Goal: Task Accomplishment & Management: Manage account settings

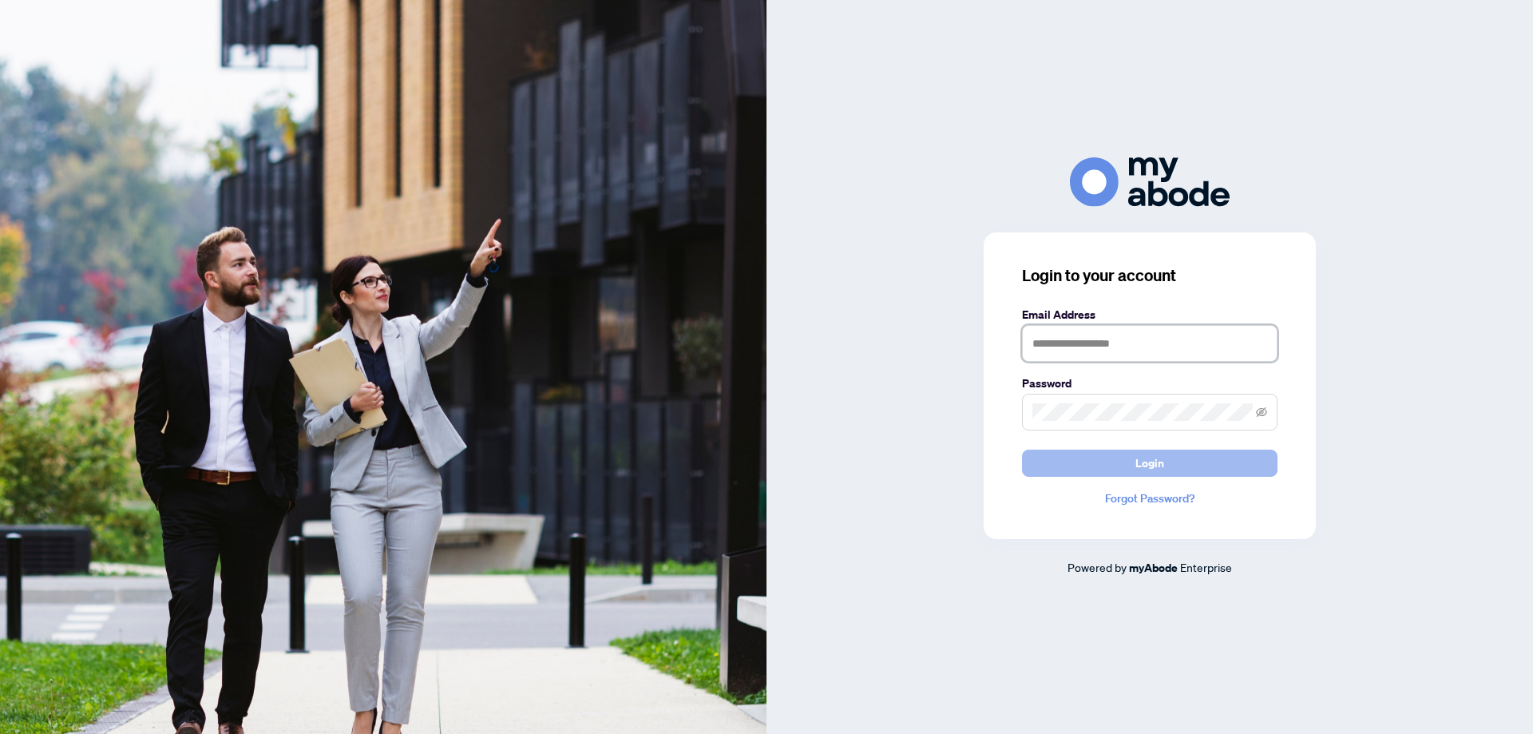
type input "**********"
click at [1106, 457] on button "Login" at bounding box center [1149, 462] width 255 height 27
type input "**********"
click at [1234, 445] on form "**********" at bounding box center [1149, 391] width 255 height 171
click at [1238, 457] on button "Login" at bounding box center [1149, 462] width 255 height 27
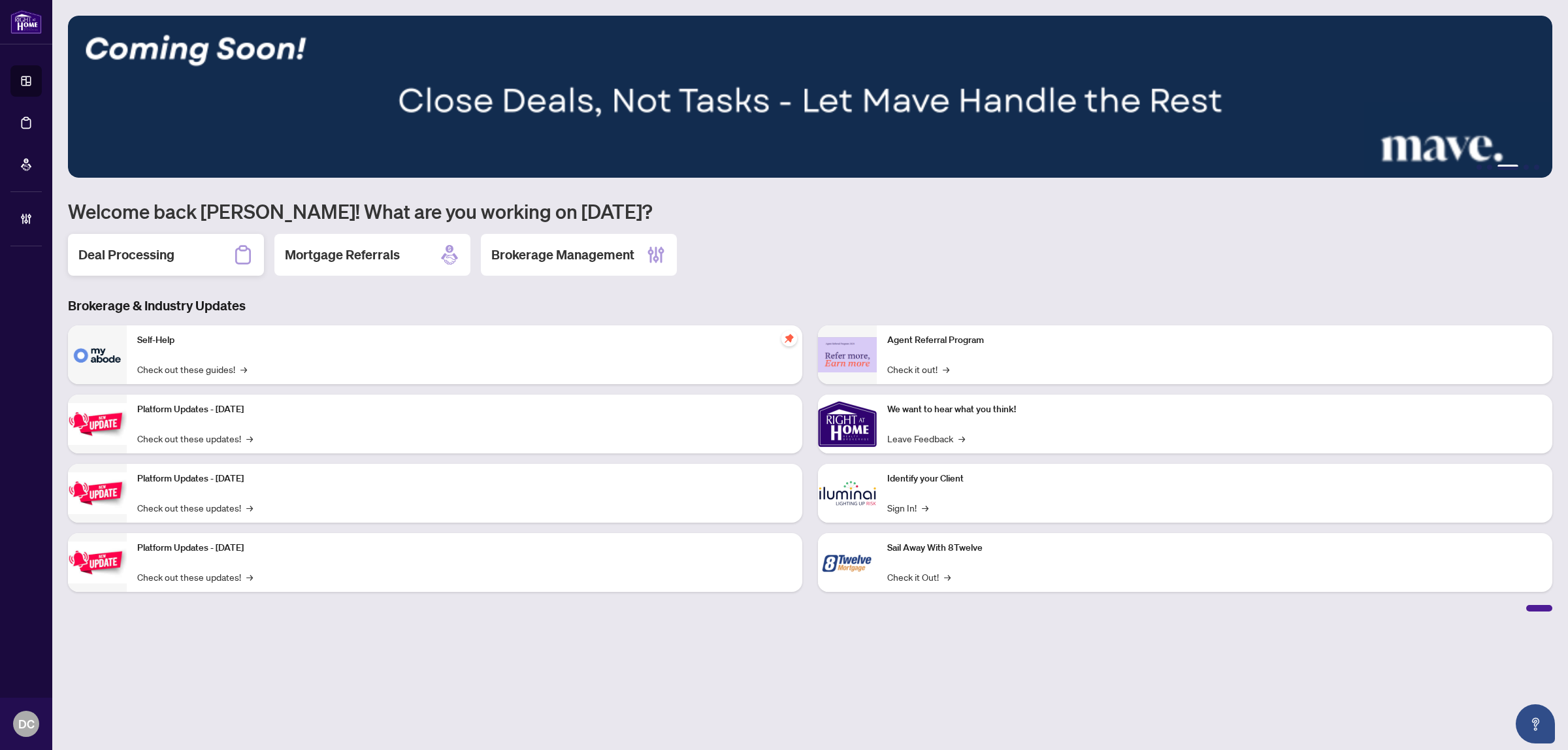
click at [167, 267] on div "Deal Processing" at bounding box center [166, 254] width 196 height 42
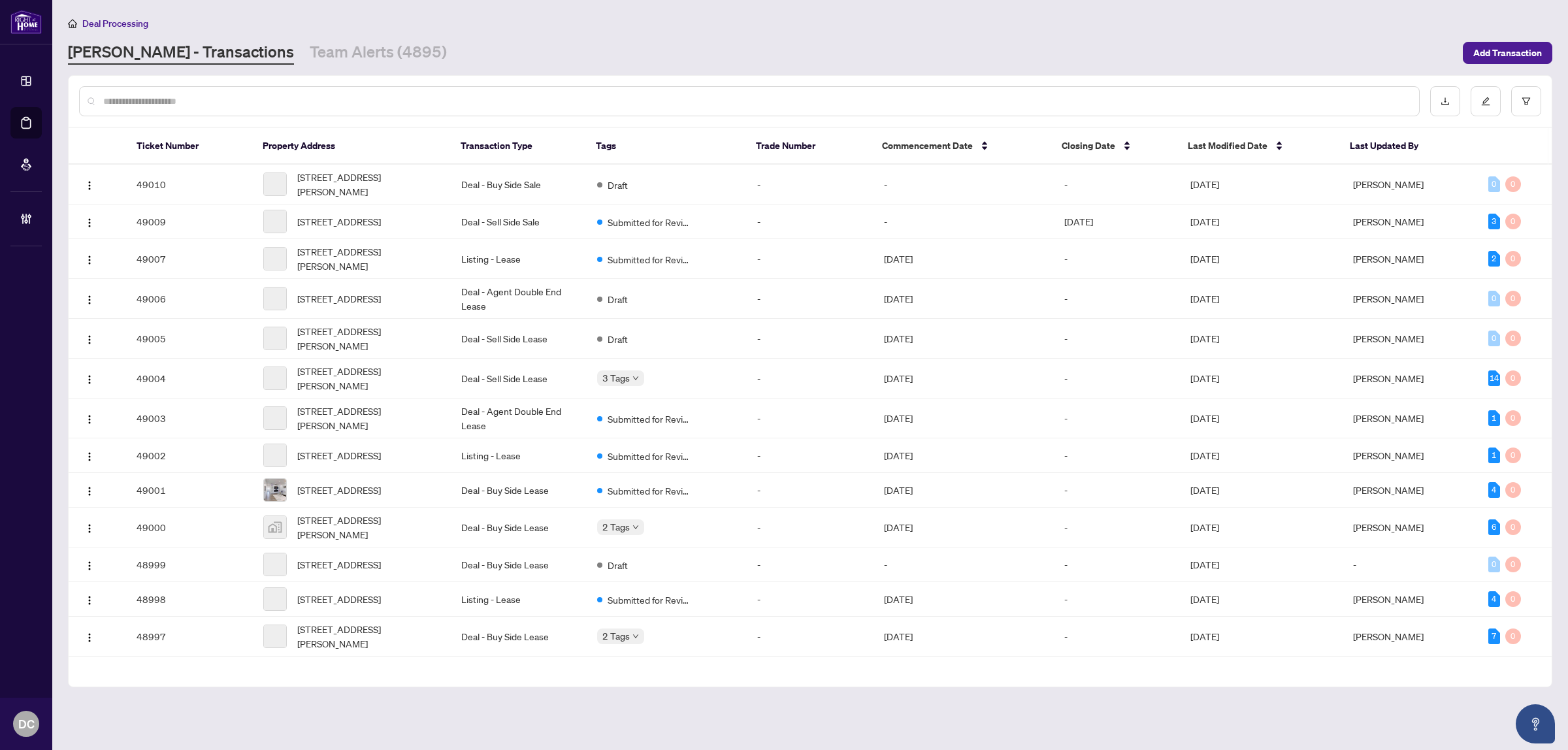
click at [268, 109] on div at bounding box center [750, 101] width 1340 height 30
click at [273, 99] on input "text" at bounding box center [755, 101] width 1305 height 15
paste input "*******"
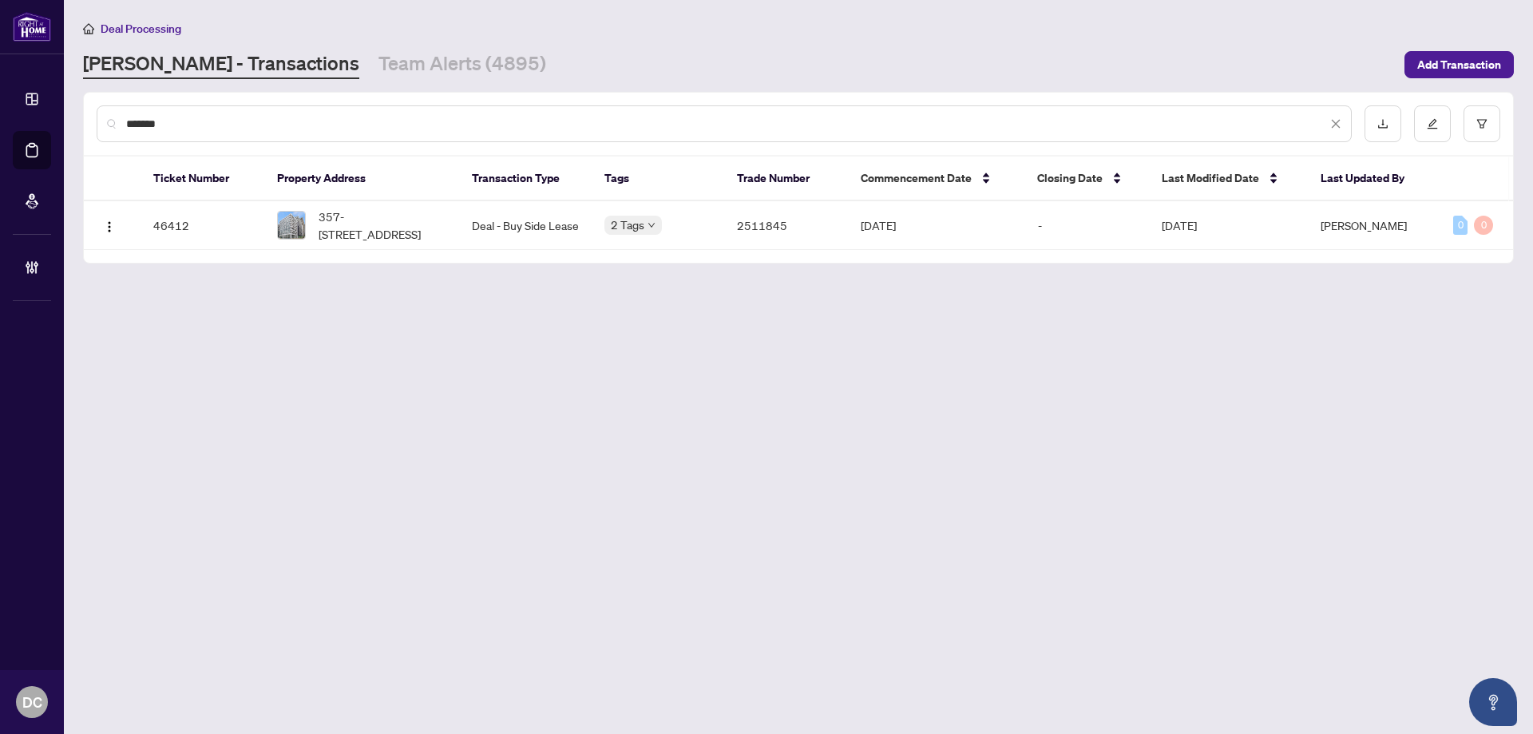
type input "*******"
click at [414, 223] on span "357-[STREET_ADDRESS]" at bounding box center [383, 225] width 128 height 35
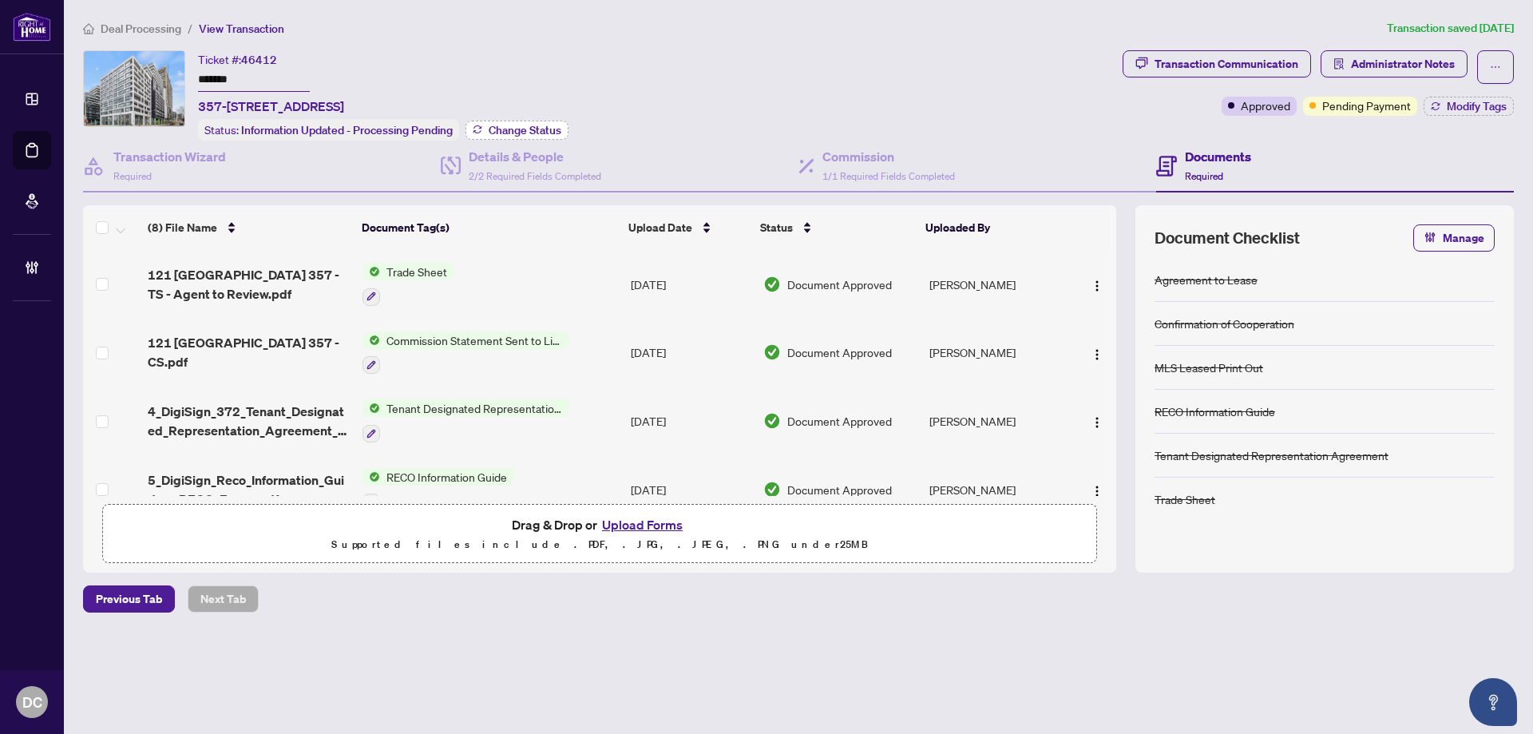
click at [494, 121] on button "Change Status" at bounding box center [516, 130] width 103 height 19
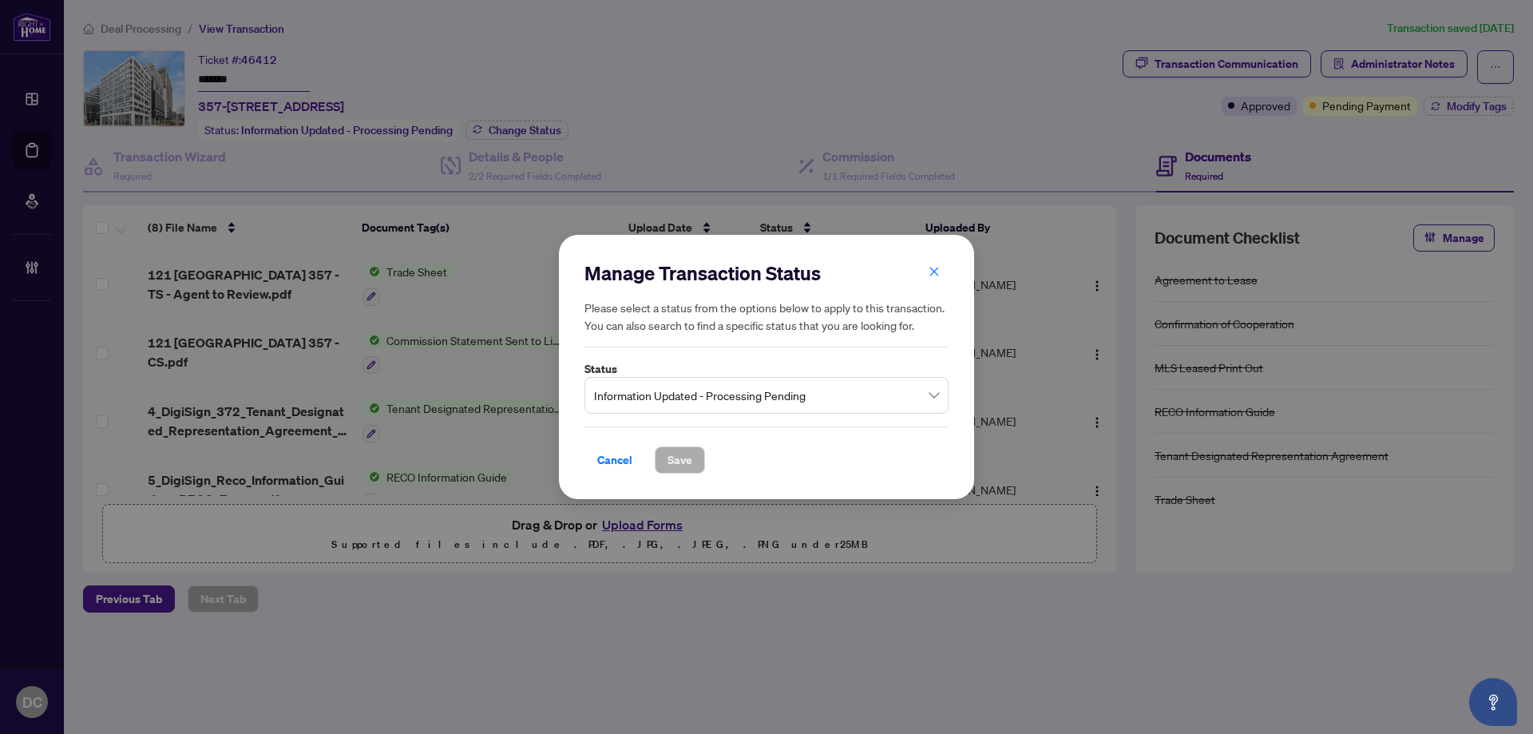
click at [677, 393] on span "Information Updated - Processing Pending" at bounding box center [766, 395] width 345 height 30
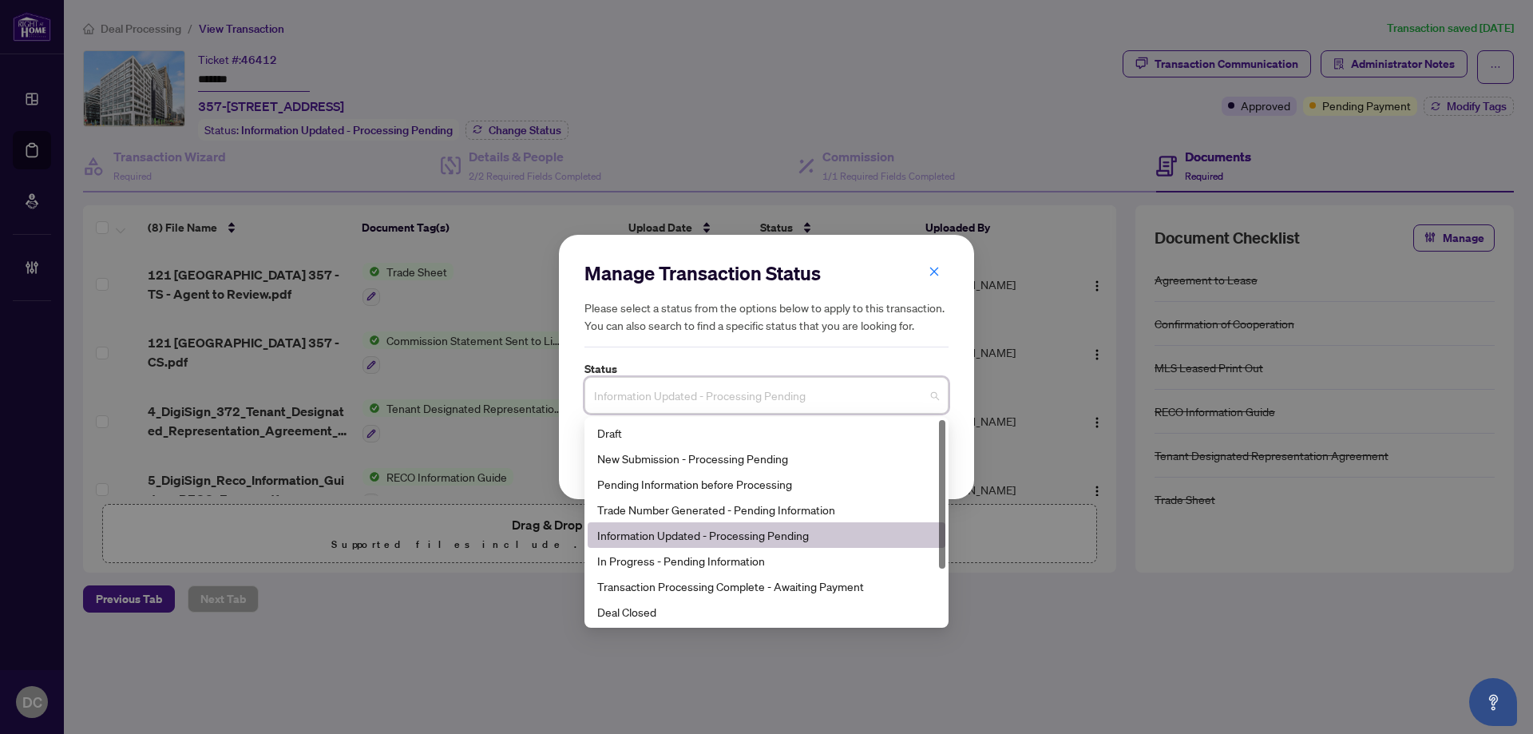
click at [675, 624] on div "Final Trade" at bounding box center [767, 637] width 358 height 26
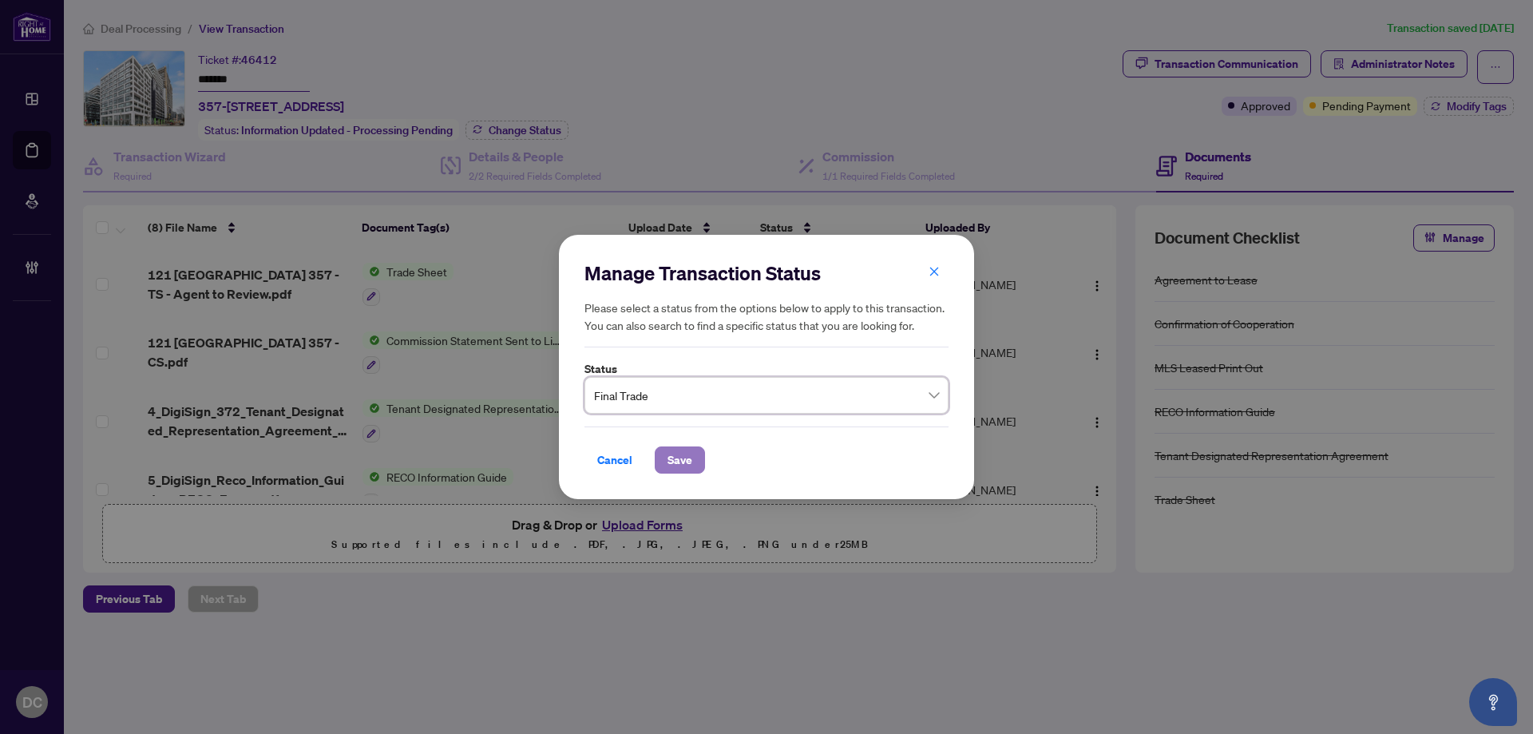
click at [682, 461] on span "Save" at bounding box center [679, 460] width 25 height 26
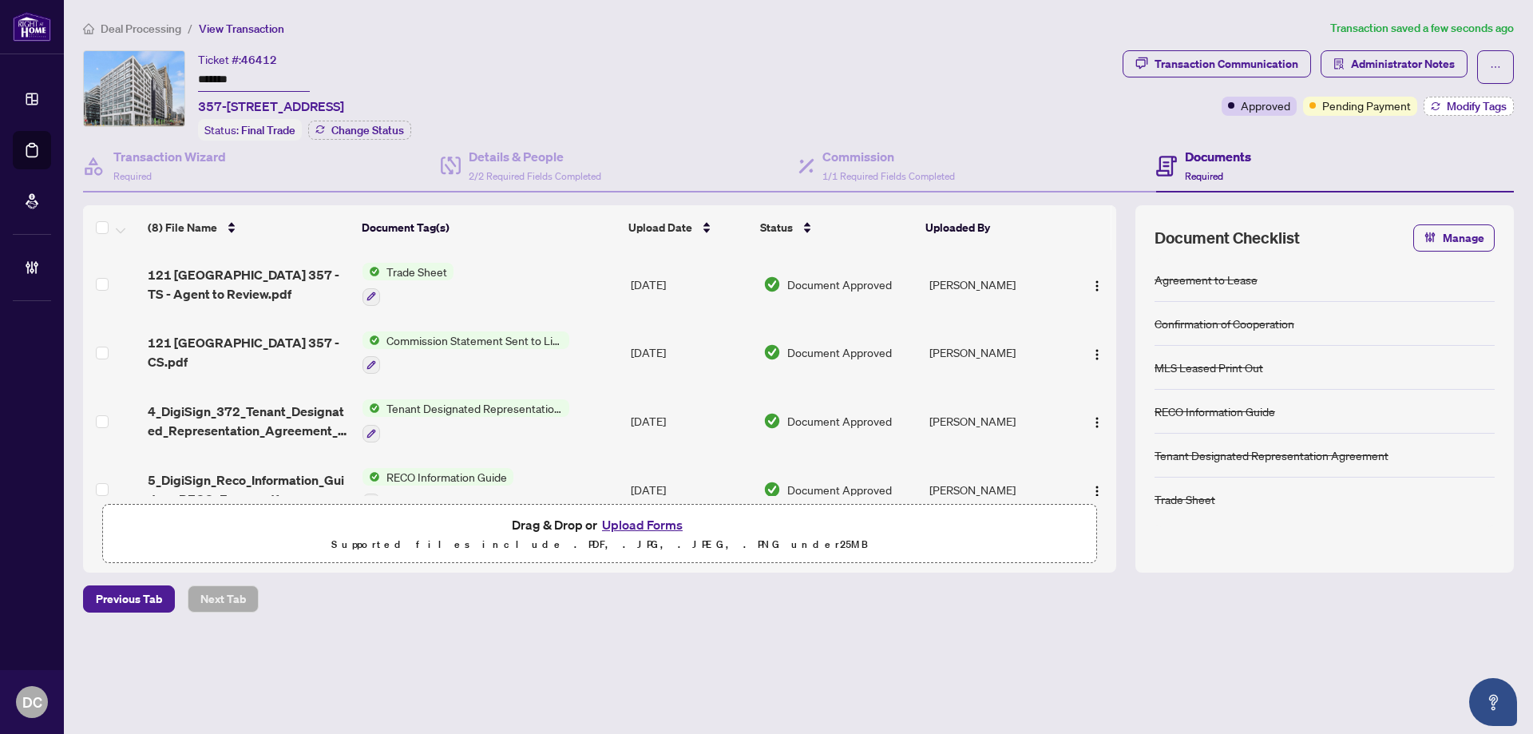
click at [1440, 102] on button "Modify Tags" at bounding box center [1469, 106] width 90 height 19
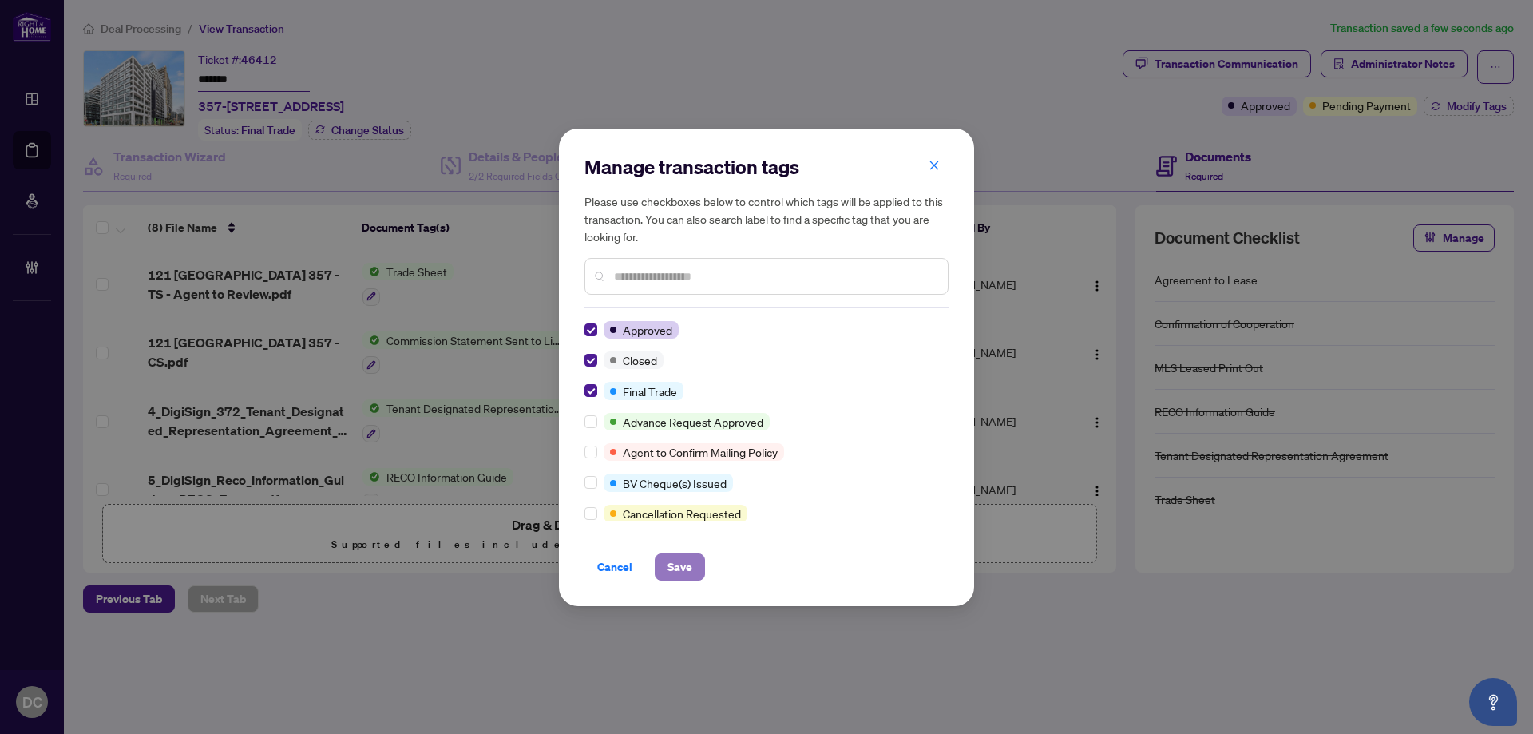
click at [690, 560] on span "Save" at bounding box center [679, 567] width 25 height 26
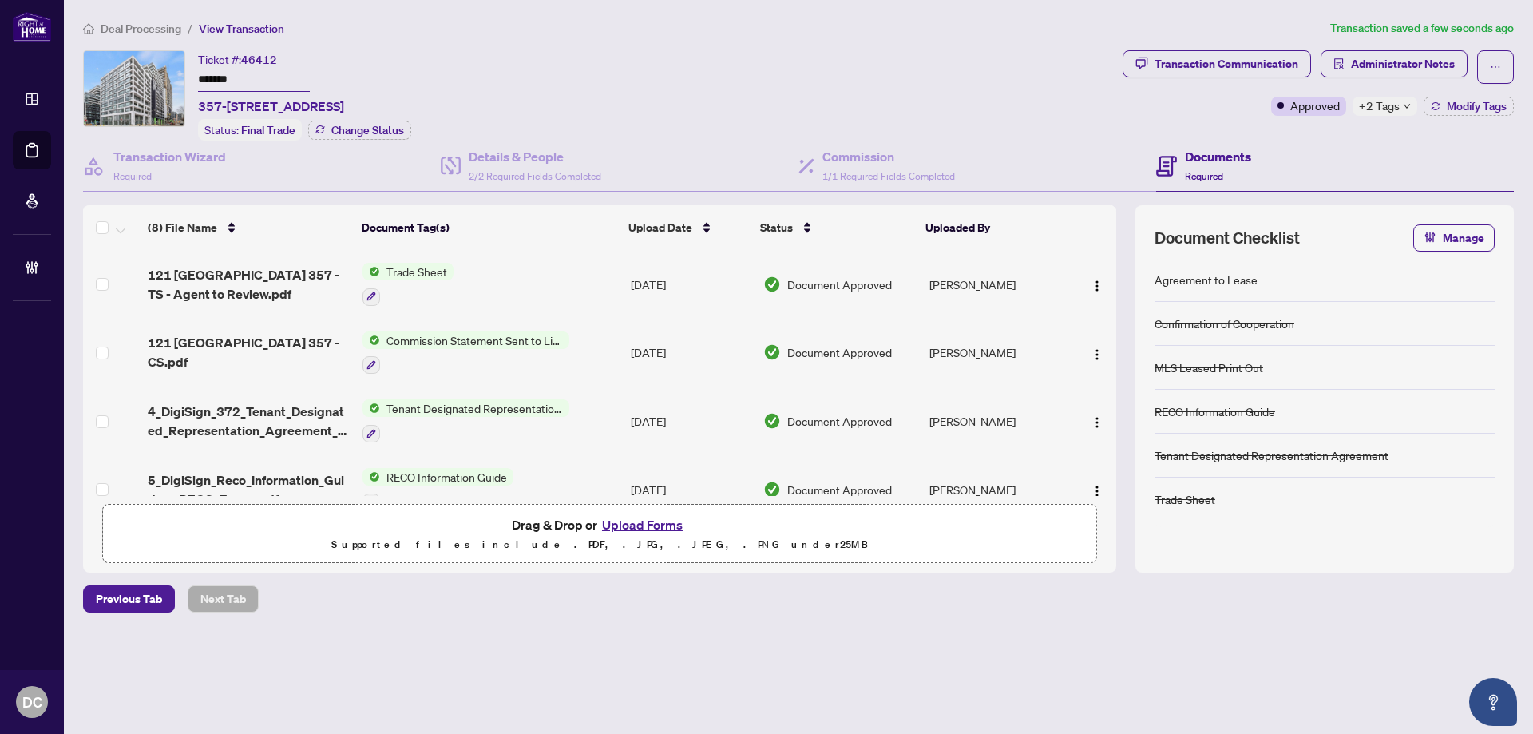
click at [497, 264] on td "Trade Sheet" at bounding box center [490, 284] width 268 height 69
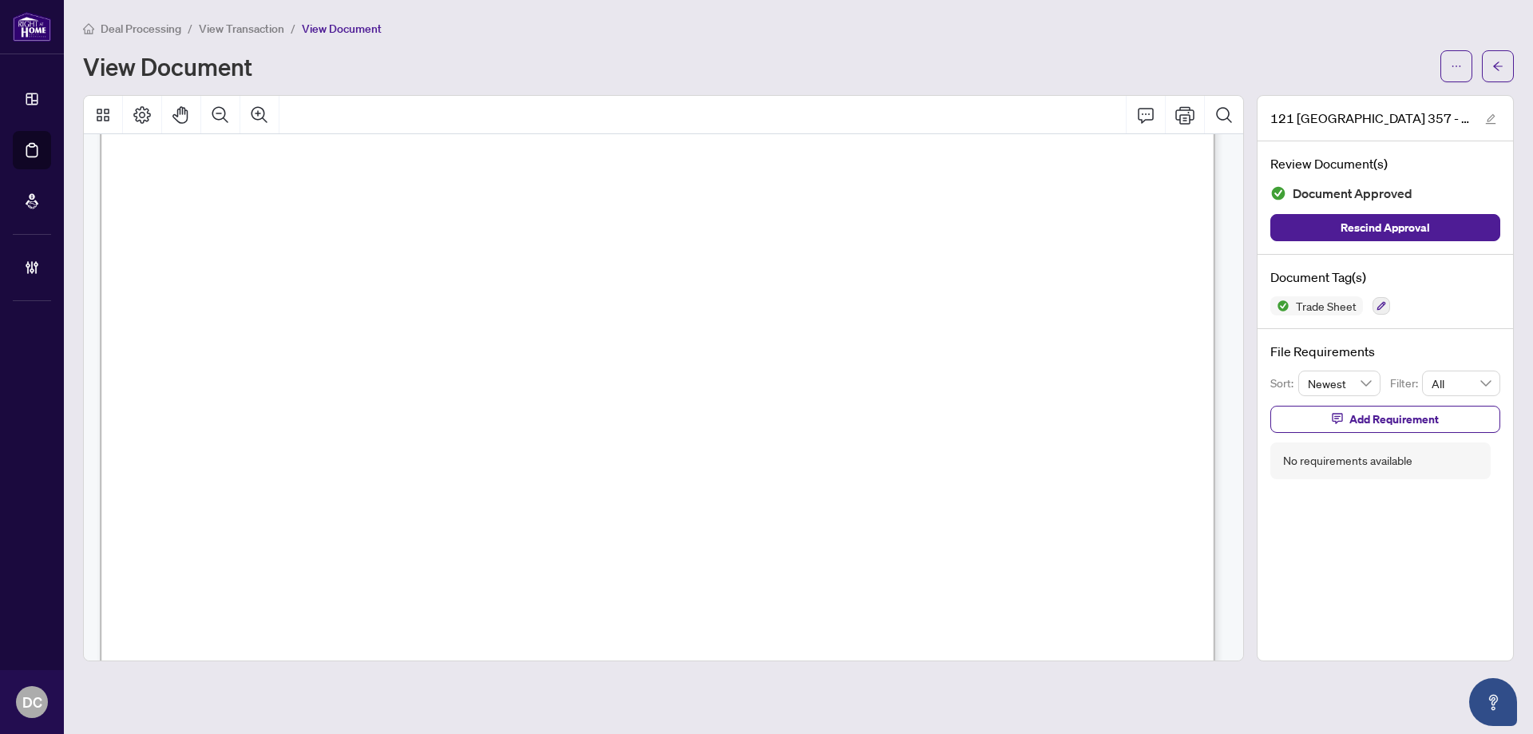
scroll to position [639, 0]
click at [1499, 66] on icon "arrow-left" at bounding box center [1498, 65] width 10 height 9
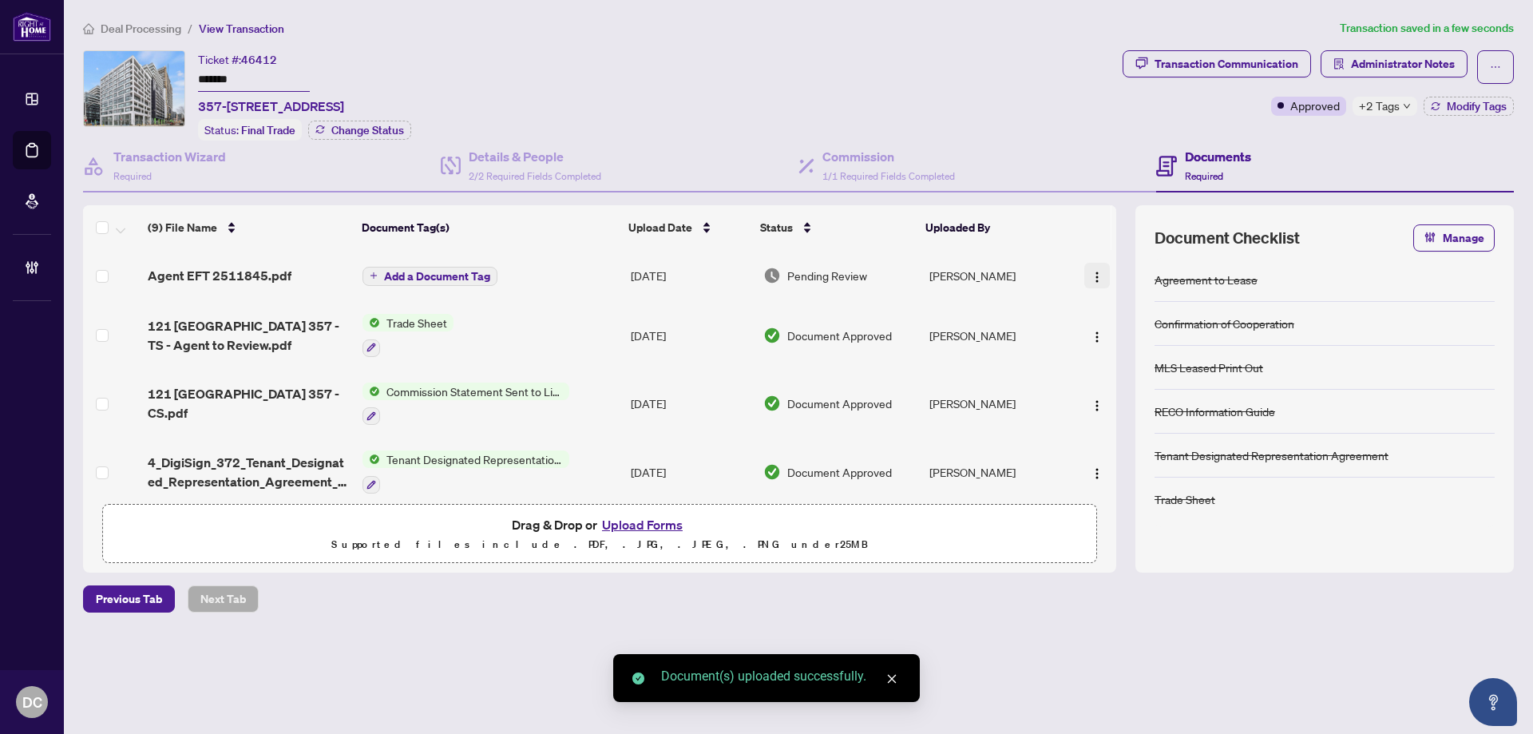
click at [1091, 271] on img "button" at bounding box center [1097, 277] width 13 height 13
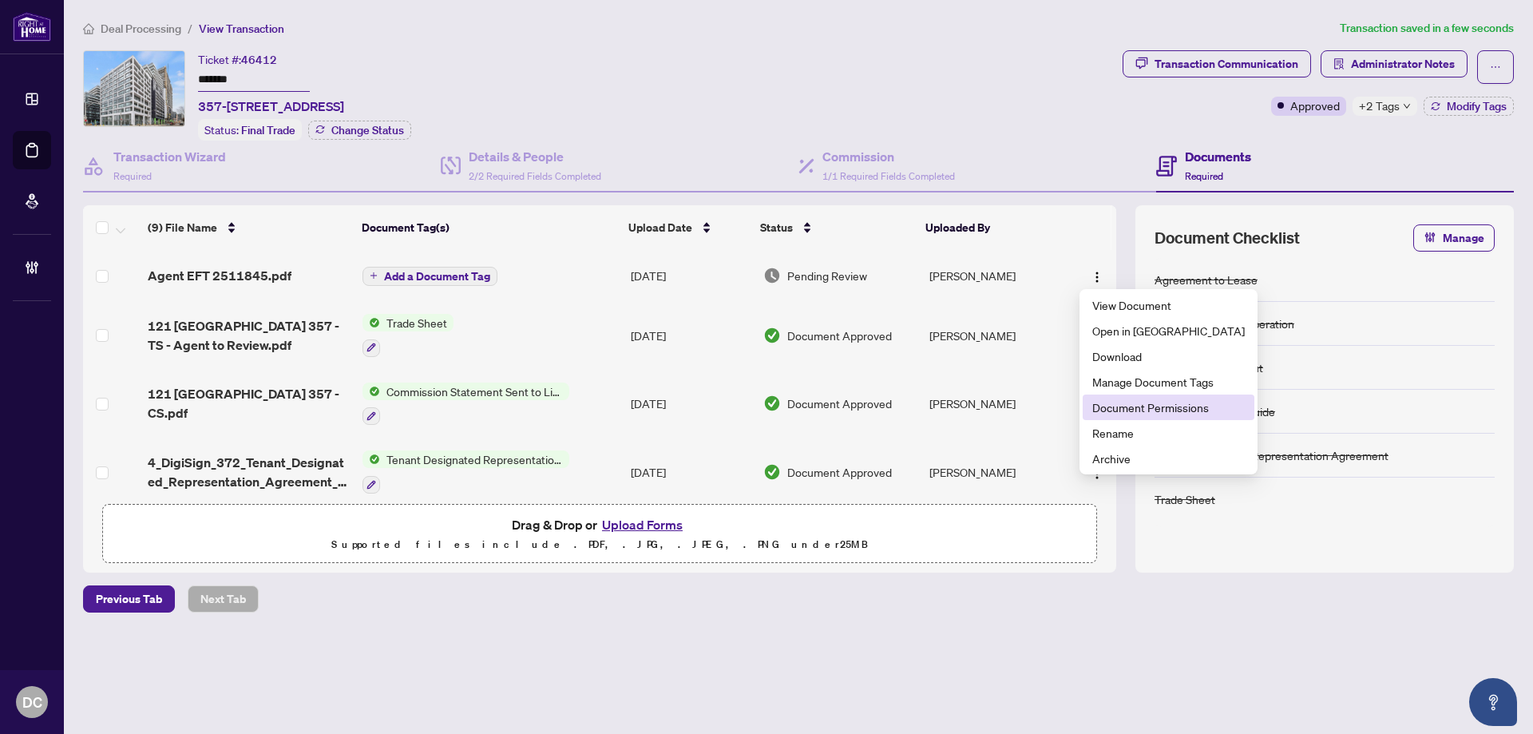
click at [1165, 401] on span "Document Permissions" at bounding box center [1168, 407] width 152 height 18
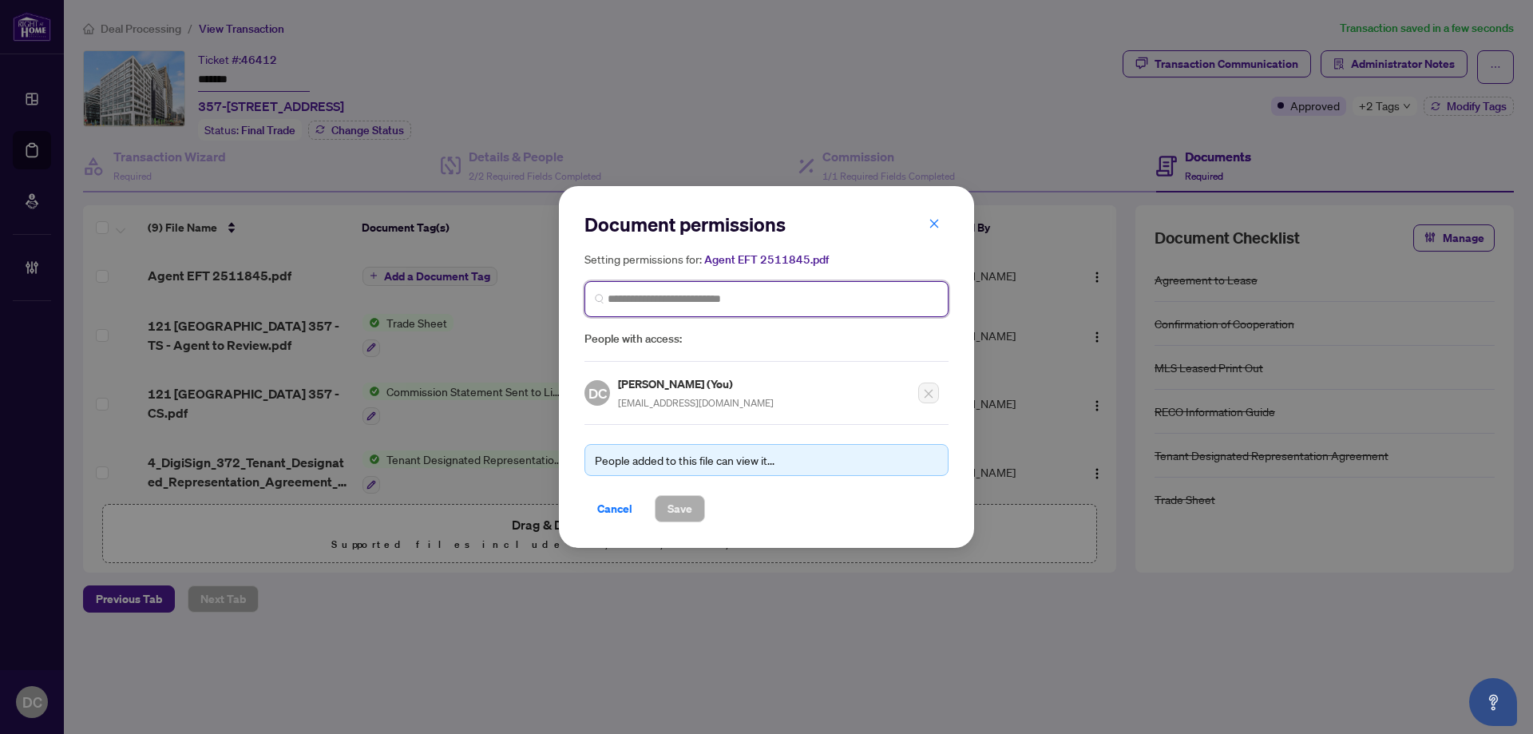
click at [814, 302] on input "search" at bounding box center [773, 299] width 331 height 17
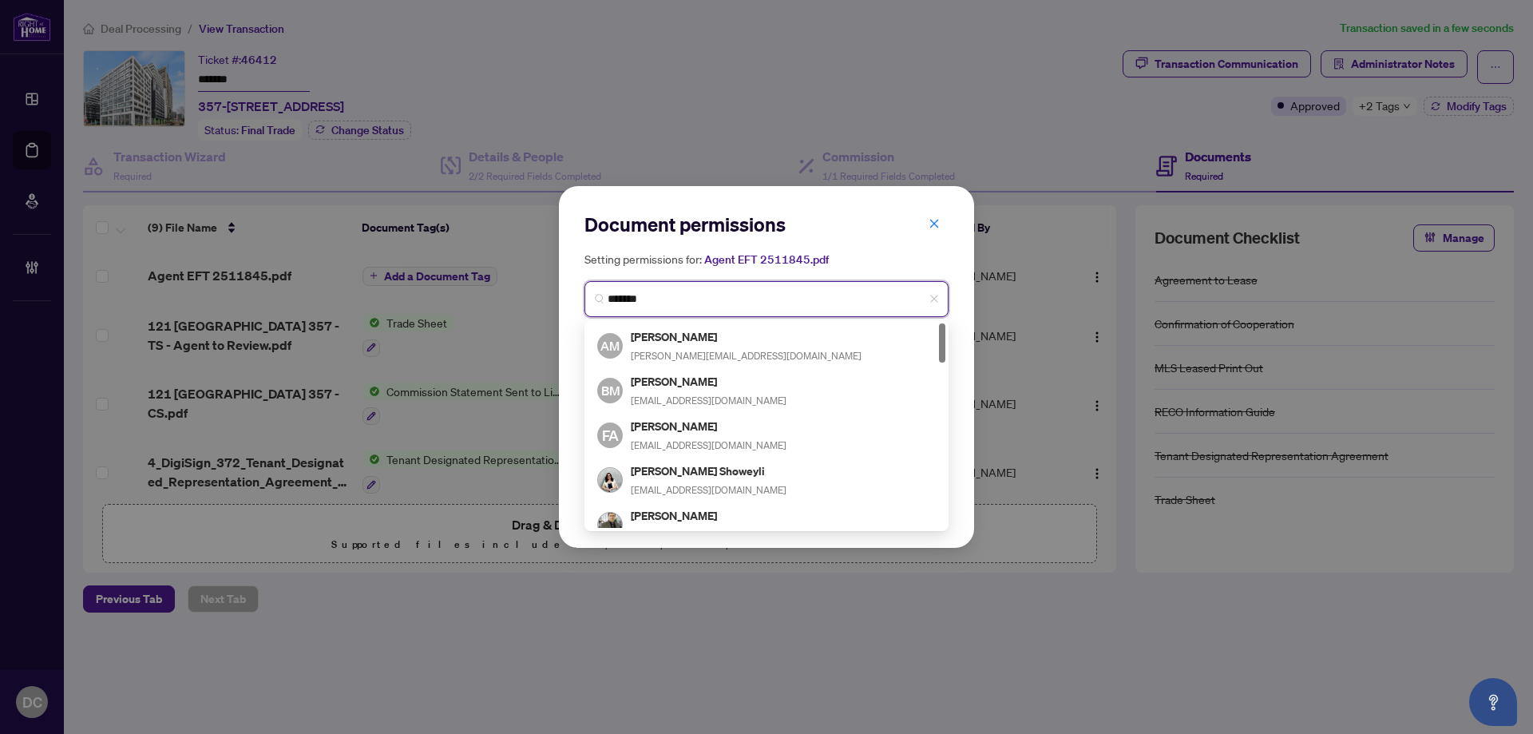
type input "********"
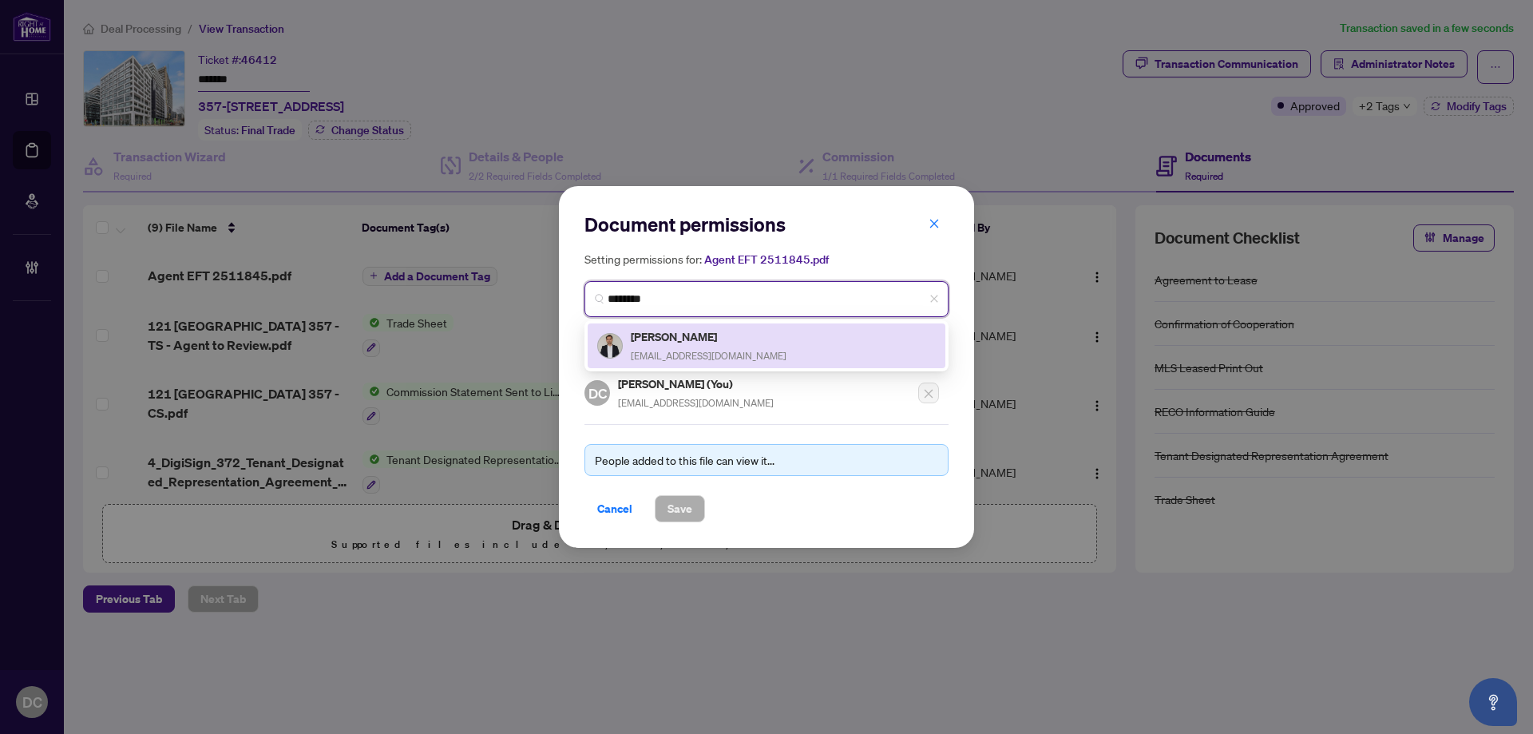
click at [784, 339] on div "Mehmet Bay [EMAIL_ADDRESS][DOMAIN_NAME]" at bounding box center [766, 345] width 339 height 37
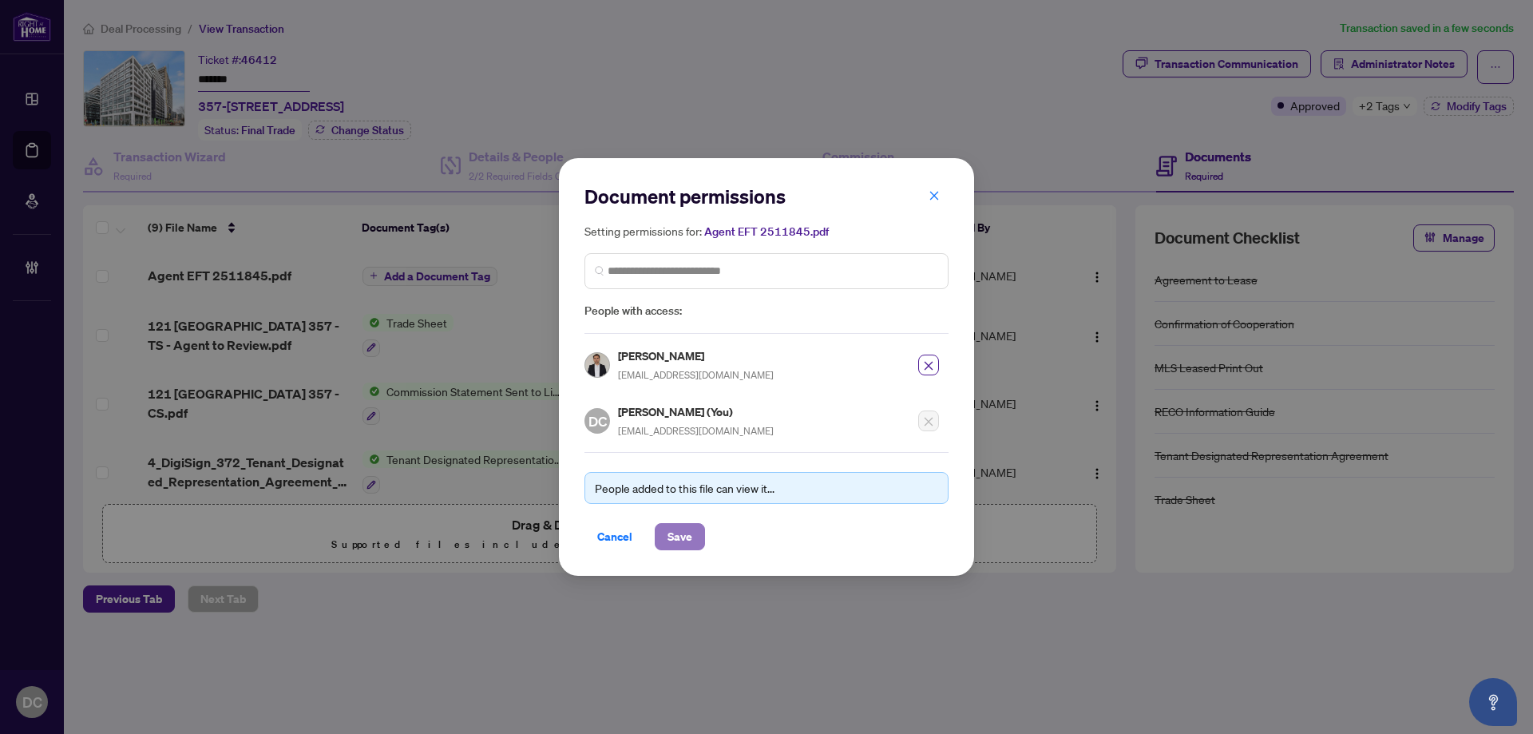
click at [687, 537] on span "Save" at bounding box center [679, 537] width 25 height 26
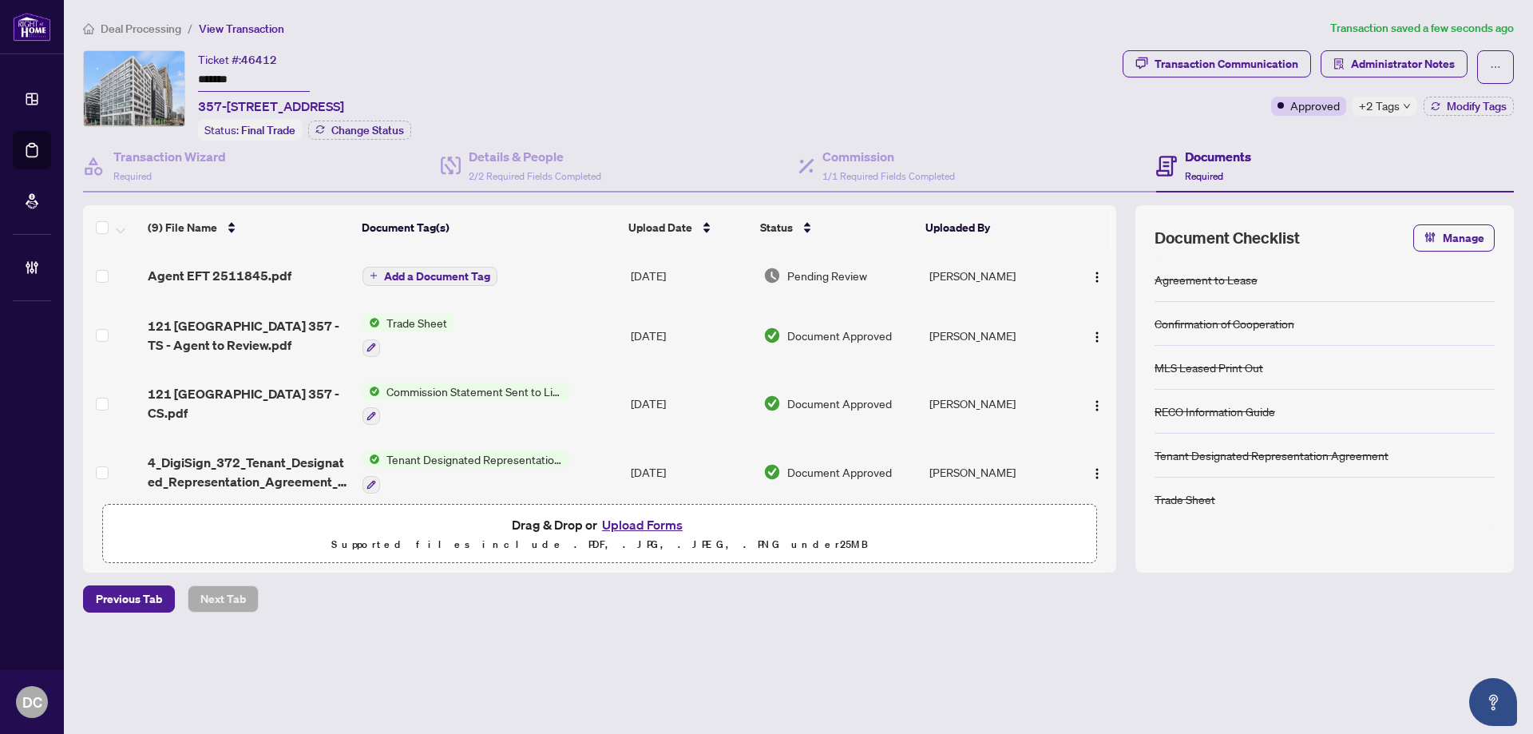
click at [469, 279] on span "Add a Document Tag" at bounding box center [437, 276] width 106 height 11
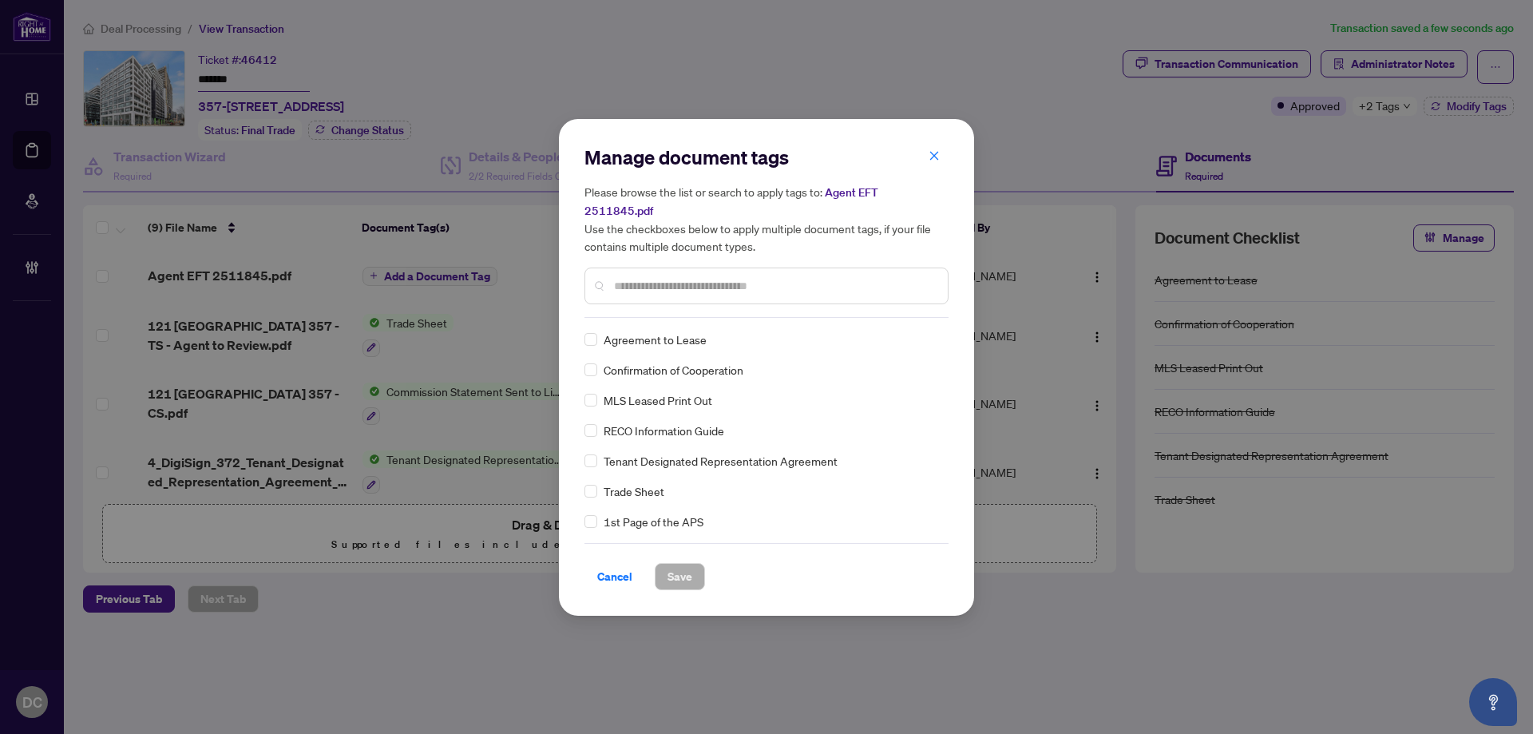
click at [711, 302] on div "Manage document tags Please browse the list or search to apply tags to: Agent E…" at bounding box center [766, 231] width 364 height 173
click at [740, 267] on div at bounding box center [766, 285] width 364 height 37
click at [741, 277] on input "text" at bounding box center [774, 286] width 321 height 18
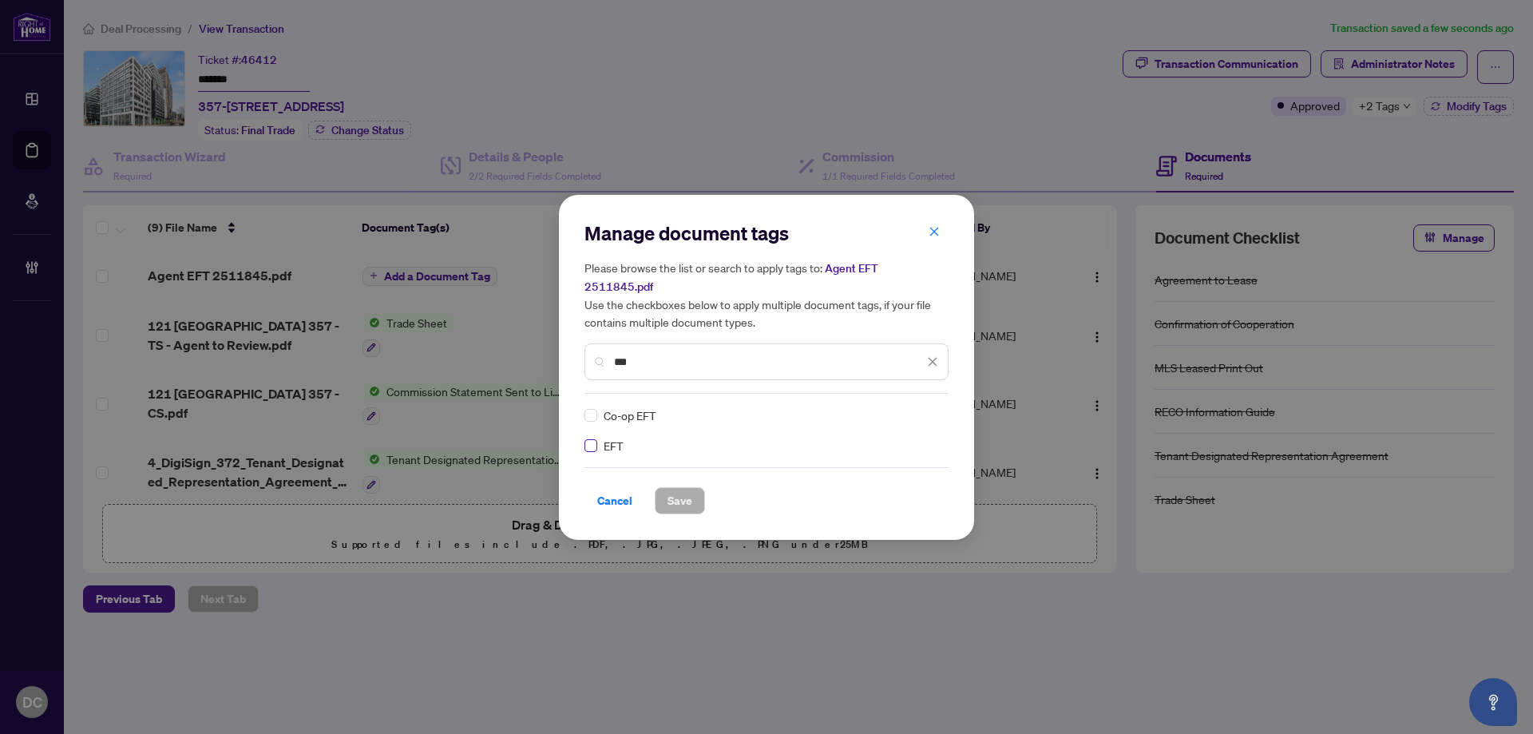
type input "***"
click at [926, 407] on div at bounding box center [923, 415] width 30 height 16
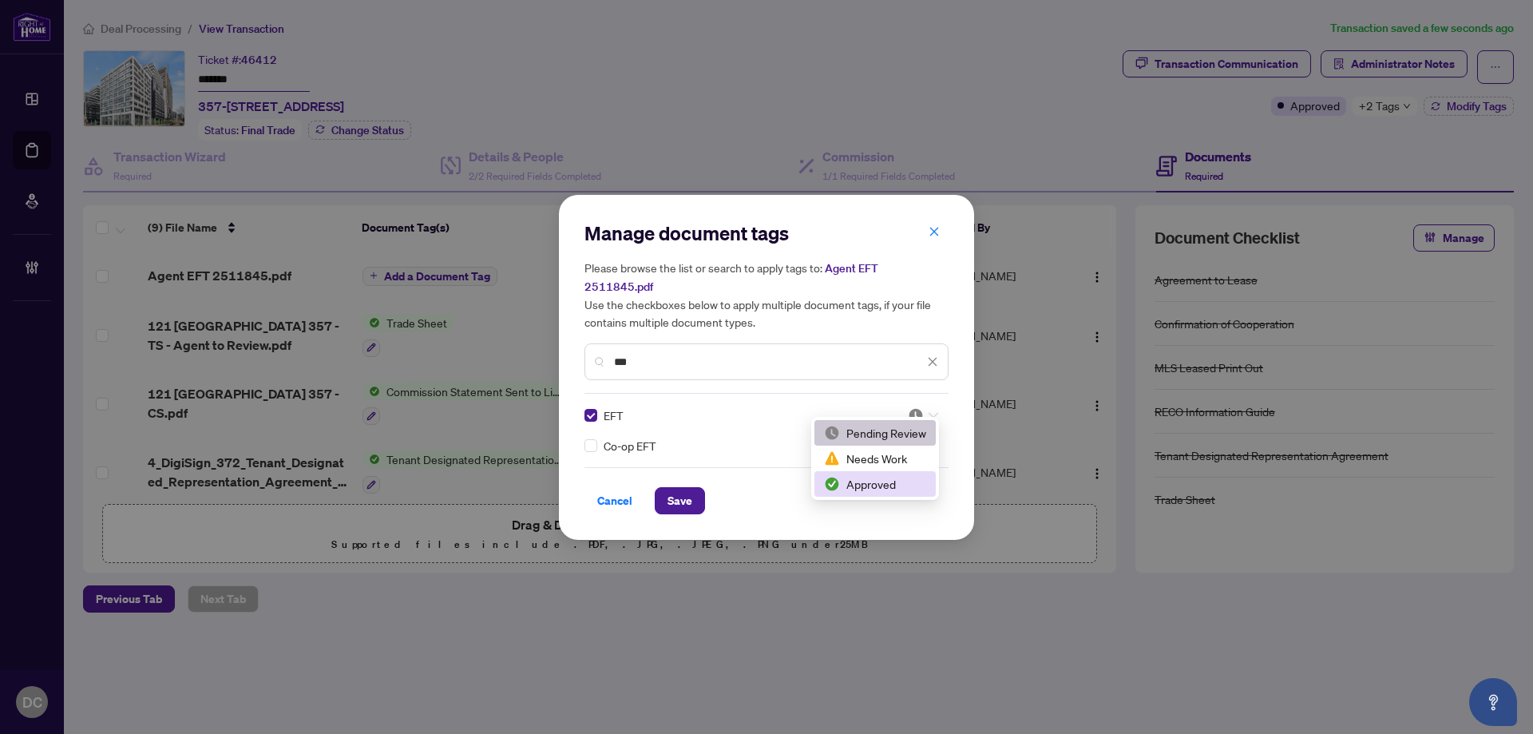
click at [873, 475] on div "Approved" at bounding box center [875, 484] width 102 height 18
click at [695, 490] on button "Save" at bounding box center [680, 500] width 50 height 27
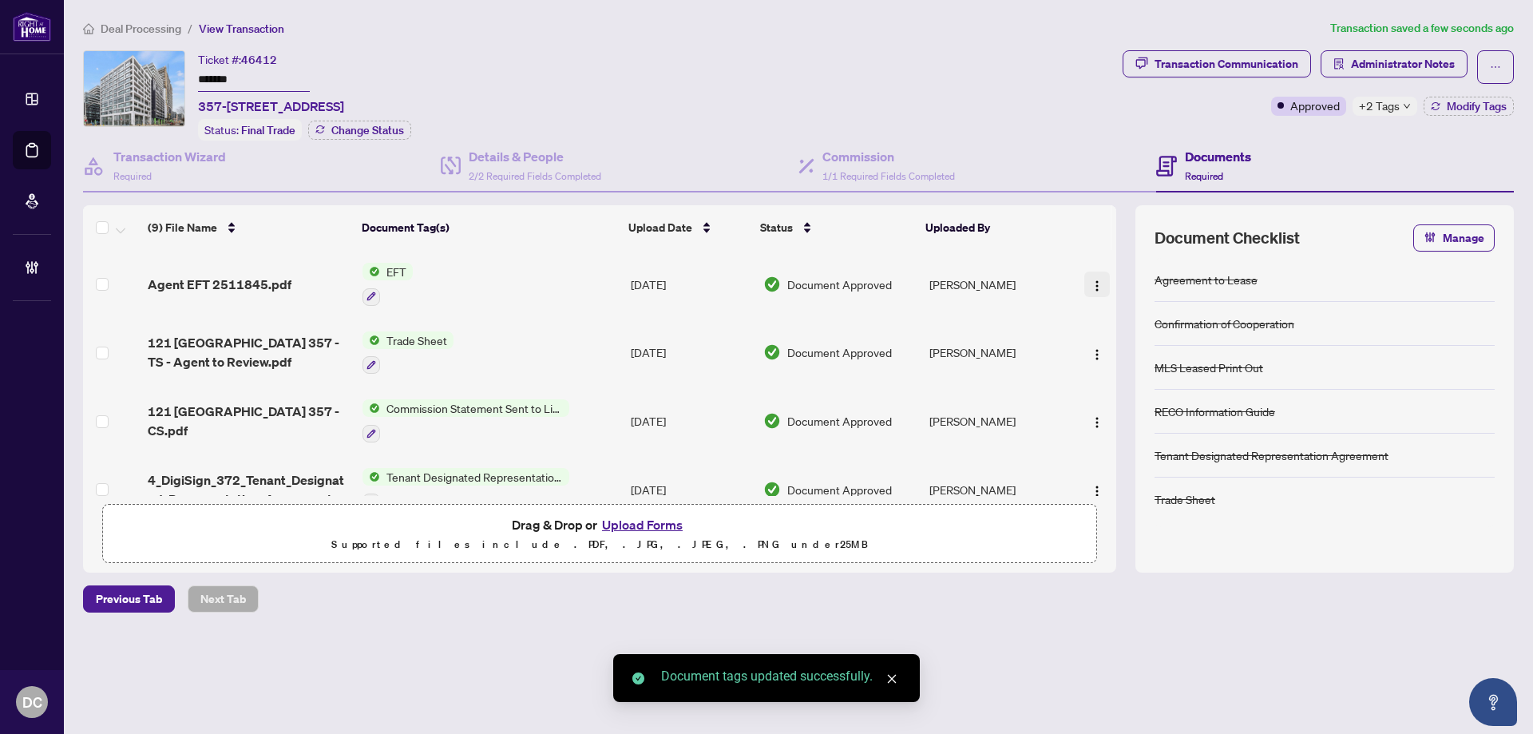
click at [1094, 276] on span "button" at bounding box center [1097, 284] width 13 height 18
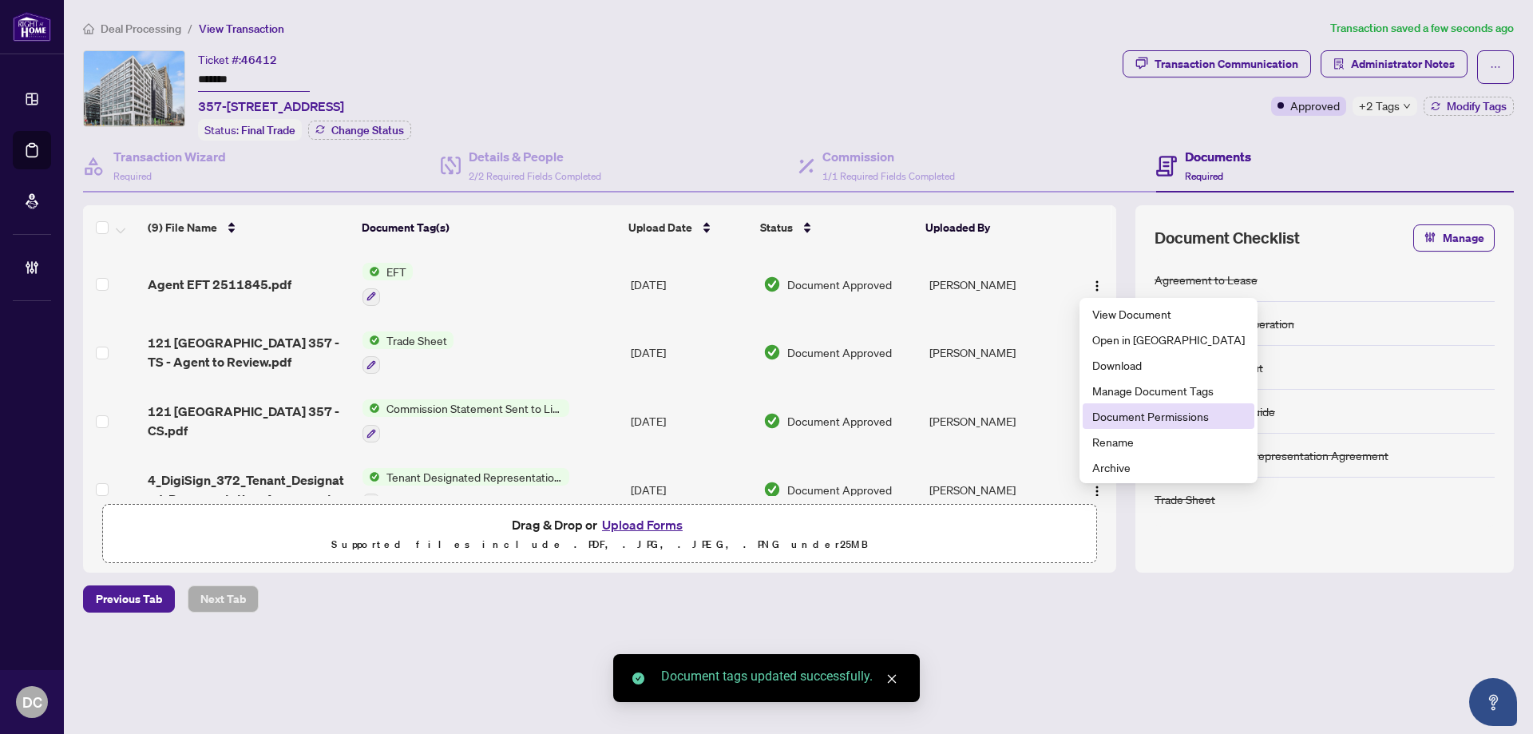
click at [1107, 414] on span "Document Permissions" at bounding box center [1168, 416] width 152 height 18
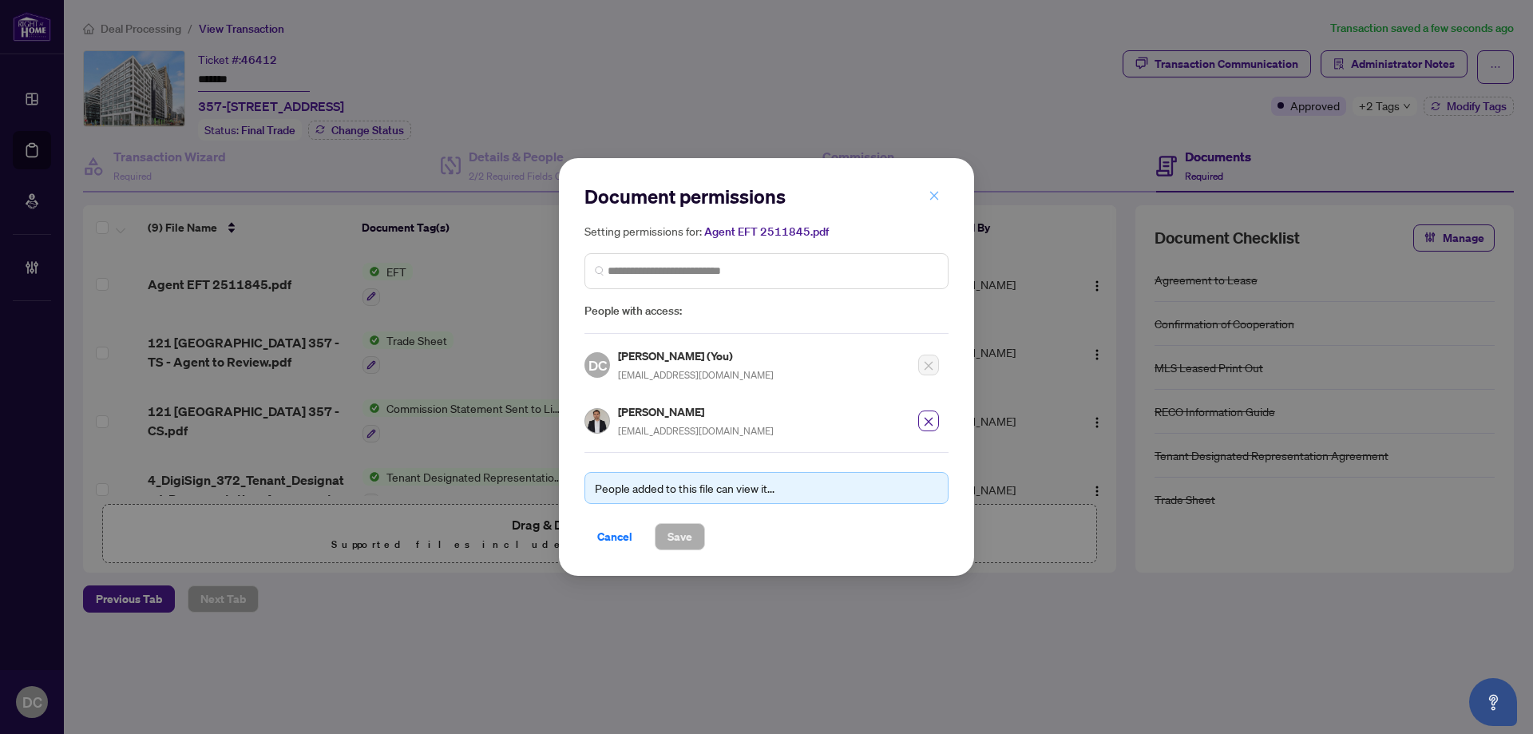
click at [932, 201] on icon "close" at bounding box center [934, 195] width 11 height 11
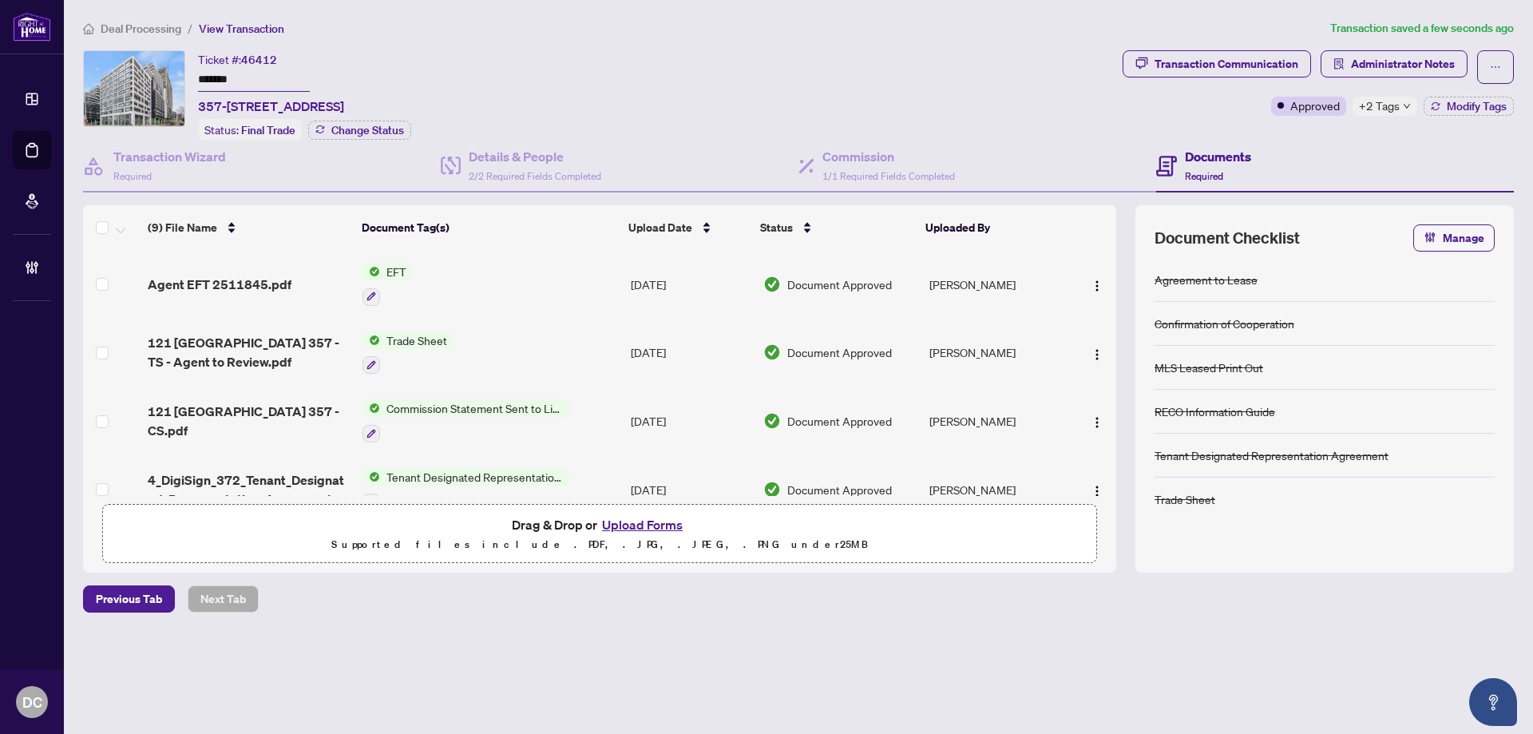
click at [1406, 110] on div "+2 Tags" at bounding box center [1384, 106] width 65 height 19
click at [1312, 129] on div "Transaction Communication Administrator Notes Approved +2 Tags Modify Tags" at bounding box center [1318, 95] width 398 height 90
click at [1386, 65] on span "Administrator Notes" at bounding box center [1403, 64] width 104 height 26
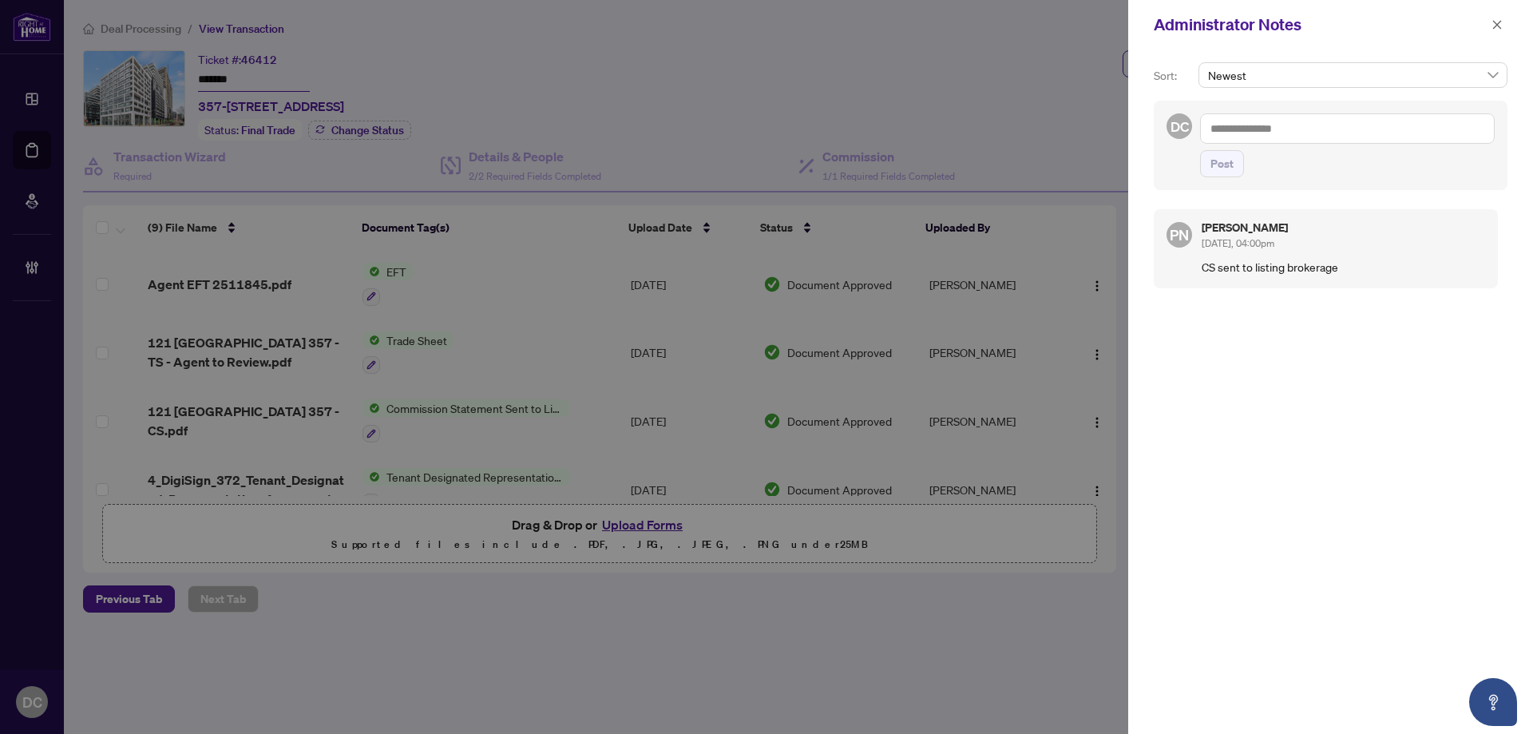
click at [1341, 123] on textarea at bounding box center [1347, 128] width 295 height 30
paste textarea "**********"
type textarea "**********"
click at [1231, 166] on span "Post" at bounding box center [1221, 164] width 23 height 26
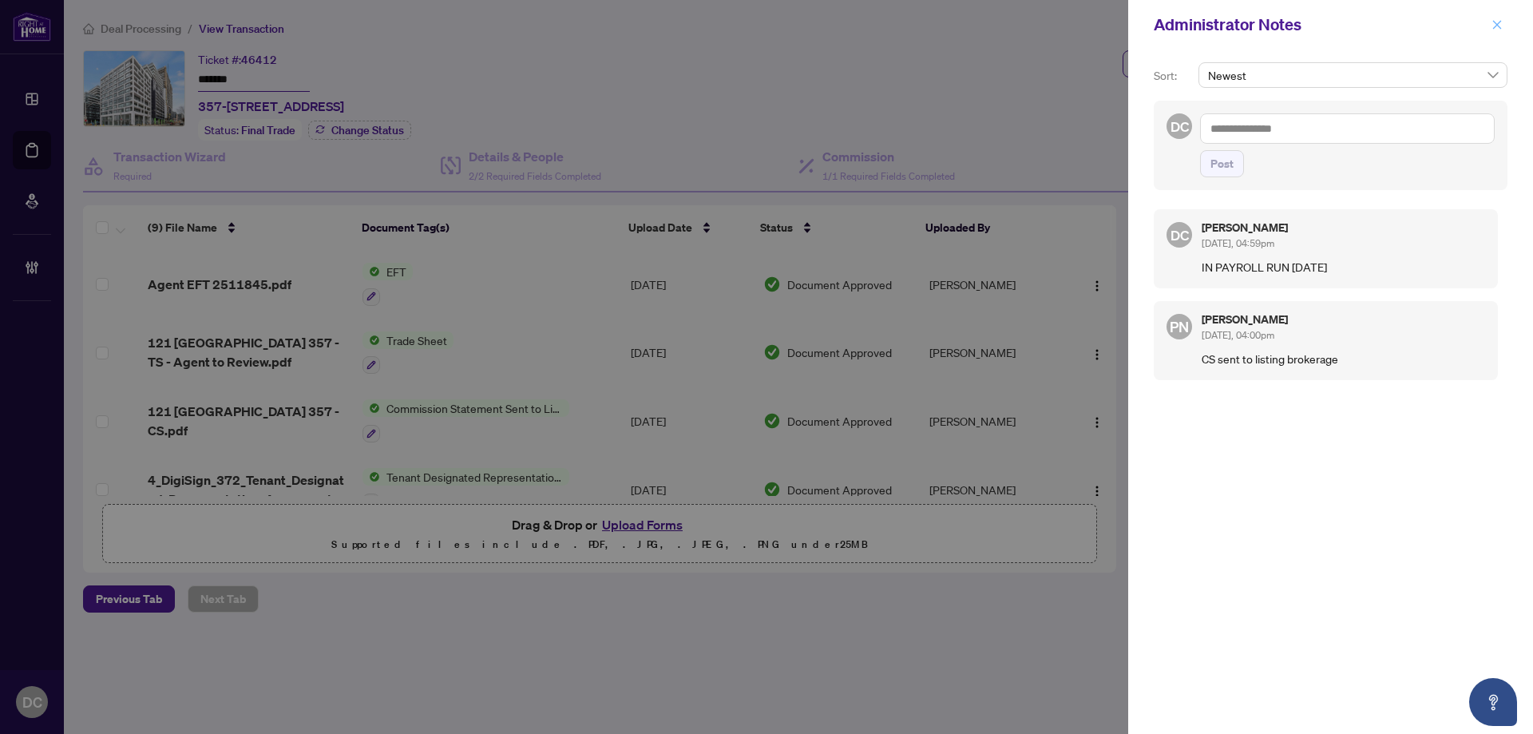
click at [1499, 18] on span "button" at bounding box center [1496, 25] width 11 height 26
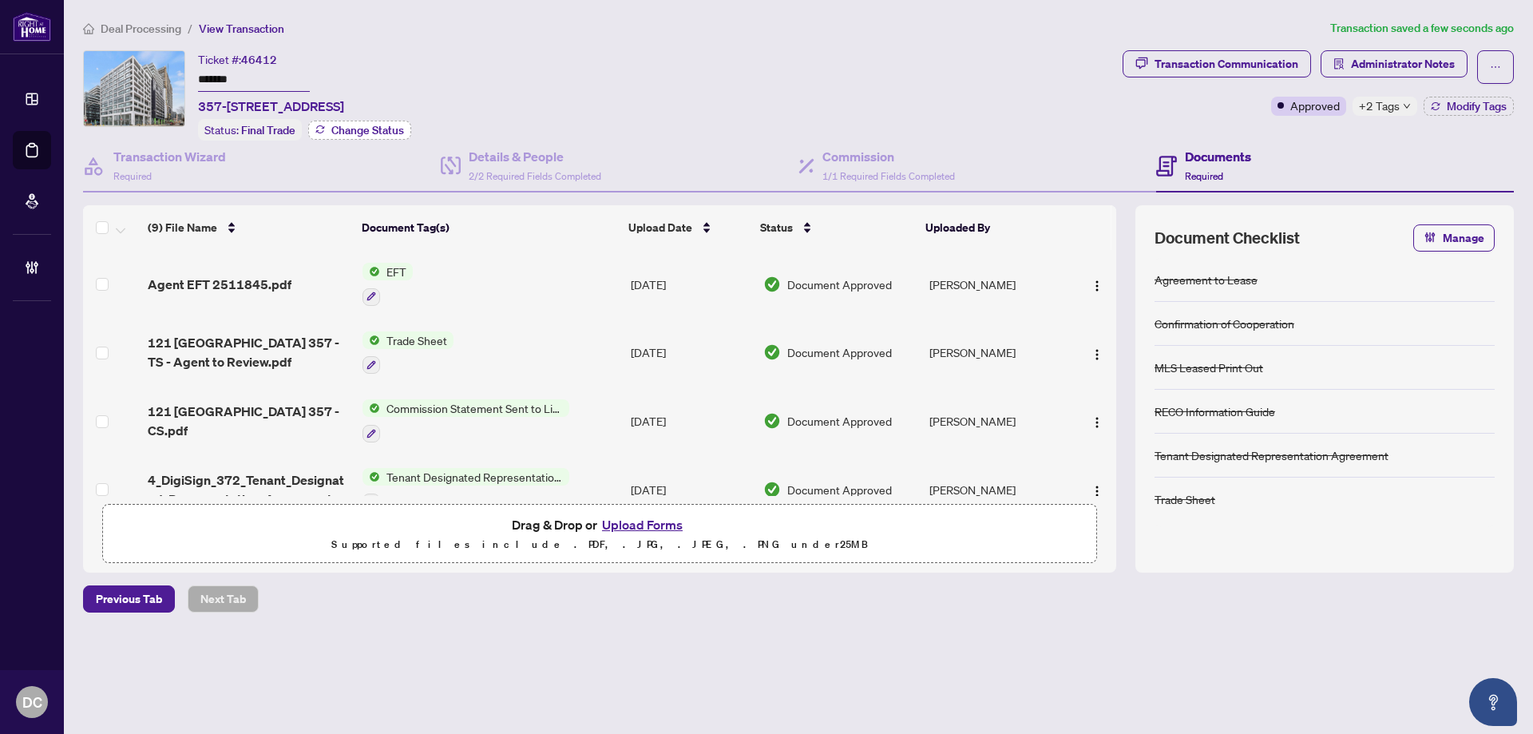
click at [339, 121] on button "Change Status" at bounding box center [359, 130] width 103 height 19
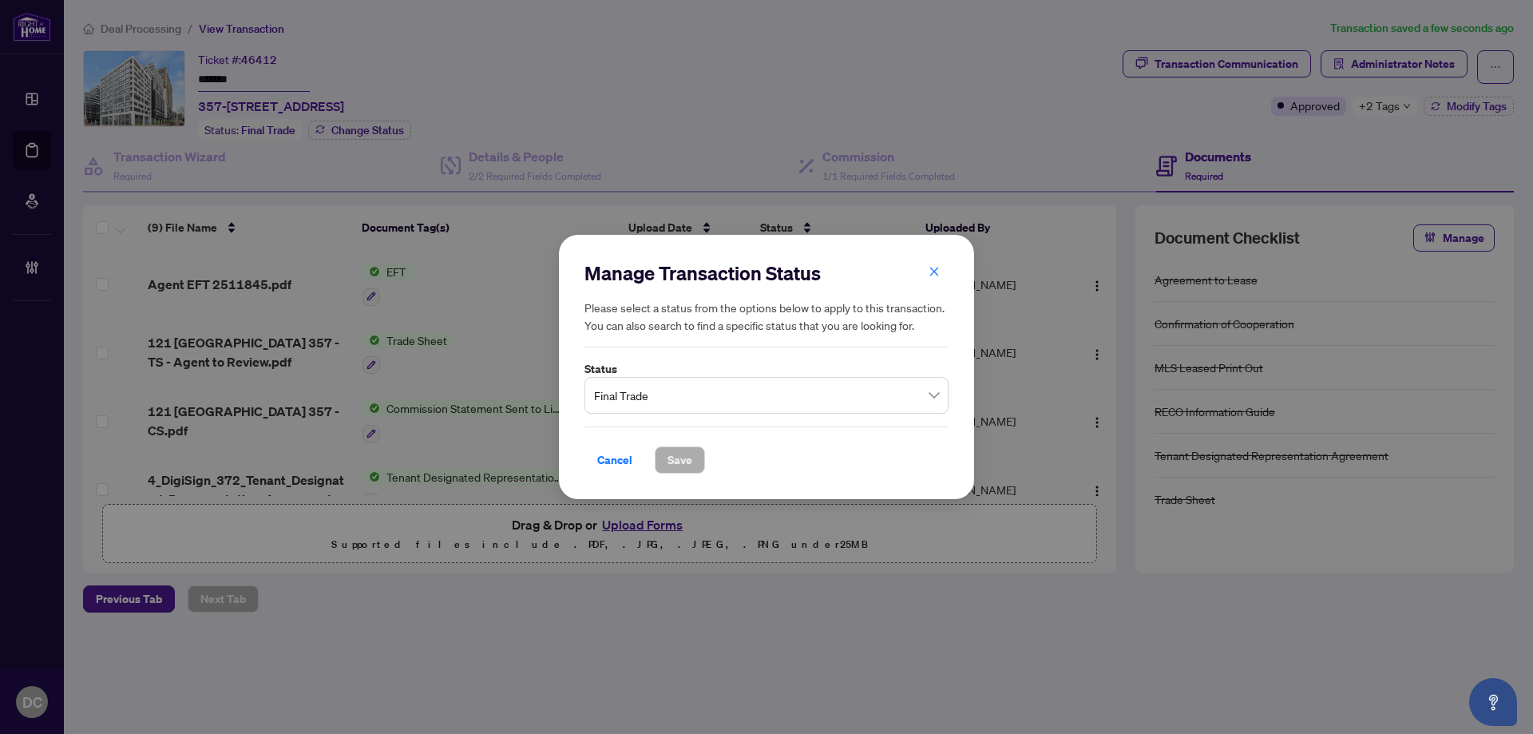
click at [653, 402] on span "Final Trade" at bounding box center [766, 395] width 345 height 30
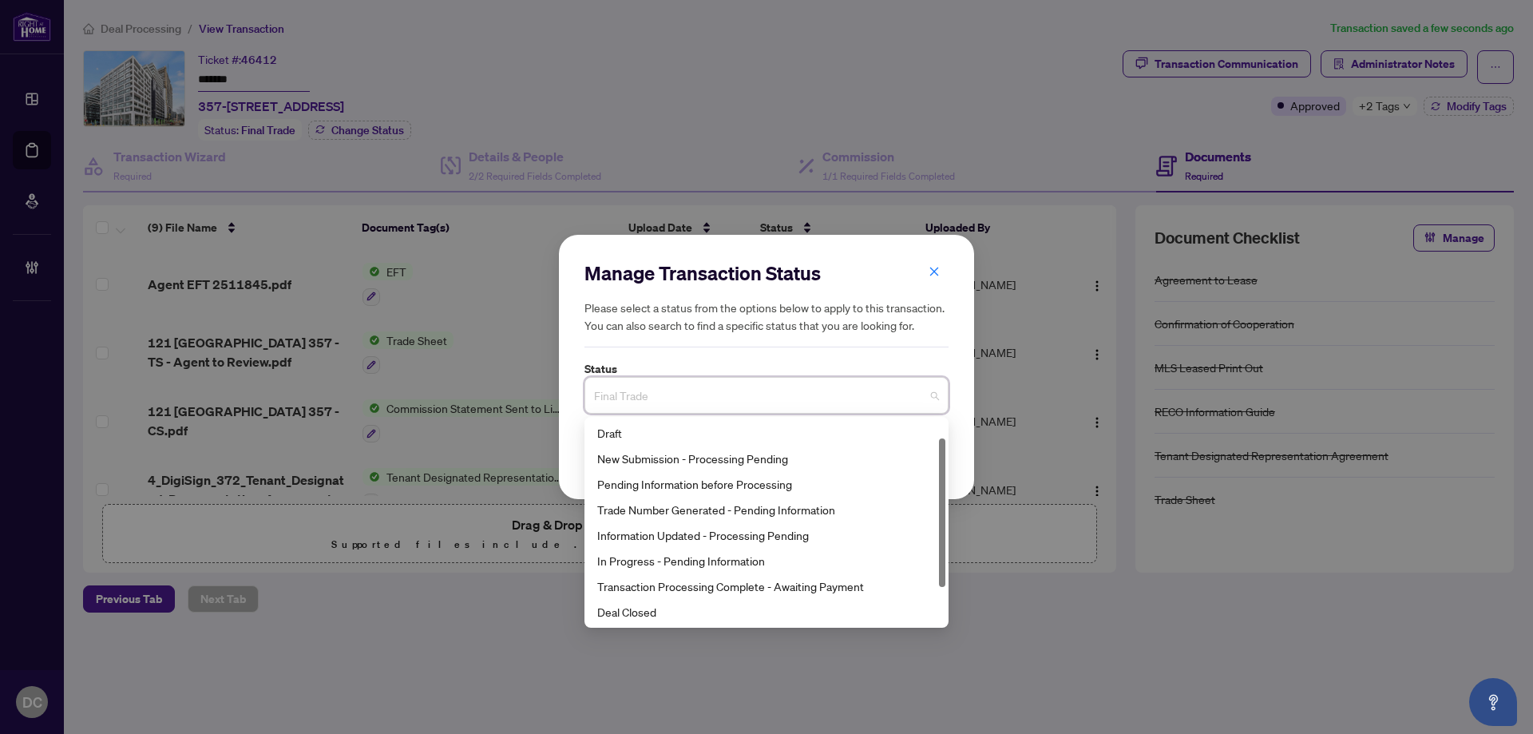
scroll to position [26, 0]
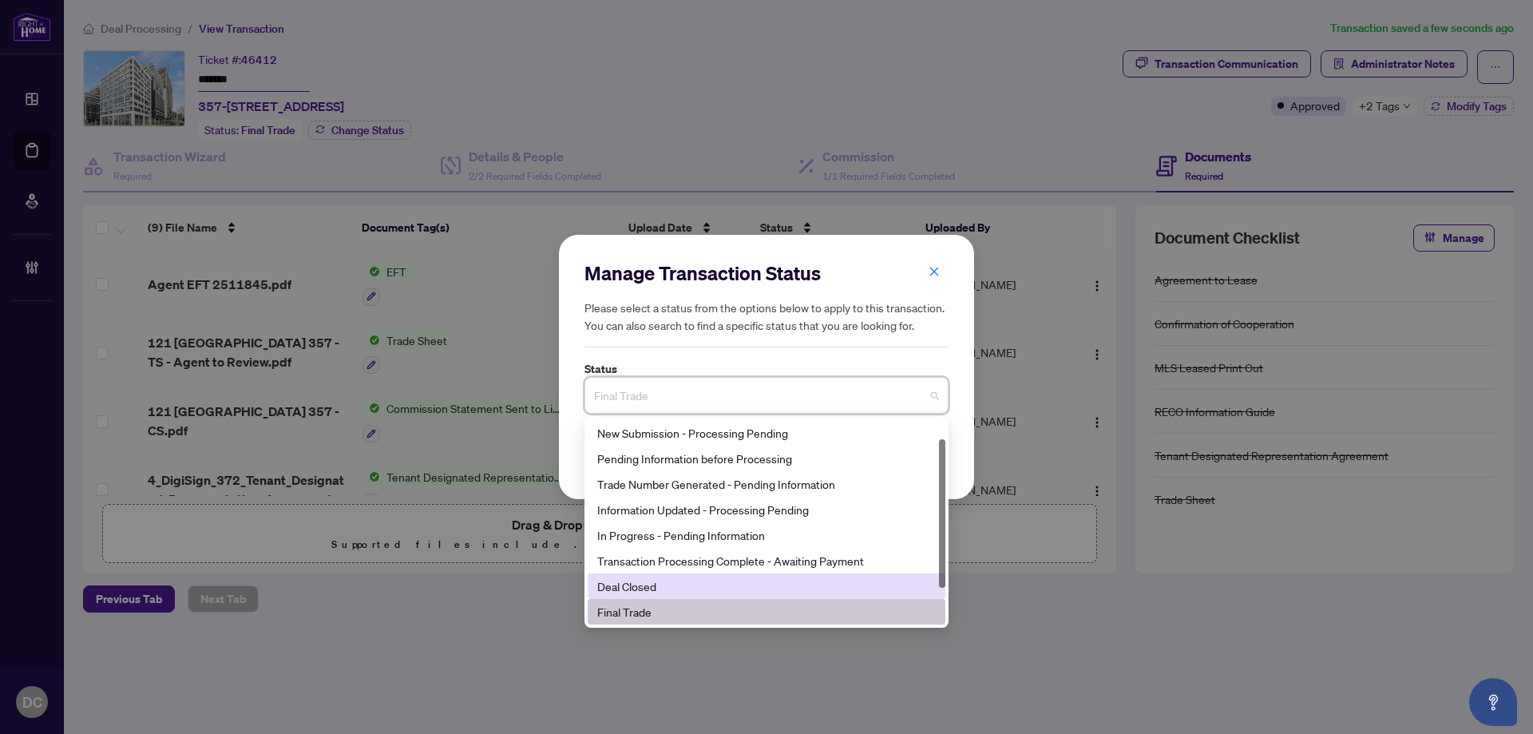
click at [638, 591] on div "Deal Closed" at bounding box center [766, 586] width 339 height 18
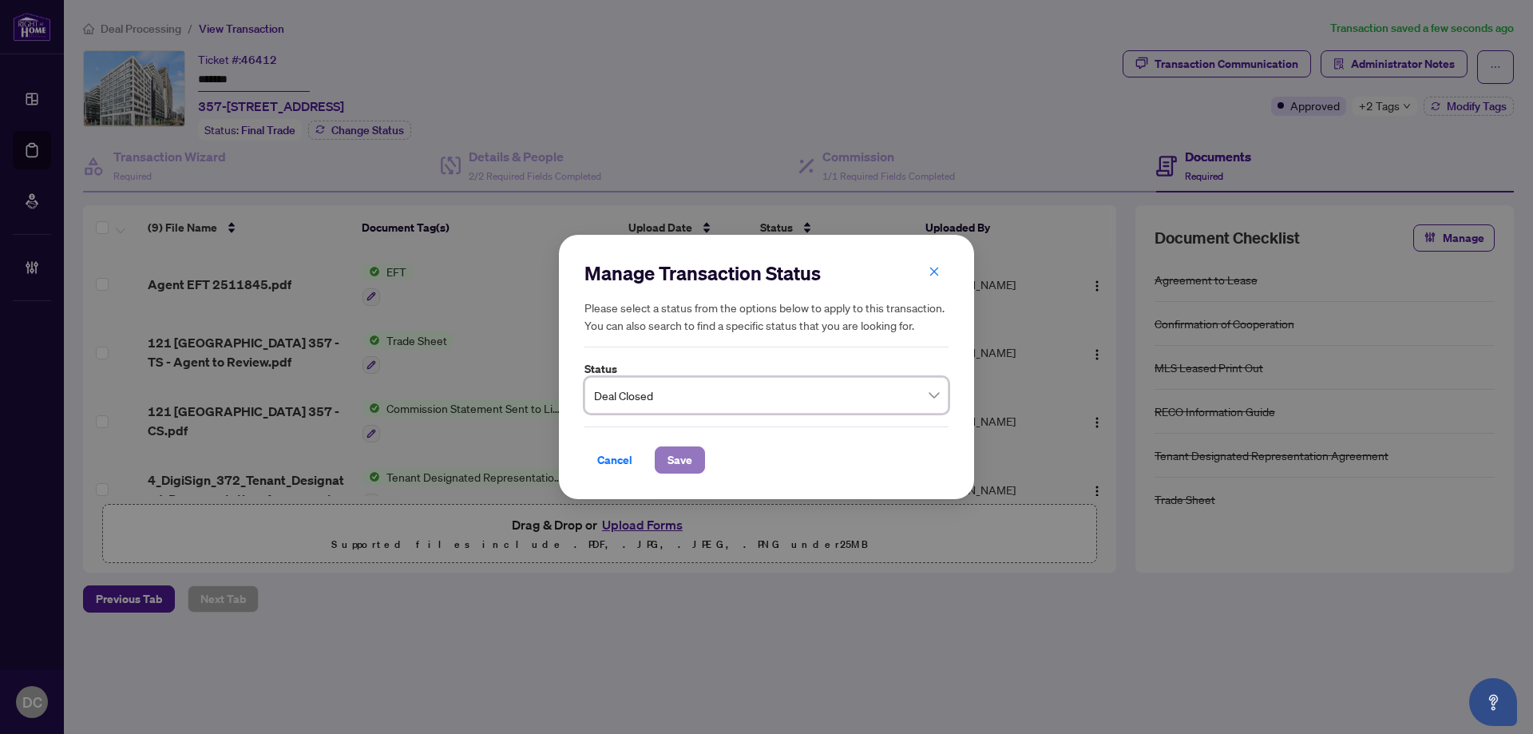
click at [679, 469] on span "Save" at bounding box center [679, 460] width 25 height 26
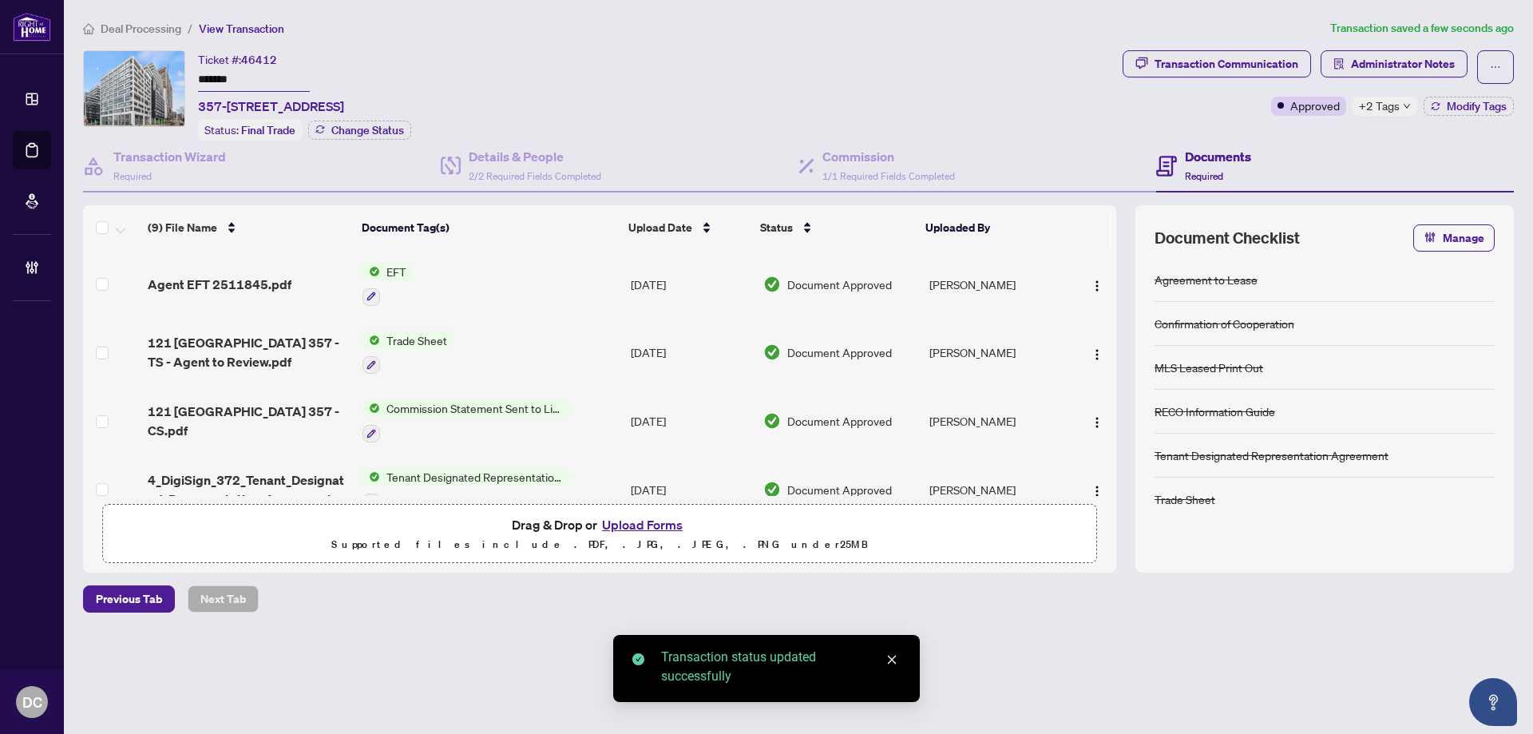
click at [1368, 107] on span "+2 Tags" at bounding box center [1379, 106] width 41 height 18
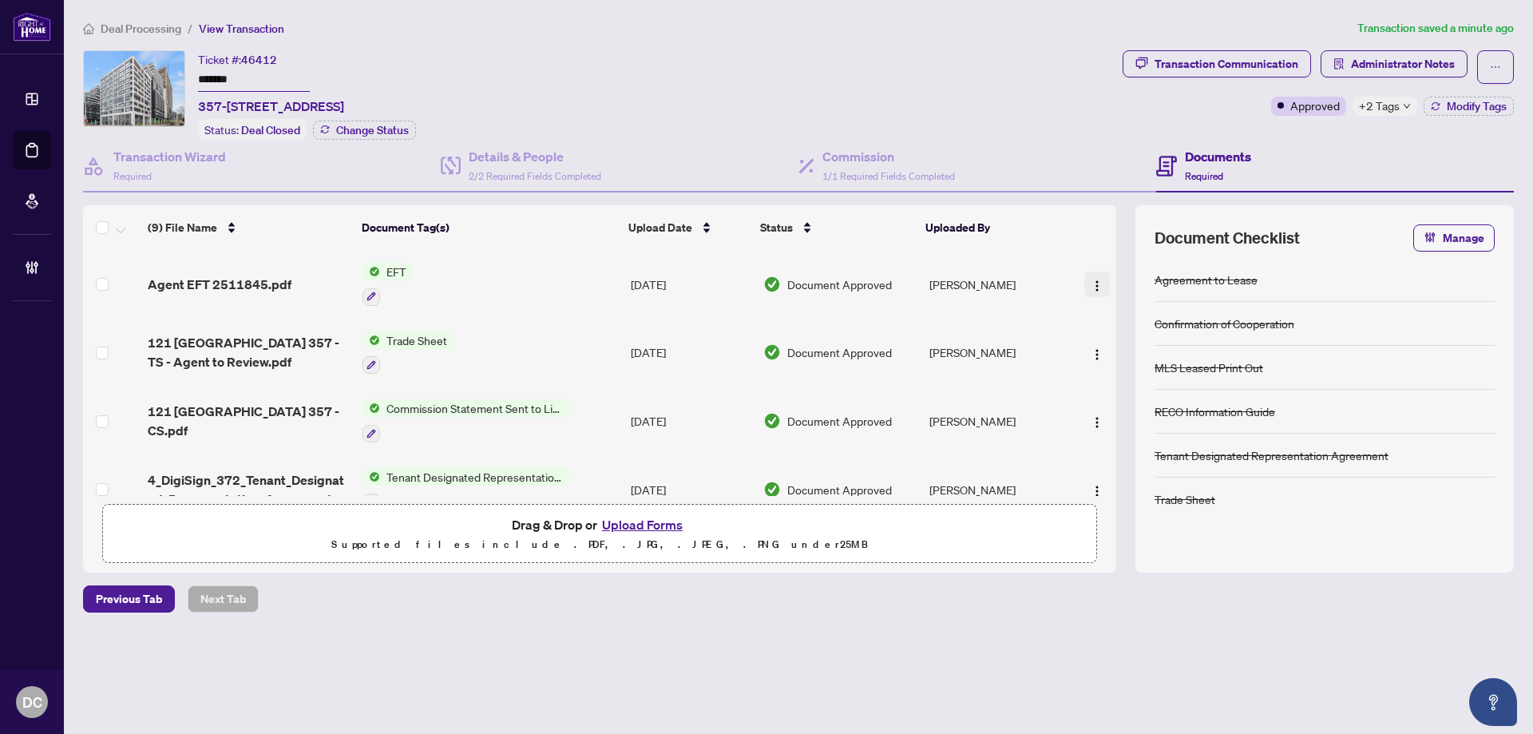
click at [1092, 285] on img "button" at bounding box center [1097, 285] width 13 height 13
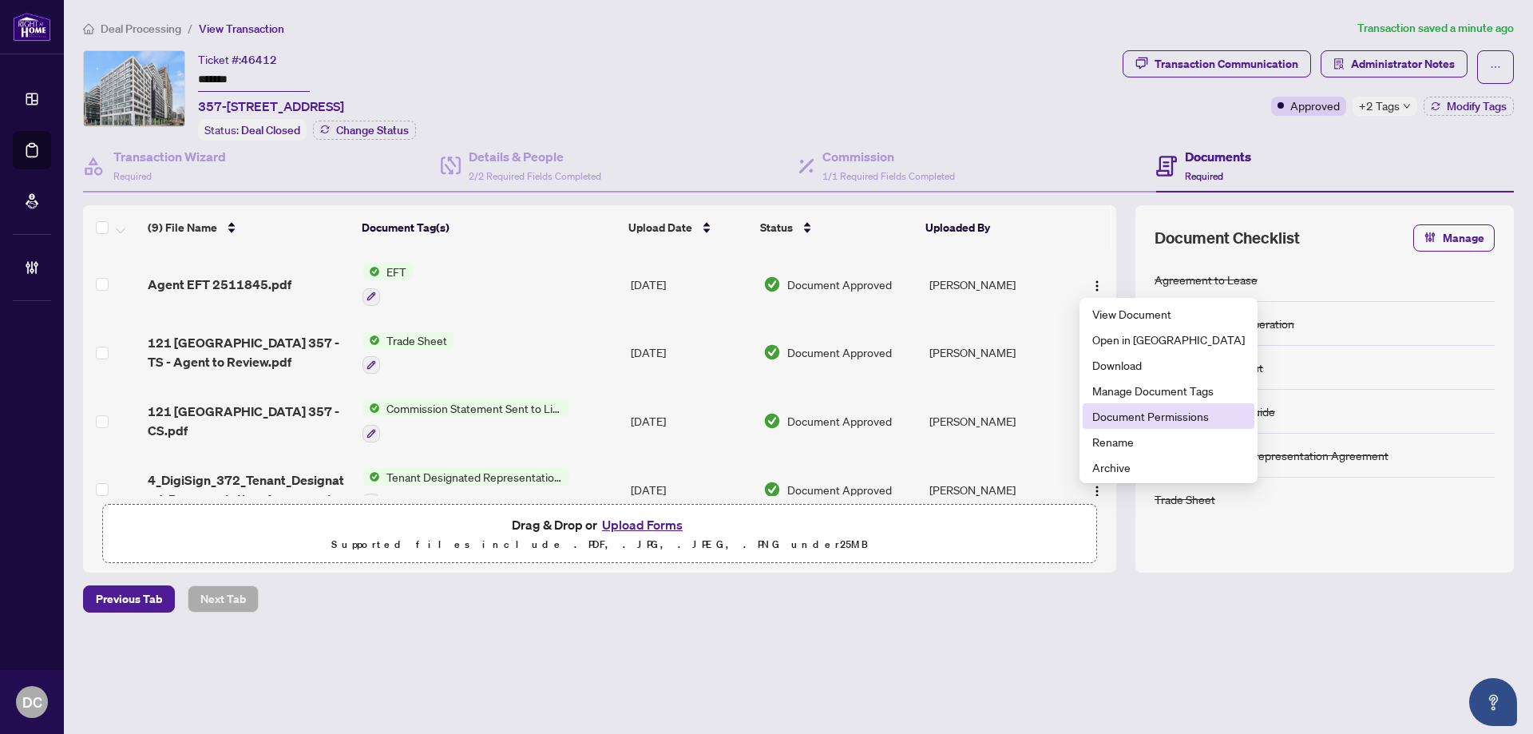
click at [1119, 412] on span "Document Permissions" at bounding box center [1168, 416] width 152 height 18
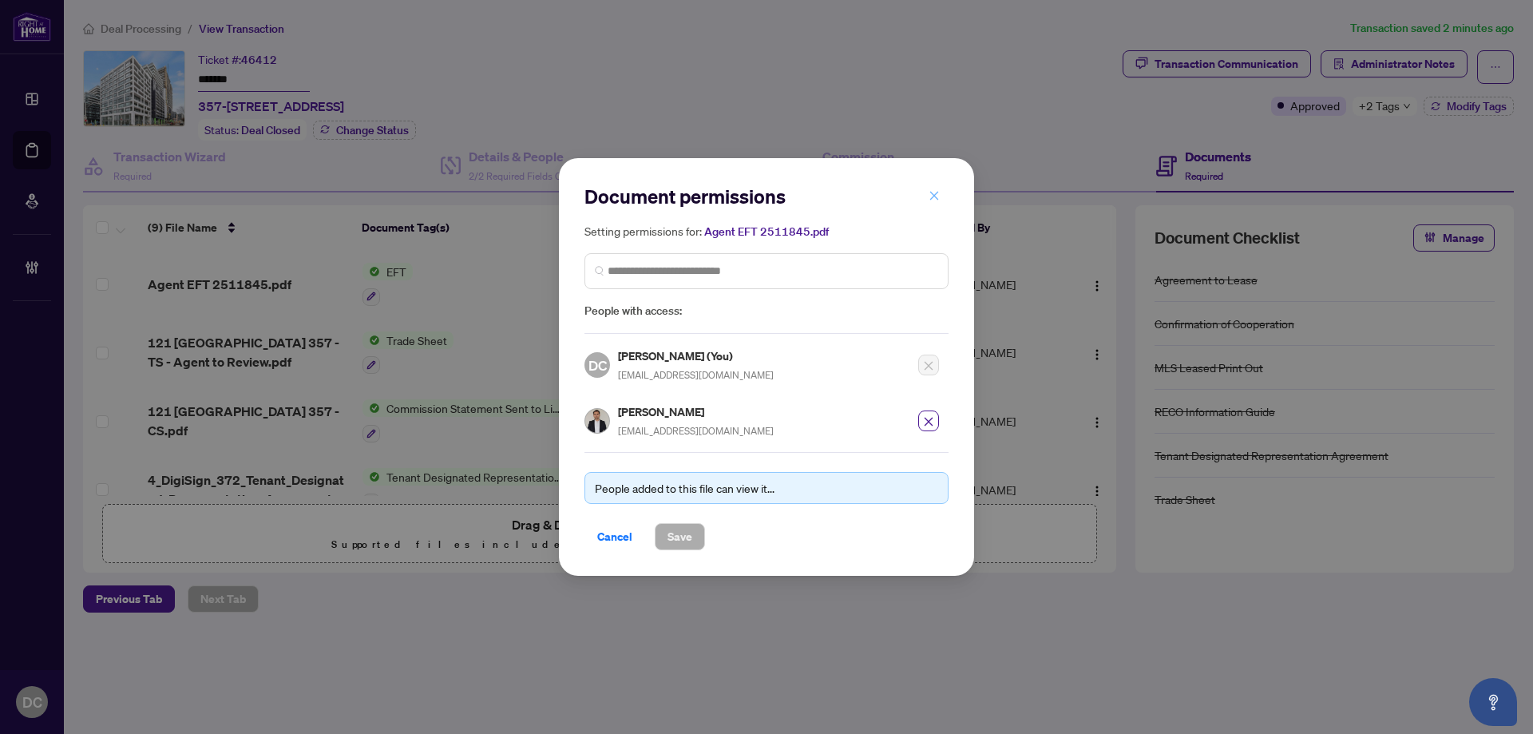
click at [935, 201] on icon "close" at bounding box center [934, 195] width 11 height 11
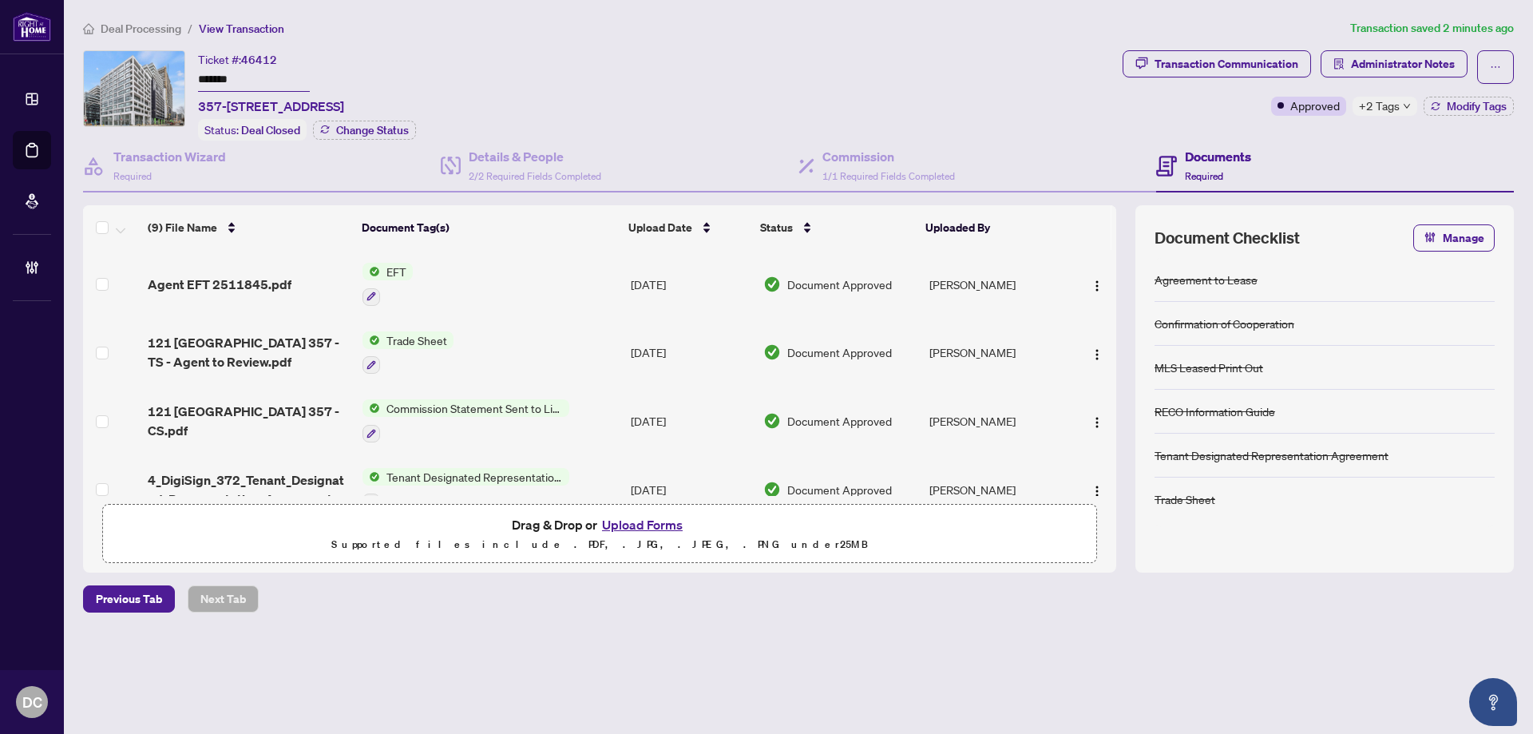
click at [123, 27] on span "Deal Processing" at bounding box center [141, 29] width 81 height 14
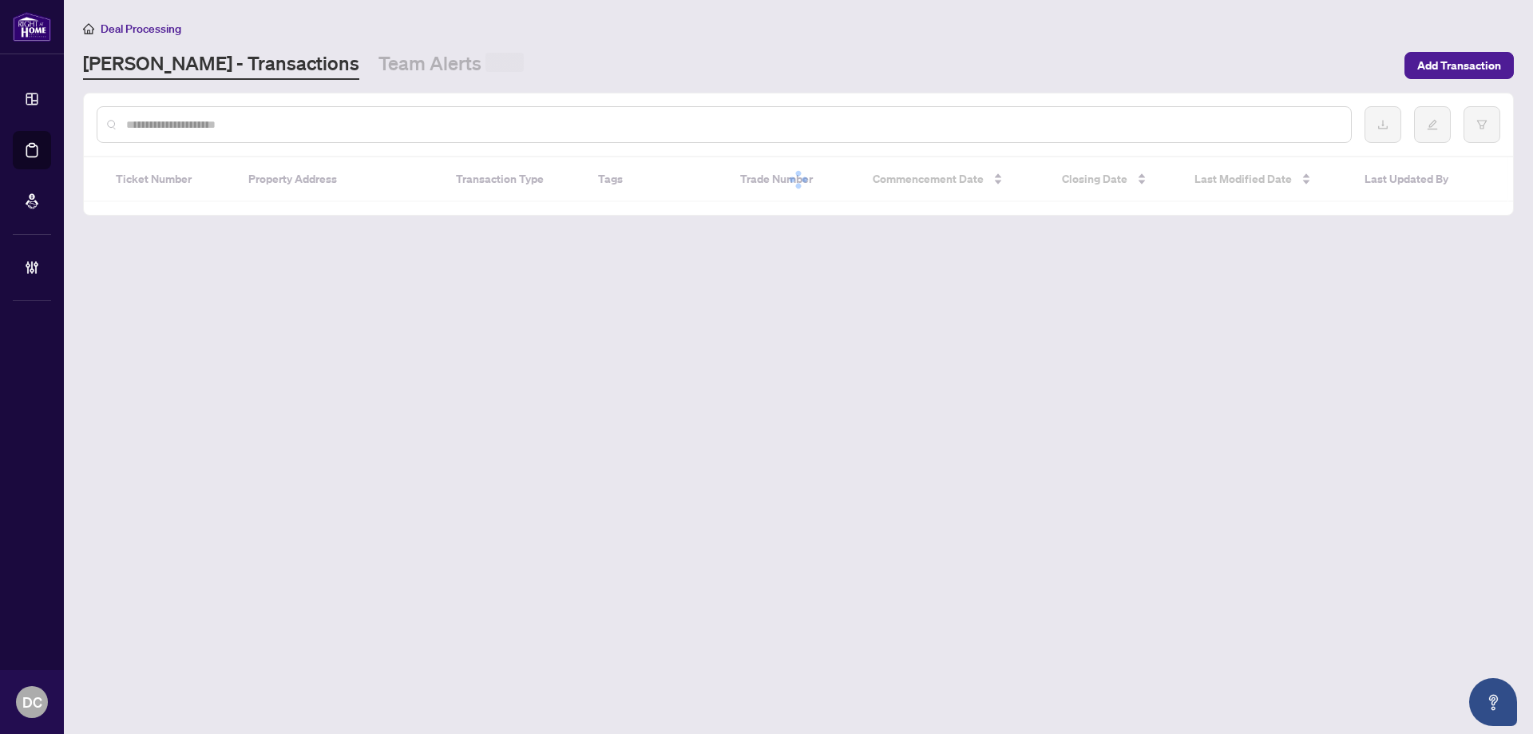
click at [279, 133] on div at bounding box center [724, 124] width 1255 height 37
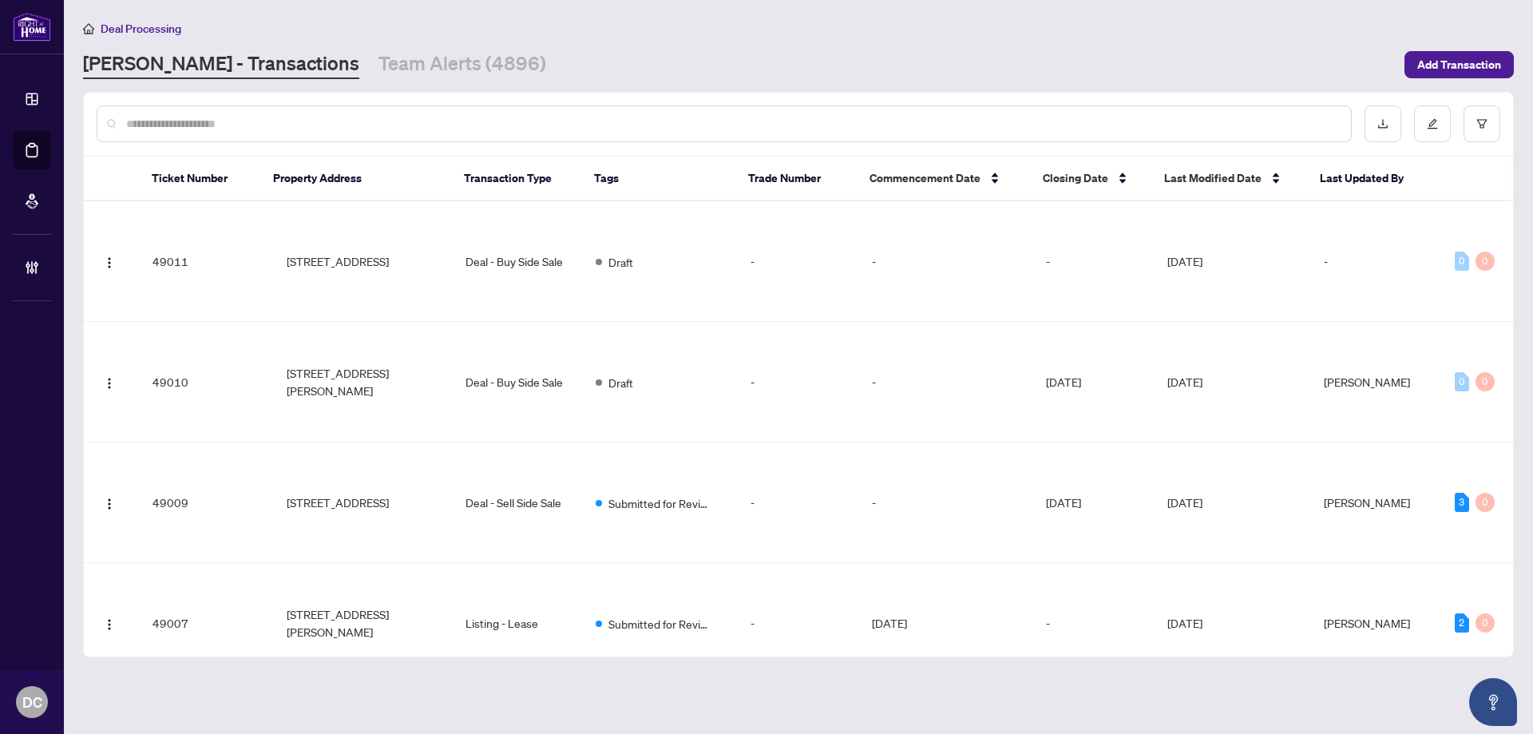
click at [284, 125] on input "text" at bounding box center [732, 124] width 1212 height 18
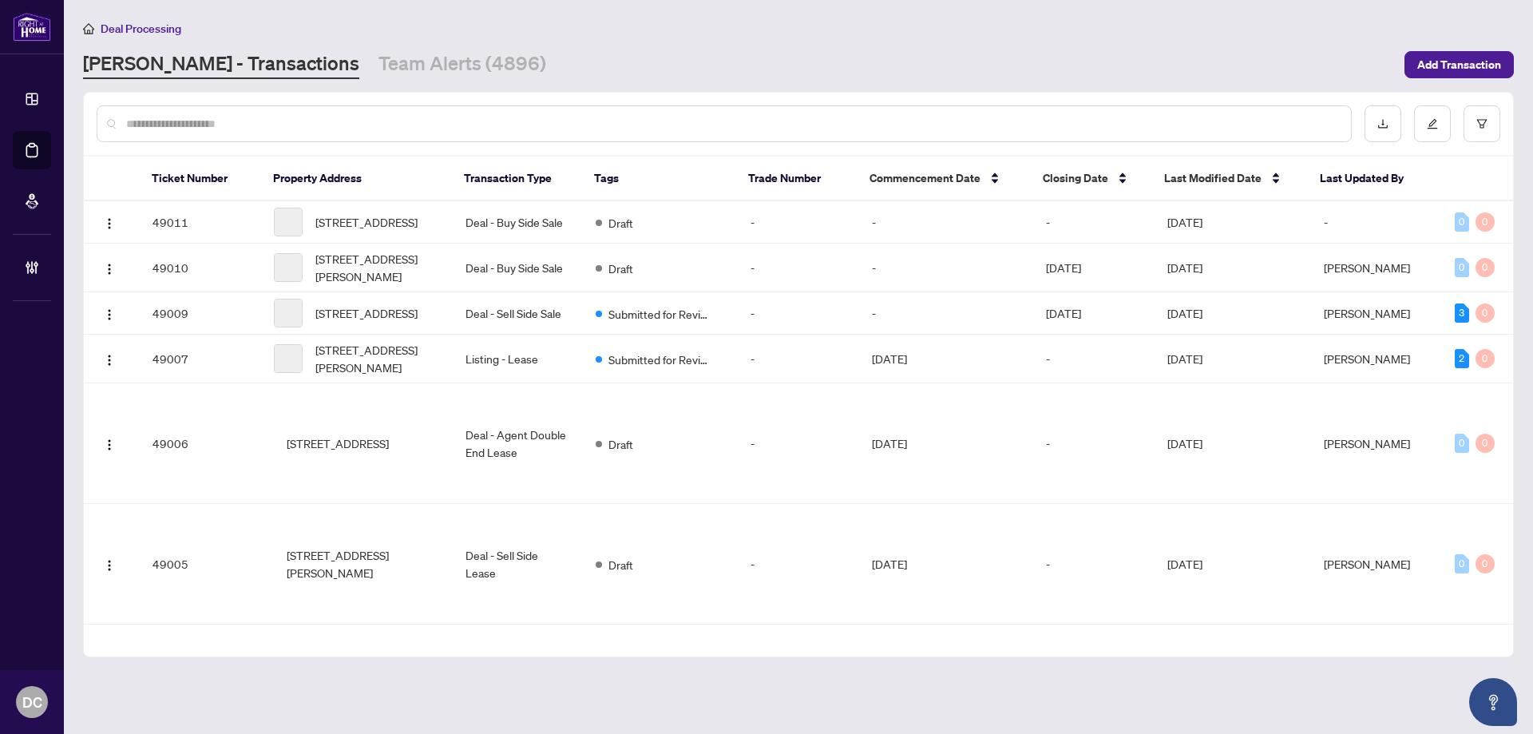
paste input "*******"
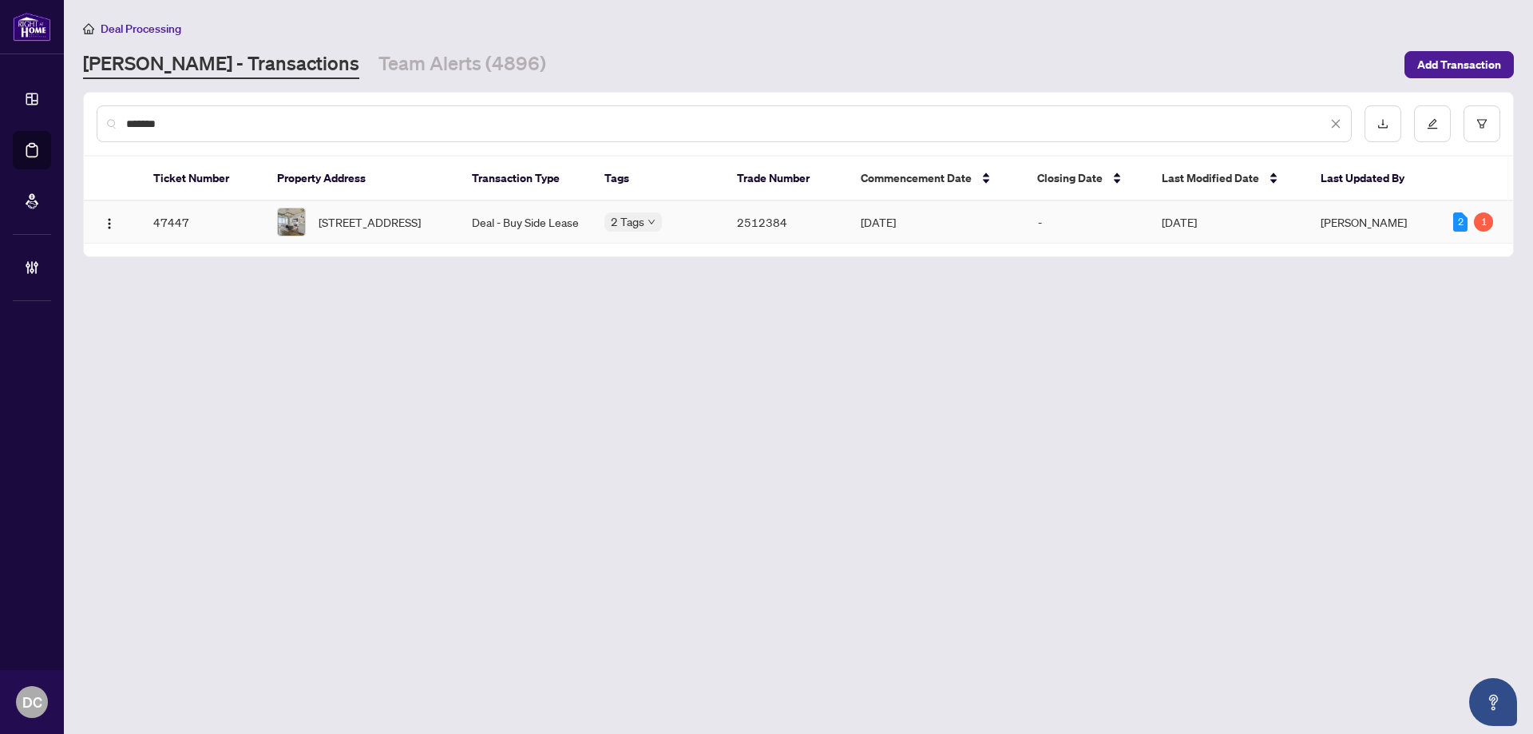
type input "*******"
click at [418, 228] on span "[STREET_ADDRESS]" at bounding box center [370, 222] width 102 height 18
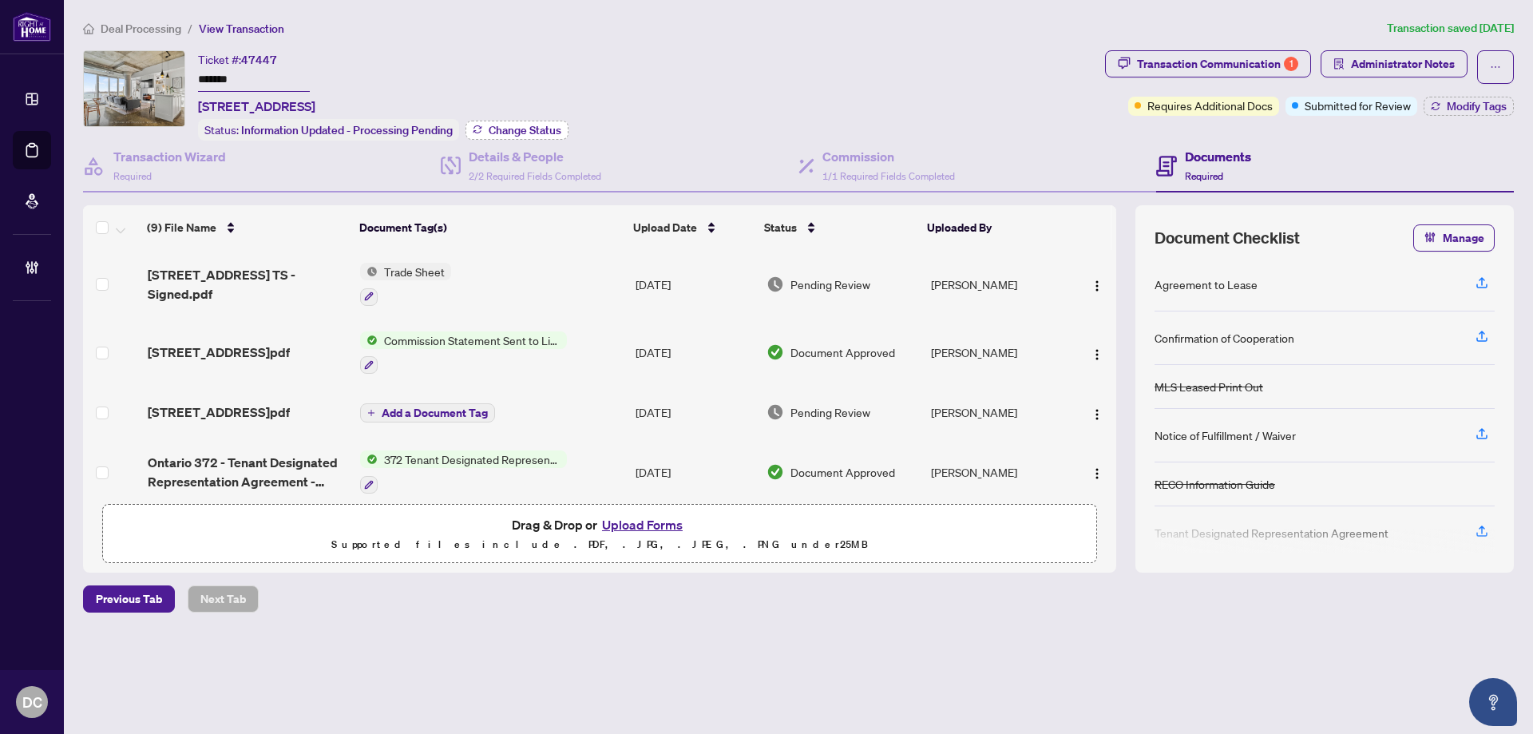
click at [514, 133] on span "Change Status" at bounding box center [525, 130] width 73 height 11
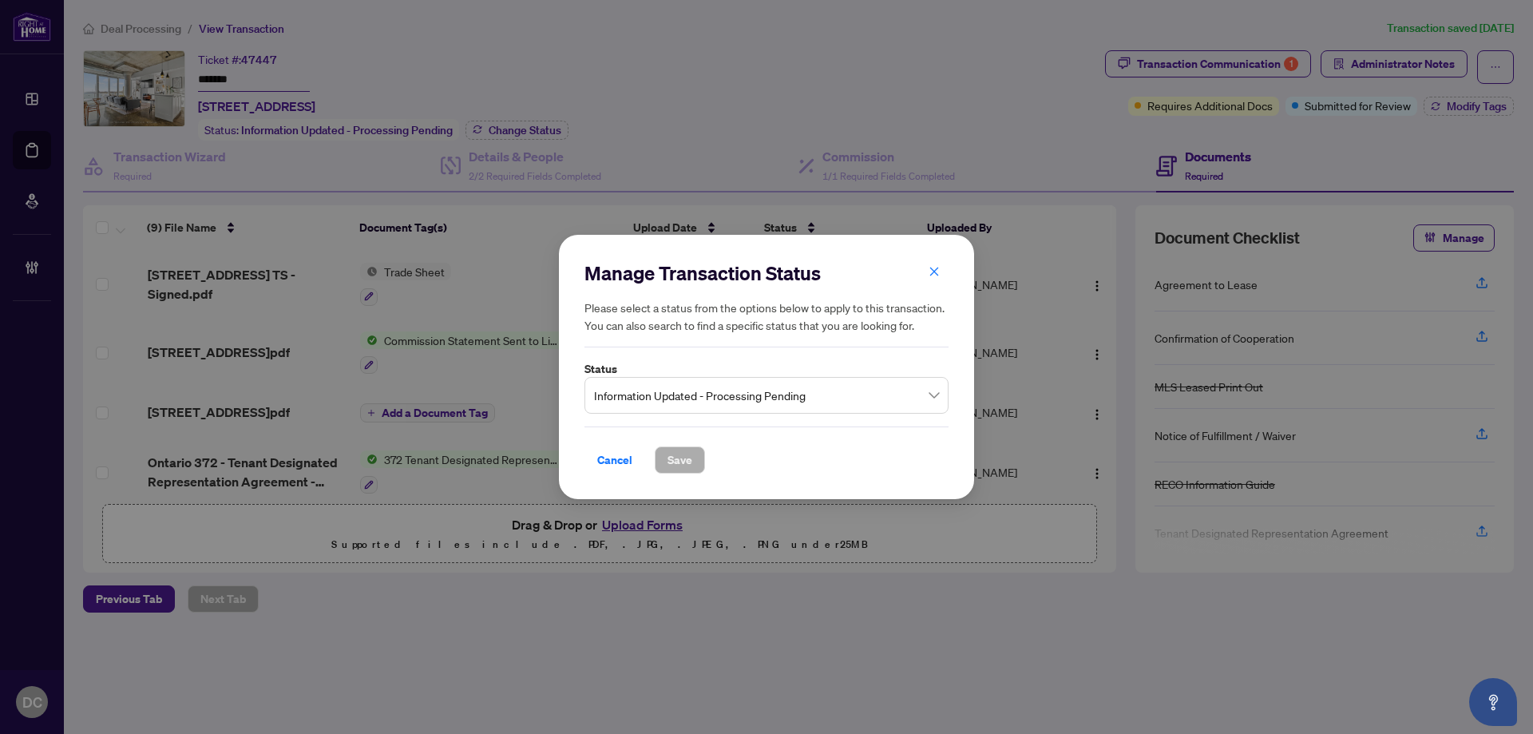
click at [755, 390] on span "Information Updated - Processing Pending" at bounding box center [766, 395] width 345 height 30
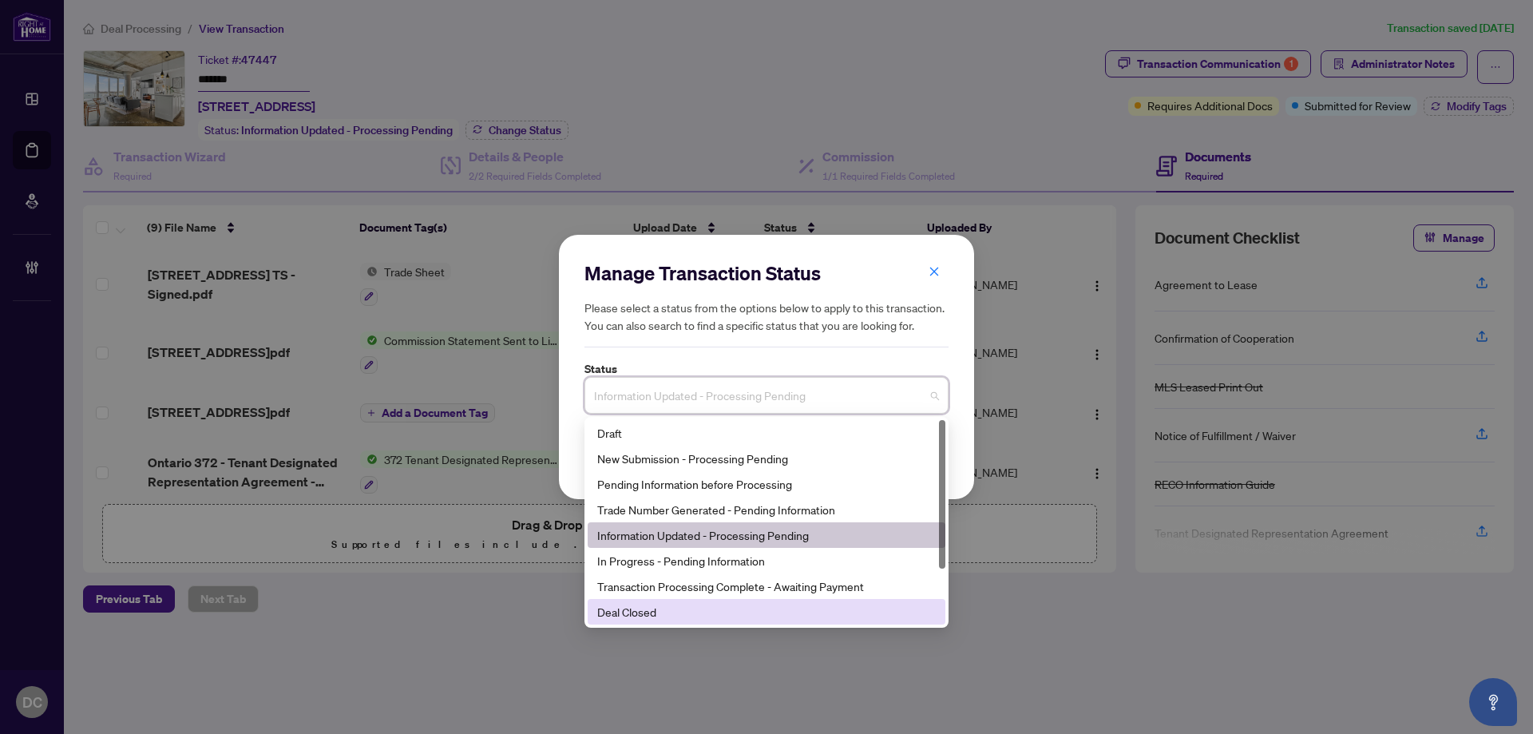
click at [634, 603] on div "Deal Closed" at bounding box center [767, 612] width 358 height 26
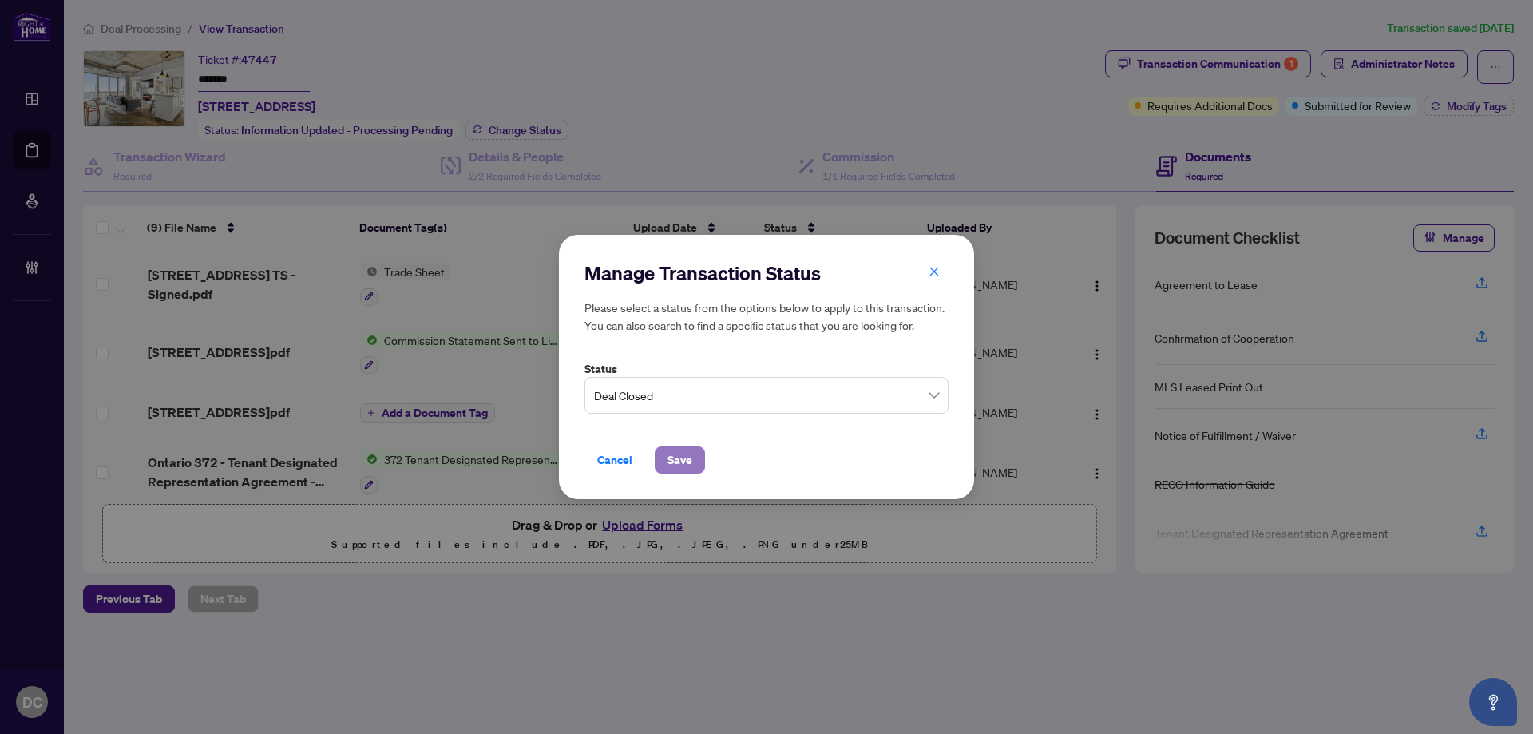
click at [688, 464] on span "Save" at bounding box center [679, 460] width 25 height 26
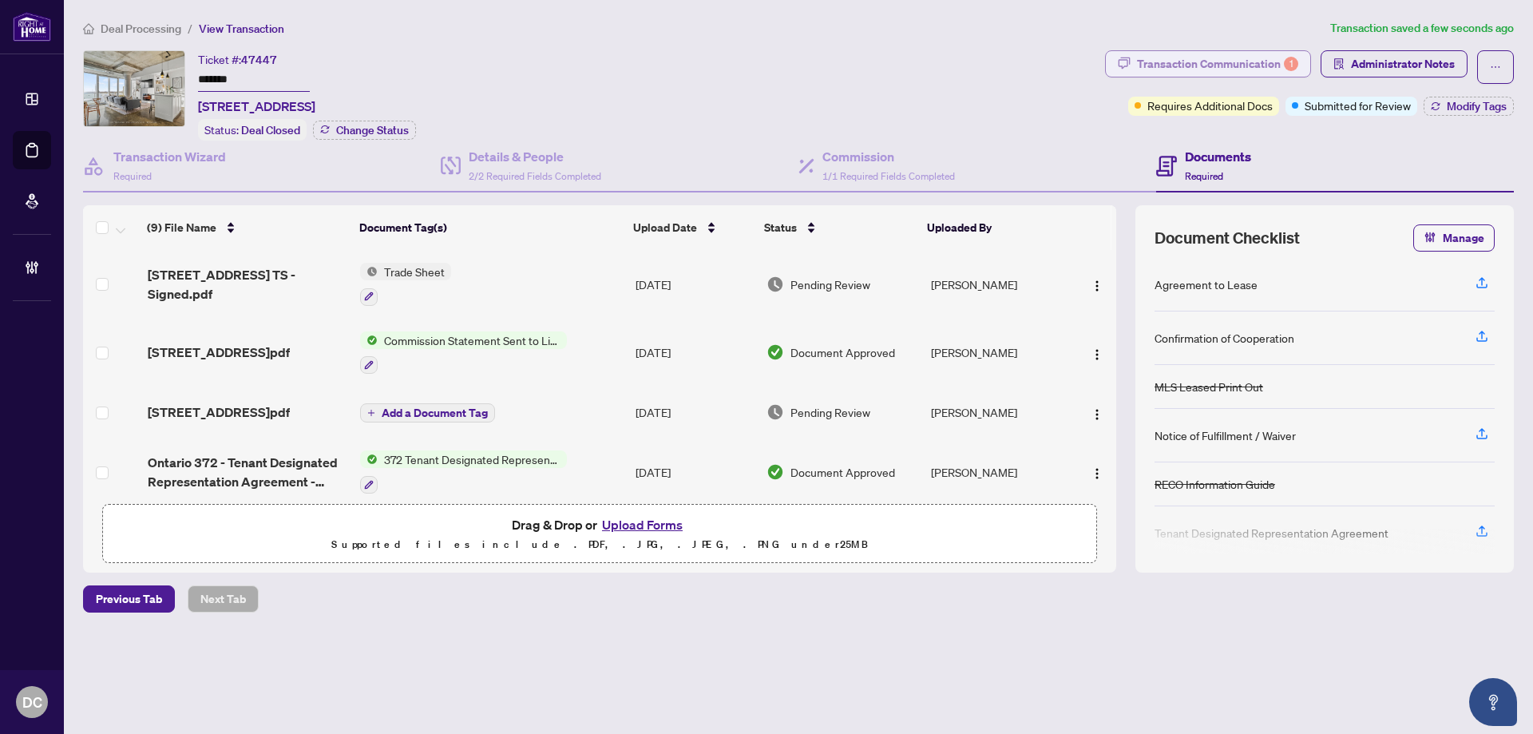
click at [1277, 53] on div "Transaction Communication 1" at bounding box center [1217, 64] width 161 height 26
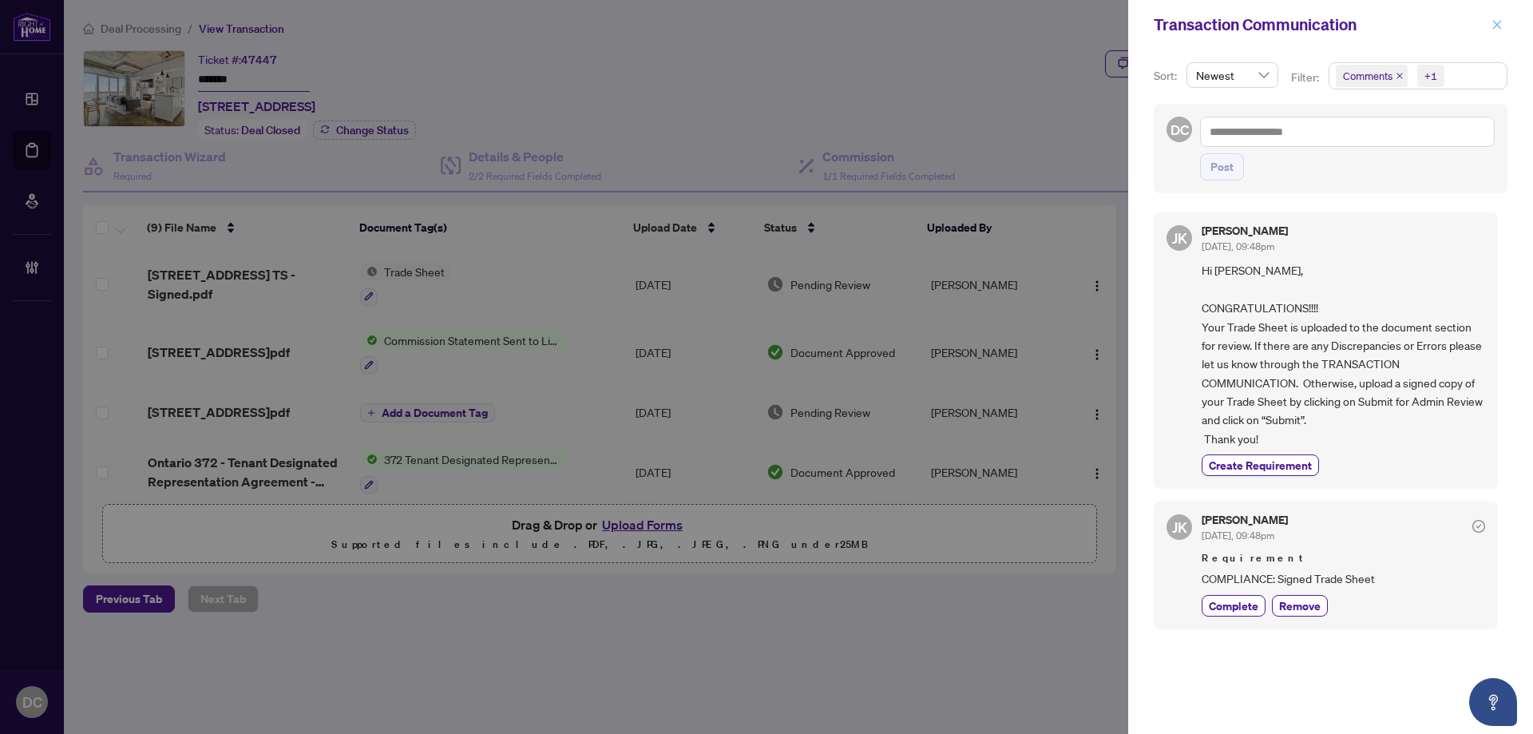
click at [1506, 30] on button "button" at bounding box center [1497, 24] width 21 height 19
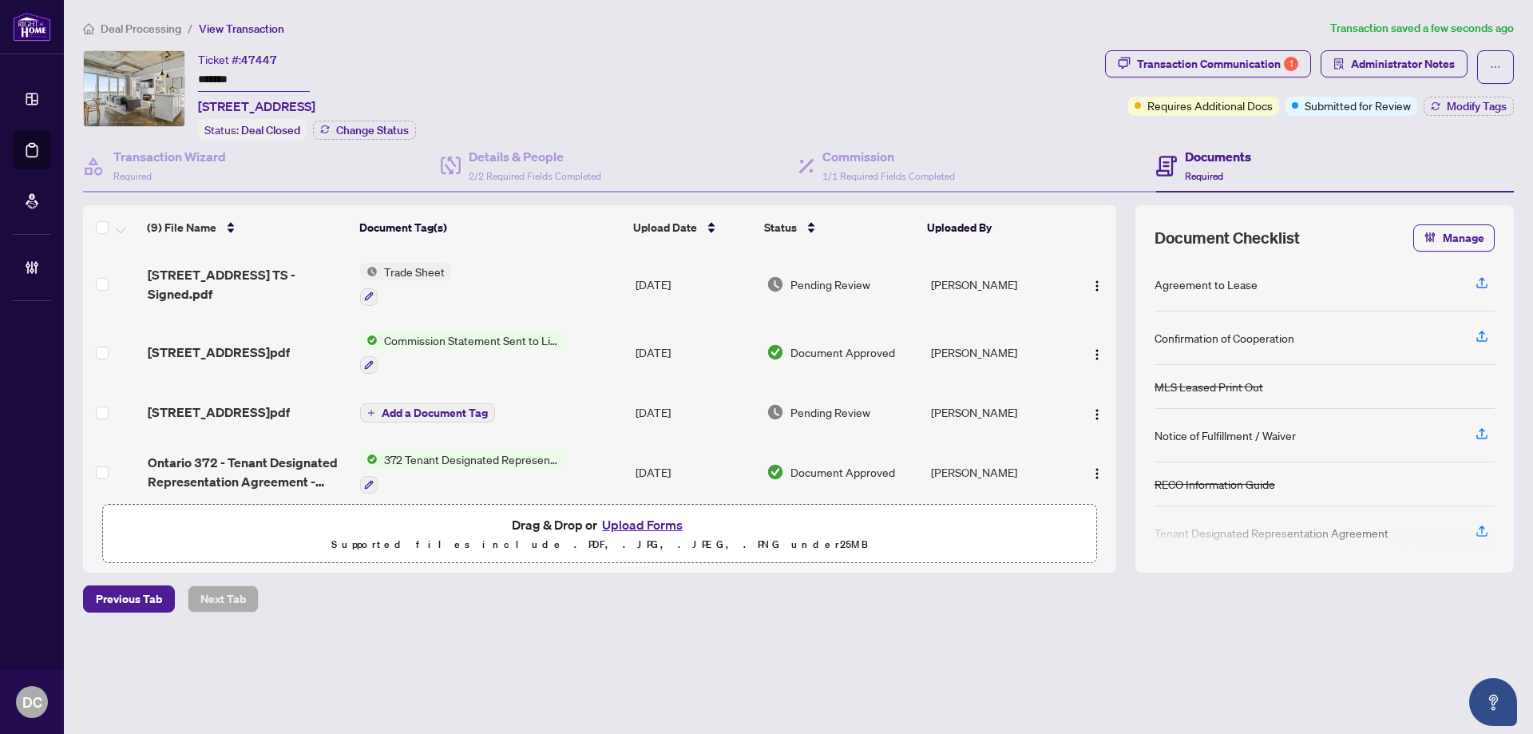
click at [550, 285] on td "Trade Sheet" at bounding box center [491, 284] width 275 height 69
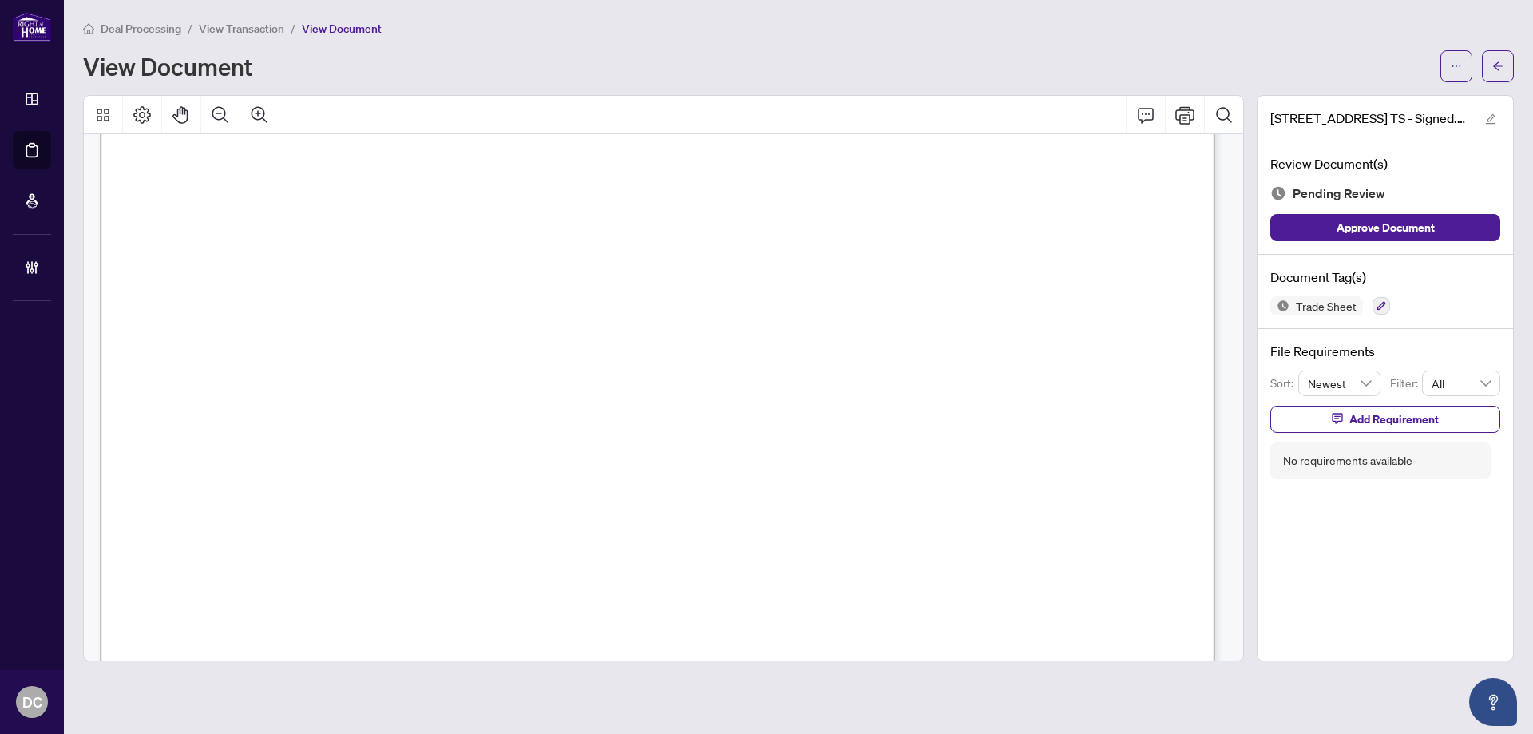
scroll to position [479, 0]
click at [1499, 51] on button "button" at bounding box center [1498, 66] width 32 height 32
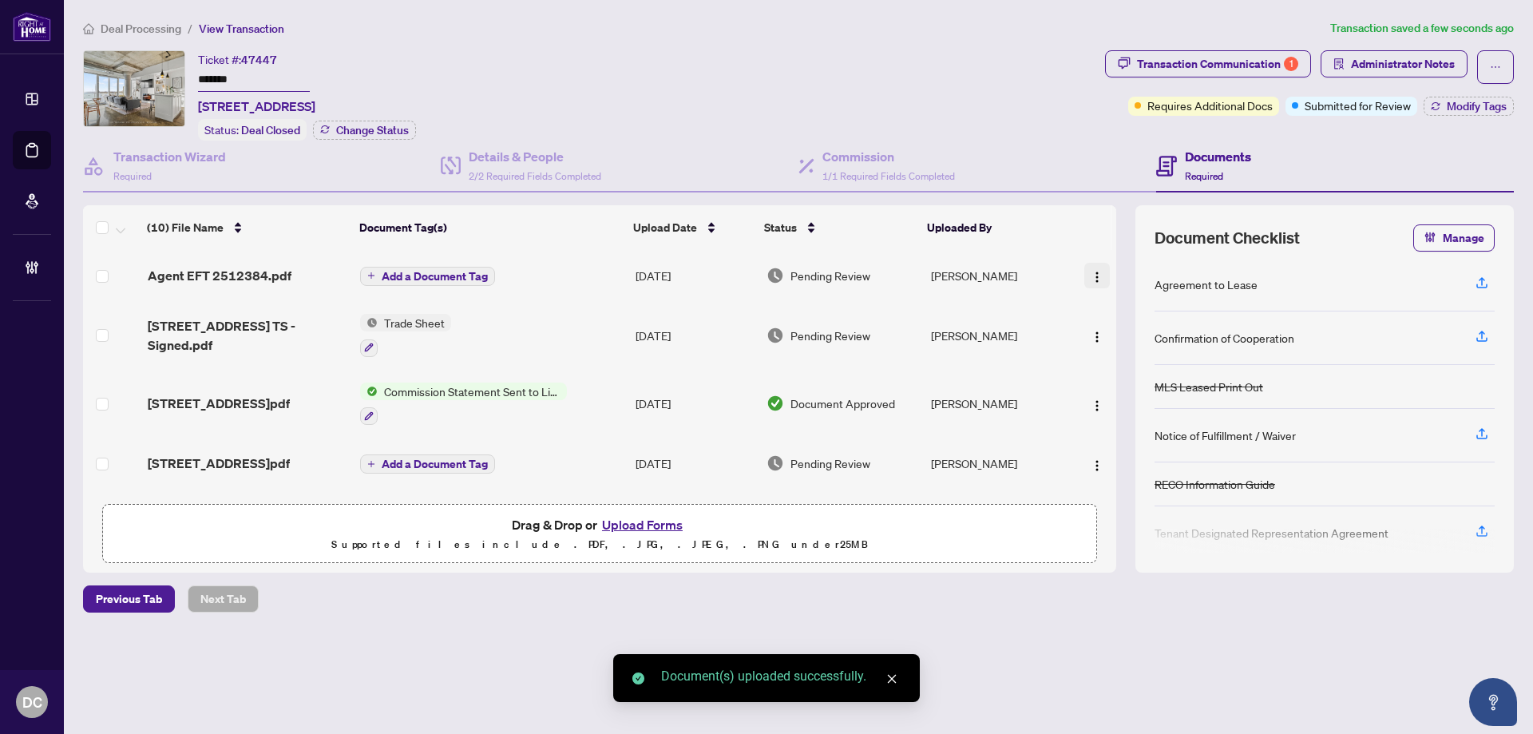
click at [1096, 275] on img "button" at bounding box center [1097, 277] width 13 height 13
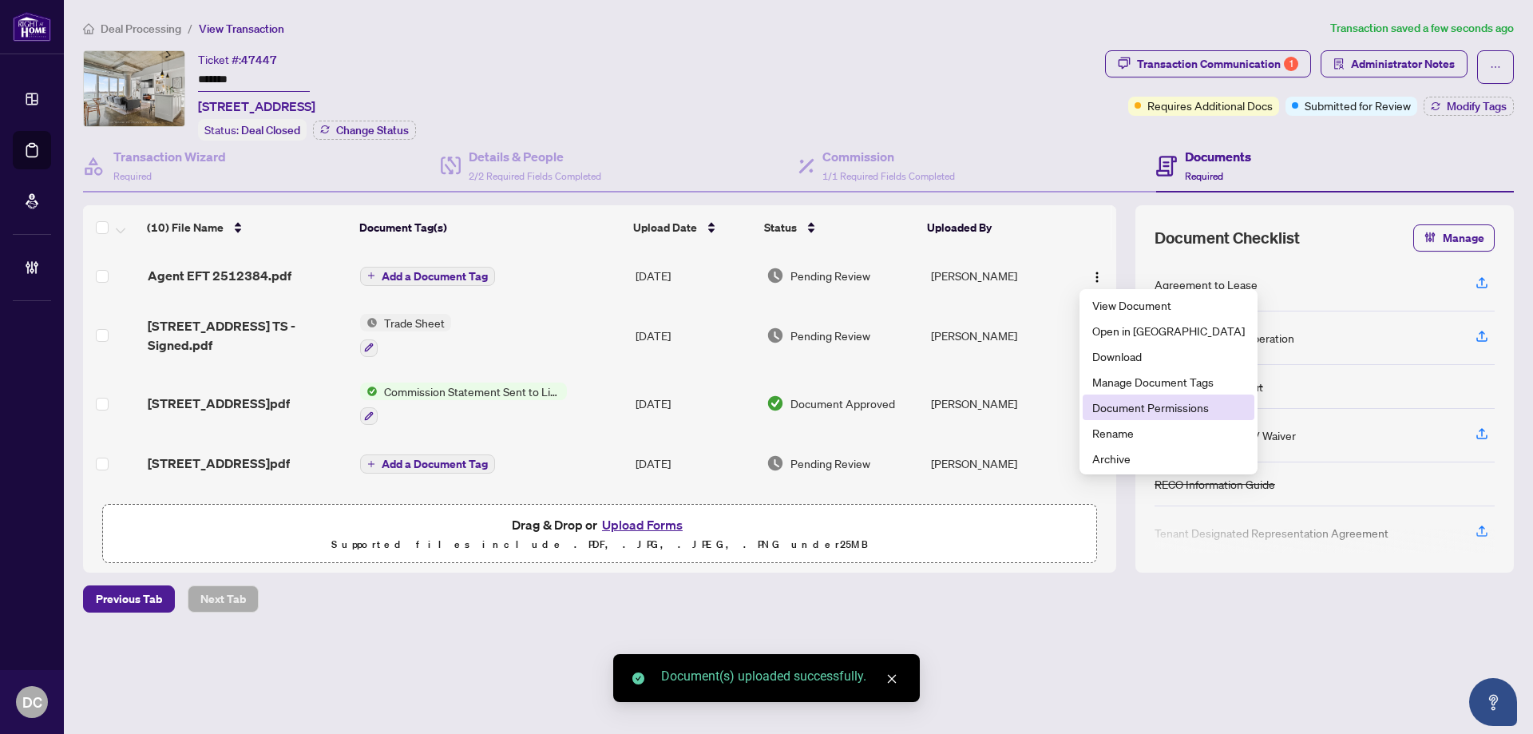
click at [1146, 405] on span "Document Permissions" at bounding box center [1168, 407] width 152 height 18
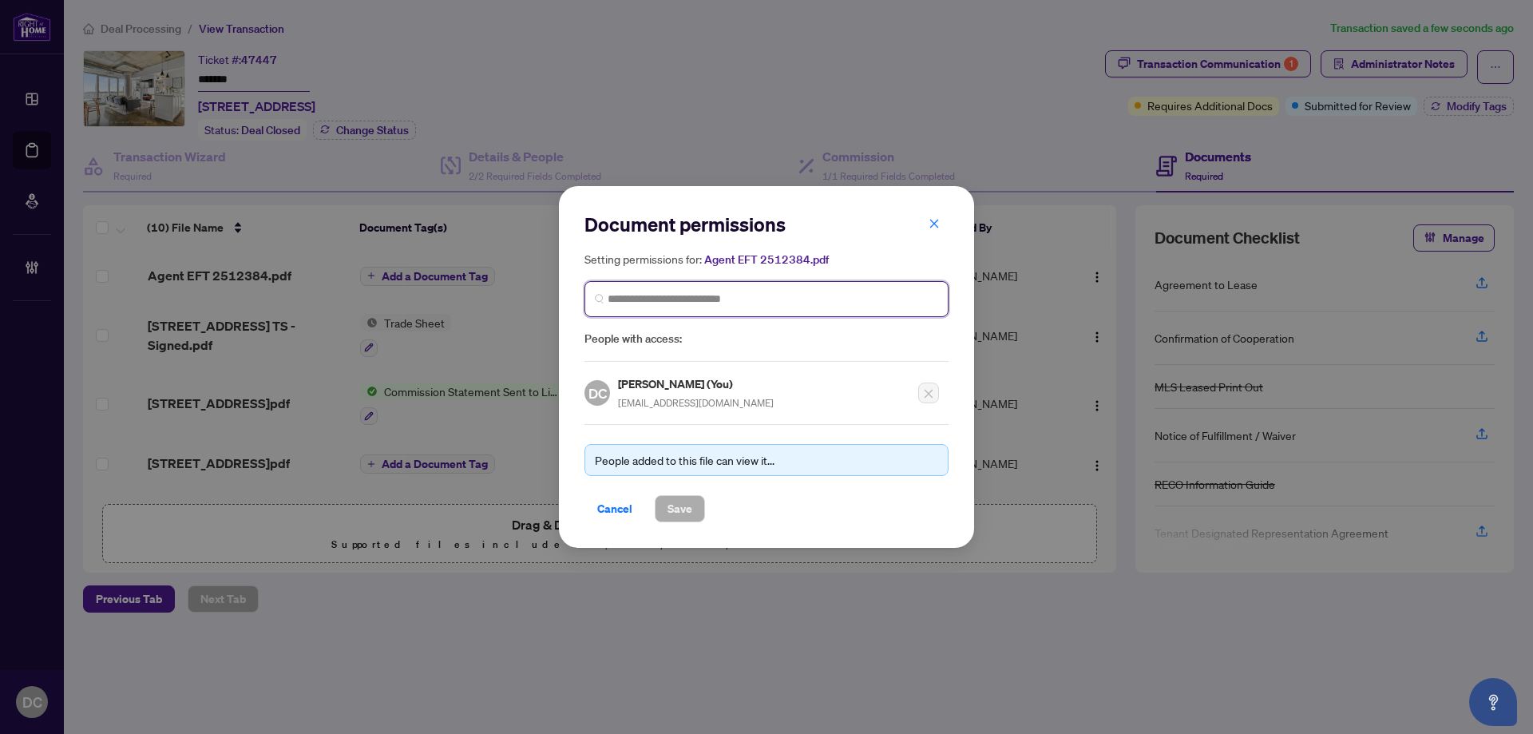
click at [798, 301] on input "search" at bounding box center [773, 299] width 331 height 17
click at [671, 289] on span "**********" at bounding box center [766, 299] width 364 height 36
type input "**********"
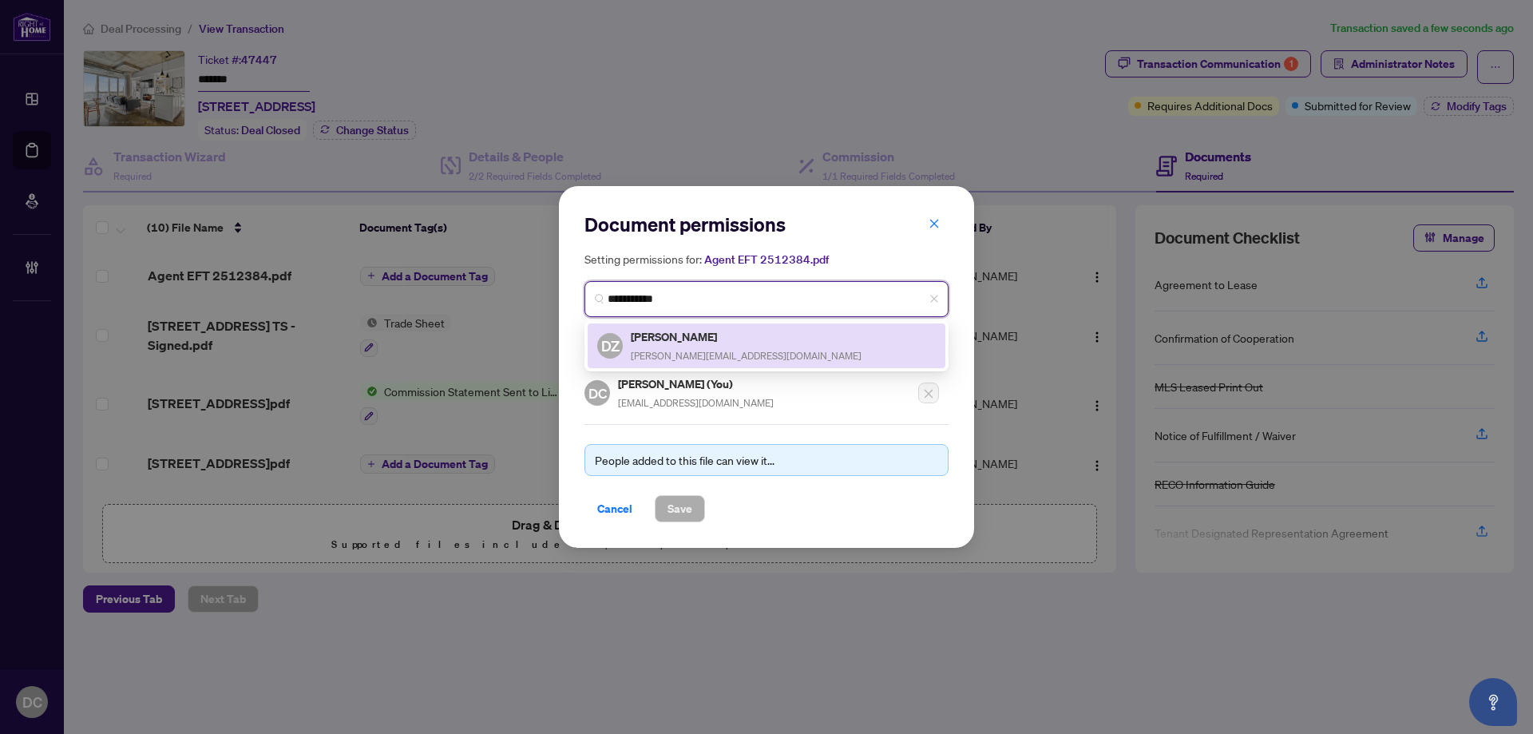
click at [736, 343] on h5 "[PERSON_NAME]" at bounding box center [746, 336] width 231 height 18
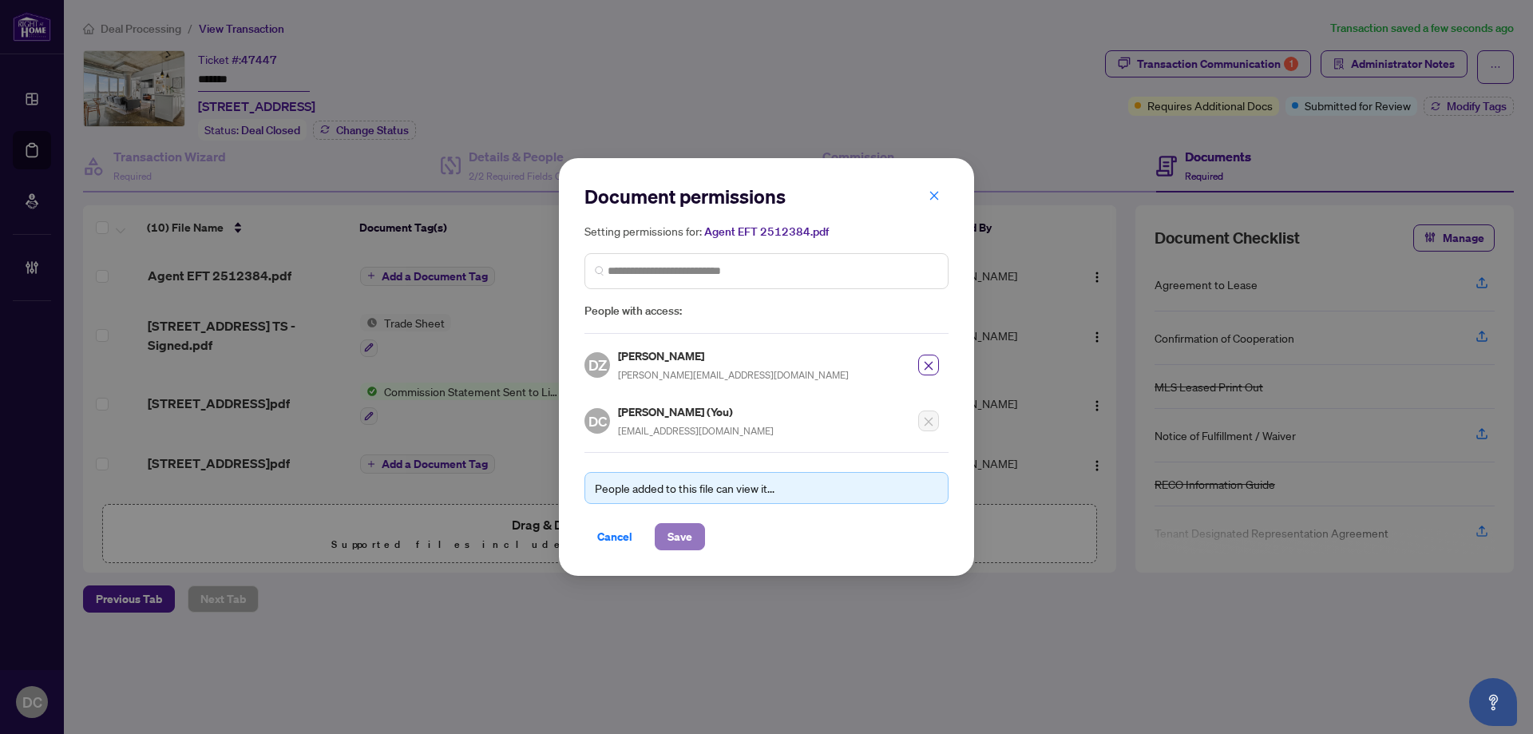
click at [695, 545] on button "Save" at bounding box center [680, 536] width 50 height 27
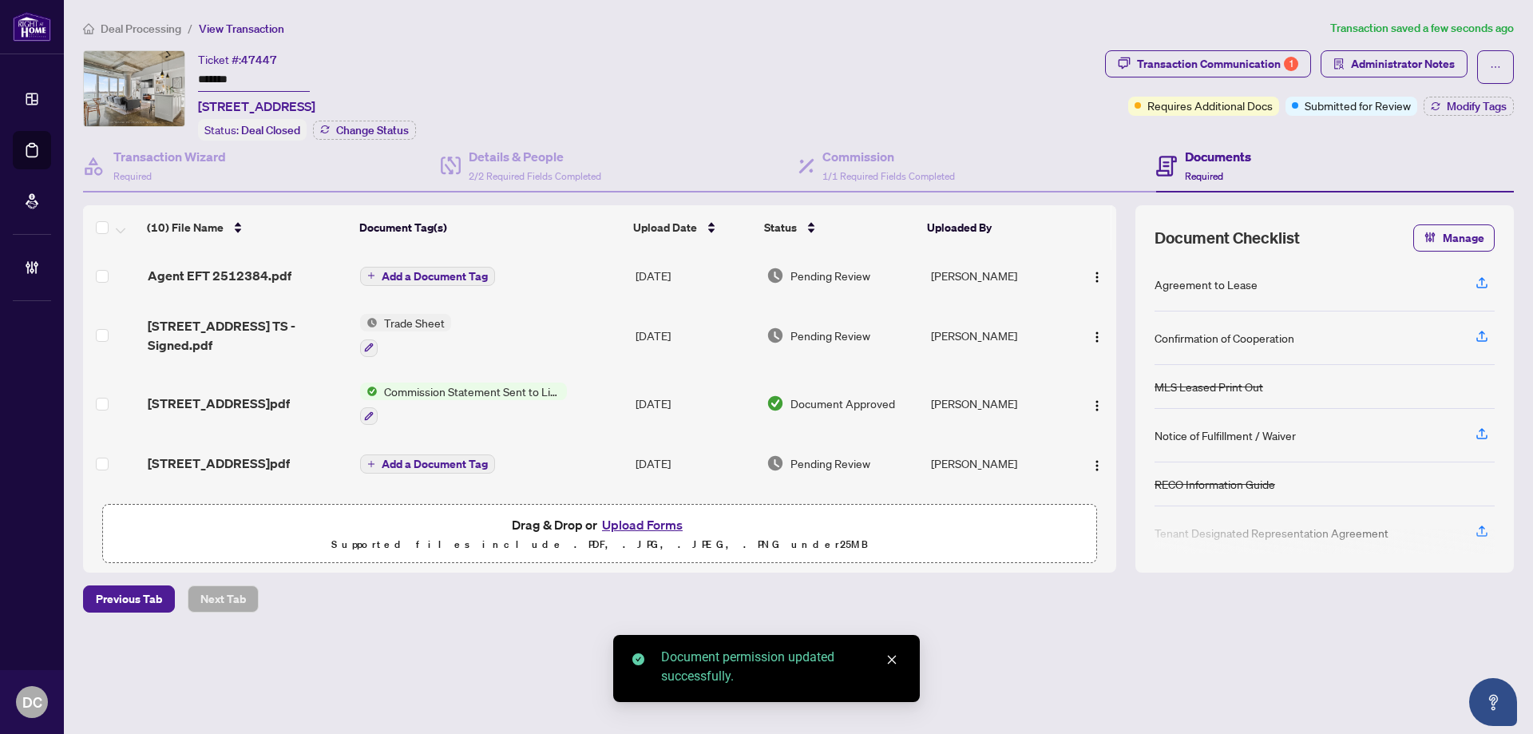
click at [481, 271] on span "Add a Document Tag" at bounding box center [435, 276] width 106 height 11
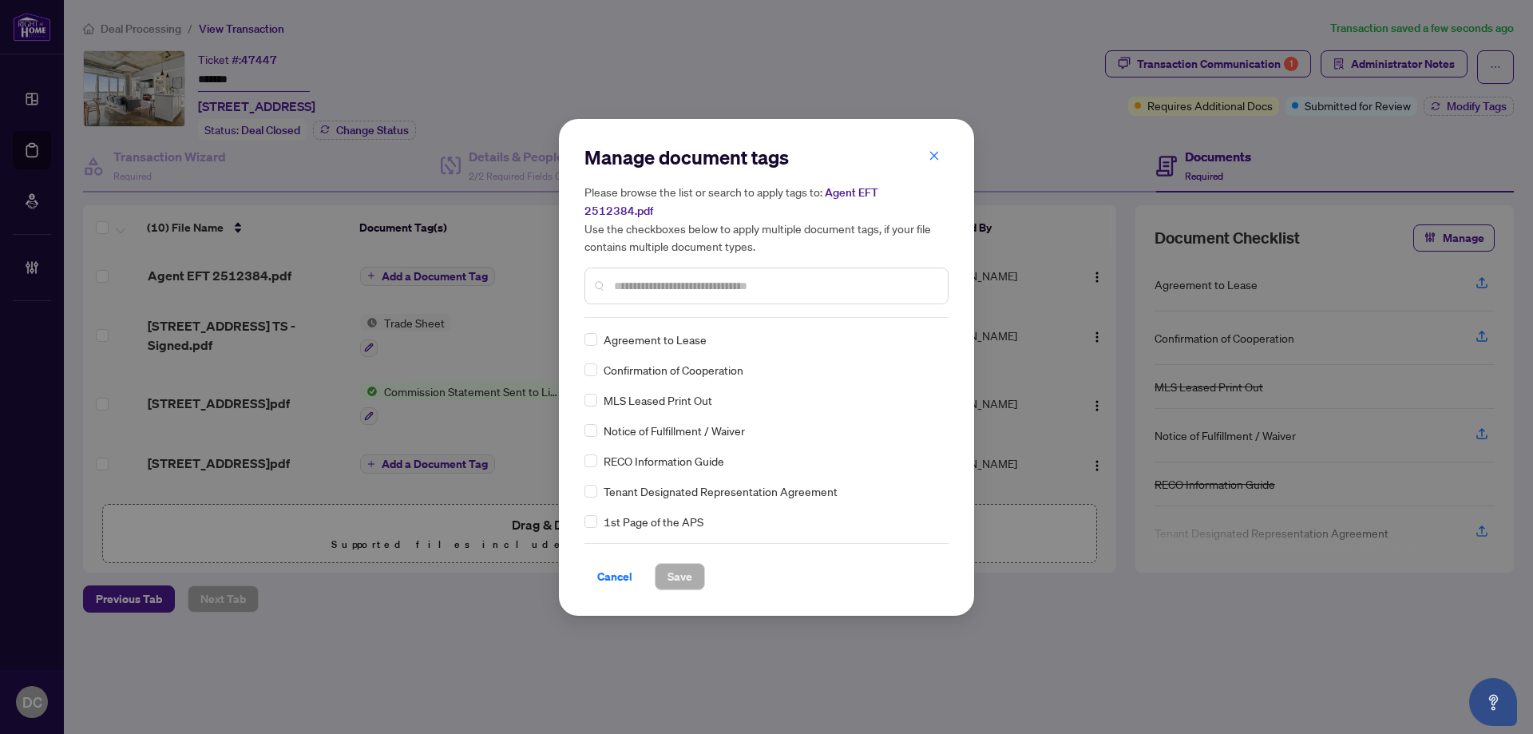
click at [810, 279] on input "text" at bounding box center [774, 286] width 321 height 18
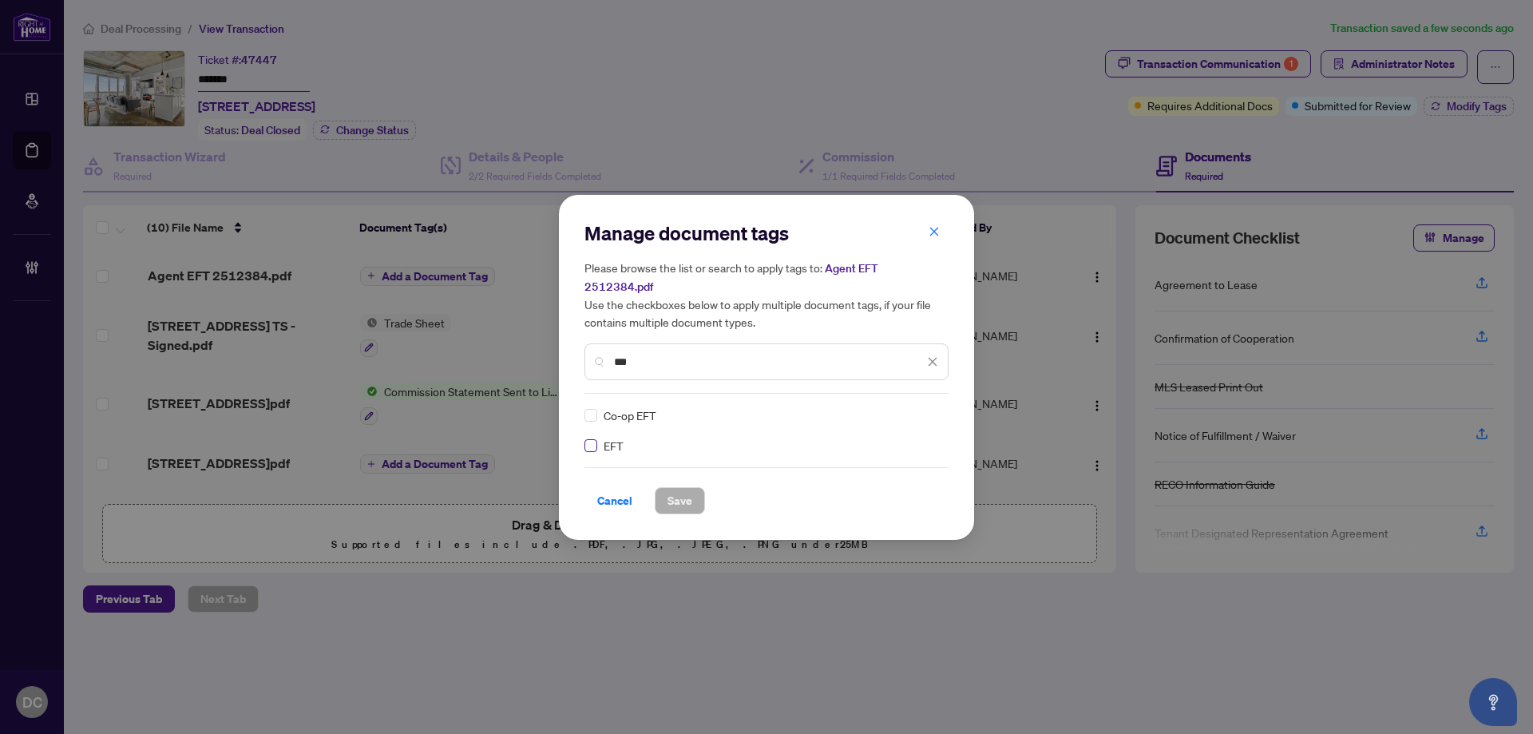
type input "***"
click at [927, 407] on div at bounding box center [923, 415] width 30 height 16
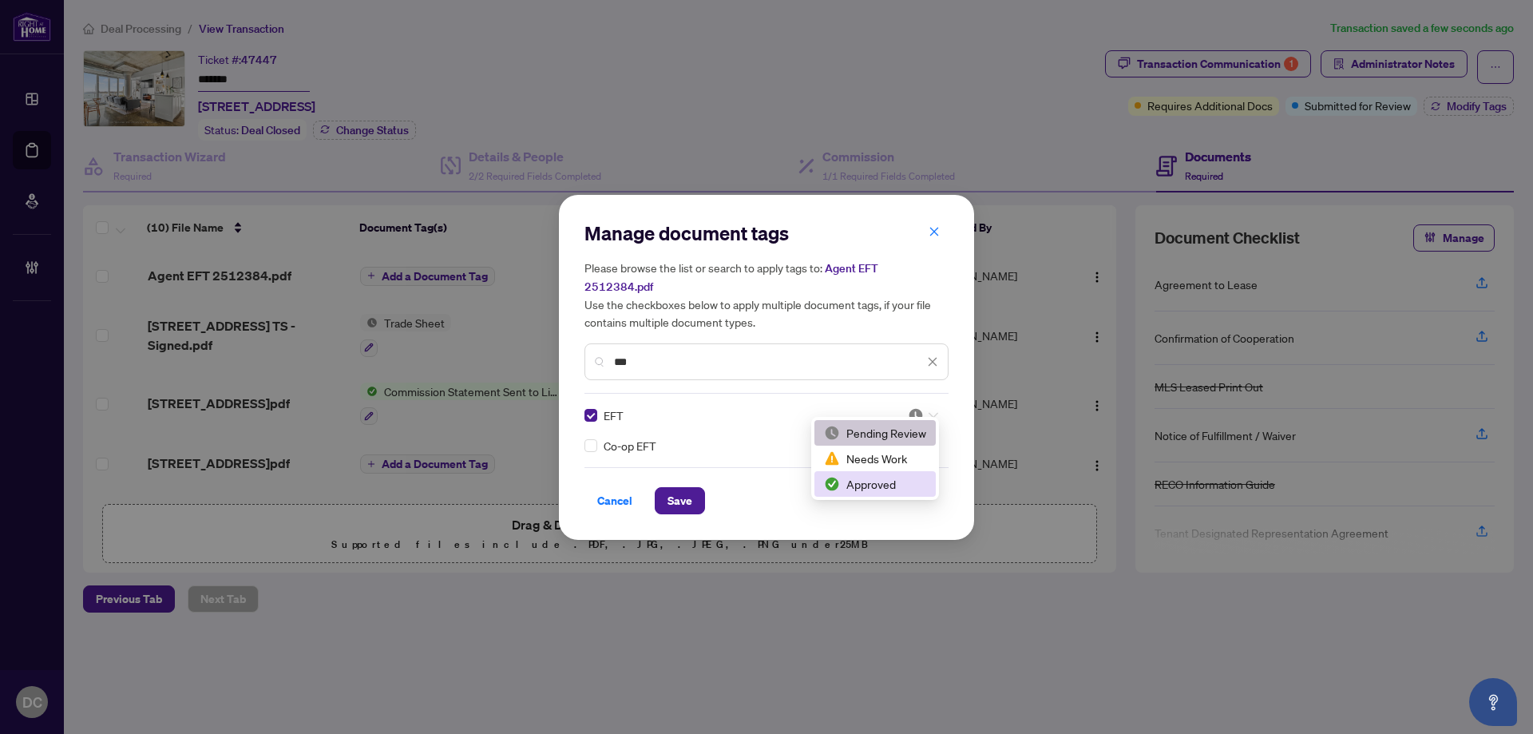
click at [890, 481] on div "Approved" at bounding box center [875, 484] width 102 height 18
click at [687, 488] on span "Save" at bounding box center [679, 501] width 25 height 26
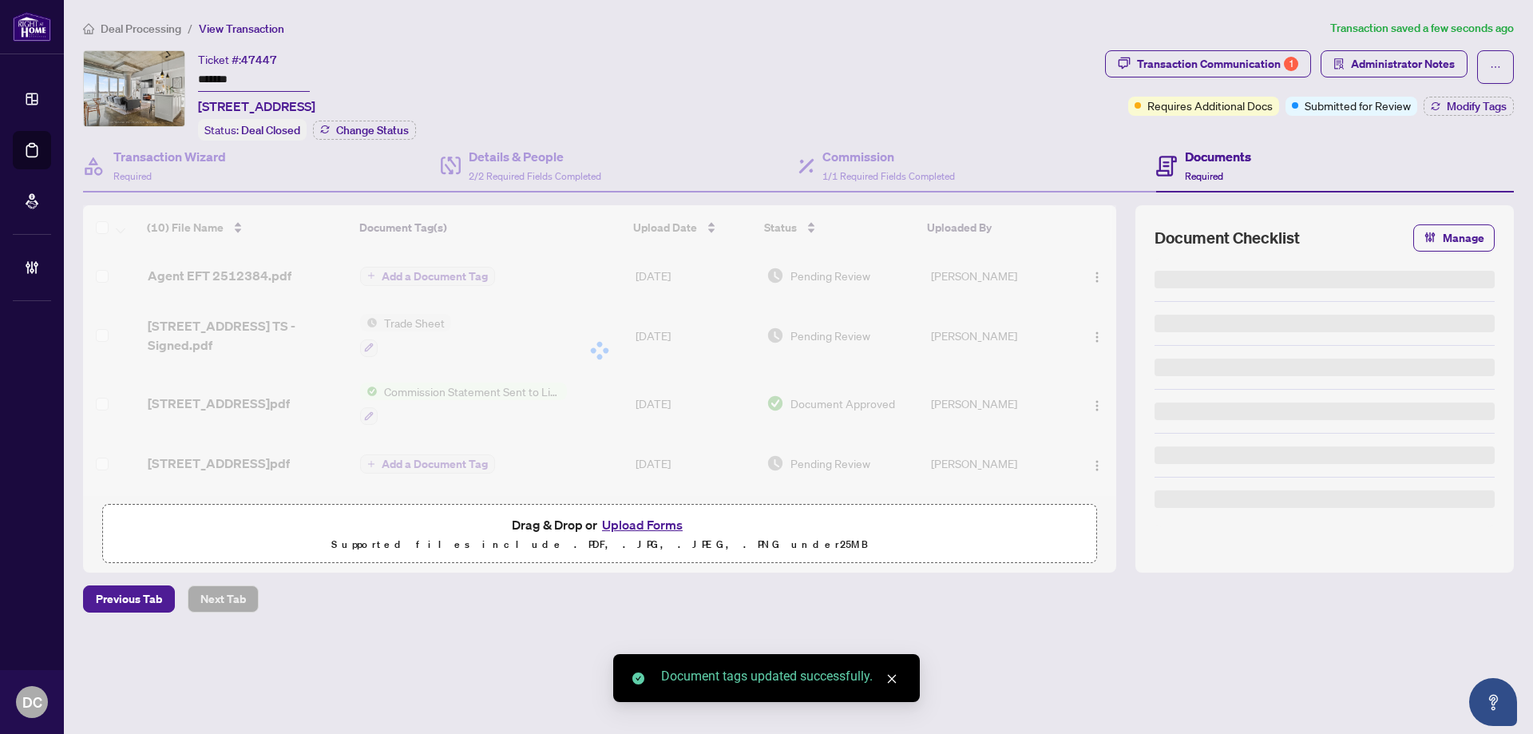
click at [1379, 104] on span "Submitted for Review" at bounding box center [1358, 106] width 106 height 18
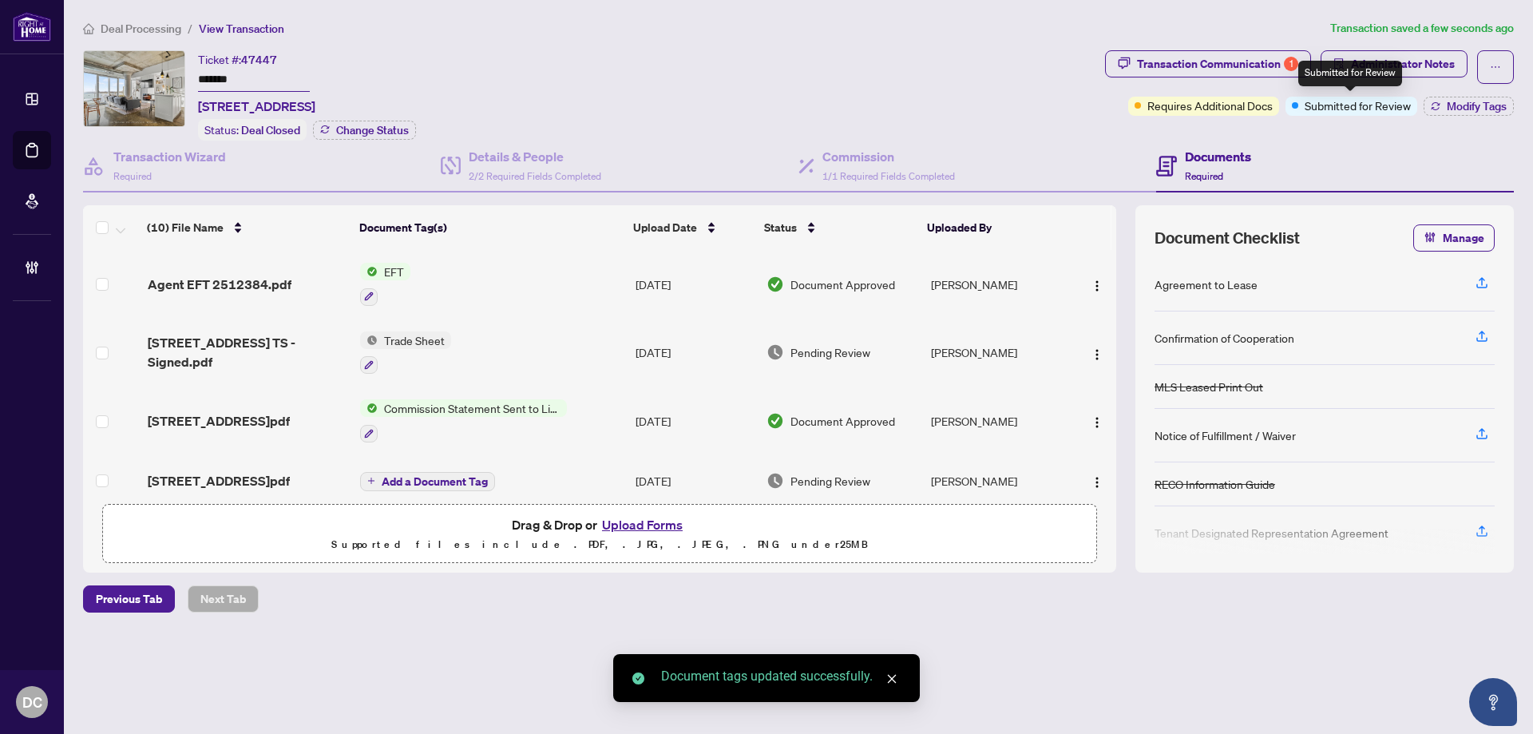
click at [1379, 104] on span "Submitted for Review" at bounding box center [1358, 106] width 106 height 18
click at [1461, 109] on span "Modify Tags" at bounding box center [1477, 106] width 60 height 11
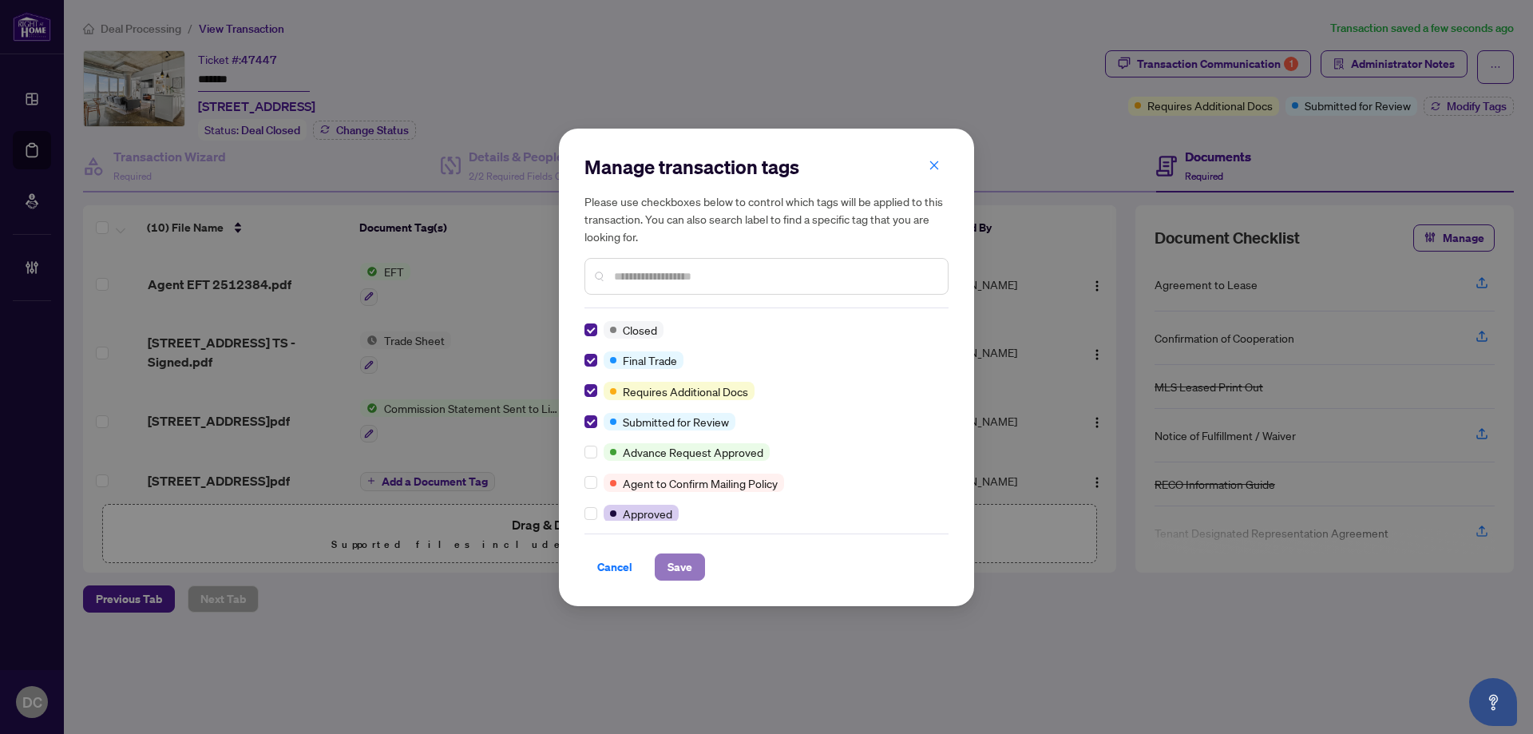
click at [670, 556] on span "Save" at bounding box center [679, 567] width 25 height 26
click at [1397, 73] on div "Manage transaction tags Please use checkboxes below to control which tags will …" at bounding box center [766, 367] width 1533 height 734
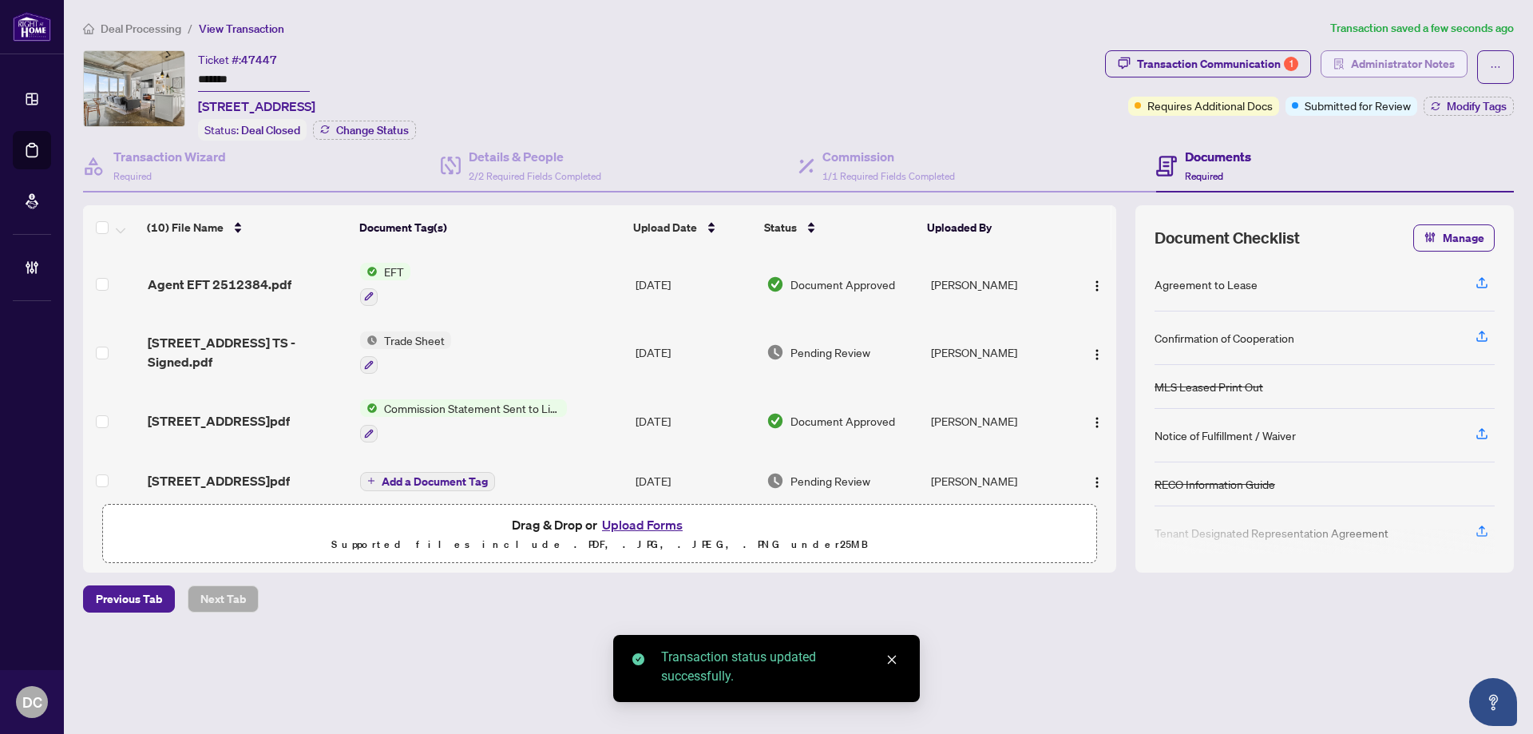
click at [1398, 64] on span "Administrator Notes" at bounding box center [1403, 64] width 104 height 26
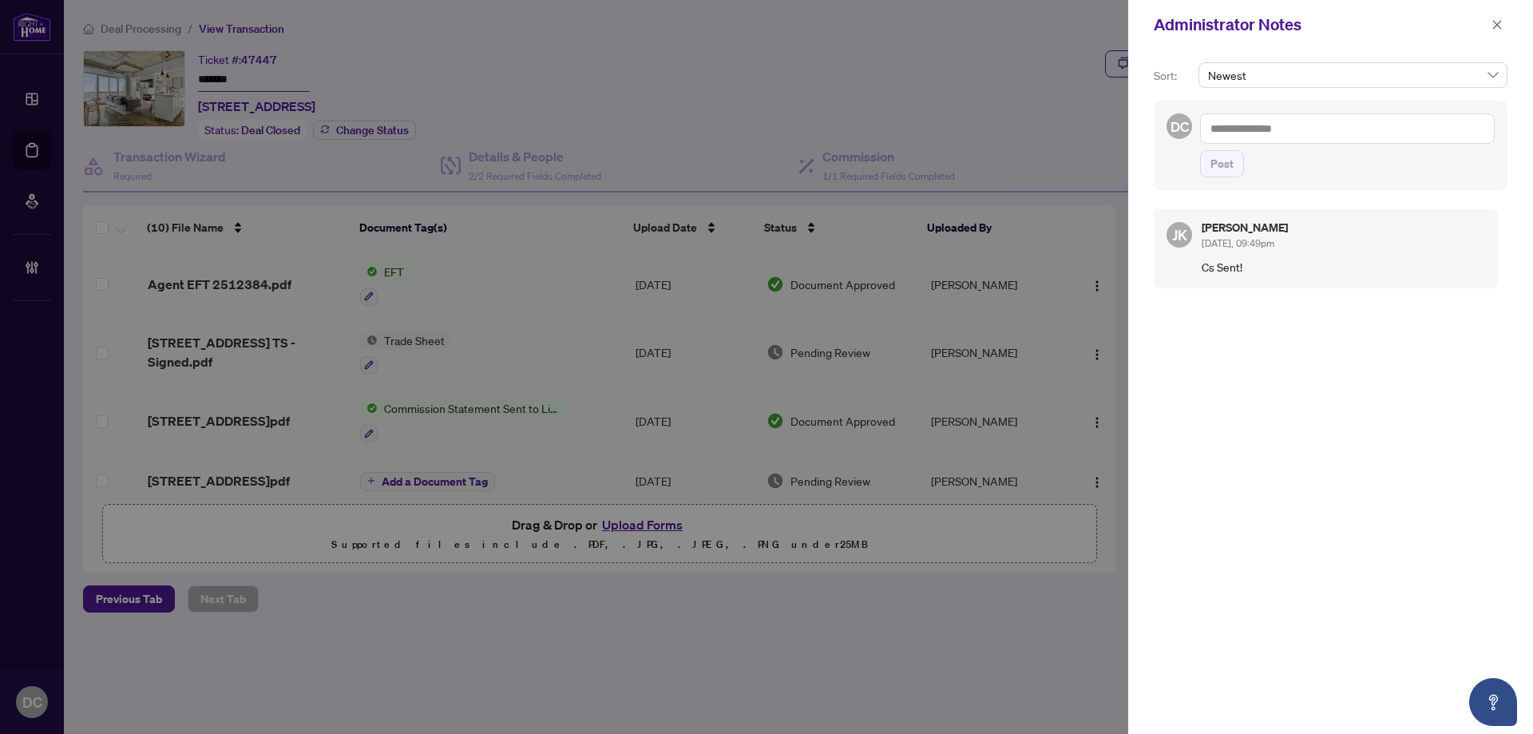
click at [1246, 126] on textarea at bounding box center [1347, 128] width 295 height 30
paste textarea "**********"
type textarea "**********"
click at [1229, 174] on span "Post" at bounding box center [1221, 164] width 23 height 26
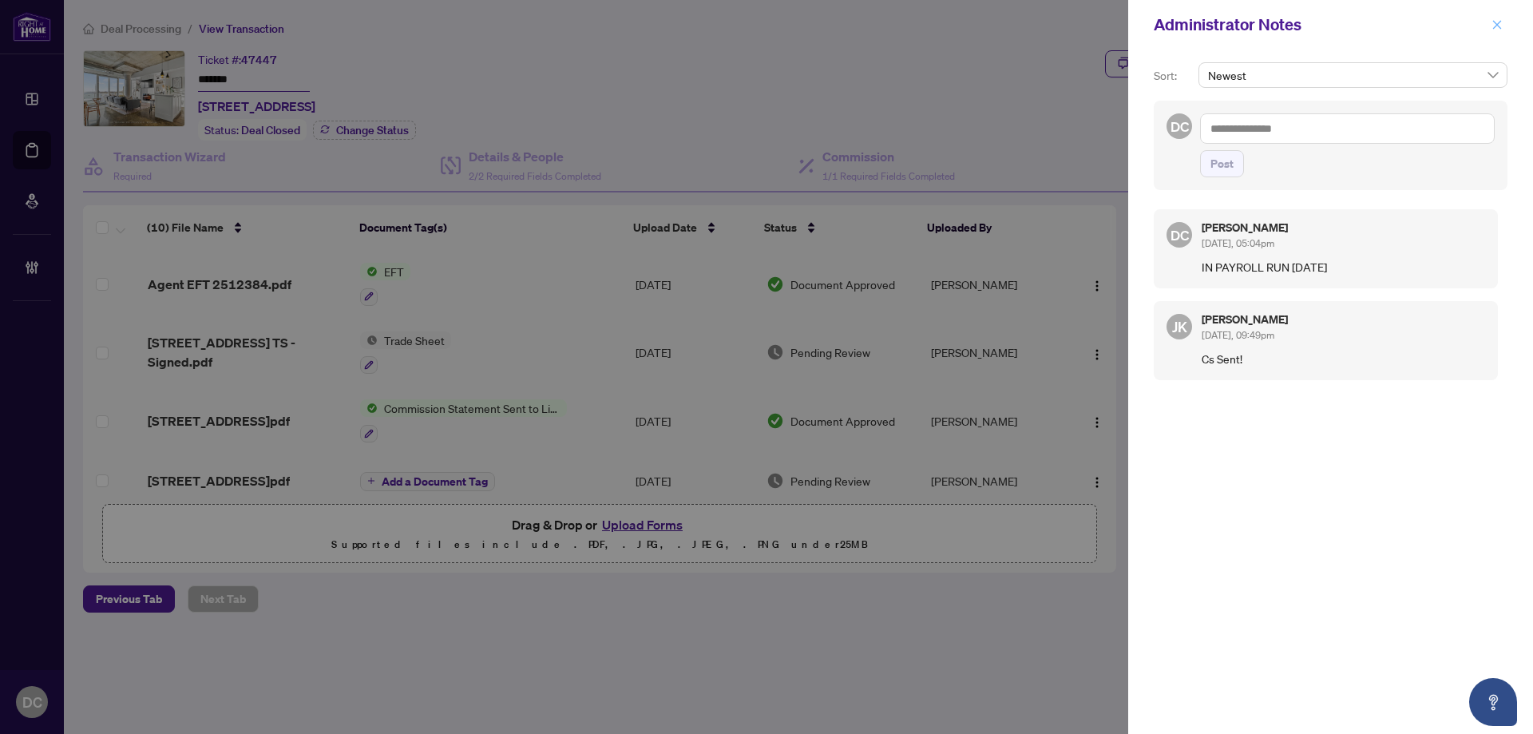
click at [1497, 34] on span "button" at bounding box center [1496, 25] width 11 height 26
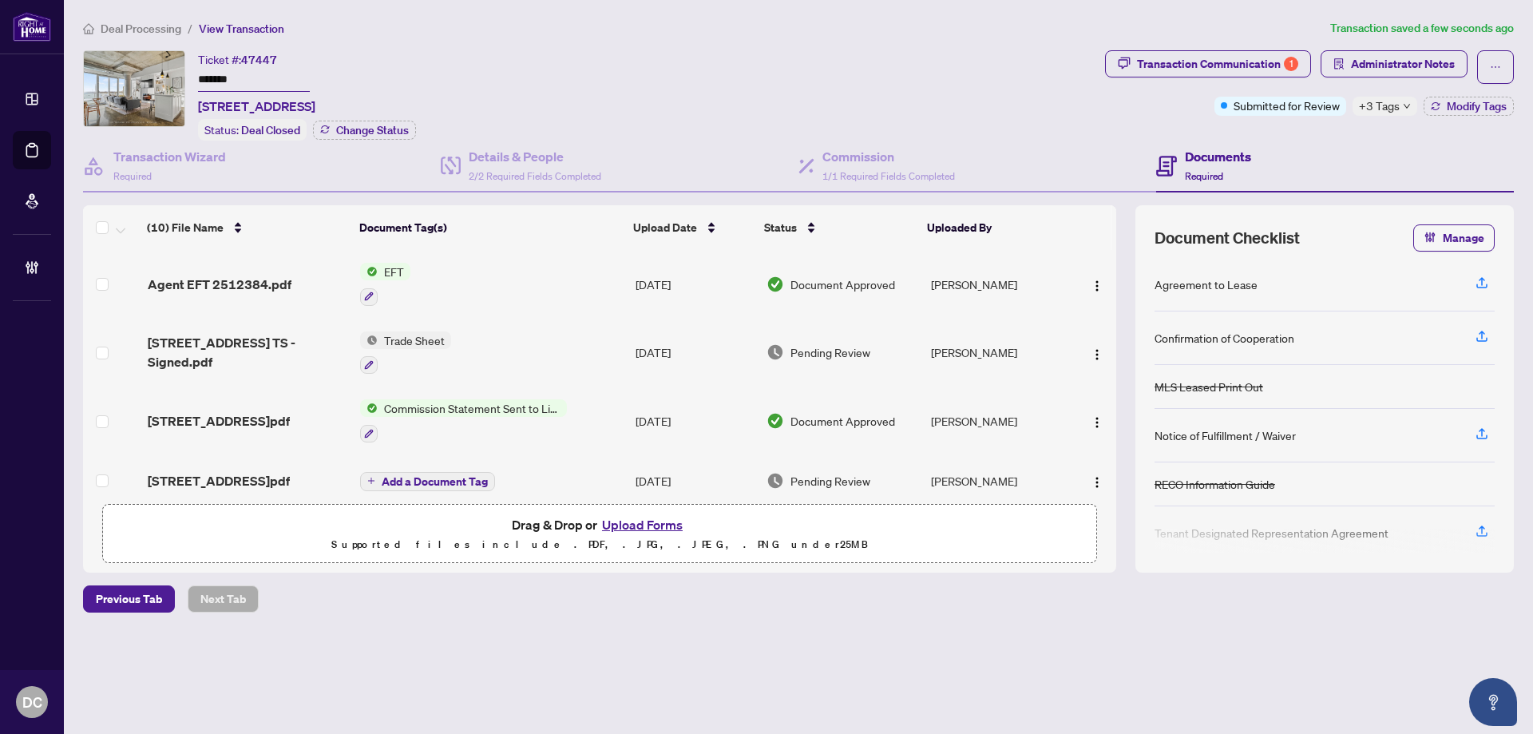
click at [146, 22] on span "Deal Processing" at bounding box center [141, 29] width 81 height 14
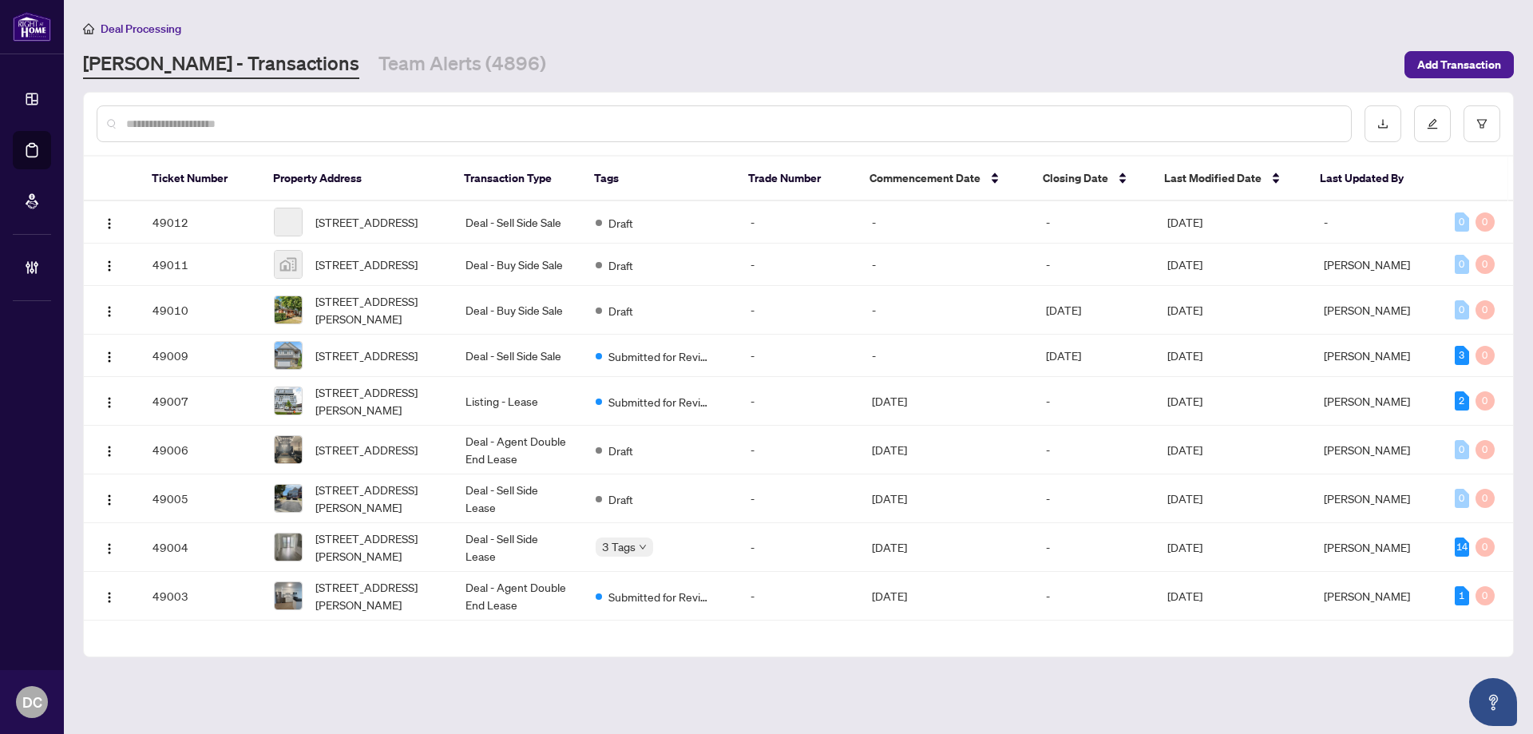
click at [497, 129] on input "text" at bounding box center [732, 124] width 1212 height 18
paste input "*******"
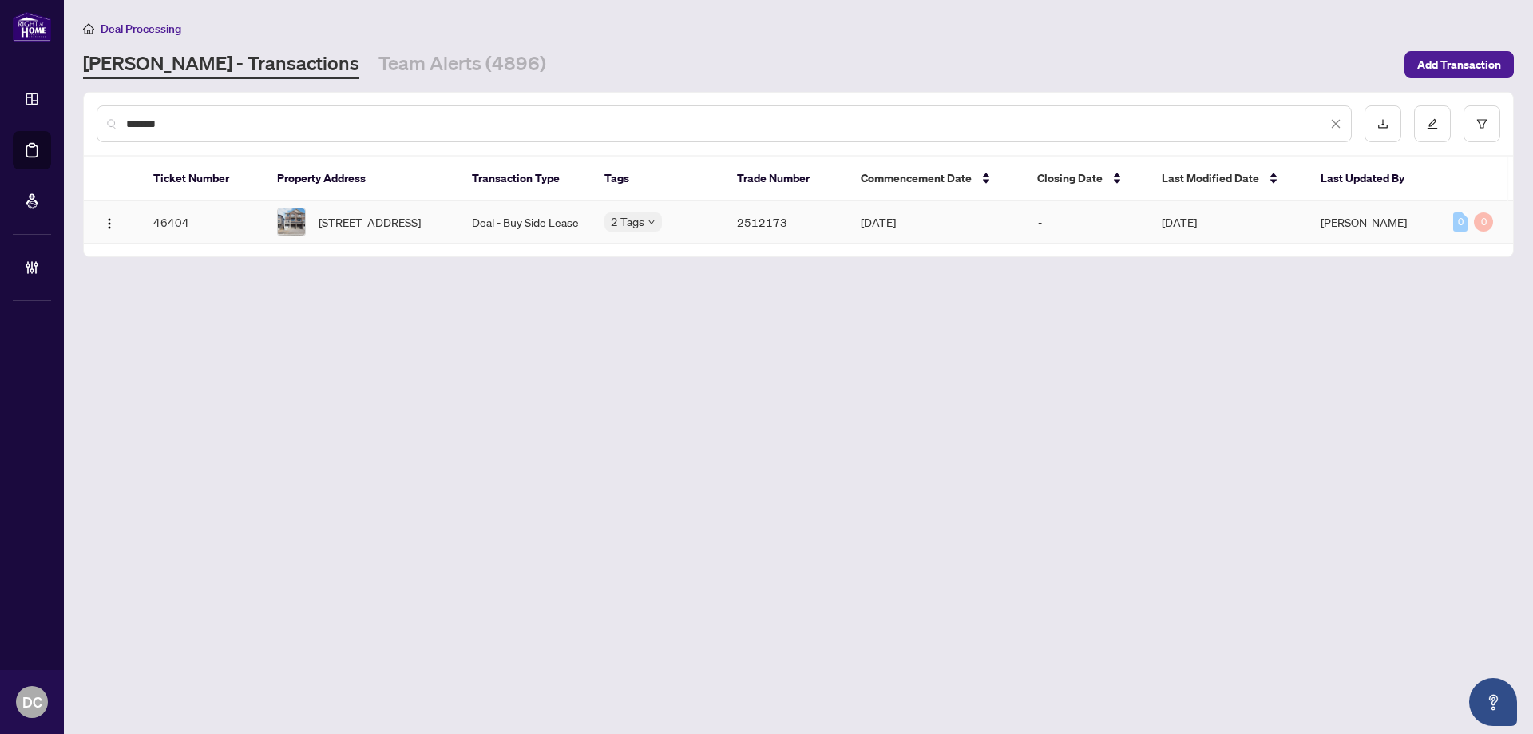
type input "*******"
click at [534, 216] on td "Deal - Buy Side Lease" at bounding box center [525, 222] width 133 height 42
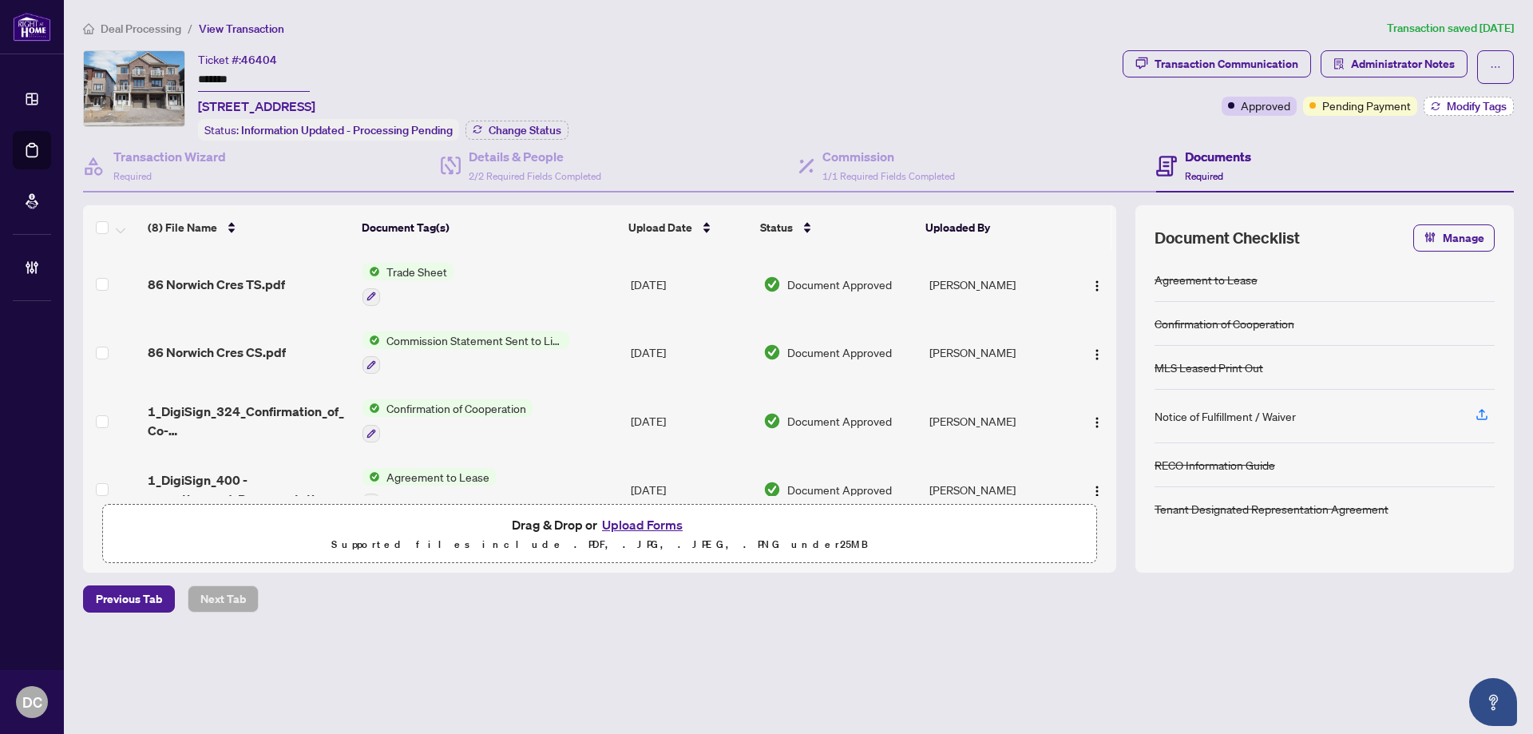
click at [1457, 102] on span "Modify Tags" at bounding box center [1477, 106] width 60 height 11
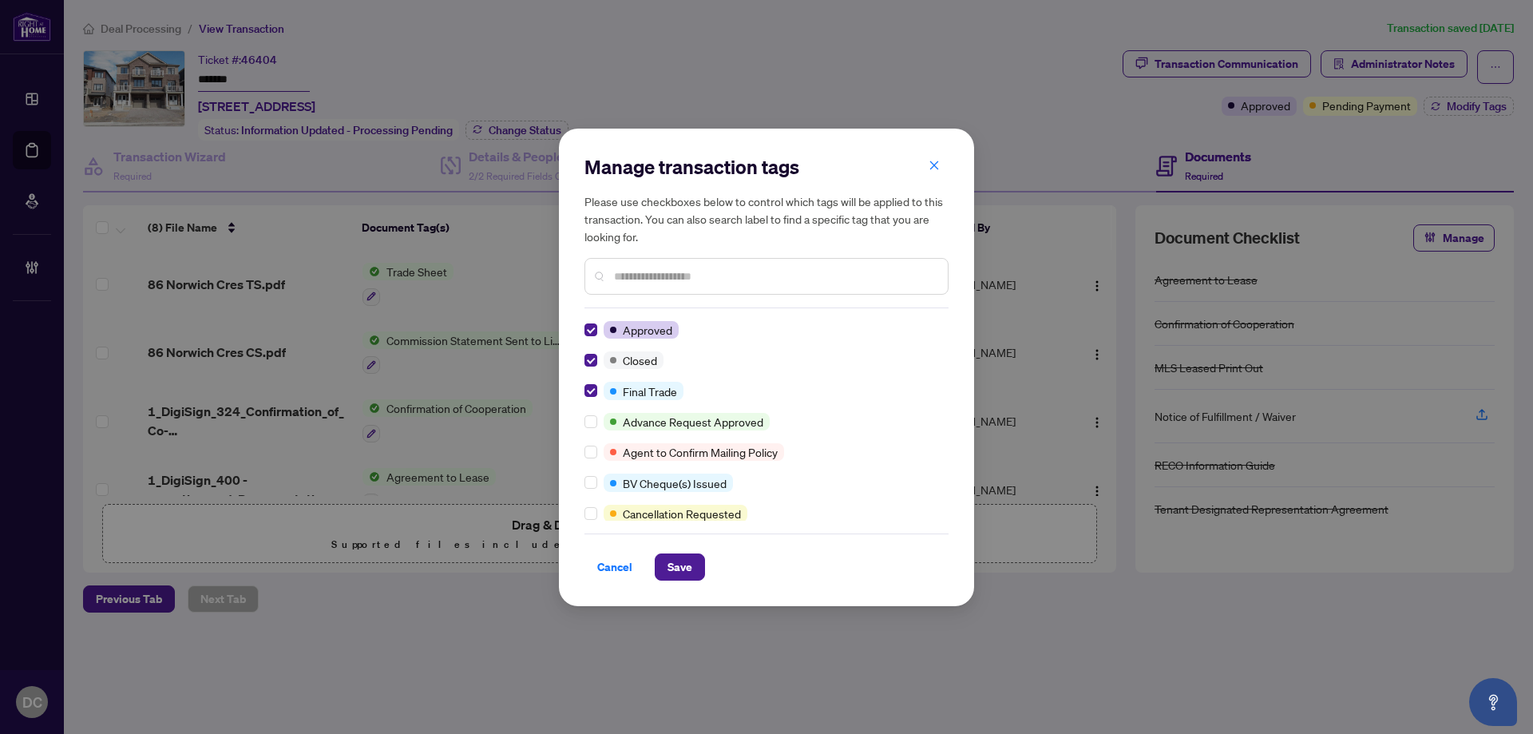
click at [680, 564] on span "Save" at bounding box center [679, 567] width 25 height 26
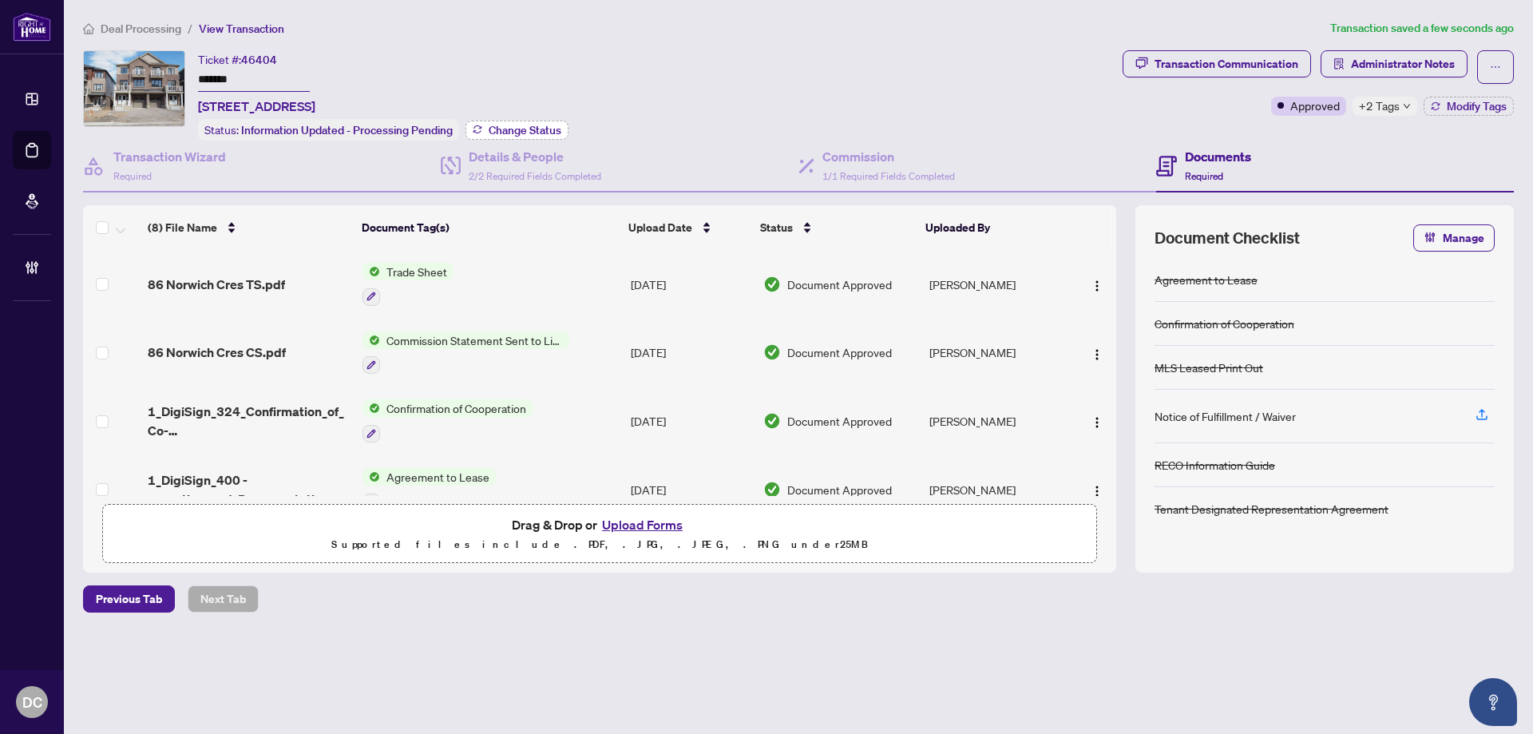
click at [535, 125] on span "Change Status" at bounding box center [525, 130] width 73 height 11
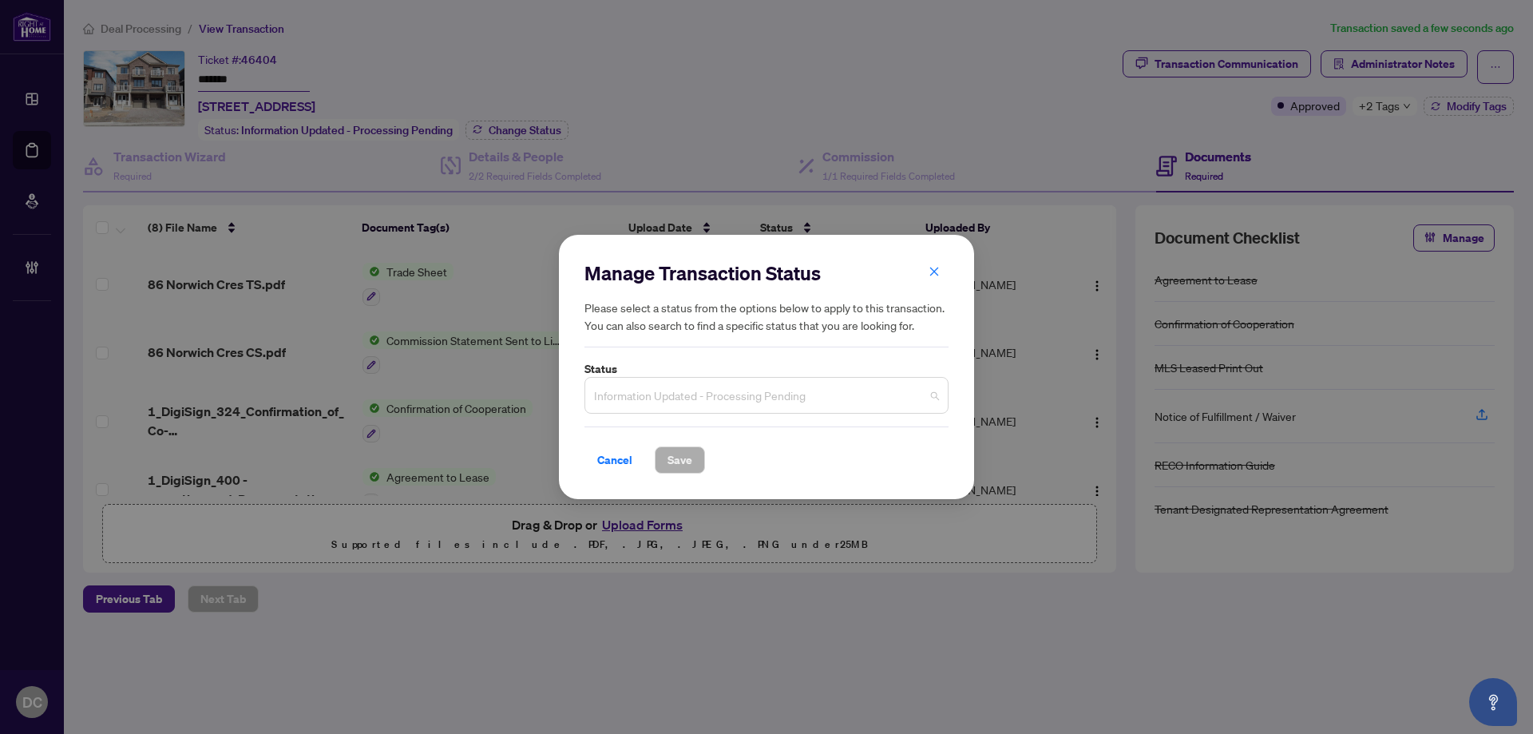
click at [711, 392] on span "Information Updated - Processing Pending" at bounding box center [766, 395] width 345 height 30
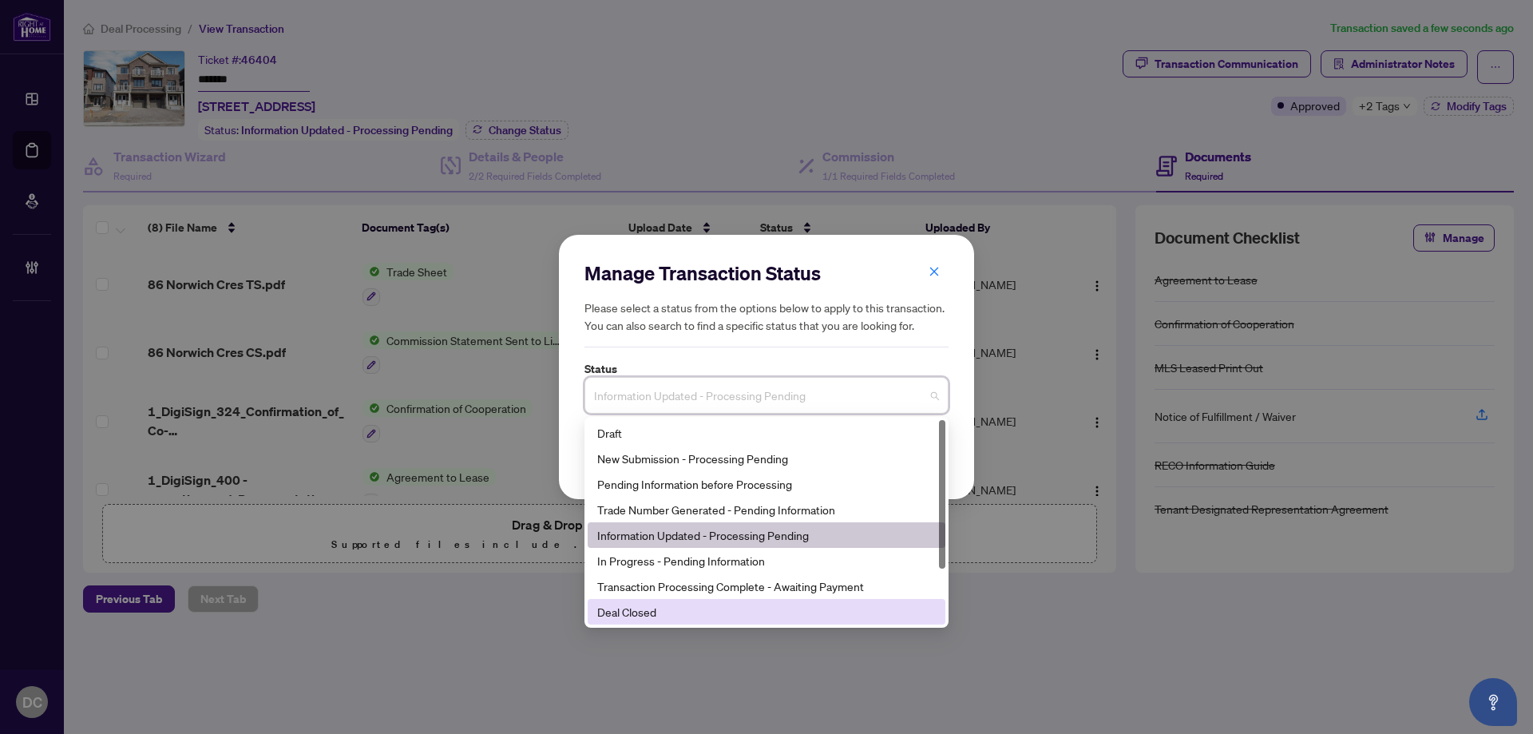
click at [632, 604] on div "Deal Closed" at bounding box center [766, 612] width 339 height 18
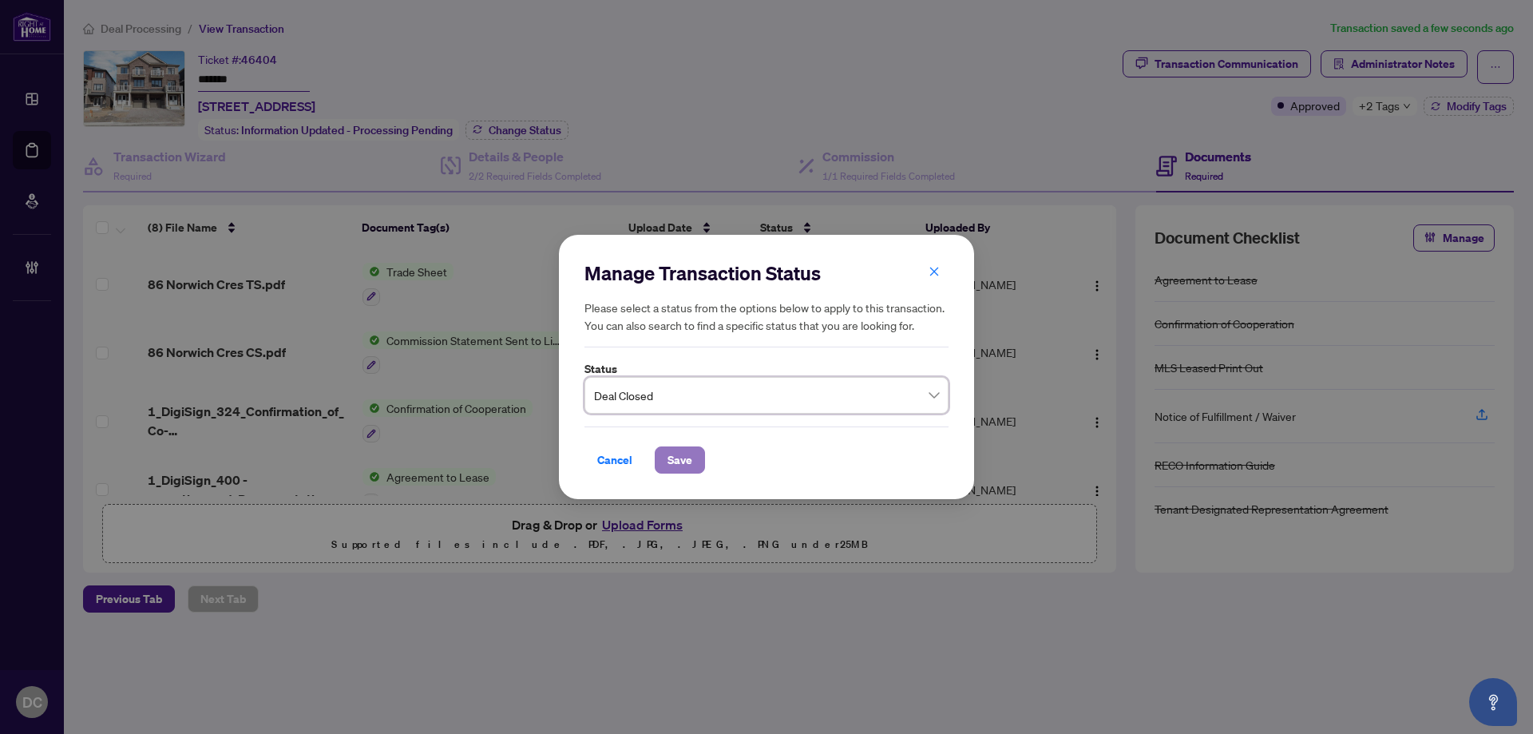
click at [675, 457] on span "Save" at bounding box center [679, 460] width 25 height 26
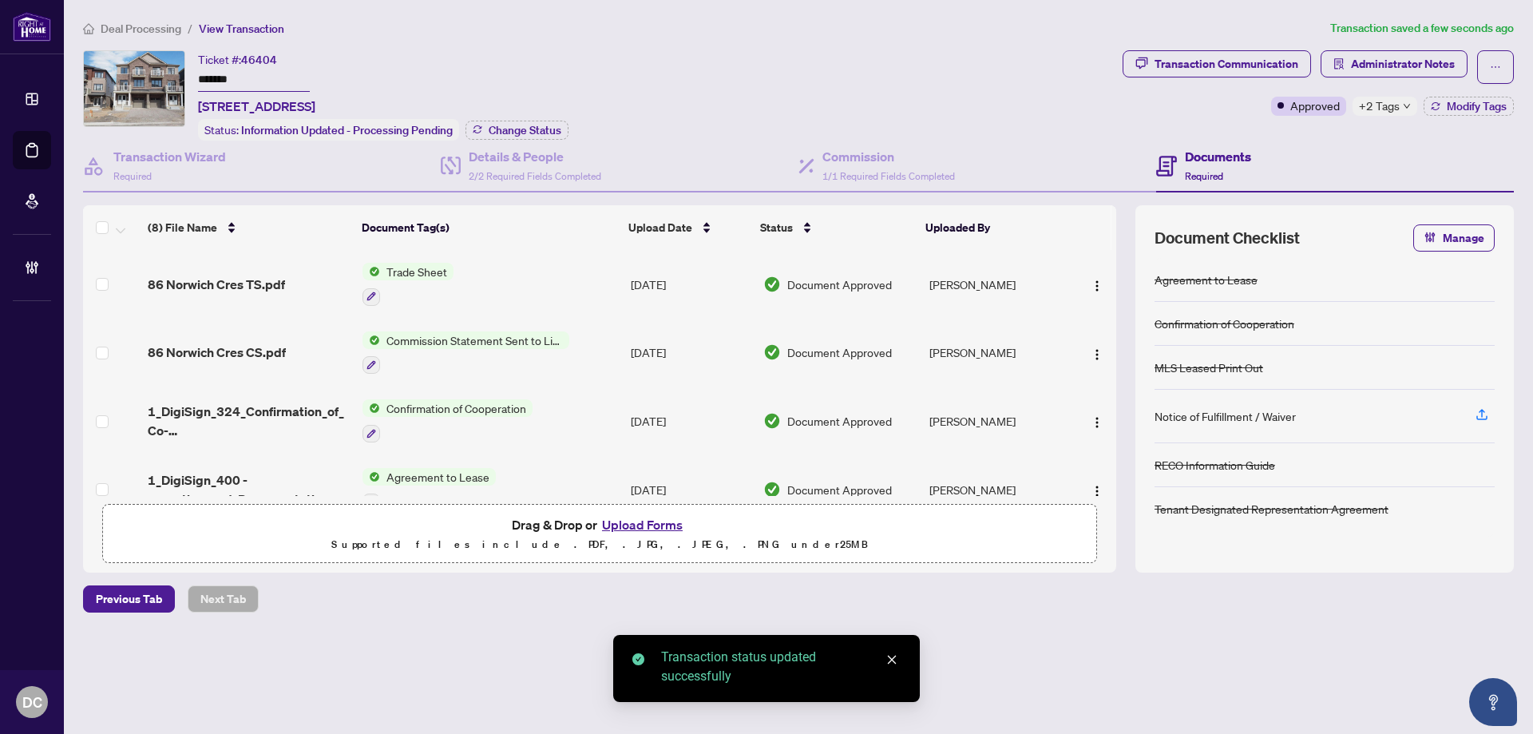
click at [1398, 118] on div "Transaction Communication Administrator Notes Approved +2 Tags Modify Tags" at bounding box center [1318, 95] width 398 height 90
click at [1399, 109] on div "+2 Tags" at bounding box center [1384, 106] width 65 height 19
click at [1295, 127] on div "Transaction Communication Administrator Notes Approved +2 Tags Modify Tags" at bounding box center [1318, 95] width 398 height 90
click at [1357, 78] on span "Administrator Notes" at bounding box center [1394, 67] width 147 height 34
click at [1365, 64] on span "Administrator Notes" at bounding box center [1403, 64] width 104 height 26
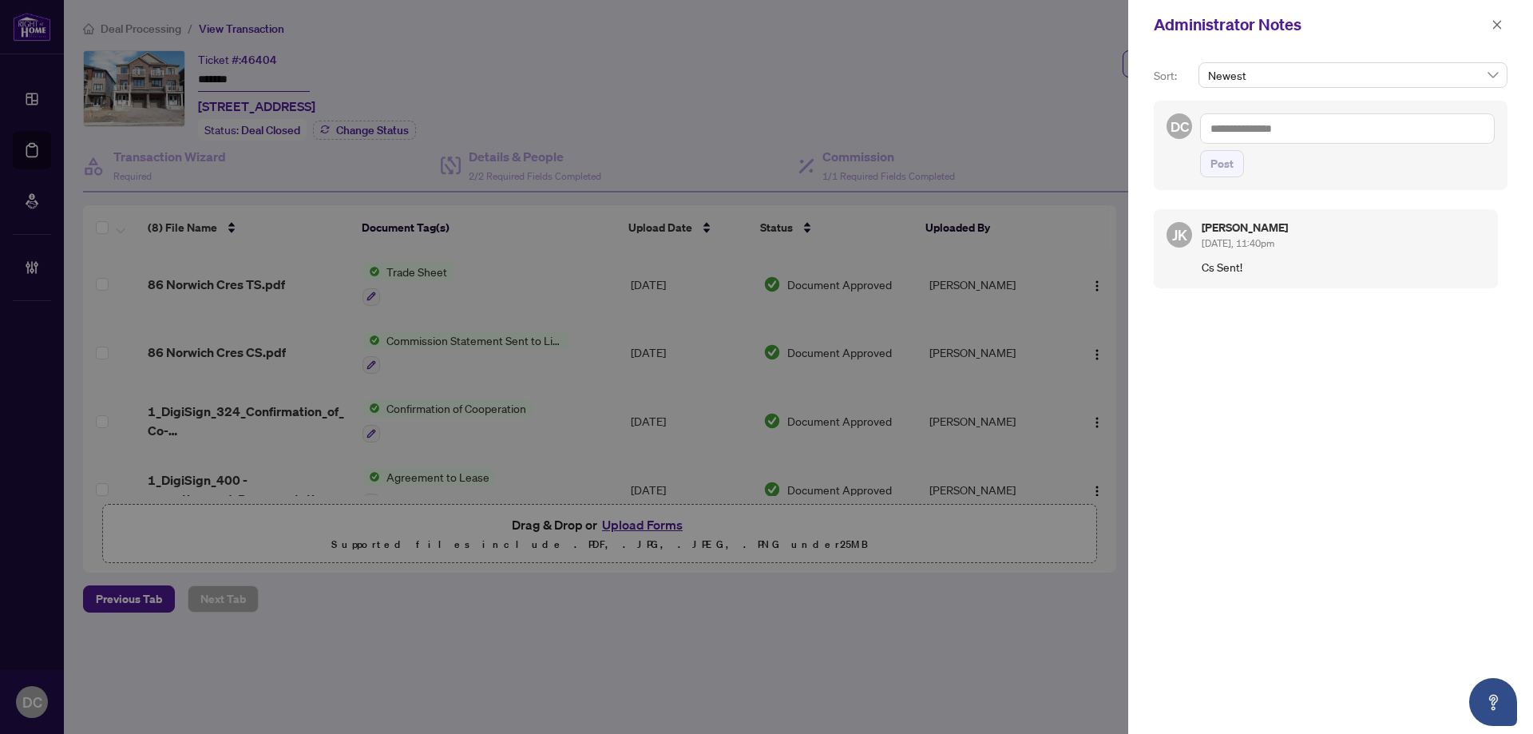
drag, startPoint x: 1504, startPoint y: 24, endPoint x: 1119, endPoint y: 16, distance: 385.7
click at [1503, 24] on button "button" at bounding box center [1497, 24] width 21 height 19
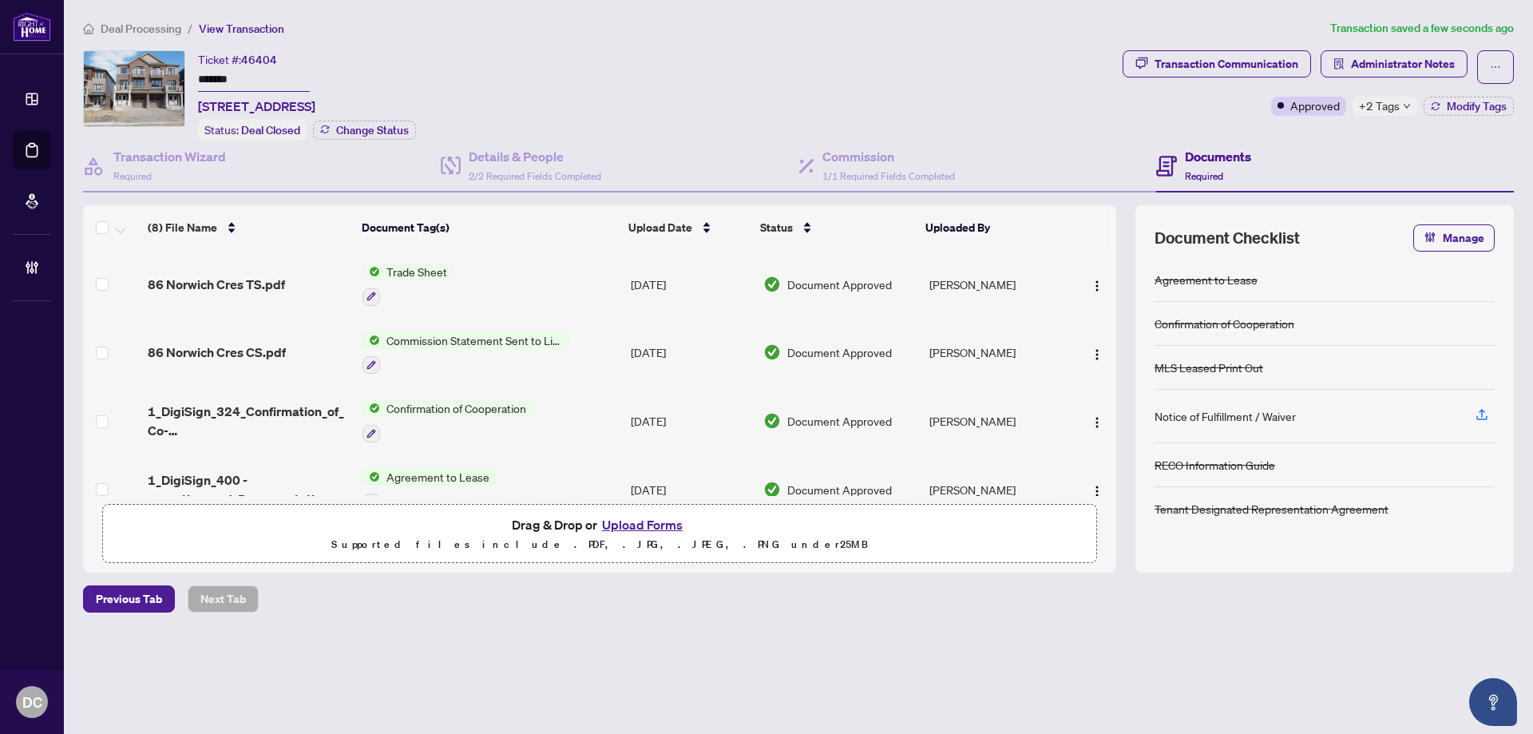
drag, startPoint x: 300, startPoint y: 85, endPoint x: 104, endPoint y: 84, distance: 196.4
click at [104, 84] on div "Ticket #: 46404 ******* [STREET_ADDRESS] Status: Deal Closed Change Status" at bounding box center [599, 95] width 1033 height 90
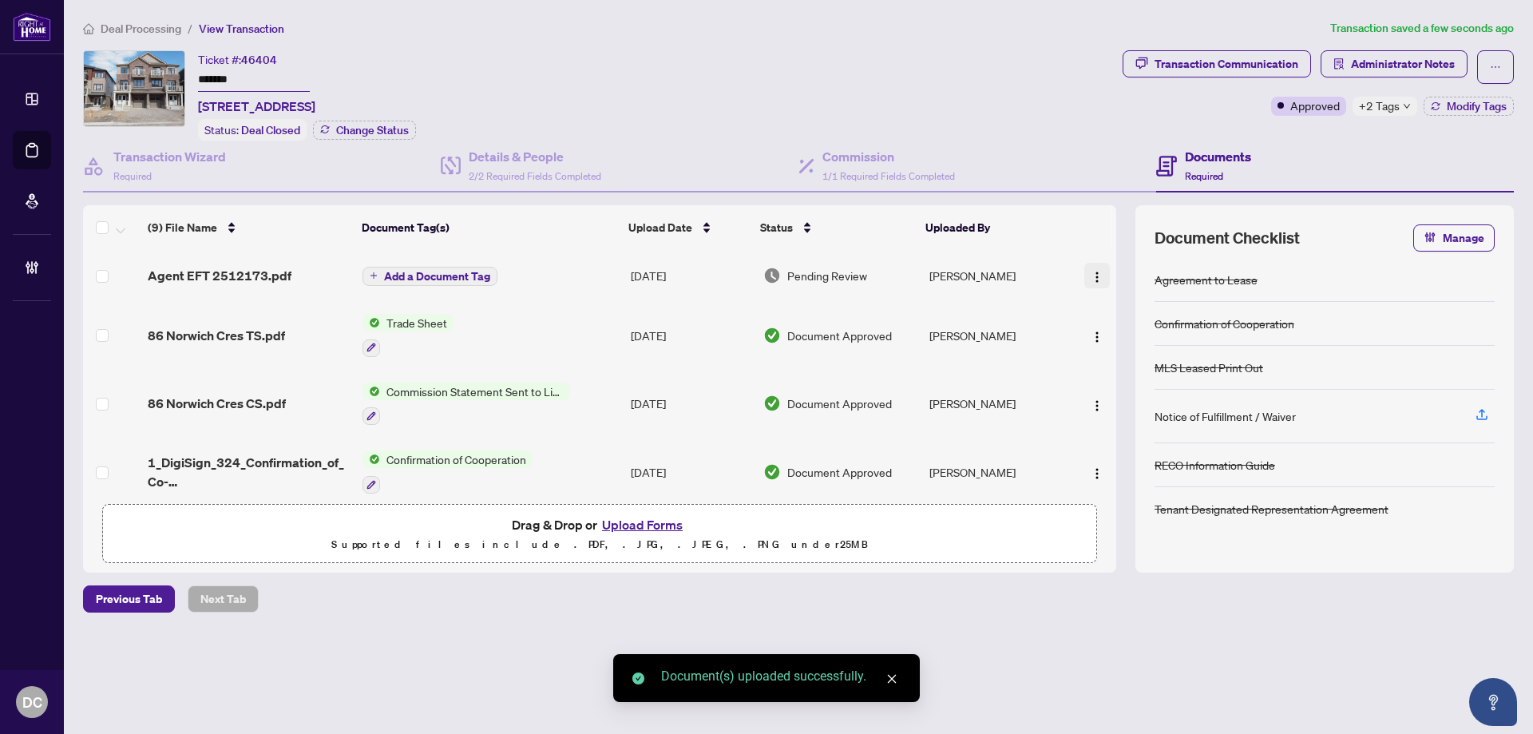
click at [1091, 279] on img "button" at bounding box center [1097, 277] width 13 height 13
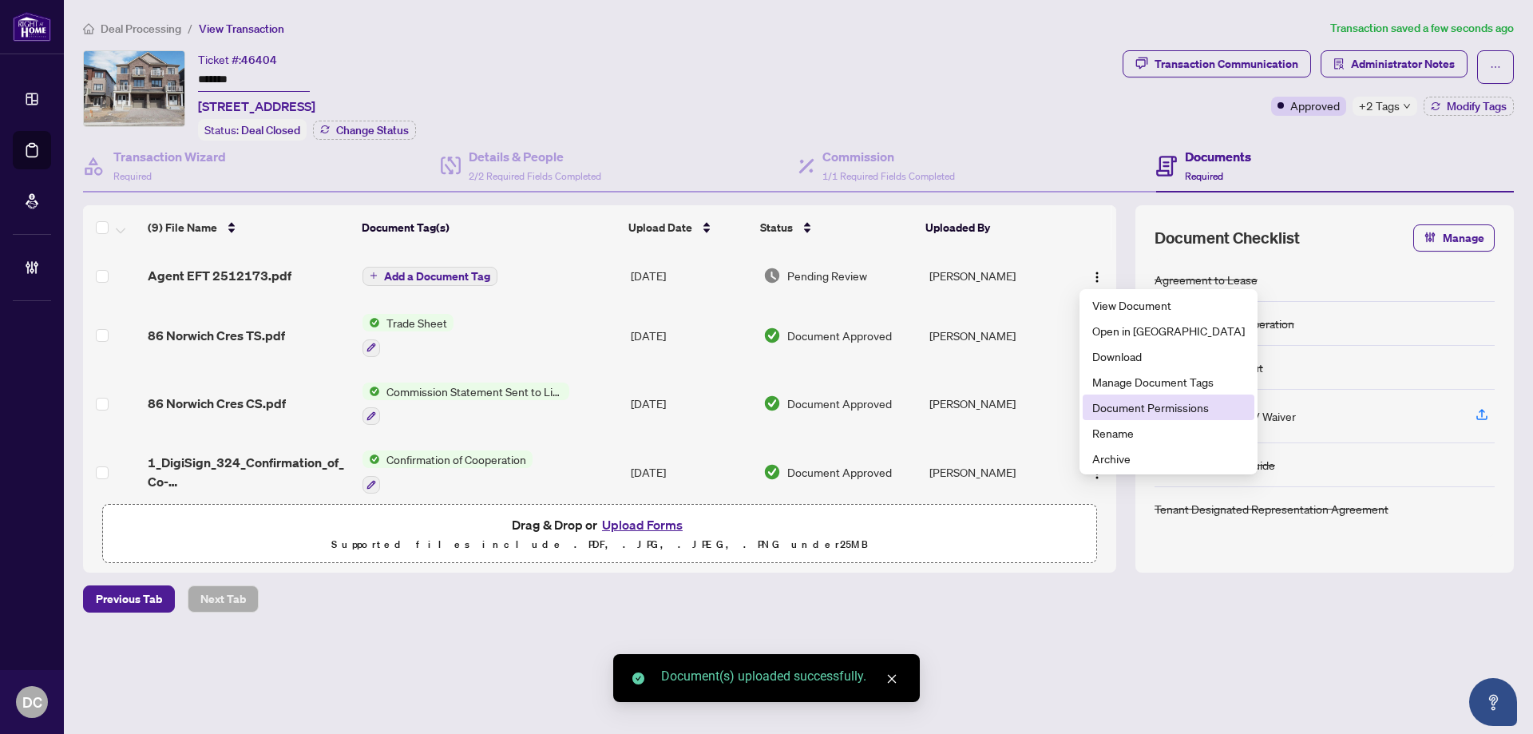
click at [1129, 409] on span "Document Permissions" at bounding box center [1168, 407] width 152 height 18
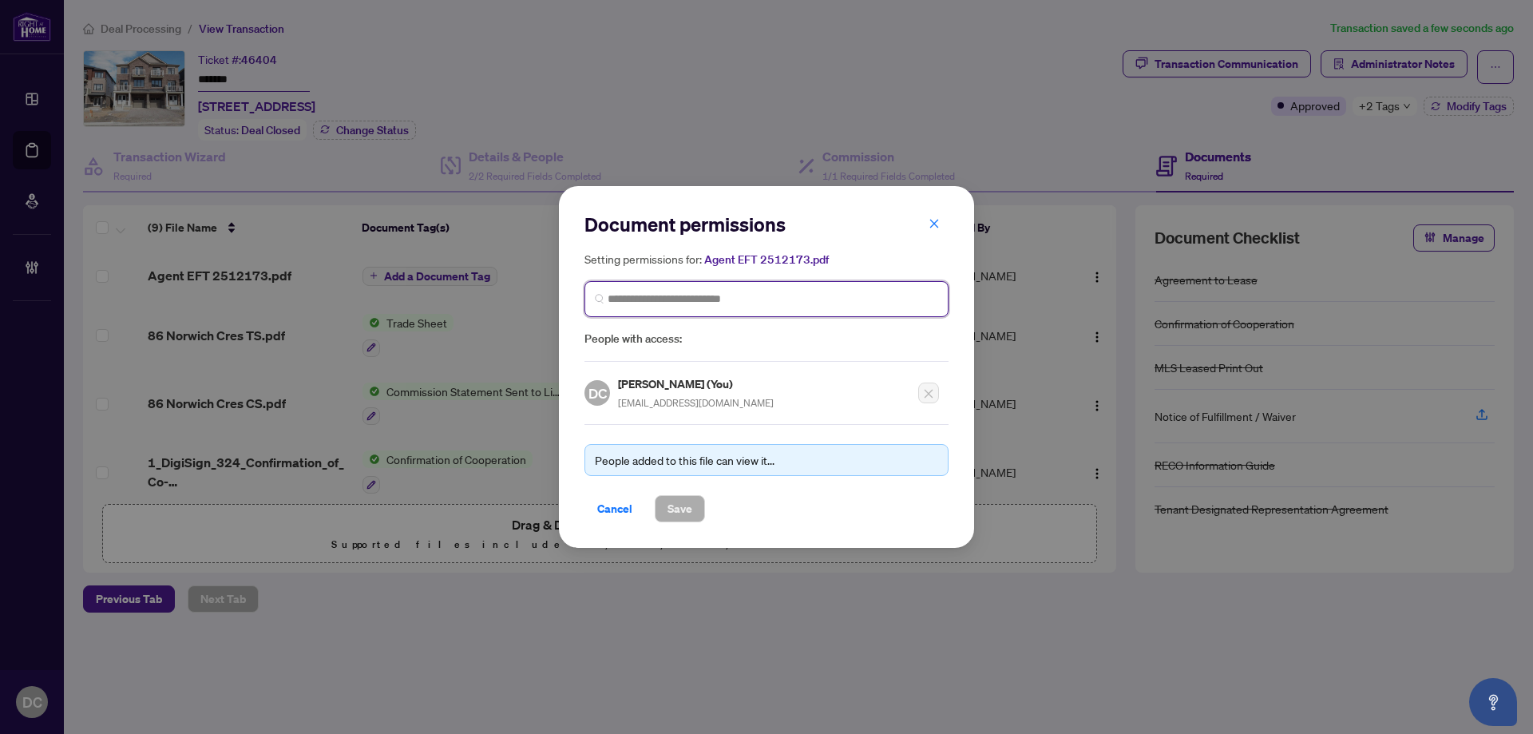
click at [849, 303] on input "search" at bounding box center [773, 299] width 331 height 17
type input "*********"
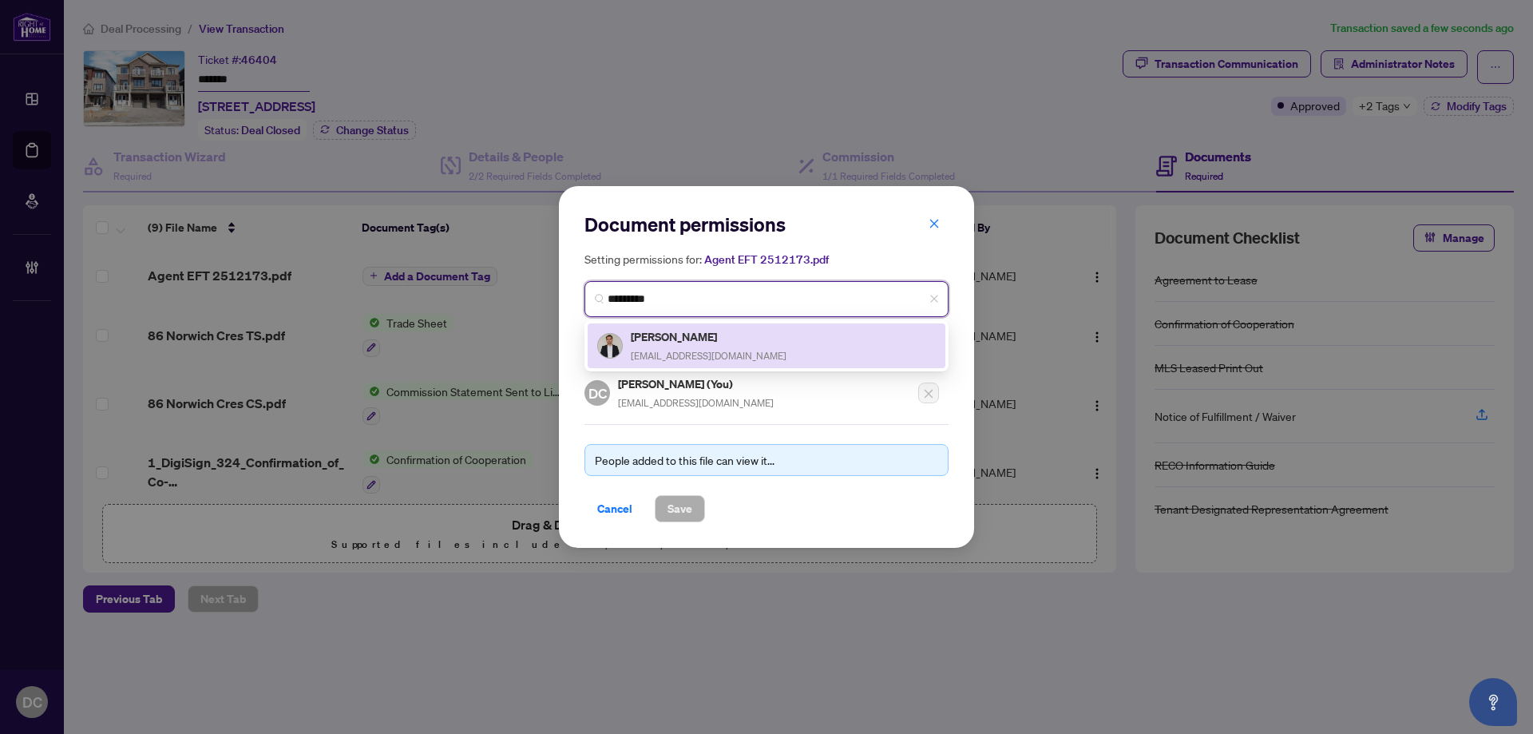
click at [808, 342] on div "Mehmet Bay [EMAIL_ADDRESS][DOMAIN_NAME]" at bounding box center [766, 345] width 339 height 37
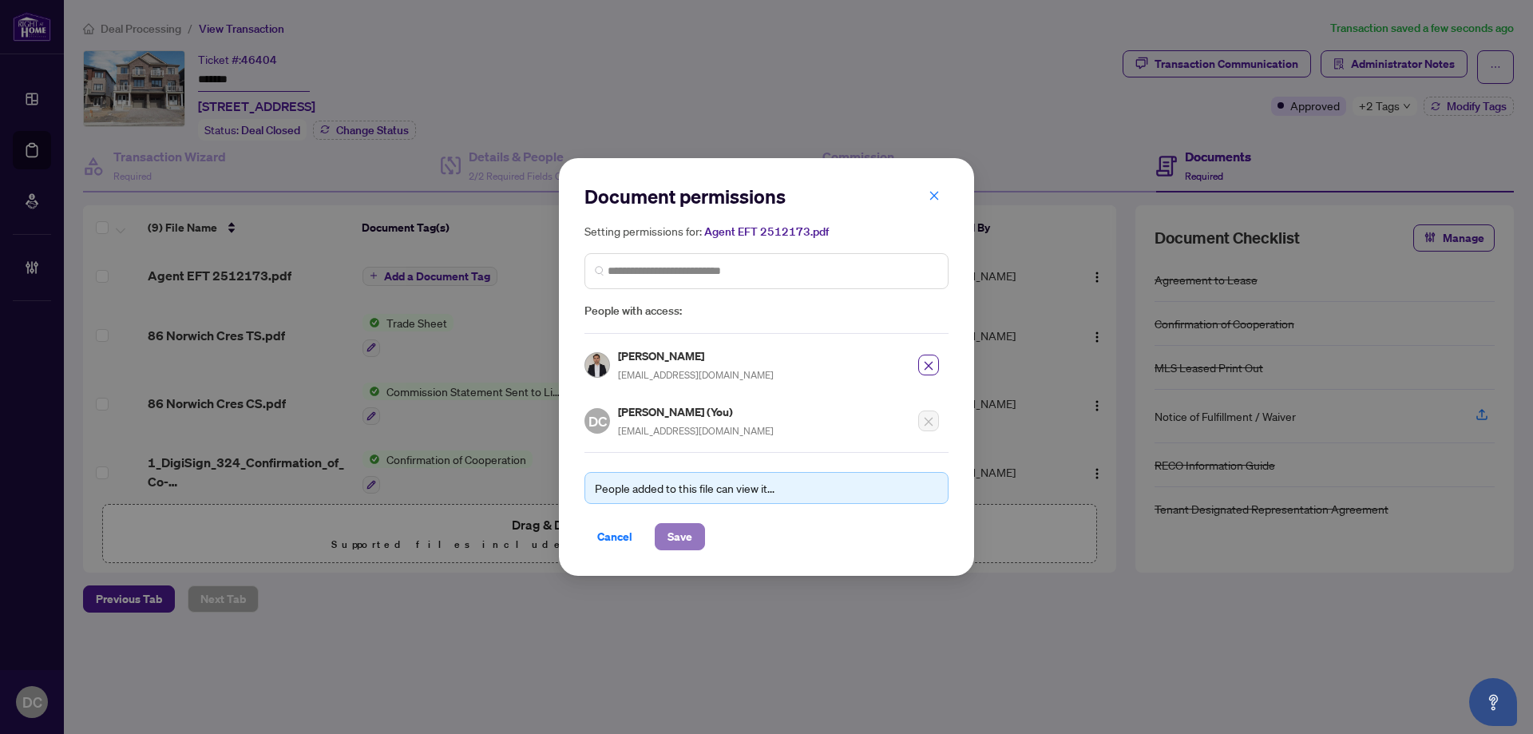
click at [698, 537] on button "Save" at bounding box center [680, 536] width 50 height 27
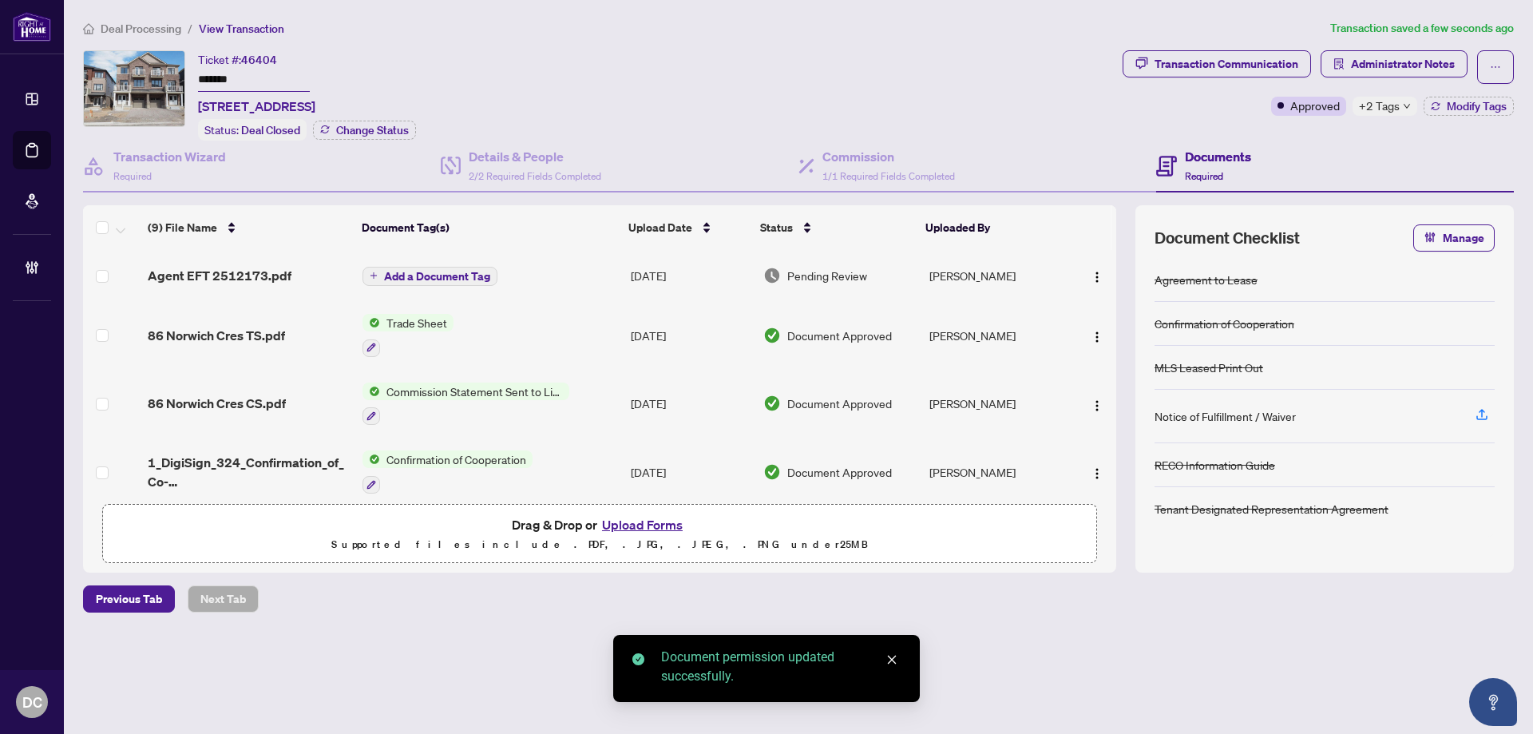
drag, startPoint x: 1389, startPoint y: 58, endPoint x: 1024, endPoint y: 285, distance: 429.6
click at [1030, 284] on div "Ticket #: 46404 ******* [STREET_ADDRESS] Status: Deal Closed Change Status Tran…" at bounding box center [799, 311] width 1444 height 522
click at [418, 277] on span "Add a Document Tag" at bounding box center [437, 276] width 106 height 11
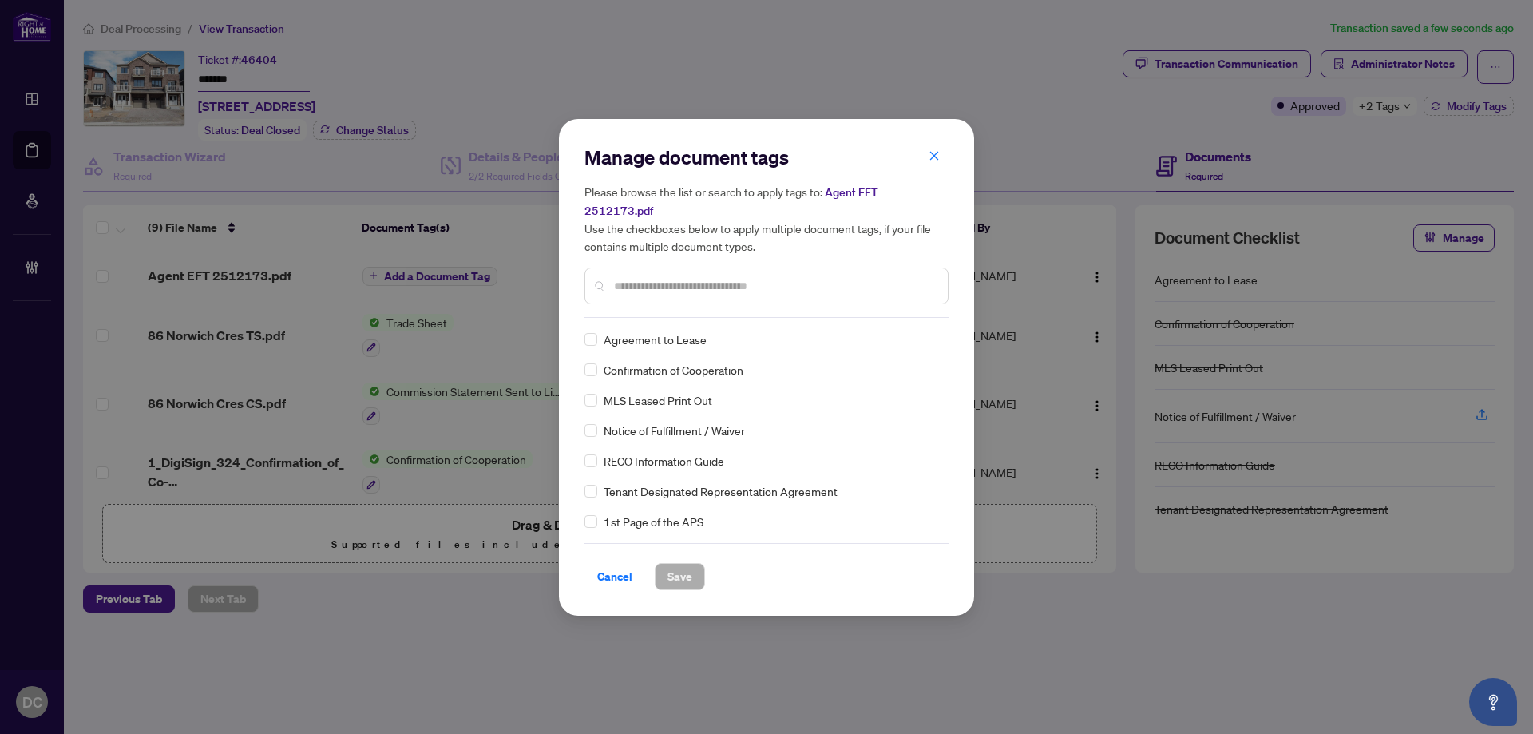
click at [766, 279] on input "text" at bounding box center [774, 286] width 321 height 18
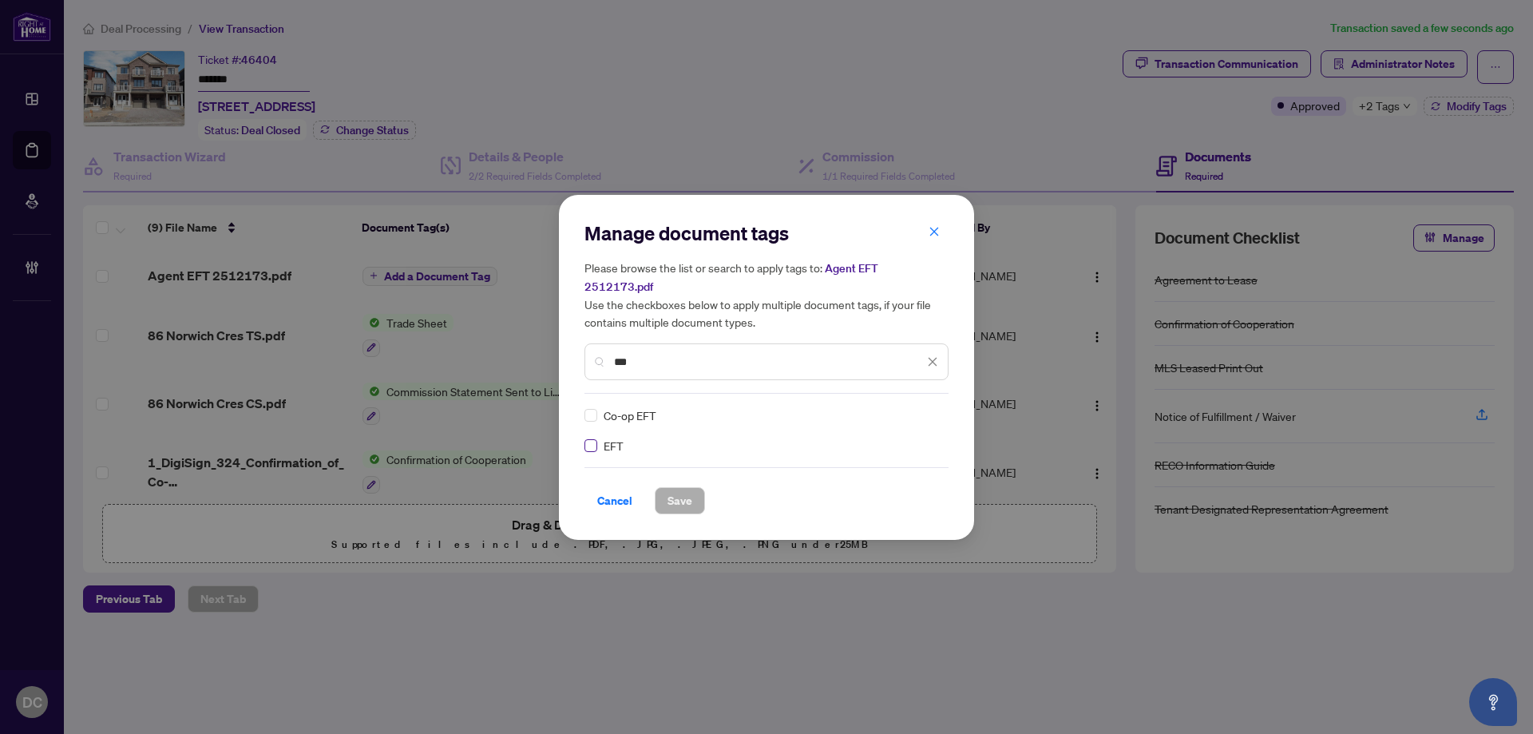
type input "***"
click at [930, 412] on icon at bounding box center [934, 415] width 10 height 6
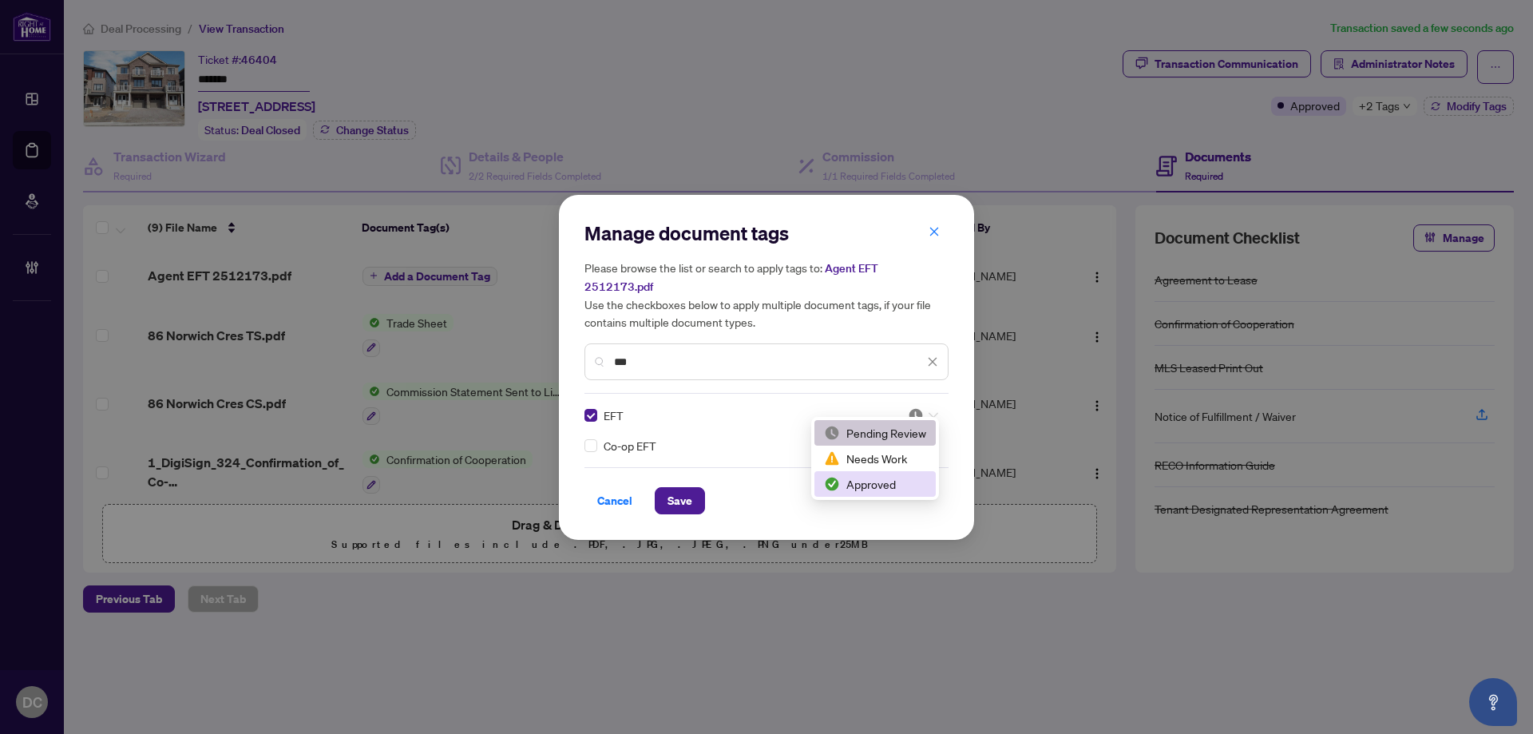
click at [873, 489] on div "Approved" at bounding box center [875, 484] width 102 height 18
click at [671, 490] on span "Save" at bounding box center [679, 501] width 25 height 26
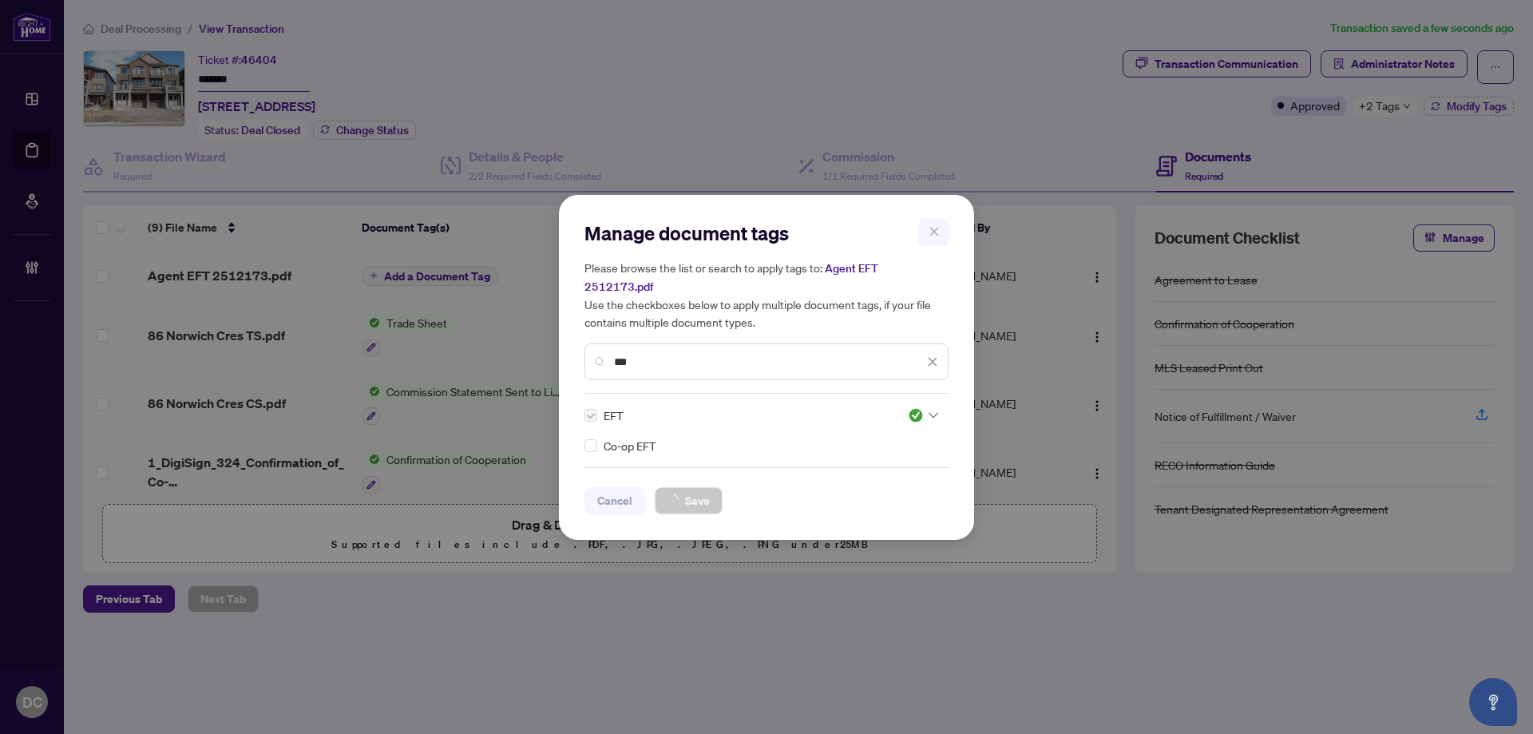
click at [1395, 75] on div "Manage document tags Please browse the list or search to apply tags to: Agent E…" at bounding box center [766, 367] width 1533 height 734
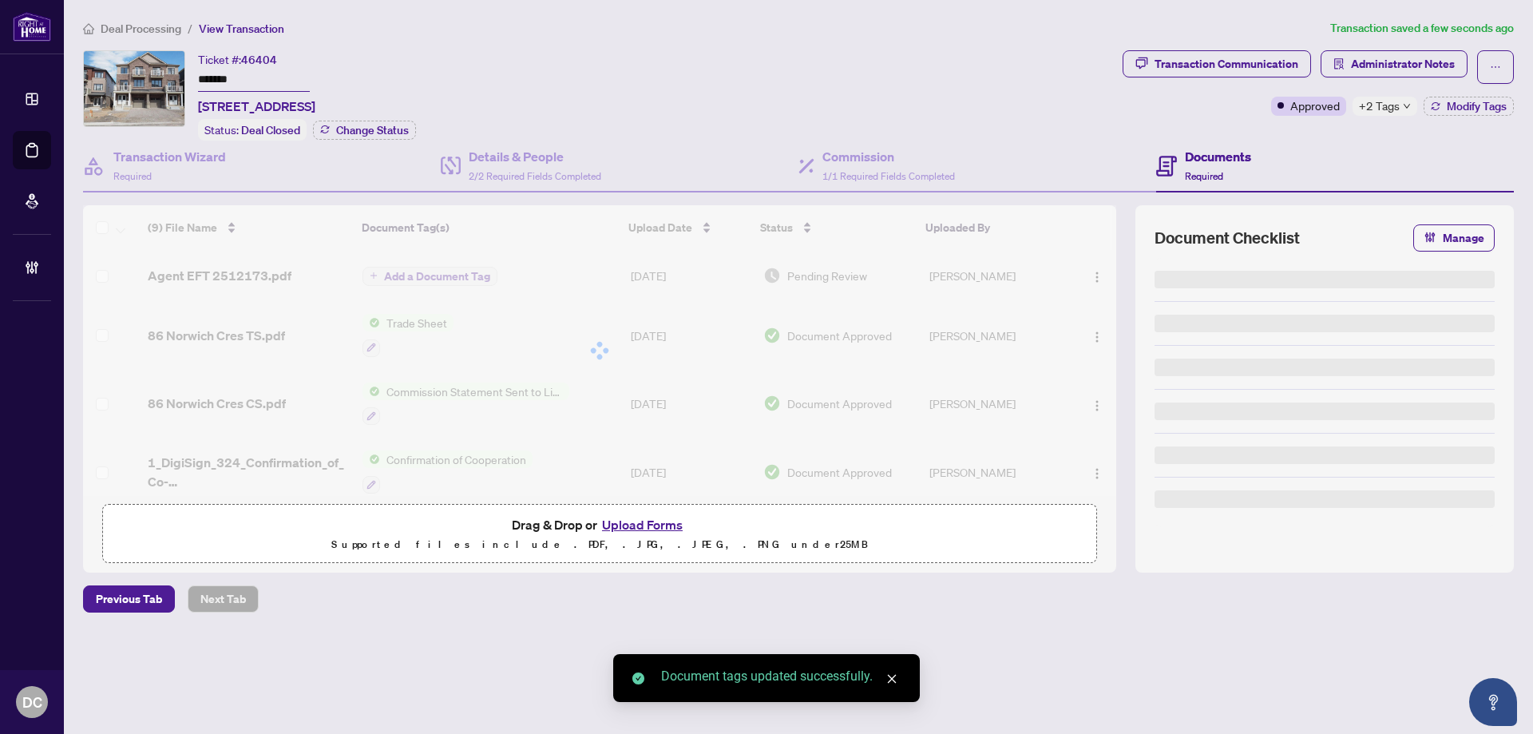
click at [1399, 63] on span "Administrator Notes" at bounding box center [1403, 64] width 104 height 26
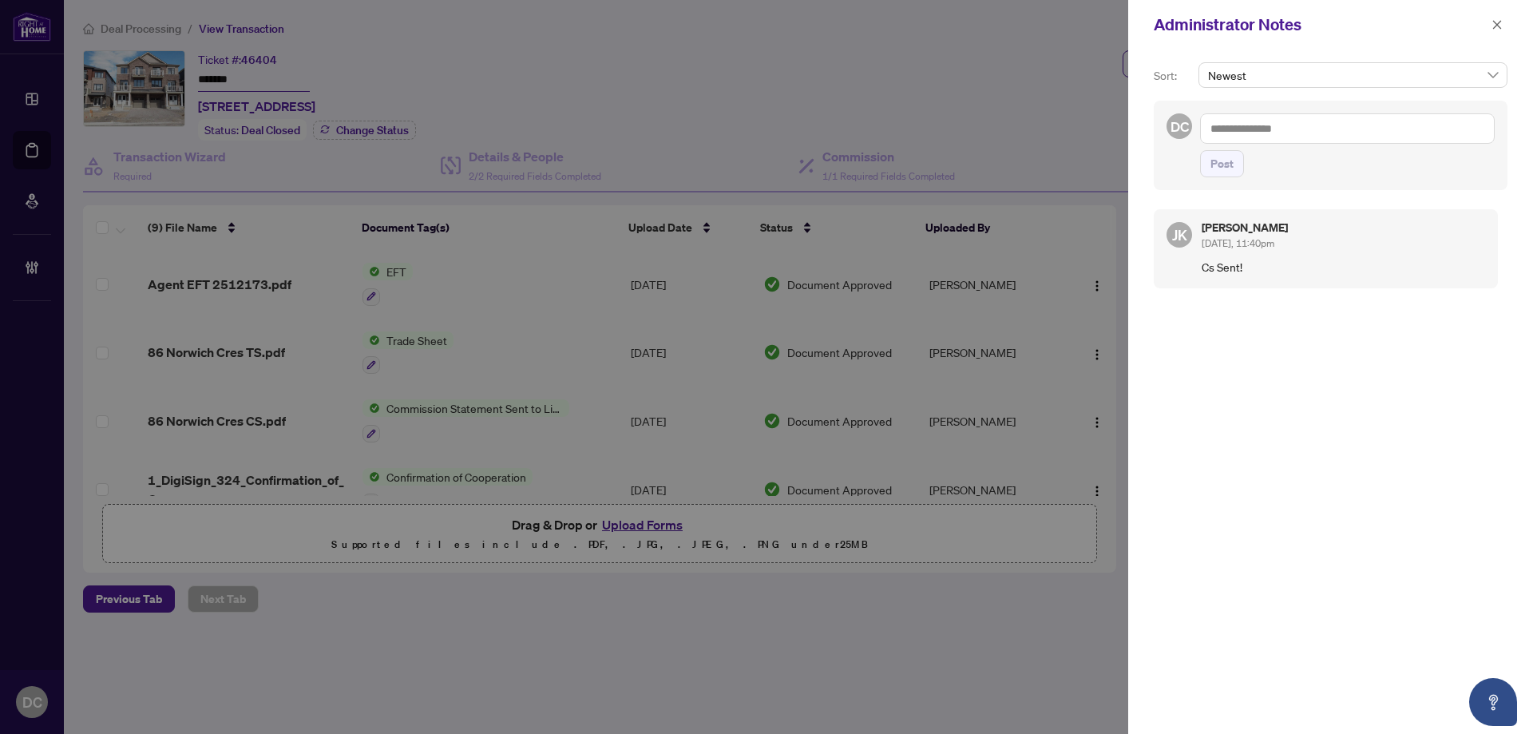
click at [1416, 133] on textarea at bounding box center [1347, 128] width 295 height 30
paste textarea "**********"
type textarea "**********"
click at [1230, 167] on span "Post" at bounding box center [1221, 164] width 23 height 26
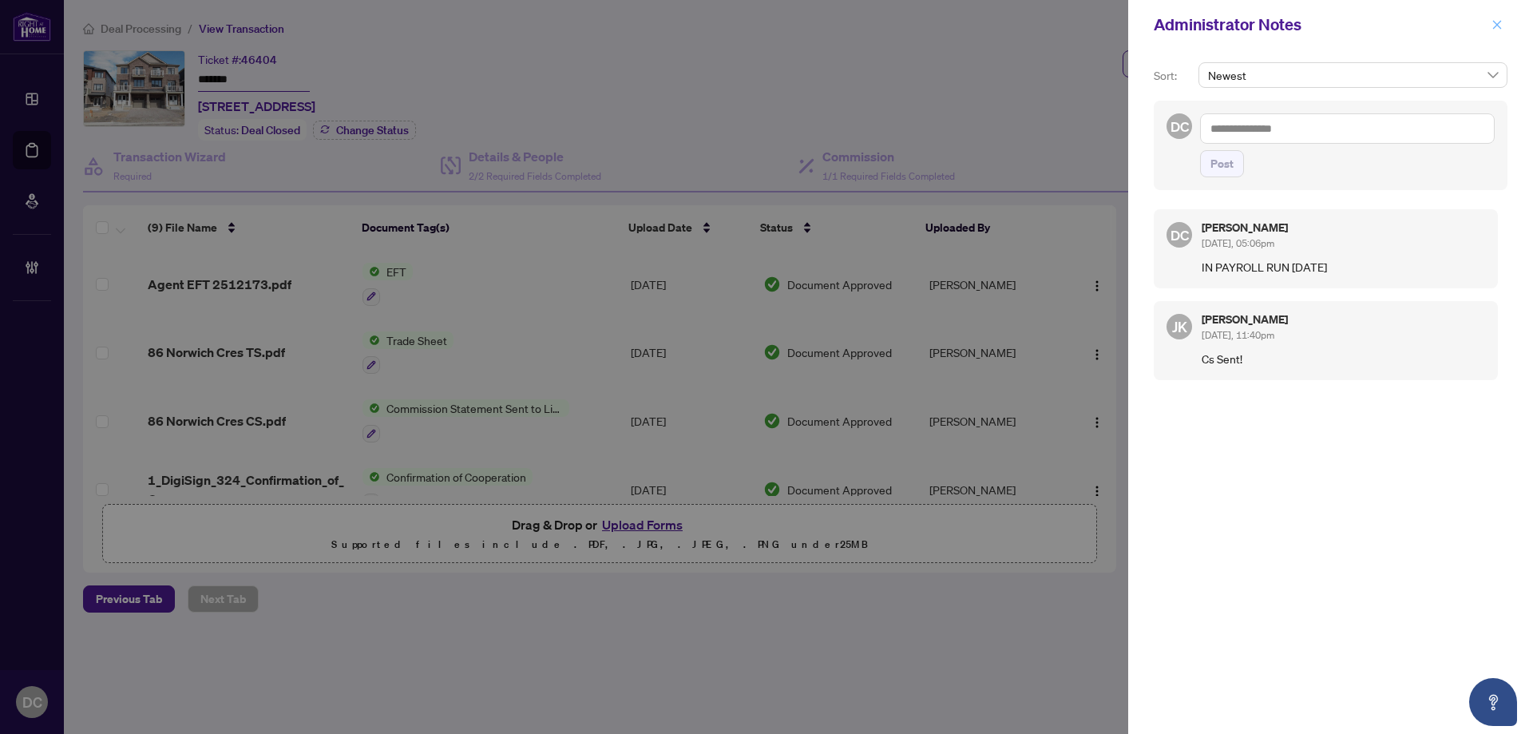
click at [1500, 26] on icon "close" at bounding box center [1496, 24] width 11 height 11
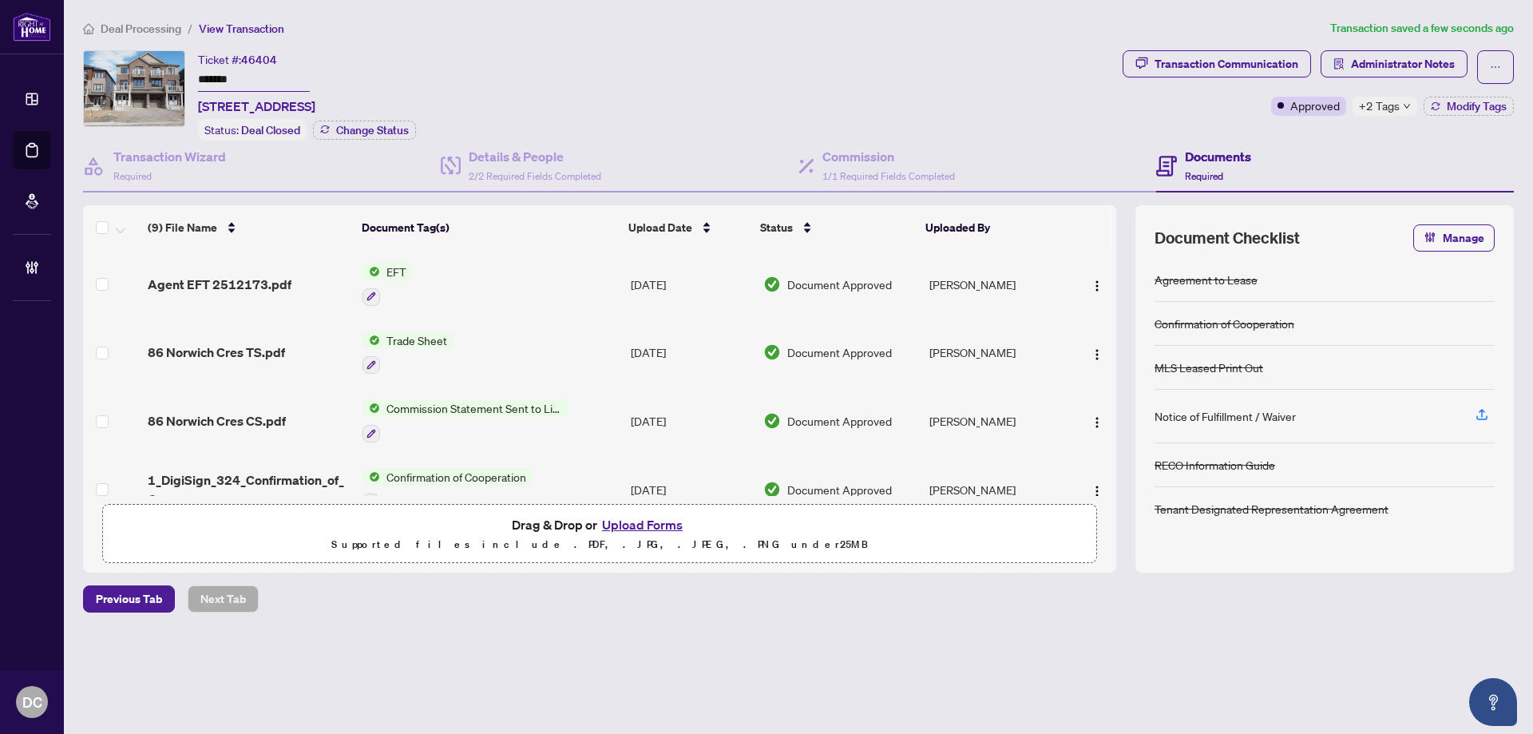
click at [113, 28] on span "Deal Processing" at bounding box center [141, 29] width 81 height 14
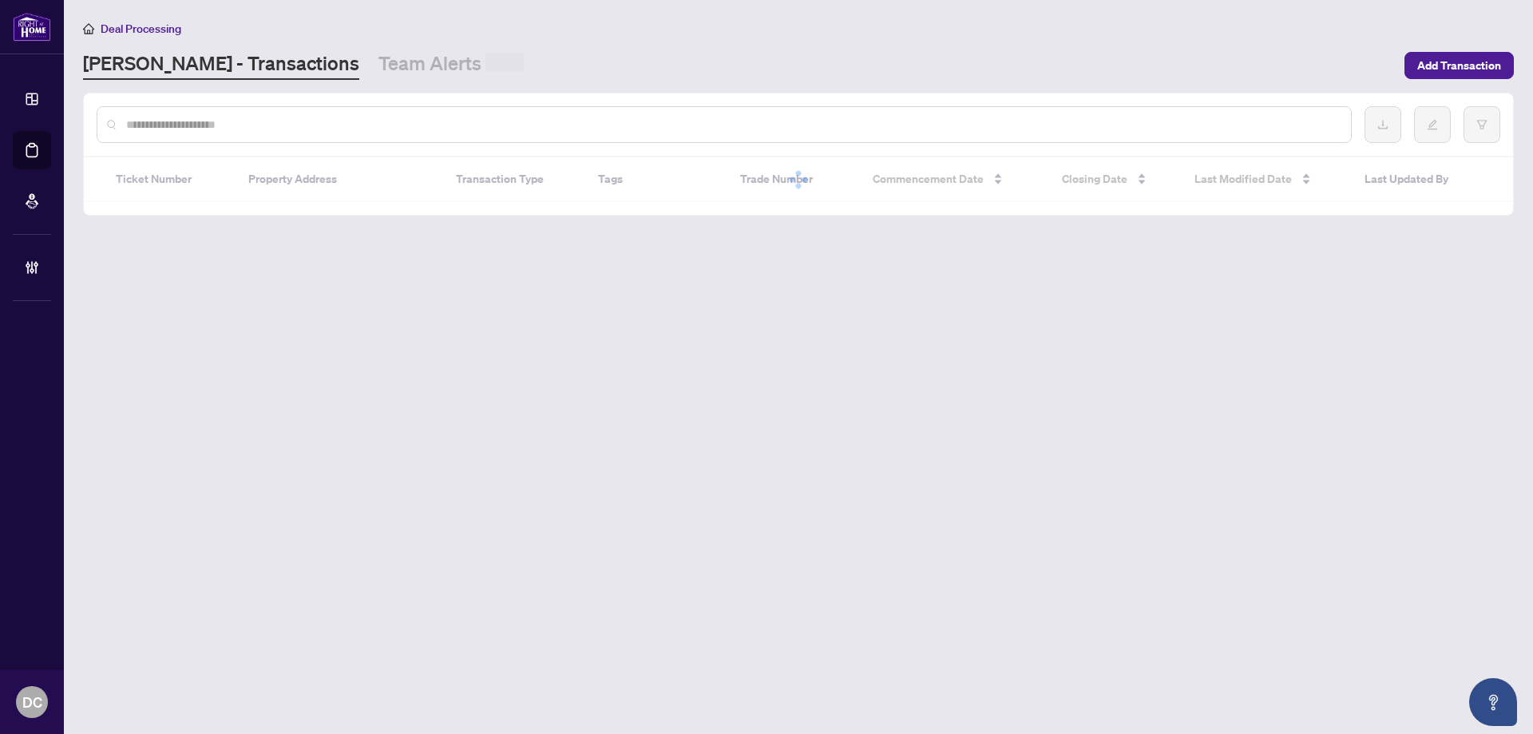
click at [185, 112] on div at bounding box center [724, 124] width 1255 height 37
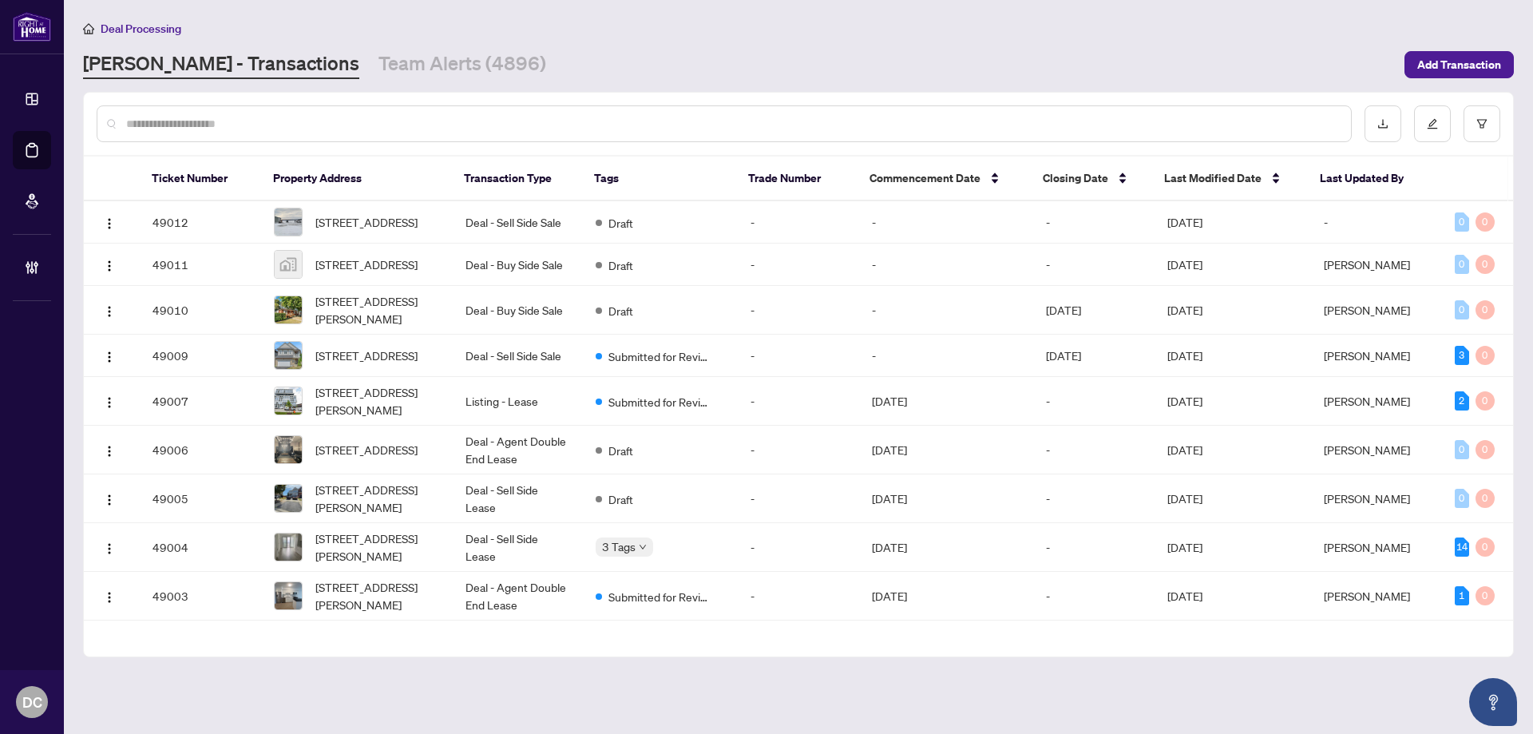
click at [209, 125] on input "text" at bounding box center [732, 124] width 1212 height 18
click at [240, 129] on input "text" at bounding box center [732, 124] width 1212 height 18
paste input "*******"
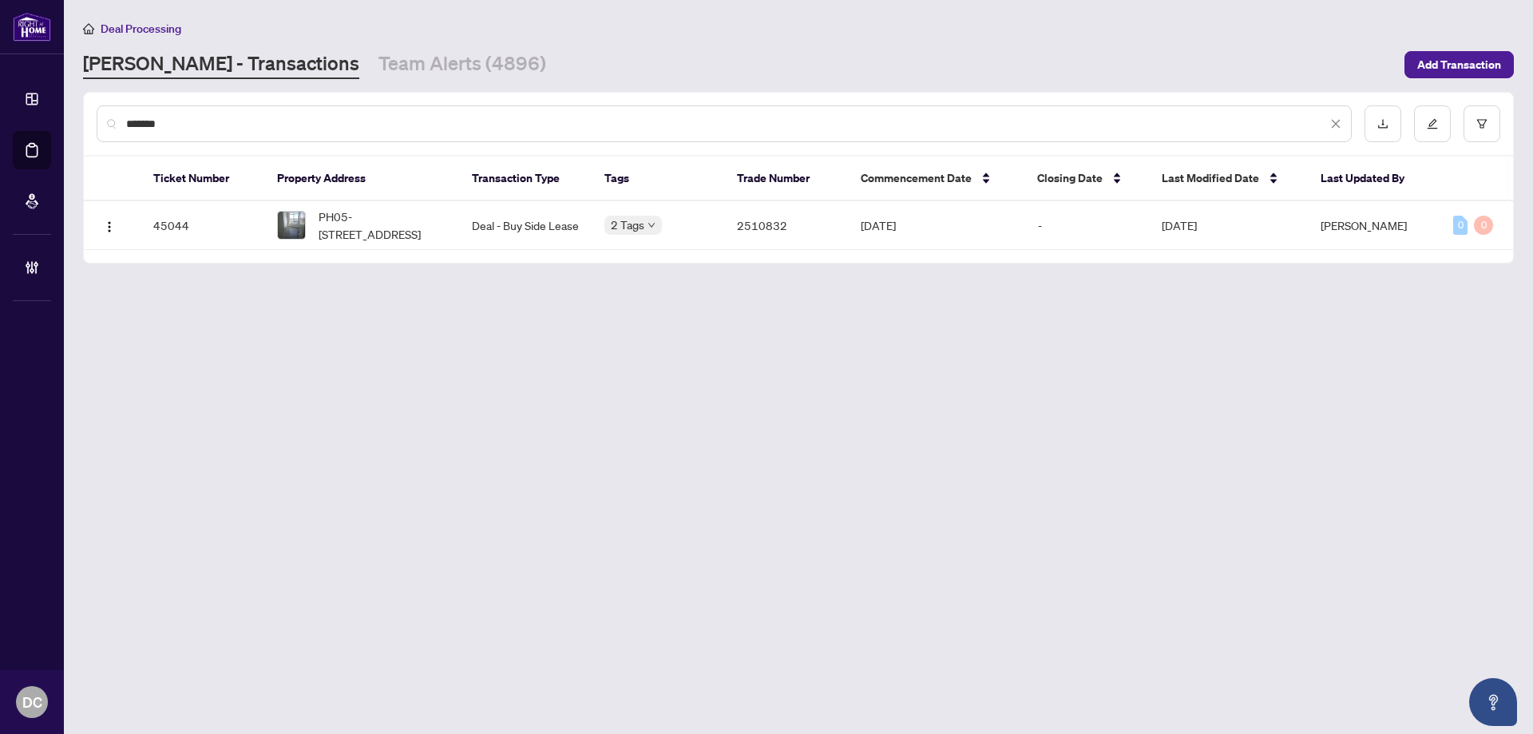
type input "*******"
click at [344, 224] on span "PH05-[STREET_ADDRESS]" at bounding box center [383, 225] width 128 height 35
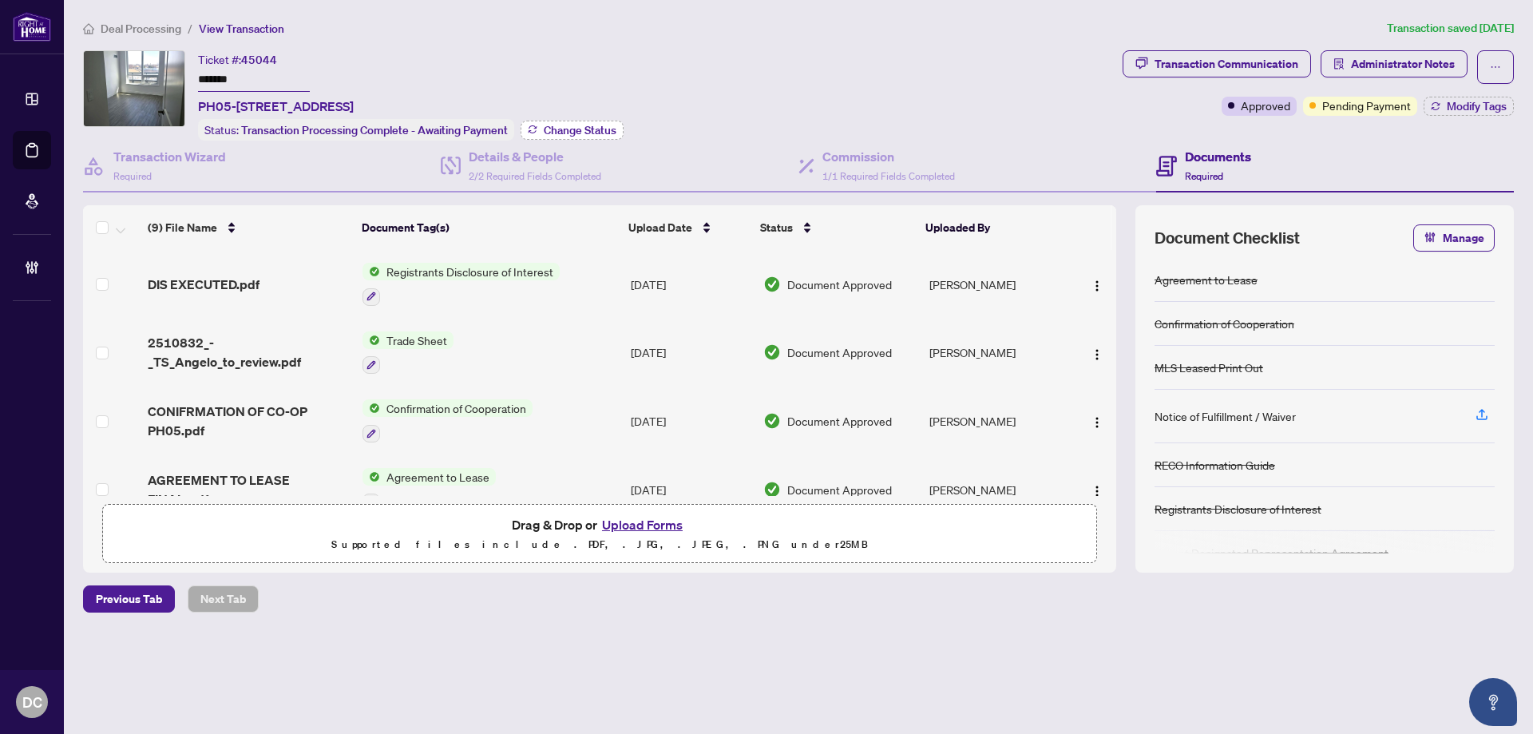
click at [585, 125] on span "Change Status" at bounding box center [580, 130] width 73 height 11
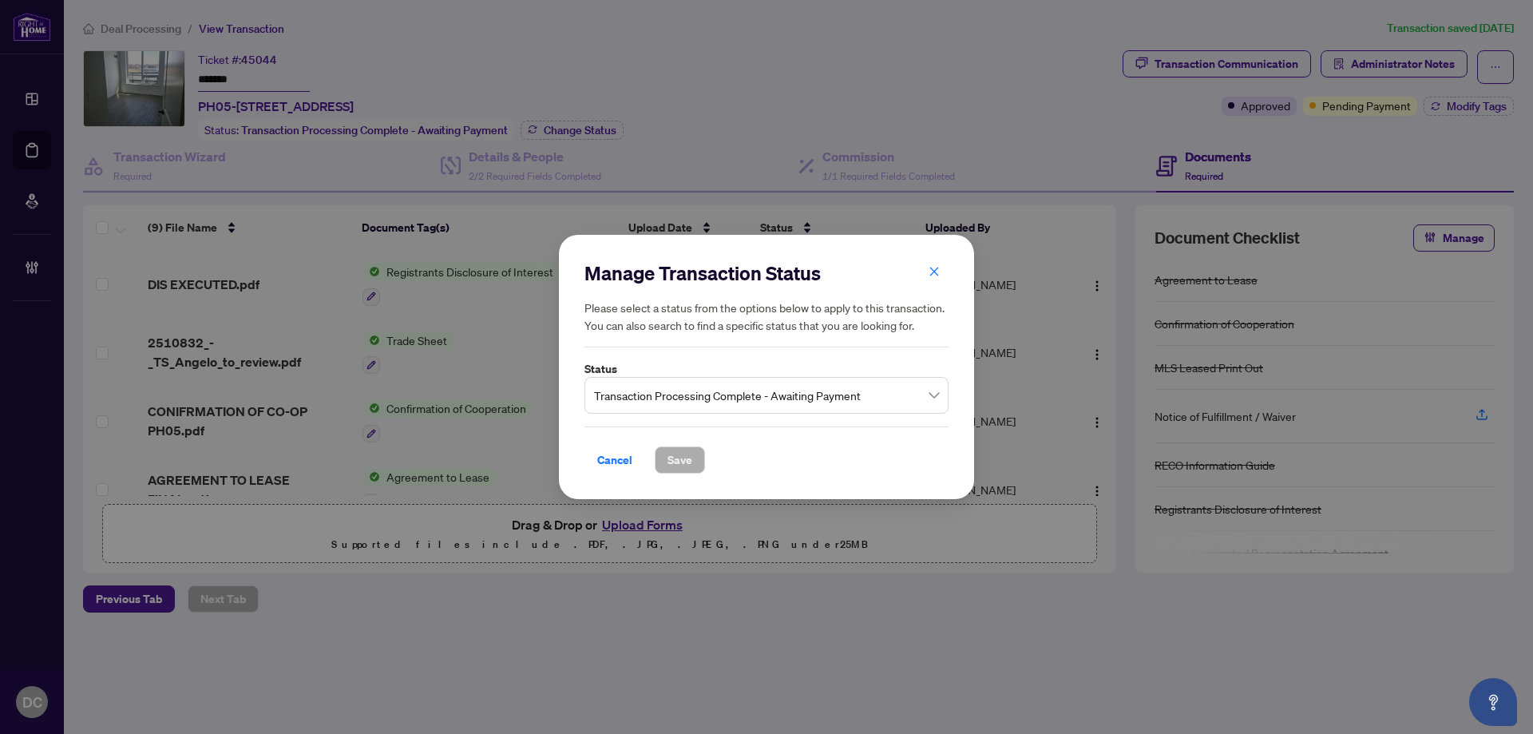
click at [848, 394] on span "Transaction Processing Complete - Awaiting Payment" at bounding box center [766, 395] width 345 height 30
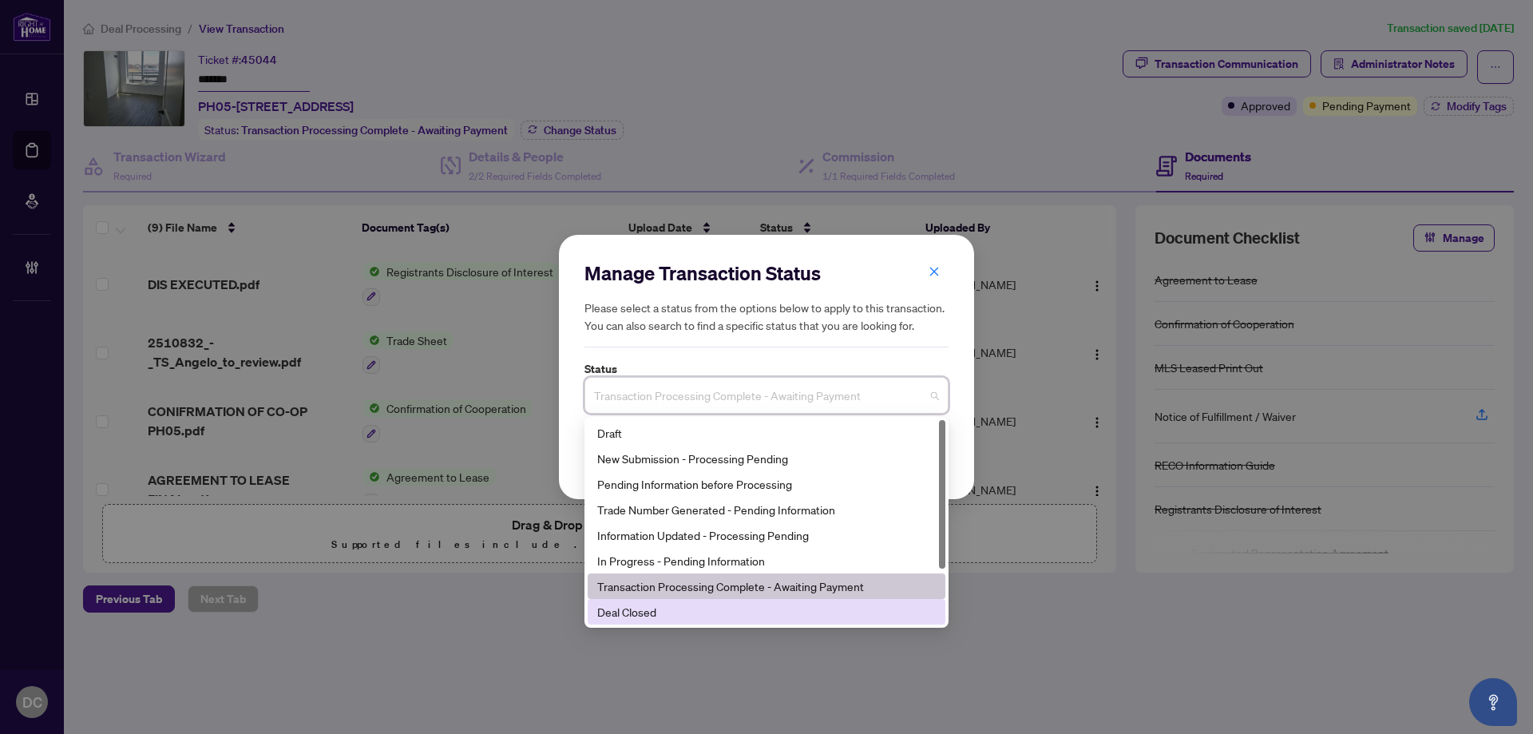
click at [672, 604] on div "Deal Closed" at bounding box center [766, 612] width 339 height 18
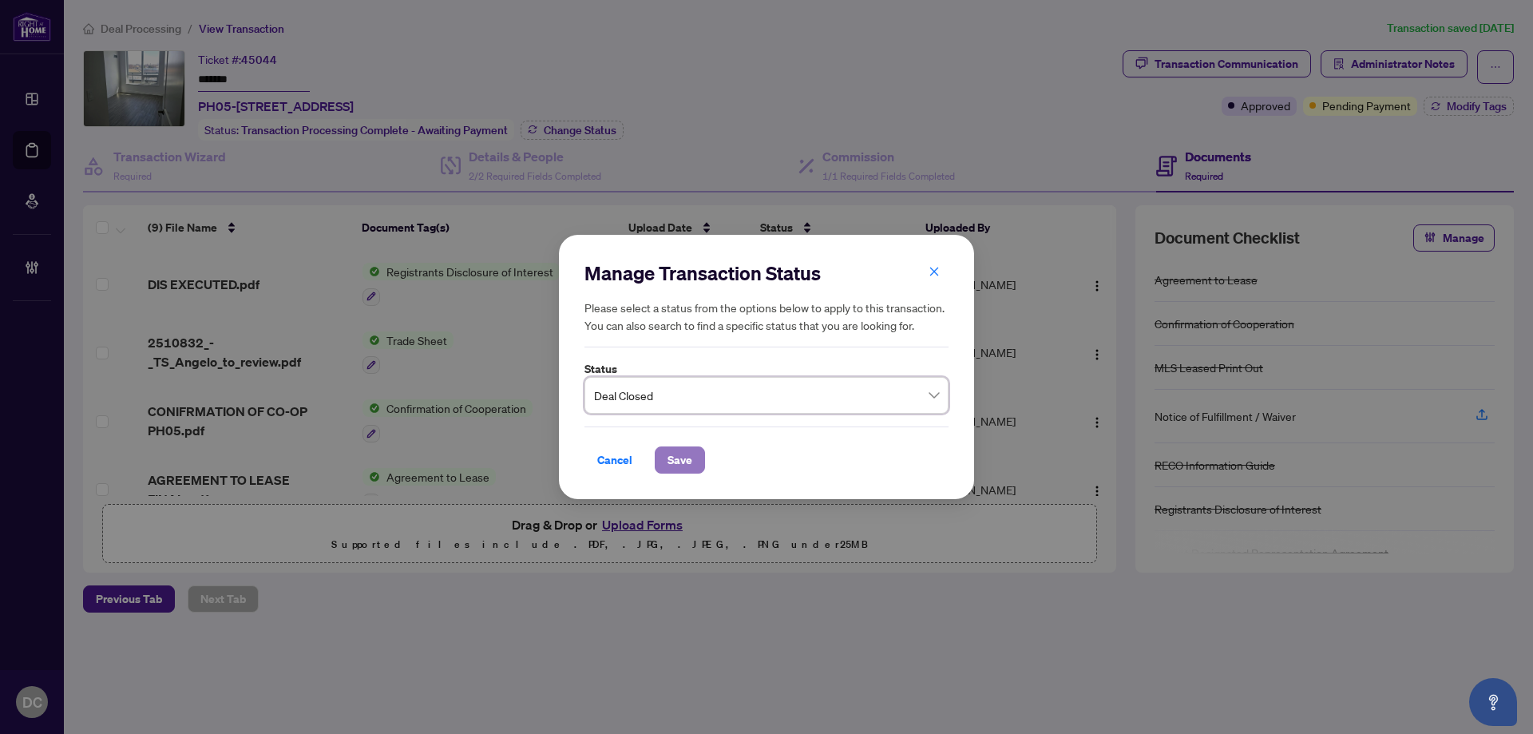
click at [677, 450] on span "Save" at bounding box center [679, 460] width 25 height 26
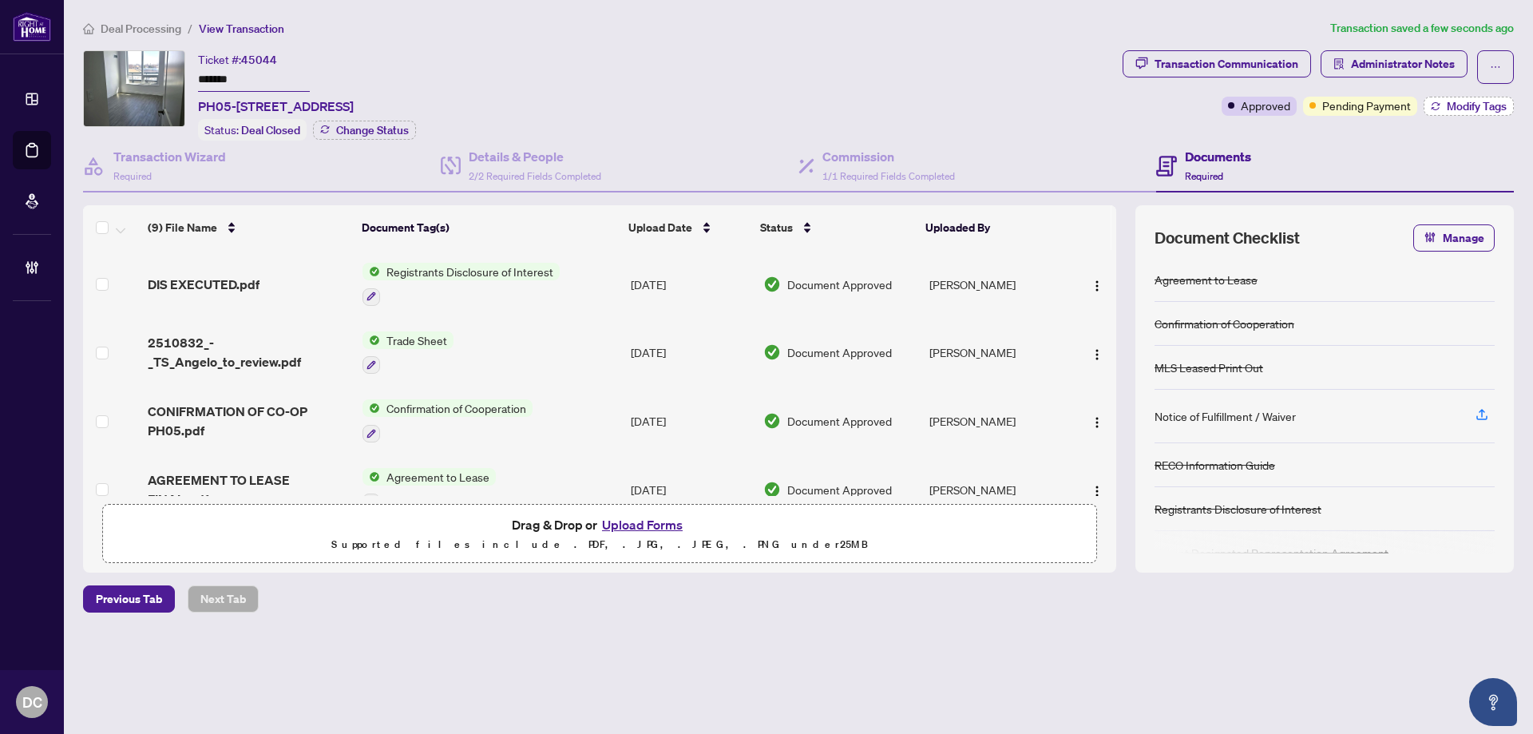
click at [1453, 104] on span "Modify Tags" at bounding box center [1477, 106] width 60 height 11
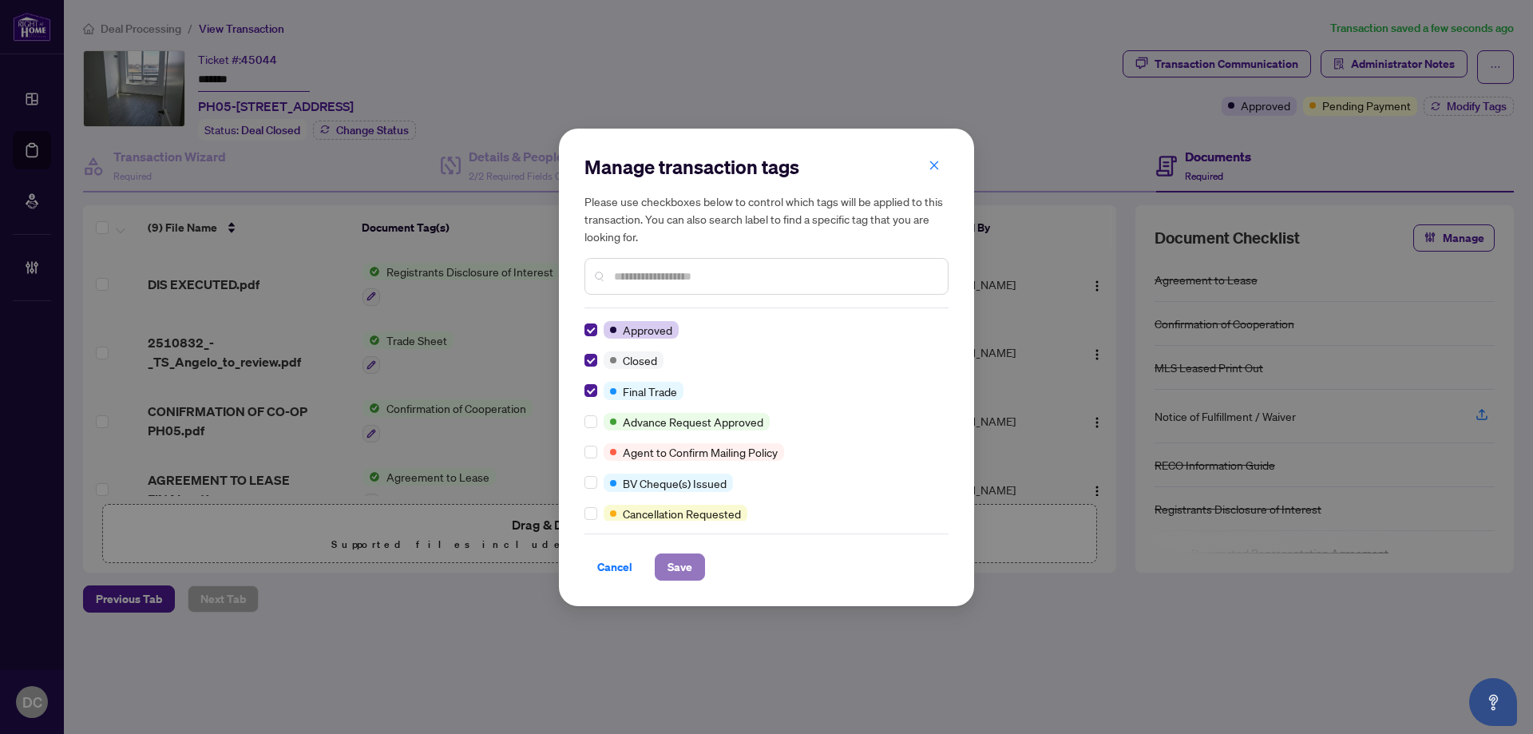
click at [695, 573] on button "Save" at bounding box center [680, 566] width 50 height 27
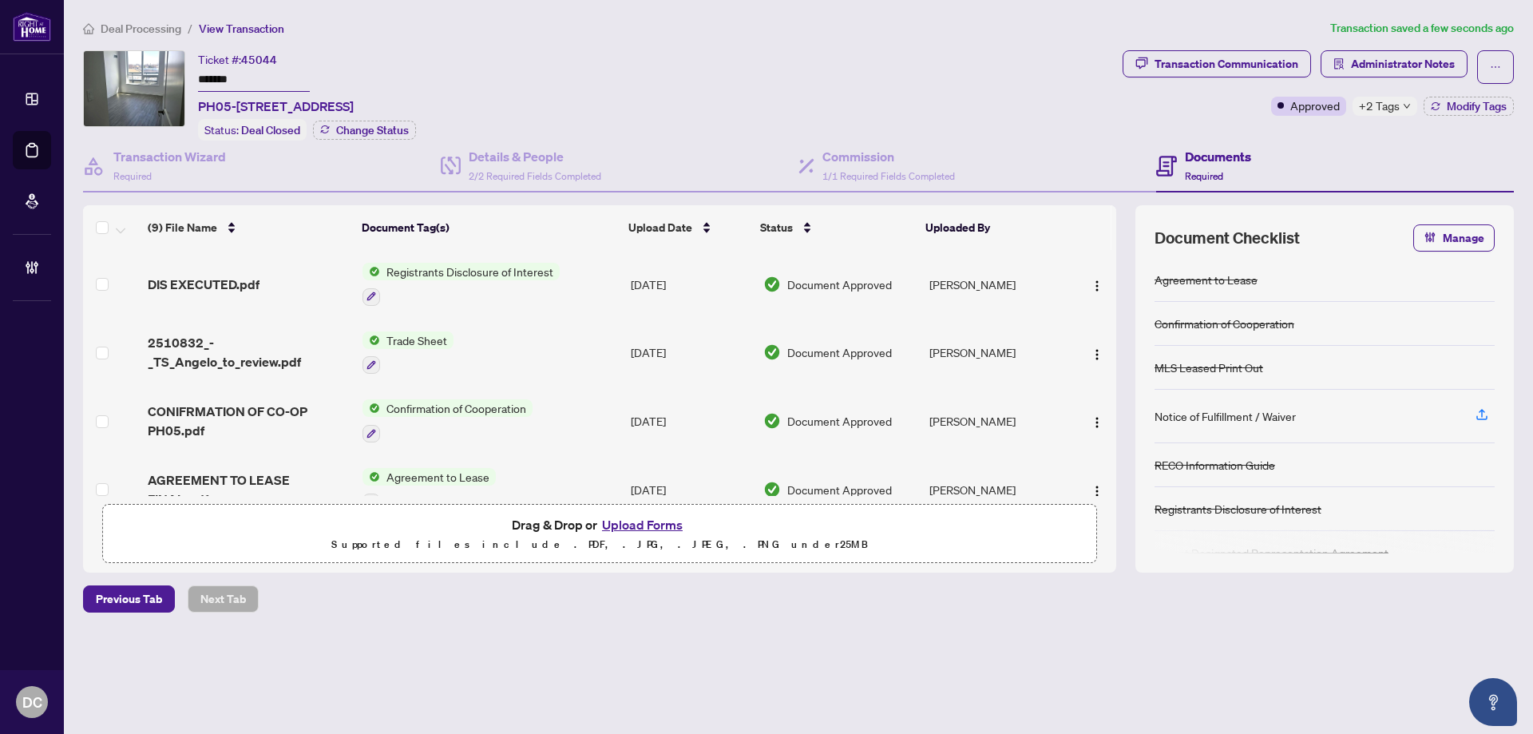
click at [637, 350] on td "[DATE]" at bounding box center [690, 353] width 133 height 69
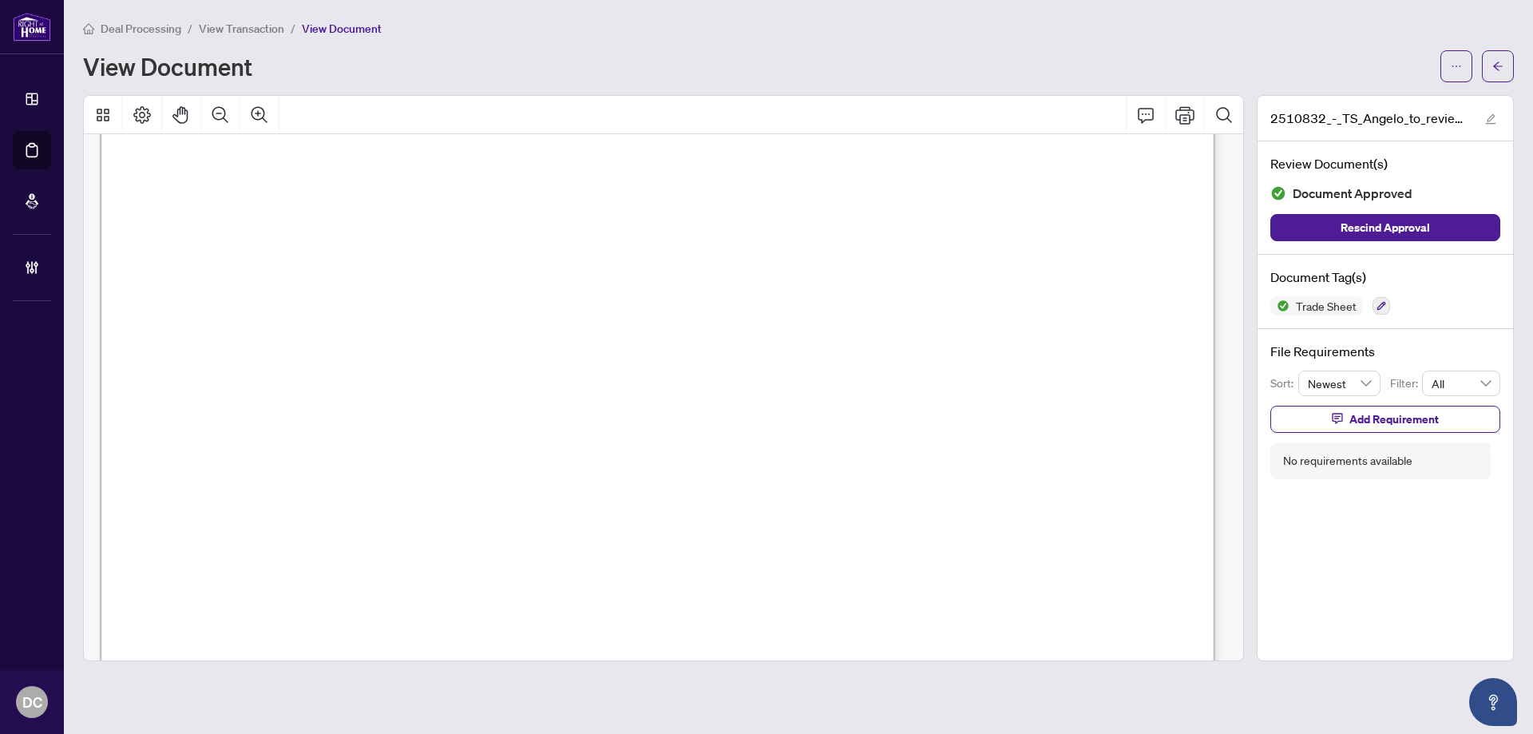
scroll to position [399, 0]
click at [1509, 72] on button "button" at bounding box center [1498, 66] width 32 height 32
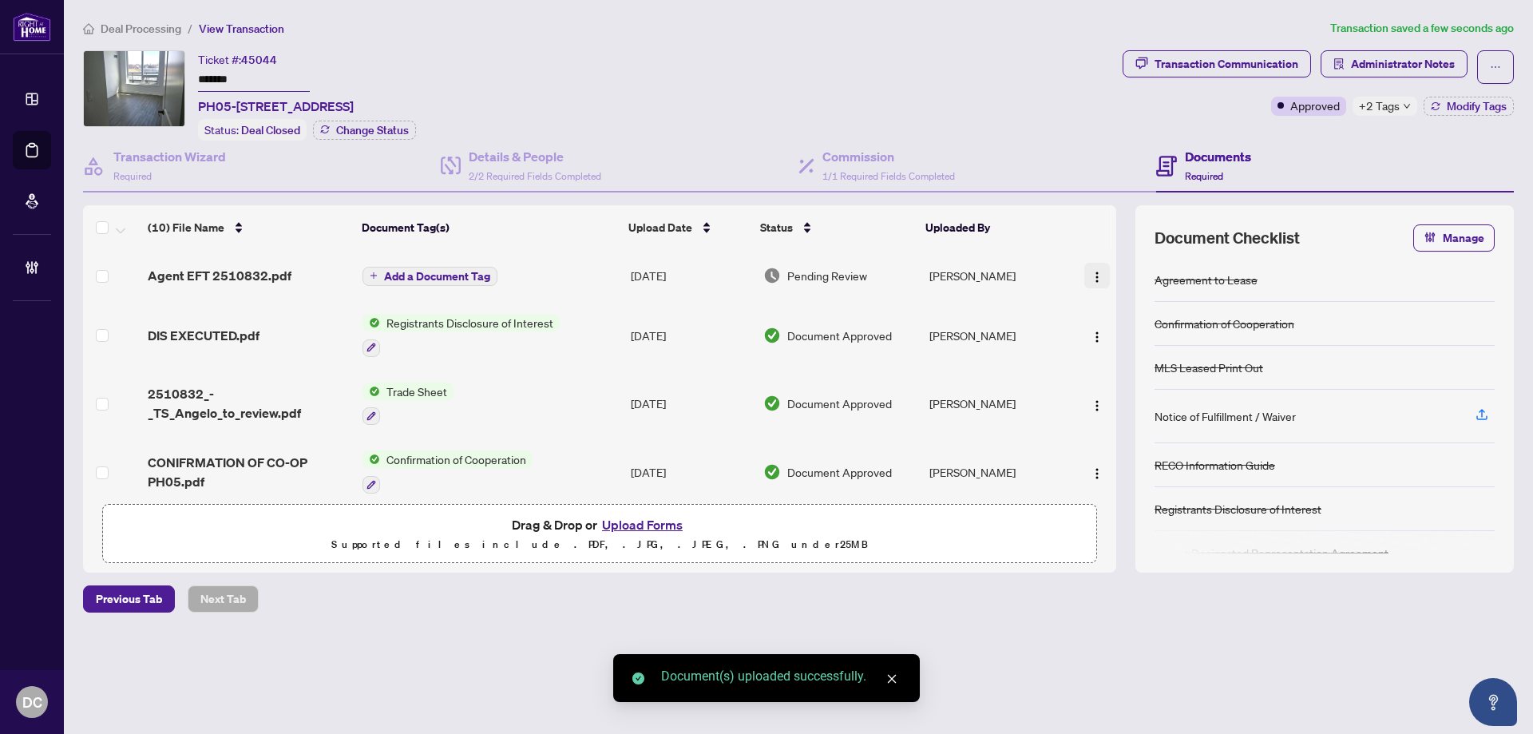
click at [1095, 279] on img "button" at bounding box center [1097, 277] width 13 height 13
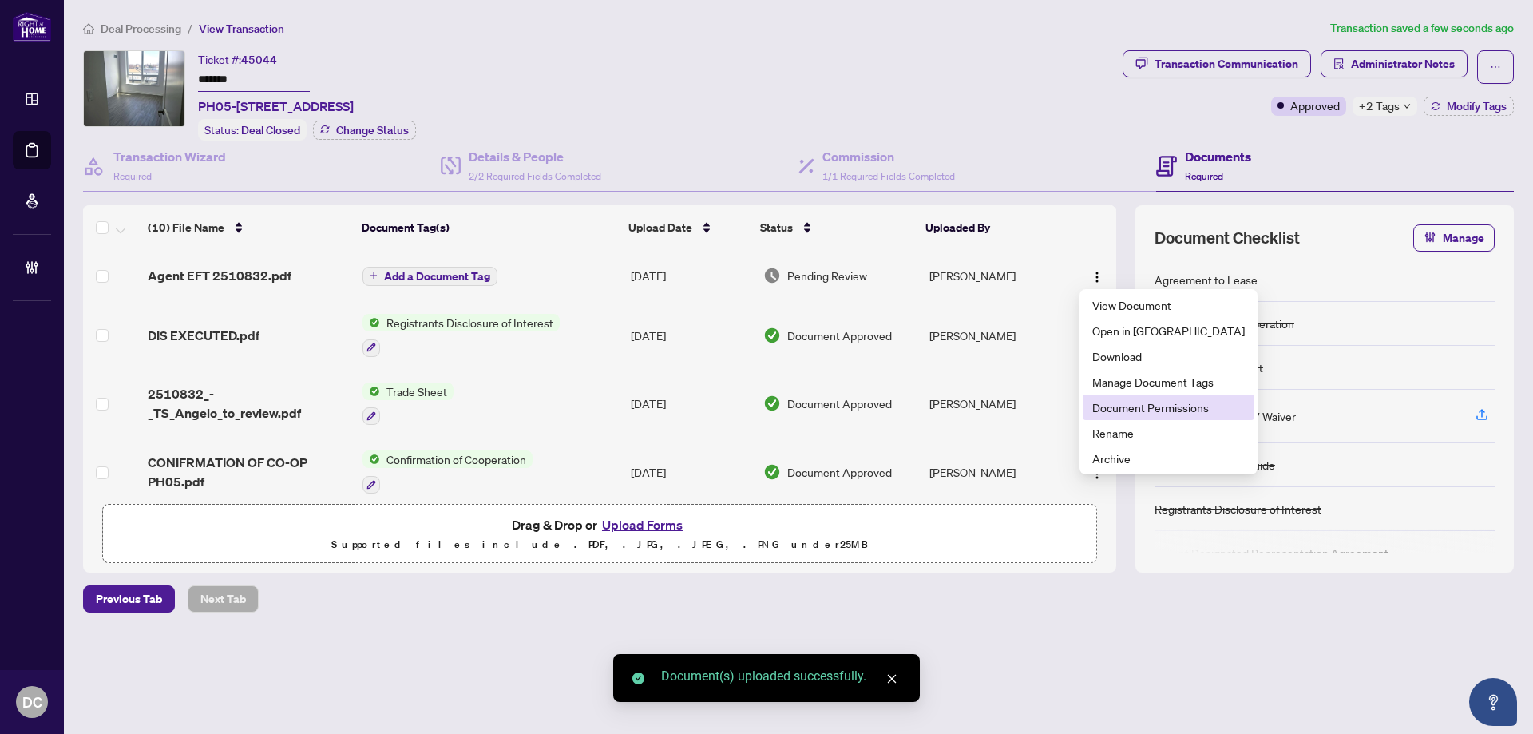
click at [1123, 403] on span "Document Permissions" at bounding box center [1168, 407] width 152 height 18
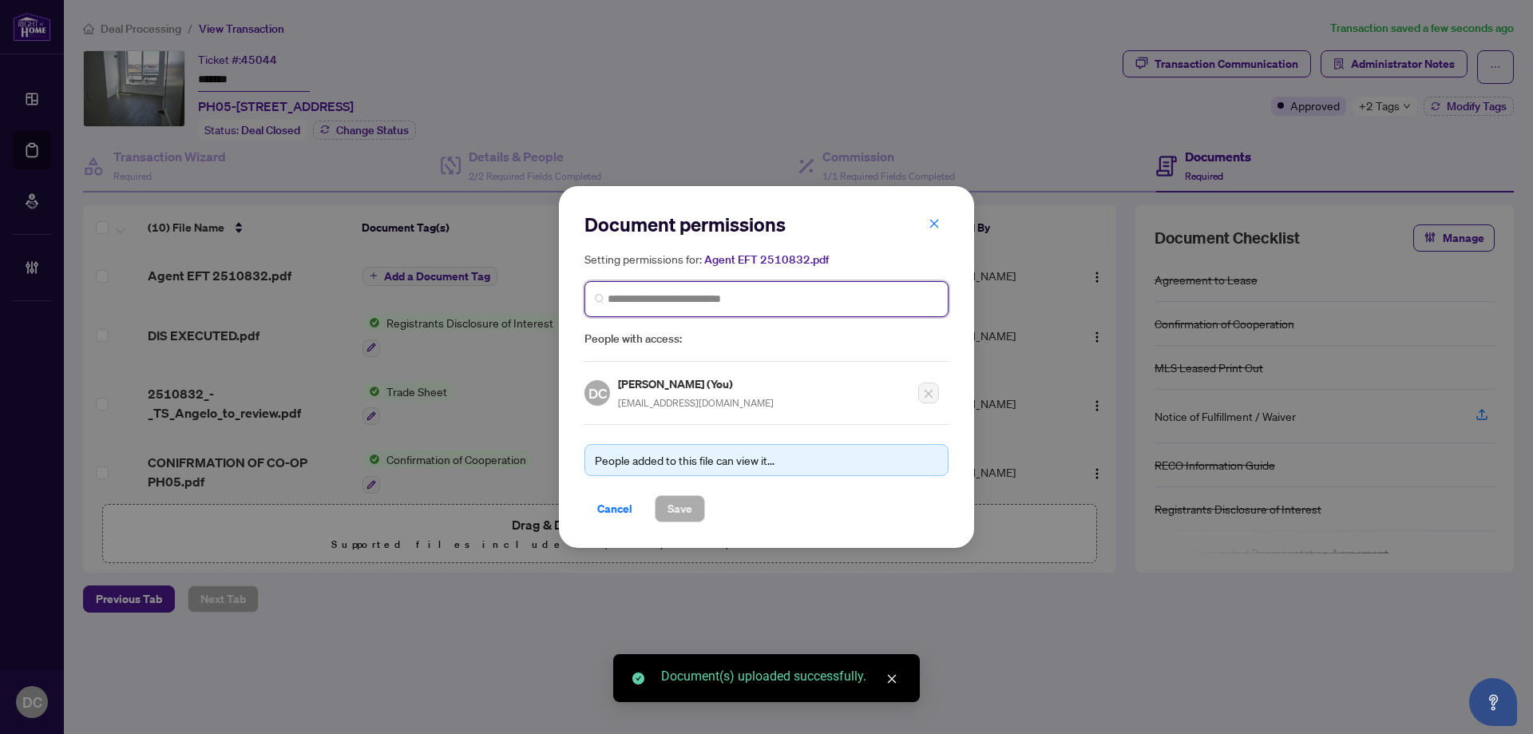
click at [743, 300] on input "search" at bounding box center [773, 299] width 331 height 17
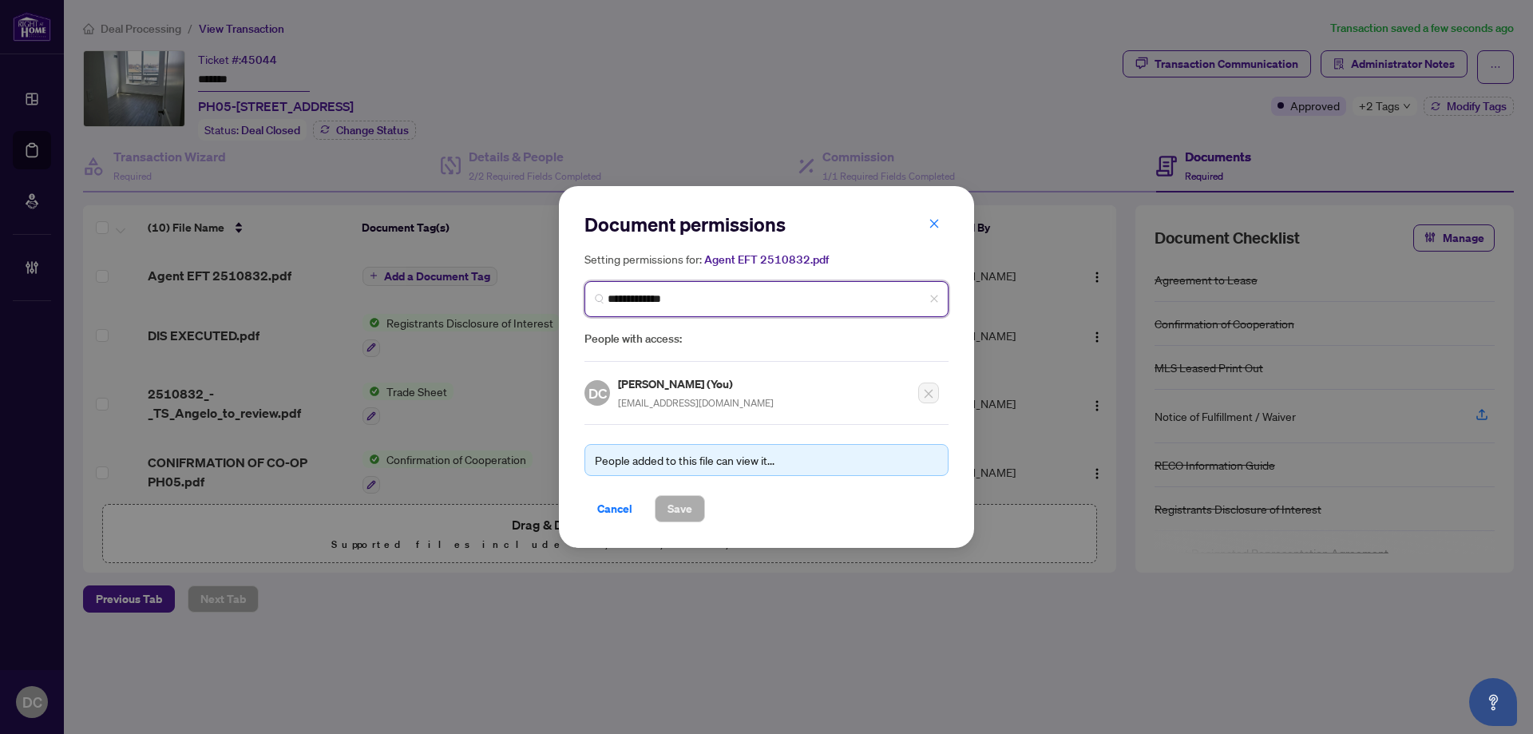
type input "**********"
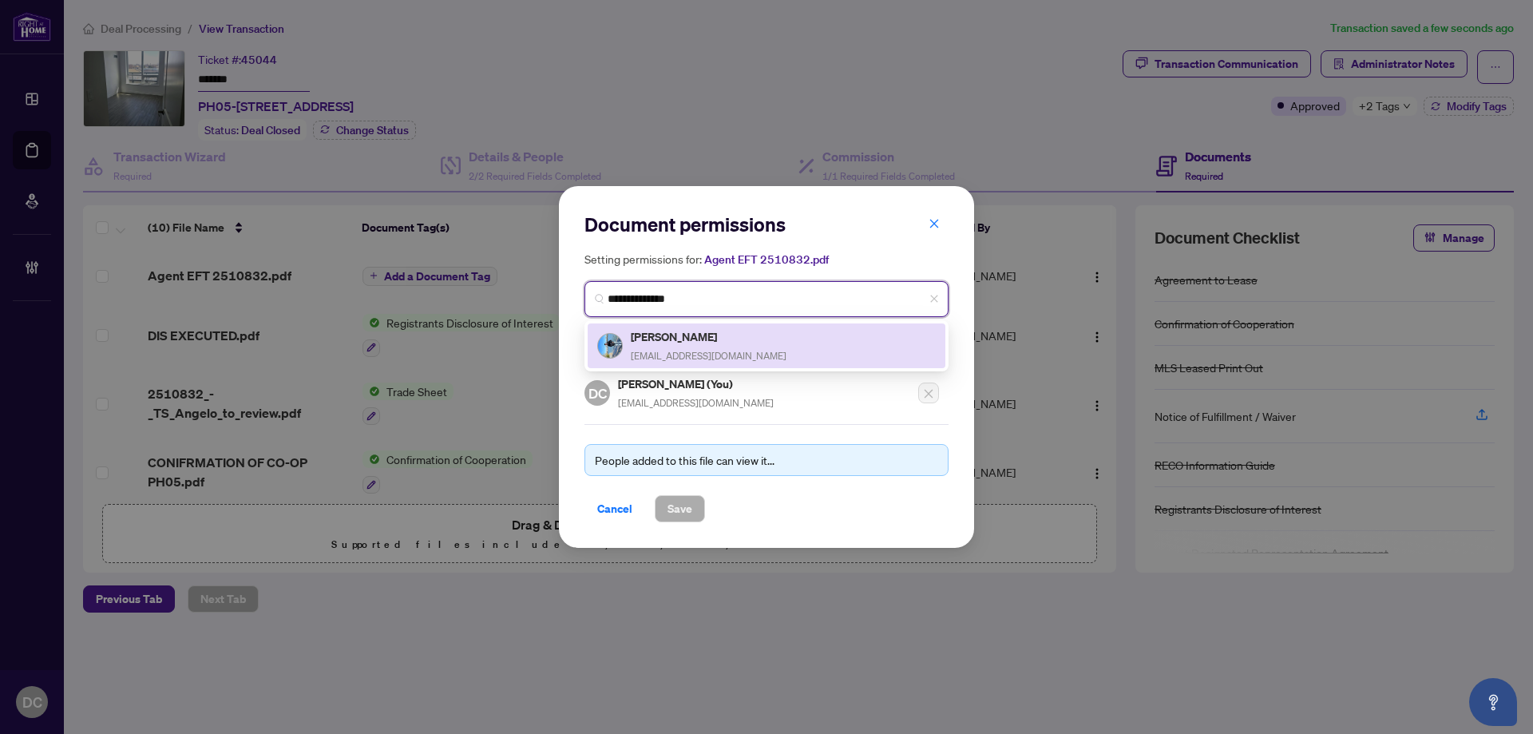
click at [733, 342] on h5 "[PERSON_NAME]" at bounding box center [709, 336] width 156 height 18
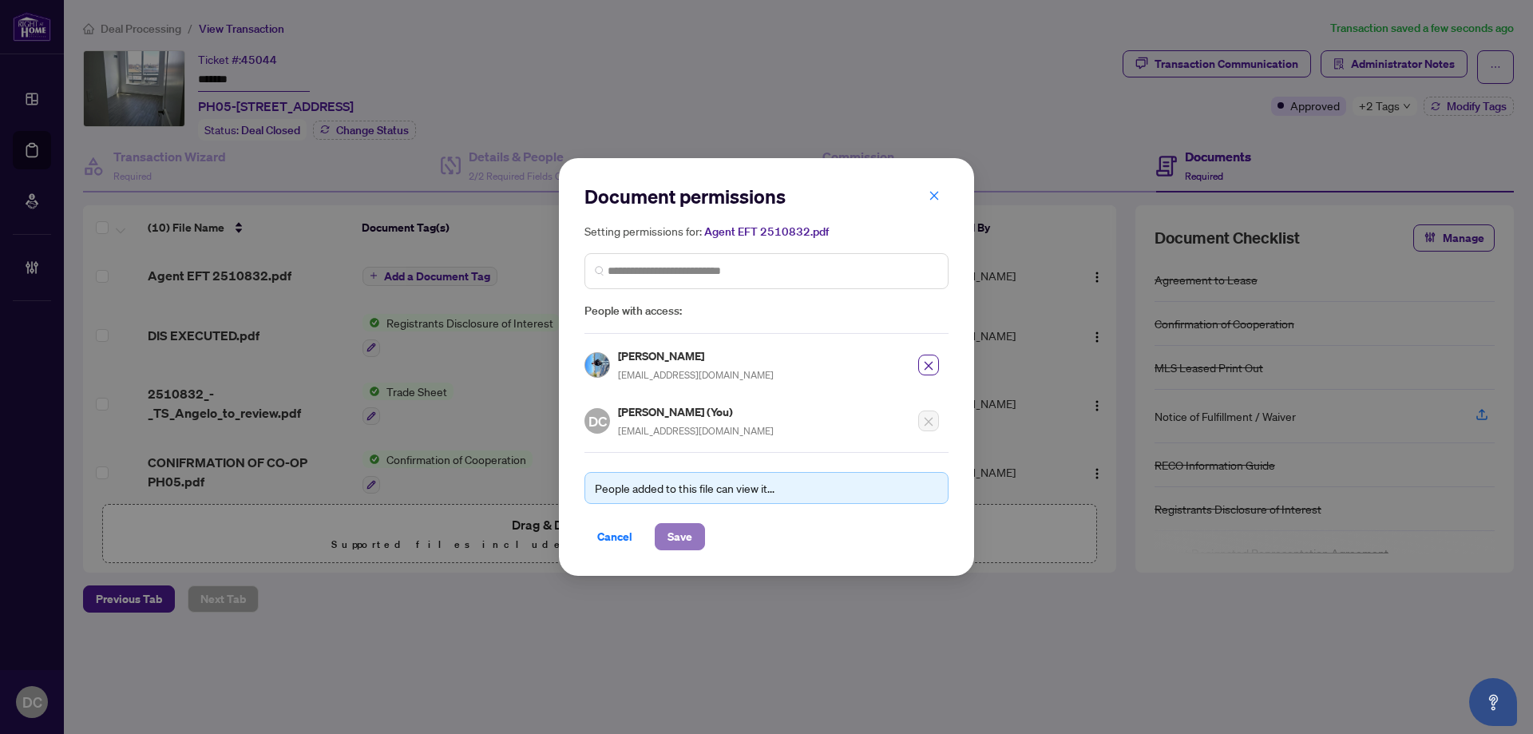
click at [693, 537] on button "Save" at bounding box center [680, 536] width 50 height 27
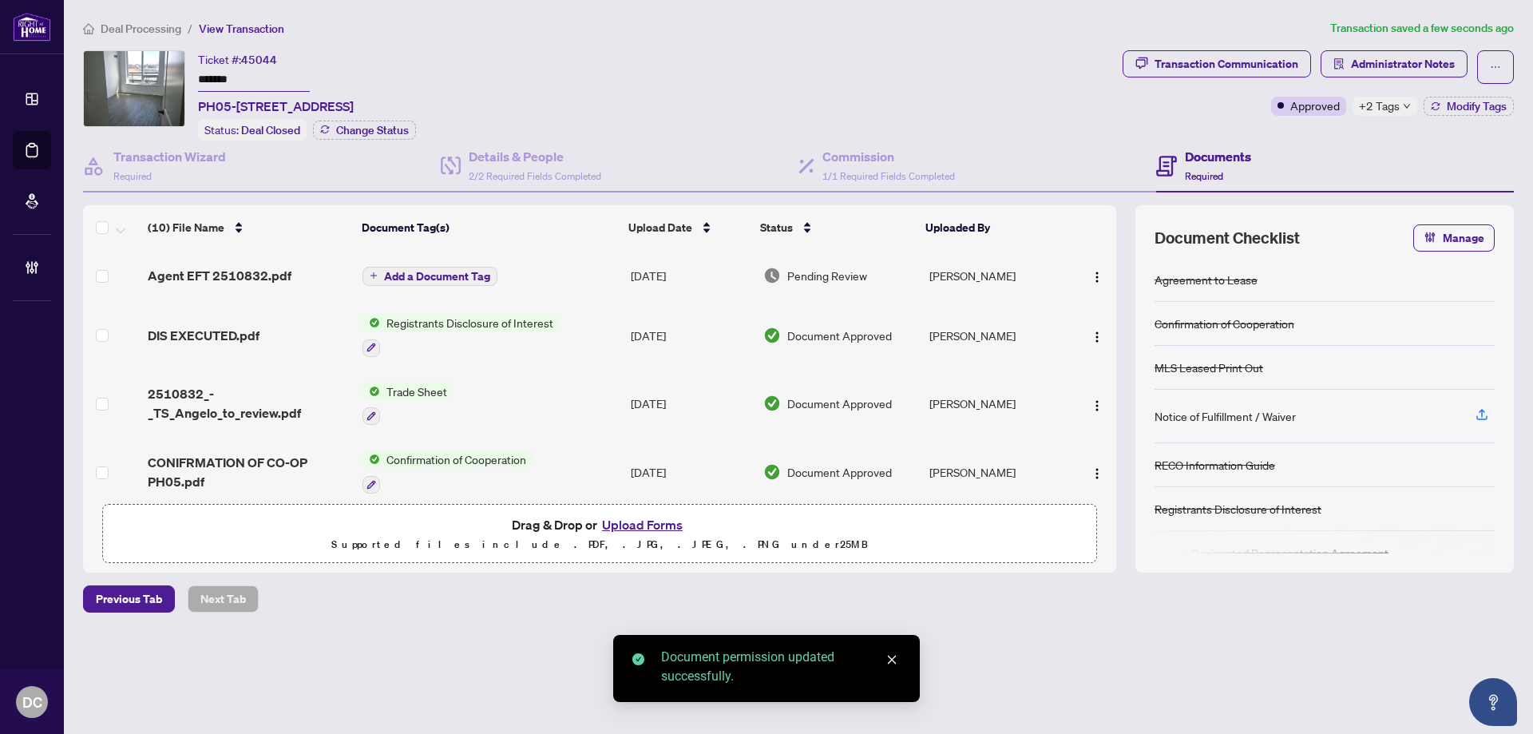
click at [479, 277] on span "Add a Document Tag" at bounding box center [437, 276] width 106 height 11
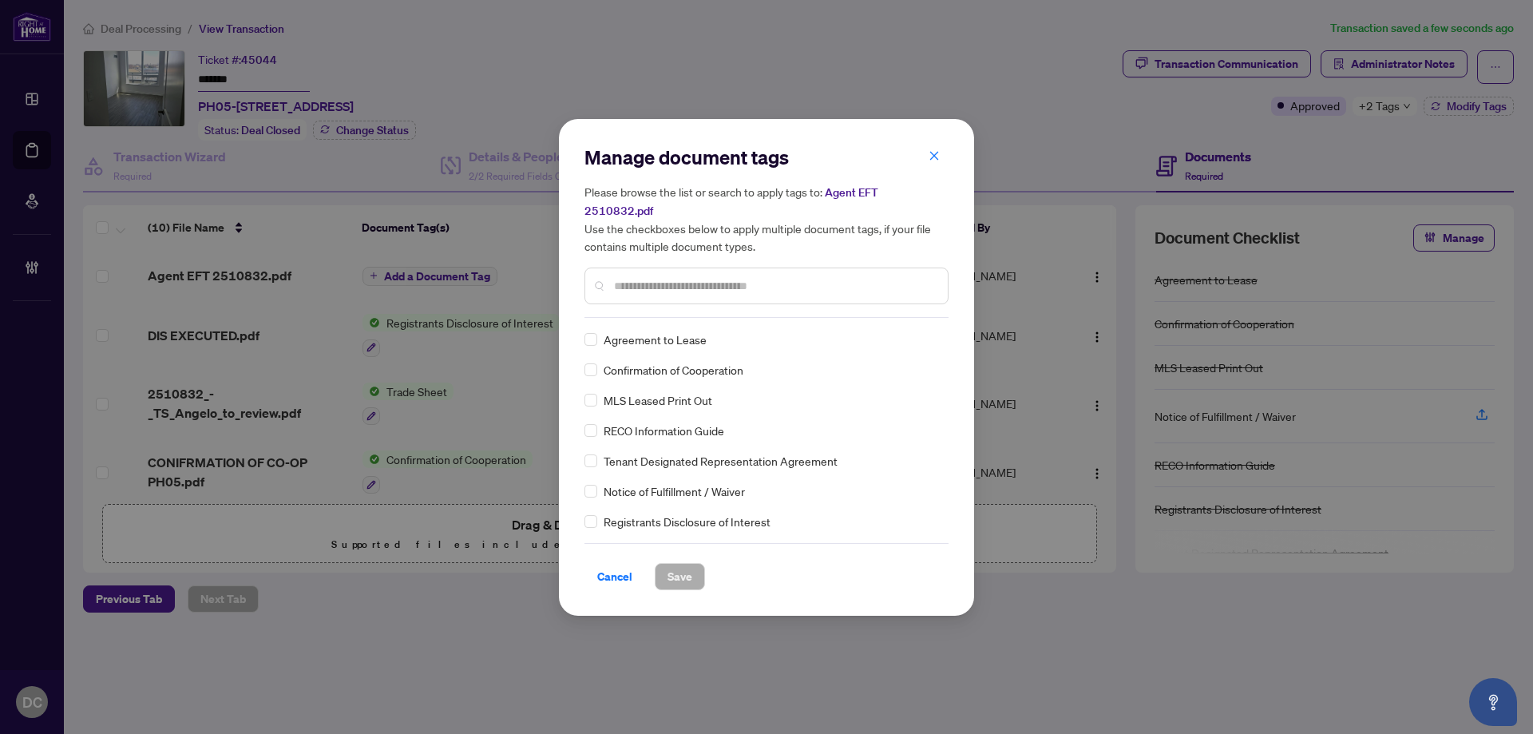
click at [841, 277] on input "text" at bounding box center [774, 286] width 321 height 18
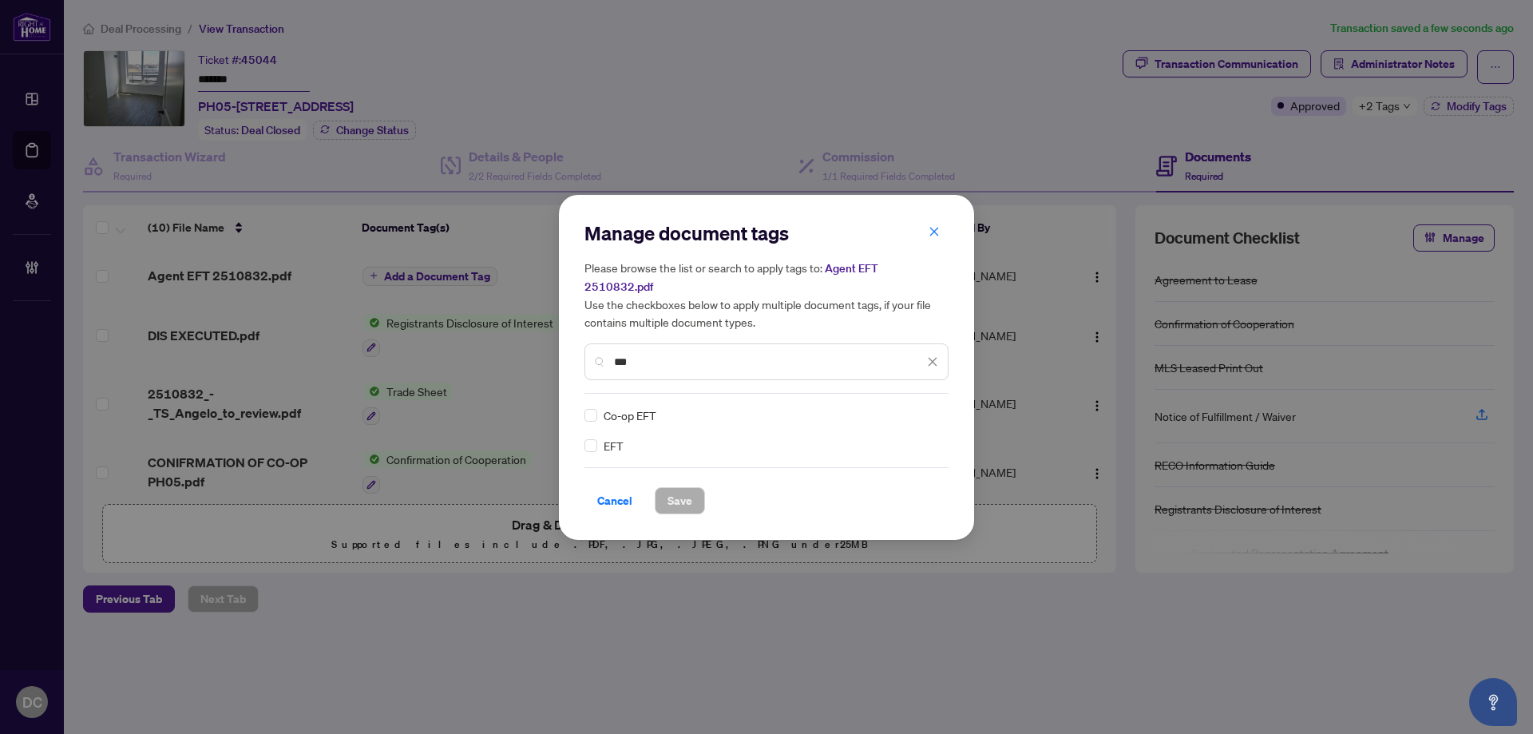
type input "***"
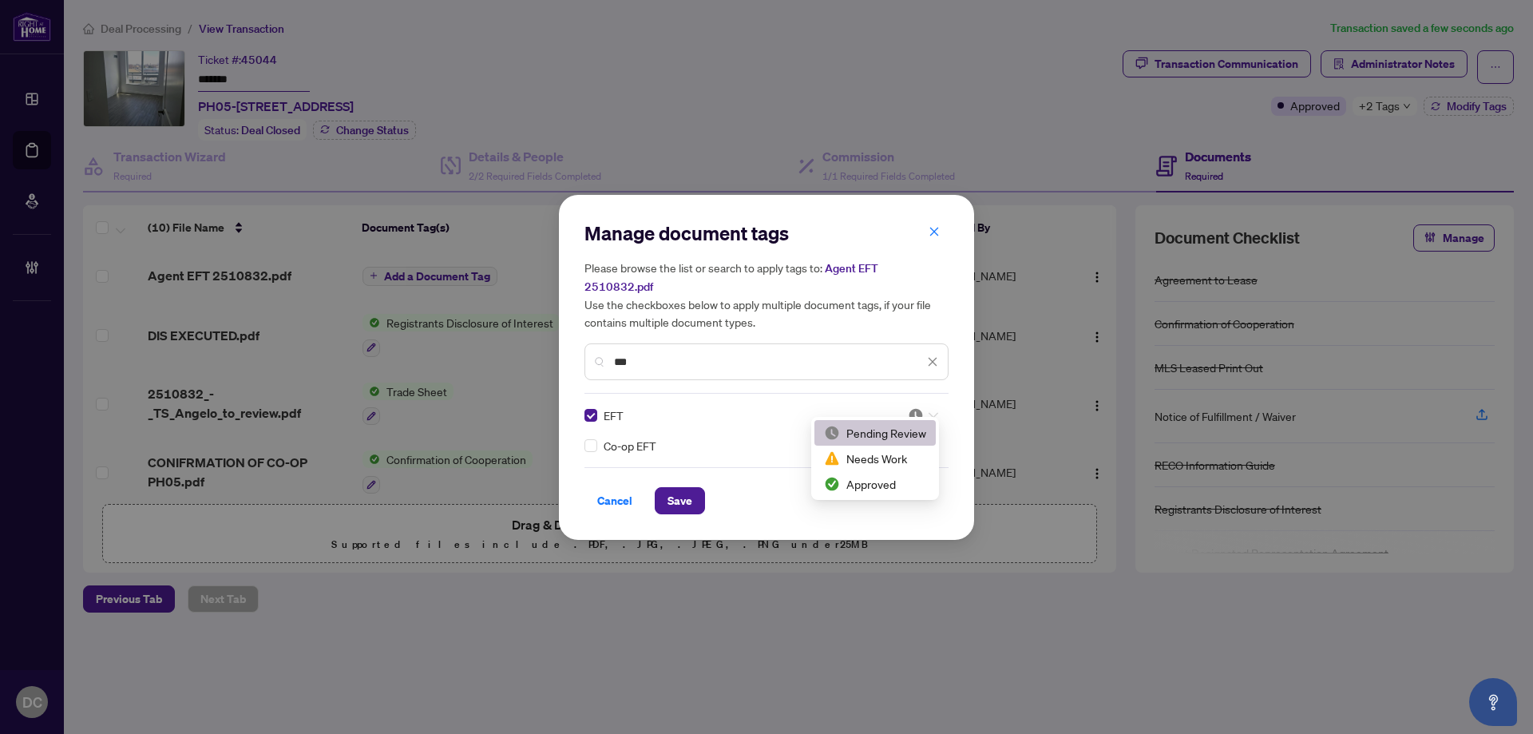
click at [915, 410] on img at bounding box center [916, 415] width 16 height 16
click at [889, 481] on div "Approved" at bounding box center [875, 484] width 102 height 18
click at [692, 491] on button "Save" at bounding box center [680, 500] width 50 height 27
click at [1403, 108] on div "Manage document tags Please browse the list or search to apply tags to: Agent E…" at bounding box center [766, 367] width 1533 height 734
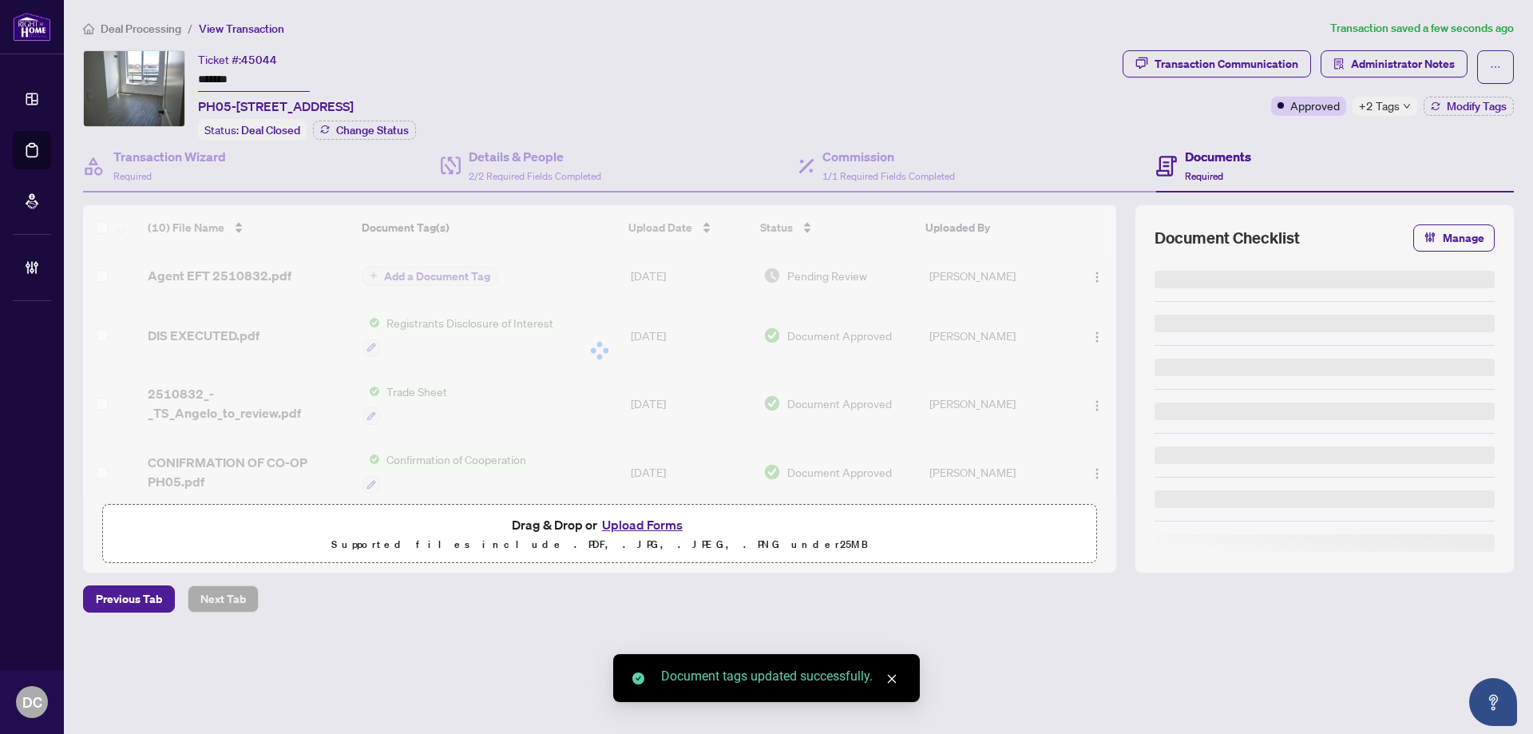
click at [1393, 111] on span "+2 Tags" at bounding box center [1379, 106] width 41 height 18
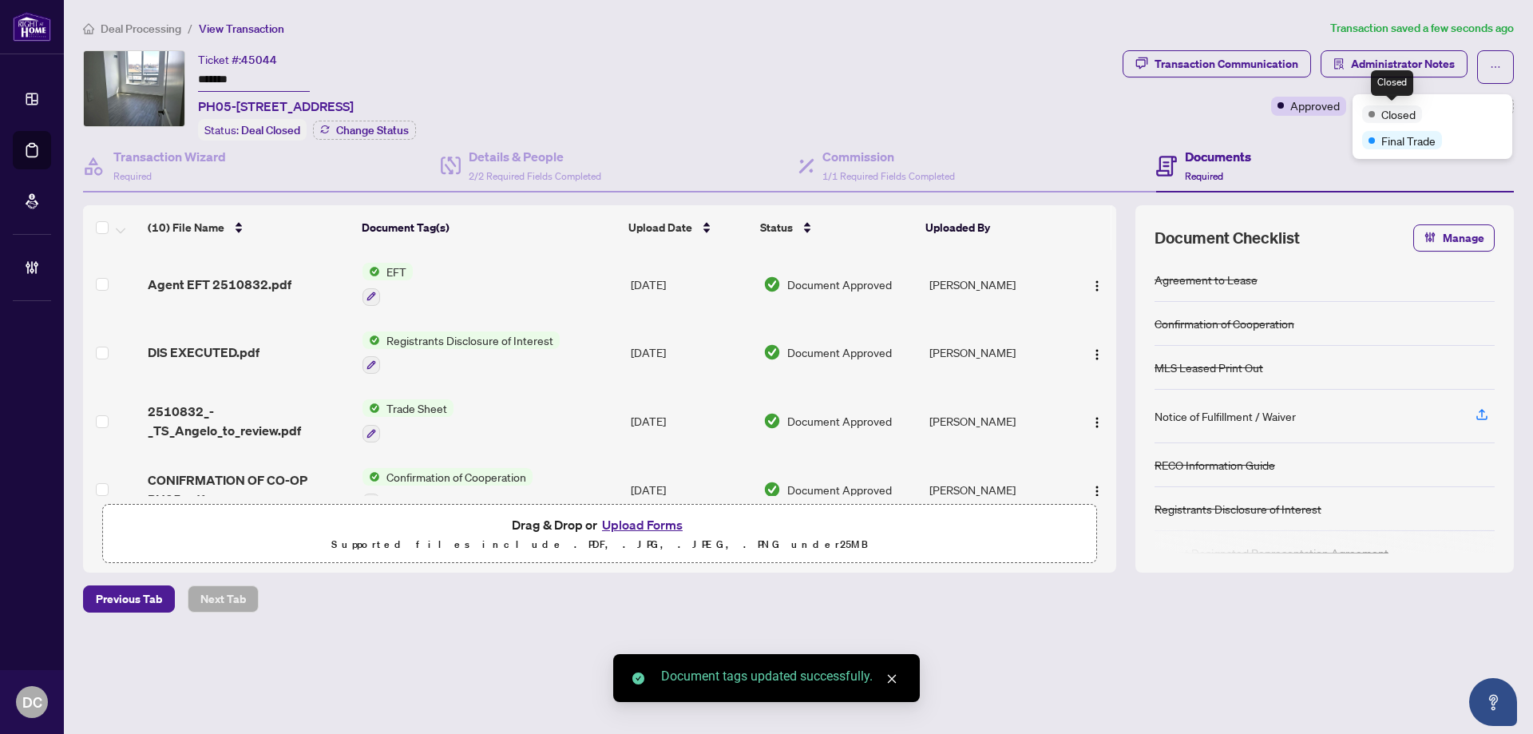
click at [1303, 129] on div "Transaction Communication Administrator Notes Approved +2 Tags Modify Tags" at bounding box center [1318, 95] width 398 height 90
click at [1360, 69] on span "Administrator Notes" at bounding box center [1403, 64] width 104 height 26
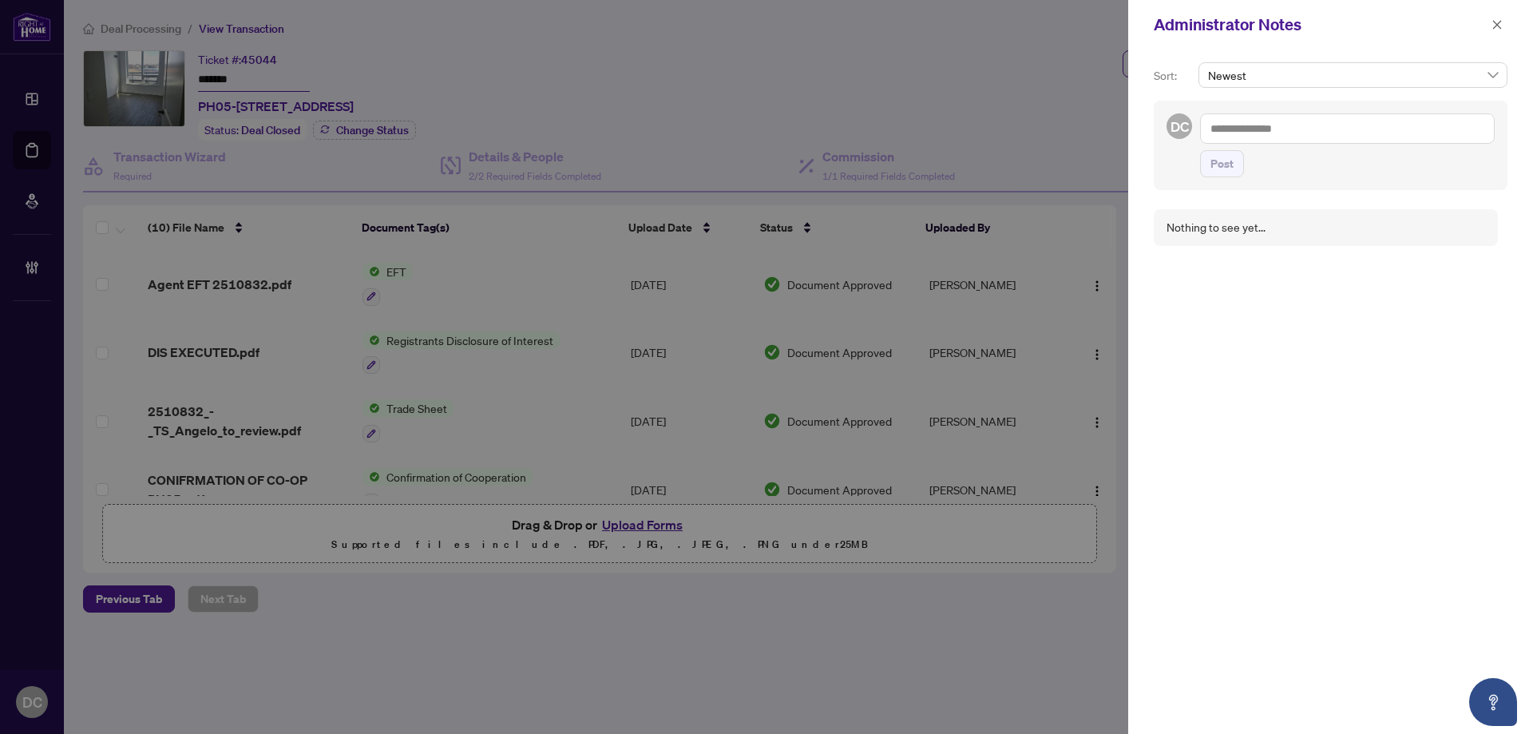
click at [1285, 129] on textarea at bounding box center [1347, 128] width 295 height 30
paste textarea "**********"
type textarea "**********"
click at [1230, 161] on span "Post" at bounding box center [1221, 164] width 23 height 26
click at [1503, 29] on button "button" at bounding box center [1497, 24] width 21 height 19
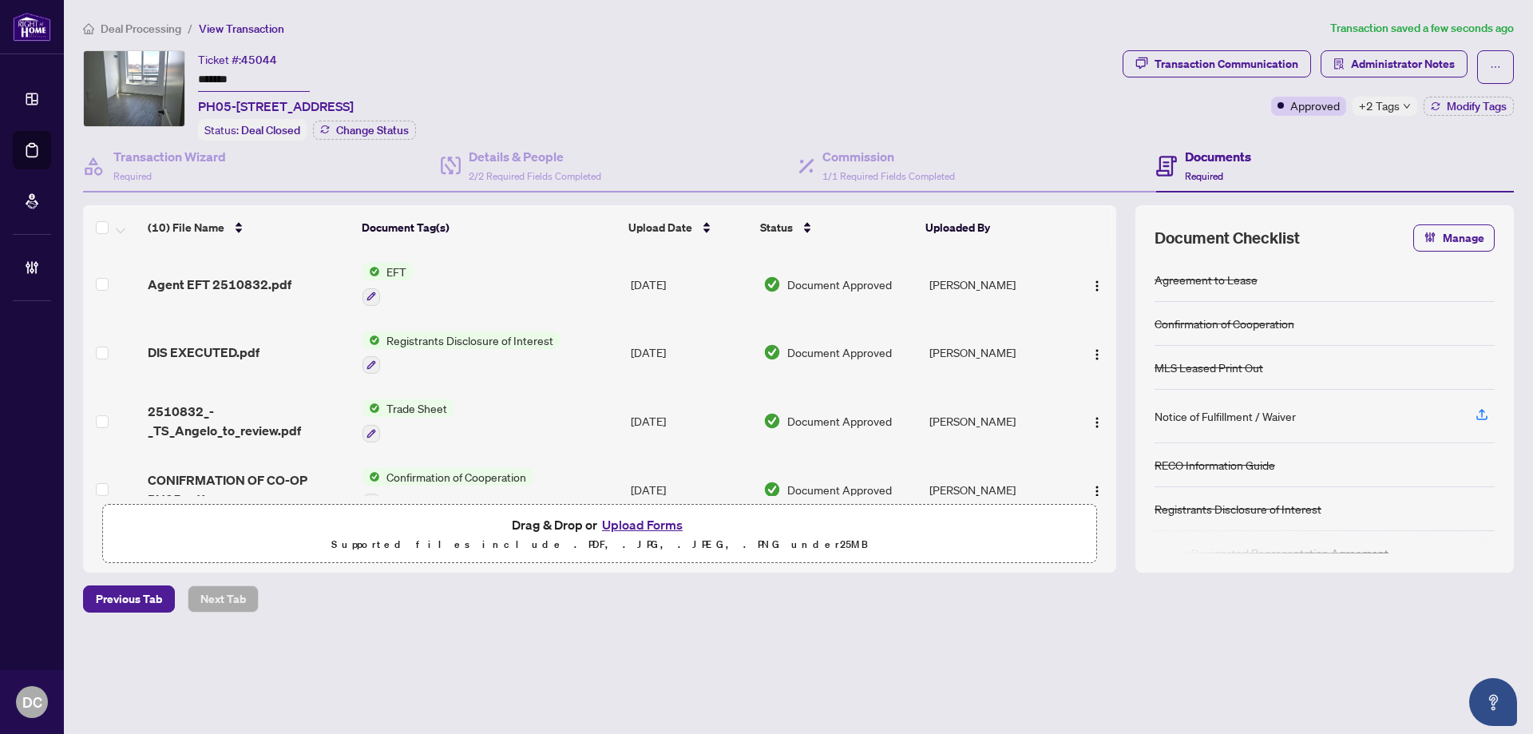
drag, startPoint x: 146, startPoint y: 22, endPoint x: 7, endPoint y: 30, distance: 139.2
click at [145, 22] on span "Deal Processing" at bounding box center [141, 29] width 81 height 14
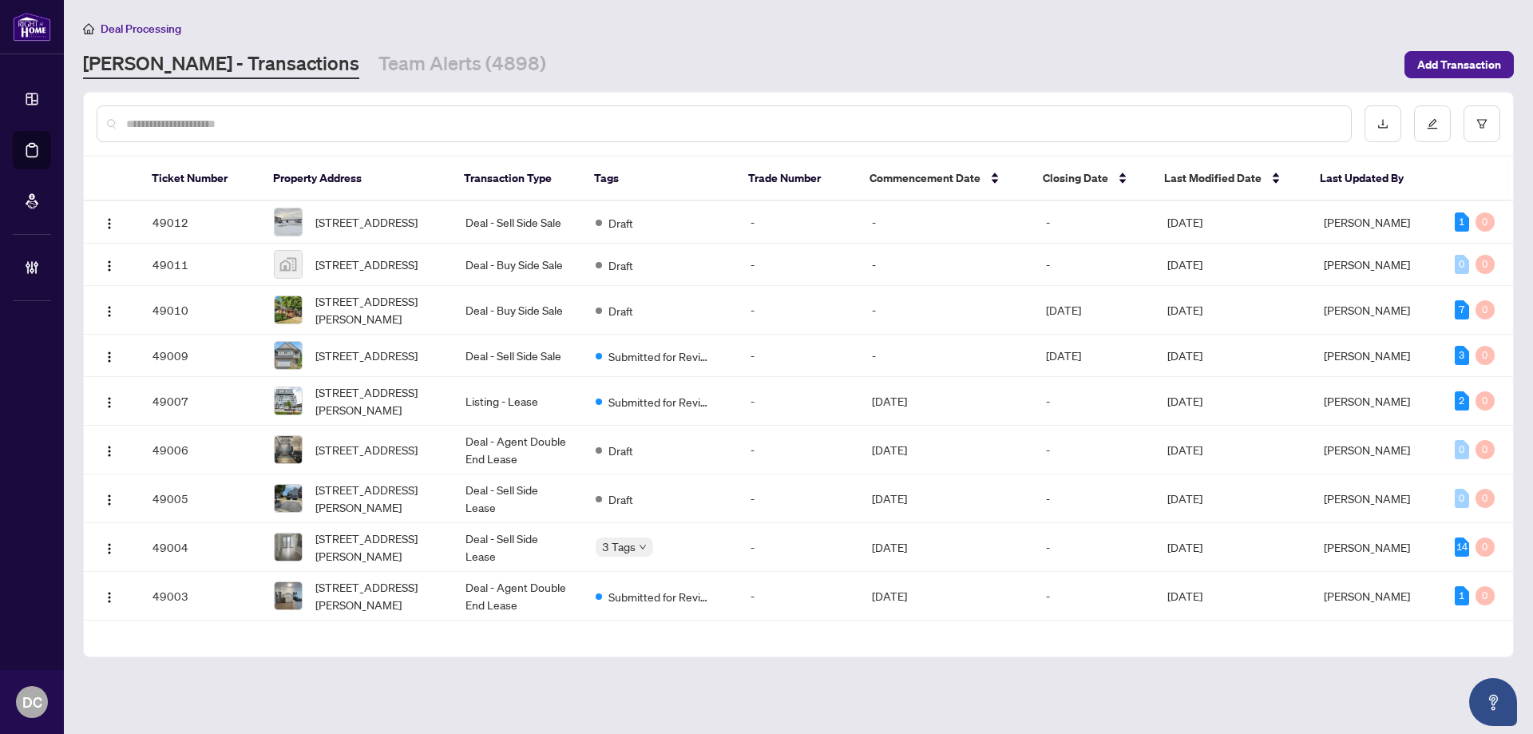
click at [220, 117] on input "text" at bounding box center [732, 124] width 1212 height 18
paste input "*******"
type input "*******"
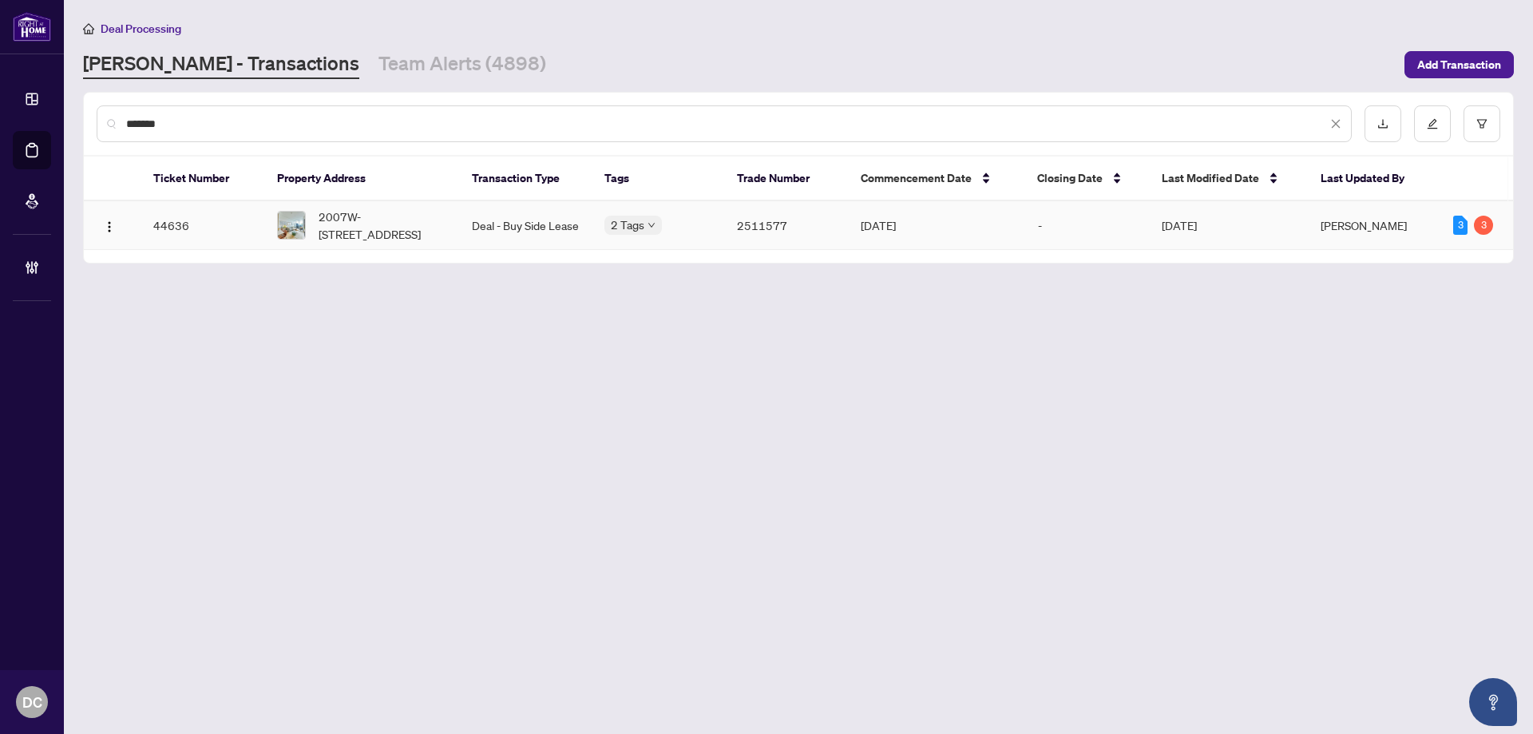
click at [391, 236] on span "2007W-[STREET_ADDRESS]" at bounding box center [383, 225] width 128 height 35
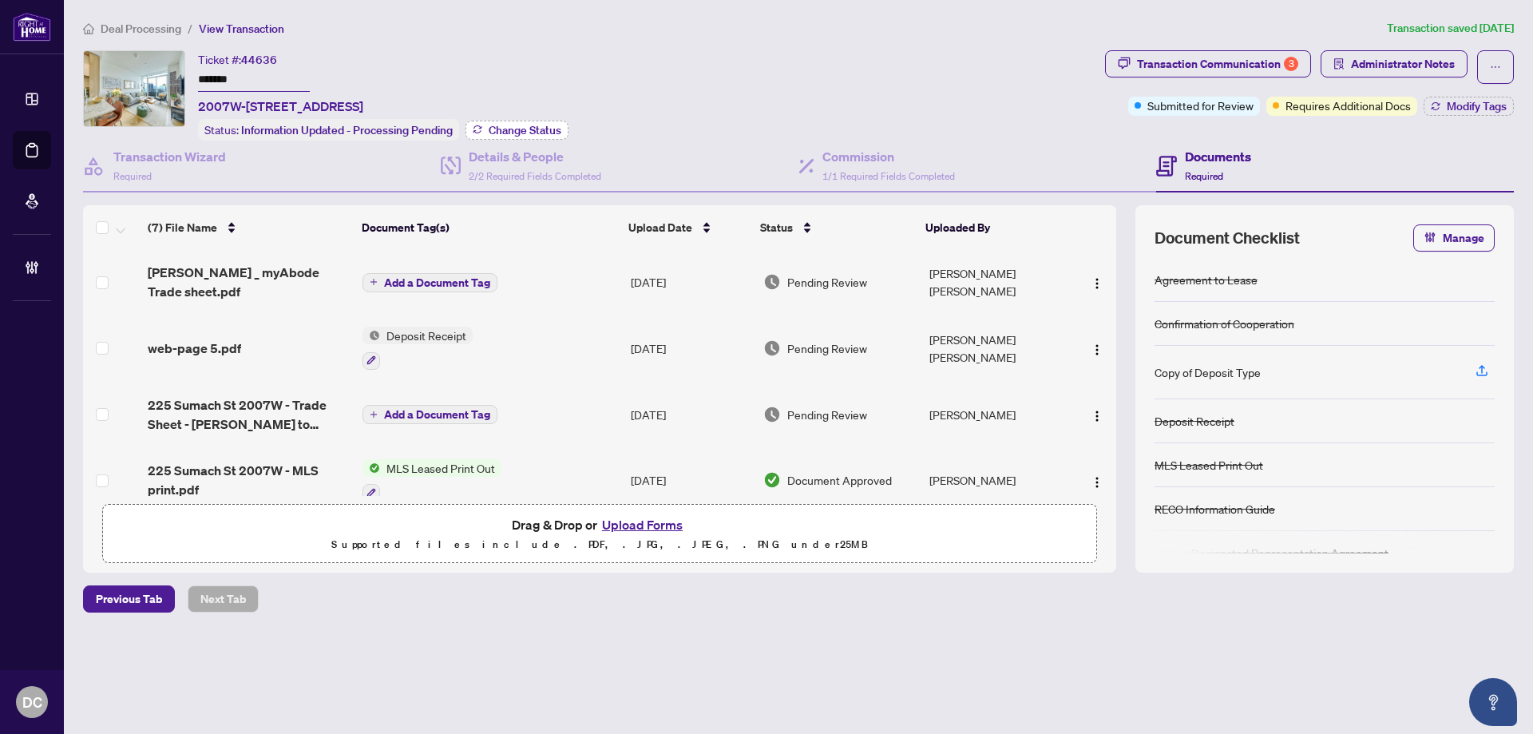
click at [530, 125] on span "Change Status" at bounding box center [525, 130] width 73 height 11
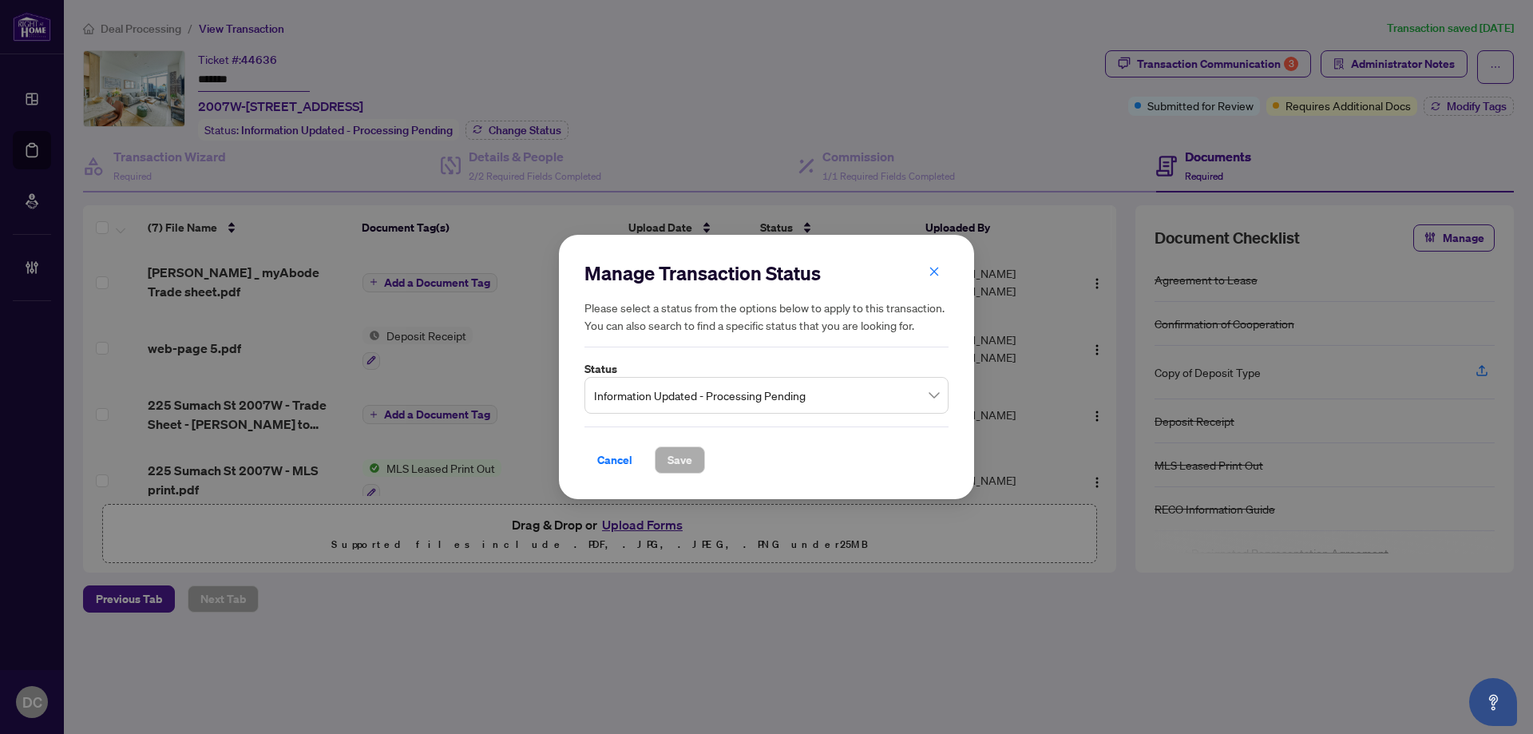
click at [834, 398] on span "Information Updated - Processing Pending" at bounding box center [766, 395] width 345 height 30
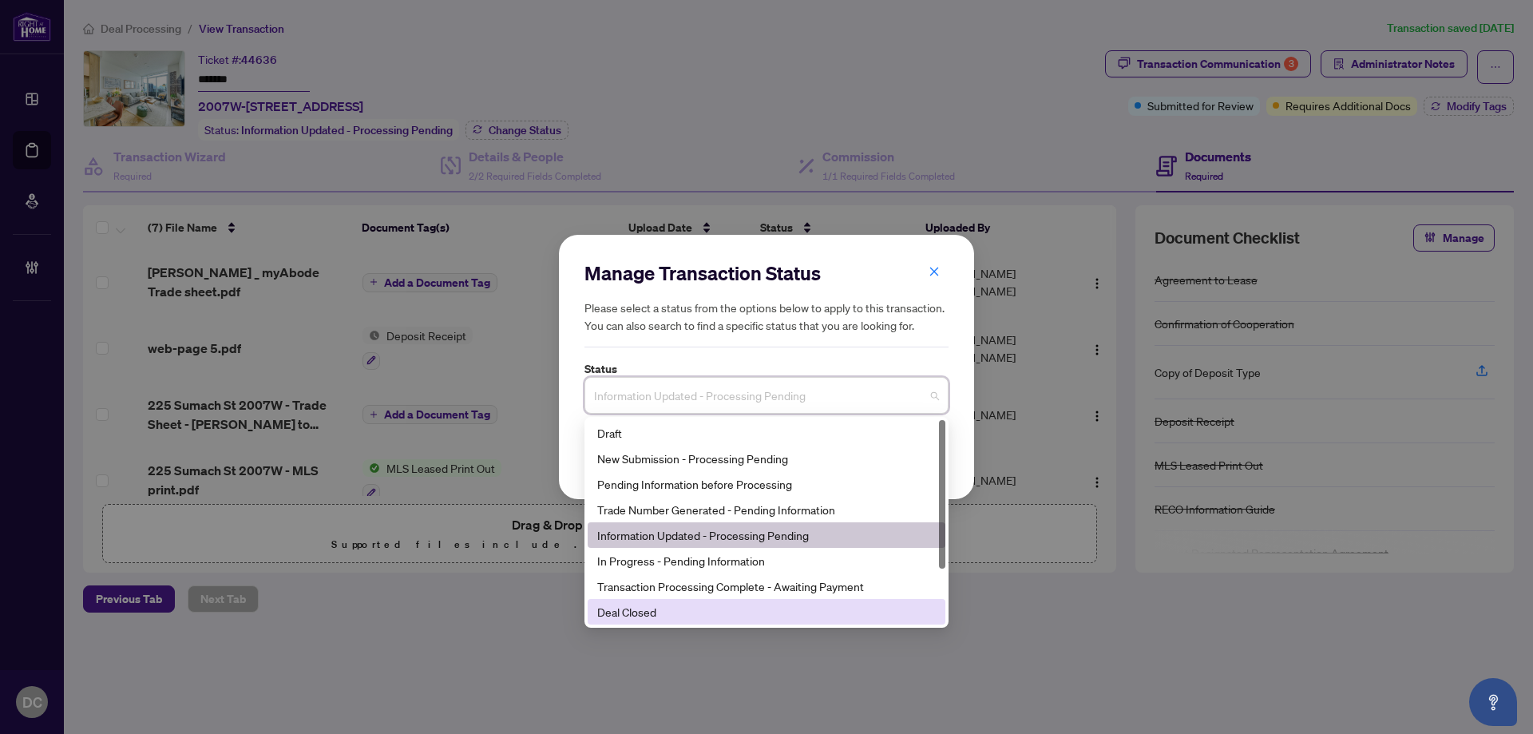
click at [688, 612] on div "Deal Closed" at bounding box center [766, 612] width 339 height 18
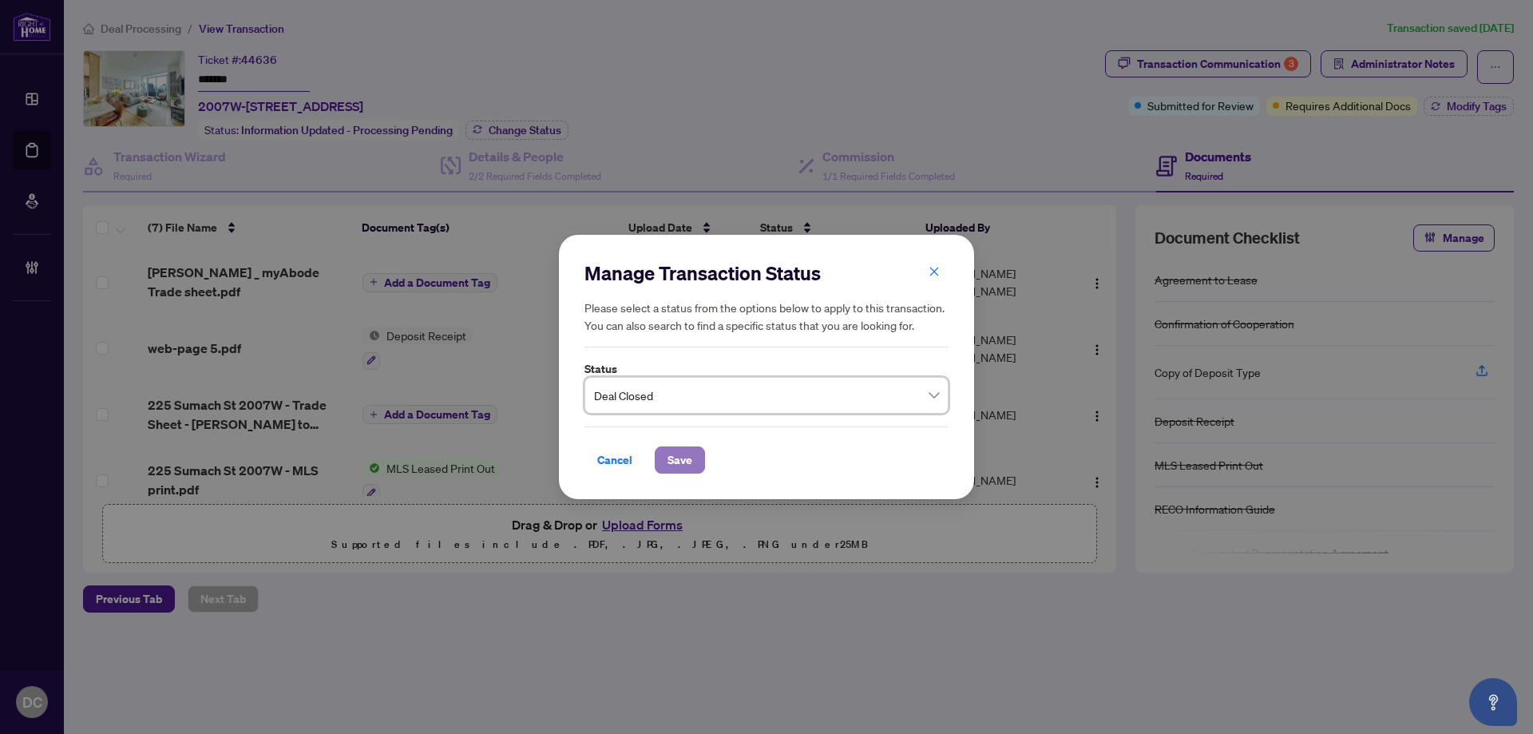
click at [683, 450] on span "Save" at bounding box center [679, 460] width 25 height 26
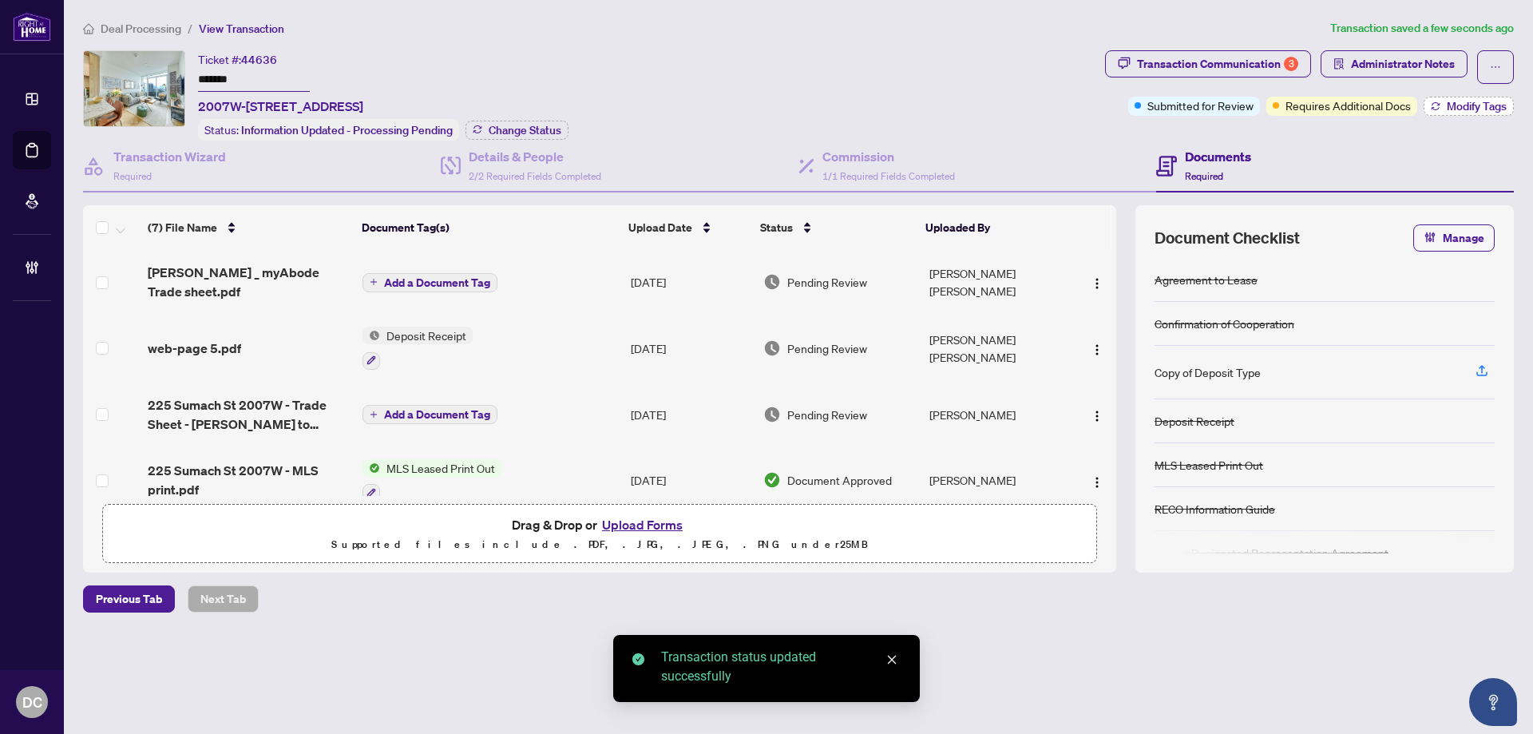
click at [1471, 110] on span "Modify Tags" at bounding box center [1477, 106] width 60 height 11
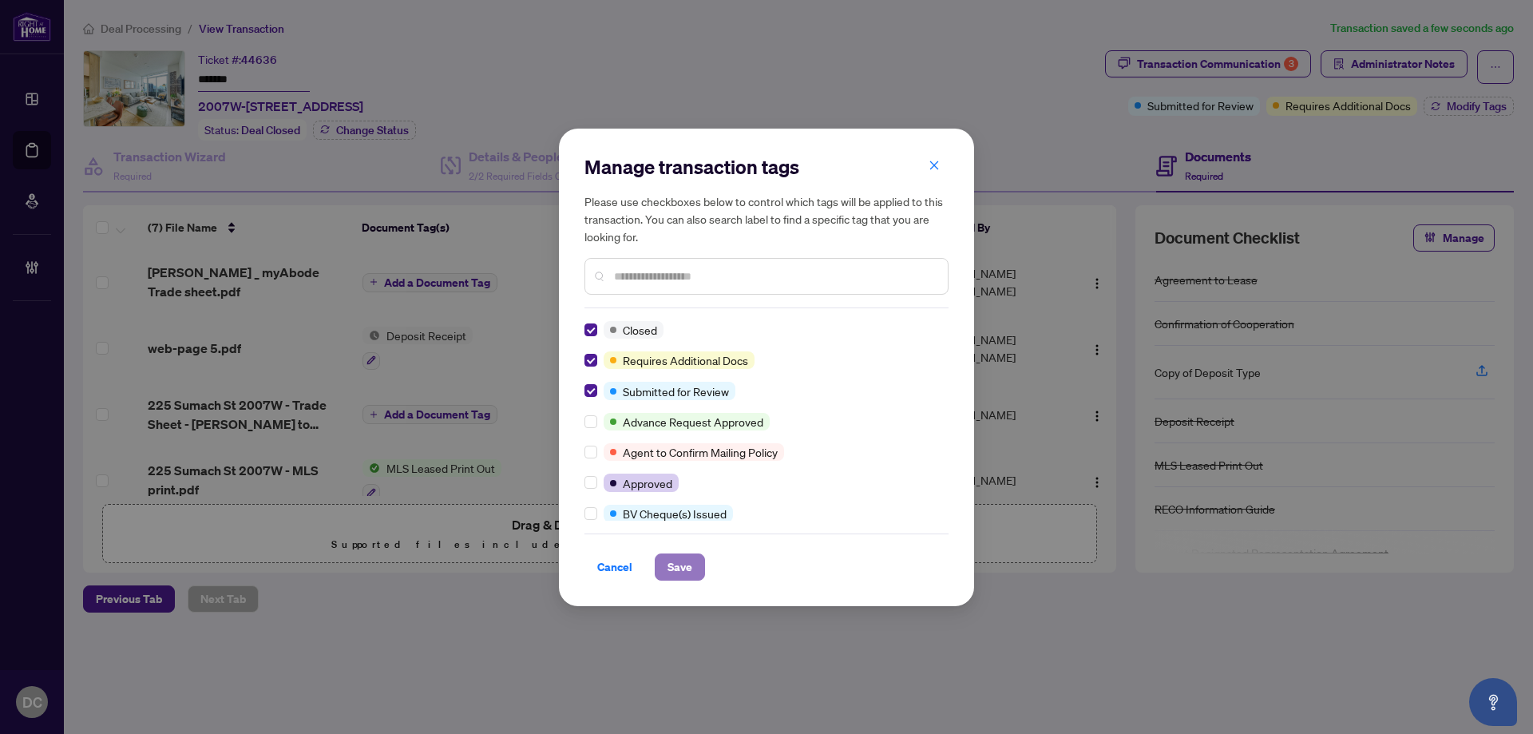
click at [674, 563] on span "Save" at bounding box center [679, 567] width 25 height 26
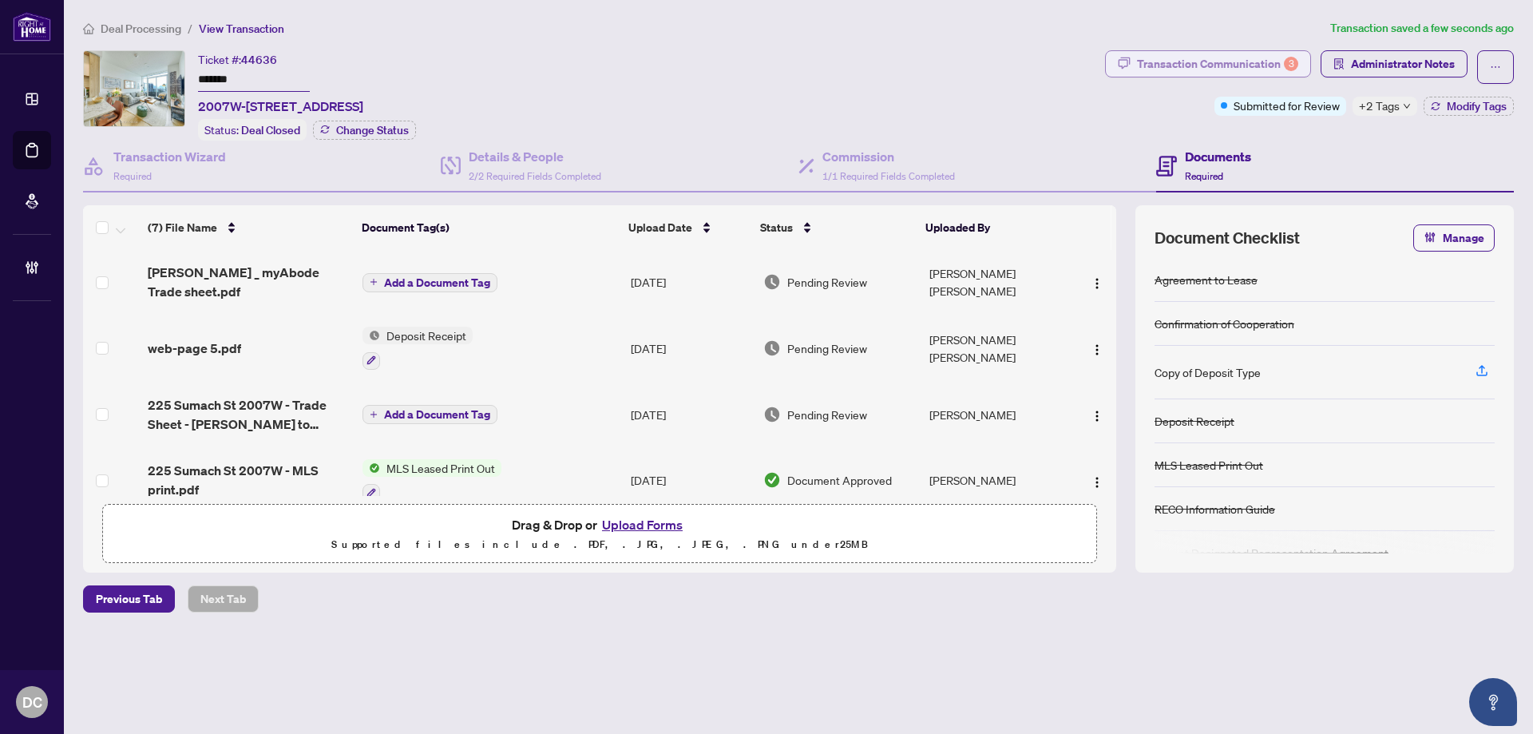
click at [1178, 53] on div "Transaction Communication 3" at bounding box center [1217, 64] width 161 height 26
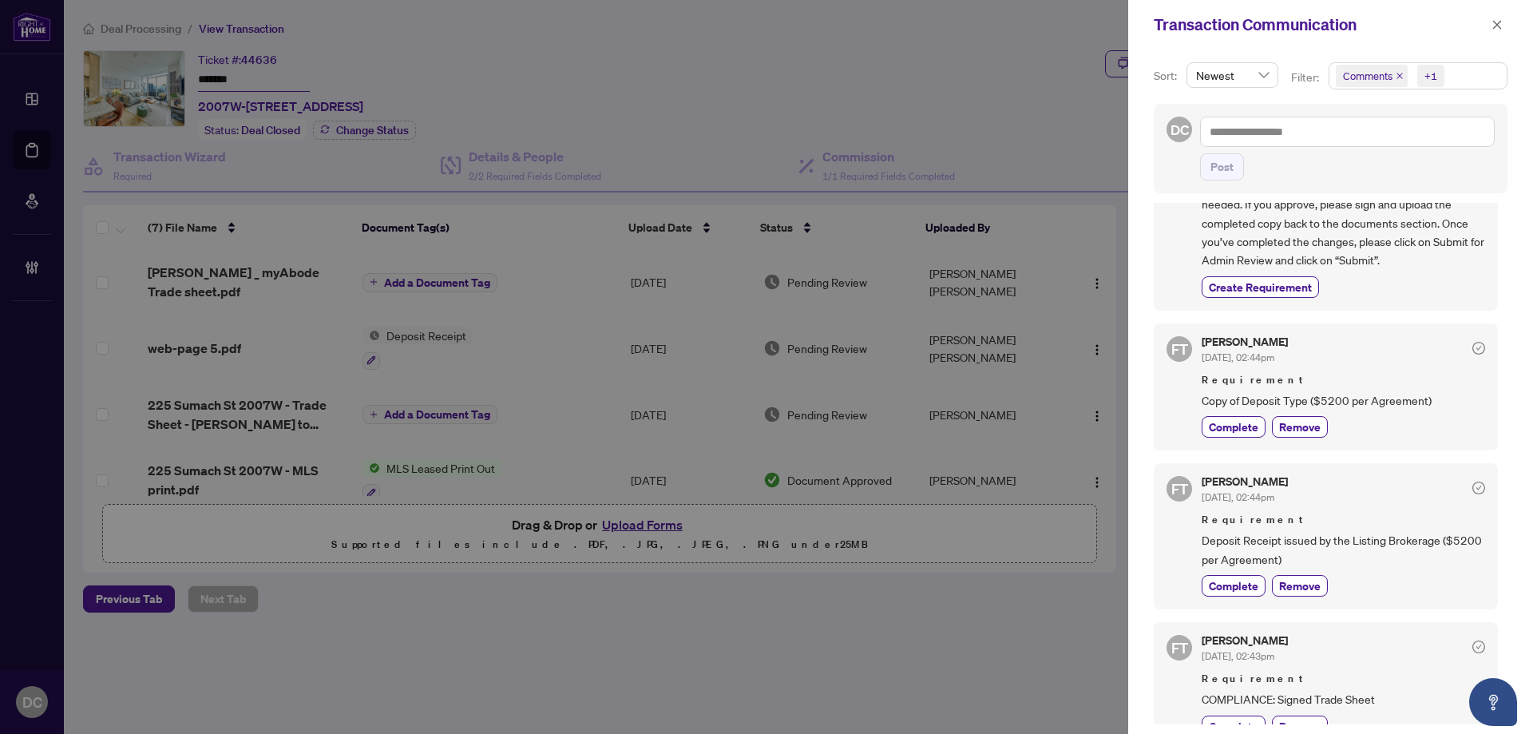
scroll to position [184, 0]
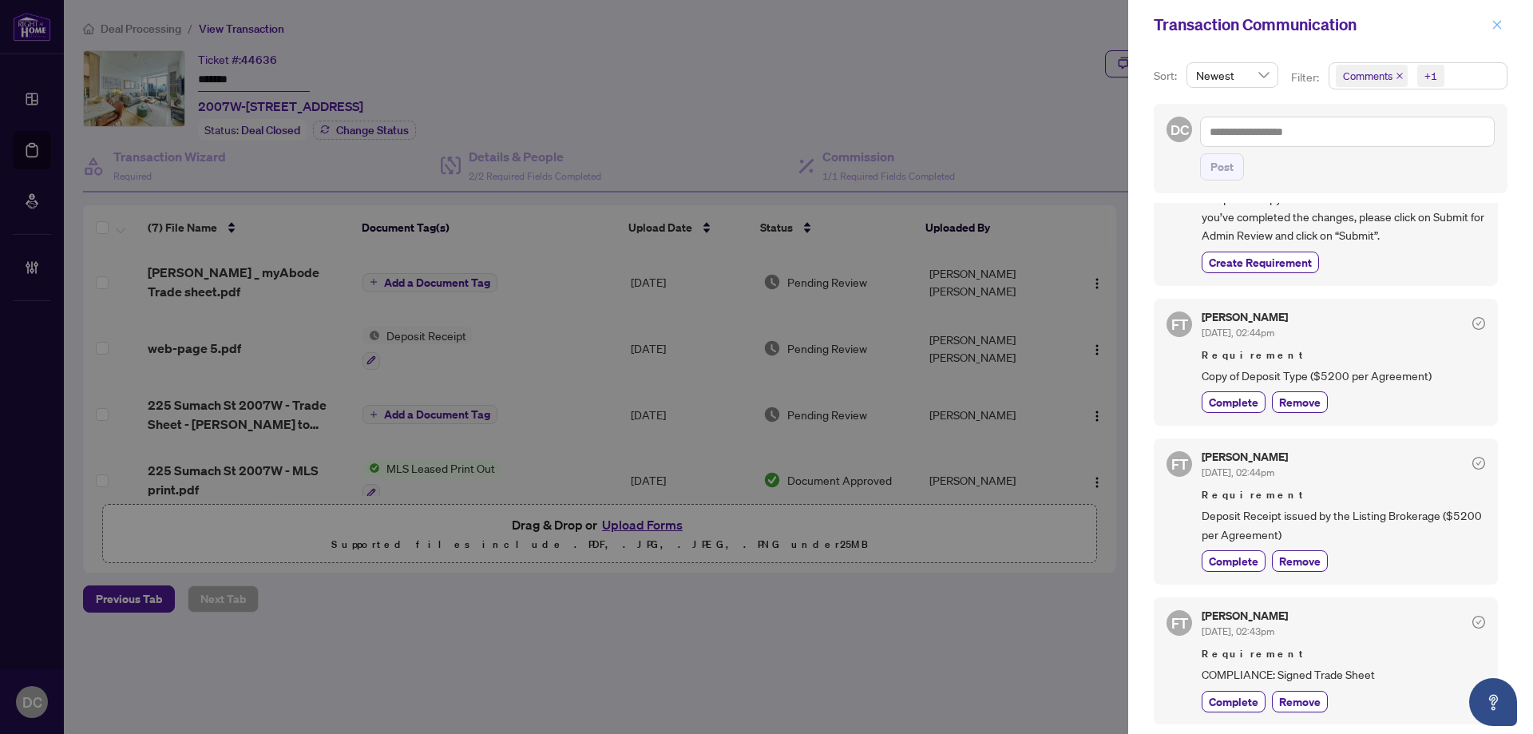
click at [1491, 27] on button "button" at bounding box center [1497, 24] width 21 height 19
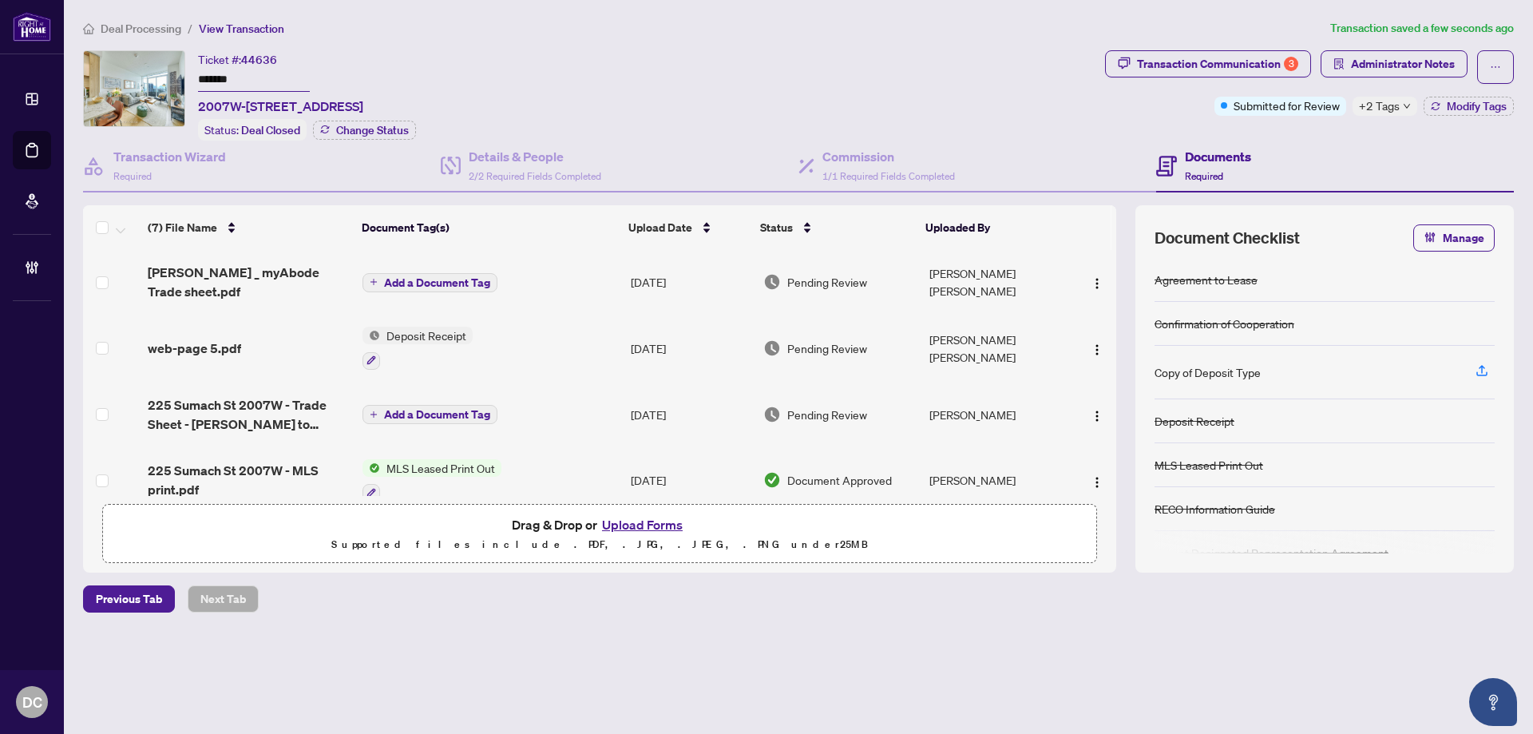
click at [551, 279] on td "Add a Document Tag" at bounding box center [490, 282] width 268 height 64
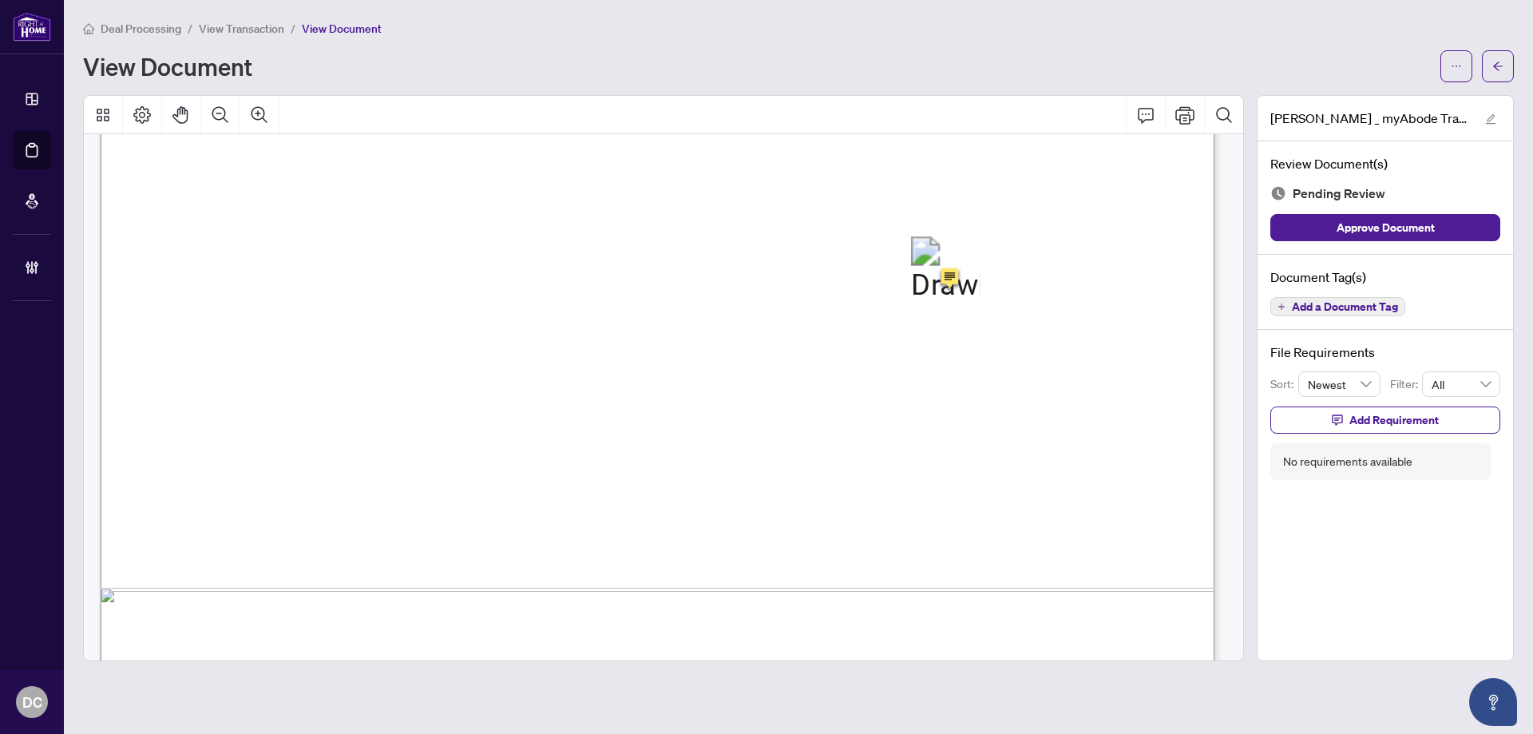
scroll to position [949, 0]
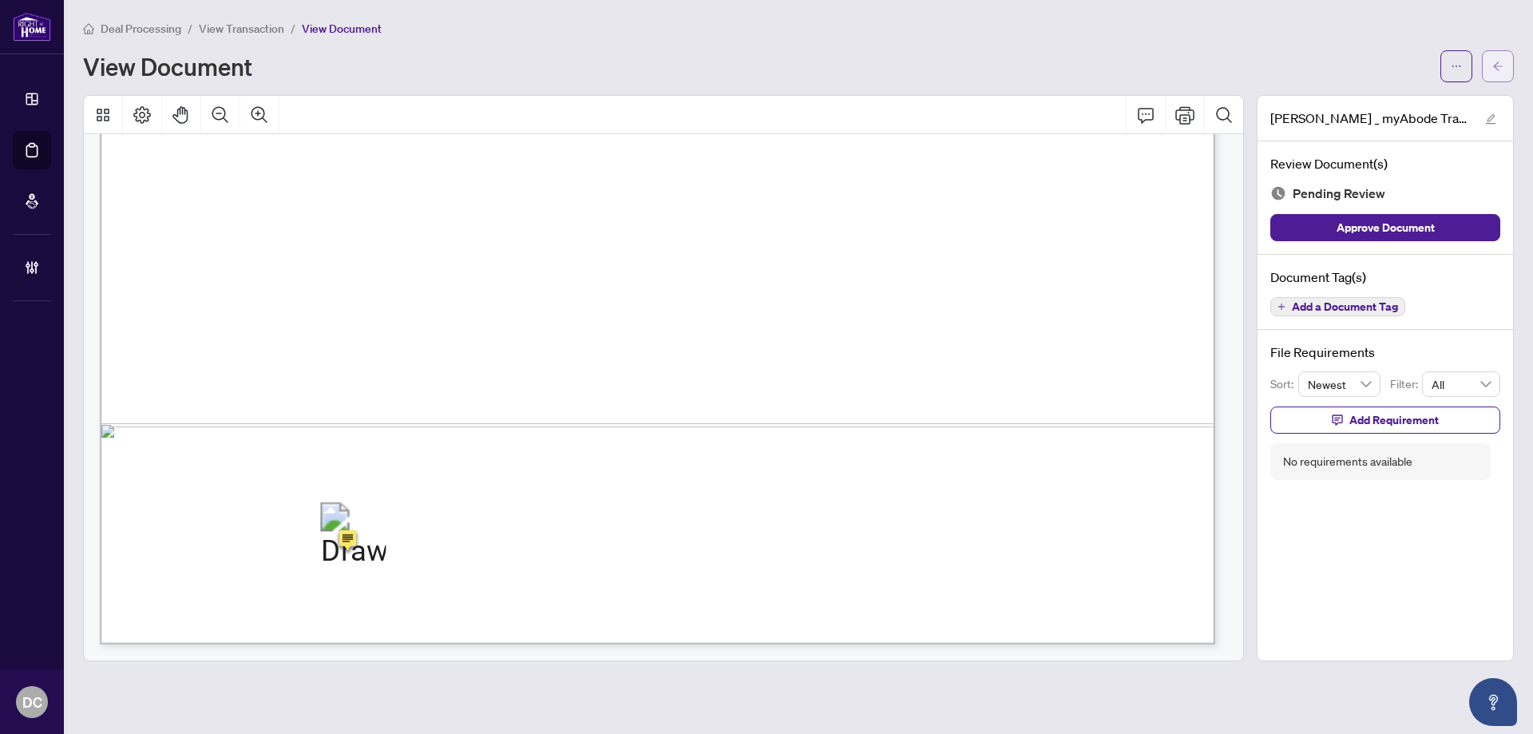
click at [1494, 62] on icon "arrow-left" at bounding box center [1497, 66] width 11 height 11
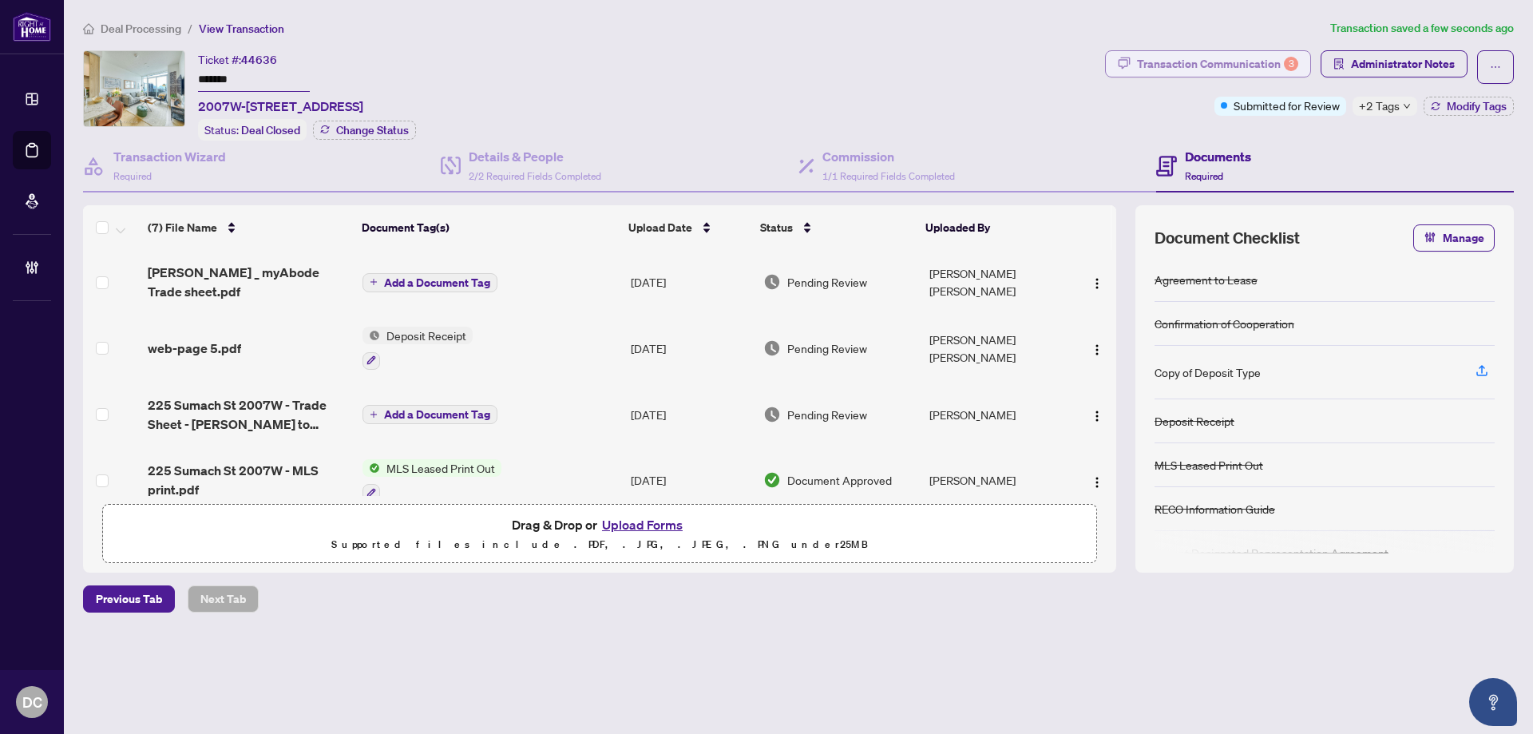
click at [1243, 61] on div "Transaction Communication 3" at bounding box center [1217, 64] width 161 height 26
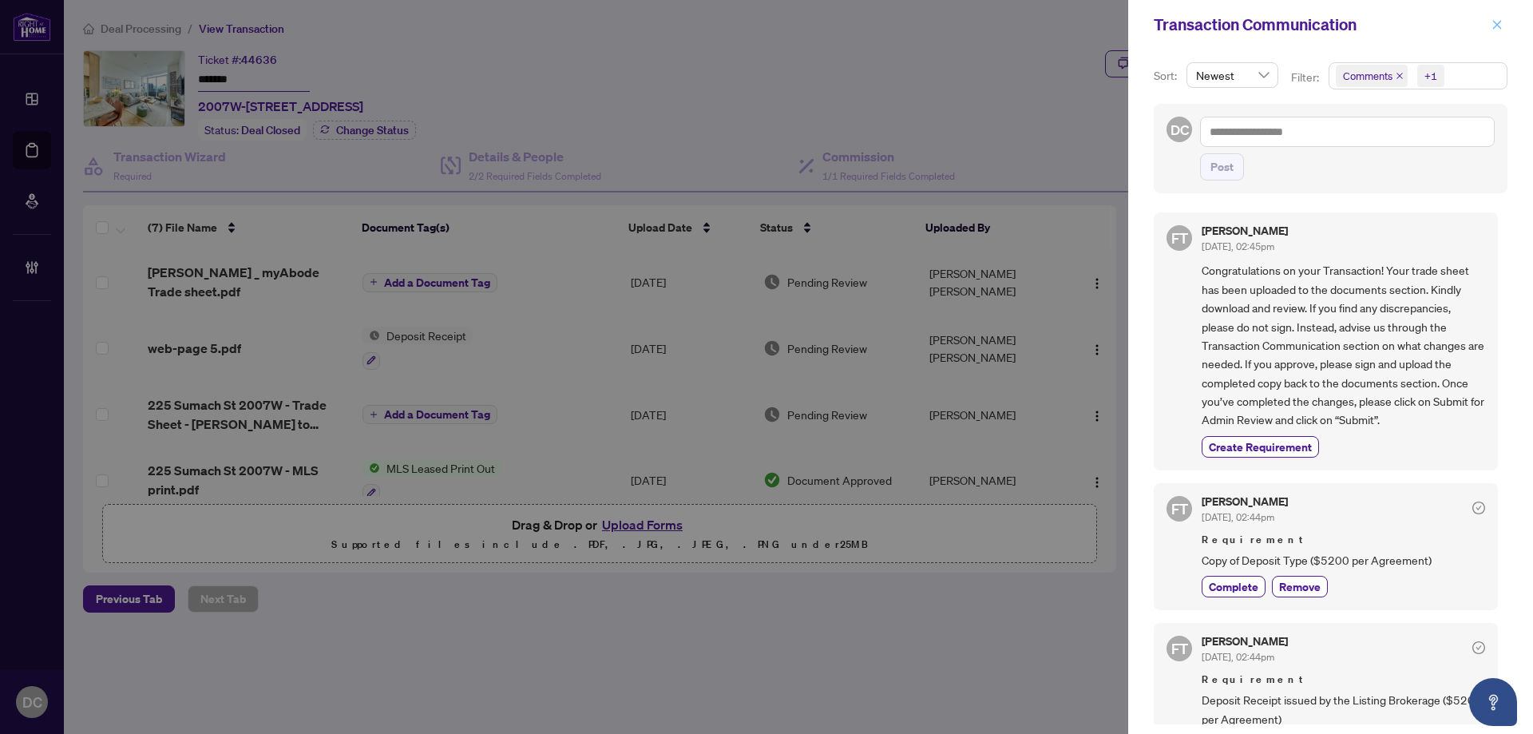
click at [1493, 18] on span "button" at bounding box center [1496, 25] width 11 height 26
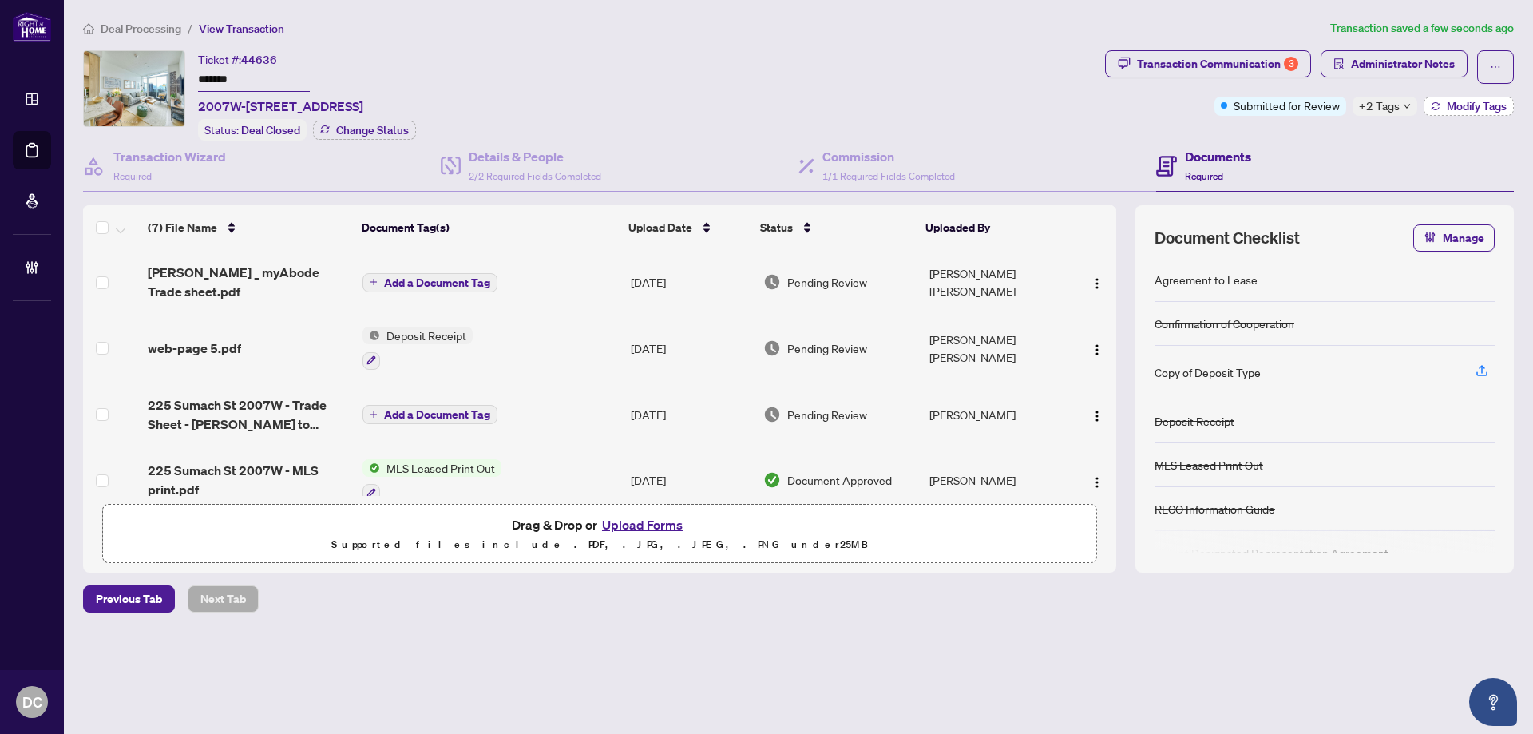
click at [1436, 105] on icon "button" at bounding box center [1436, 103] width 8 height 3
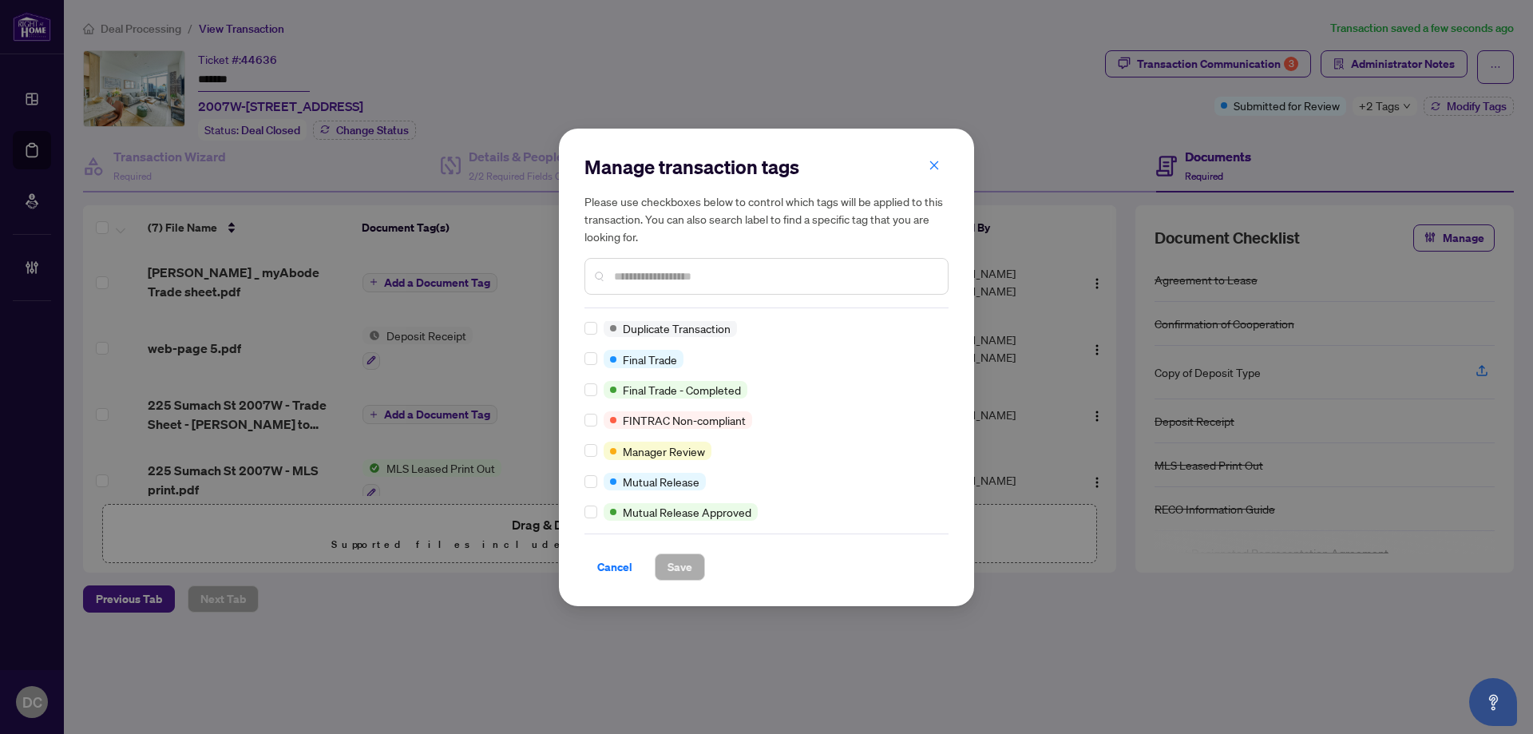
scroll to position [1, 0]
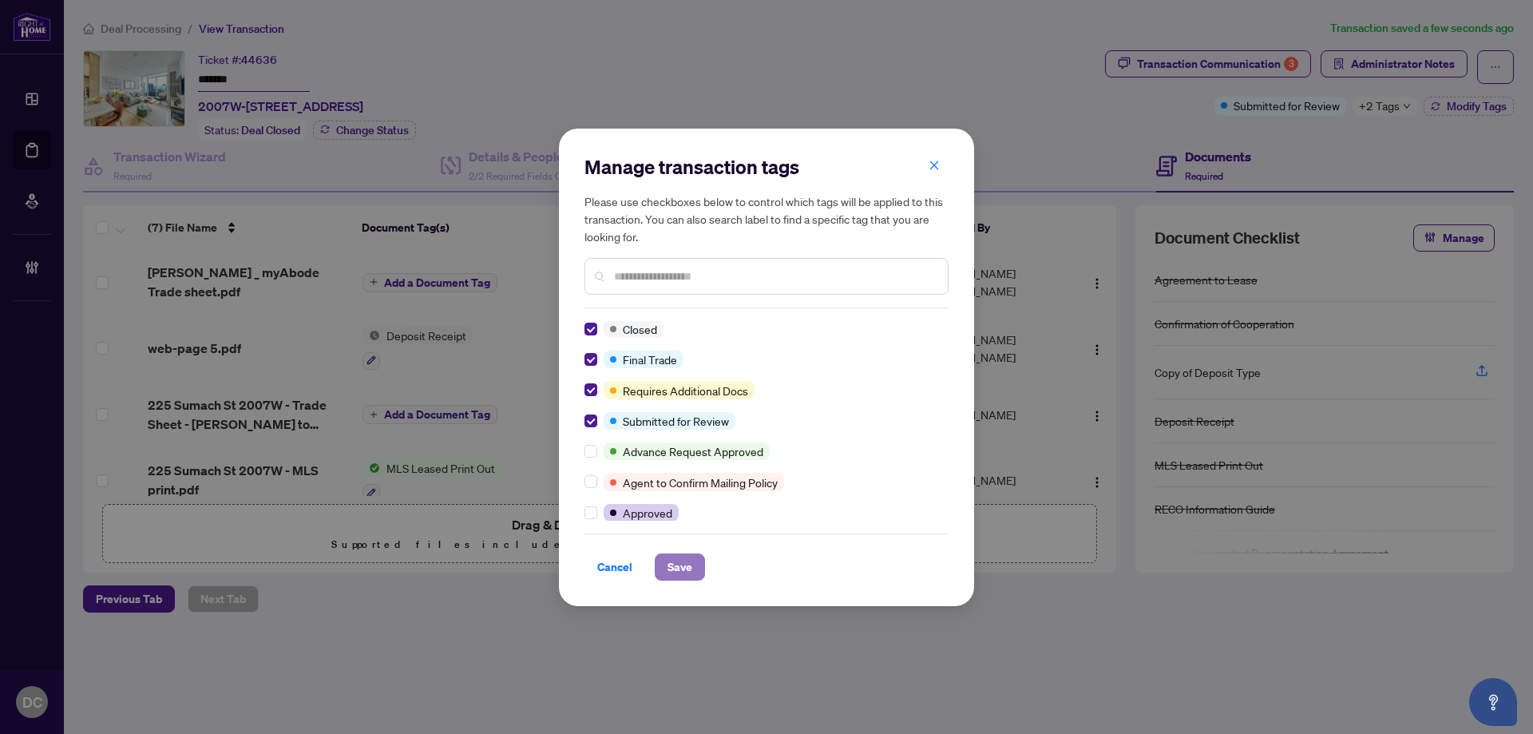
drag, startPoint x: 689, startPoint y: 558, endPoint x: 656, endPoint y: 557, distance: 32.7
click at [689, 560] on span "Save" at bounding box center [679, 567] width 25 height 26
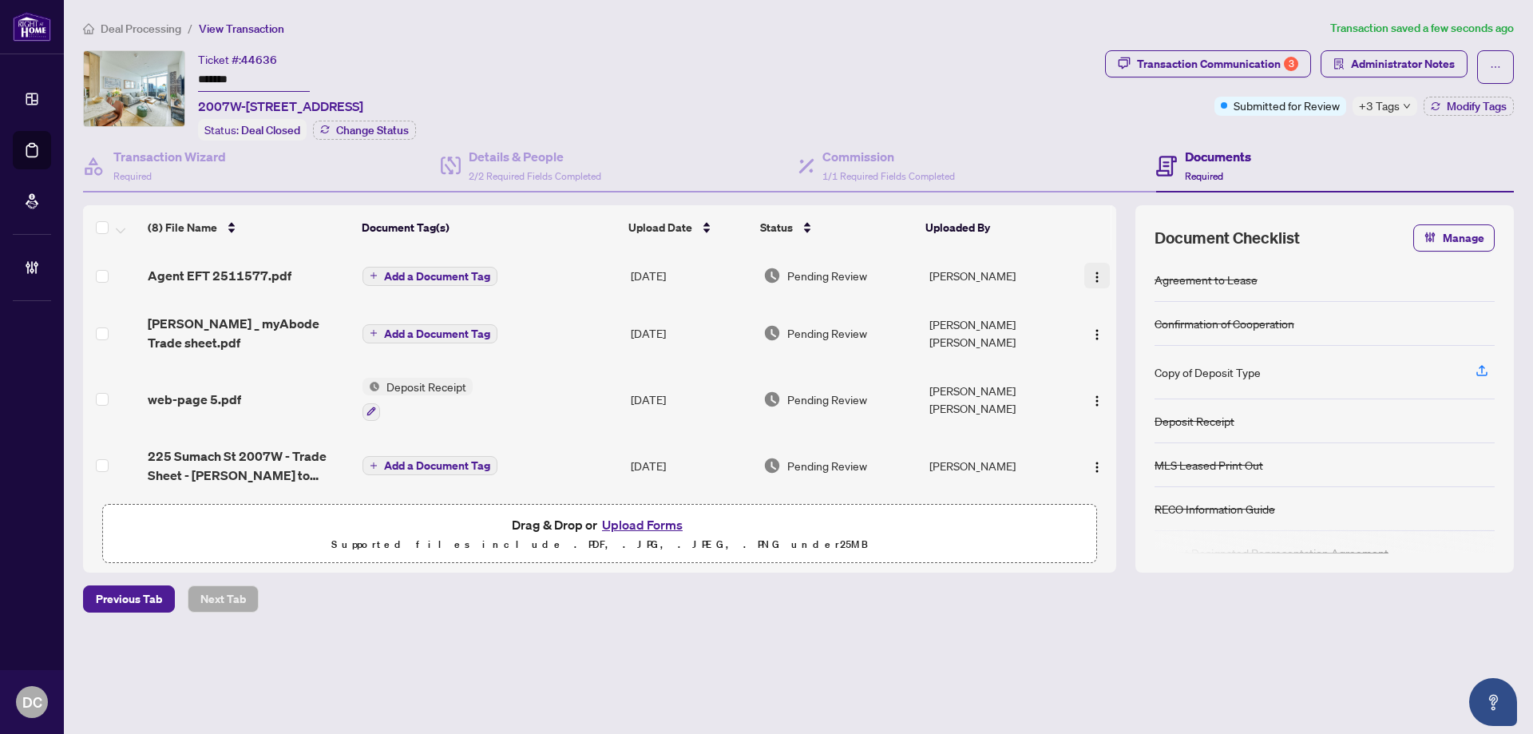
click at [1091, 267] on span "button" at bounding box center [1097, 276] width 13 height 18
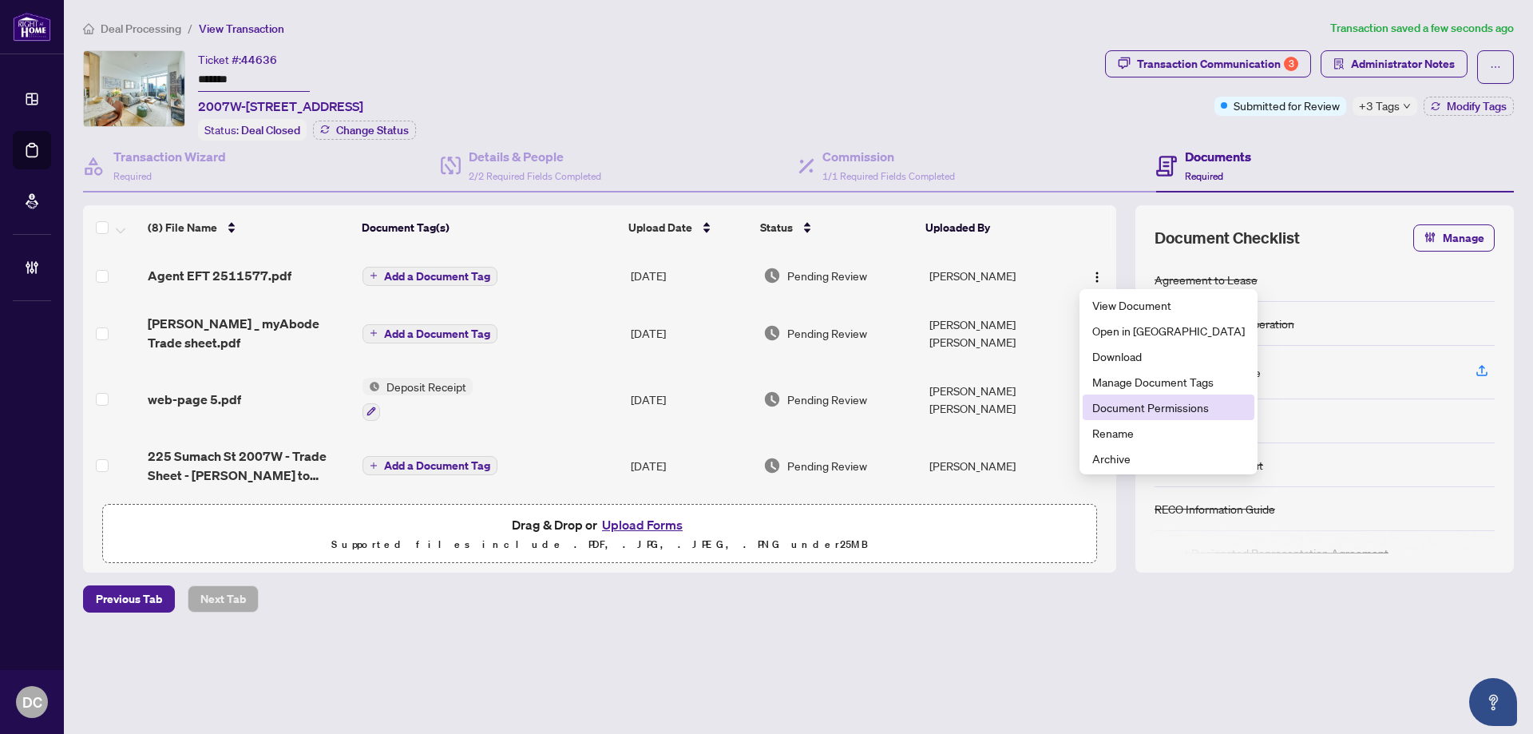
click at [1146, 408] on span "Document Permissions" at bounding box center [1168, 407] width 152 height 18
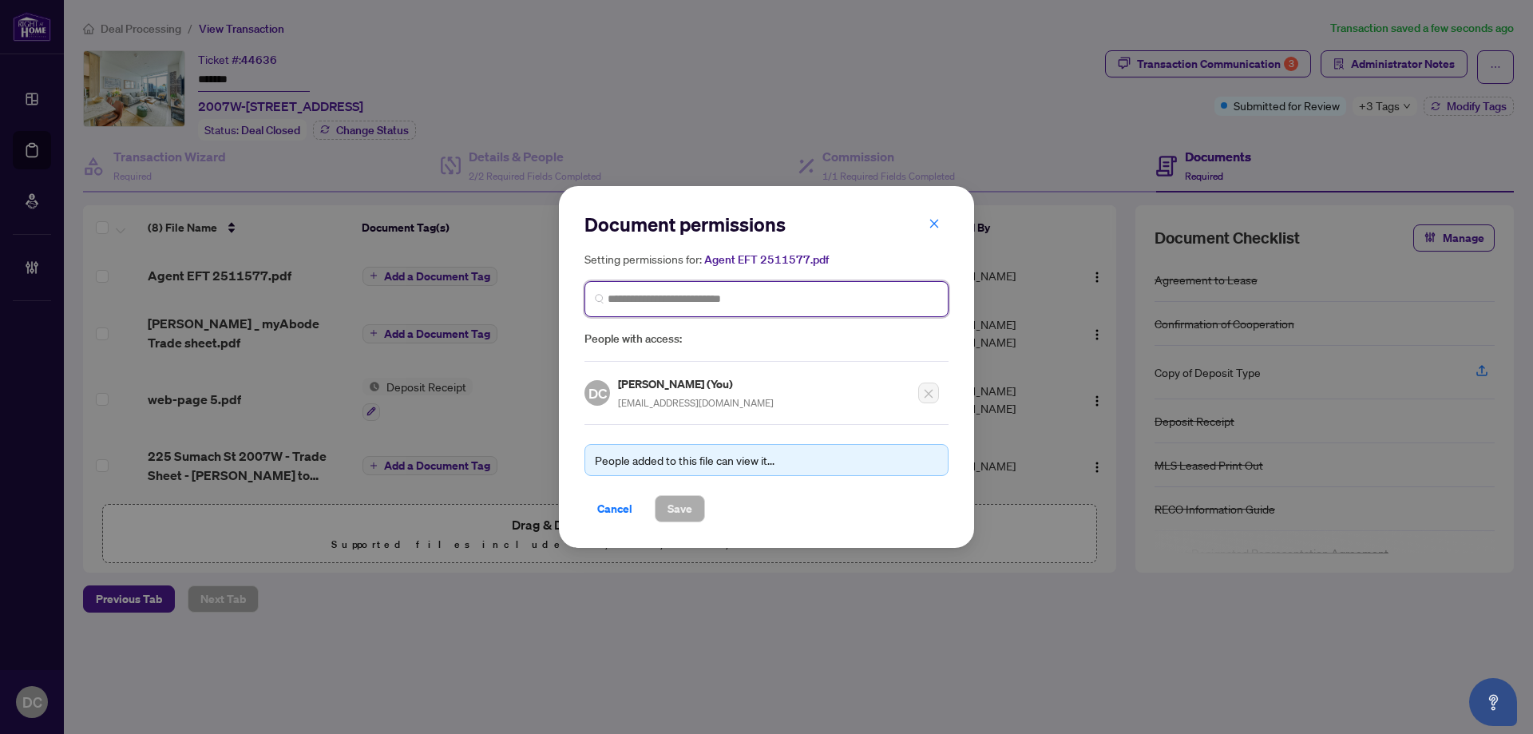
click at [850, 295] on input "search" at bounding box center [773, 299] width 331 height 17
type input "**********"
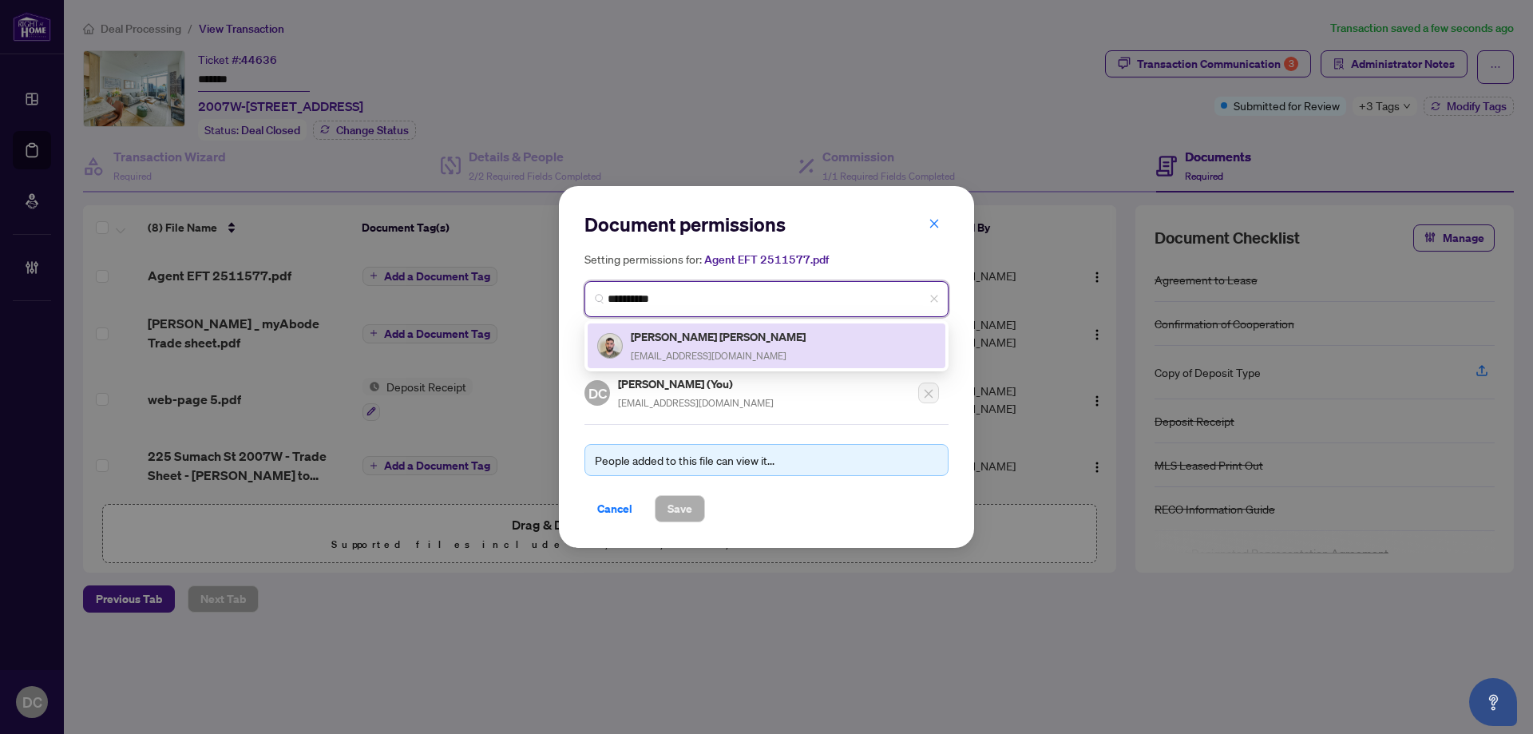
click at [809, 329] on div "[PERSON_NAME] [PERSON_NAME] [EMAIL_ADDRESS][DOMAIN_NAME]" at bounding box center [766, 345] width 339 height 37
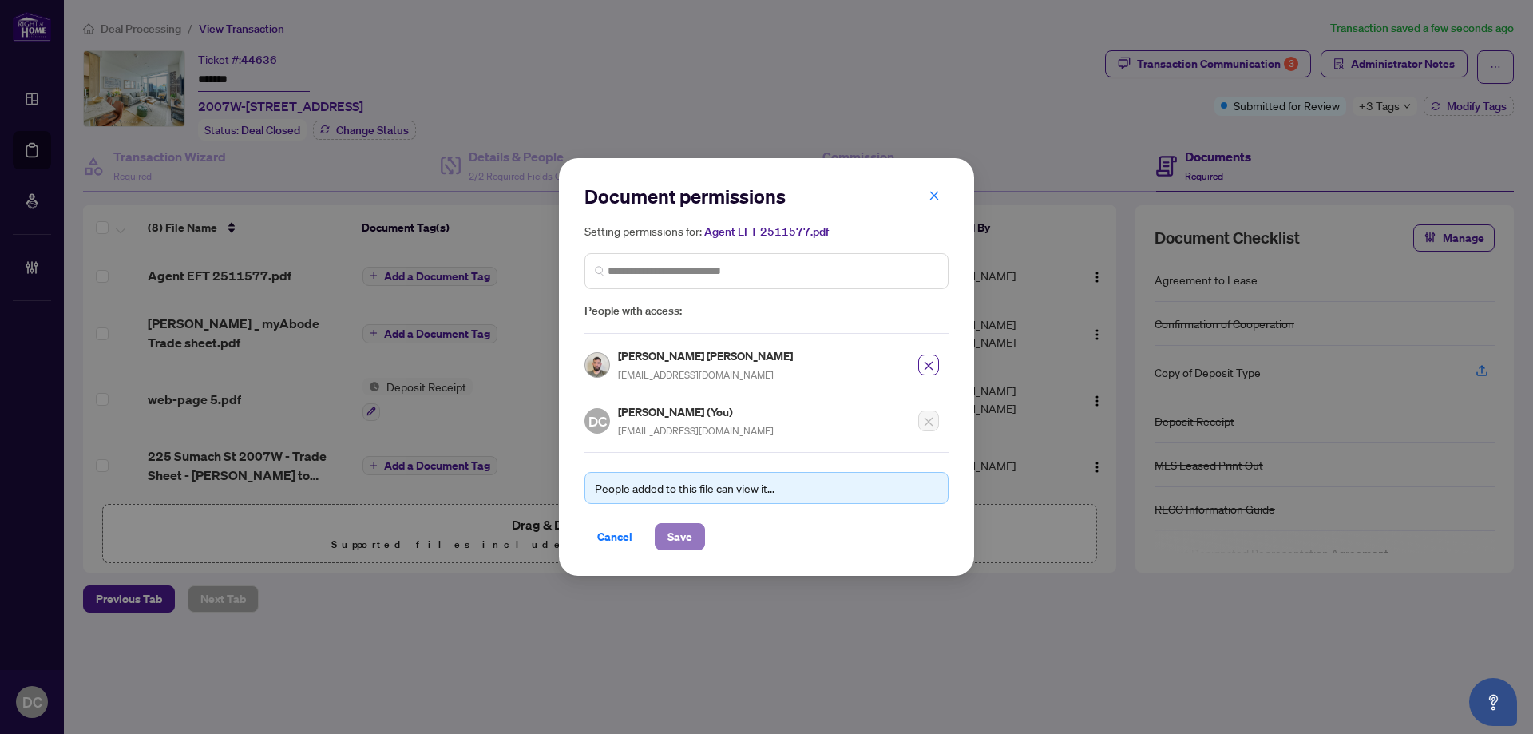
click at [685, 536] on span "Save" at bounding box center [679, 537] width 25 height 26
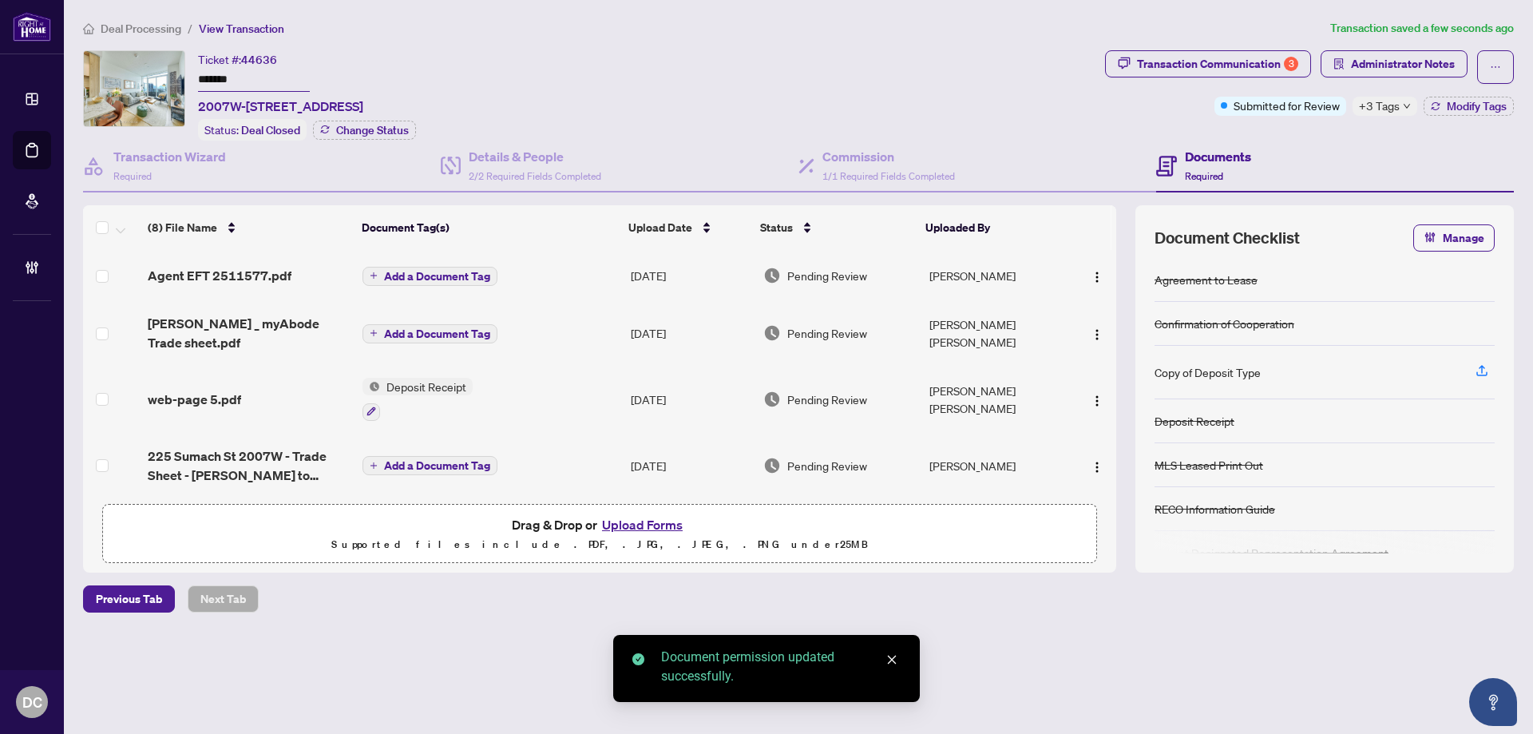
click at [466, 279] on span "Add a Document Tag" at bounding box center [437, 276] width 106 height 11
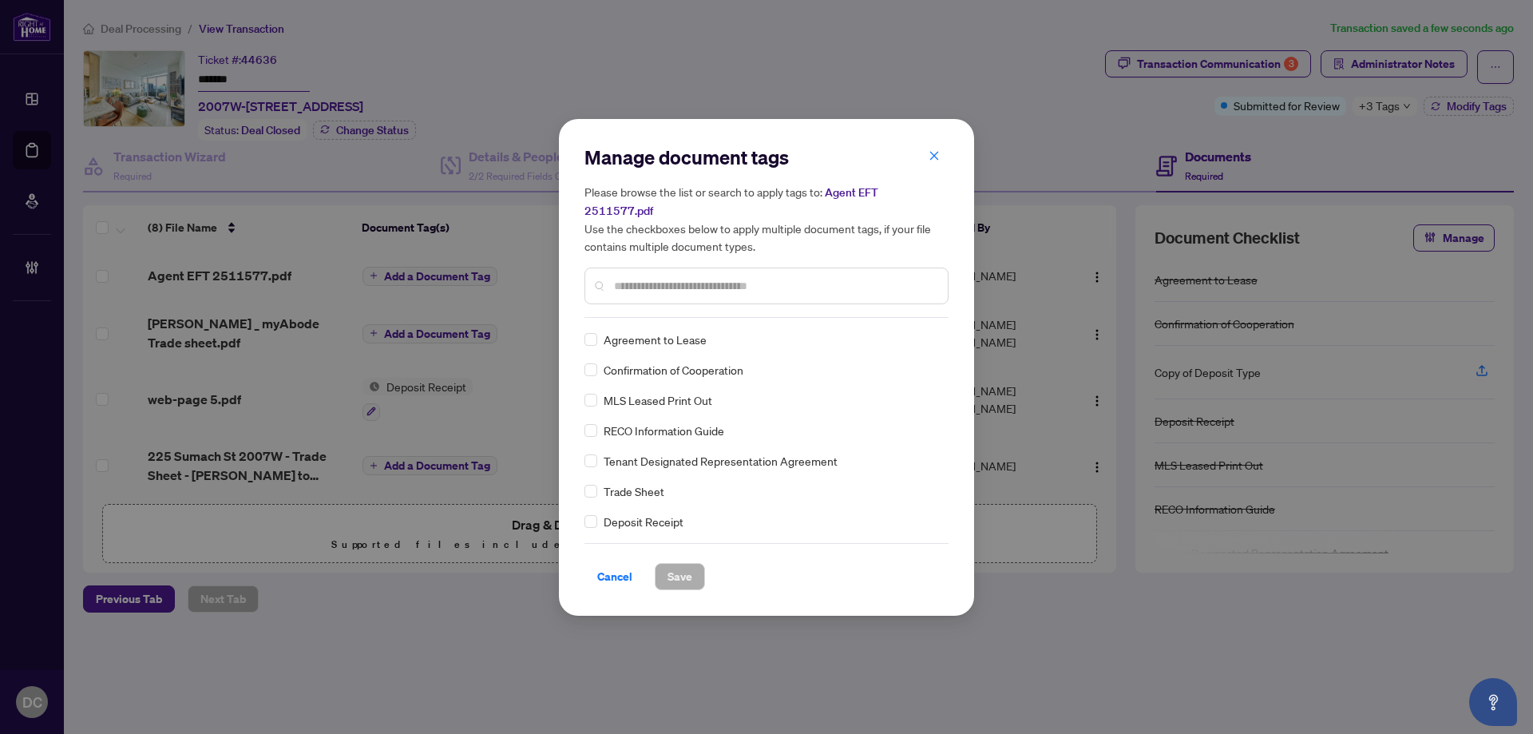
click at [706, 283] on input "text" at bounding box center [774, 286] width 321 height 18
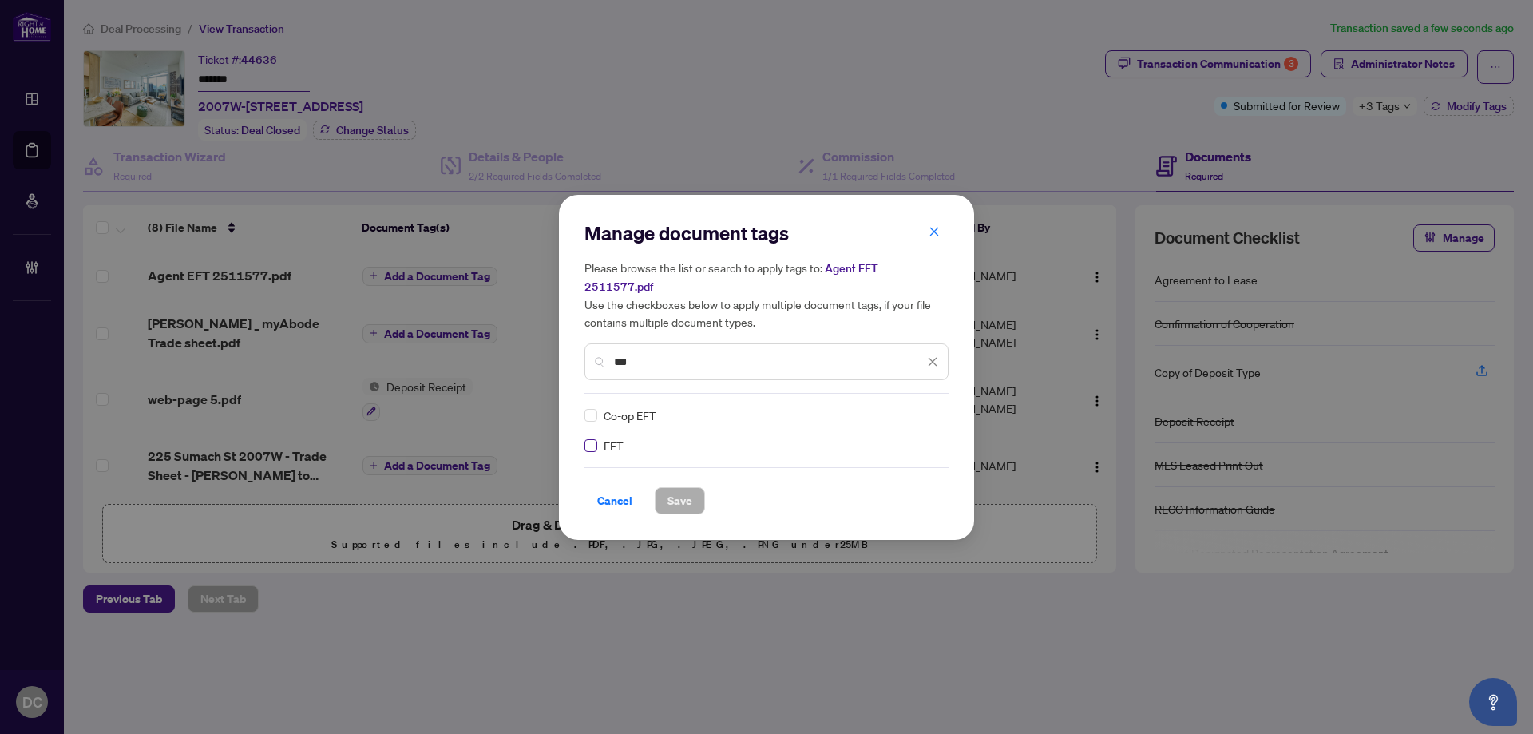
type input "***"
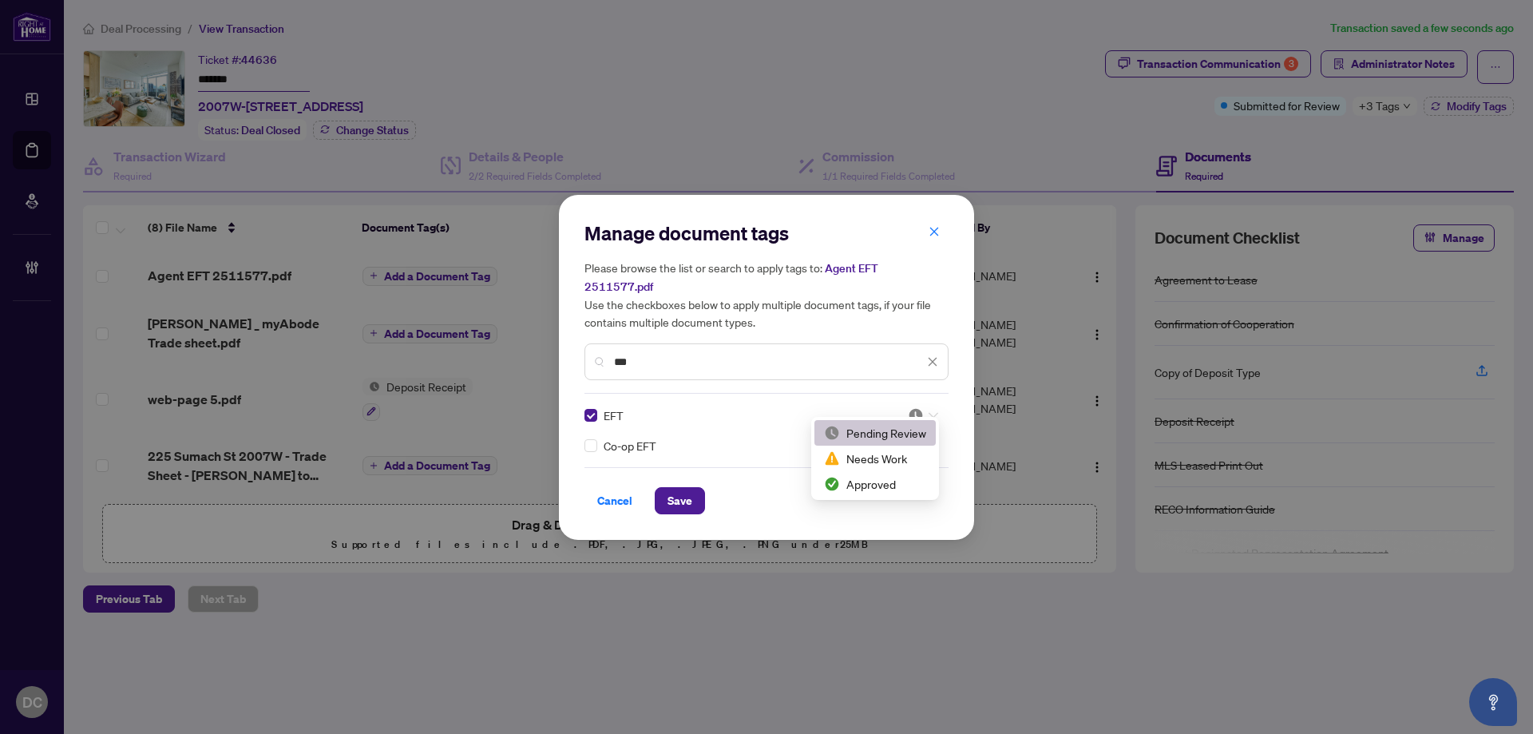
click at [928, 407] on div at bounding box center [923, 415] width 30 height 16
click at [885, 481] on div "Approved" at bounding box center [875, 484] width 102 height 18
click at [688, 488] on span "Save" at bounding box center [679, 501] width 25 height 26
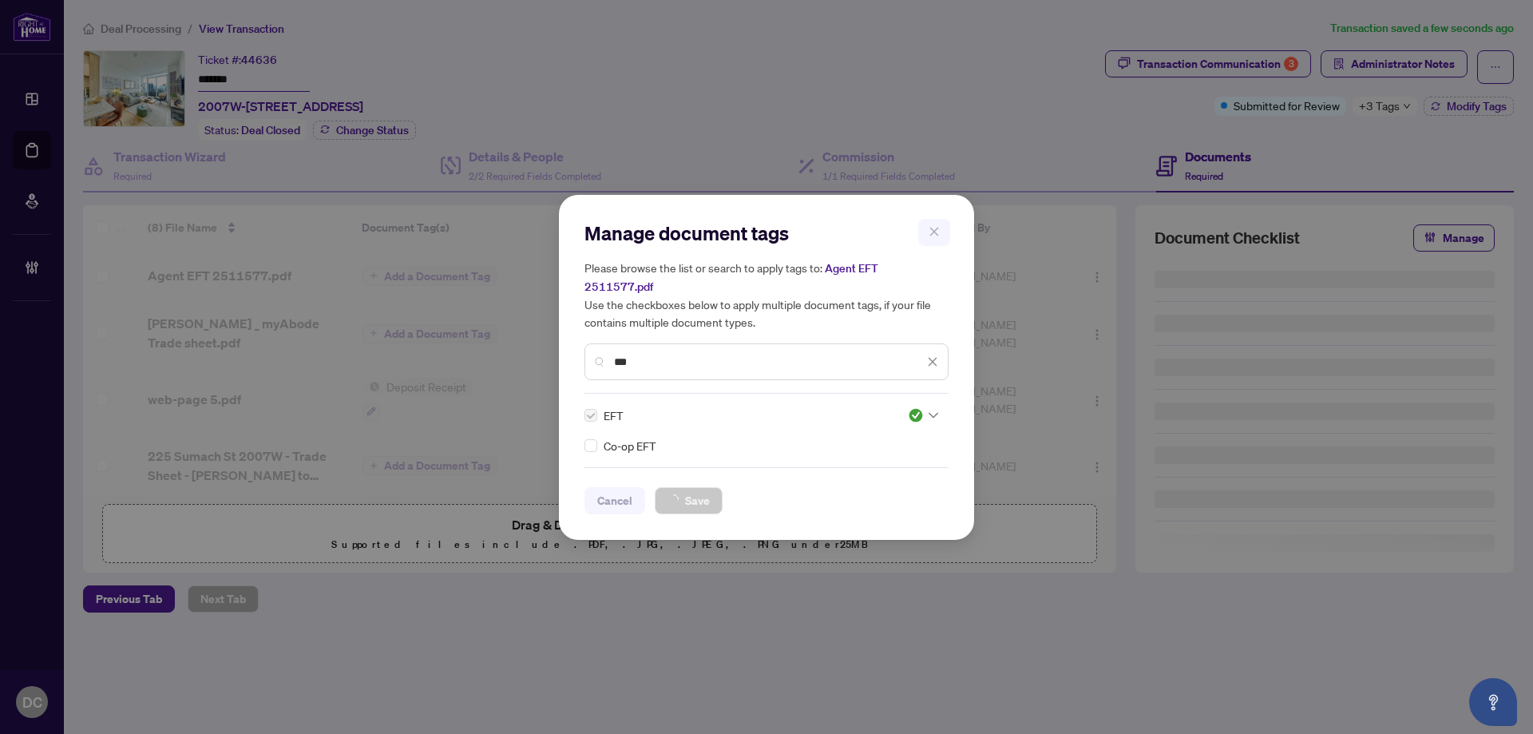
drag, startPoint x: 1416, startPoint y: 109, endPoint x: 1402, endPoint y: 112, distance: 14.6
click at [1416, 109] on div "Manage document tags Please browse the list or search to apply tags to: Agent E…" at bounding box center [766, 367] width 1533 height 734
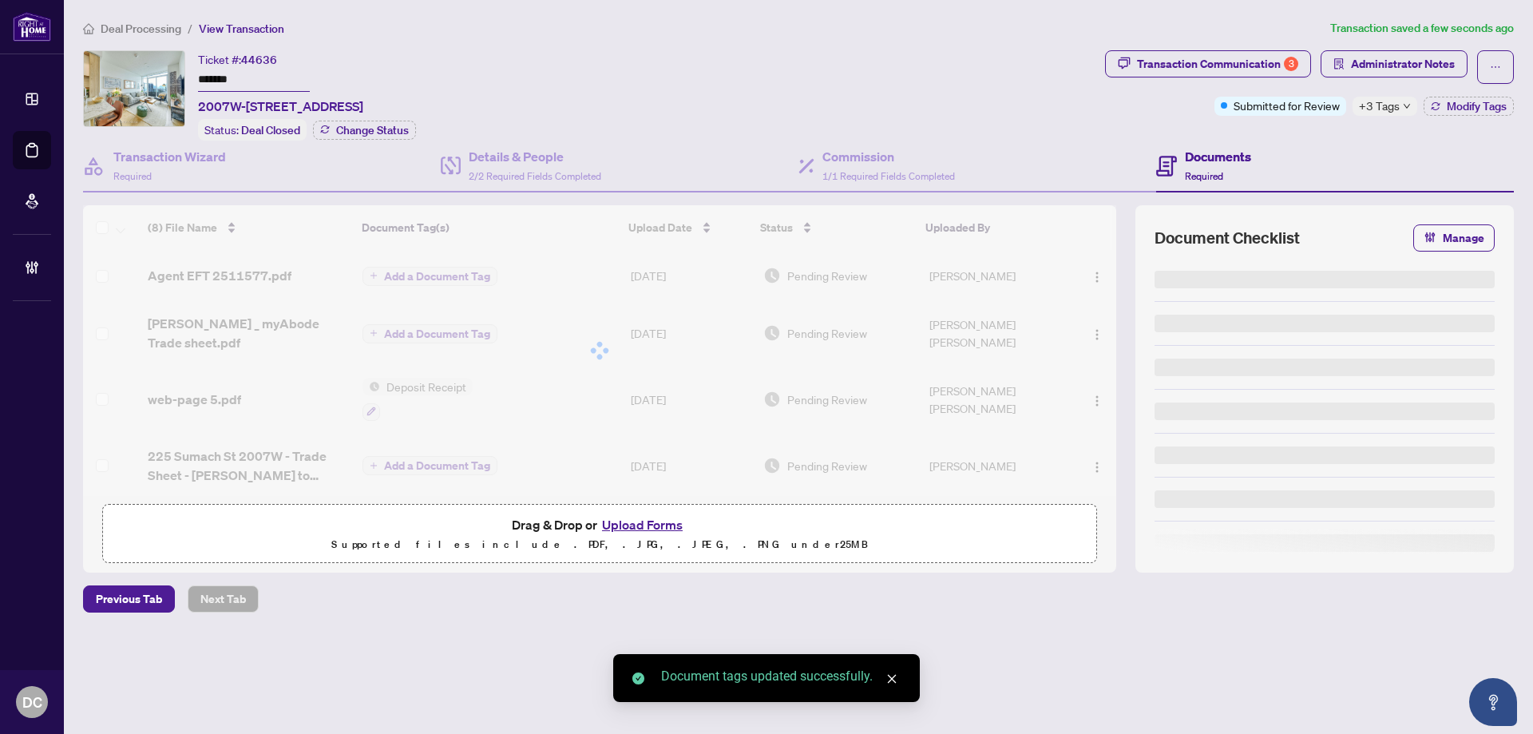
click at [1399, 110] on div "+3 Tags" at bounding box center [1384, 106] width 65 height 19
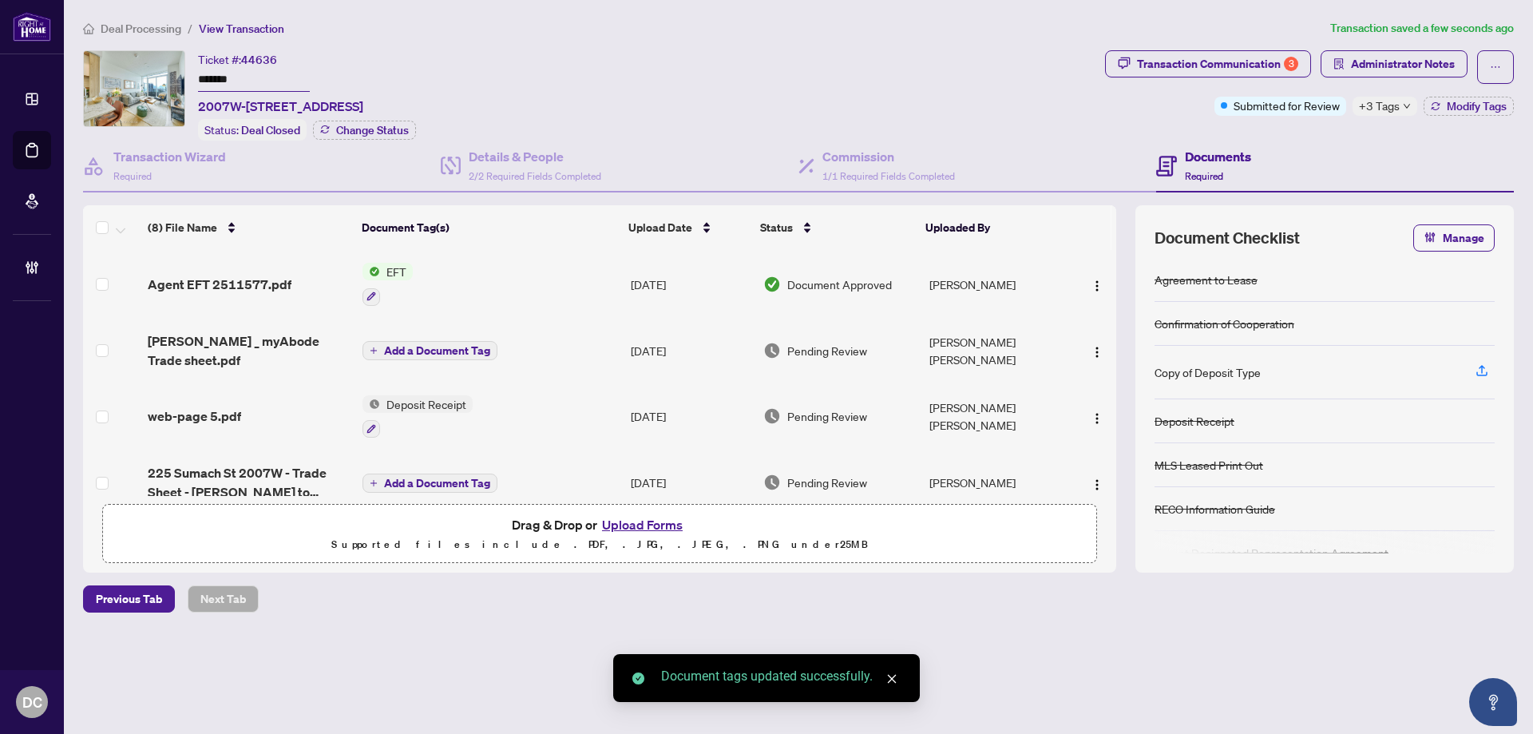
click at [1310, 130] on div "Transaction Communication 3 Administrator Notes Submitted for Review +3 Tags Mo…" at bounding box center [1309, 95] width 415 height 90
click at [1390, 59] on span "Administrator Notes" at bounding box center [1403, 64] width 104 height 26
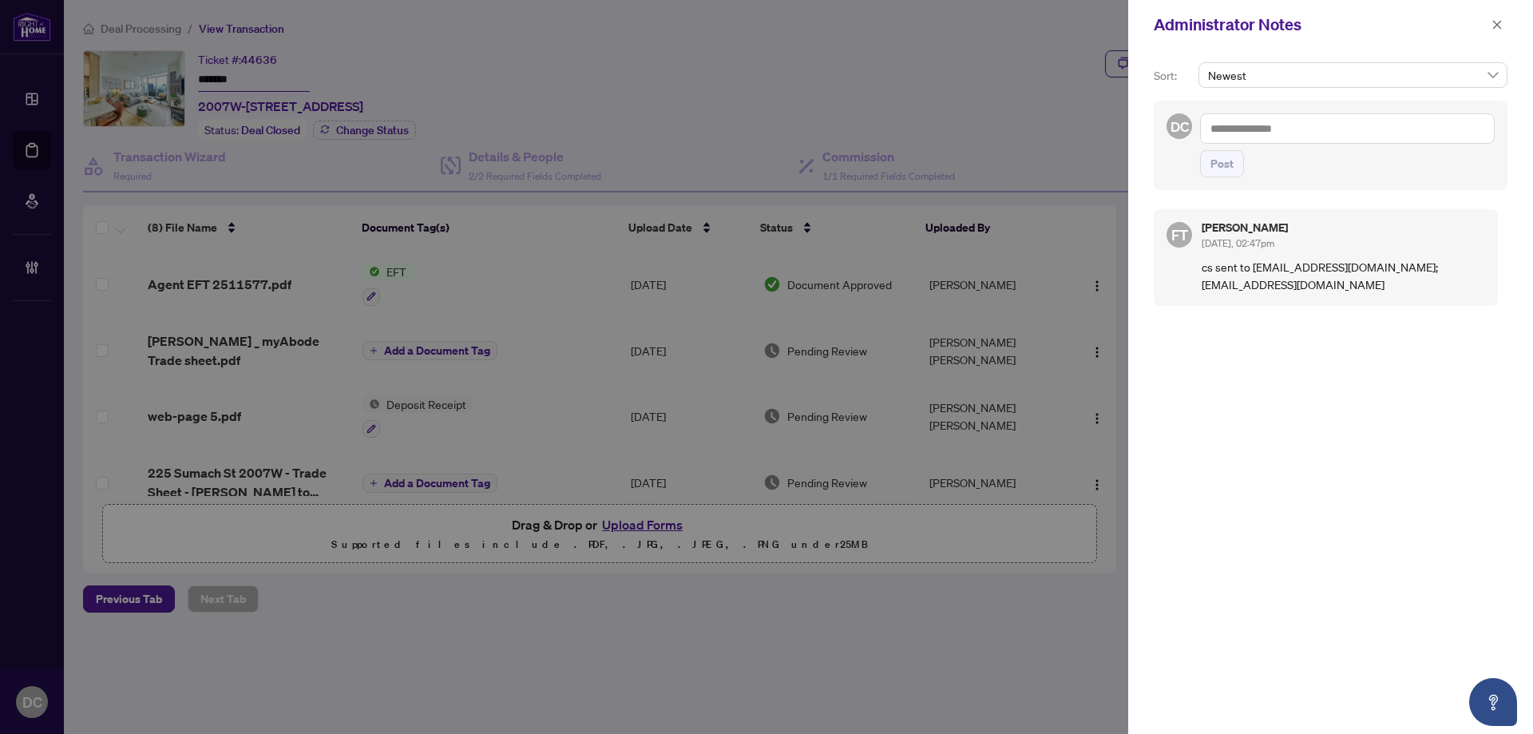
click at [1318, 137] on textarea at bounding box center [1347, 128] width 295 height 30
paste textarea "**********"
type textarea "**********"
click at [1220, 159] on span "Post" at bounding box center [1221, 164] width 23 height 26
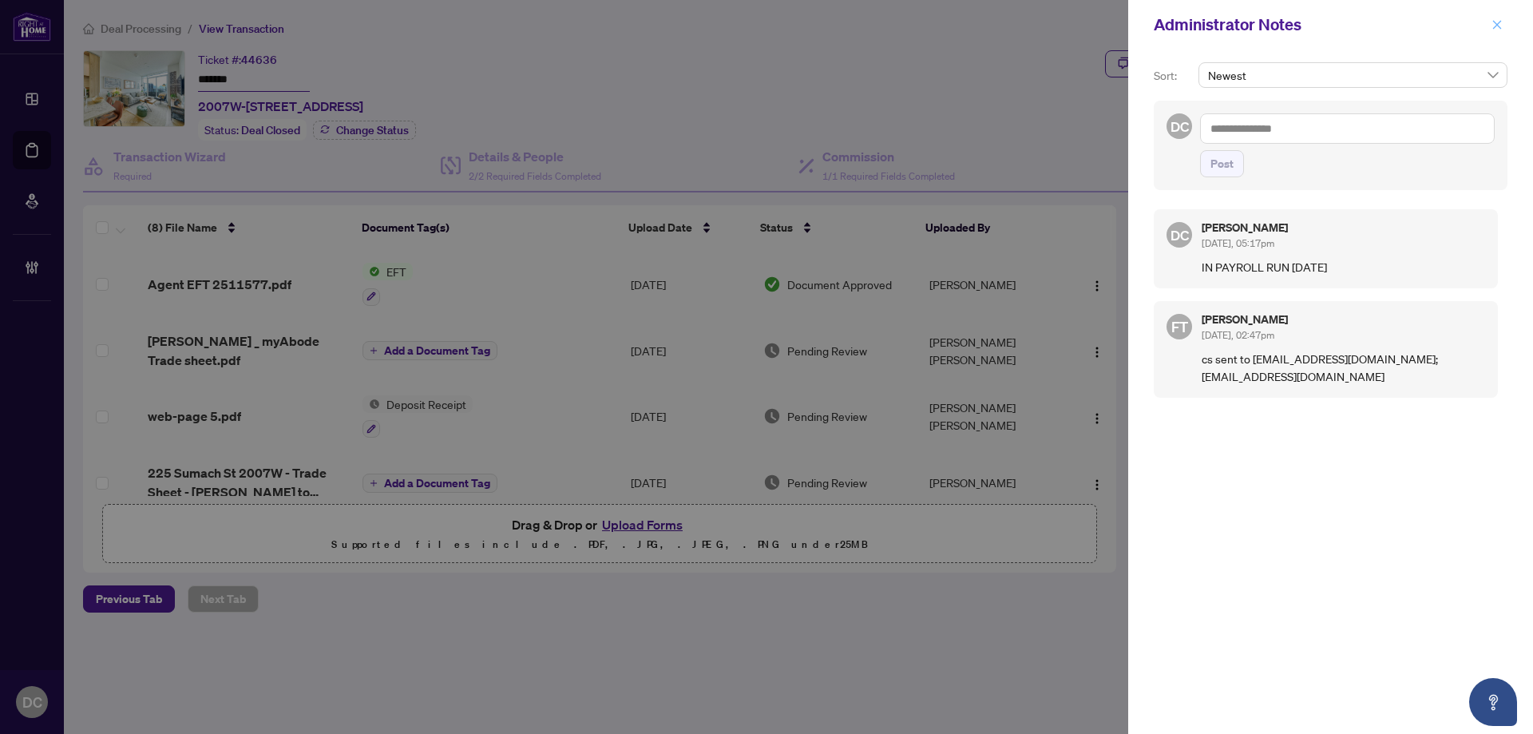
click at [1493, 26] on icon "close" at bounding box center [1496, 24] width 11 height 11
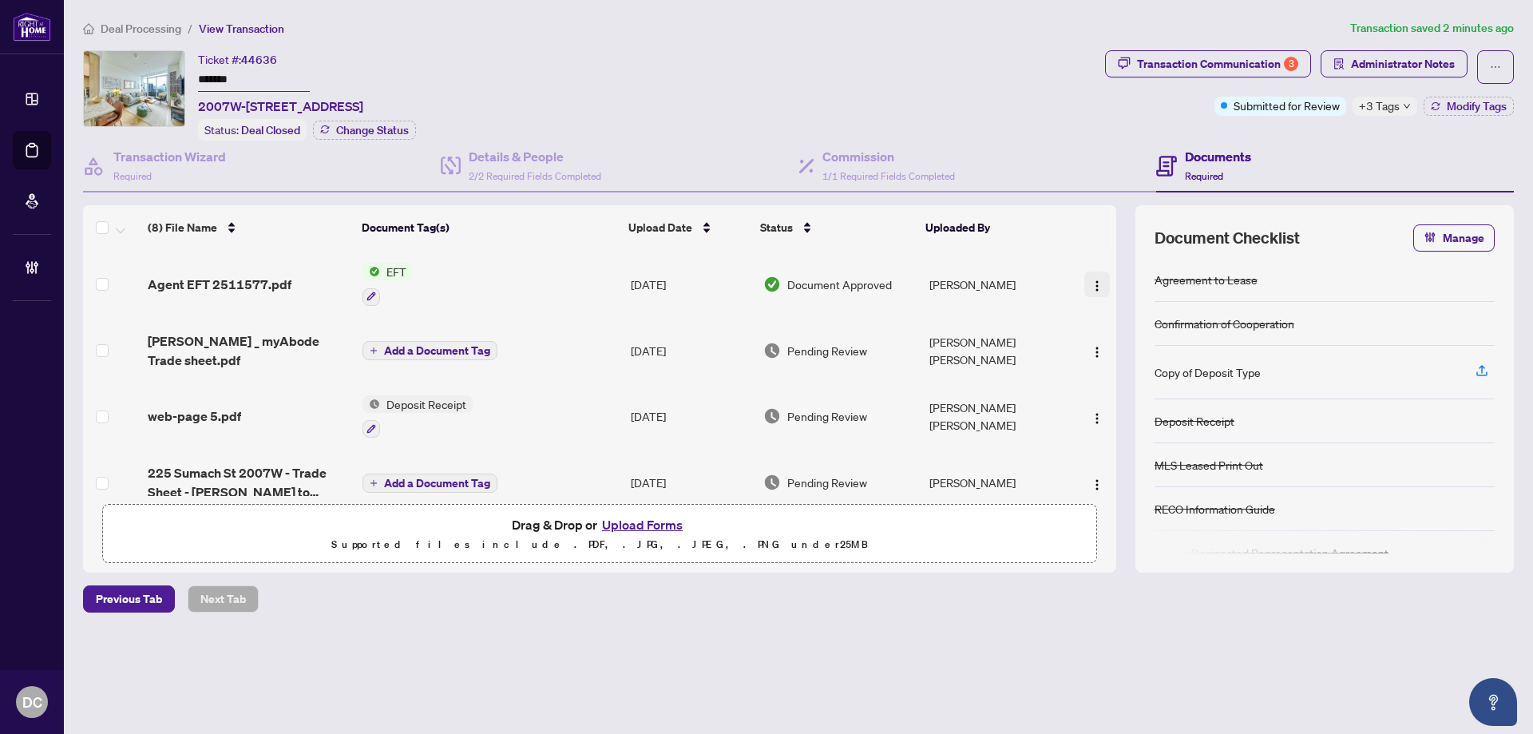
click at [1098, 285] on img "button" at bounding box center [1097, 285] width 13 height 13
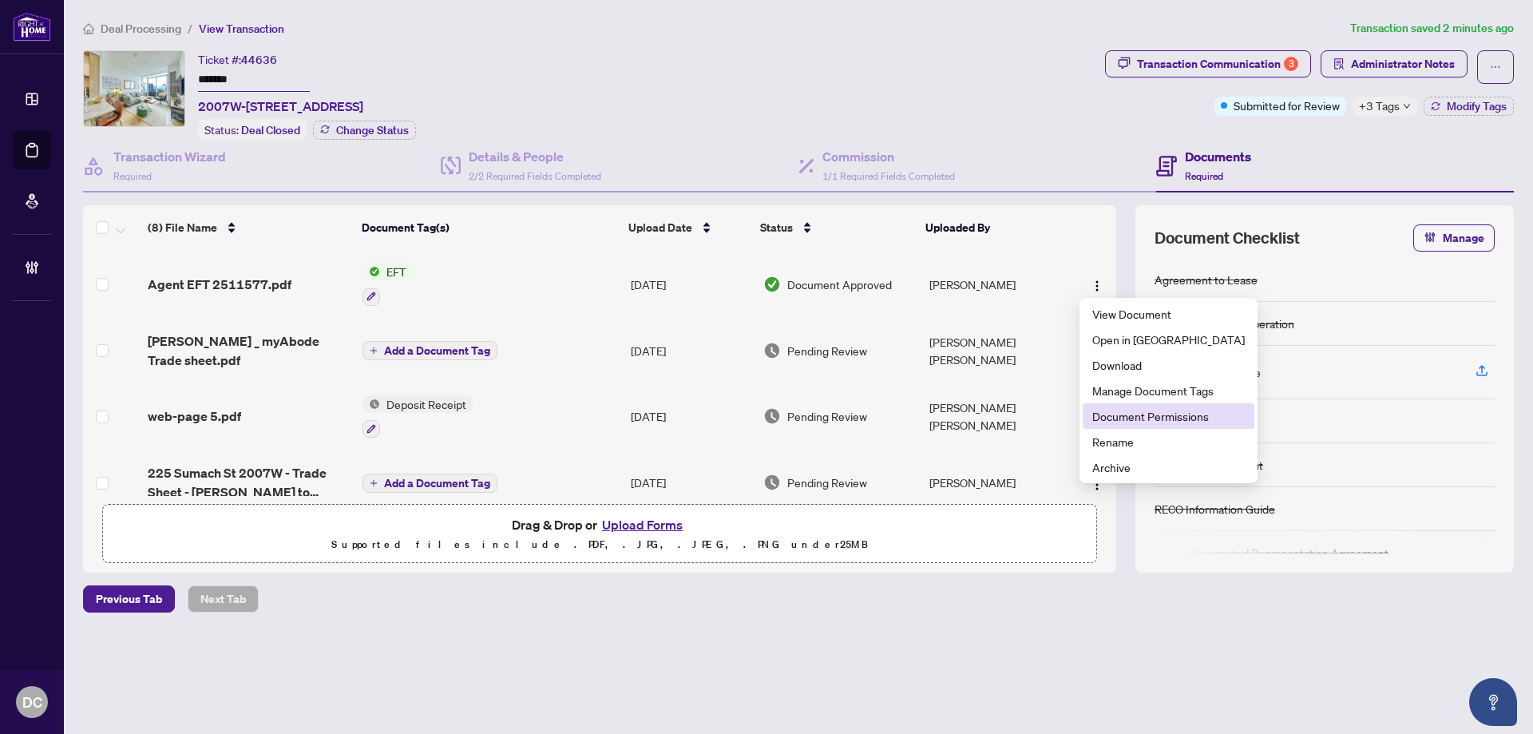
click at [1116, 416] on span "Document Permissions" at bounding box center [1168, 416] width 152 height 18
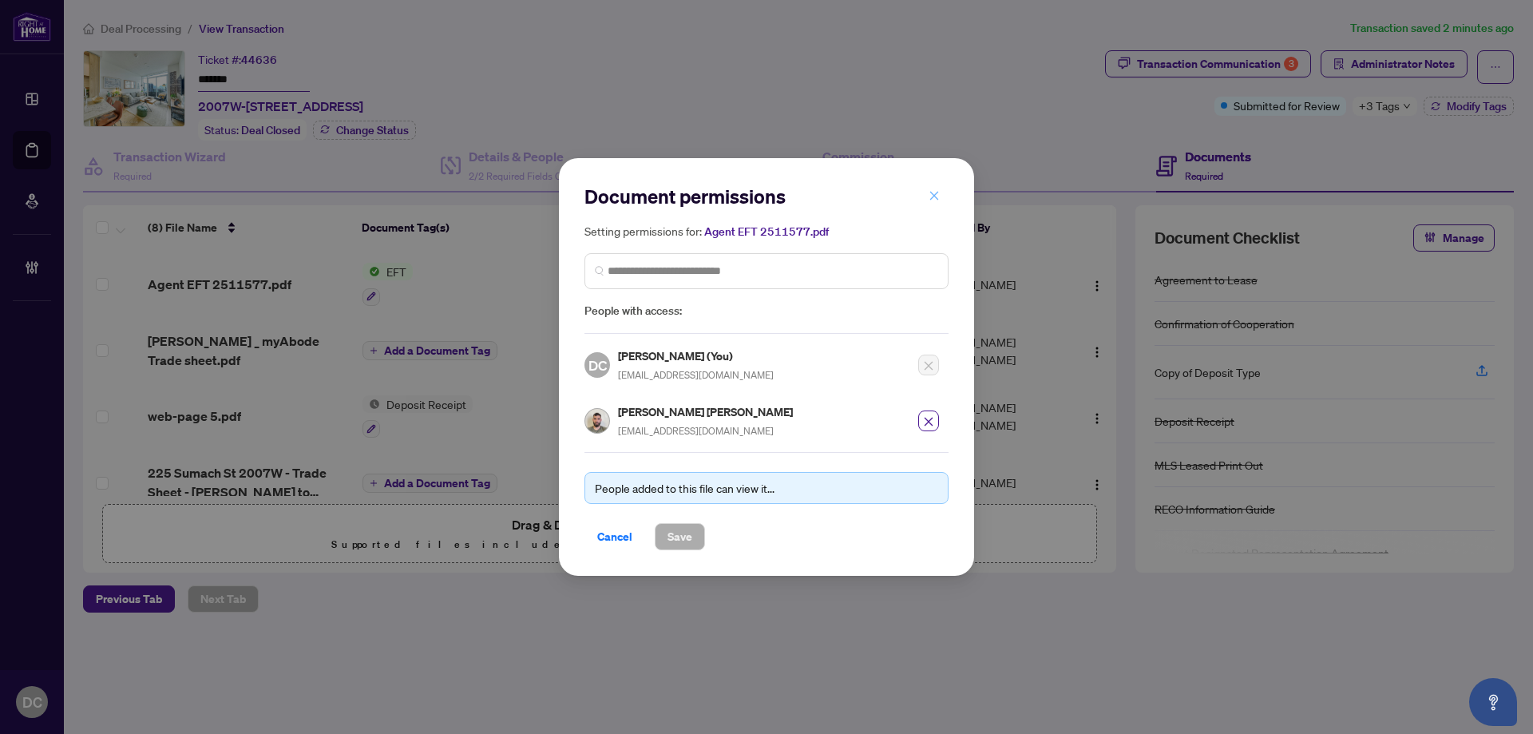
click at [936, 197] on icon "close" at bounding box center [934, 195] width 11 height 11
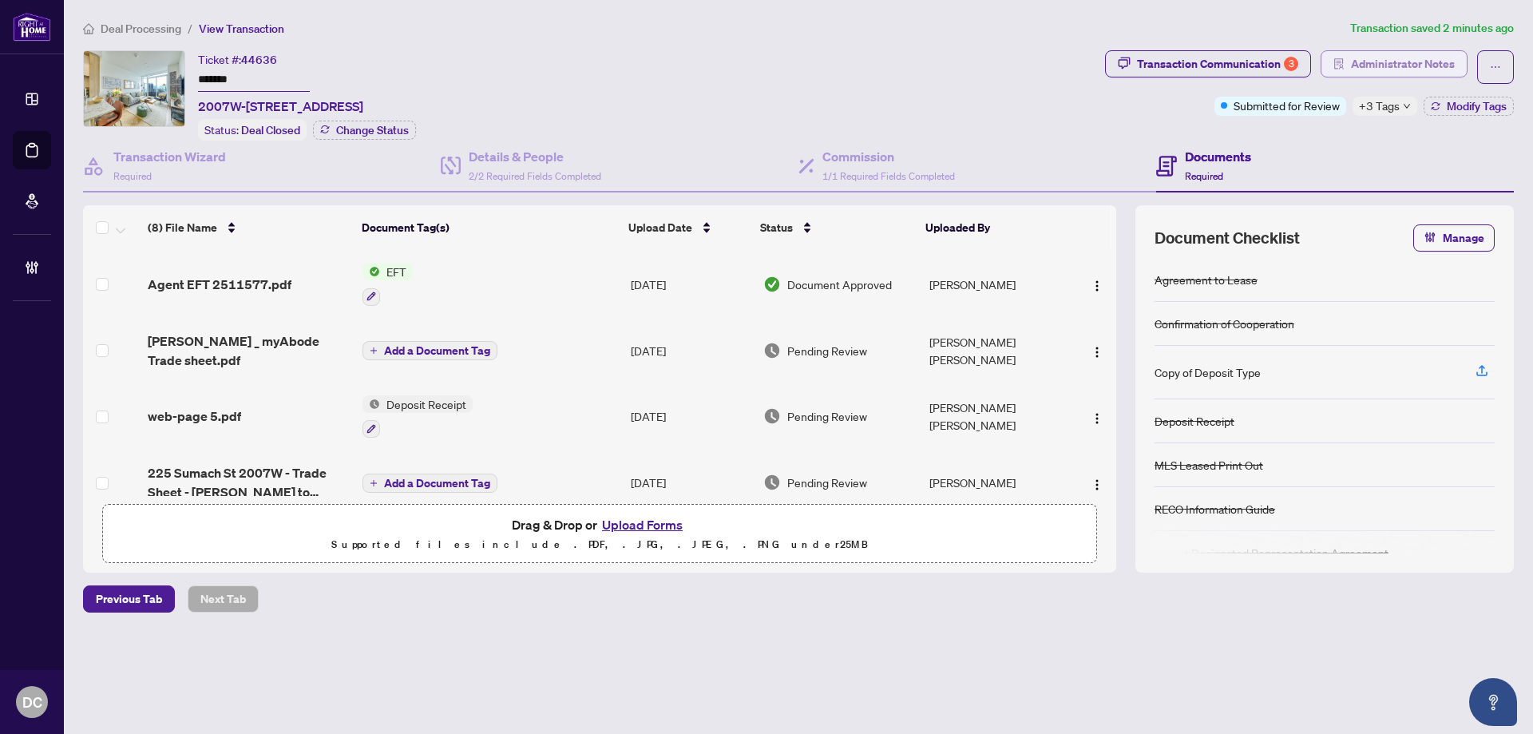
click at [1392, 63] on span "Administrator Notes" at bounding box center [1403, 64] width 104 height 26
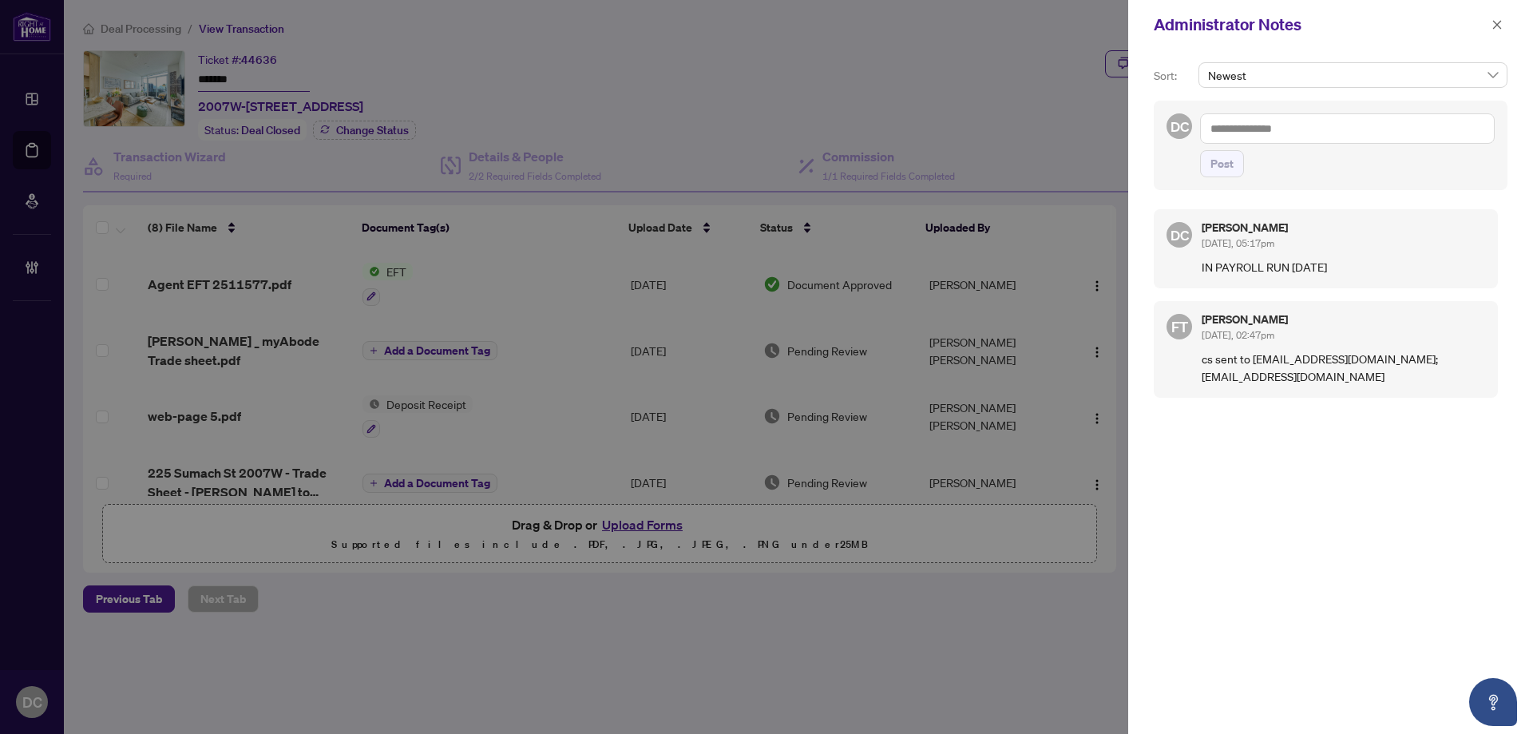
click at [1508, 26] on div "Administrator Notes" at bounding box center [1330, 25] width 405 height 50
click at [1505, 26] on button "button" at bounding box center [1497, 24] width 21 height 19
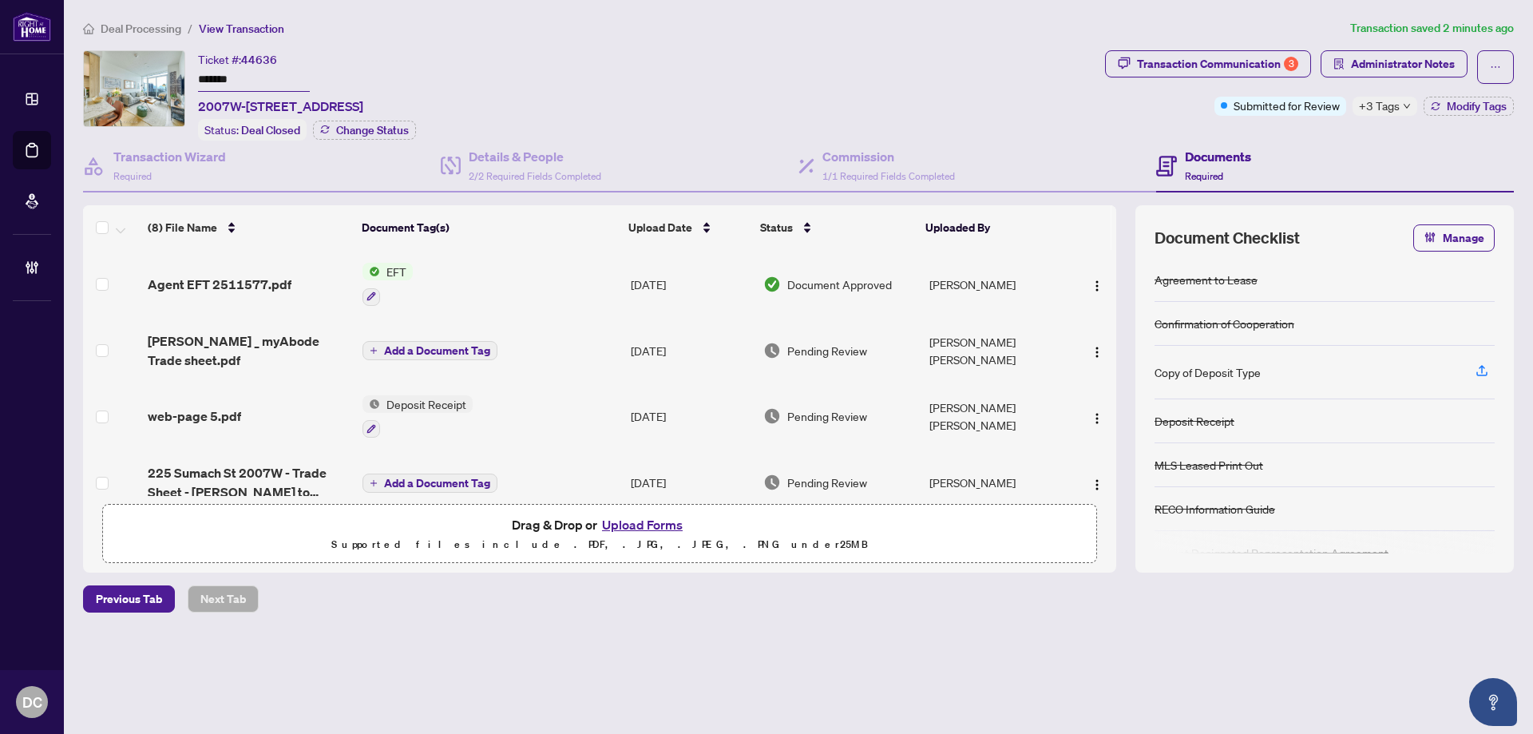
click at [145, 33] on span "Deal Processing" at bounding box center [141, 29] width 81 height 14
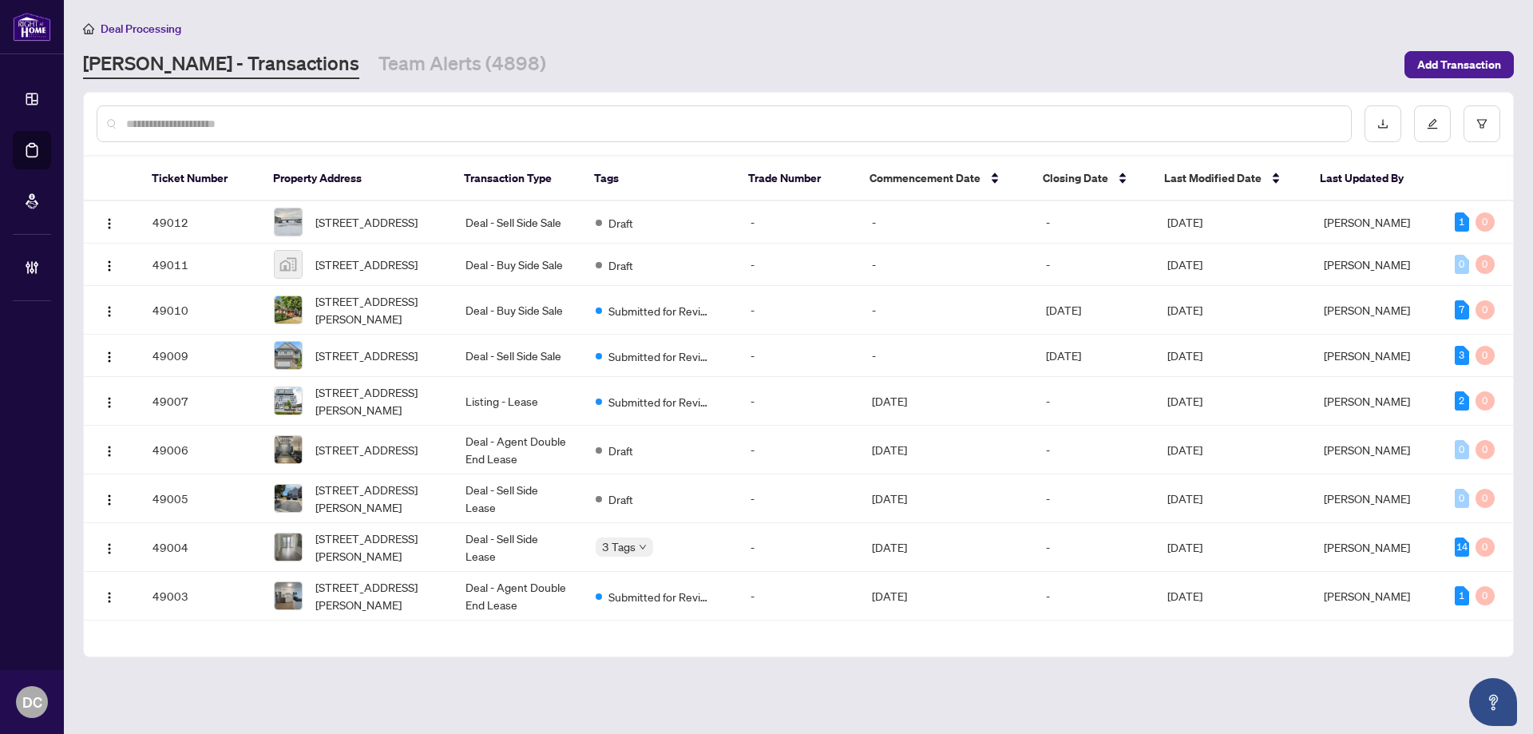
click at [328, 132] on div at bounding box center [724, 123] width 1255 height 37
click at [331, 129] on input "text" at bounding box center [732, 124] width 1212 height 18
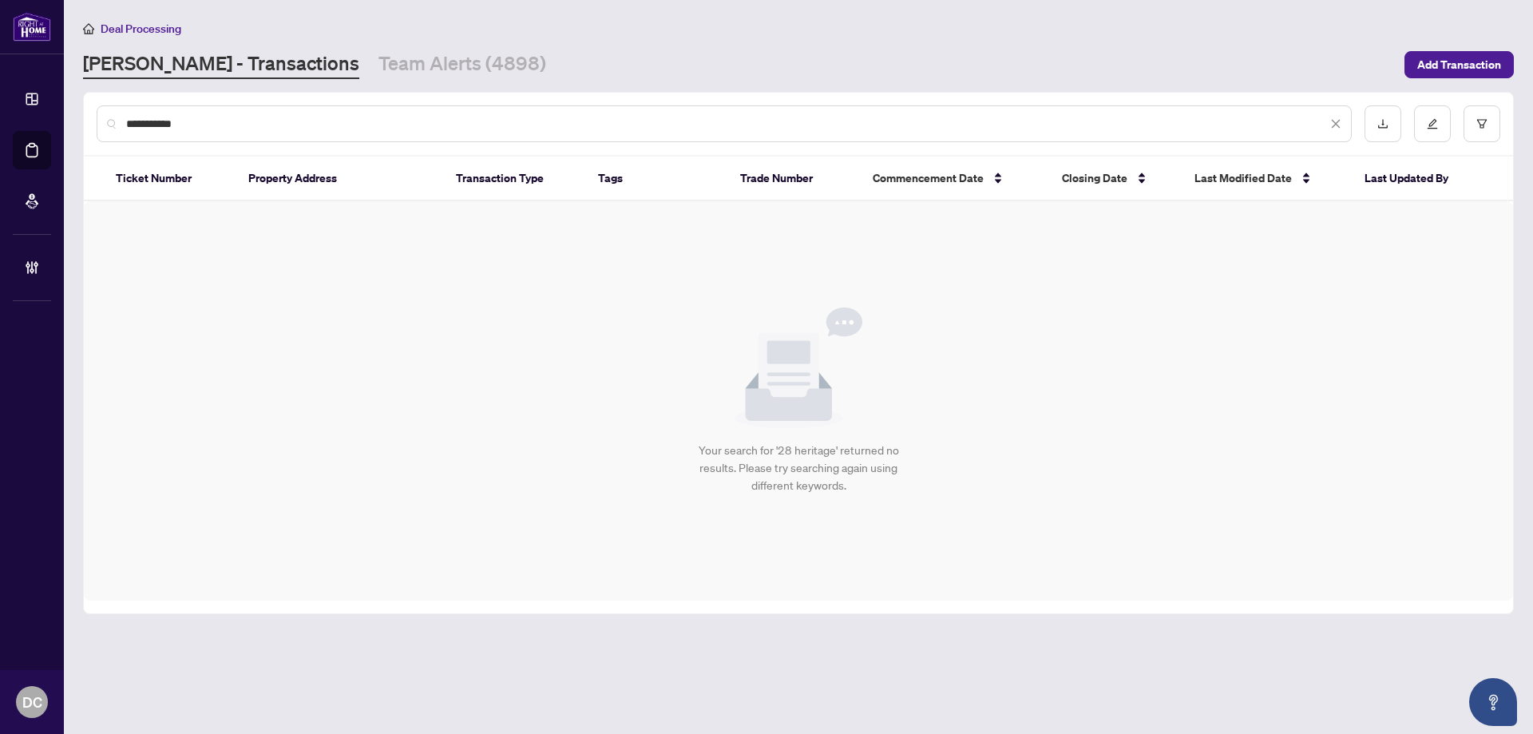
drag, startPoint x: 303, startPoint y: 124, endPoint x: 114, endPoint y: 120, distance: 189.3
click at [114, 120] on div "**********" at bounding box center [724, 123] width 1255 height 37
paste input "text"
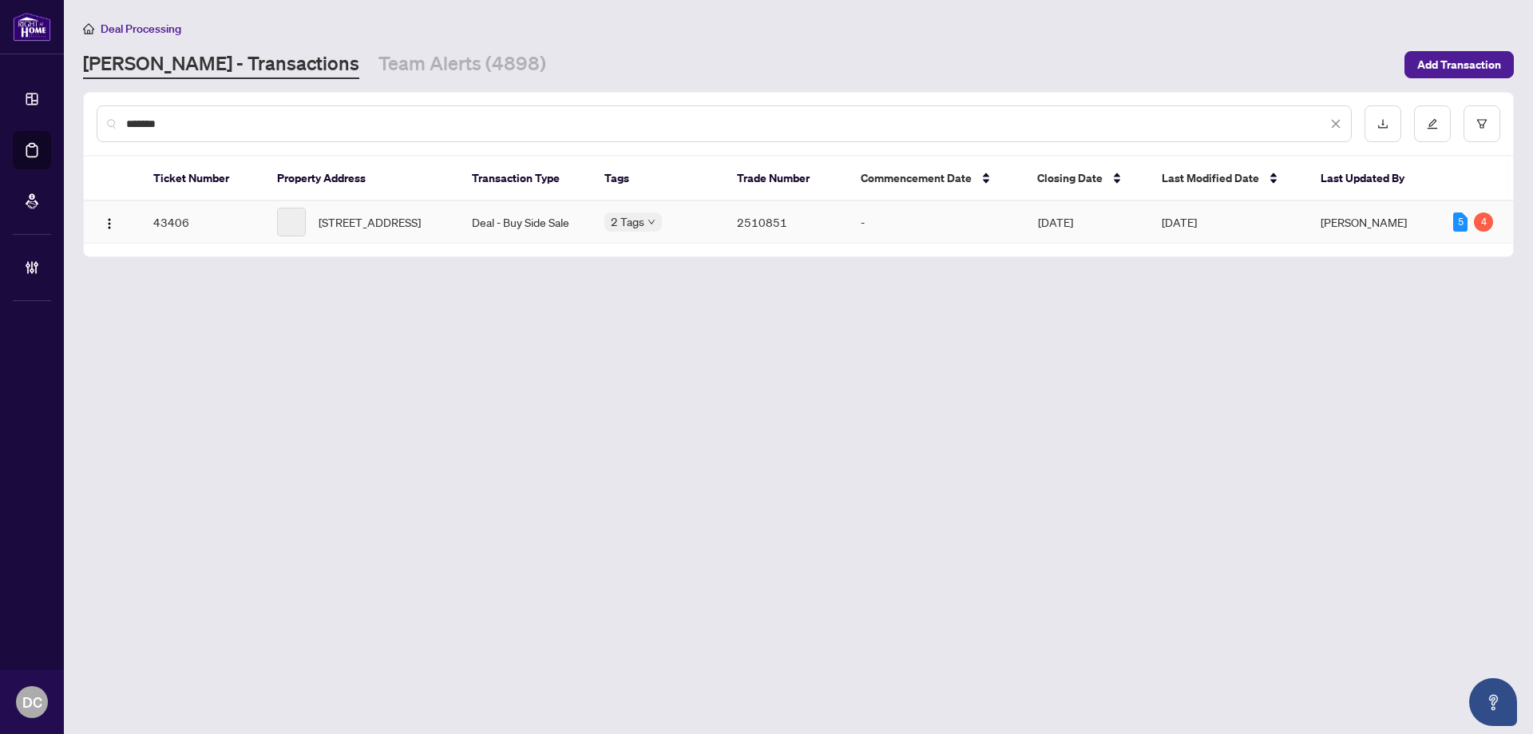
type input "*******"
click at [528, 221] on td "Deal - Buy Side Sale" at bounding box center [525, 222] width 133 height 42
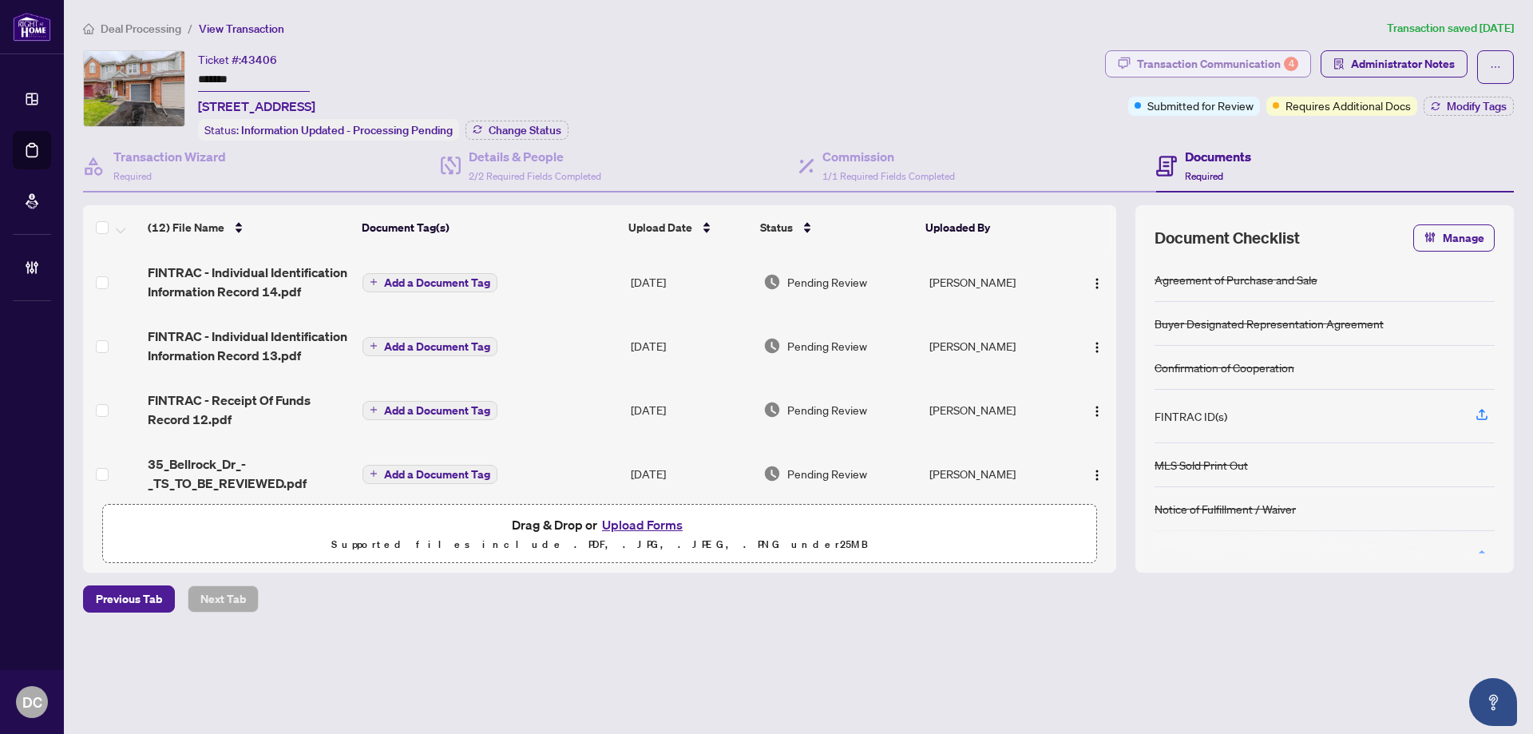
click at [1267, 55] on div "Transaction Communication 4" at bounding box center [1217, 64] width 161 height 26
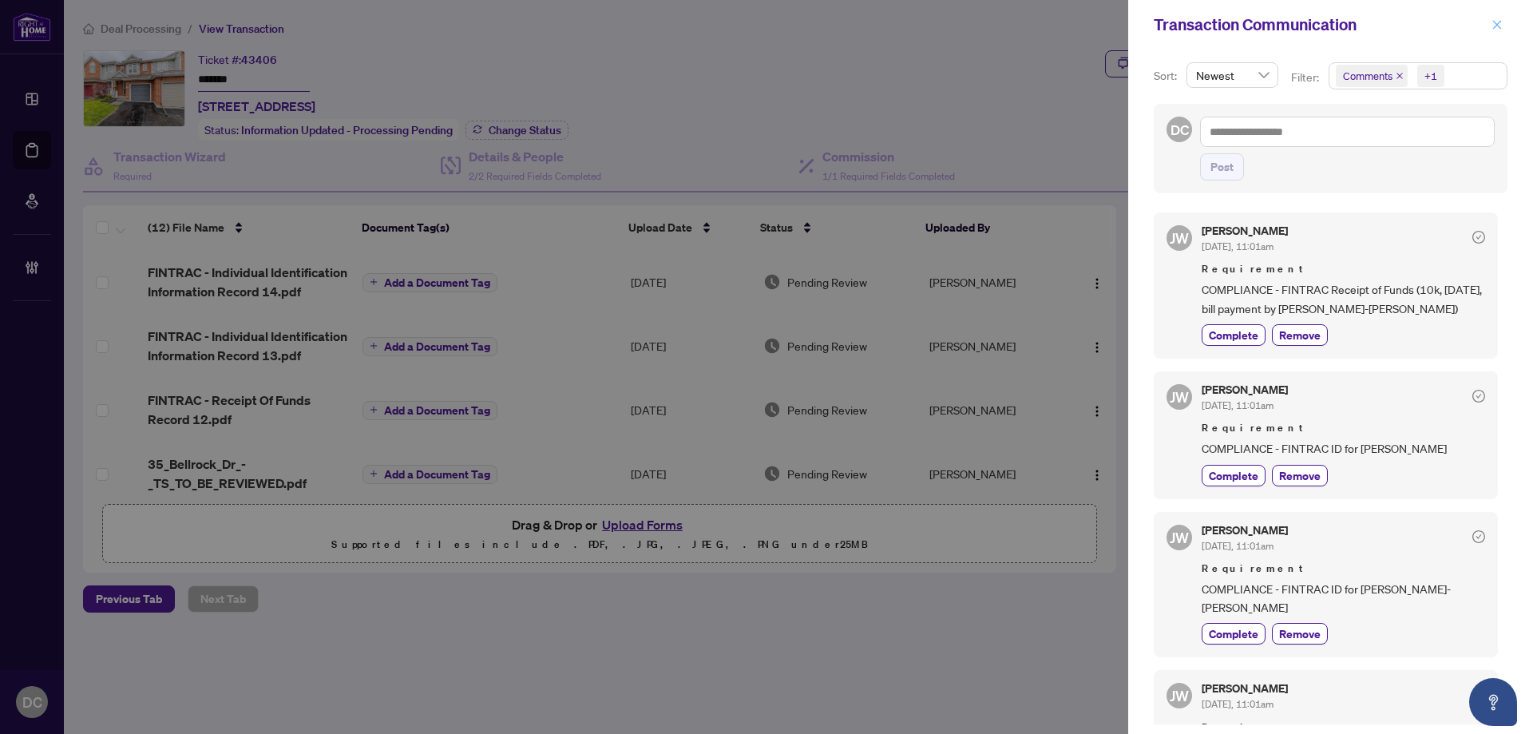
click at [1502, 30] on icon "close" at bounding box center [1496, 24] width 11 height 11
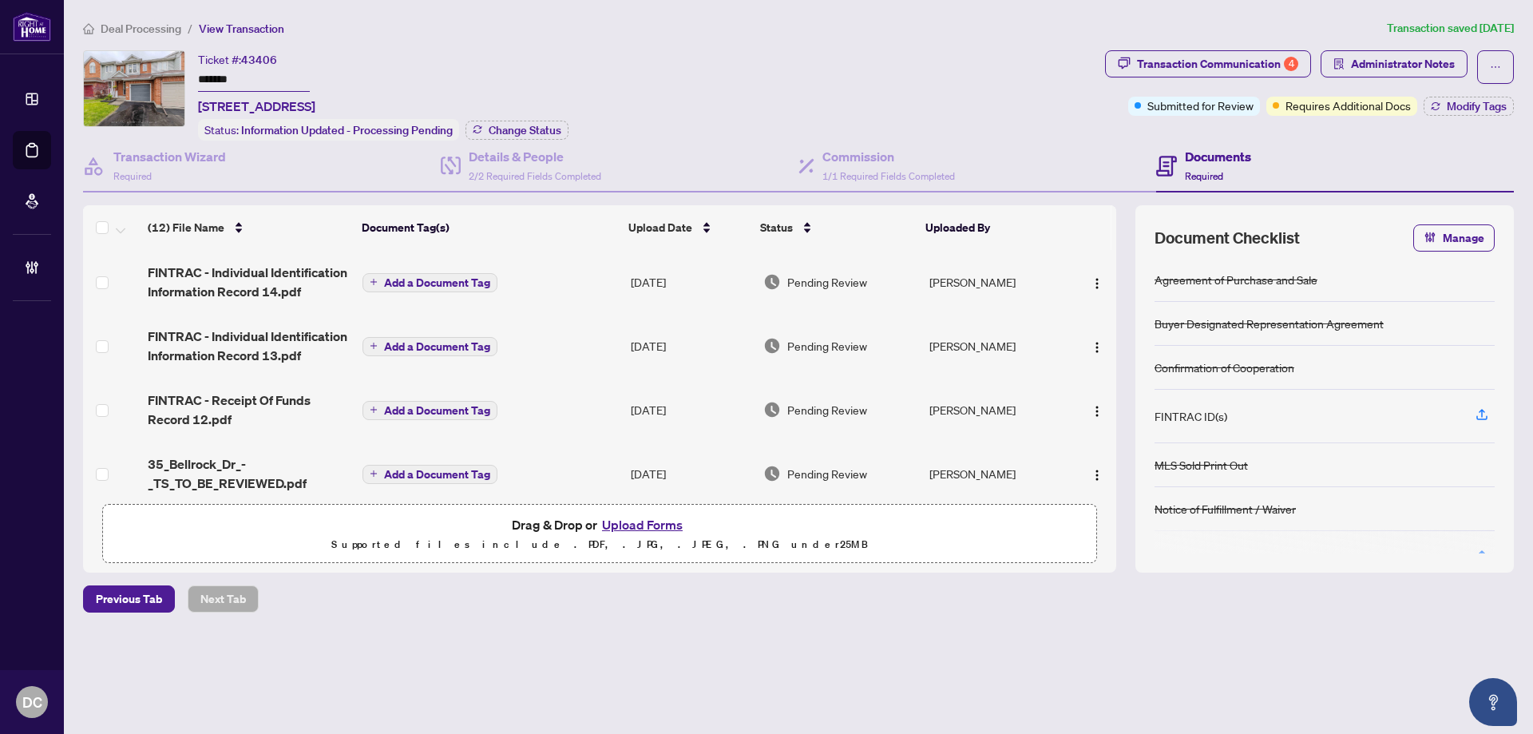
click at [129, 30] on span "Deal Processing" at bounding box center [141, 29] width 81 height 14
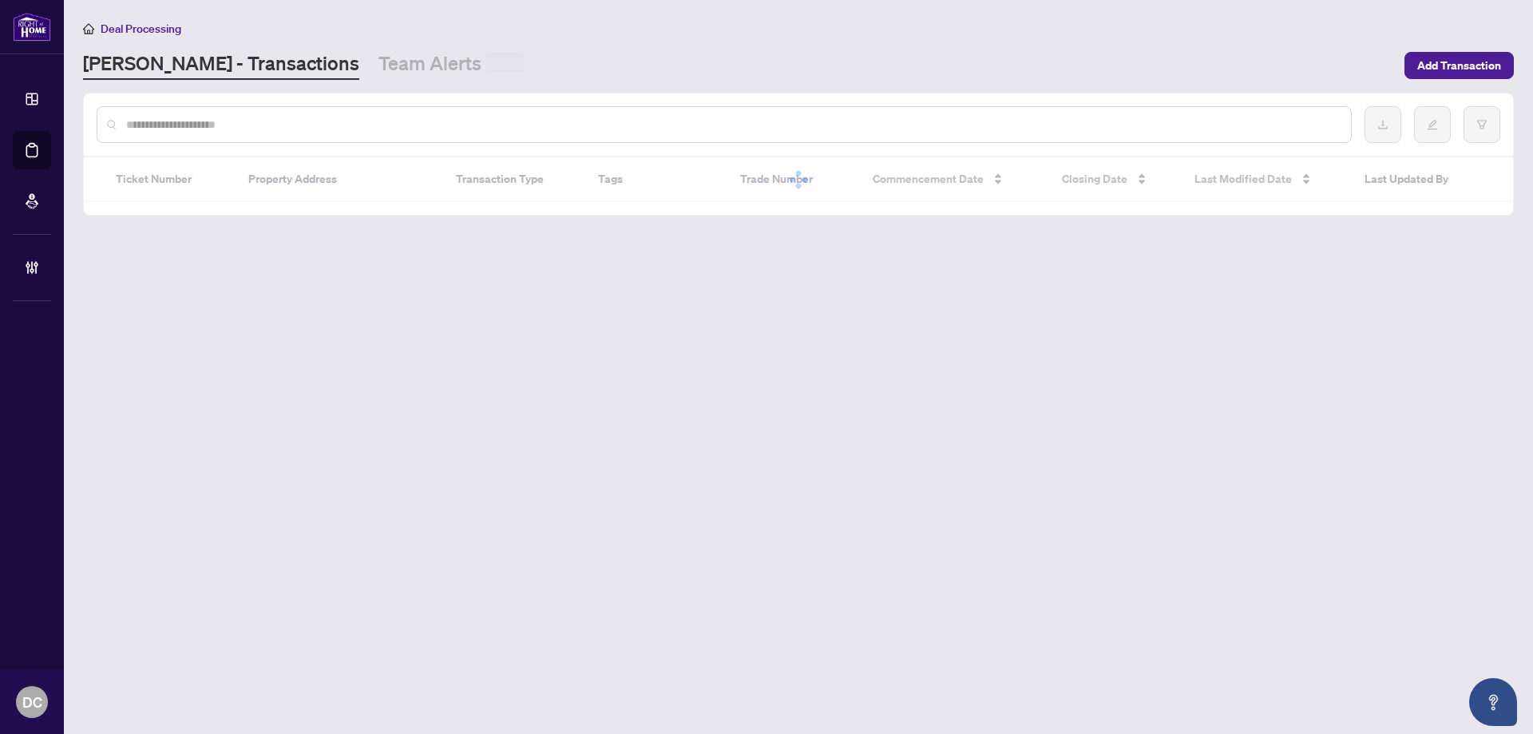
click at [170, 116] on div at bounding box center [724, 124] width 1255 height 37
paste input "*******"
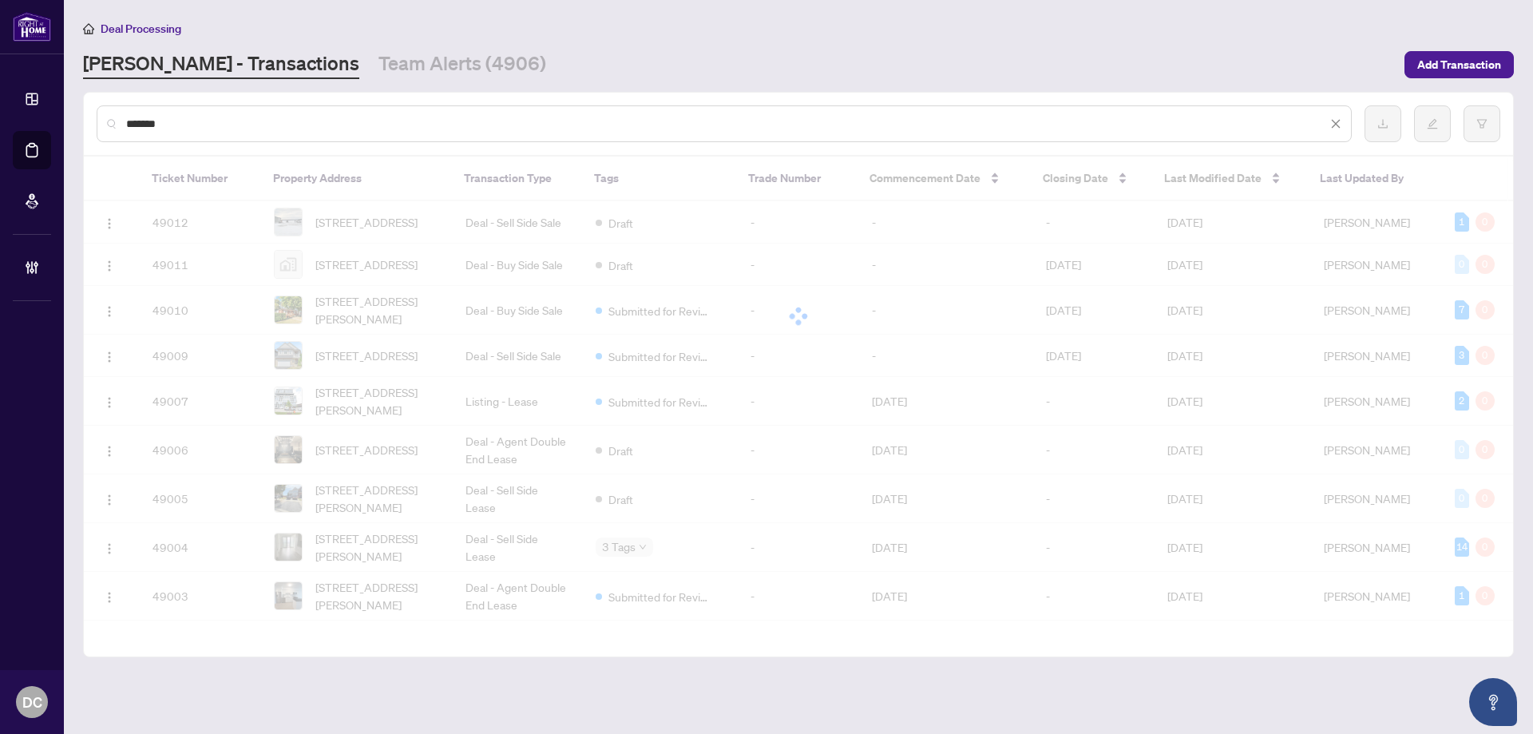
type input "*******"
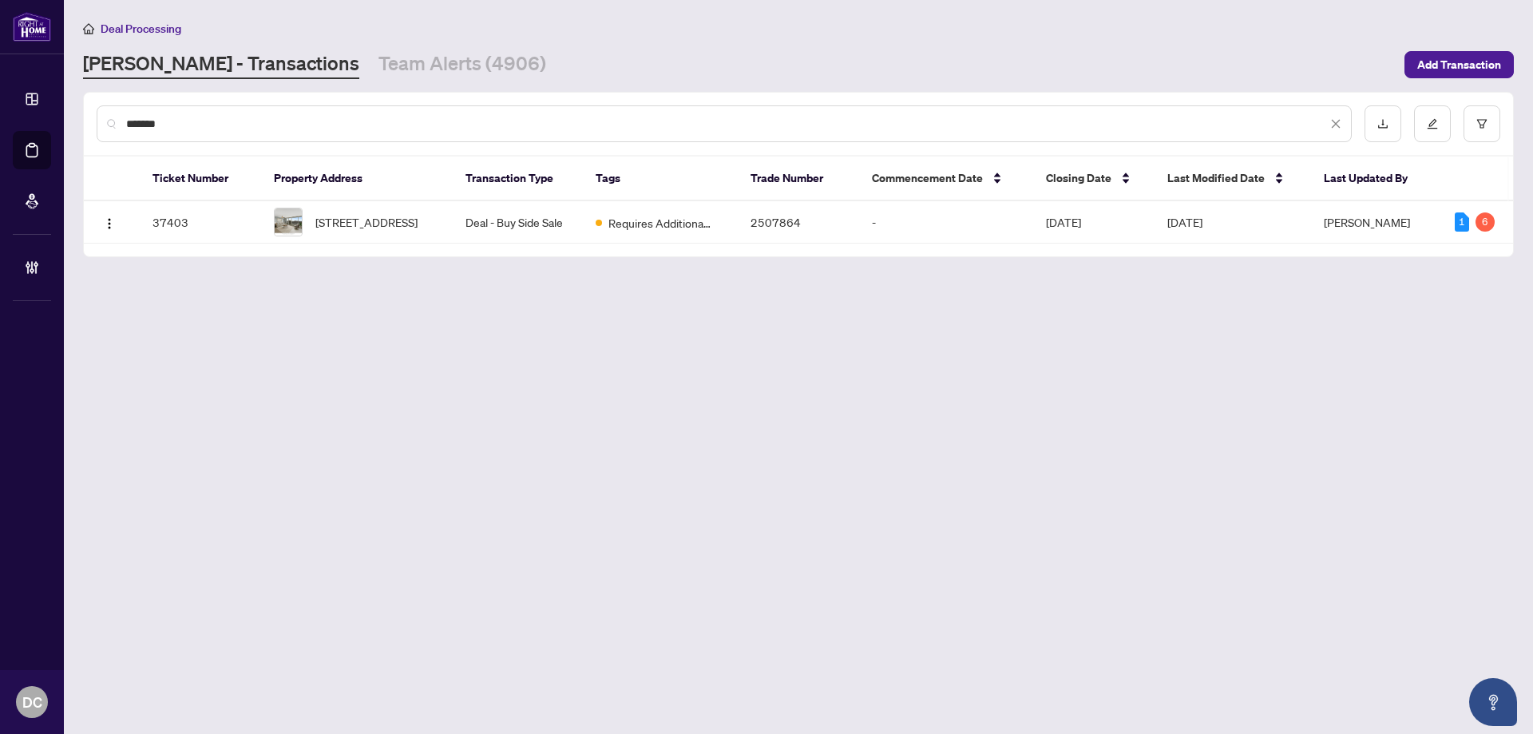
click at [473, 236] on td "Deal - Buy Side Sale" at bounding box center [518, 222] width 130 height 42
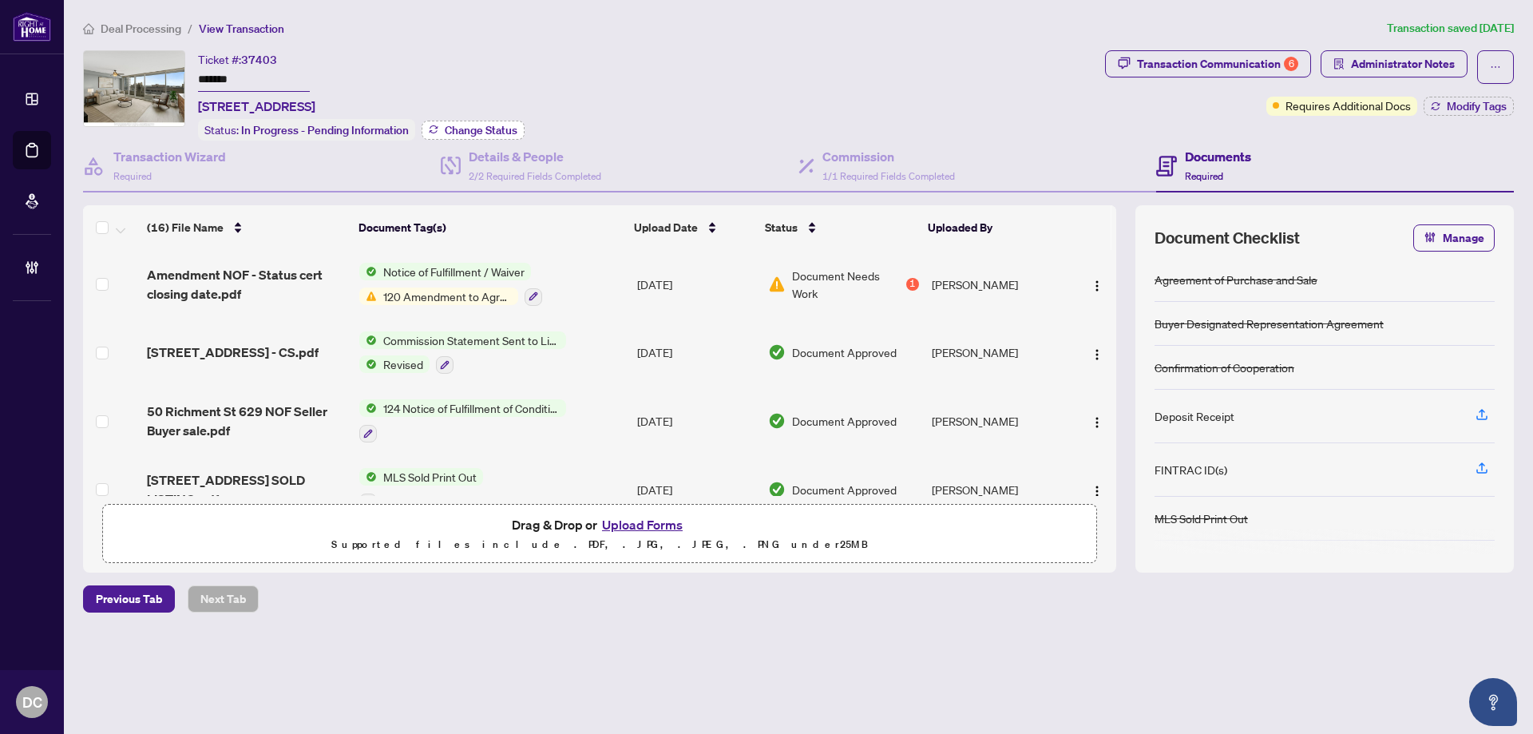
click at [498, 128] on span "Change Status" at bounding box center [481, 130] width 73 height 11
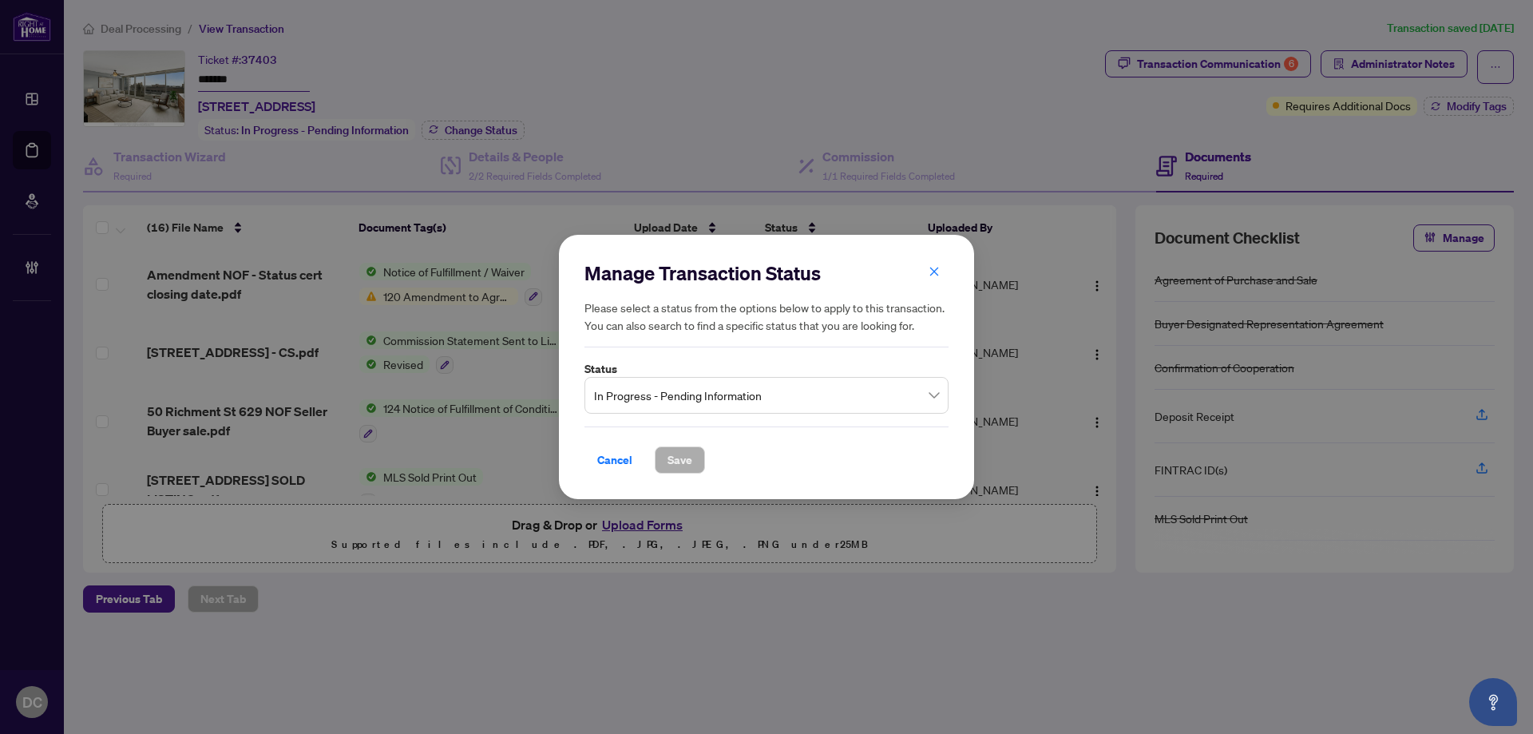
click at [749, 398] on span "In Progress - Pending Information" at bounding box center [766, 395] width 345 height 30
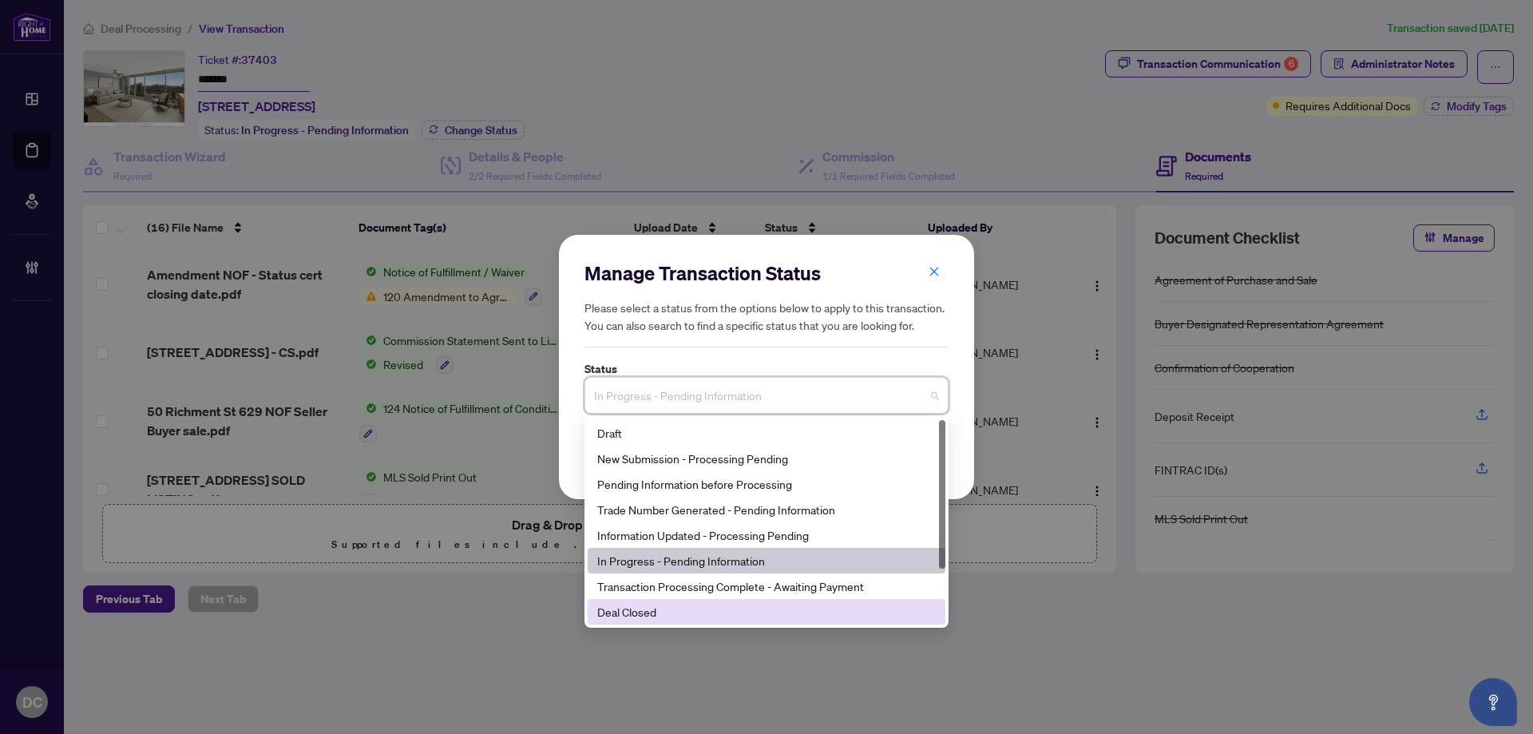
click at [635, 615] on div "Deal Closed" at bounding box center [766, 612] width 339 height 18
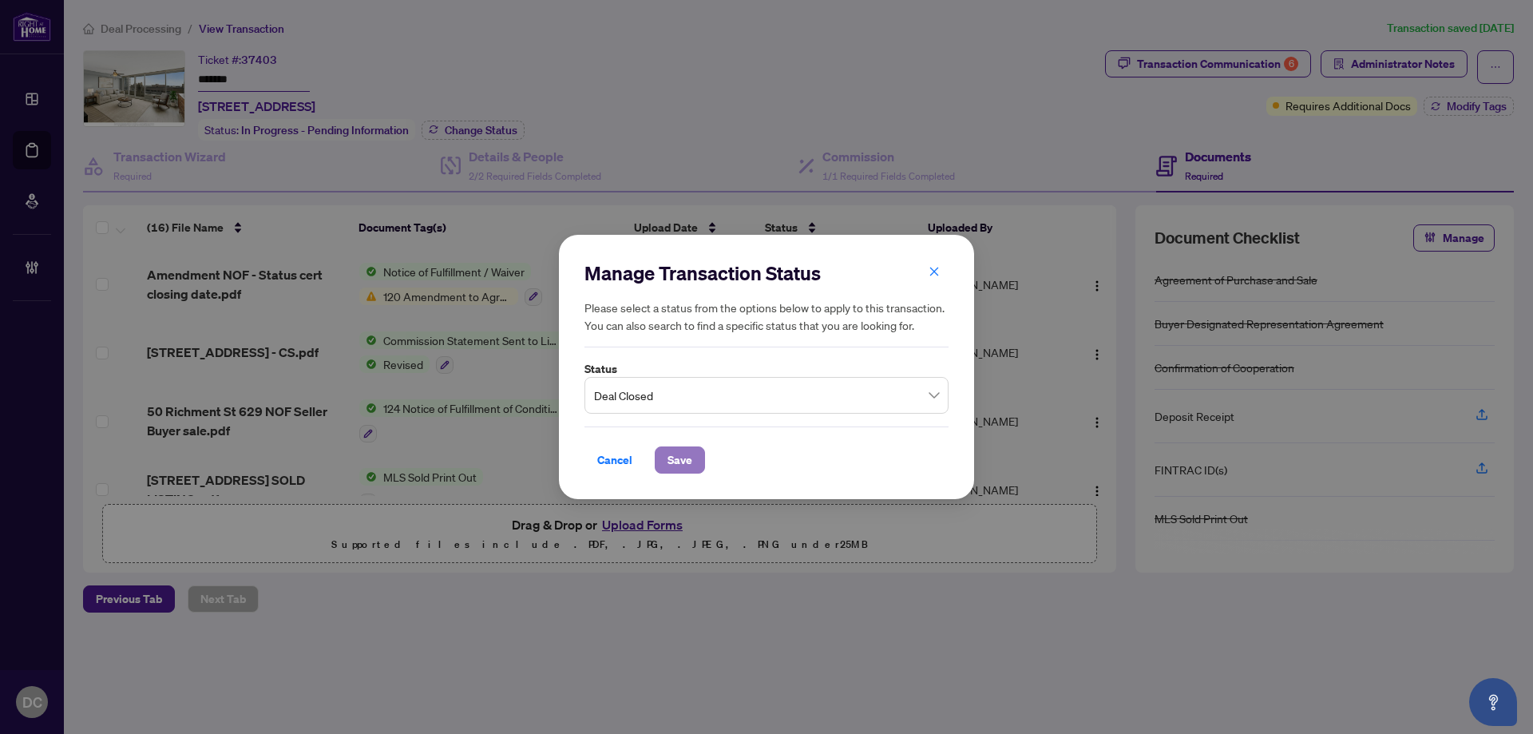
click at [679, 451] on span "Save" at bounding box center [679, 460] width 25 height 26
click at [1237, 57] on div "Manage Transaction Status Please select a status from the options below to appl…" at bounding box center [766, 367] width 1533 height 734
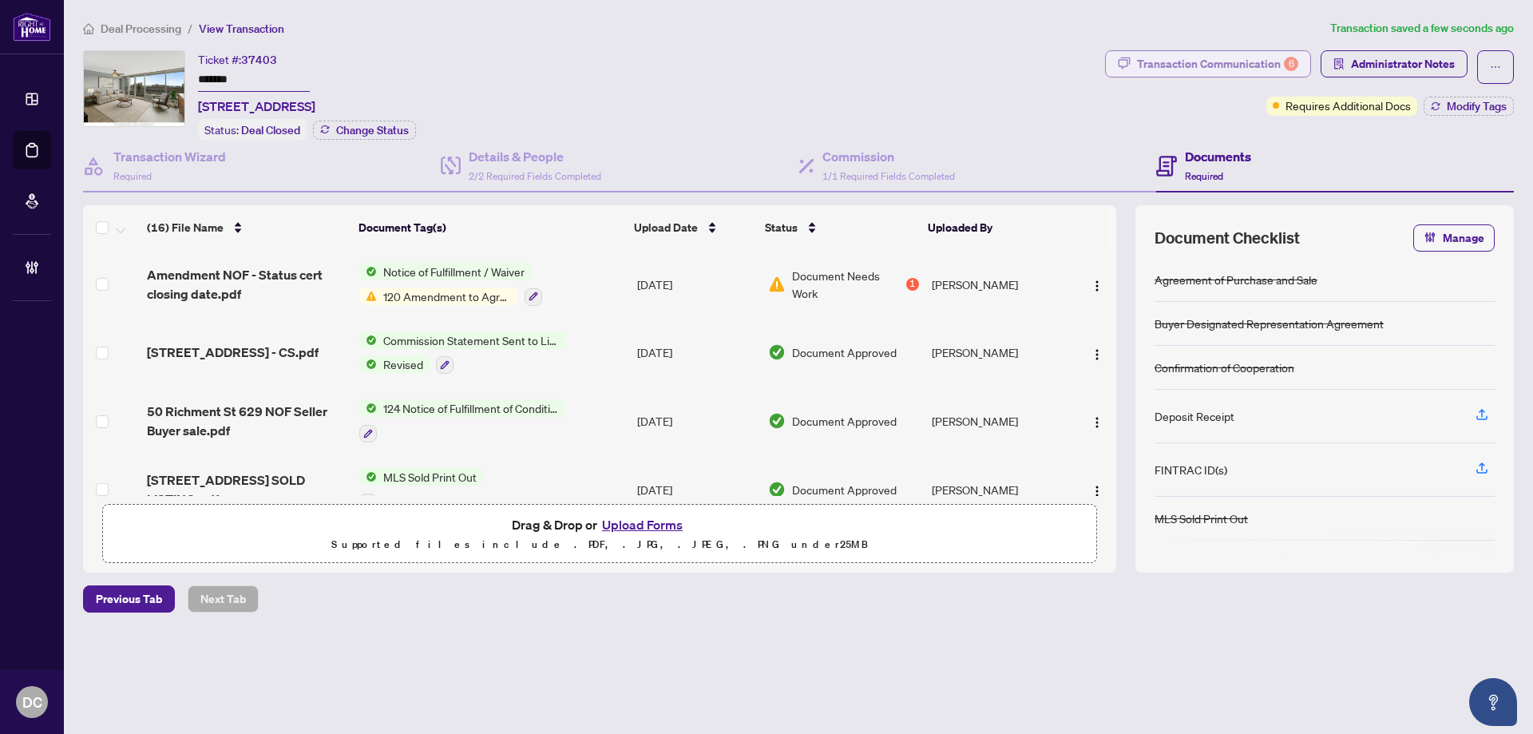
click at [1204, 63] on div "Transaction Communication 6" at bounding box center [1217, 64] width 161 height 26
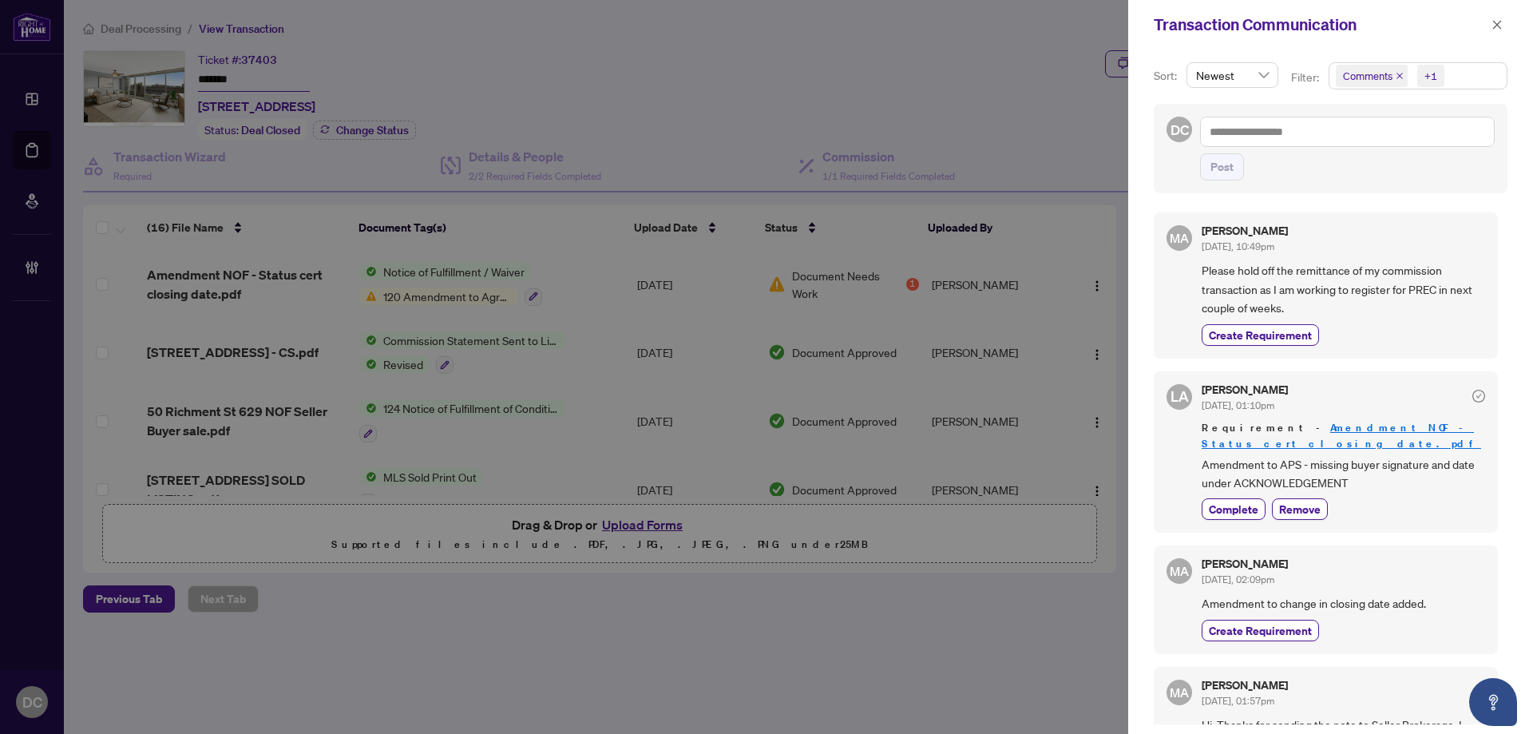
click at [1448, 83] on span "Comments +1" at bounding box center [1417, 76] width 177 height 26
click at [1394, 140] on span "Comments" at bounding box center [1387, 142] width 55 height 14
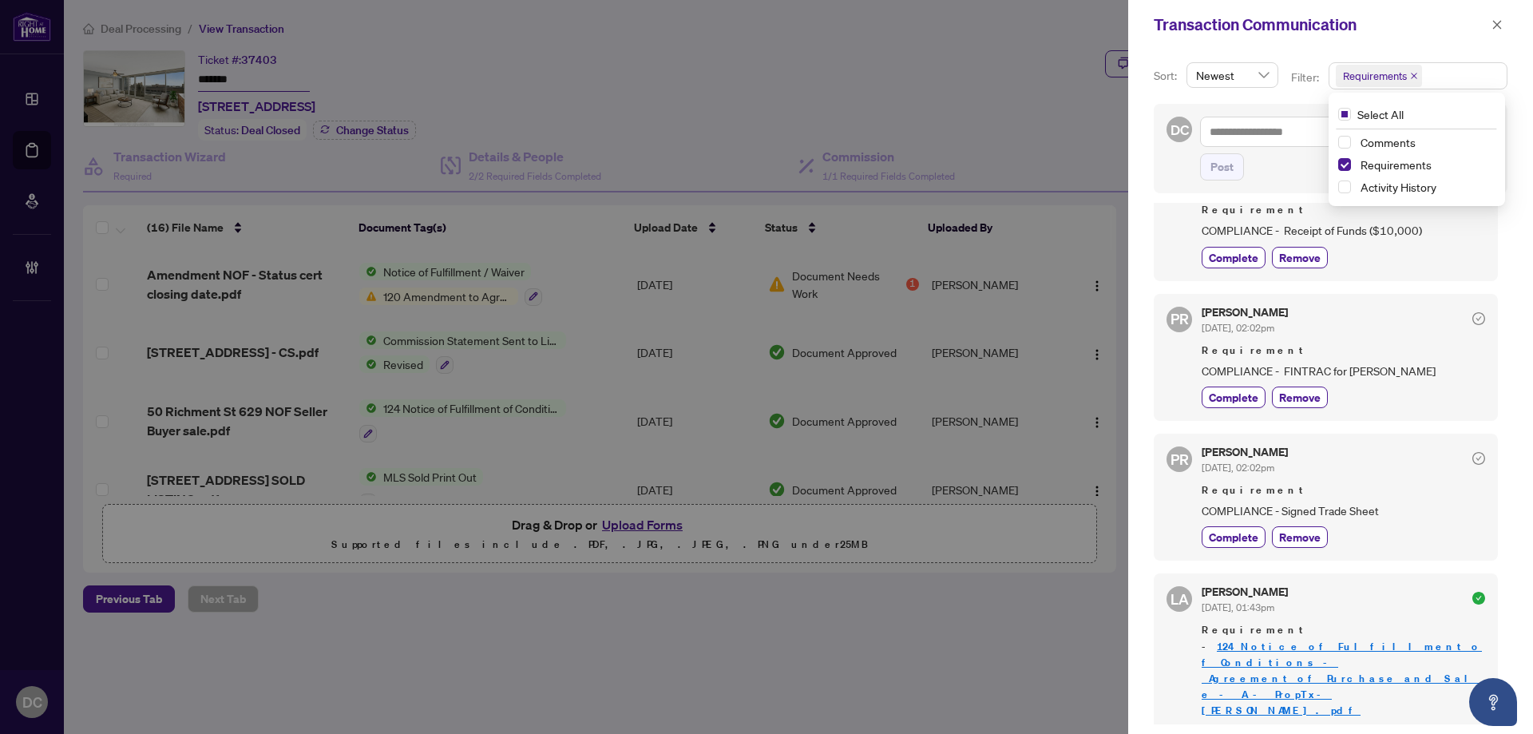
scroll to position [559, 0]
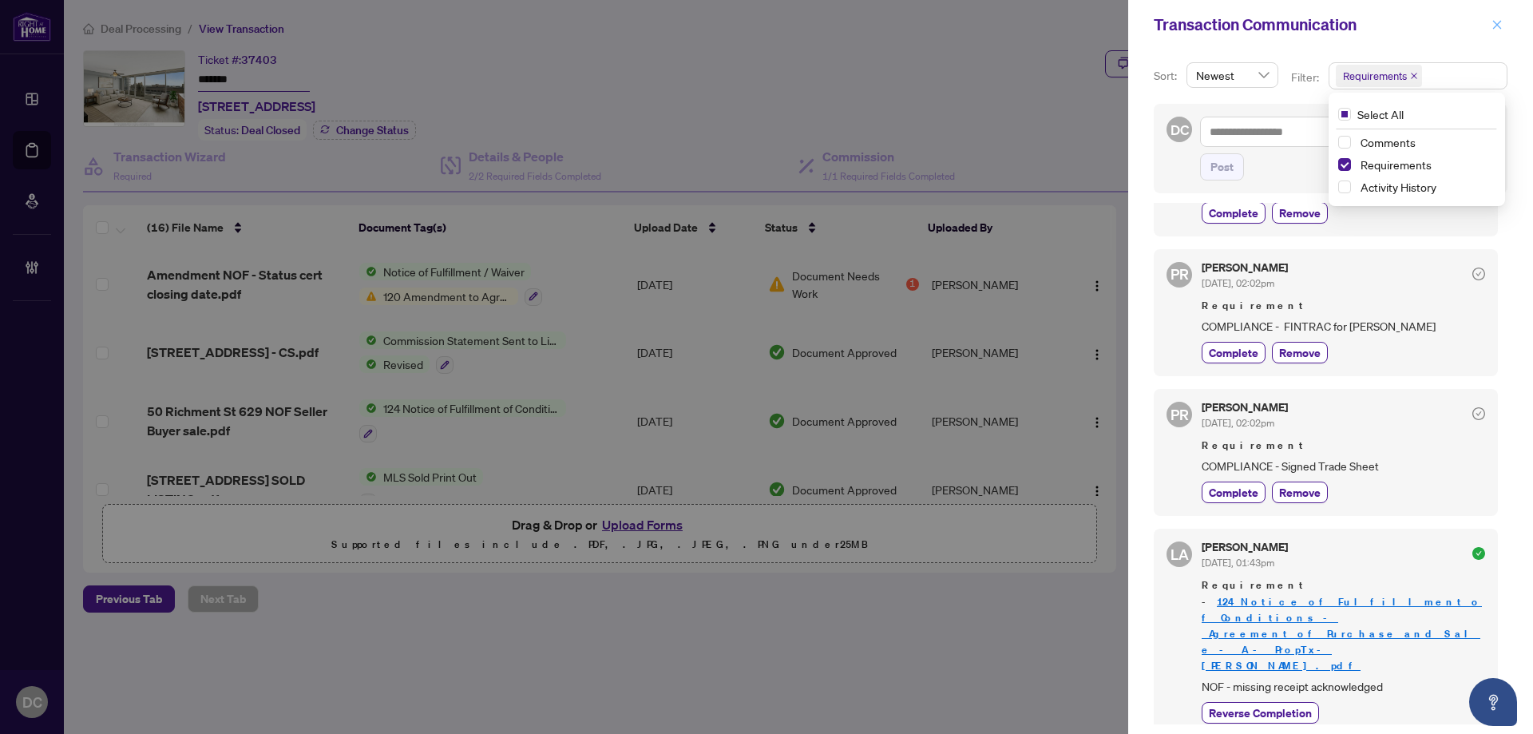
click at [1501, 26] on icon "close" at bounding box center [1496, 24] width 11 height 11
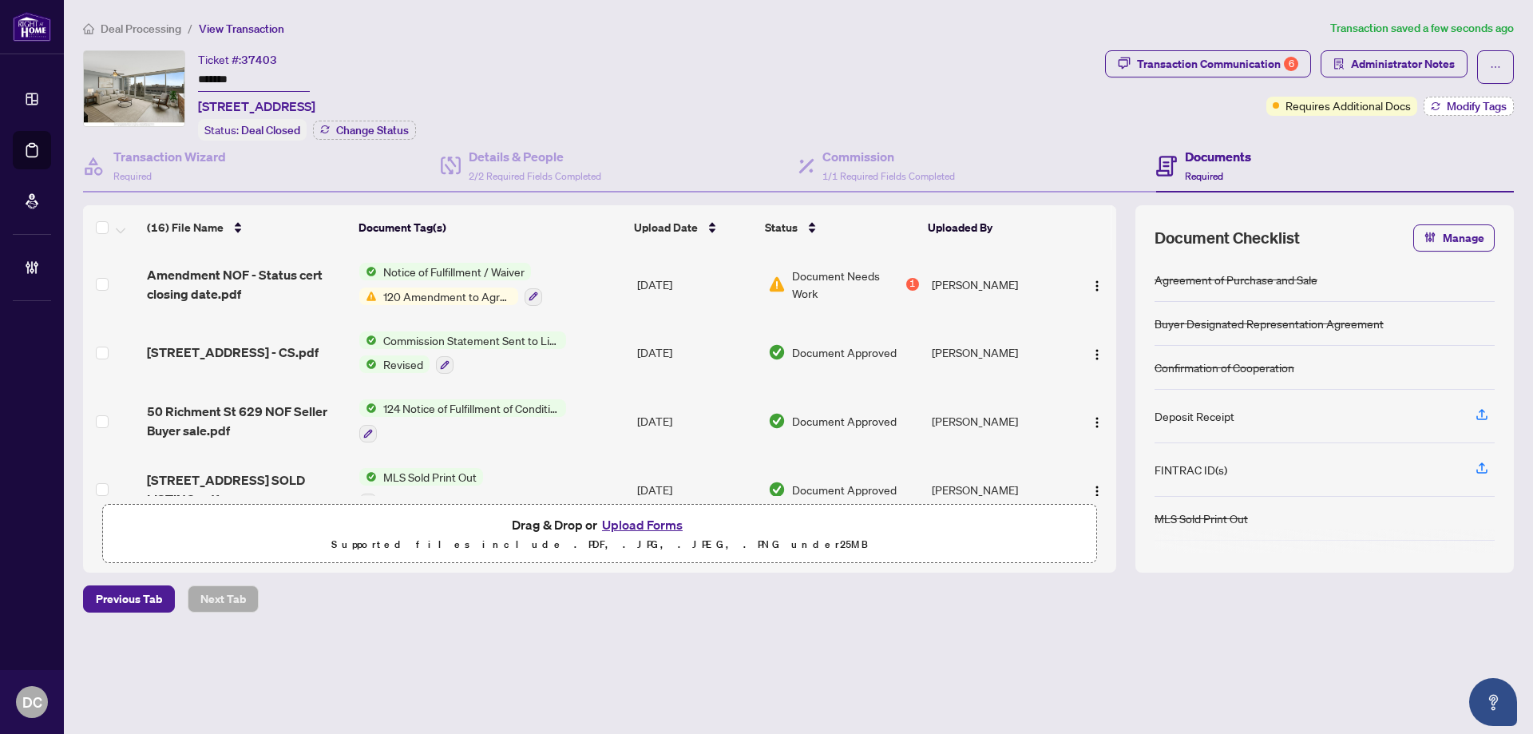
click at [1459, 109] on span "Modify Tags" at bounding box center [1477, 106] width 60 height 11
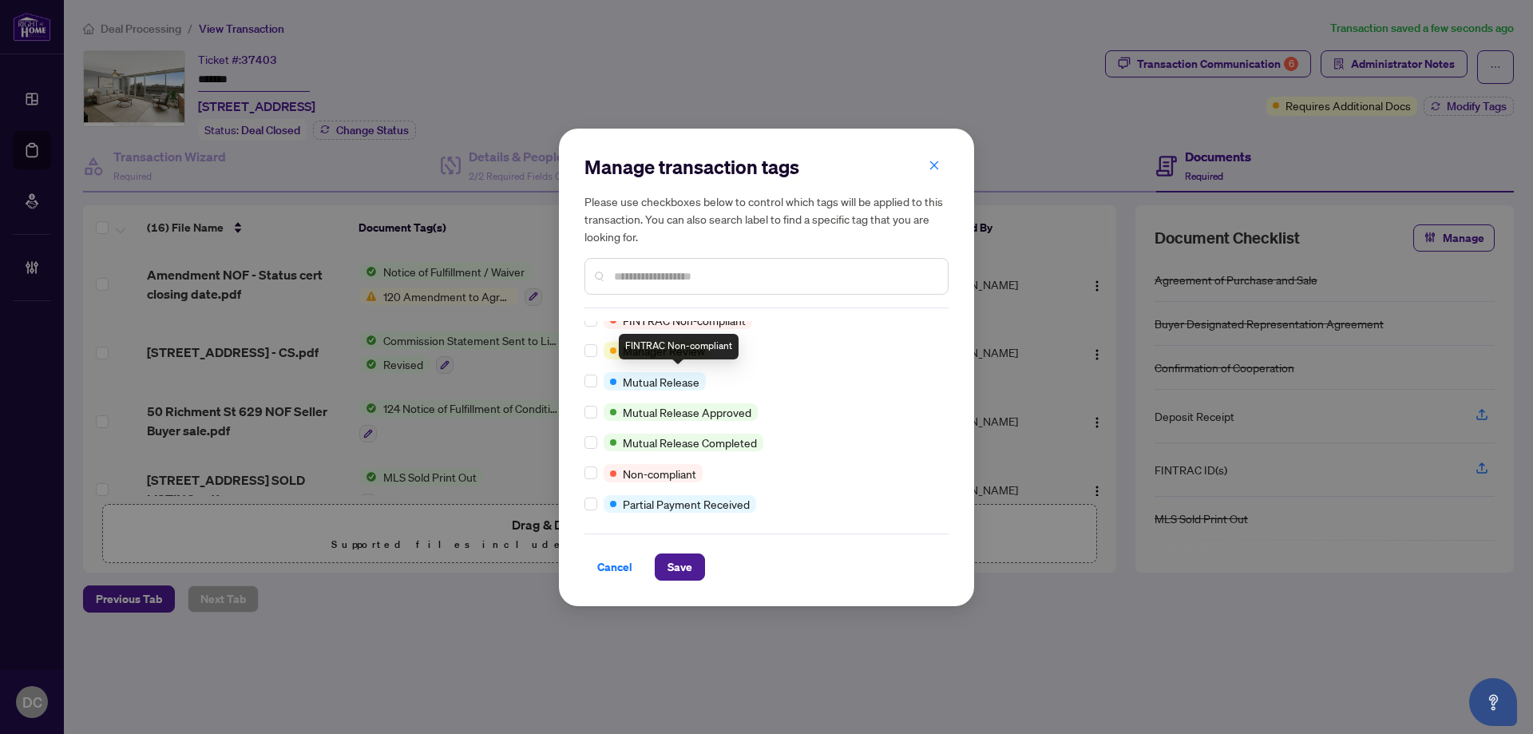
scroll to position [479, 0]
click at [667, 275] on input "text" at bounding box center [774, 276] width 321 height 18
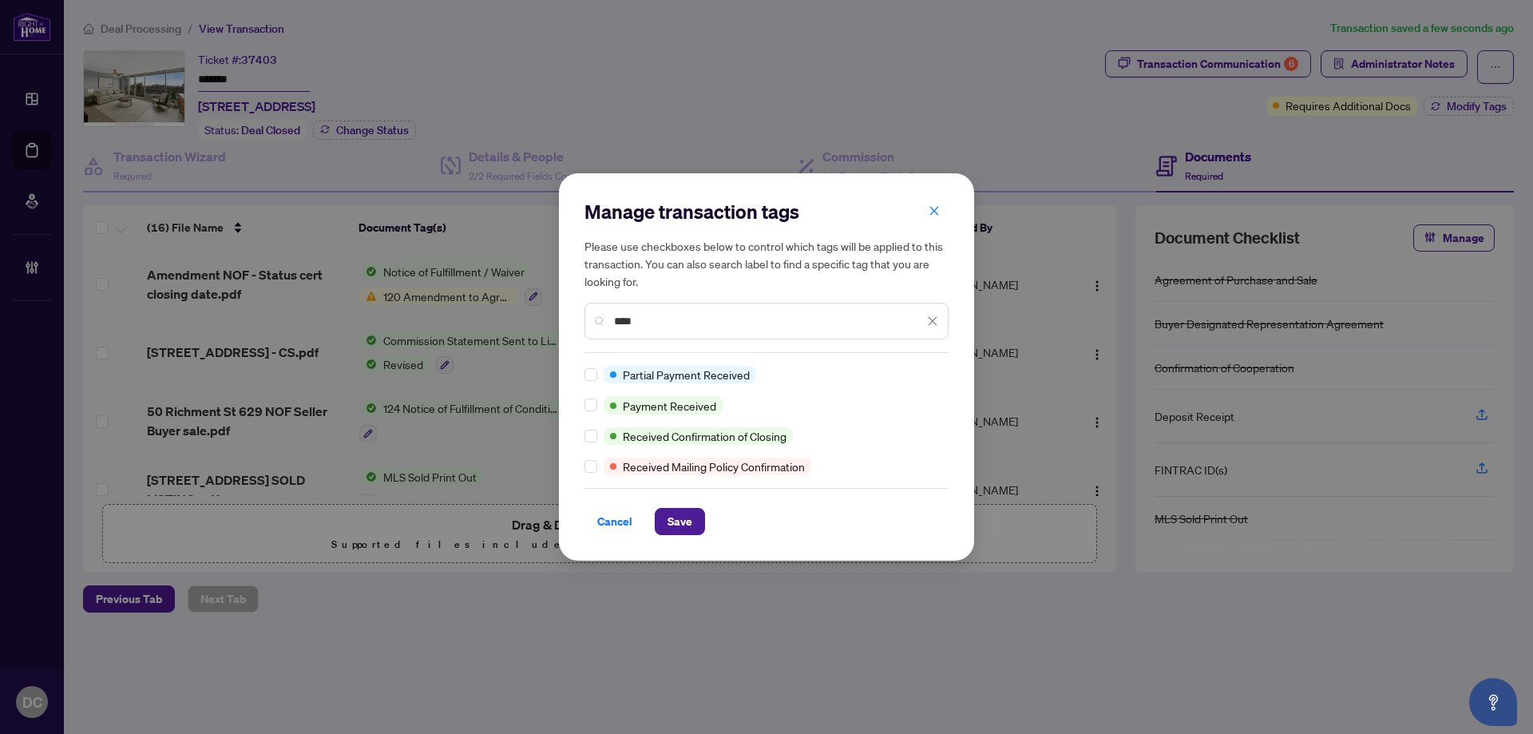
scroll to position [0, 0]
type input "****"
click at [679, 521] on span "Save" at bounding box center [679, 522] width 25 height 26
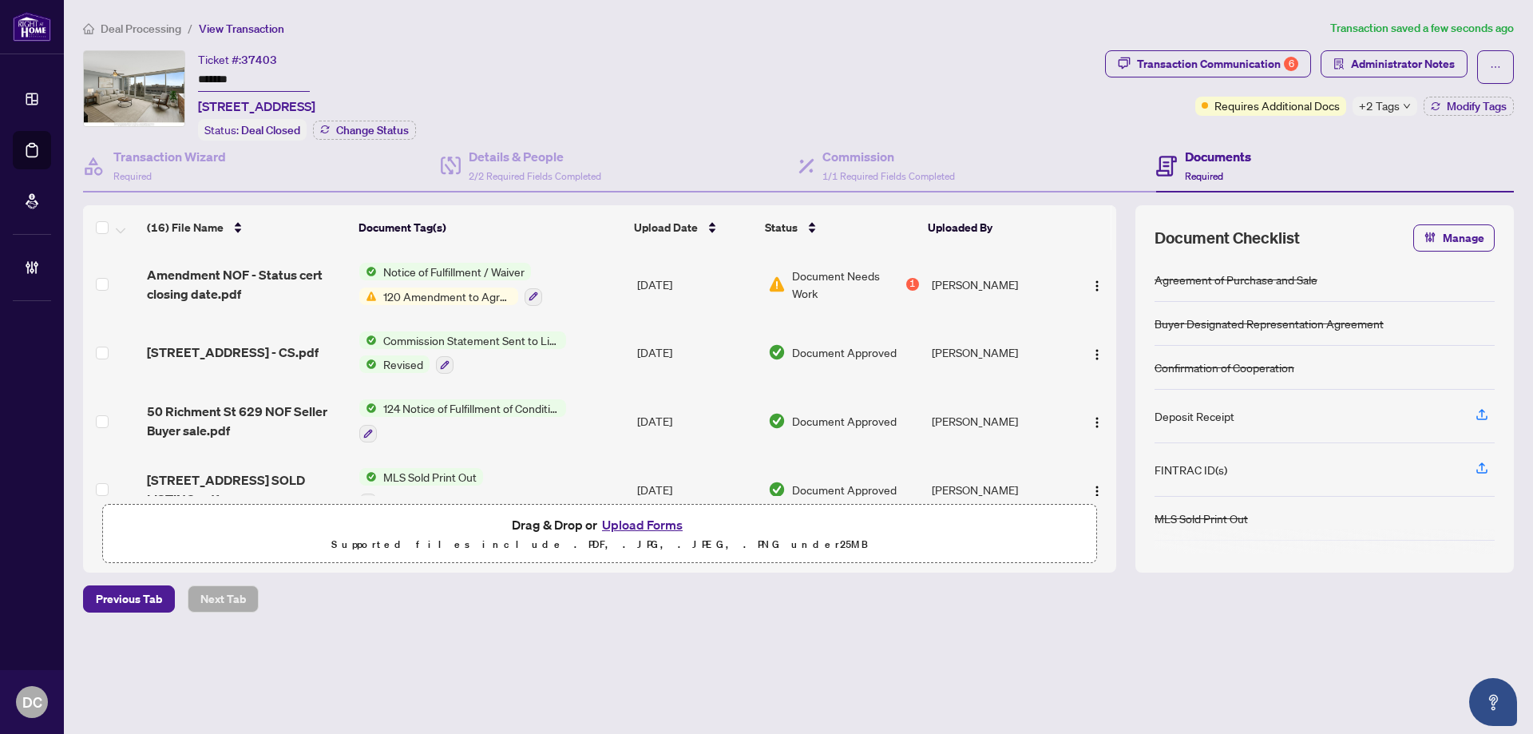
click at [1405, 44] on div "Deal Processing / View Transaction Transaction saved a few seconds ago Ticket #…" at bounding box center [799, 343] width 1444 height 649
click at [1405, 64] on span "Administrator Notes" at bounding box center [1403, 64] width 104 height 26
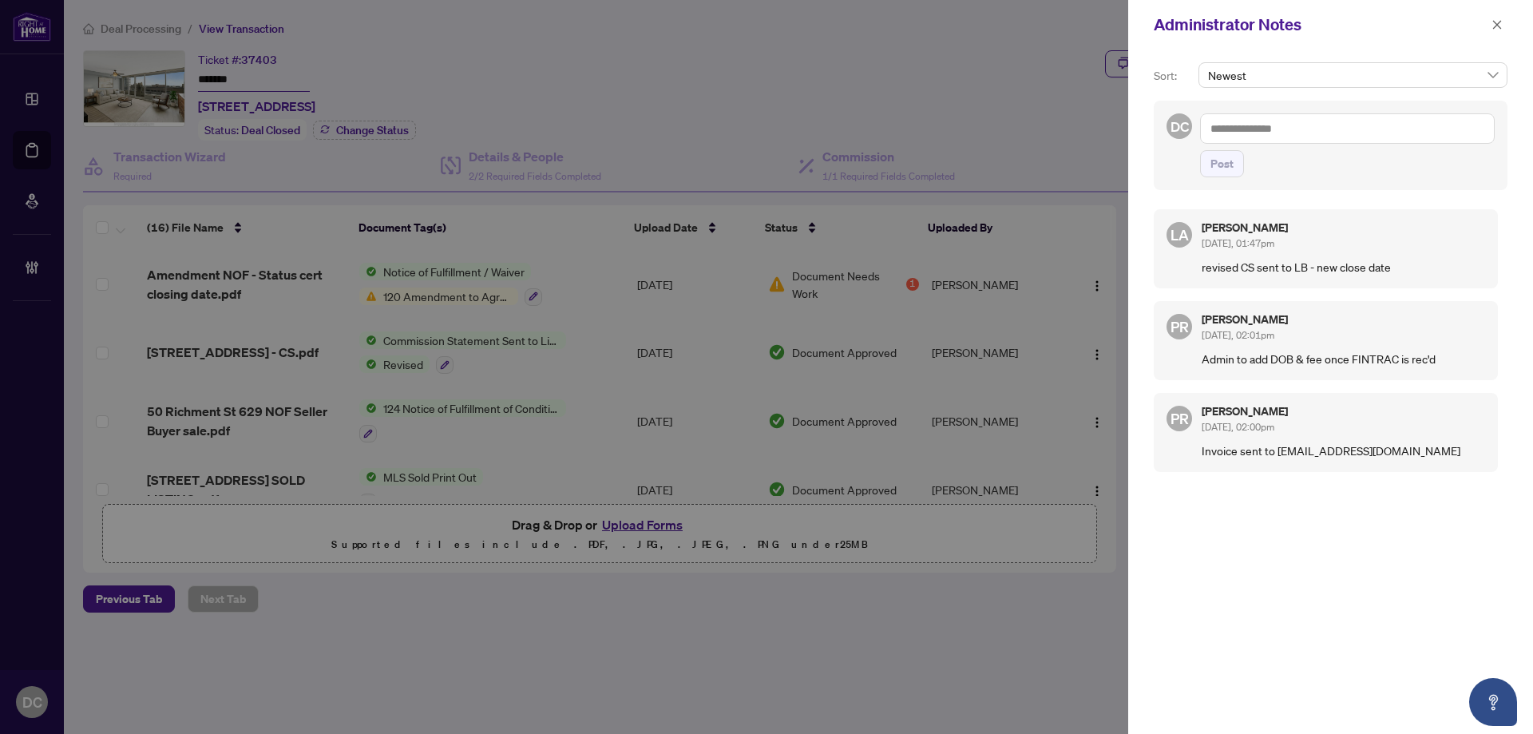
click at [1425, 135] on textarea at bounding box center [1347, 128] width 295 height 30
paste textarea "**********"
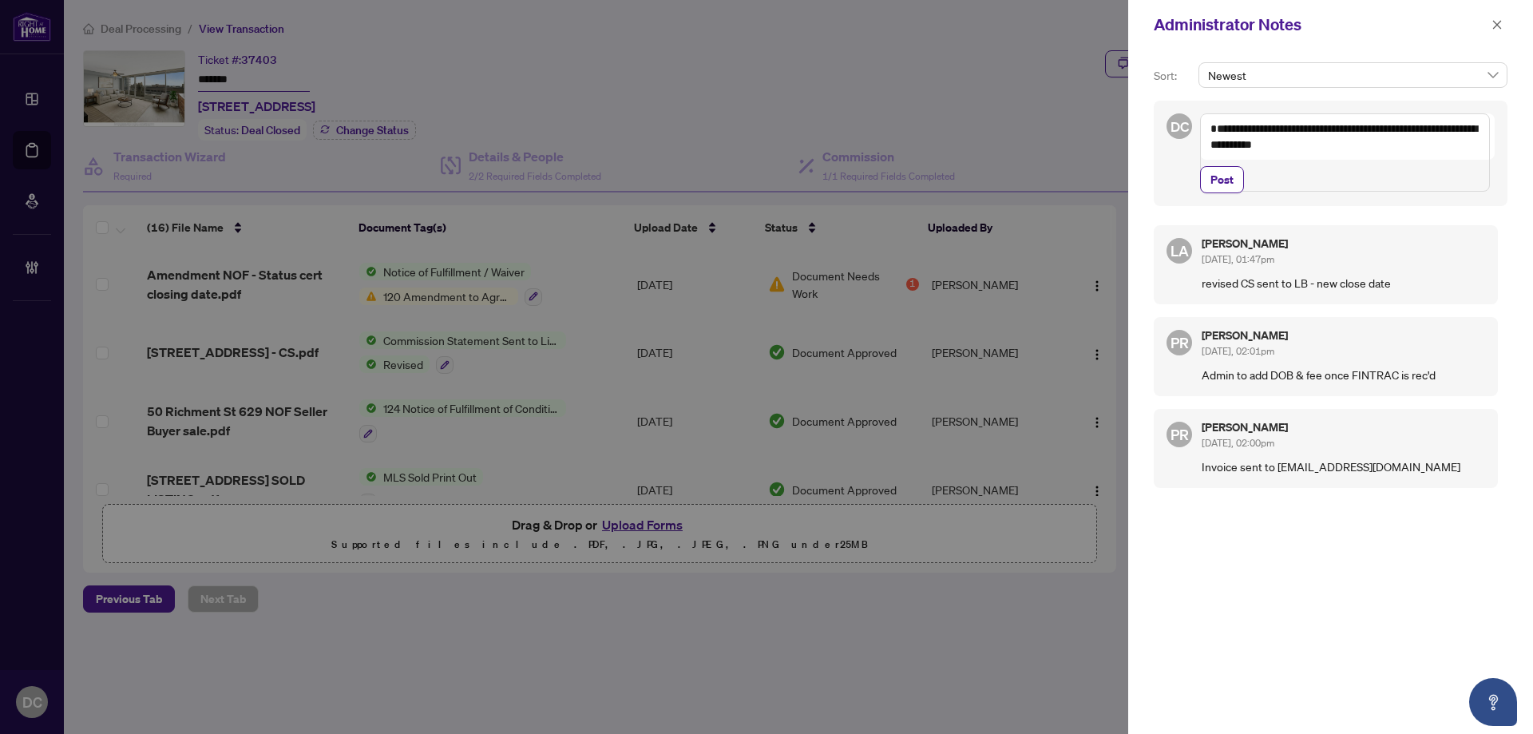
click at [1209, 142] on textarea "**********" at bounding box center [1345, 152] width 290 height 78
type textarea "**********"
click at [1233, 192] on span "Post" at bounding box center [1221, 180] width 23 height 26
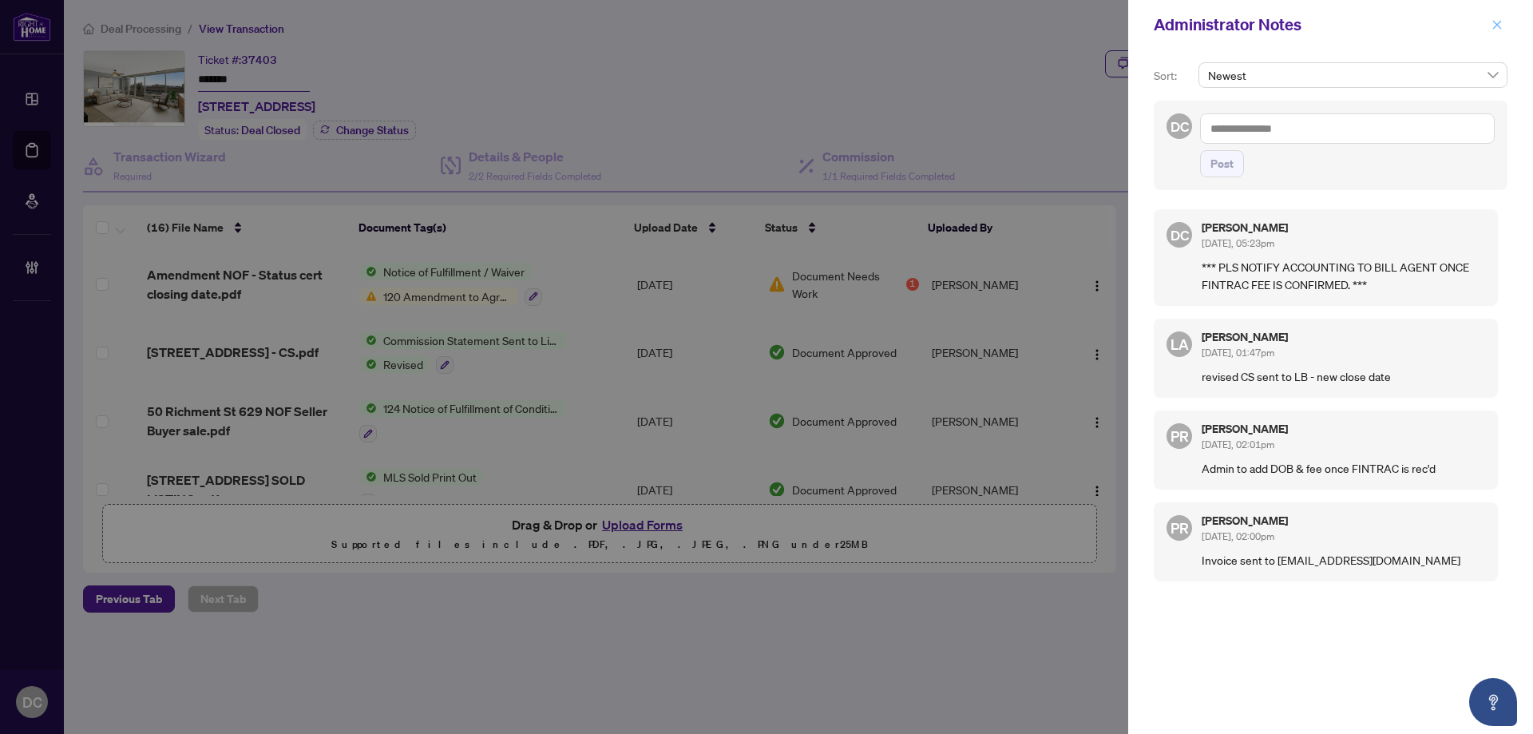
click at [1491, 30] on icon "close" at bounding box center [1496, 24] width 11 height 11
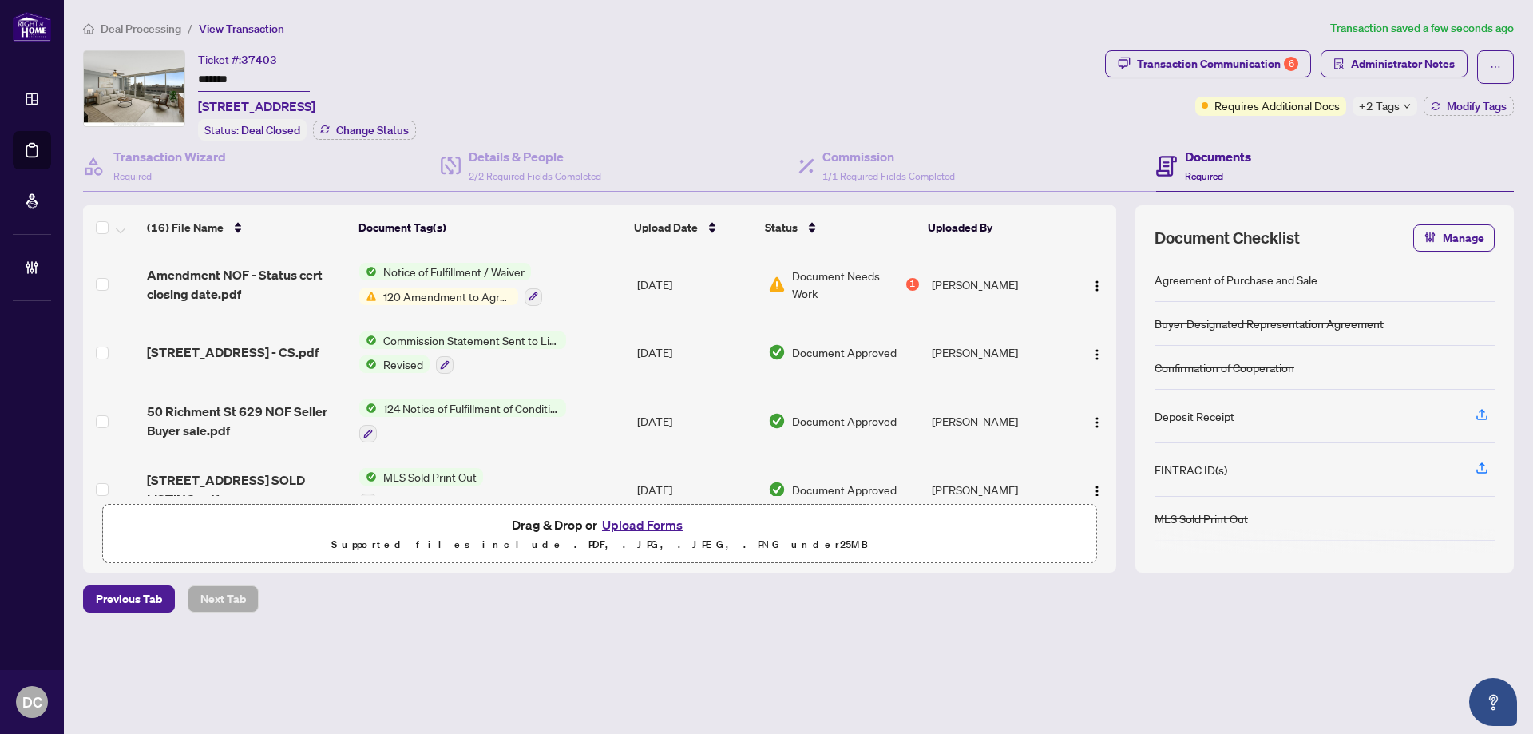
click at [174, 22] on span "Deal Processing" at bounding box center [141, 29] width 81 height 14
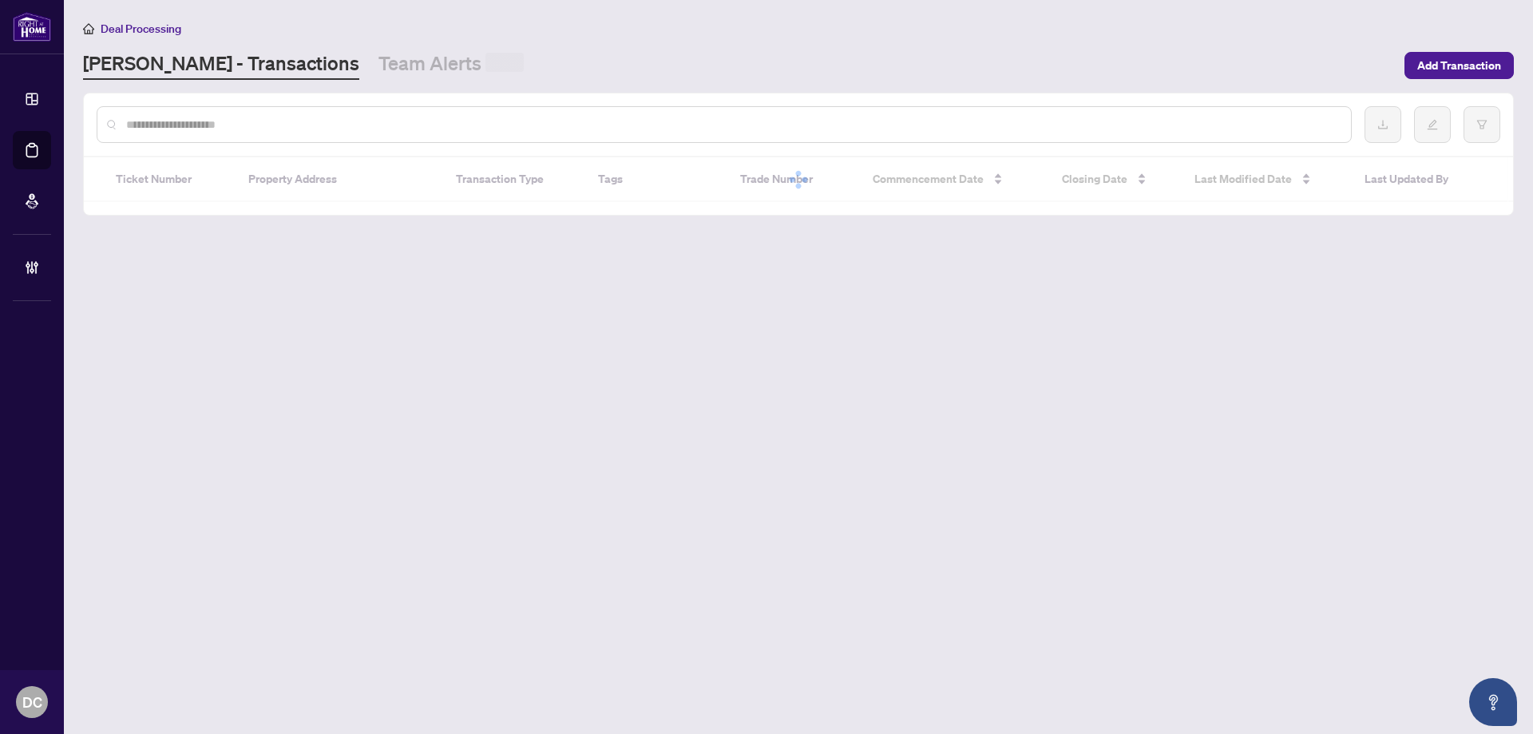
click at [223, 112] on div at bounding box center [724, 124] width 1255 height 37
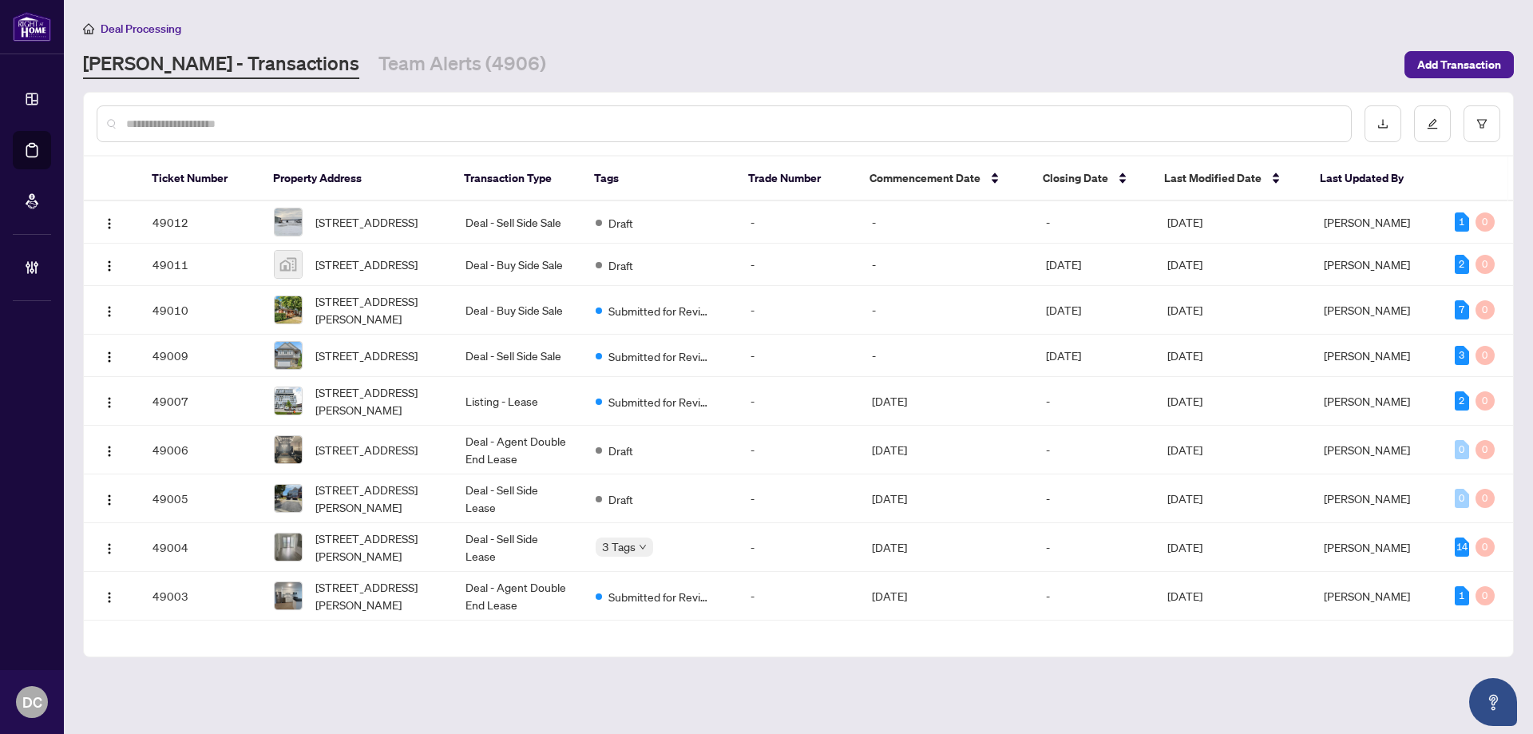
click at [224, 125] on input "text" at bounding box center [732, 124] width 1212 height 18
paste input "*******"
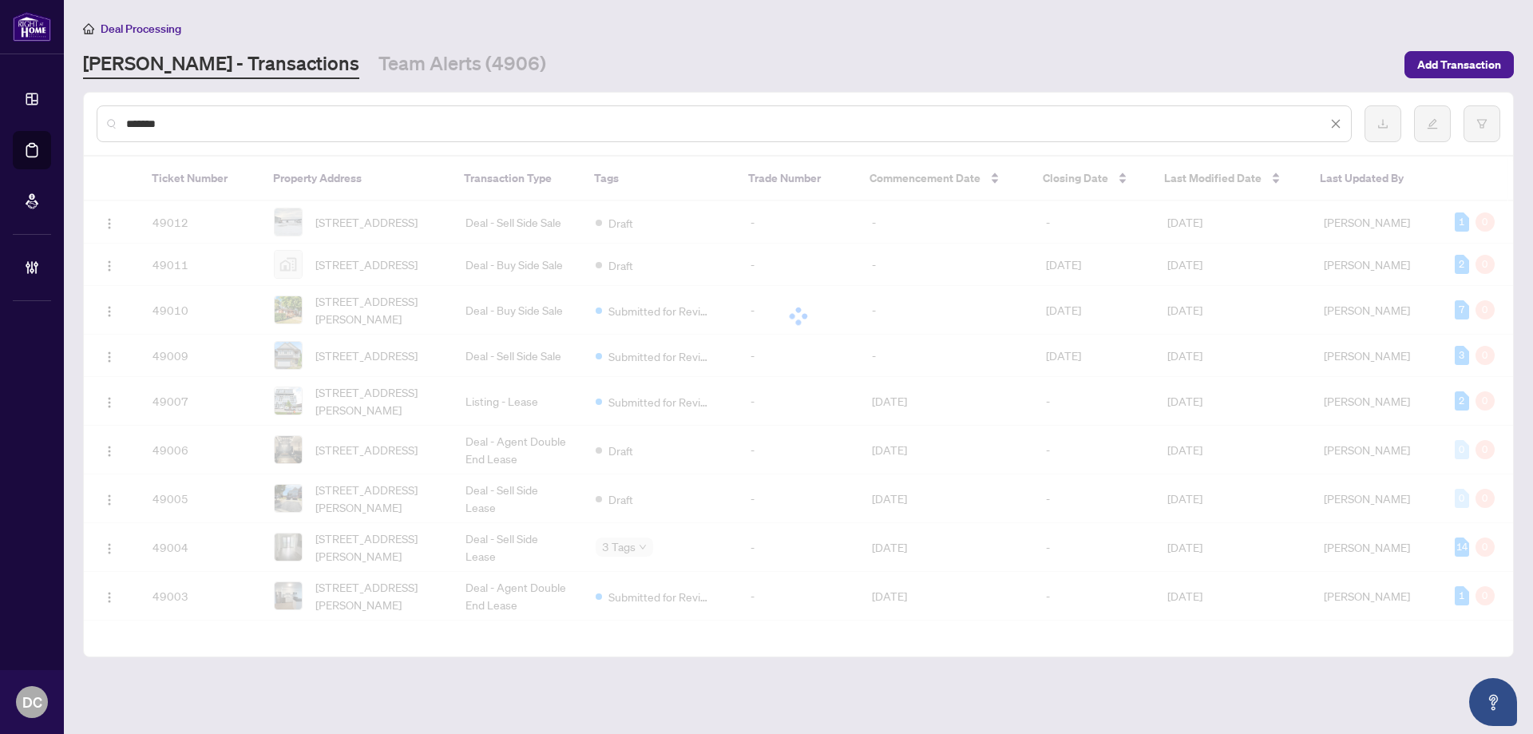
type input "*******"
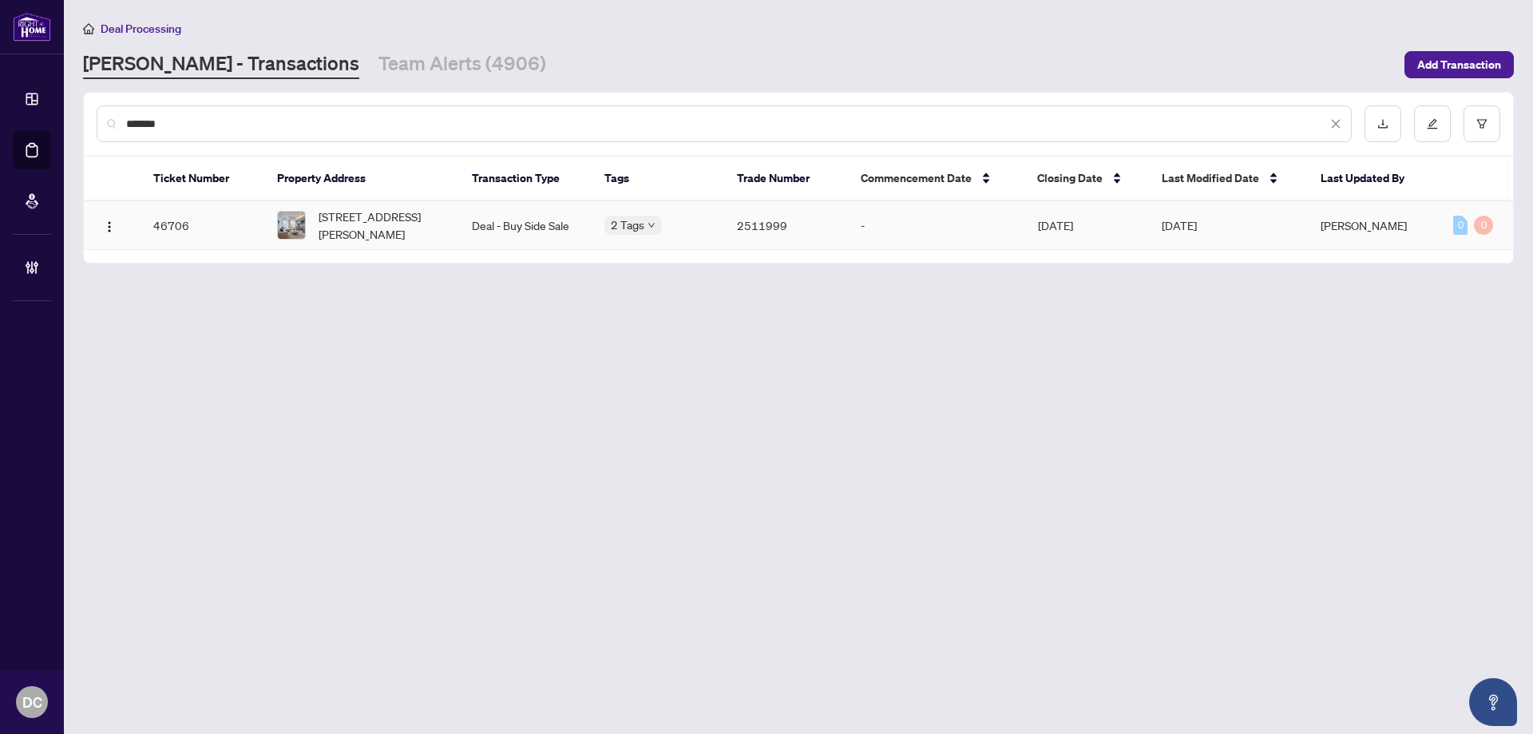
click at [411, 222] on span "[STREET_ADDRESS][PERSON_NAME]" at bounding box center [383, 225] width 128 height 35
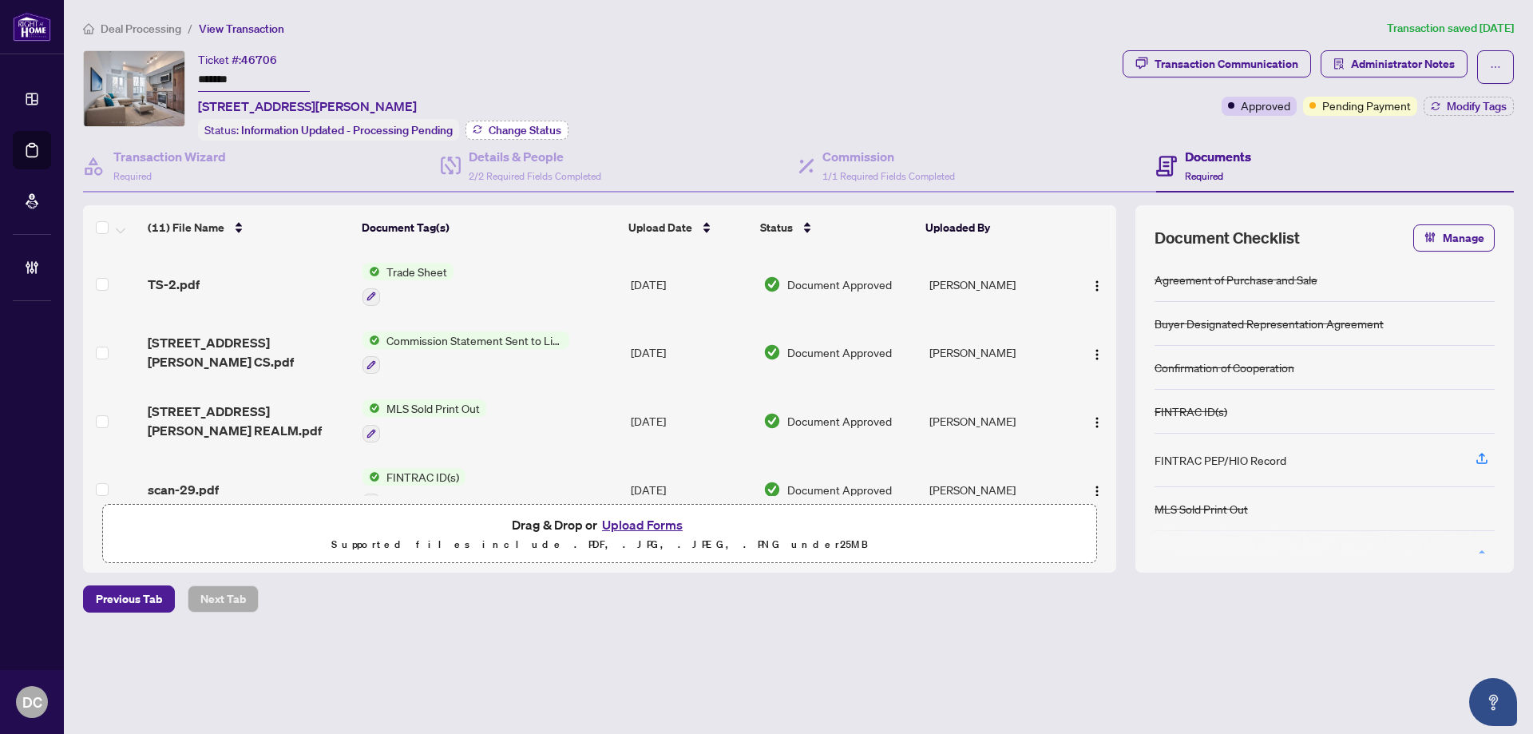
click at [503, 125] on span "Change Status" at bounding box center [525, 130] width 73 height 11
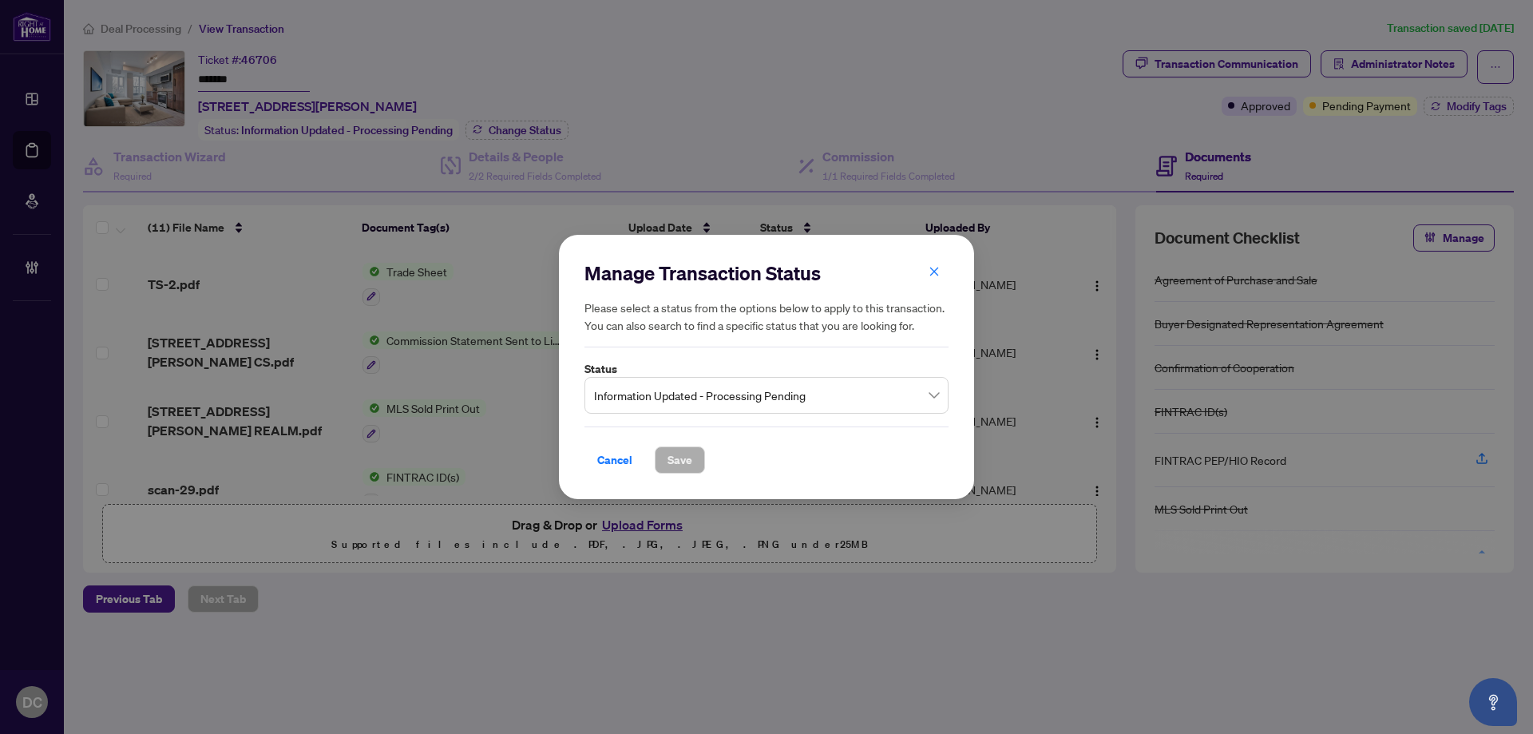
drag, startPoint x: 762, startPoint y: 404, endPoint x: 755, endPoint y: 415, distance: 13.3
click at [762, 403] on span "Information Updated - Processing Pending" at bounding box center [766, 395] width 345 height 30
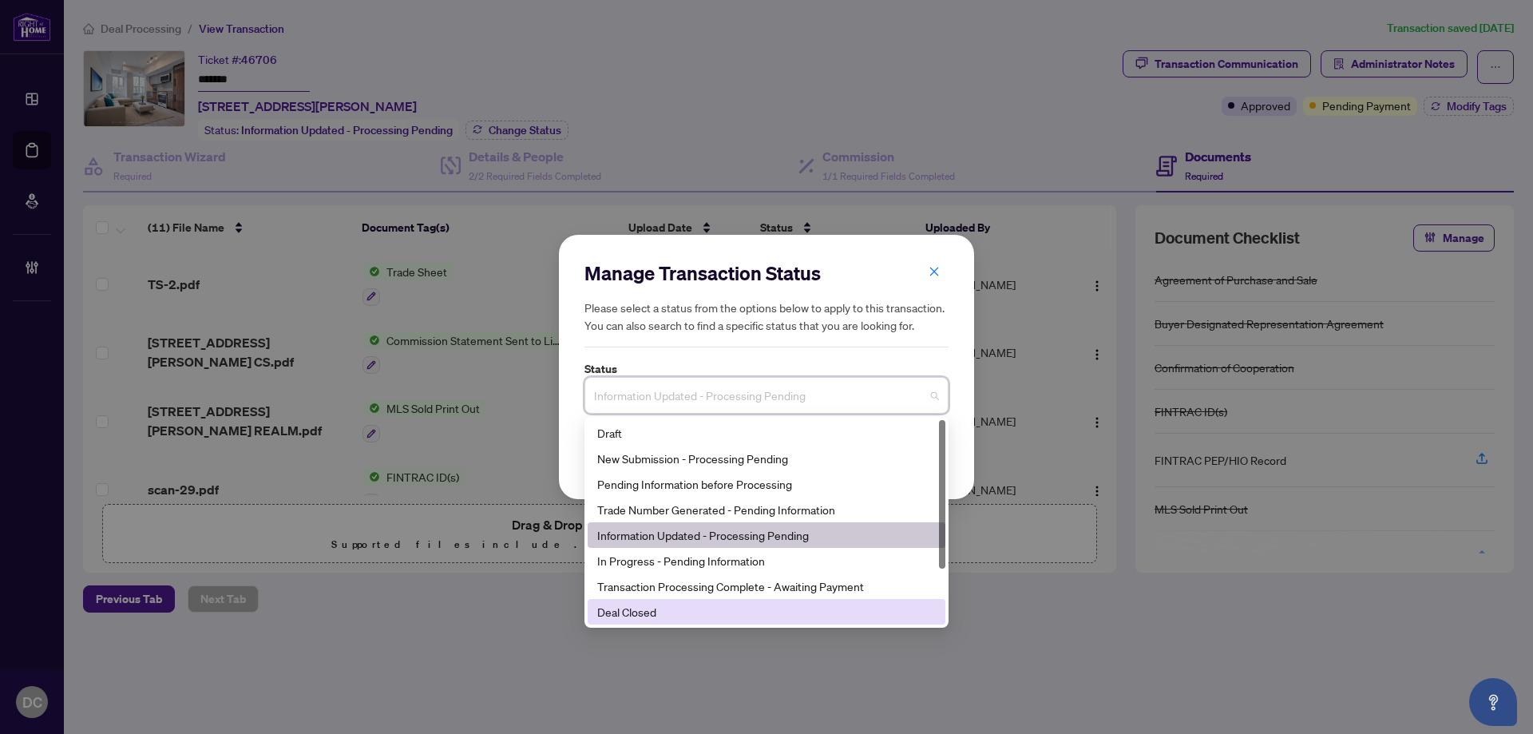
click at [648, 607] on div "Deal Closed" at bounding box center [766, 612] width 339 height 18
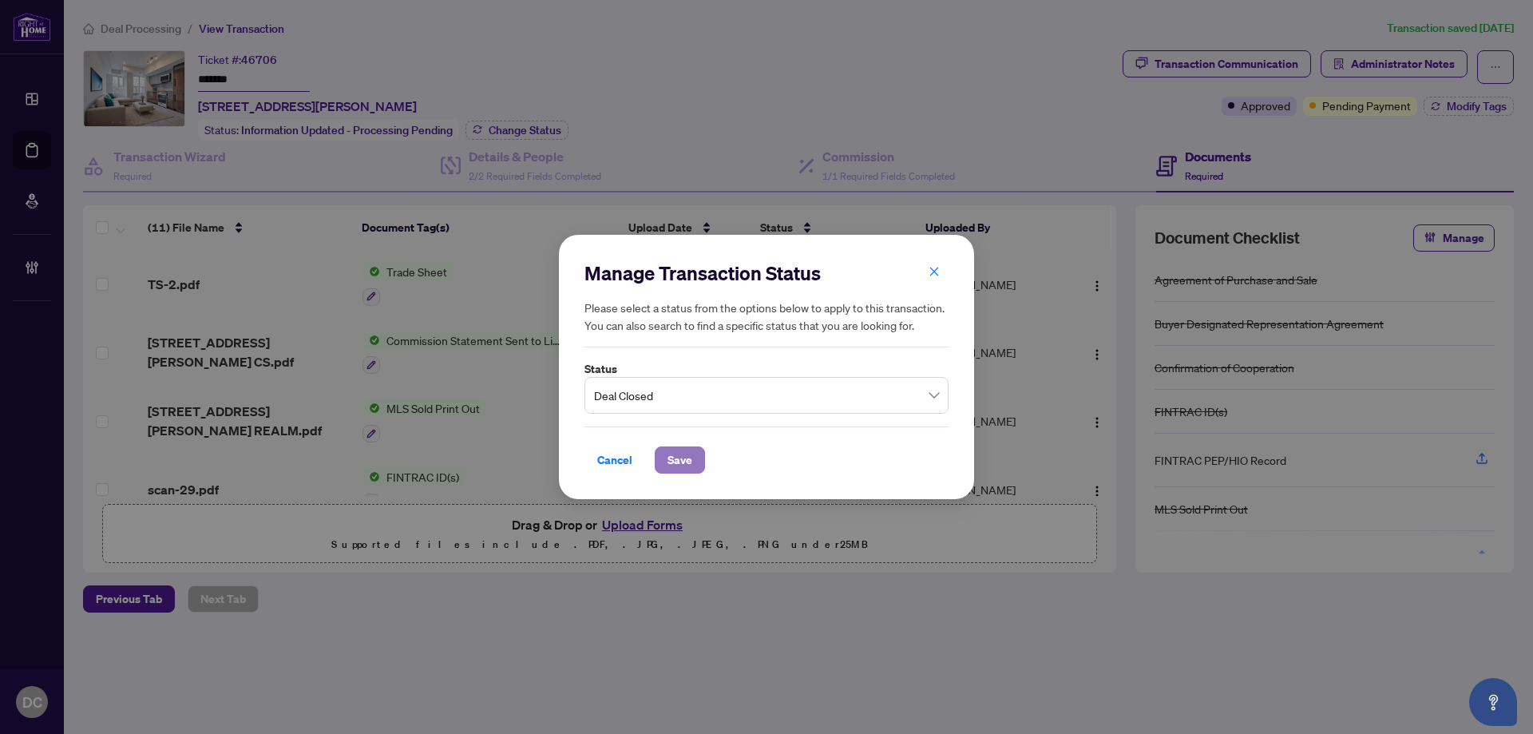
click at [689, 456] on span "Save" at bounding box center [679, 460] width 25 height 26
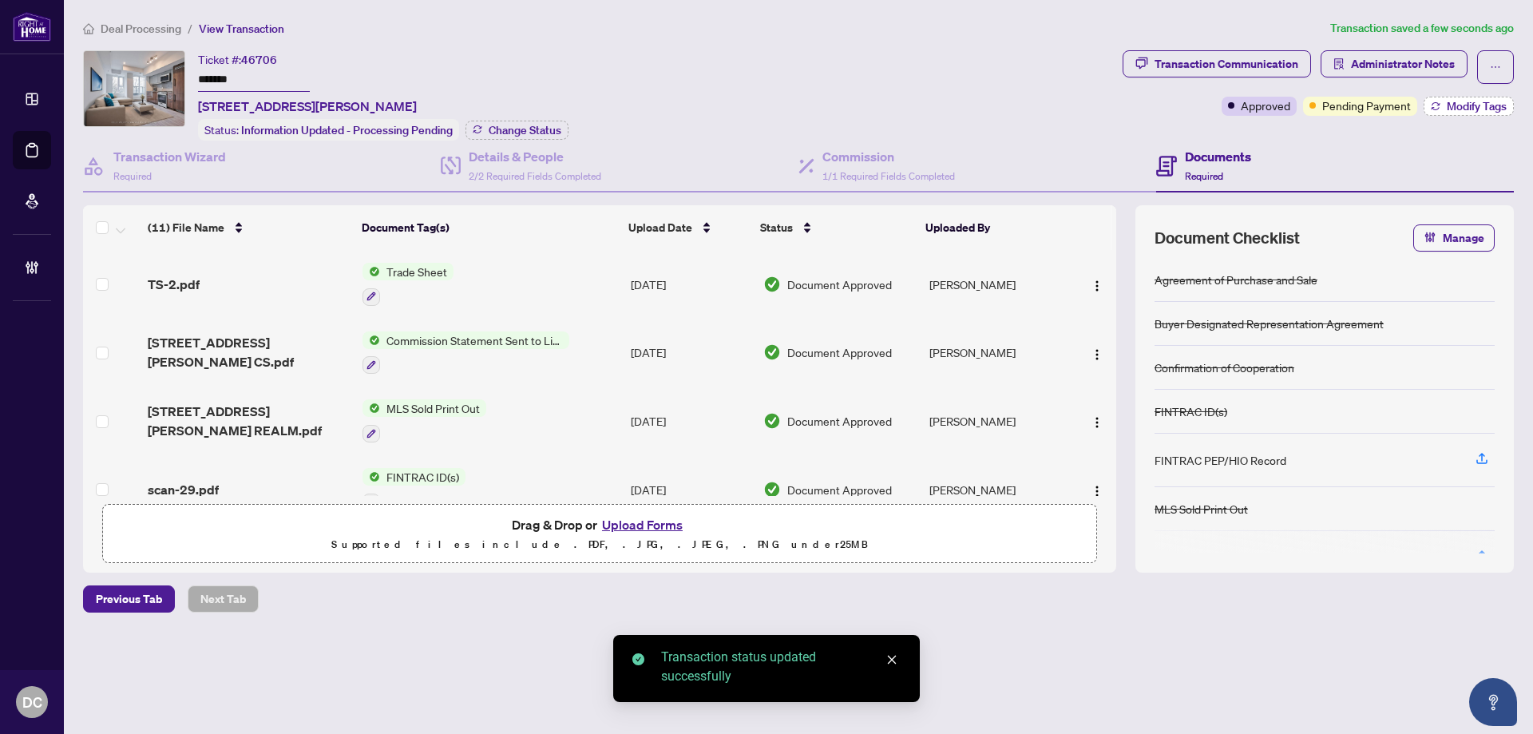
click at [1439, 112] on button "Modify Tags" at bounding box center [1469, 106] width 90 height 19
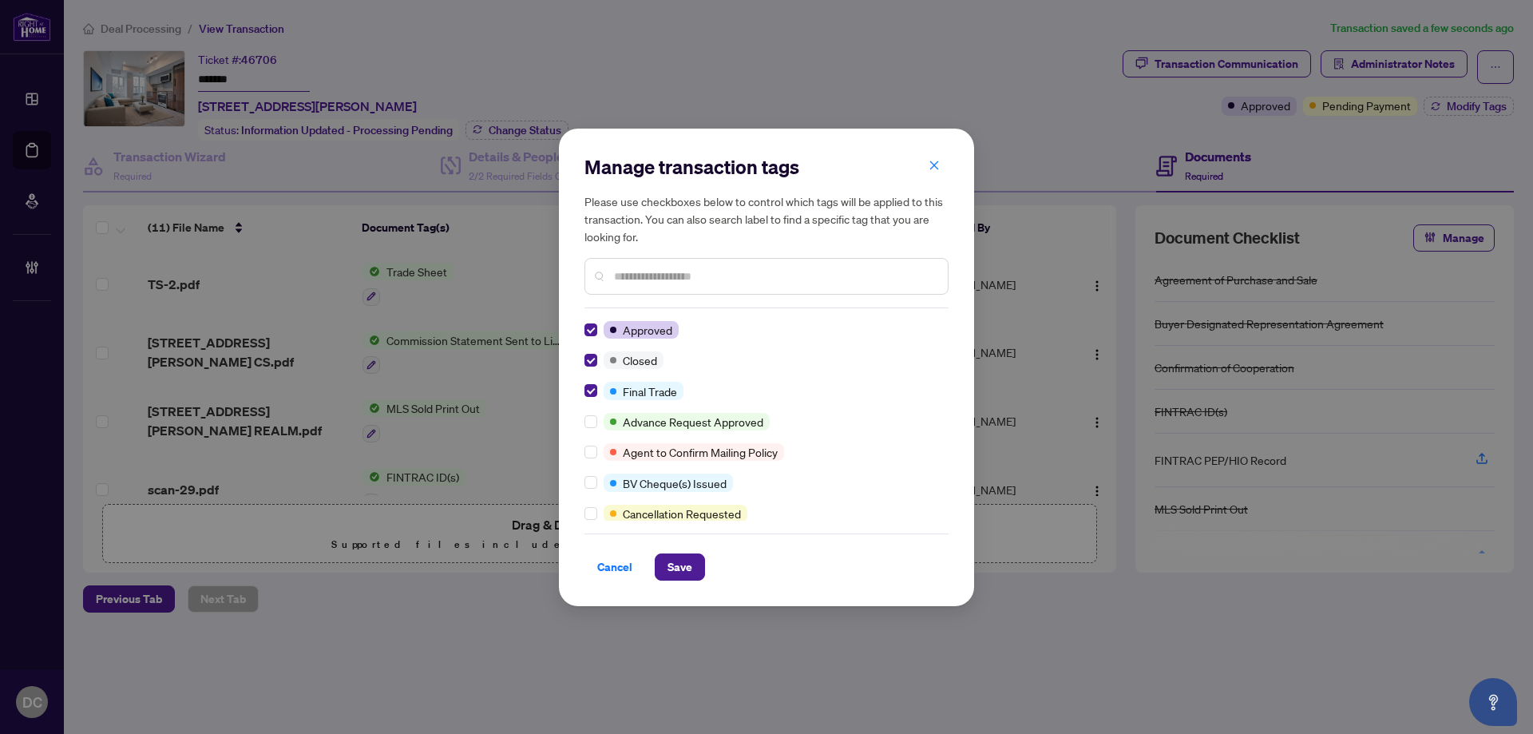
drag, startPoint x: 667, startPoint y: 568, endPoint x: 26, endPoint y: 474, distance: 648.7
click at [663, 565] on button "Save" at bounding box center [680, 566] width 50 height 27
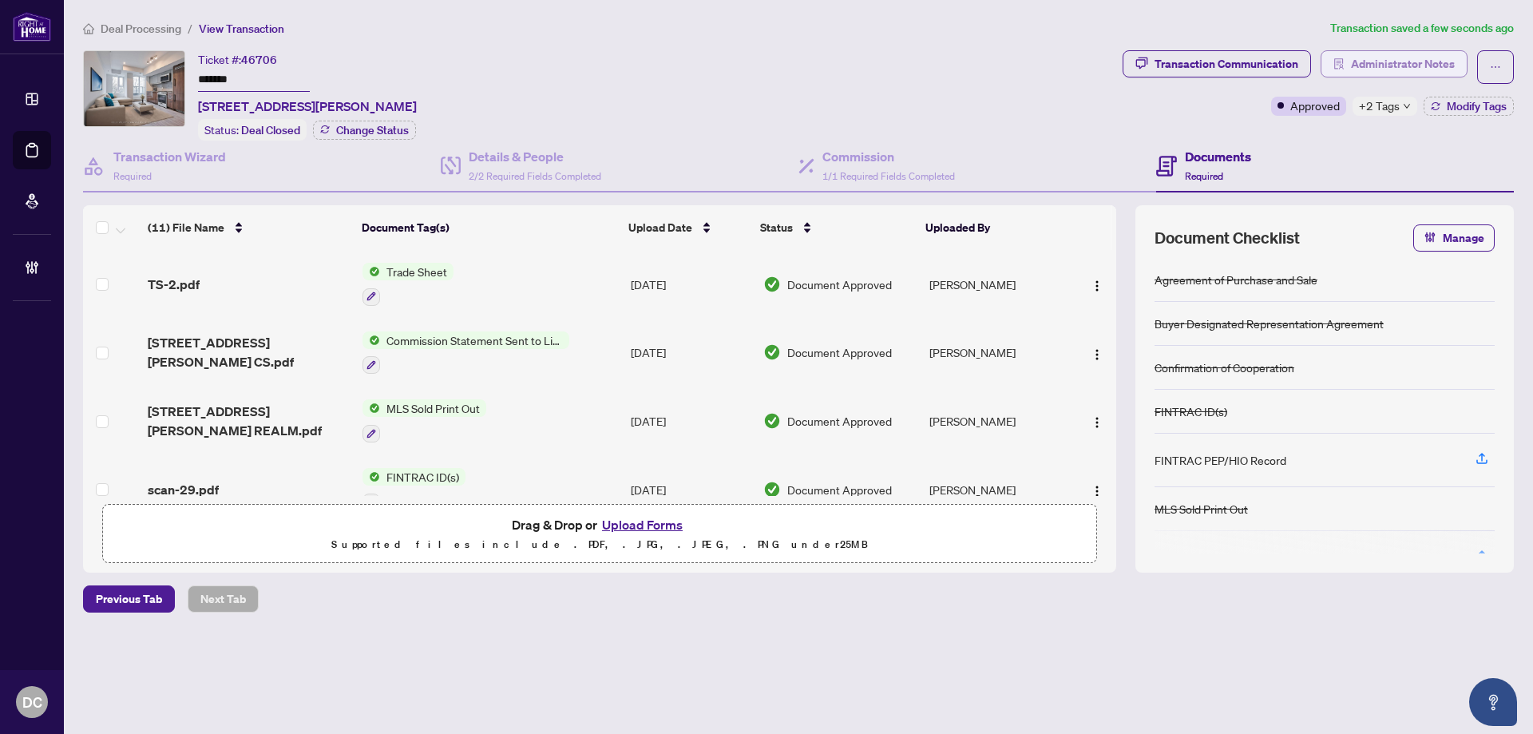
click at [1404, 67] on span "Administrator Notes" at bounding box center [1403, 64] width 104 height 26
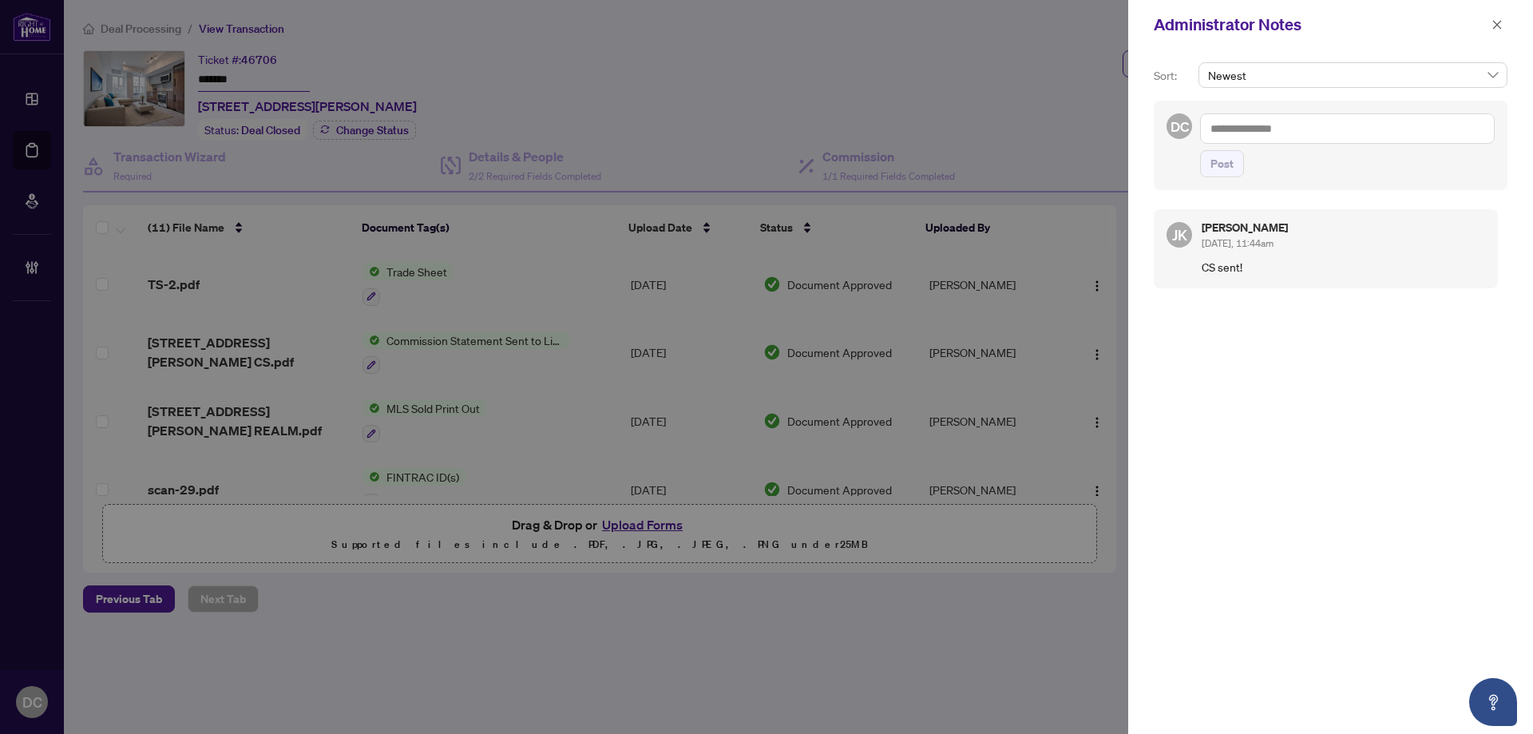
click at [1433, 129] on textarea at bounding box center [1347, 128] width 295 height 30
paste textarea "**********"
type textarea "**********"
drag, startPoint x: 1222, startPoint y: 165, endPoint x: 1250, endPoint y: 157, distance: 29.8
click at [1222, 165] on span "Post" at bounding box center [1221, 164] width 23 height 26
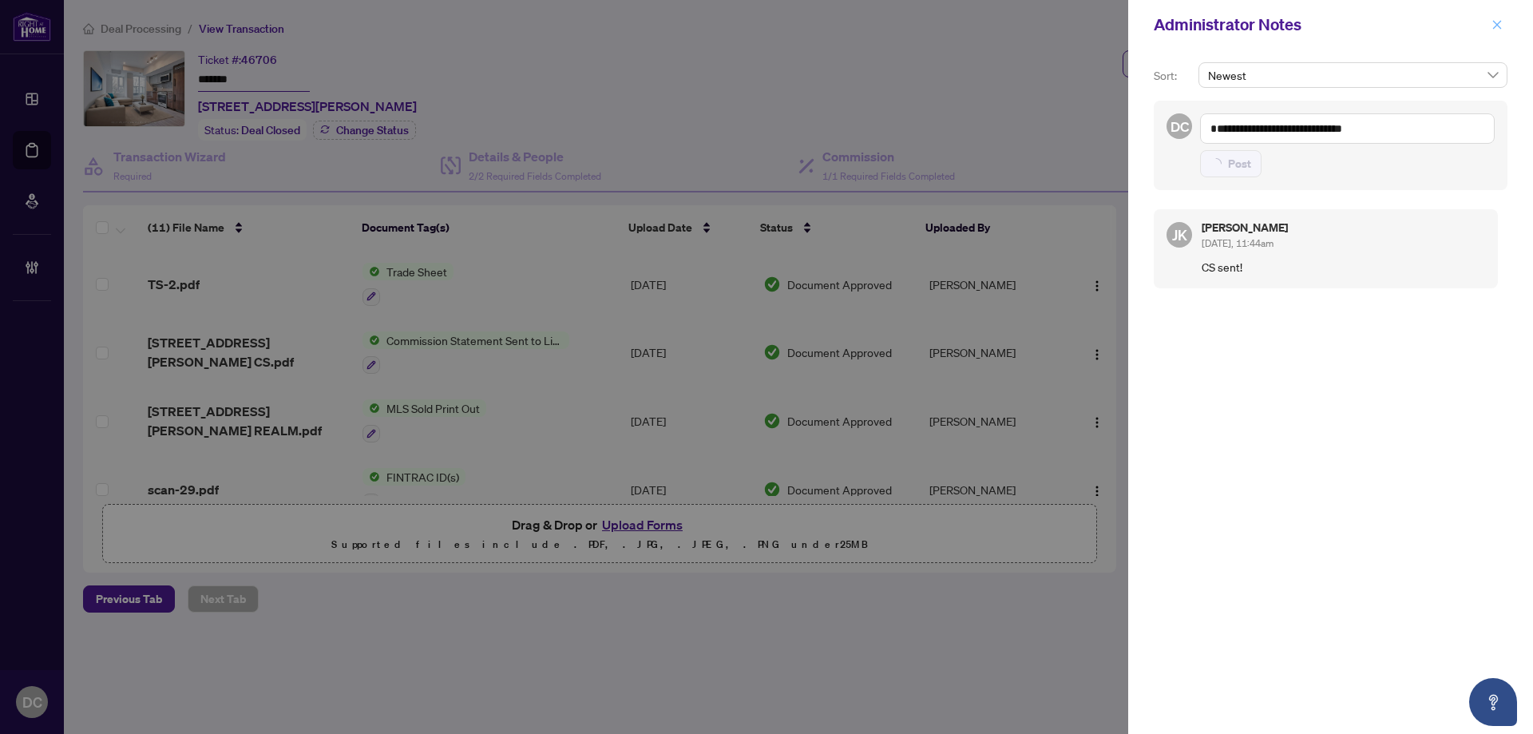
click at [1499, 26] on icon "close" at bounding box center [1496, 24] width 11 height 11
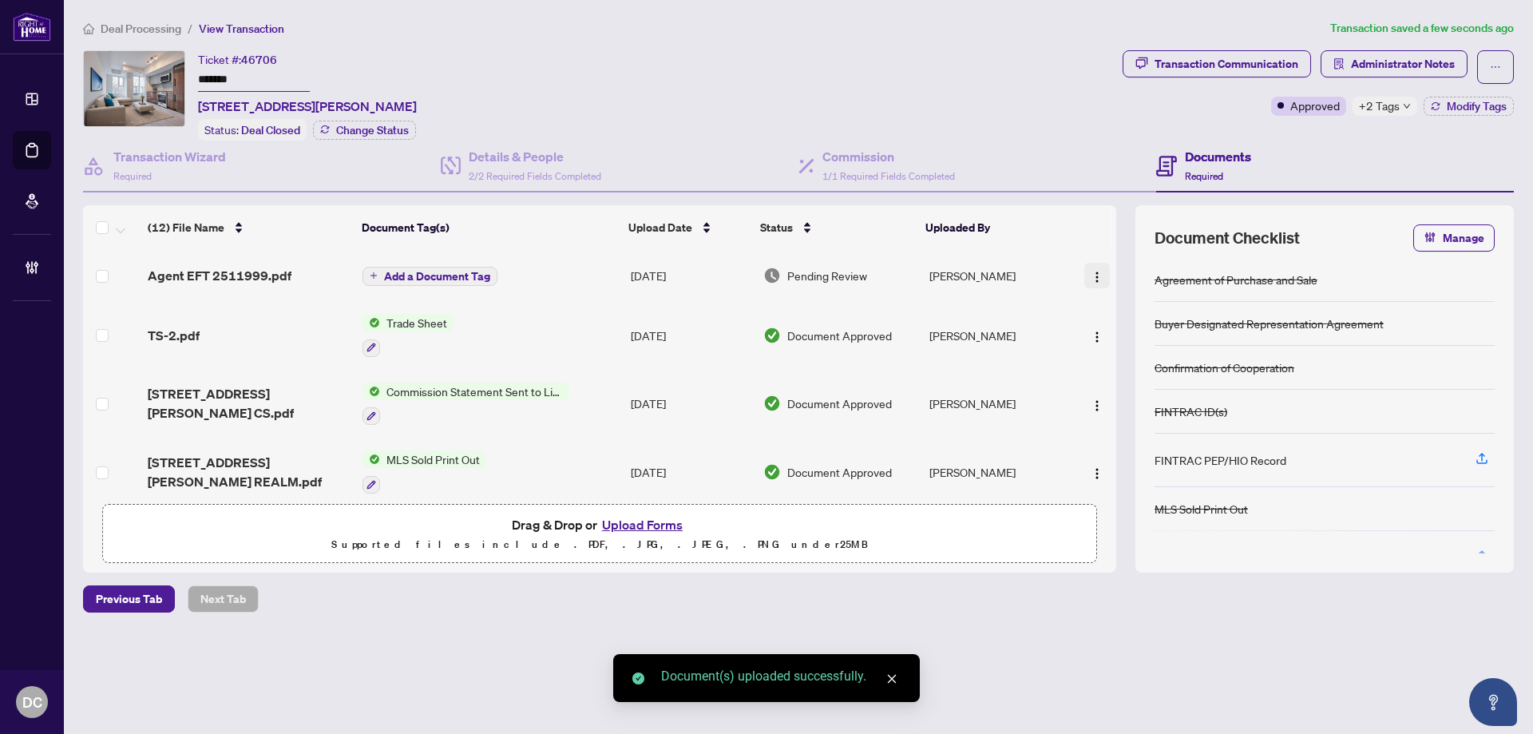
click at [1084, 279] on button "button" at bounding box center [1097, 276] width 26 height 26
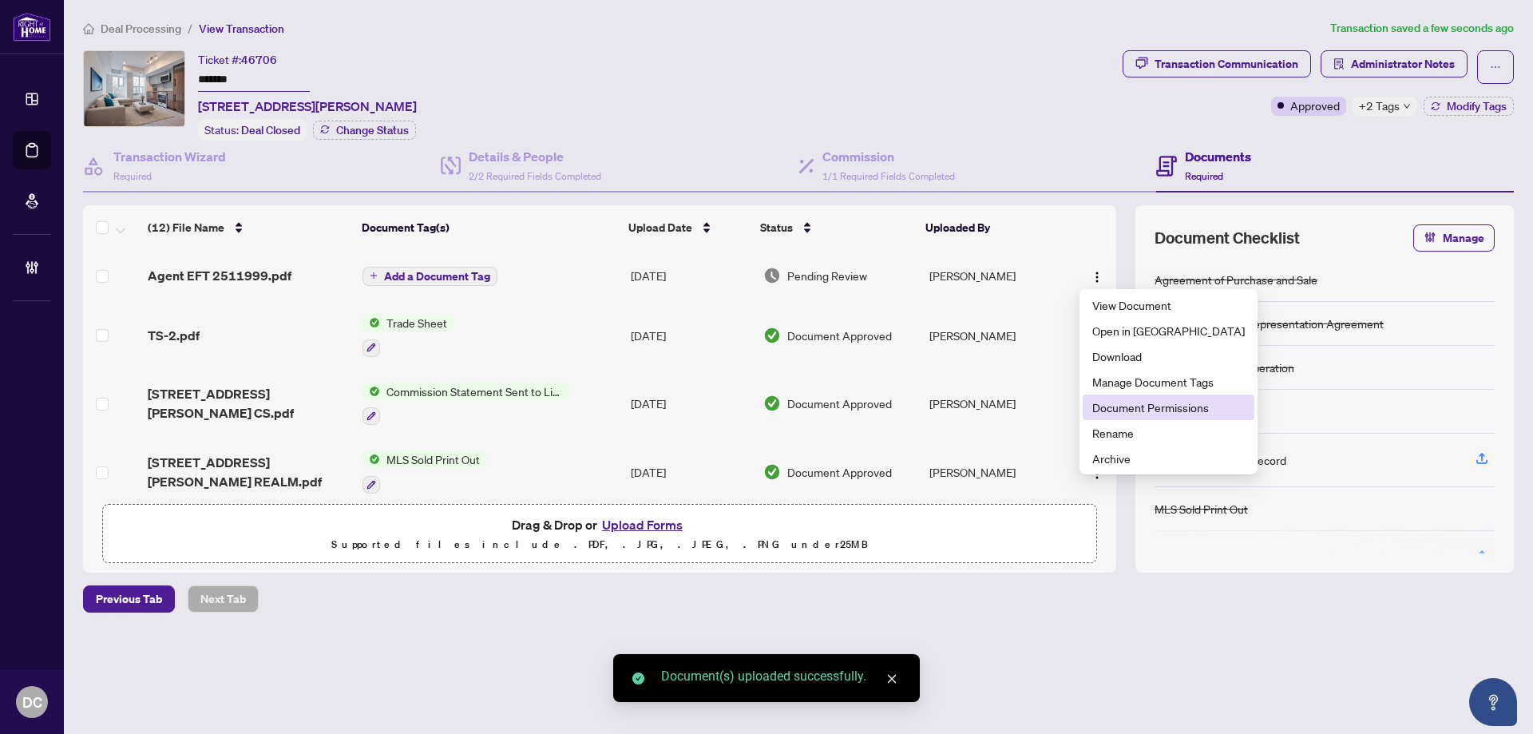
click at [1120, 407] on span "Document Permissions" at bounding box center [1168, 407] width 152 height 18
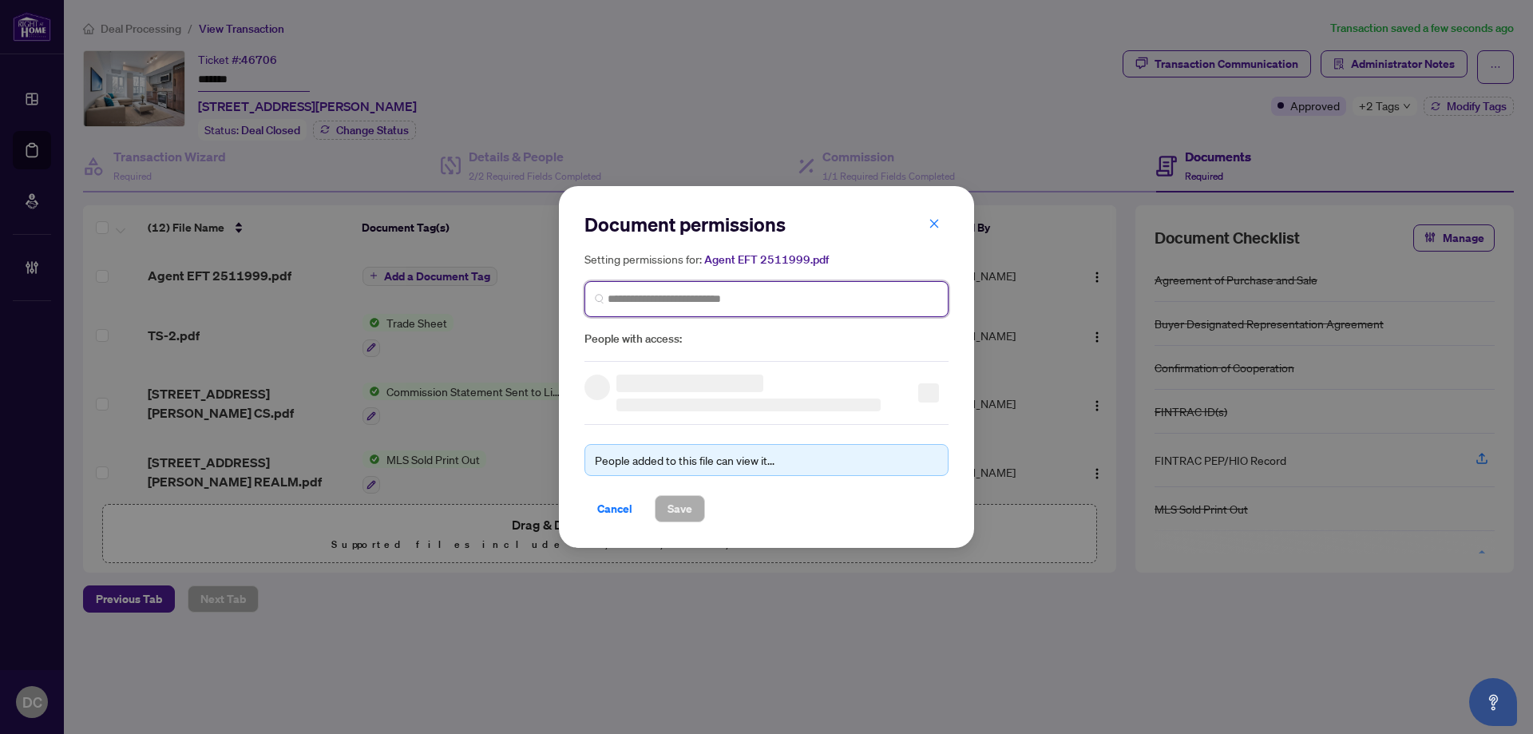
click at [843, 291] on input "search" at bounding box center [773, 299] width 331 height 17
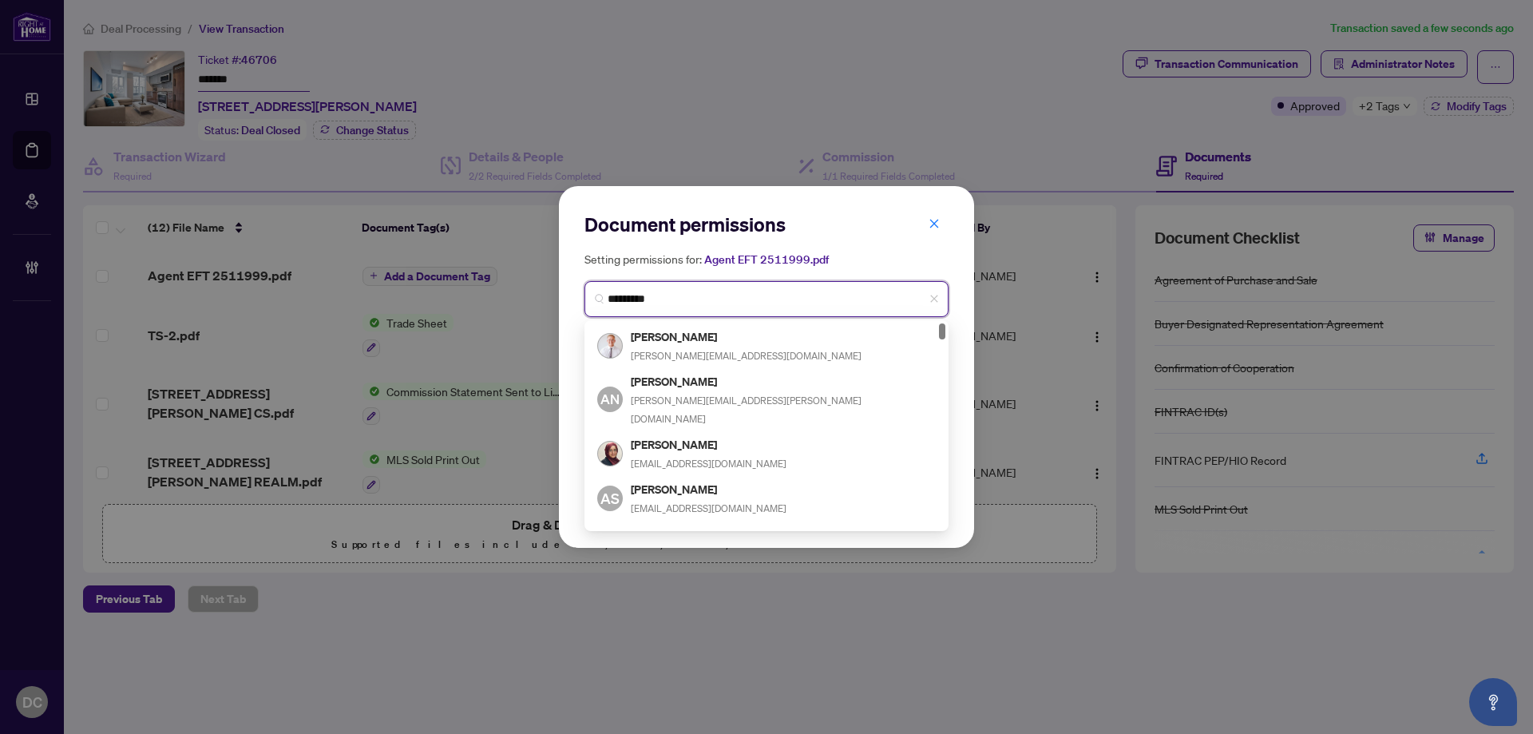
type input "**********"
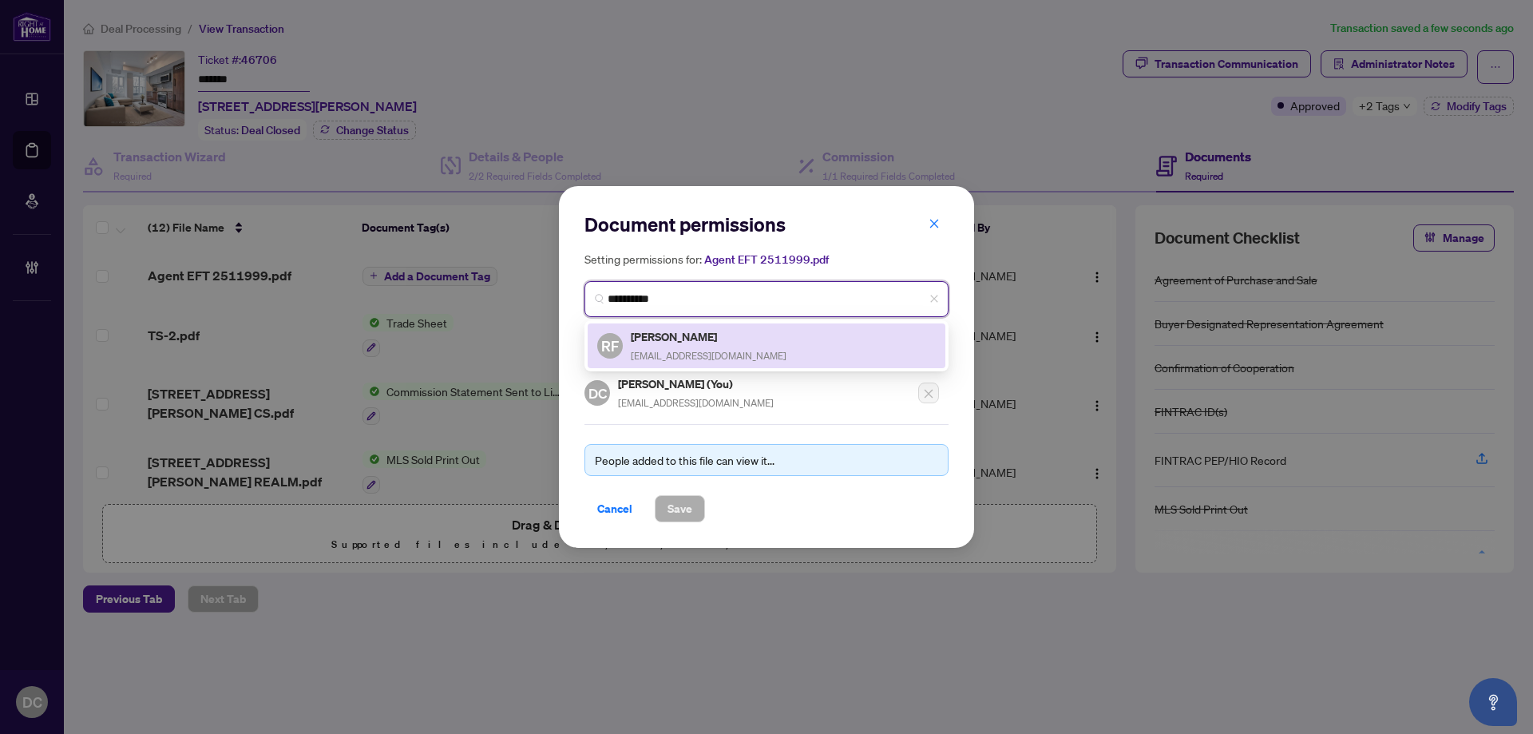
click at [801, 347] on div "RF [PERSON_NAME] [EMAIL_ADDRESS][DOMAIN_NAME]" at bounding box center [766, 345] width 339 height 37
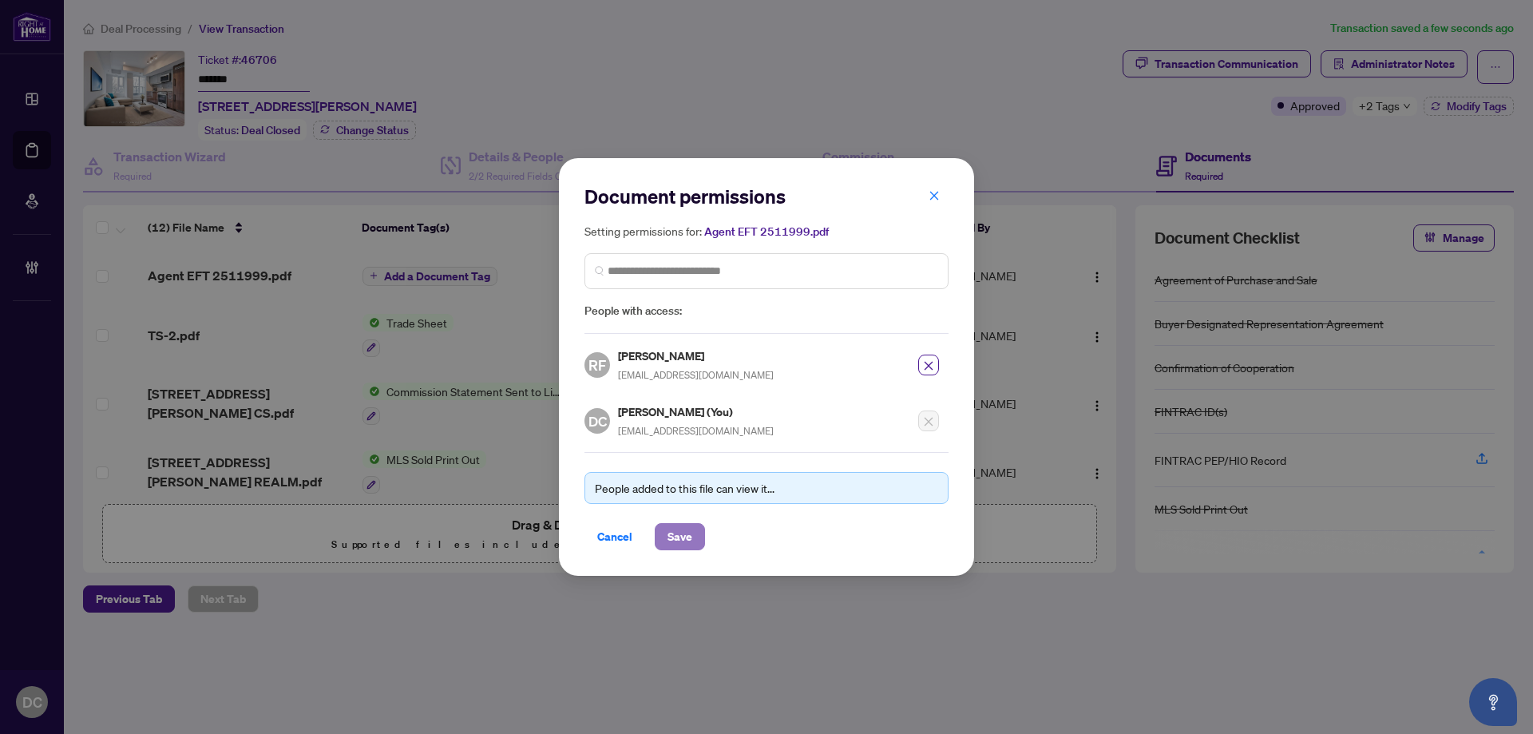
click at [675, 540] on span "Save" at bounding box center [679, 537] width 25 height 26
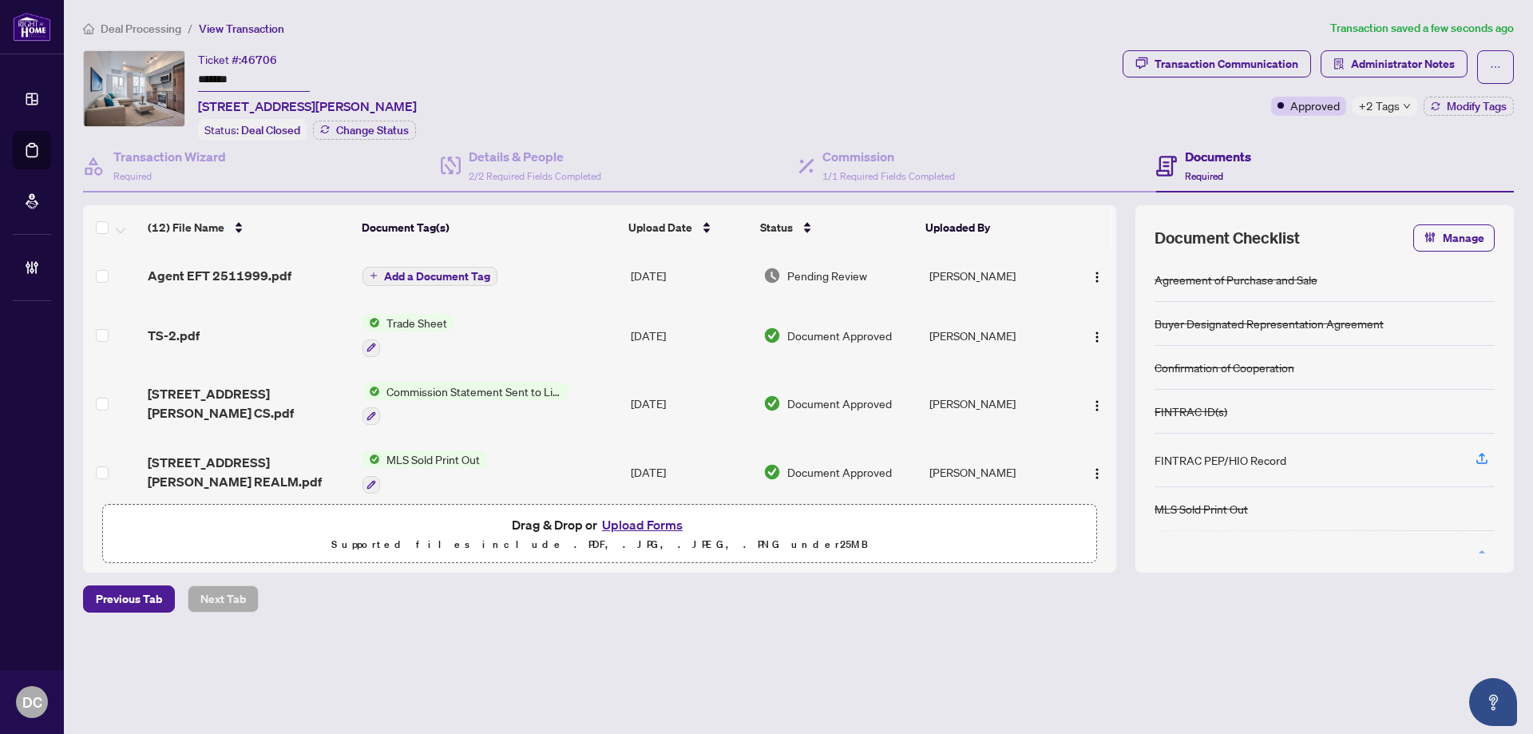
click at [433, 276] on span "Add a Document Tag" at bounding box center [437, 276] width 106 height 11
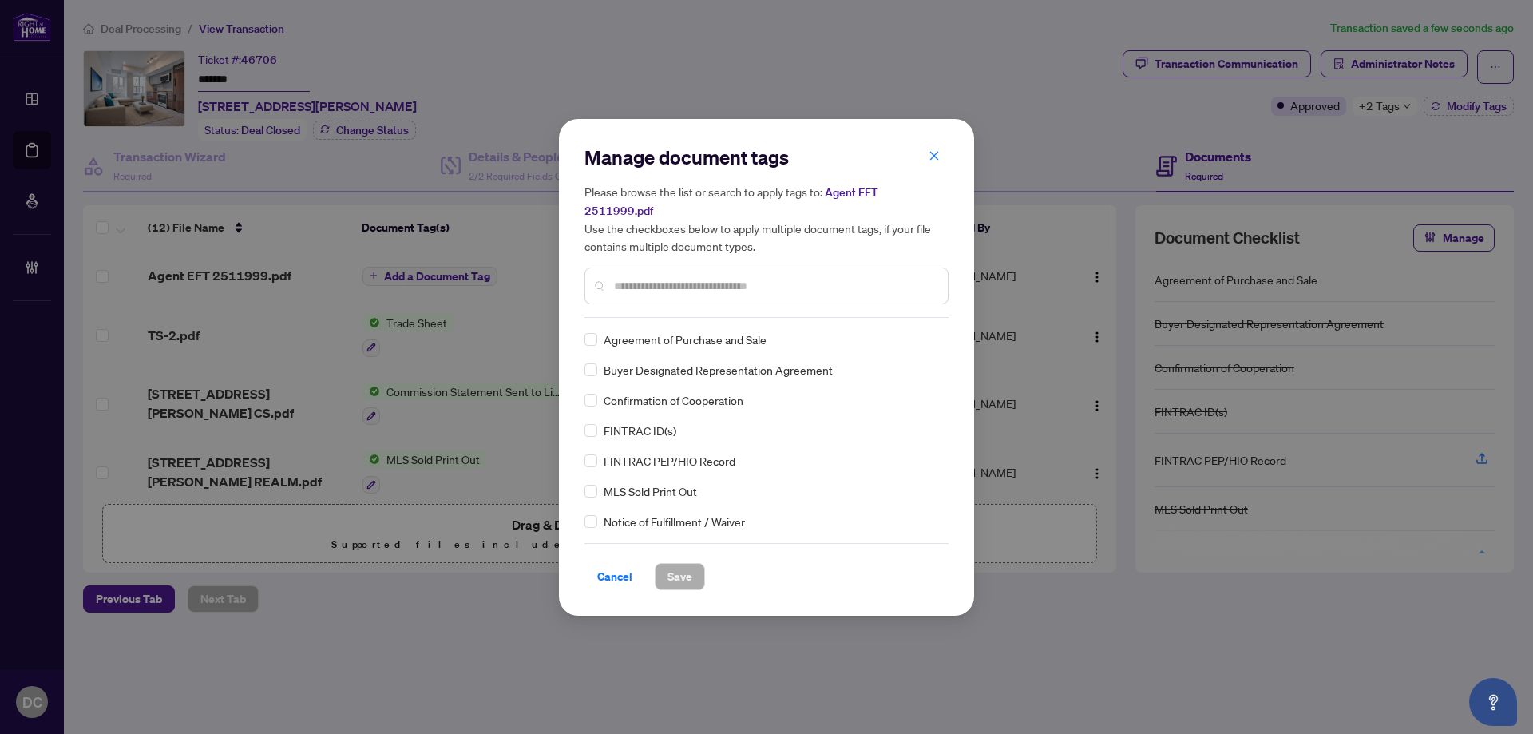
click at [816, 284] on input "text" at bounding box center [774, 286] width 321 height 18
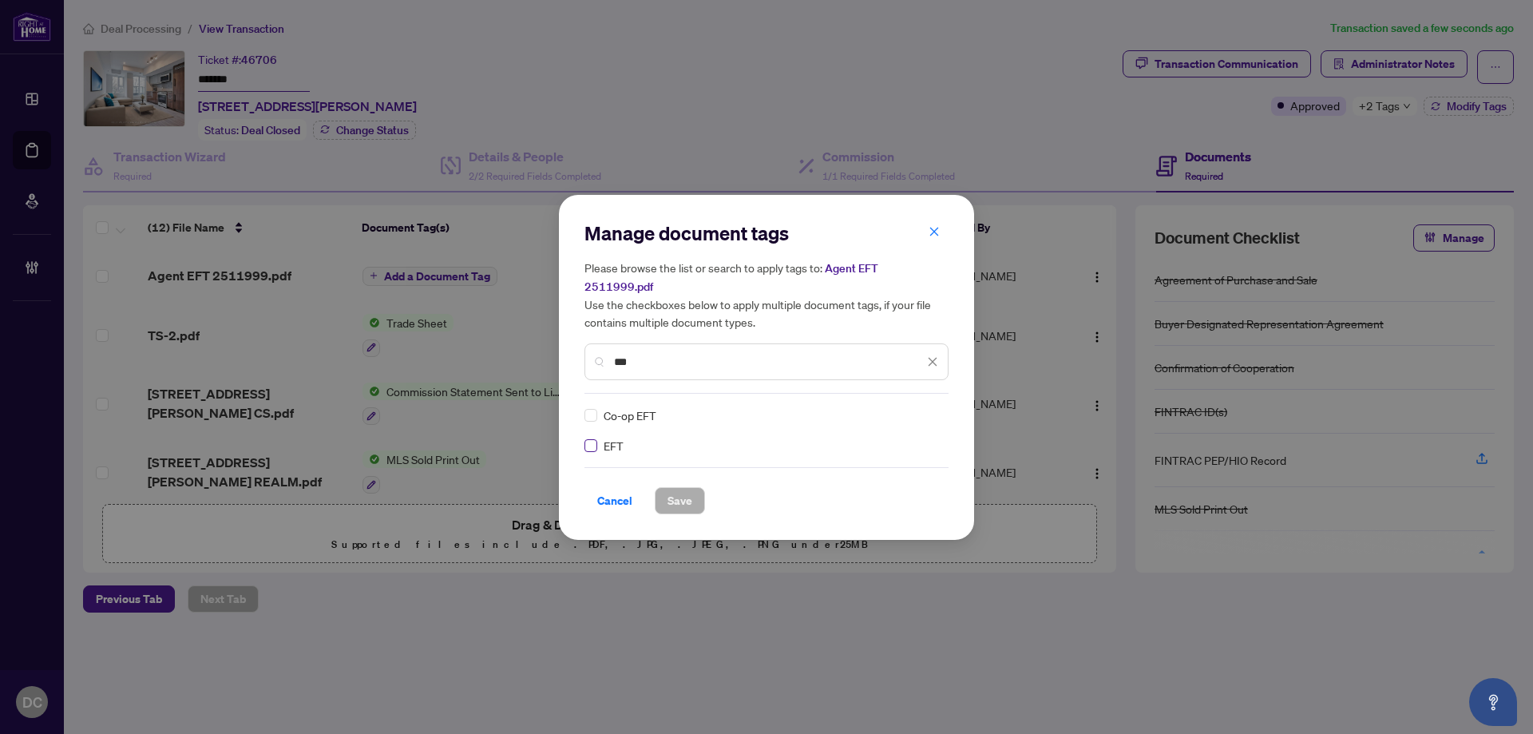
type input "***"
click at [915, 407] on img at bounding box center [916, 415] width 16 height 16
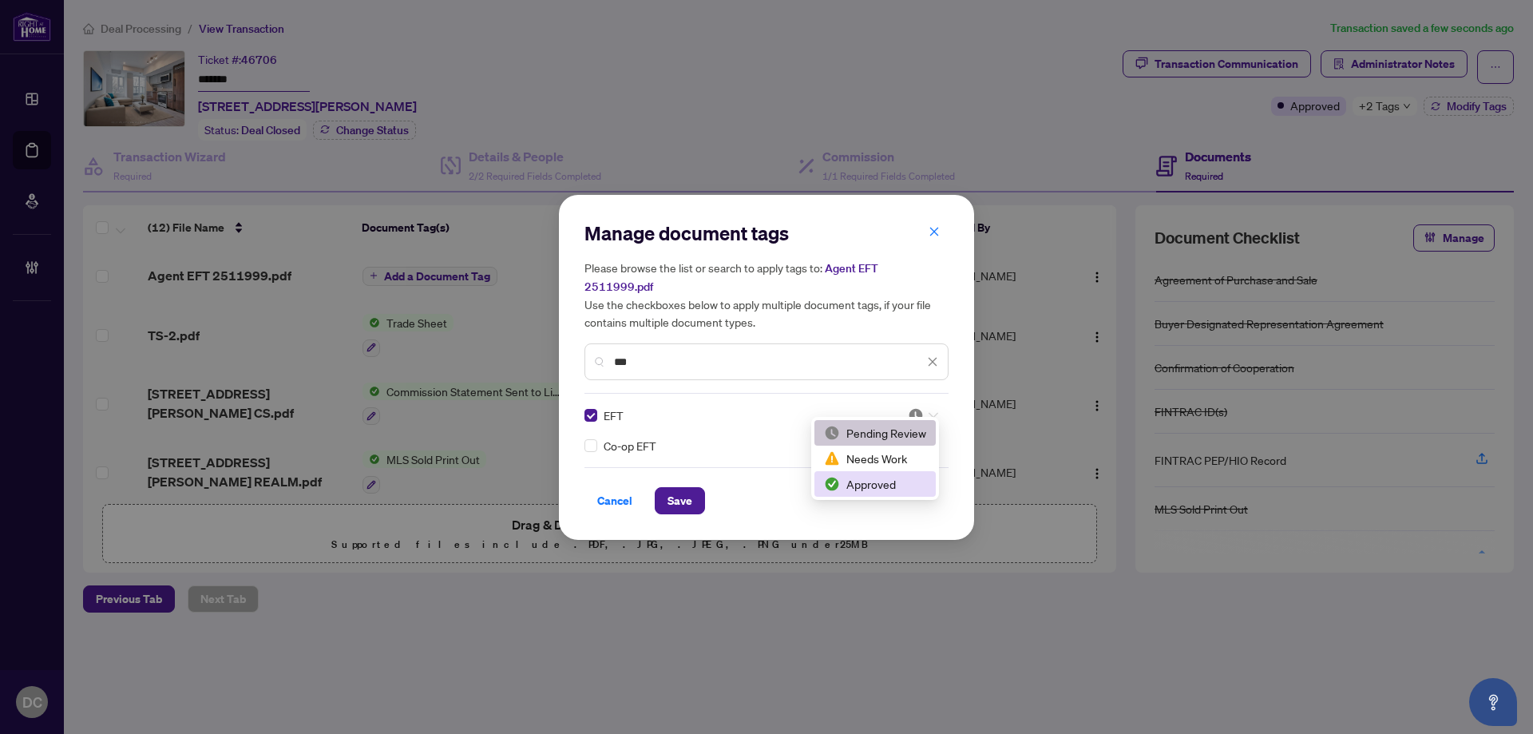
click at [863, 488] on div "Approved" at bounding box center [875, 484] width 102 height 18
drag, startPoint x: 685, startPoint y: 490, endPoint x: 739, endPoint y: 481, distance: 55.1
click at [684, 489] on span "Save" at bounding box center [679, 501] width 25 height 26
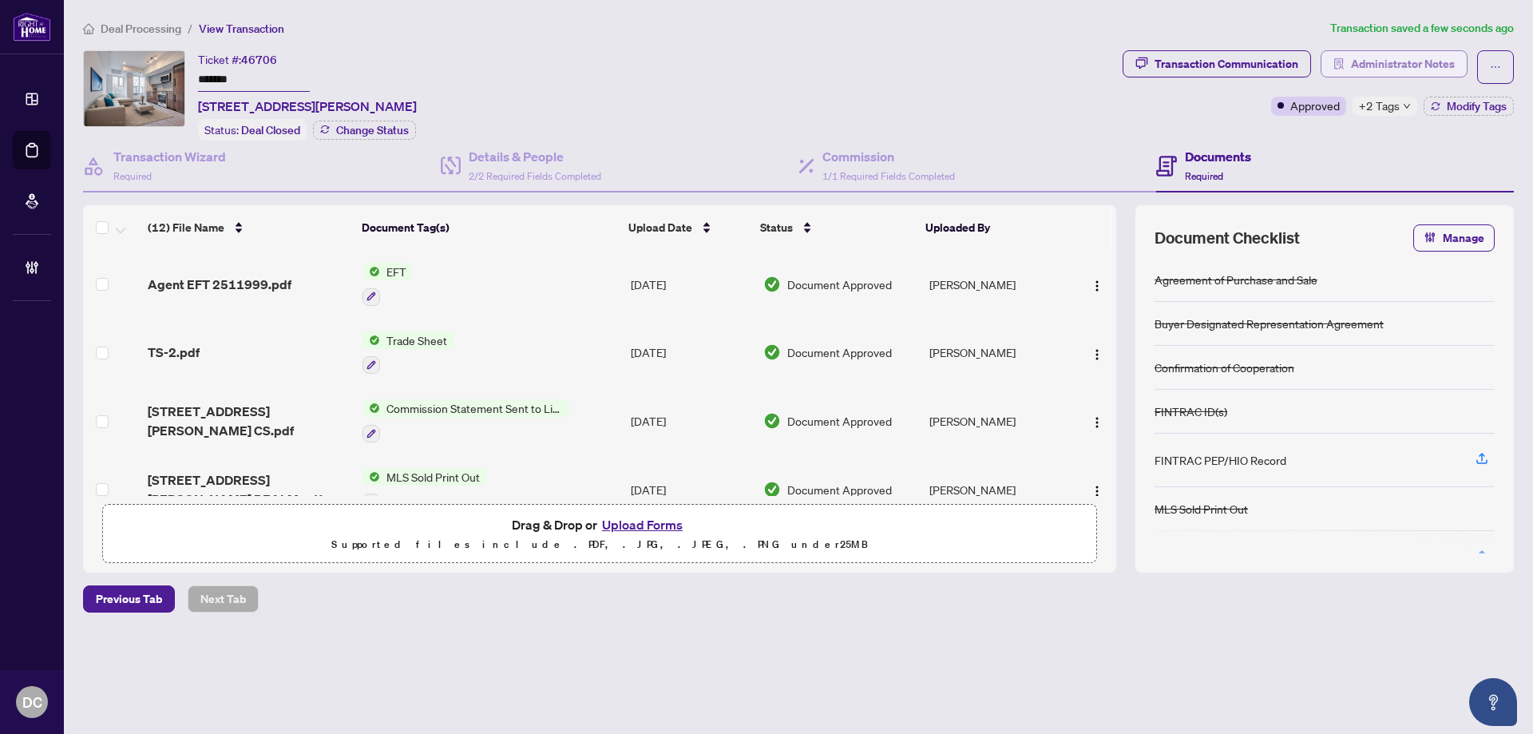
click at [1374, 68] on span "Administrator Notes" at bounding box center [1403, 64] width 104 height 26
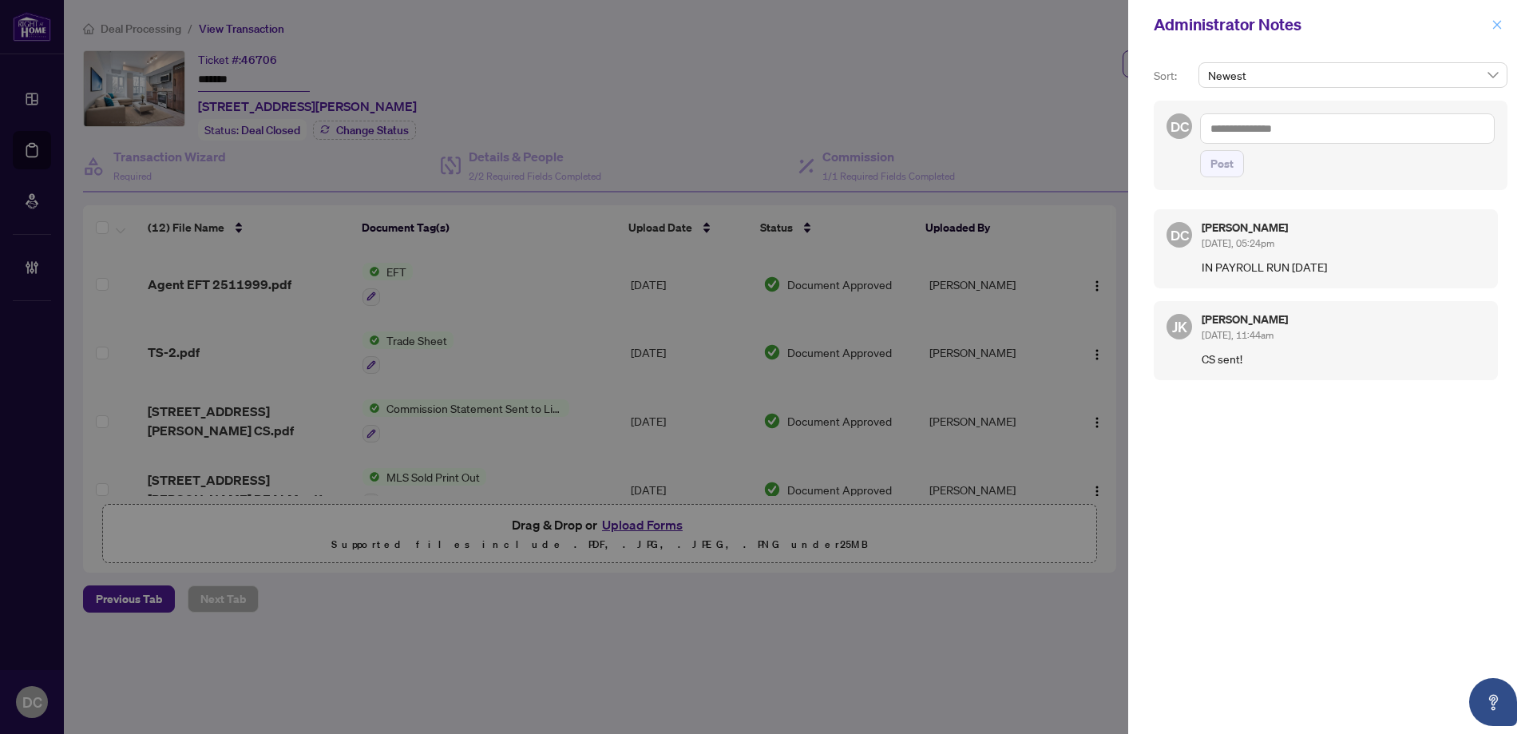
click at [1500, 26] on icon "close" at bounding box center [1496, 24] width 11 height 11
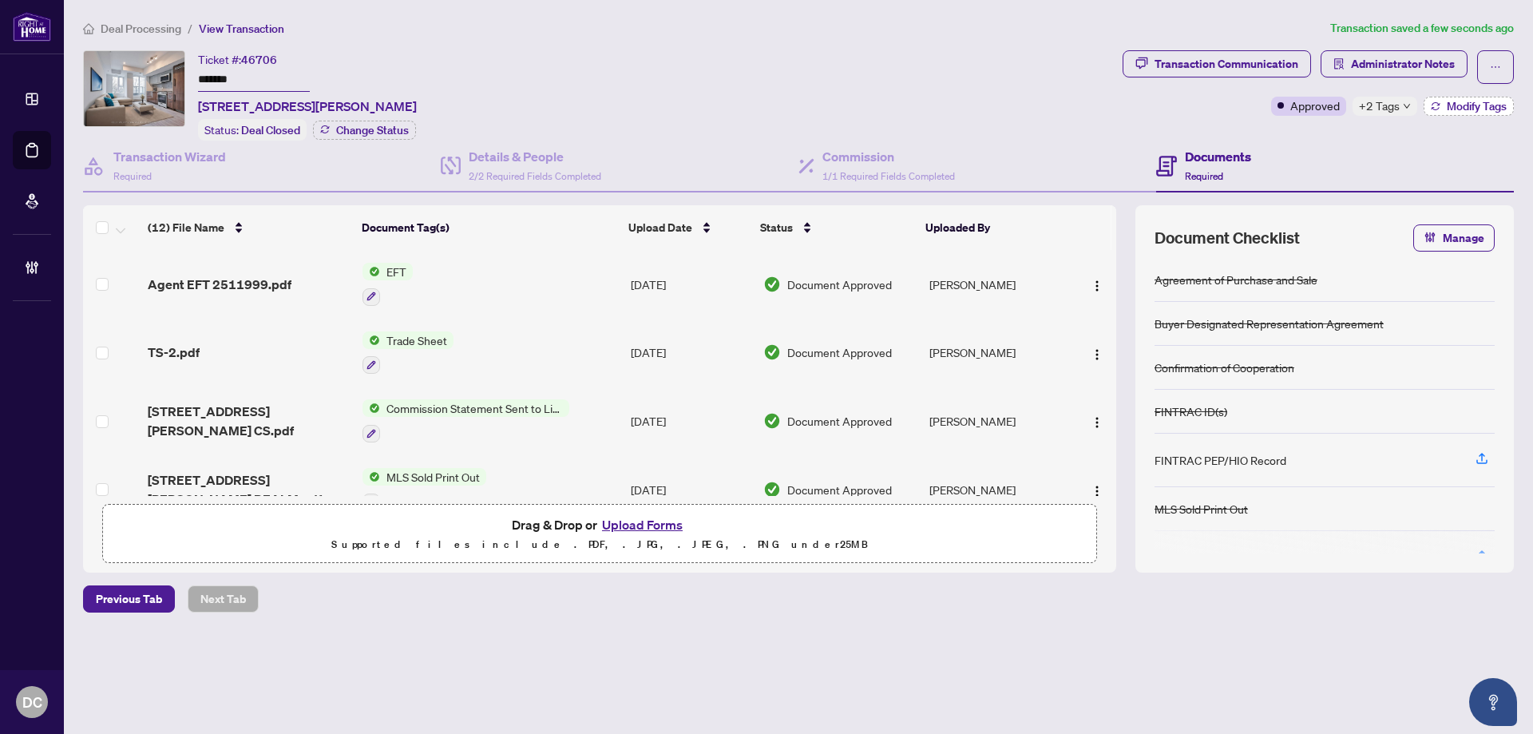
click at [1432, 103] on icon "button" at bounding box center [1436, 103] width 8 height 3
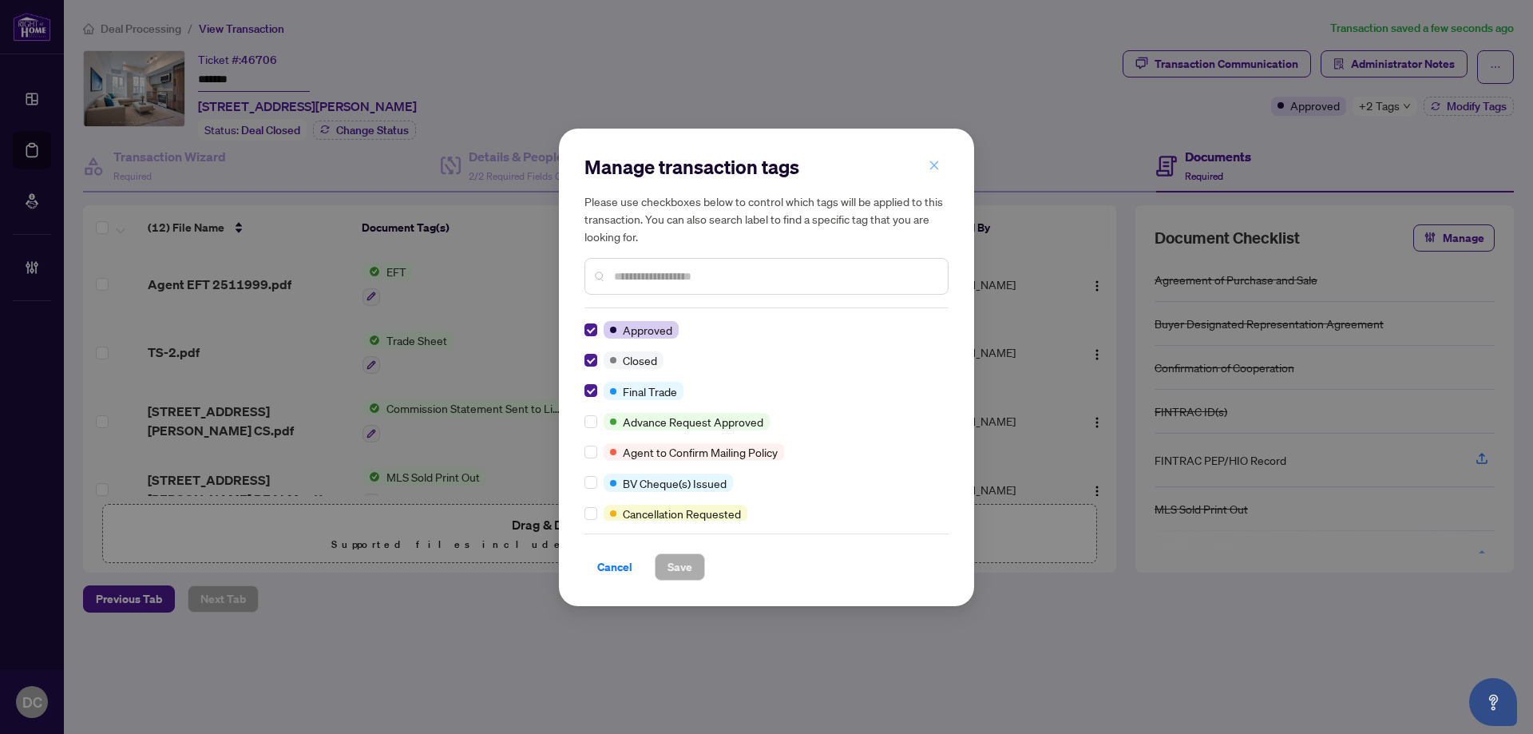
click at [924, 164] on button "button" at bounding box center [934, 165] width 32 height 27
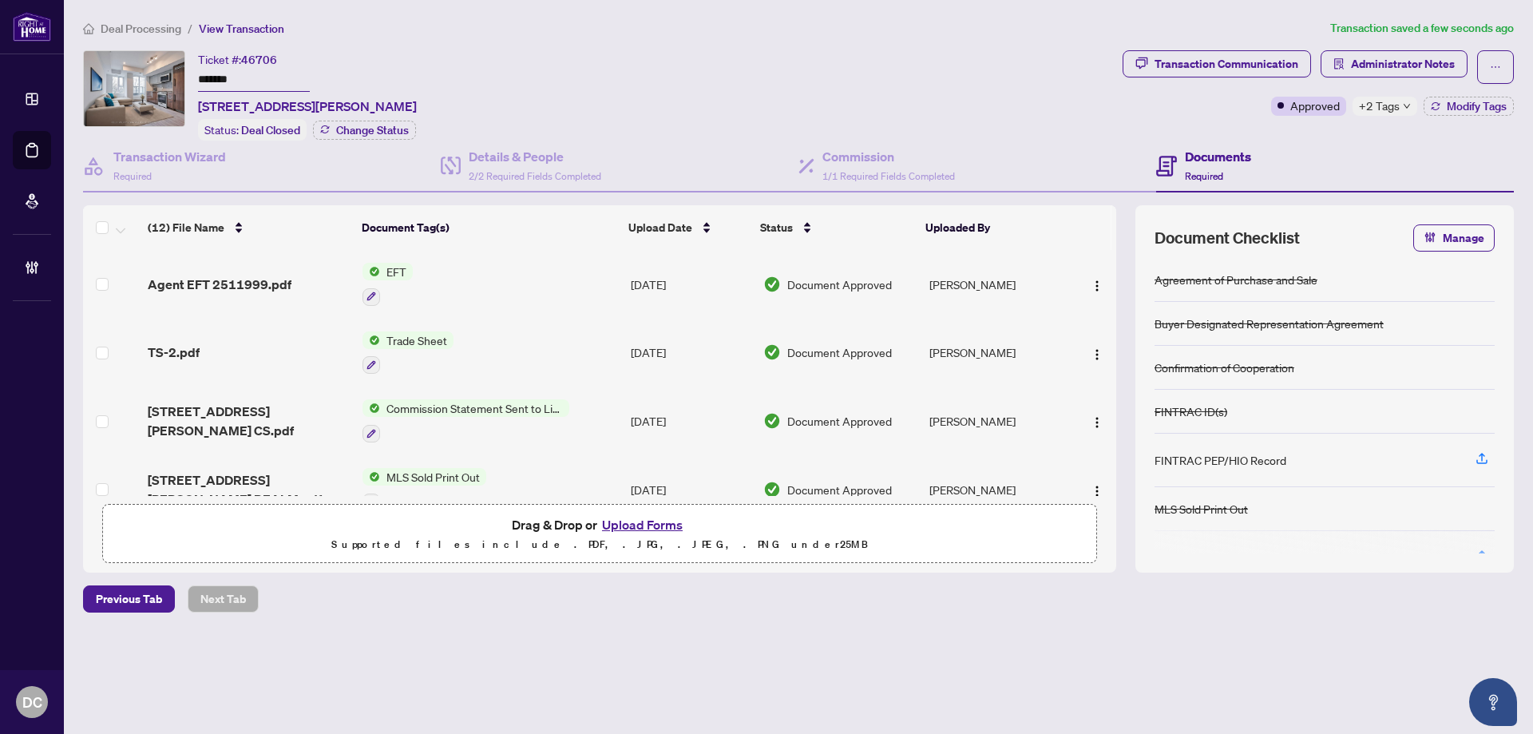
click at [142, 29] on span "Deal Processing" at bounding box center [141, 29] width 81 height 14
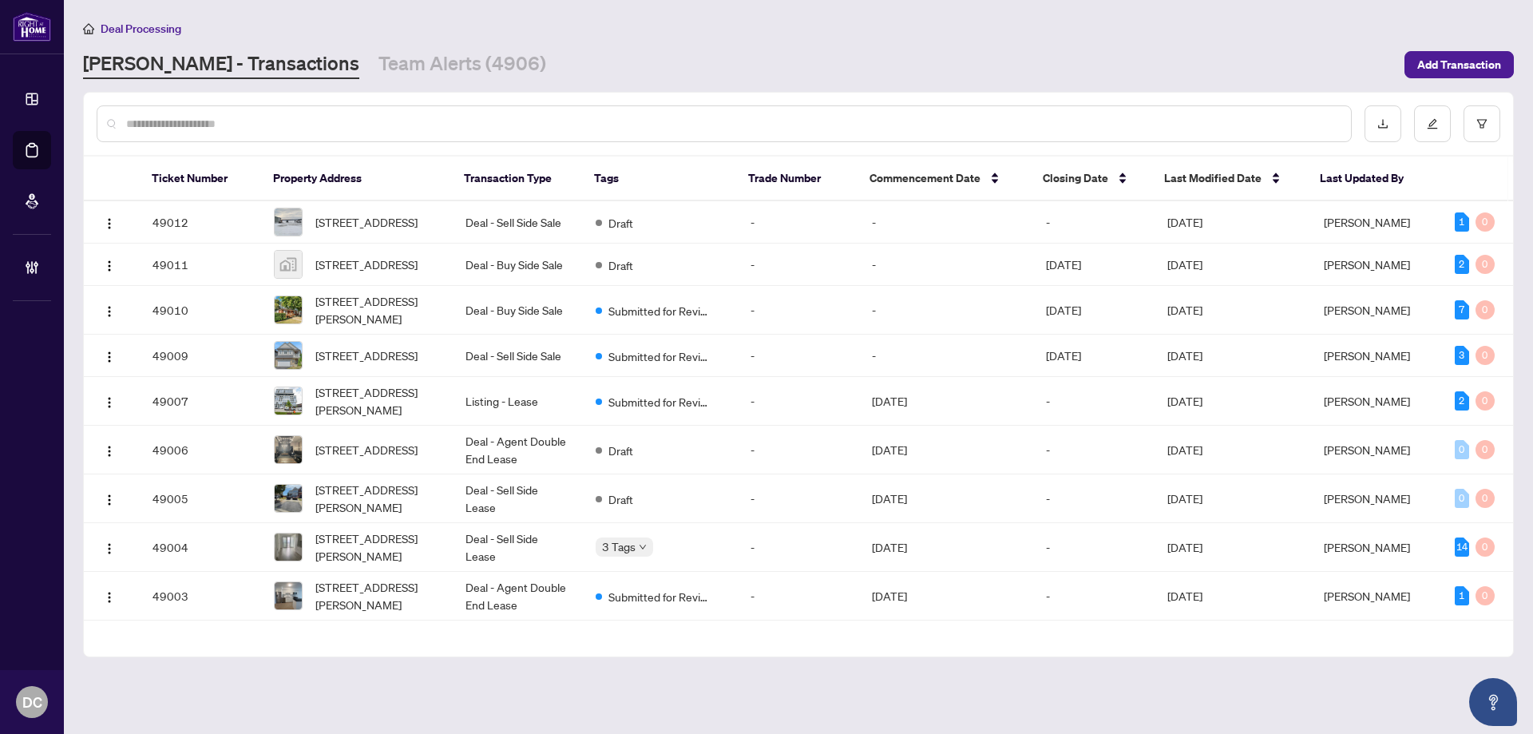
click at [244, 129] on input "text" at bounding box center [732, 124] width 1212 height 18
click at [255, 129] on input "text" at bounding box center [732, 124] width 1212 height 18
click at [323, 118] on input "text" at bounding box center [732, 124] width 1212 height 18
paste input "*******"
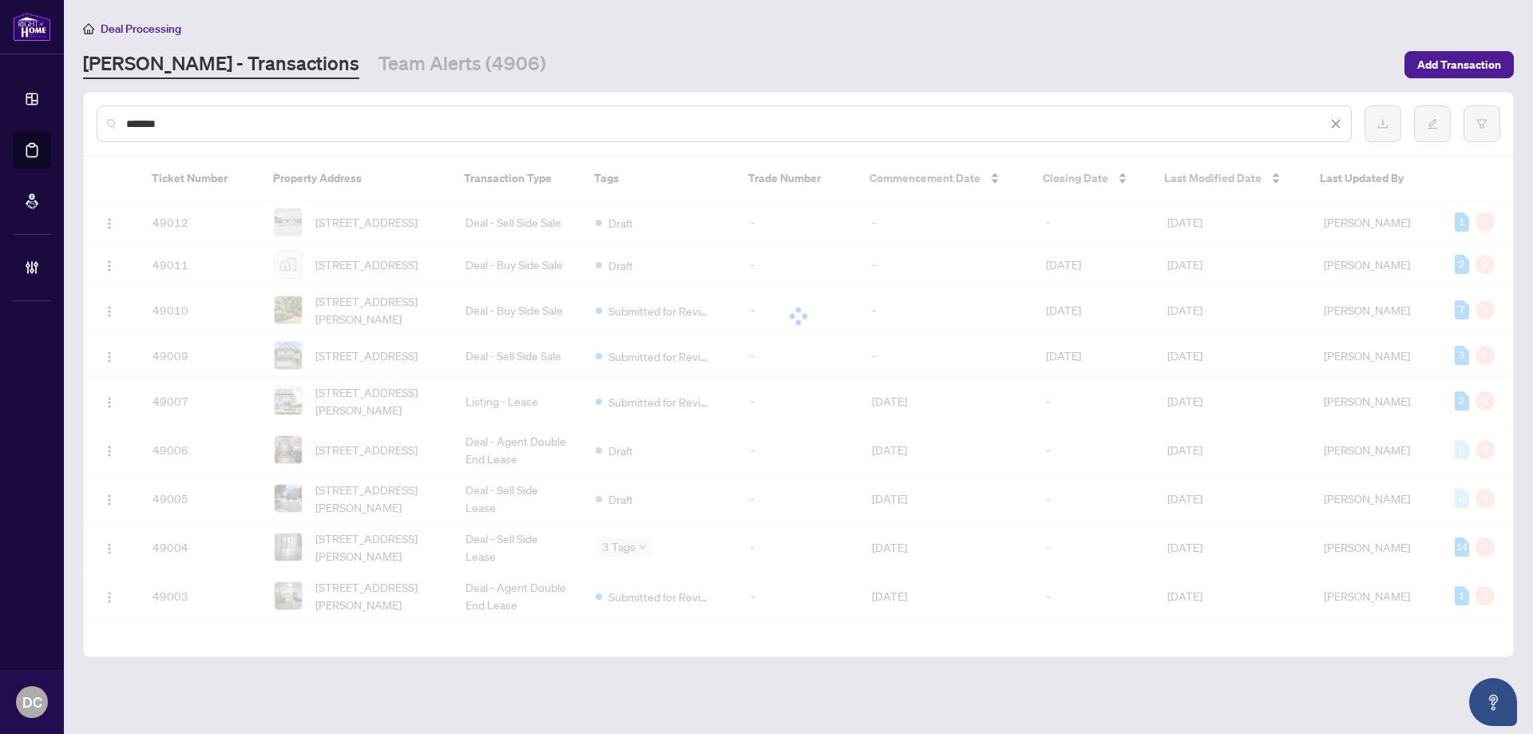
type input "*******"
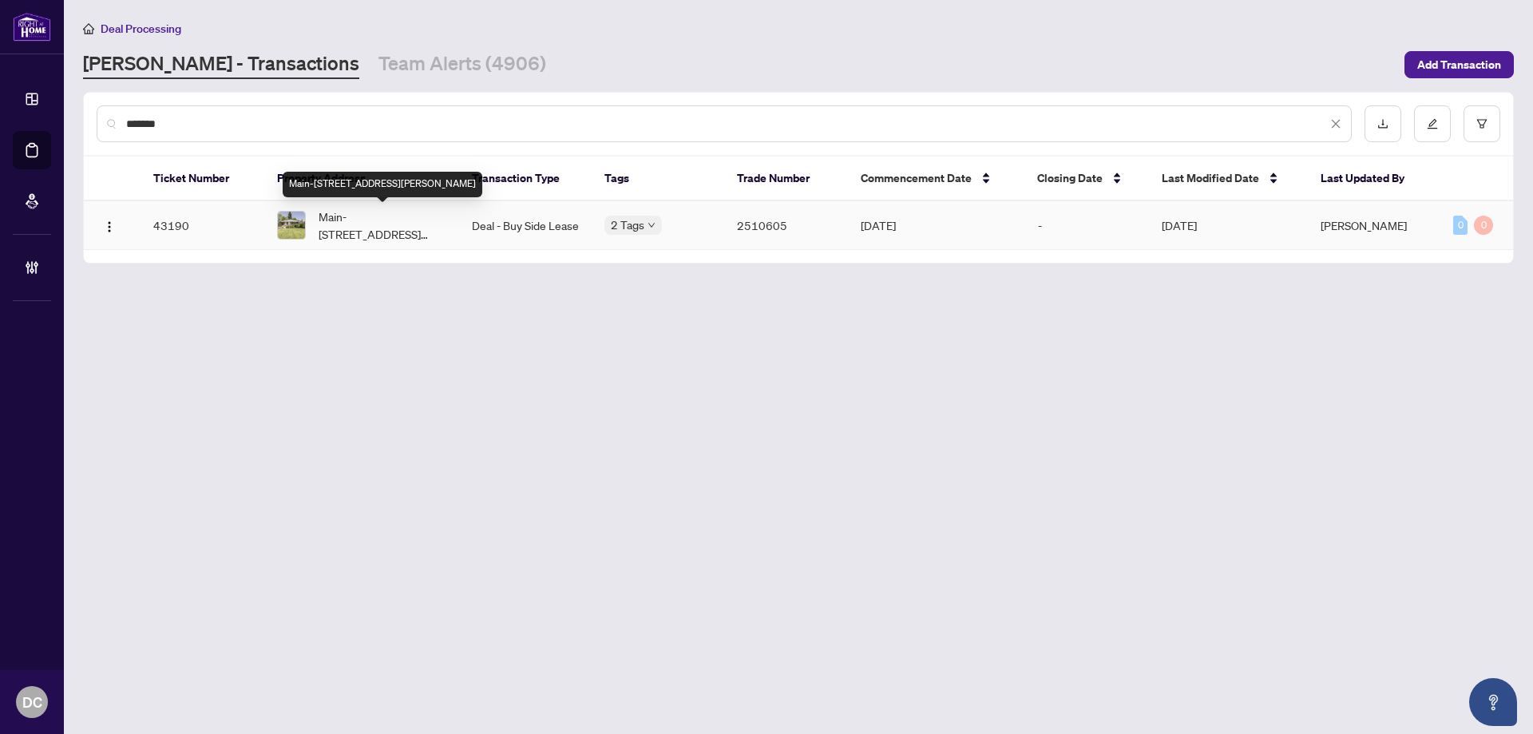
drag, startPoint x: 408, startPoint y: 242, endPoint x: 4, endPoint y: 242, distance: 404.0
click at [408, 242] on td "Main-[STREET_ADDRESS][PERSON_NAME]" at bounding box center [361, 225] width 195 height 49
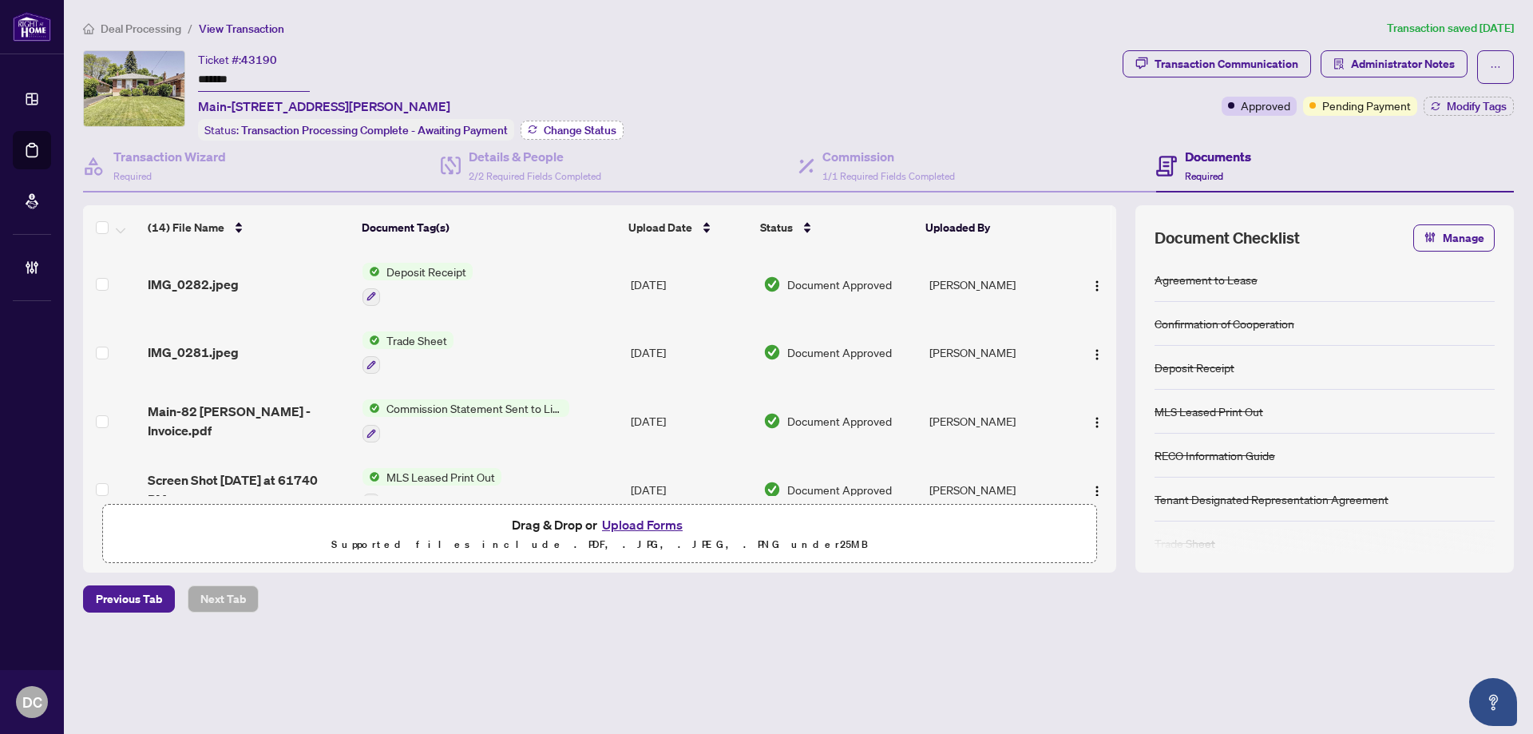
click at [581, 129] on span "Change Status" at bounding box center [580, 130] width 73 height 11
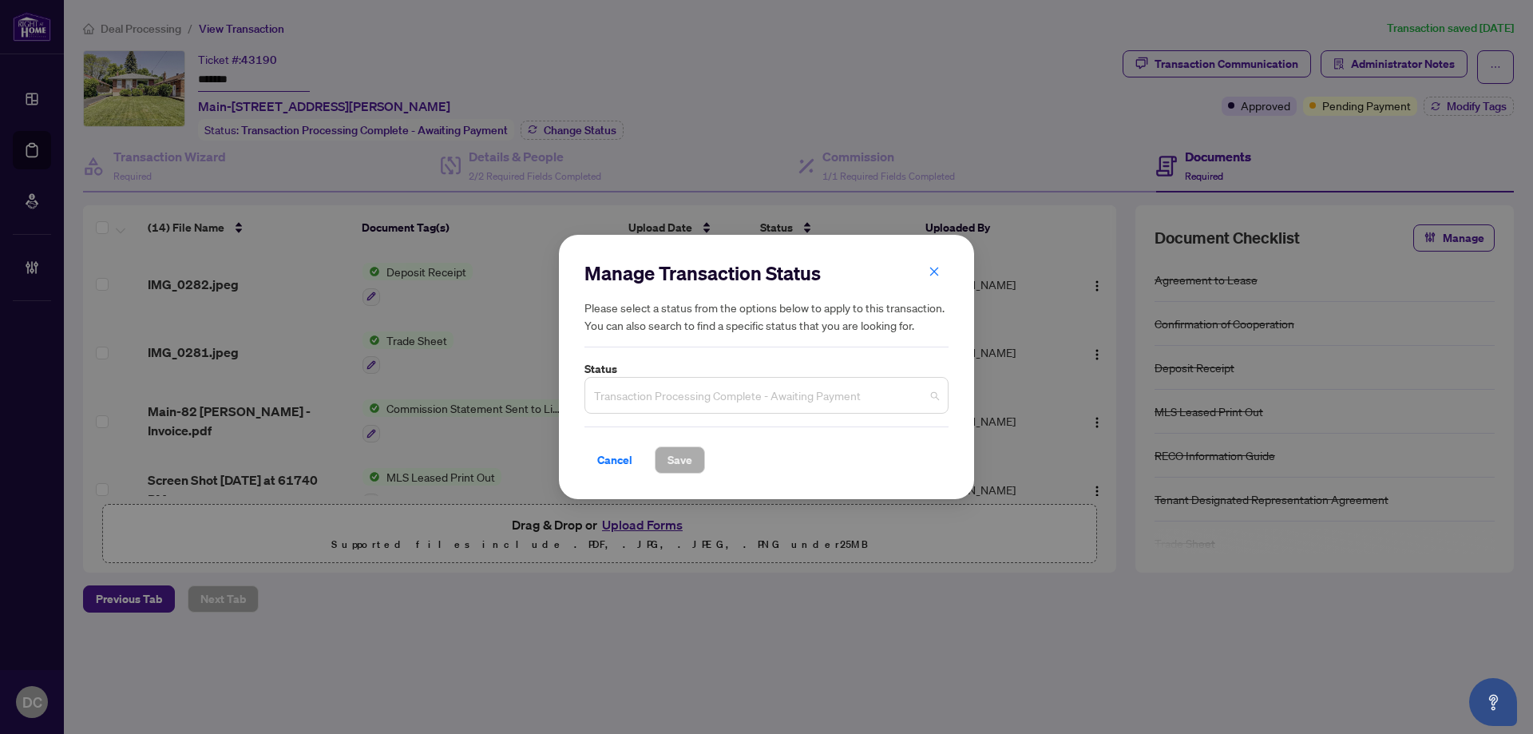
click at [754, 393] on span "Transaction Processing Complete - Awaiting Payment" at bounding box center [766, 395] width 345 height 30
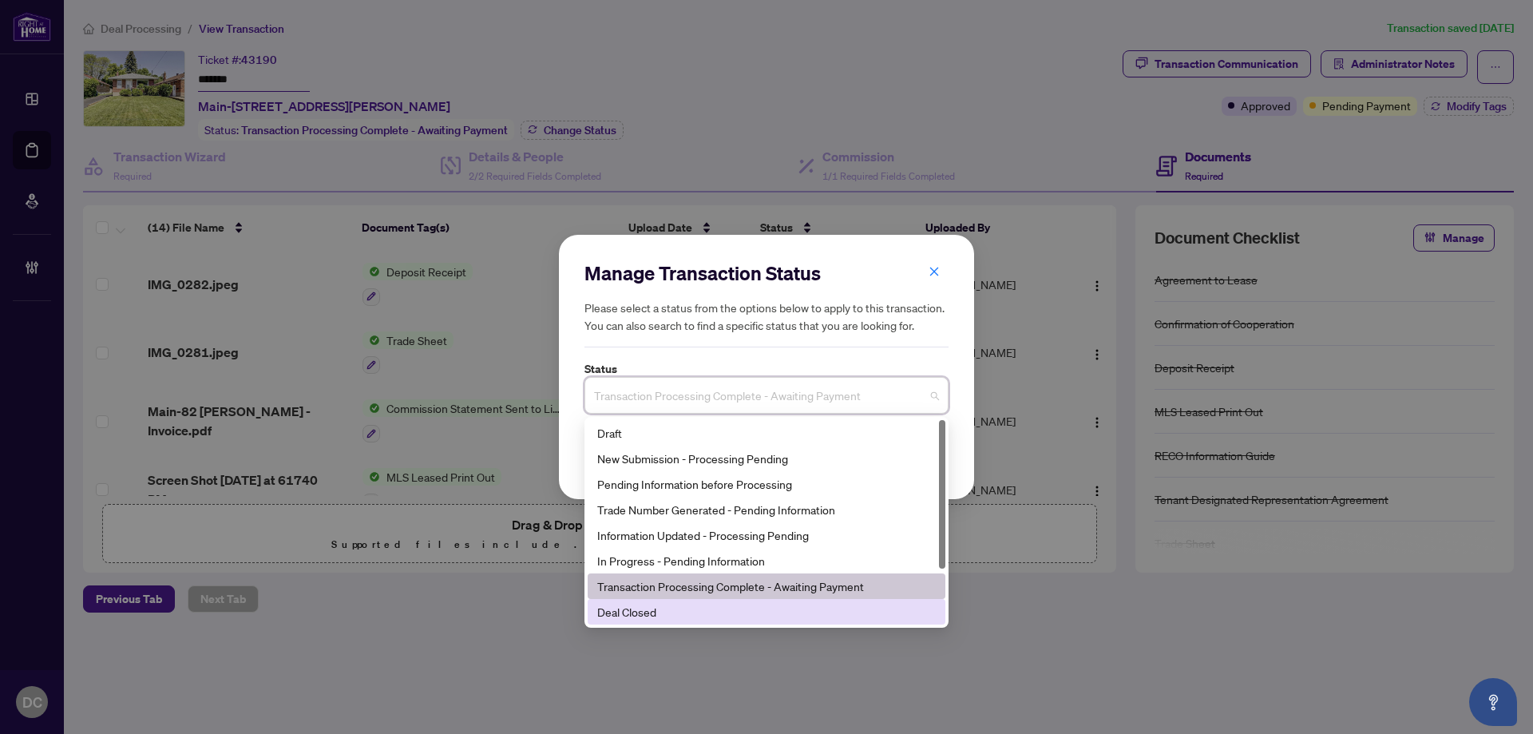
click at [670, 624] on div "Deal Closed" at bounding box center [767, 612] width 358 height 26
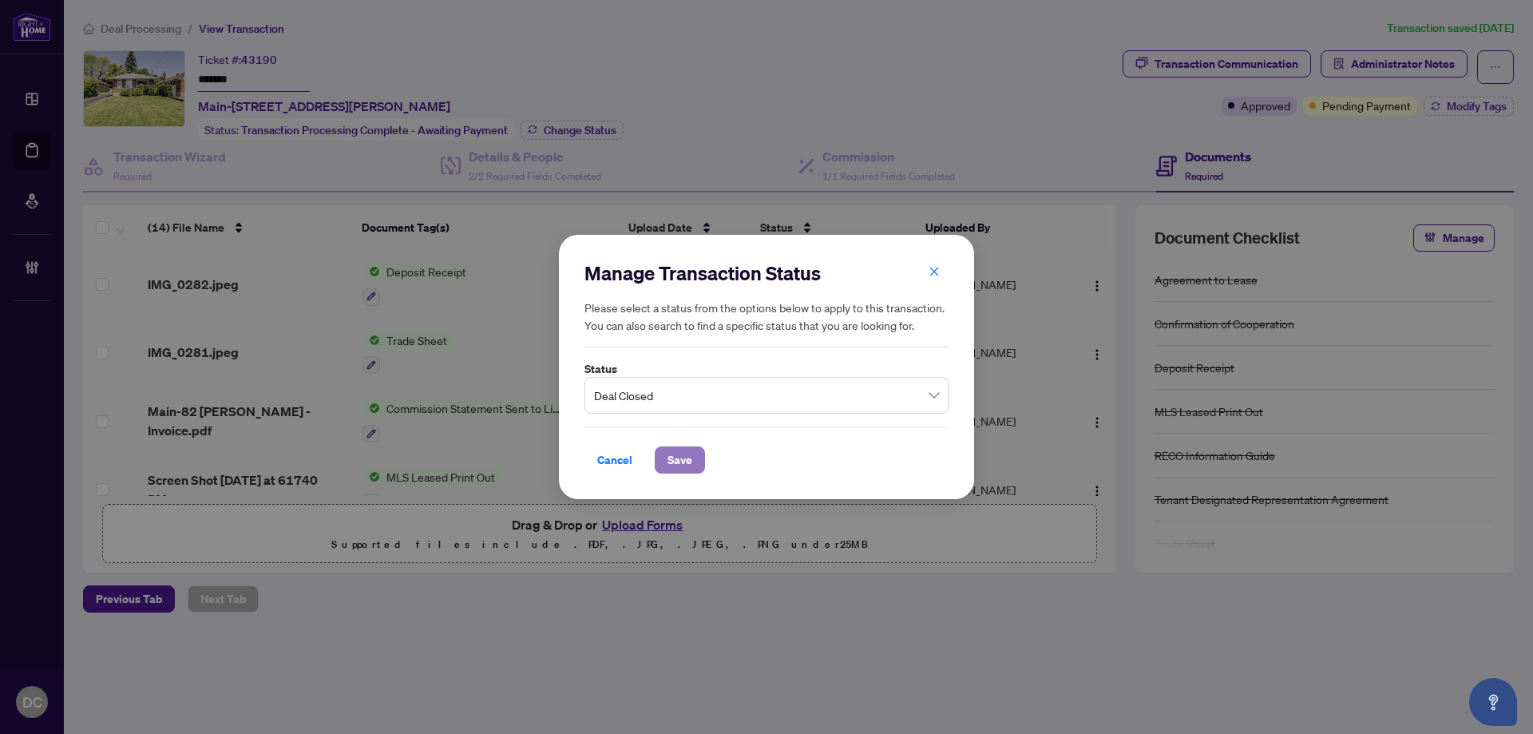
drag, startPoint x: 676, startPoint y: 470, endPoint x: 612, endPoint y: 445, distance: 69.5
click at [675, 469] on span "Save" at bounding box center [679, 460] width 25 height 26
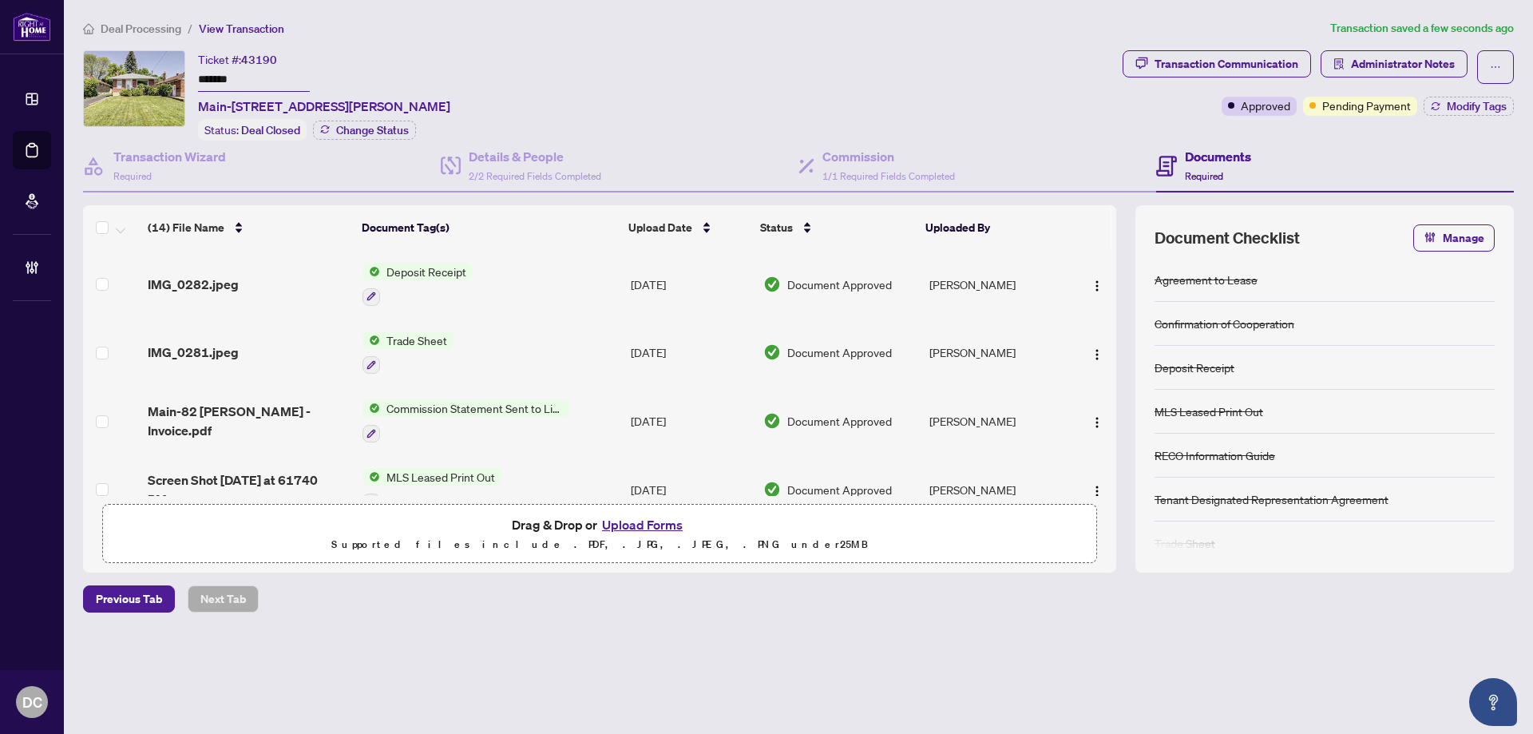
click at [699, 362] on td "[DATE]" at bounding box center [690, 353] width 133 height 69
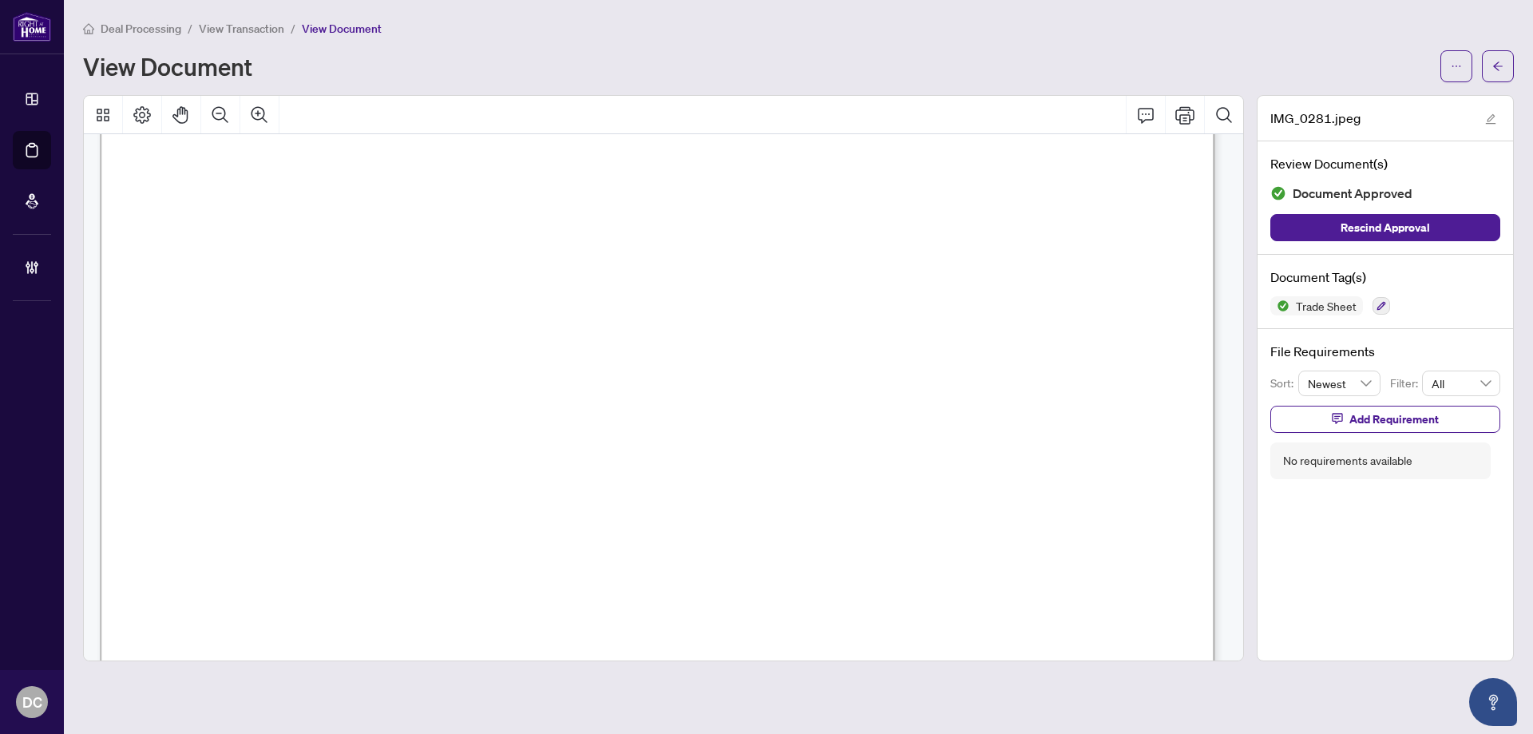
scroll to position [479, 0]
click at [1507, 80] on button "button" at bounding box center [1498, 66] width 32 height 32
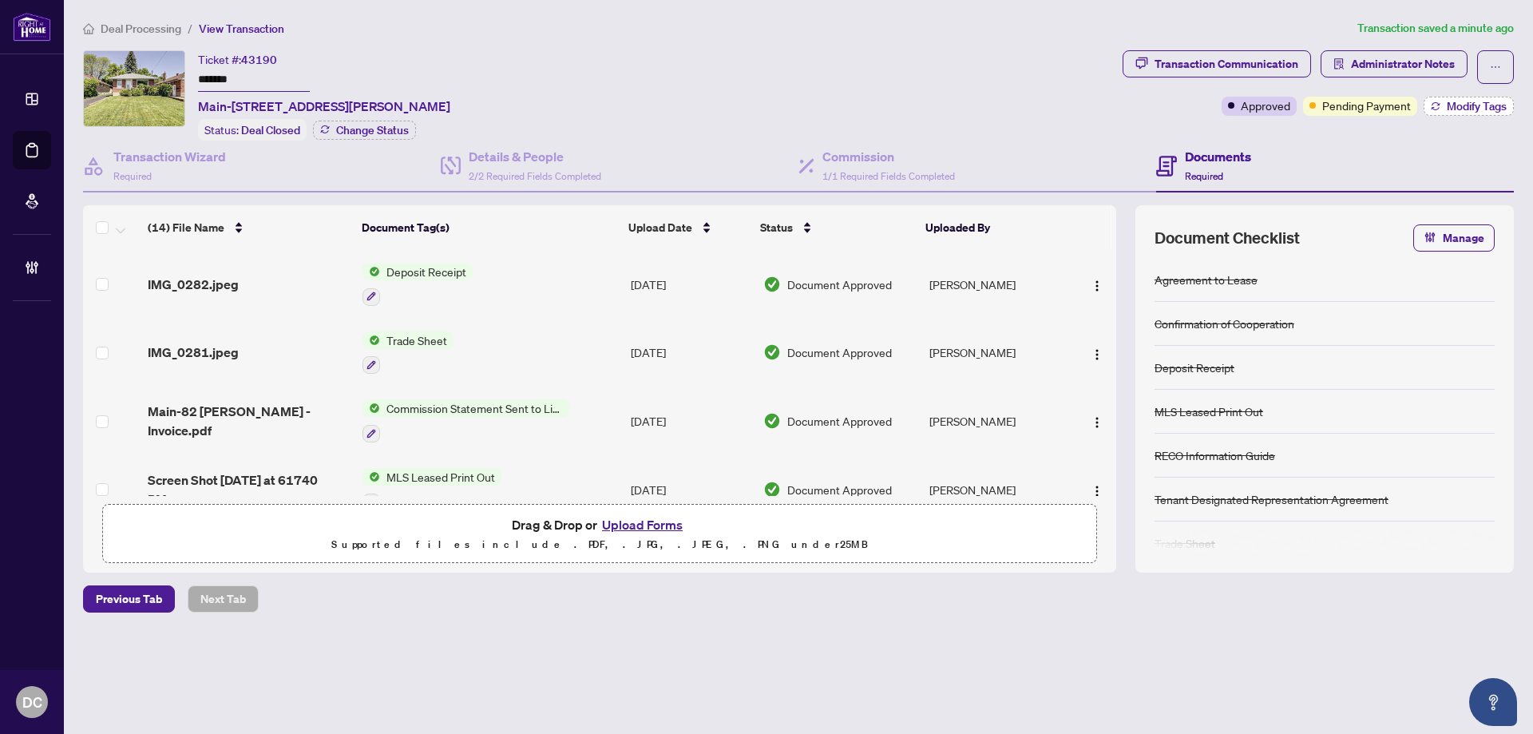
click at [1454, 109] on span "Modify Tags" at bounding box center [1477, 106] width 60 height 11
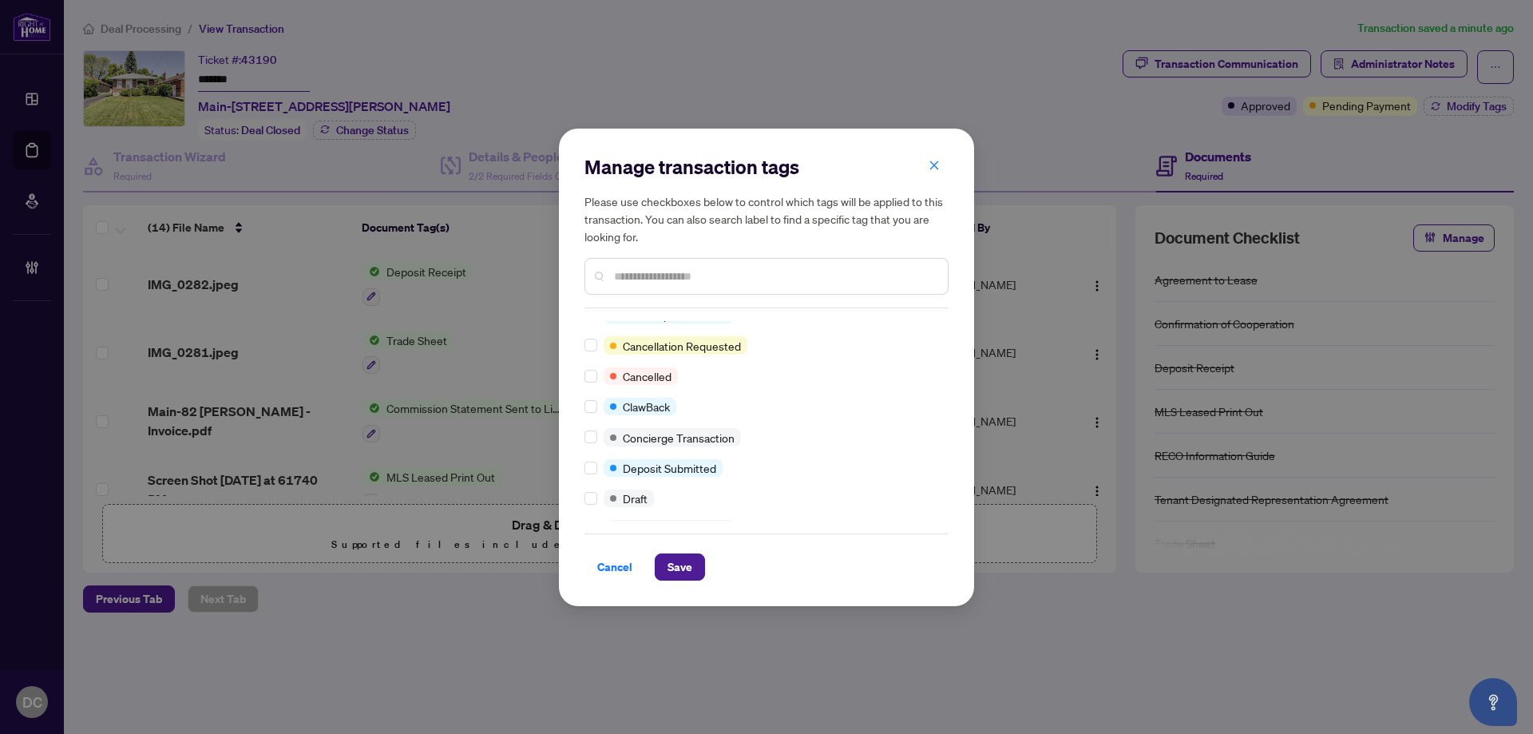
scroll to position [240, 0]
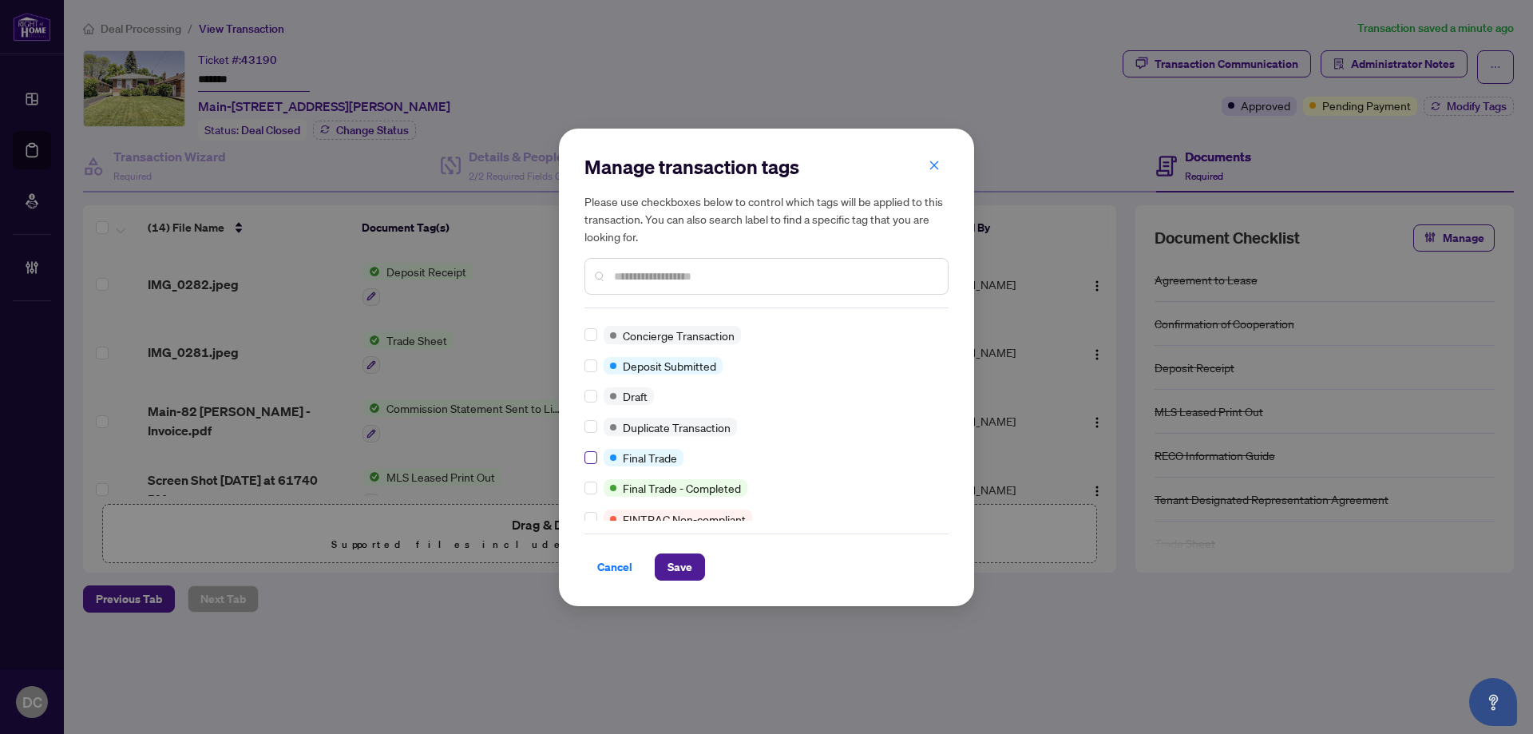
click at [591, 464] on label at bounding box center [590, 458] width 13 height 18
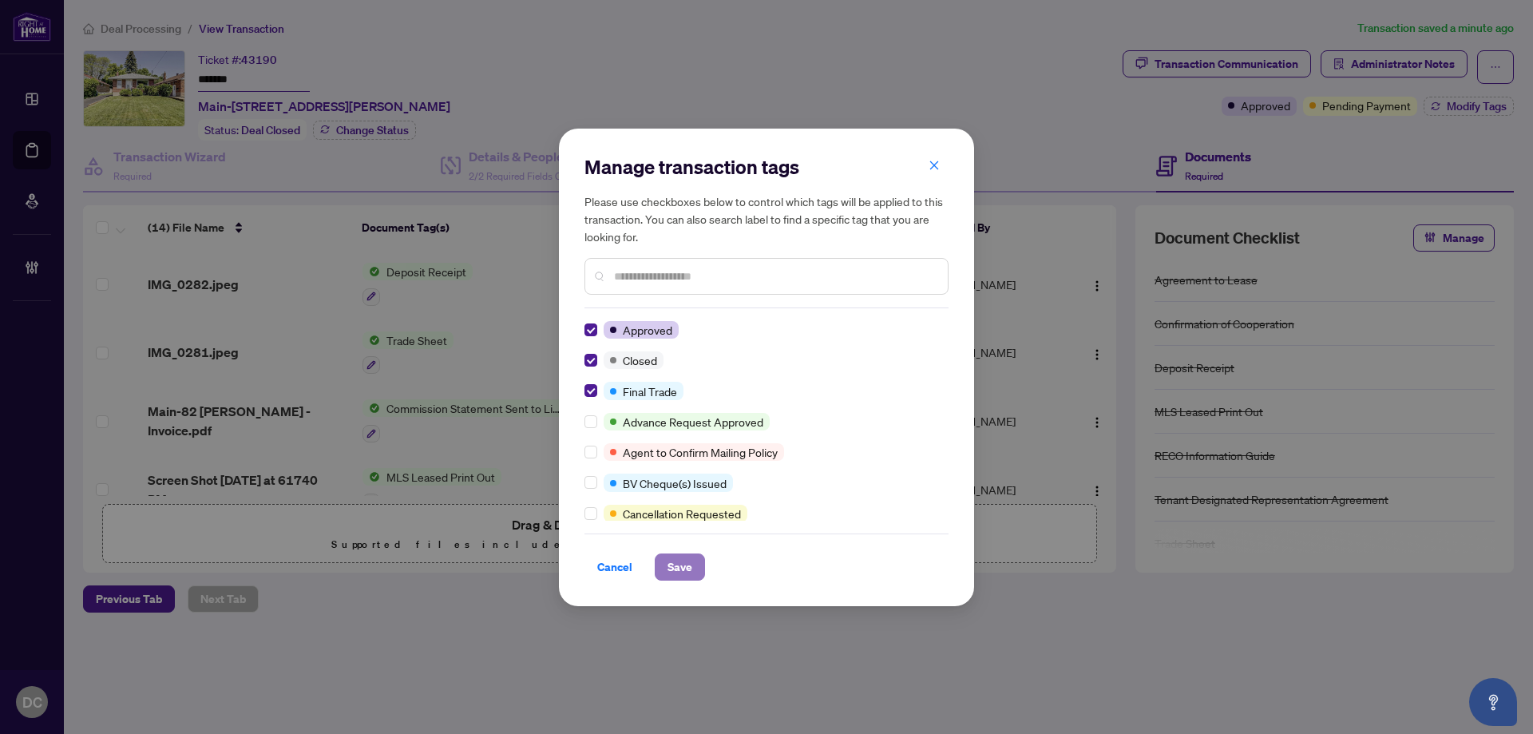
click at [667, 564] on span "Save" at bounding box center [679, 567] width 25 height 26
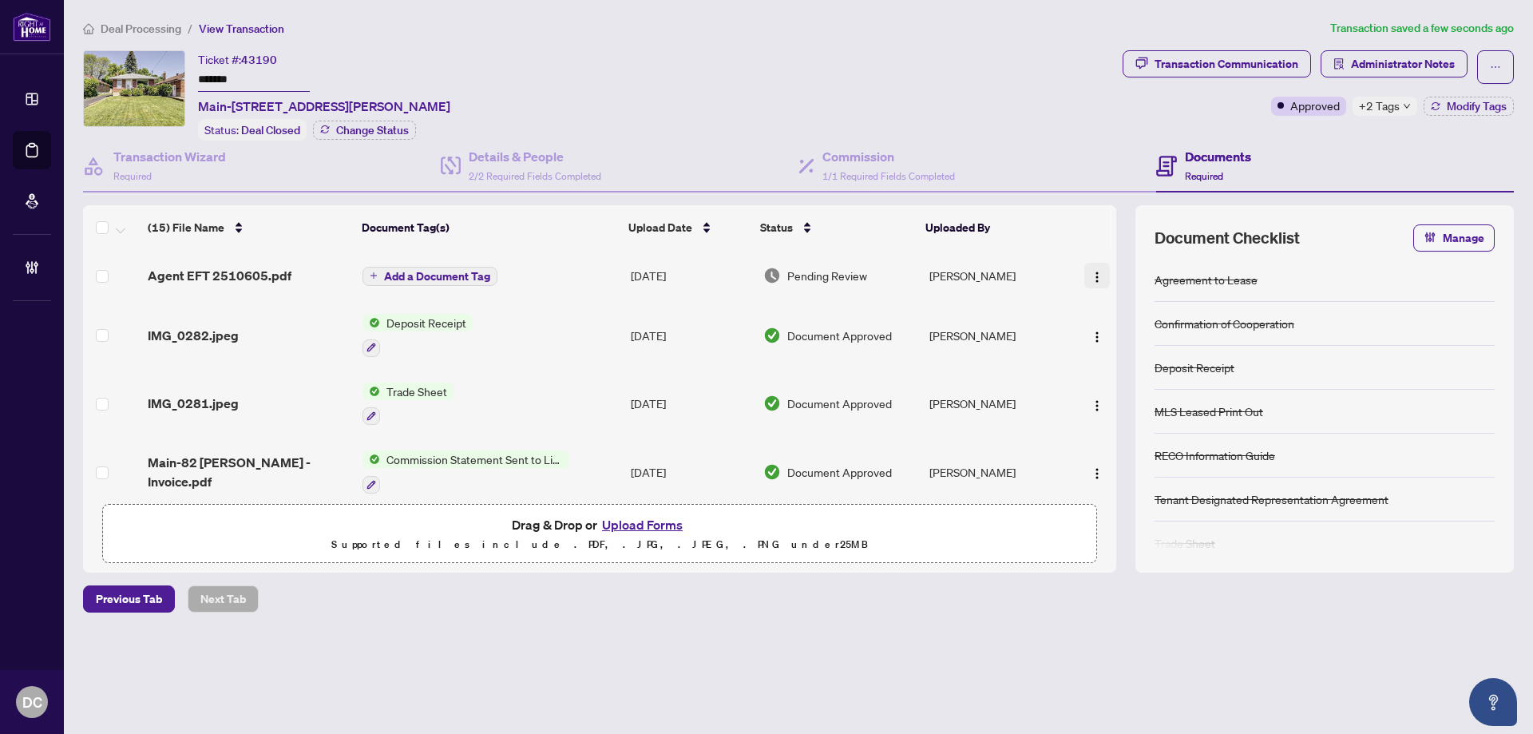
click at [1091, 273] on img "button" at bounding box center [1097, 277] width 13 height 13
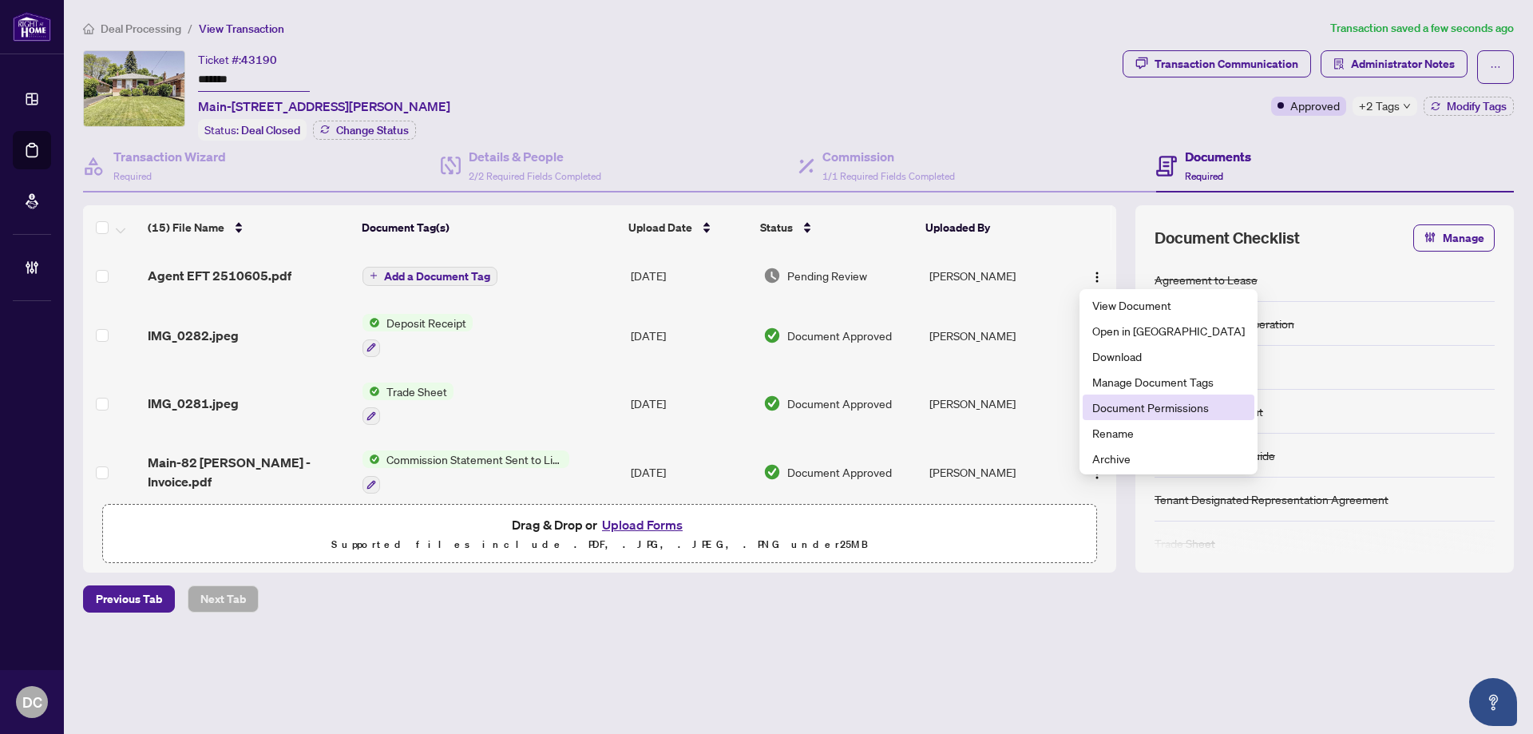
click at [1120, 411] on span "Document Permissions" at bounding box center [1168, 407] width 152 height 18
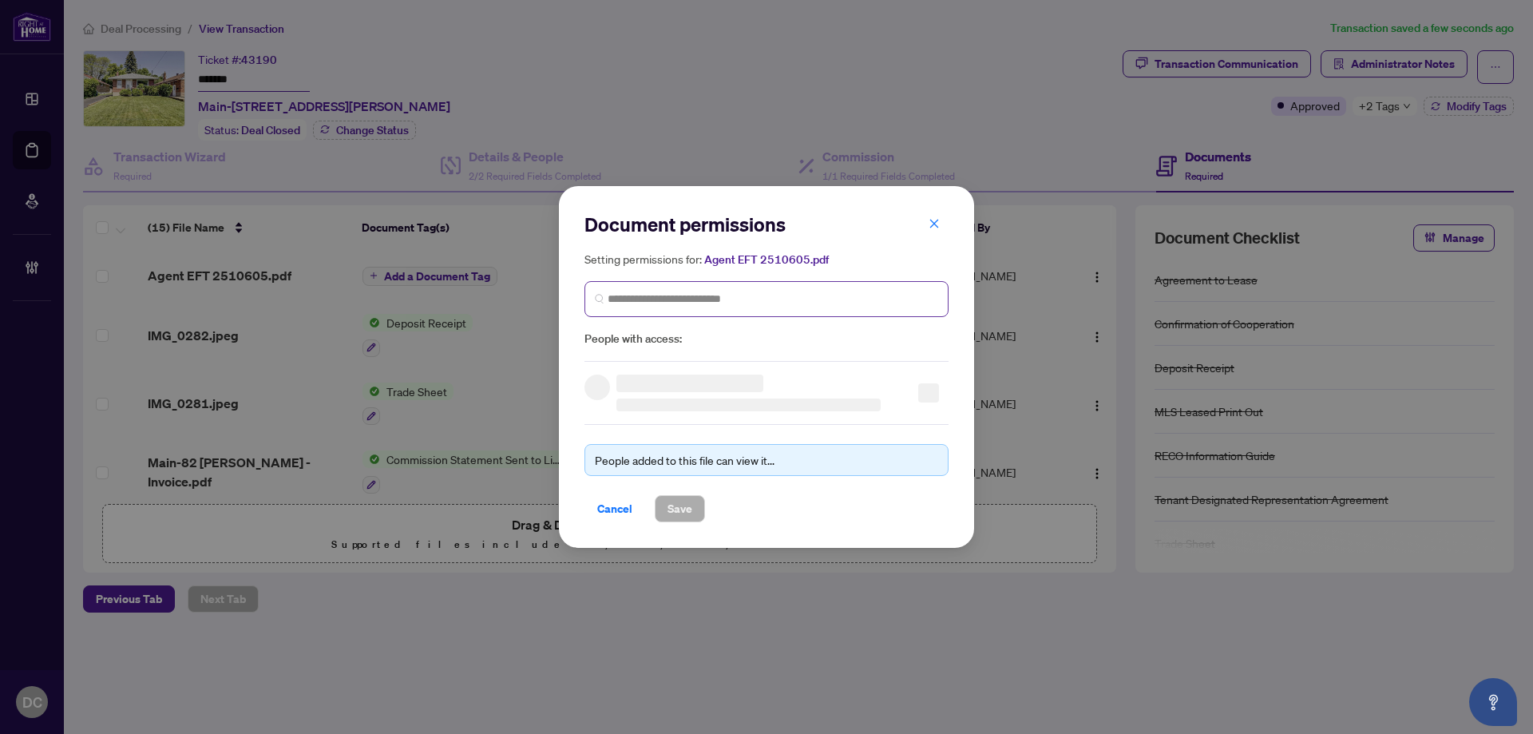
click at [885, 309] on span at bounding box center [766, 299] width 364 height 36
type input "*****"
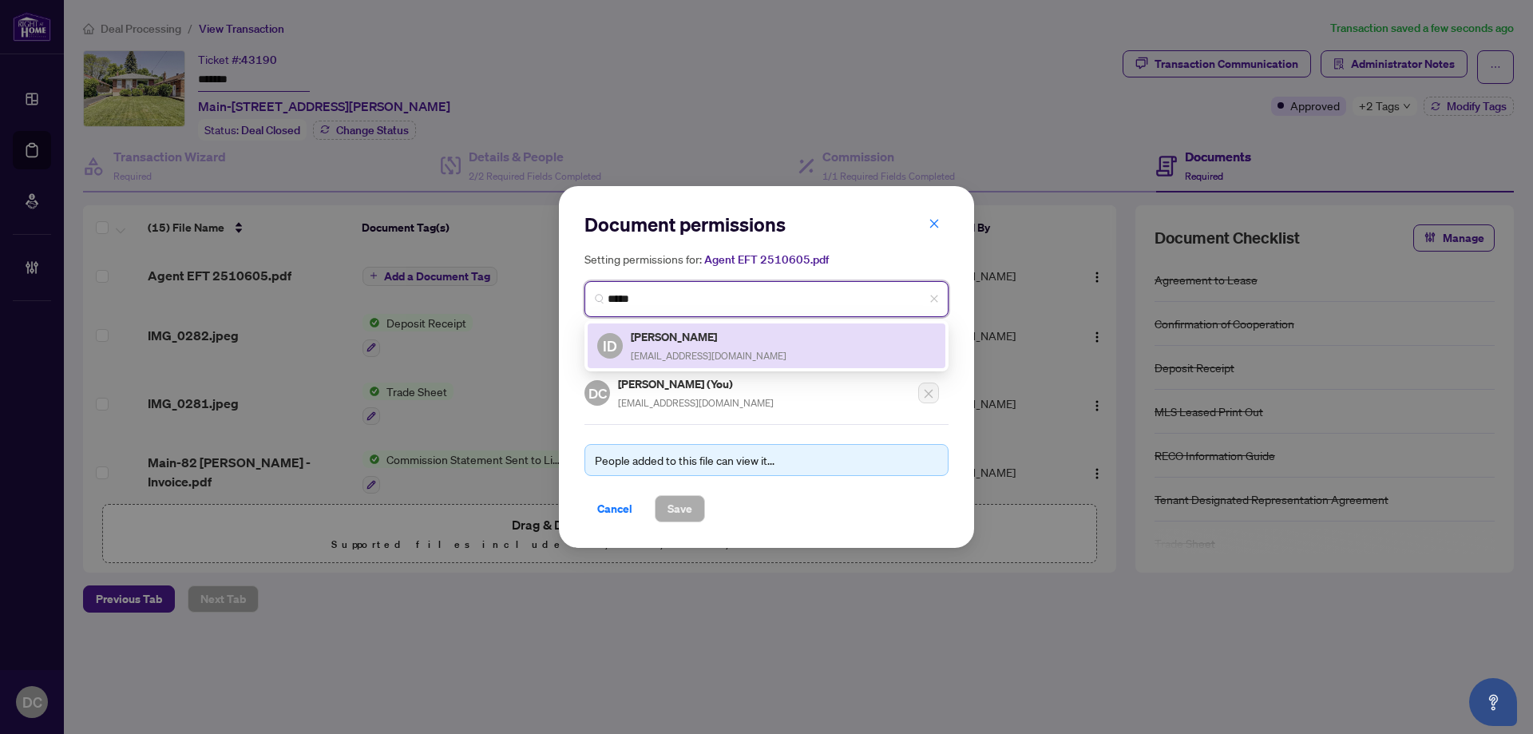
click at [840, 345] on div "ID [PERSON_NAME] [EMAIL_ADDRESS][DOMAIN_NAME]" at bounding box center [766, 345] width 339 height 37
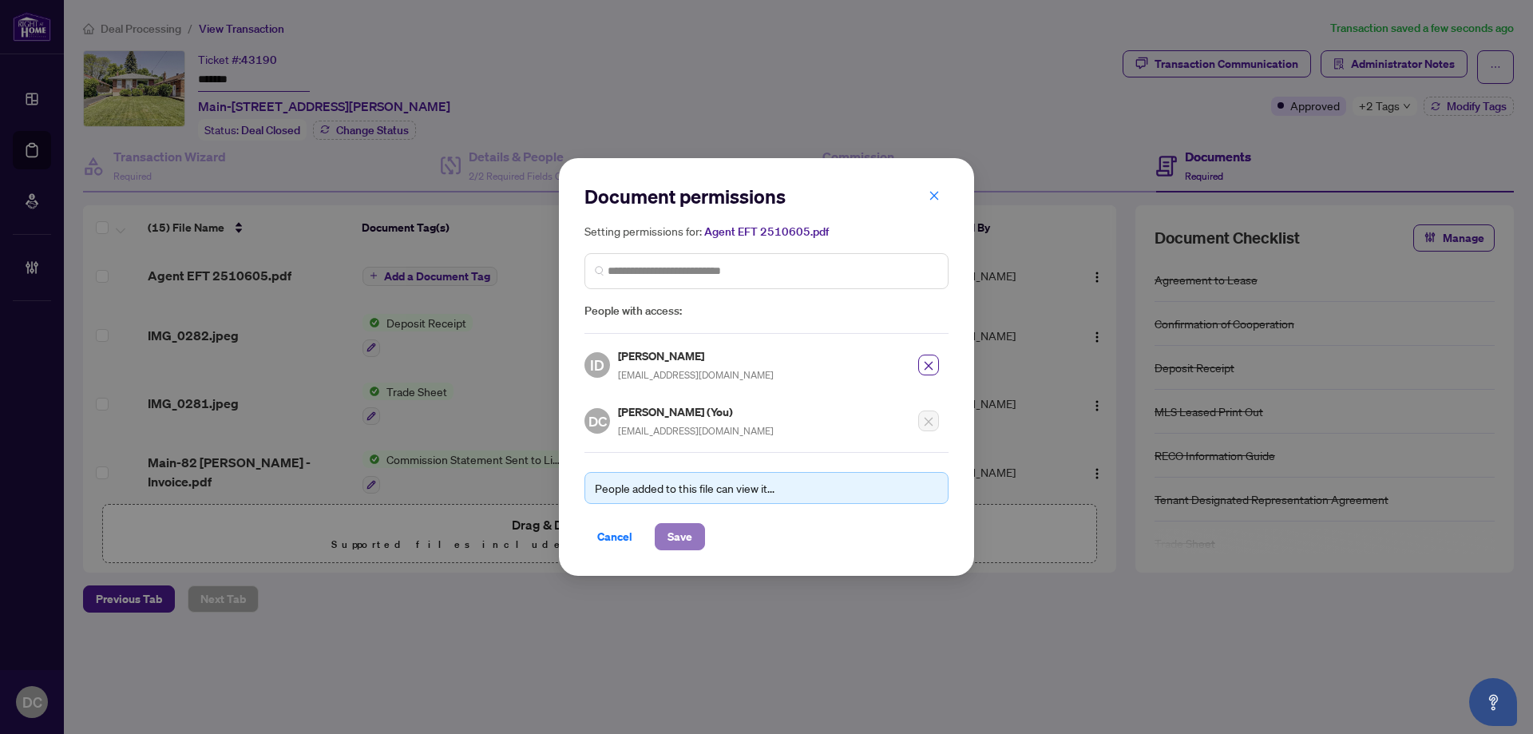
click at [688, 531] on span "Save" at bounding box center [679, 537] width 25 height 26
click at [432, 272] on div "Document permissions Setting permissions for: Agent EFT 2510605.pdf 1880 ID [PE…" at bounding box center [766, 367] width 1533 height 734
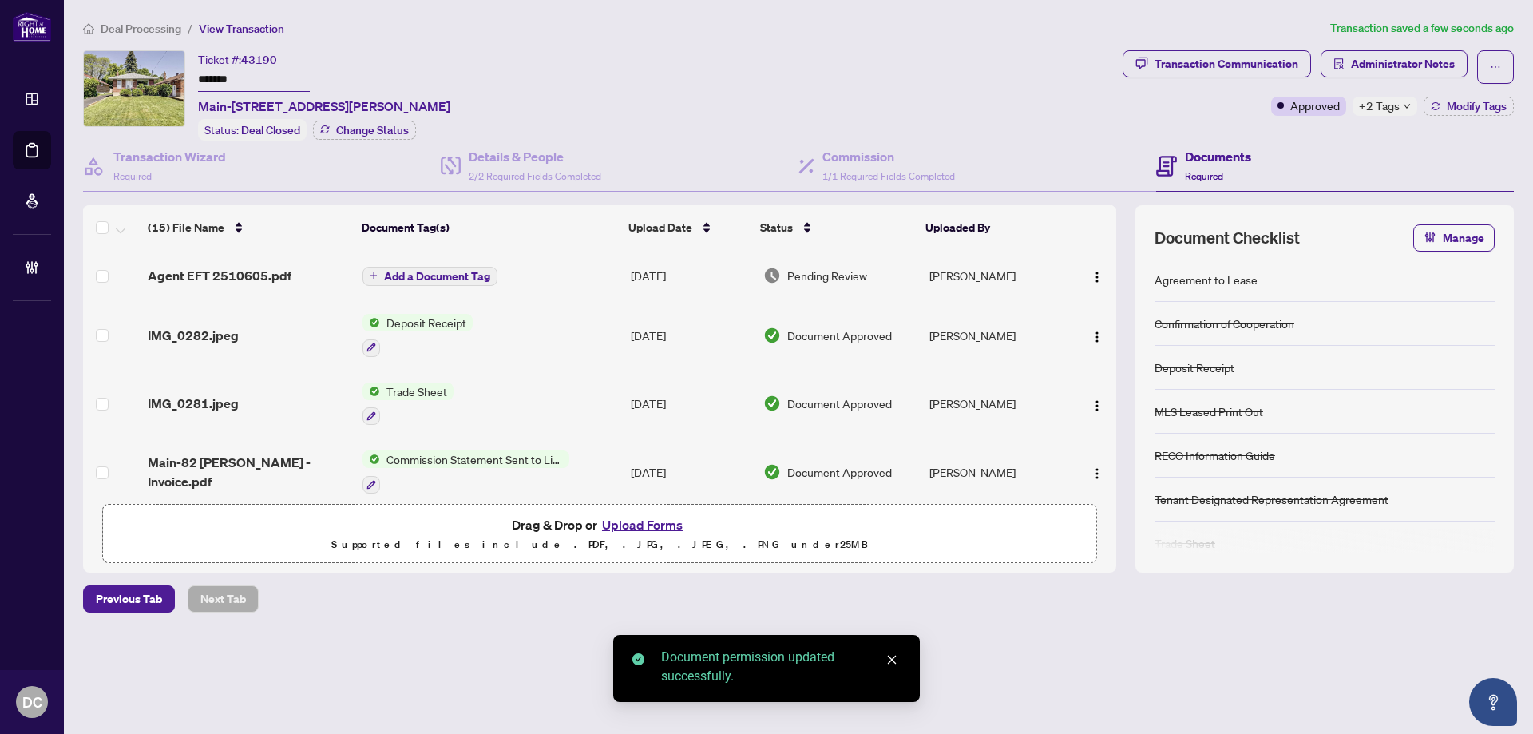
click at [444, 273] on span "Add a Document Tag" at bounding box center [437, 276] width 106 height 11
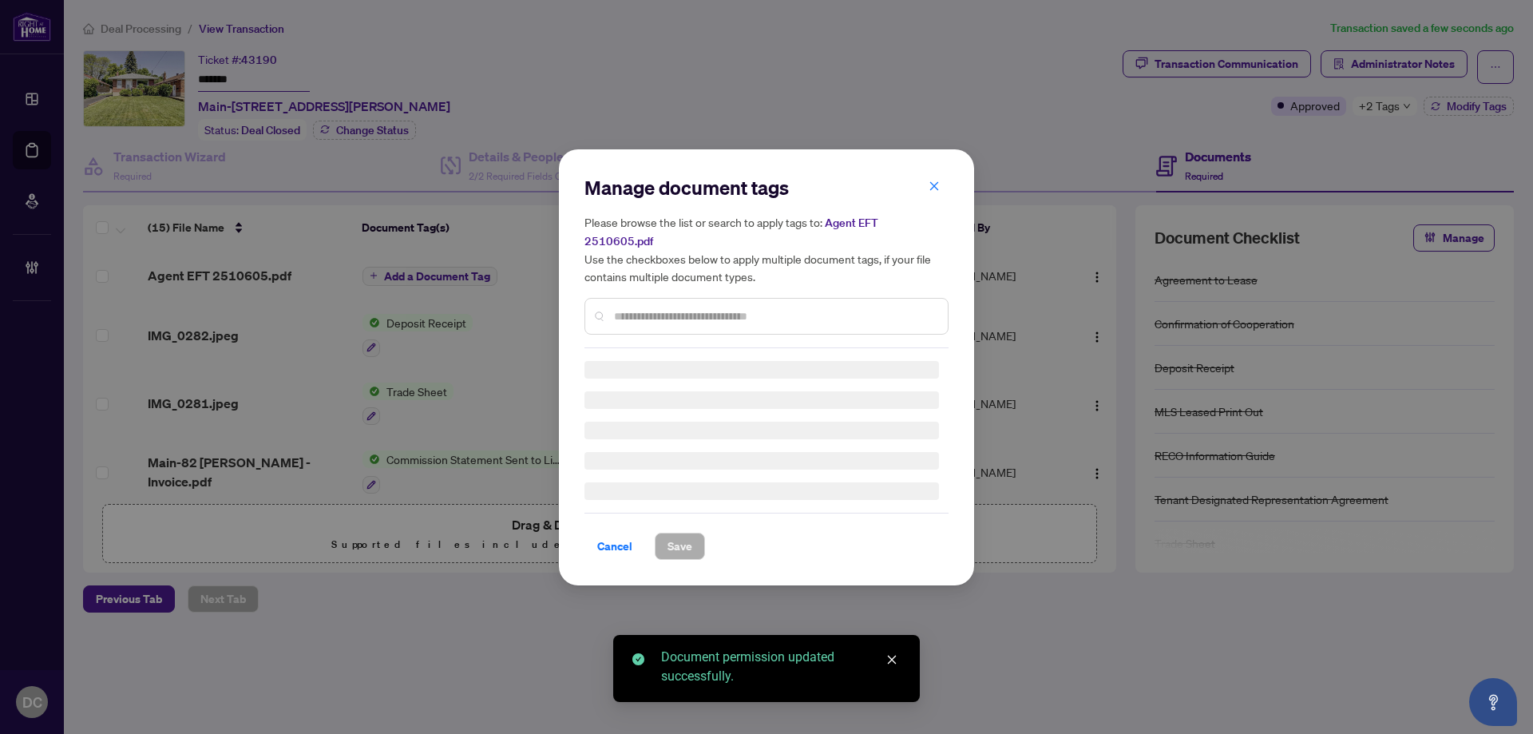
click at [660, 307] on div "Manage document tags Please browse the list or search to apply tags to: Agent E…" at bounding box center [766, 261] width 364 height 173
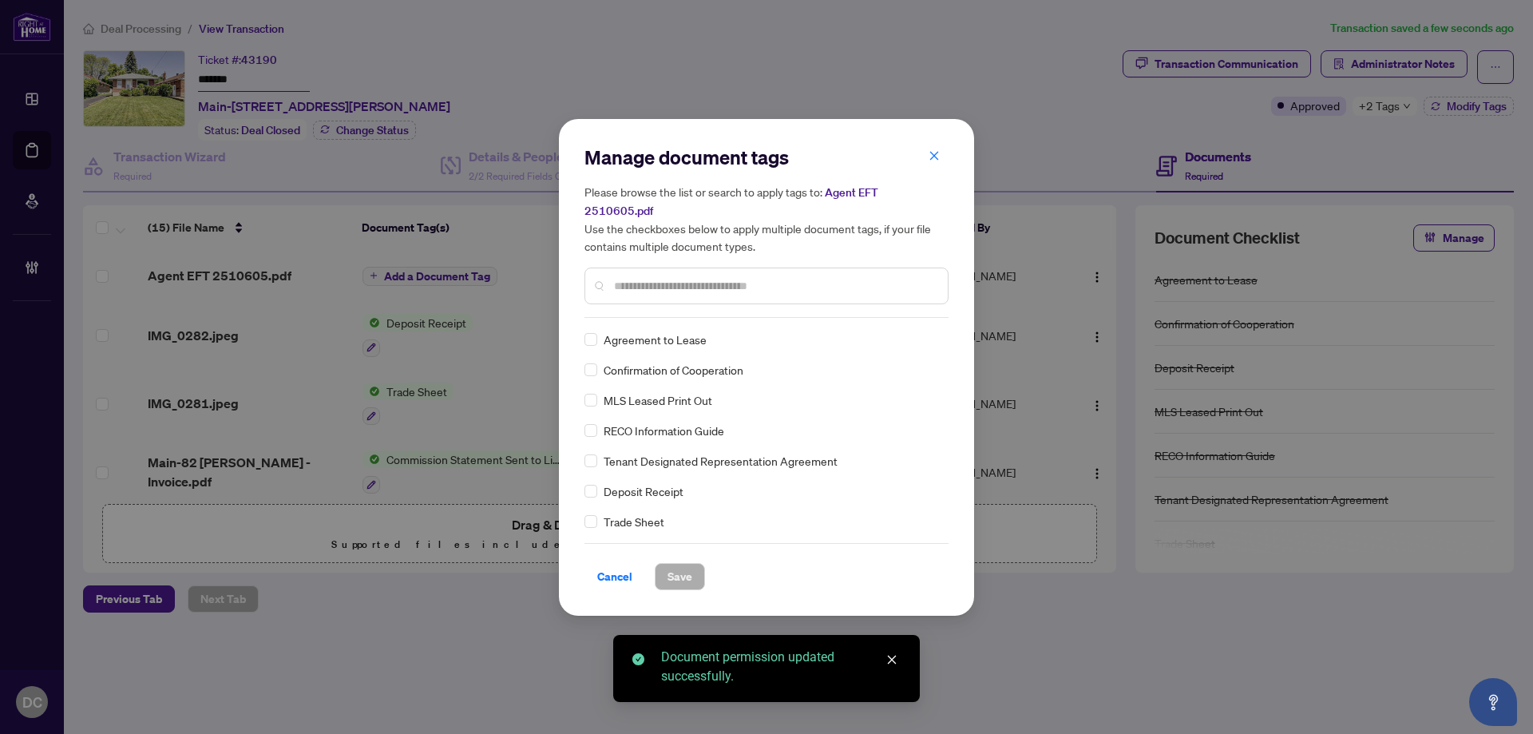
click at [758, 282] on input "text" at bounding box center [774, 286] width 321 height 18
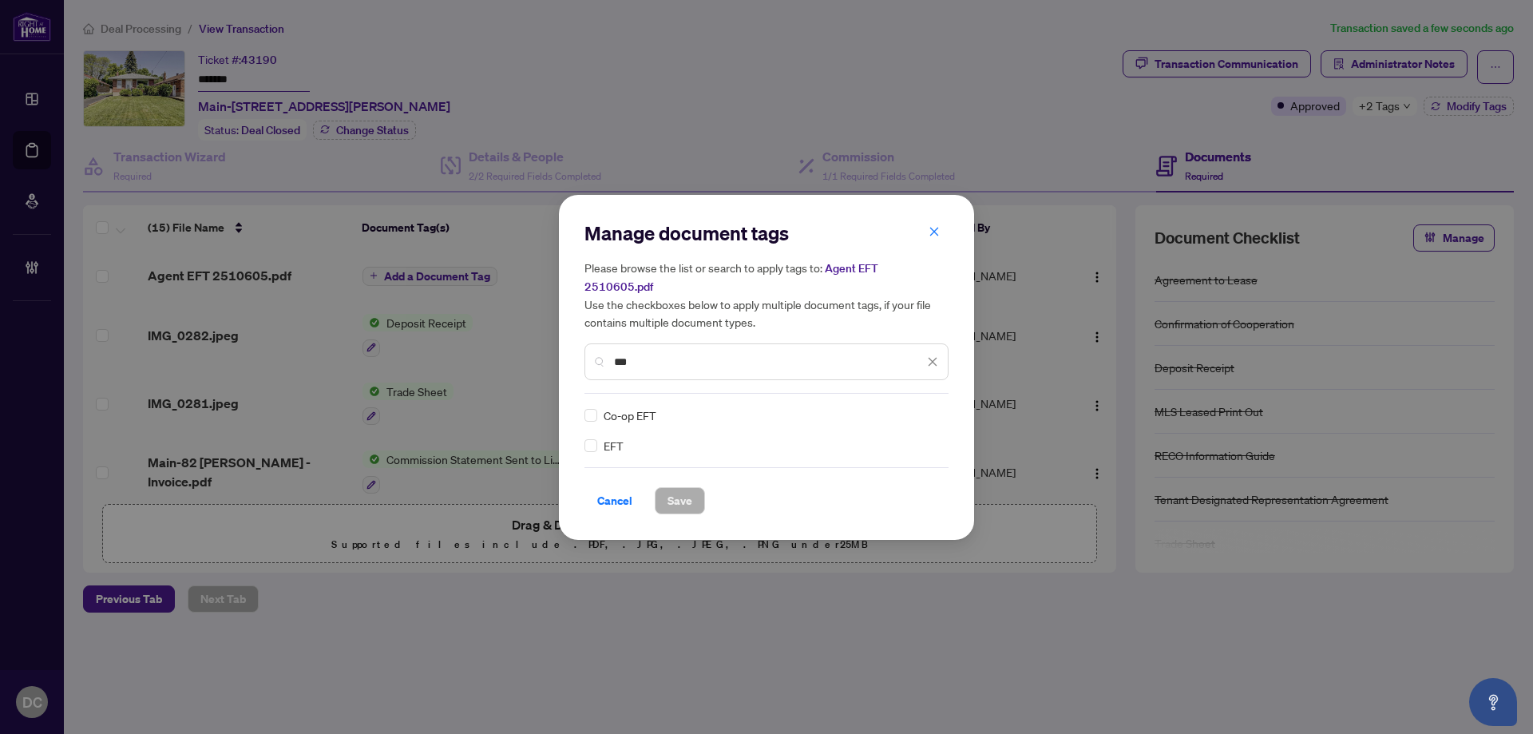
type input "***"
click at [917, 407] on img at bounding box center [916, 415] width 16 height 16
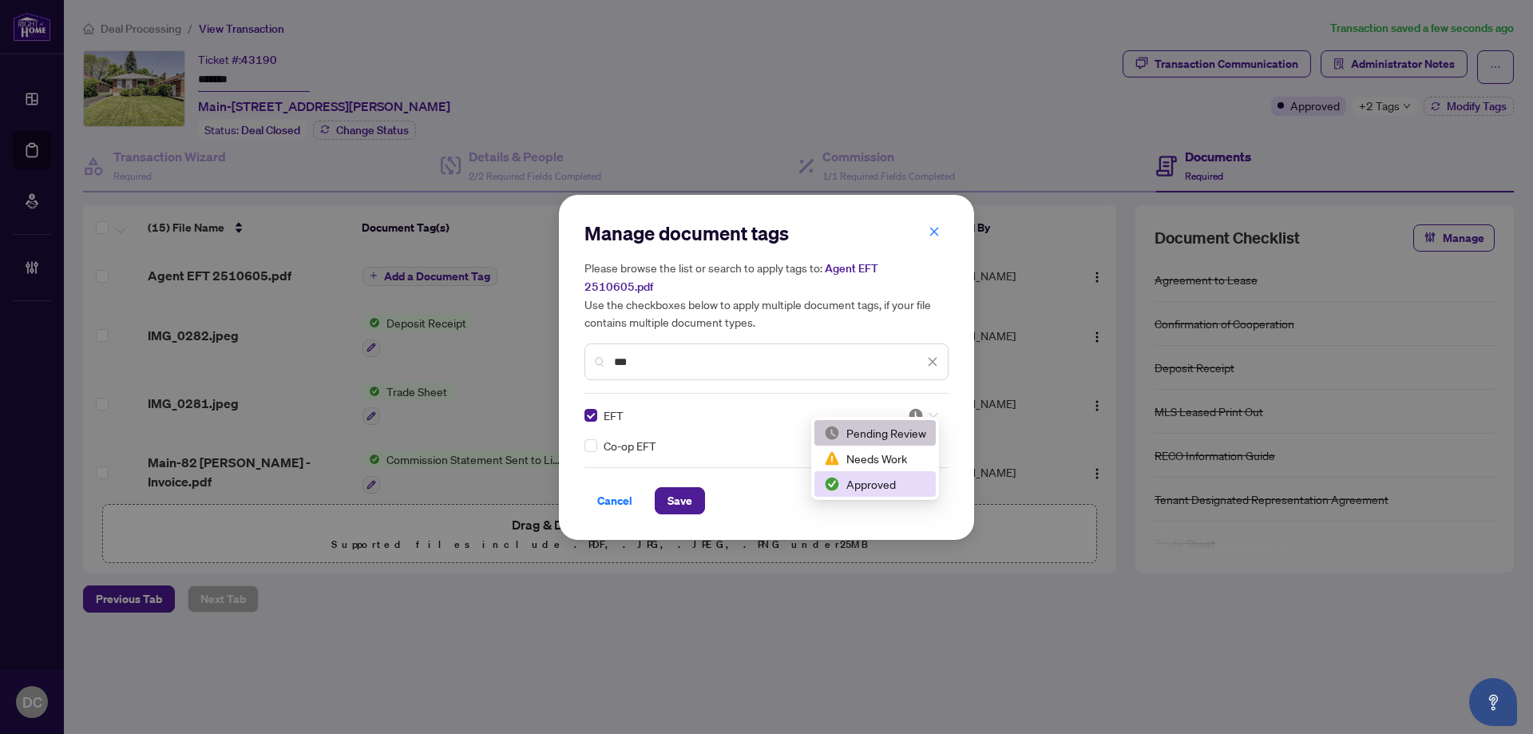
click at [881, 478] on div "Approved" at bounding box center [875, 484] width 102 height 18
click at [675, 490] on span "Save" at bounding box center [679, 501] width 25 height 26
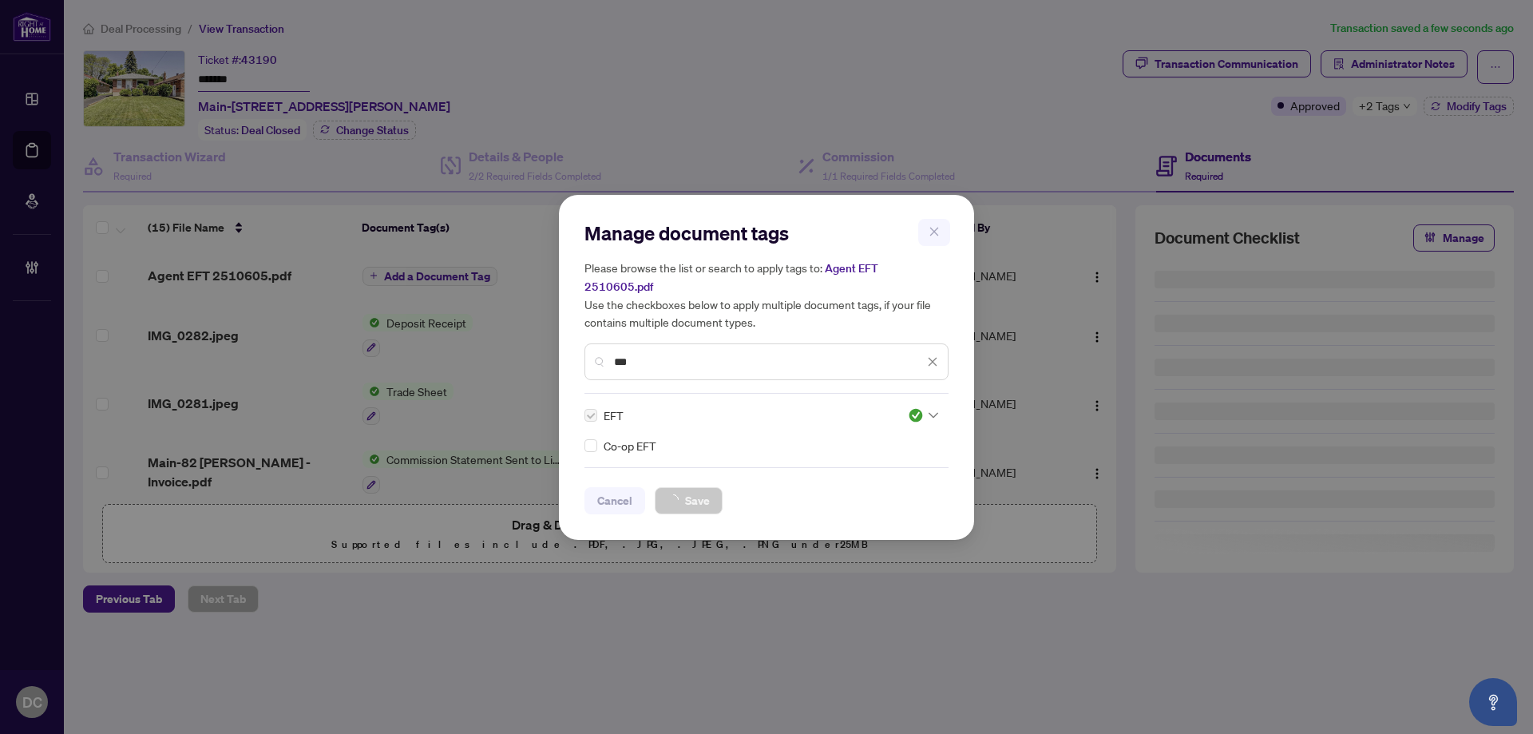
click at [1406, 105] on div "Manage document tags Please browse the list or search to apply tags to: Agent E…" at bounding box center [766, 367] width 1533 height 734
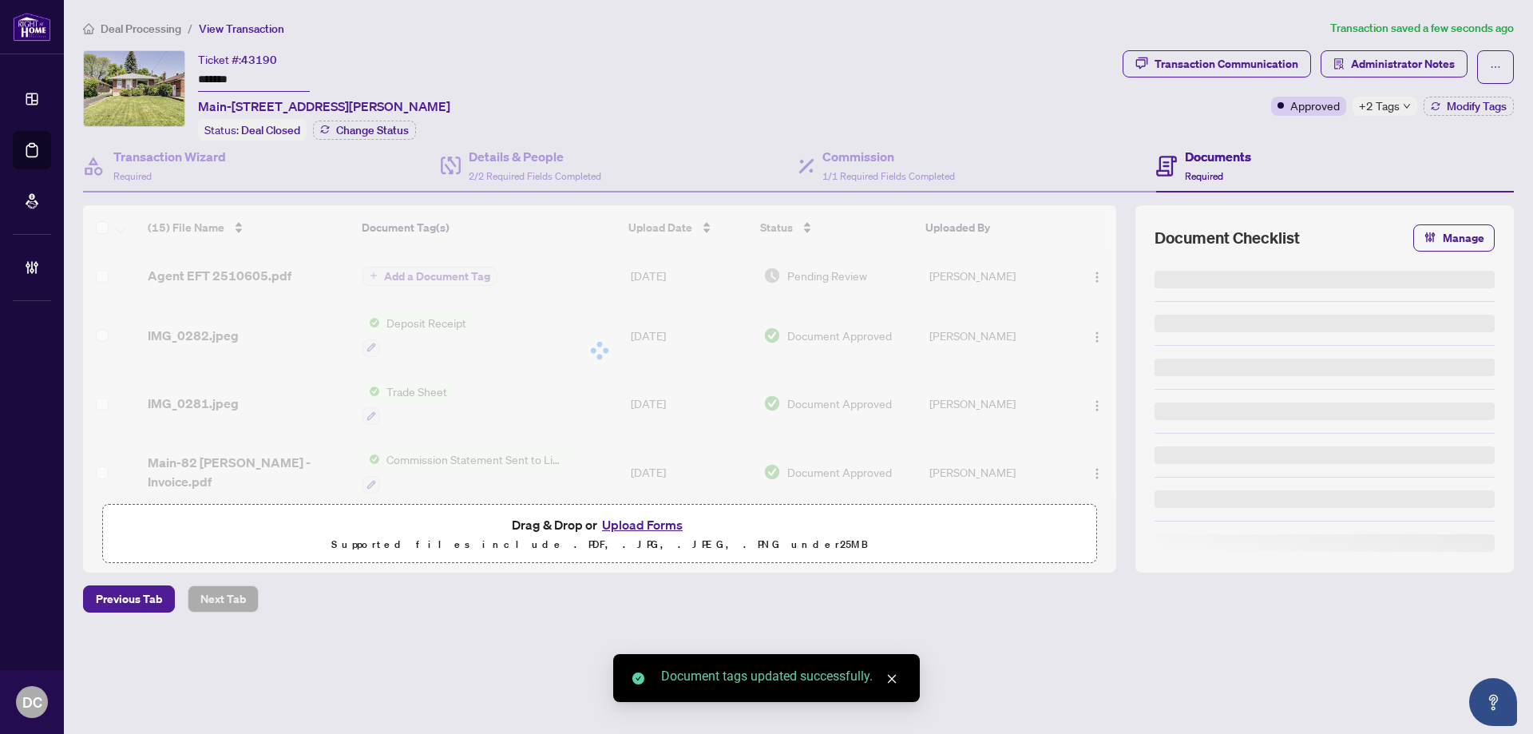
click at [1399, 111] on div "+2 Tags" at bounding box center [1384, 106] width 65 height 19
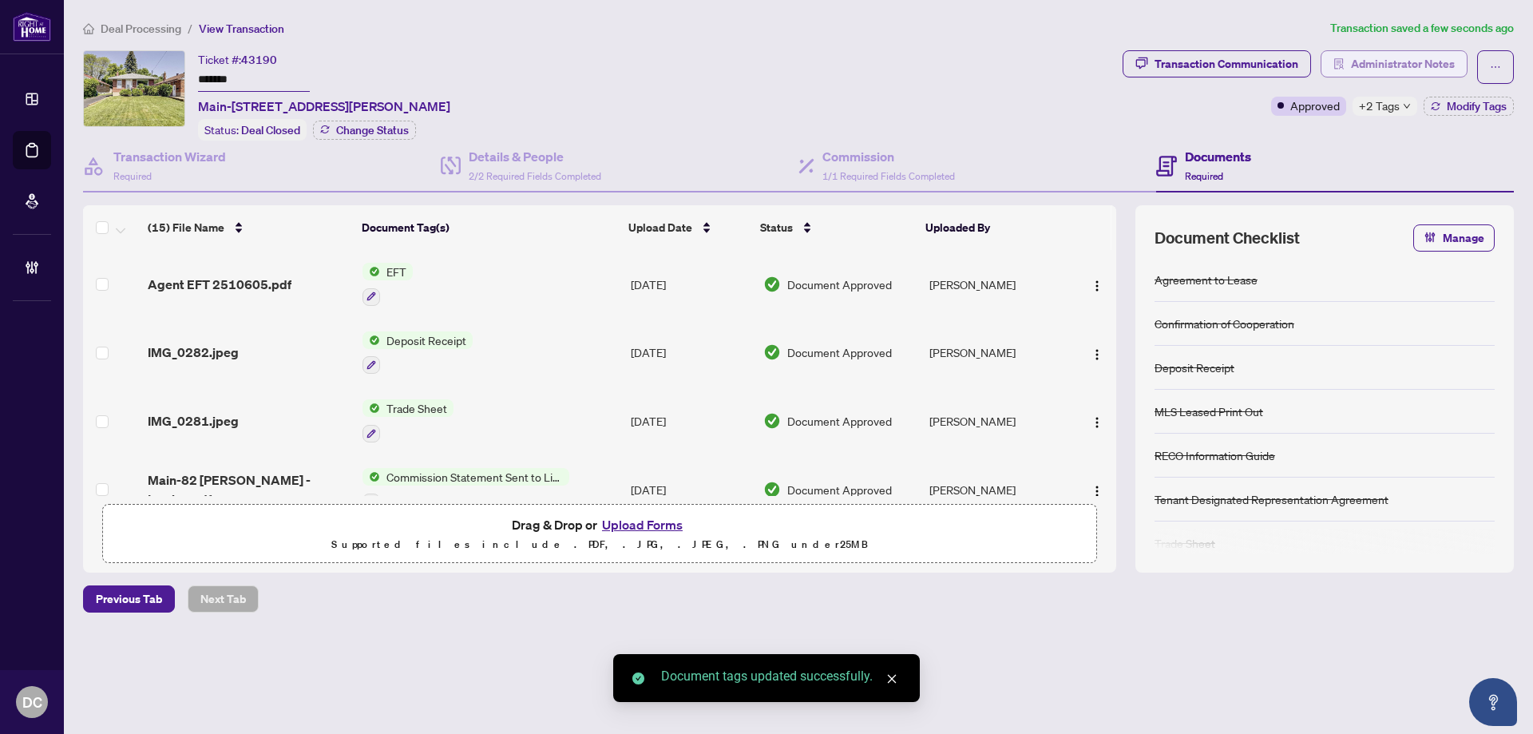
click at [1420, 71] on span "Administrator Notes" at bounding box center [1403, 64] width 104 height 26
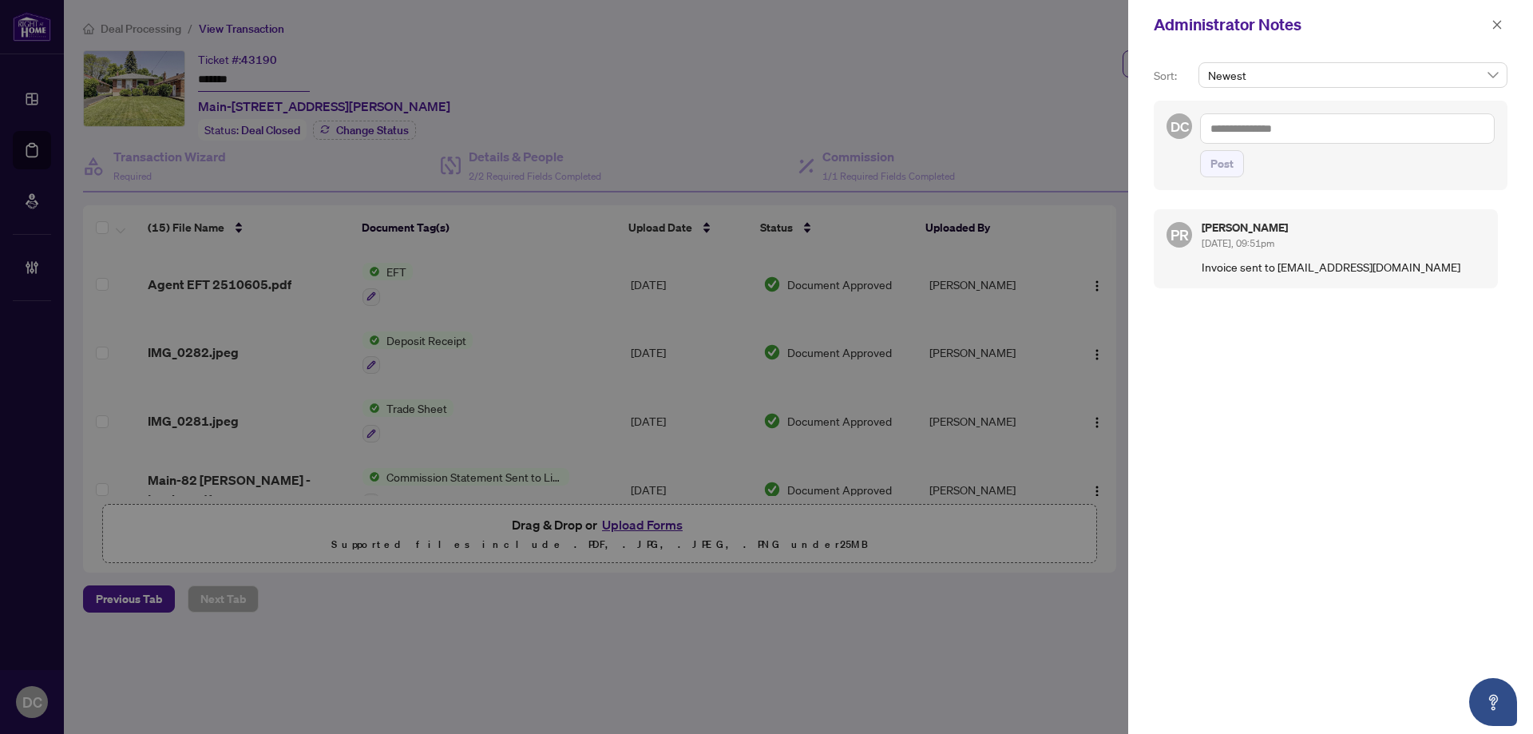
click at [1420, 133] on textarea at bounding box center [1347, 128] width 295 height 30
paste textarea "**********"
type textarea "**********"
click at [1223, 164] on span "Post" at bounding box center [1221, 164] width 23 height 26
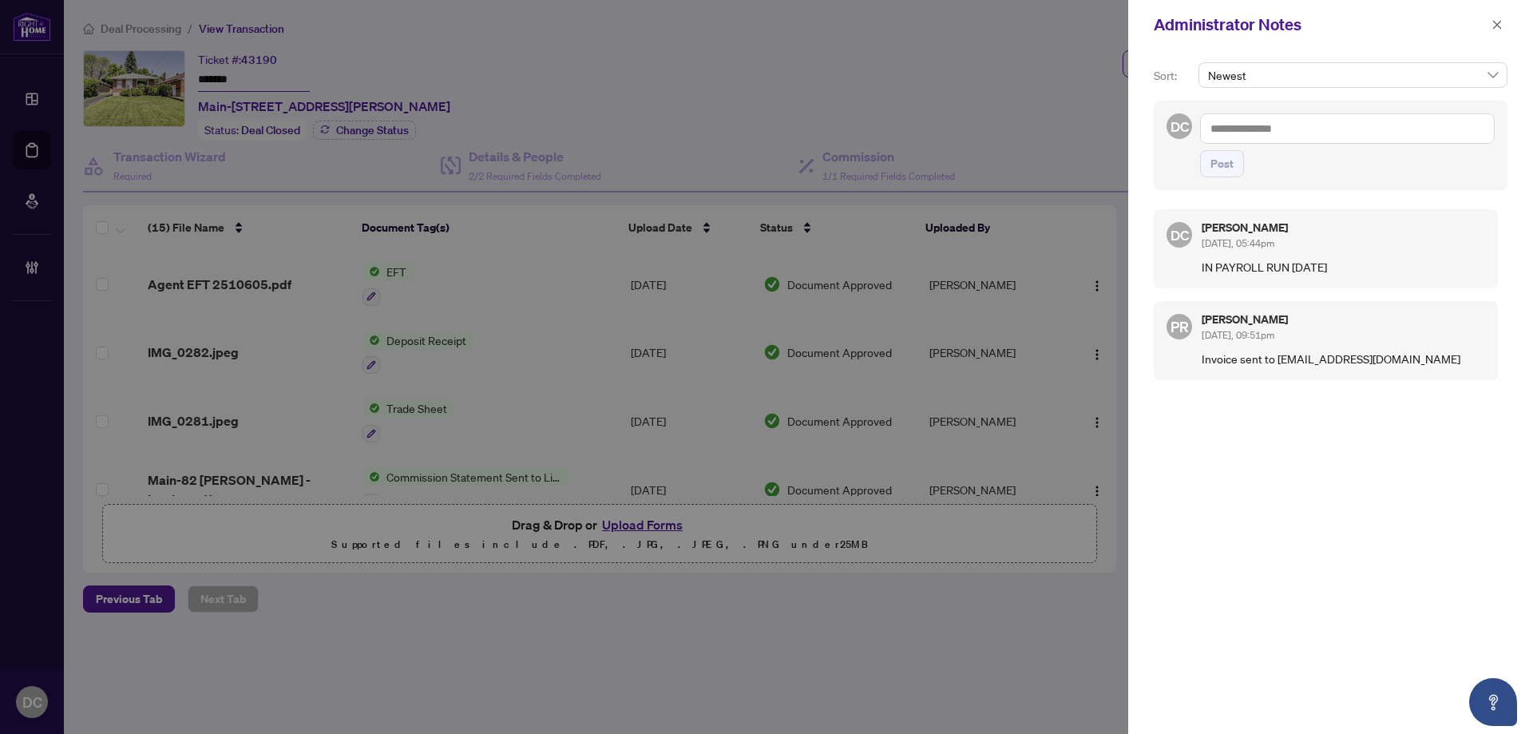
click at [1504, 12] on div "Administrator Notes" at bounding box center [1330, 25] width 405 height 50
click at [1498, 22] on icon "close" at bounding box center [1496, 24] width 11 height 11
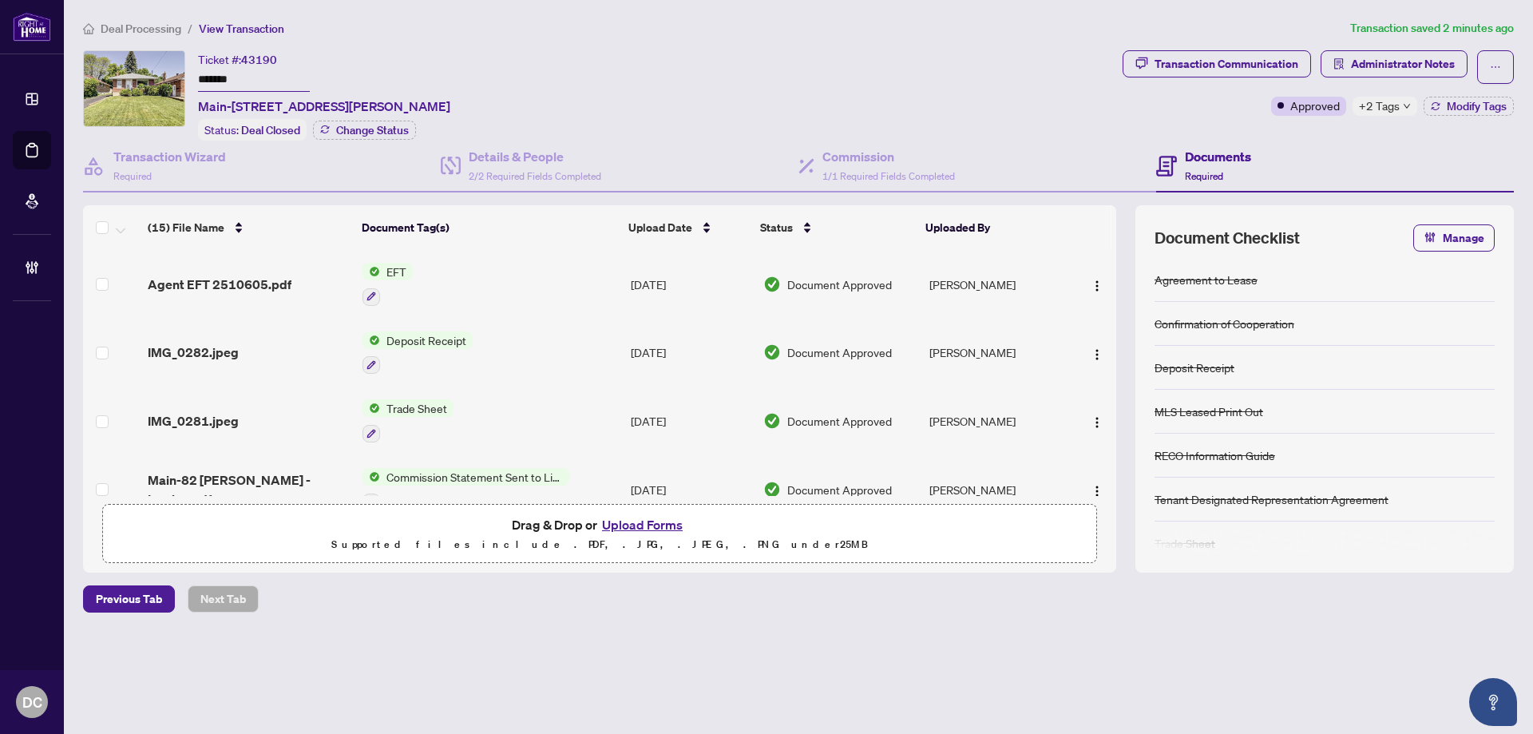
click at [155, 26] on span "Deal Processing" at bounding box center [141, 29] width 81 height 14
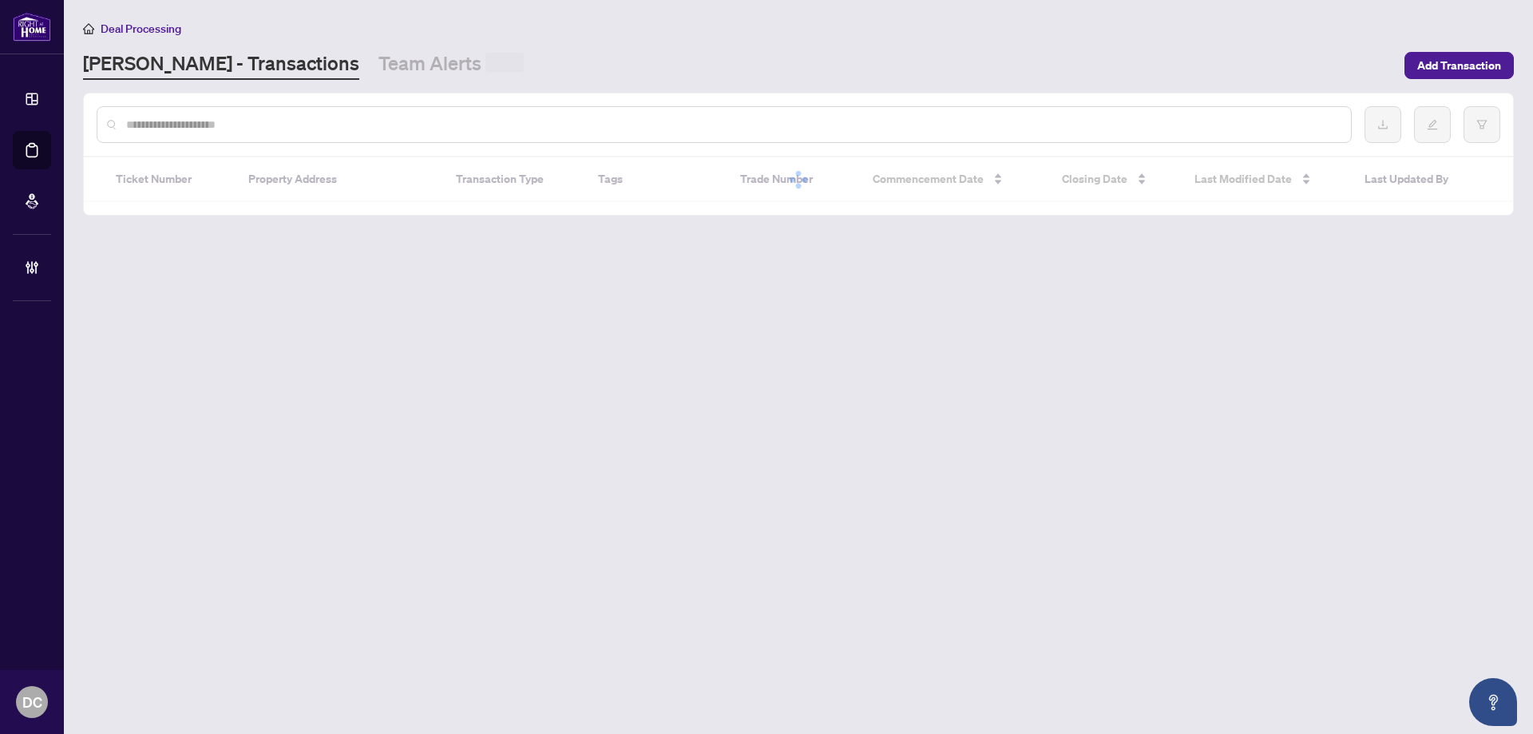
click at [232, 127] on input "text" at bounding box center [732, 125] width 1212 height 18
paste input "*******"
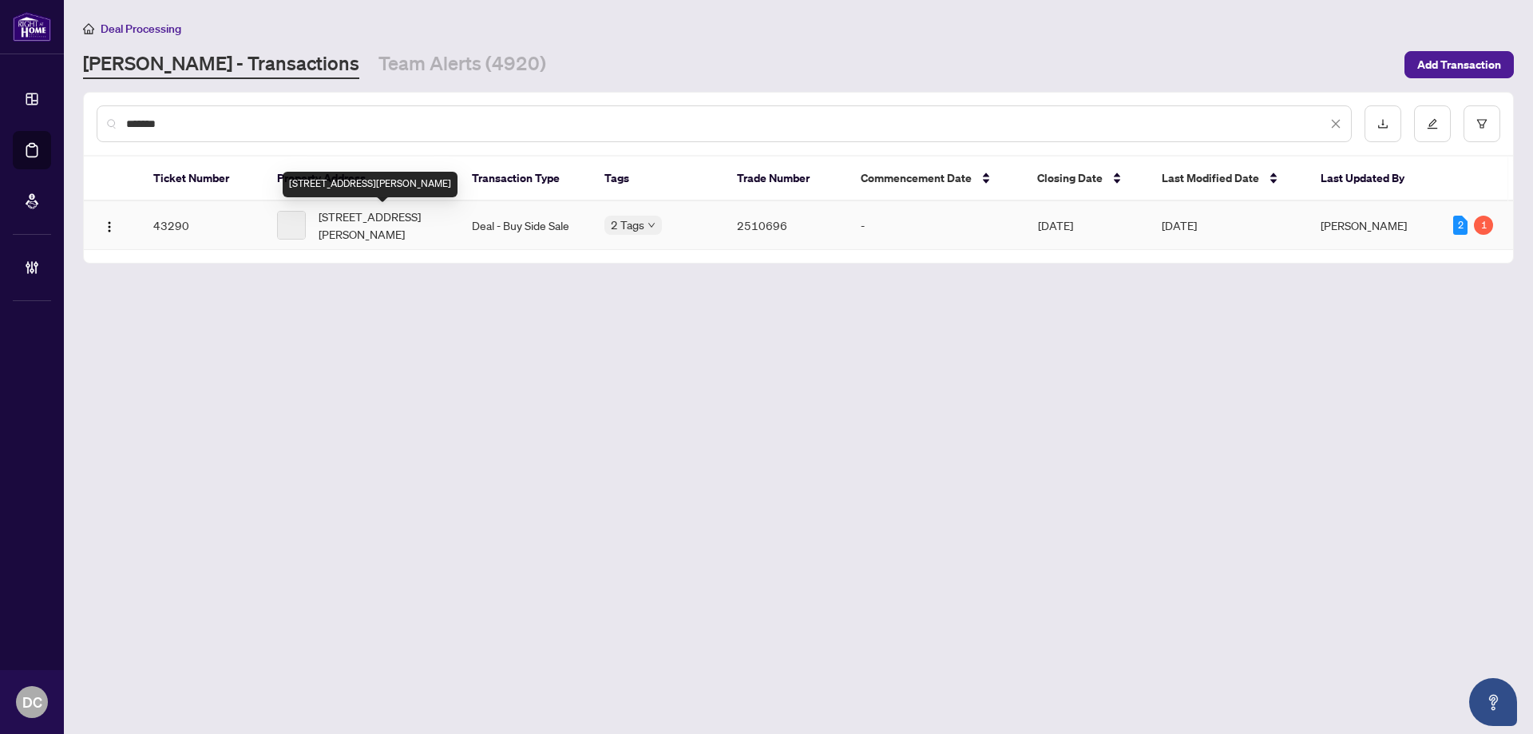
type input "*******"
click at [398, 239] on span "[STREET_ADDRESS][PERSON_NAME]" at bounding box center [383, 225] width 128 height 35
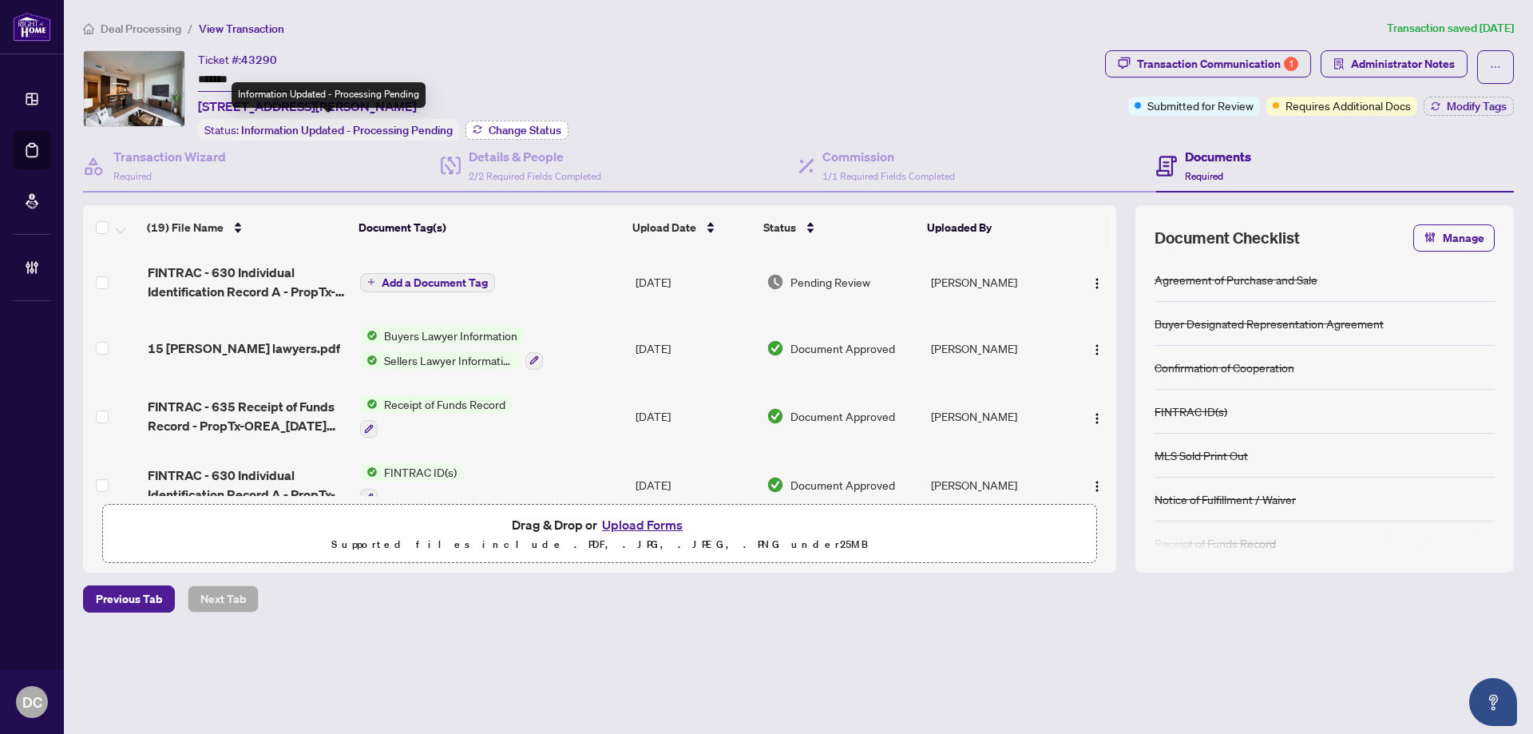
click at [505, 129] on span "Change Status" at bounding box center [525, 130] width 73 height 11
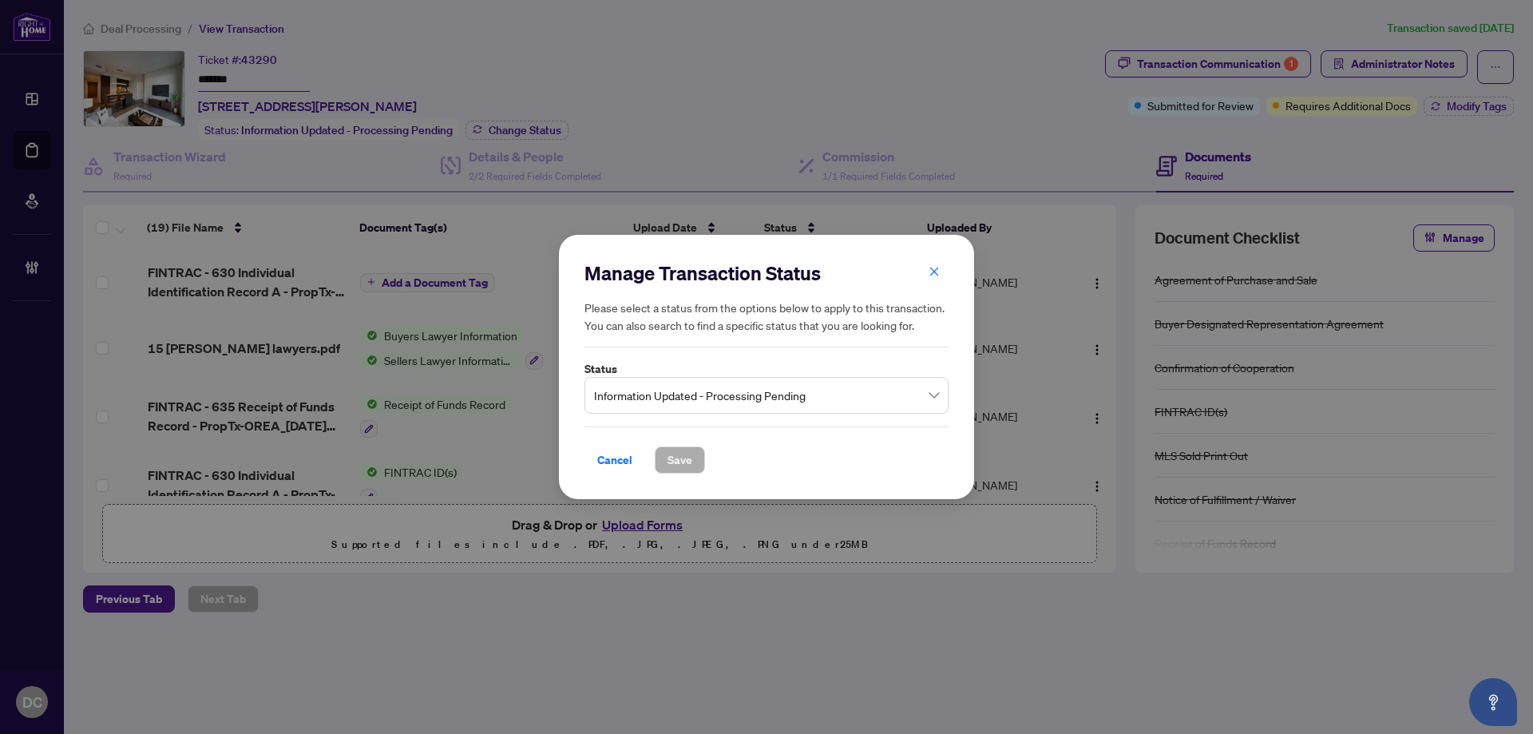
click at [769, 395] on span "Information Updated - Processing Pending" at bounding box center [766, 395] width 345 height 30
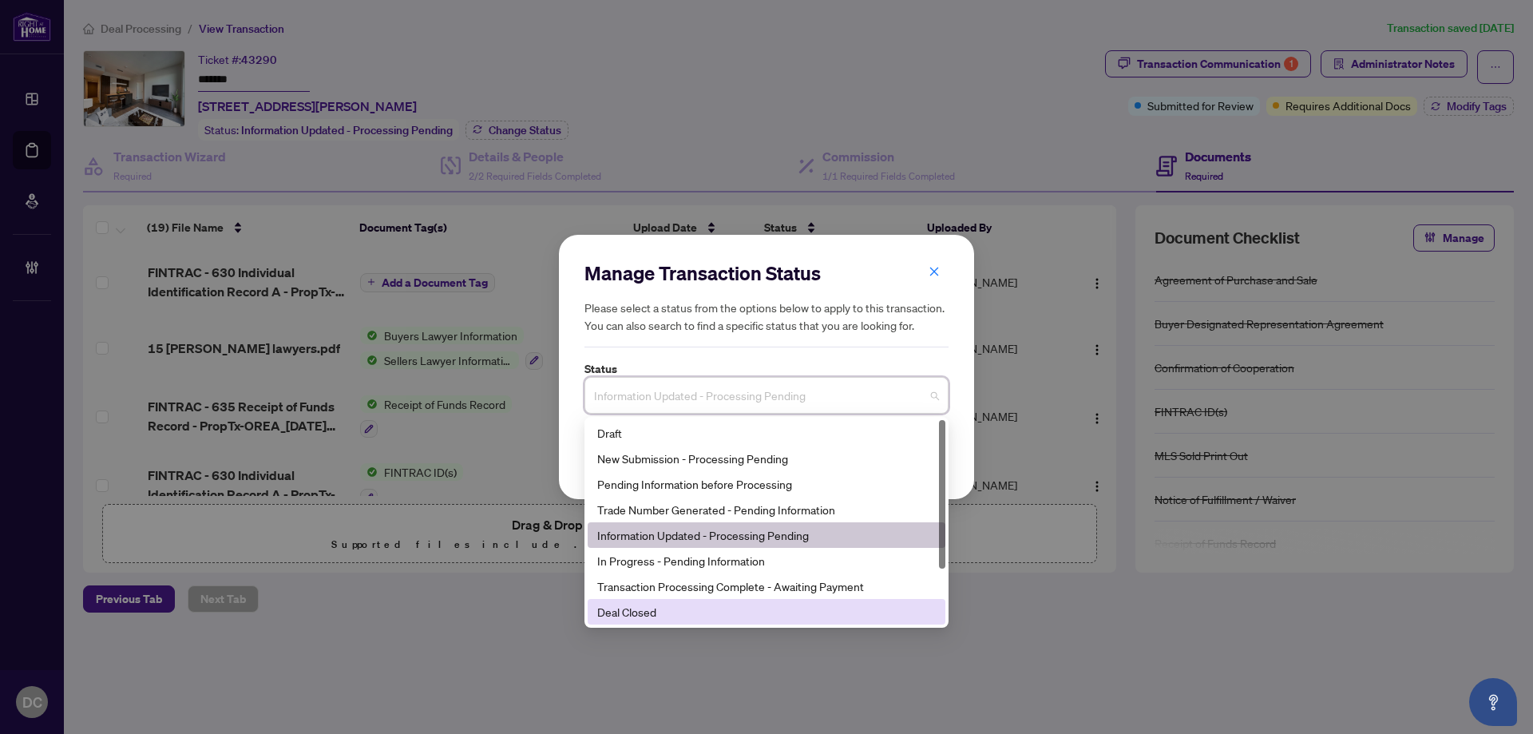
click at [640, 605] on div "Deal Closed" at bounding box center [766, 612] width 339 height 18
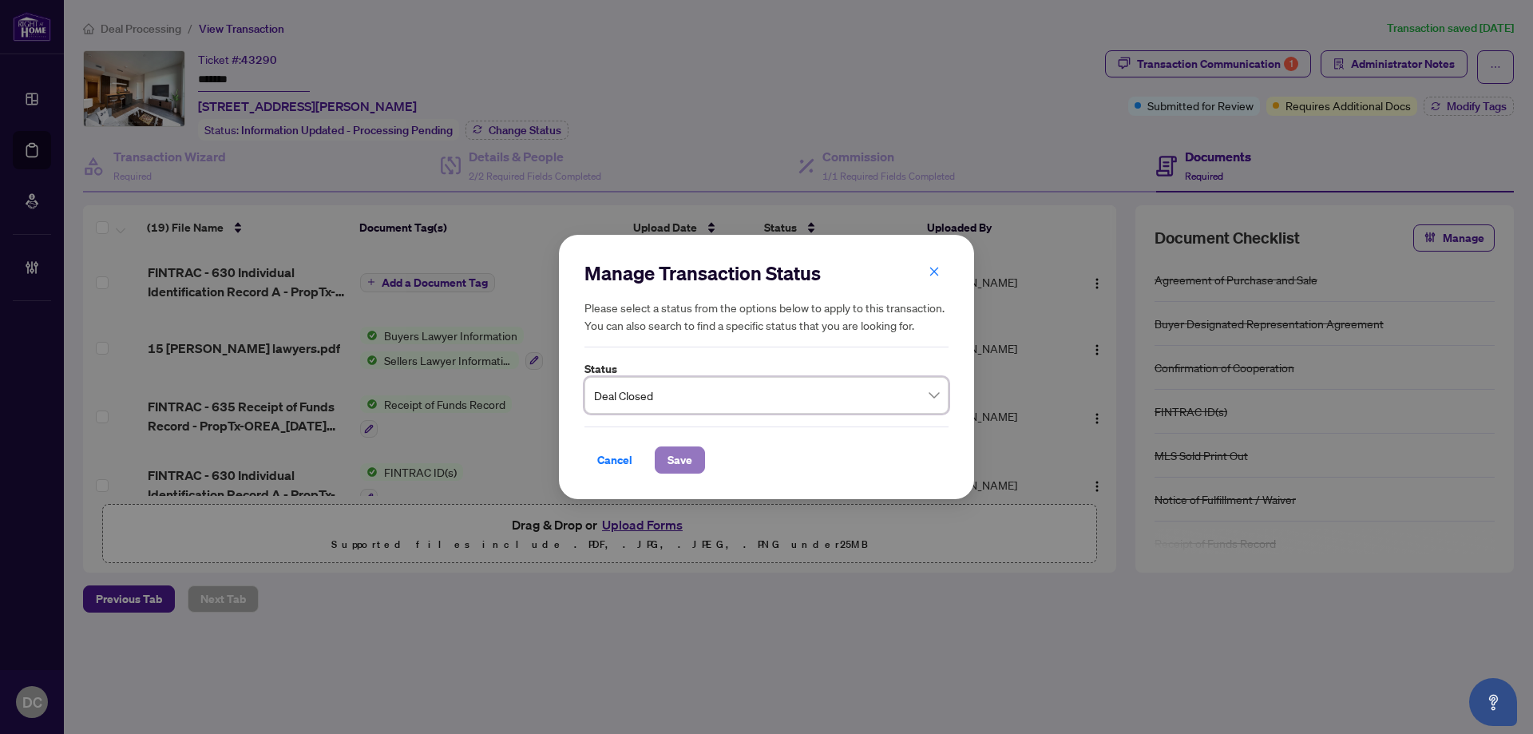
click at [675, 461] on span "Save" at bounding box center [679, 460] width 25 height 26
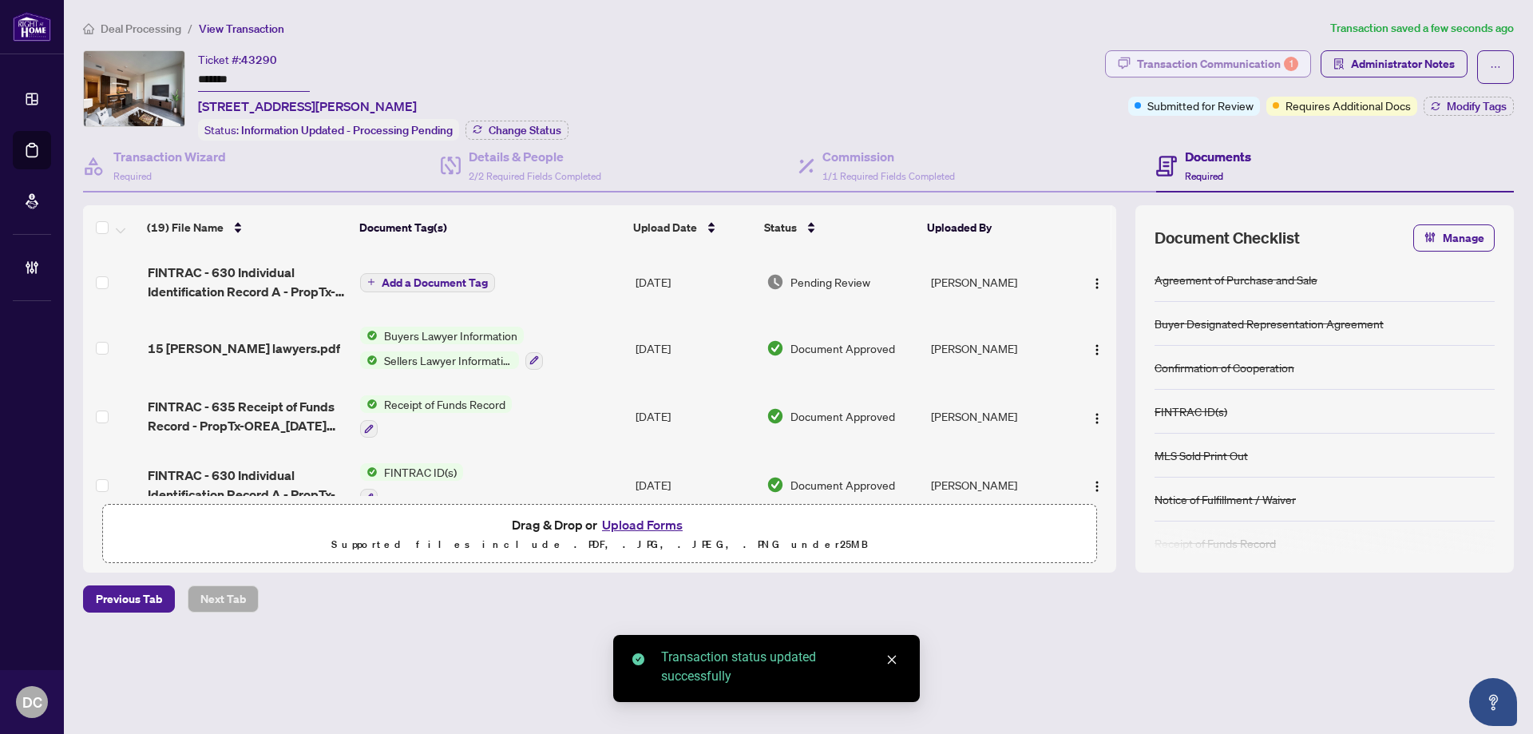
click at [1270, 54] on div "Transaction Communication 1" at bounding box center [1217, 64] width 161 height 26
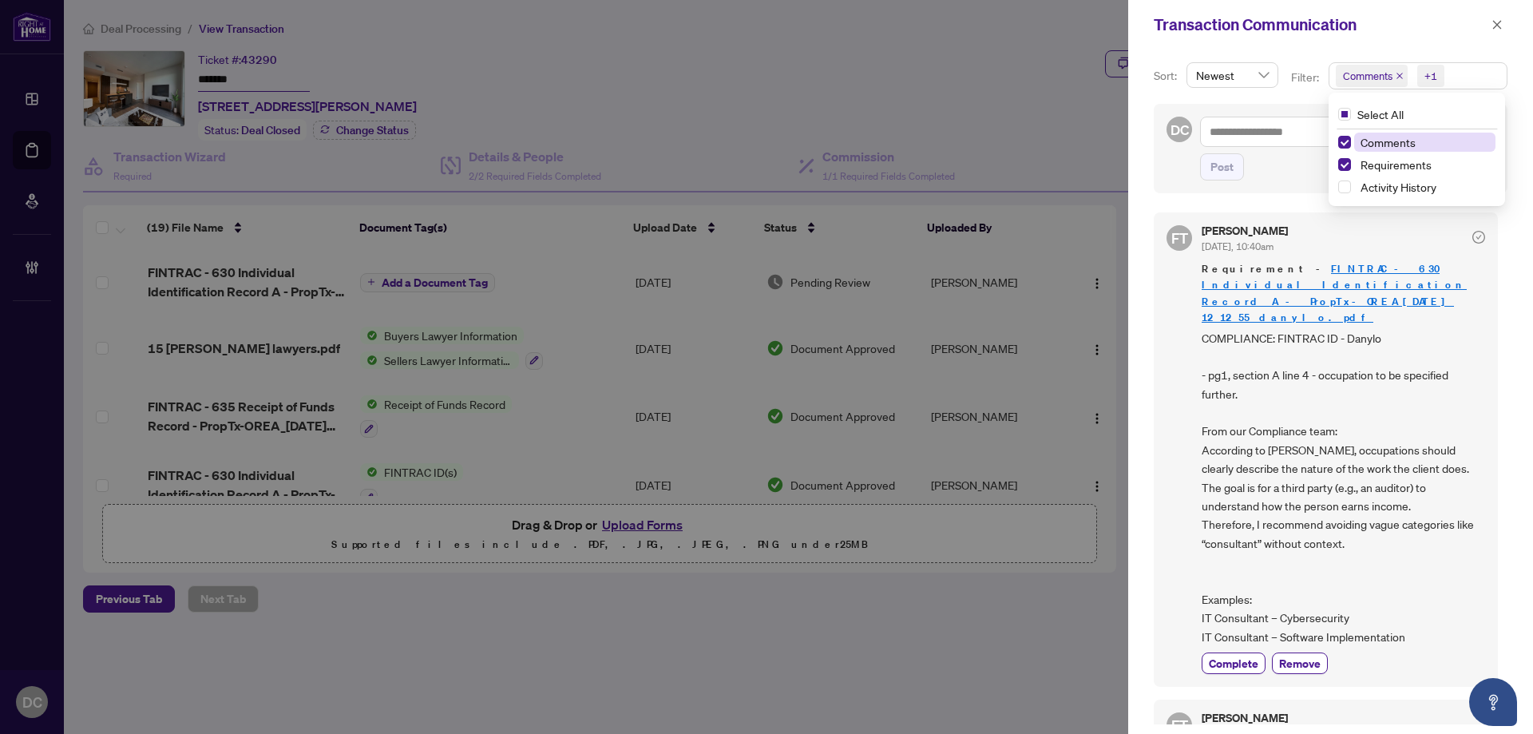
click at [1469, 71] on span "Comments +1" at bounding box center [1417, 76] width 177 height 26
click at [1371, 149] on span "Comments" at bounding box center [1387, 142] width 55 height 14
click at [1499, 18] on span "button" at bounding box center [1496, 25] width 11 height 26
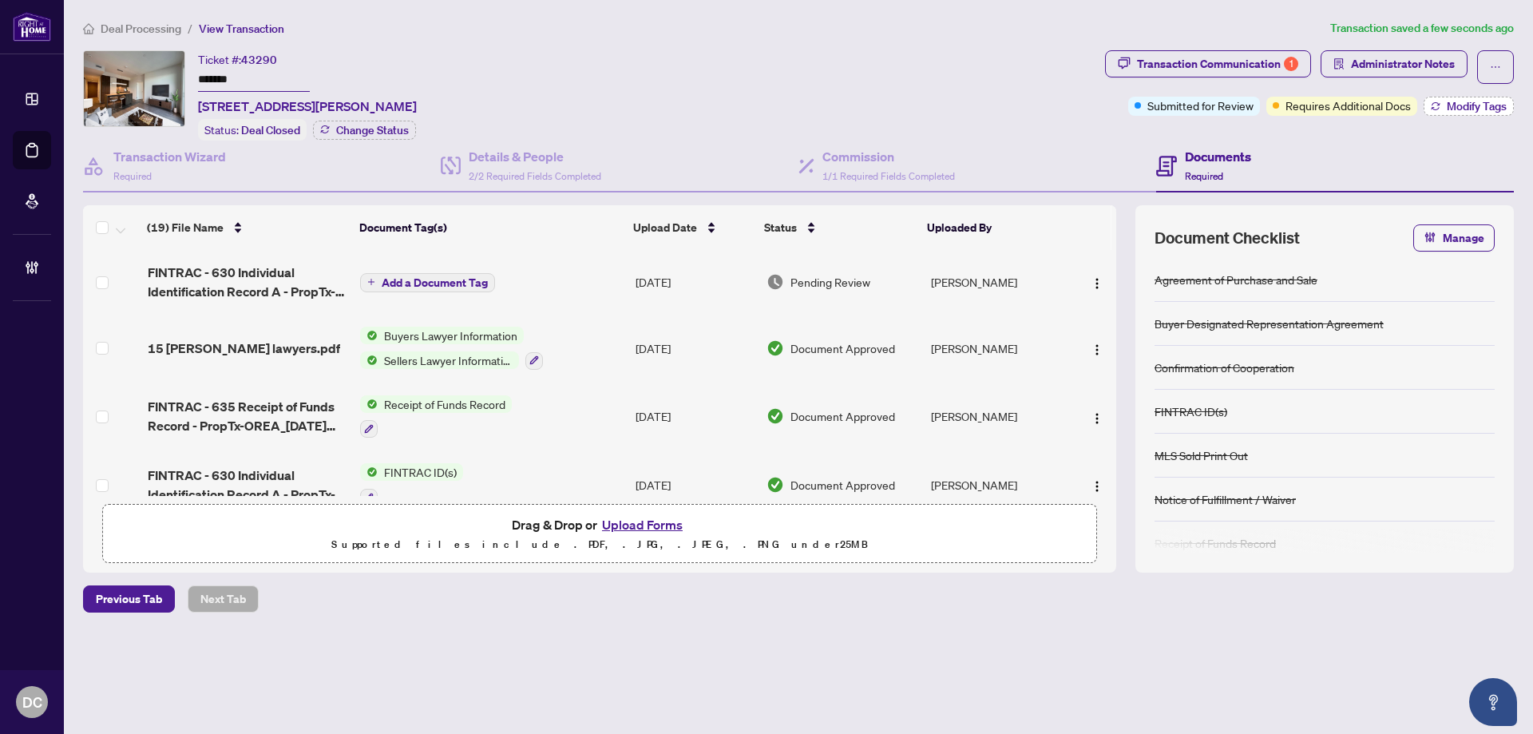
click at [1460, 101] on span "Modify Tags" at bounding box center [1477, 106] width 60 height 11
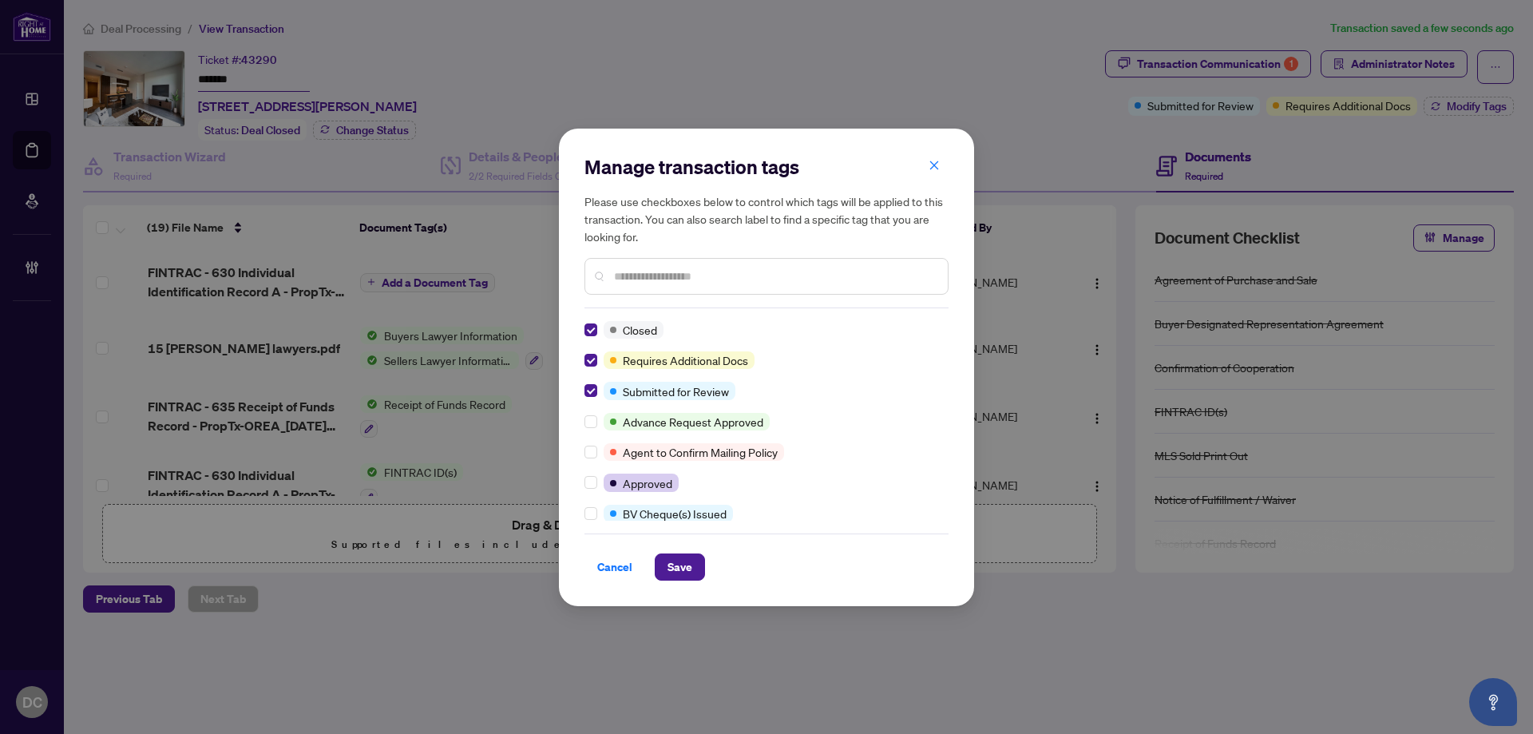
click at [688, 279] on input "text" at bounding box center [774, 276] width 321 height 18
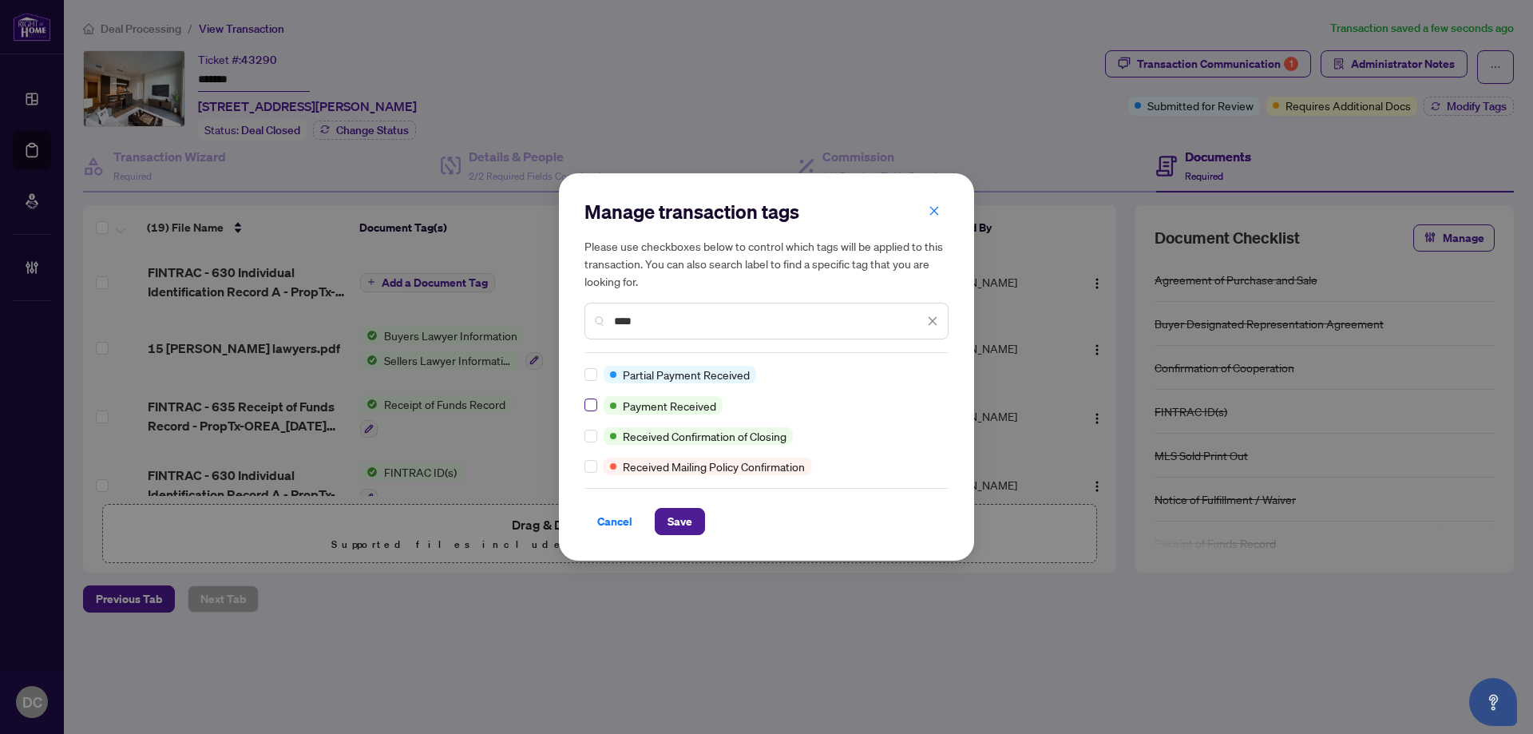
type input "****"
click at [684, 520] on span "Save" at bounding box center [679, 522] width 25 height 26
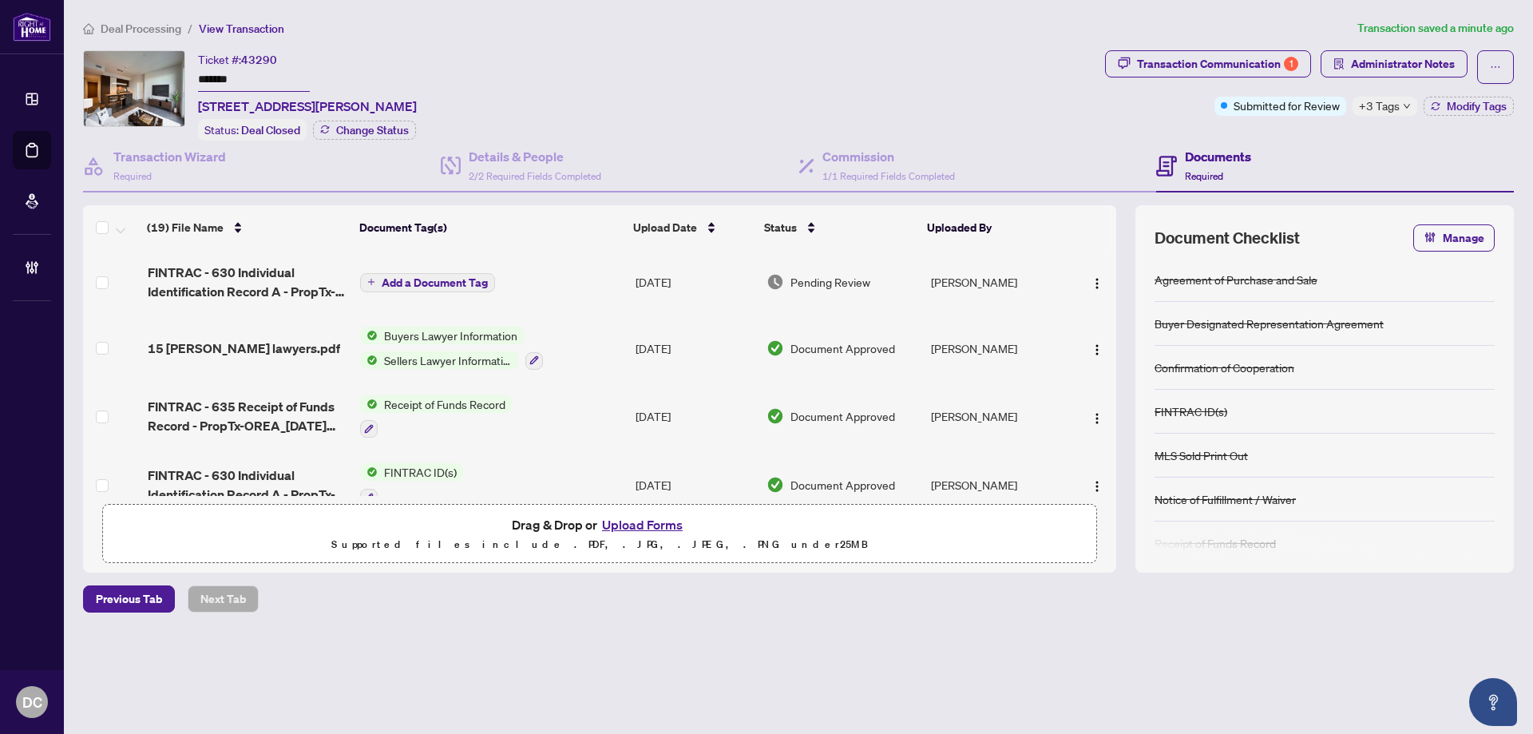
click at [137, 25] on span "Deal Processing" at bounding box center [141, 29] width 81 height 14
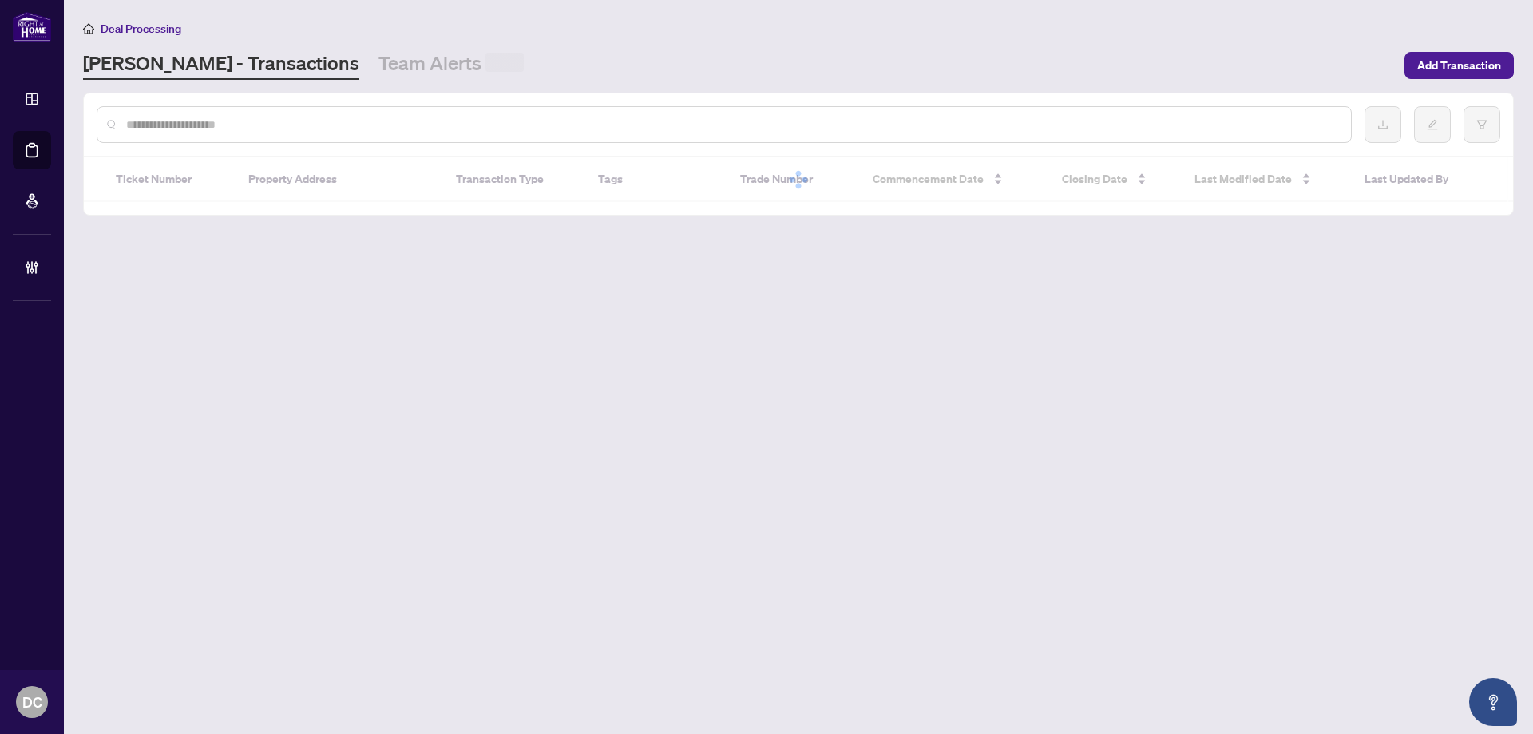
click at [290, 128] on input "text" at bounding box center [732, 125] width 1212 height 18
paste input "*******"
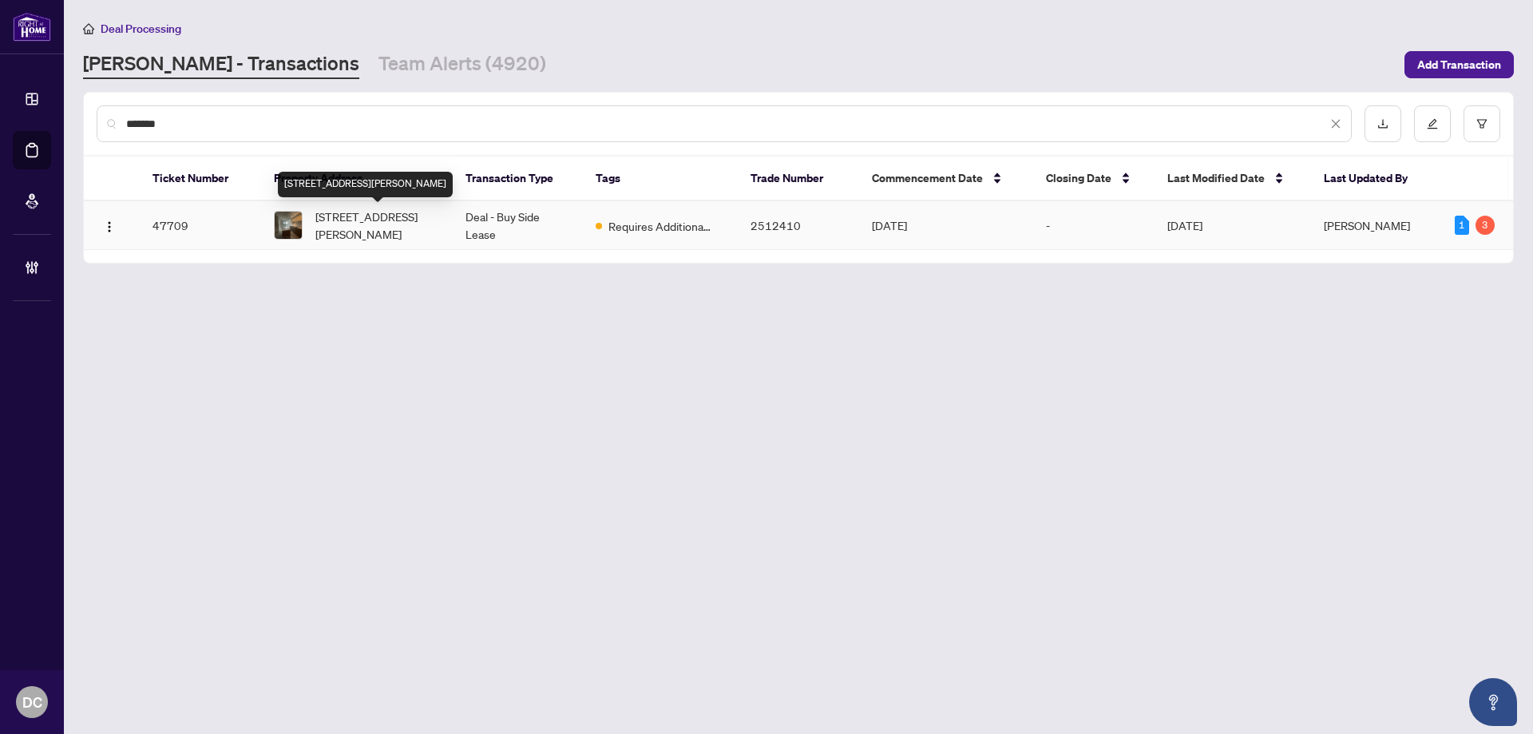
type input "*******"
click at [406, 234] on span "[STREET_ADDRESS][PERSON_NAME]" at bounding box center [377, 225] width 125 height 35
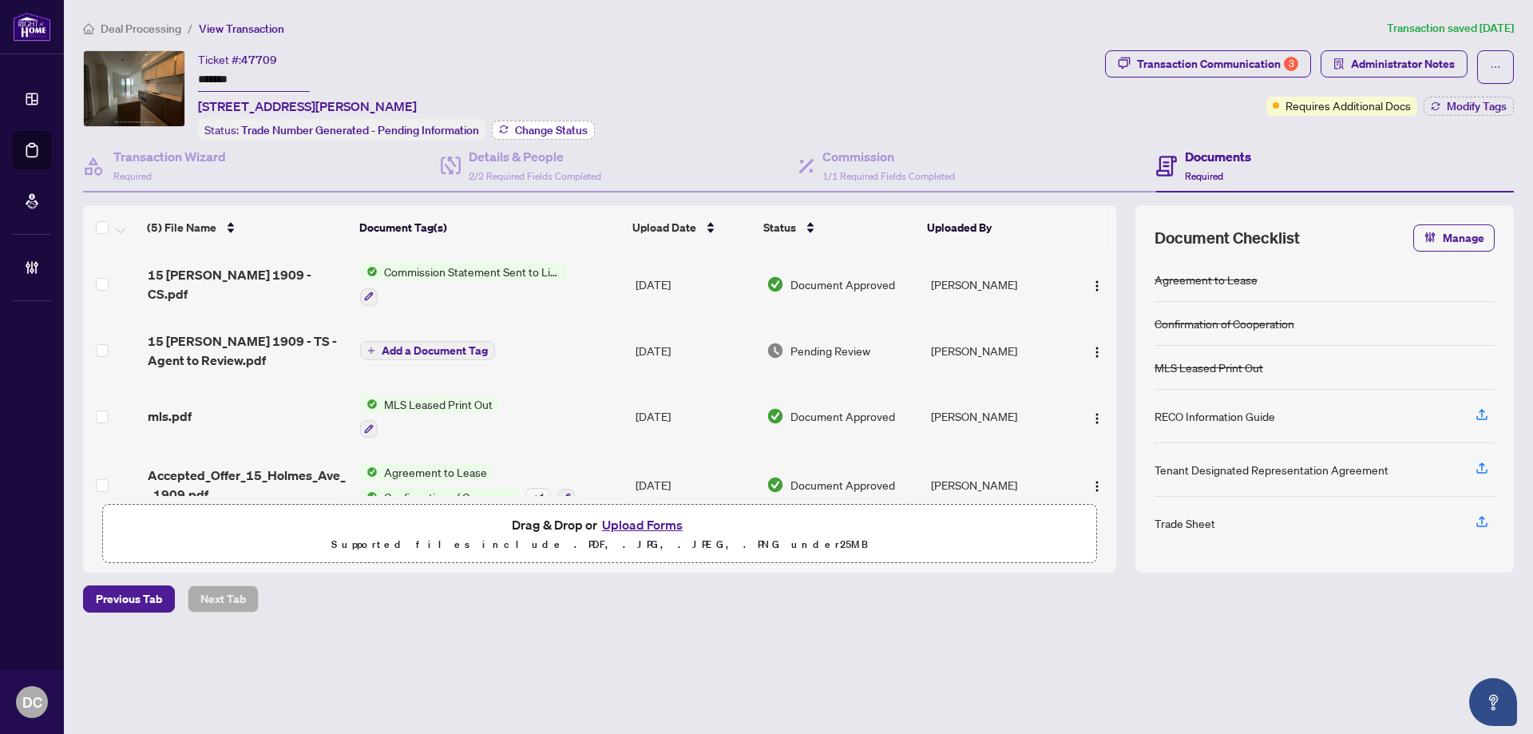
click at [525, 130] on span "Change Status" at bounding box center [551, 130] width 73 height 11
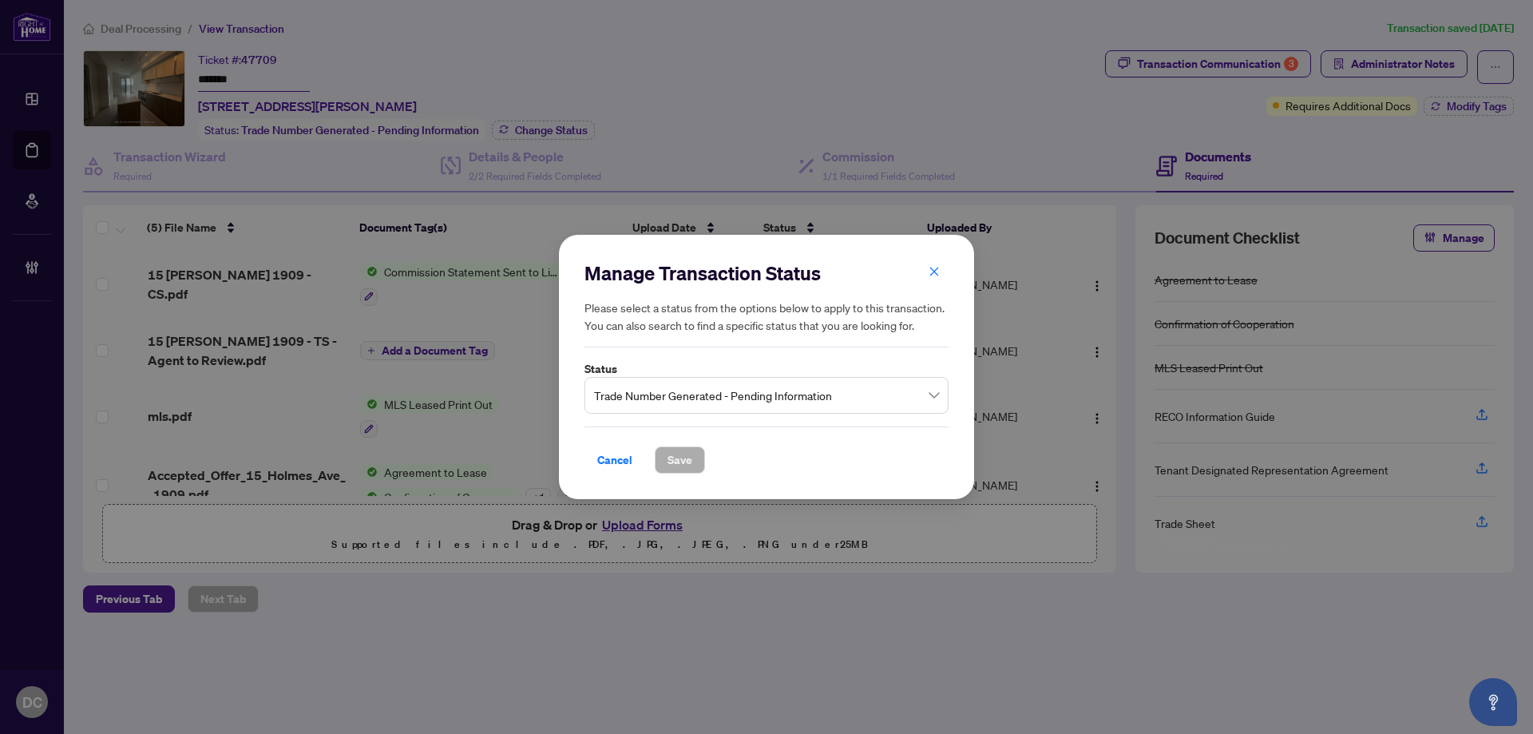
drag, startPoint x: 745, startPoint y: 397, endPoint x: 722, endPoint y: 390, distance: 24.0
click at [745, 396] on span "Trade Number Generated - Pending Information" at bounding box center [766, 395] width 345 height 30
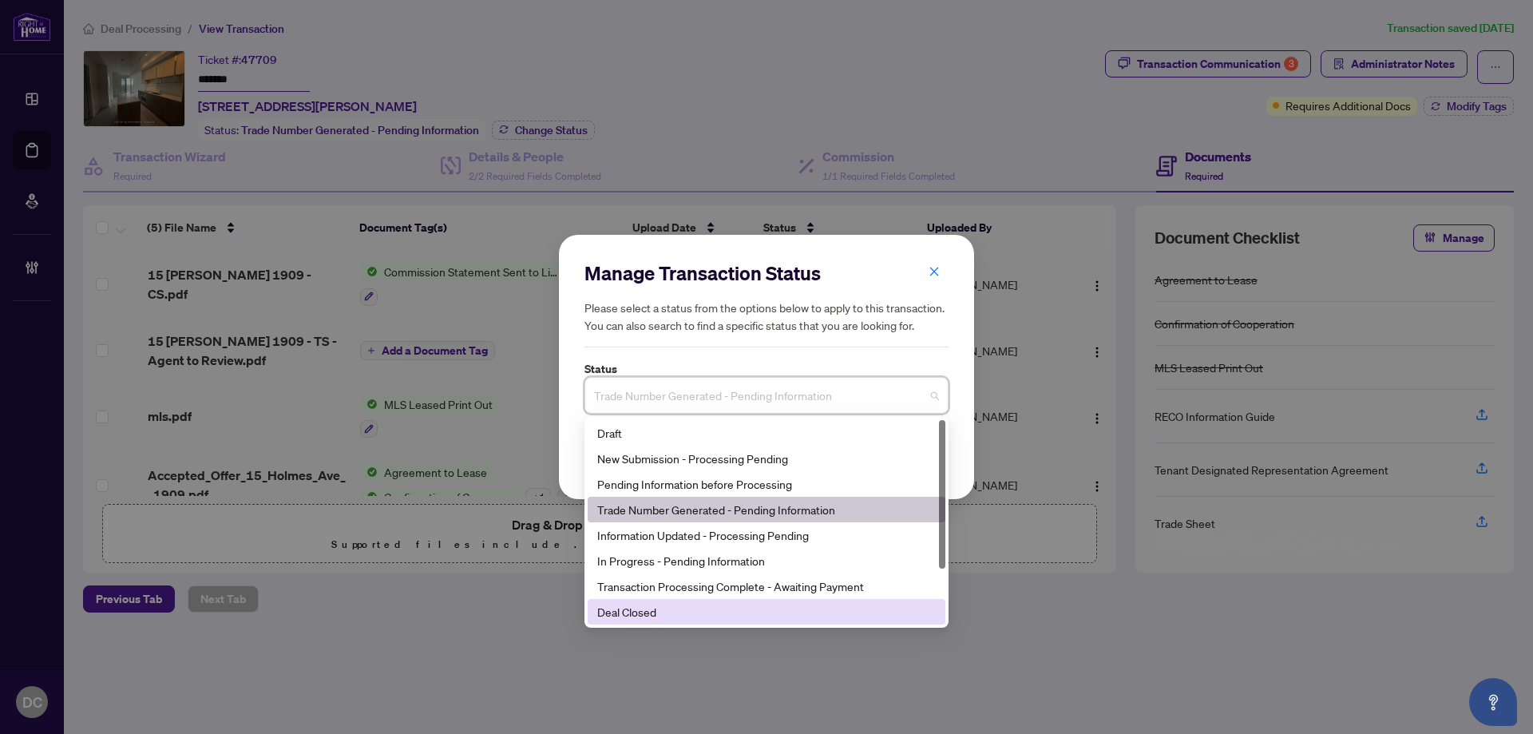
click at [637, 609] on div "Deal Closed" at bounding box center [766, 612] width 339 height 18
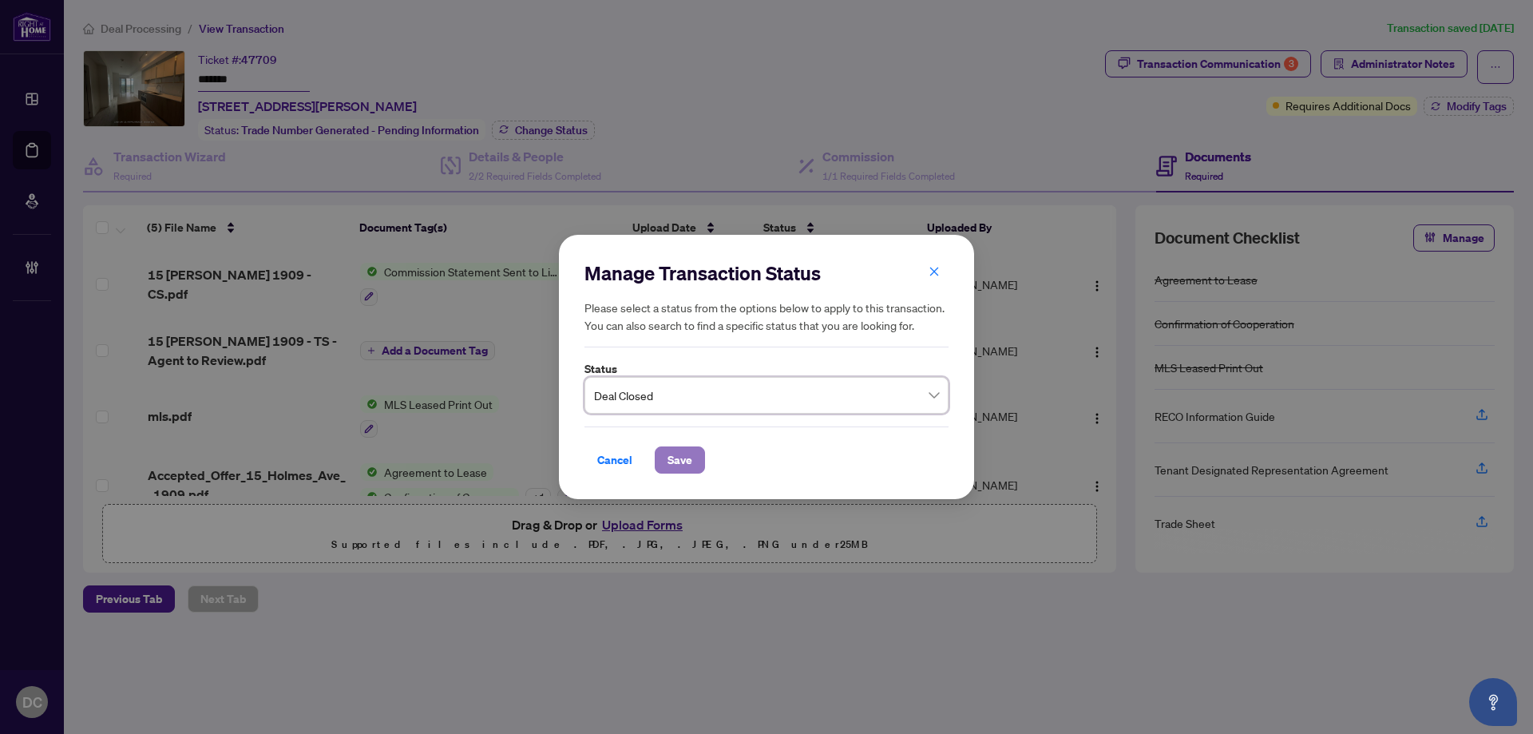
click at [672, 451] on span "Save" at bounding box center [679, 460] width 25 height 26
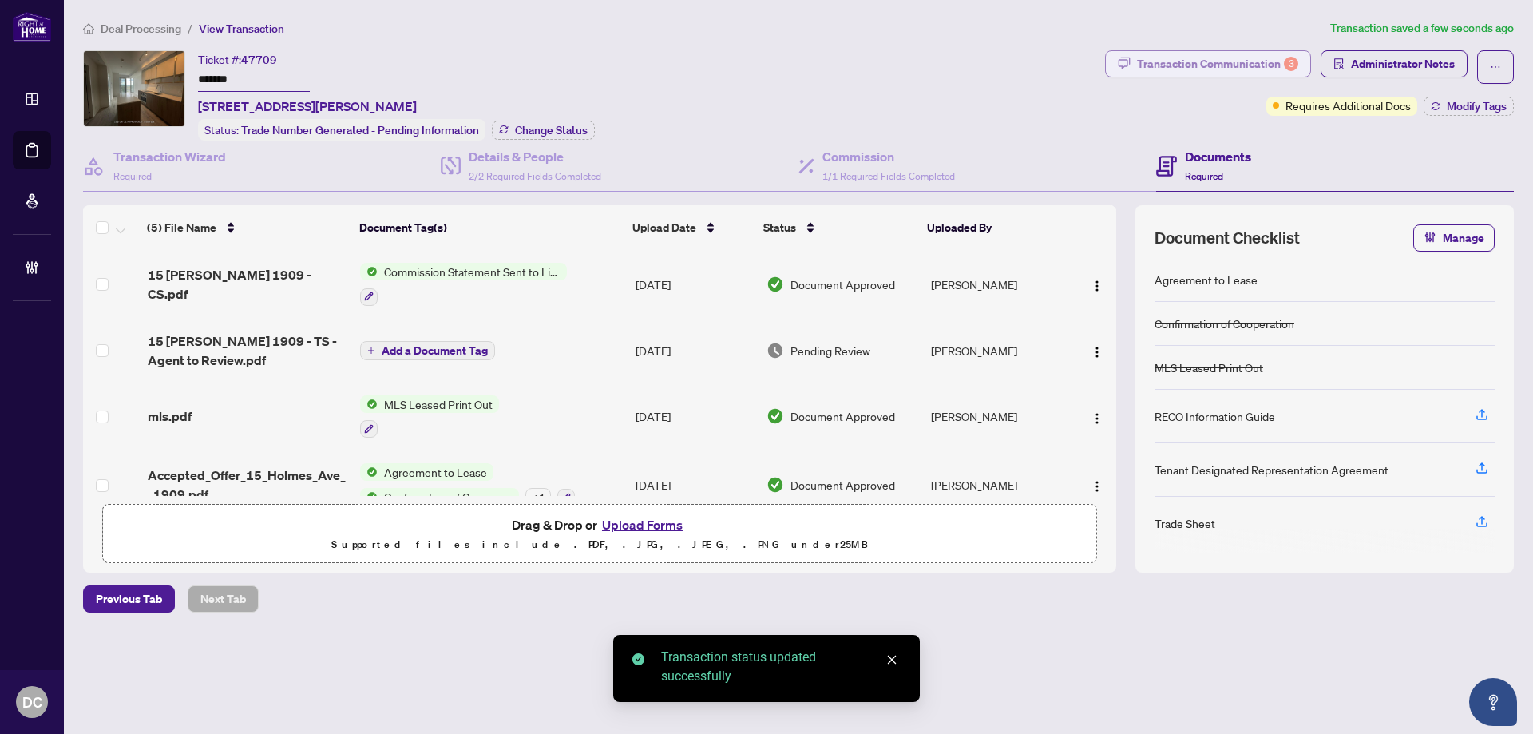
click at [1231, 55] on div "Transaction Communication 3" at bounding box center [1217, 64] width 161 height 26
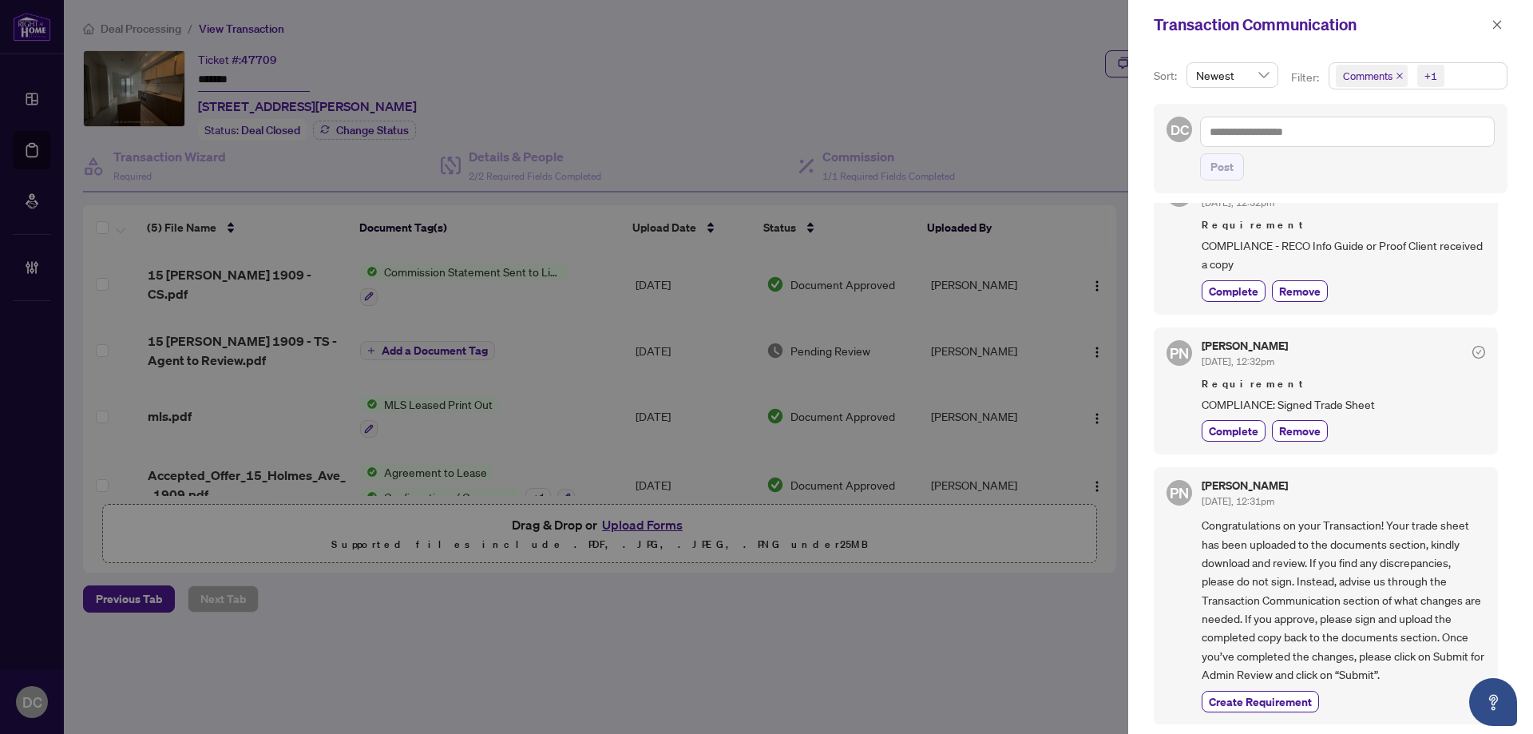
scroll to position [3, 0]
click at [1484, 27] on div "Transaction Communication" at bounding box center [1320, 25] width 333 height 24
click at [1495, 26] on icon "close" at bounding box center [1497, 24] width 9 height 9
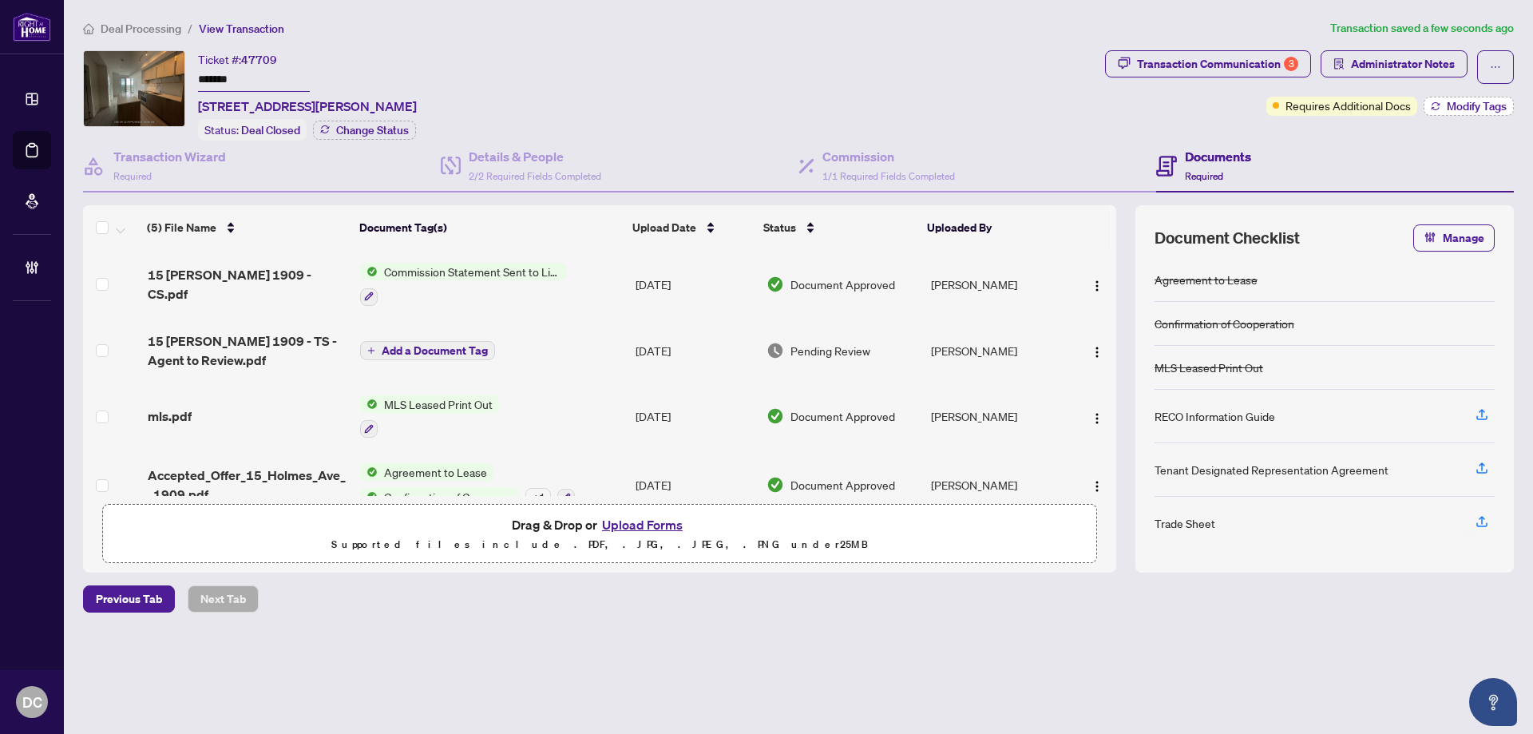
click at [1491, 111] on span "Modify Tags" at bounding box center [1477, 106] width 60 height 11
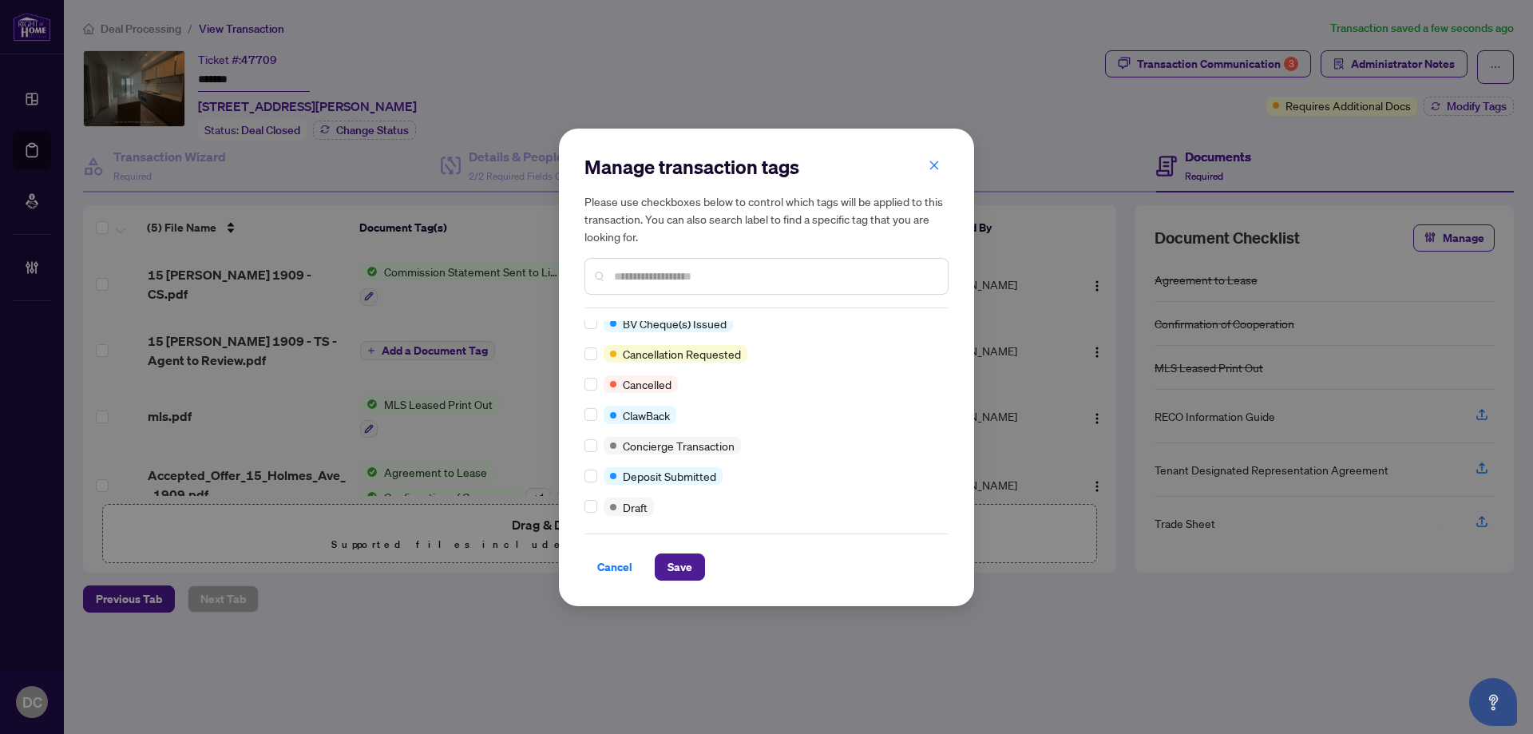
scroll to position [0, 0]
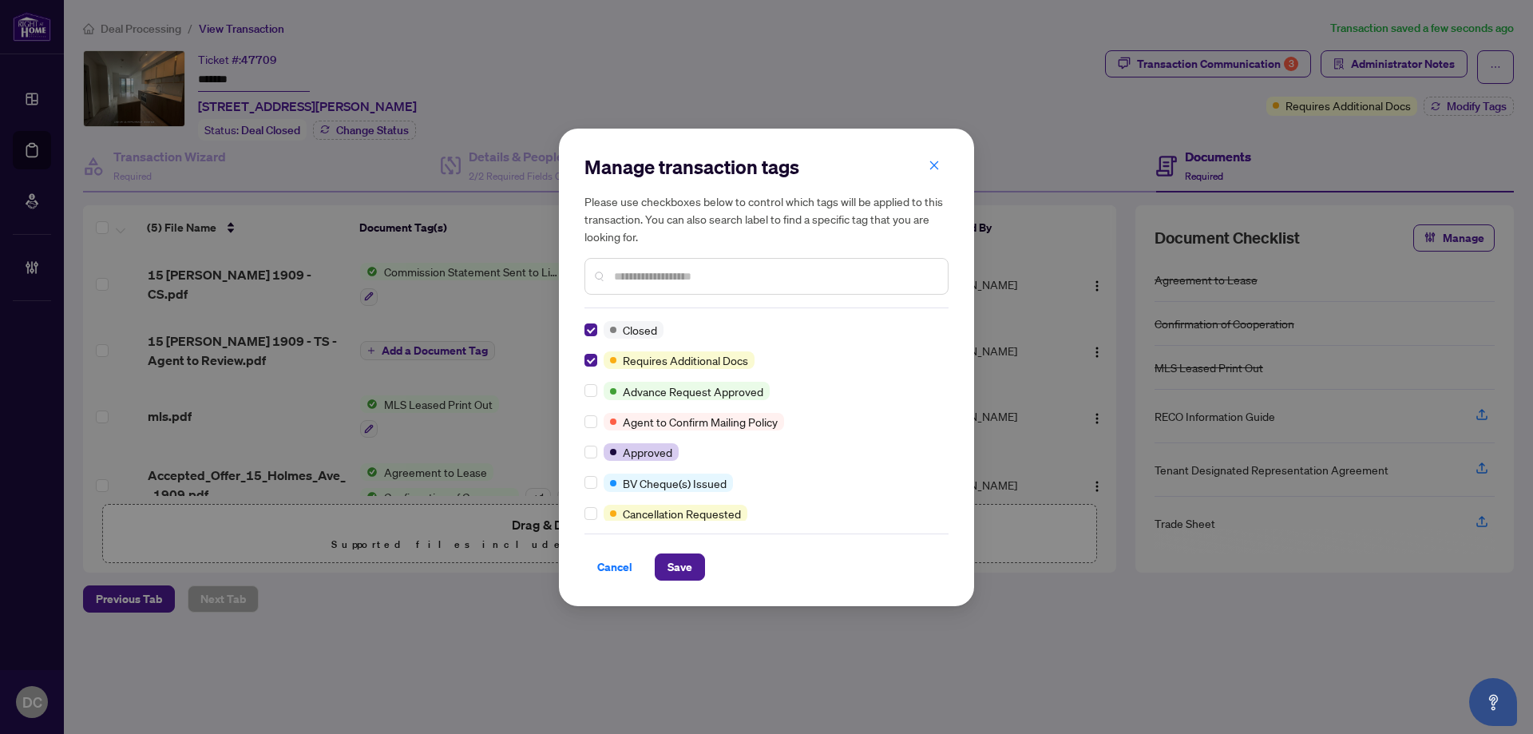
click at [640, 272] on input "text" at bounding box center [774, 276] width 321 height 18
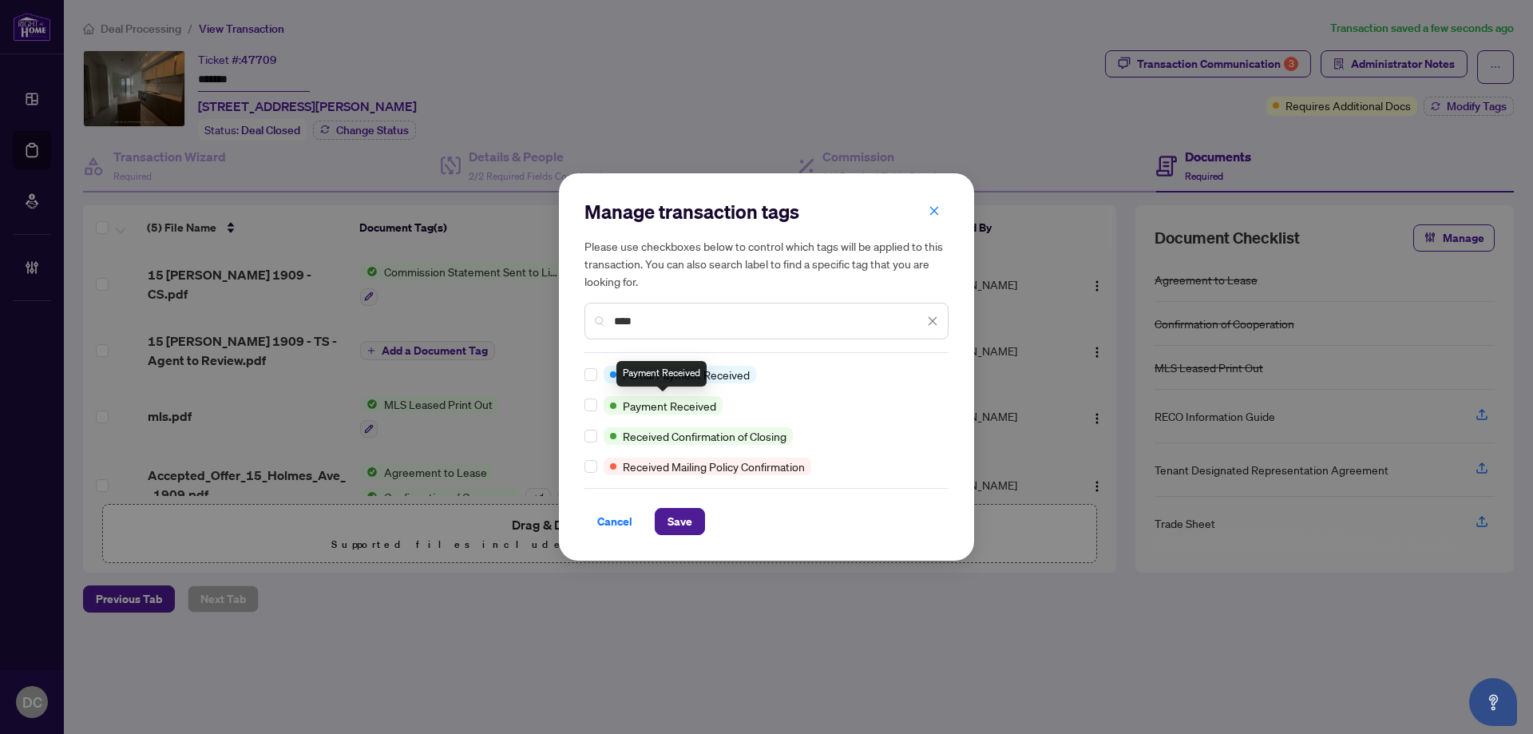
type input "****"
click at [584, 412] on div "Manage transaction tags Please use checkboxes below to control which tags will …" at bounding box center [766, 366] width 415 height 387
click at [671, 510] on button "Save" at bounding box center [680, 521] width 50 height 27
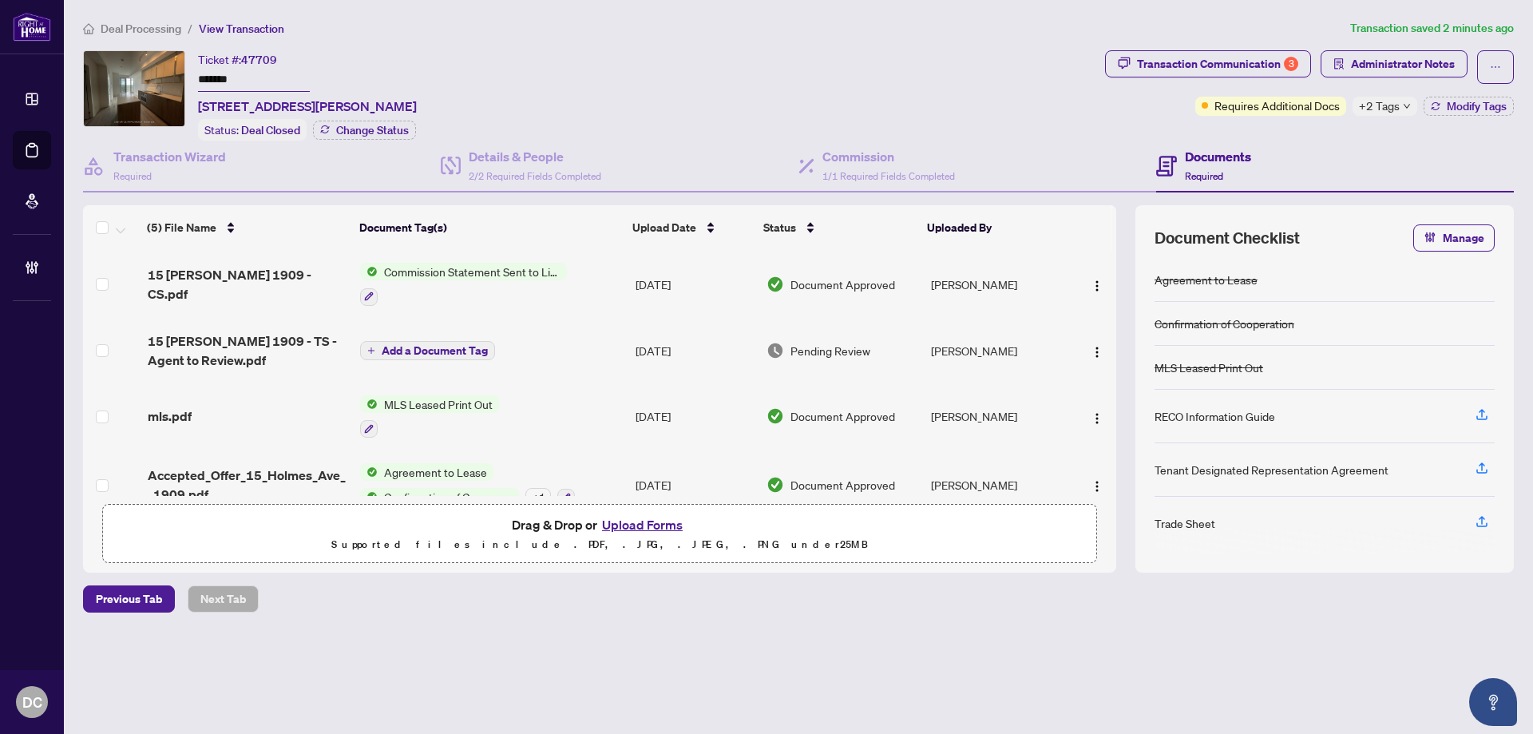
click at [156, 26] on span "Deal Processing" at bounding box center [141, 29] width 81 height 14
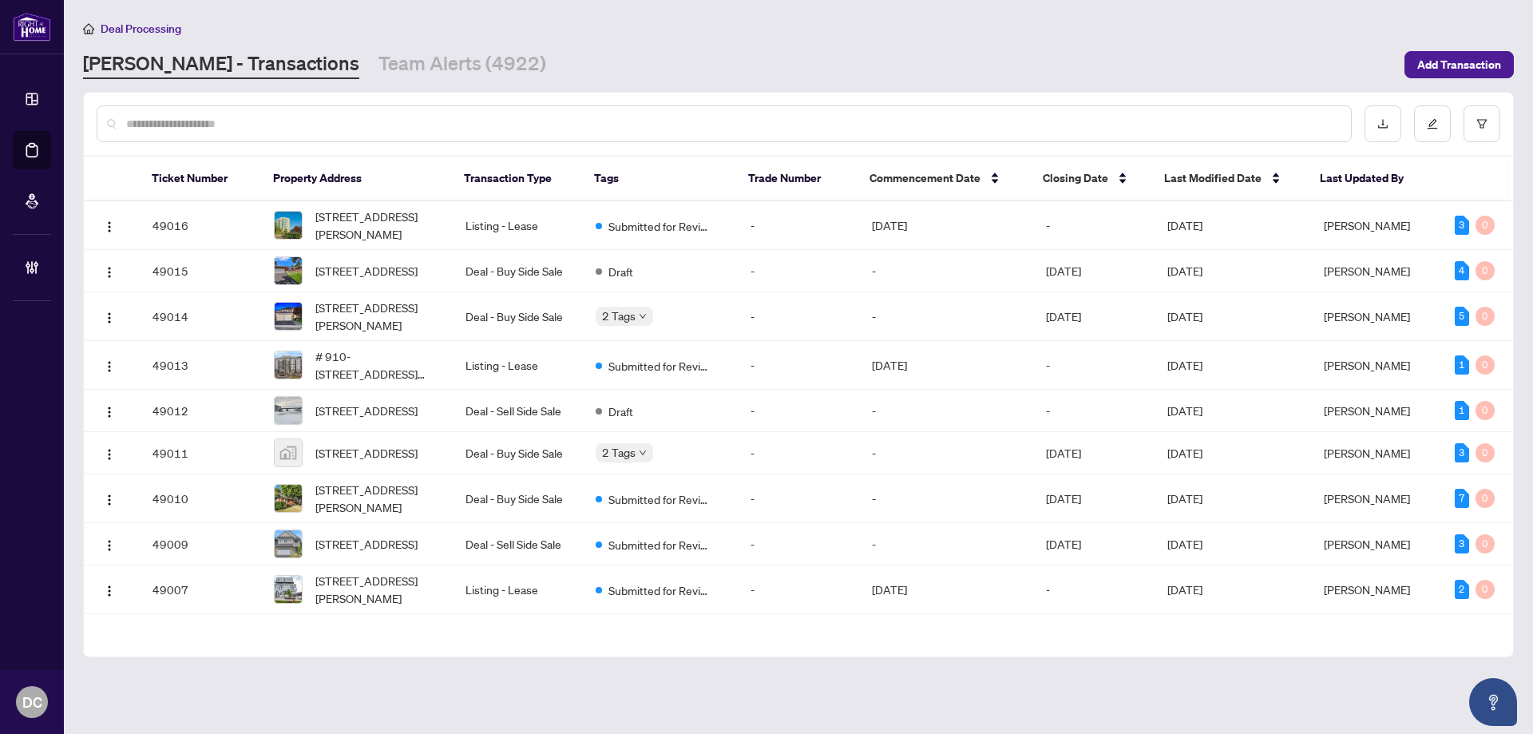
click at [478, 116] on input "text" at bounding box center [732, 124] width 1212 height 18
paste input "*******"
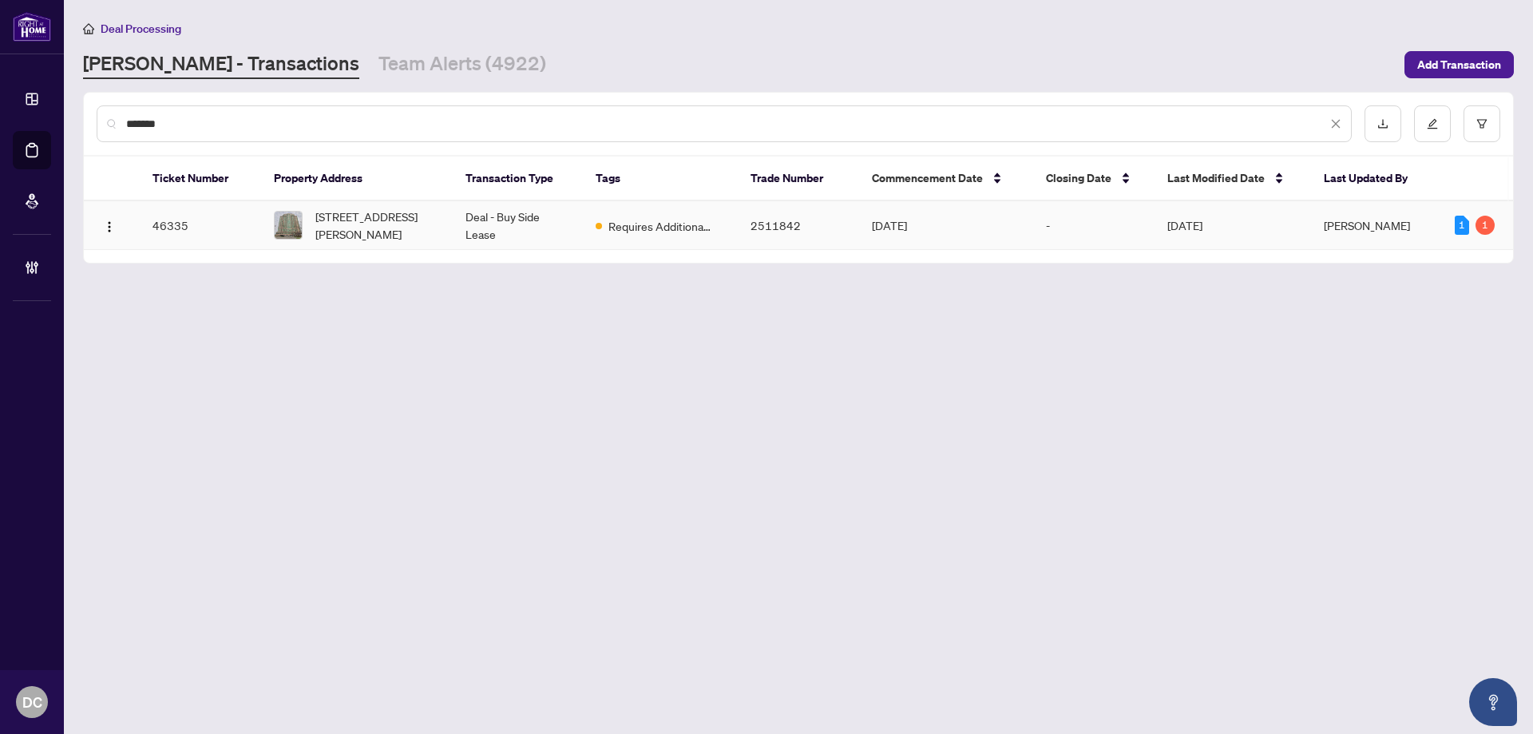
type input "*******"
click at [392, 236] on span "[STREET_ADDRESS][PERSON_NAME]" at bounding box center [377, 225] width 125 height 35
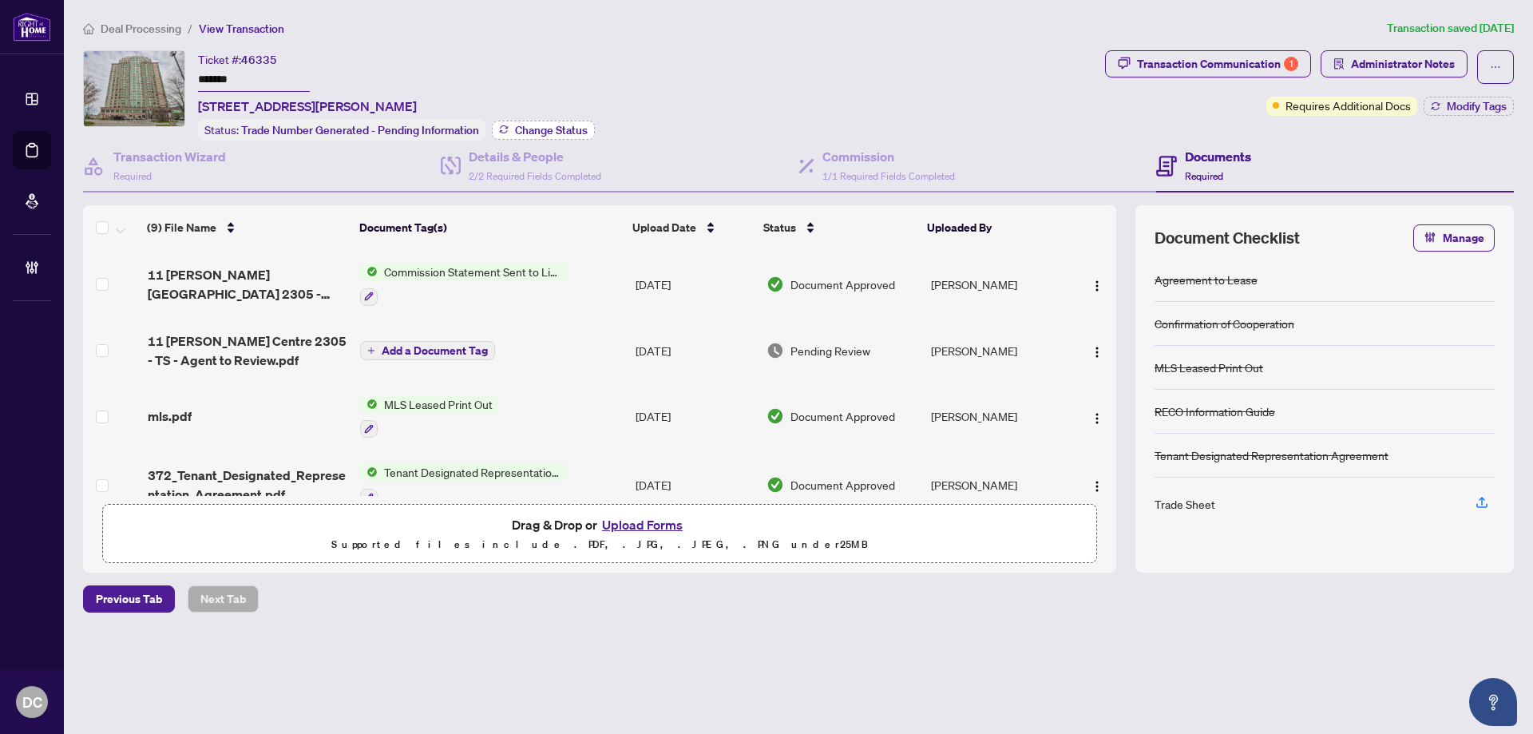
click at [527, 129] on span "Change Status" at bounding box center [551, 130] width 73 height 11
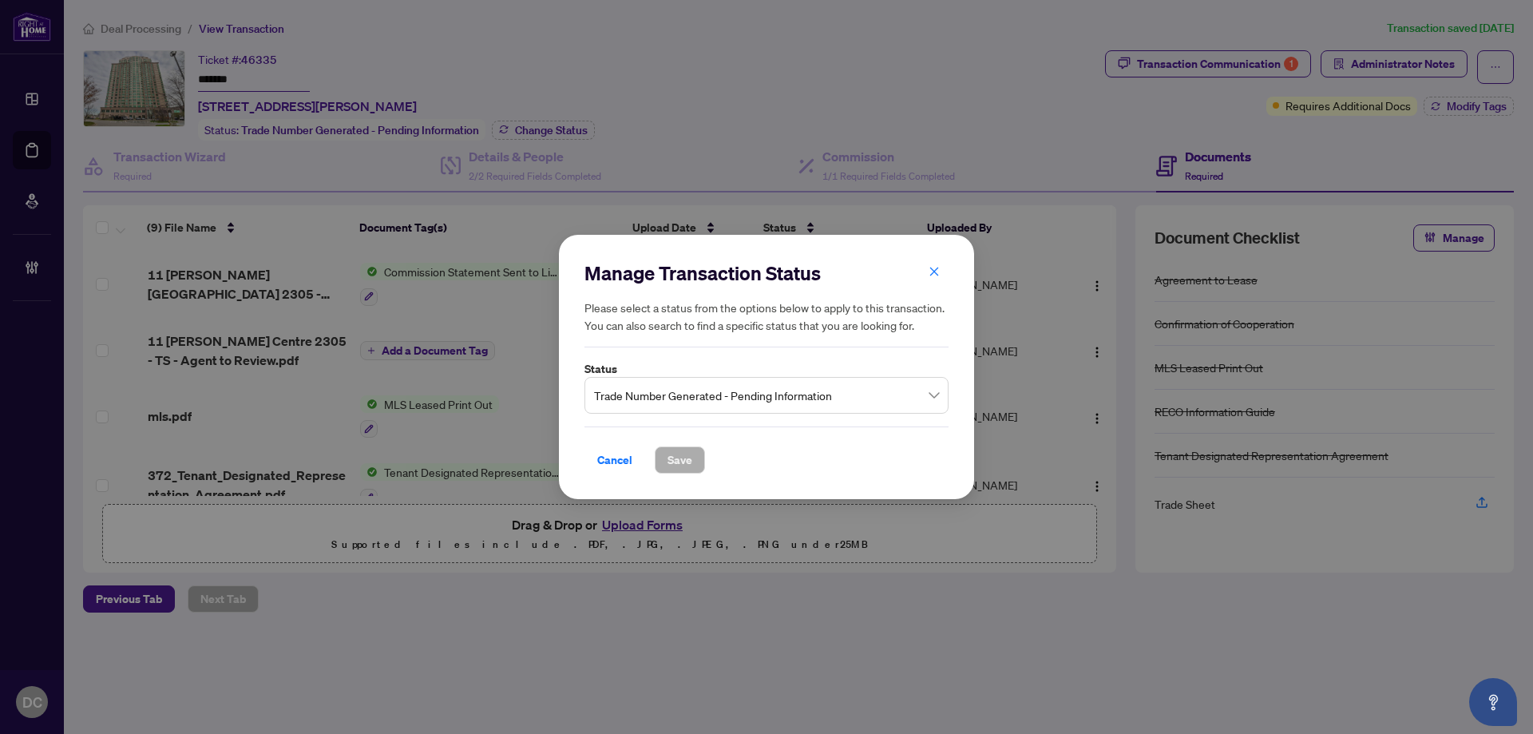
click at [760, 401] on span "Trade Number Generated - Pending Information" at bounding box center [766, 395] width 345 height 30
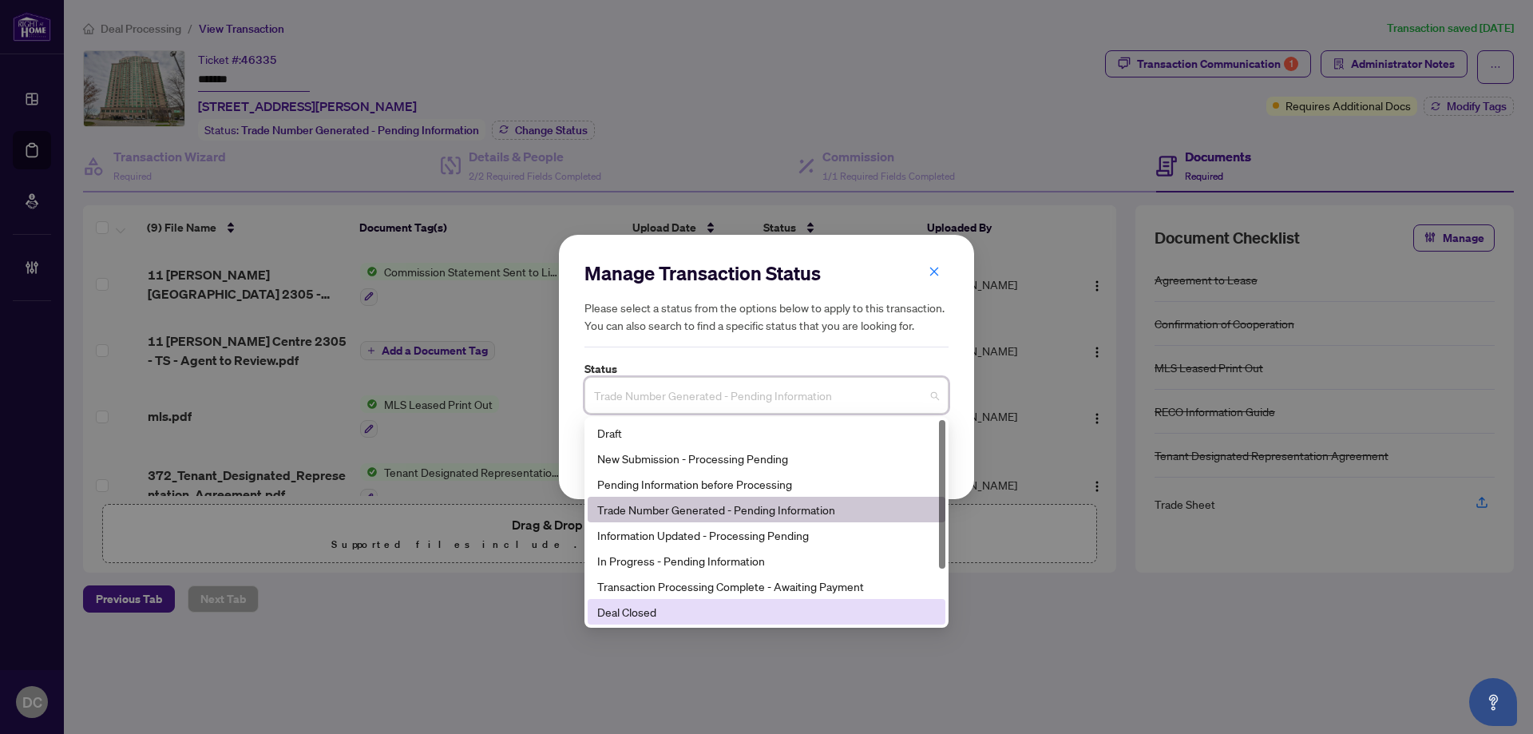
click at [688, 612] on div "Deal Closed" at bounding box center [766, 612] width 339 height 18
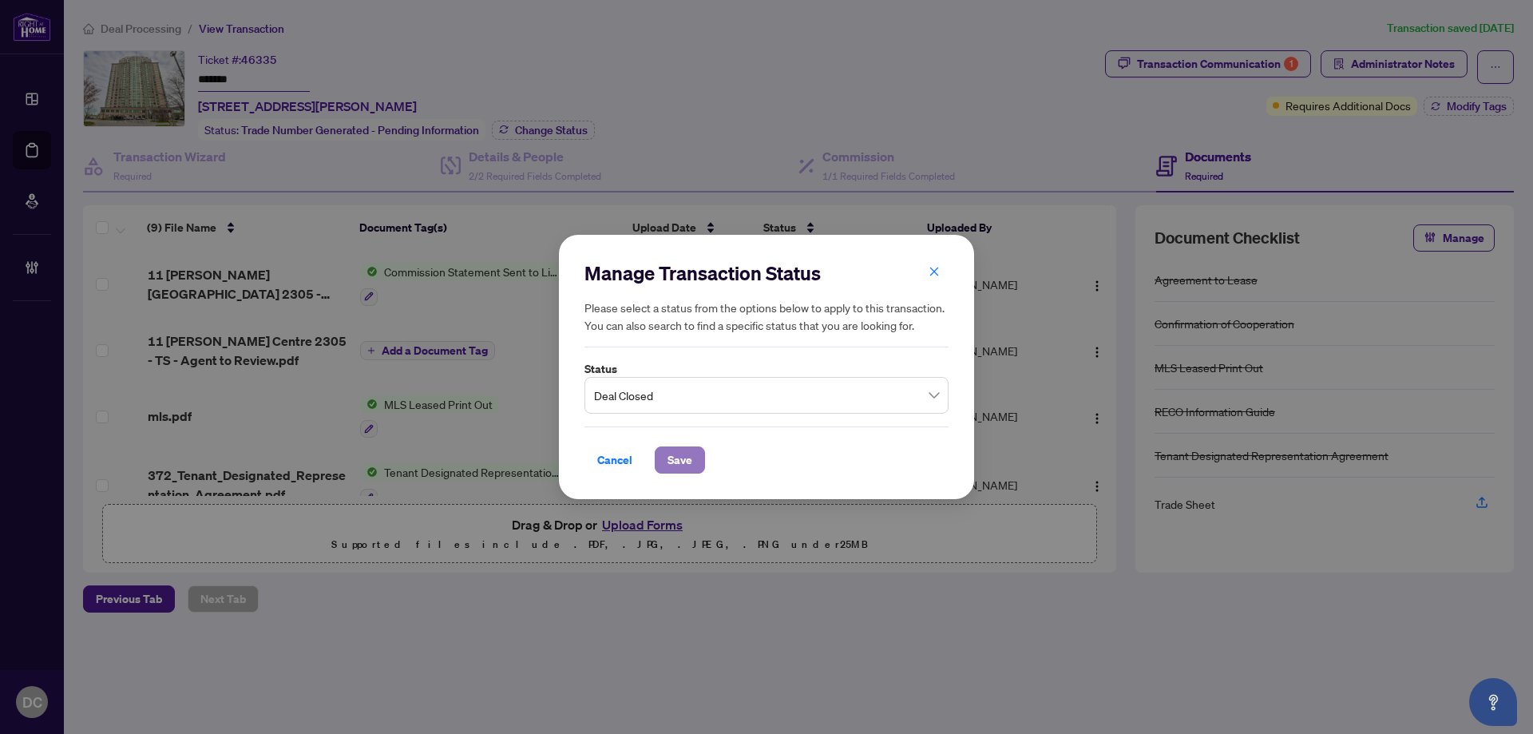
click at [682, 466] on span "Save" at bounding box center [679, 460] width 25 height 26
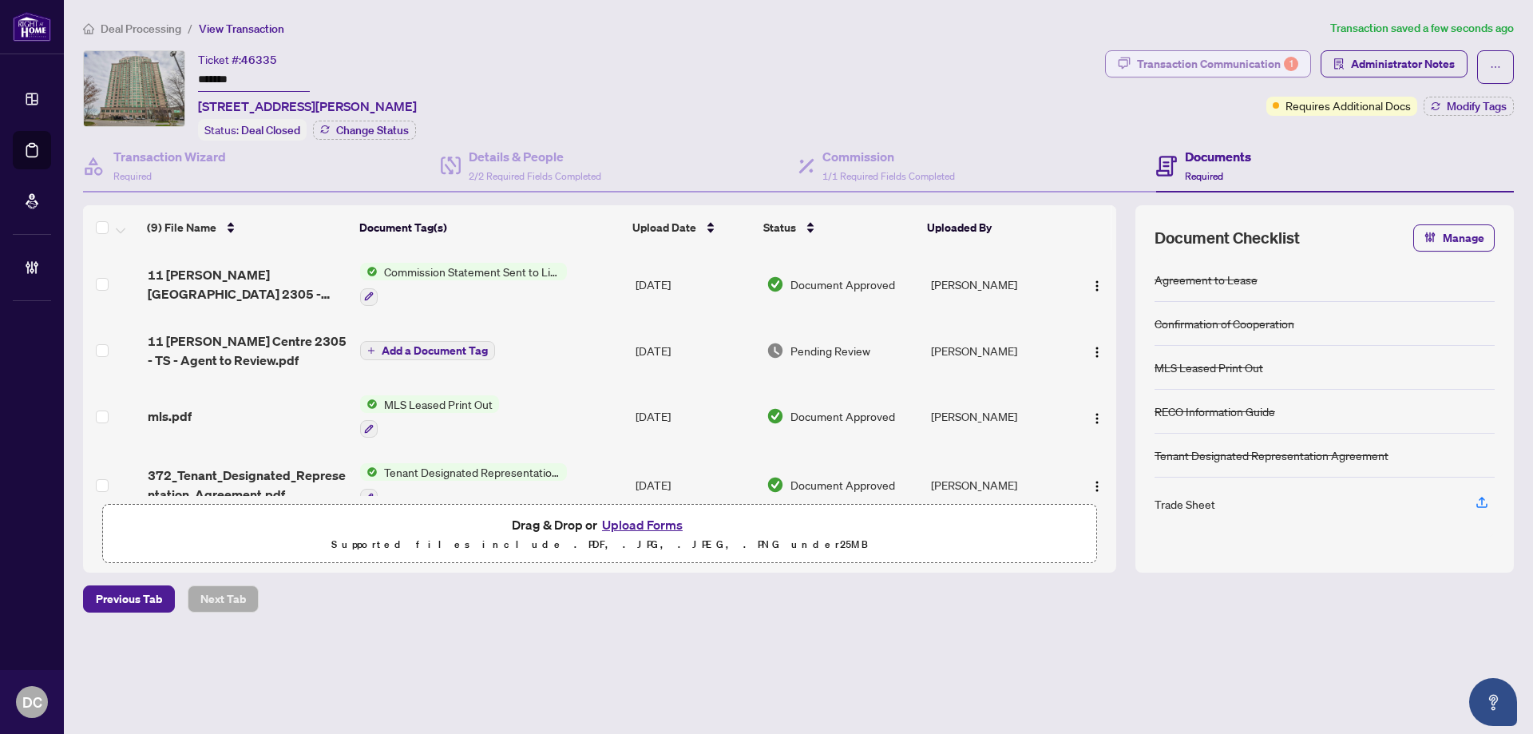
click at [1300, 69] on button "Transaction Communication 1" at bounding box center [1208, 63] width 206 height 27
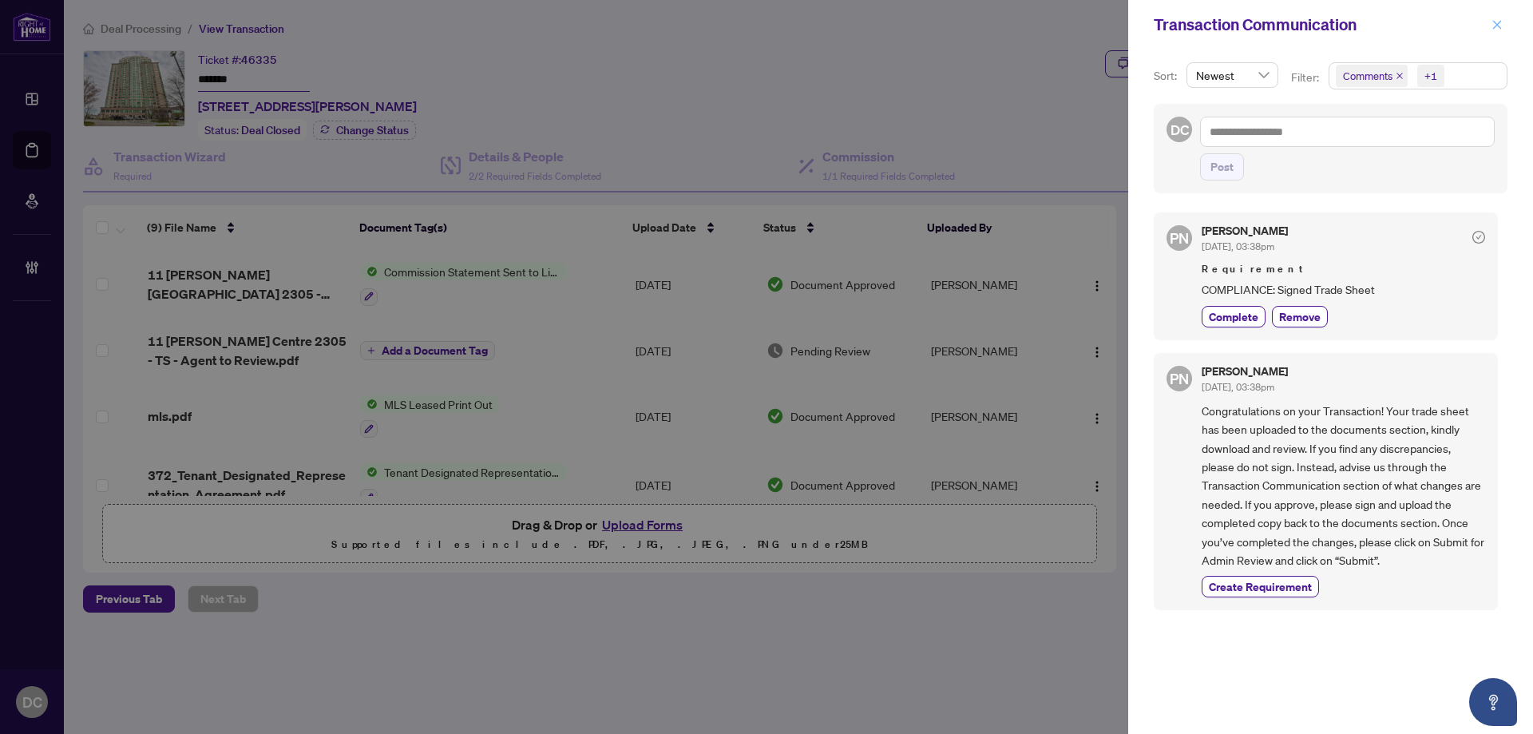
click at [1501, 26] on icon "close" at bounding box center [1496, 24] width 11 height 11
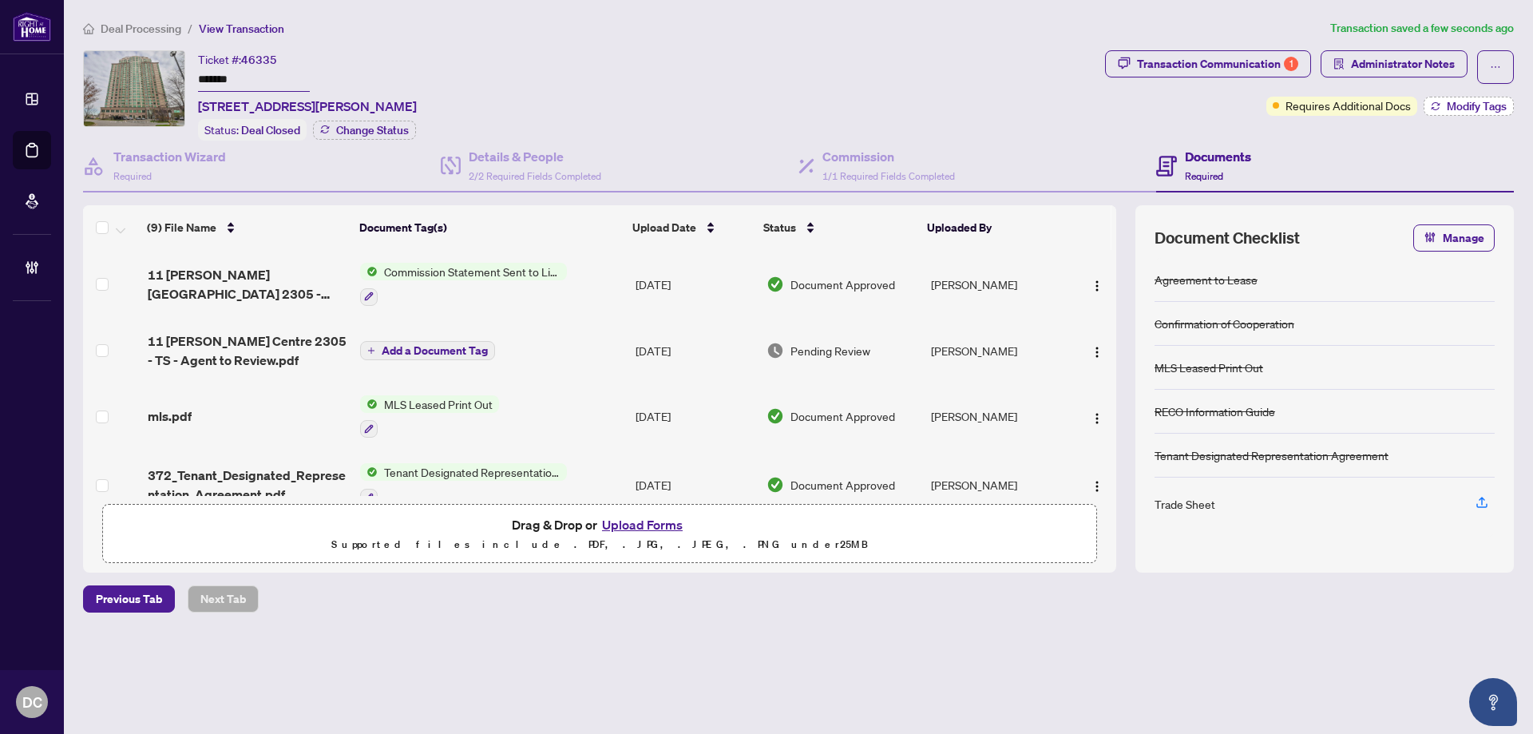
click at [1471, 105] on span "Modify Tags" at bounding box center [1477, 106] width 60 height 11
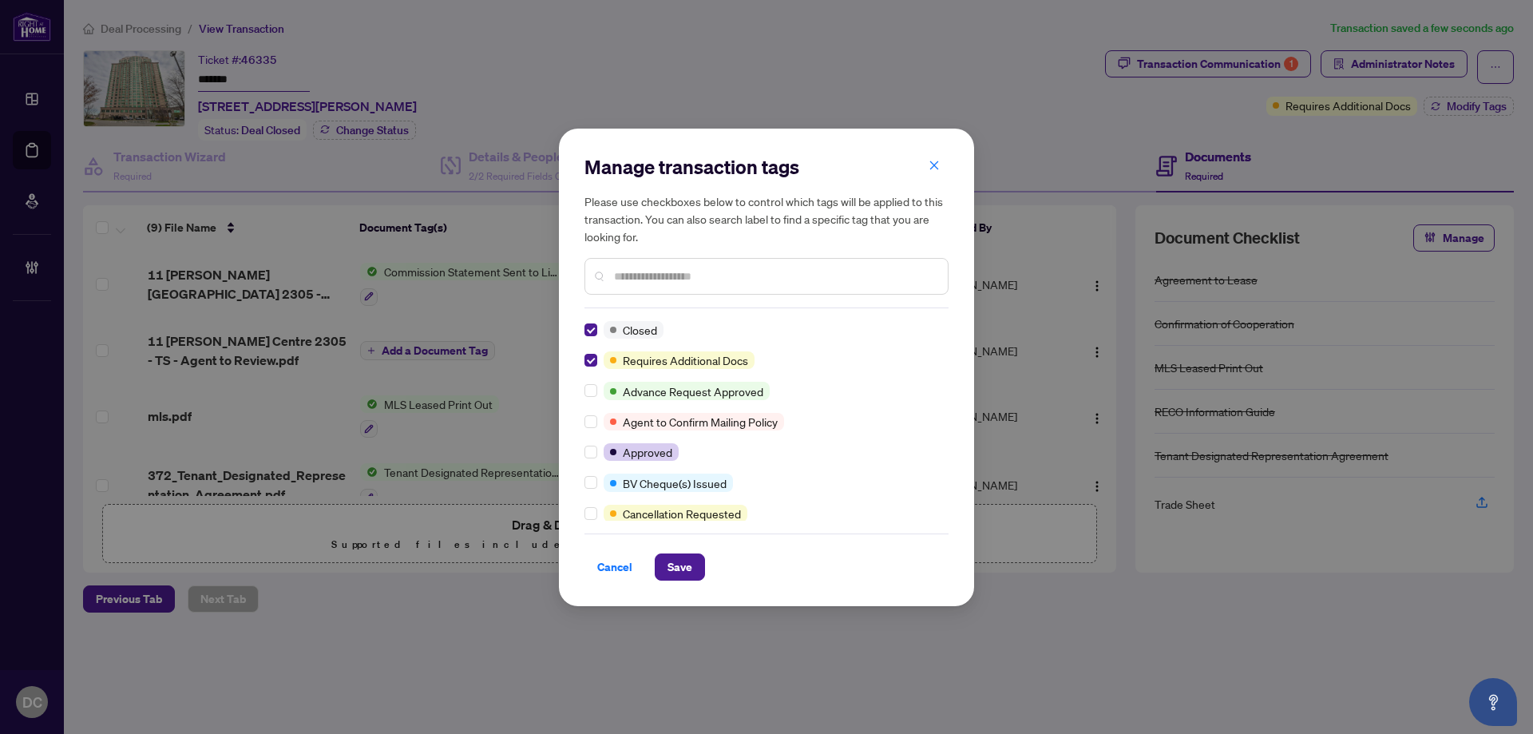
click at [653, 276] on input "text" at bounding box center [774, 276] width 321 height 18
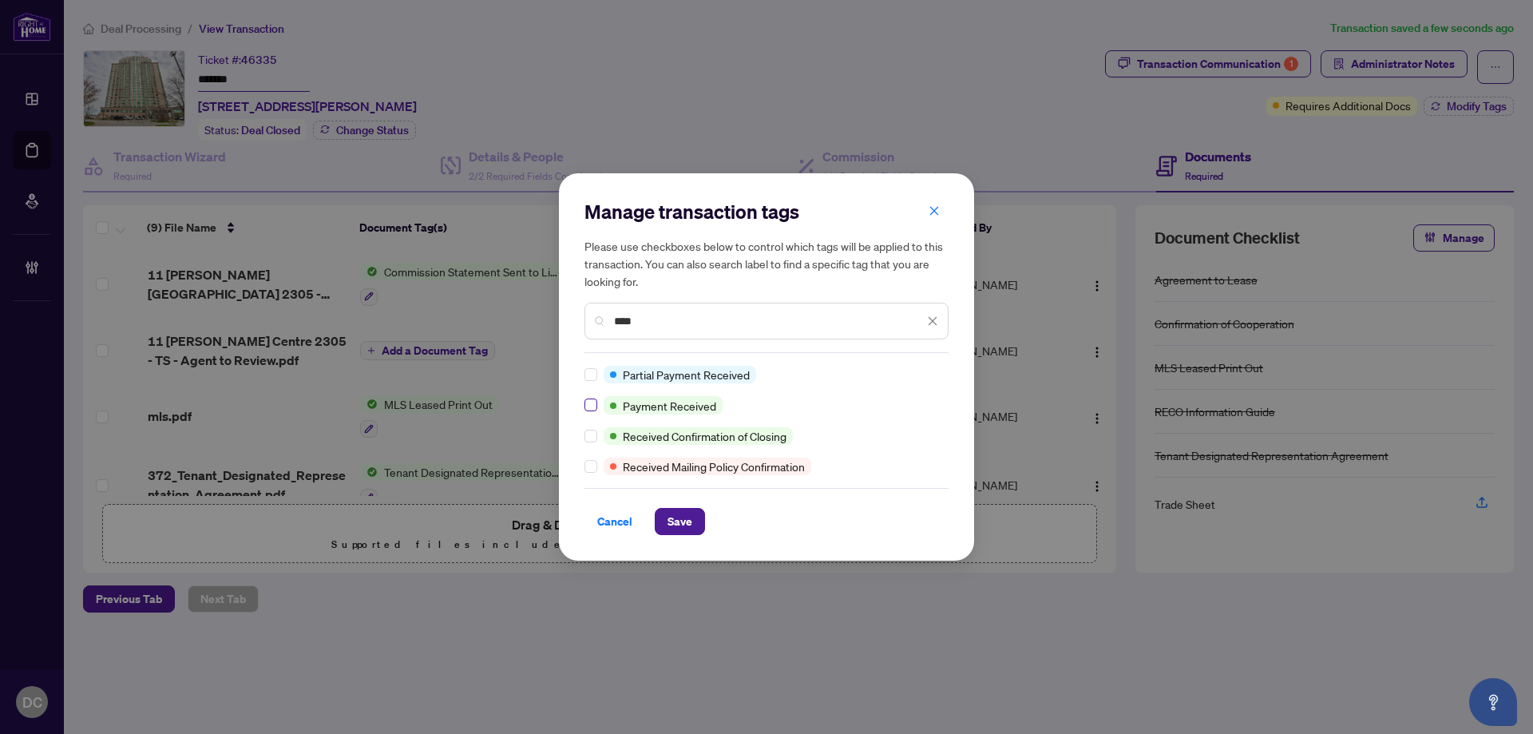
type input "****"
click at [679, 529] on span "Save" at bounding box center [679, 522] width 25 height 26
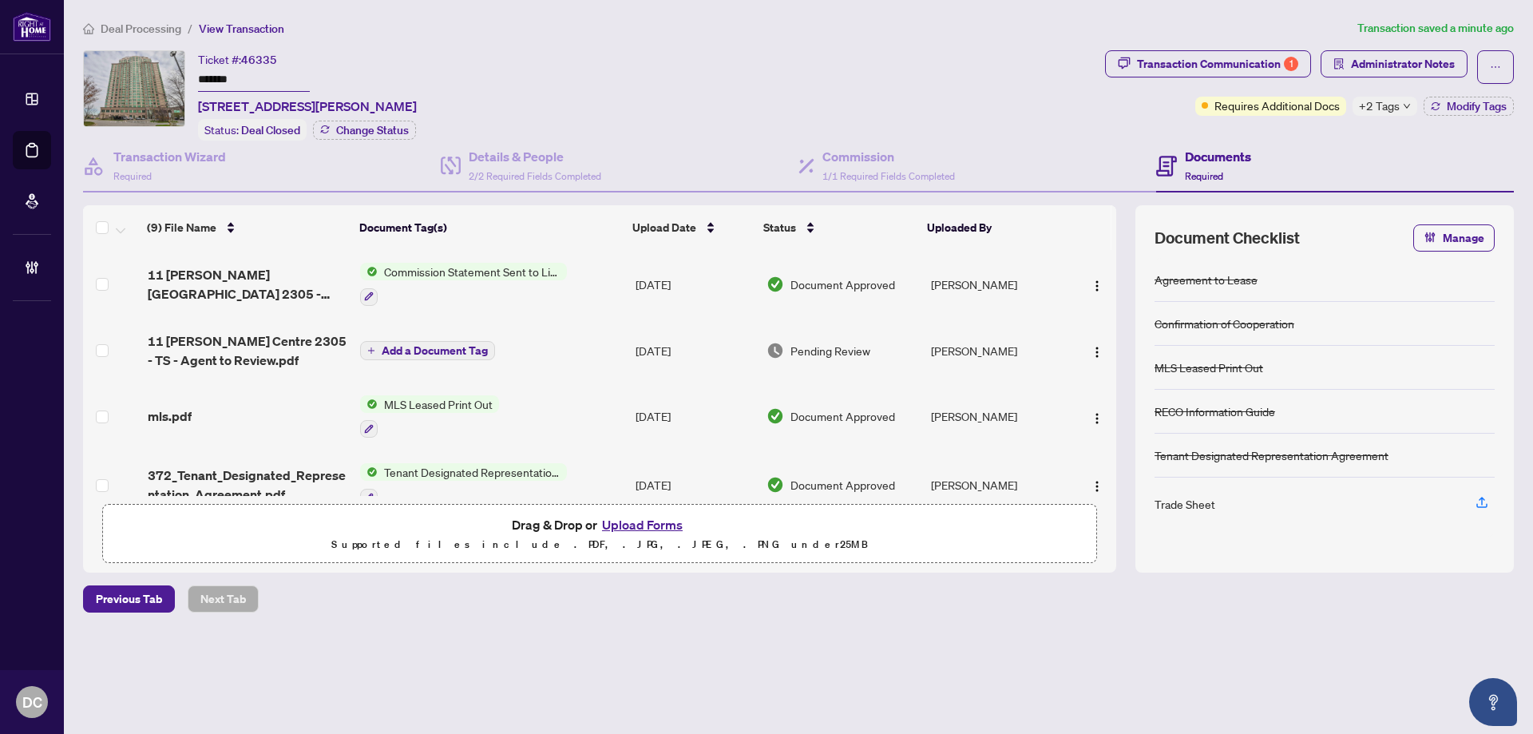
click at [156, 22] on span "Deal Processing" at bounding box center [141, 29] width 81 height 14
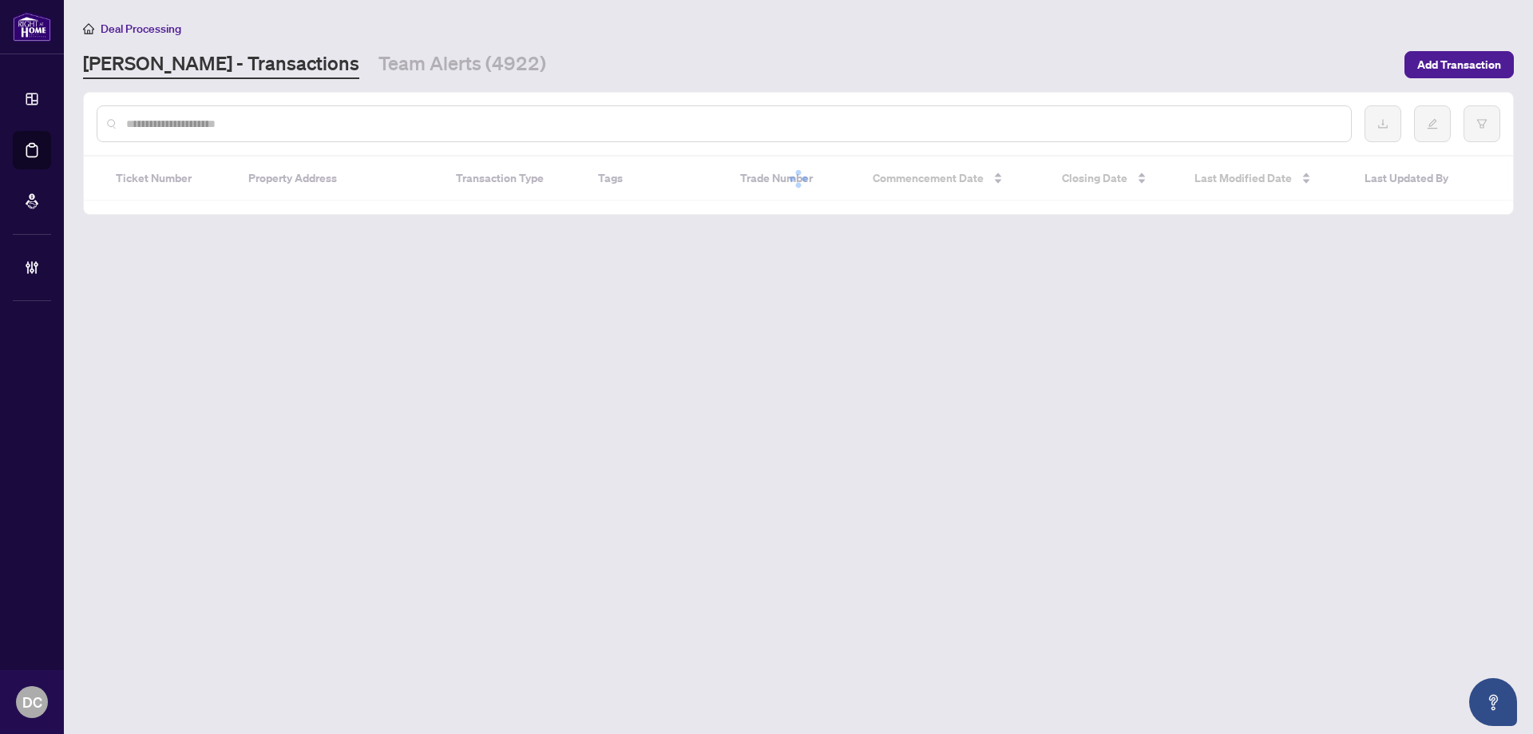
drag, startPoint x: 188, startPoint y: 115, endPoint x: 473, endPoint y: 3, distance: 306.9
click at [188, 115] on input "text" at bounding box center [732, 124] width 1212 height 18
paste input "*******"
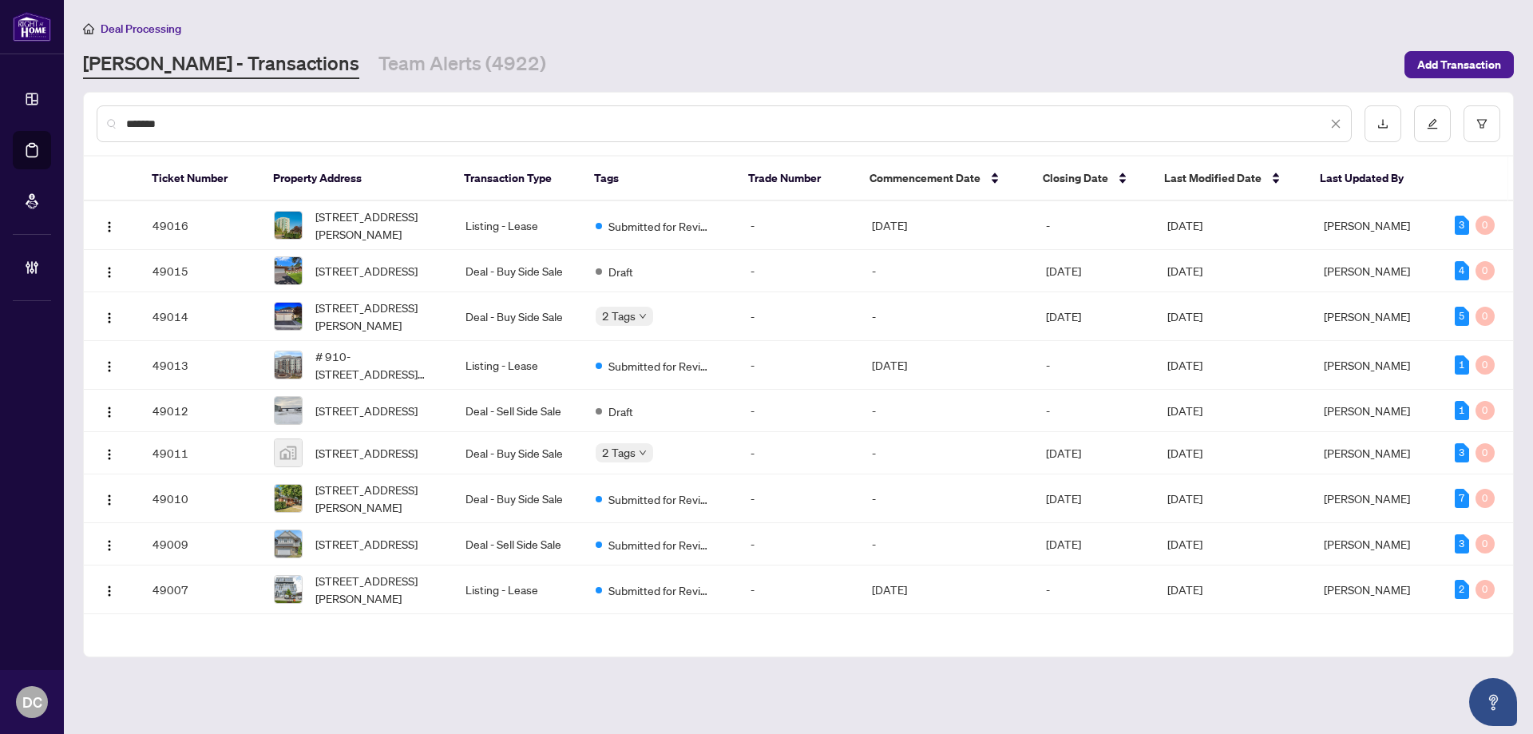
type input "*******"
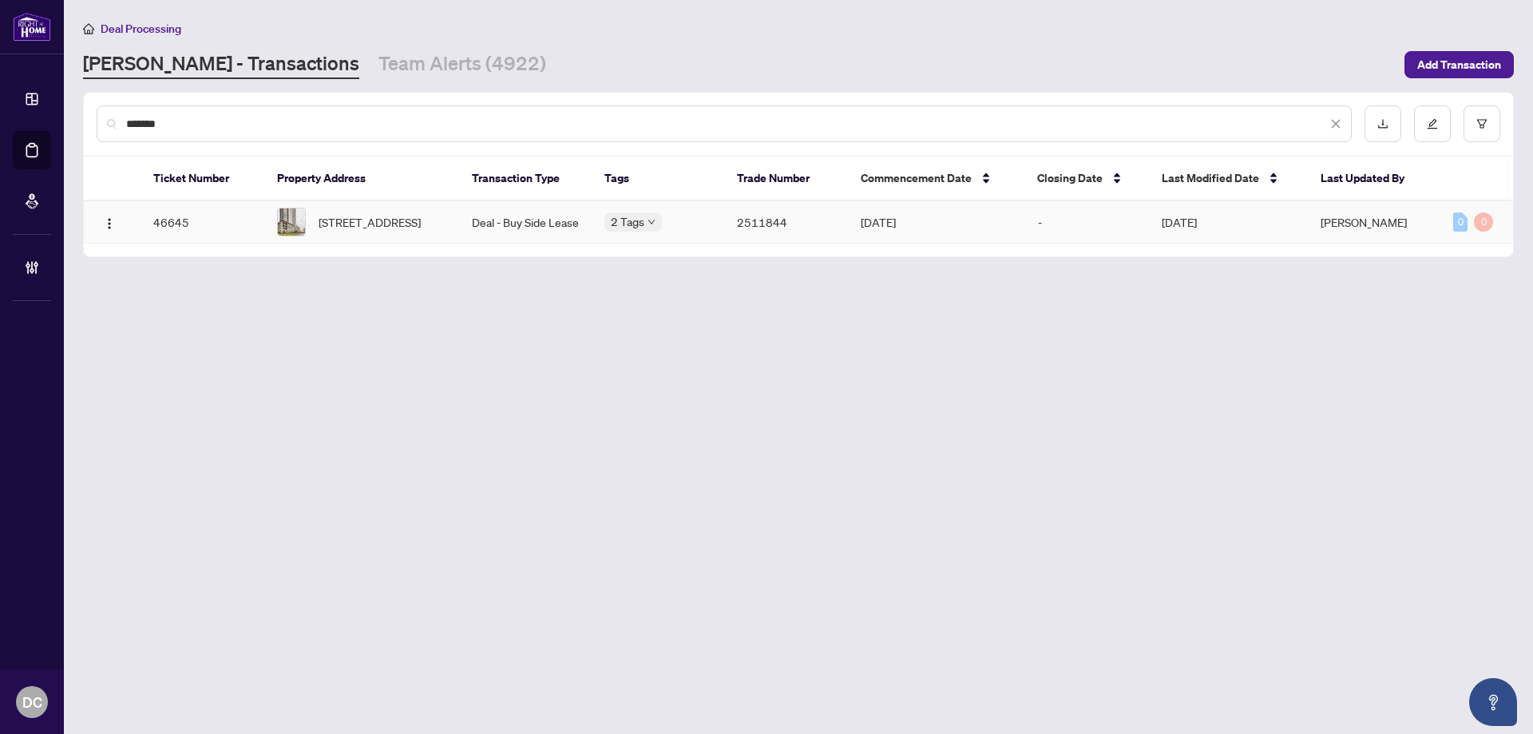
click at [421, 228] on span "[STREET_ADDRESS]" at bounding box center [370, 222] width 102 height 18
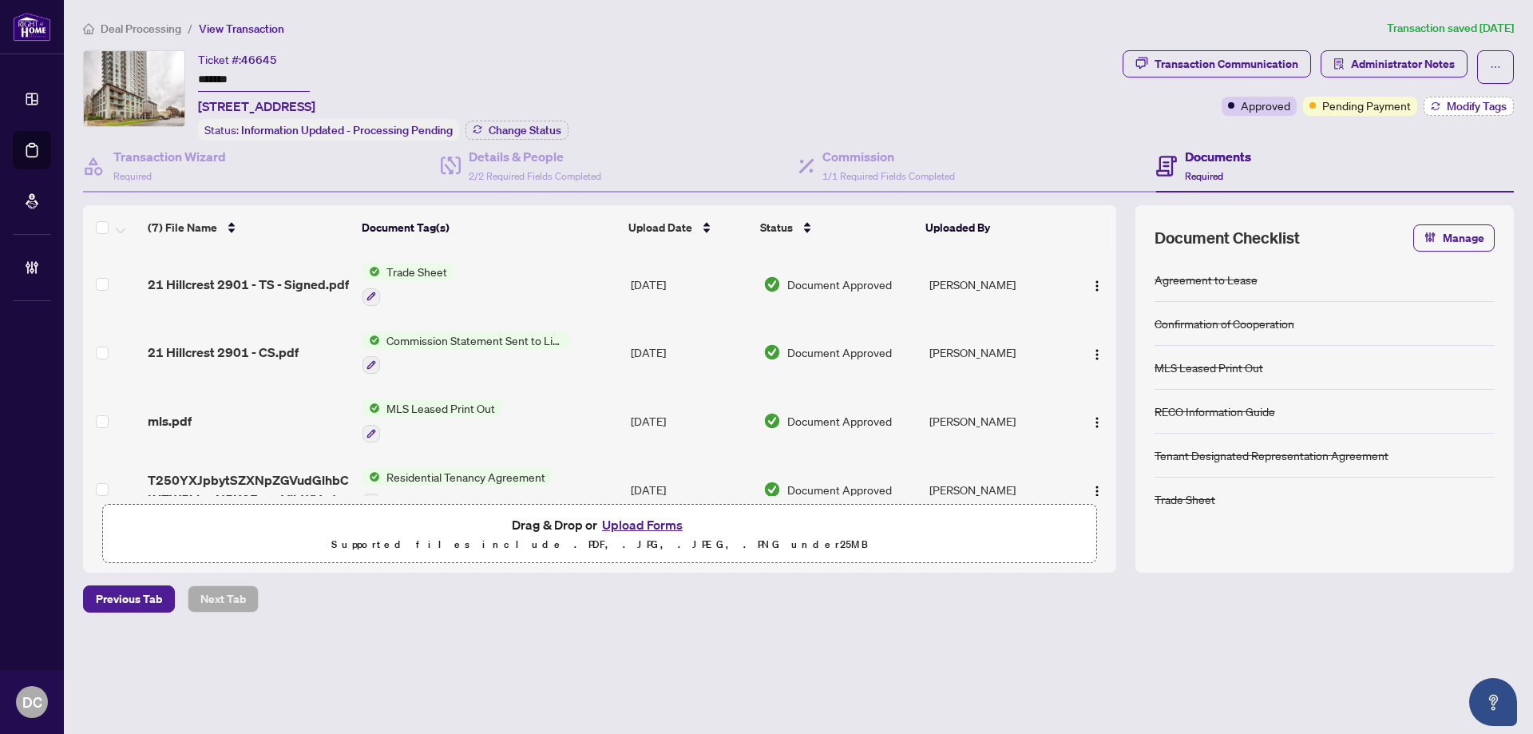
click at [1468, 112] on span "Modify Tags" at bounding box center [1477, 106] width 60 height 11
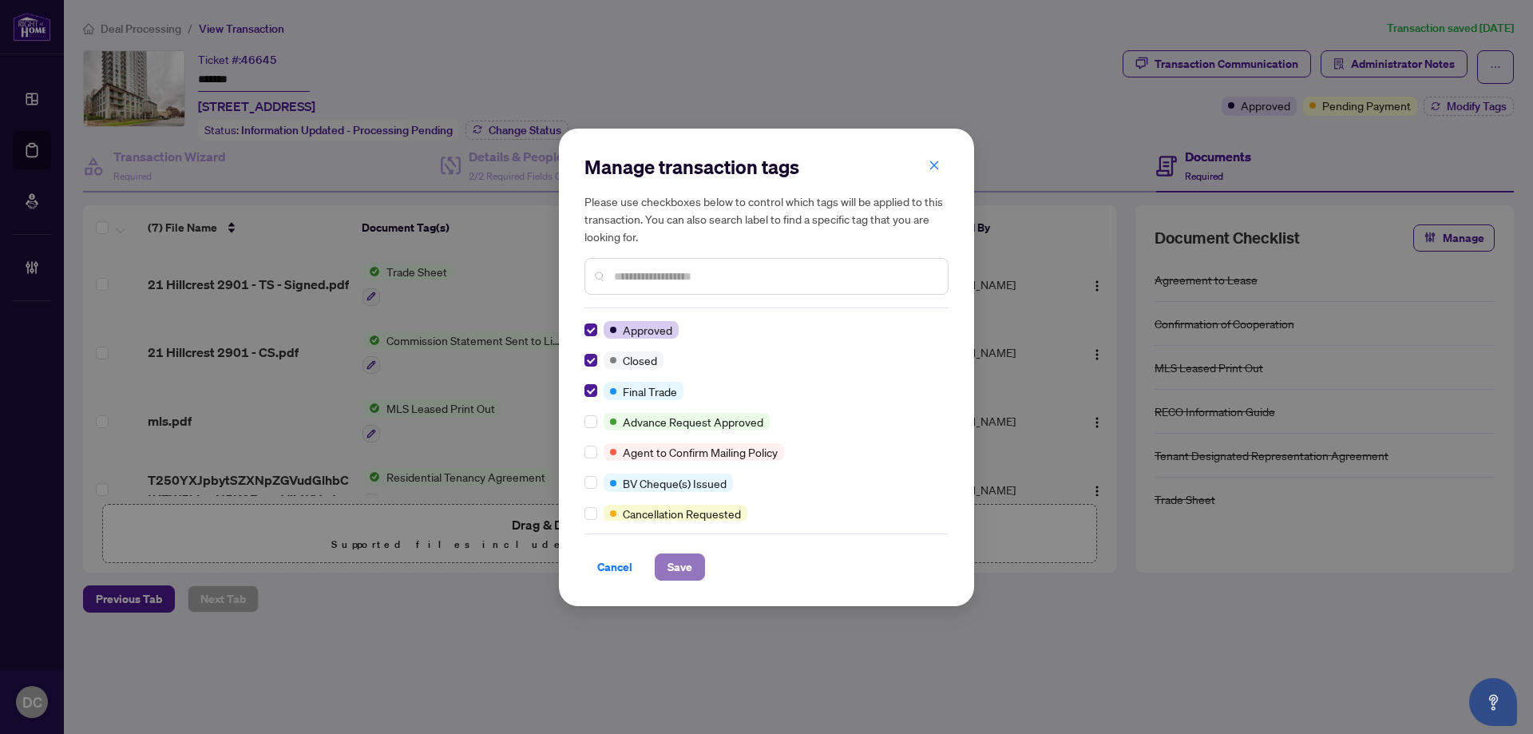
click at [682, 565] on span "Save" at bounding box center [679, 567] width 25 height 26
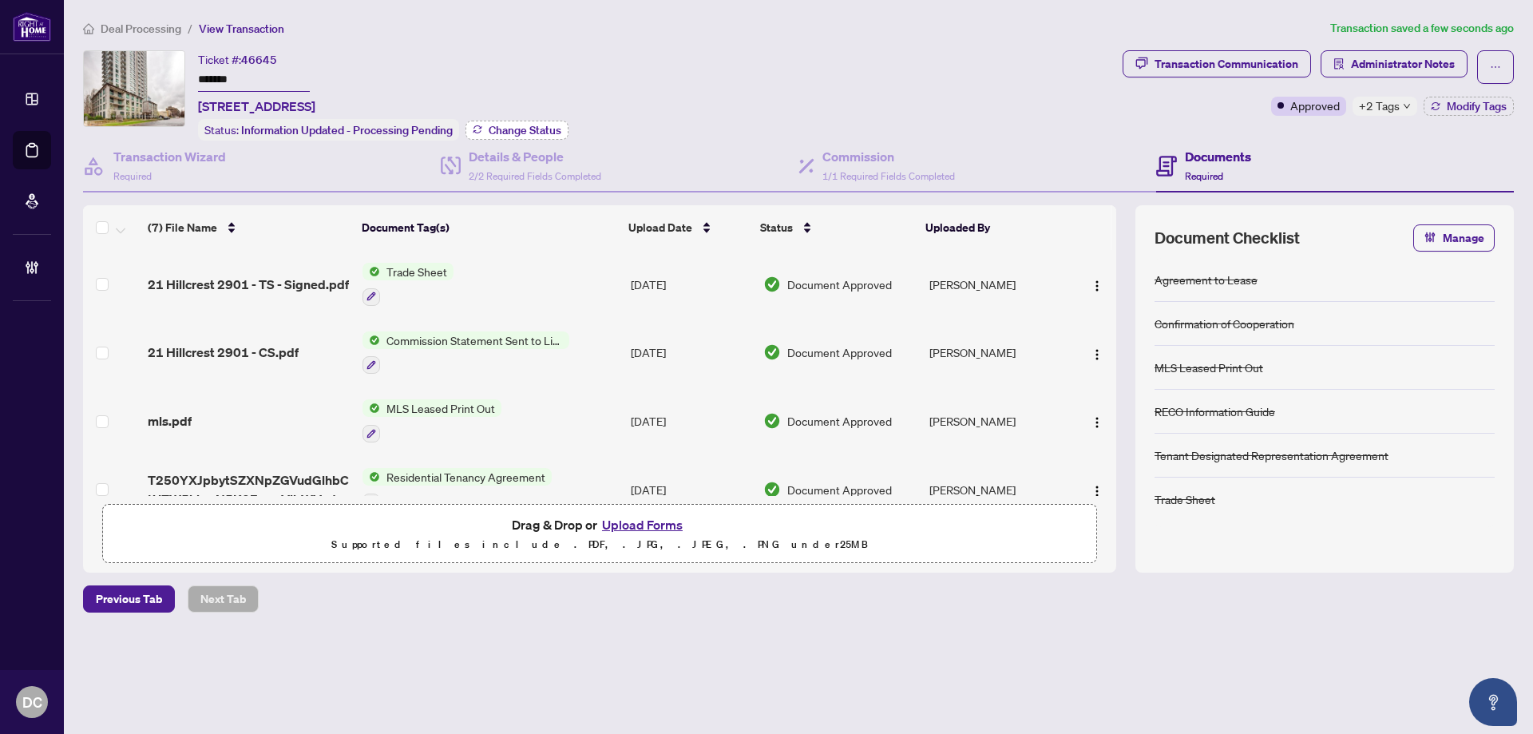
click at [499, 127] on span "Change Status" at bounding box center [525, 130] width 73 height 11
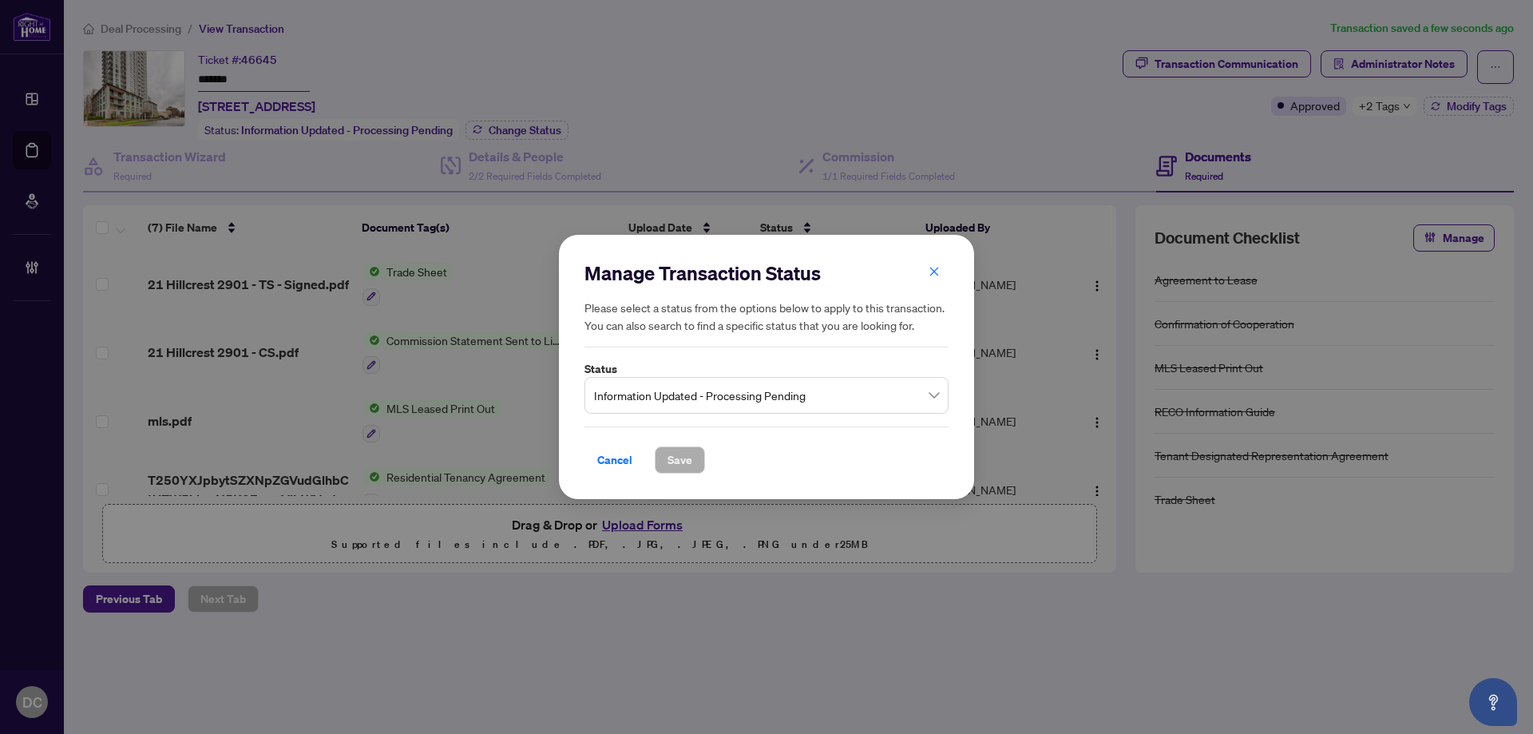
click at [849, 390] on span "Information Updated - Processing Pending" at bounding box center [766, 395] width 345 height 30
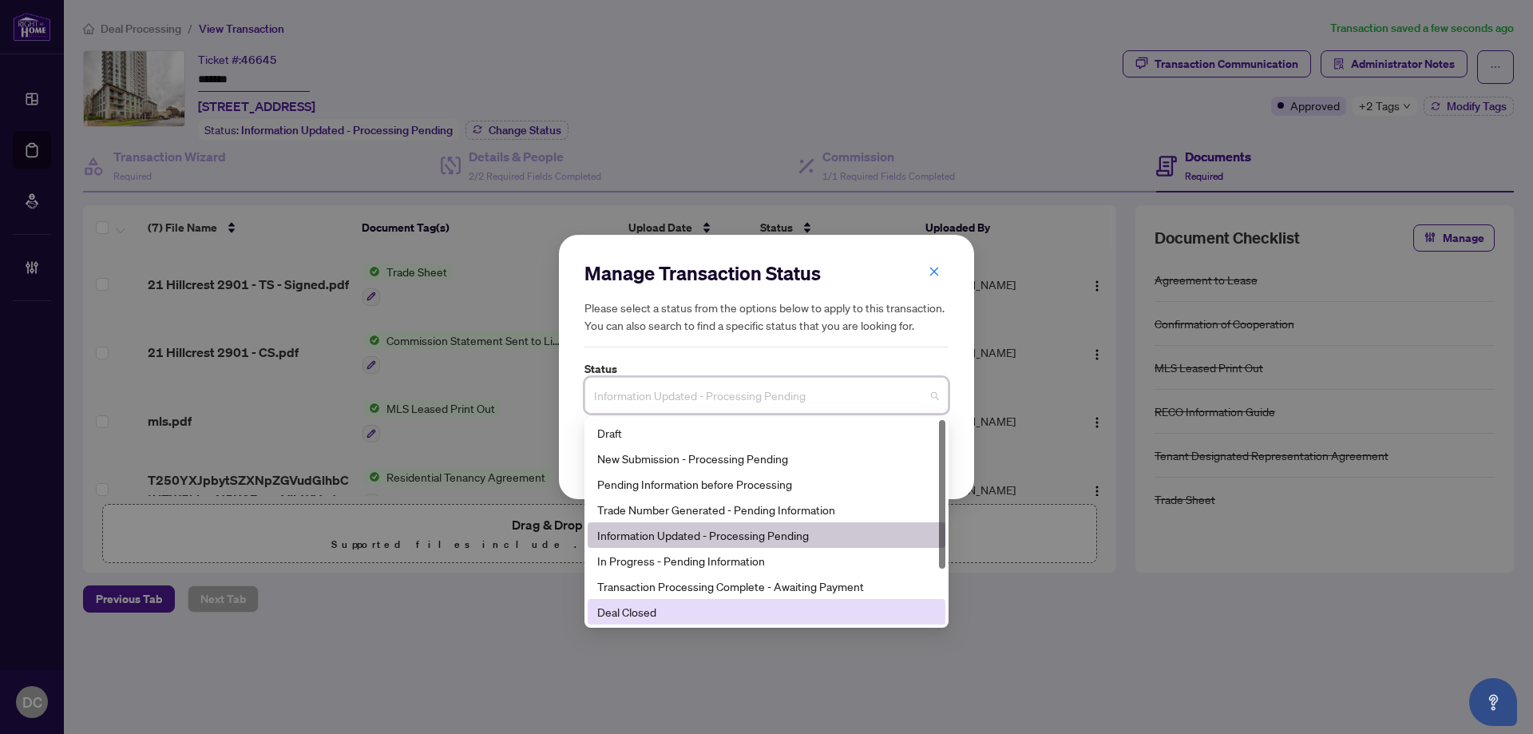
click at [632, 619] on div "Deal Closed" at bounding box center [766, 612] width 339 height 18
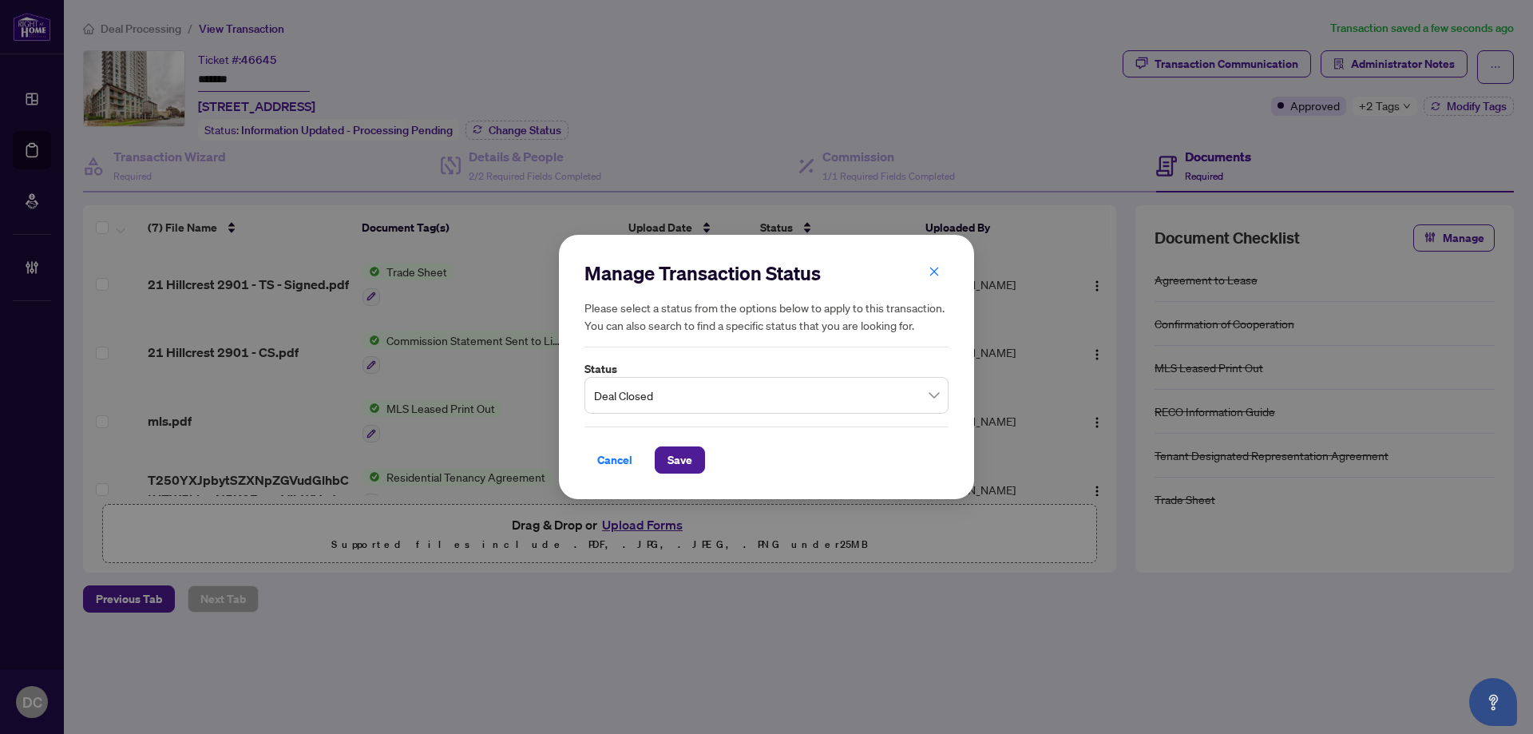
drag, startPoint x: 682, startPoint y: 465, endPoint x: 5, endPoint y: 356, distance: 685.7
click at [681, 463] on span "Save" at bounding box center [679, 460] width 25 height 26
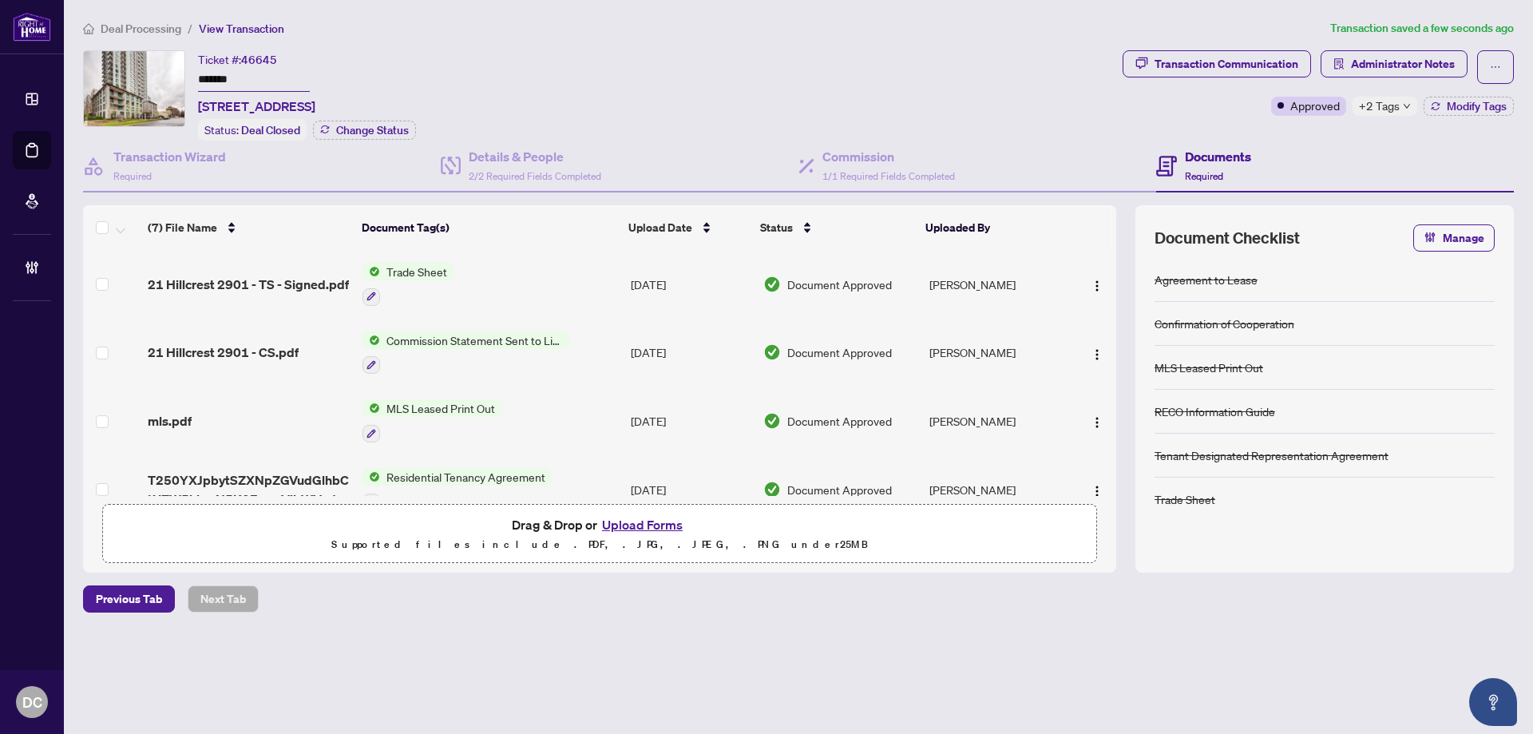
click at [1379, 104] on span "+2 Tags" at bounding box center [1379, 106] width 41 height 18
click at [1407, 49] on div "Deal Processing / View Transaction Transaction saved a few seconds ago Ticket #…" at bounding box center [799, 343] width 1444 height 649
click at [1407, 58] on span "Administrator Notes" at bounding box center [1403, 64] width 104 height 26
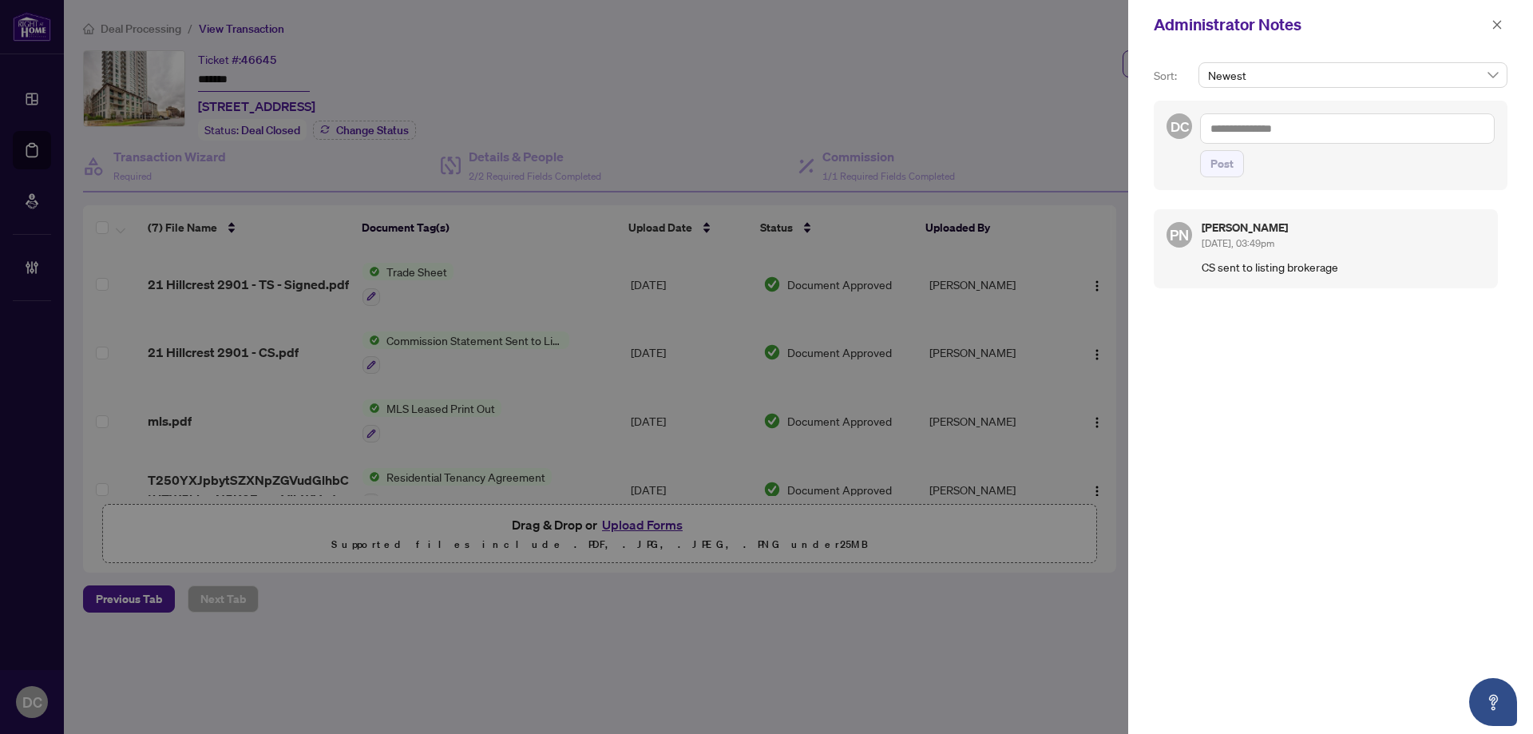
click at [1429, 123] on textarea at bounding box center [1347, 128] width 295 height 30
paste textarea "**********"
type textarea "**********"
drag, startPoint x: 1230, startPoint y: 155, endPoint x: 1243, endPoint y: 150, distance: 13.6
click at [1230, 155] on span "Post" at bounding box center [1221, 164] width 23 height 26
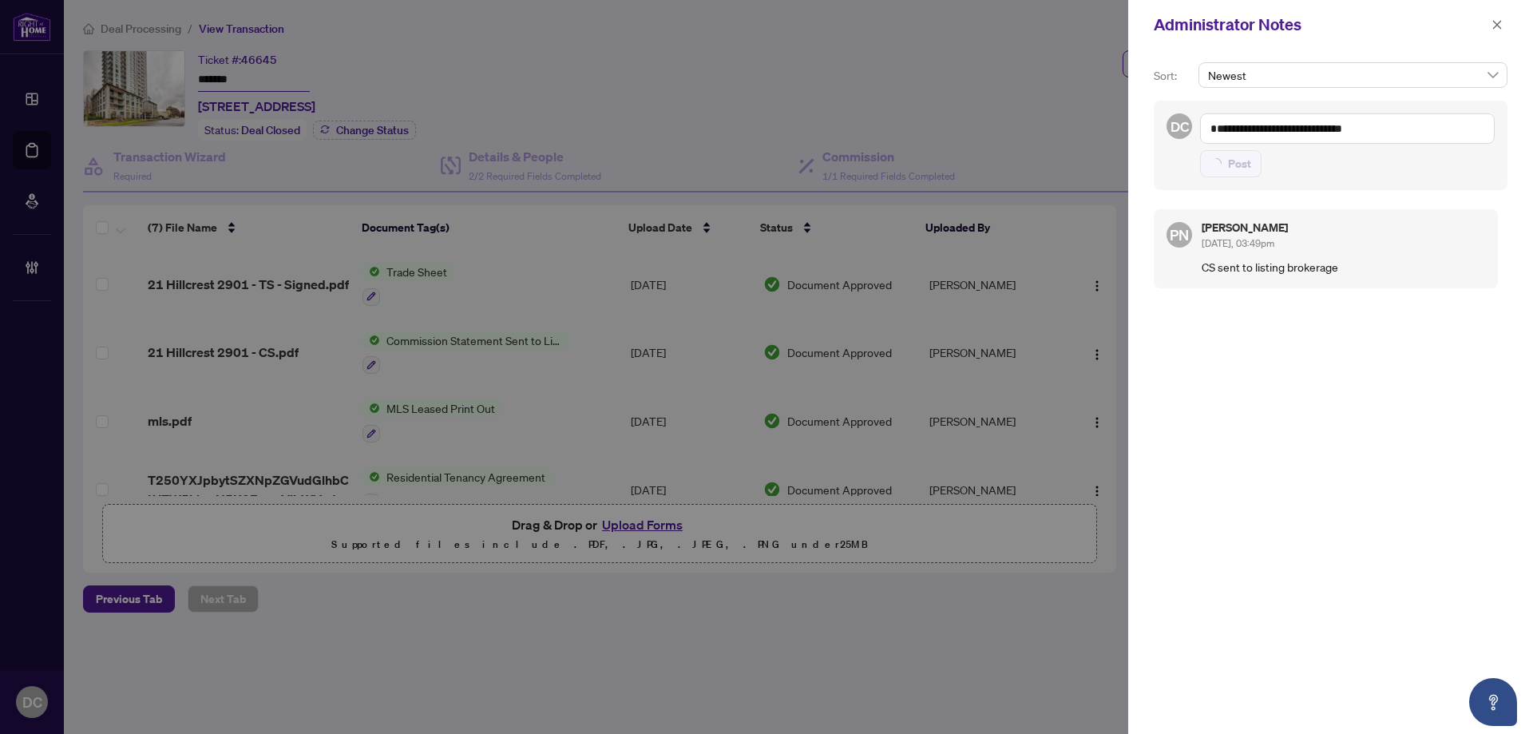
click at [1511, 23] on div "Administrator Notes" at bounding box center [1330, 25] width 405 height 50
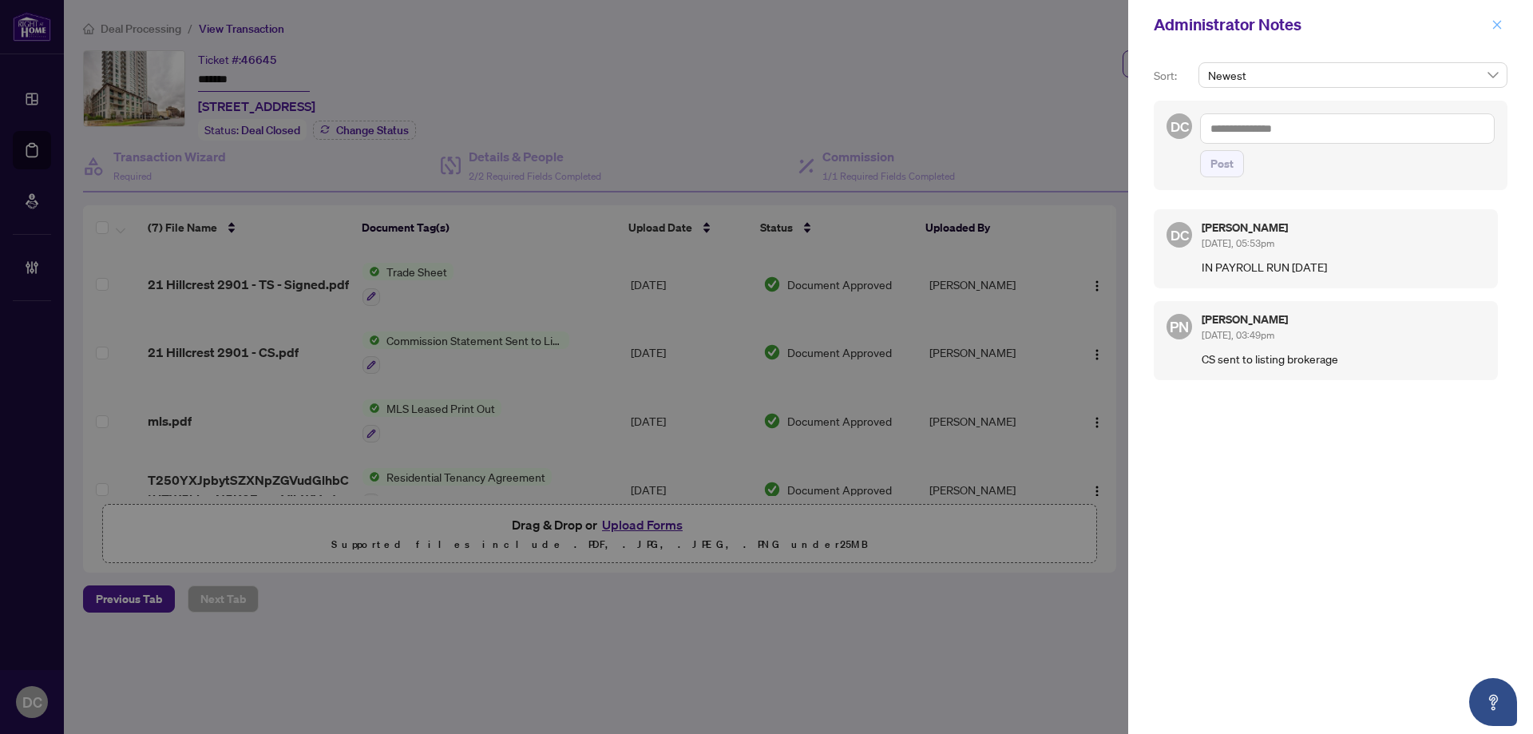
click at [1500, 26] on icon "close" at bounding box center [1496, 24] width 11 height 11
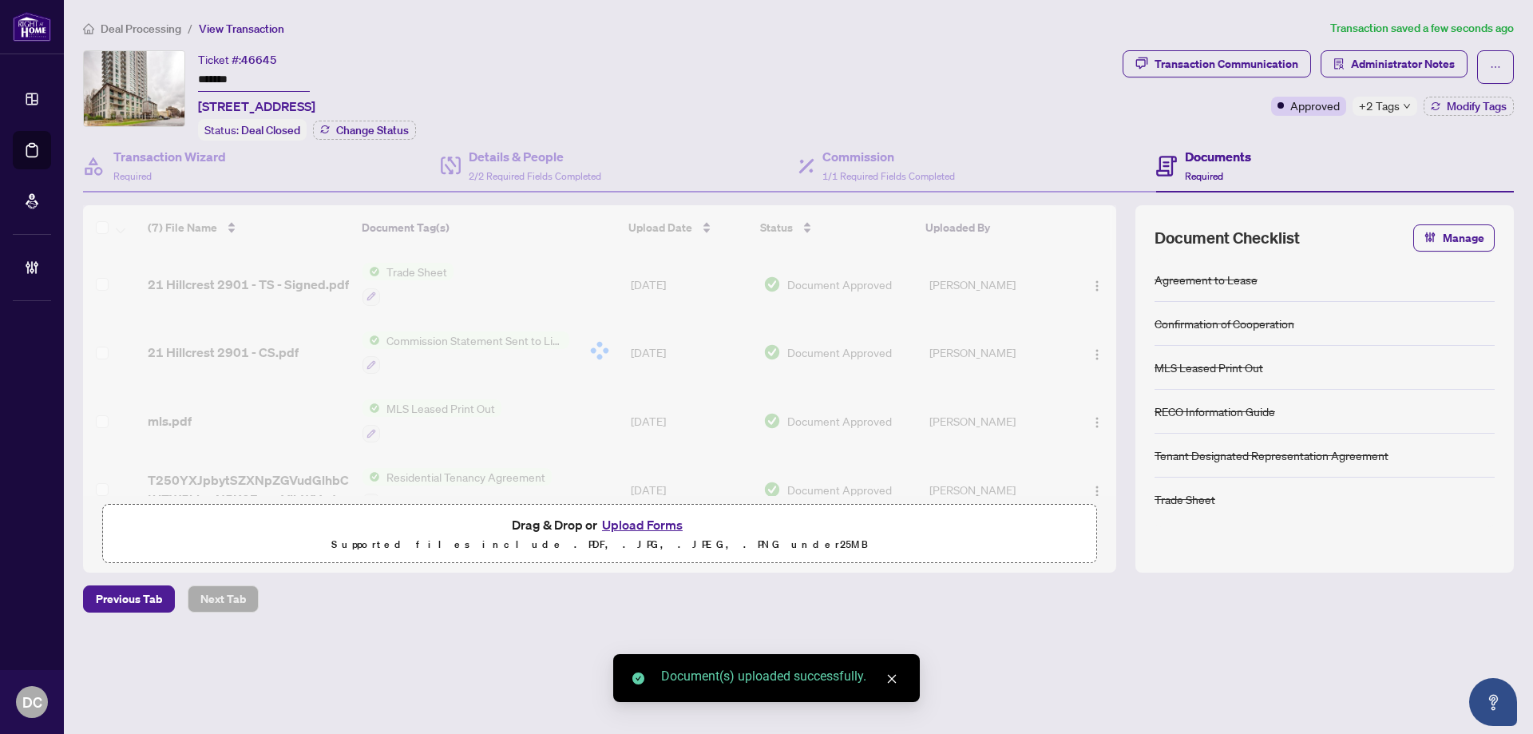
click at [517, 283] on div at bounding box center [599, 350] width 1033 height 291
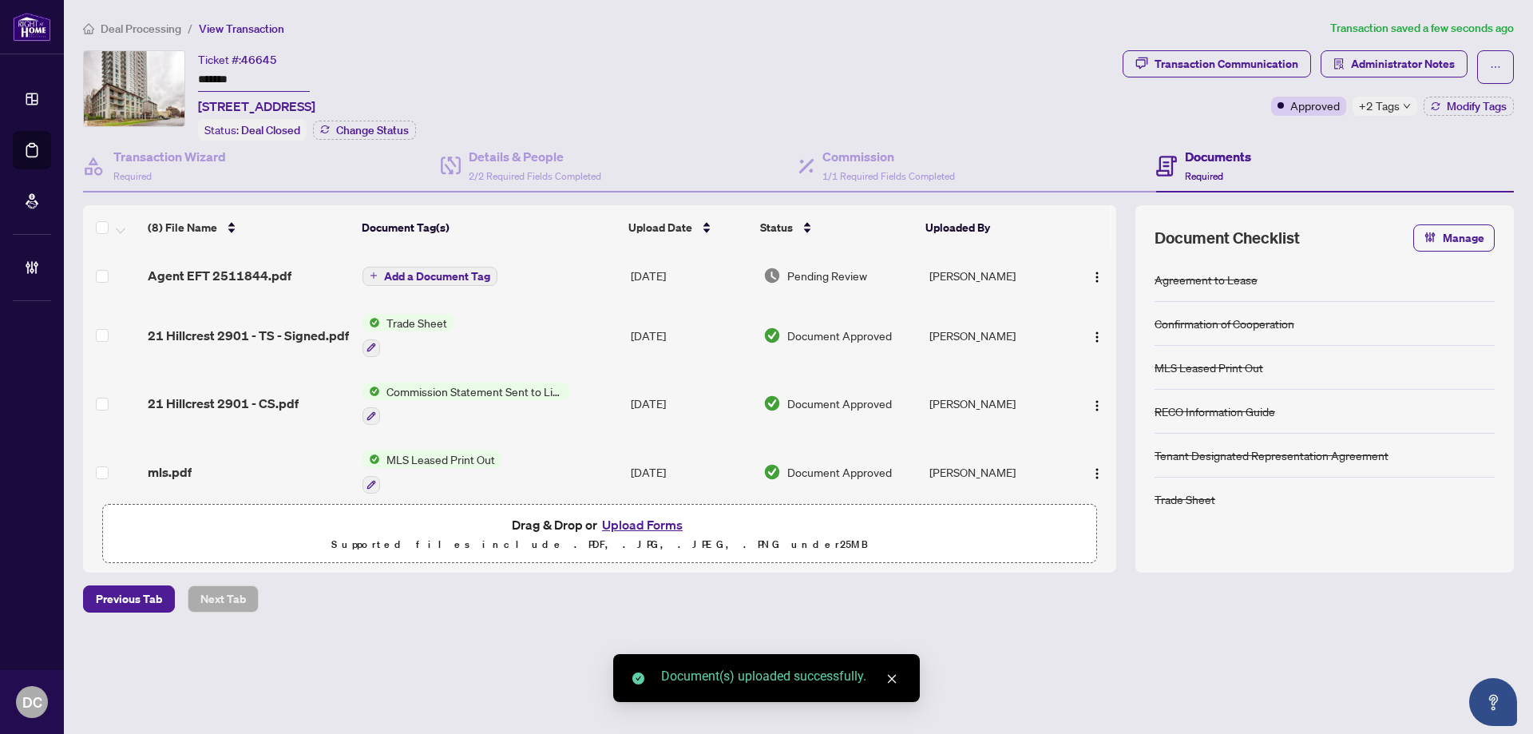
click at [521, 307] on td "Trade Sheet" at bounding box center [490, 335] width 268 height 69
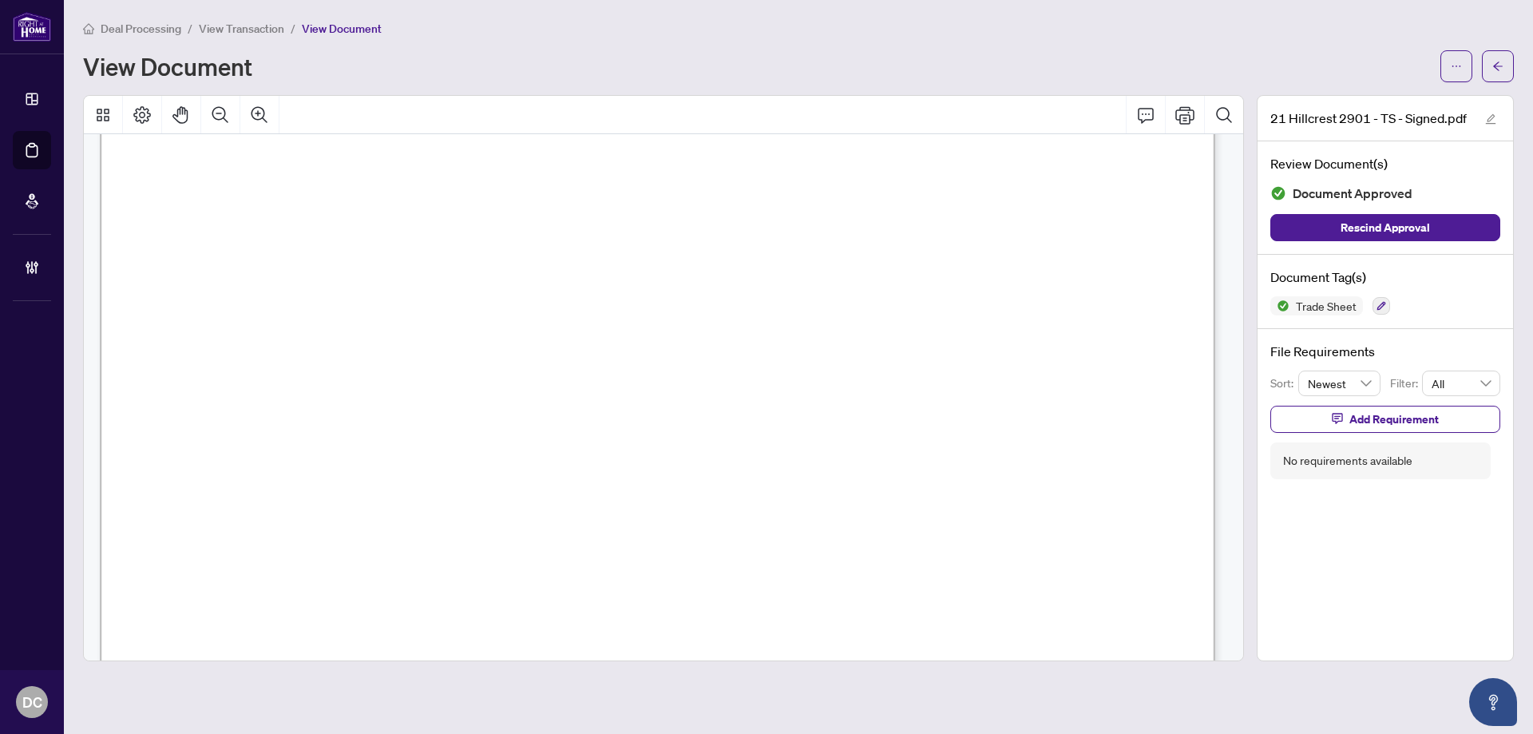
scroll to position [479, 0]
click at [1508, 50] on button "button" at bounding box center [1498, 66] width 32 height 32
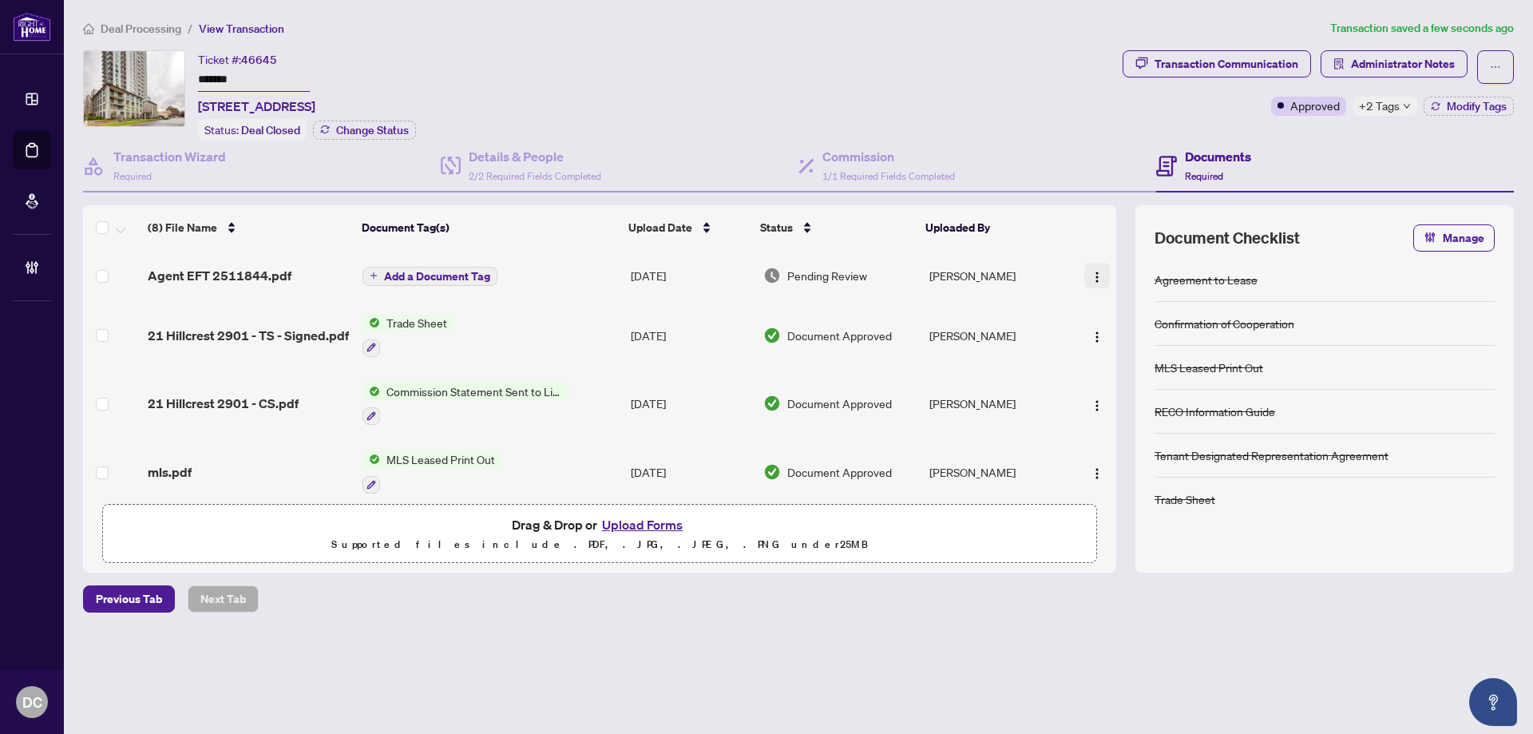
click at [1095, 275] on img "button" at bounding box center [1097, 277] width 13 height 13
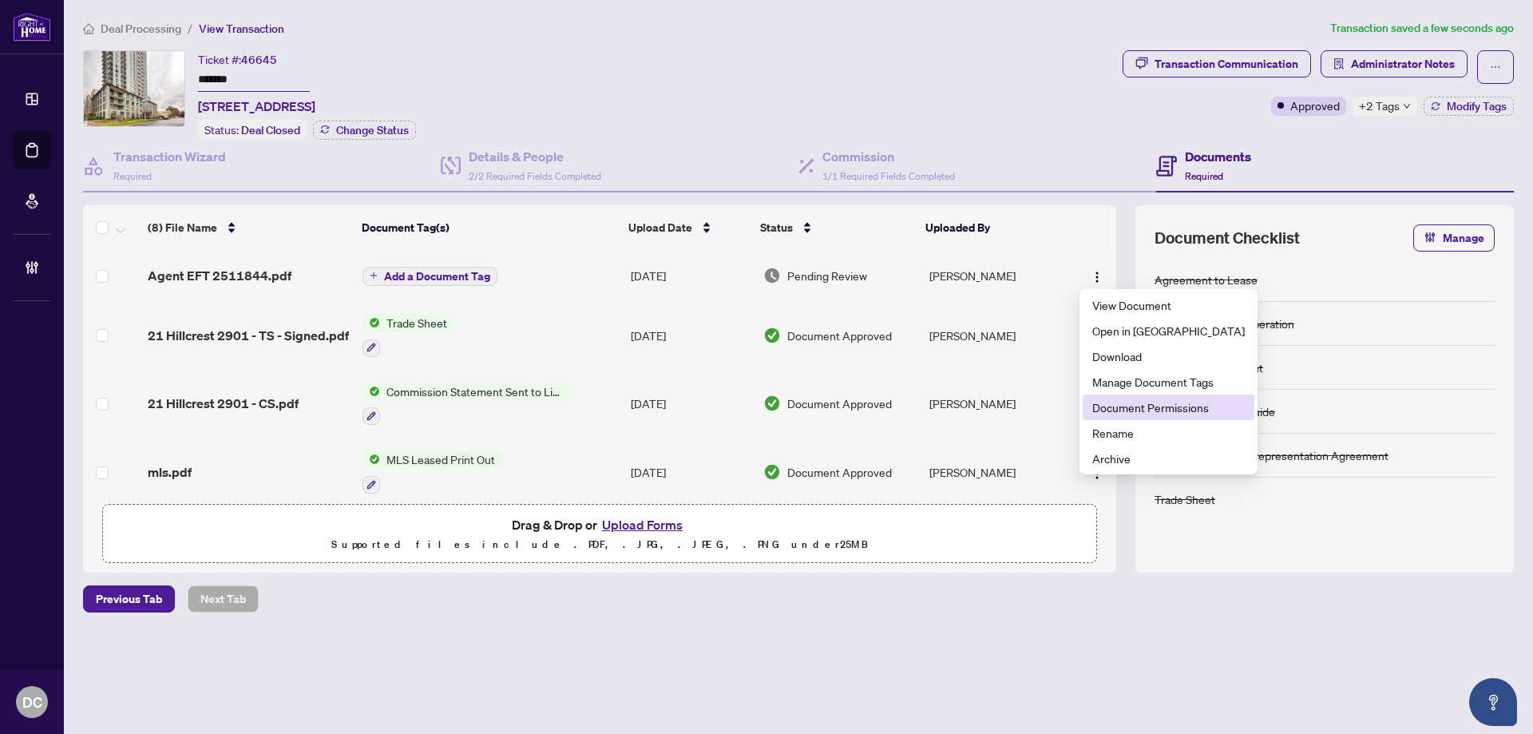
click at [1112, 405] on span "Document Permissions" at bounding box center [1168, 407] width 152 height 18
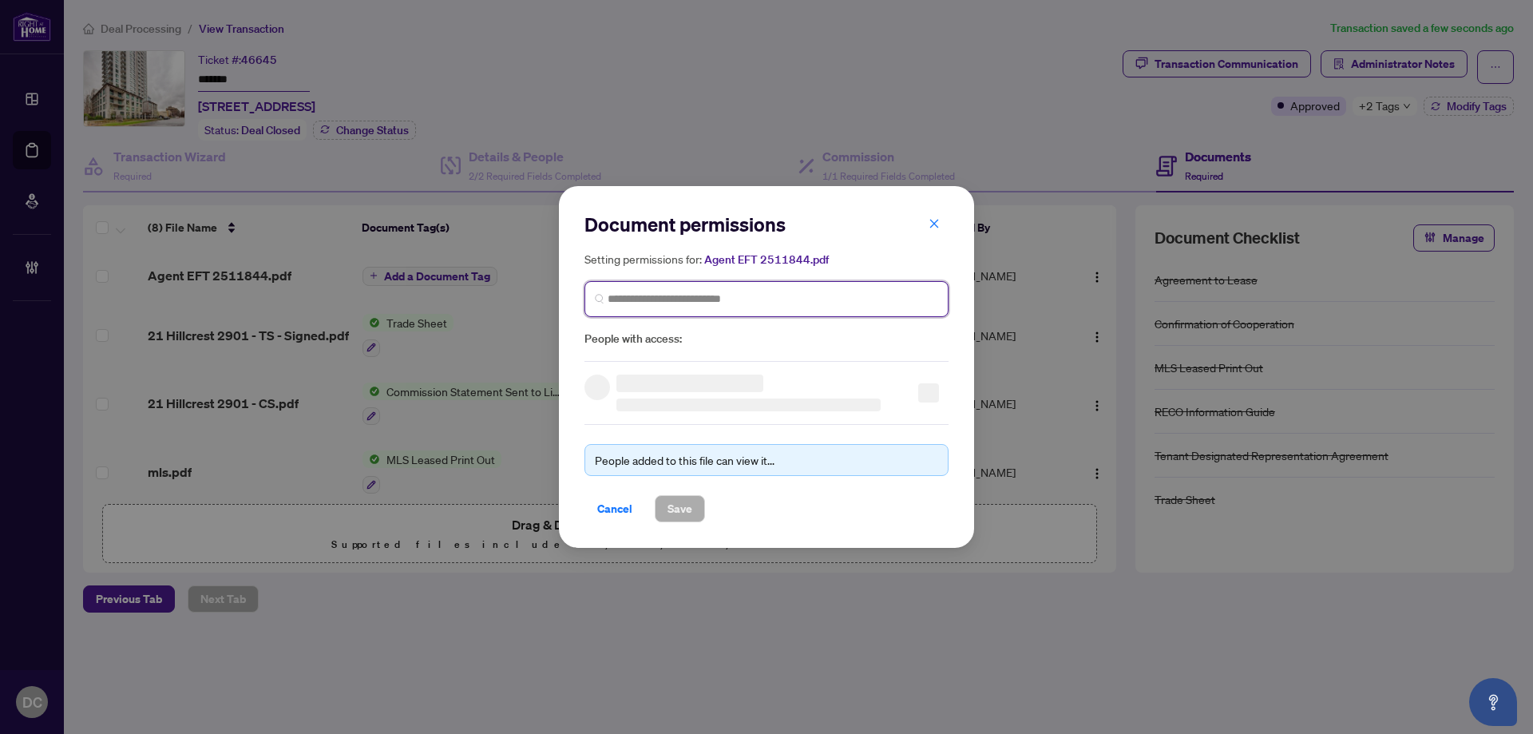
click at [865, 303] on input "search" at bounding box center [773, 299] width 331 height 17
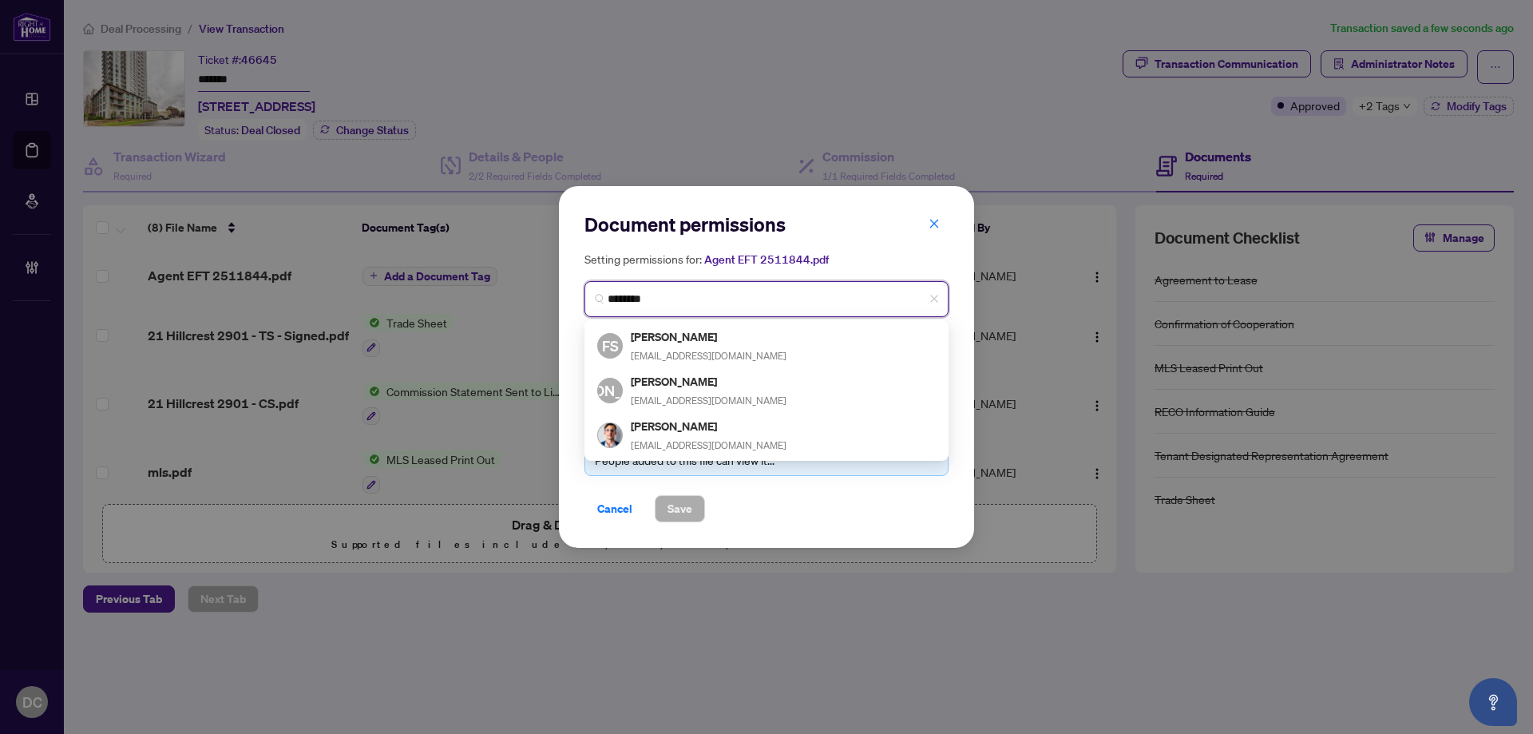
type input "*********"
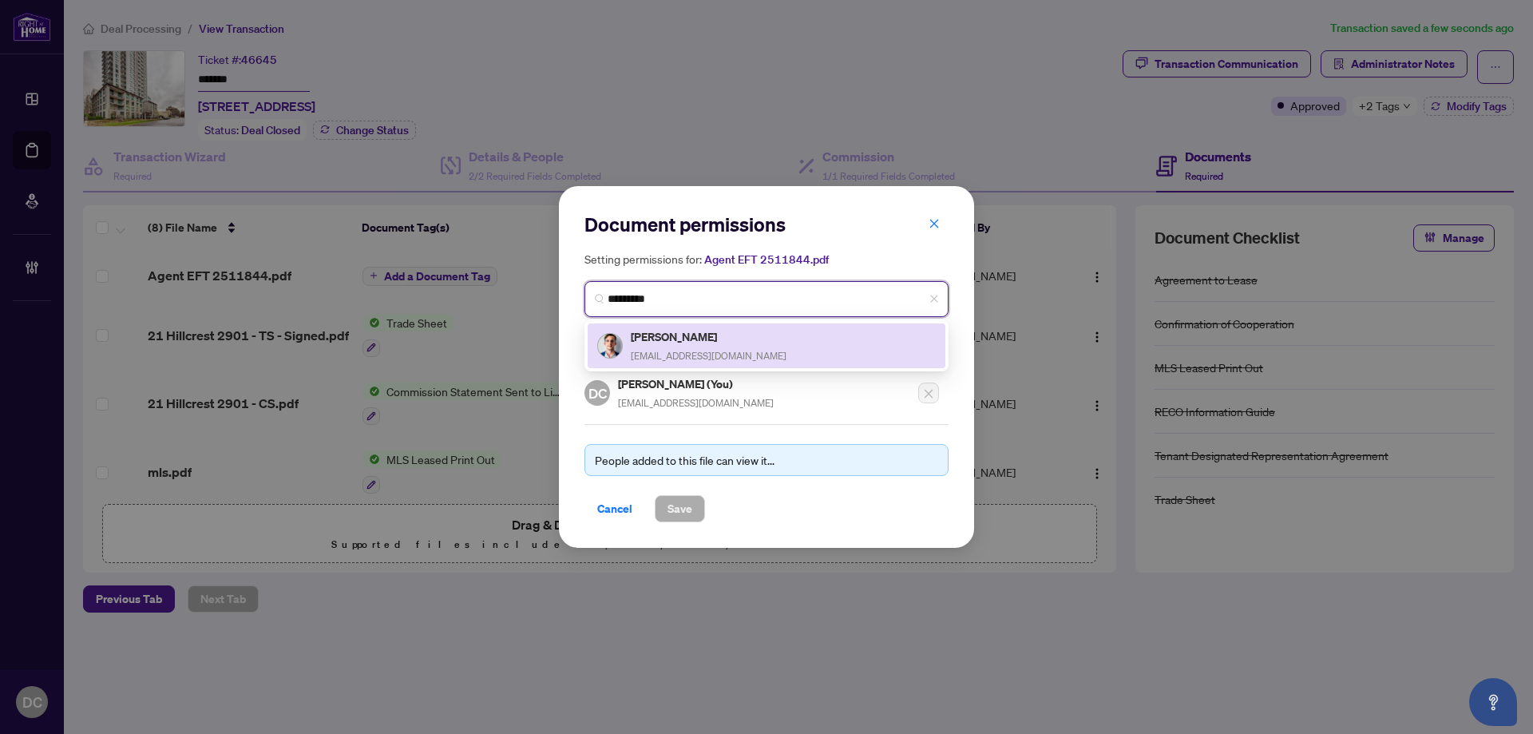
click at [808, 350] on div "[PERSON_NAME] [EMAIL_ADDRESS][DOMAIN_NAME]" at bounding box center [766, 345] width 339 height 37
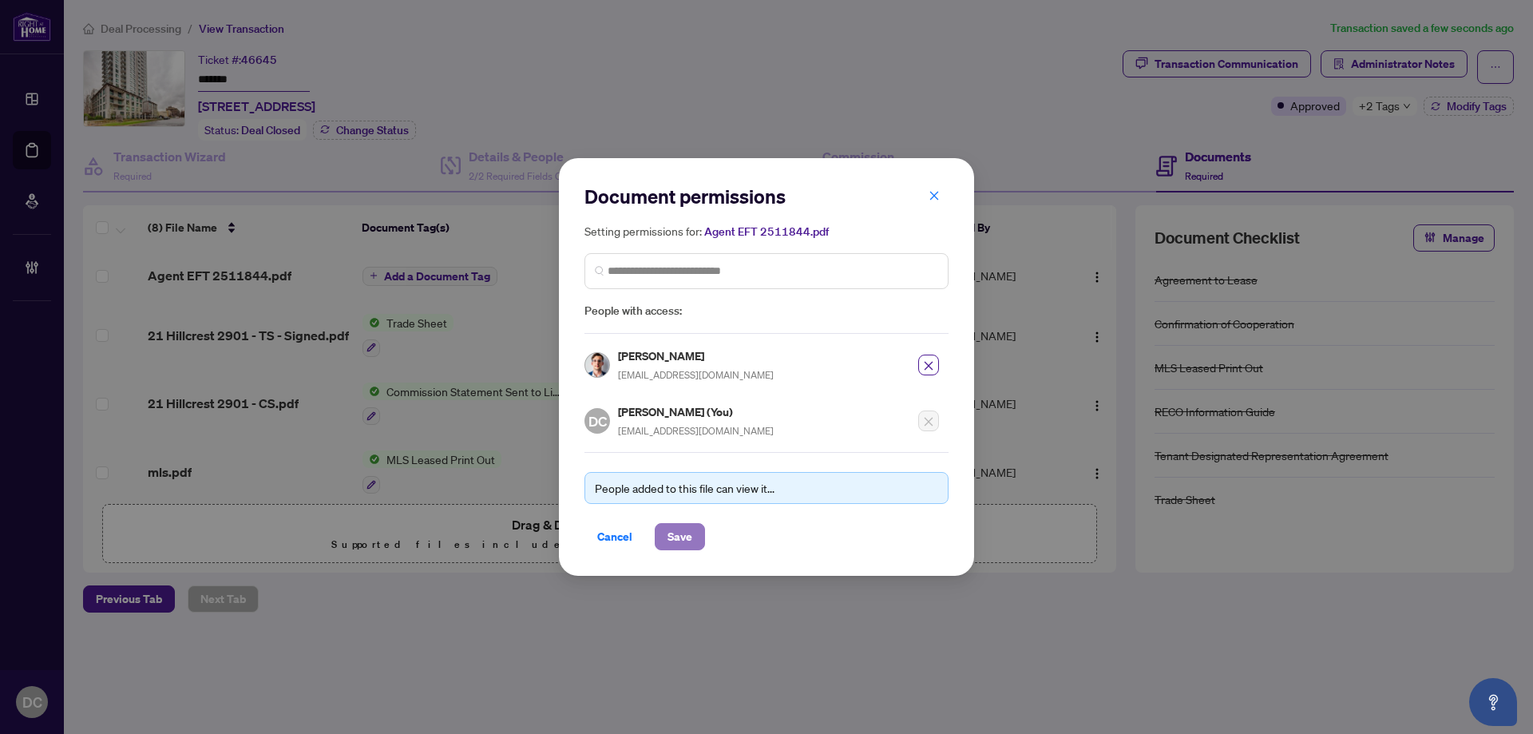
click at [689, 543] on span "Save" at bounding box center [679, 537] width 25 height 26
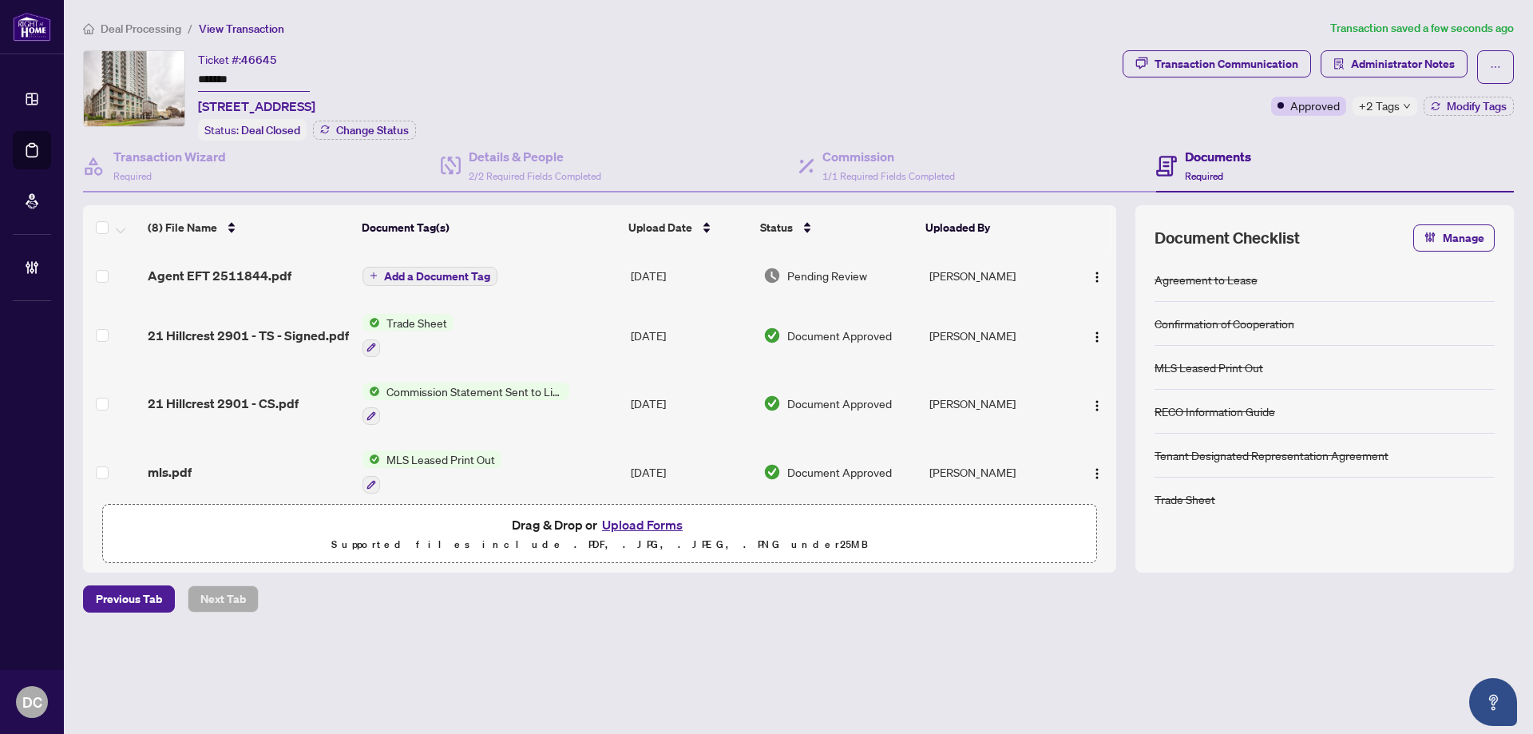
click at [493, 279] on button "Add a Document Tag" at bounding box center [429, 276] width 135 height 19
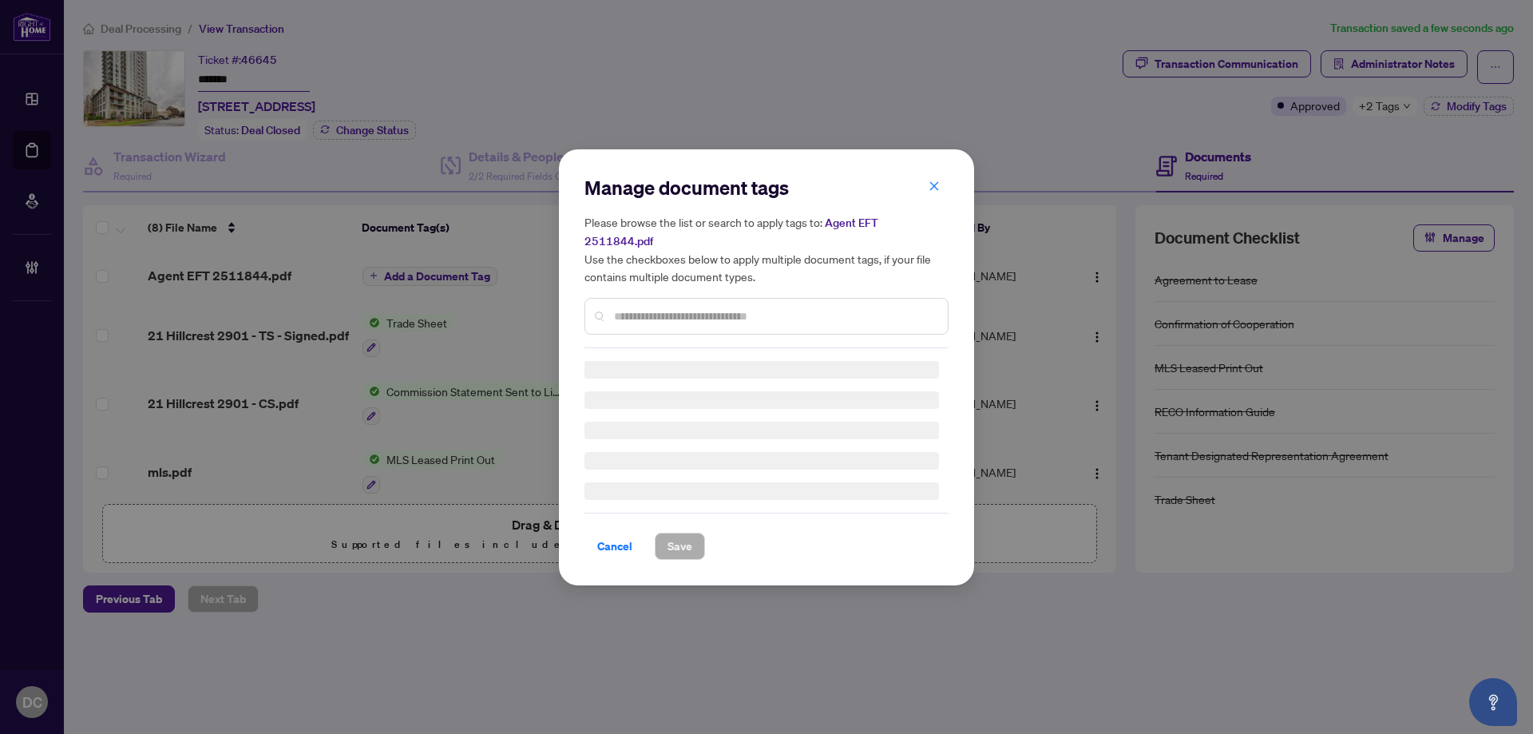
click at [698, 303] on div "Manage document tags Please browse the list or search to apply tags to: Agent E…" at bounding box center [766, 261] width 364 height 173
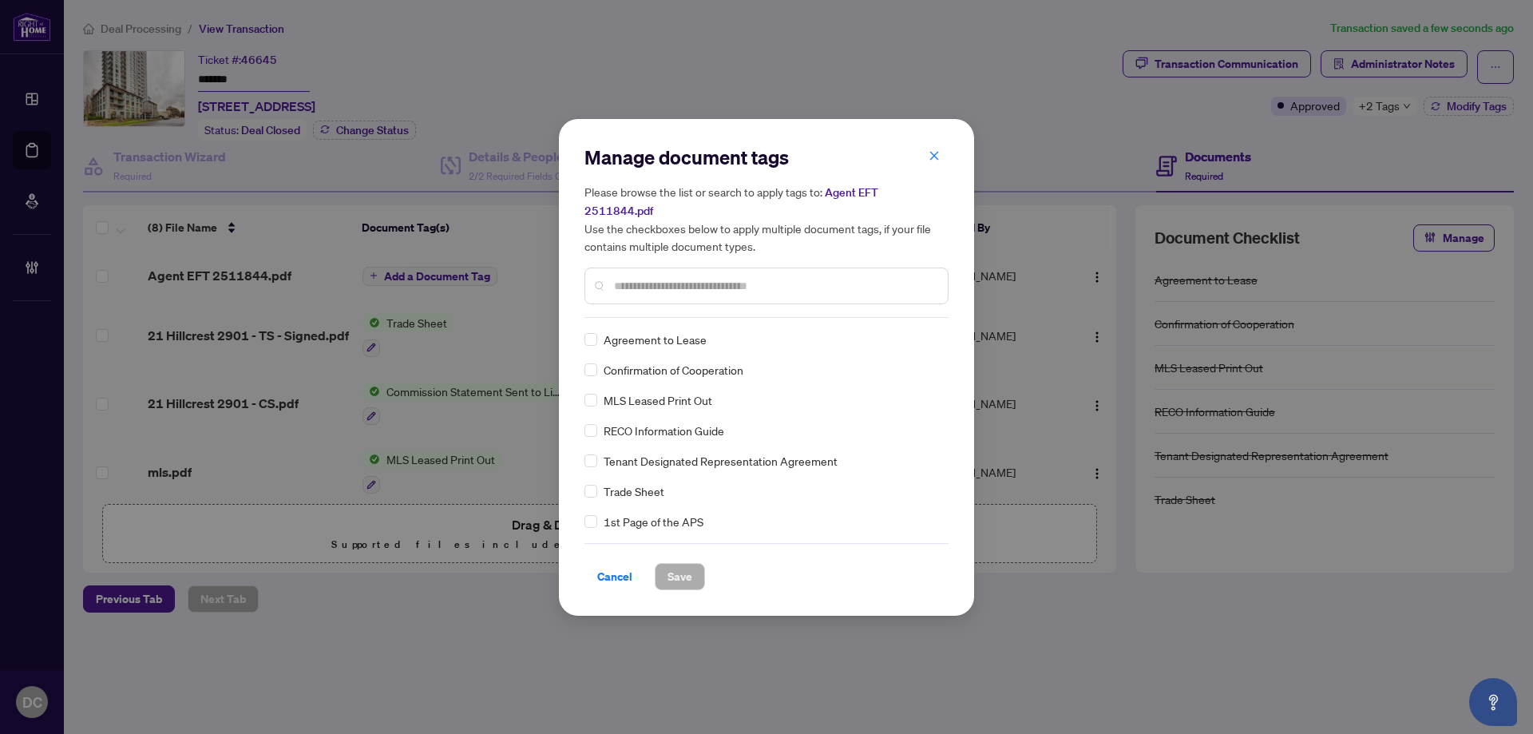
click at [774, 277] on input "text" at bounding box center [774, 286] width 321 height 18
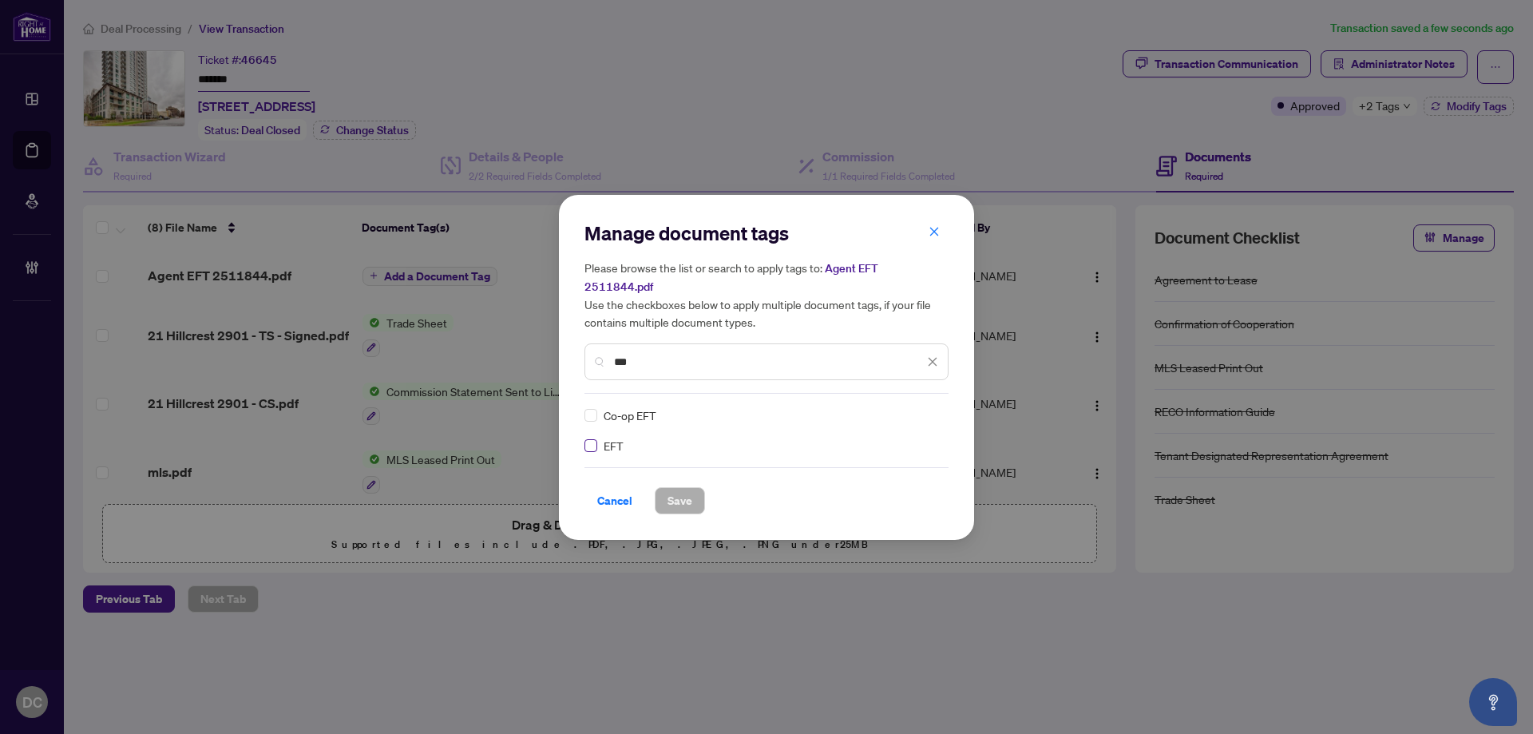
type input "***"
click at [933, 412] on icon at bounding box center [934, 415] width 10 height 6
click at [874, 502] on div "Cancel Save" at bounding box center [766, 500] width 364 height 27
click at [920, 409] on img at bounding box center [916, 415] width 16 height 16
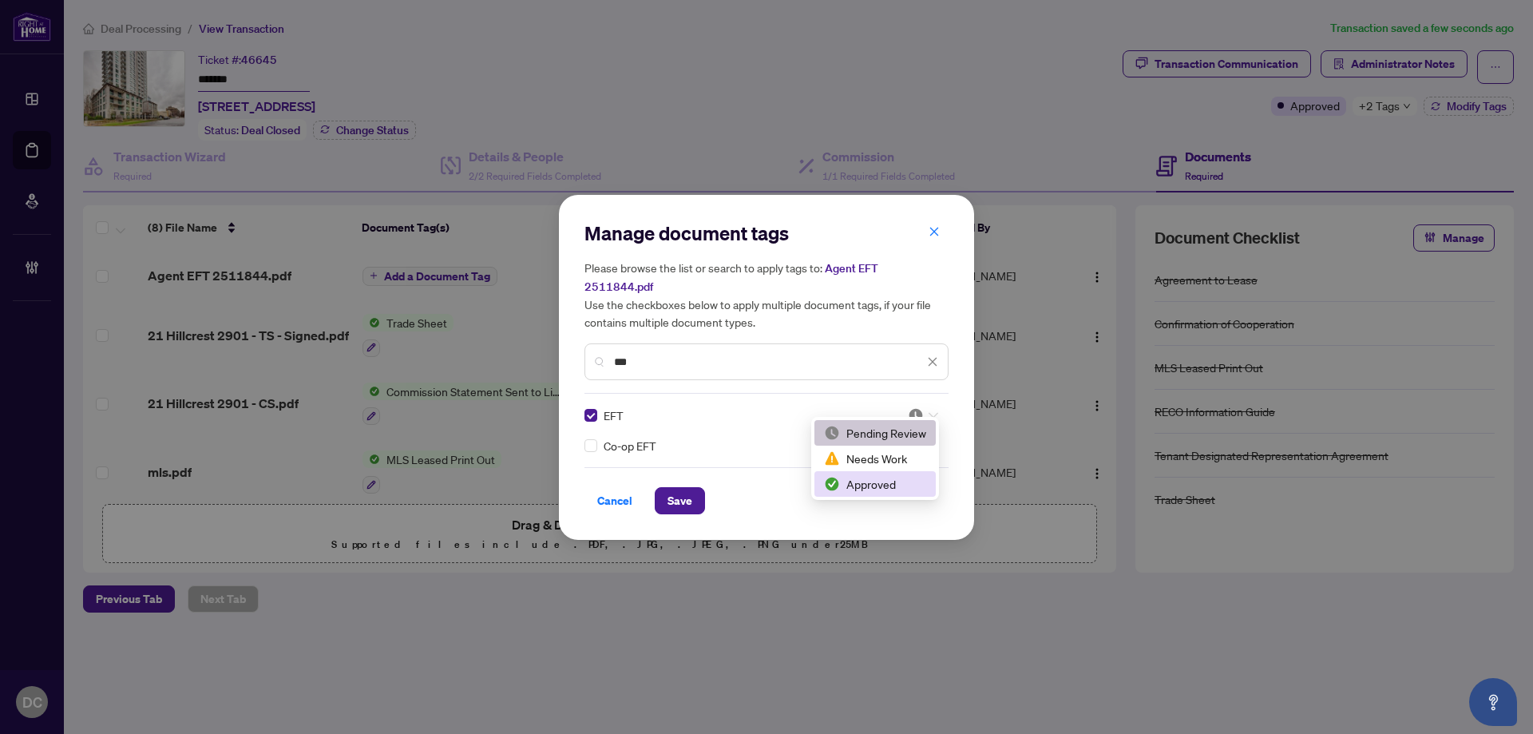
click at [892, 479] on div "Approved" at bounding box center [875, 484] width 102 height 18
click at [699, 487] on button "Save" at bounding box center [680, 500] width 50 height 27
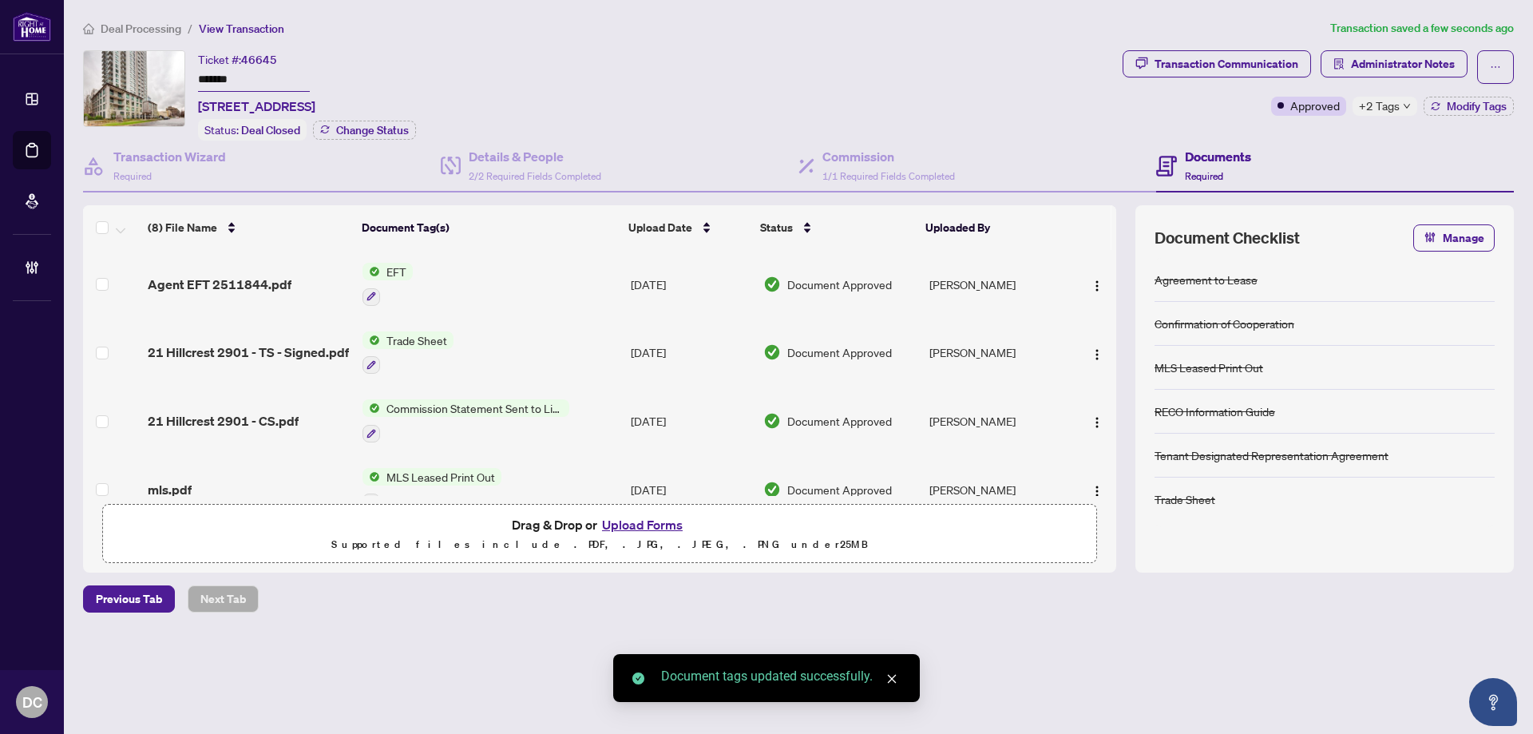
click at [1406, 105] on icon "down" at bounding box center [1407, 106] width 8 height 8
click at [1410, 65] on span "Administrator Notes" at bounding box center [1403, 64] width 104 height 26
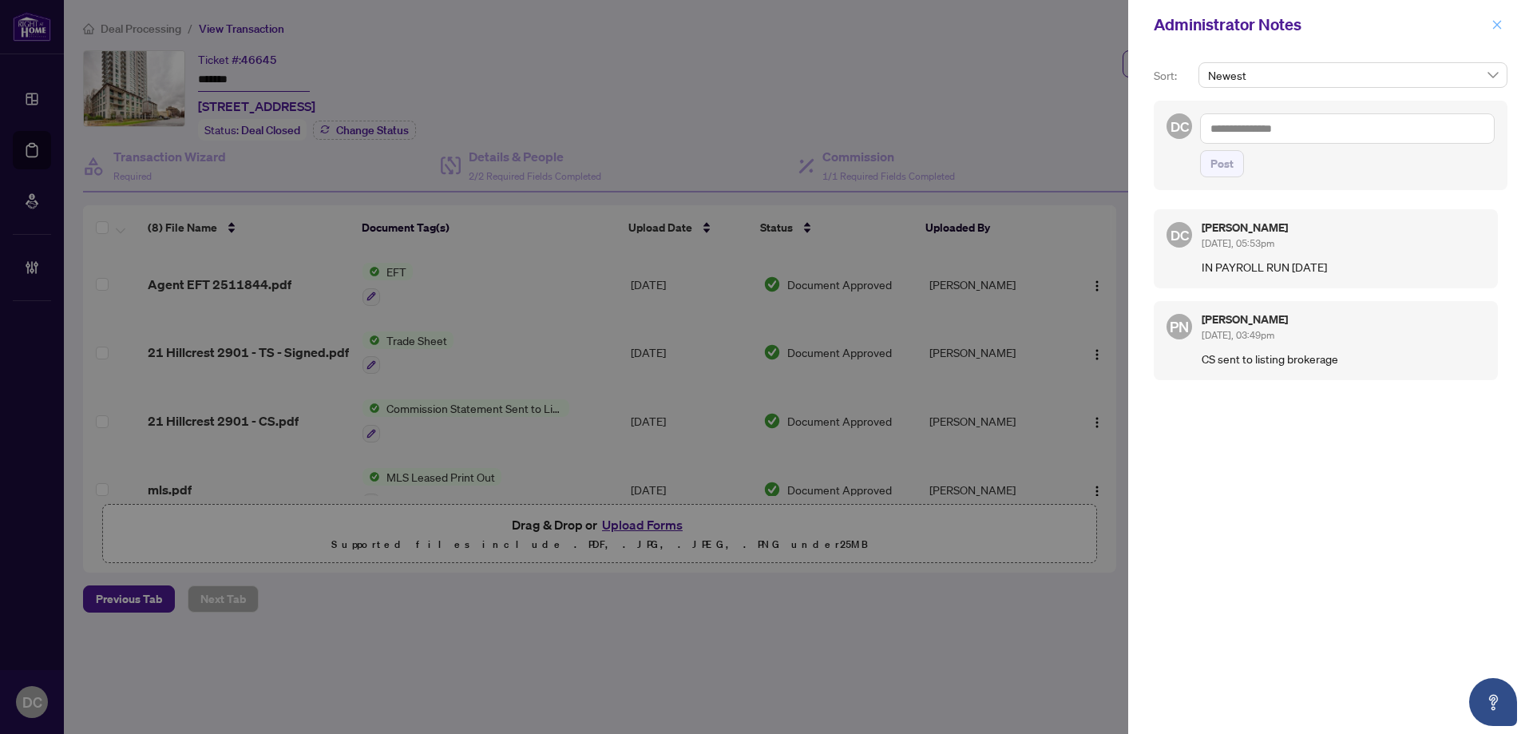
click at [1494, 22] on icon "close" at bounding box center [1497, 24] width 9 height 9
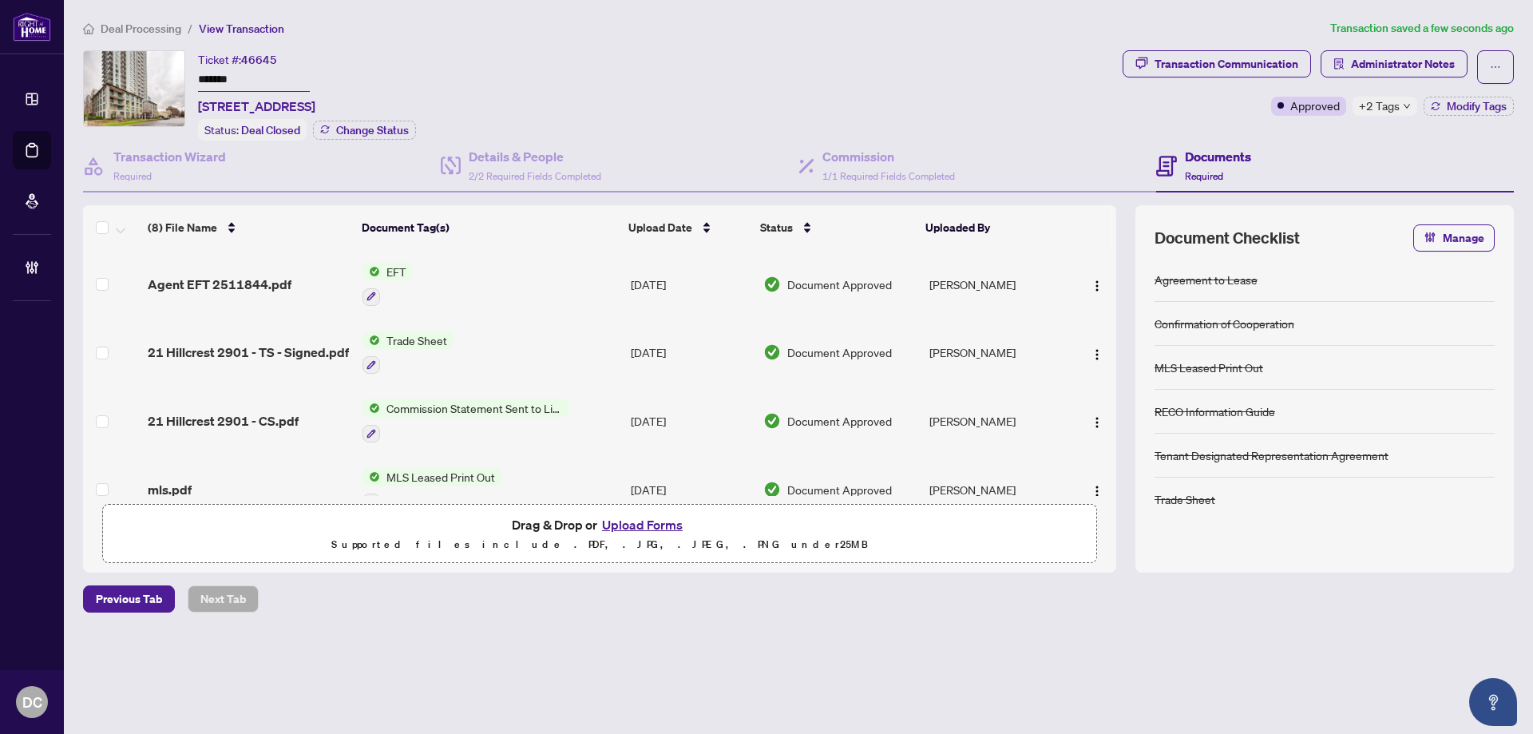
click at [158, 22] on li "Deal Processing" at bounding box center [132, 28] width 98 height 18
click at [152, 31] on span "Deal Processing" at bounding box center [141, 29] width 81 height 14
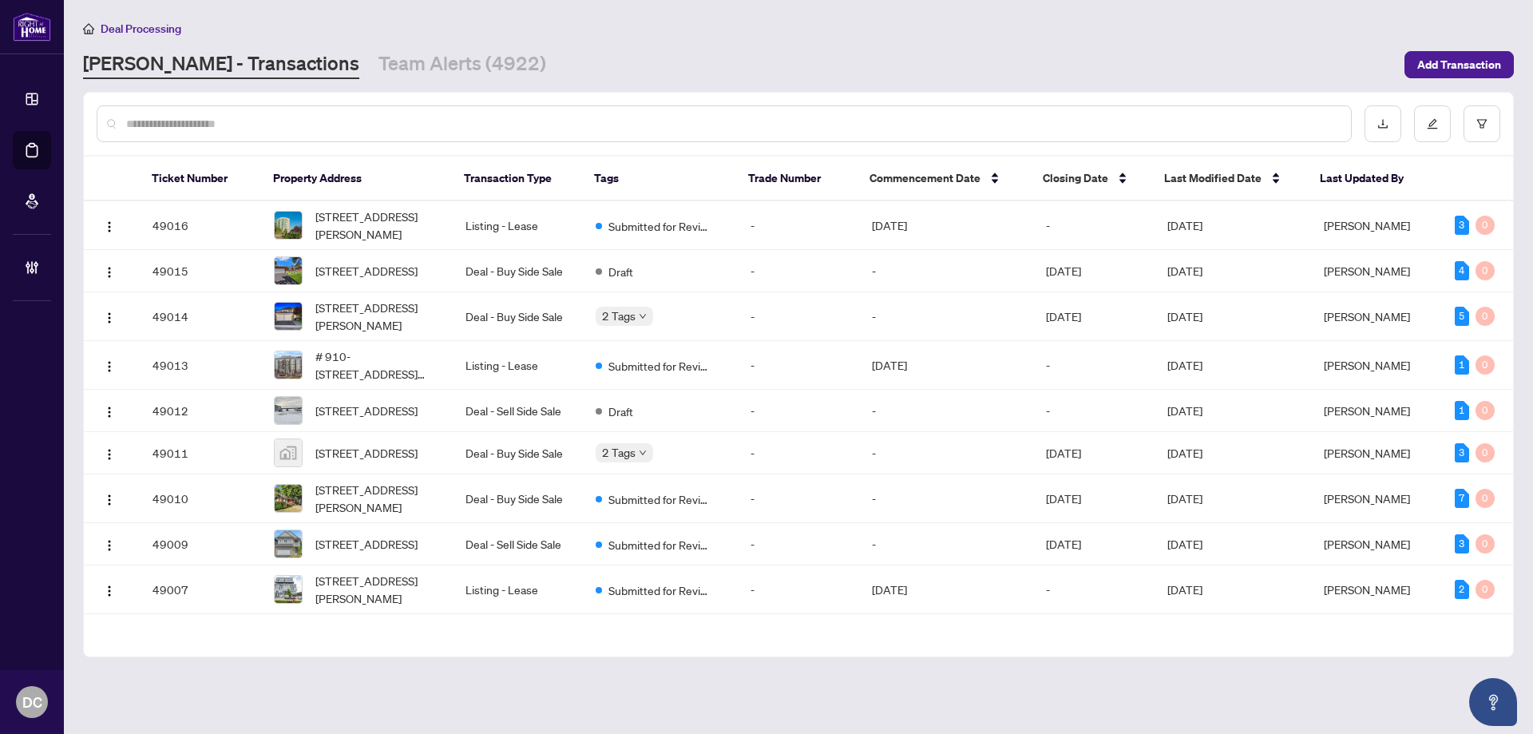
click at [311, 113] on div at bounding box center [724, 123] width 1255 height 37
click at [426, 135] on div at bounding box center [724, 123] width 1255 height 37
paste input "*******"
type input "*******"
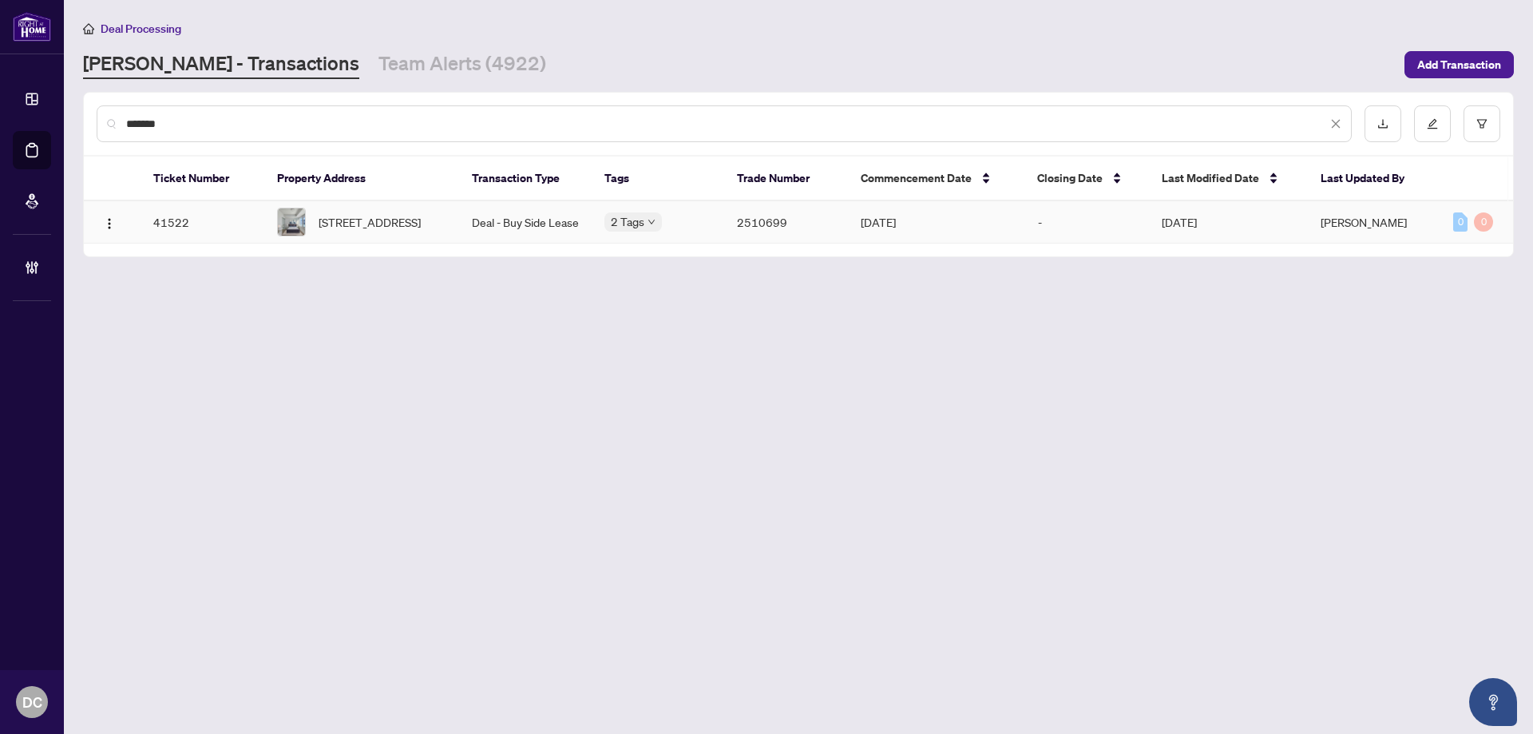
click at [456, 205] on td "[STREET_ADDRESS]" at bounding box center [361, 222] width 195 height 42
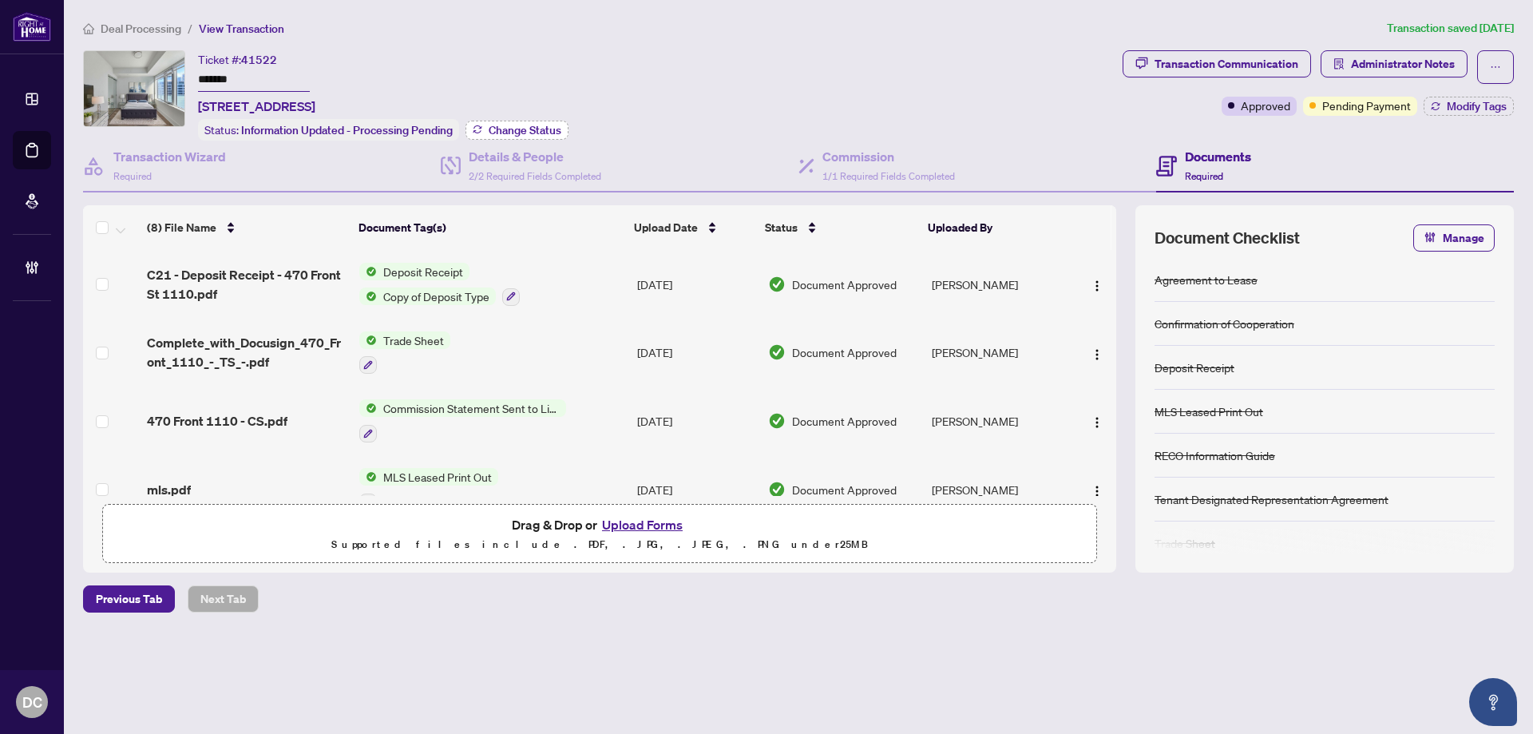
click at [480, 125] on icon "button" at bounding box center [478, 130] width 10 height 10
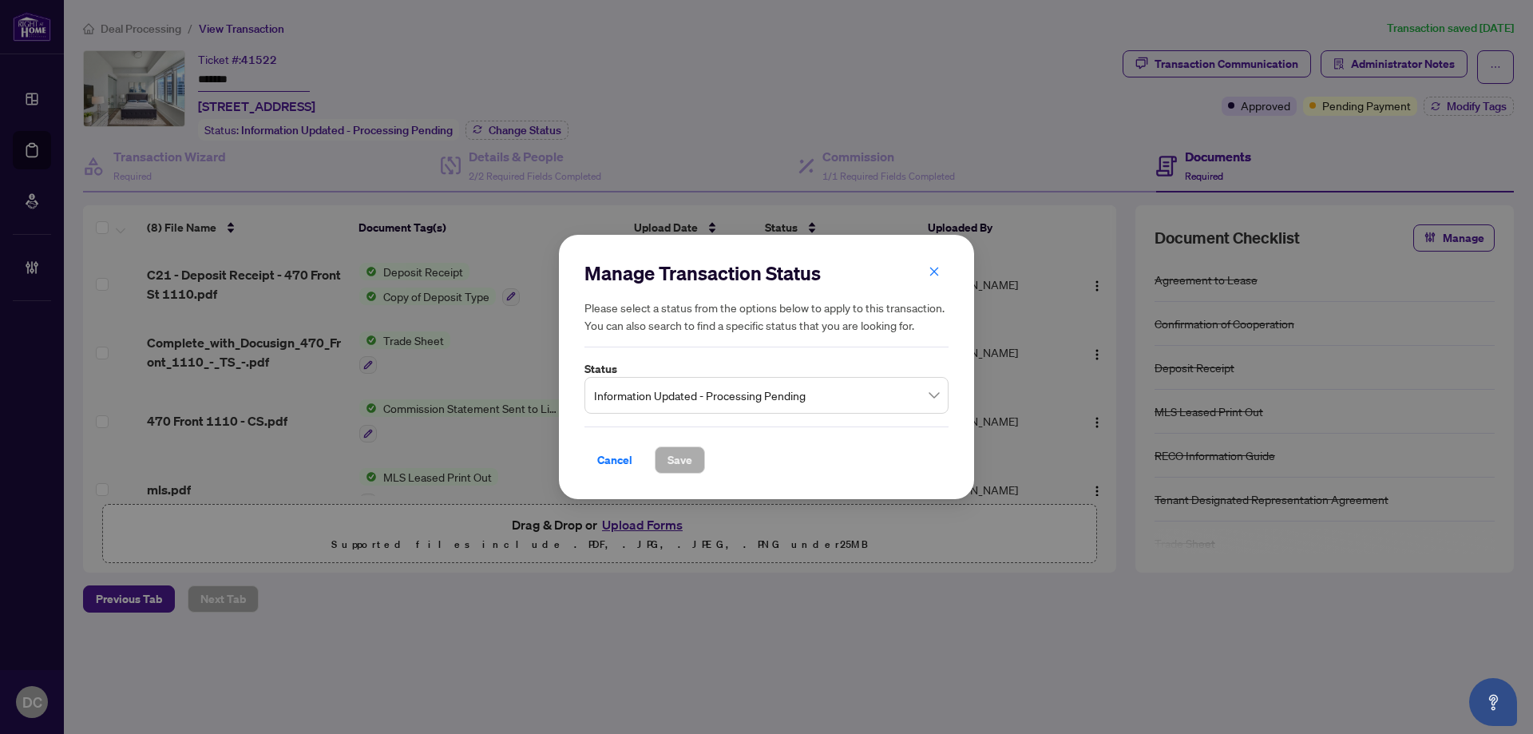
click at [662, 388] on span "Information Updated - Processing Pending" at bounding box center [766, 395] width 345 height 30
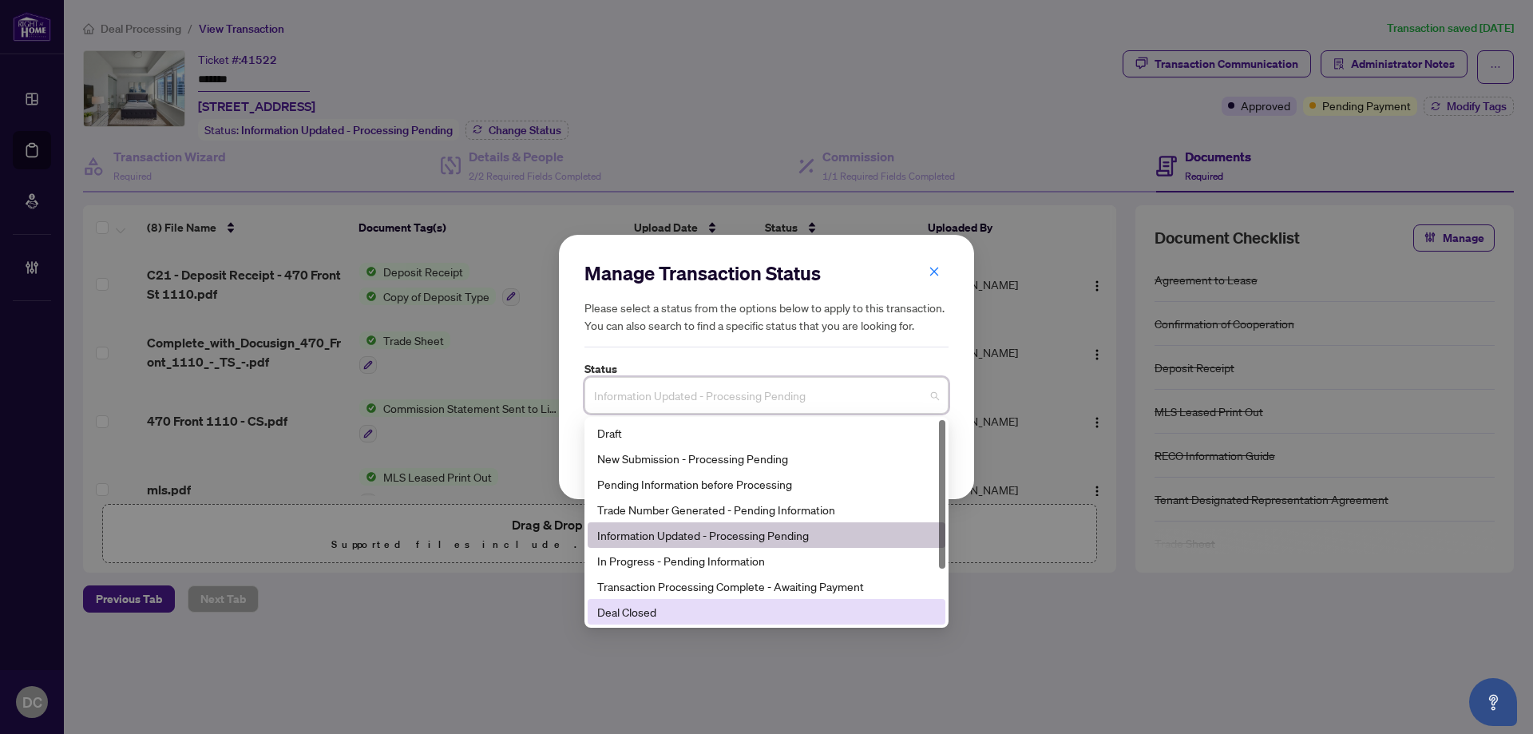
click at [633, 608] on div "Deal Closed" at bounding box center [766, 612] width 339 height 18
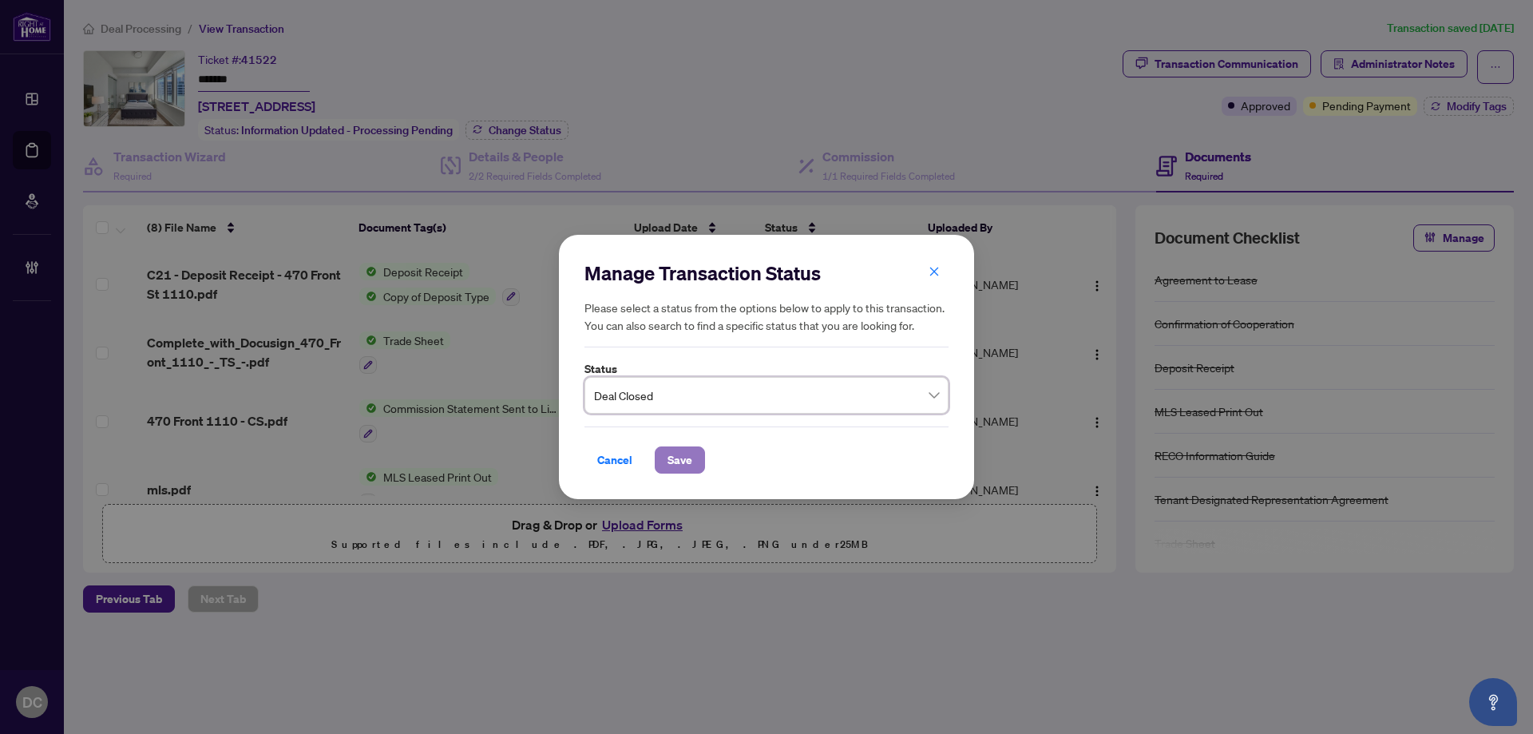
click at [669, 461] on span "Save" at bounding box center [679, 460] width 25 height 26
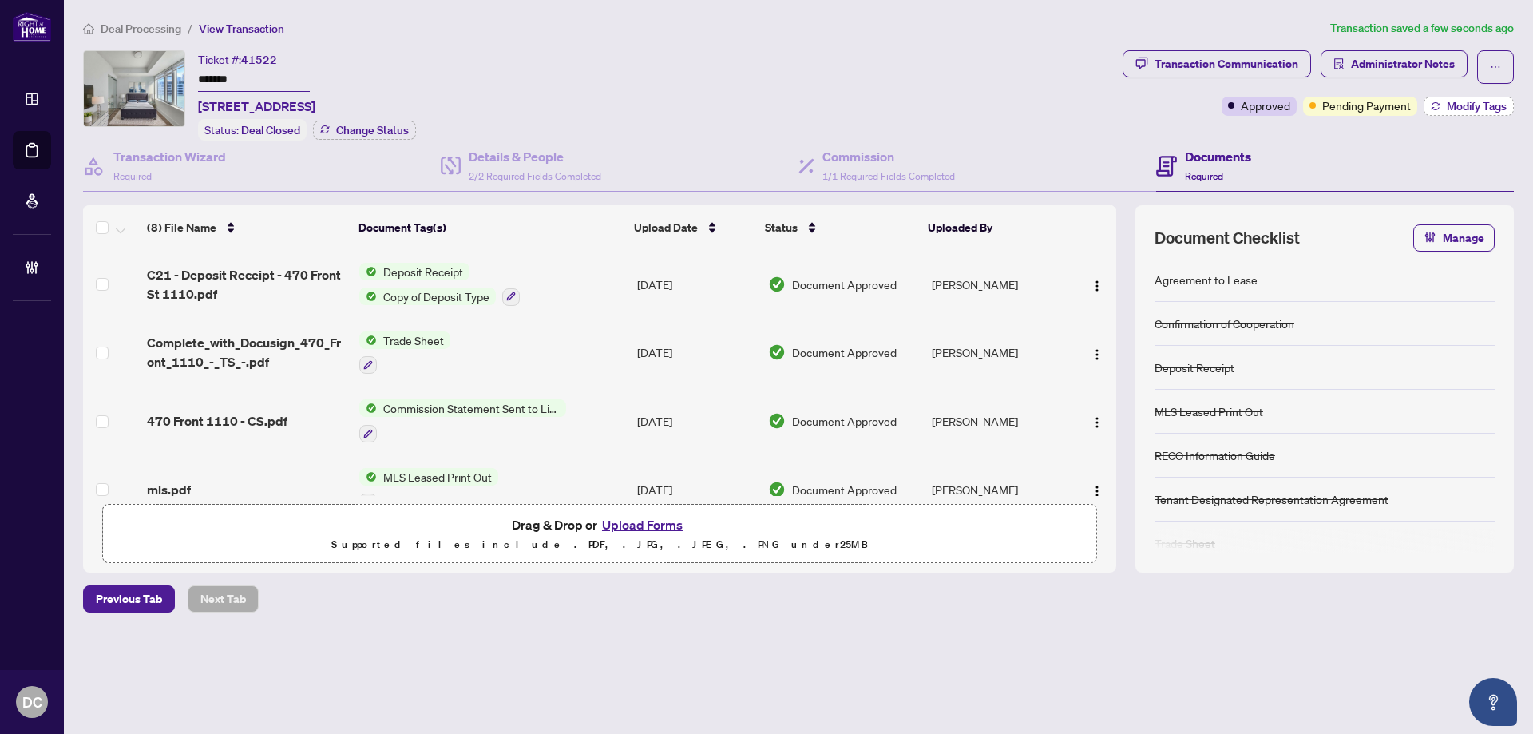
click at [1460, 108] on span "Modify Tags" at bounding box center [1477, 106] width 60 height 11
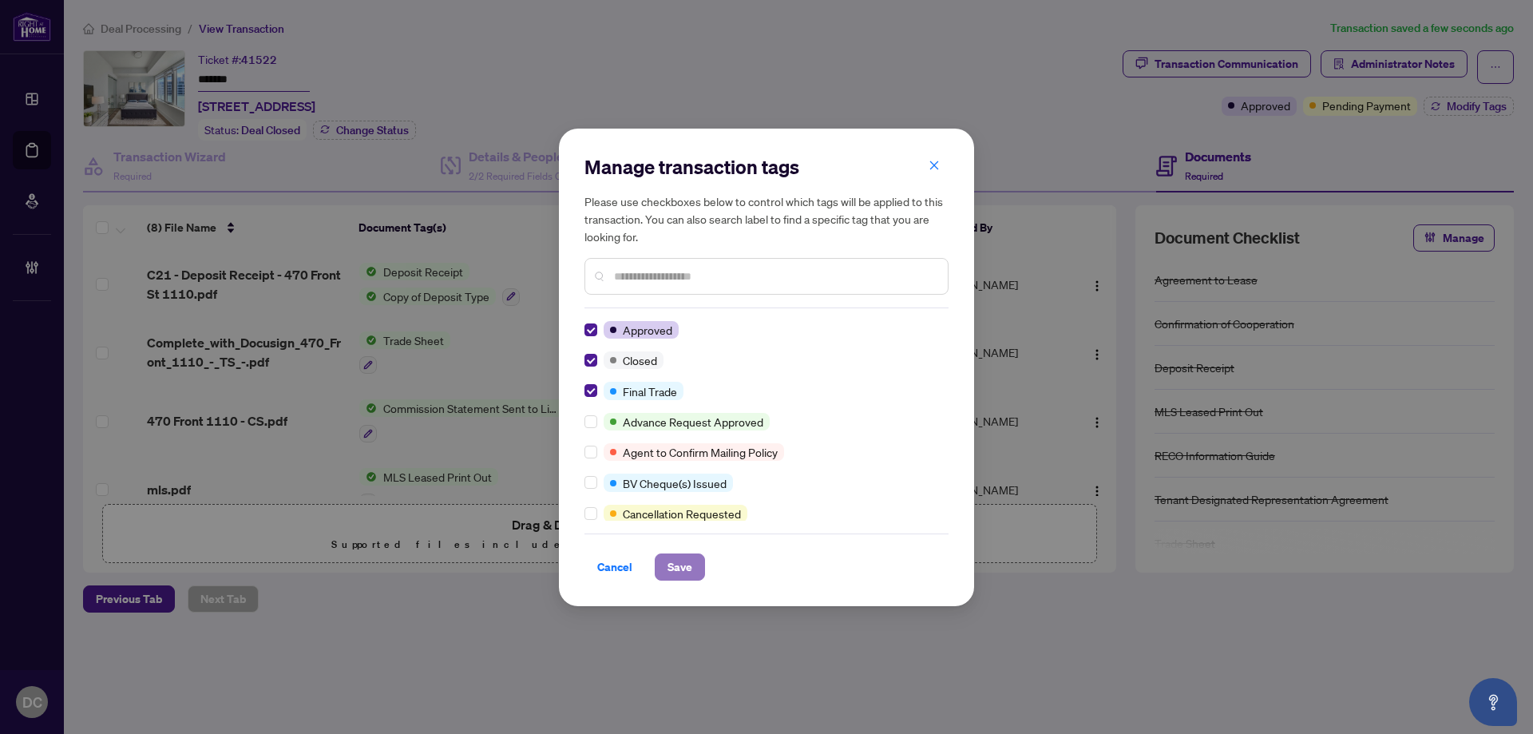
click at [685, 576] on span "Save" at bounding box center [679, 567] width 25 height 26
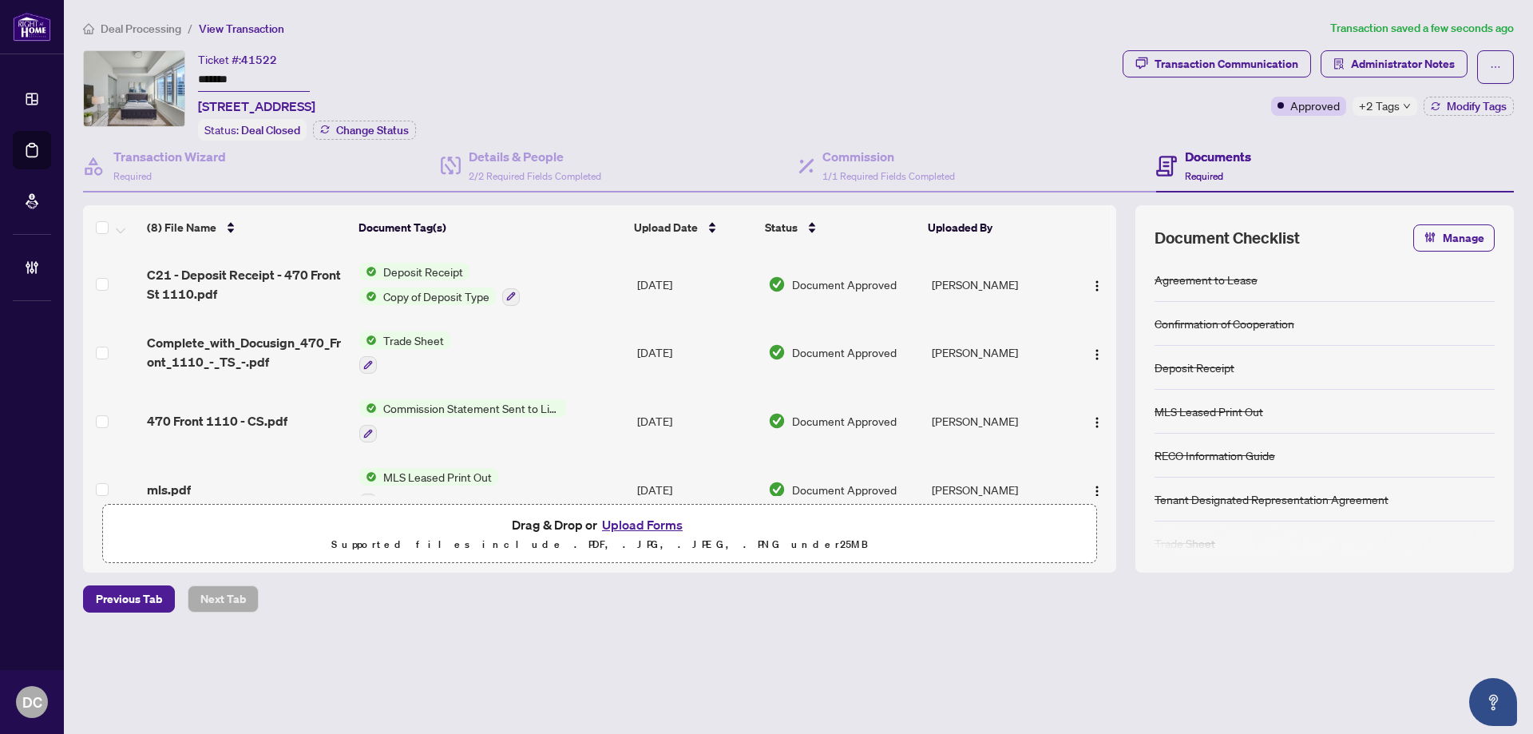
click at [1387, 111] on span "+2 Tags" at bounding box center [1379, 106] width 41 height 18
click at [1397, 58] on span "Administrator Notes" at bounding box center [1403, 64] width 104 height 26
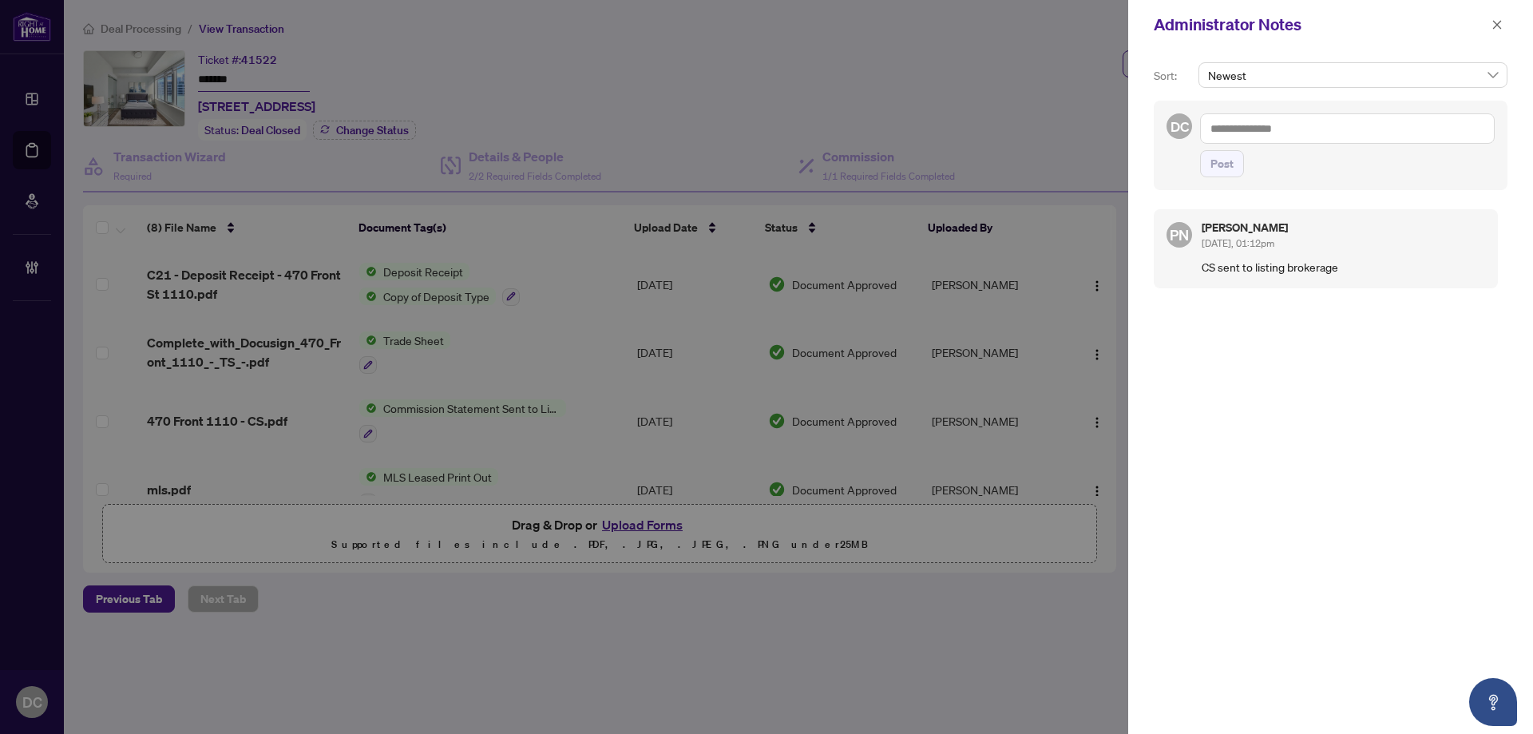
click at [1213, 128] on textarea at bounding box center [1347, 128] width 295 height 30
paste textarea "**********"
type textarea "**********"
click at [1235, 164] on button "Post" at bounding box center [1222, 163] width 44 height 27
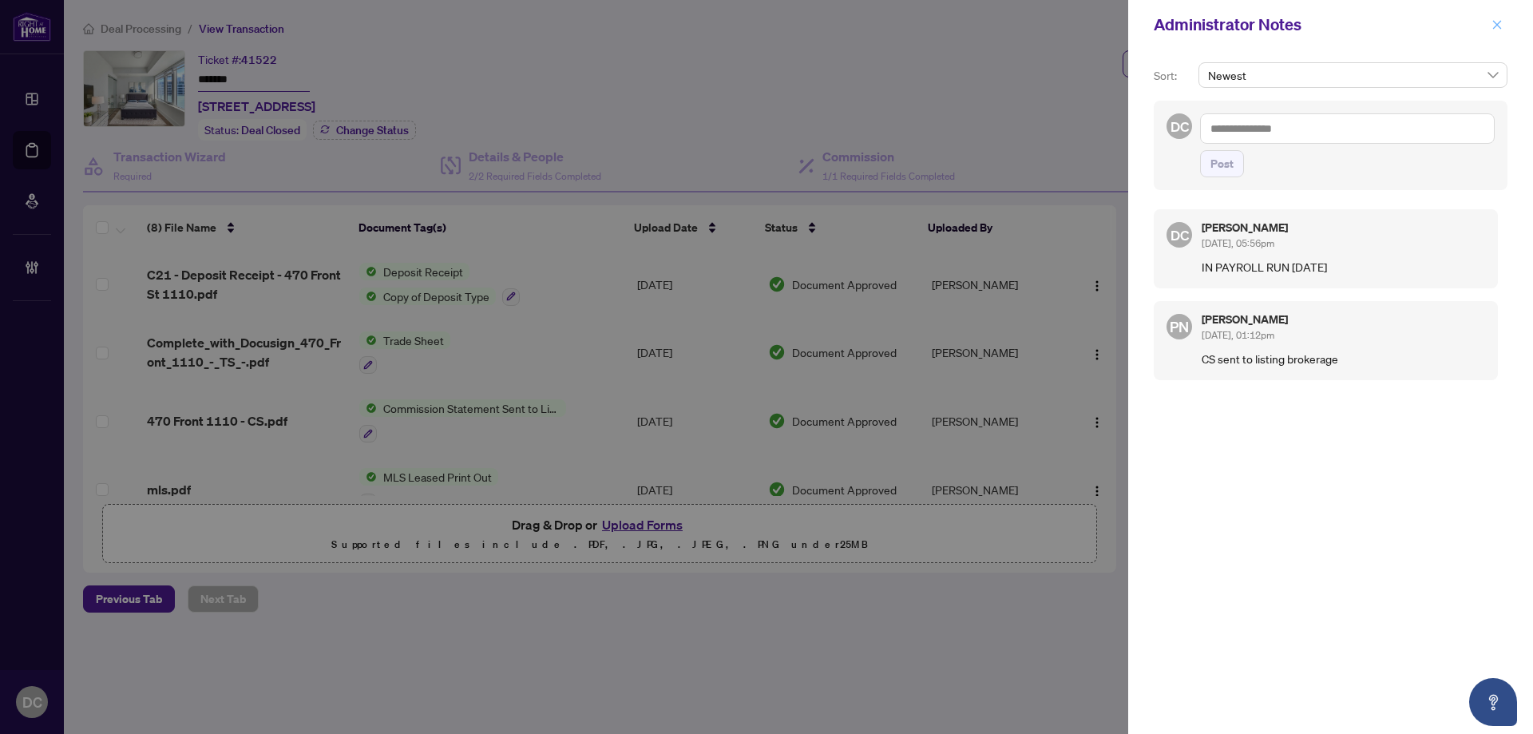
click at [1495, 28] on icon "close" at bounding box center [1496, 24] width 11 height 11
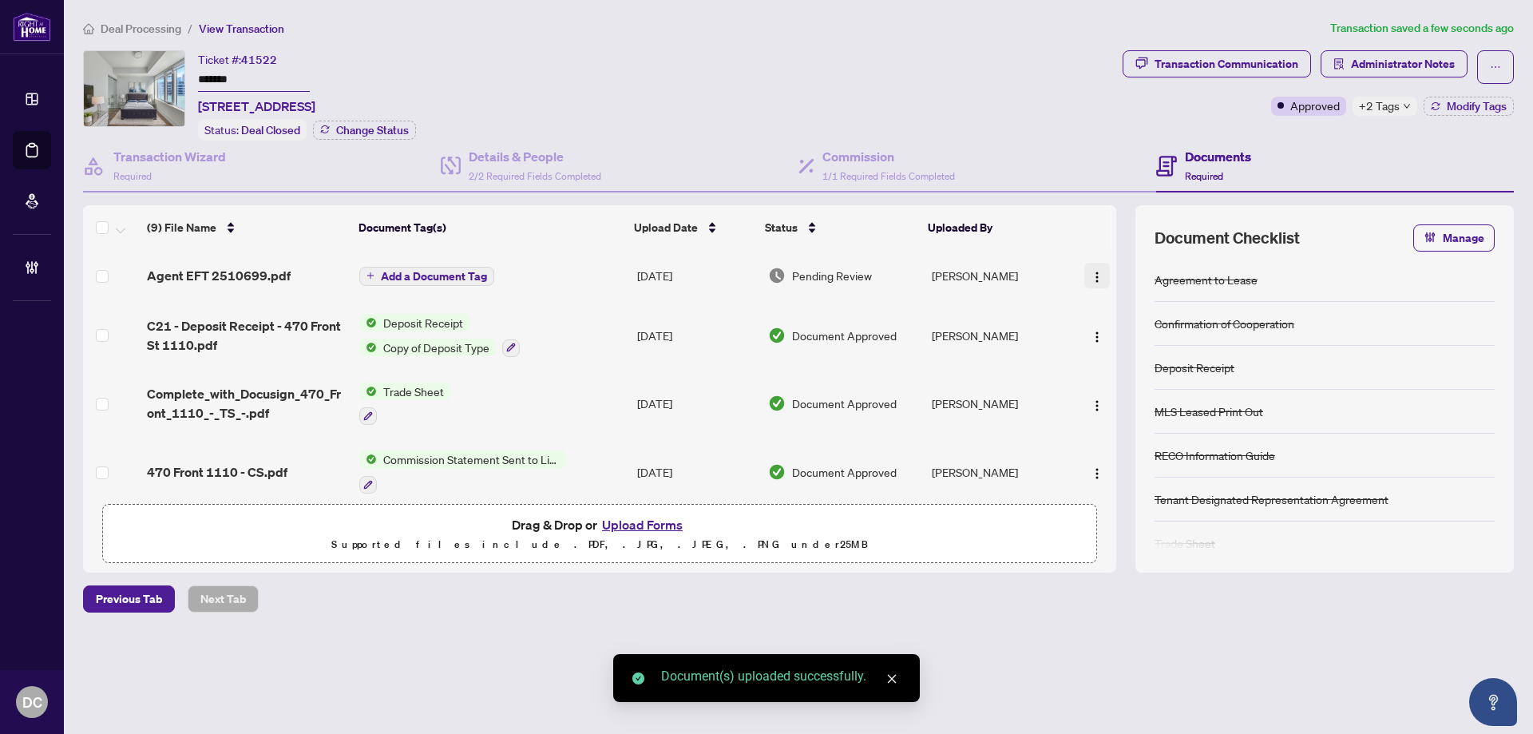
click at [1091, 278] on img "button" at bounding box center [1097, 277] width 13 height 13
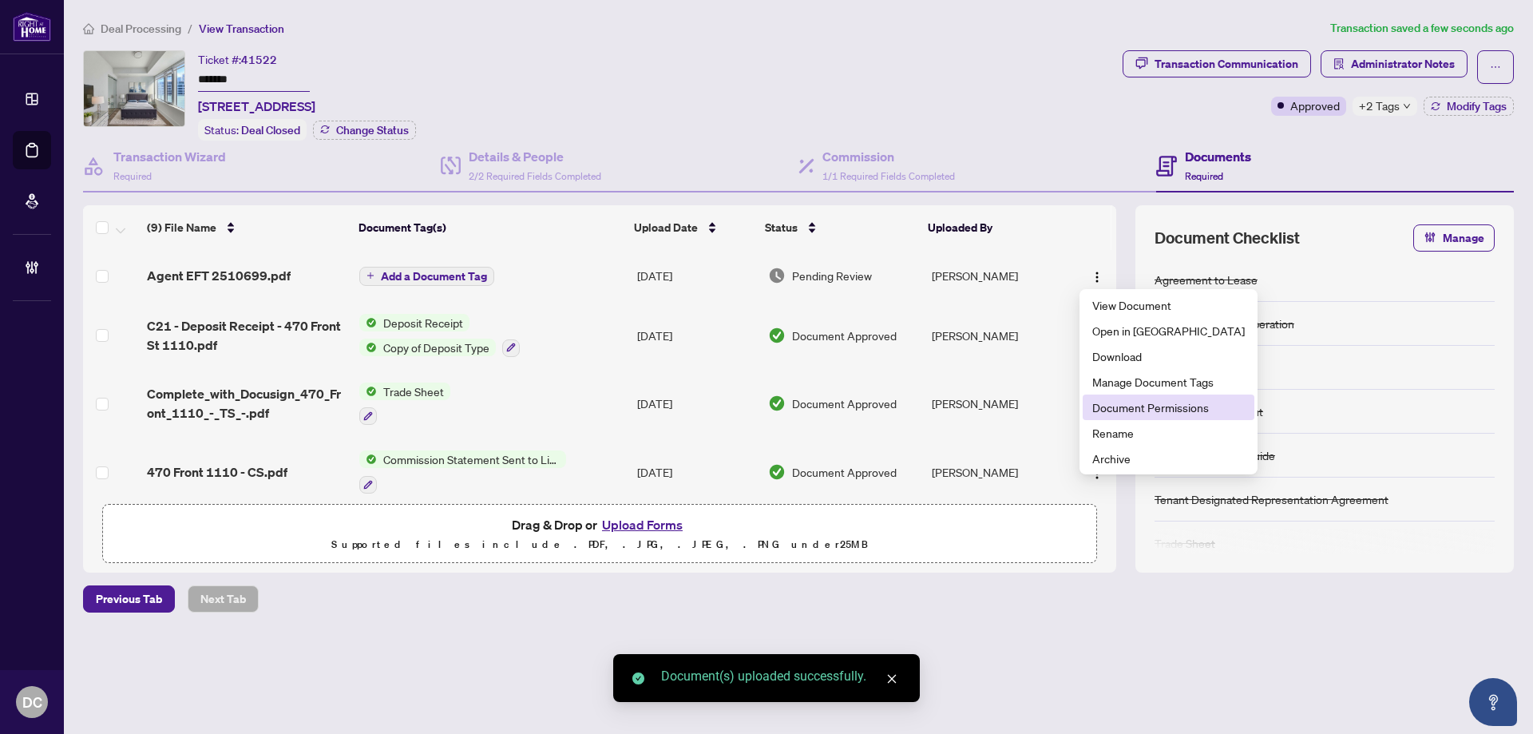
click at [1143, 407] on span "Document Permissions" at bounding box center [1168, 407] width 152 height 18
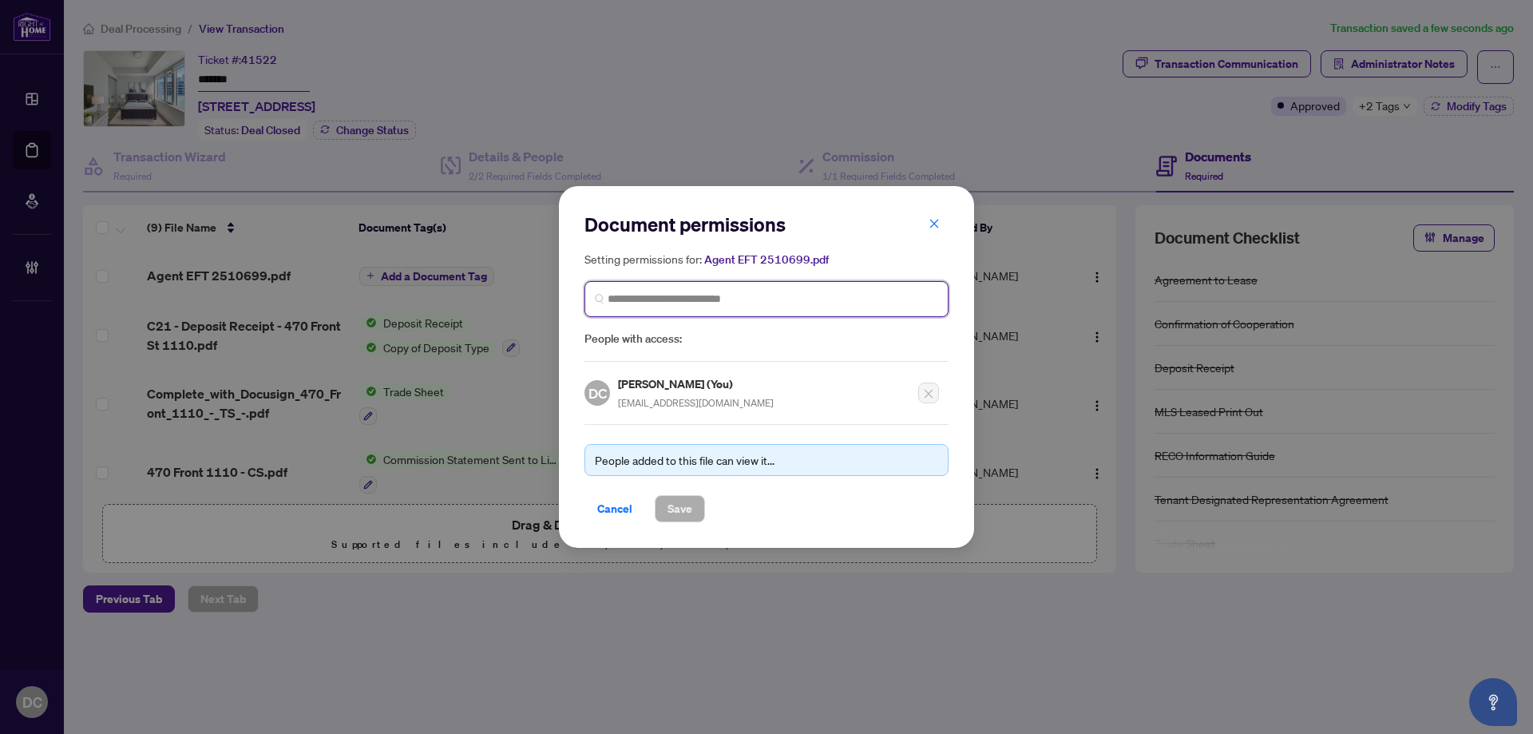
click at [819, 306] on input "search" at bounding box center [773, 299] width 331 height 17
click at [782, 295] on input "search" at bounding box center [773, 299] width 331 height 17
type input "********"
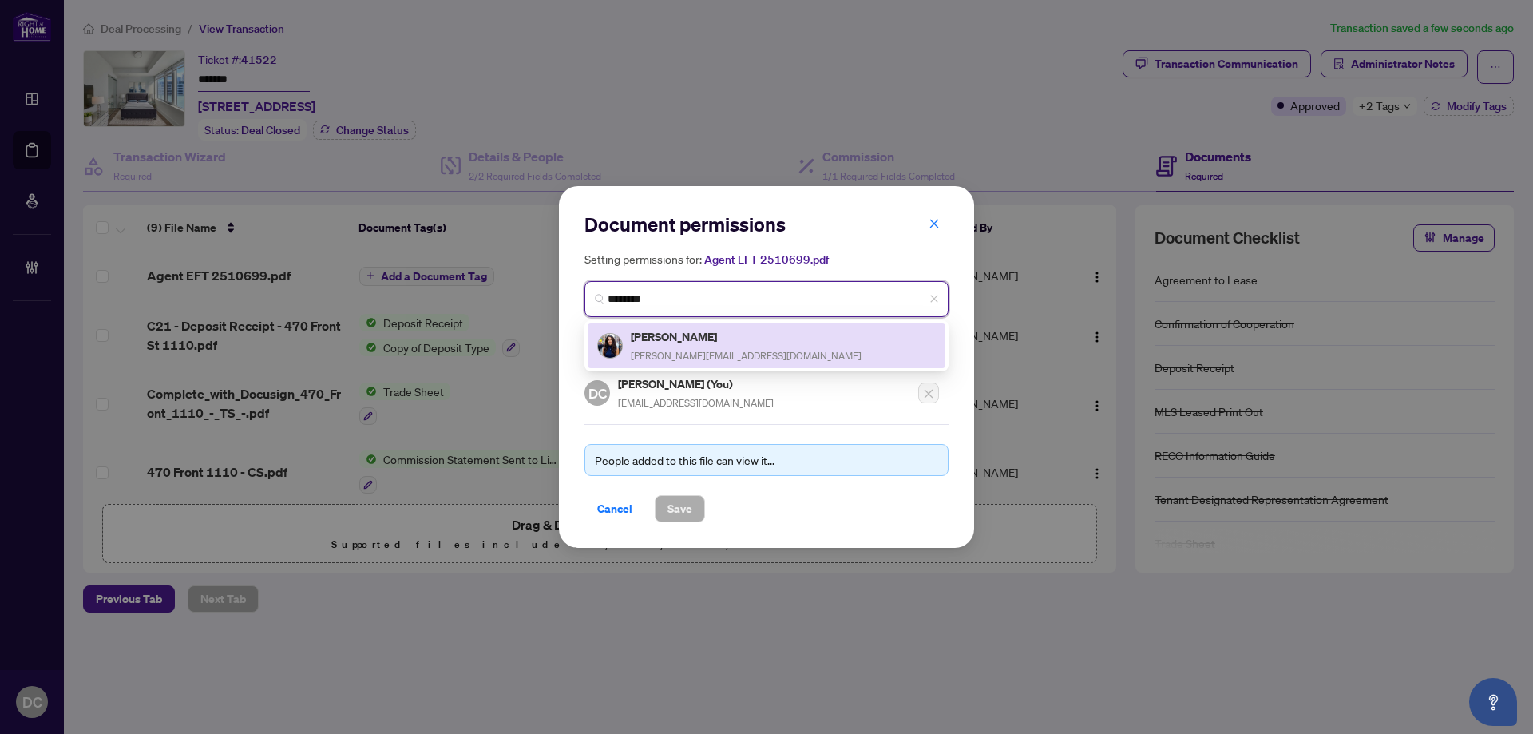
click at [670, 351] on span "[PERSON_NAME][EMAIL_ADDRESS][DOMAIN_NAME]" at bounding box center [746, 356] width 231 height 12
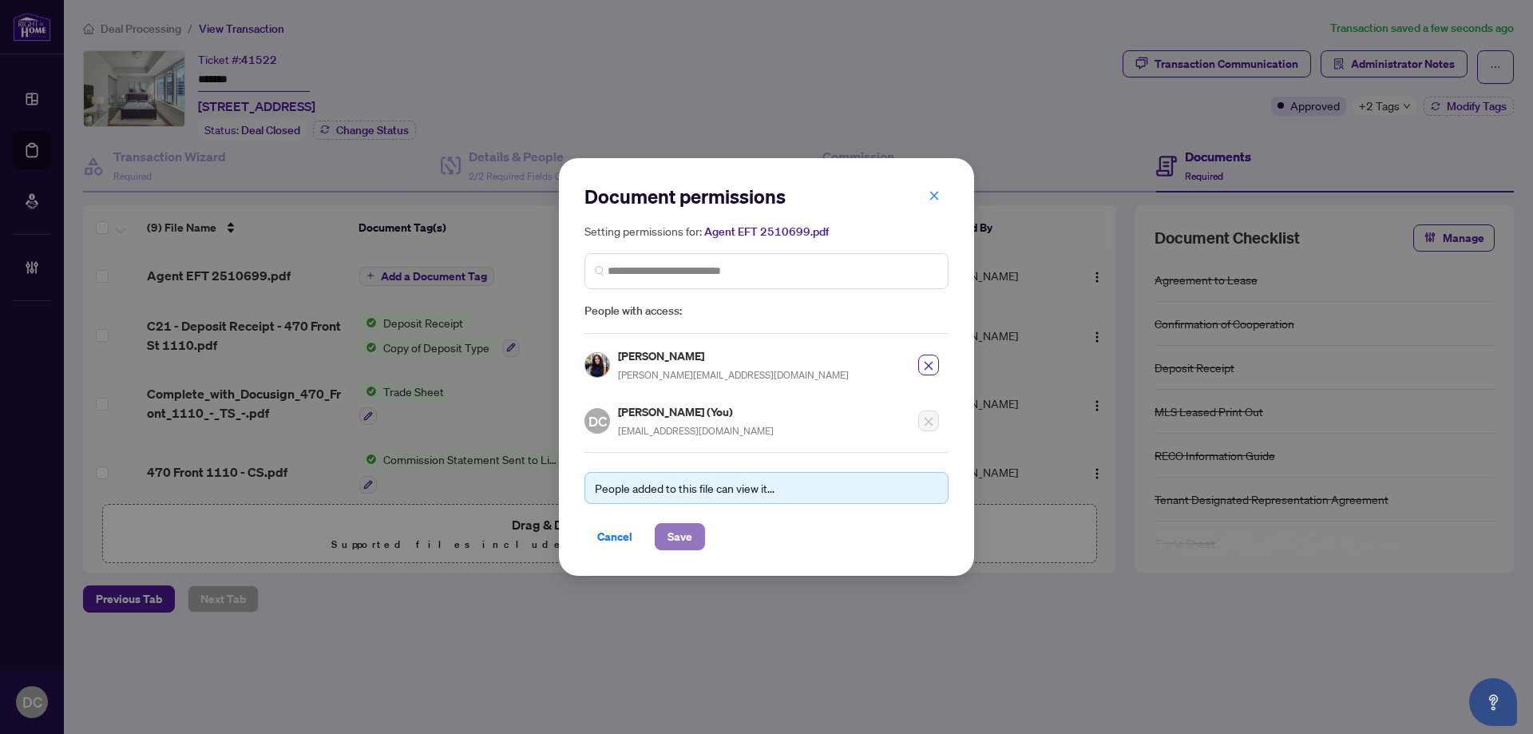
click at [690, 547] on span "Save" at bounding box center [679, 537] width 25 height 26
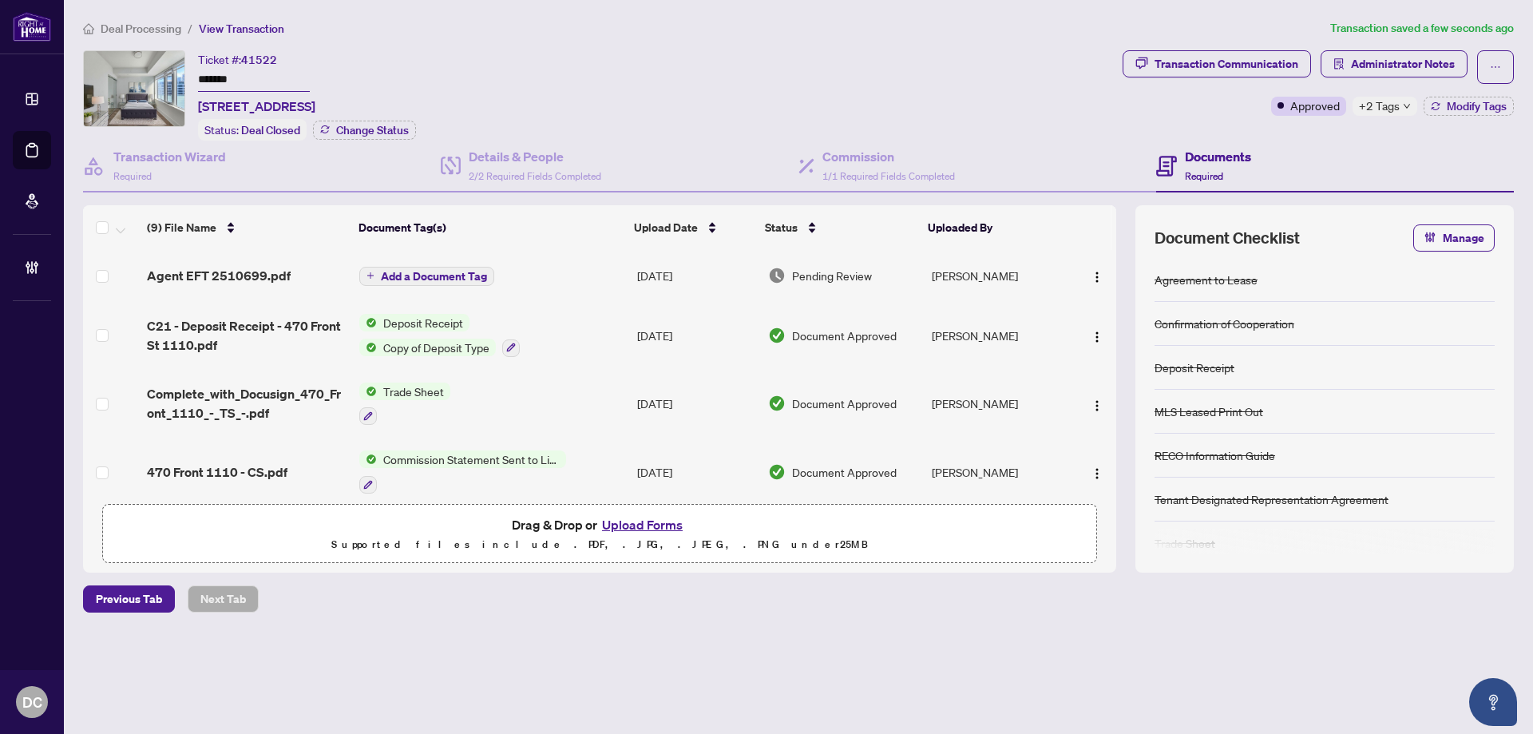
click at [476, 278] on span "Add a Document Tag" at bounding box center [434, 276] width 106 height 11
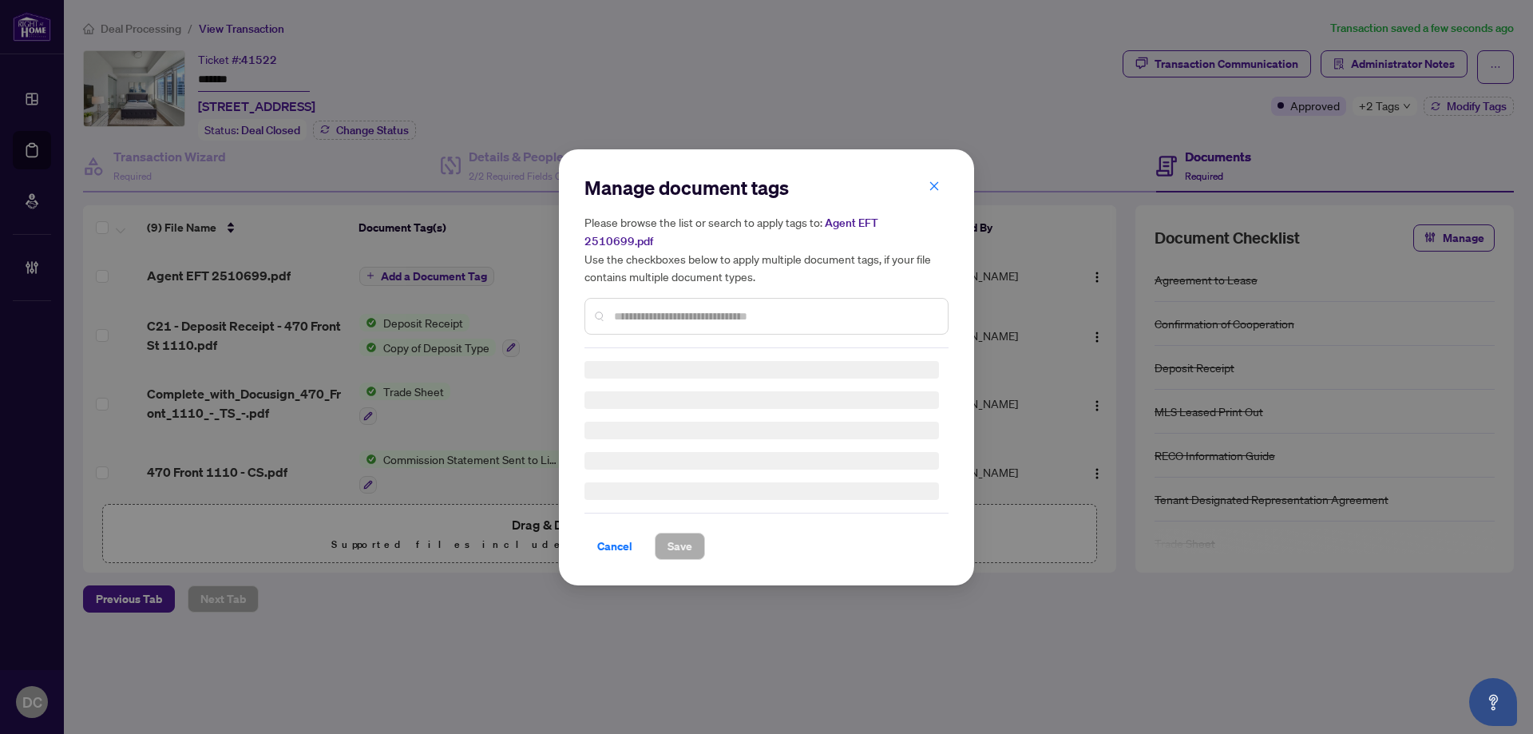
click at [740, 300] on div "Manage document tags Please browse the list or search to apply tags to: Agent E…" at bounding box center [766, 261] width 364 height 173
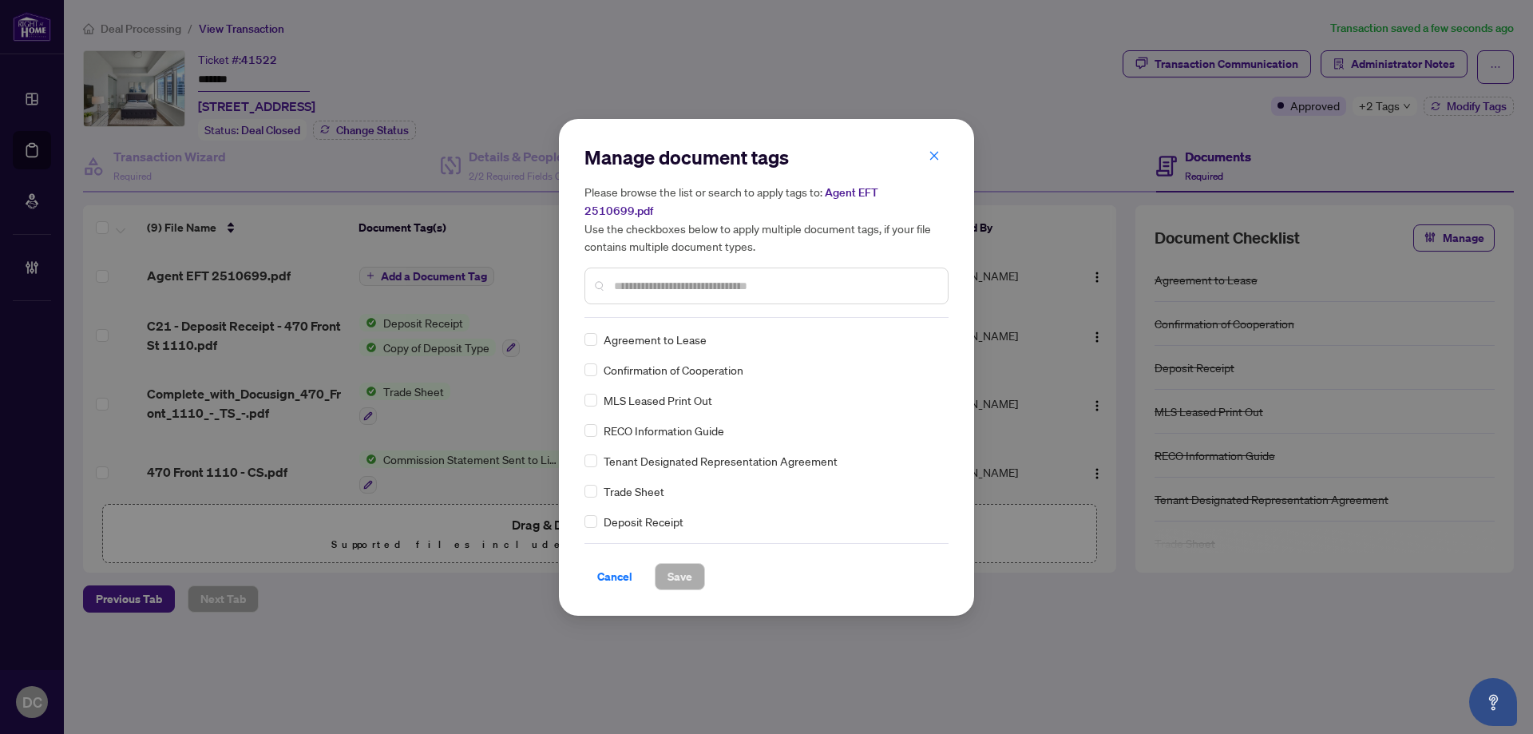
click at [803, 277] on input "text" at bounding box center [774, 286] width 321 height 18
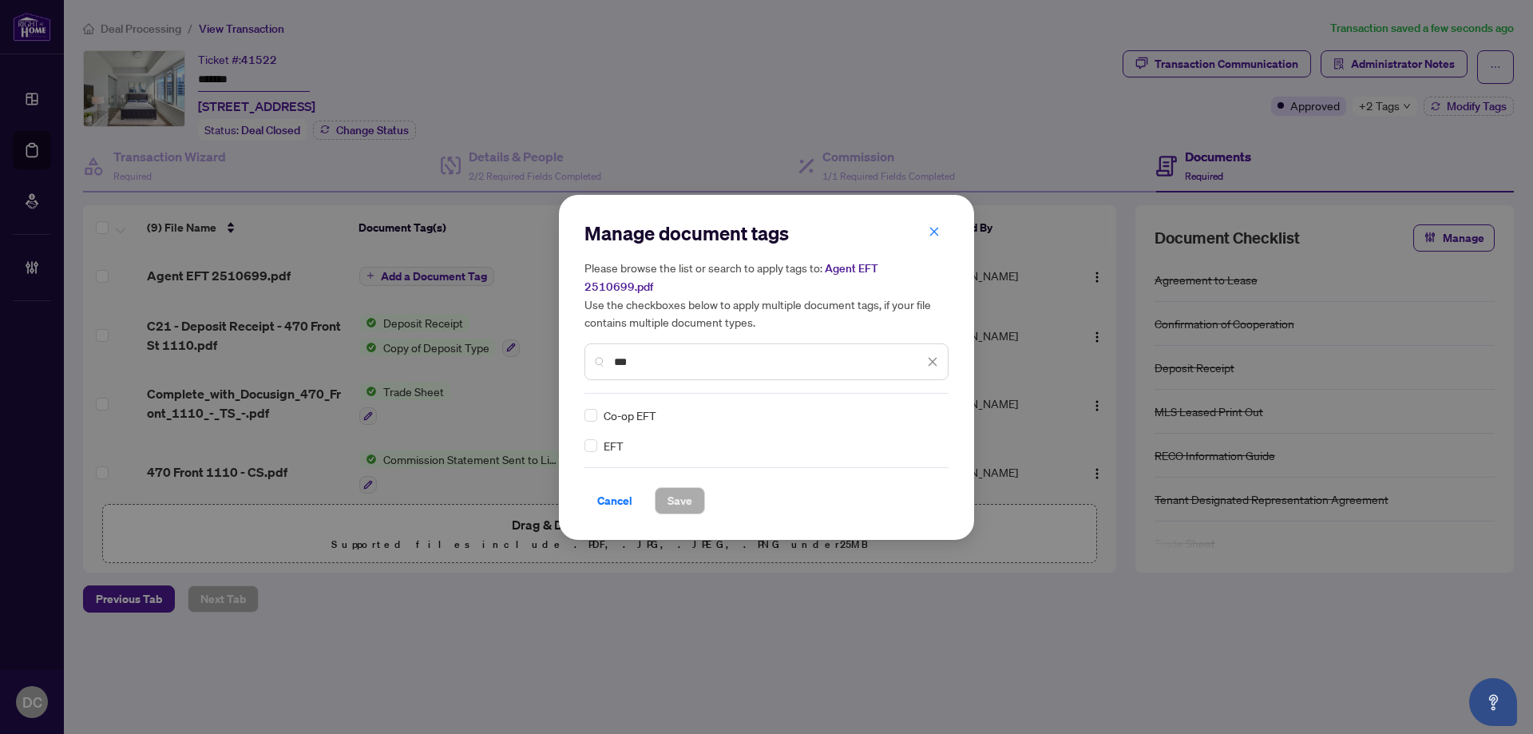
type input "***"
click at [912, 407] on img at bounding box center [916, 415] width 16 height 16
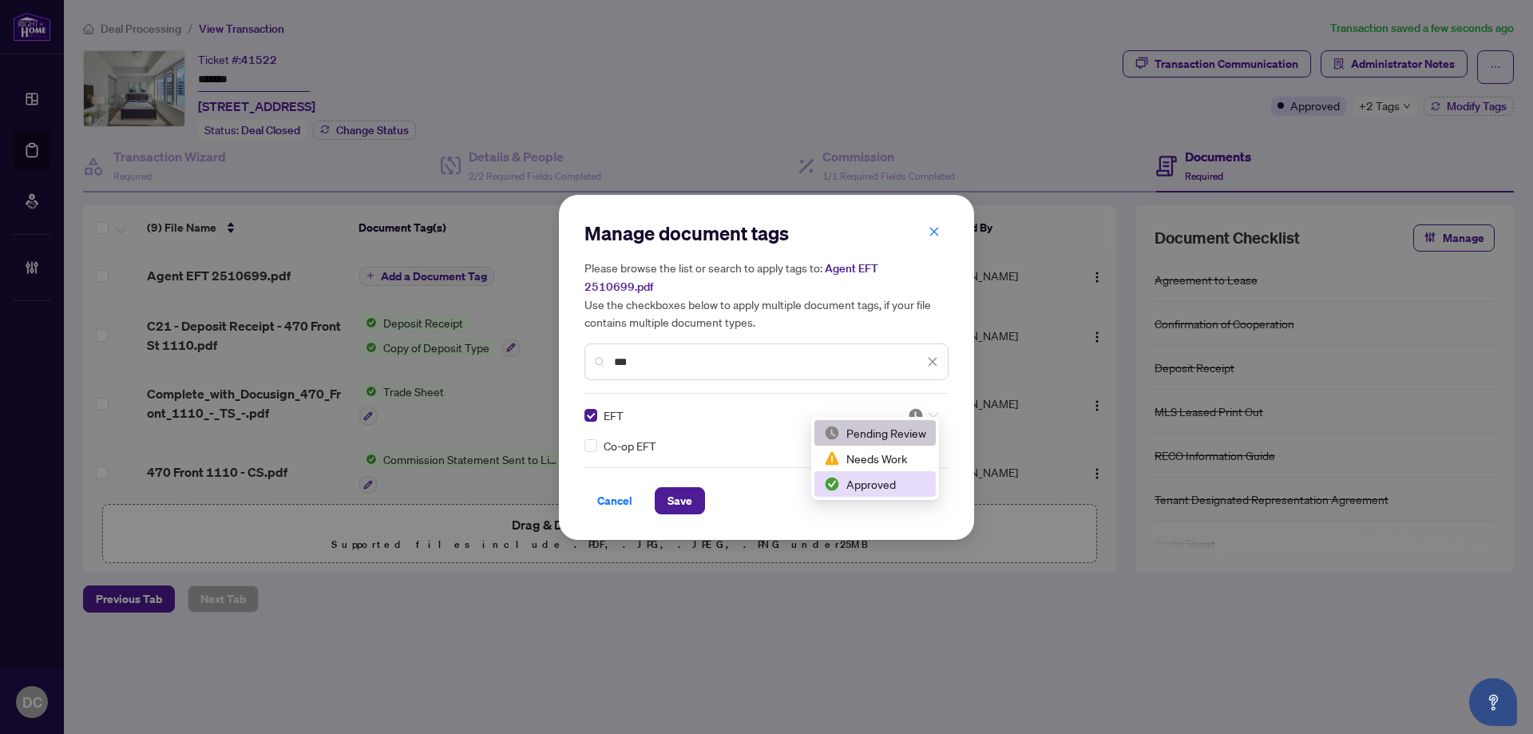
click at [874, 485] on div "Approved" at bounding box center [875, 484] width 102 height 18
drag, startPoint x: 660, startPoint y: 502, endPoint x: 672, endPoint y: 494, distance: 14.4
click at [661, 501] on button "Save" at bounding box center [680, 500] width 50 height 27
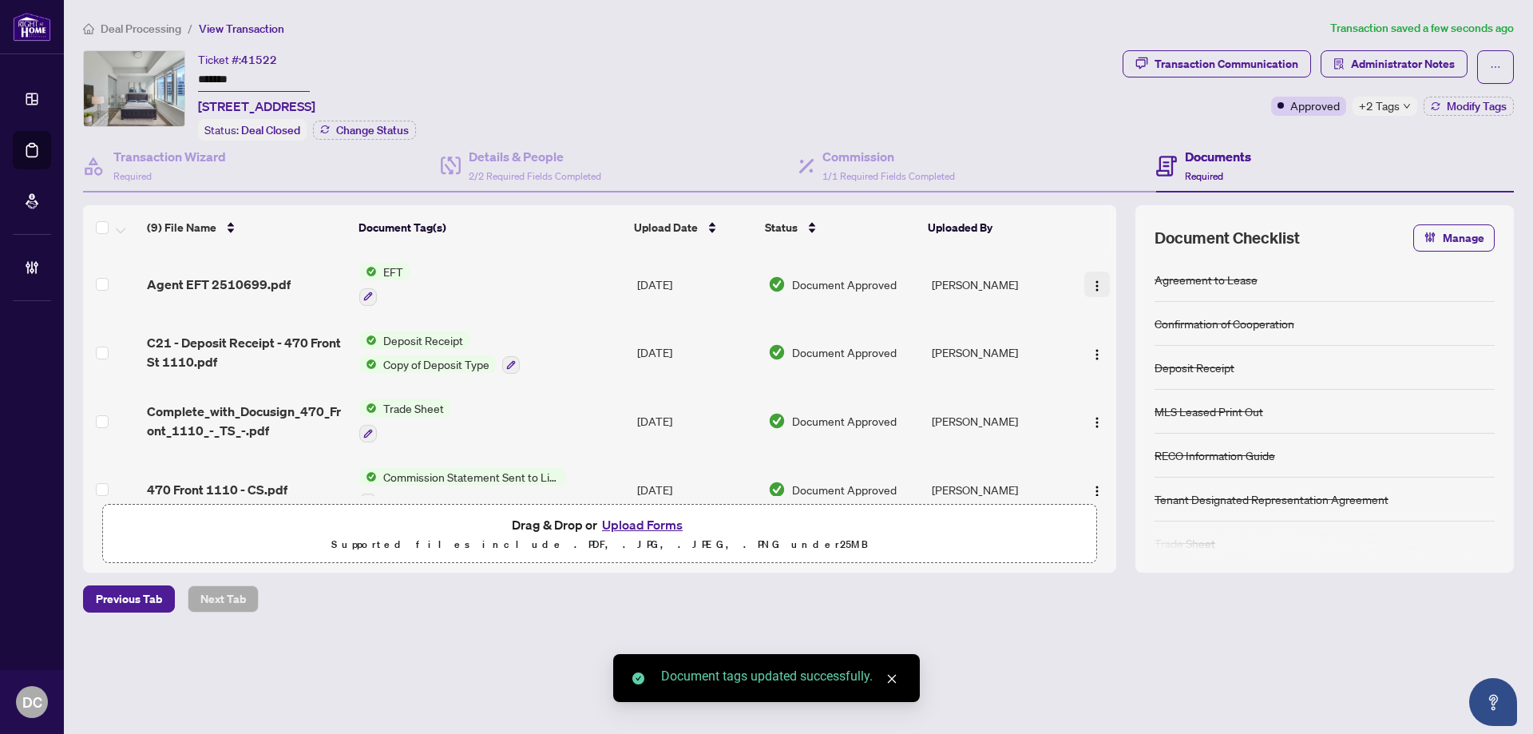
click at [1094, 279] on img "button" at bounding box center [1097, 285] width 13 height 13
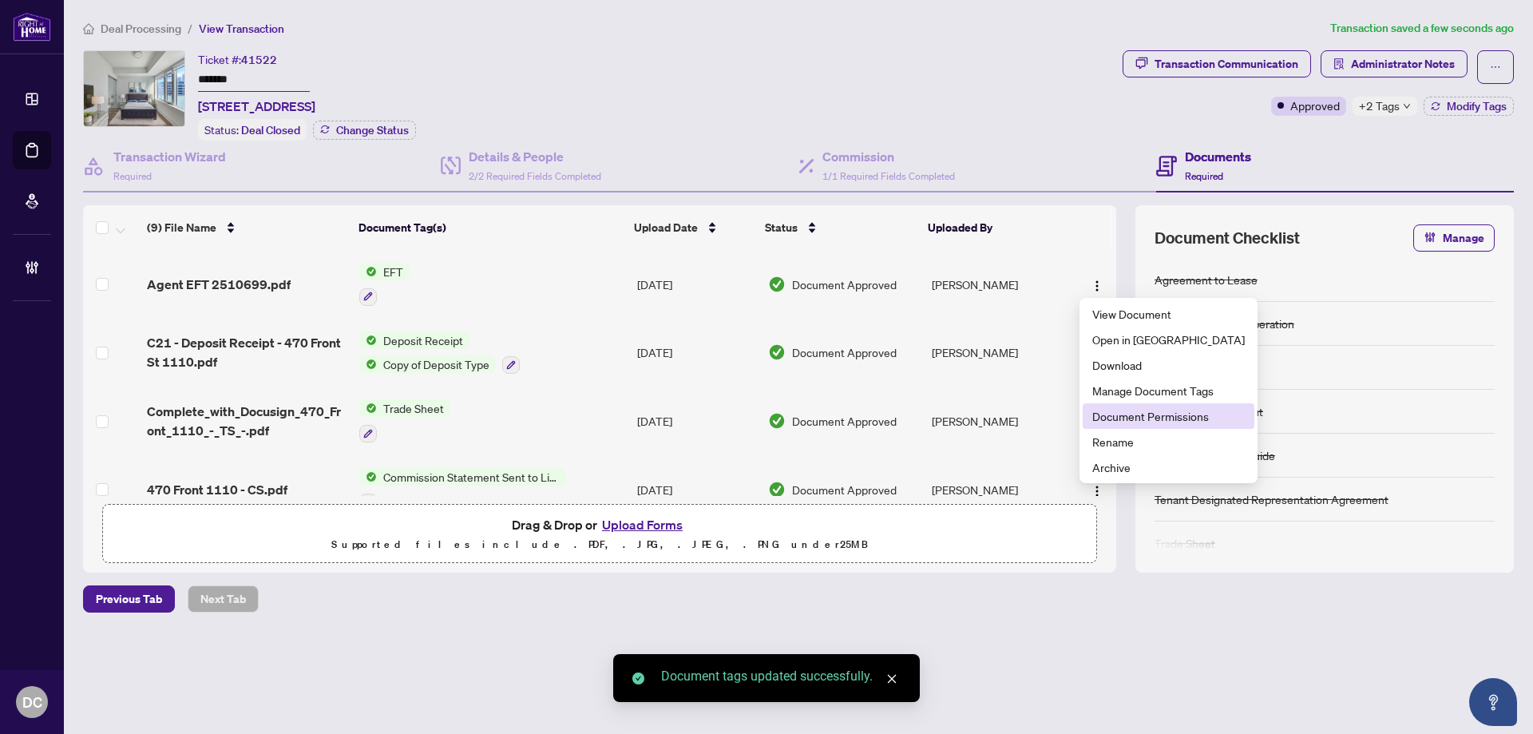
click at [1133, 413] on span "Document Permissions" at bounding box center [1168, 416] width 152 height 18
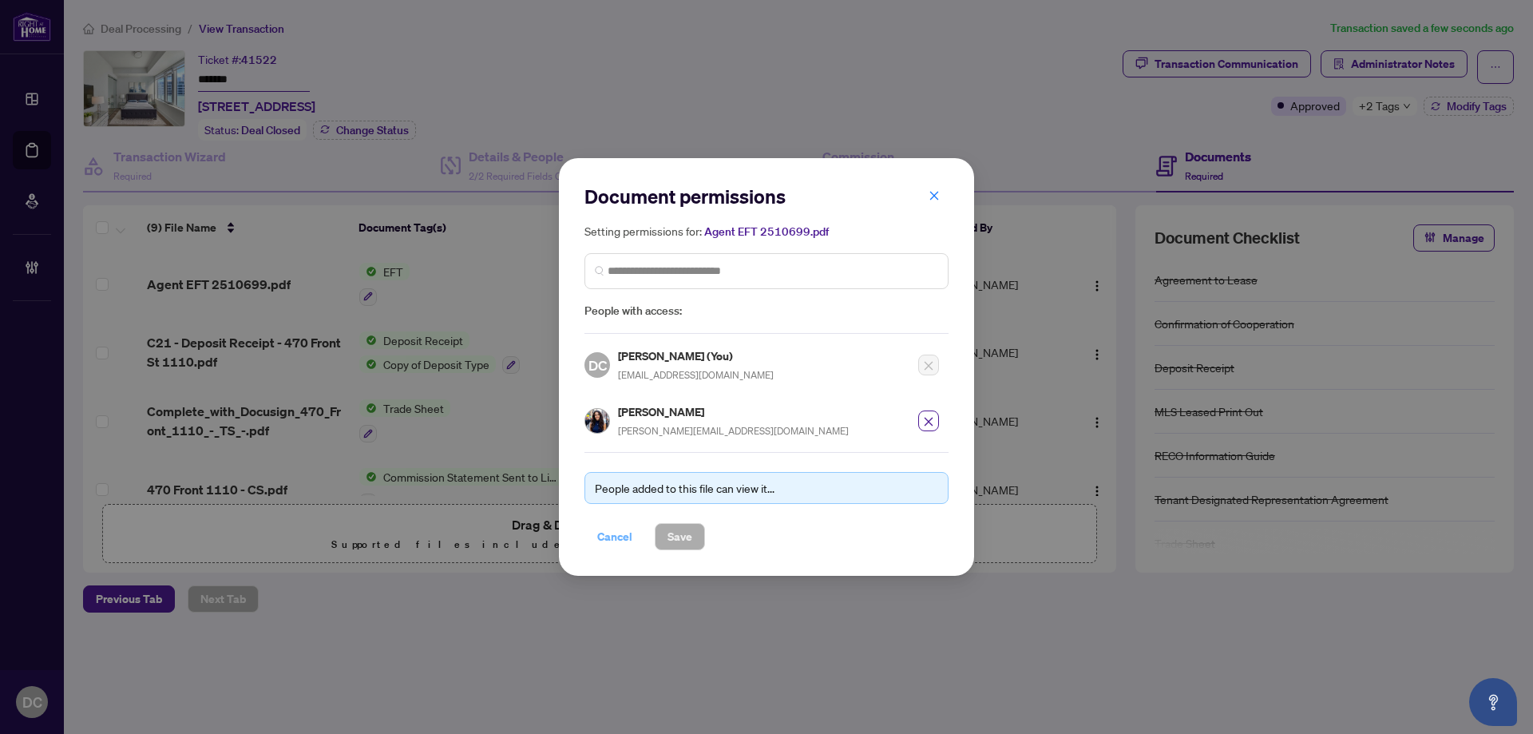
click at [601, 536] on span "Cancel" at bounding box center [614, 537] width 35 height 26
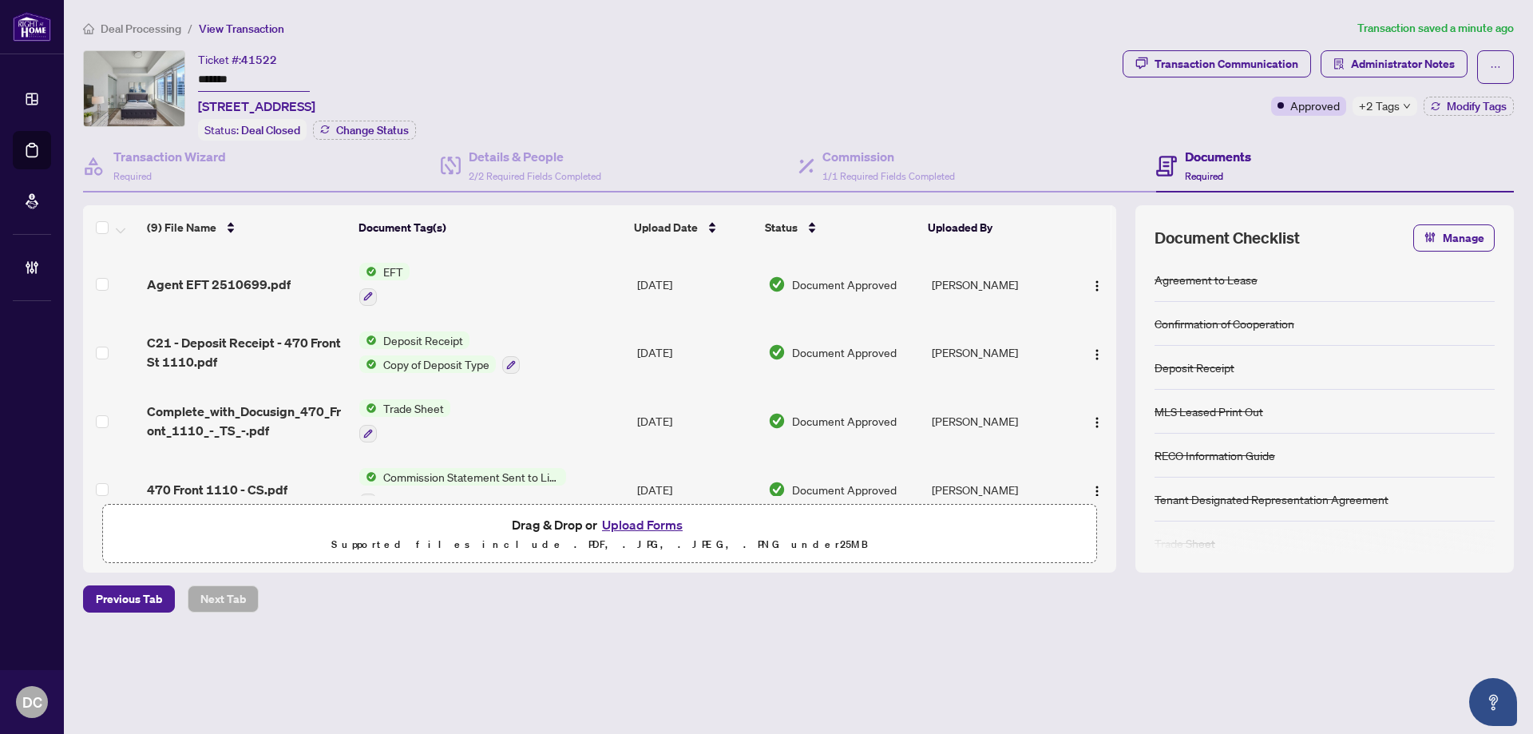
click at [1373, 78] on span "Administrator Notes" at bounding box center [1394, 67] width 147 height 34
click at [1379, 69] on span "Administrator Notes" at bounding box center [1403, 64] width 104 height 26
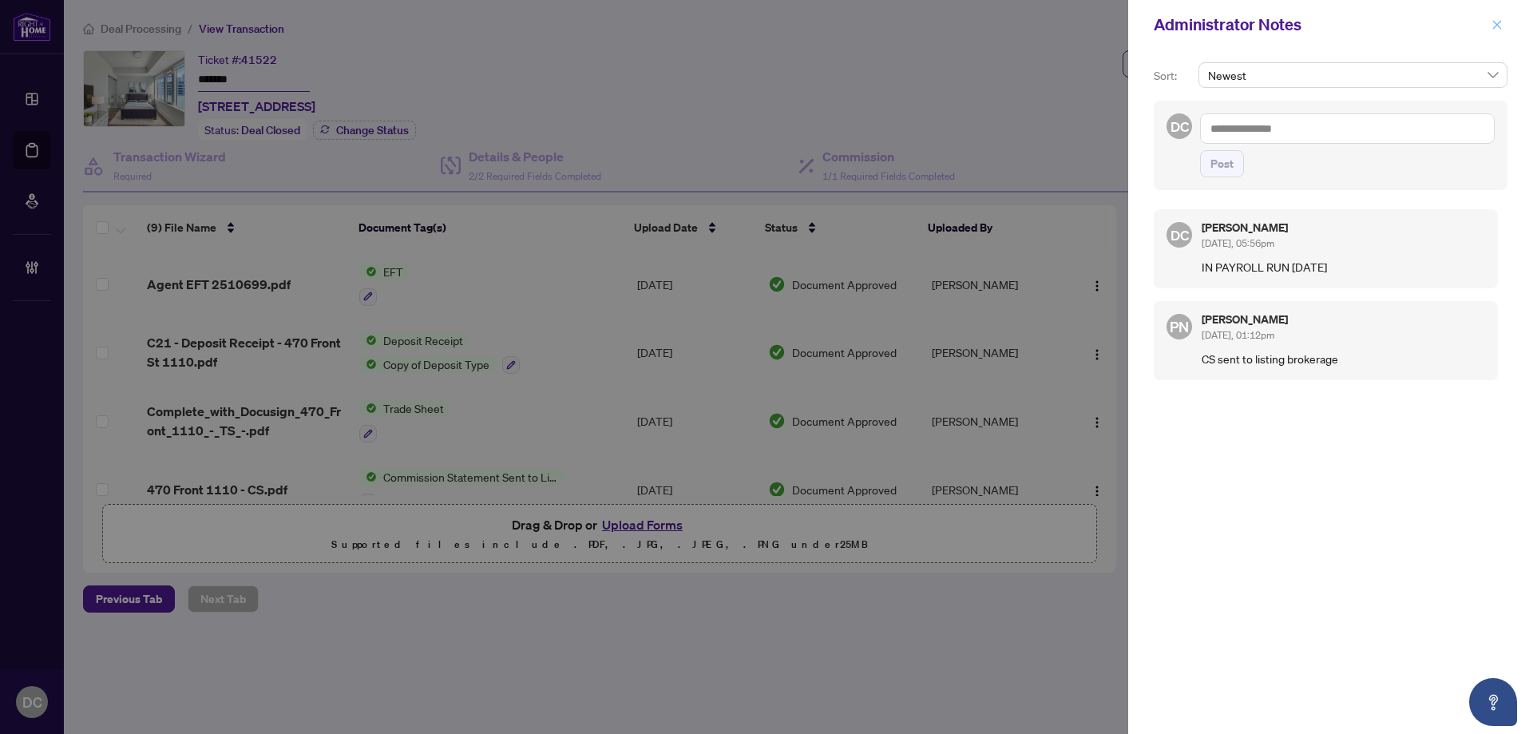
click at [1492, 26] on icon "close" at bounding box center [1496, 24] width 11 height 11
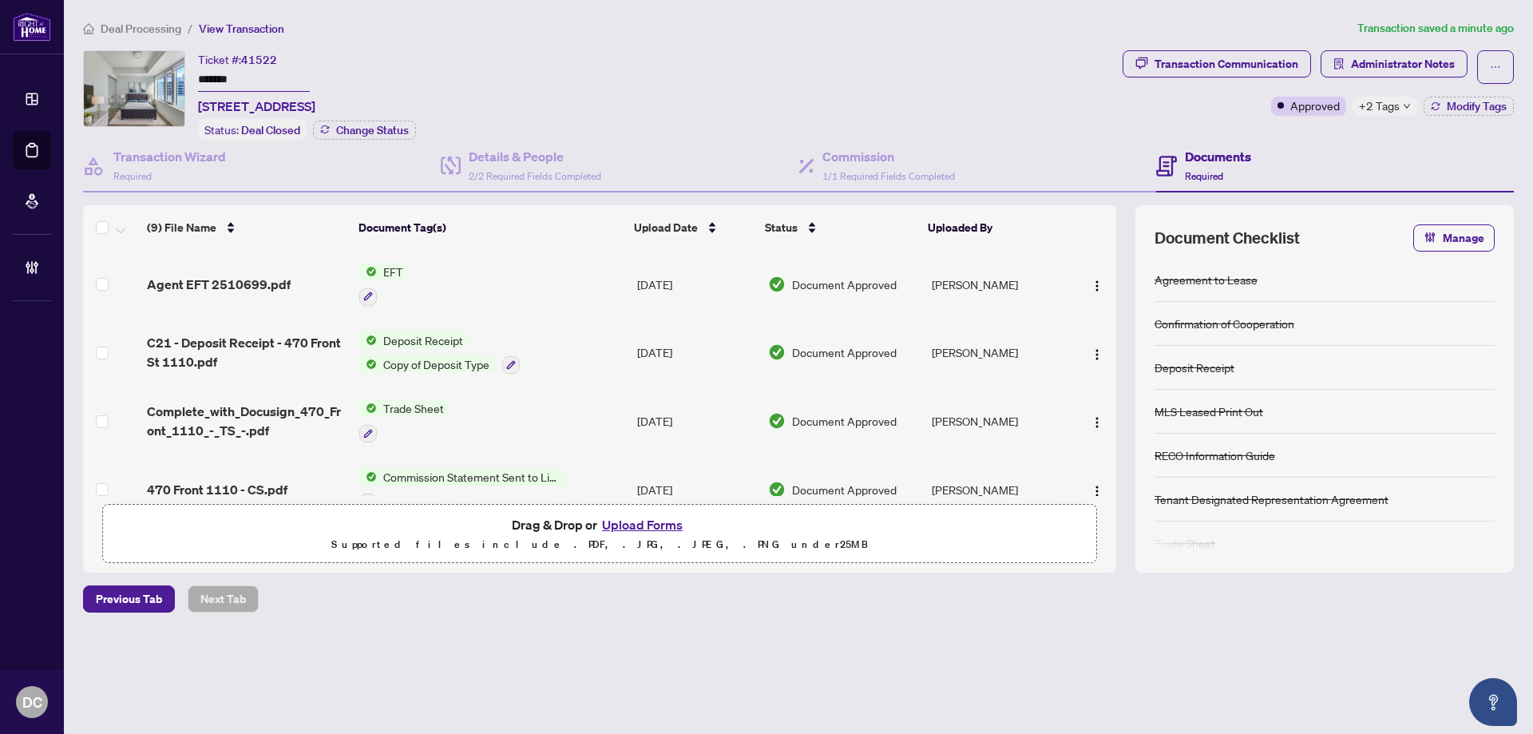
click at [1407, 105] on icon "down" at bounding box center [1407, 106] width 6 height 5
click at [156, 26] on span "Deal Processing" at bounding box center [141, 29] width 81 height 14
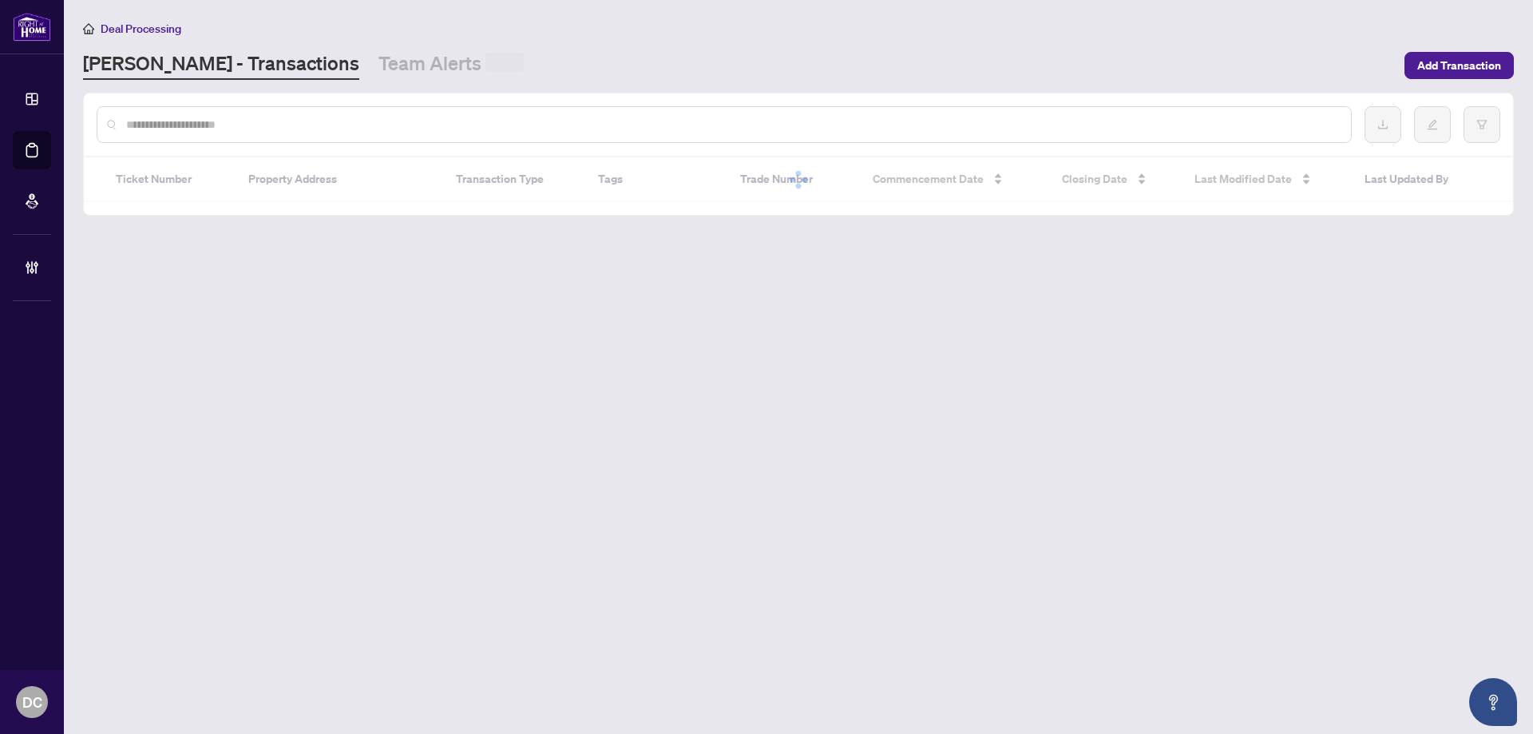
click at [257, 127] on input "text" at bounding box center [732, 125] width 1212 height 18
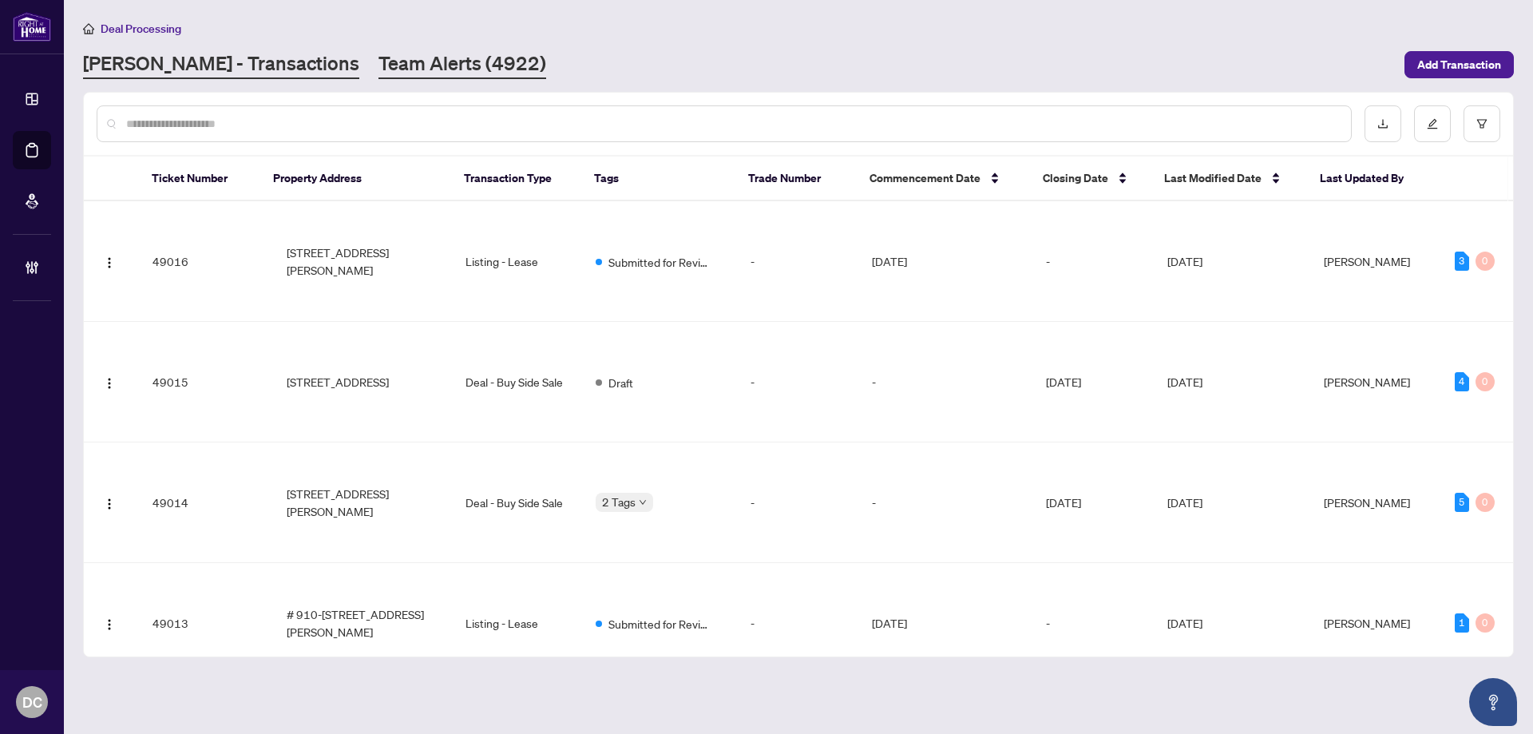
paste input "*******"
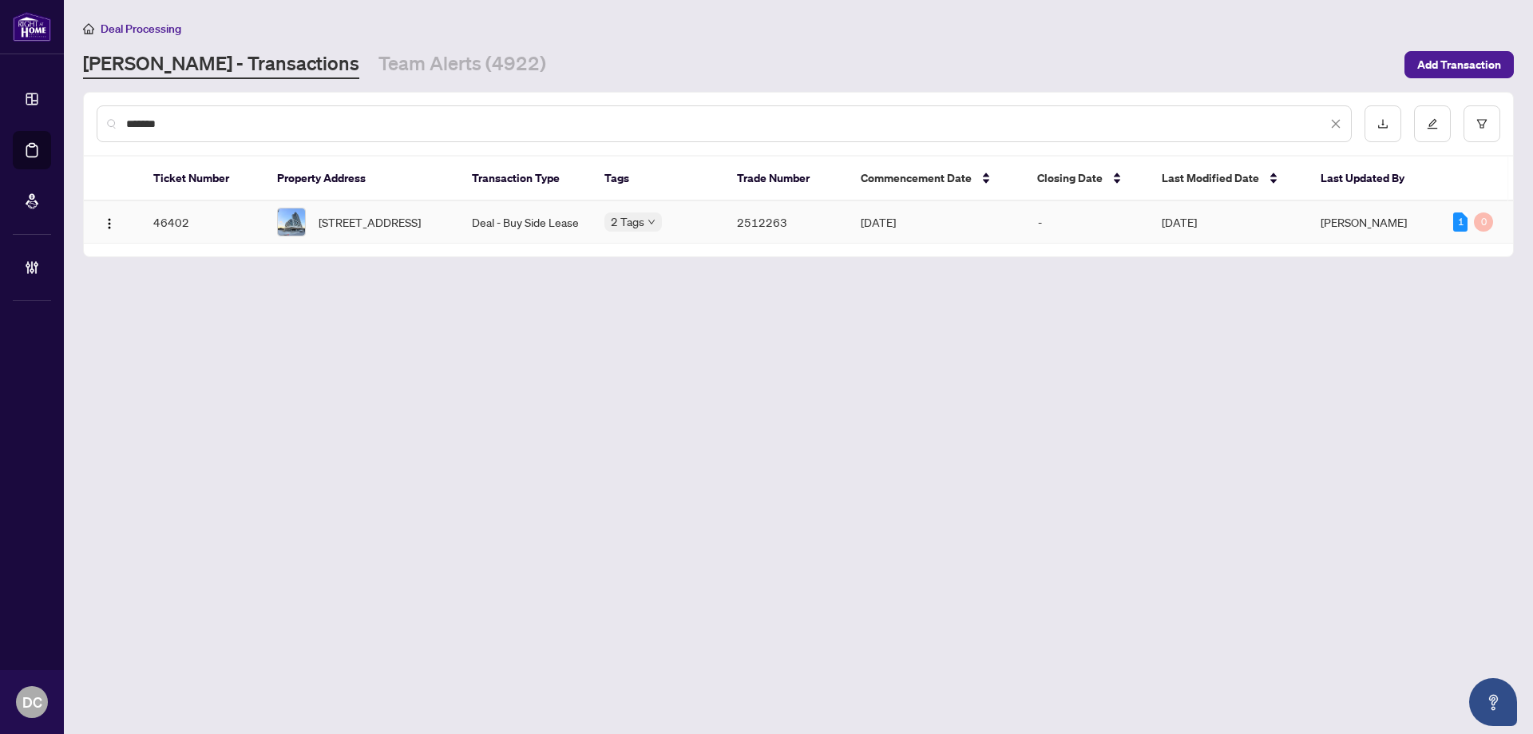
type input "*******"
click at [421, 231] on span "[STREET_ADDRESS]" at bounding box center [370, 222] width 102 height 18
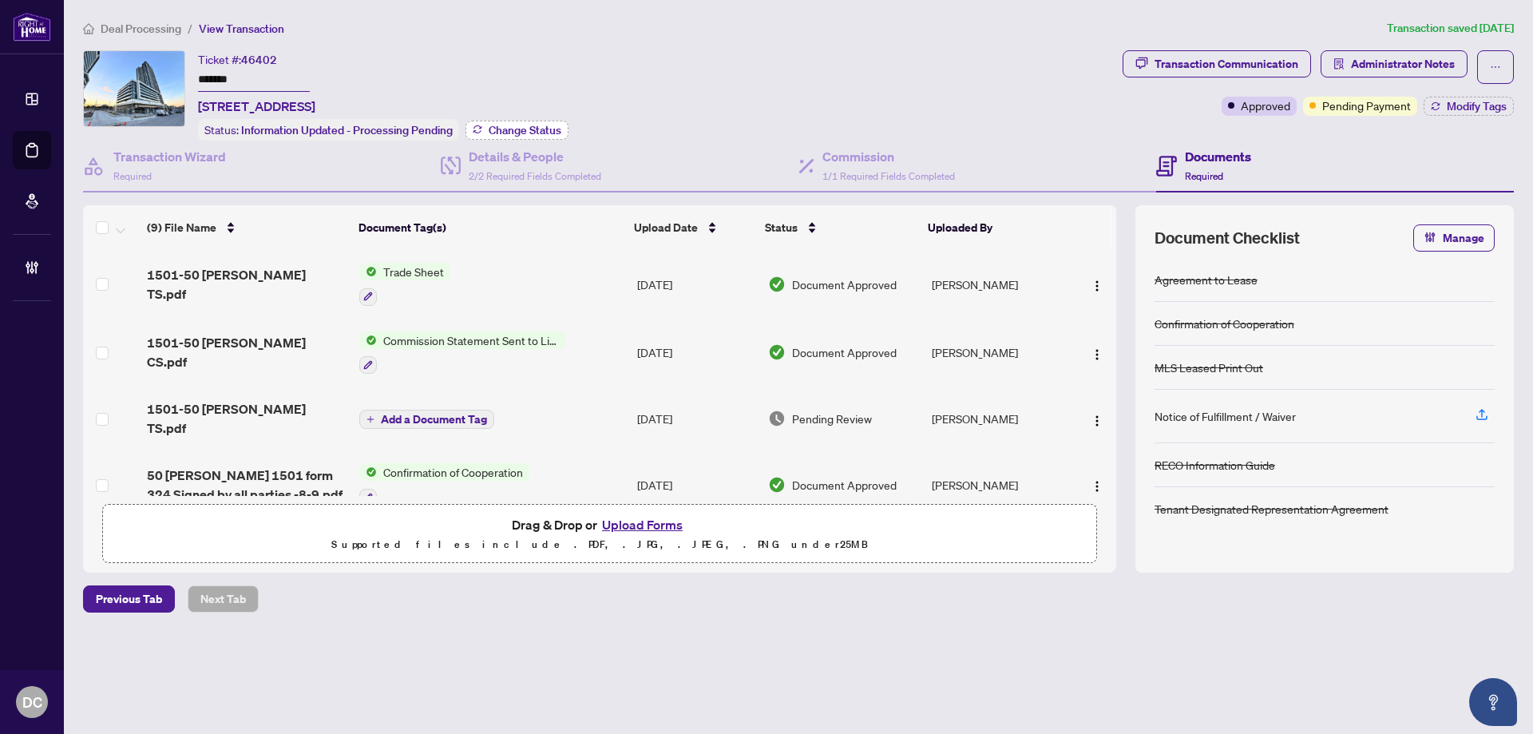
click at [488, 125] on button "Change Status" at bounding box center [516, 130] width 103 height 19
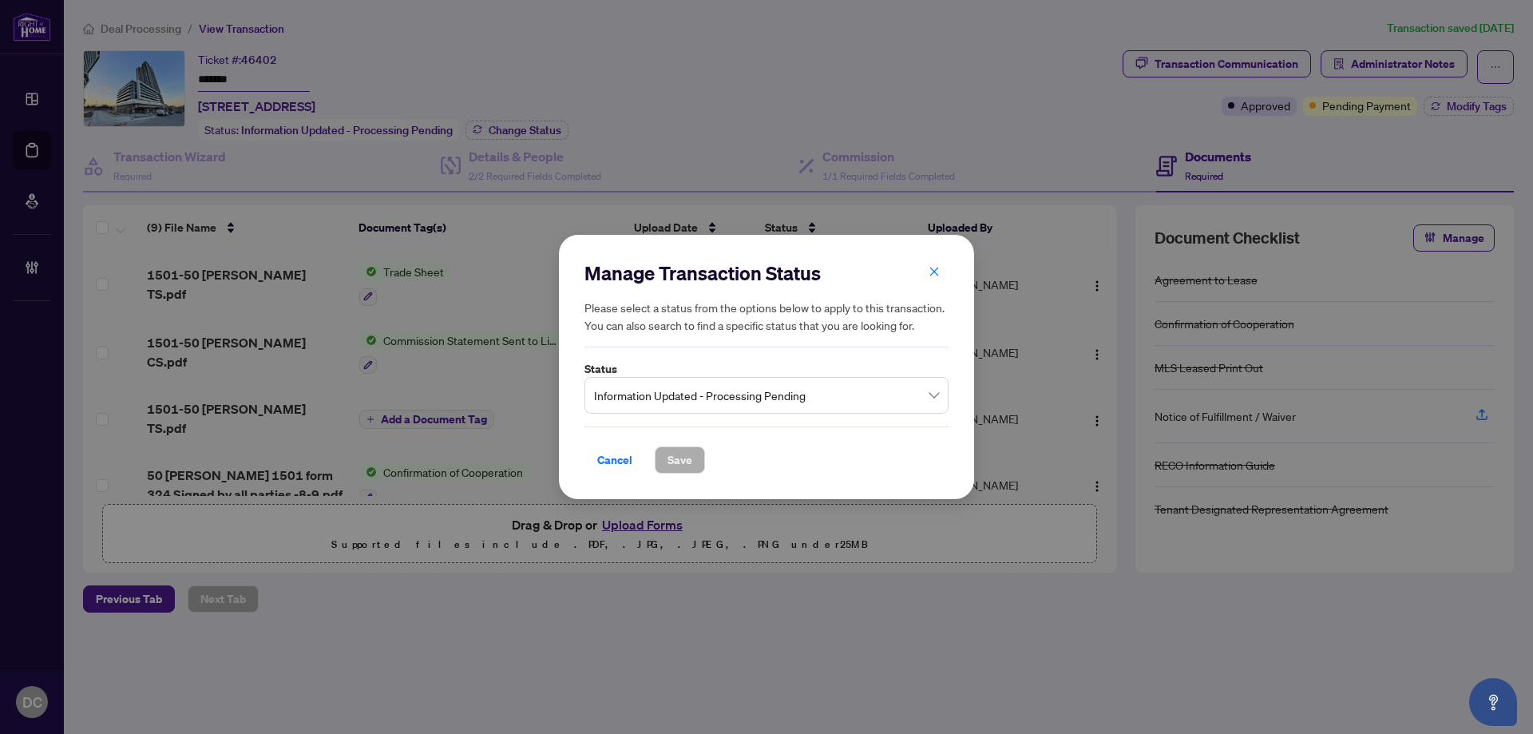
click at [854, 400] on span "Information Updated - Processing Pending" at bounding box center [766, 395] width 345 height 30
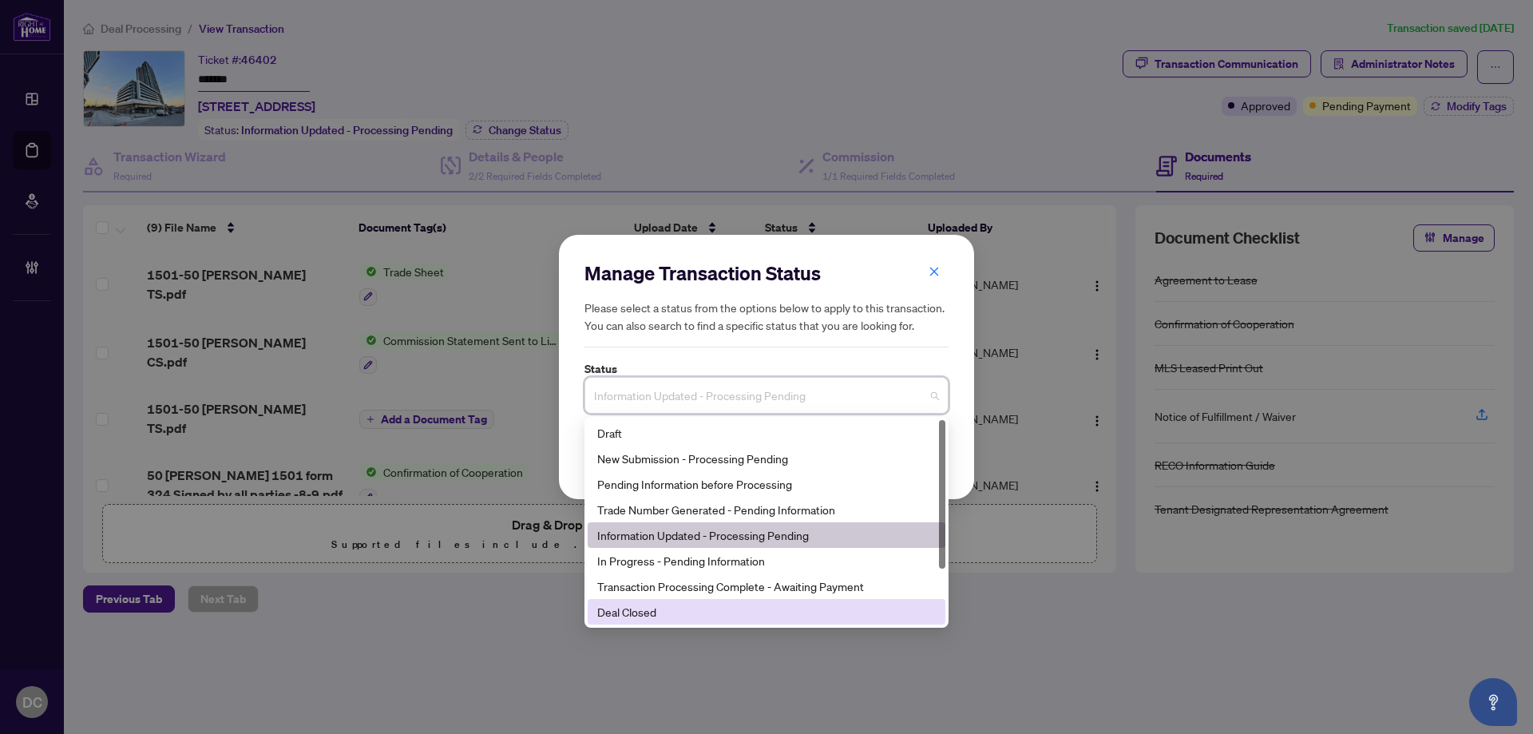
click at [633, 615] on div "Deal Closed" at bounding box center [766, 612] width 339 height 18
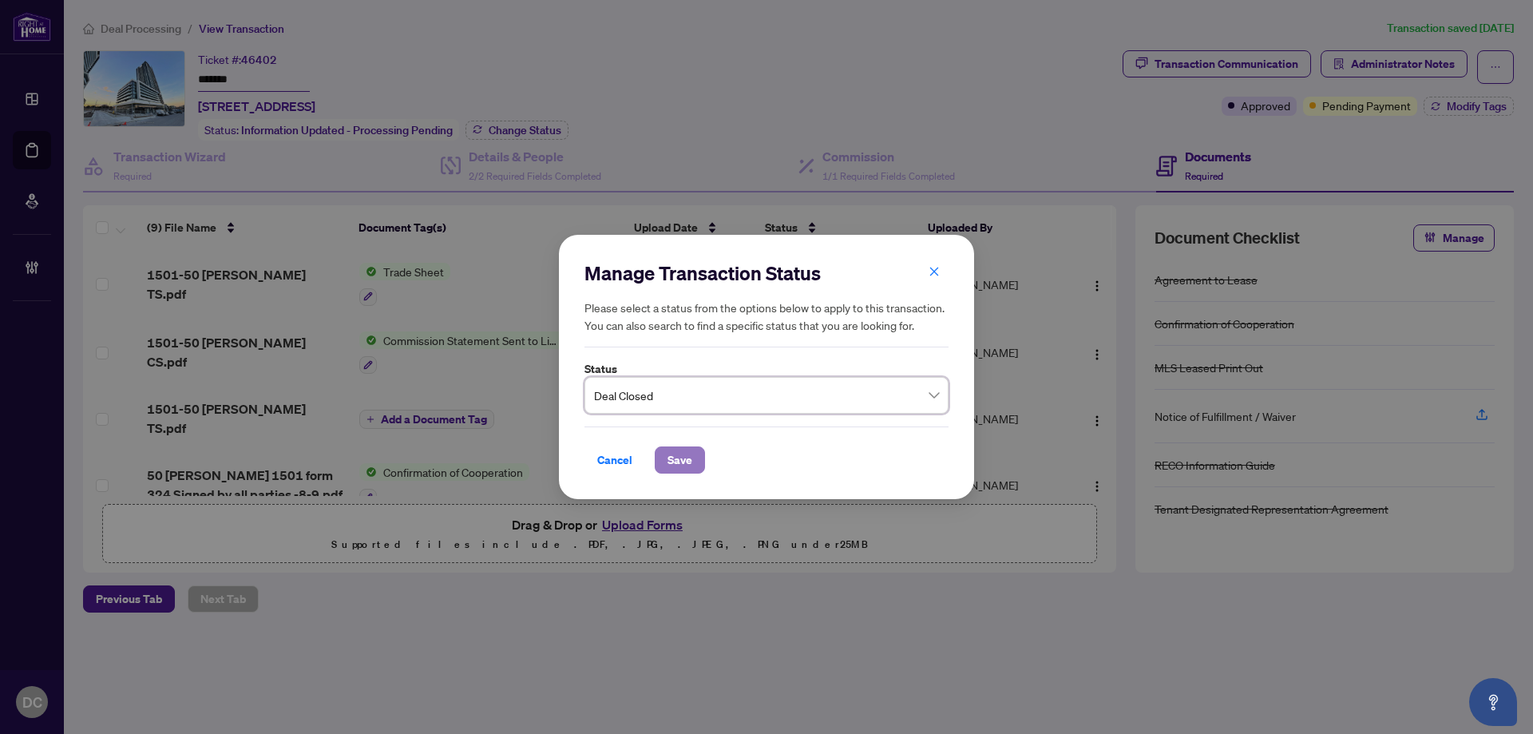
click at [685, 457] on span "Save" at bounding box center [679, 460] width 25 height 26
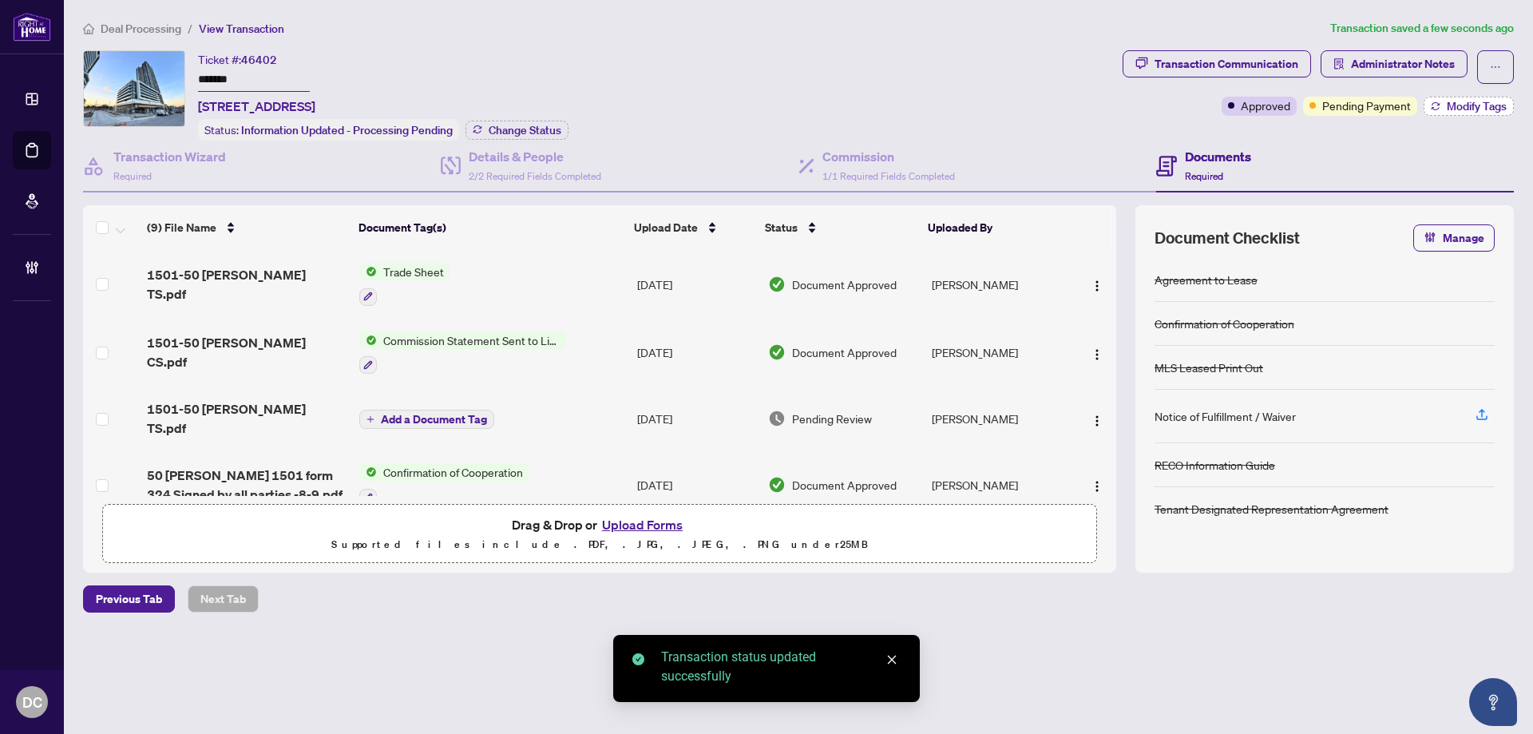
click at [1451, 112] on button "Modify Tags" at bounding box center [1469, 106] width 90 height 19
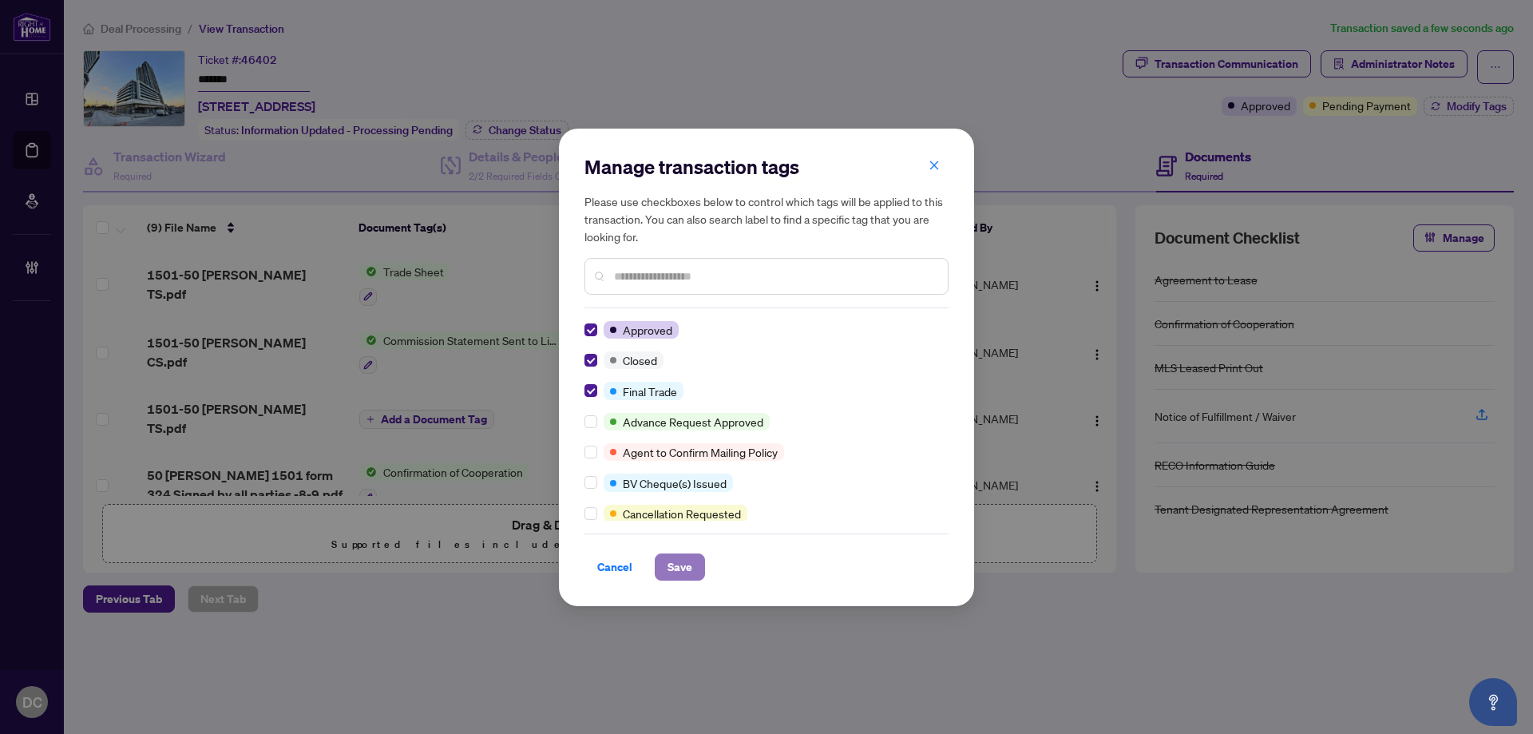
click at [675, 567] on span "Save" at bounding box center [679, 567] width 25 height 26
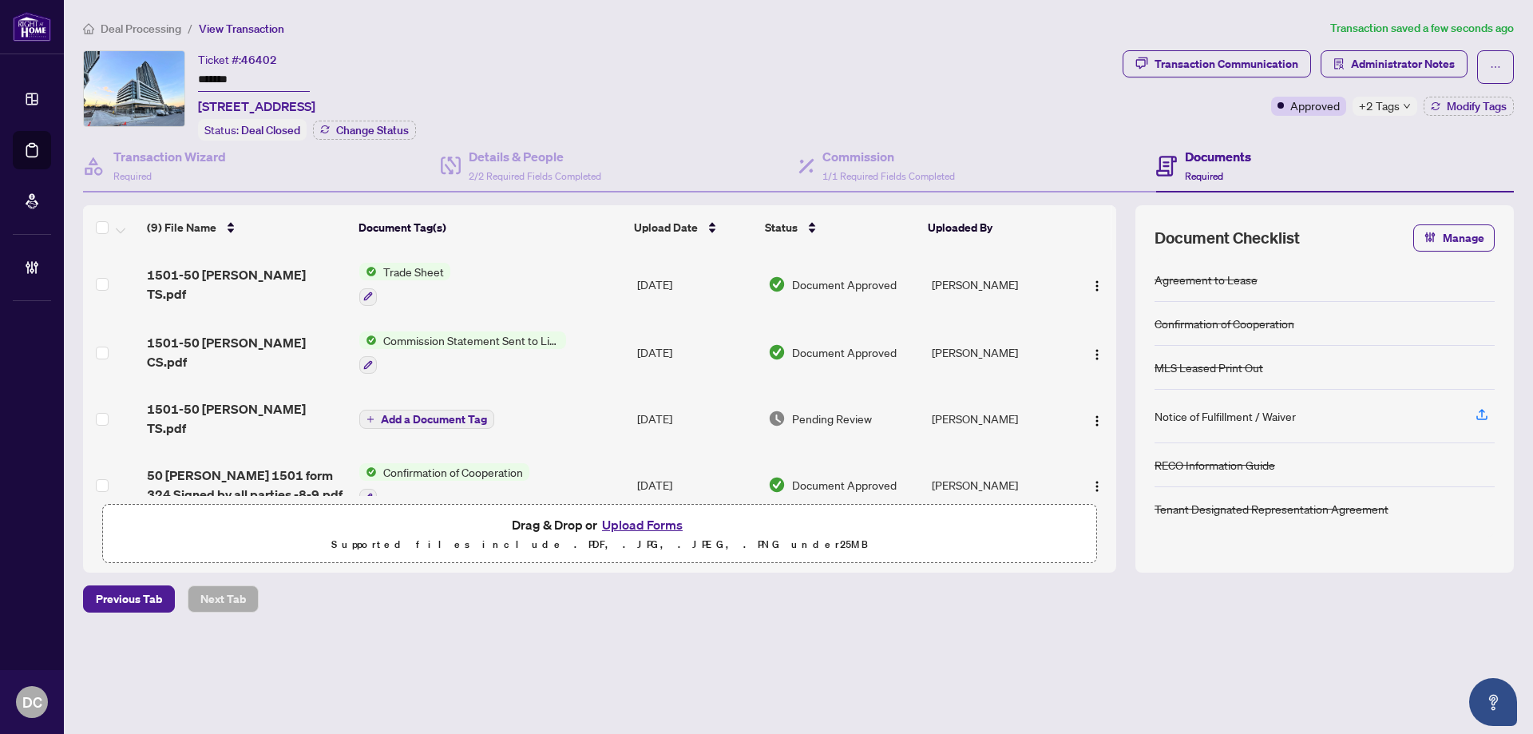
click at [1394, 101] on span "+2 Tags" at bounding box center [1379, 106] width 41 height 18
click at [1309, 137] on div "Transaction Communication Administrator Notes Approved +2 Tags Modify Tags" at bounding box center [1318, 95] width 398 height 90
click at [631, 282] on td "[DATE]" at bounding box center [696, 284] width 131 height 69
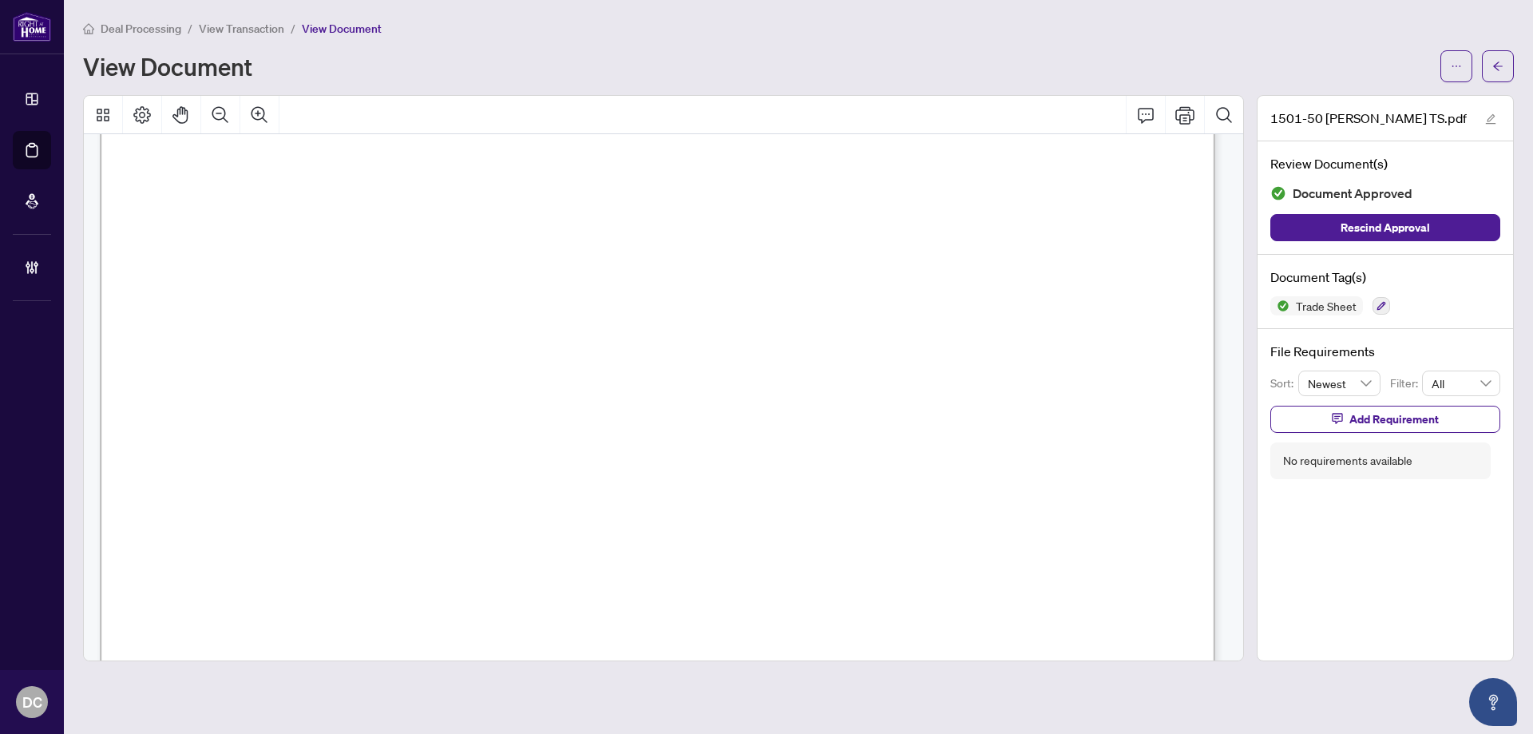
scroll to position [399, 0]
click at [1504, 73] on button "button" at bounding box center [1498, 66] width 32 height 32
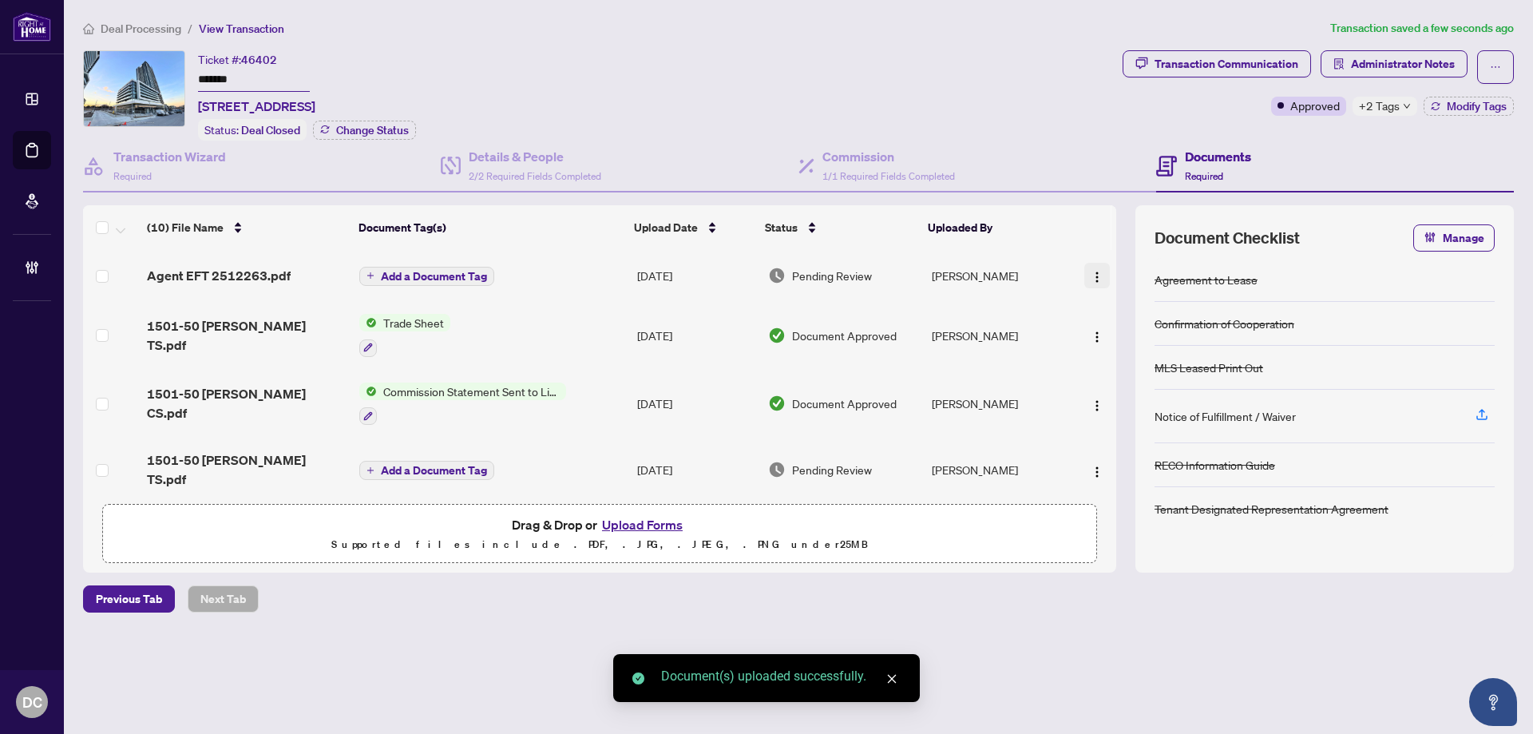
click at [1084, 269] on button "button" at bounding box center [1097, 276] width 26 height 26
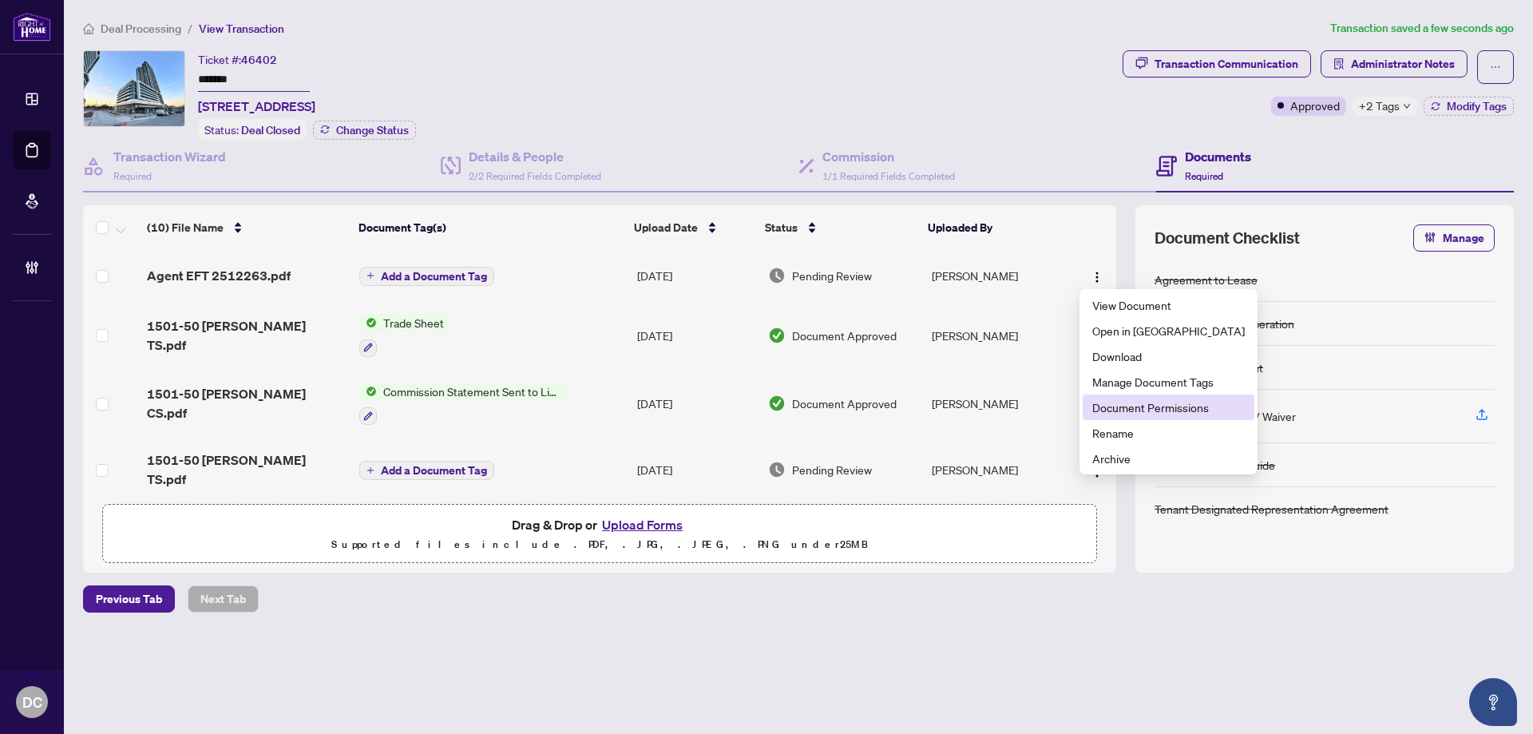
click at [1128, 406] on span "Document Permissions" at bounding box center [1168, 407] width 152 height 18
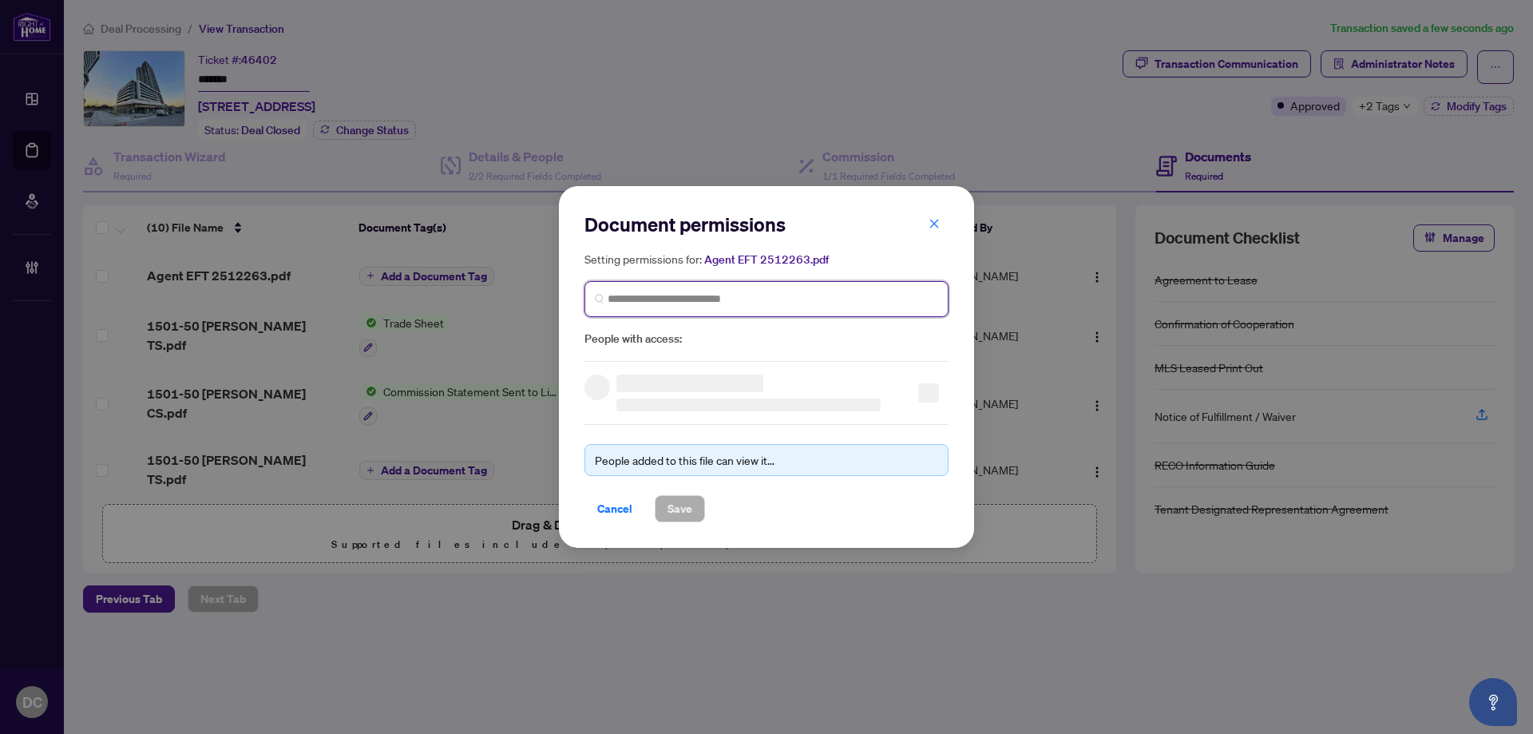
click at [657, 301] on input "search" at bounding box center [773, 299] width 331 height 17
type input "********"
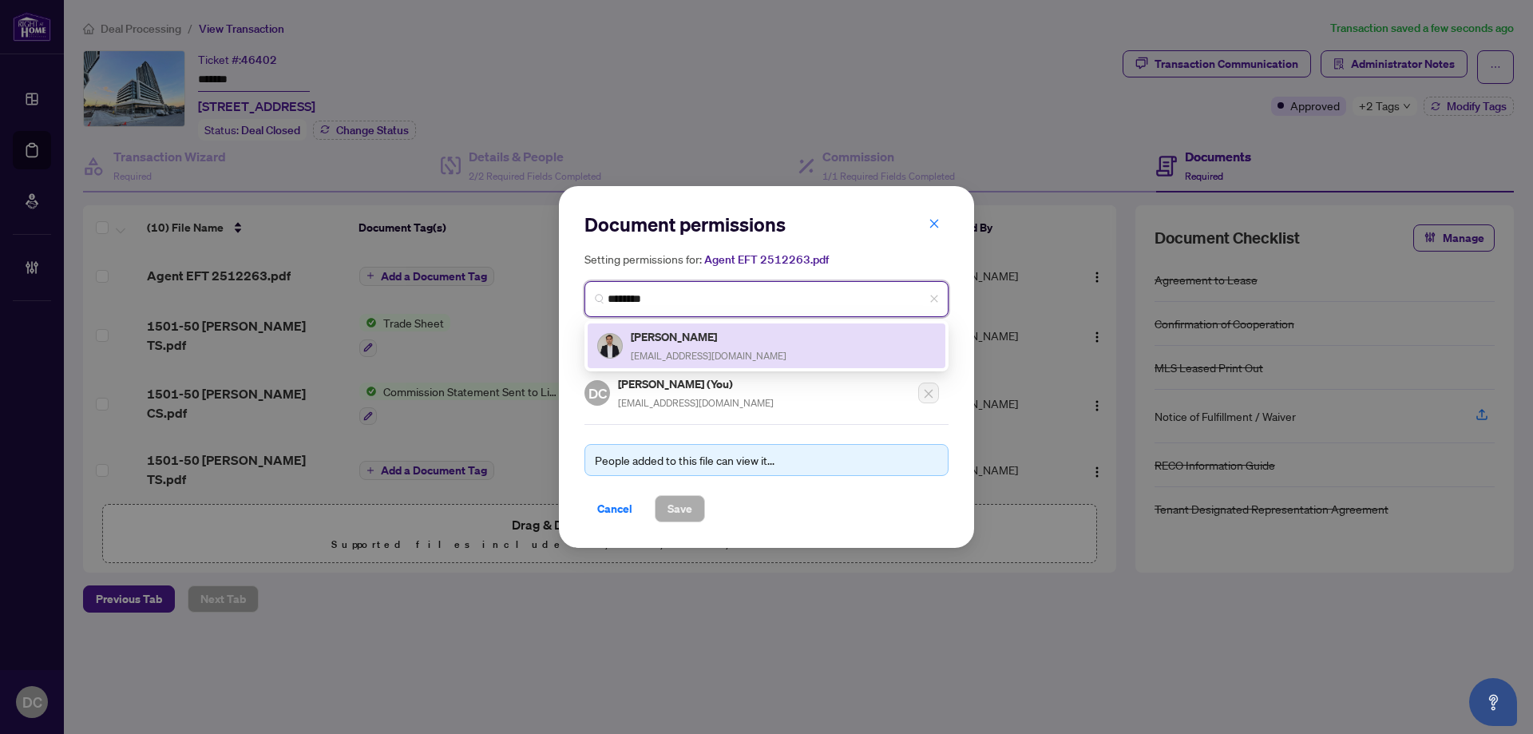
click at [675, 335] on h5 "[PERSON_NAME]" at bounding box center [709, 336] width 156 height 18
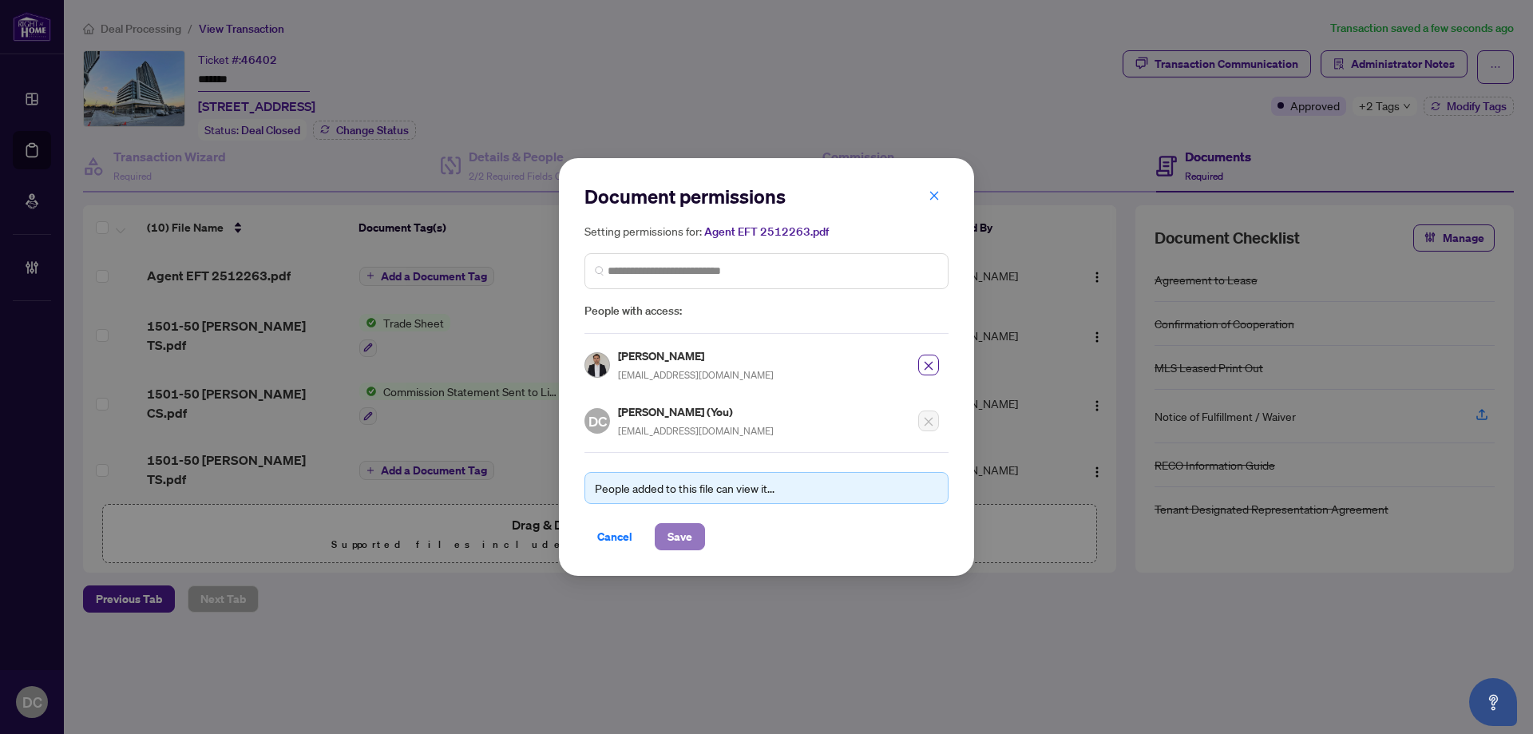
click at [680, 533] on span "Save" at bounding box center [679, 537] width 25 height 26
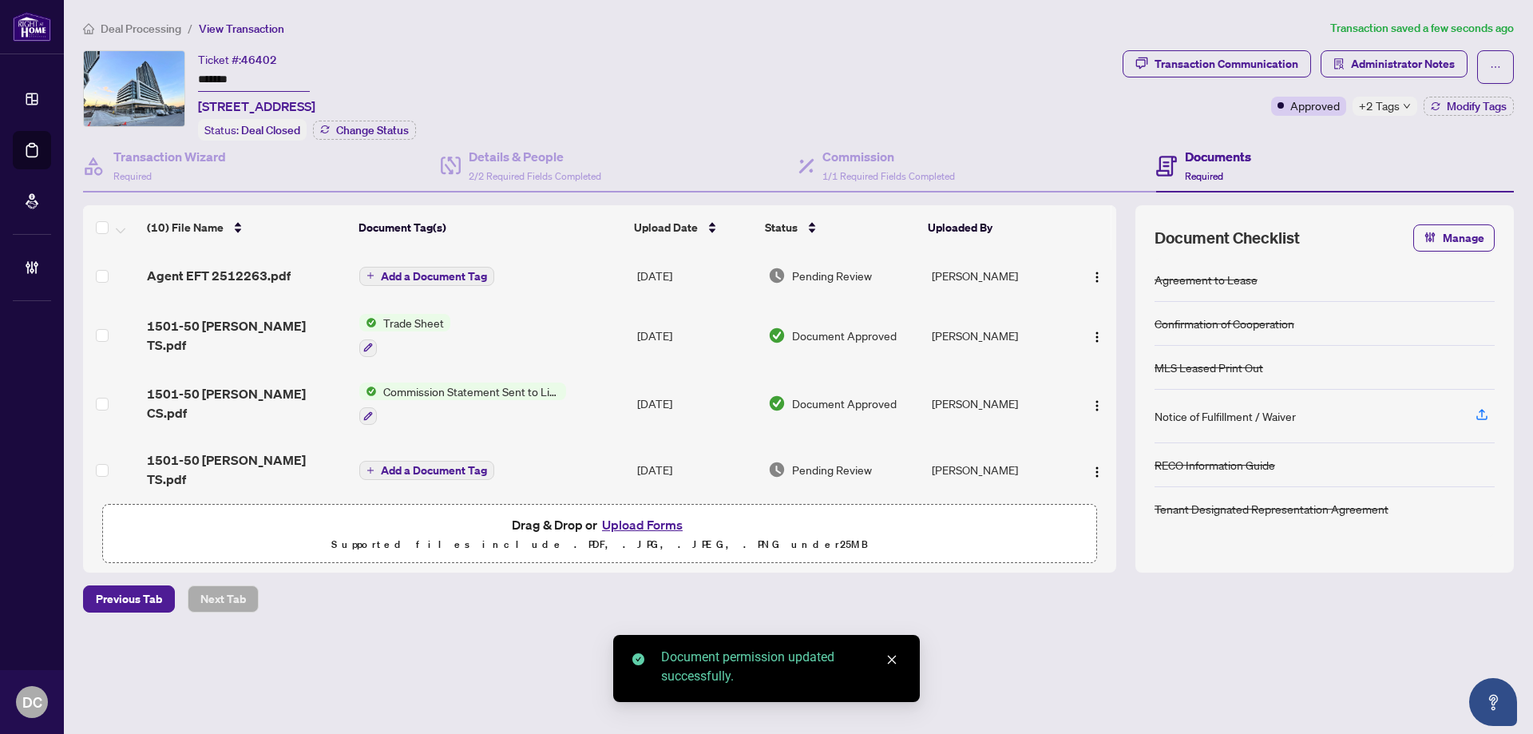
click at [446, 275] on span "Add a Document Tag" at bounding box center [434, 276] width 106 height 11
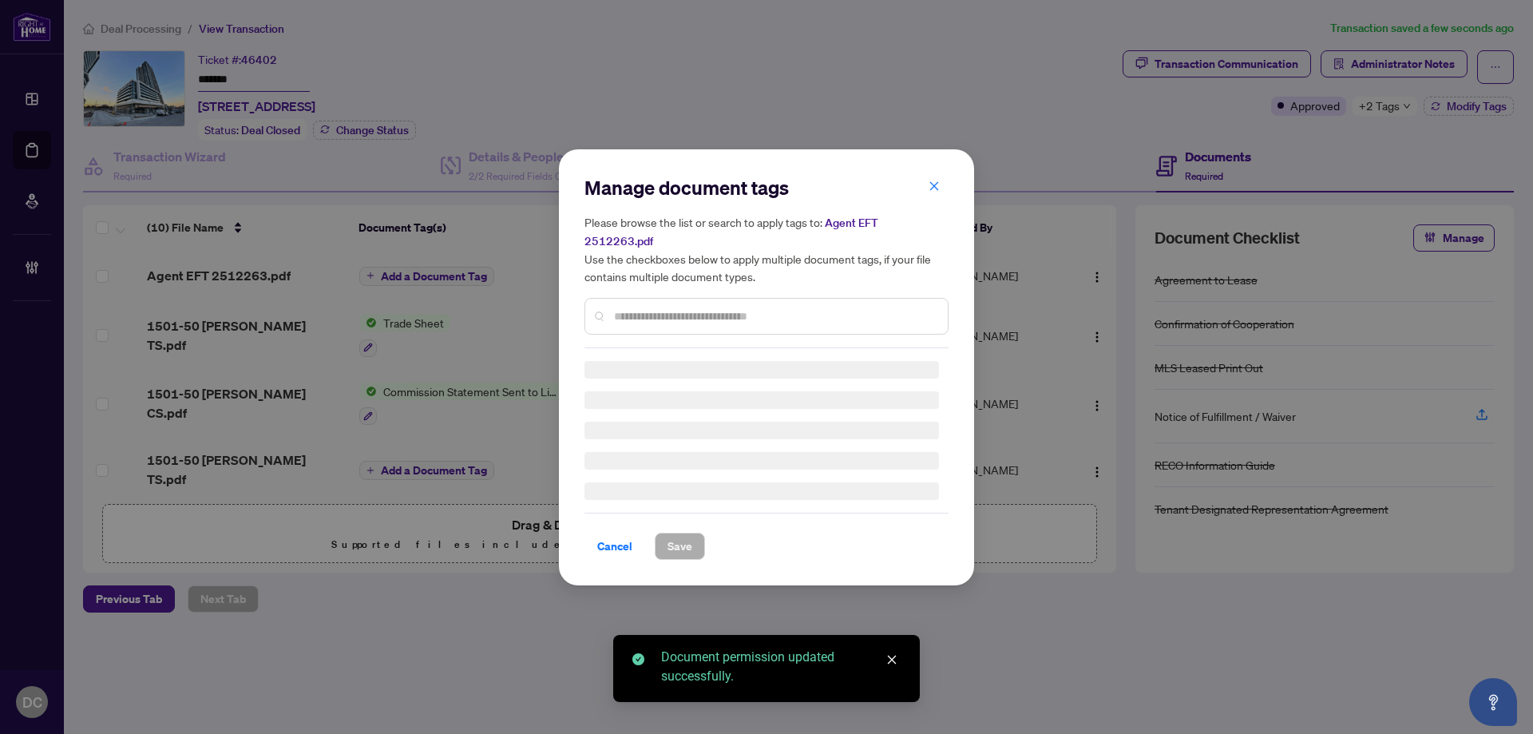
click at [829, 309] on div "Manage document tags Please browse the list or search to apply tags to: Agent E…" at bounding box center [766, 367] width 364 height 385
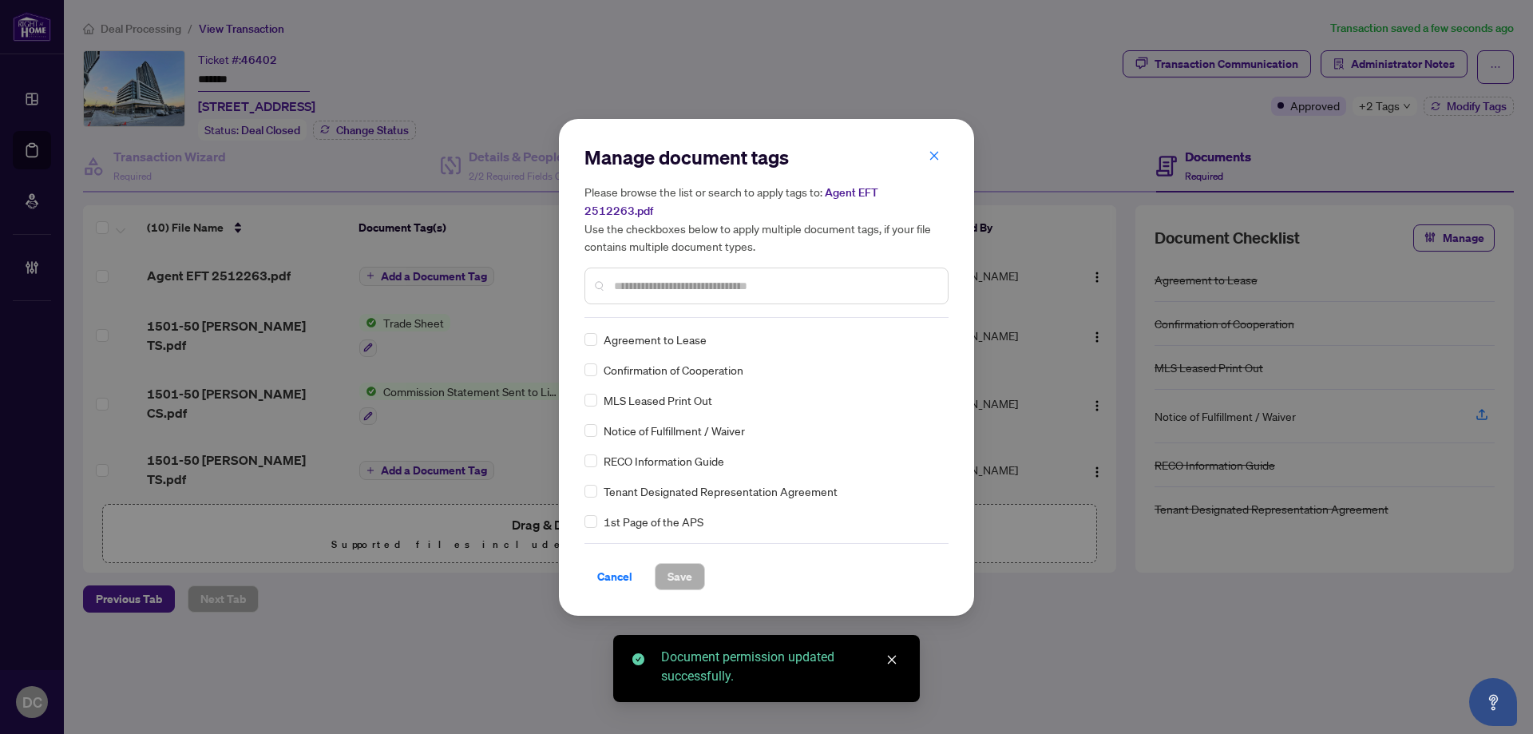
click at [803, 279] on input "text" at bounding box center [774, 286] width 321 height 18
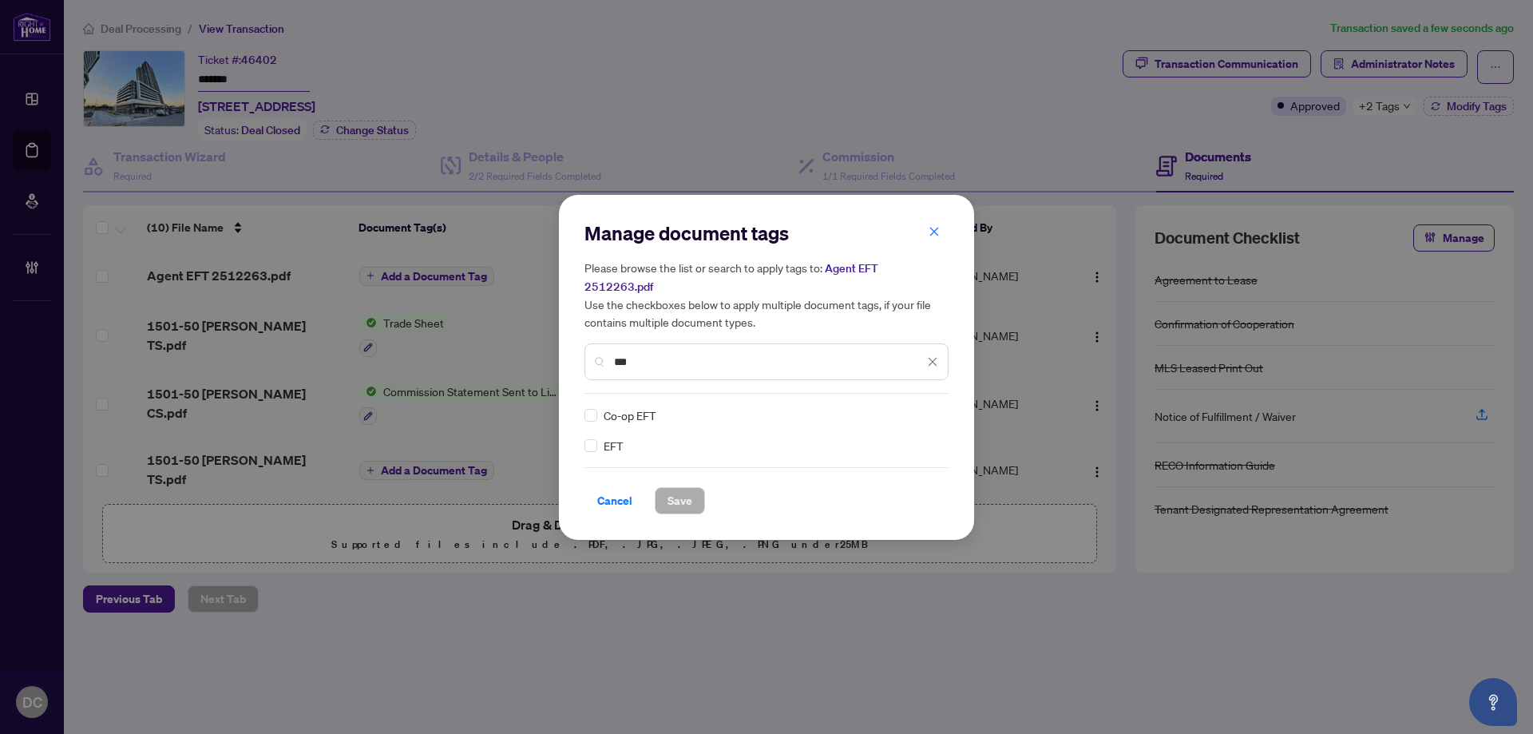
type input "***"
click at [903, 407] on div at bounding box center [918, 415] width 41 height 16
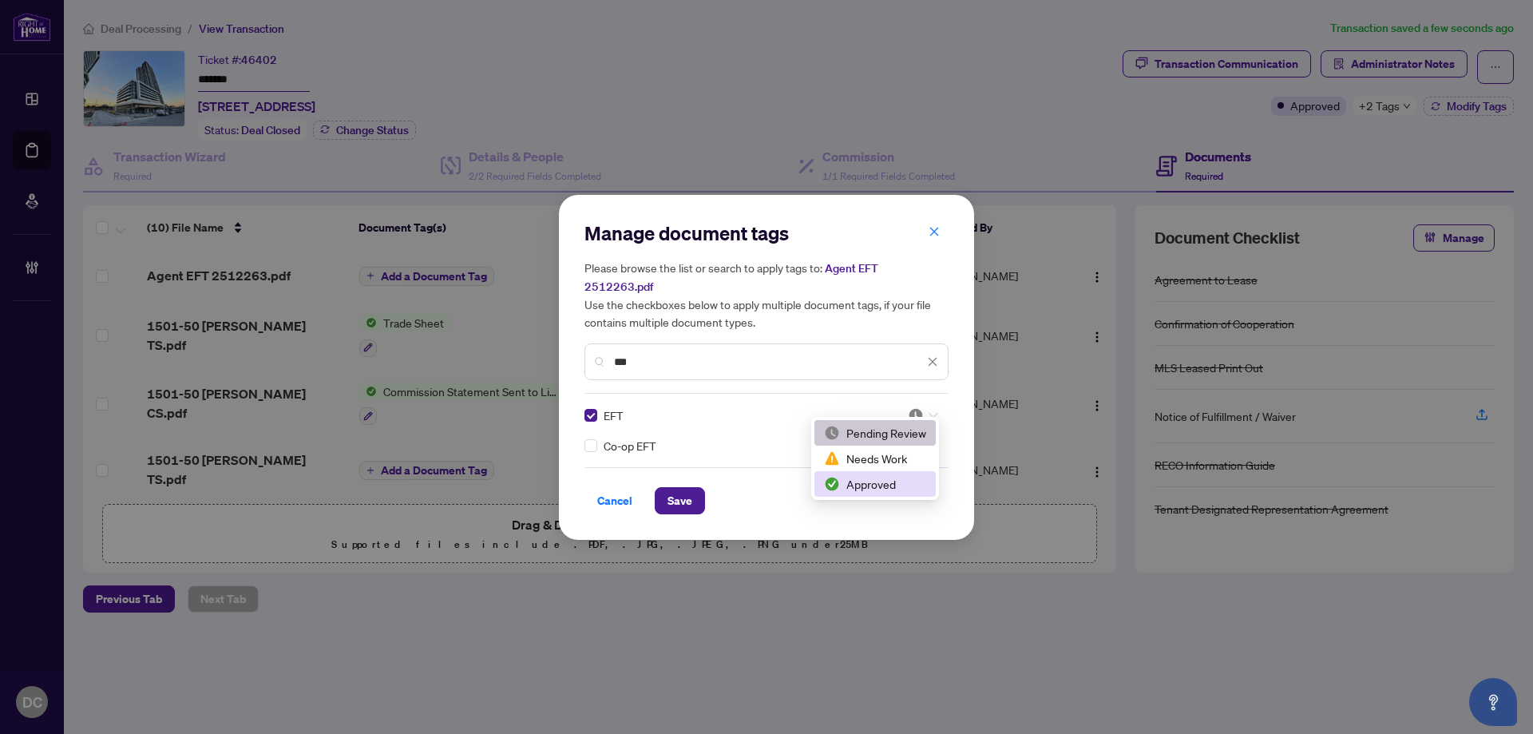
click at [879, 485] on div "Approved" at bounding box center [875, 484] width 102 height 18
click at [684, 495] on span "Save" at bounding box center [679, 501] width 25 height 26
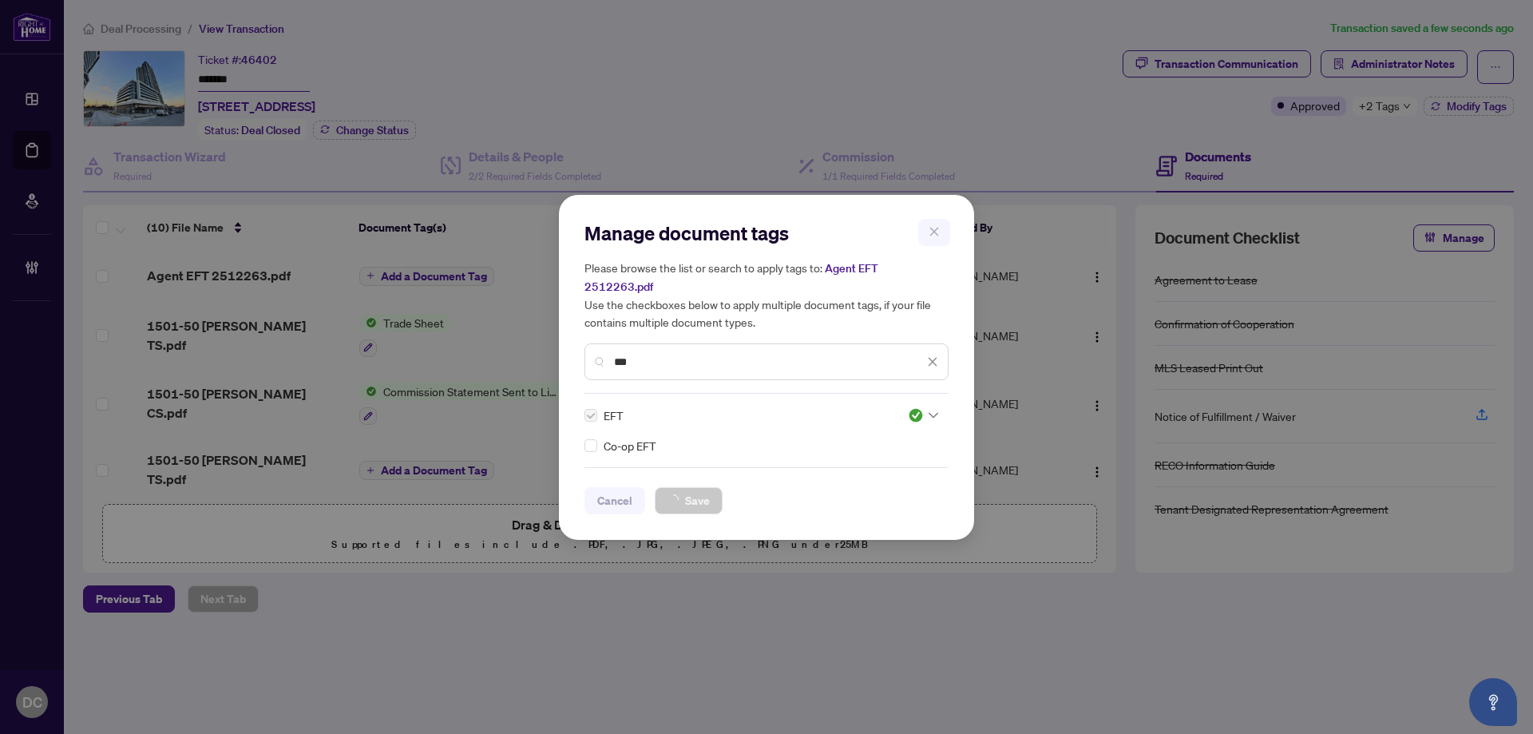
click at [1368, 112] on div "Manage document tags Please browse the list or search to apply tags to: Agent E…" at bounding box center [766, 367] width 1533 height 734
click at [1381, 102] on div "Manage document tags Please browse the list or search to apply tags to: Agent E…" at bounding box center [766, 367] width 1533 height 734
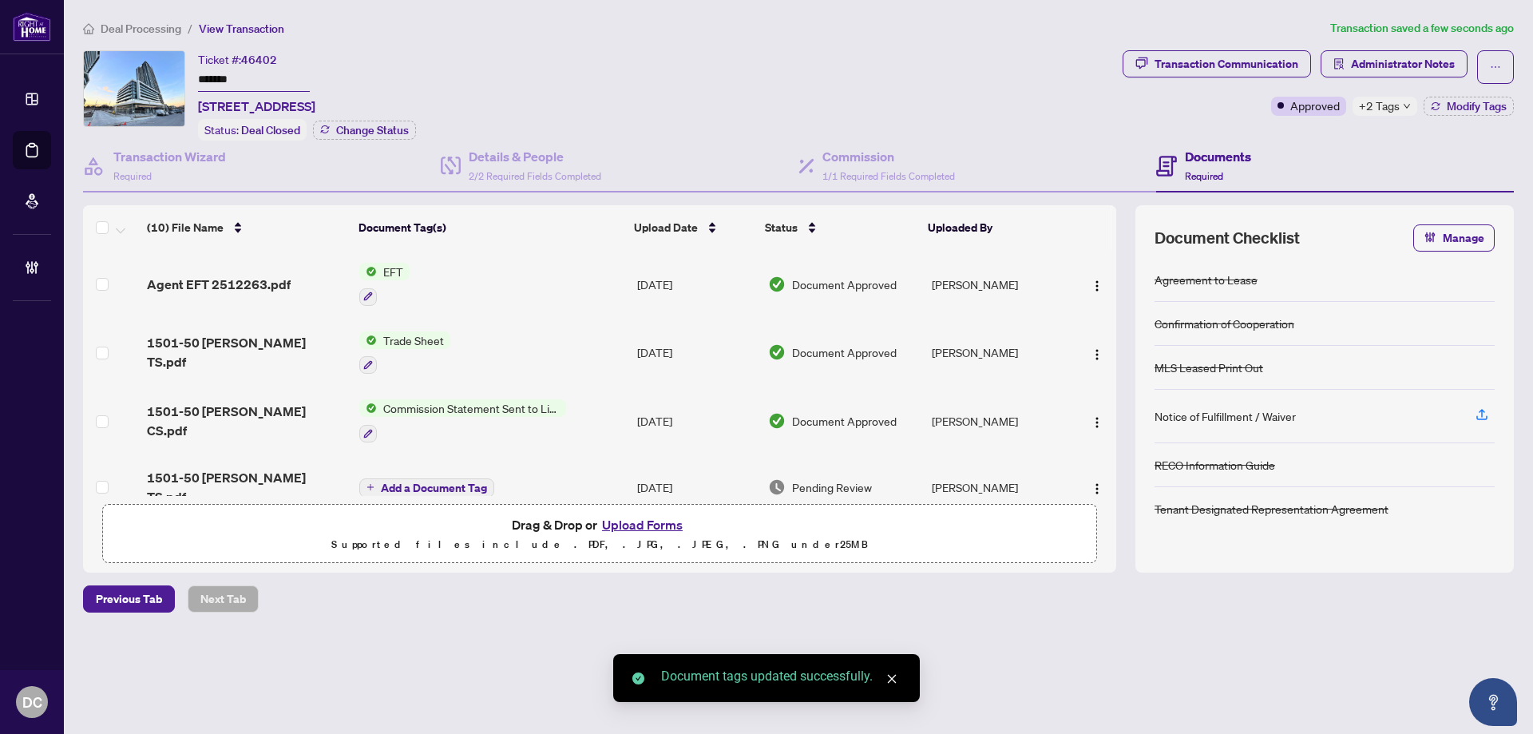
click at [1381, 106] on span "+2 Tags" at bounding box center [1379, 106] width 41 height 18
click at [1420, 66] on span "Administrator Notes" at bounding box center [1403, 64] width 104 height 26
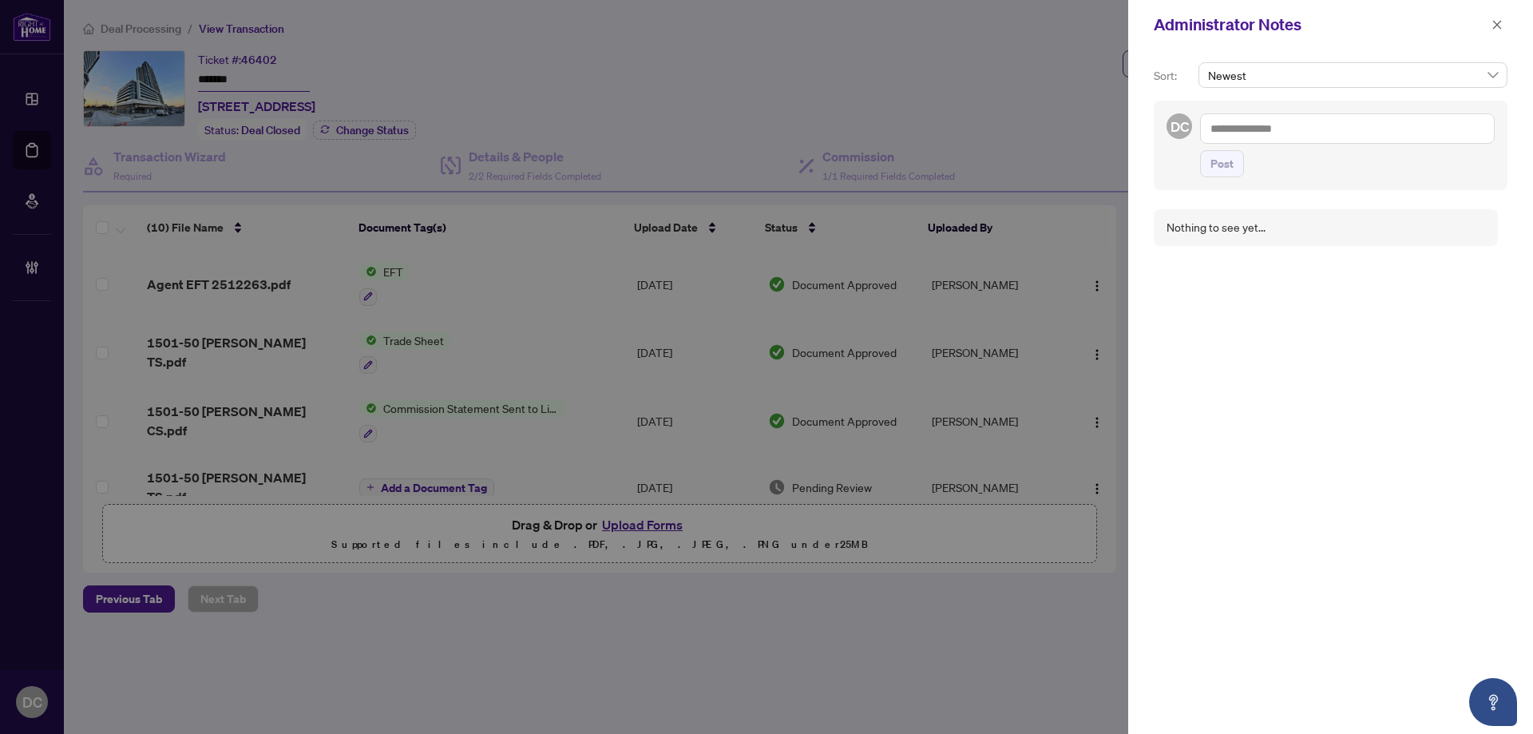
click at [1265, 133] on textarea at bounding box center [1347, 128] width 295 height 30
paste textarea "**********"
type textarea "**********"
click at [1218, 168] on span "Post" at bounding box center [1221, 164] width 23 height 26
click at [1503, 27] on button "button" at bounding box center [1497, 24] width 21 height 19
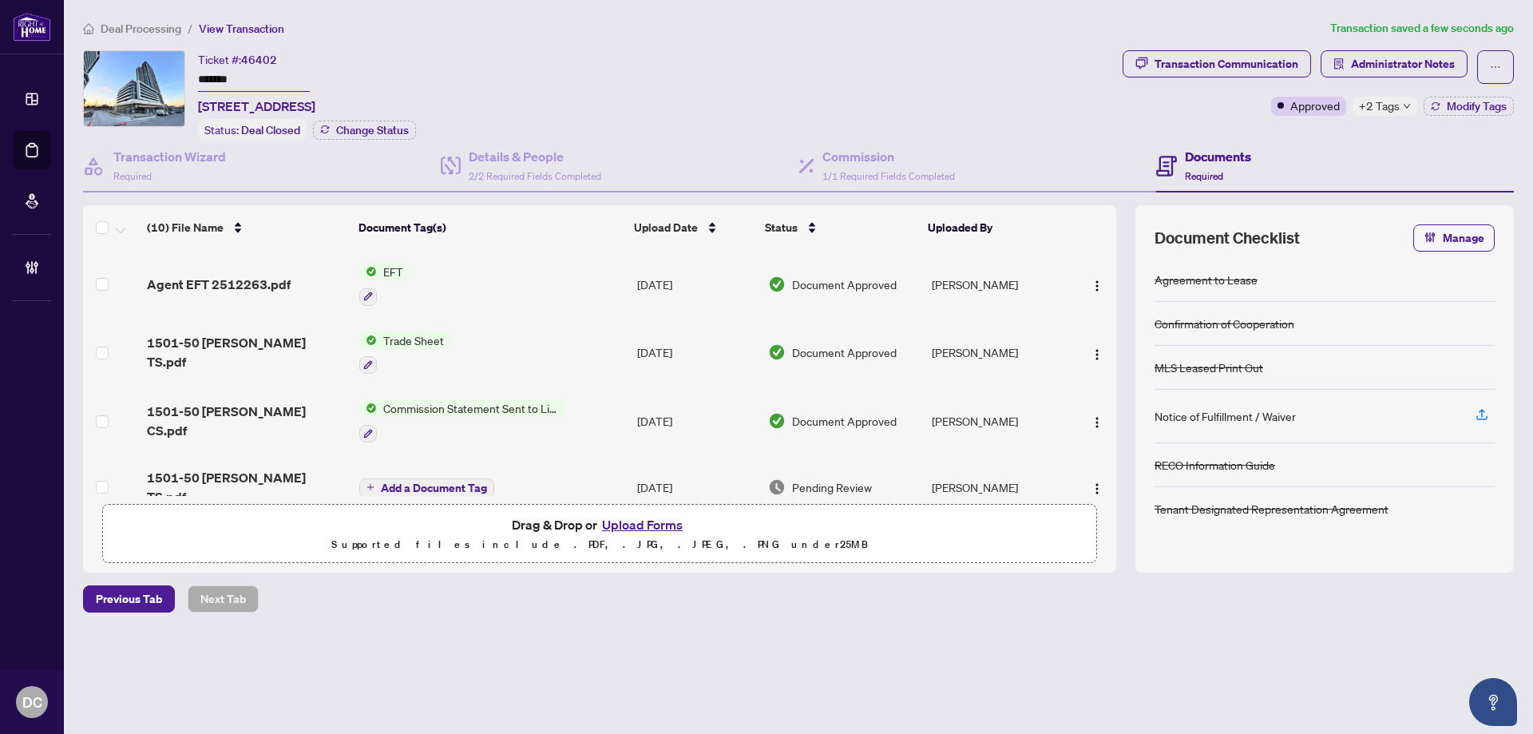
click at [164, 33] on span "Deal Processing" at bounding box center [141, 29] width 81 height 14
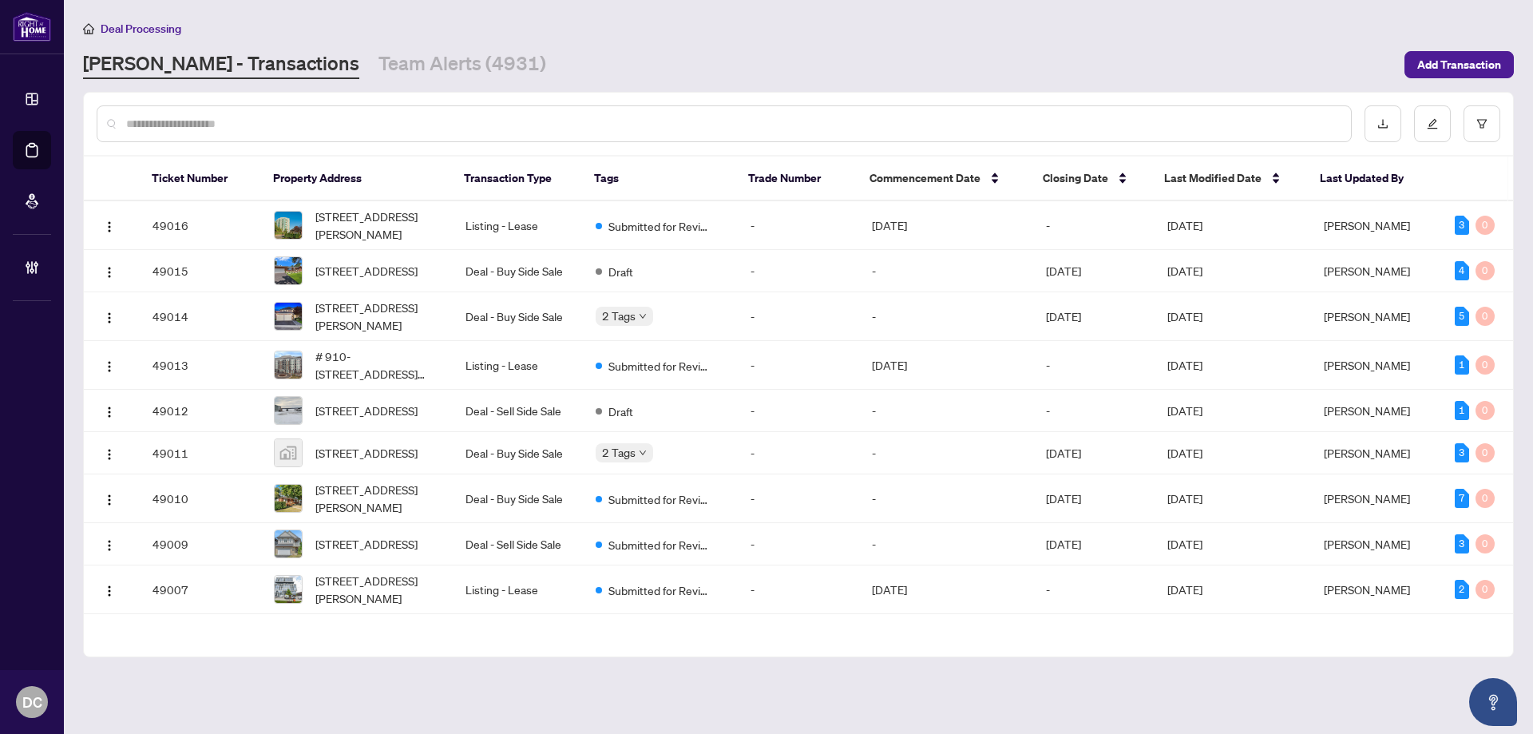
click at [260, 121] on input "text" at bounding box center [732, 124] width 1212 height 18
paste input "*******"
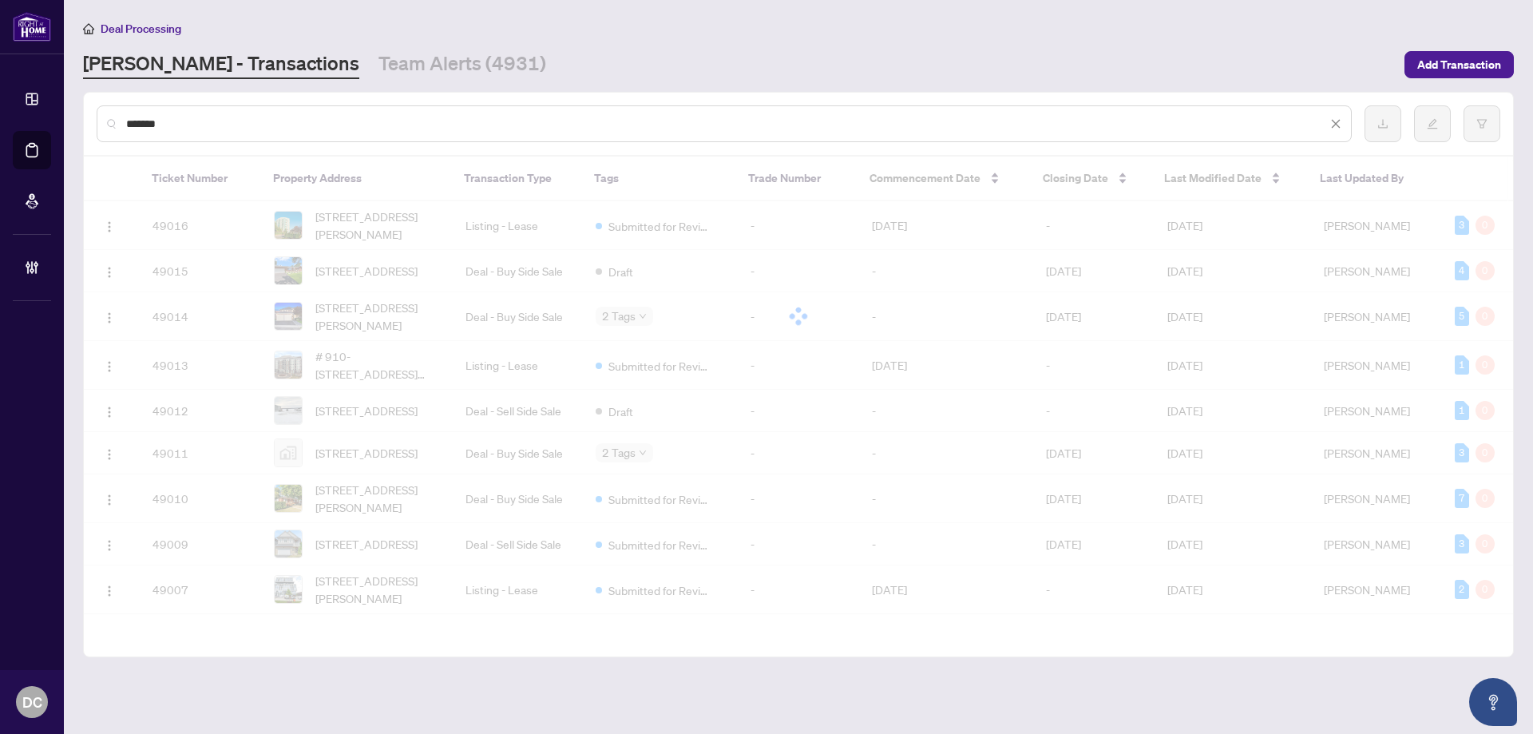
type input "*******"
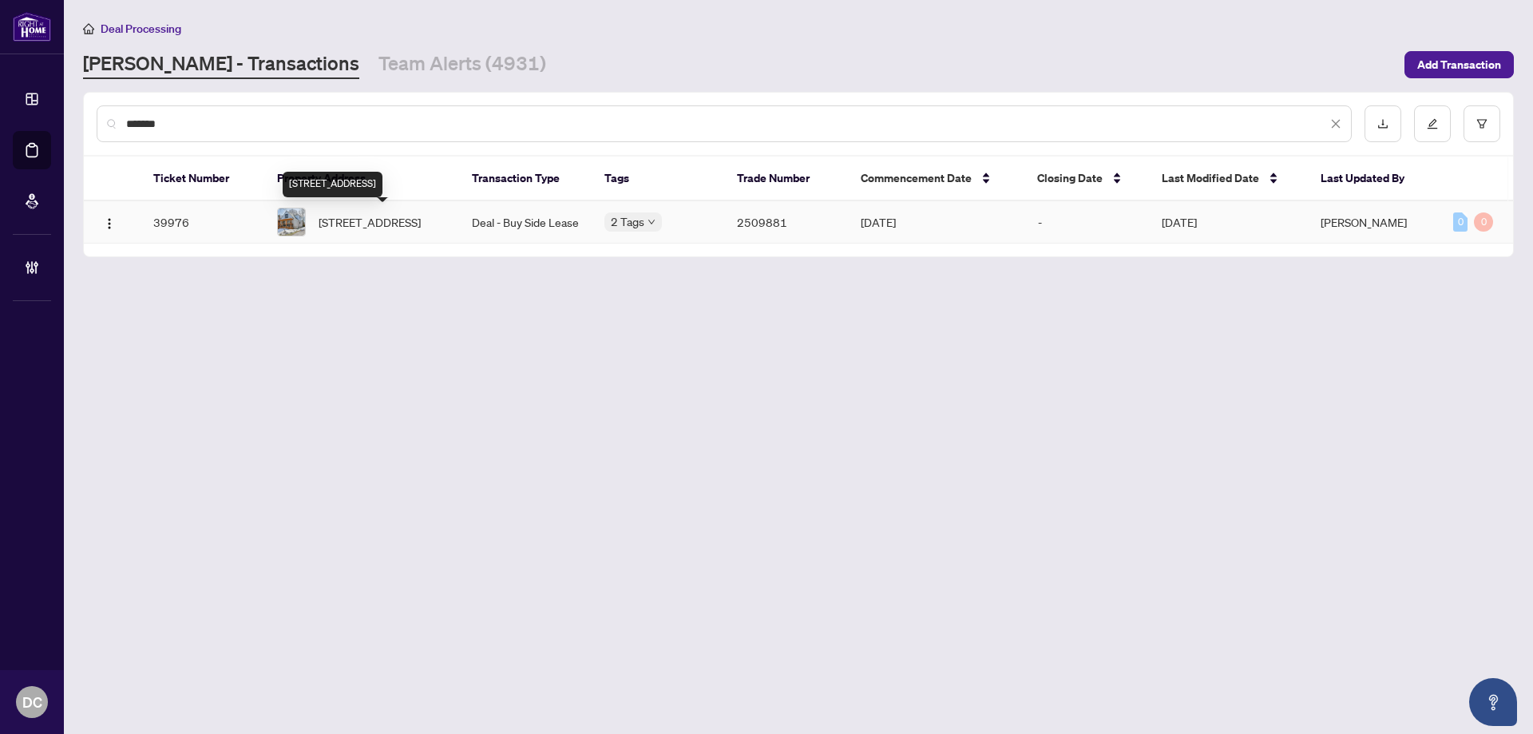
click at [395, 228] on span "[STREET_ADDRESS]" at bounding box center [370, 222] width 102 height 18
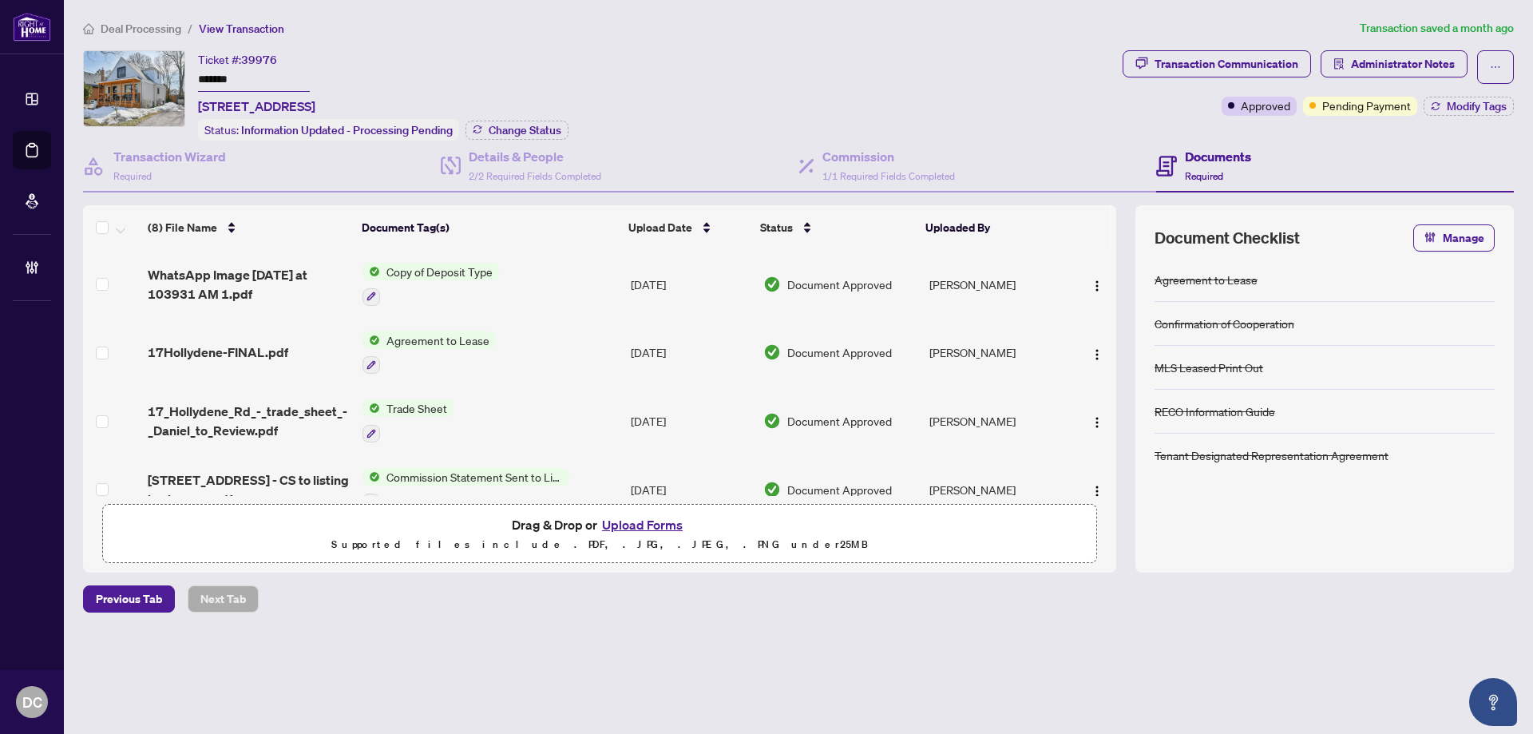
drag, startPoint x: 269, startPoint y: 77, endPoint x: 137, endPoint y: 77, distance: 132.5
click at [137, 77] on div "Ticket #: 39976 ******* [STREET_ADDRESS] Status: Information Updated - Processi…" at bounding box center [599, 95] width 1033 height 90
click at [495, 135] on button "Change Status" at bounding box center [516, 130] width 103 height 19
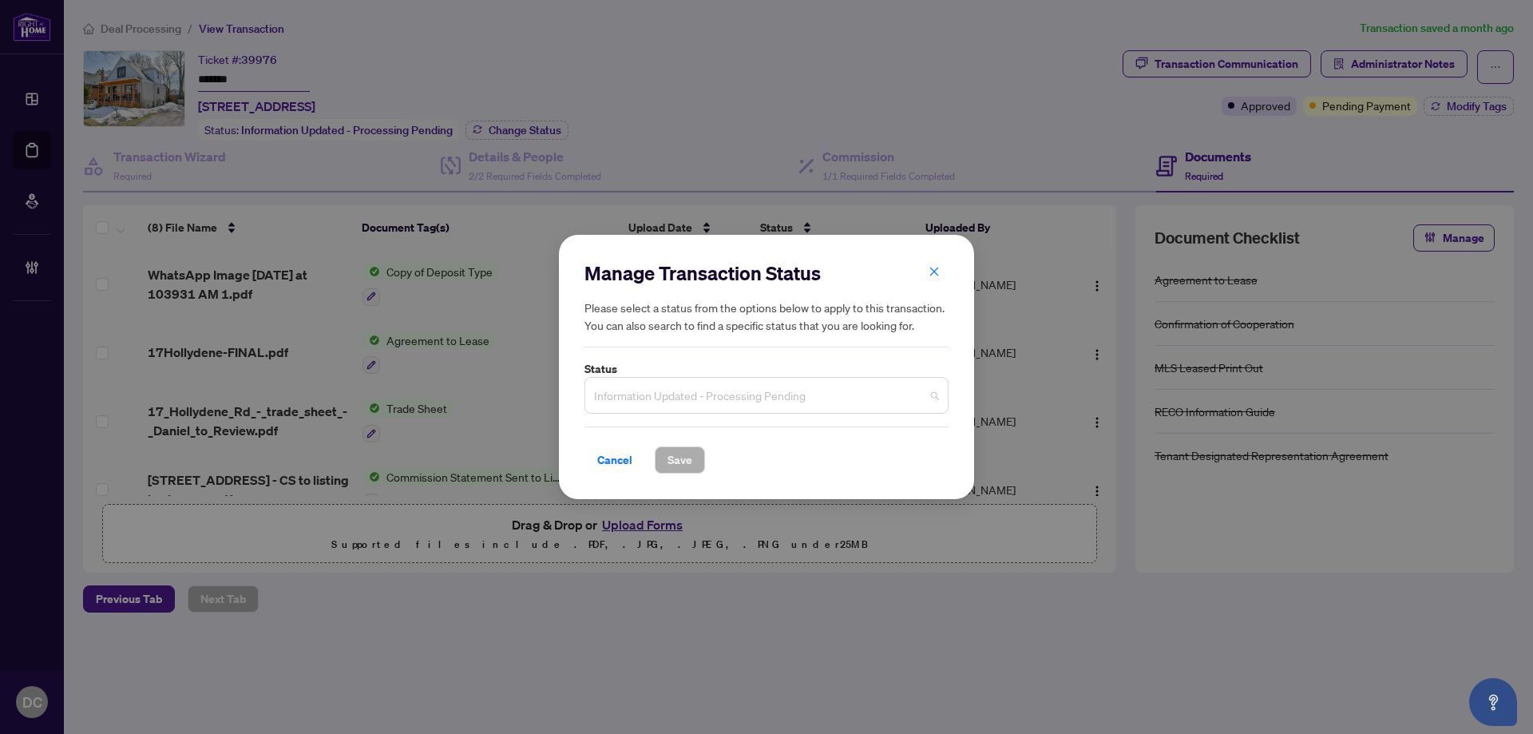
drag, startPoint x: 732, startPoint y: 396, endPoint x: 725, endPoint y: 426, distance: 31.2
click at [732, 395] on span "Information Updated - Processing Pending" at bounding box center [766, 395] width 345 height 30
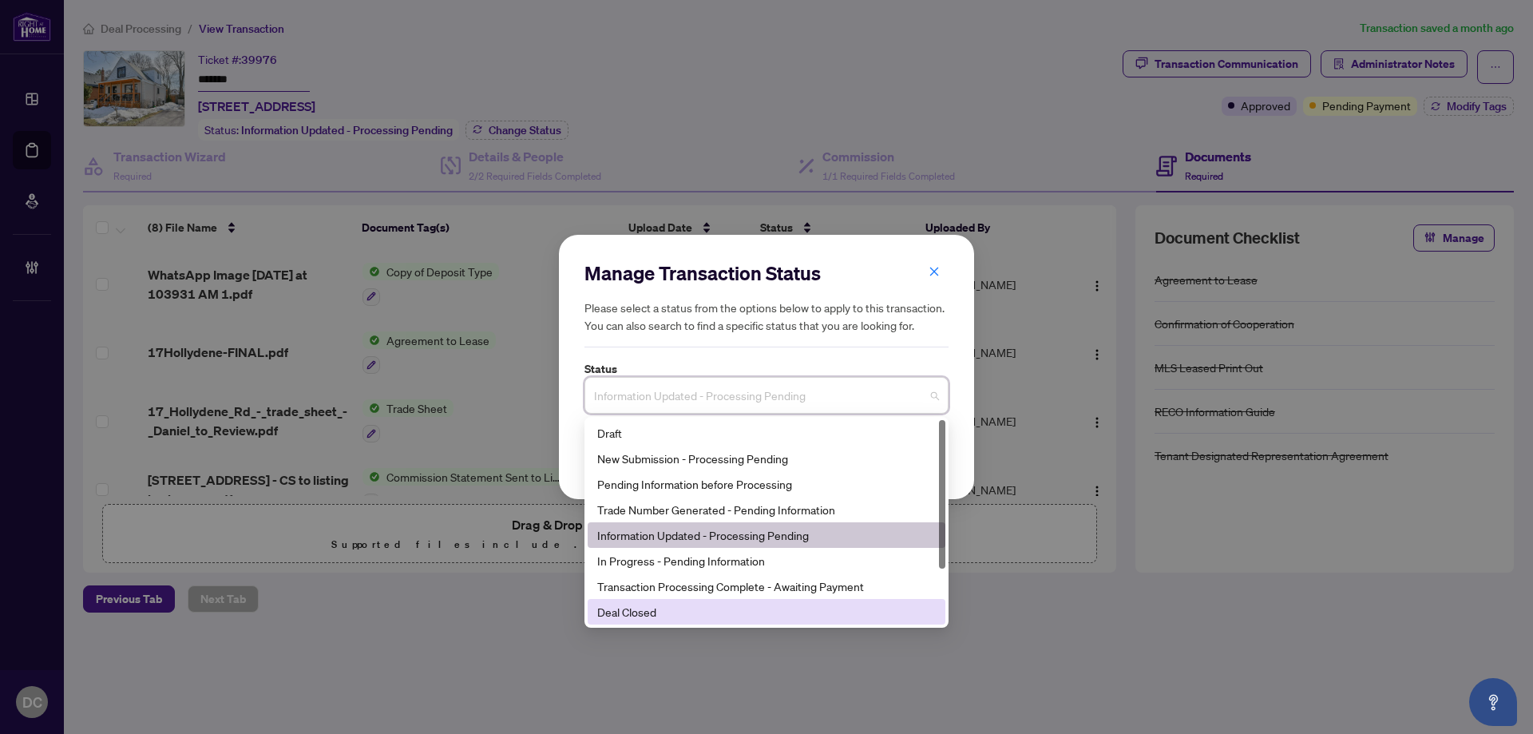
click at [651, 612] on div "Deal Closed" at bounding box center [766, 612] width 339 height 18
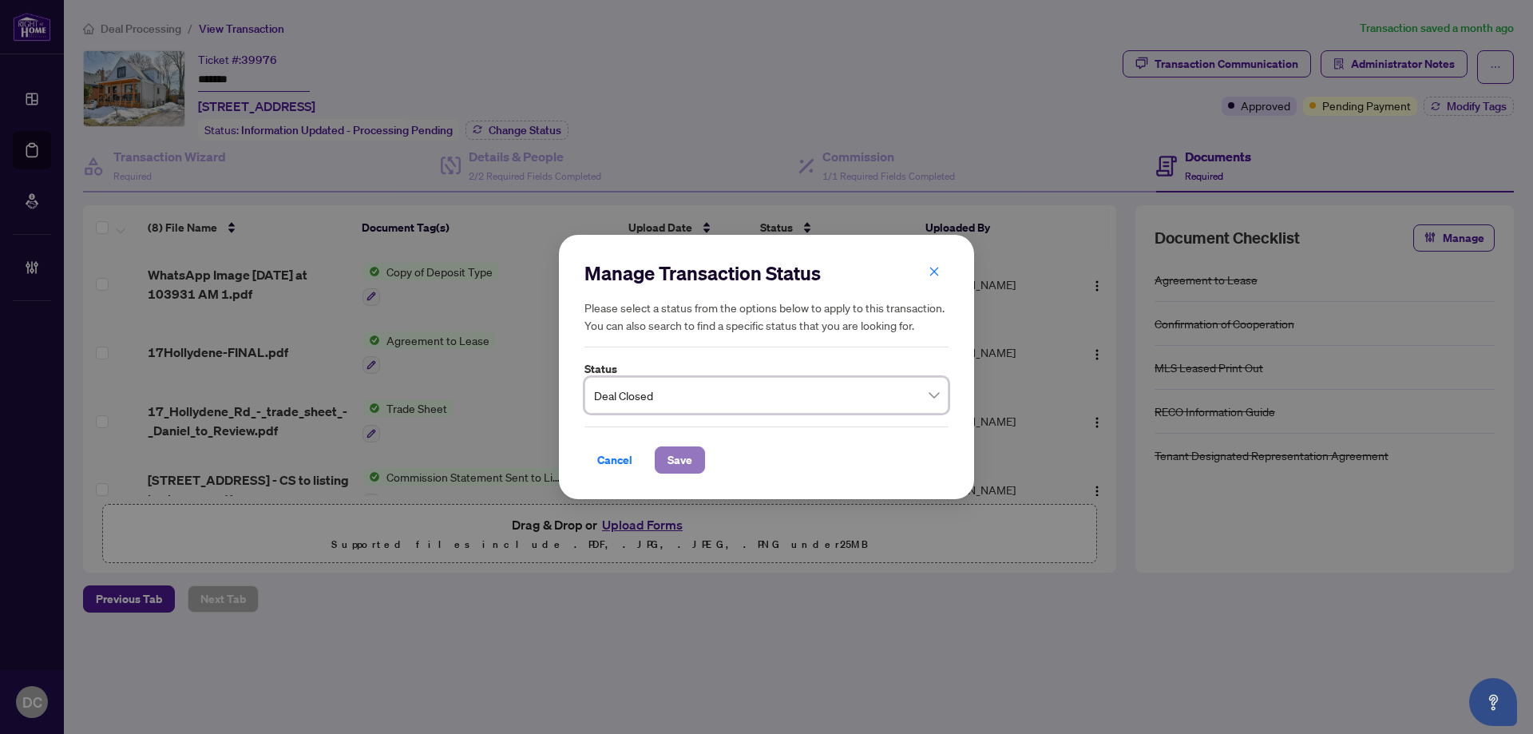
click at [672, 470] on span "Save" at bounding box center [679, 460] width 25 height 26
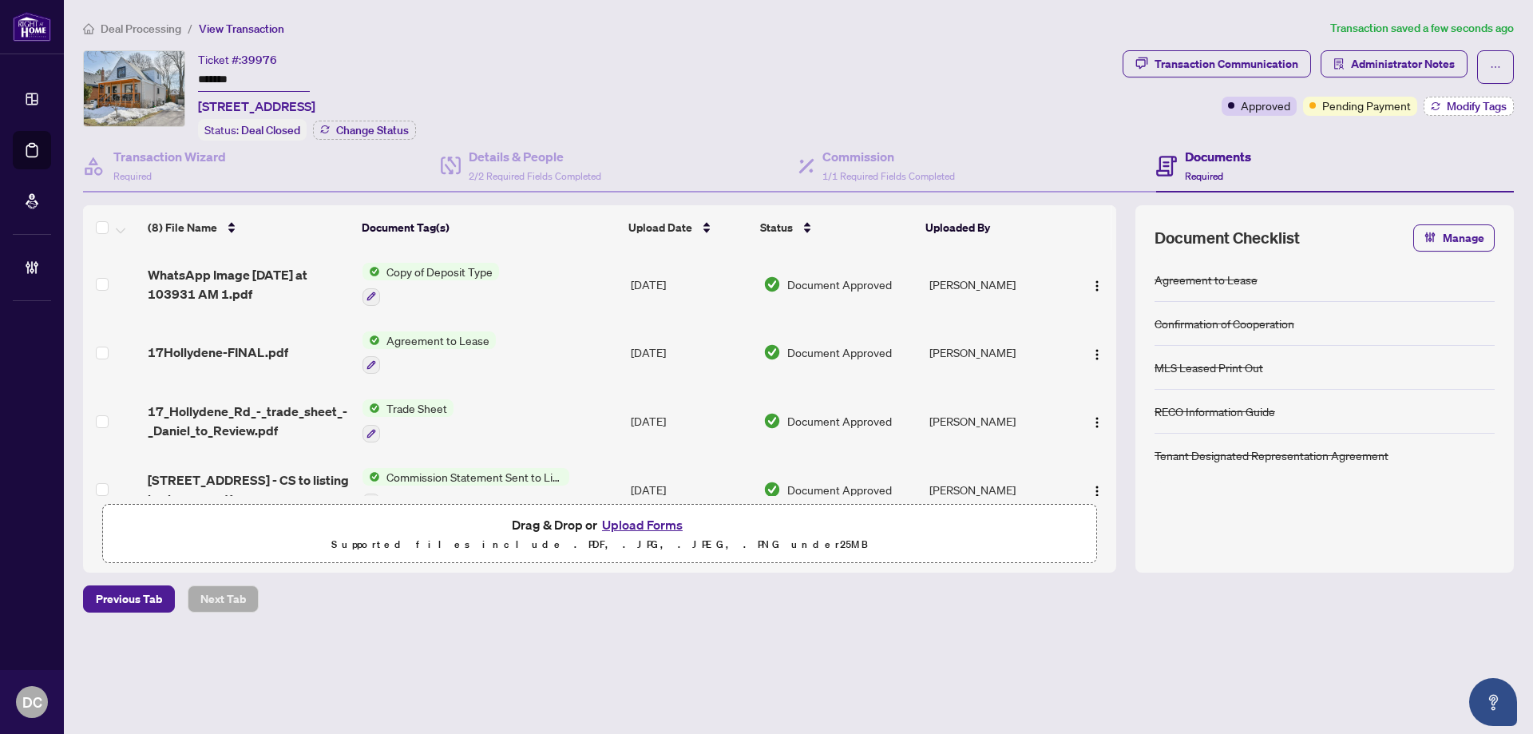
click at [1444, 109] on button "Modify Tags" at bounding box center [1469, 106] width 90 height 19
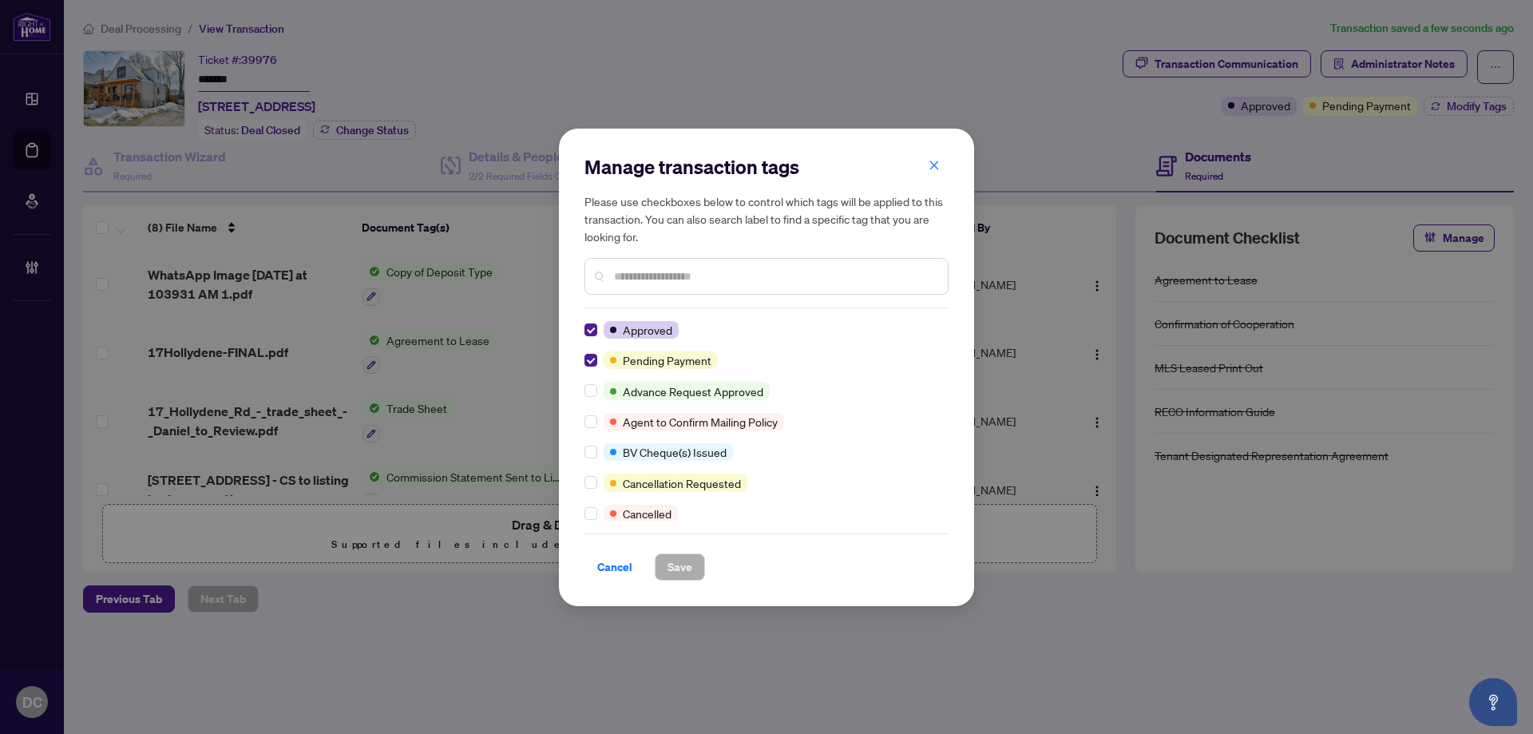
click at [584, 358] on div "Manage transaction tags Please use checkboxes below to control which tags will …" at bounding box center [766, 367] width 415 height 477
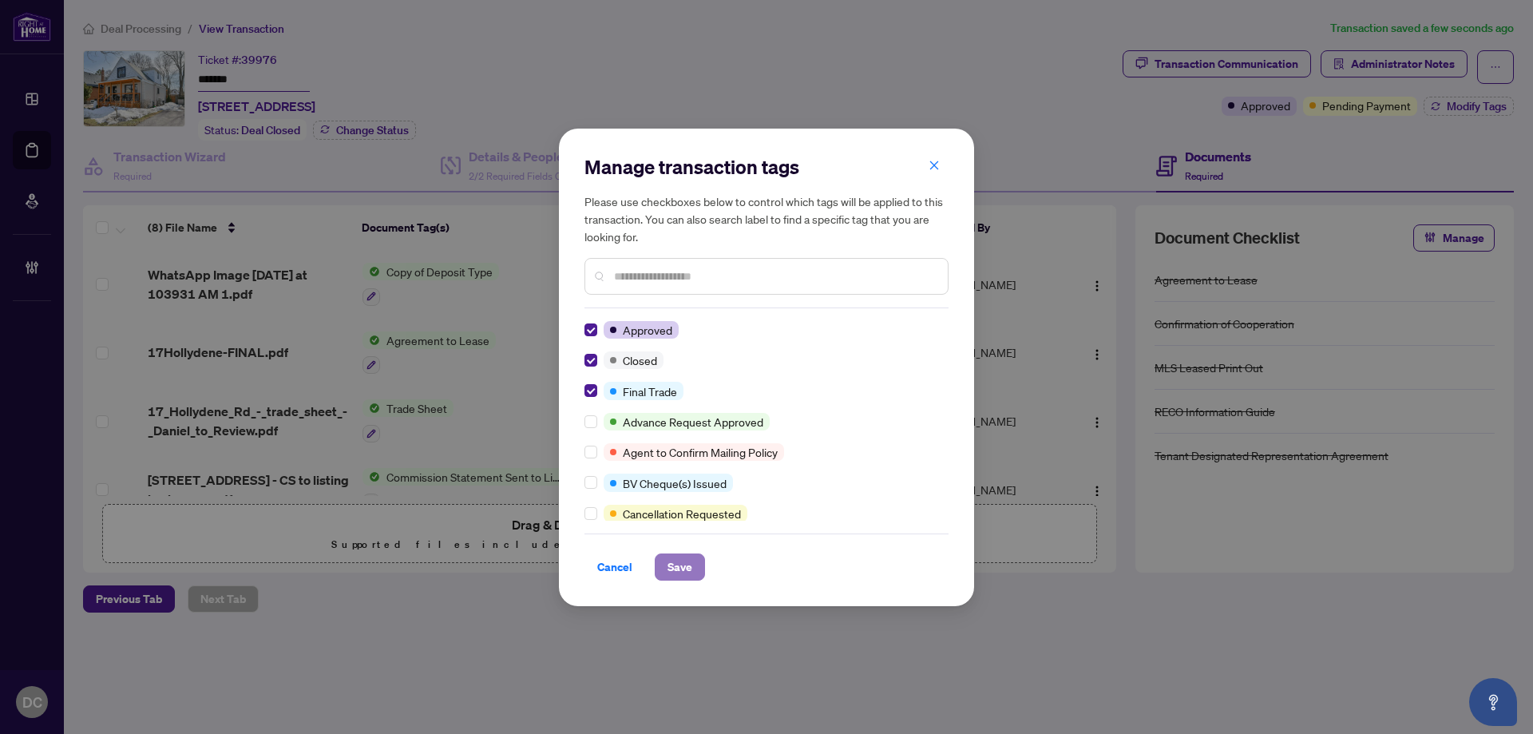
click at [666, 568] on button "Save" at bounding box center [680, 566] width 50 height 27
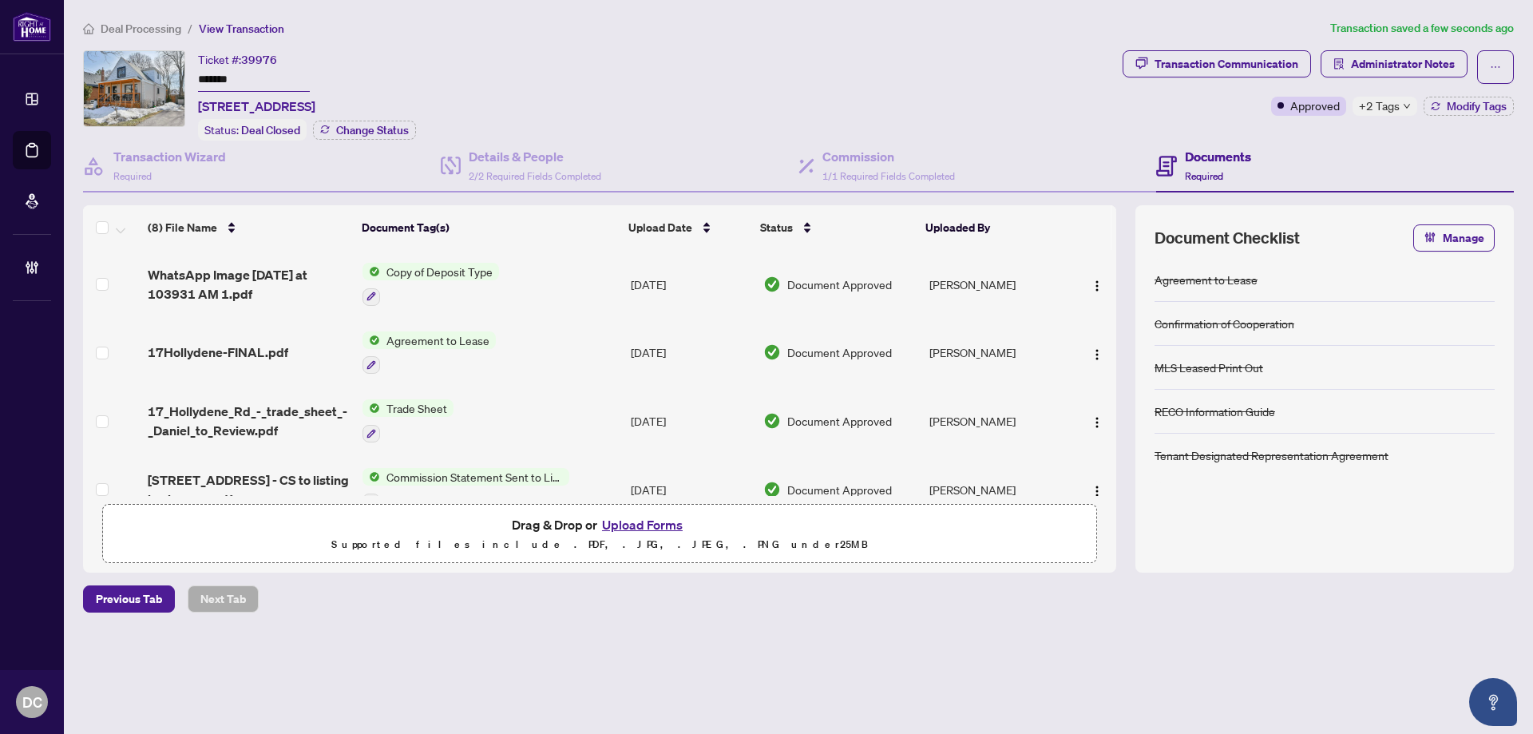
click at [1404, 108] on icon "down" at bounding box center [1407, 106] width 8 height 8
click at [1377, 64] on span "Administrator Notes" at bounding box center [1403, 64] width 104 height 26
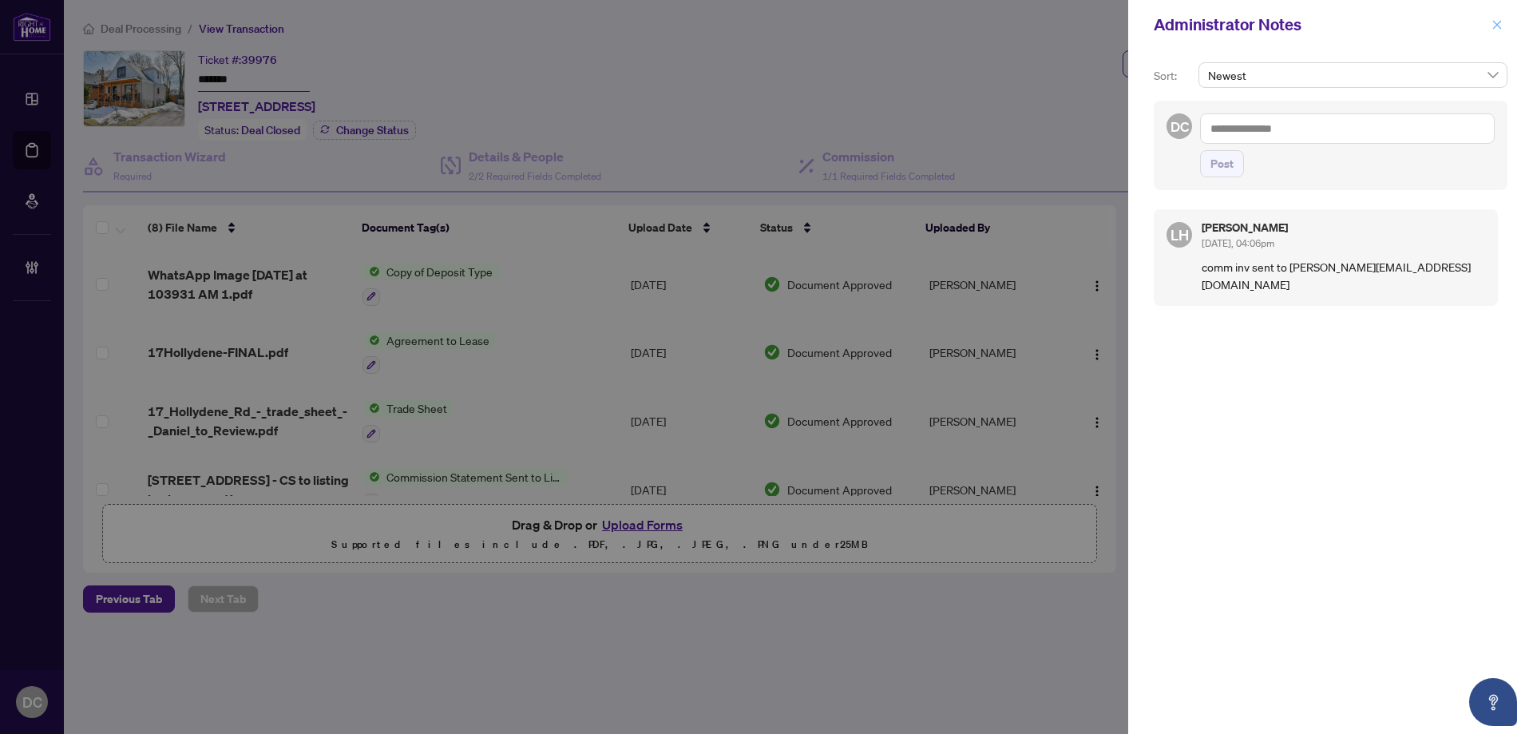
click at [1497, 22] on icon "close" at bounding box center [1496, 24] width 11 height 11
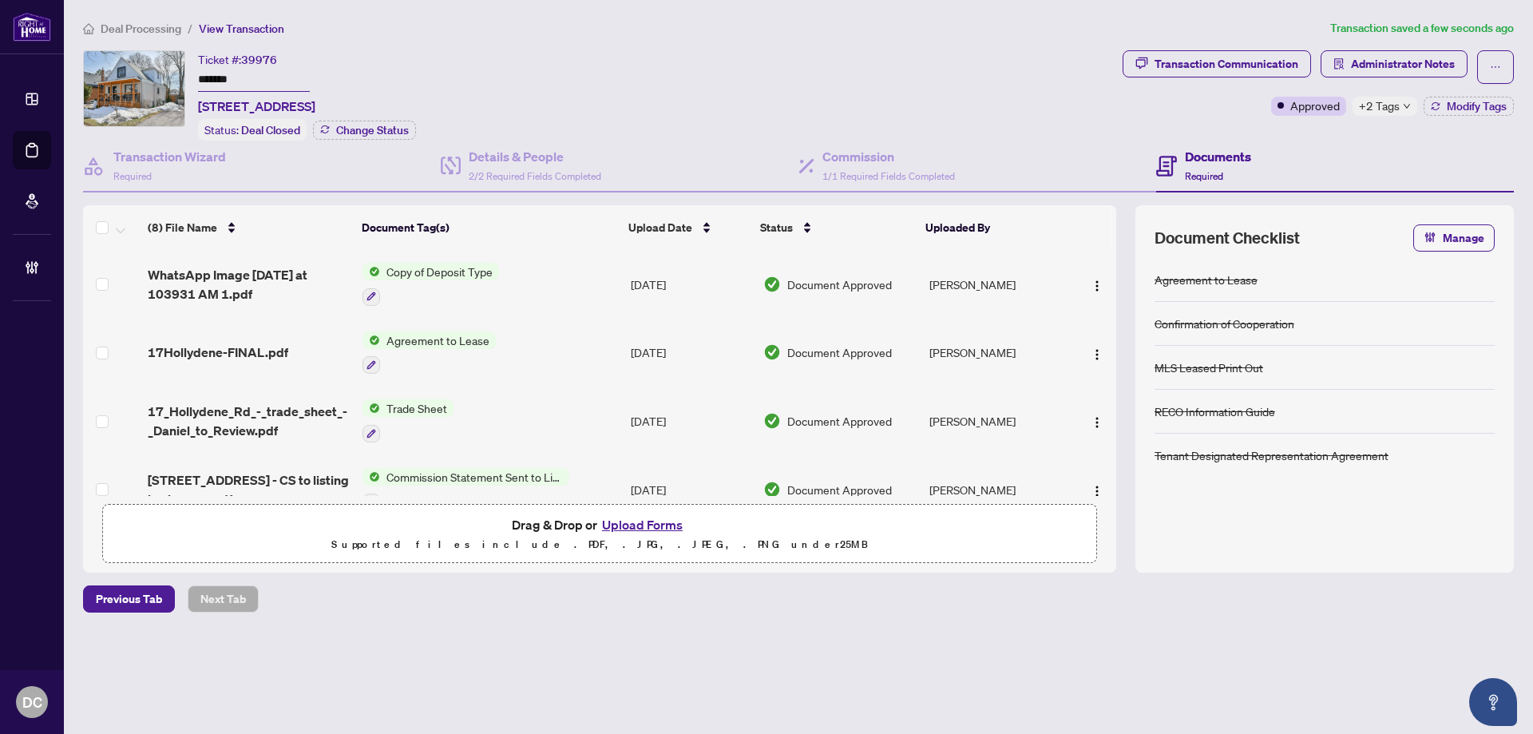
click at [548, 418] on td "Trade Sheet" at bounding box center [490, 420] width 268 height 69
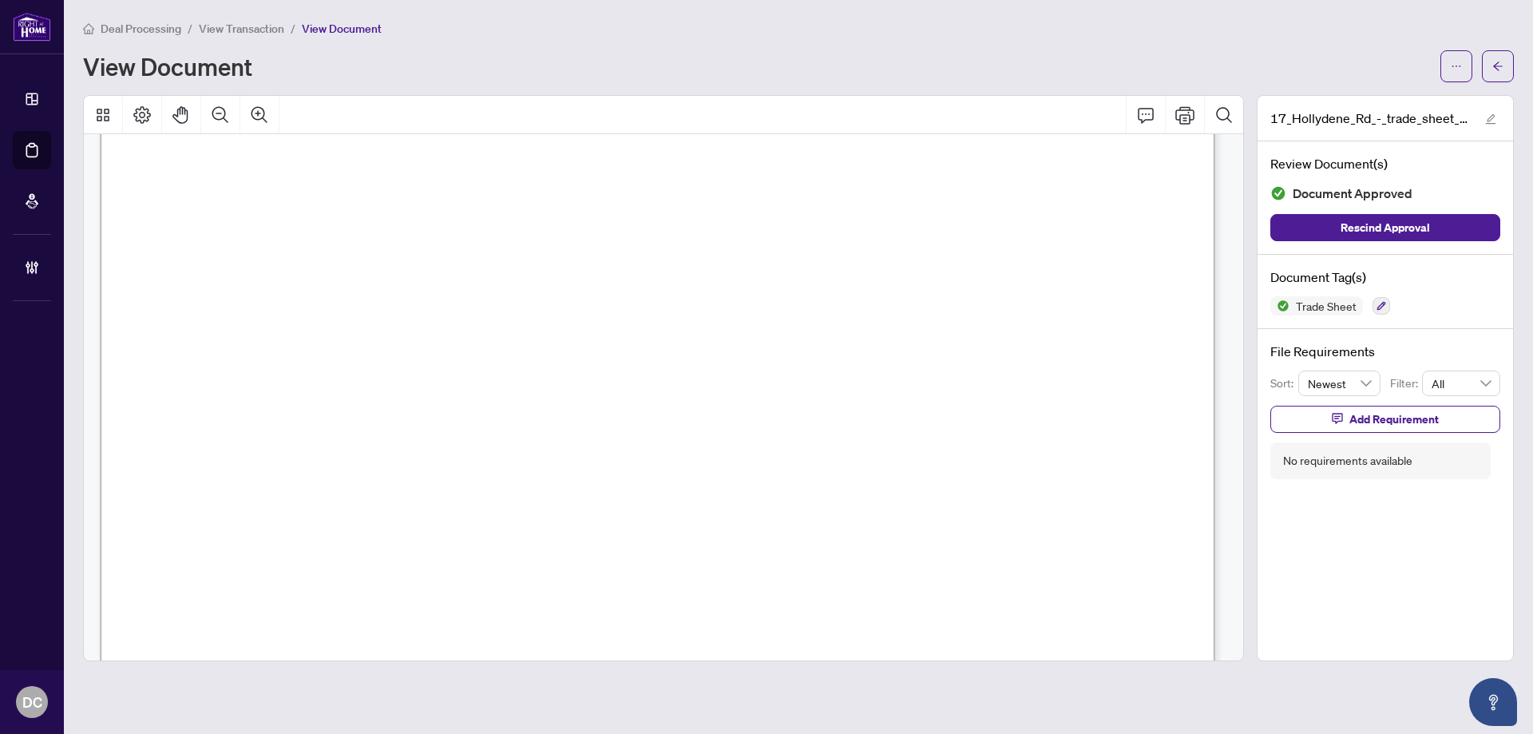
scroll to position [559, 0]
click at [1491, 58] on button "button" at bounding box center [1498, 66] width 32 height 32
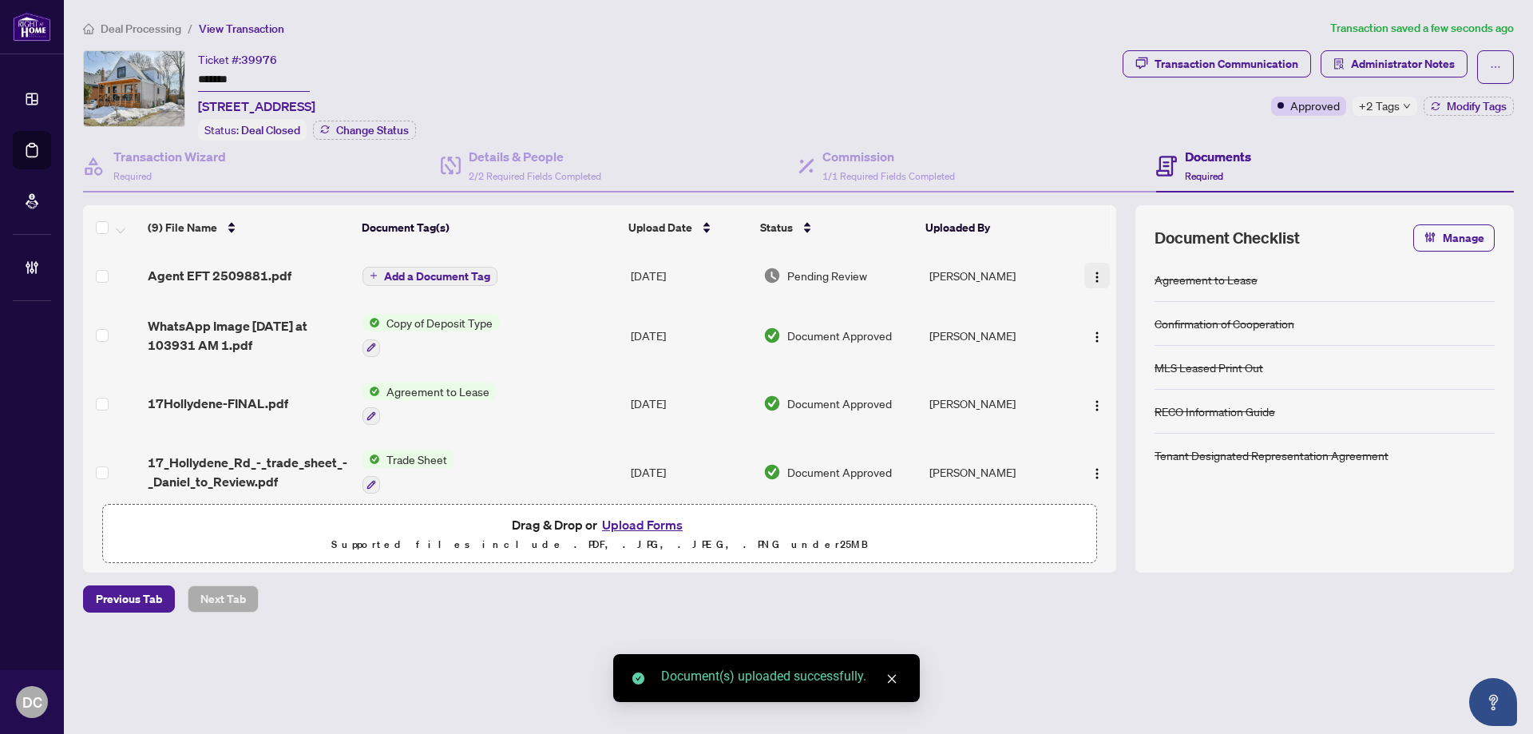
click at [1094, 273] on img "button" at bounding box center [1097, 277] width 13 height 13
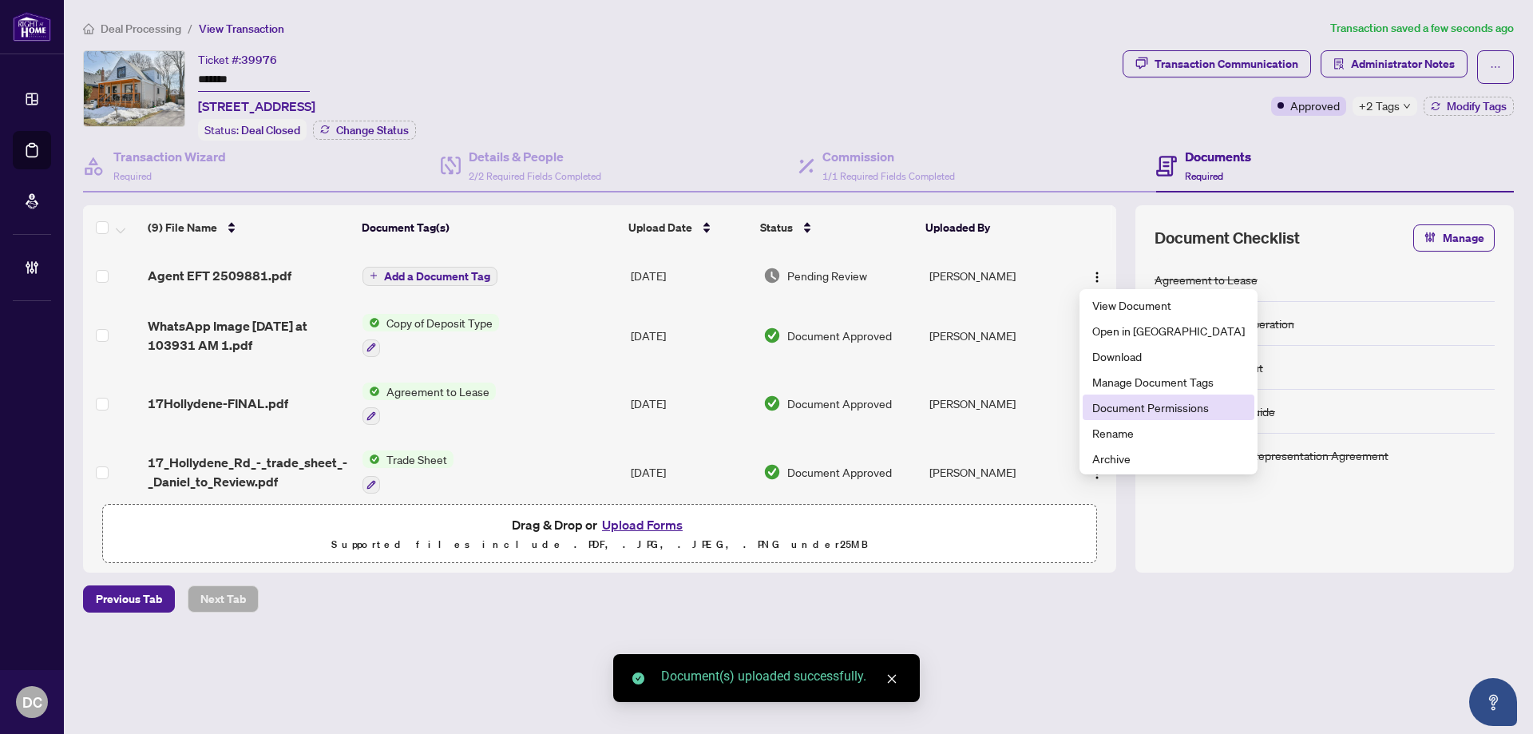
click at [1148, 414] on span "Document Permissions" at bounding box center [1168, 407] width 152 height 18
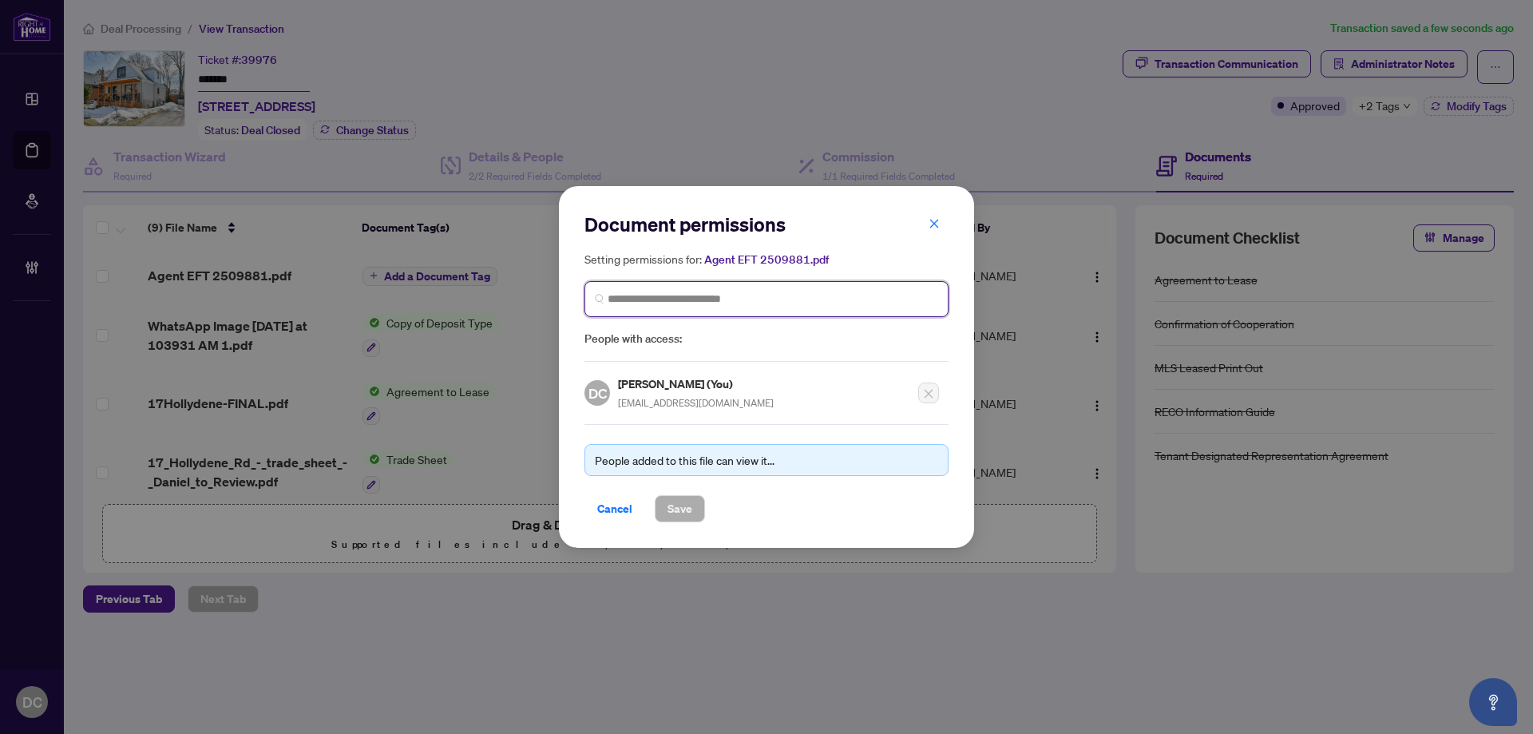
click at [797, 302] on input "search" at bounding box center [773, 299] width 331 height 17
drag, startPoint x: 644, startPoint y: 298, endPoint x: 762, endPoint y: 299, distance: 119.0
click at [762, 298] on input "**********" at bounding box center [773, 299] width 331 height 17
type input "**********"
click at [746, 339] on div "[PERSON_NAME] [EMAIL_ADDRESS][DOMAIN_NAME]" at bounding box center [766, 345] width 339 height 37
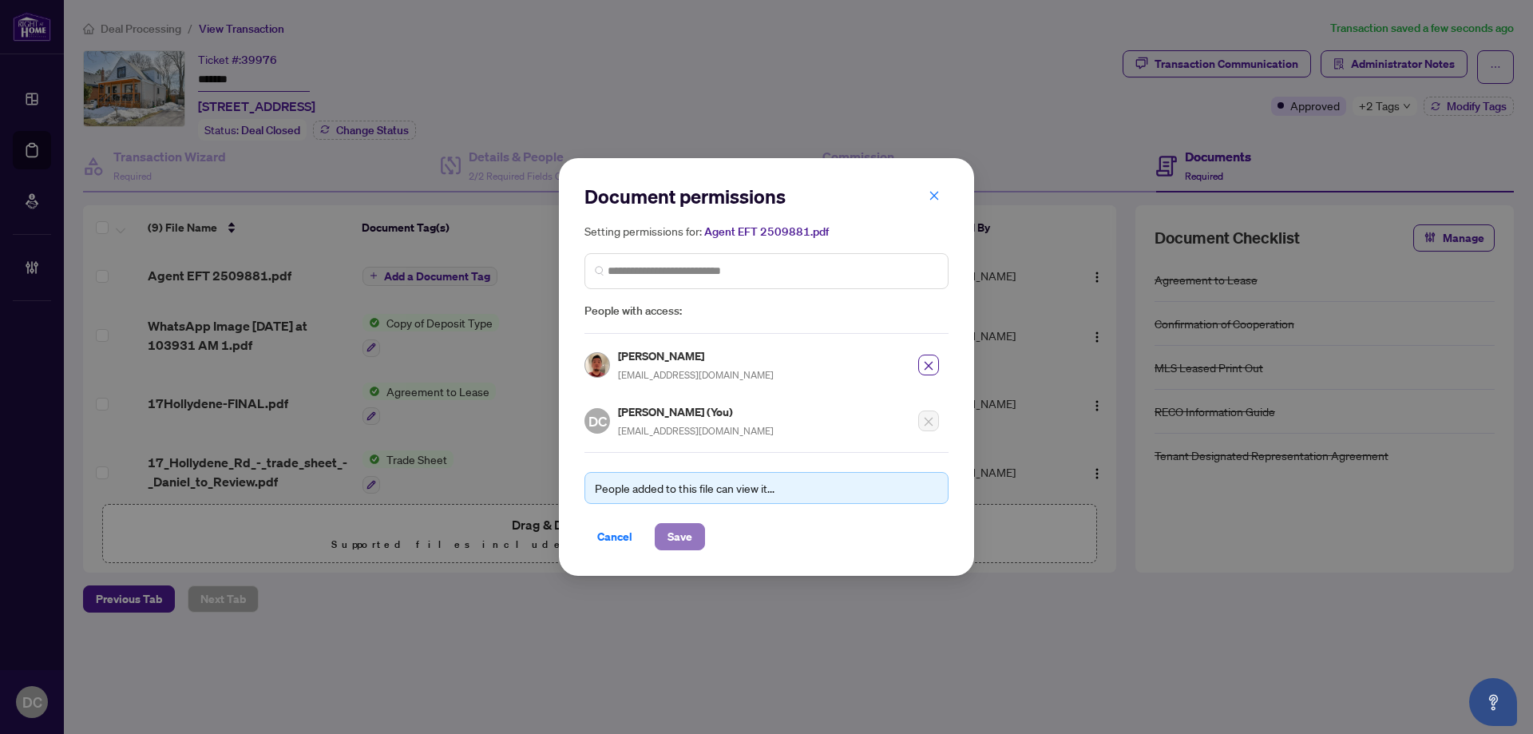
click at [687, 530] on span "Save" at bounding box center [679, 537] width 25 height 26
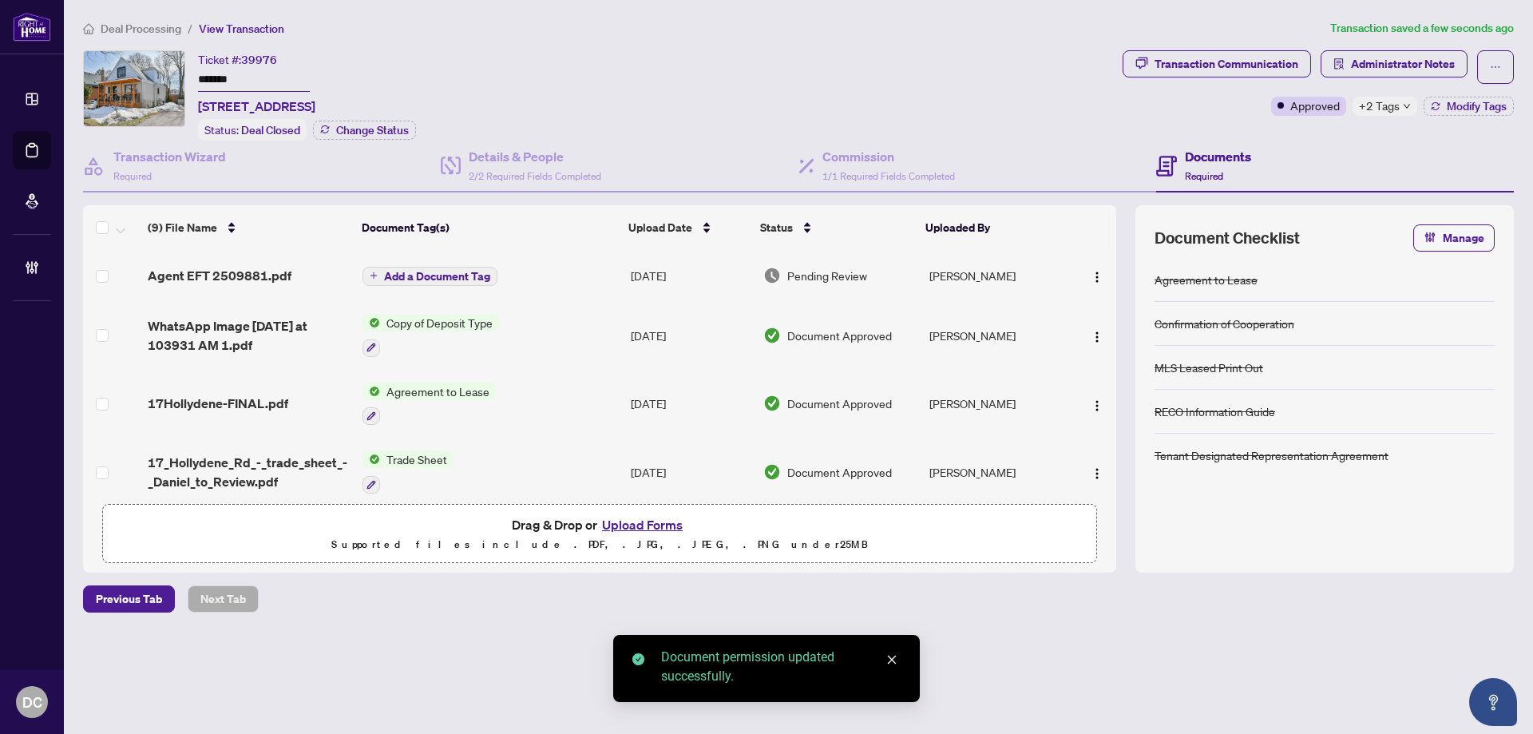
click at [476, 272] on span "Add a Document Tag" at bounding box center [437, 276] width 106 height 11
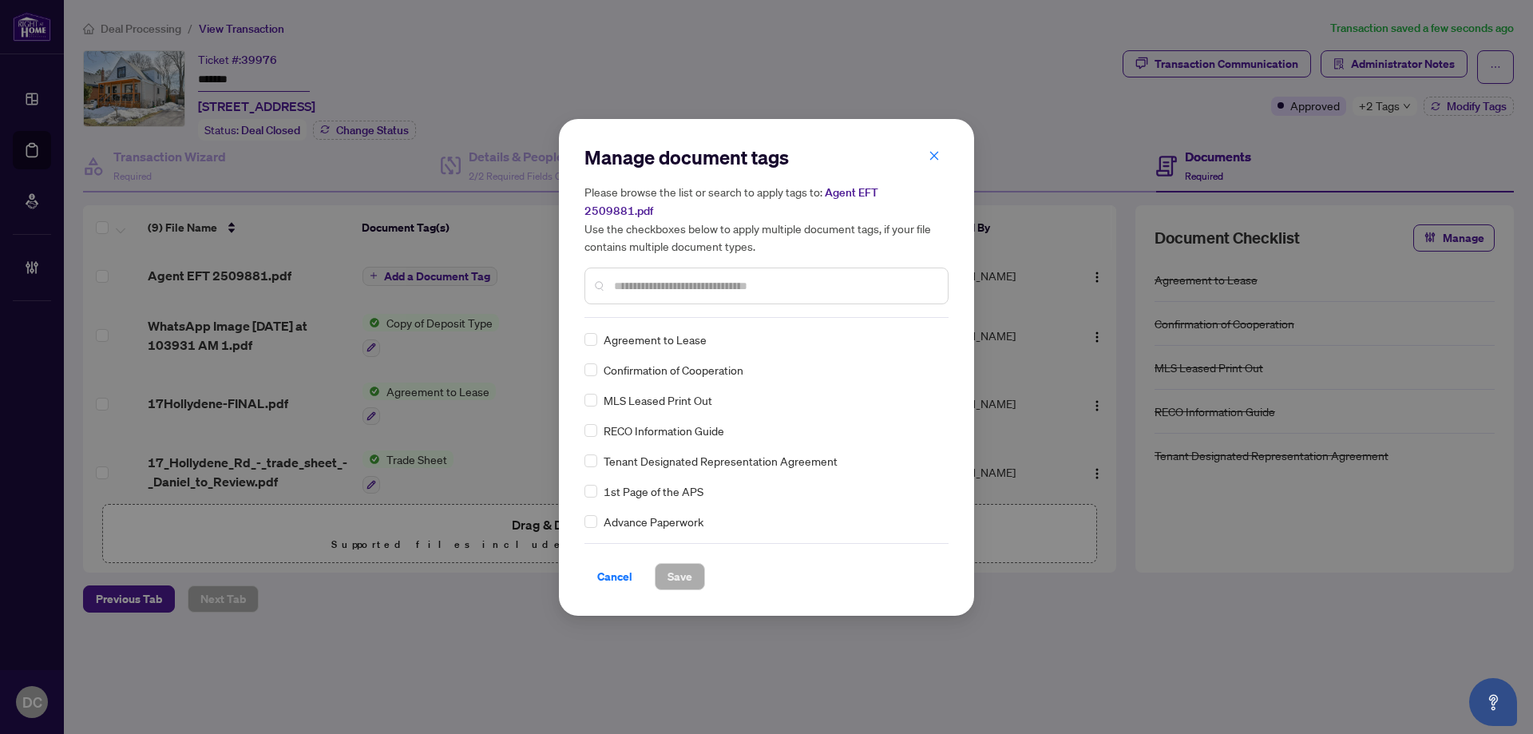
click at [718, 309] on div "Manage document tags Please browse the list or search to apply tags to: Agent E…" at bounding box center [766, 368] width 364 height 446
click at [731, 280] on input "text" at bounding box center [774, 286] width 321 height 18
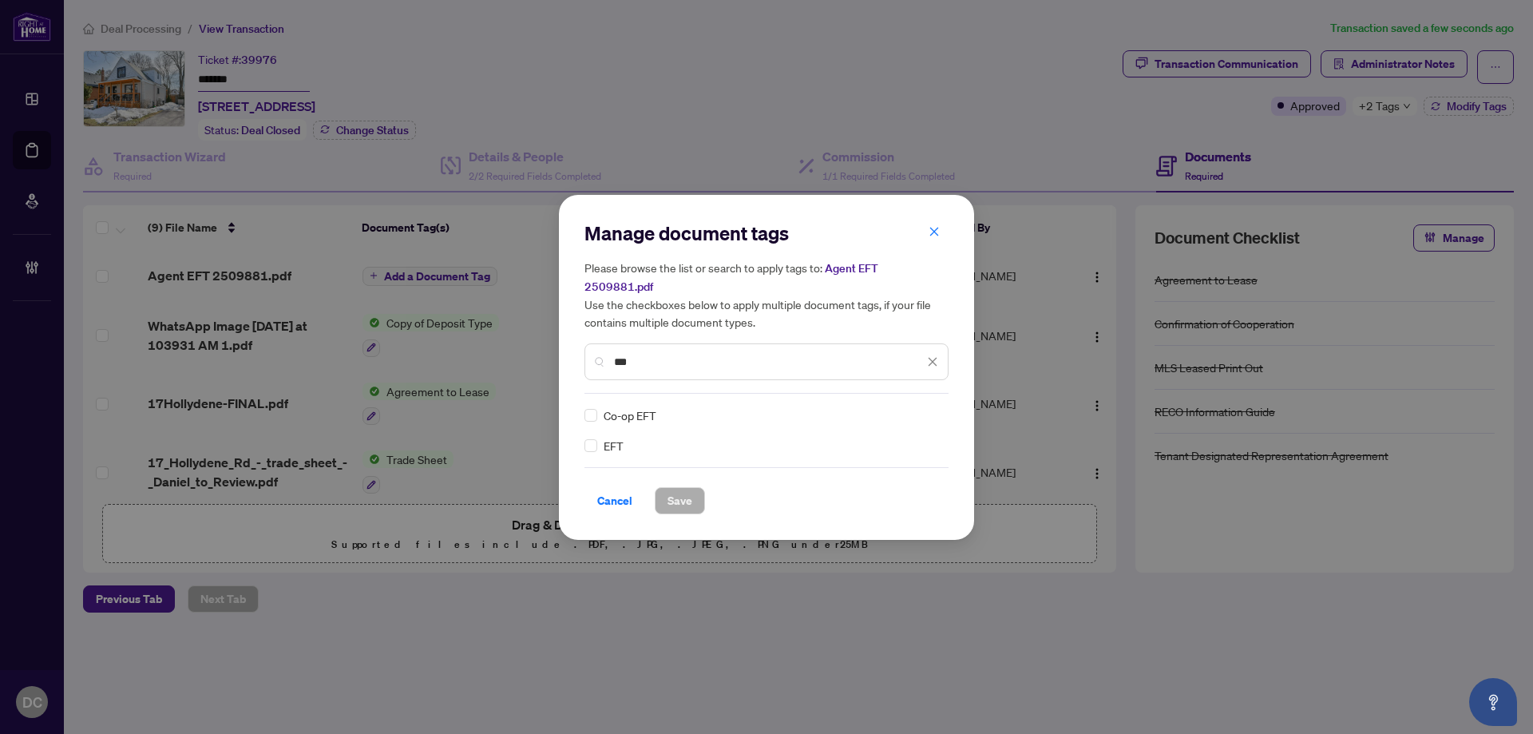
type input "***"
click at [584, 433] on div "Manage document tags Please browse the list or search to apply tags to: Agent E…" at bounding box center [766, 367] width 415 height 345
click at [925, 407] on div at bounding box center [923, 415] width 30 height 16
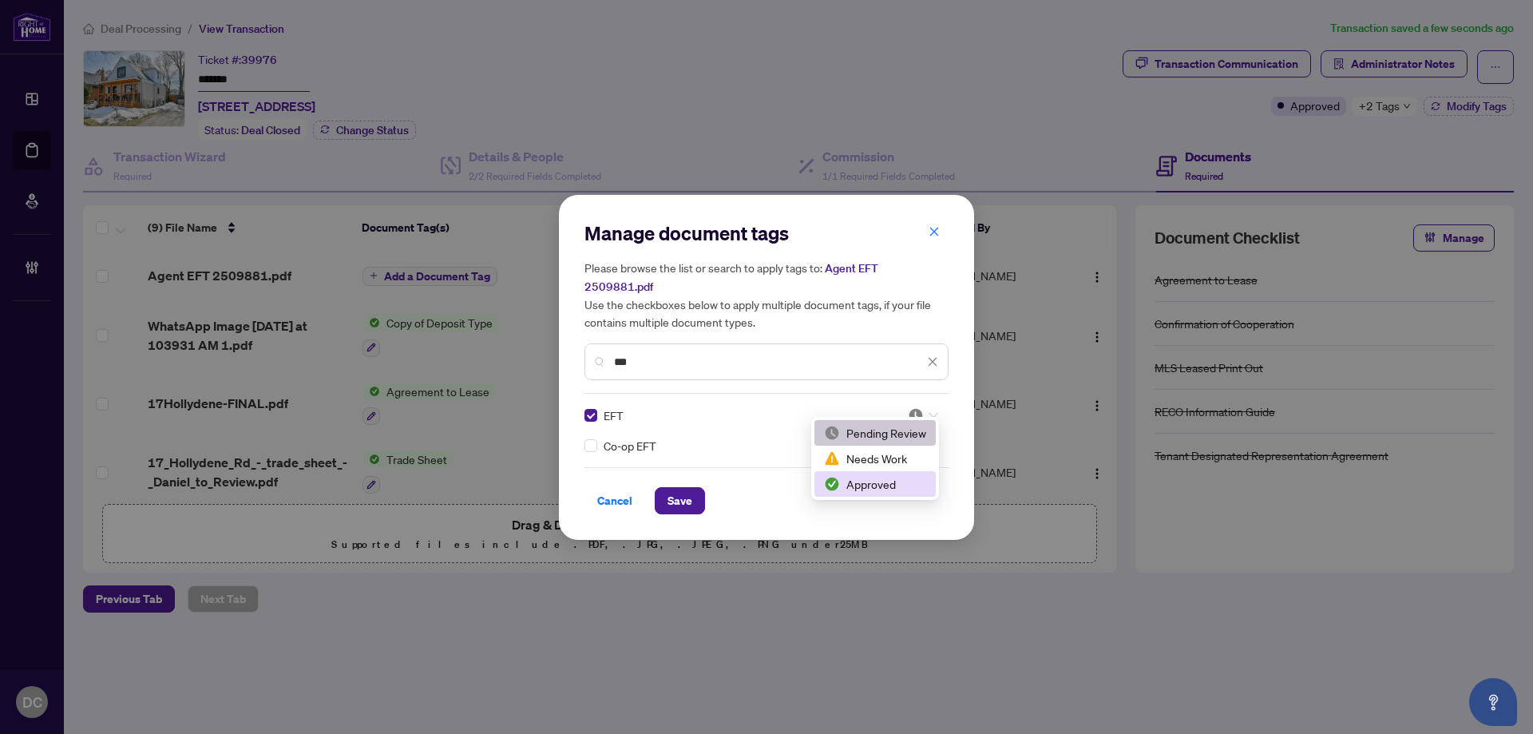
click at [890, 484] on div "Approved" at bounding box center [875, 484] width 102 height 18
click at [679, 490] on span "Save" at bounding box center [679, 501] width 25 height 26
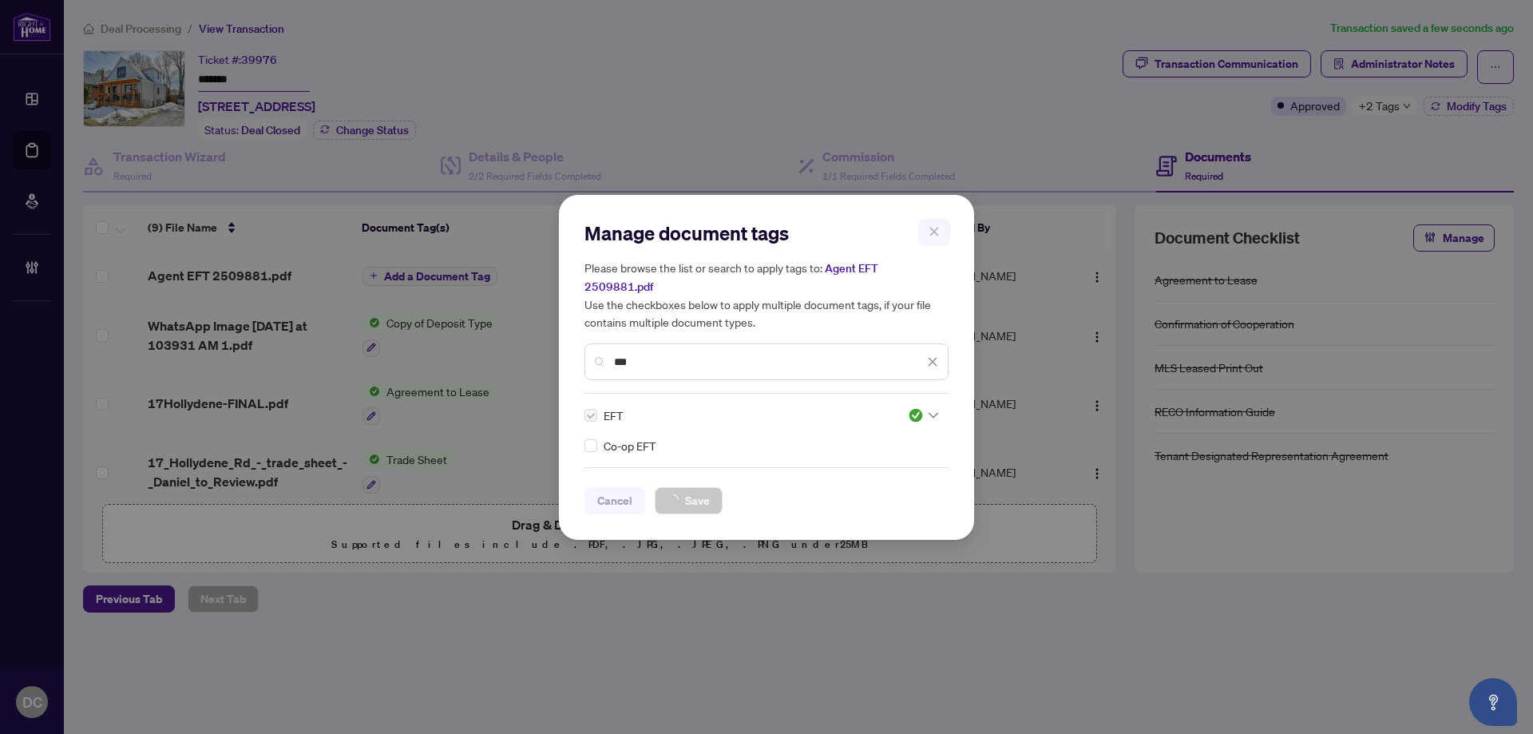
click at [1423, 67] on div "Manage document tags Please browse the list or search to apply tags to: Agent E…" at bounding box center [766, 367] width 1533 height 734
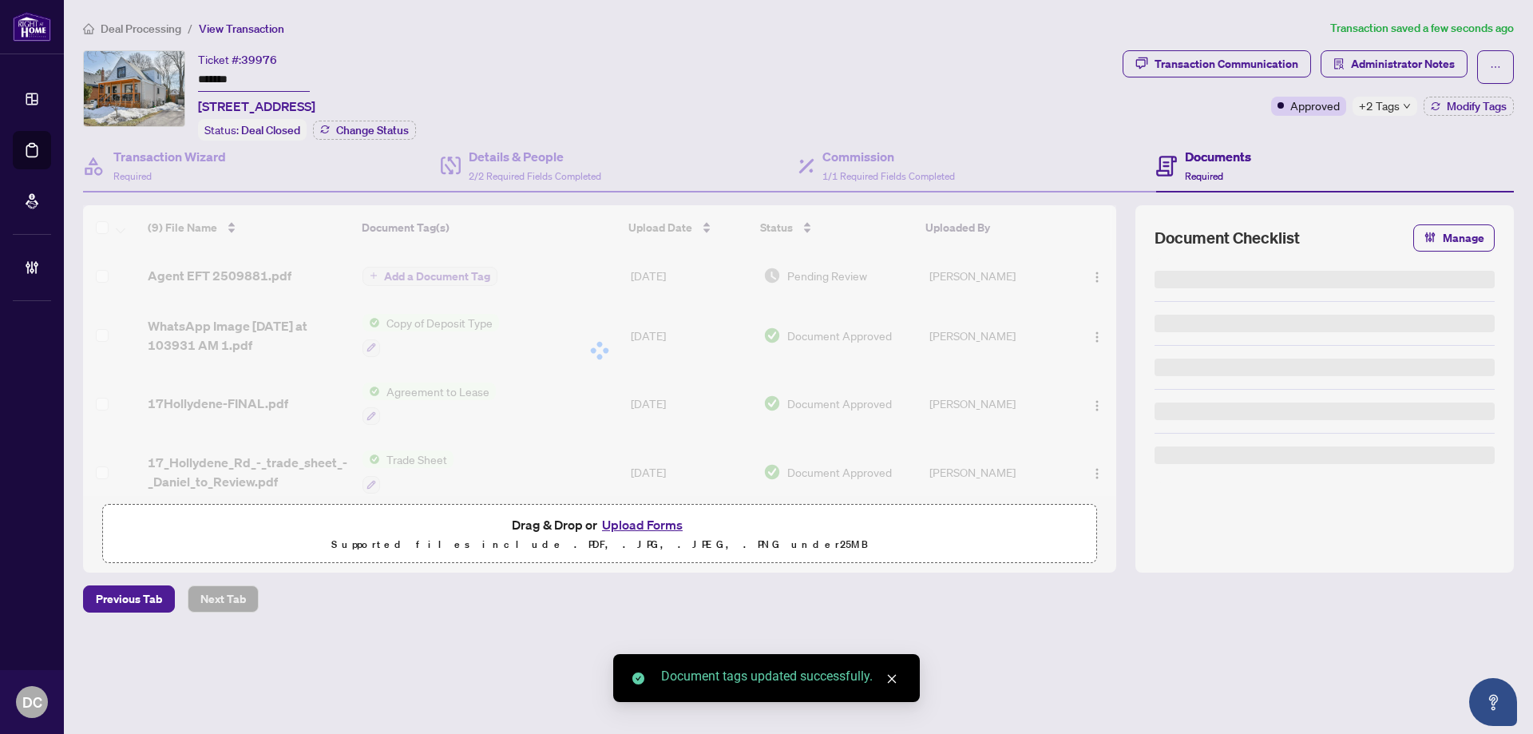
click at [1382, 66] on span "Administrator Notes" at bounding box center [1403, 64] width 104 height 26
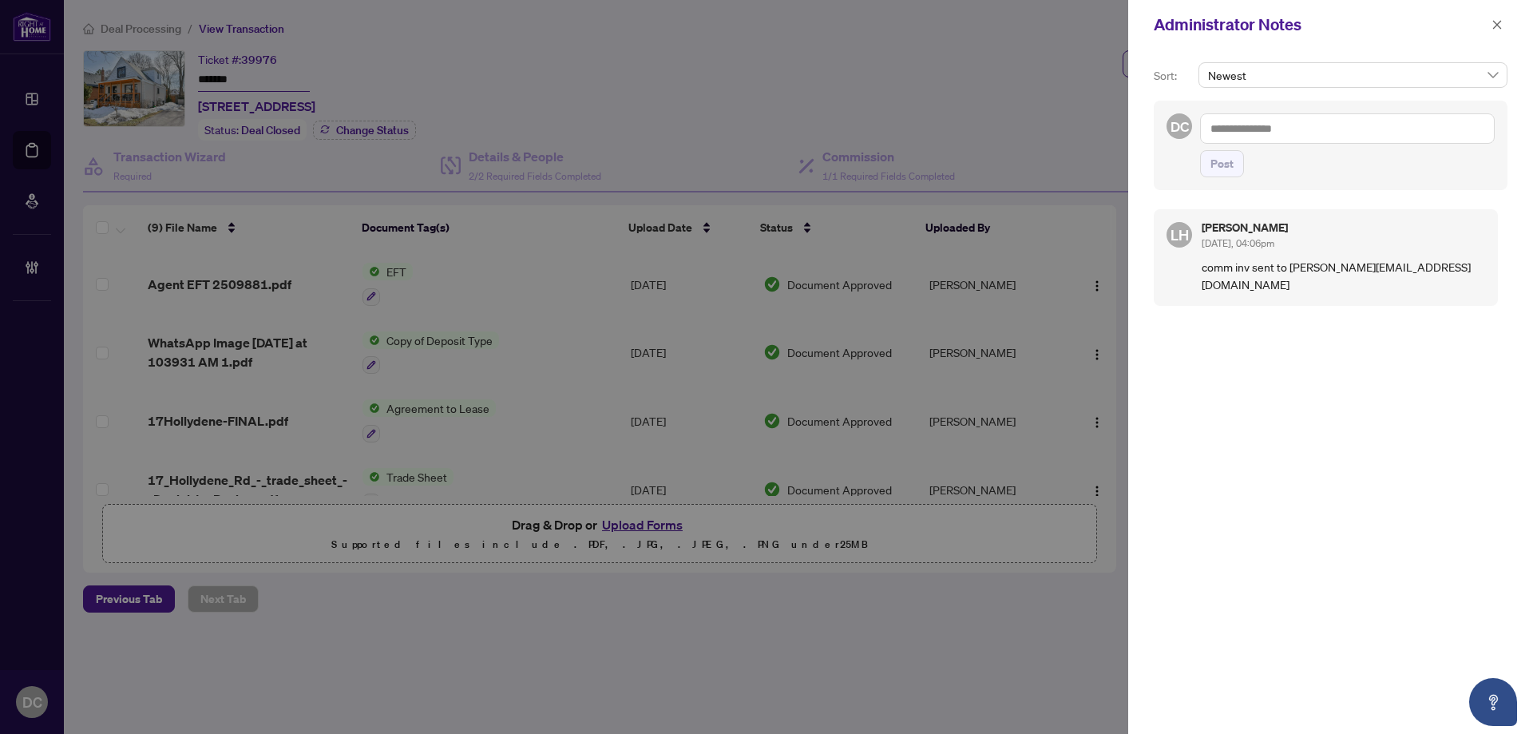
click at [1363, 133] on textarea at bounding box center [1347, 128] width 295 height 30
paste textarea "**********"
type textarea "**********"
click at [1215, 167] on span "Post" at bounding box center [1221, 164] width 23 height 26
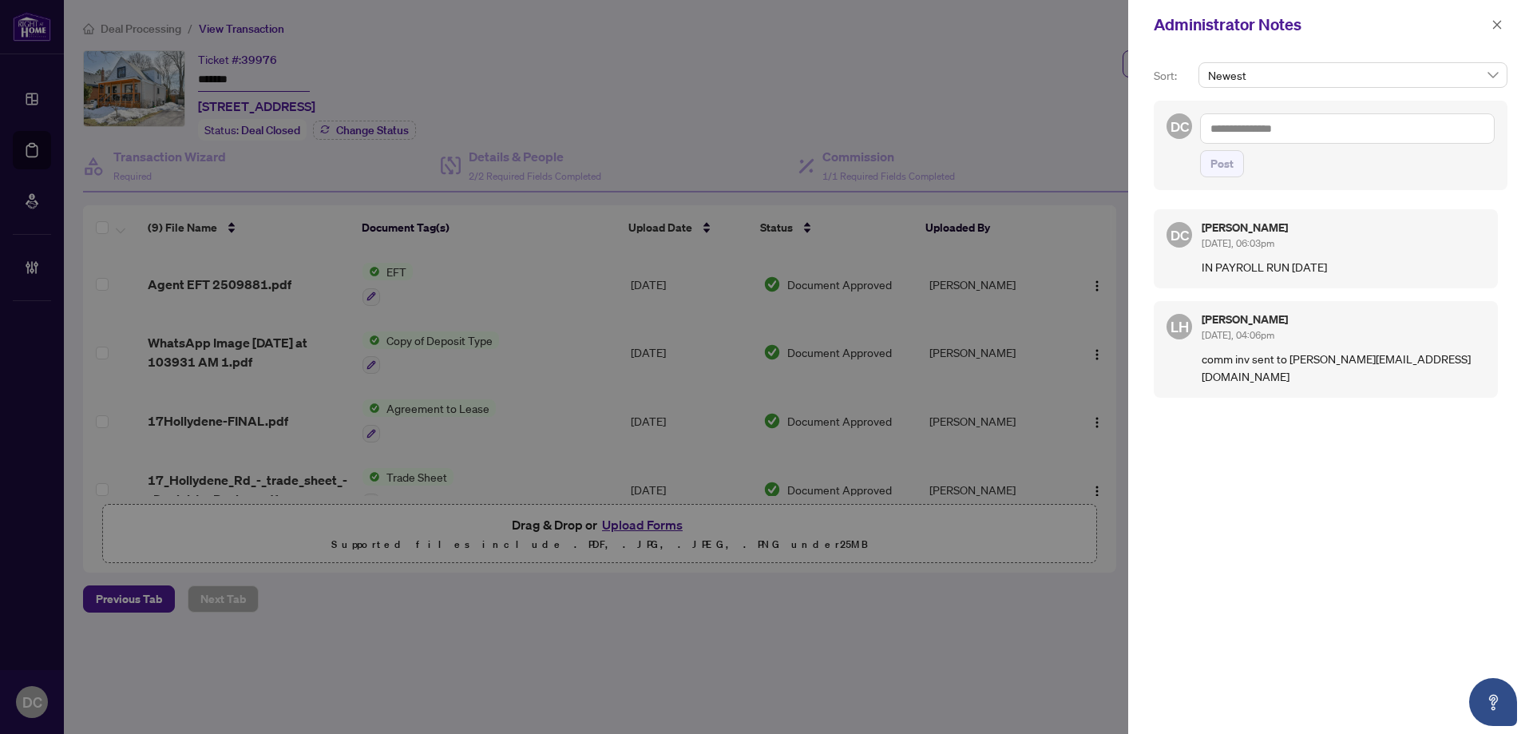
click at [1511, 19] on div "Administrator Notes" at bounding box center [1330, 25] width 405 height 50
click at [1503, 24] on button "button" at bounding box center [1497, 24] width 21 height 19
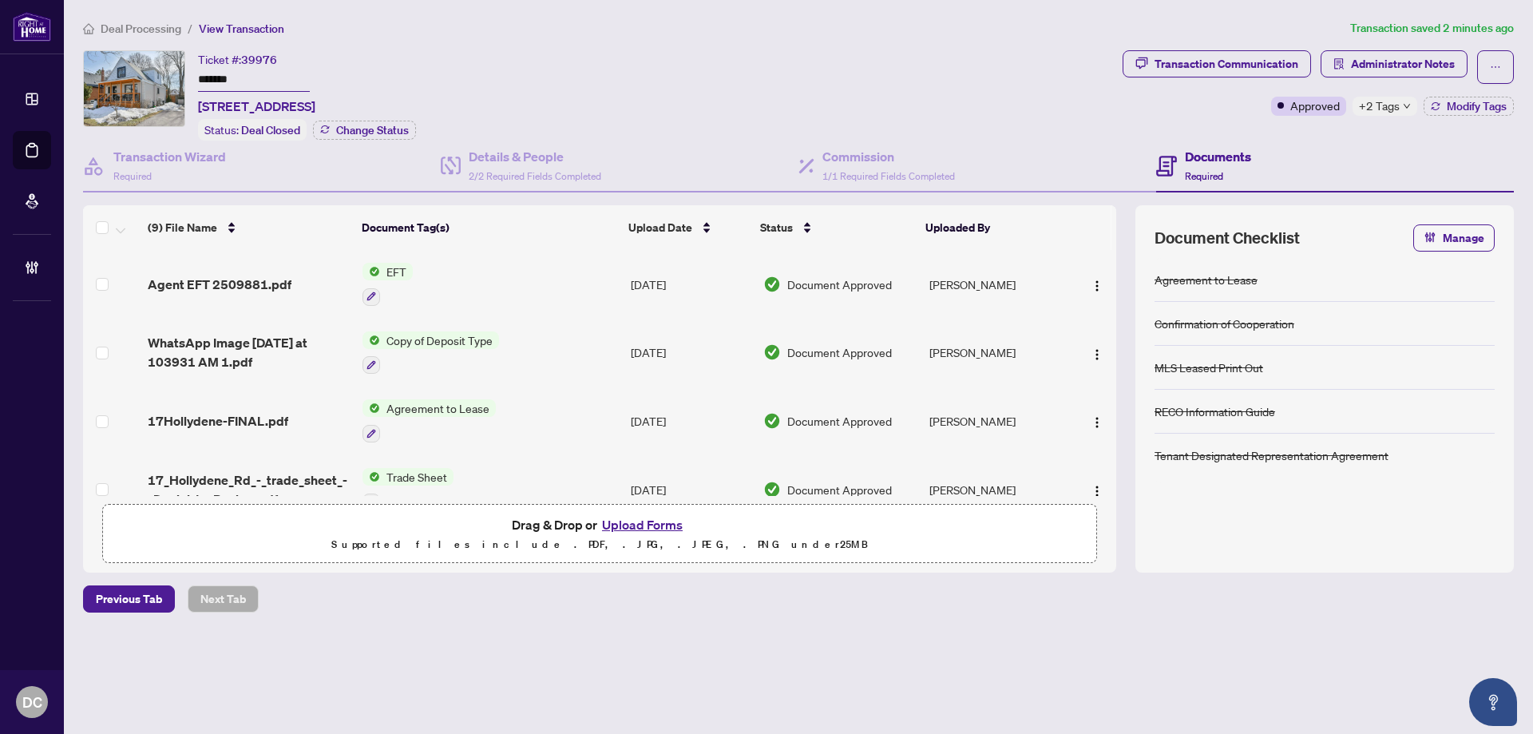
click at [156, 30] on span "Deal Processing" at bounding box center [141, 29] width 81 height 14
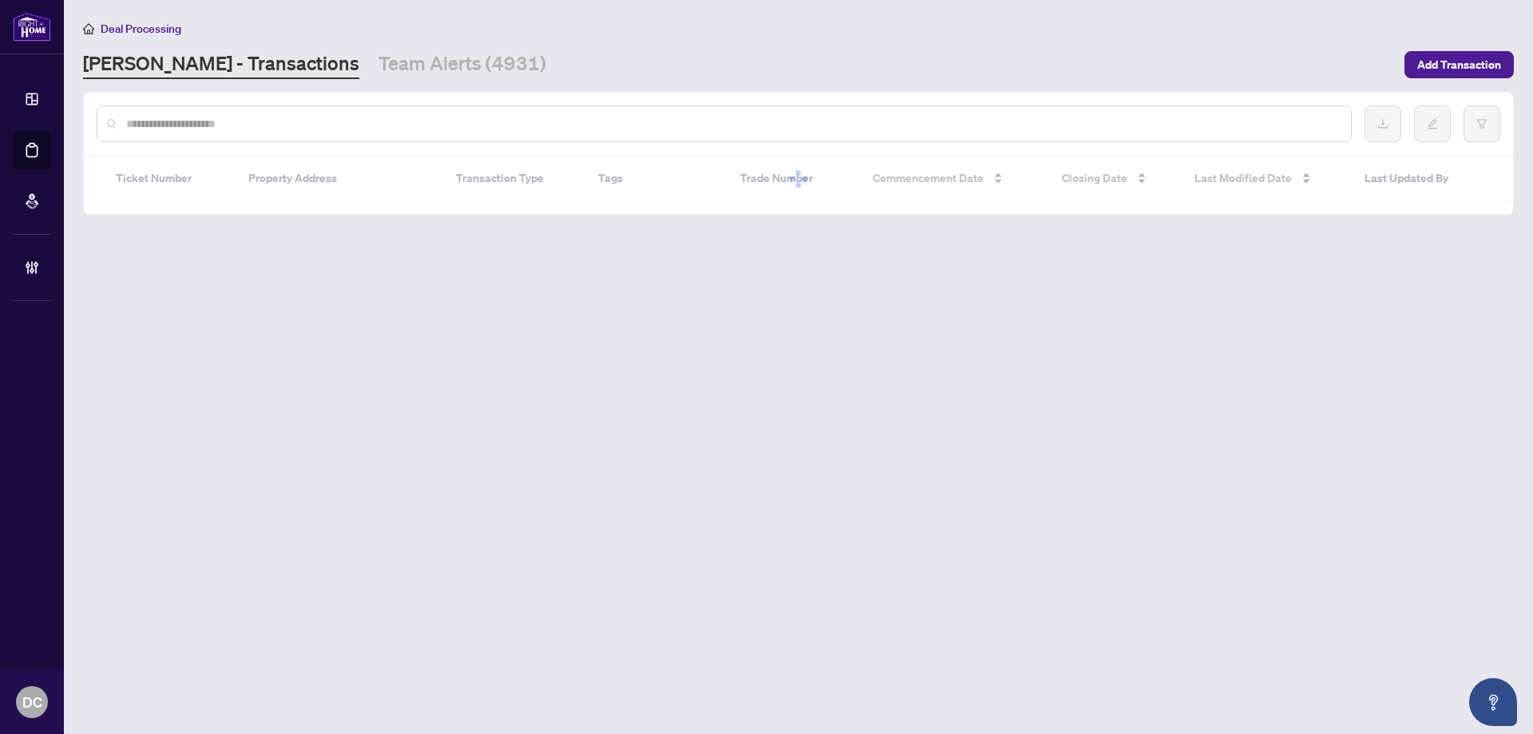
click at [394, 115] on input "text" at bounding box center [732, 124] width 1212 height 18
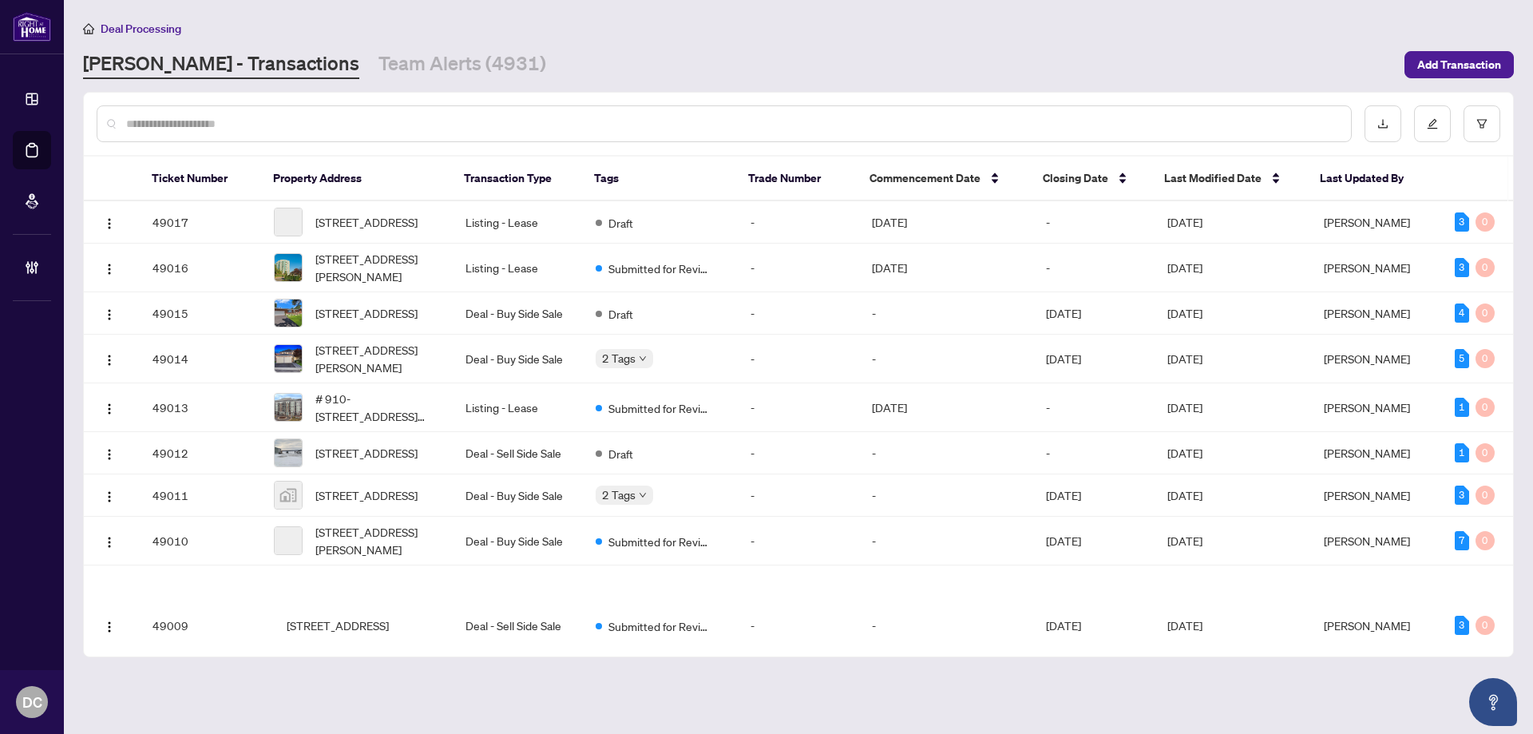
paste input "*******"
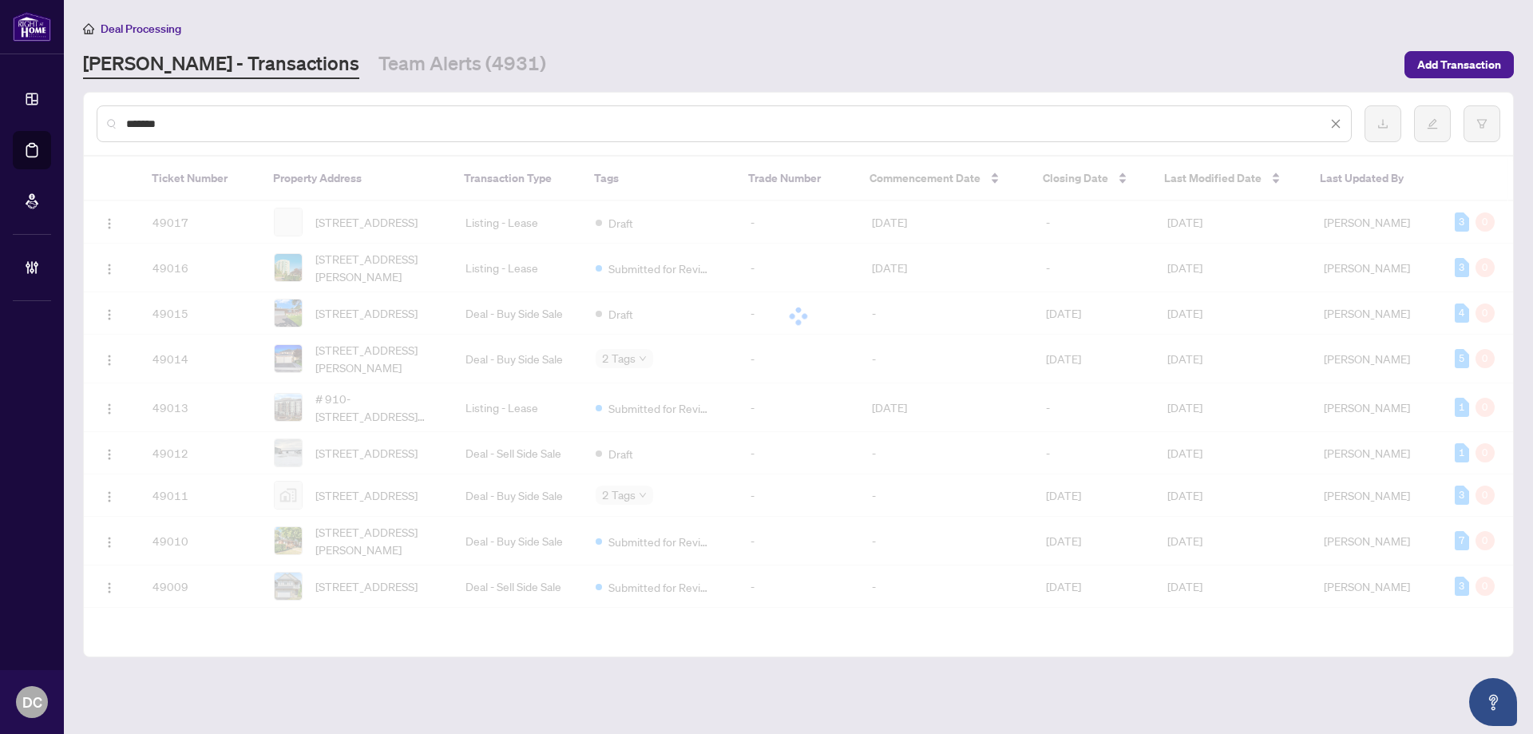
type input "*******"
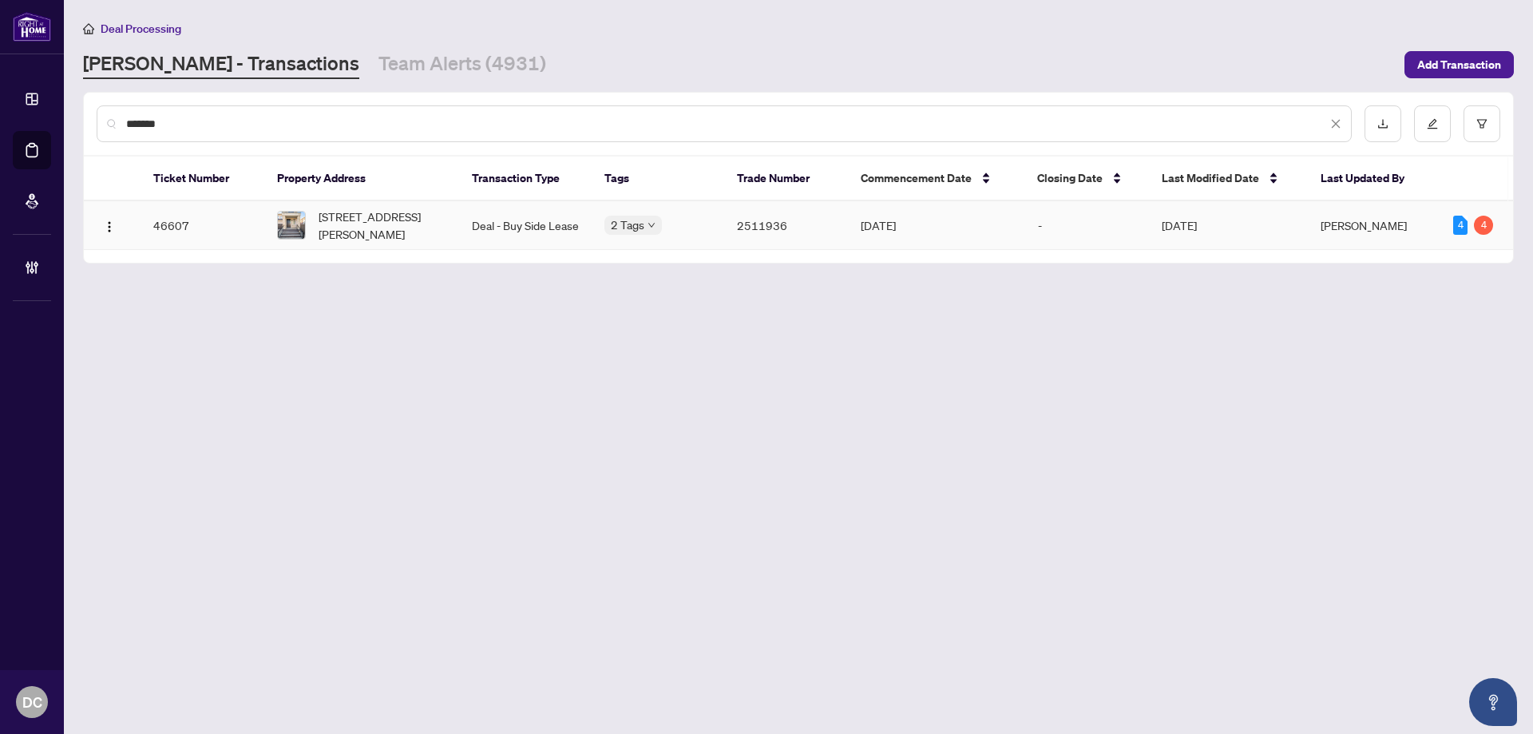
drag, startPoint x: 376, startPoint y: 215, endPoint x: 54, endPoint y: 178, distance: 323.8
click at [376, 215] on span "[STREET_ADDRESS][PERSON_NAME]" at bounding box center [383, 225] width 128 height 35
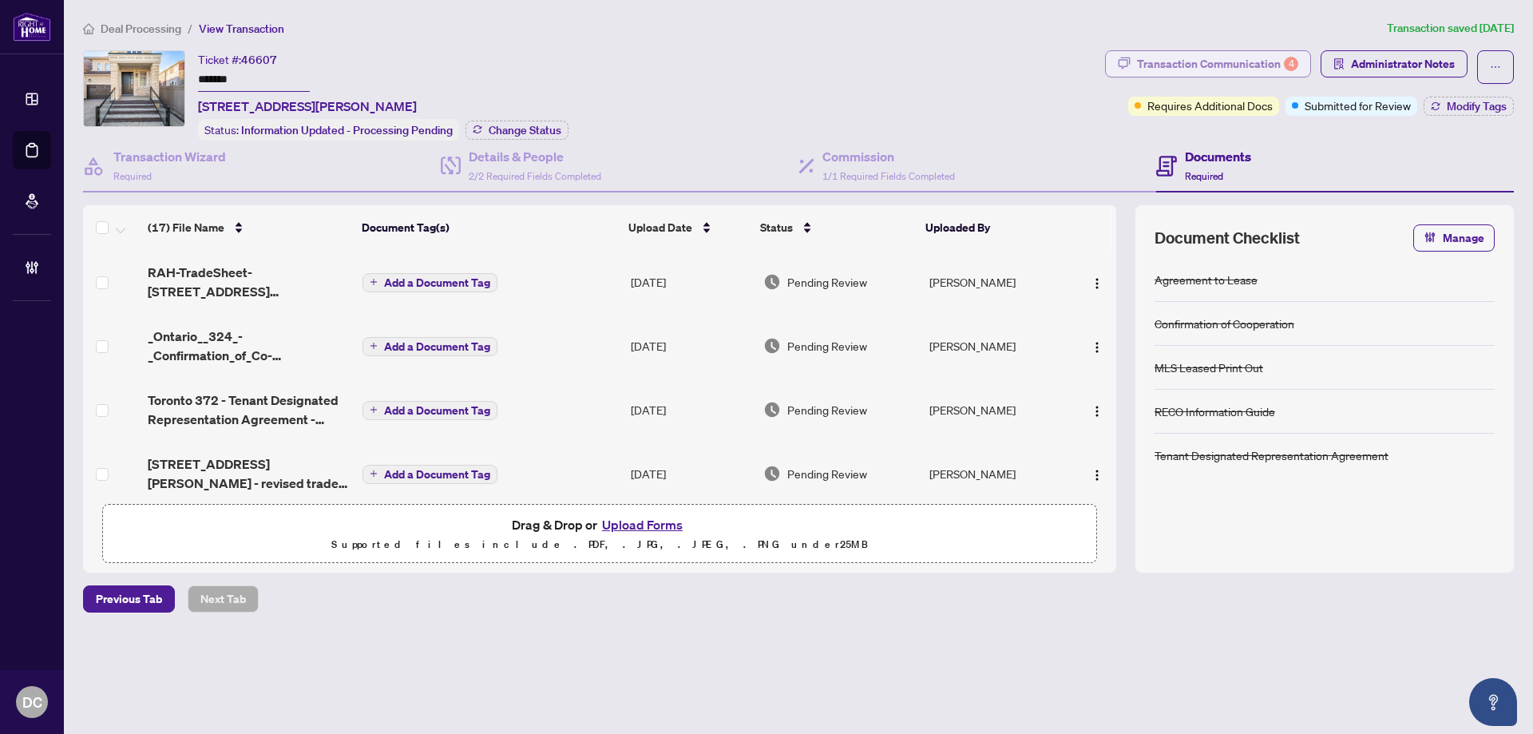
click at [1151, 61] on div "Transaction Communication 4" at bounding box center [1217, 64] width 161 height 26
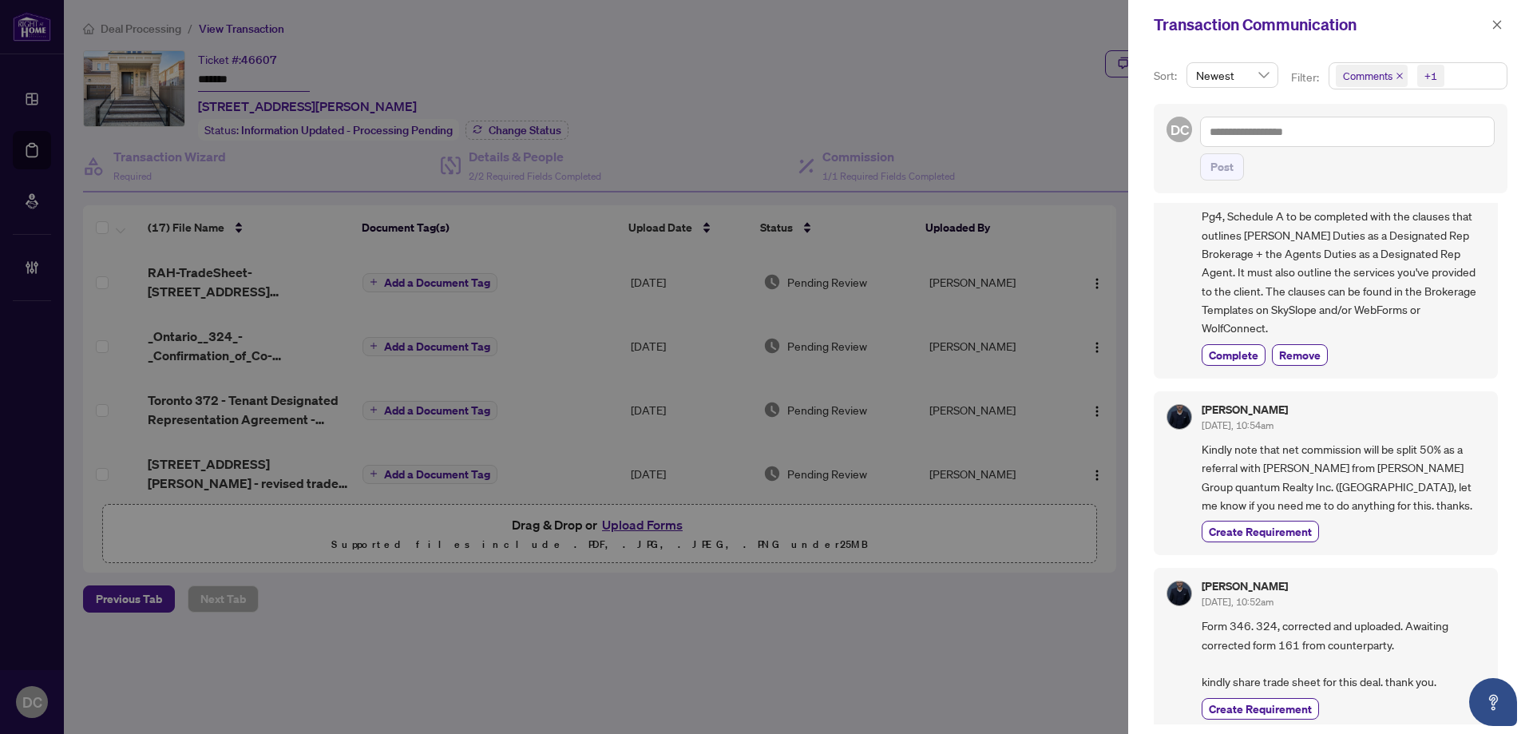
scroll to position [1996, 0]
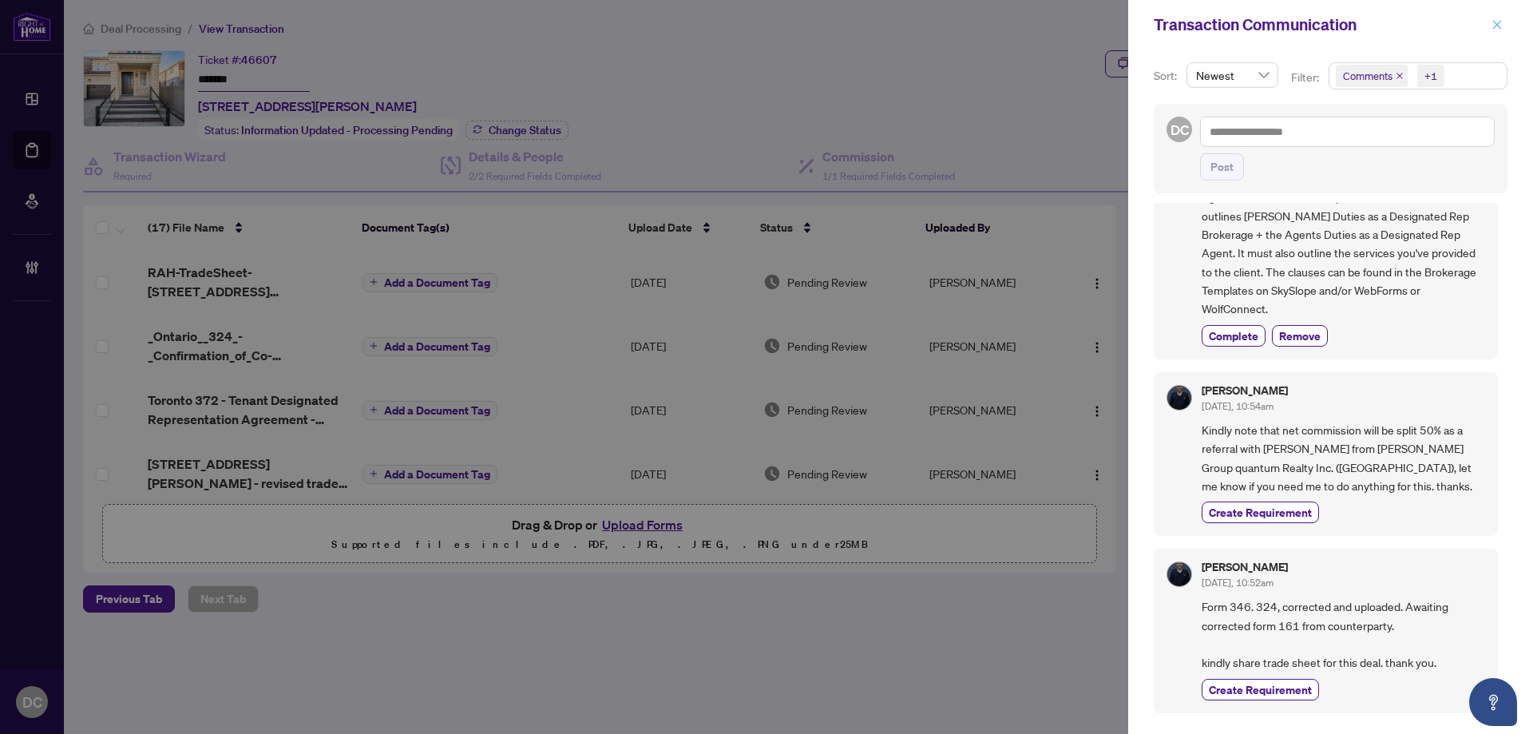
click at [1495, 19] on icon "close" at bounding box center [1496, 24] width 11 height 11
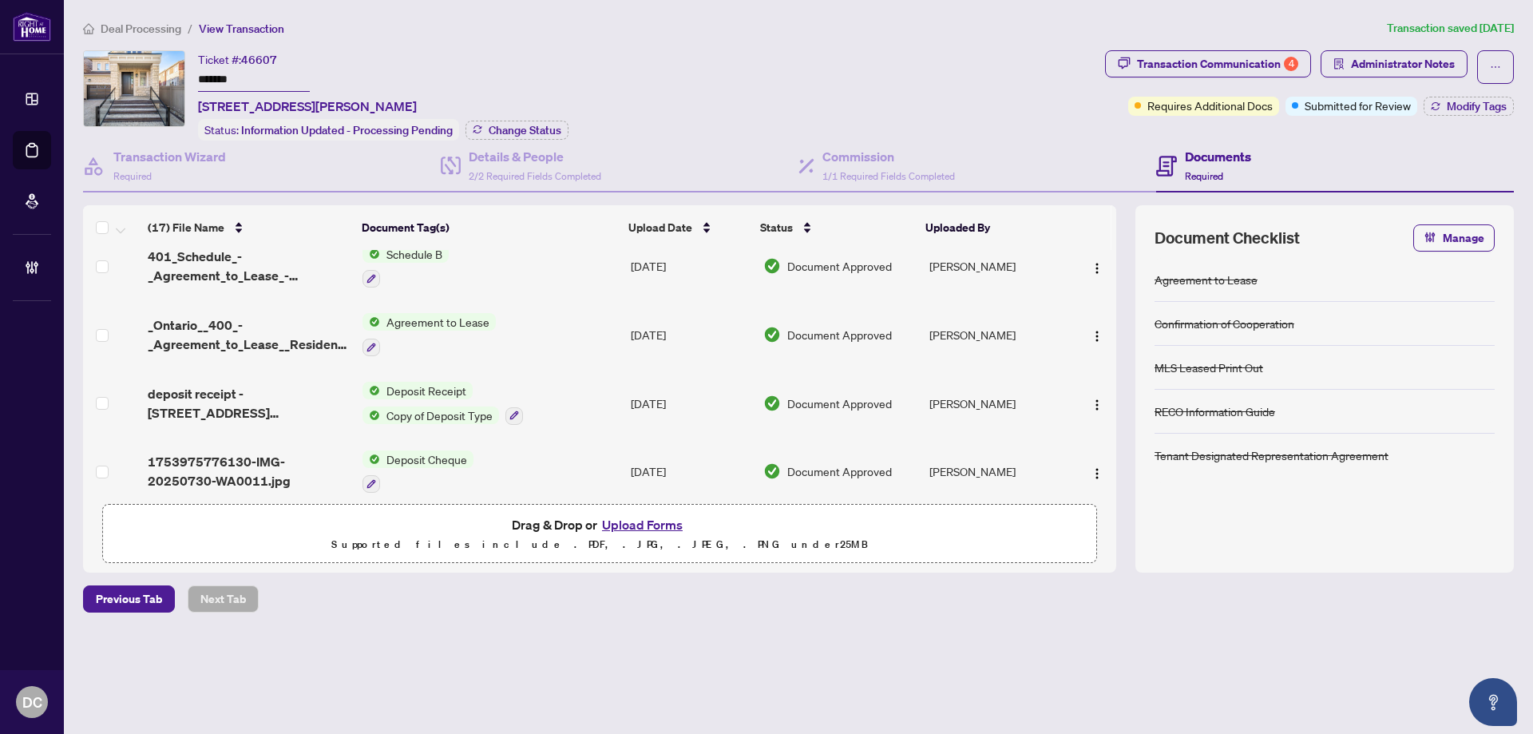
scroll to position [900, 0]
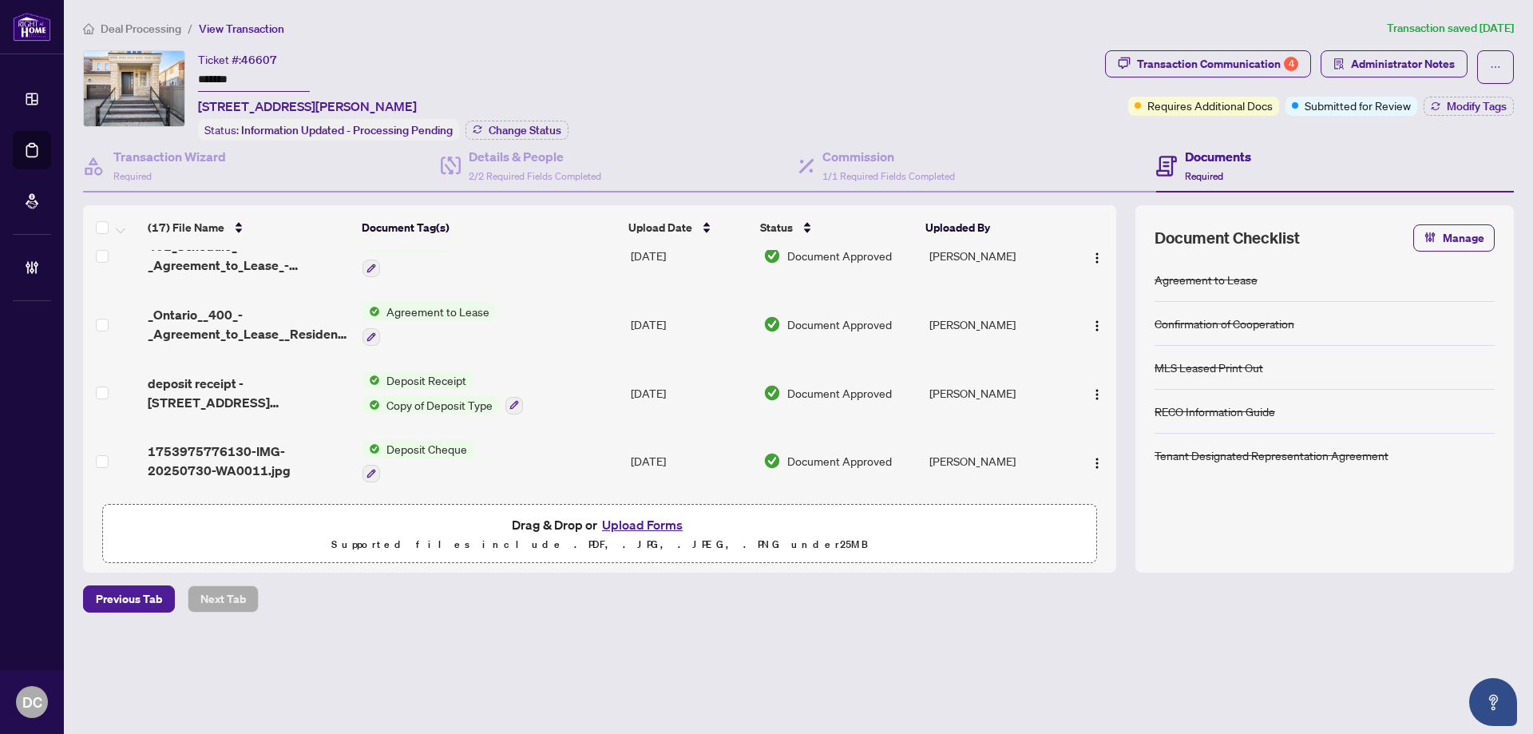
click at [590, 321] on td "Agreement to Lease" at bounding box center [490, 324] width 268 height 69
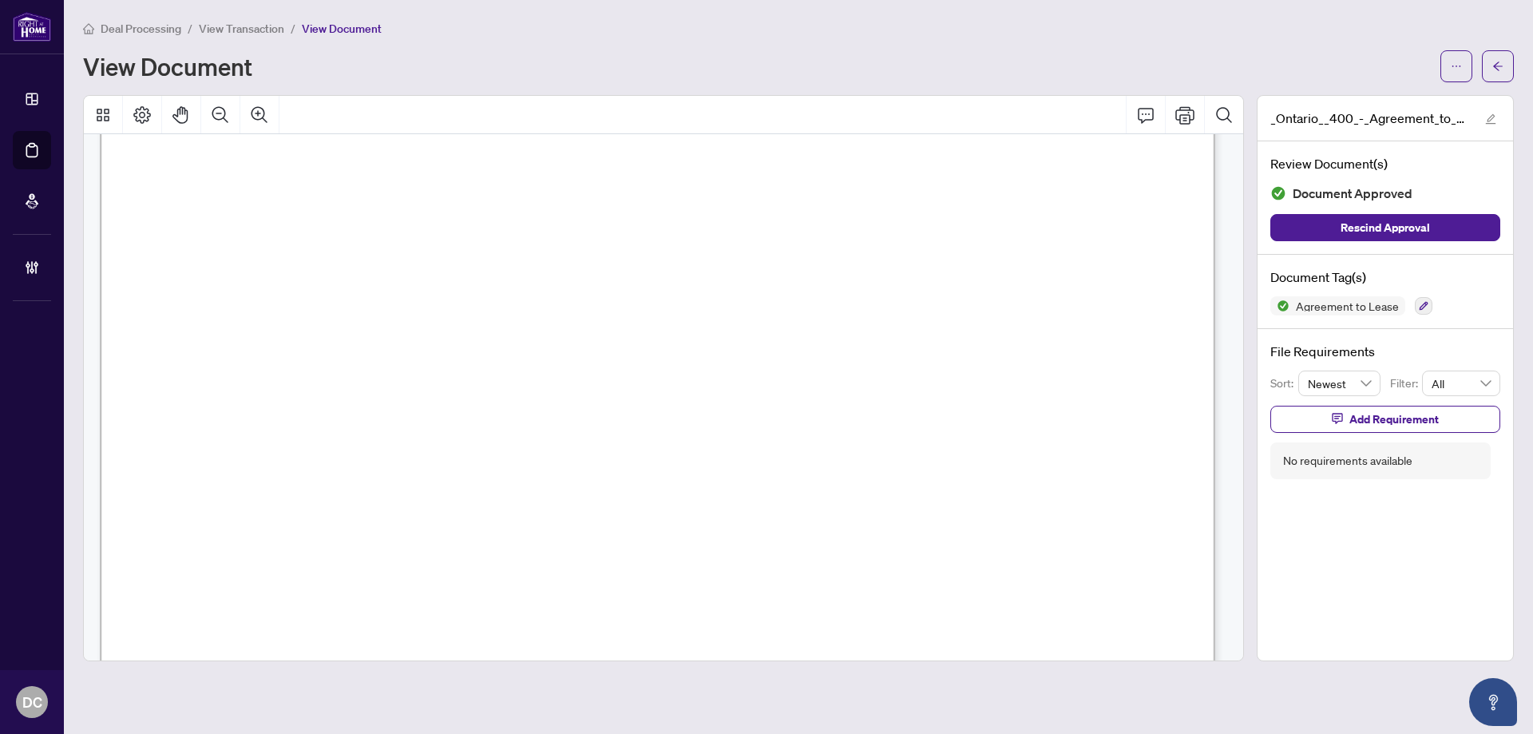
scroll to position [4959, 0]
click at [1496, 65] on icon "arrow-left" at bounding box center [1497, 66] width 11 height 11
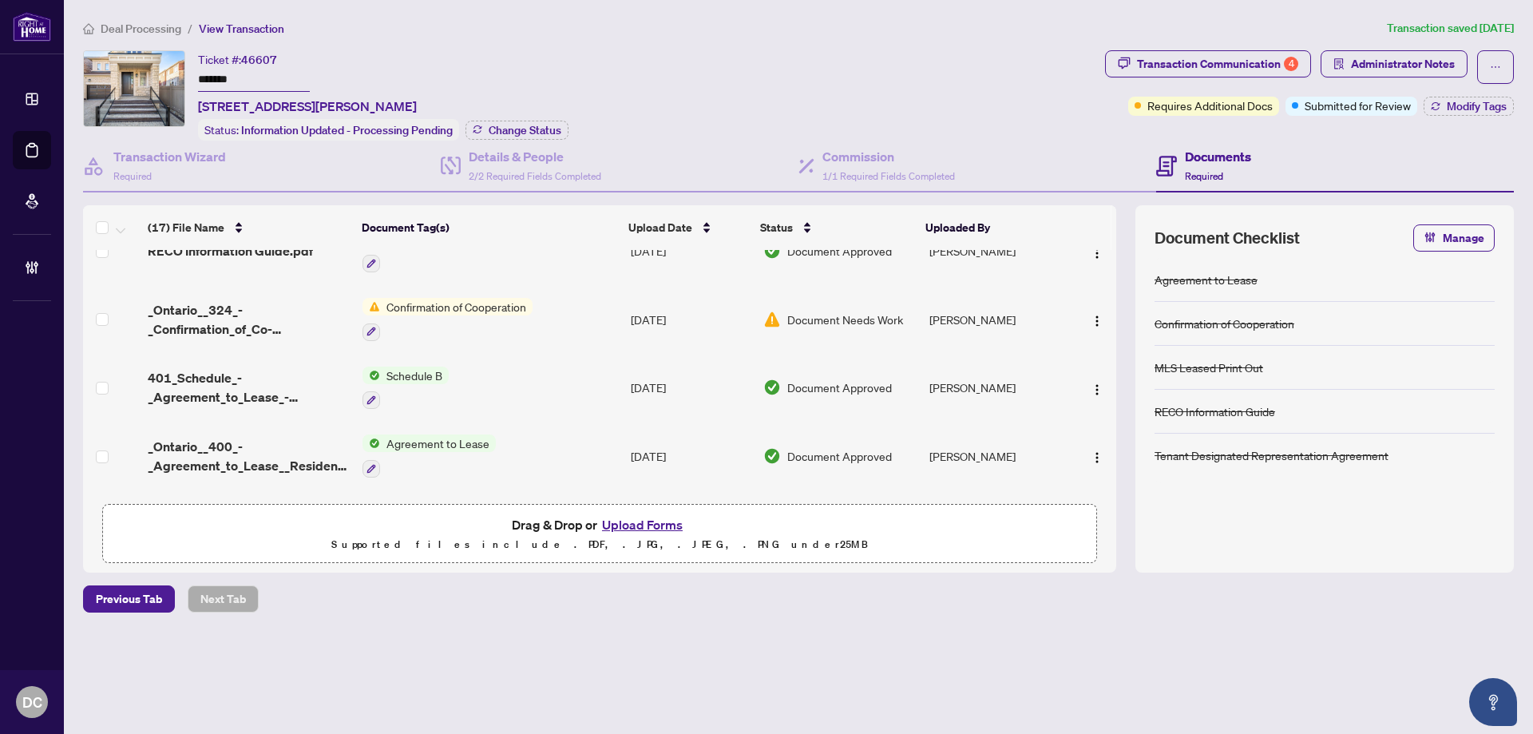
scroll to position [740, 0]
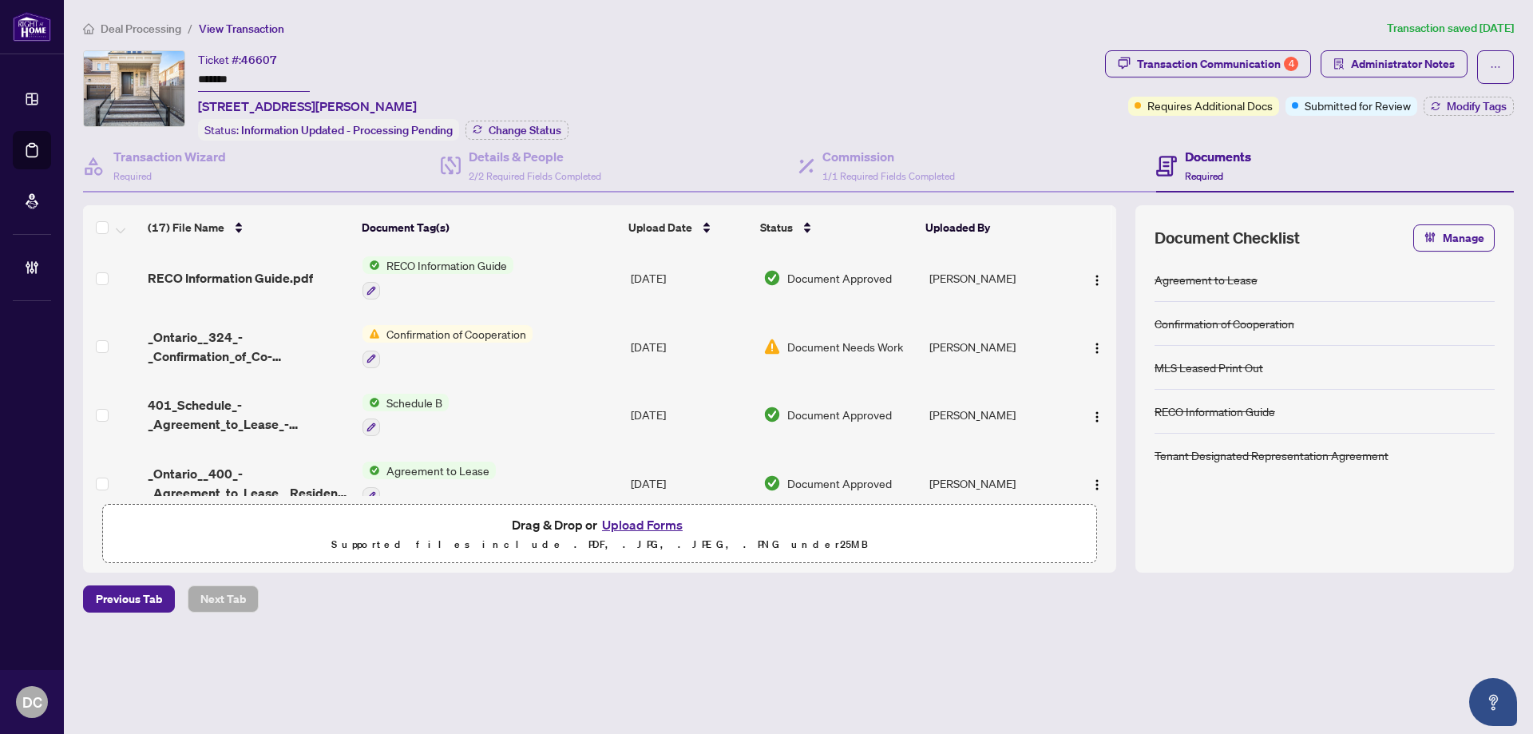
click at [570, 339] on td "Confirmation of Cooperation" at bounding box center [490, 346] width 268 height 69
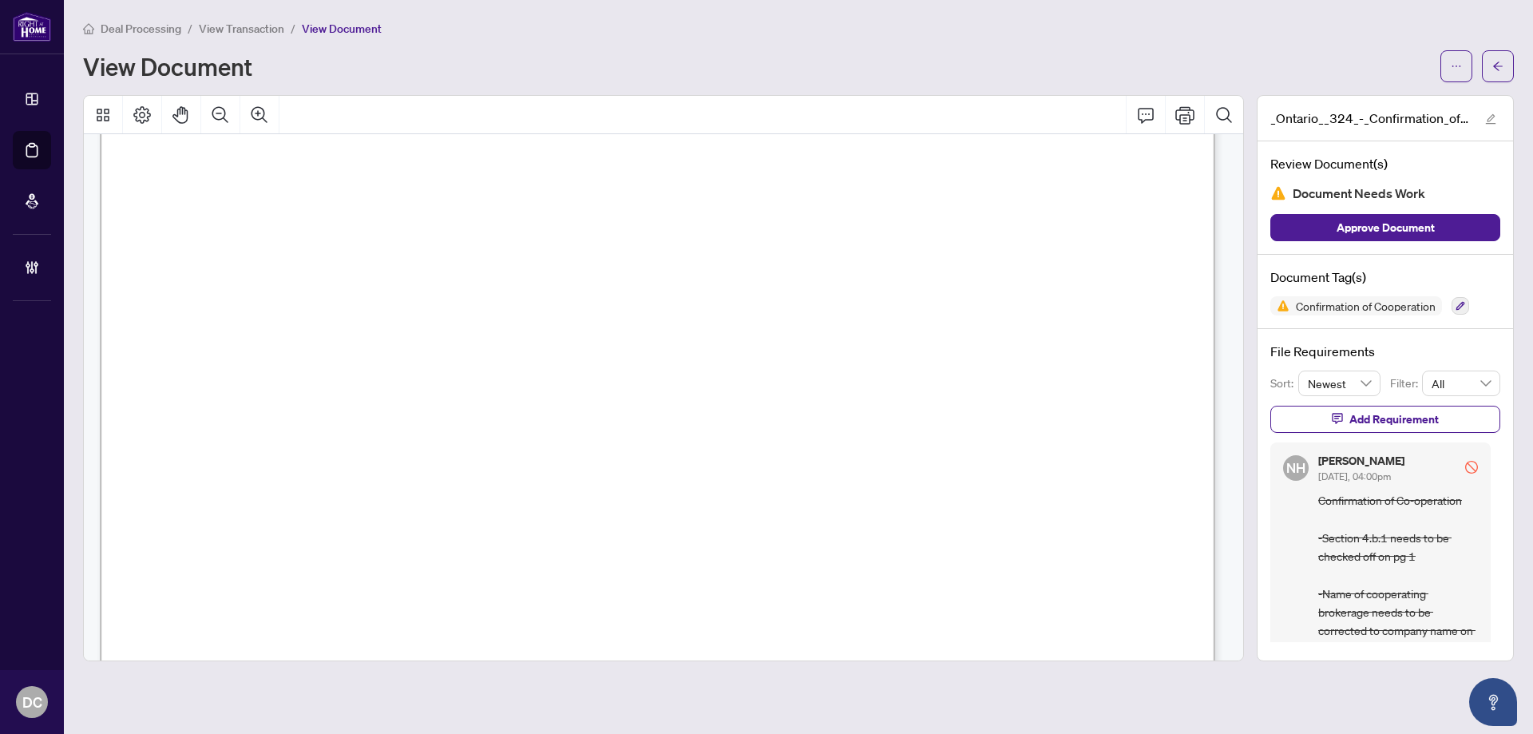
scroll to position [1756, 0]
click at [1496, 55] on span "button" at bounding box center [1497, 66] width 11 height 26
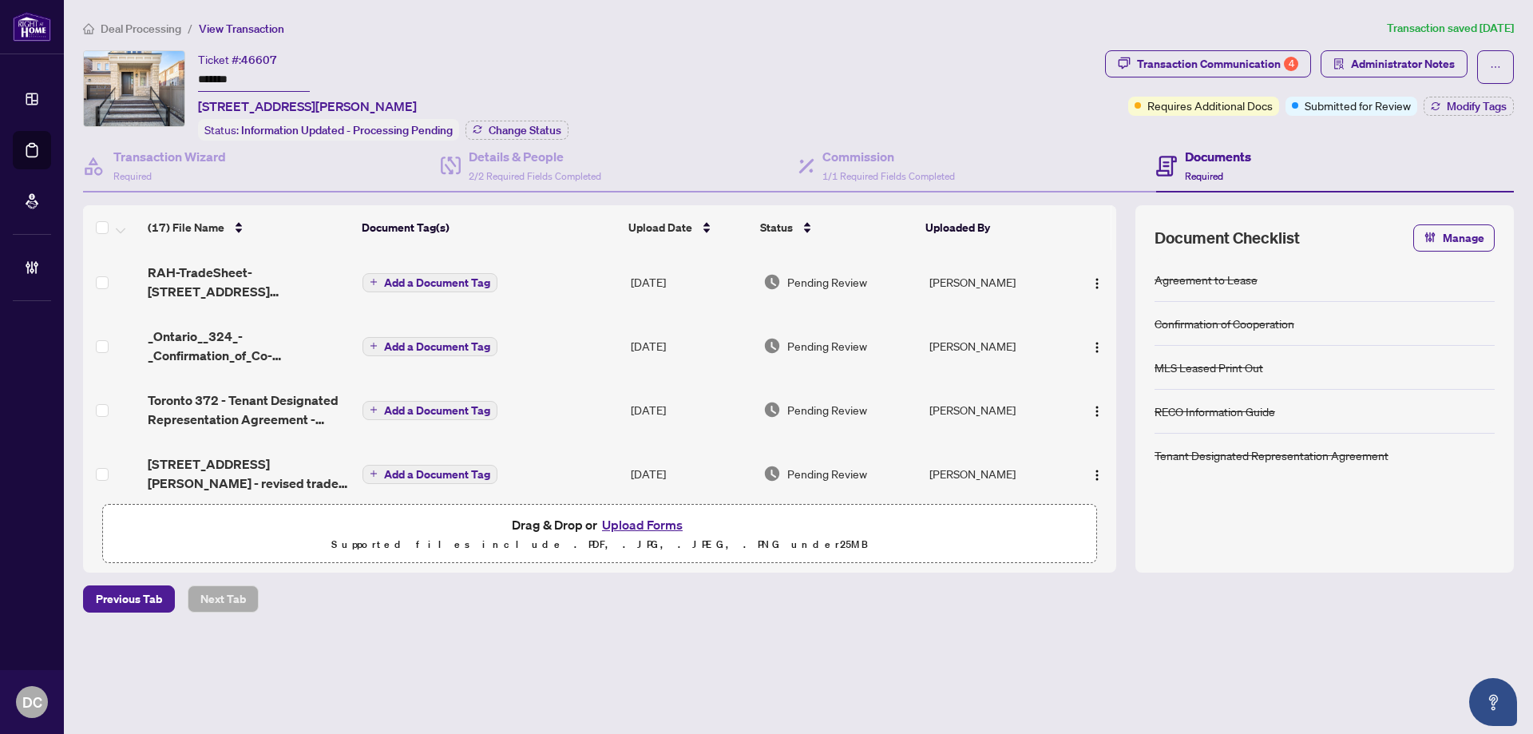
click at [730, 295] on td "[DATE]" at bounding box center [690, 282] width 133 height 64
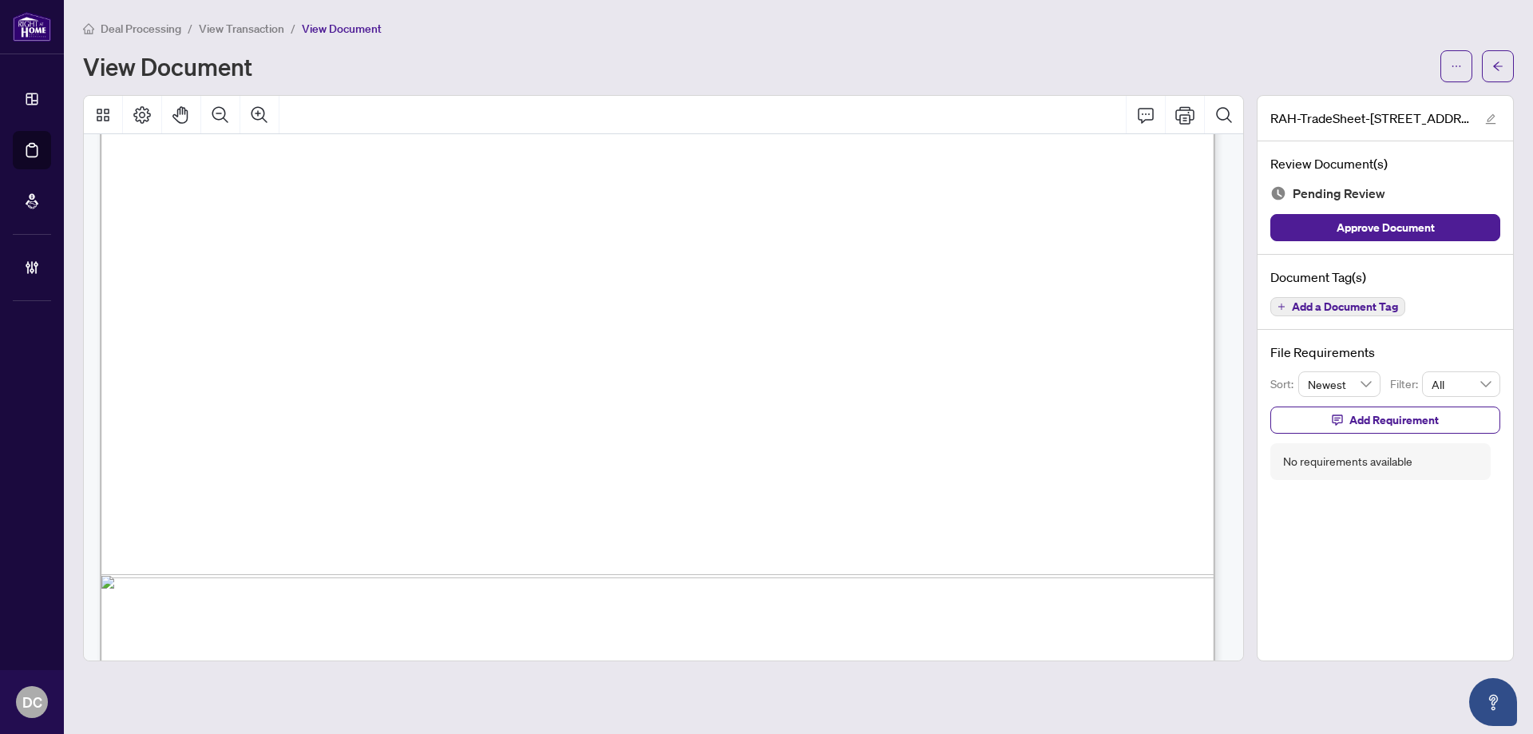
scroll to position [949, 0]
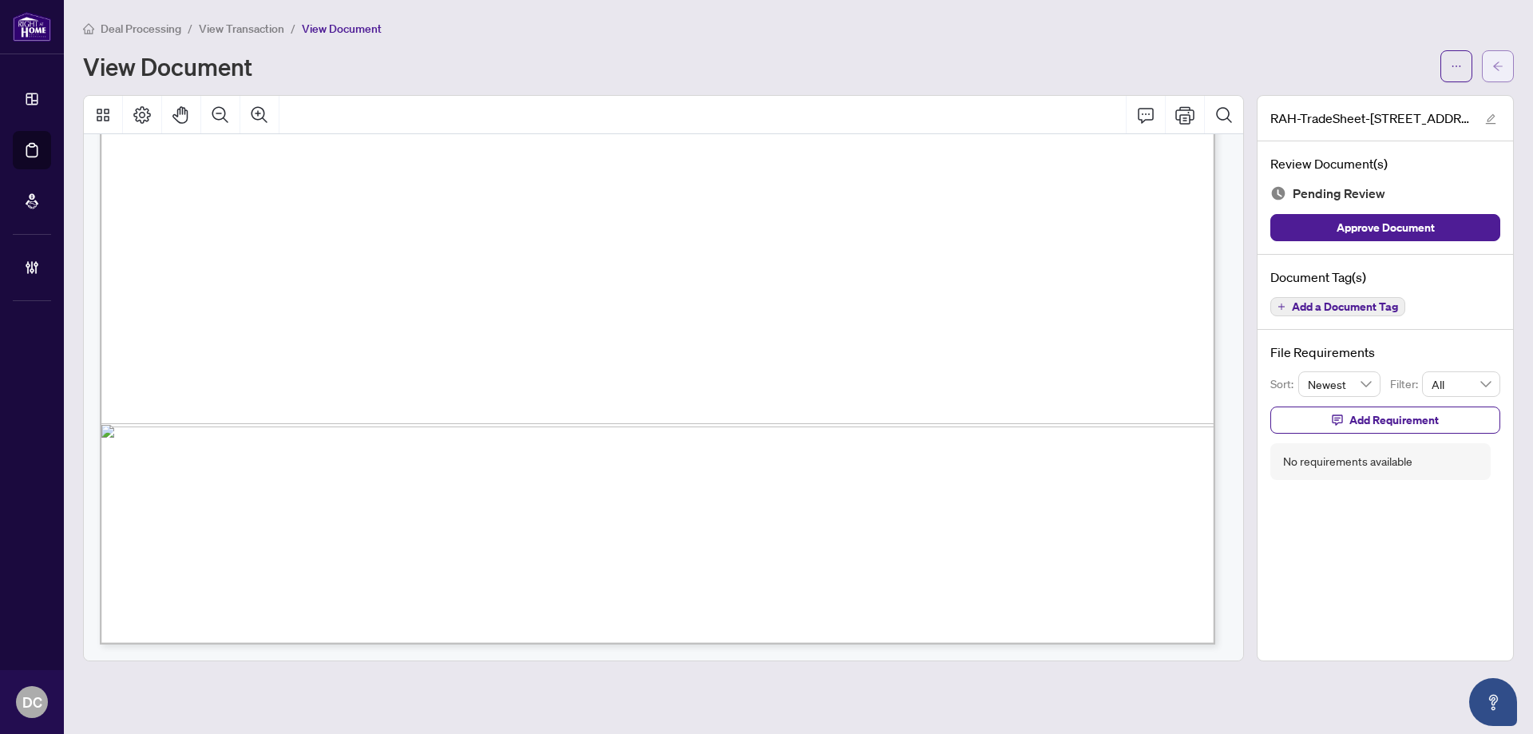
click at [1490, 61] on button "button" at bounding box center [1498, 66] width 32 height 32
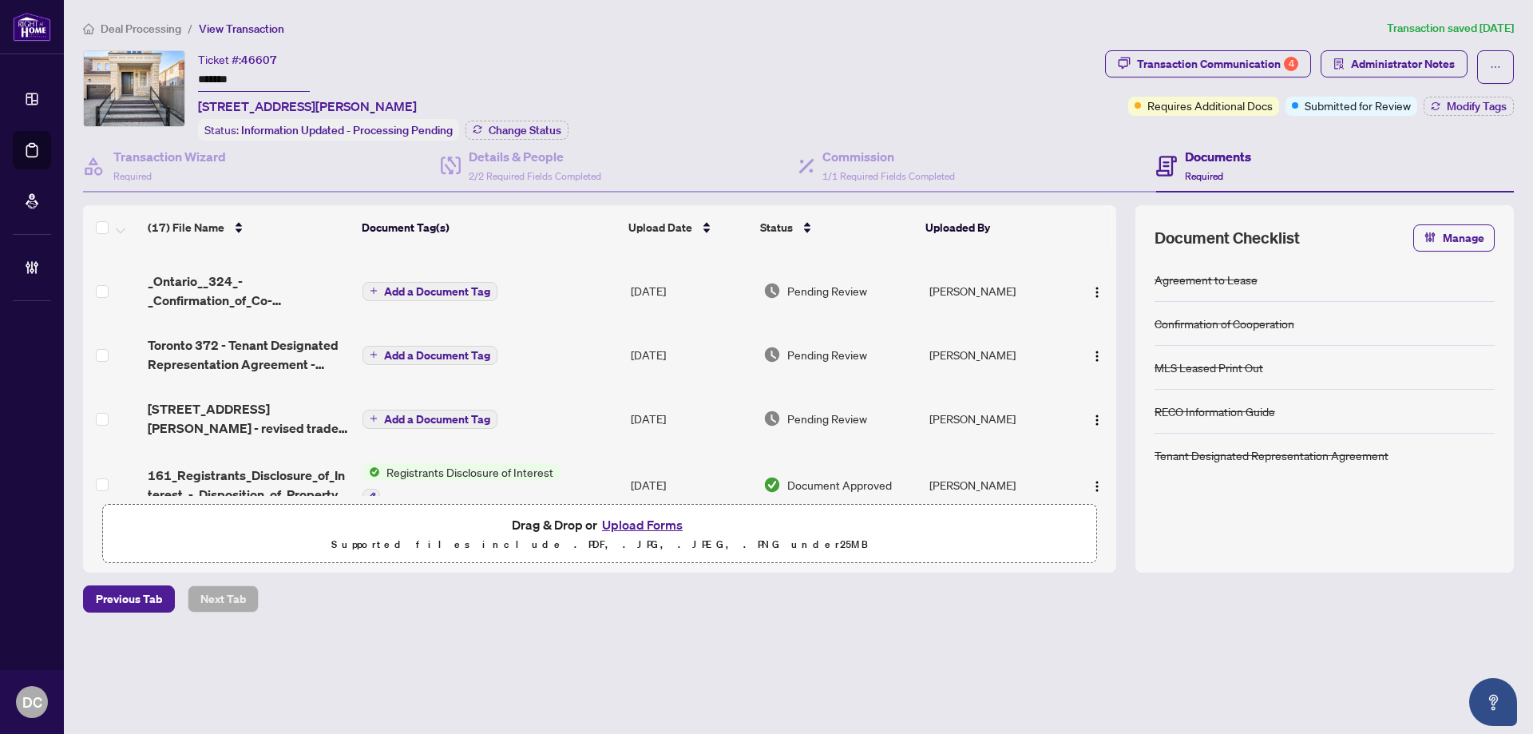
scroll to position [80, 0]
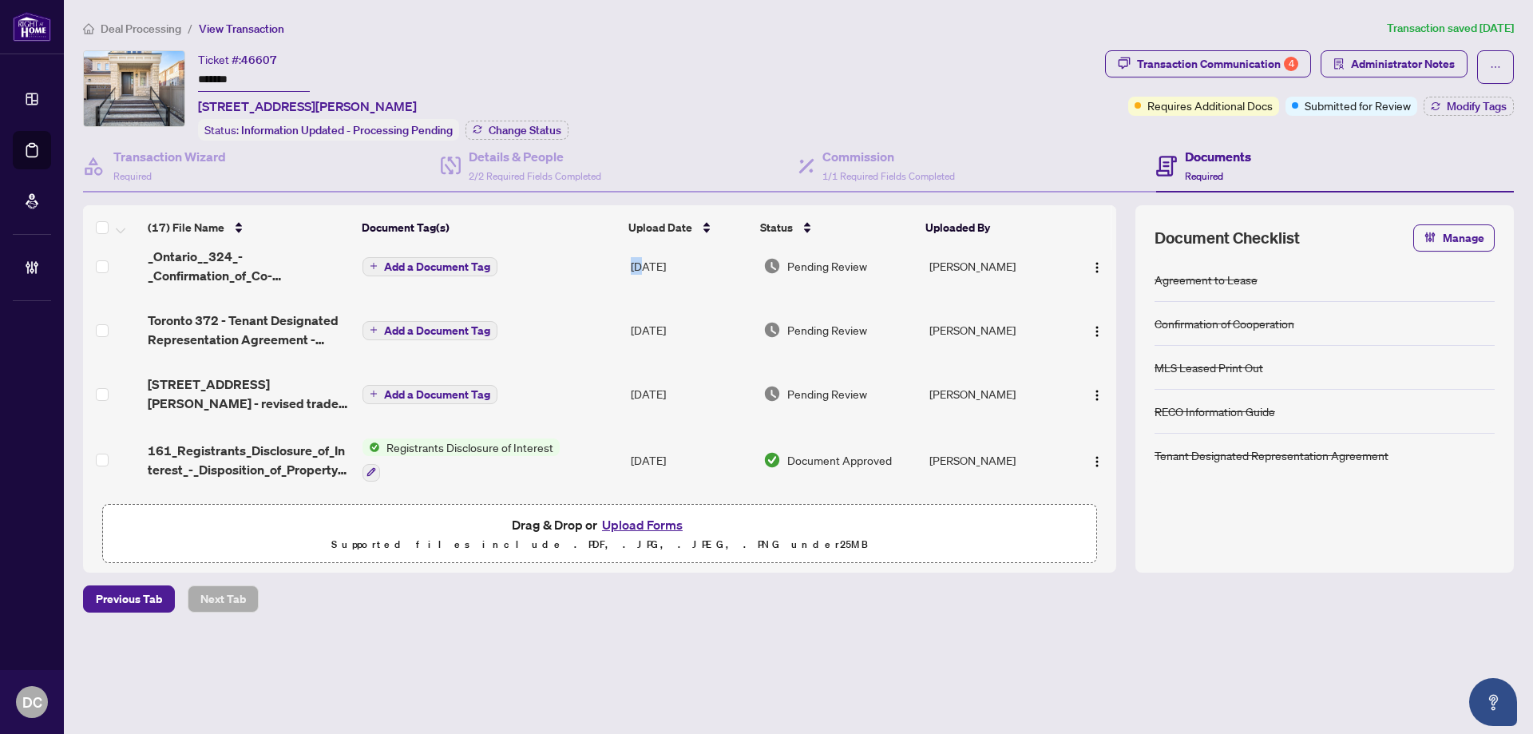
drag, startPoint x: 599, startPoint y: 267, endPoint x: 643, endPoint y: 279, distance: 45.5
click at [643, 279] on tr "_Ontario__324_-_Confirmation_of_Co-operation_and_Representation__TenantLandlord…" at bounding box center [599, 266] width 1033 height 64
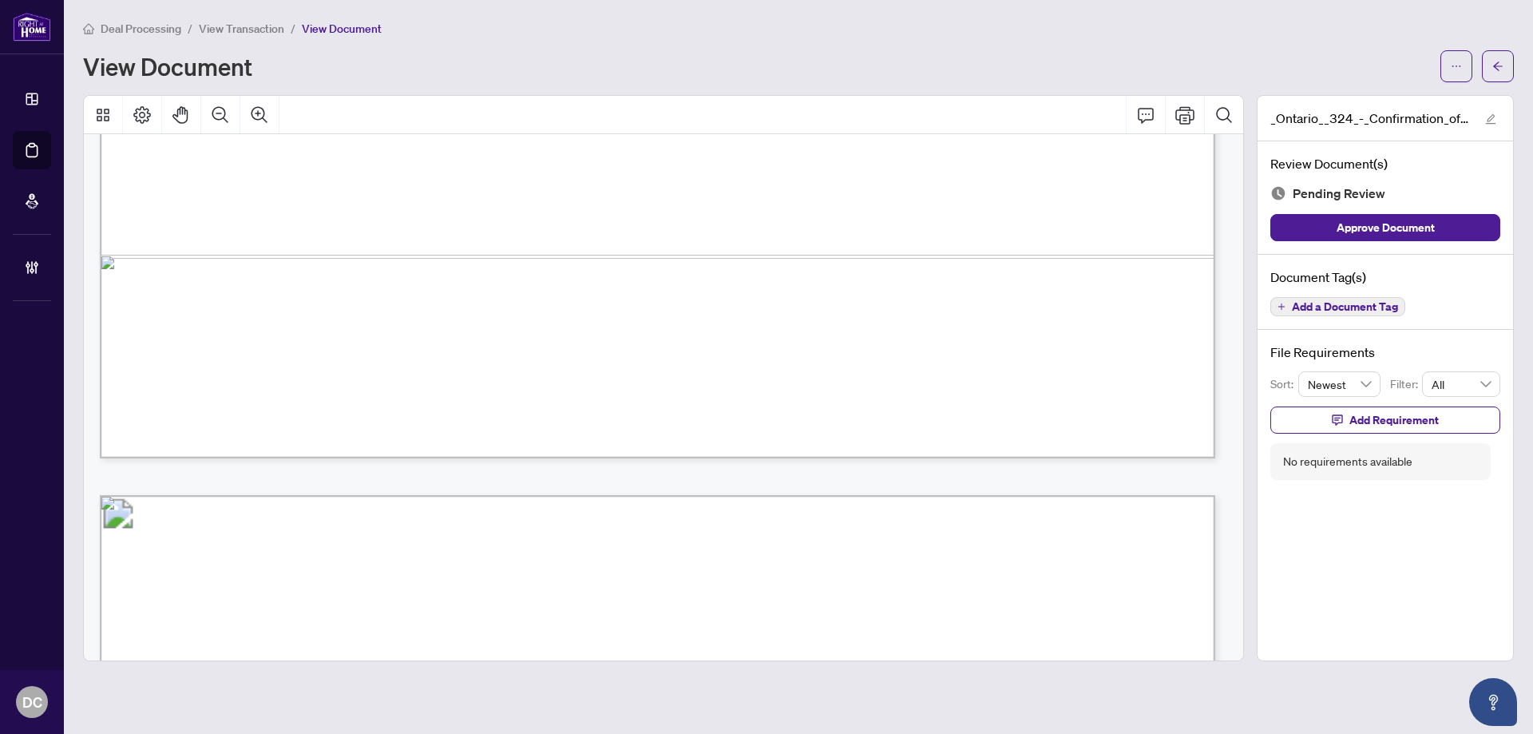
scroll to position [798, 0]
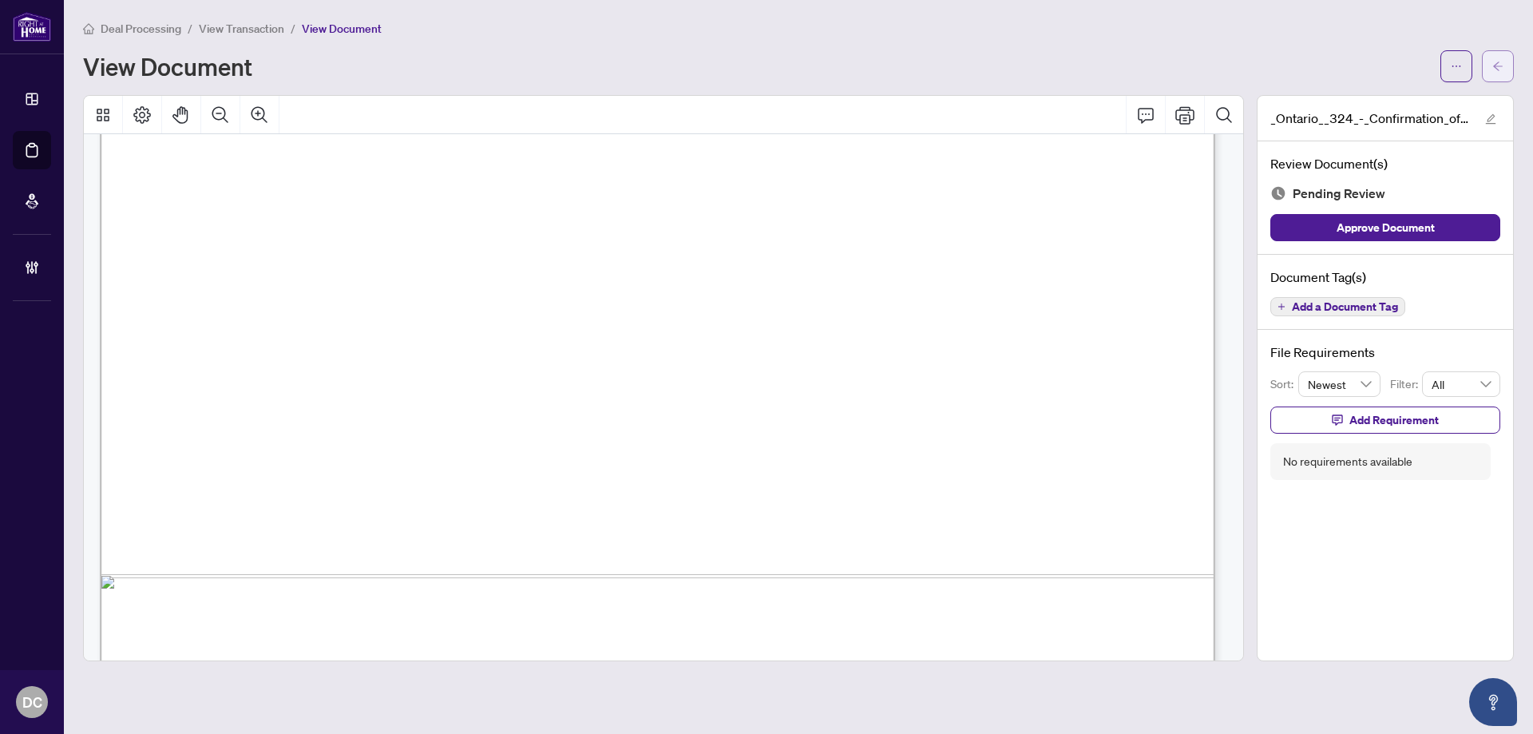
click at [1495, 64] on icon "arrow-left" at bounding box center [1497, 66] width 11 height 11
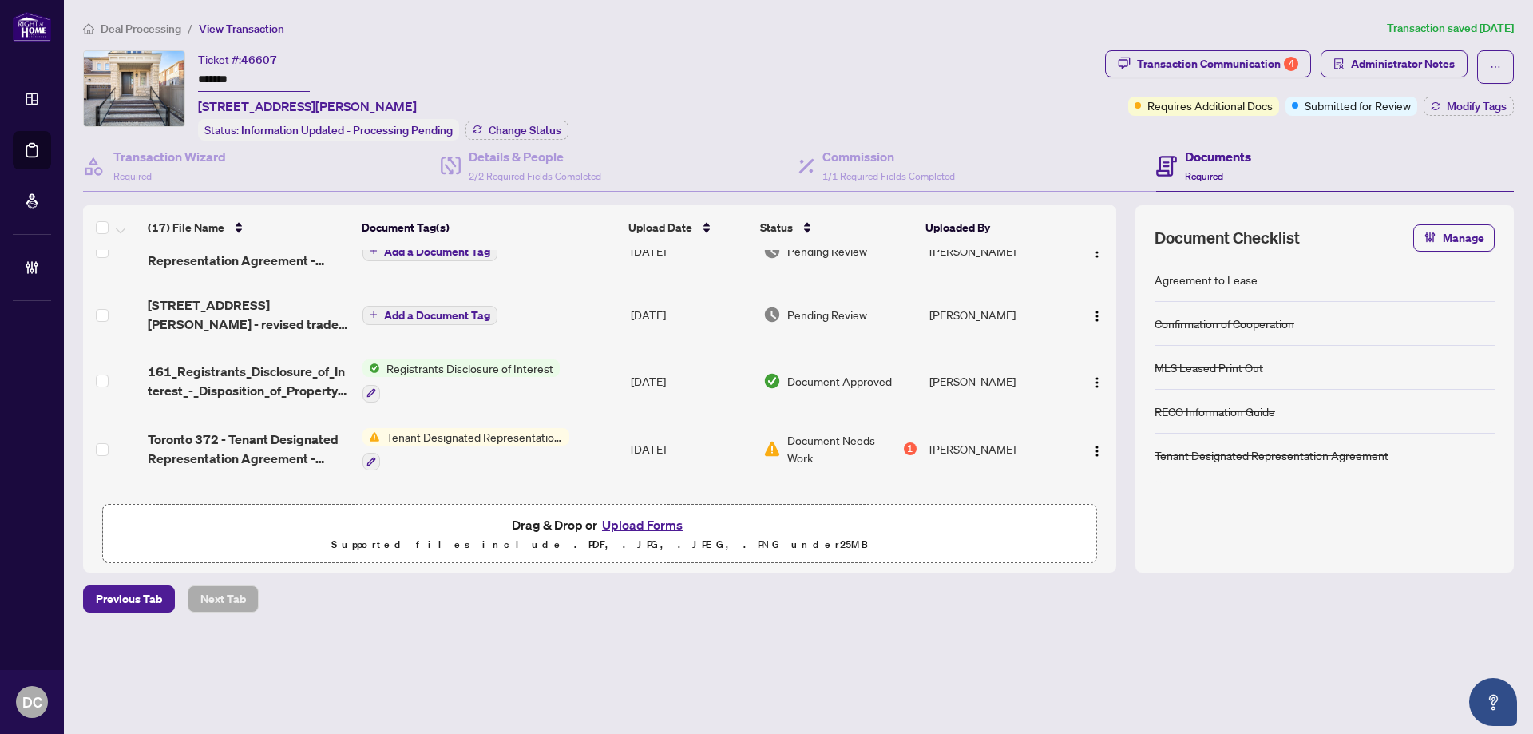
scroll to position [160, 0]
drag, startPoint x: 576, startPoint y: 310, endPoint x: 42, endPoint y: 221, distance: 542.2
click at [576, 310] on td "Add a Document Tag" at bounding box center [490, 314] width 268 height 64
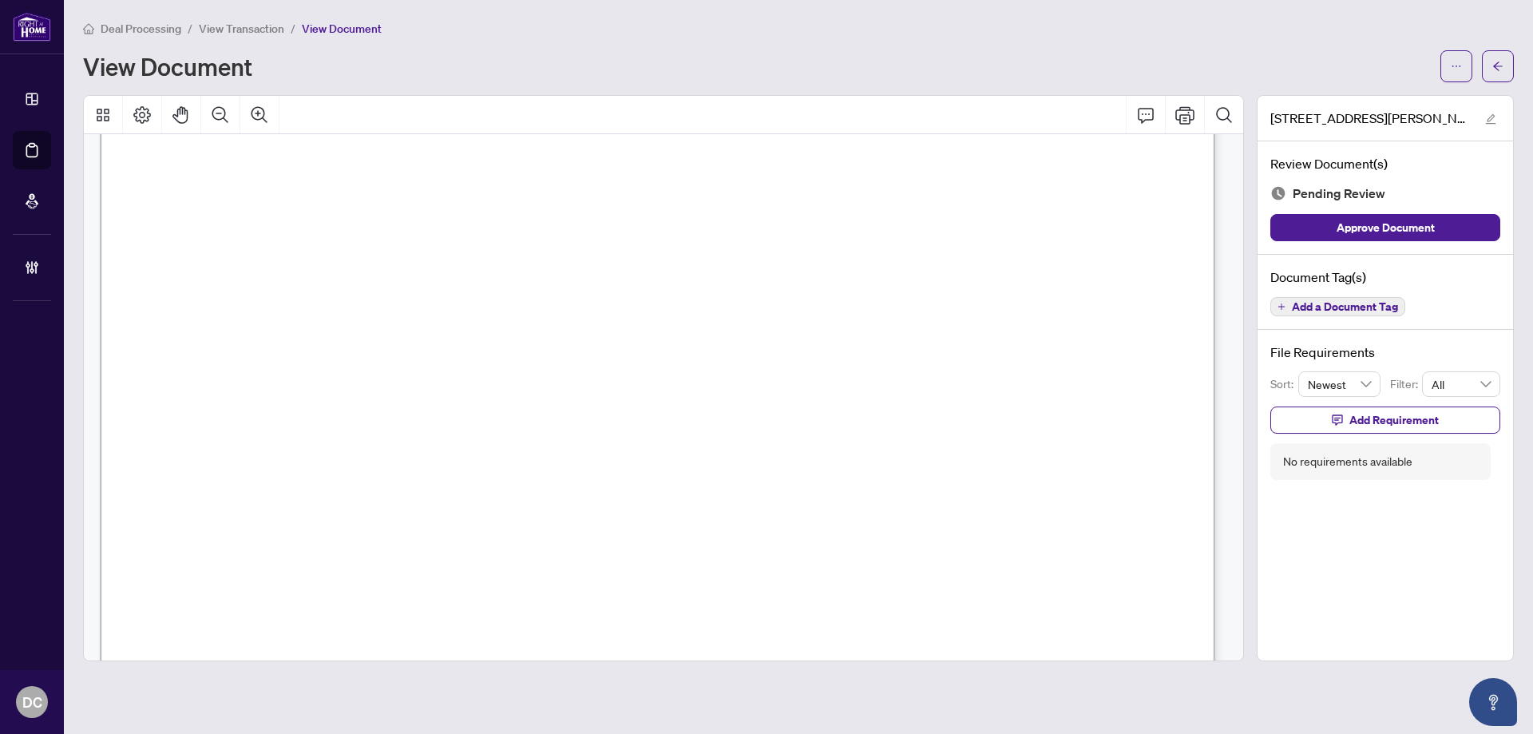
scroll to position [479, 0]
click at [1490, 59] on button "button" at bounding box center [1498, 66] width 32 height 32
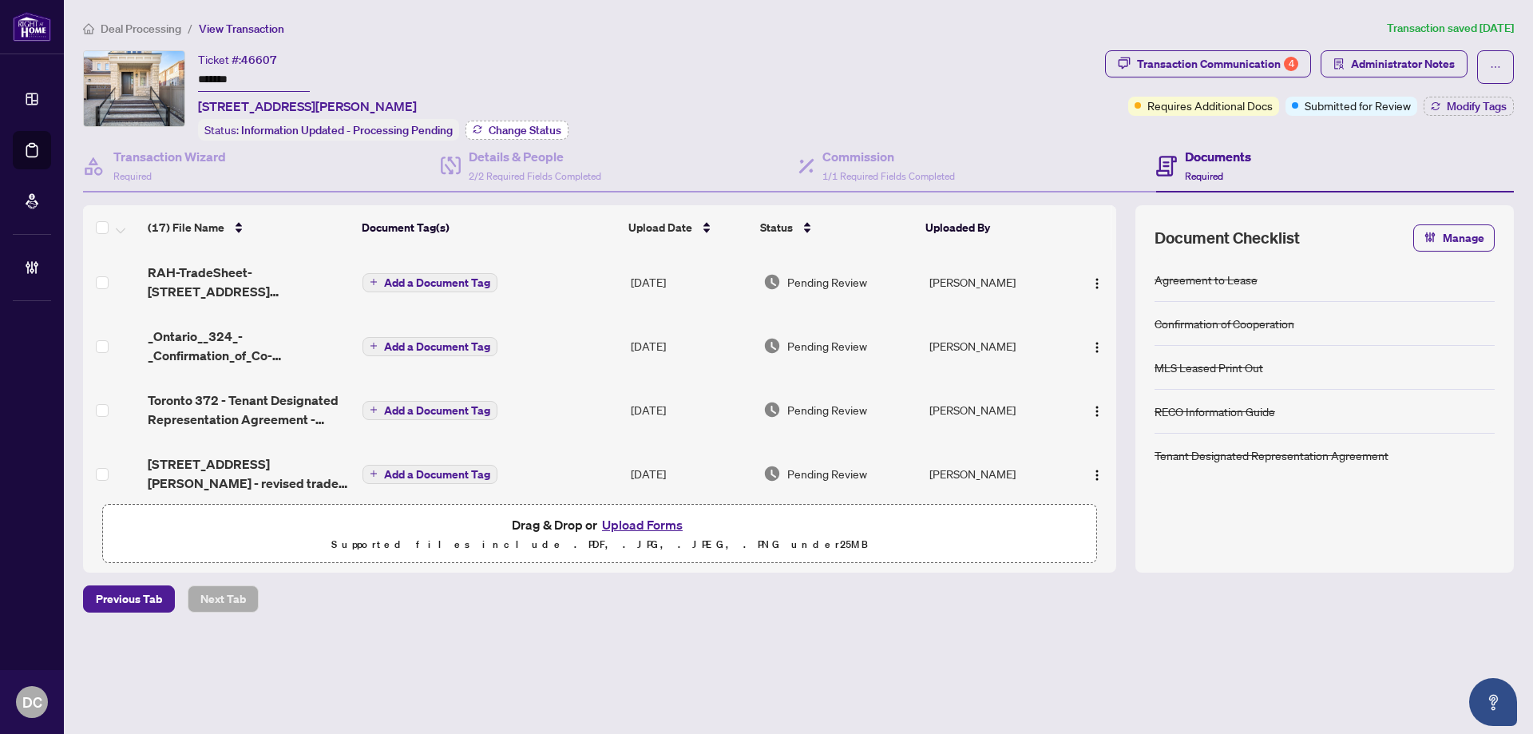
click at [552, 126] on span "Change Status" at bounding box center [525, 130] width 73 height 11
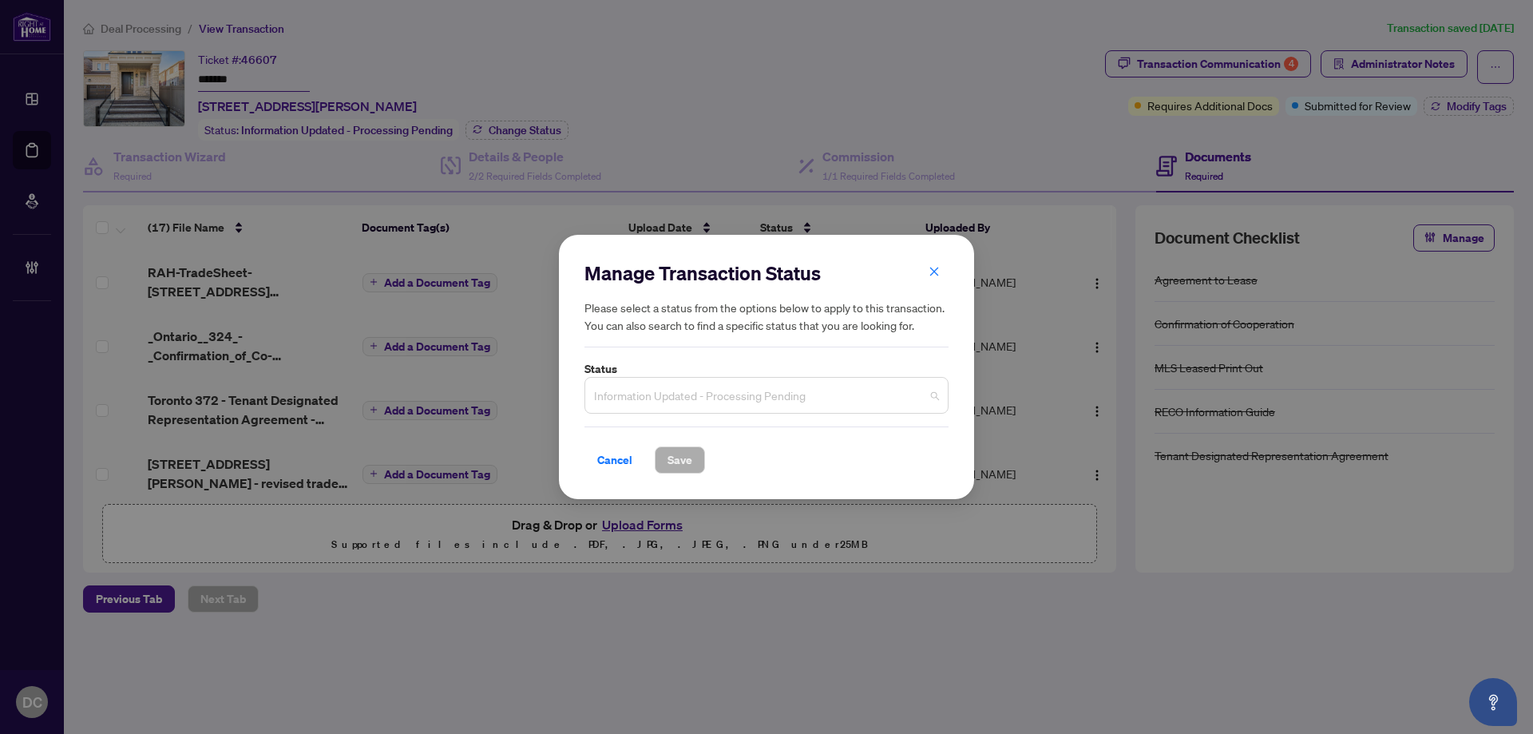
click at [815, 399] on span "Information Updated - Processing Pending" at bounding box center [766, 395] width 345 height 30
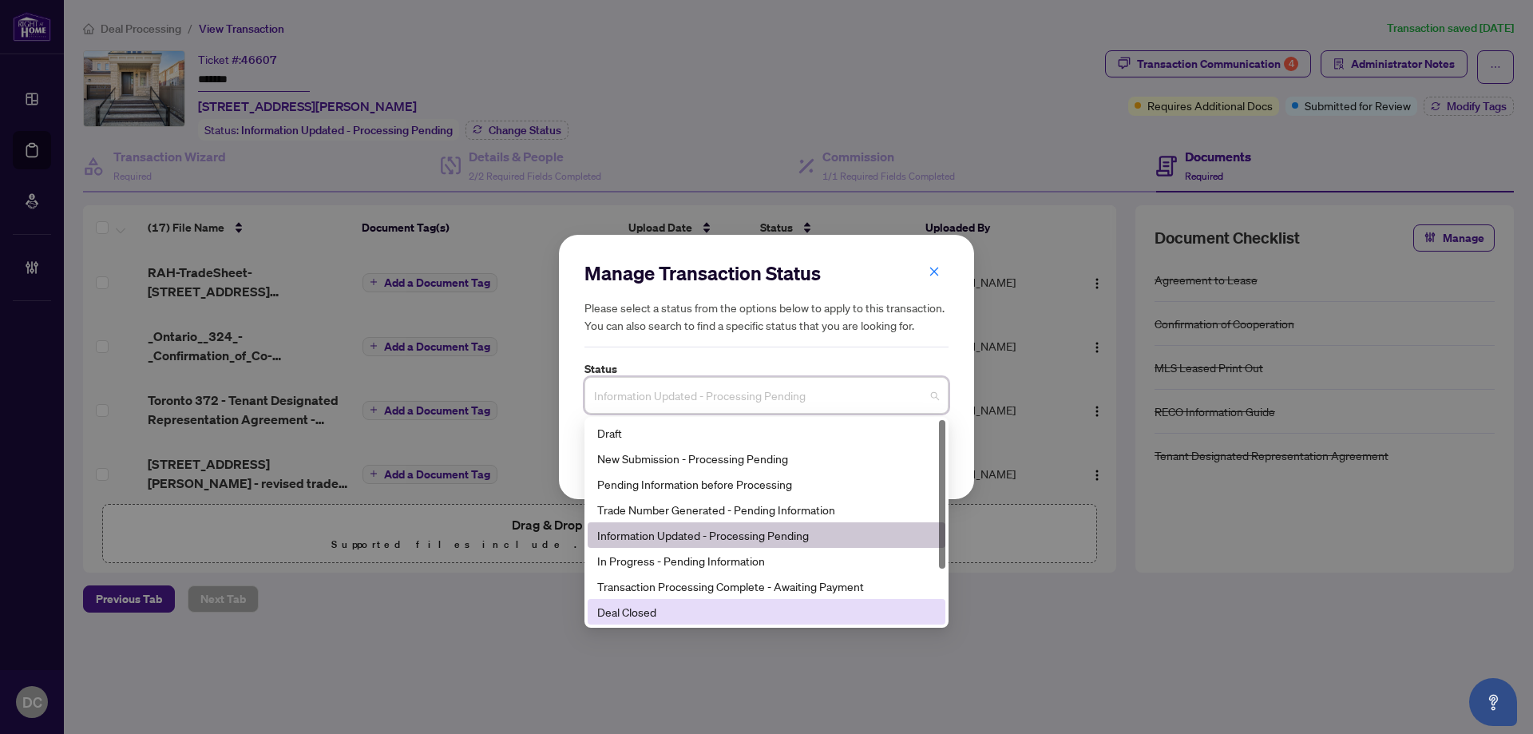
click at [686, 614] on div "Deal Closed" at bounding box center [766, 612] width 339 height 18
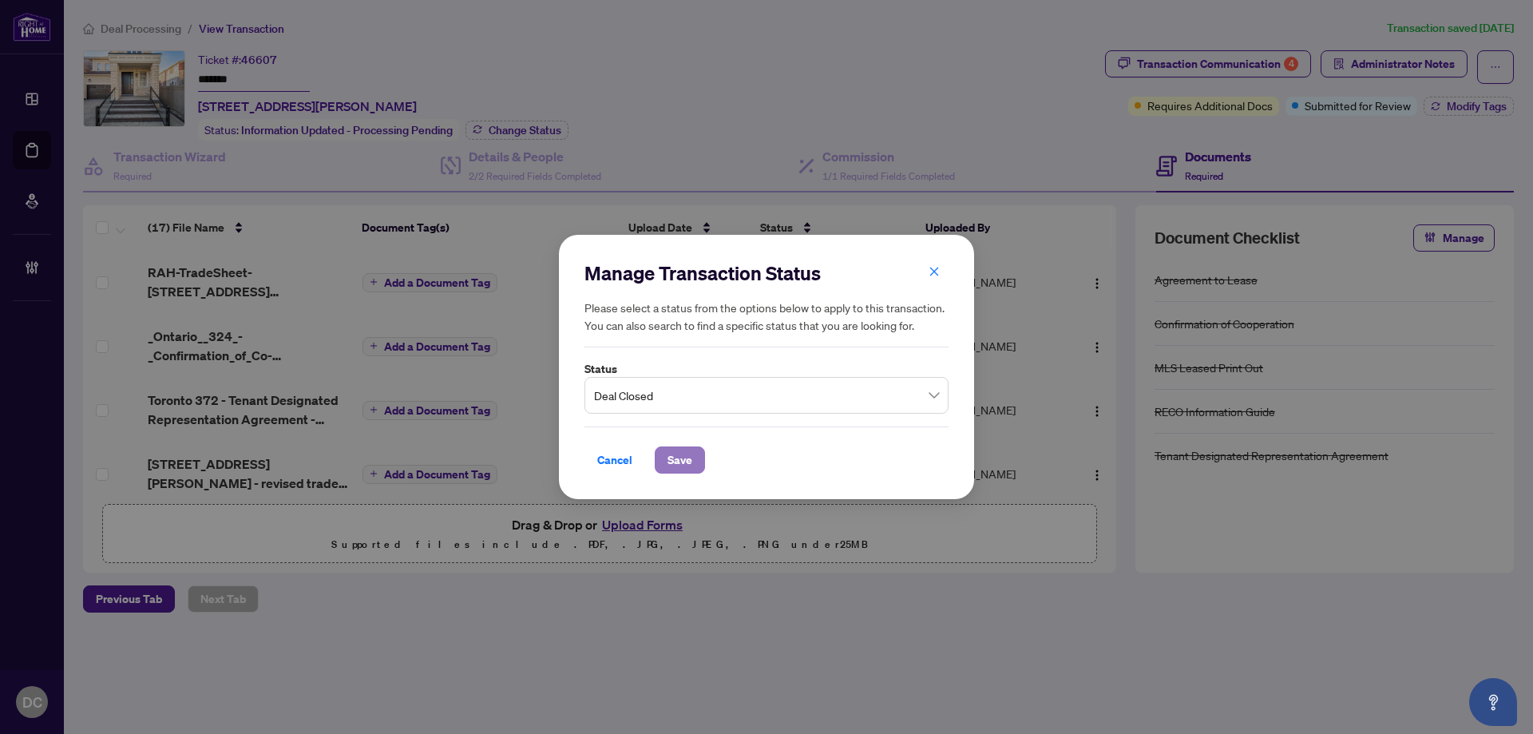
click at [687, 460] on span "Save" at bounding box center [679, 460] width 25 height 26
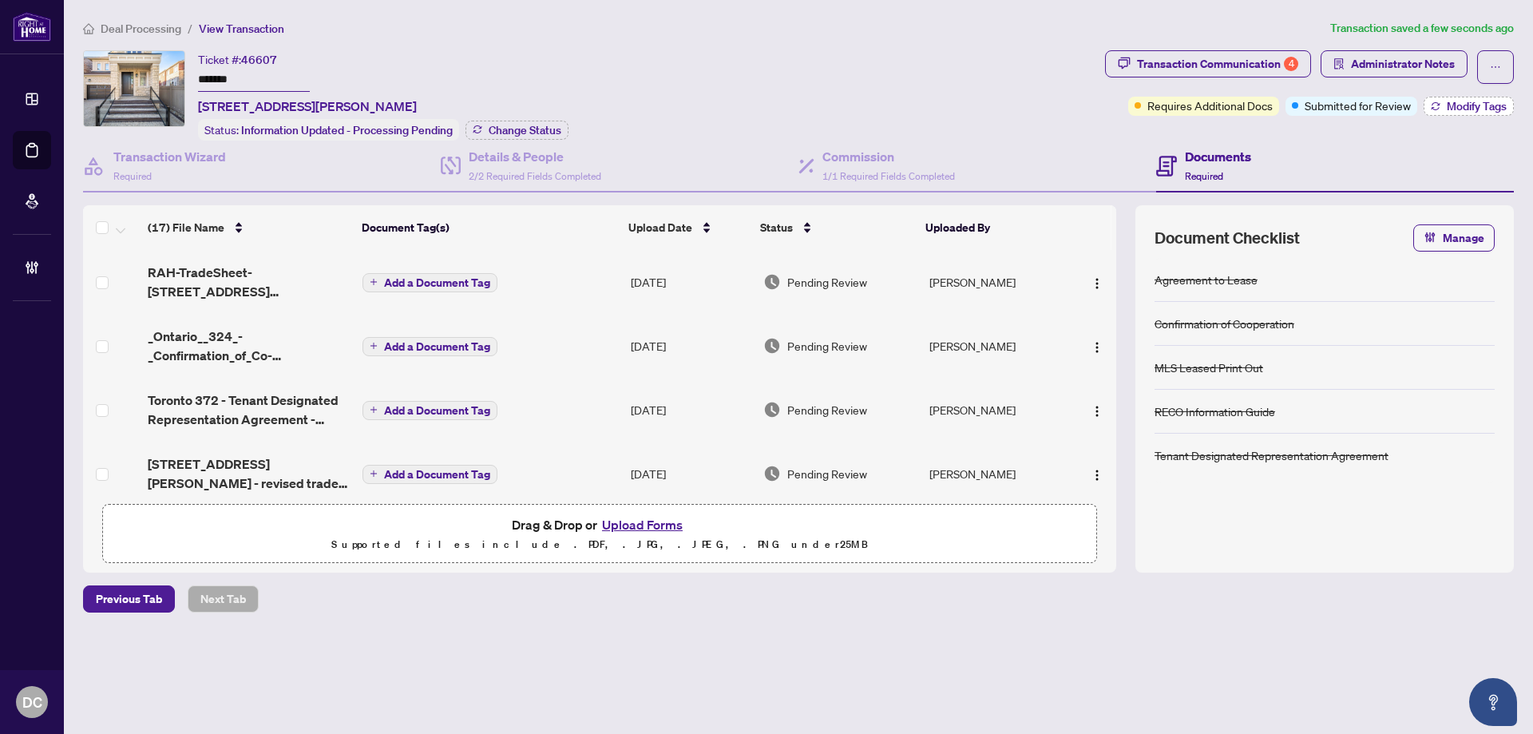
click at [1478, 112] on button "Modify Tags" at bounding box center [1469, 106] width 90 height 19
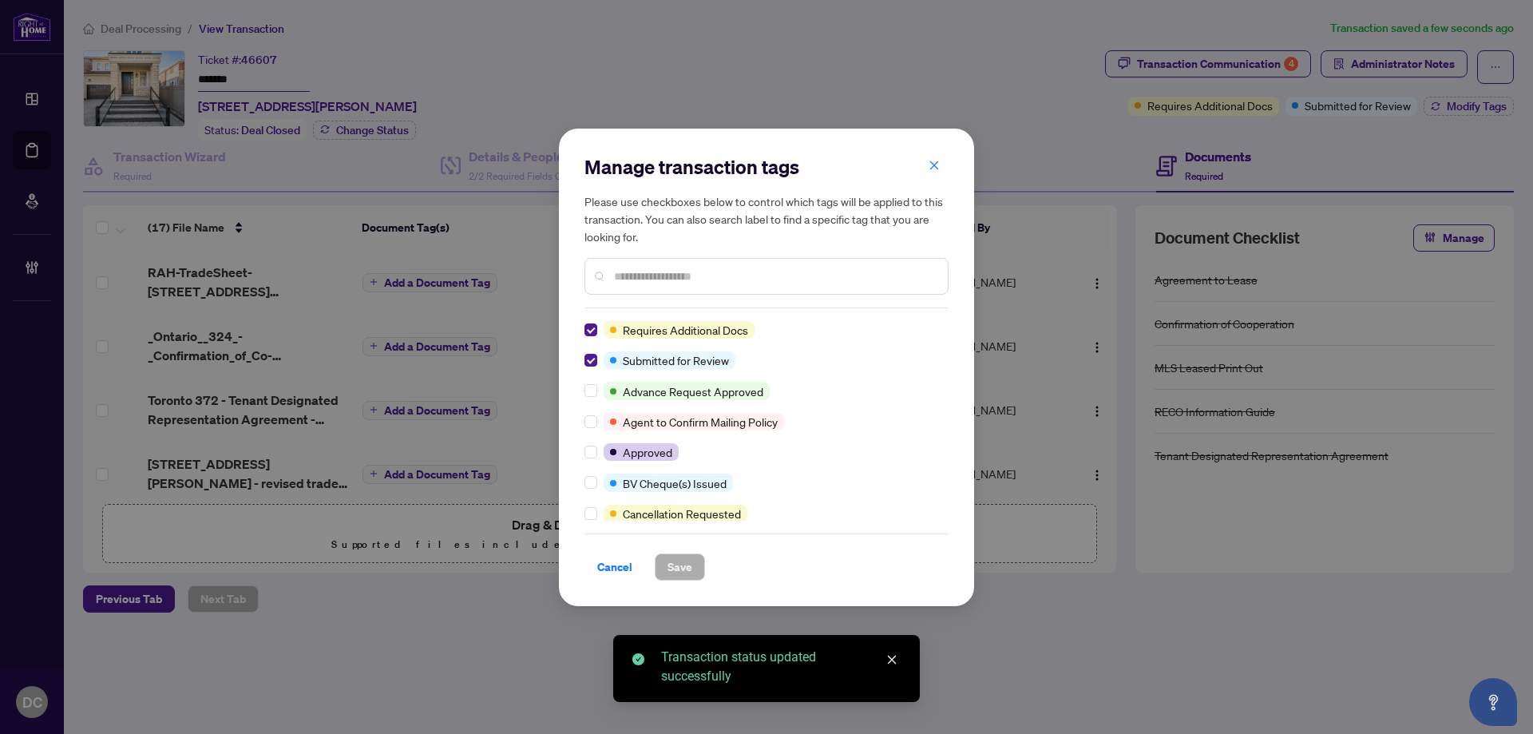
drag, startPoint x: 937, startPoint y: 165, endPoint x: 953, endPoint y: 157, distance: 18.6
click at [937, 165] on icon "close" at bounding box center [934, 165] width 11 height 11
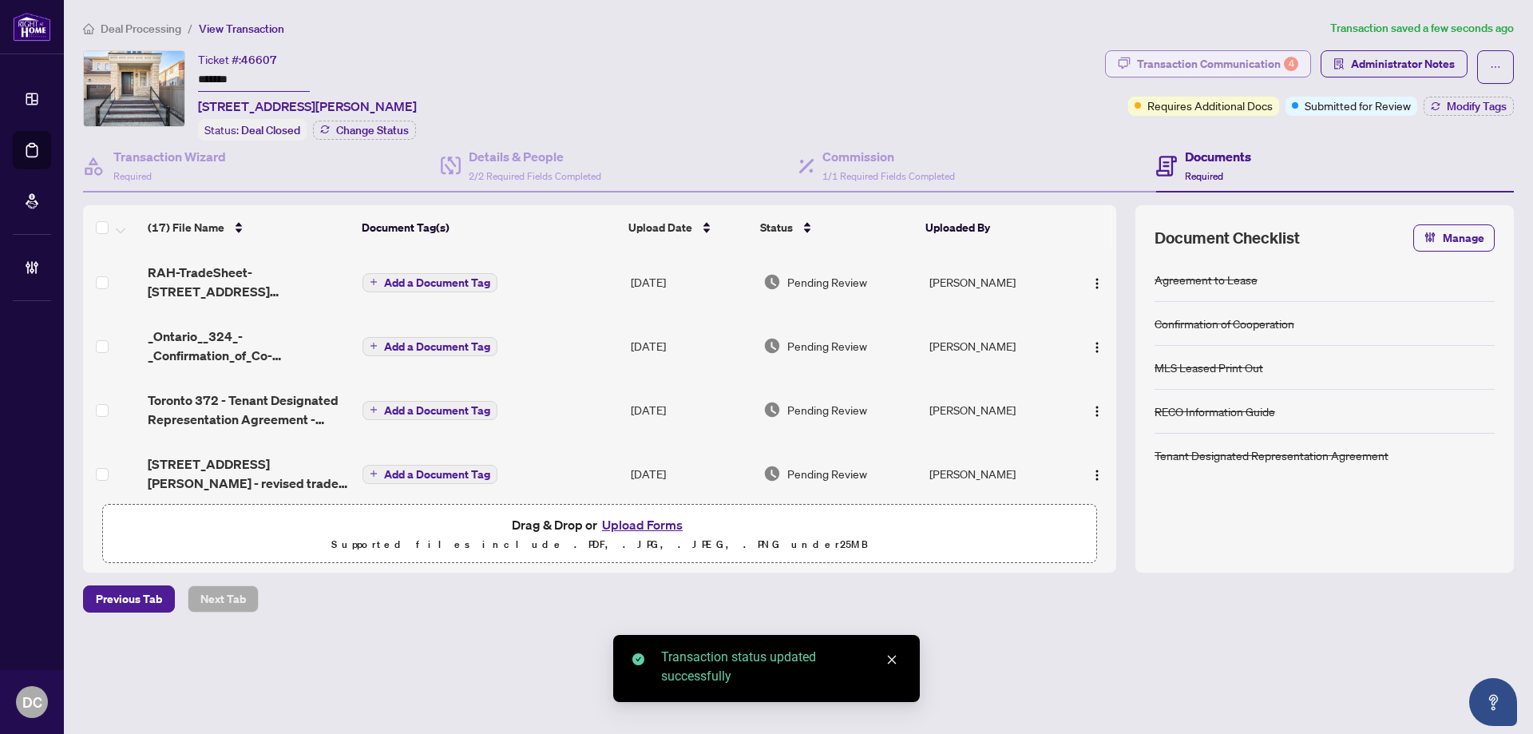
click at [1242, 58] on div "Transaction Communication 4" at bounding box center [1217, 64] width 161 height 26
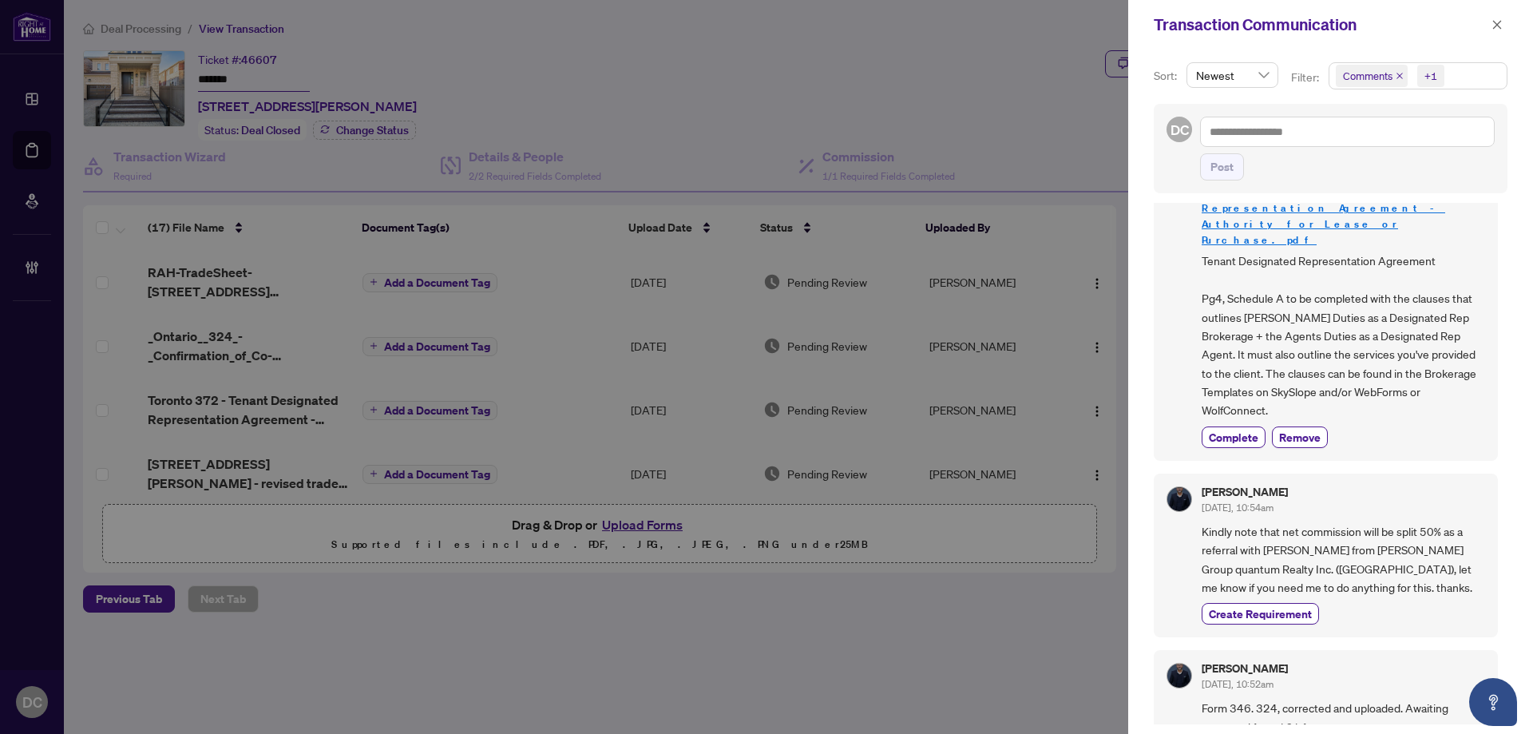
scroll to position [1916, 0]
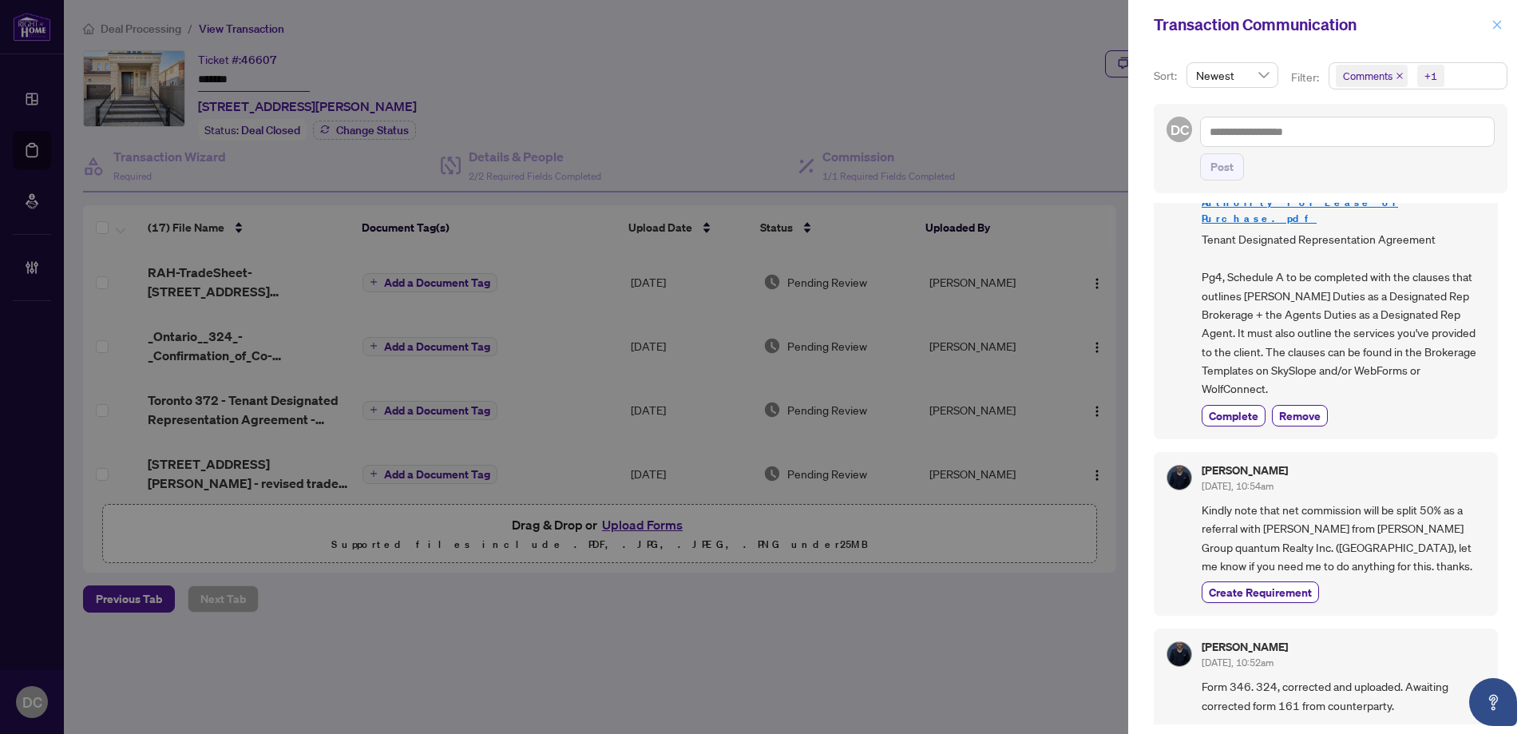
click at [1492, 22] on icon "close" at bounding box center [1496, 24] width 11 height 11
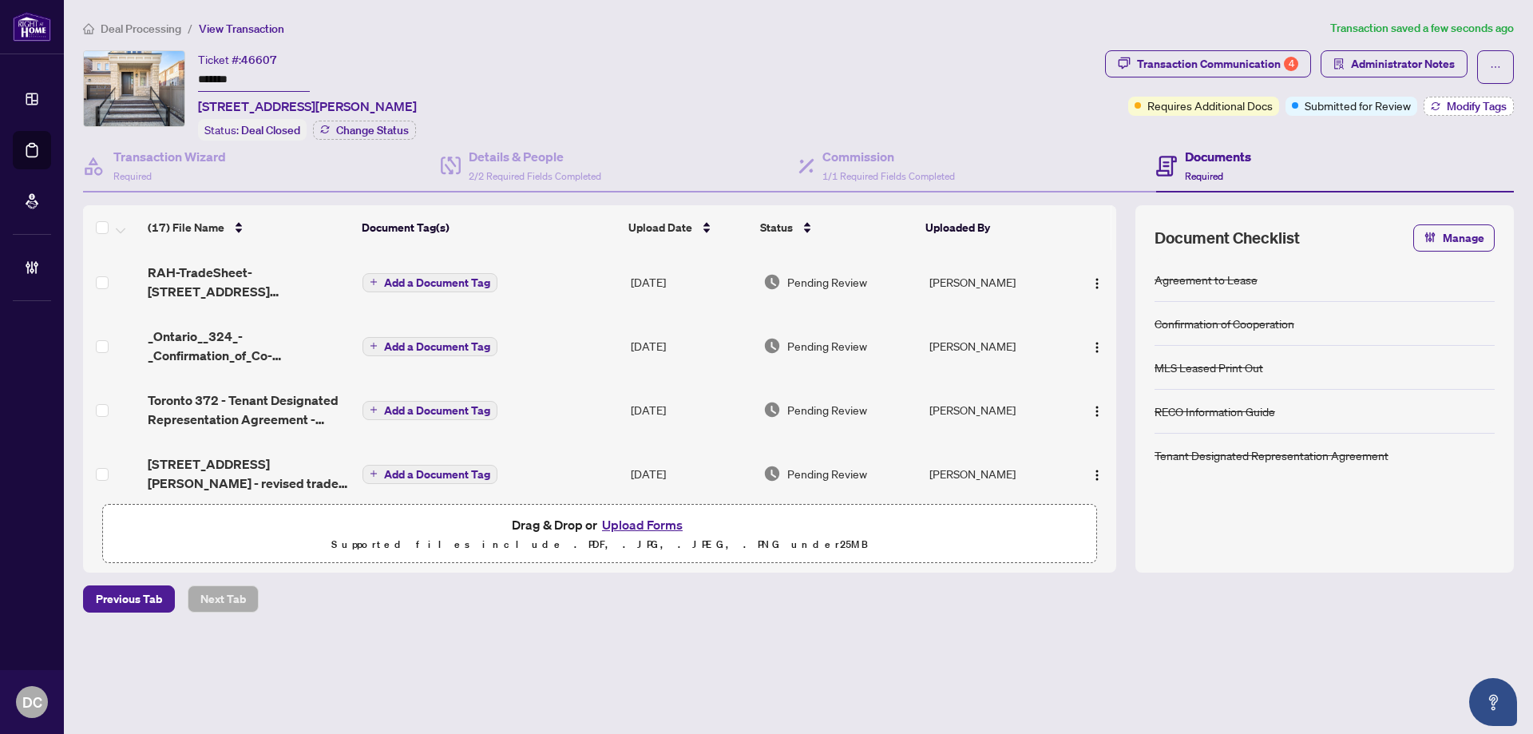
click at [1462, 101] on span "Modify Tags" at bounding box center [1477, 106] width 60 height 11
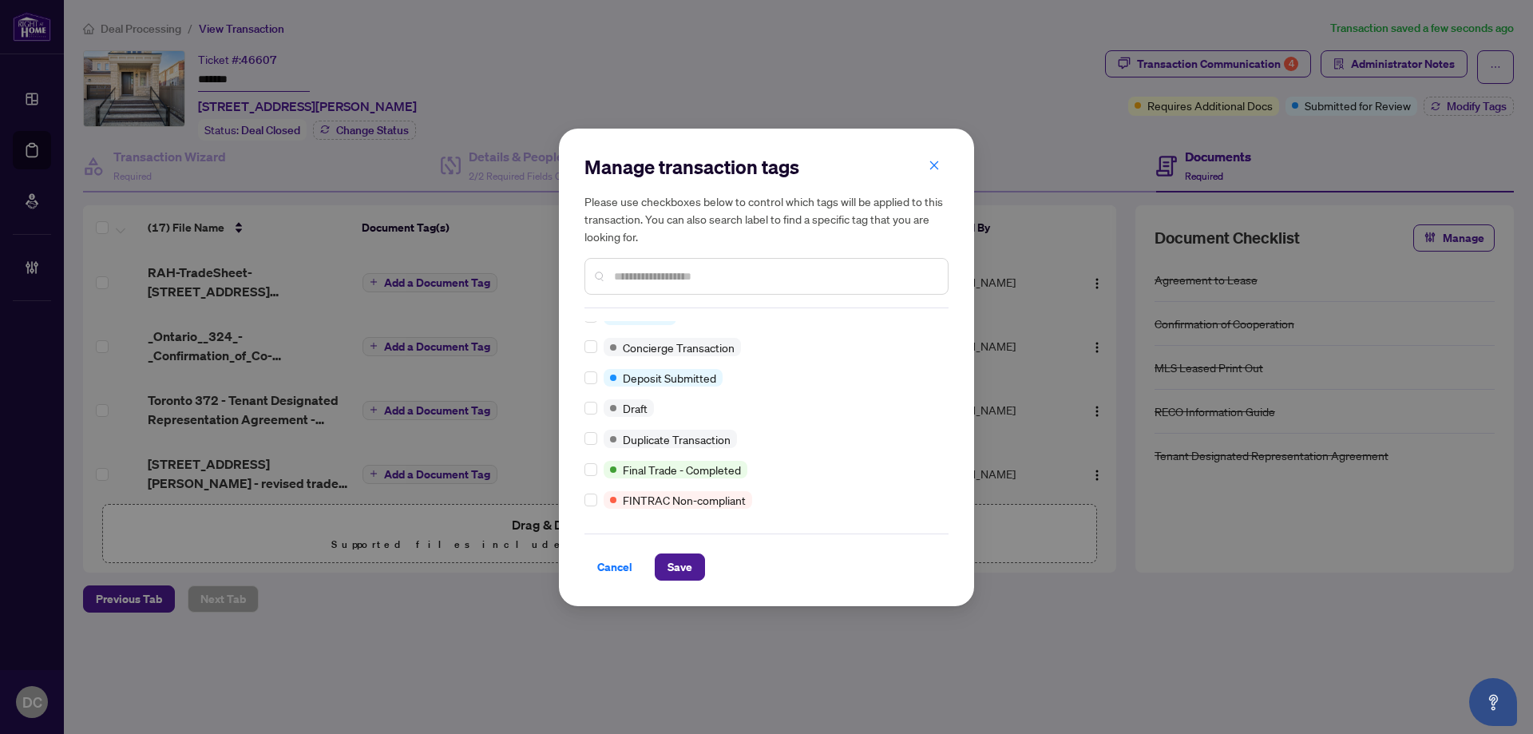
scroll to position [0, 0]
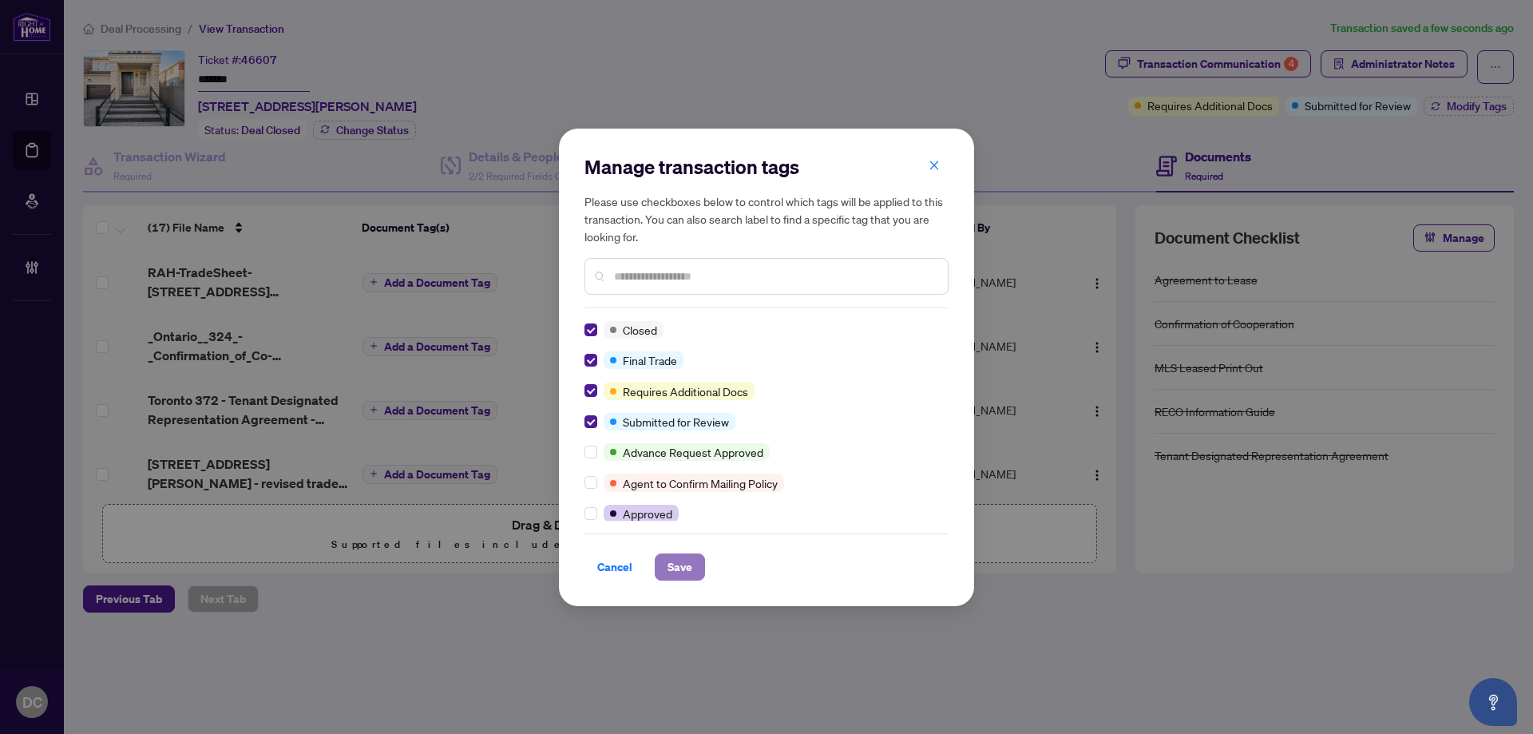
click at [663, 564] on button "Save" at bounding box center [680, 566] width 50 height 27
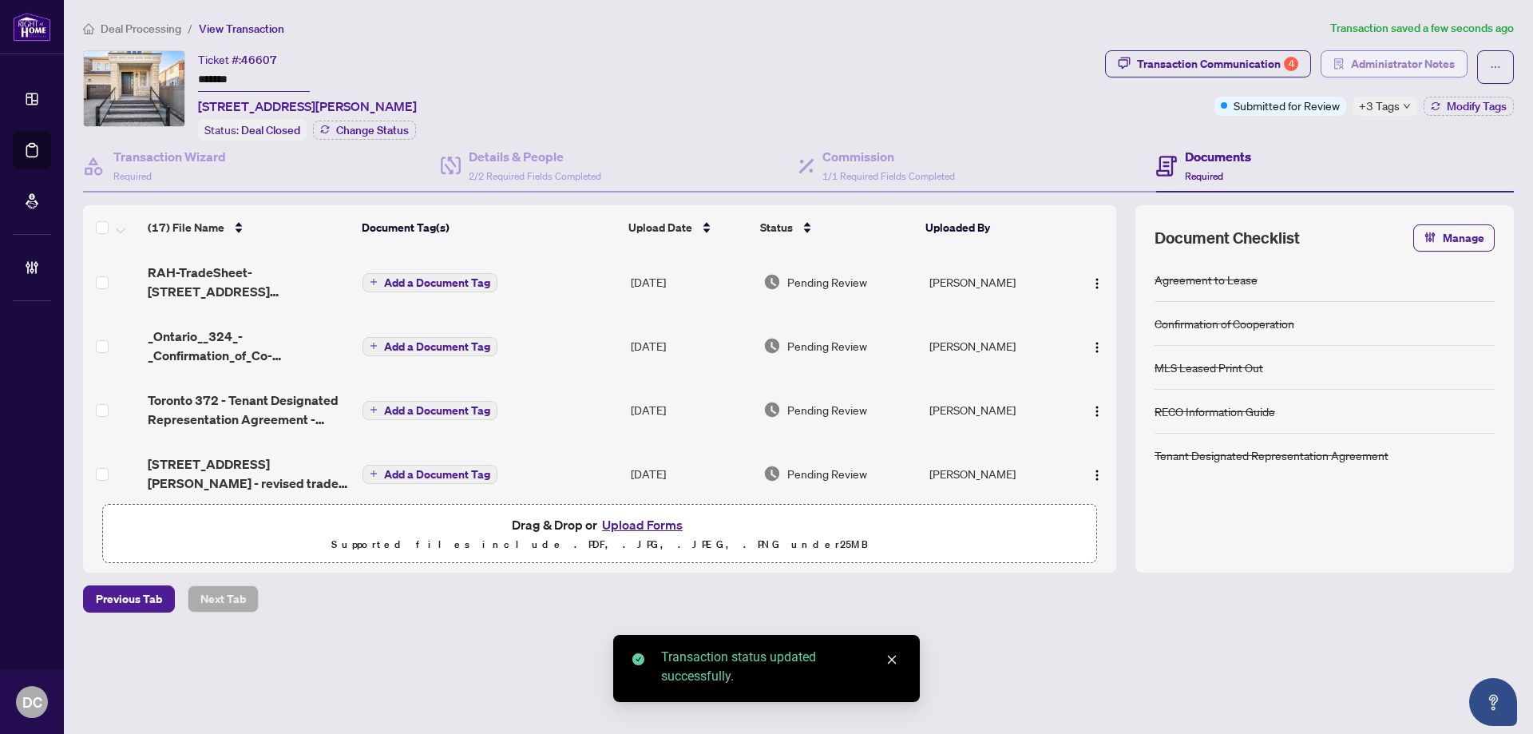
click at [1381, 64] on span "Administrator Notes" at bounding box center [1403, 64] width 104 height 26
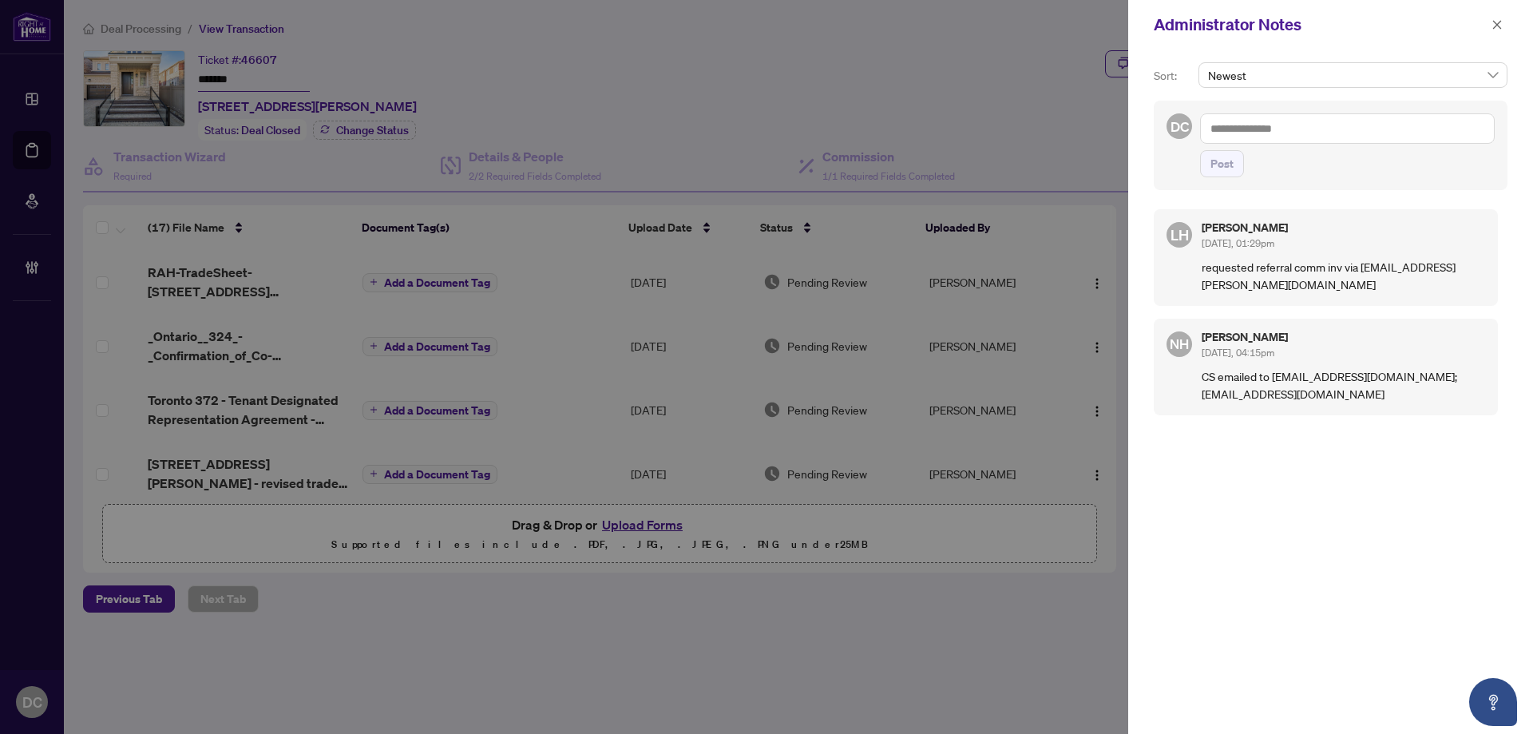
click at [1388, 125] on textarea at bounding box center [1347, 128] width 295 height 30
paste textarea "**********"
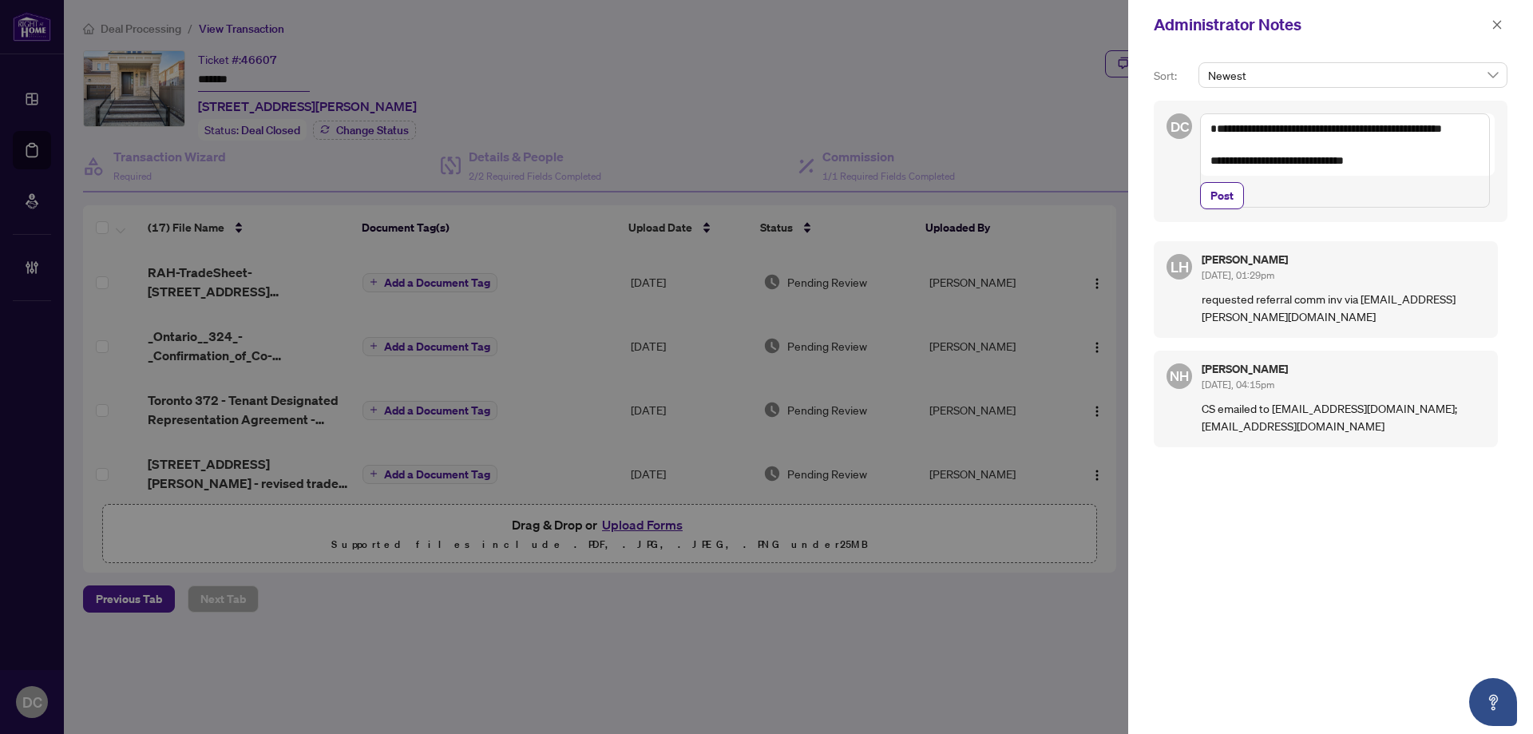
drag, startPoint x: 1222, startPoint y: 147, endPoint x: 1251, endPoint y: 151, distance: 29.8
click at [1222, 147] on textarea "**********" at bounding box center [1345, 160] width 290 height 94
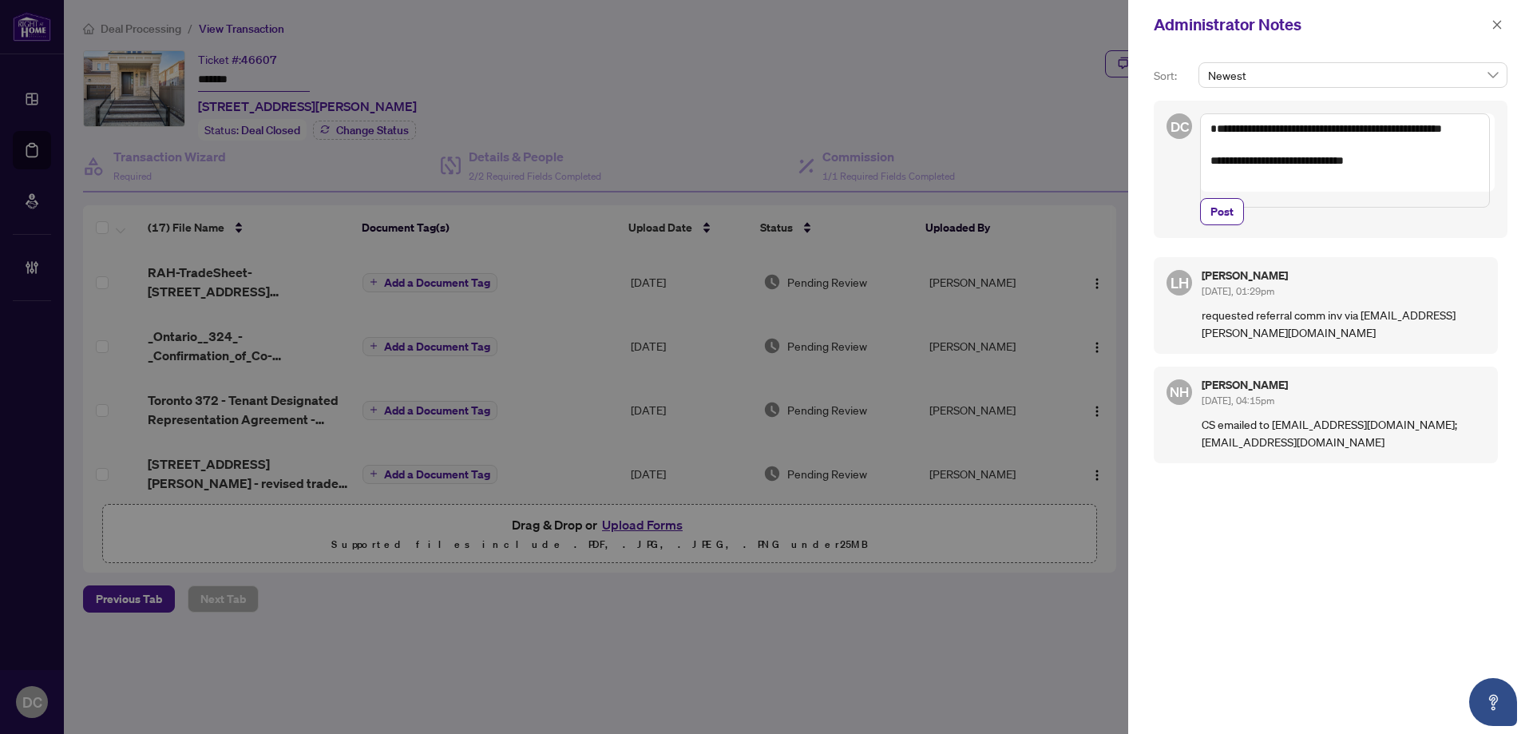
drag, startPoint x: 1244, startPoint y: 134, endPoint x: 1180, endPoint y: 133, distance: 63.9
click at [1180, 133] on div "**********" at bounding box center [1331, 169] width 354 height 137
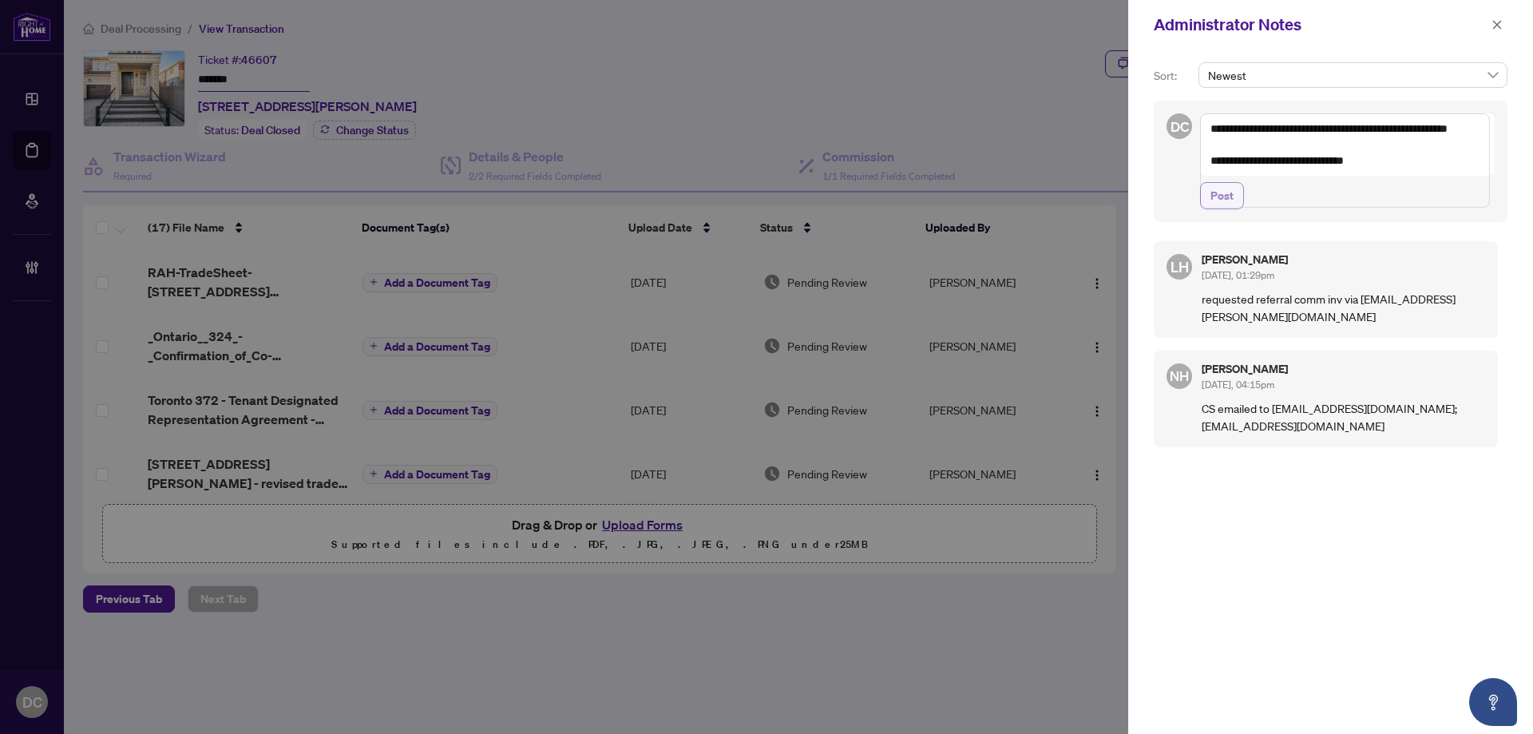
type textarea "**********"
click at [1237, 209] on button "Post" at bounding box center [1222, 195] width 44 height 27
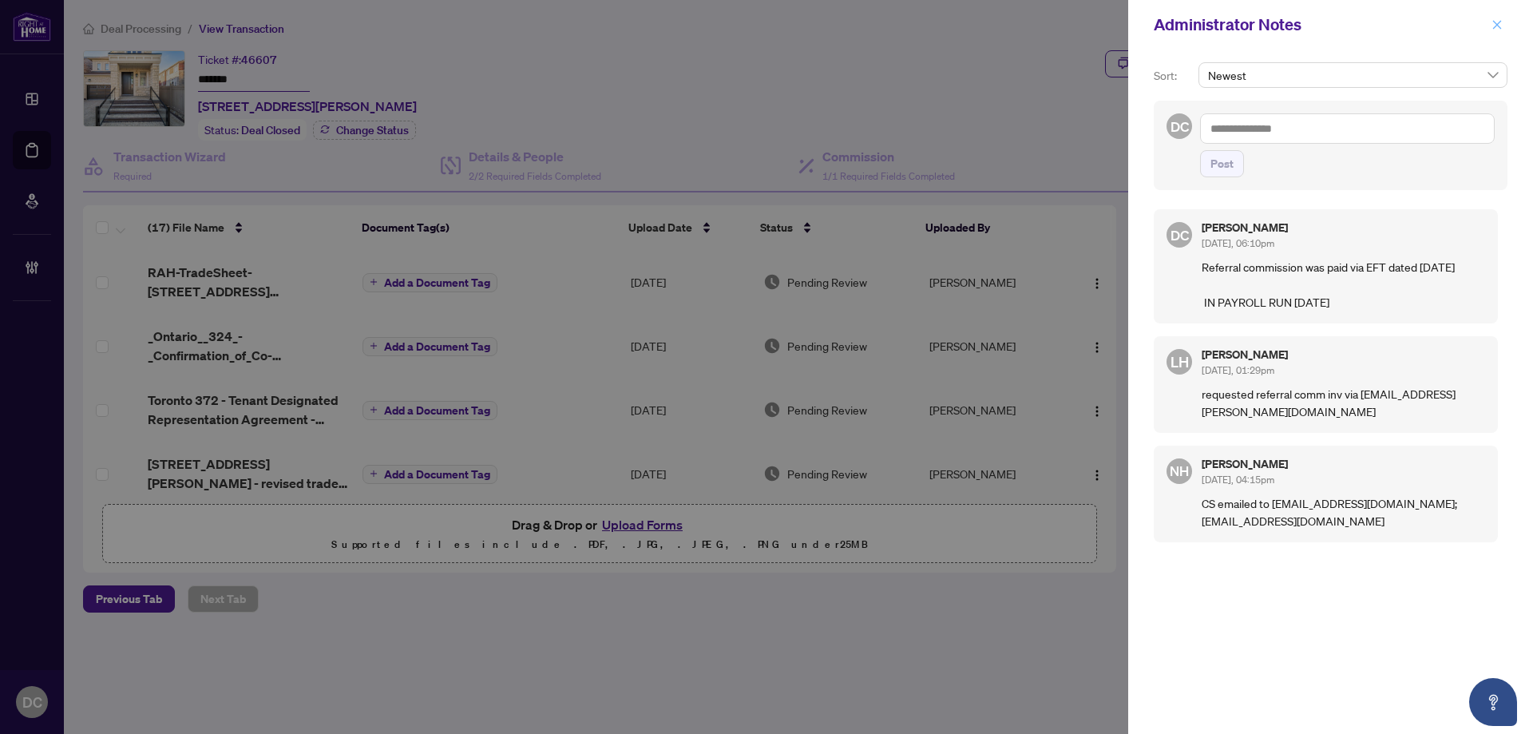
click at [1491, 32] on button "button" at bounding box center [1497, 24] width 21 height 19
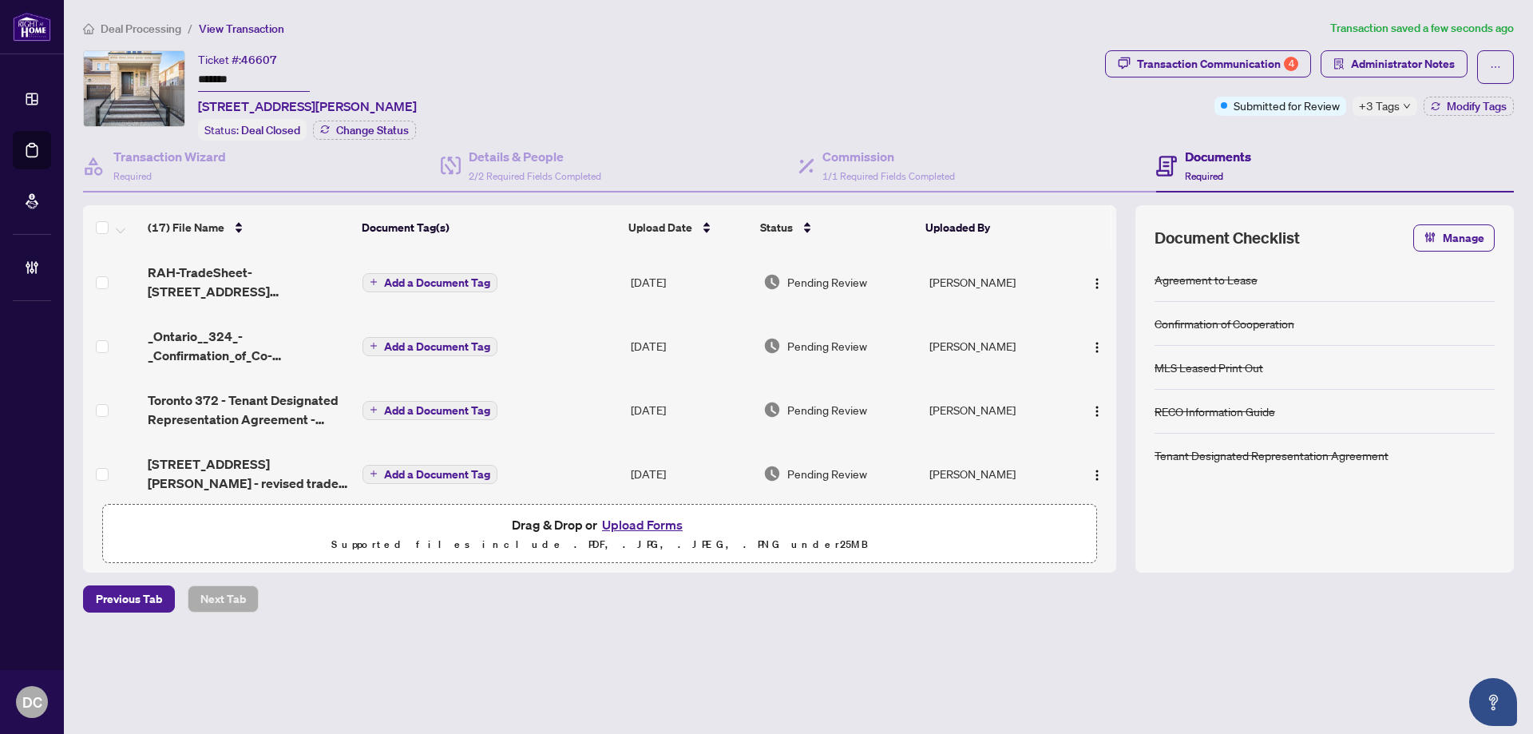
drag, startPoint x: 244, startPoint y: 82, endPoint x: 172, endPoint y: 78, distance: 72.0
click at [172, 78] on div "Ticket #: 46607 ******* [STREET_ADDRESS][PERSON_NAME] Status: Deal Closed Chang…" at bounding box center [591, 95] width 1016 height 90
click at [145, 30] on span "Deal Processing" at bounding box center [141, 29] width 81 height 14
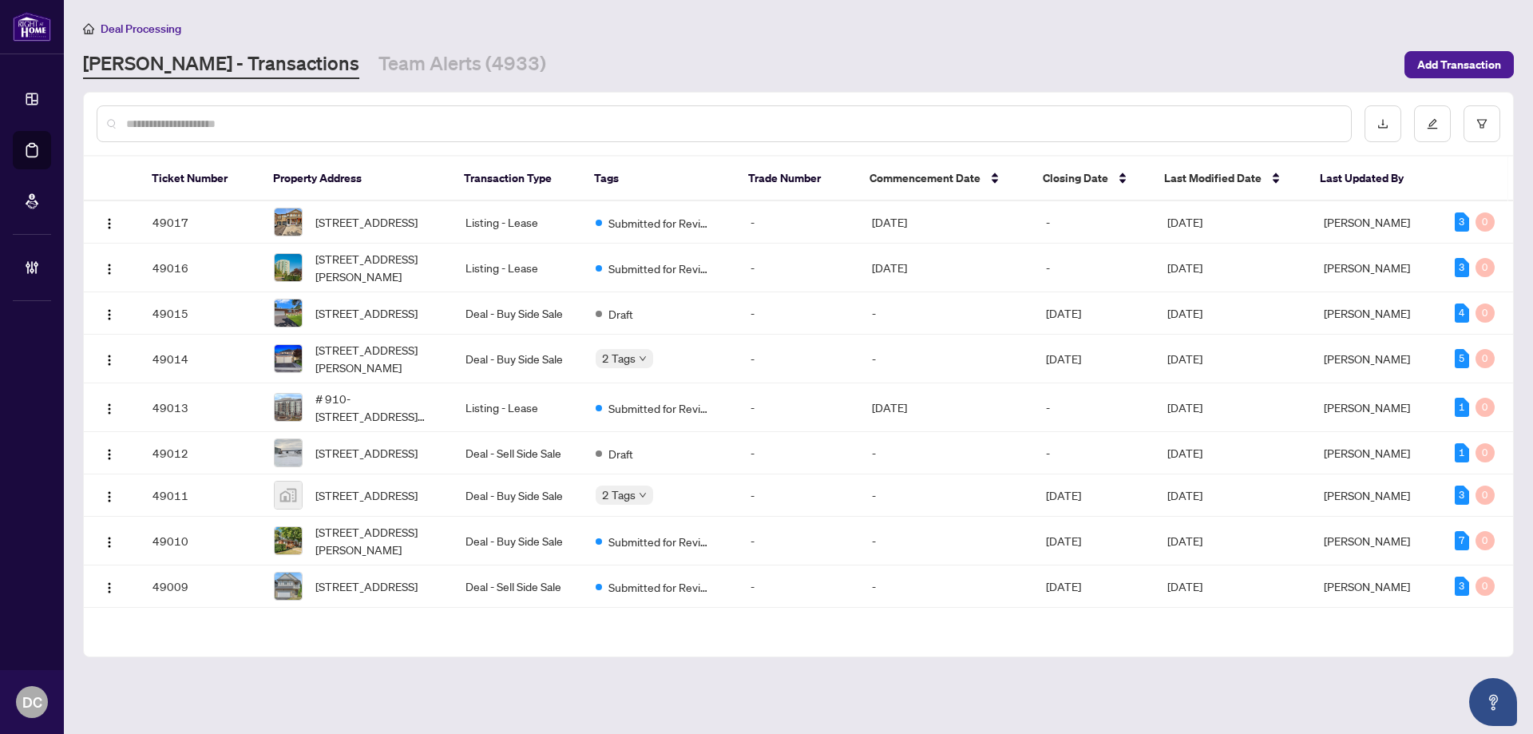
click at [258, 127] on input "text" at bounding box center [732, 124] width 1212 height 18
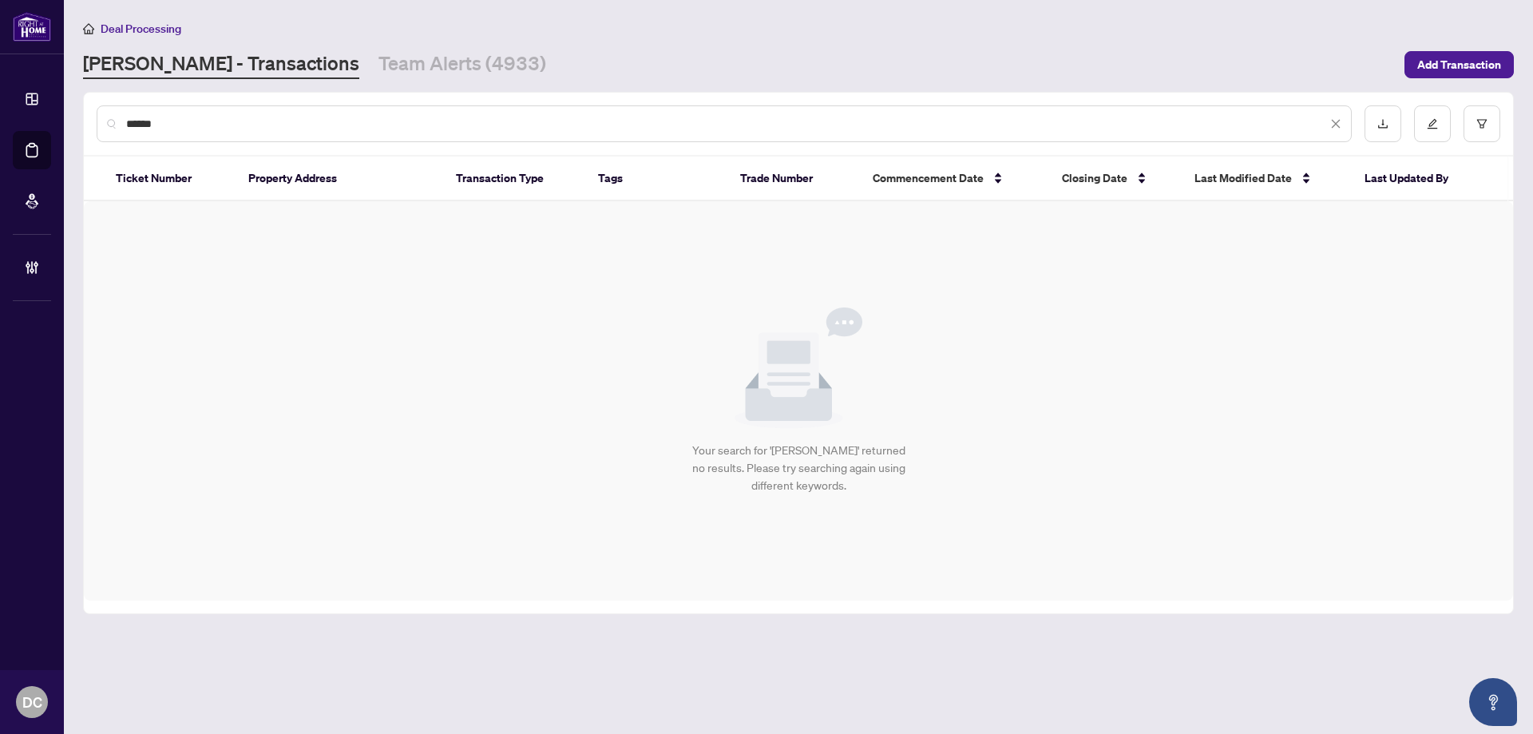
drag, startPoint x: 418, startPoint y: 112, endPoint x: 93, endPoint y: 102, distance: 324.3
click at [93, 102] on div "******" at bounding box center [798, 124] width 1429 height 62
paste input "*"
type input "*******"
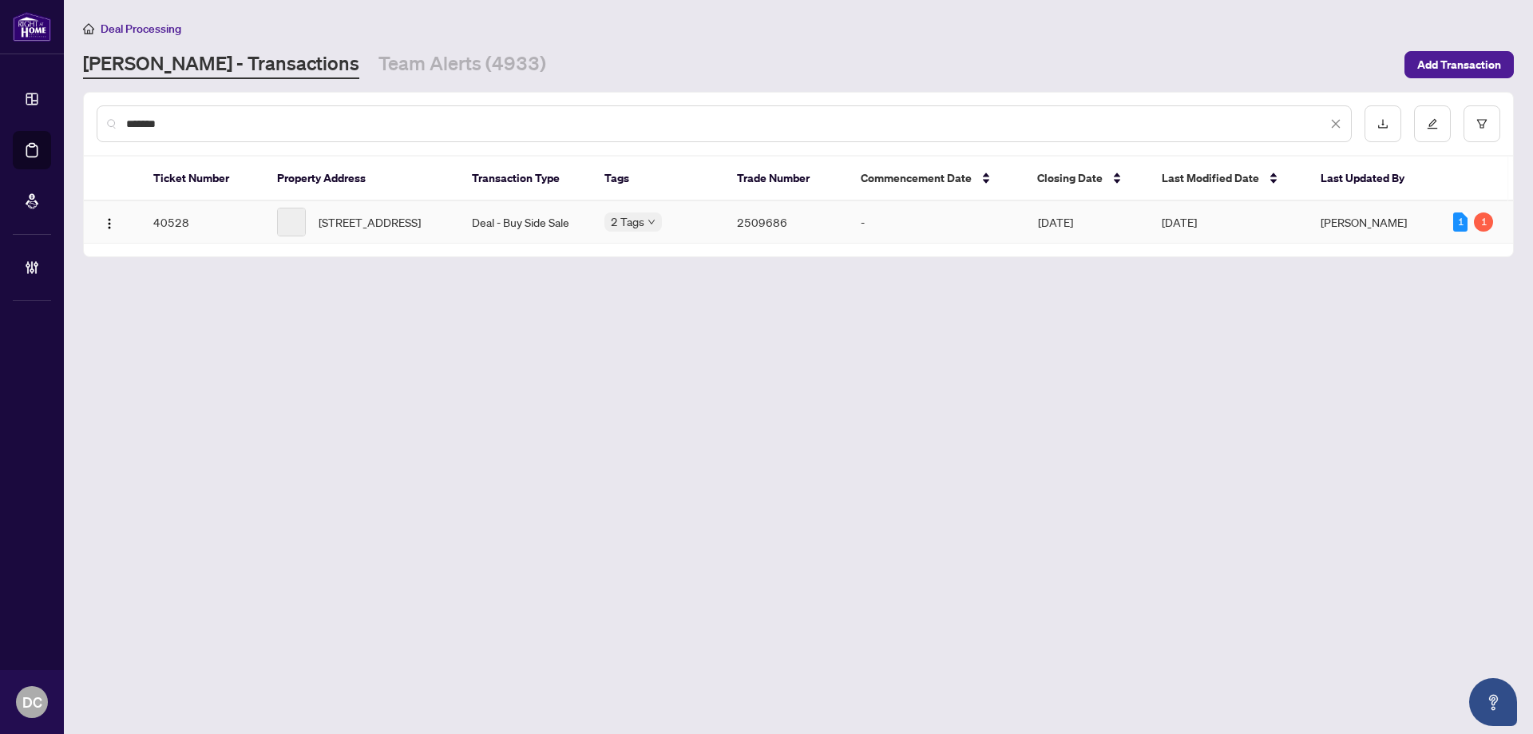
click at [356, 219] on span "[STREET_ADDRESS]" at bounding box center [370, 222] width 102 height 18
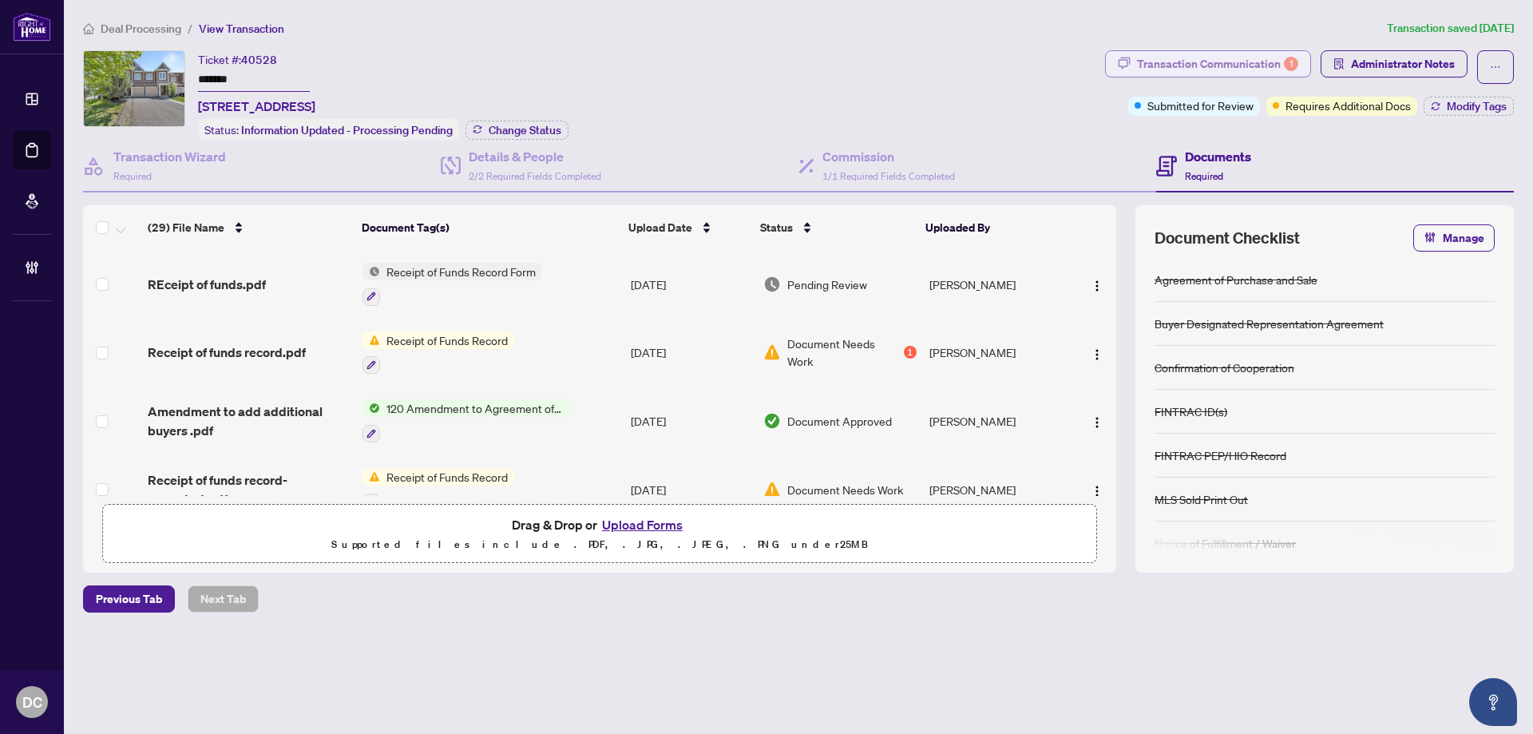
click at [1187, 62] on div "Transaction Communication 1" at bounding box center [1217, 64] width 161 height 26
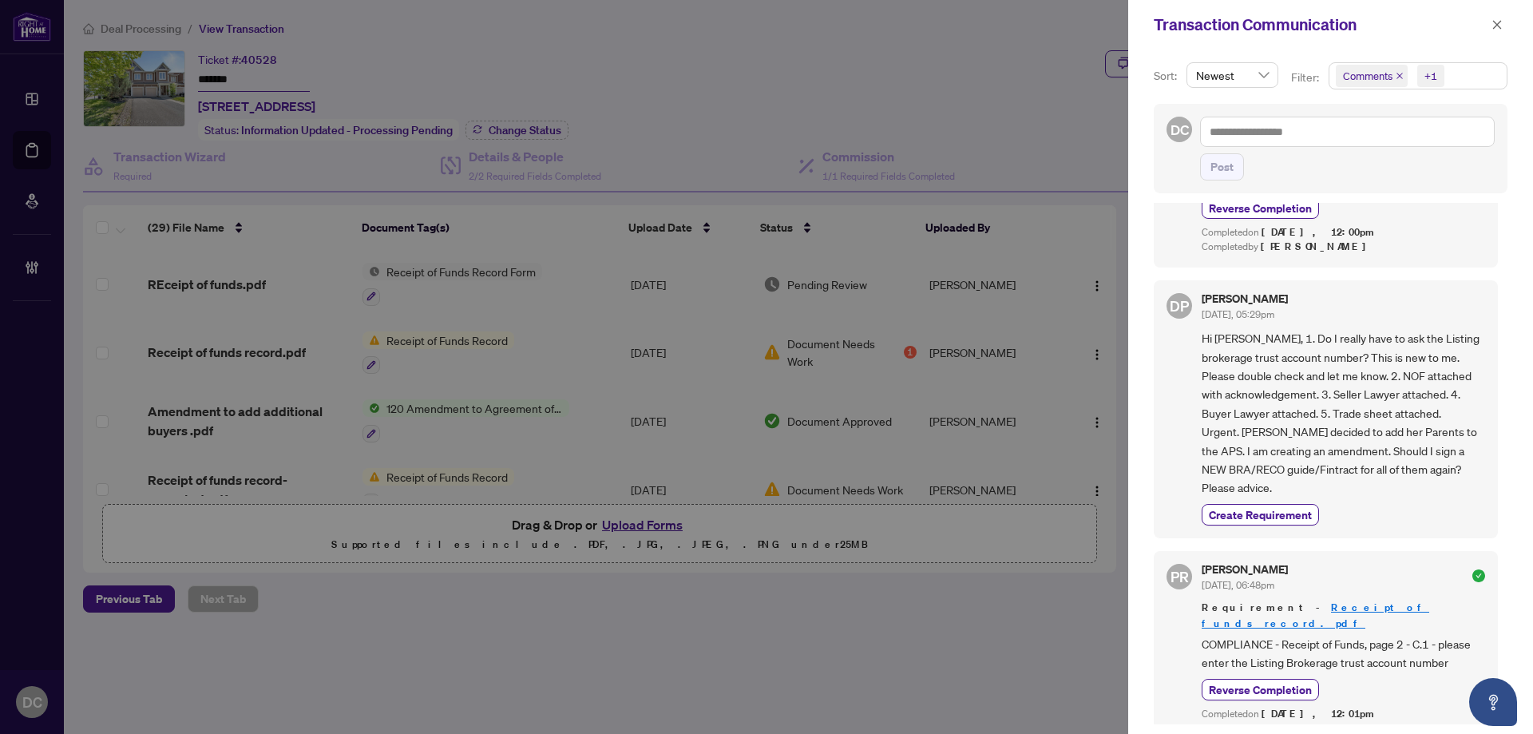
scroll to position [1357, 0]
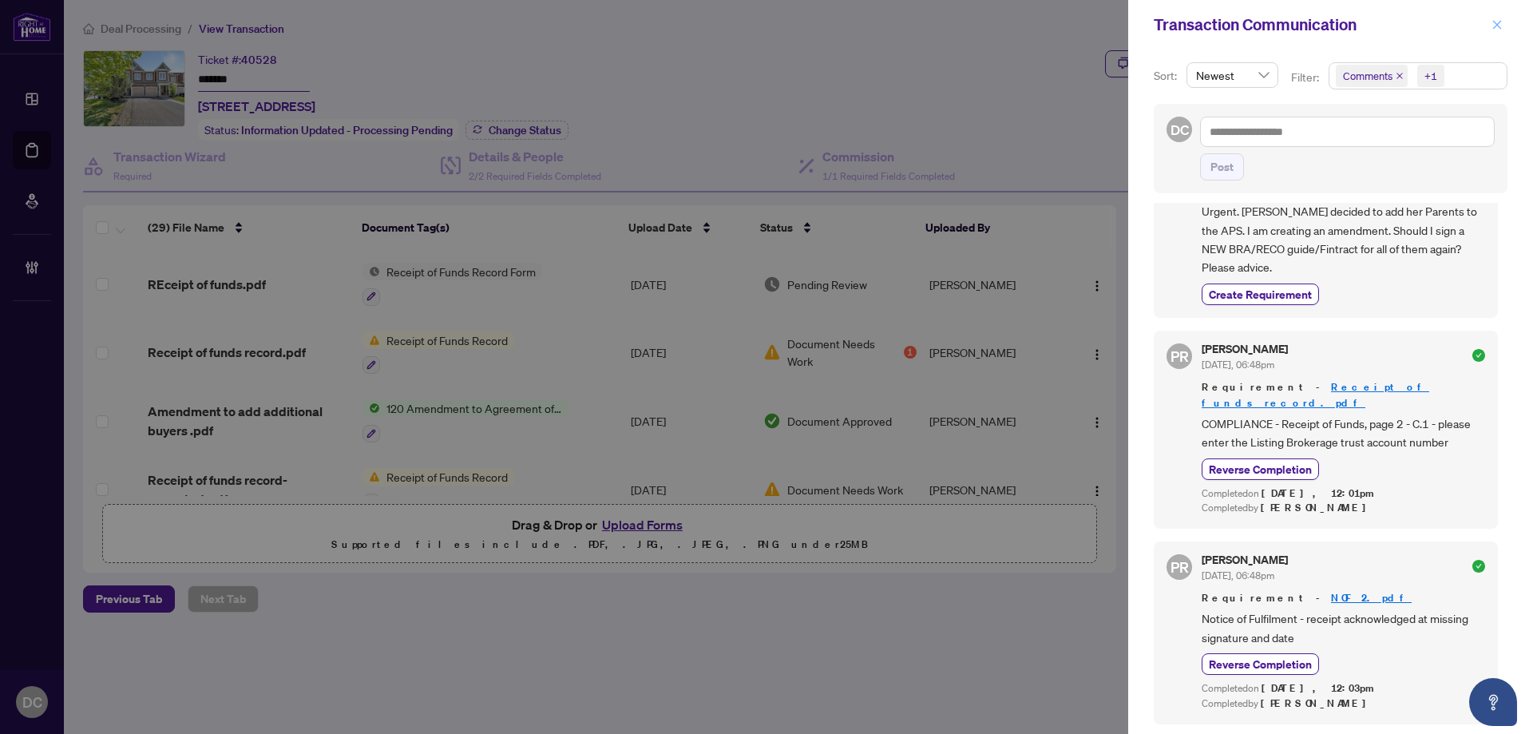
click at [1500, 26] on icon "close" at bounding box center [1496, 24] width 11 height 11
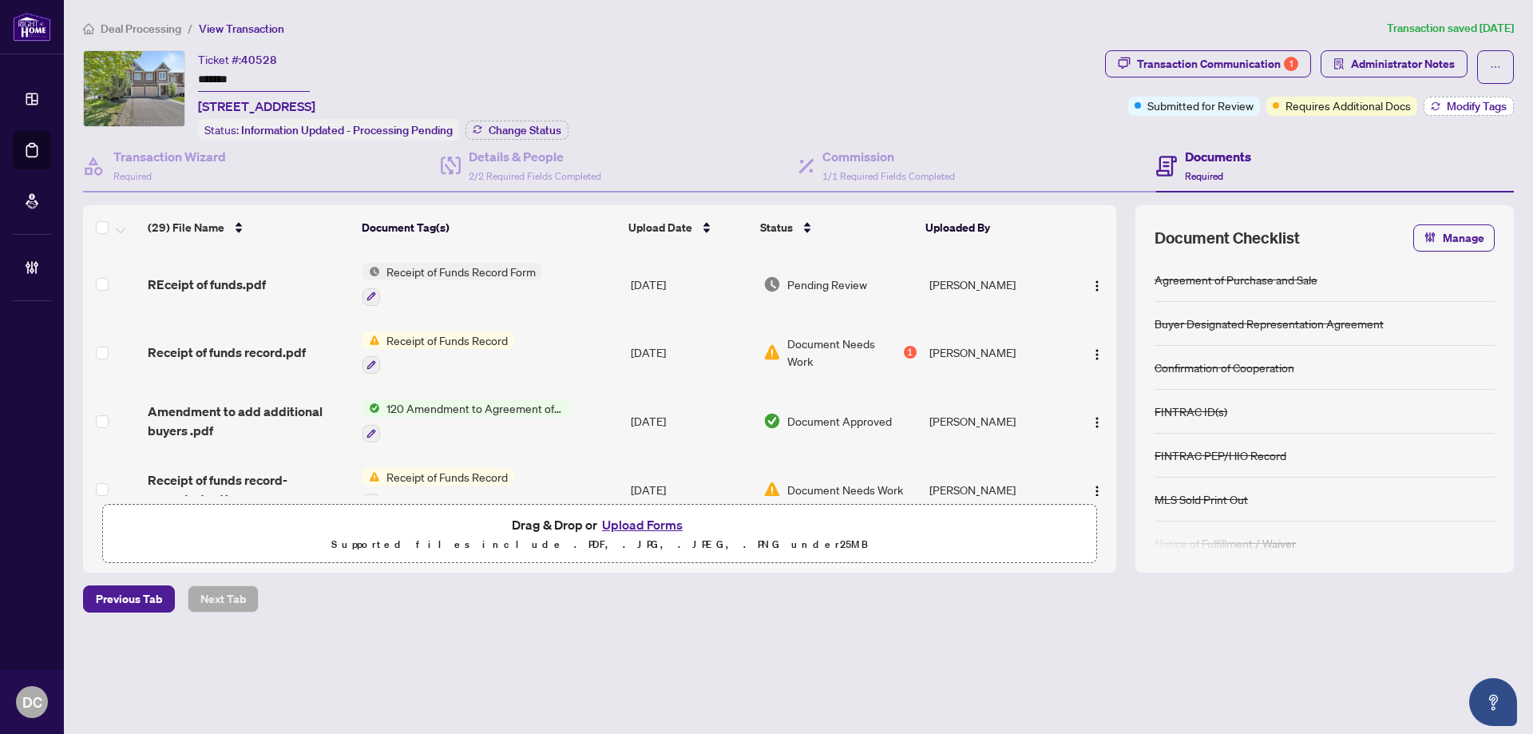
click at [1444, 112] on button "Modify Tags" at bounding box center [1469, 106] width 90 height 19
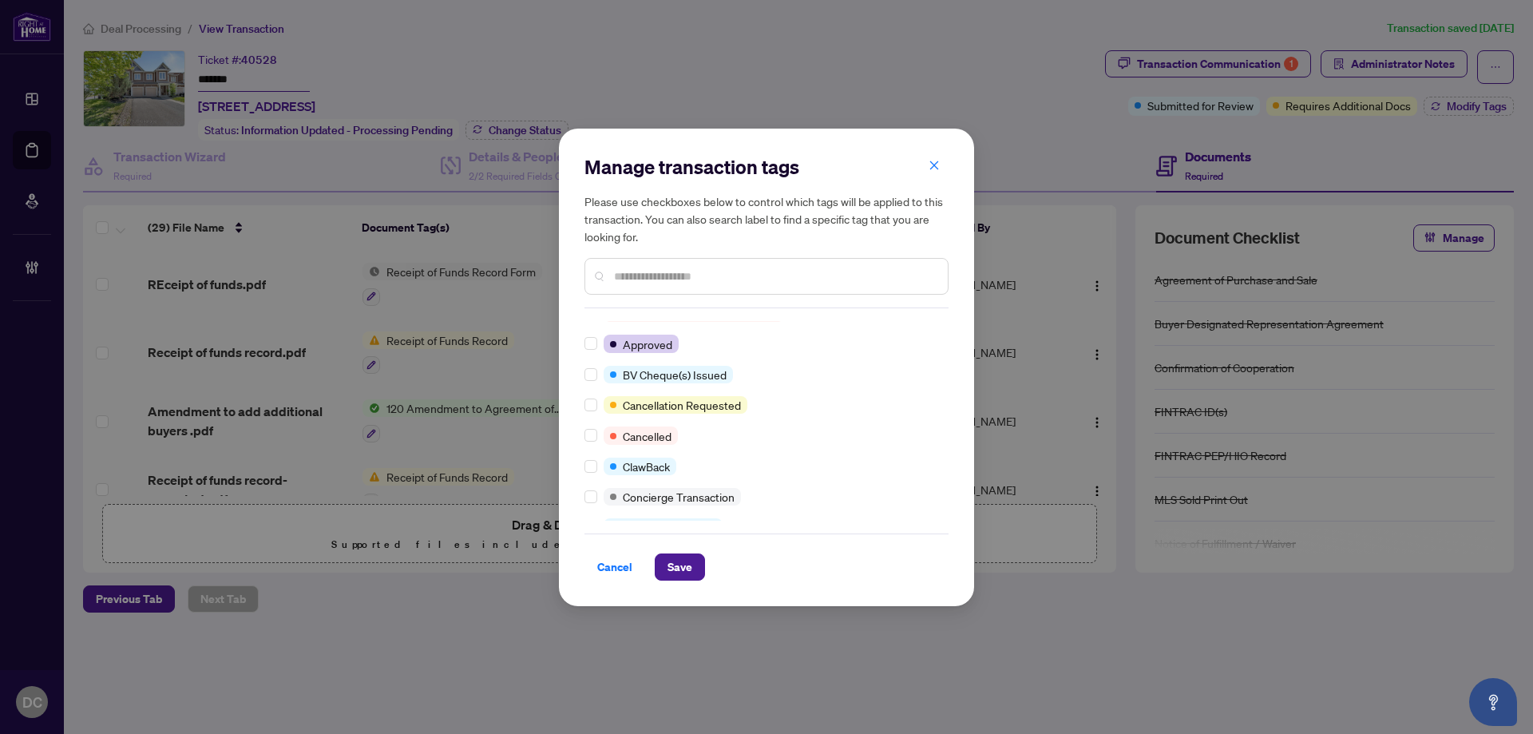
scroll to position [240, 0]
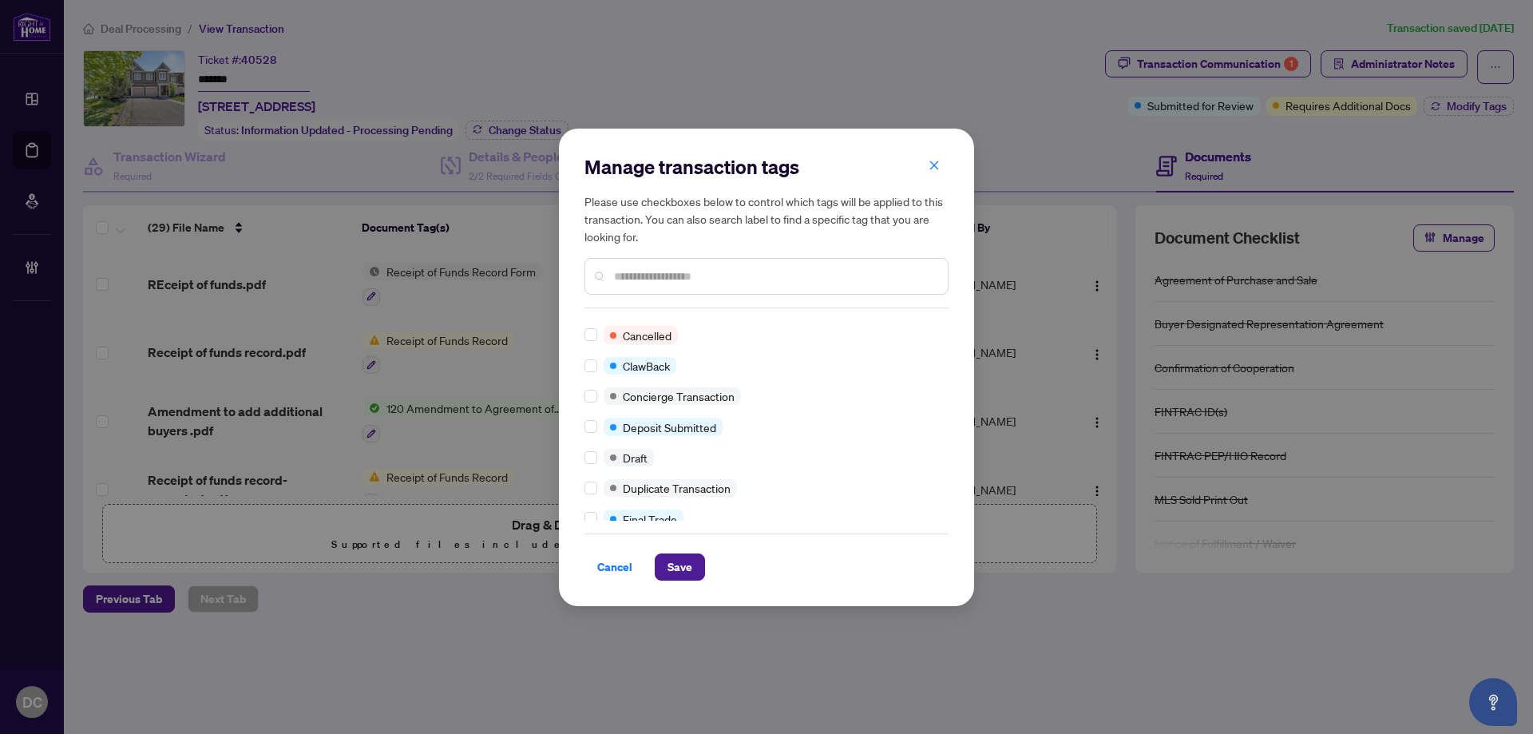
click at [684, 277] on input "text" at bounding box center [774, 276] width 321 height 18
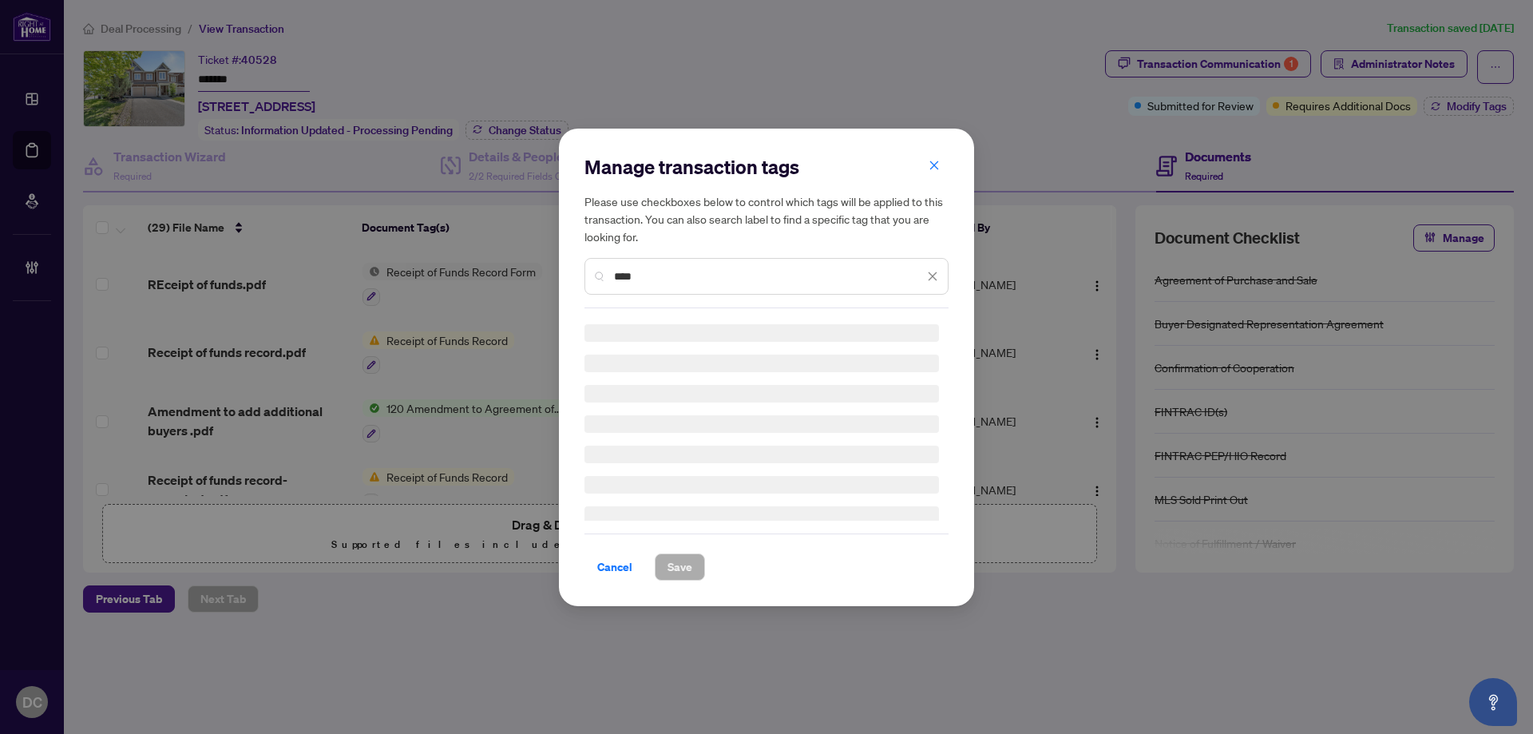
scroll to position [0, 0]
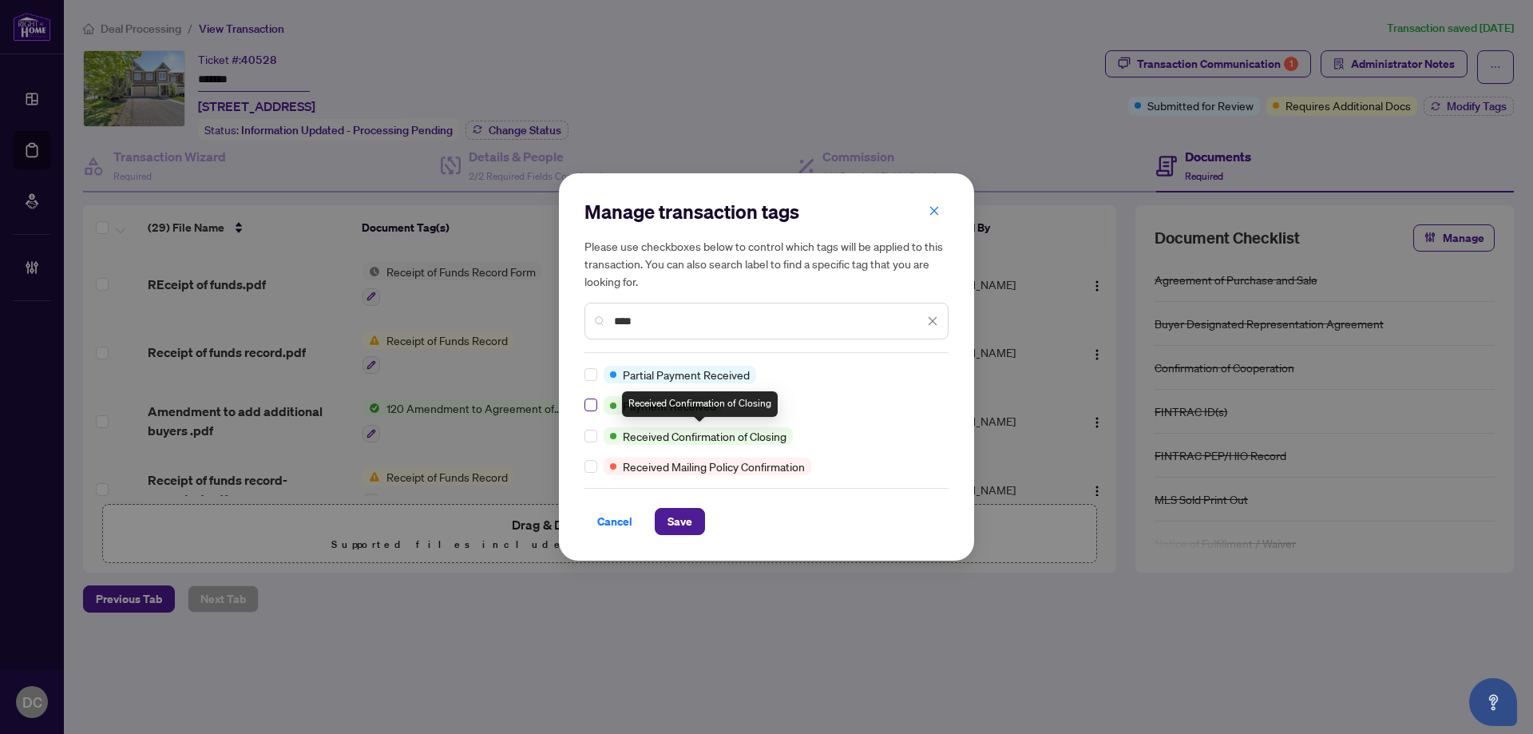
type input "****"
click at [666, 515] on button "Save" at bounding box center [680, 521] width 50 height 27
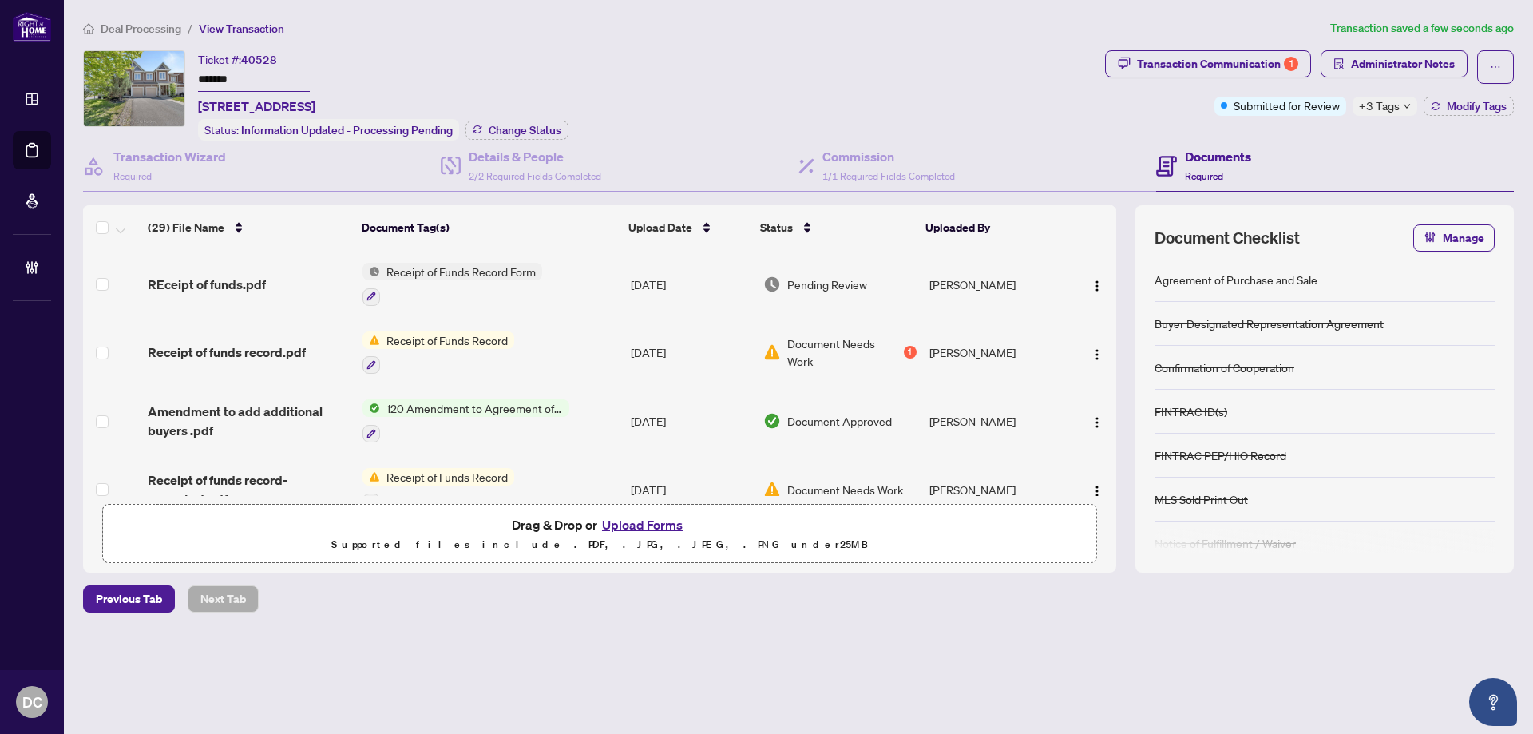
click at [567, 278] on td "Receipt of Funds Record Form" at bounding box center [490, 284] width 268 height 69
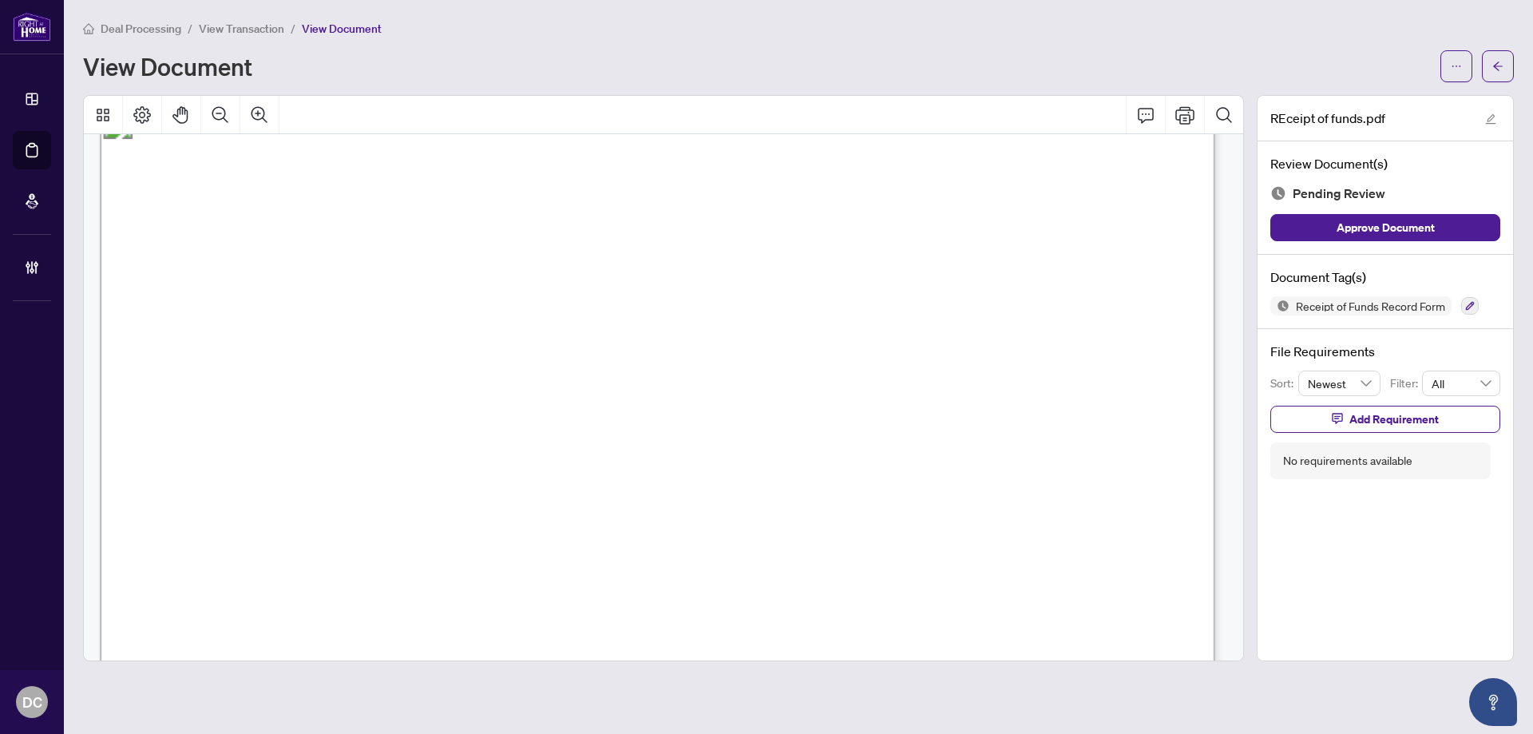
scroll to position [1517, 0]
click at [1491, 65] on button "button" at bounding box center [1498, 66] width 32 height 32
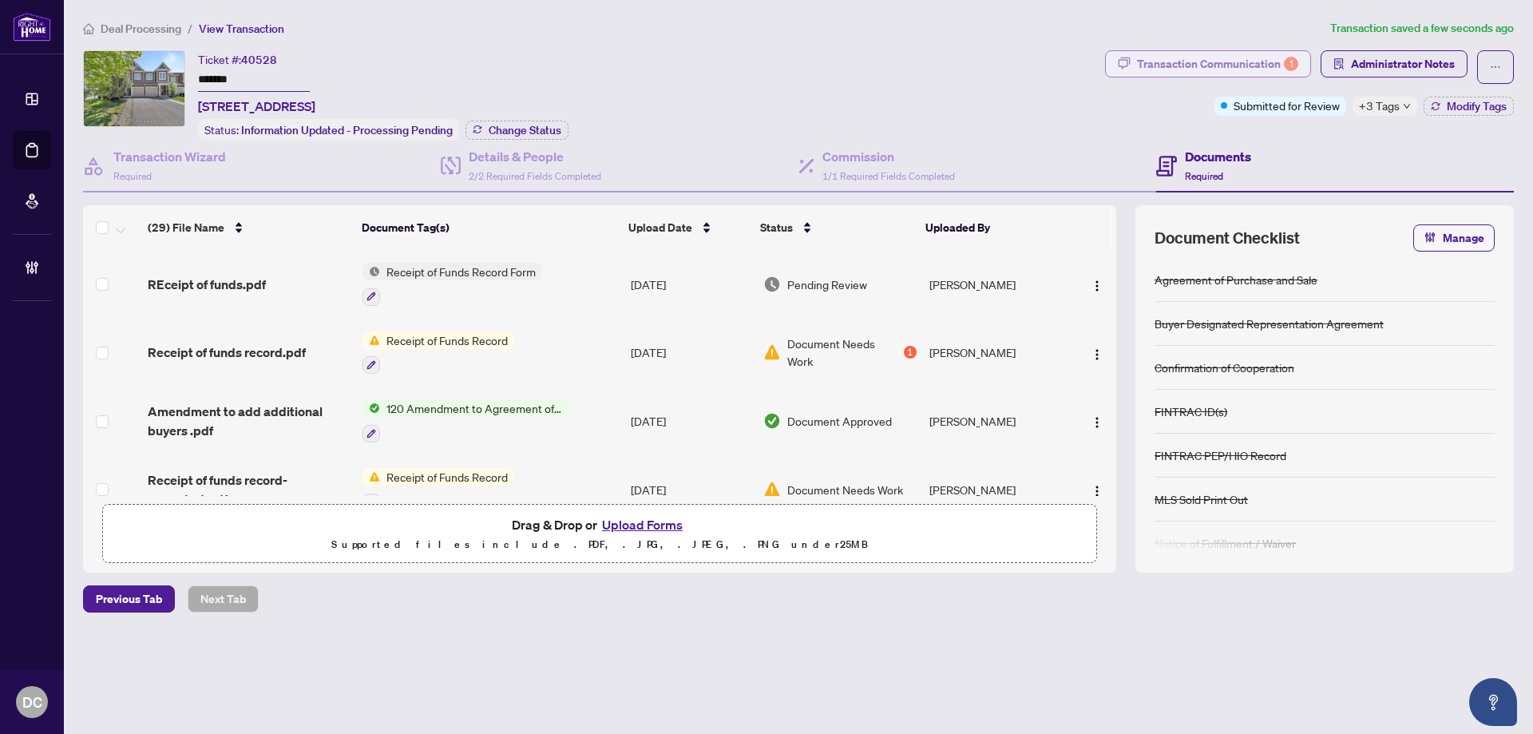
click at [1246, 61] on div "Transaction Communication 1" at bounding box center [1217, 64] width 161 height 26
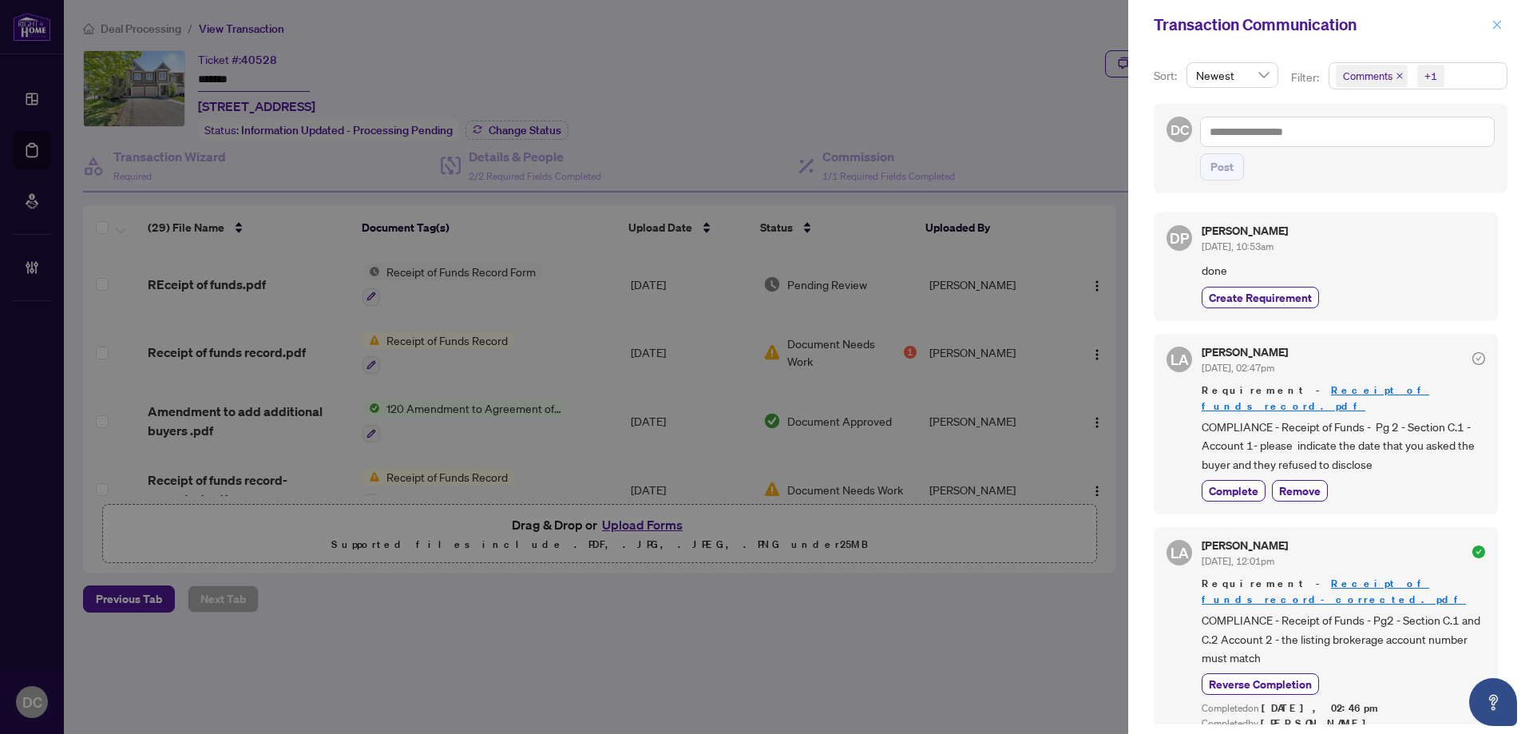
click at [1495, 22] on icon "close" at bounding box center [1496, 24] width 11 height 11
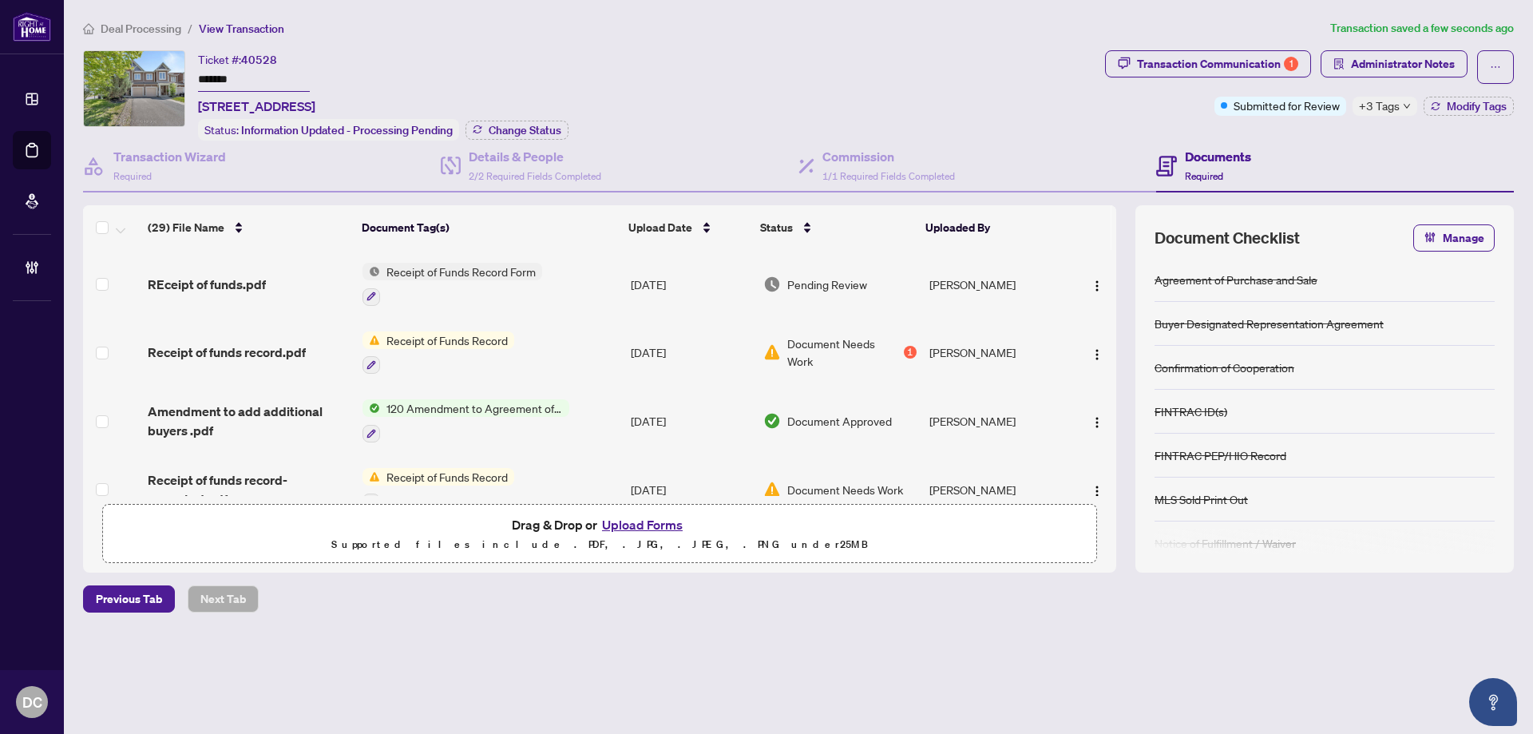
click at [1375, 108] on span "+3 Tags" at bounding box center [1379, 106] width 41 height 18
click at [533, 129] on span "Change Status" at bounding box center [525, 130] width 73 height 11
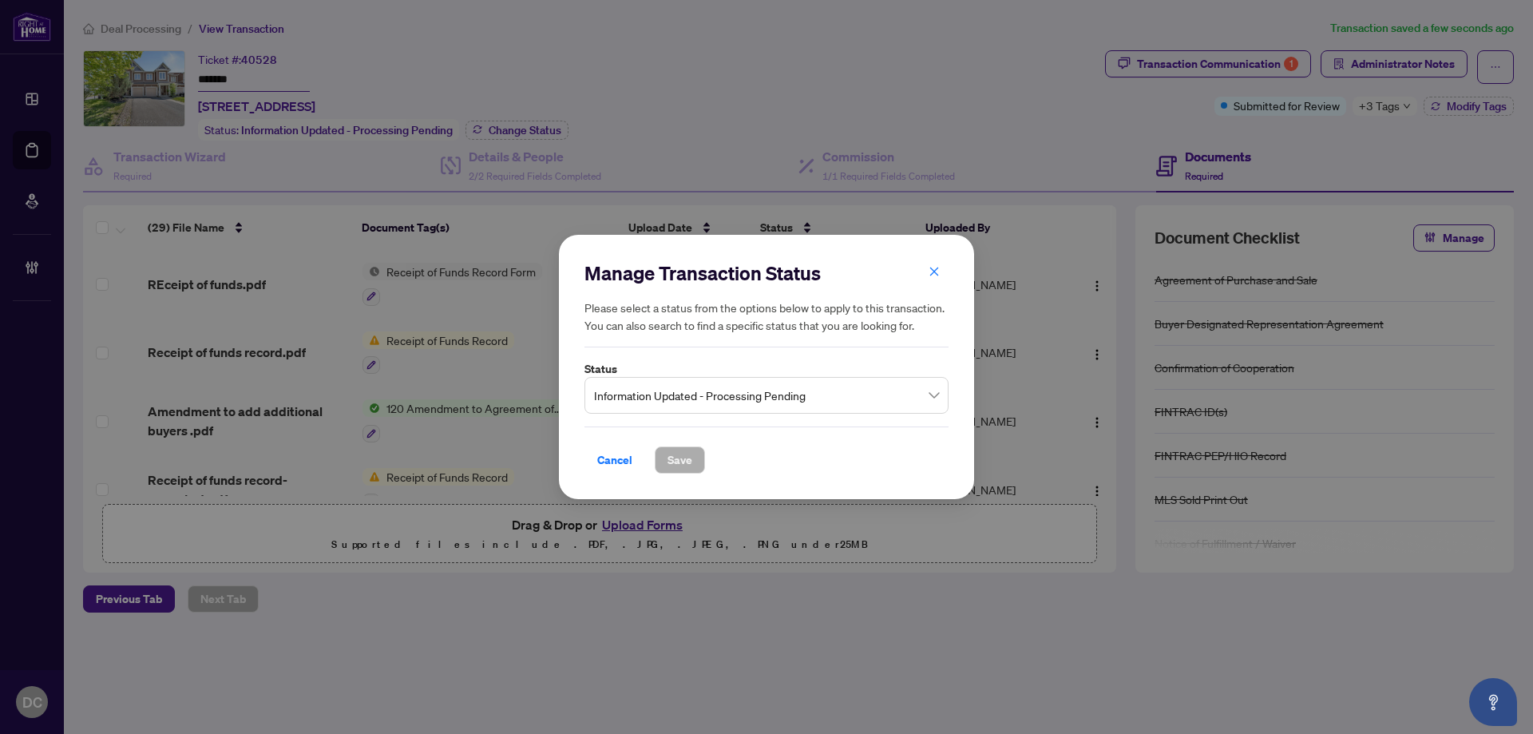
click at [821, 398] on span "Information Updated - Processing Pending" at bounding box center [766, 395] width 345 height 30
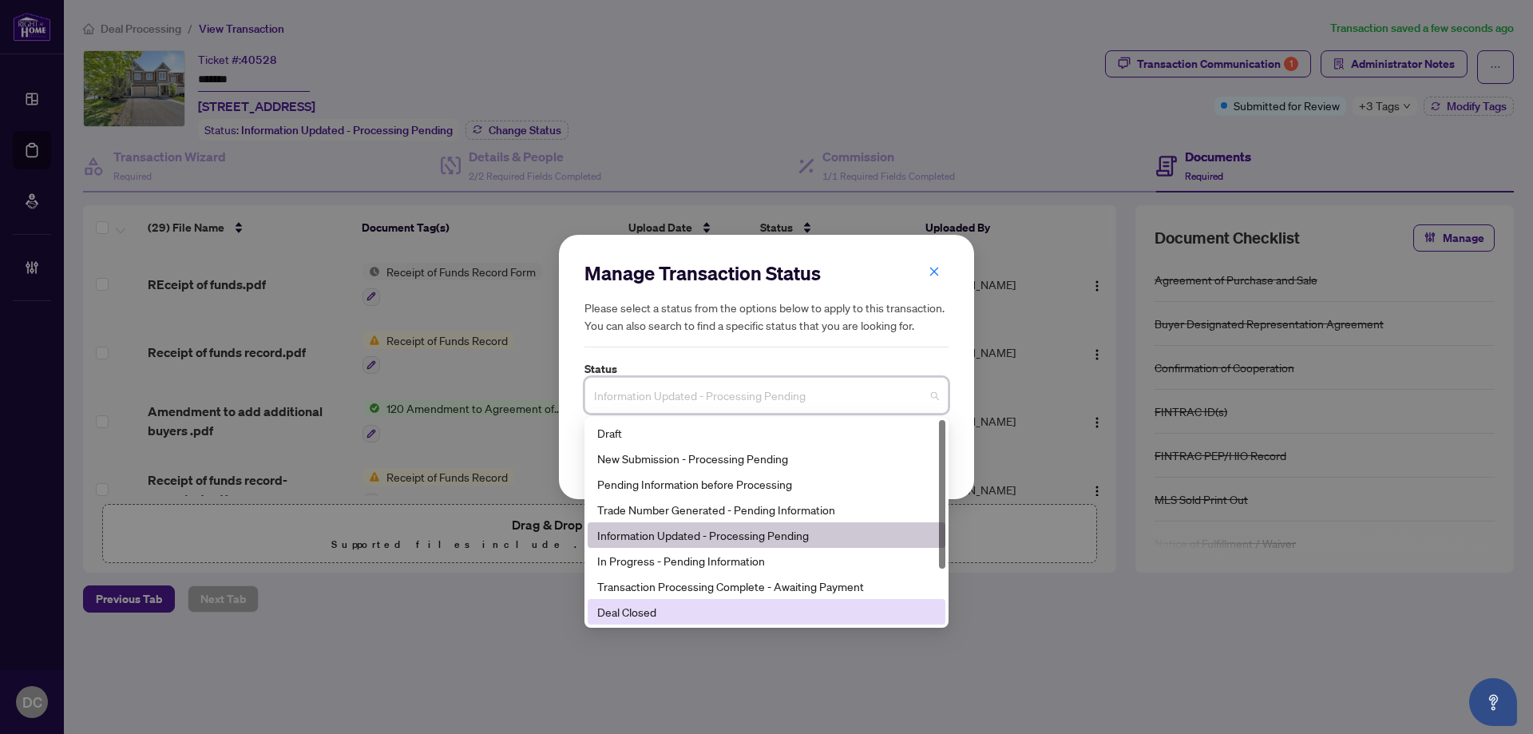
click at [696, 613] on div "Deal Closed" at bounding box center [766, 612] width 339 height 18
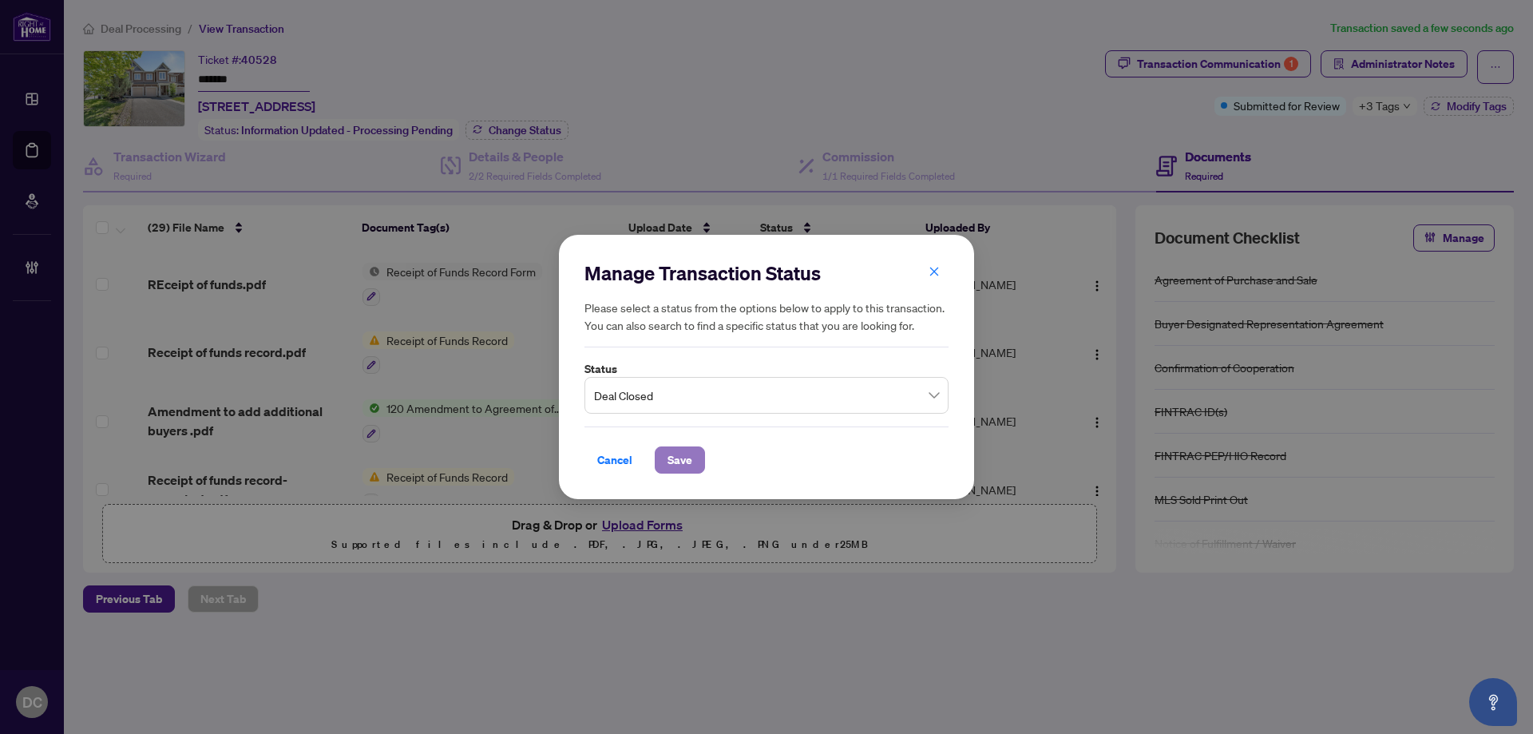
click at [689, 471] on span "Save" at bounding box center [679, 460] width 25 height 26
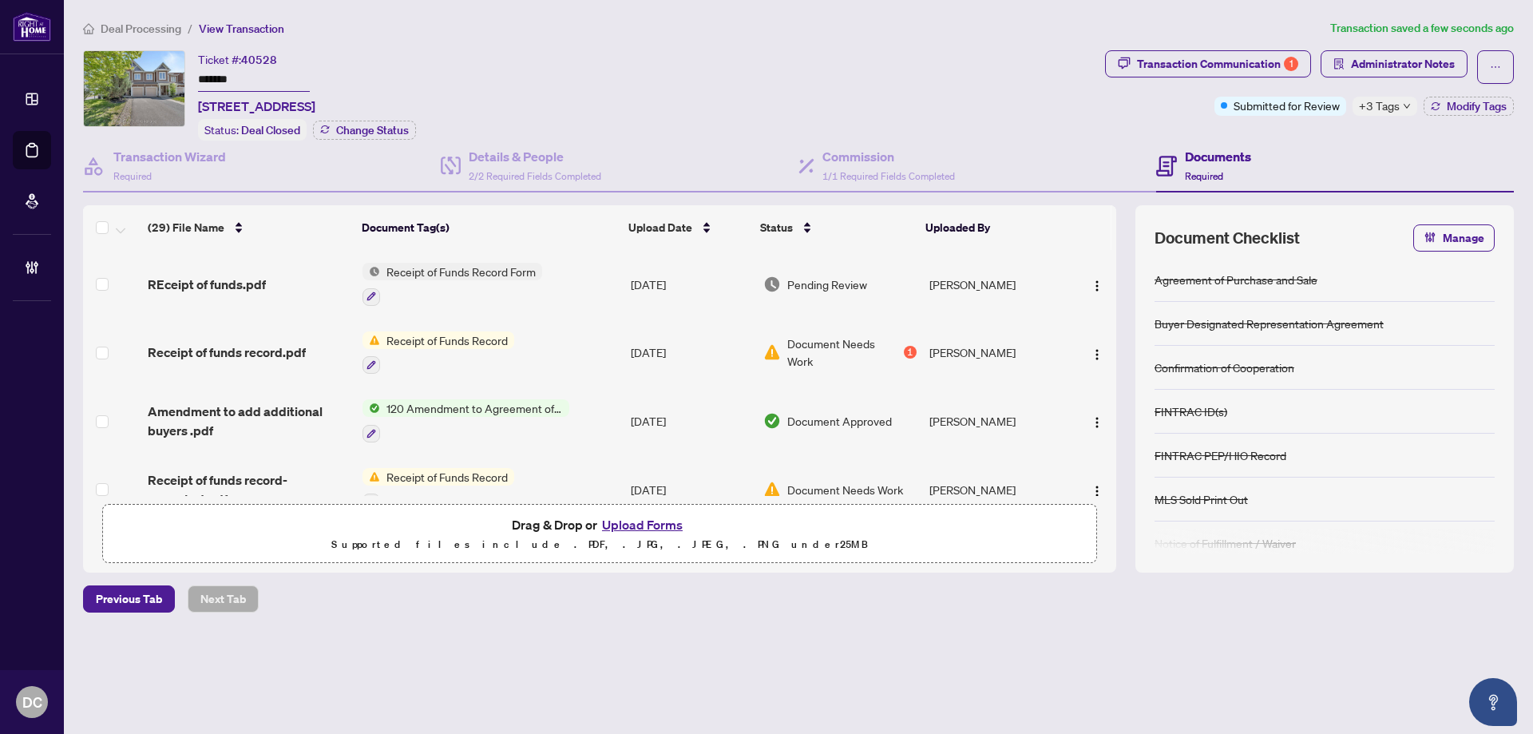
click at [166, 31] on span "Deal Processing" at bounding box center [141, 29] width 81 height 14
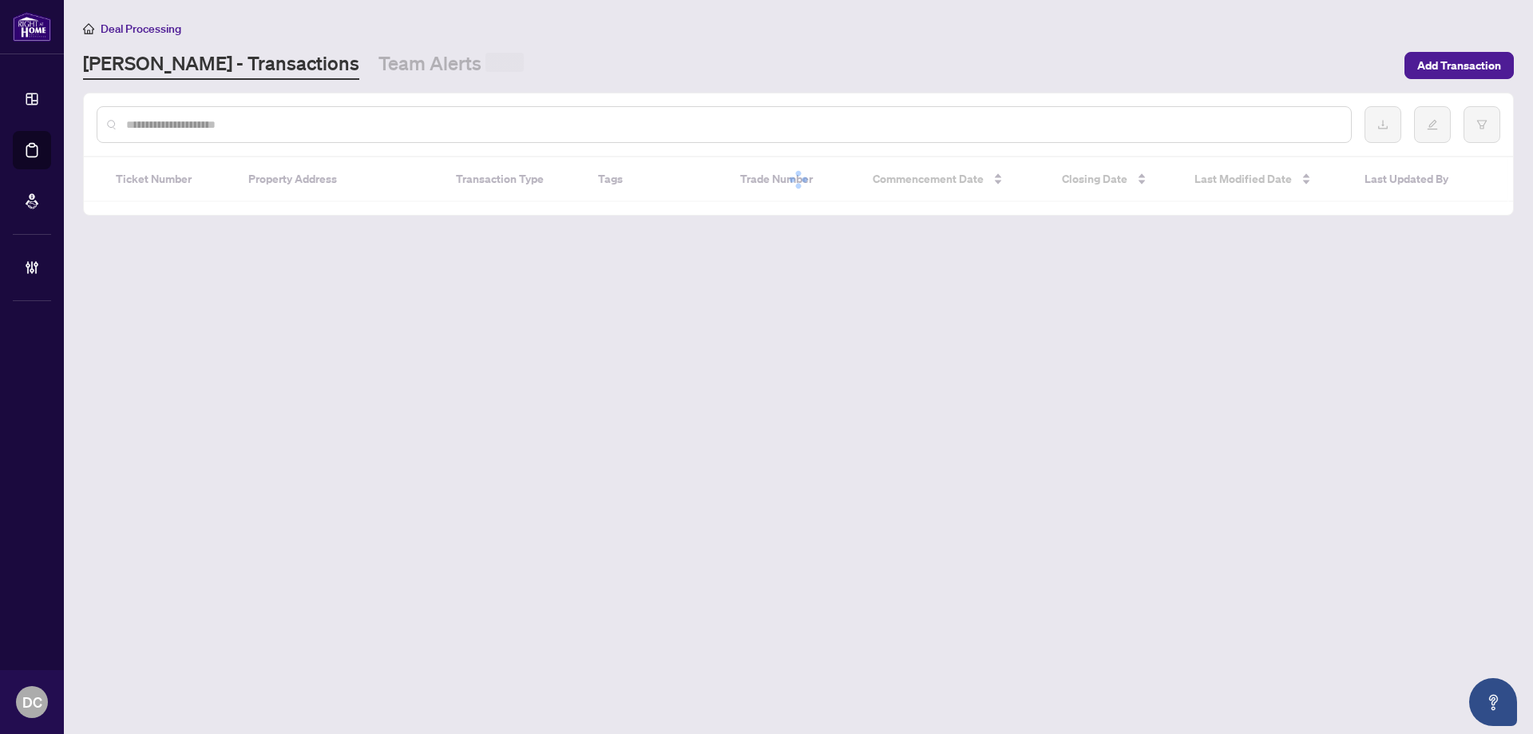
click at [250, 121] on input "text" at bounding box center [732, 125] width 1212 height 18
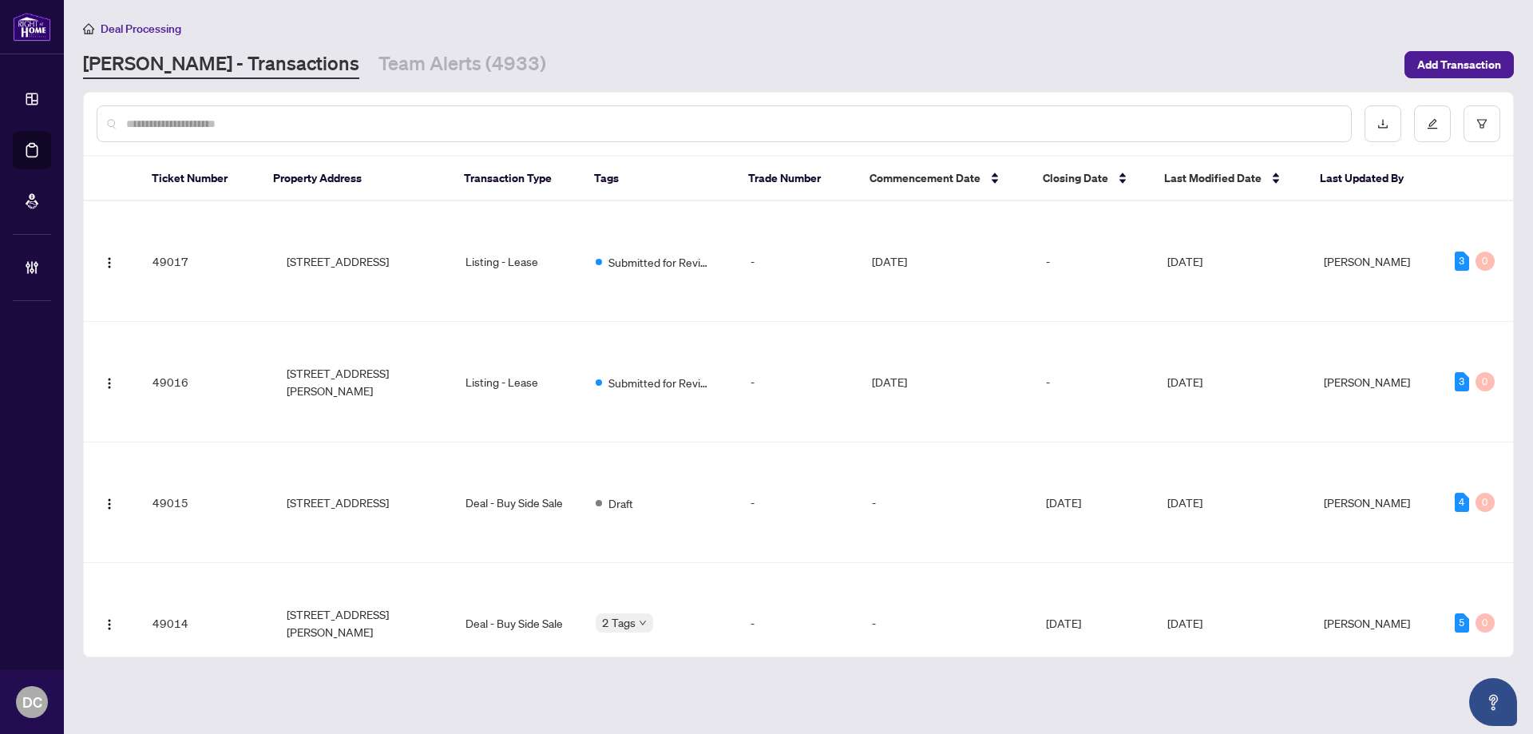
paste input "*******"
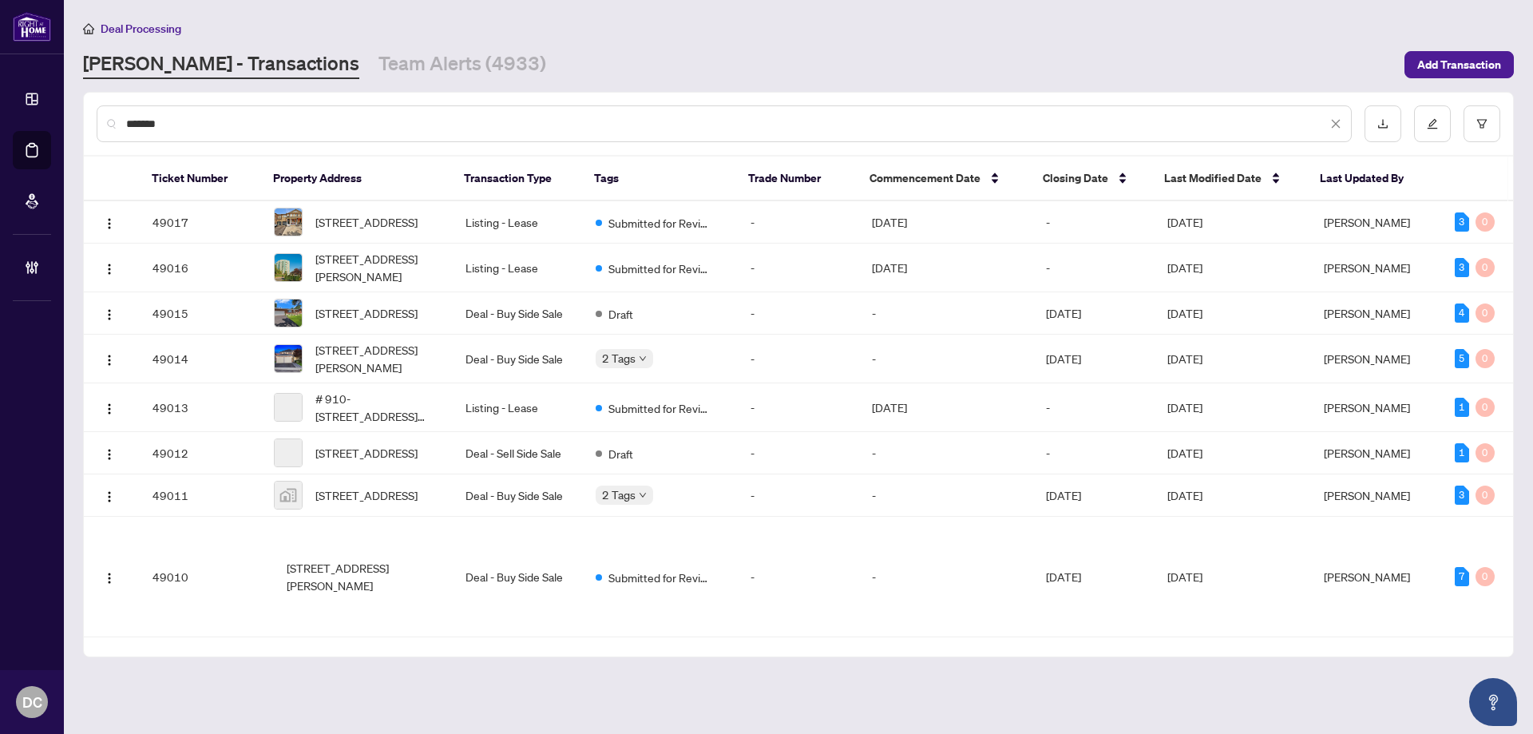
type input "*******"
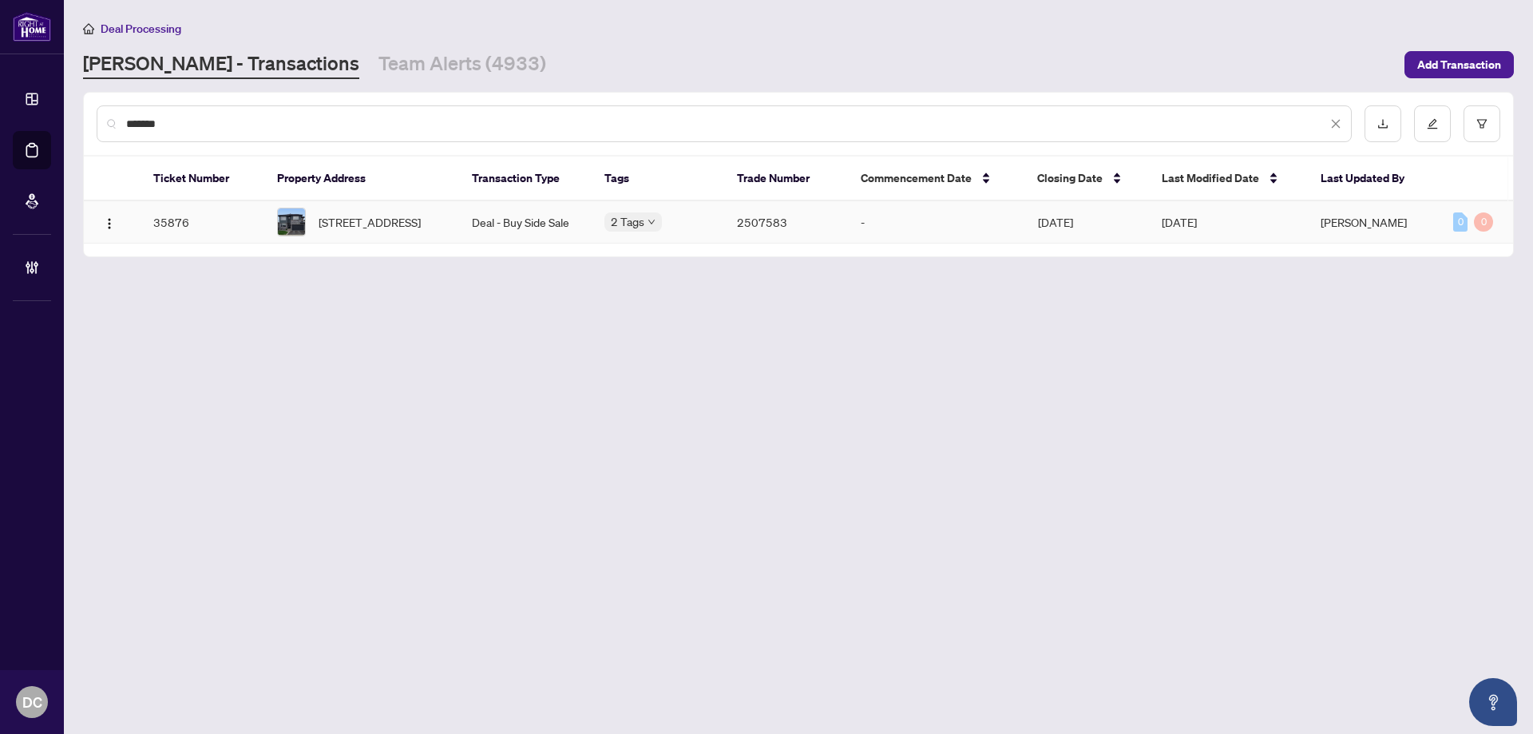
click at [463, 221] on td "Deal - Buy Side Sale" at bounding box center [525, 222] width 133 height 42
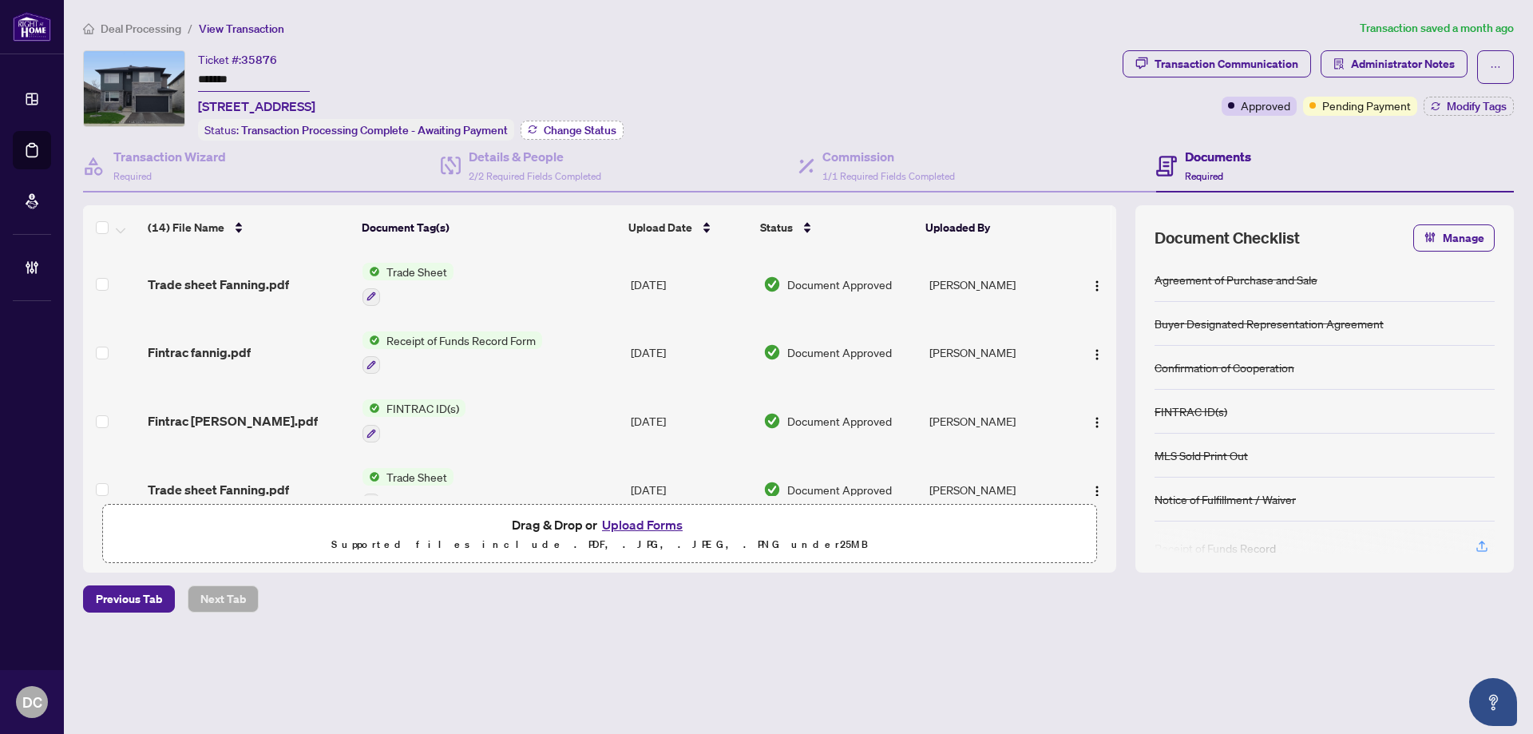
click at [572, 125] on span "Change Status" at bounding box center [580, 130] width 73 height 11
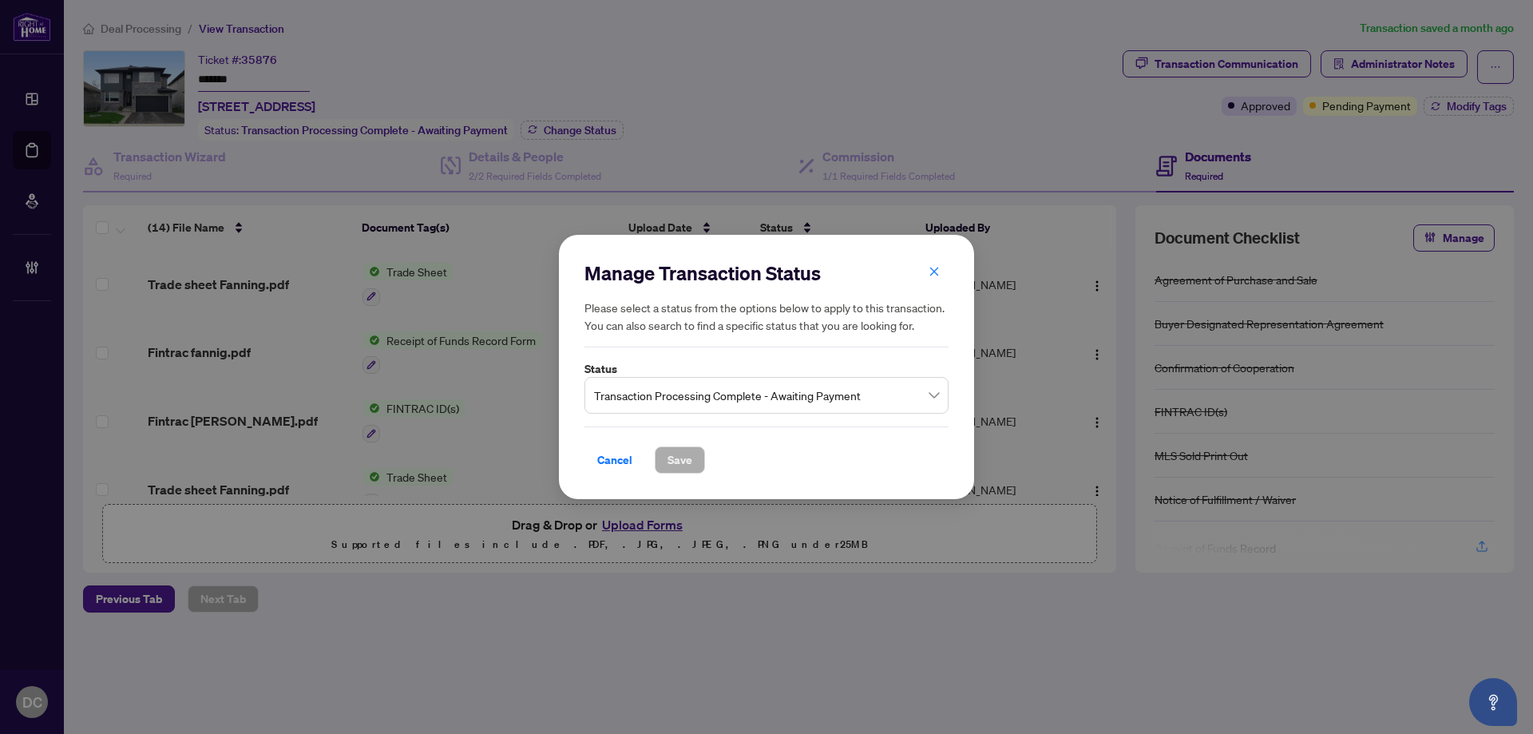
click at [853, 393] on span "Transaction Processing Complete - Awaiting Payment" at bounding box center [766, 395] width 345 height 30
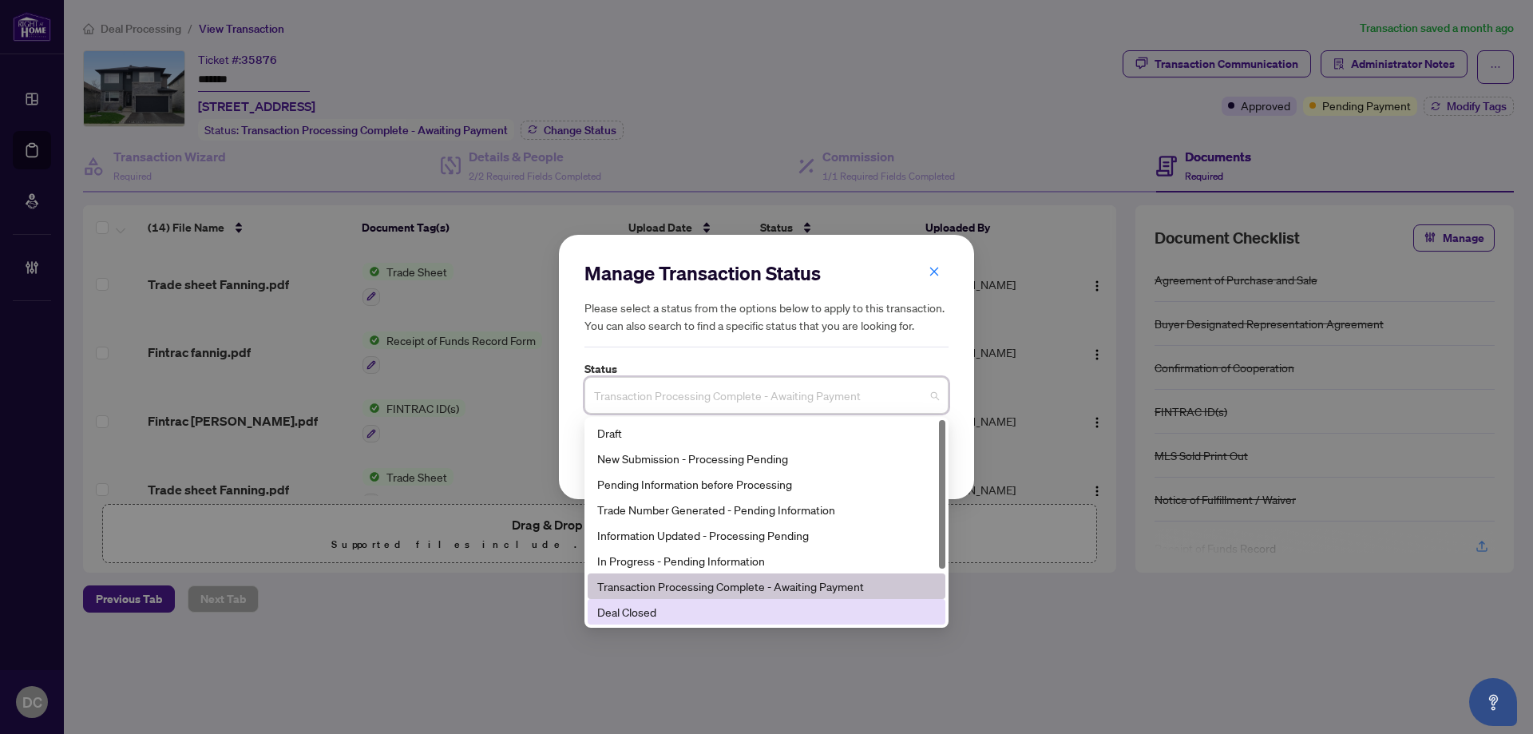
click at [663, 604] on div "Deal Closed" at bounding box center [766, 612] width 339 height 18
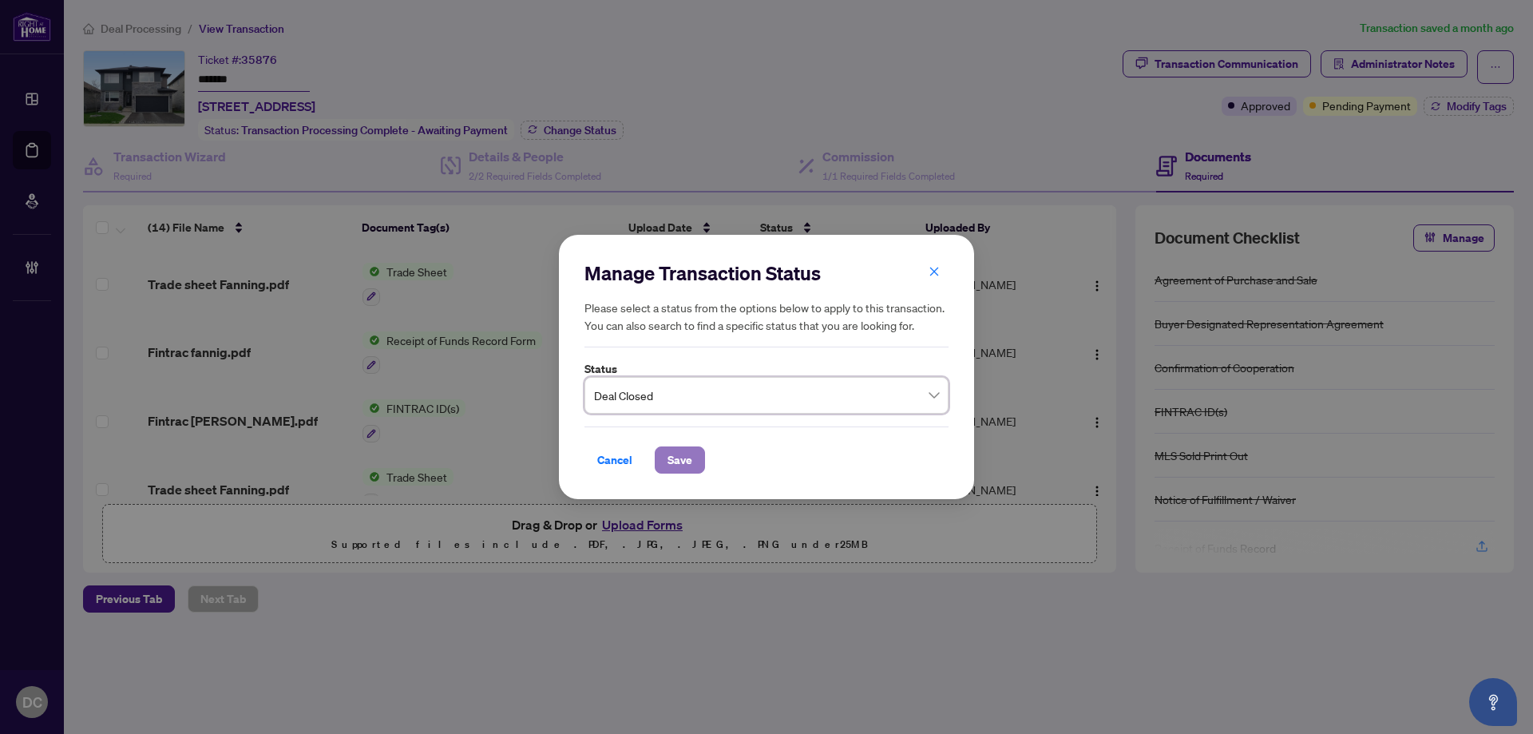
click at [687, 452] on span "Save" at bounding box center [679, 460] width 25 height 26
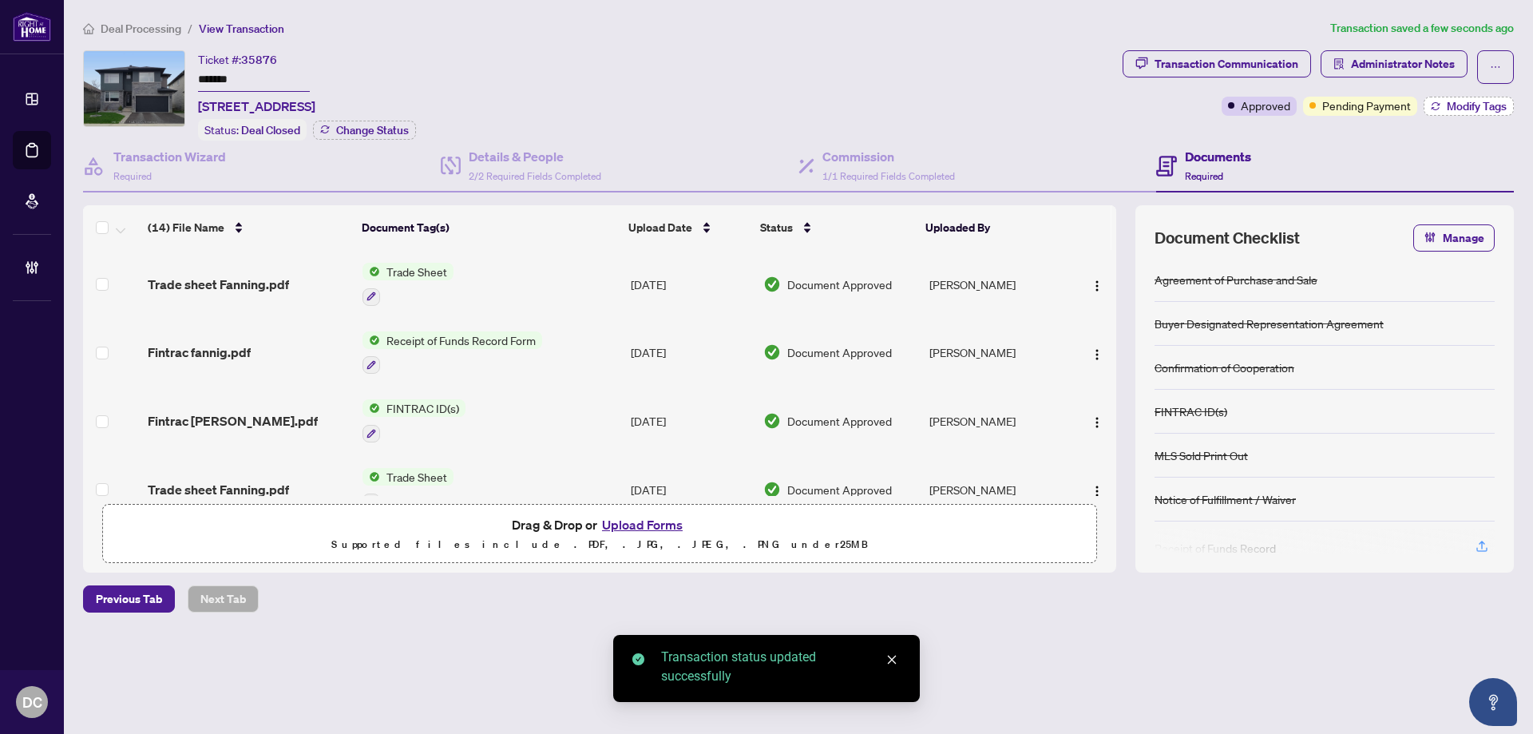
click at [1432, 109] on icon "button" at bounding box center [1436, 106] width 10 height 10
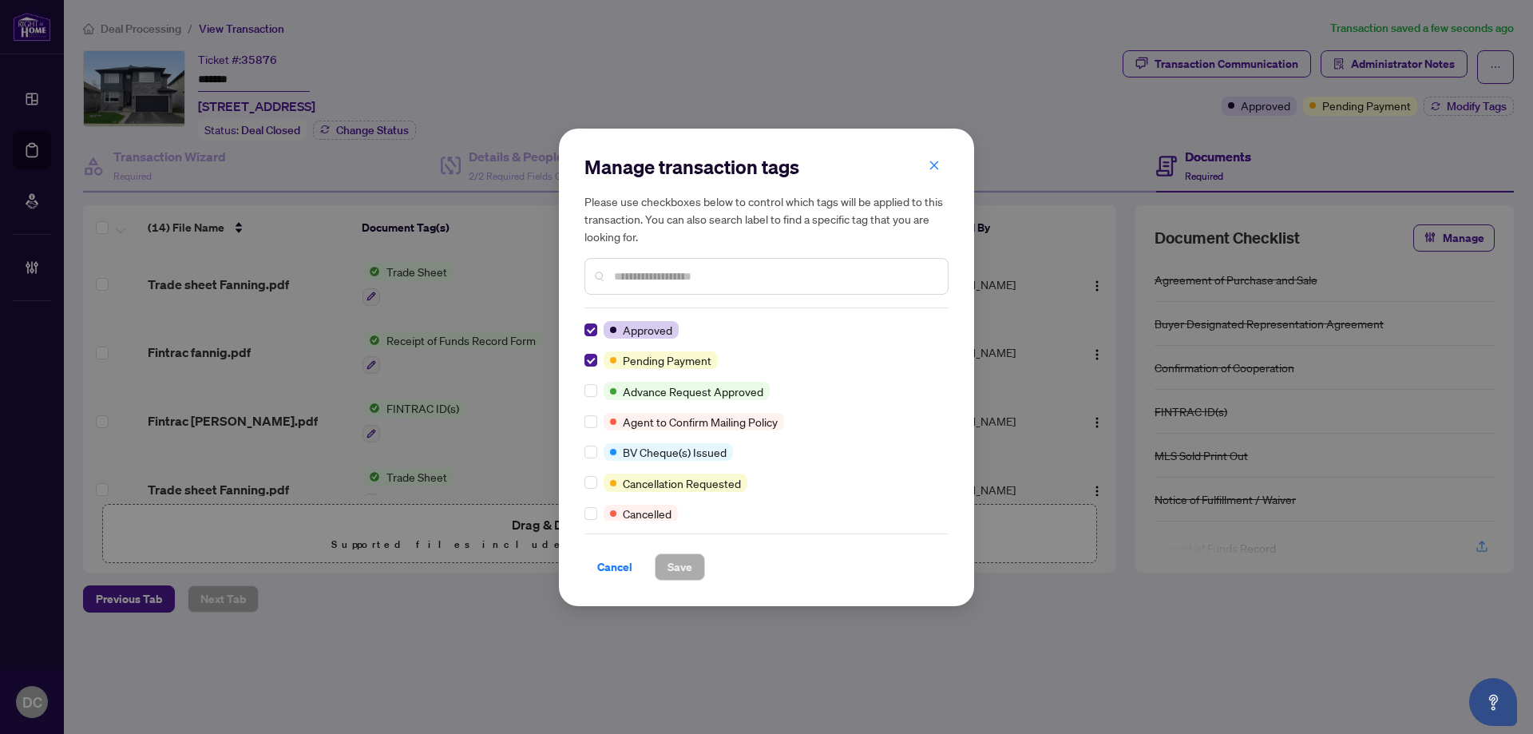
click at [580, 362] on div "Manage transaction tags Please use checkboxes below to control which tags will …" at bounding box center [766, 367] width 415 height 477
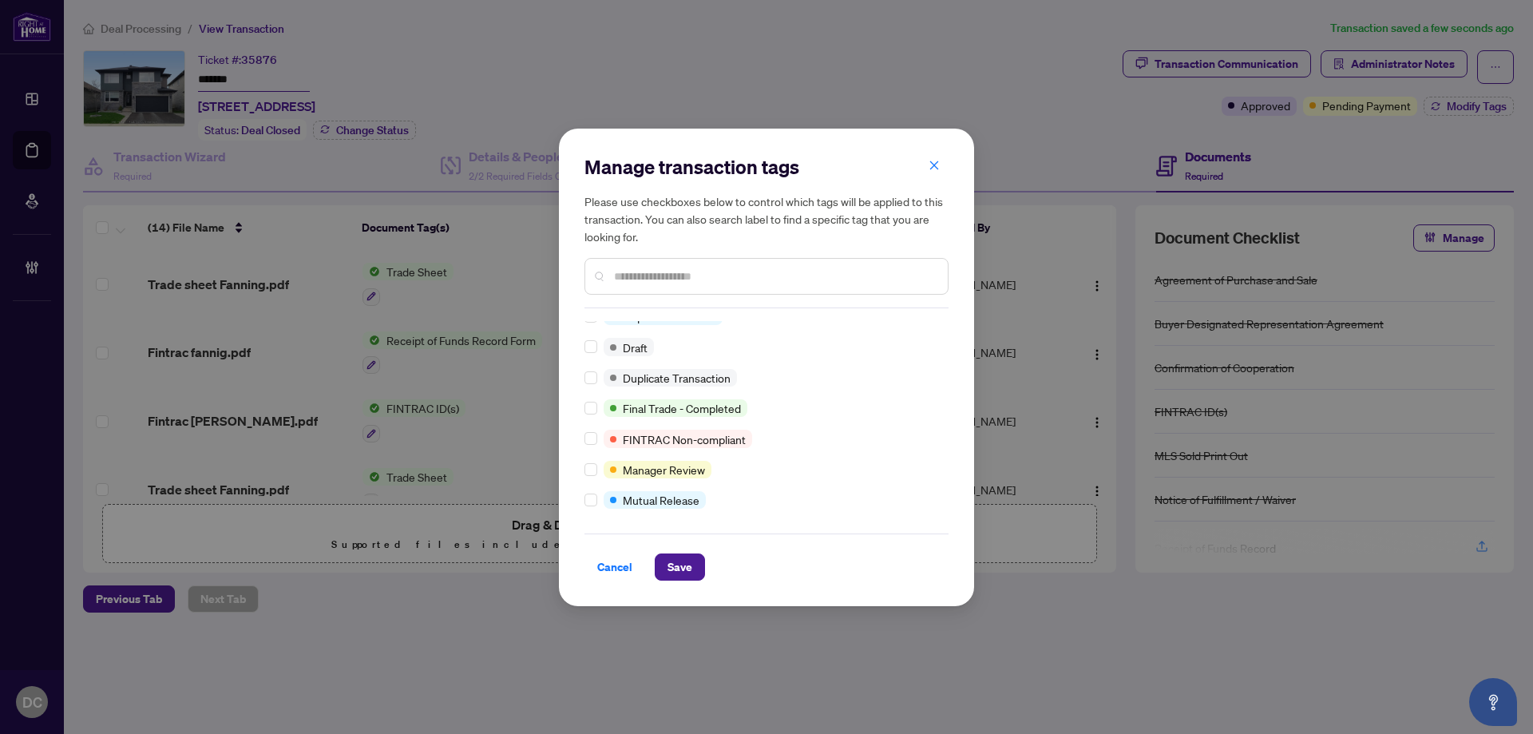
scroll to position [14, 0]
click at [687, 566] on span "Save" at bounding box center [679, 567] width 25 height 26
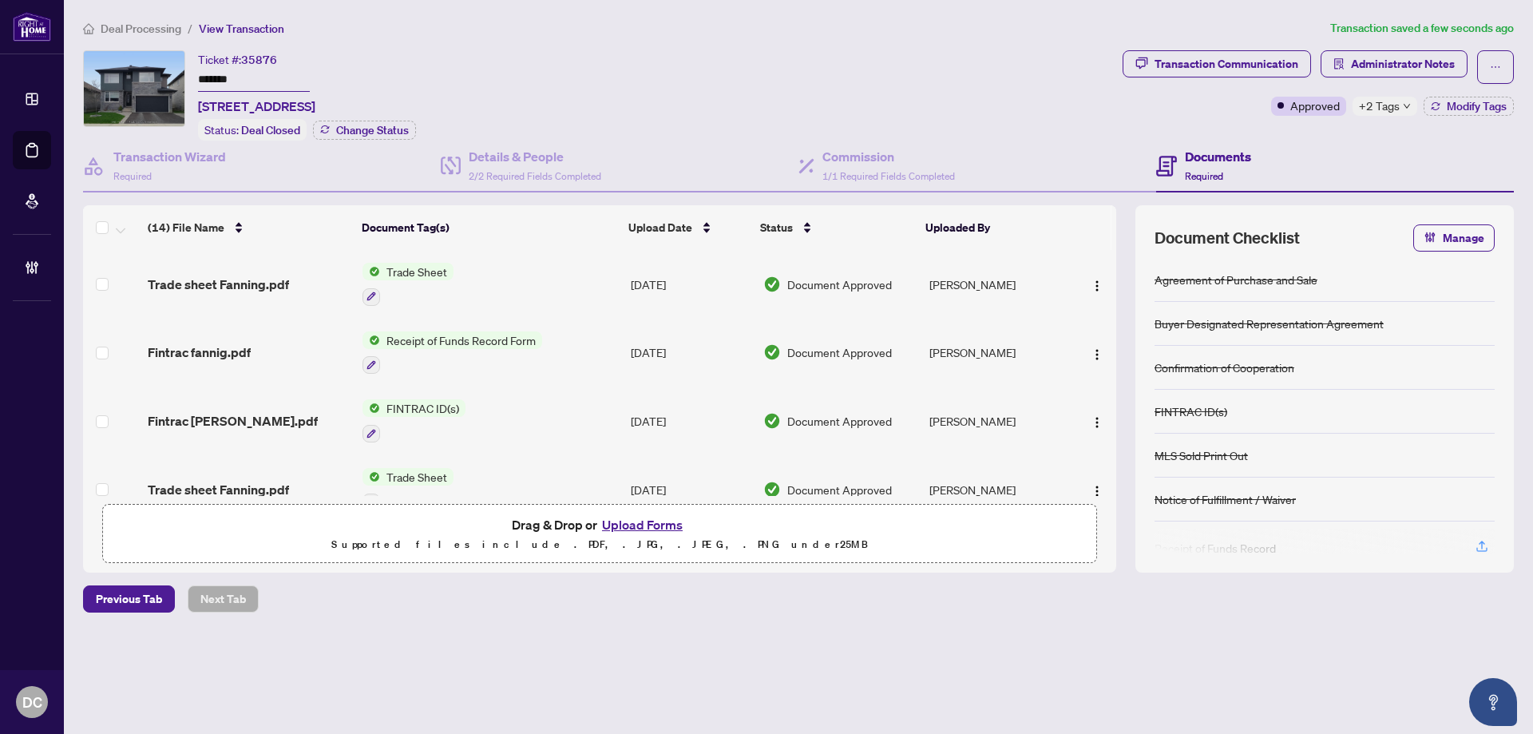
click at [1377, 103] on span "+2 Tags" at bounding box center [1379, 106] width 41 height 18
drag, startPoint x: 277, startPoint y: 73, endPoint x: 175, endPoint y: 101, distance: 105.9
click at [162, 79] on div "Ticket #: 35876 ******* [STREET_ADDRESS] Status: Deal Closed Change Status" at bounding box center [599, 95] width 1033 height 90
click at [1403, 107] on icon "down" at bounding box center [1407, 106] width 8 height 8
click at [560, 285] on td "Trade Sheet" at bounding box center [490, 284] width 268 height 69
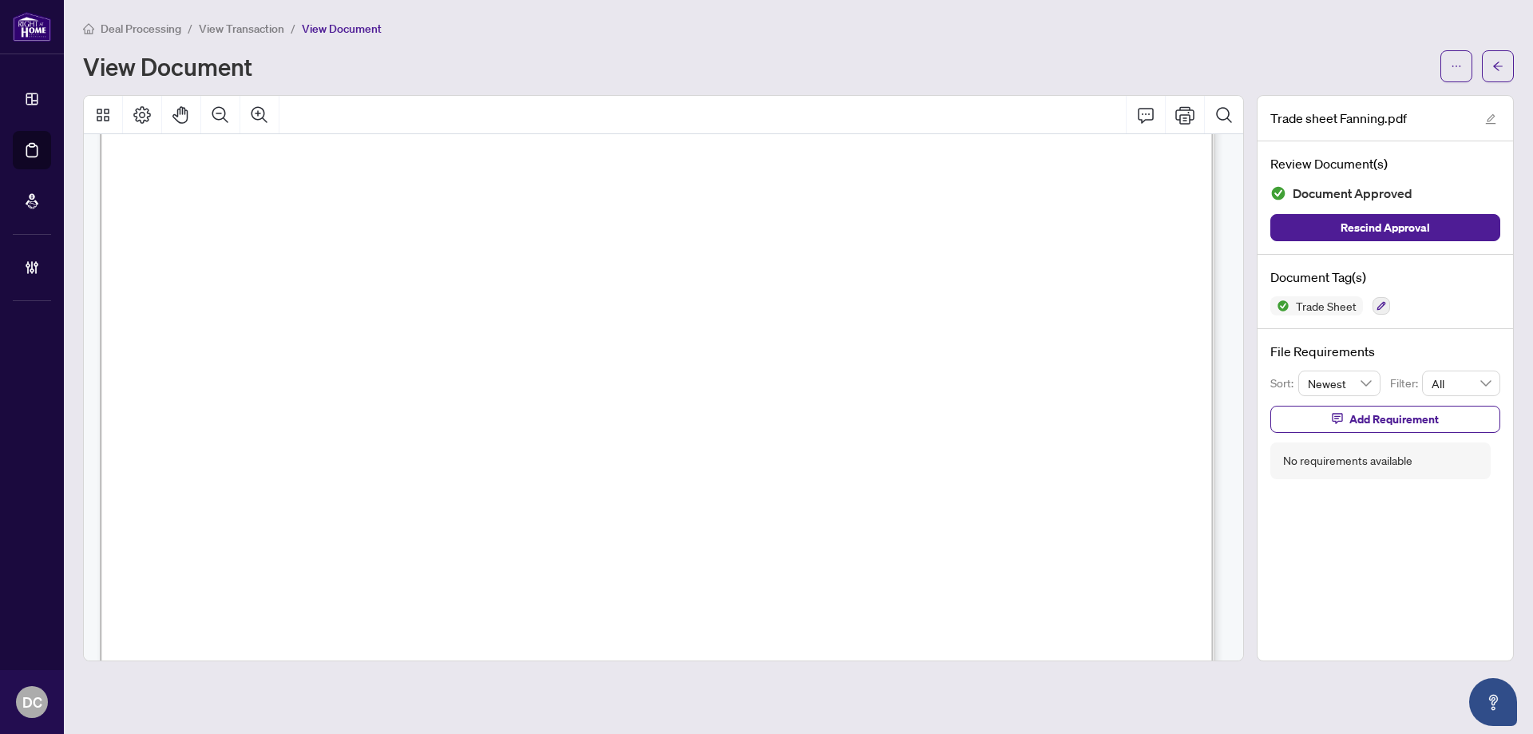
scroll to position [479, 0]
drag, startPoint x: 1511, startPoint y: 72, endPoint x: 217, endPoint y: 711, distance: 1443.6
click at [1511, 72] on button "button" at bounding box center [1498, 66] width 32 height 32
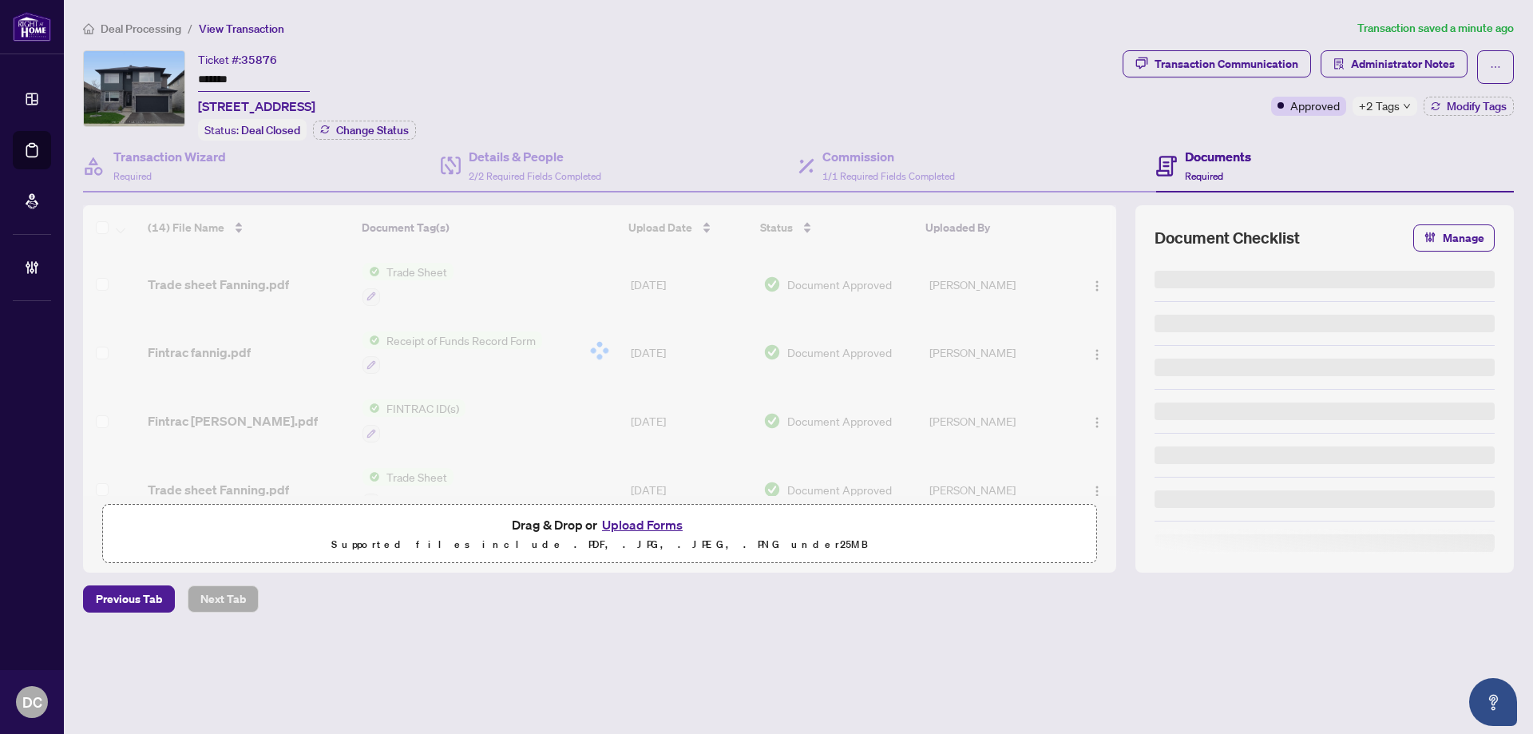
type input "*******"
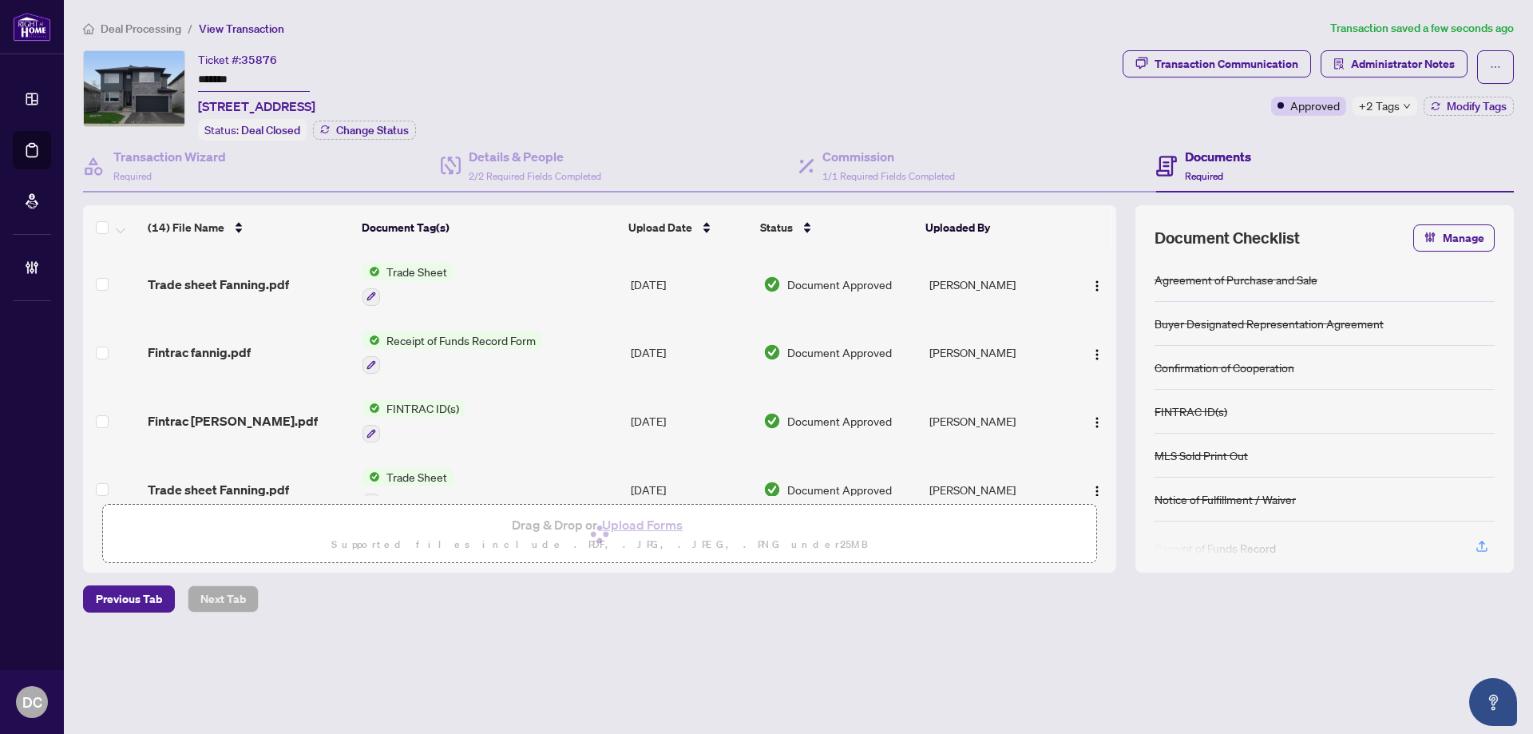
click at [1401, 109] on div "+2 Tags" at bounding box center [1384, 106] width 65 height 19
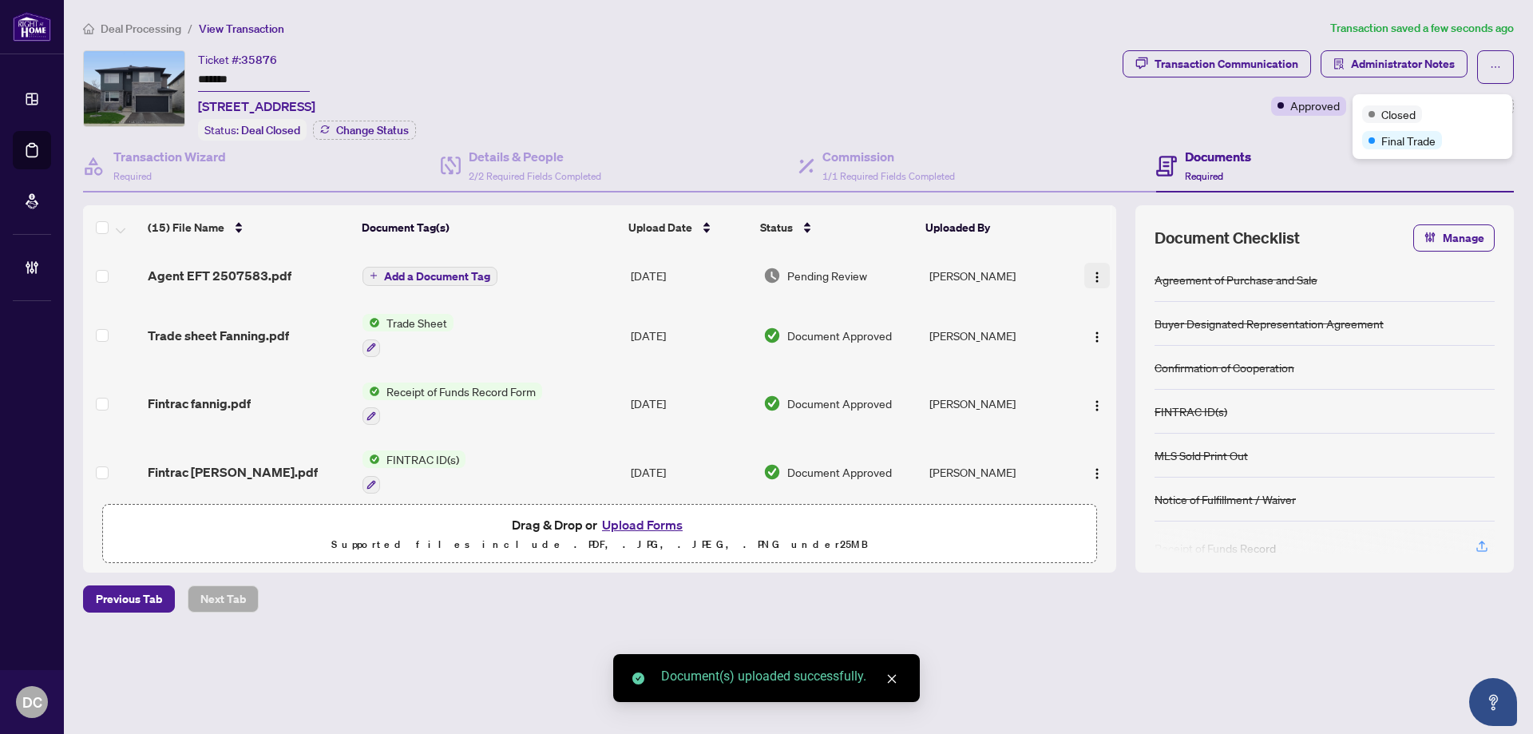
click at [1091, 277] on img "button" at bounding box center [1097, 277] width 13 height 13
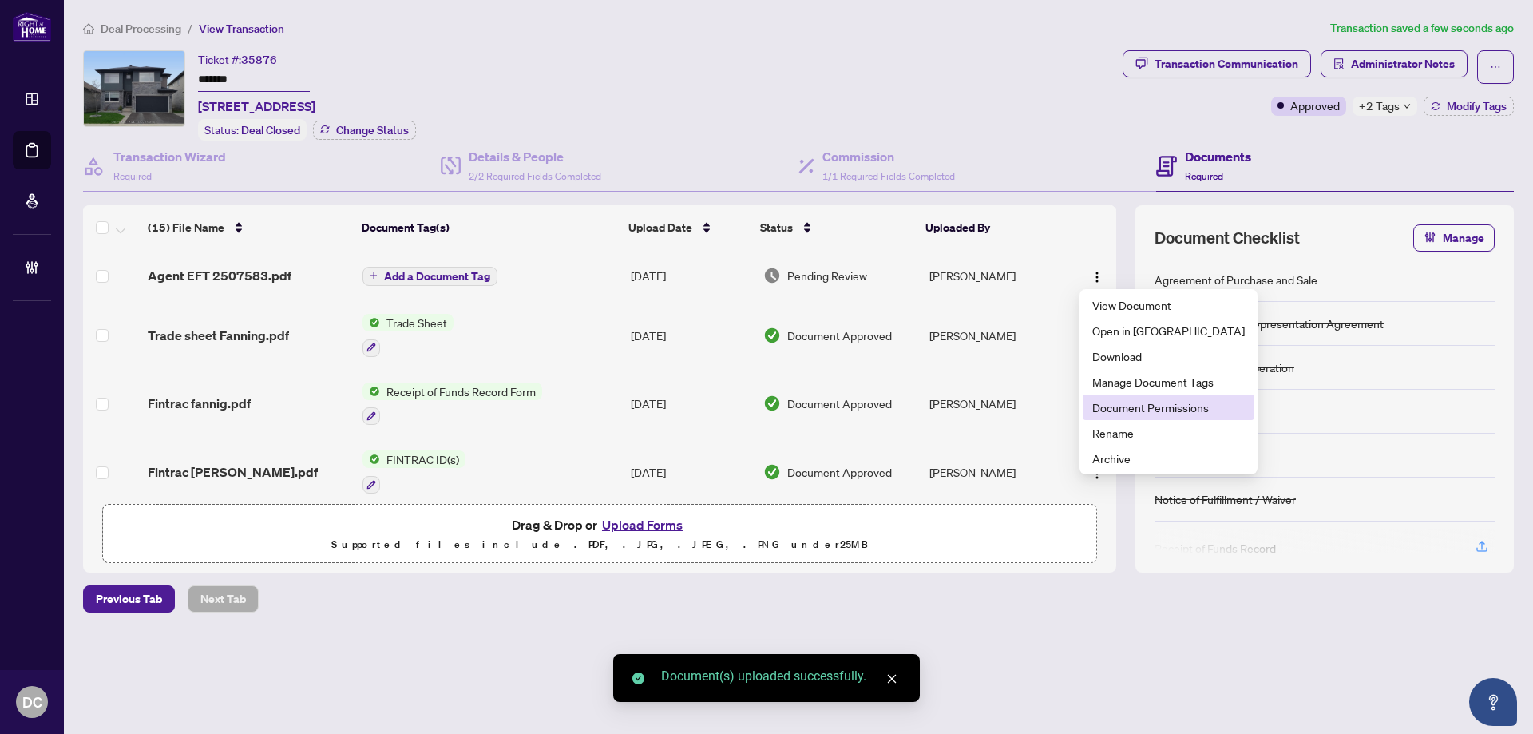
click at [1114, 398] on li "Document Permissions" at bounding box center [1169, 407] width 172 height 26
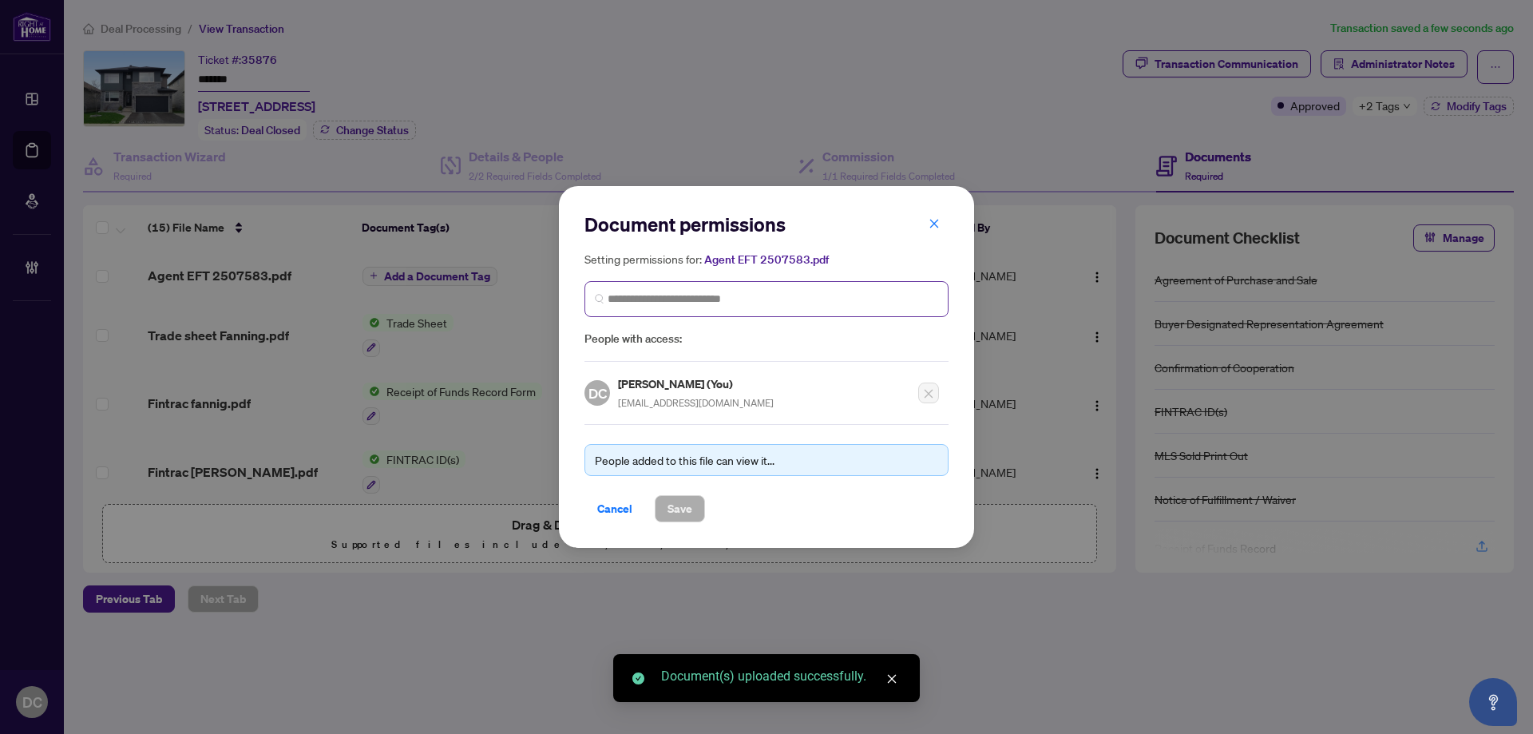
click at [773, 308] on span at bounding box center [766, 299] width 364 height 36
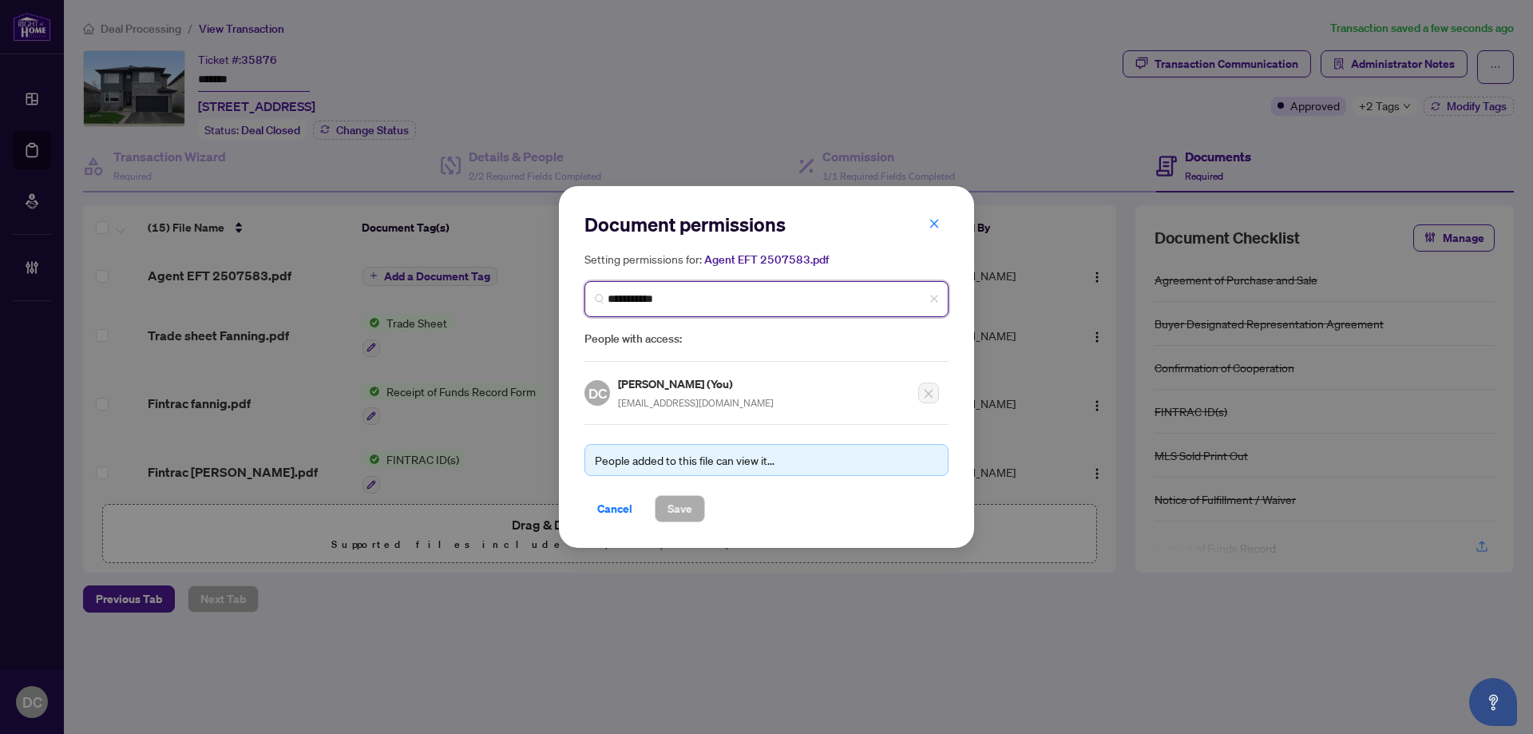
type input "**********"
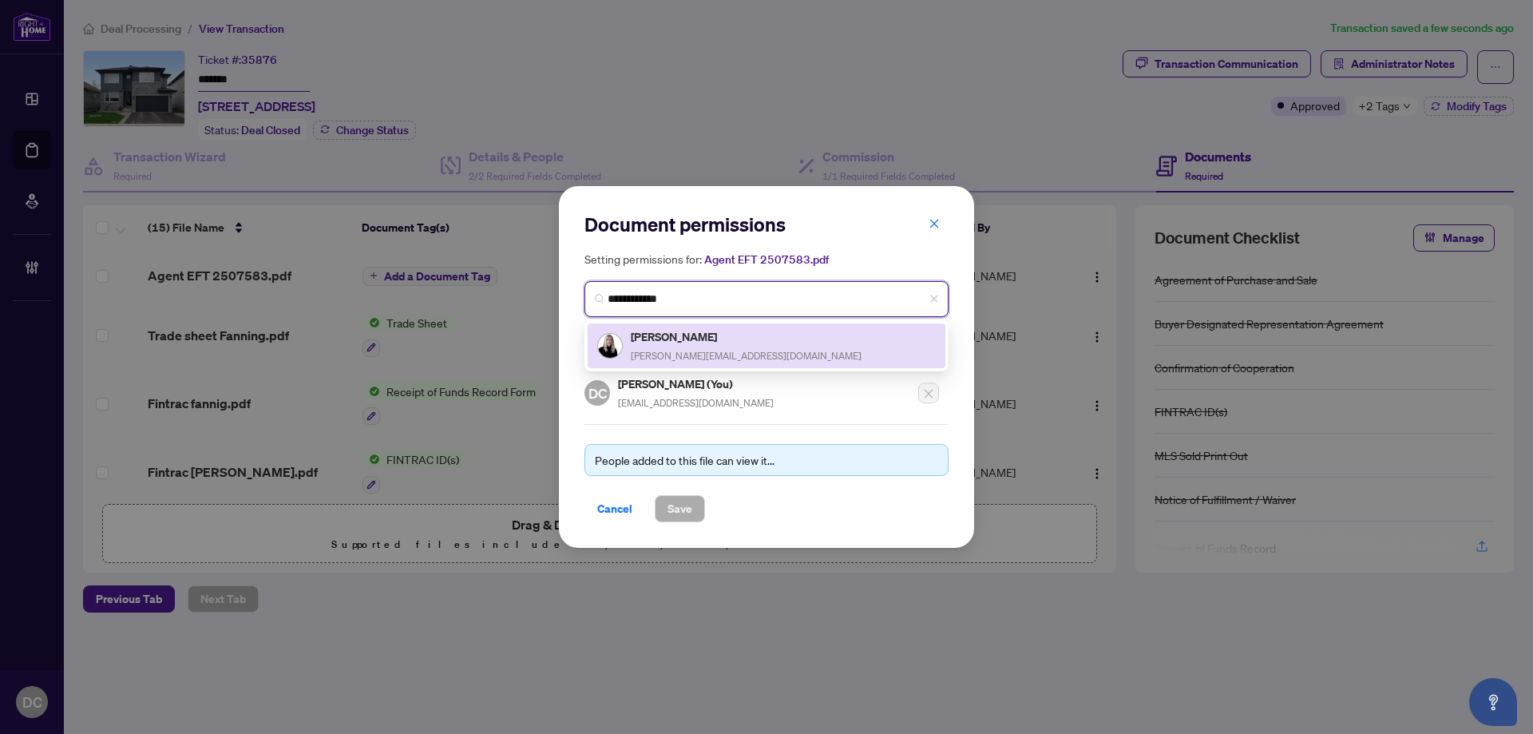
click at [725, 350] on span "[PERSON_NAME][EMAIL_ADDRESS][DOMAIN_NAME]" at bounding box center [746, 356] width 231 height 12
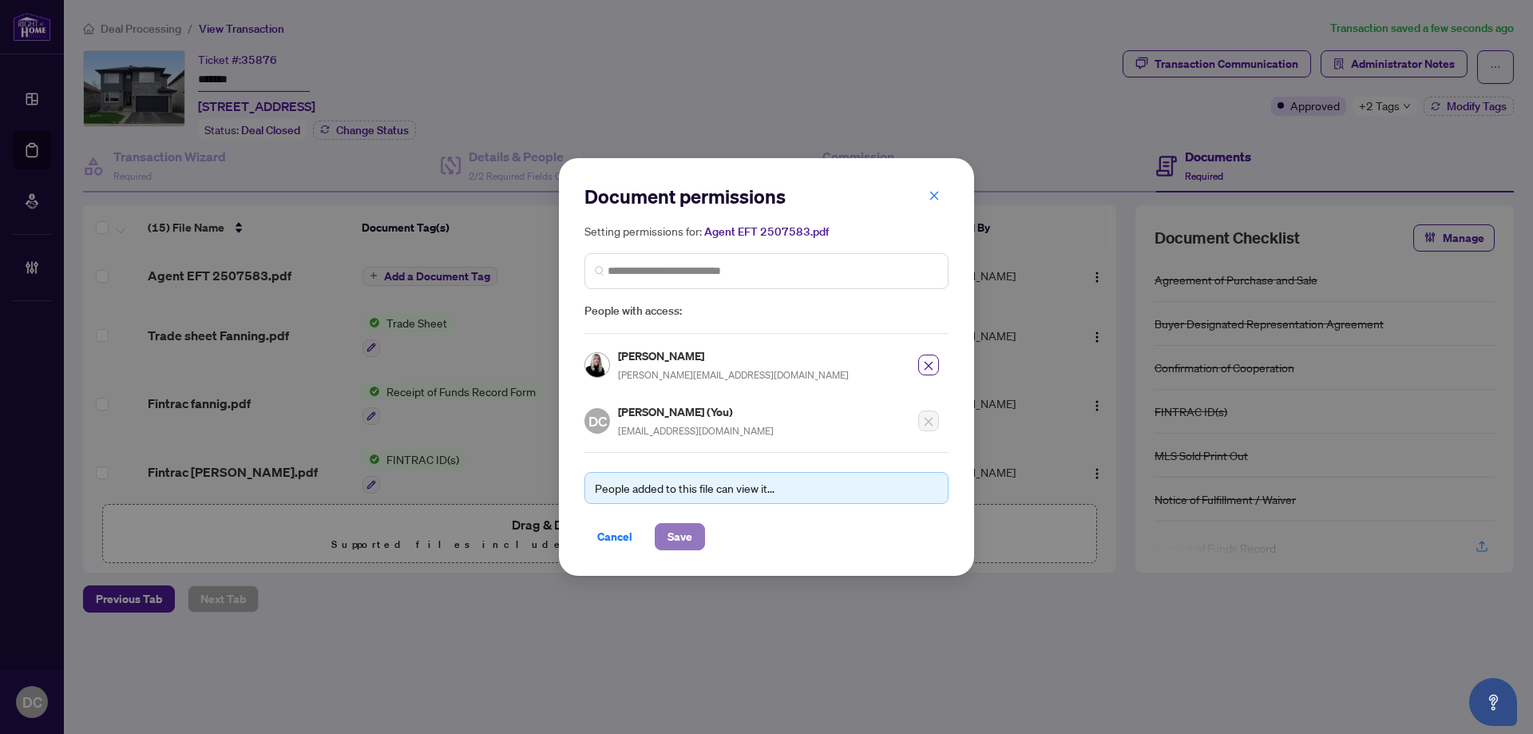
click at [667, 536] on span "Save" at bounding box center [679, 537] width 25 height 26
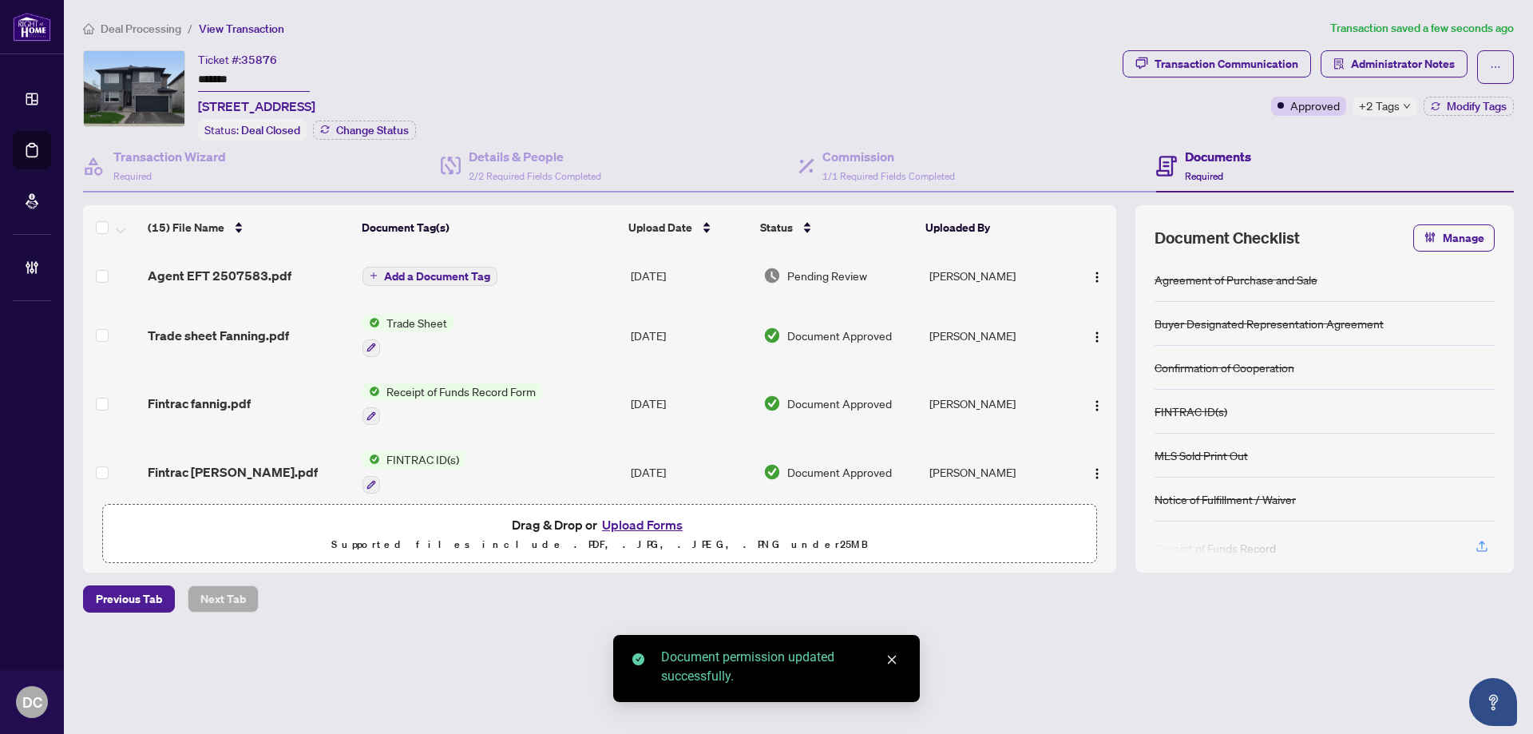
click at [473, 271] on span "Add a Document Tag" at bounding box center [437, 276] width 106 height 11
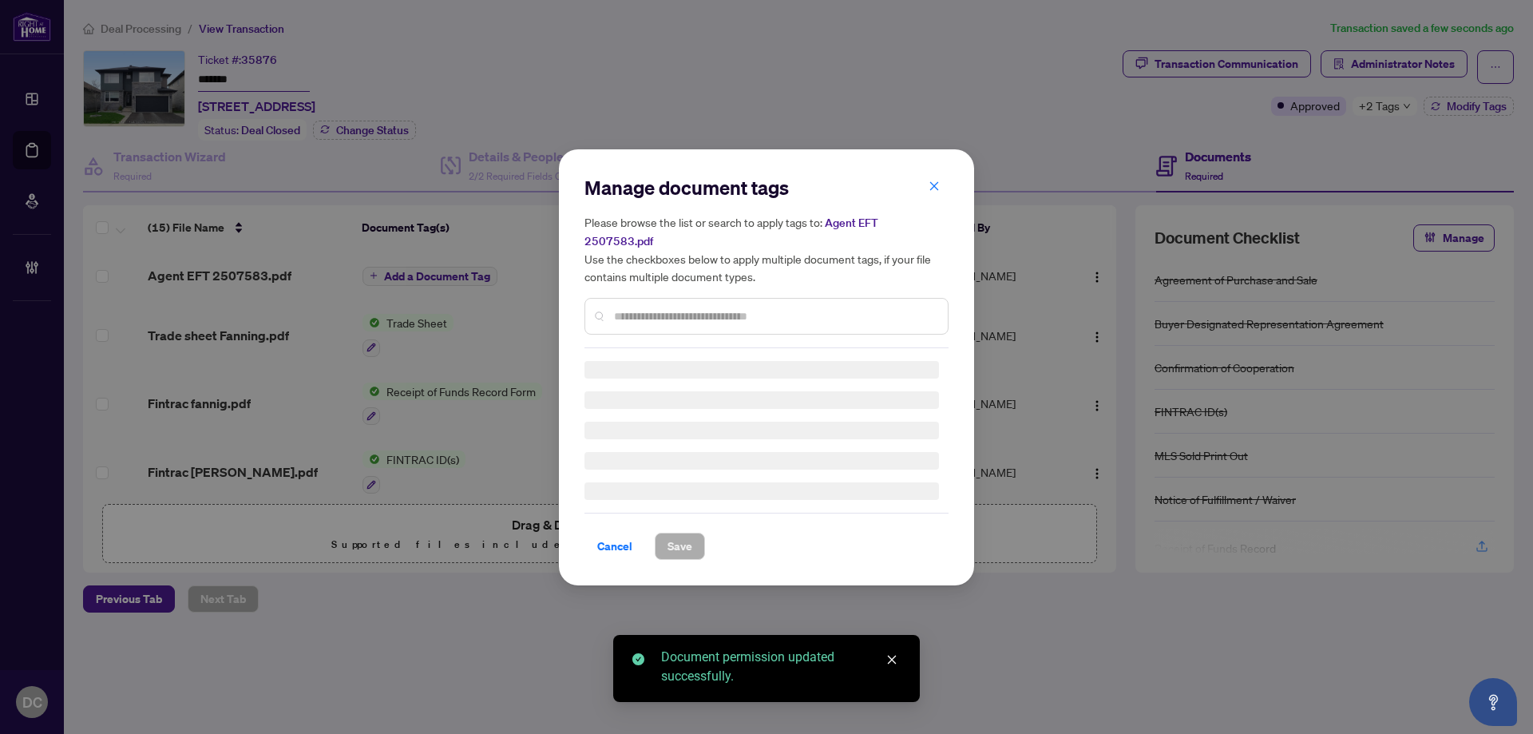
click at [822, 300] on div "Manage document tags Please browse the list or search to apply tags to: Agent E…" at bounding box center [766, 261] width 364 height 173
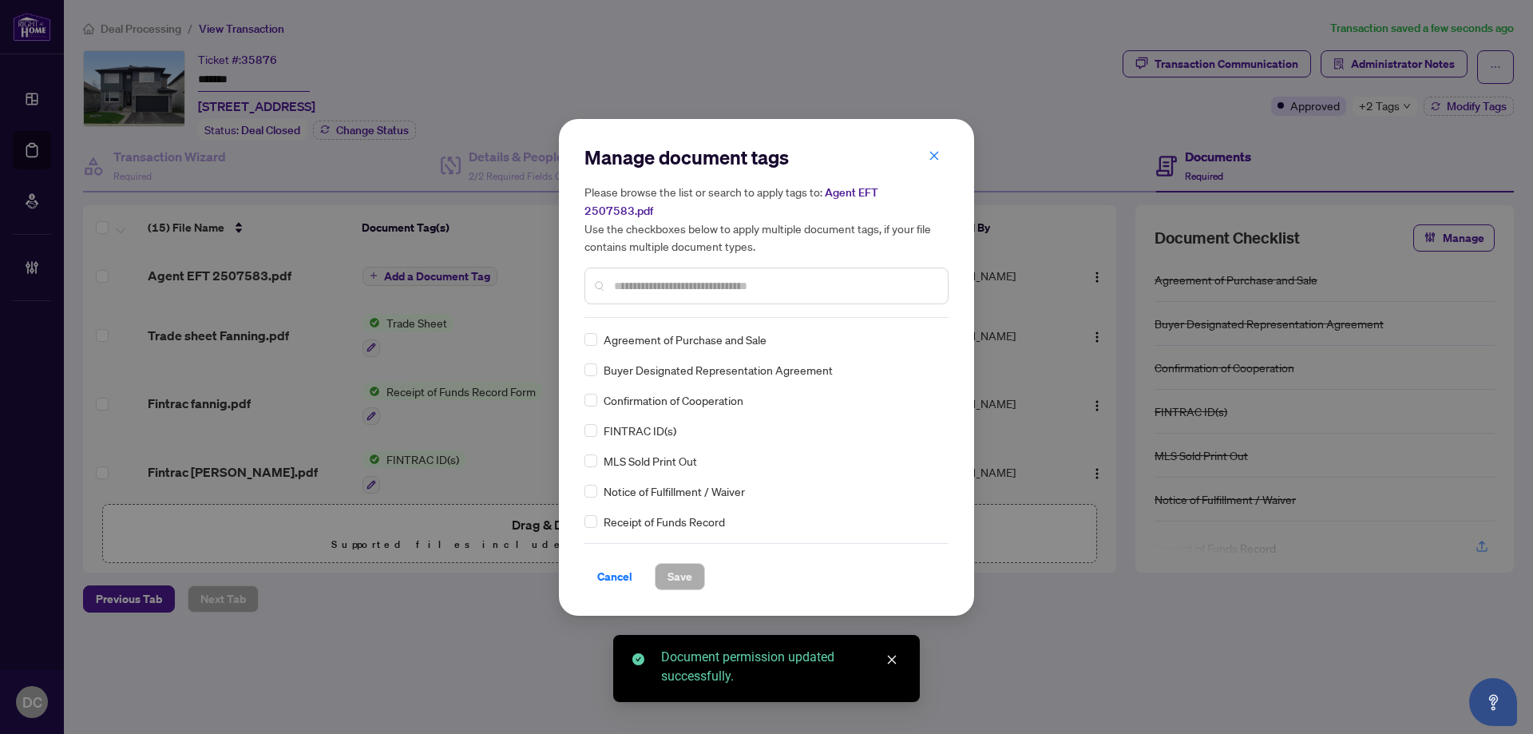
click at [829, 277] on input "text" at bounding box center [774, 286] width 321 height 18
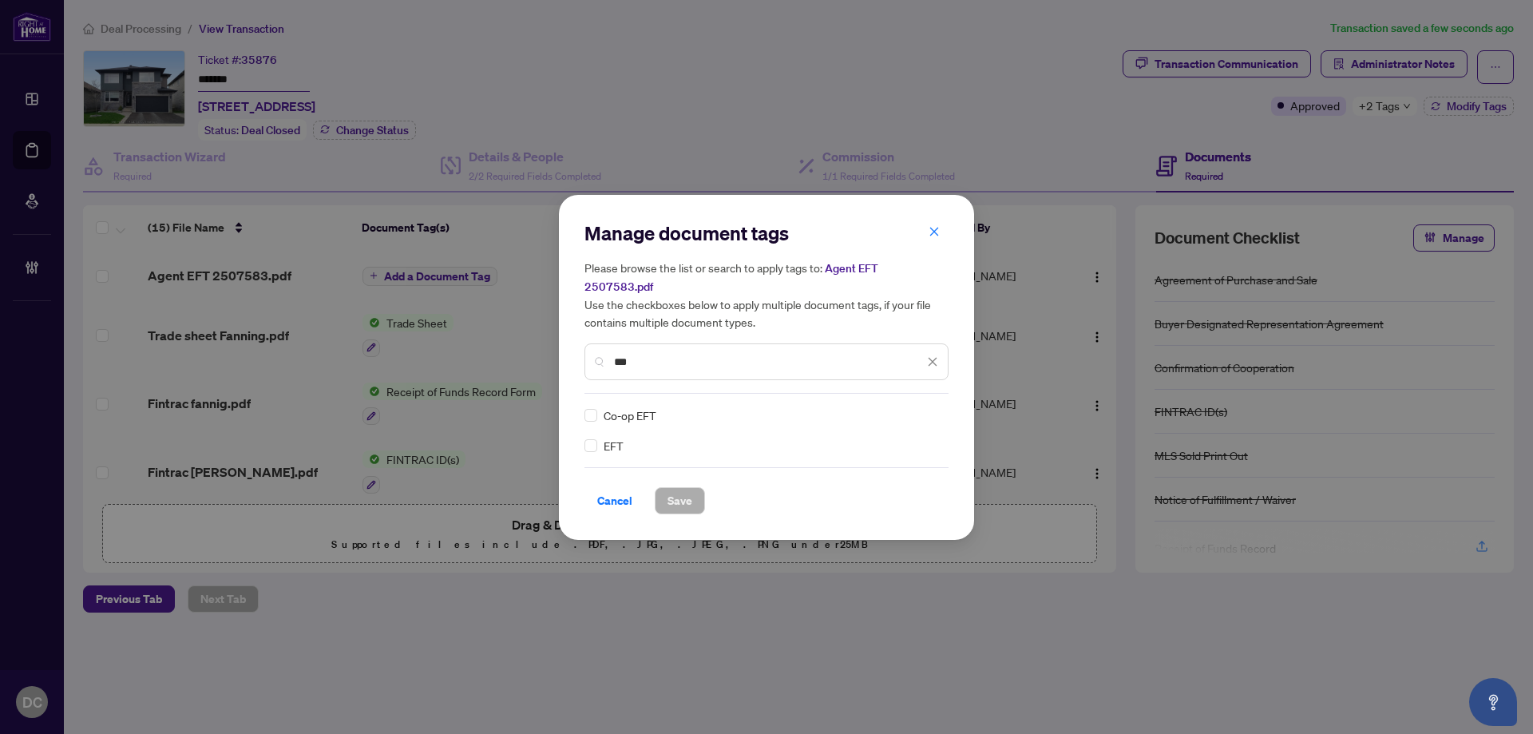
type input "***"
click at [912, 407] on img at bounding box center [916, 415] width 16 height 16
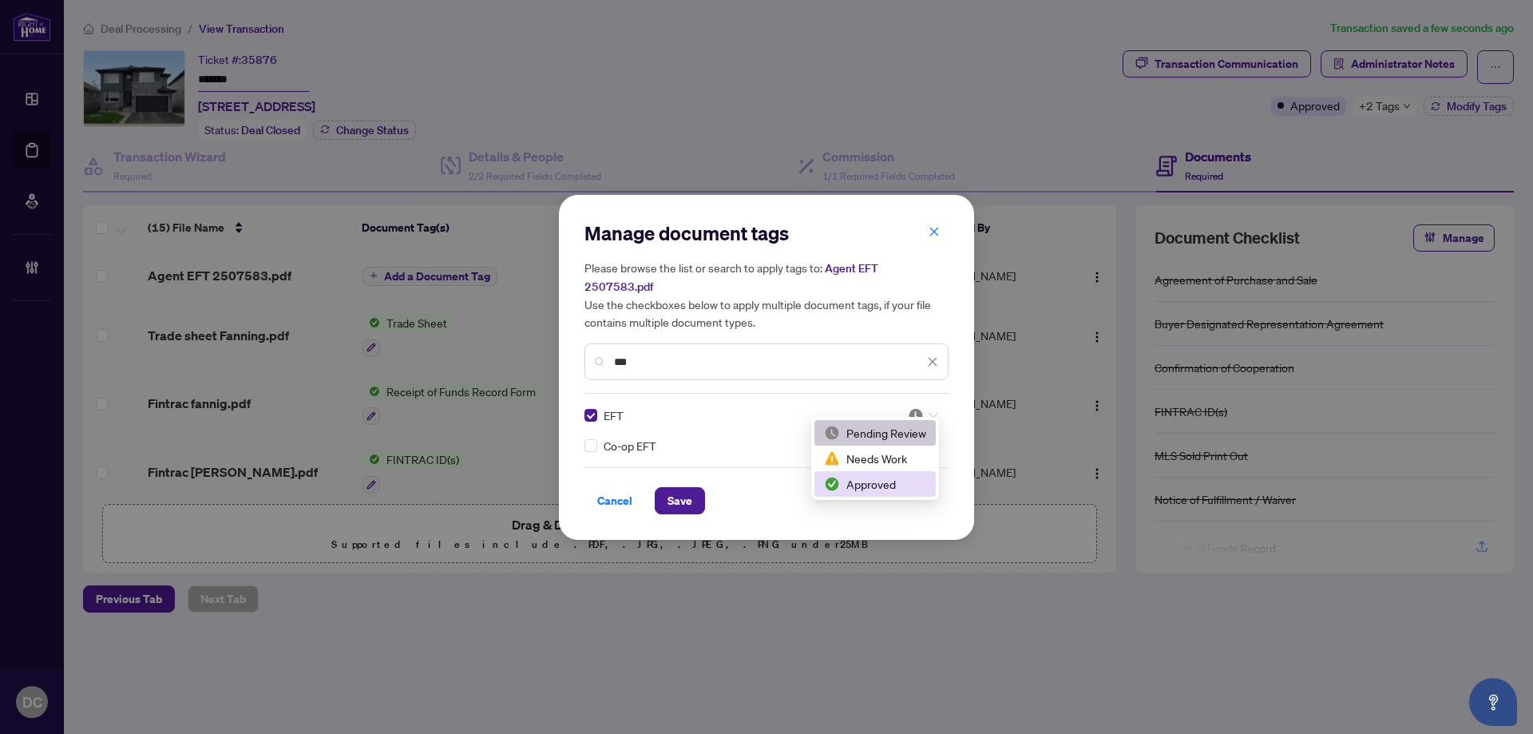
click at [867, 493] on div "Approved" at bounding box center [874, 484] width 121 height 26
click at [699, 493] on button "Save" at bounding box center [680, 500] width 50 height 27
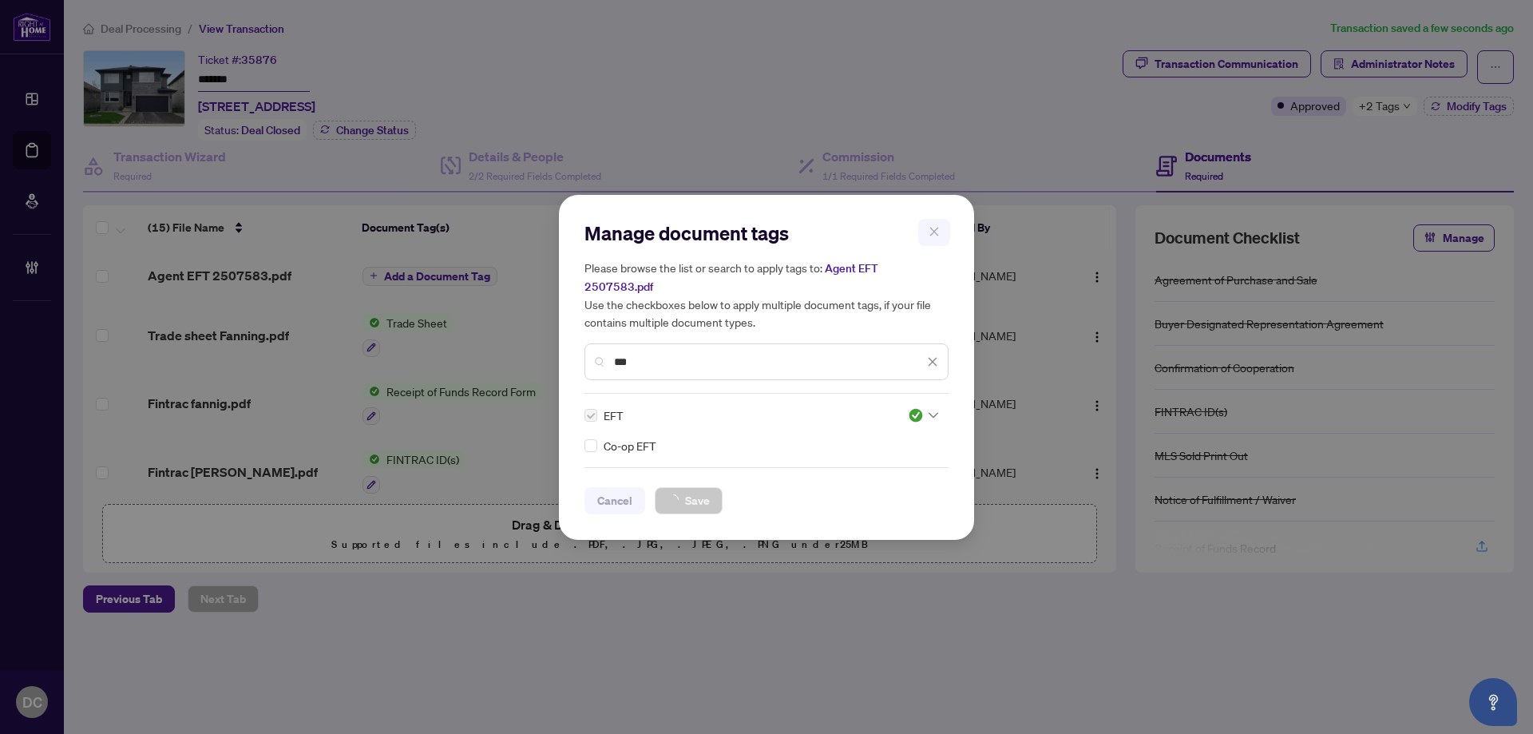
click at [1389, 69] on div "Manage document tags Please browse the list or search to apply tags to: Agent E…" at bounding box center [766, 367] width 1533 height 734
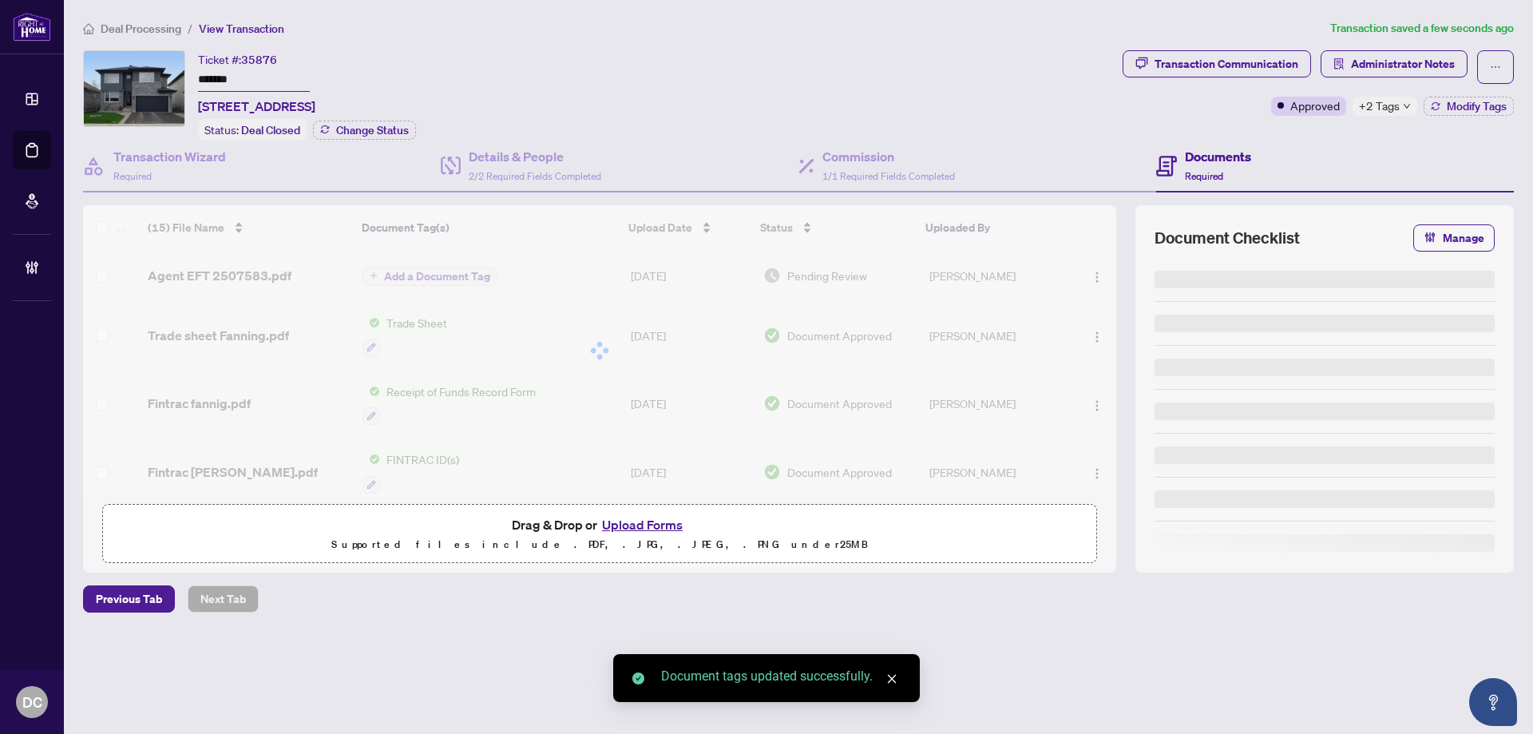
click at [1408, 63] on span "Administrator Notes" at bounding box center [1403, 64] width 104 height 26
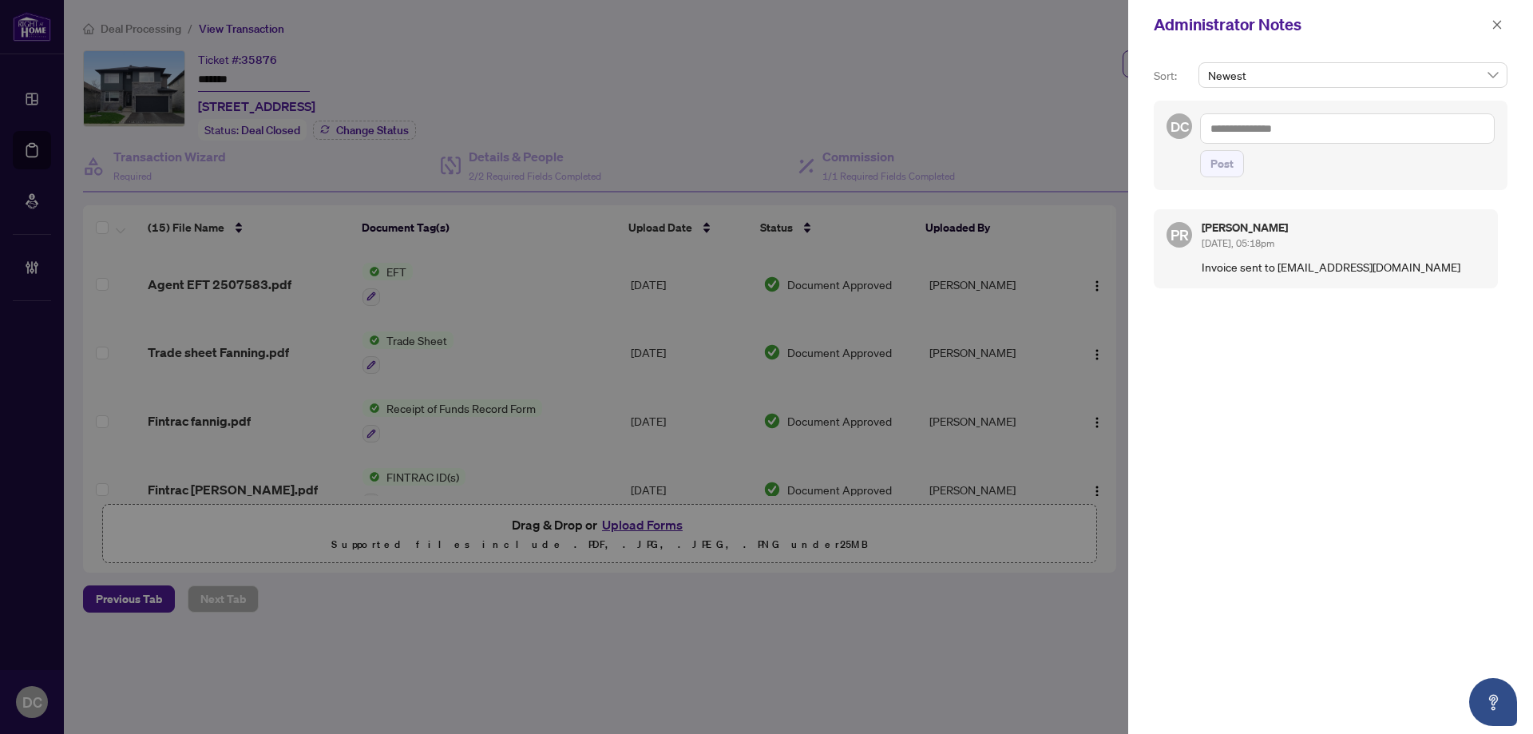
click at [1321, 135] on textarea at bounding box center [1347, 128] width 295 height 30
paste textarea "**********"
type textarea "**********"
drag, startPoint x: 1221, startPoint y: 167, endPoint x: 724, endPoint y: 137, distance: 497.5
click at [1221, 166] on span "Post" at bounding box center [1221, 164] width 23 height 26
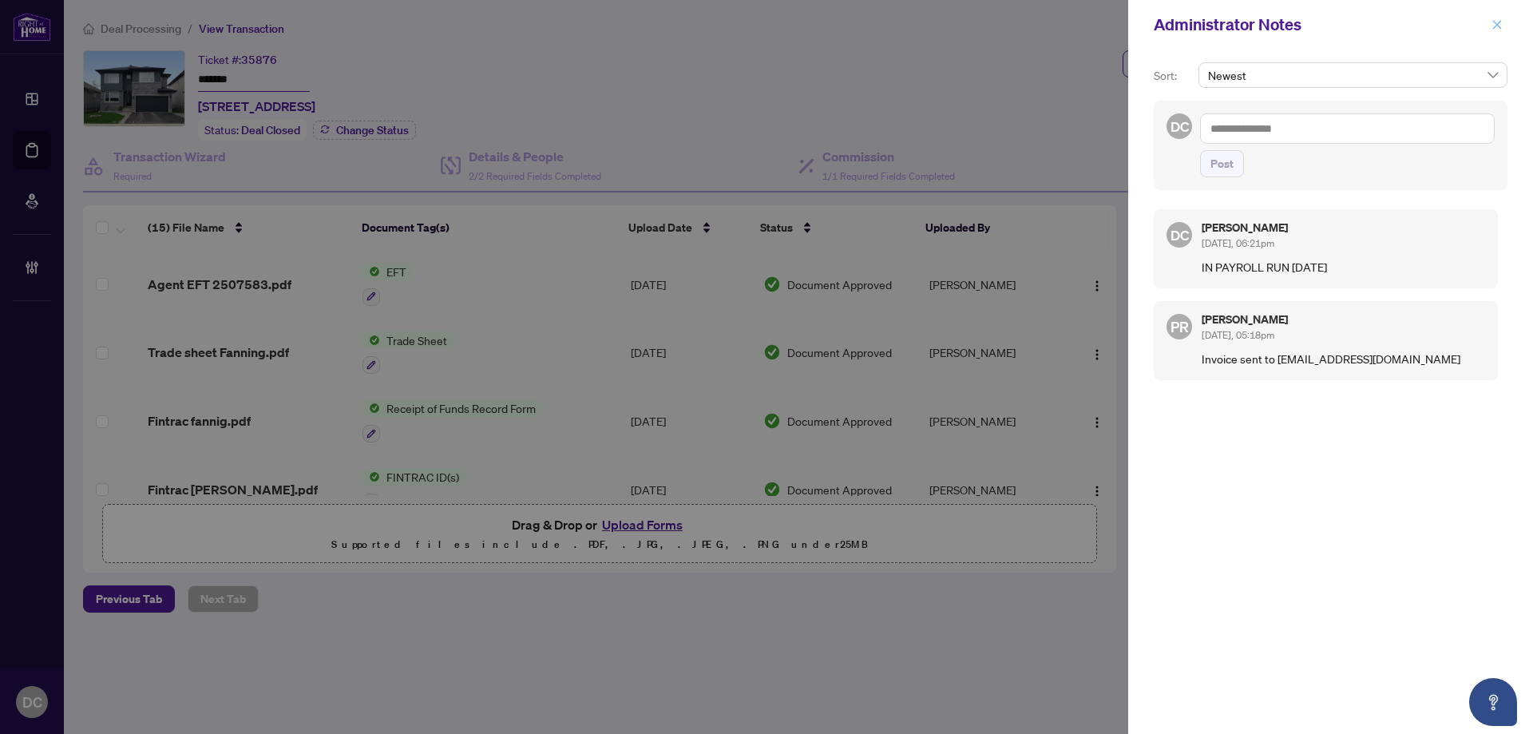
click at [1499, 23] on icon "close" at bounding box center [1497, 24] width 9 height 9
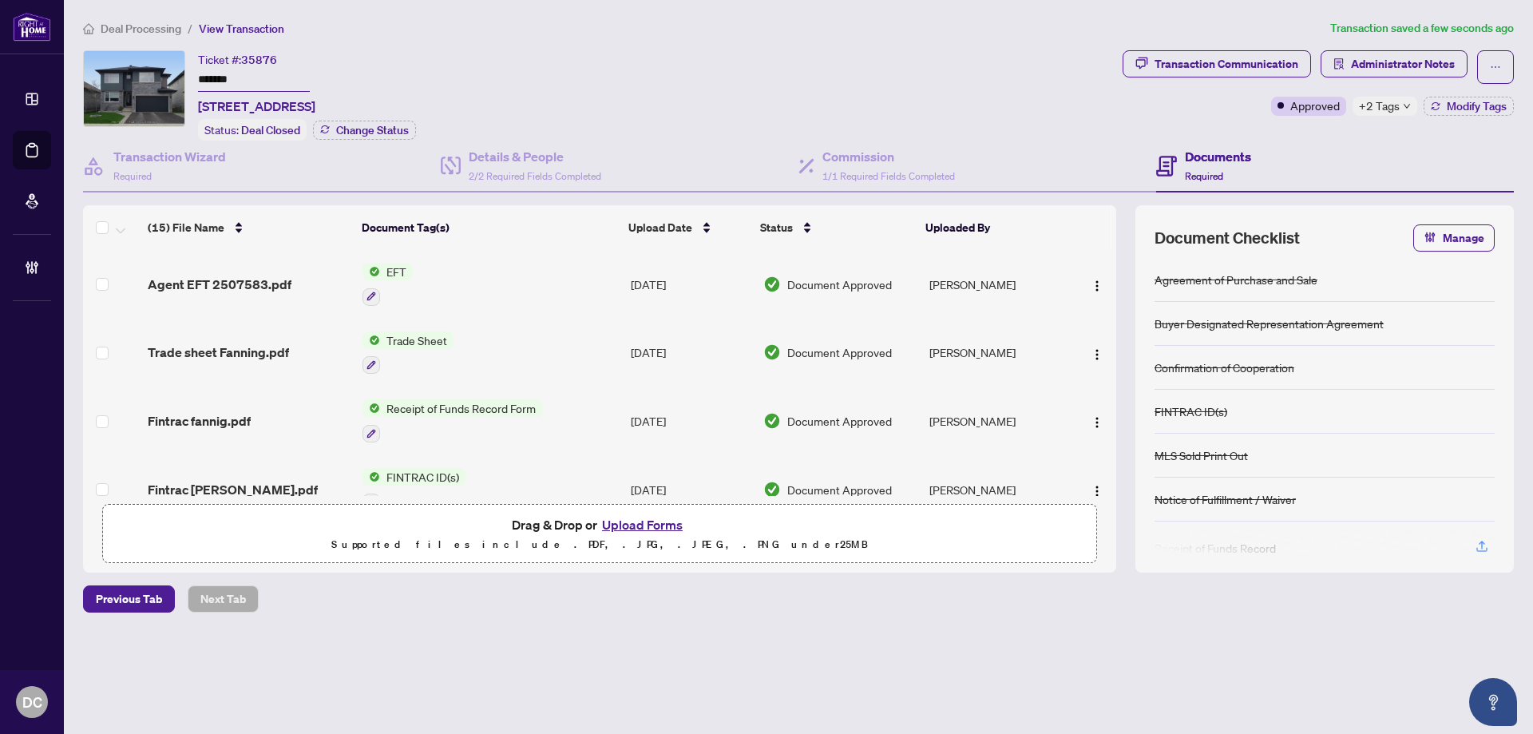
click at [134, 14] on main "Deal Processing / View Transaction Transaction saved a few seconds ago Ticket #…" at bounding box center [798, 367] width 1469 height 734
click at [145, 33] on span "Deal Processing" at bounding box center [141, 29] width 81 height 14
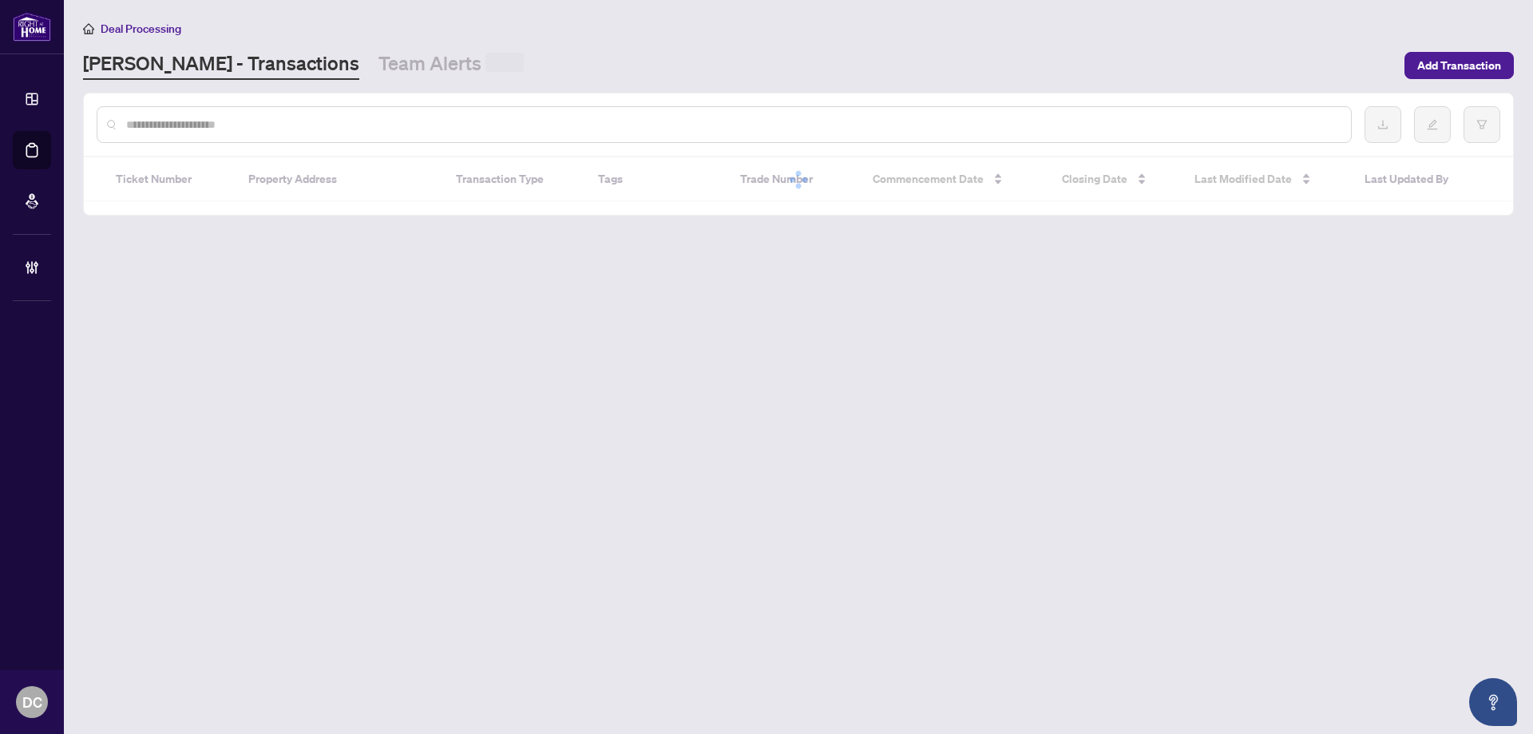
click at [191, 120] on input "text" at bounding box center [732, 125] width 1212 height 18
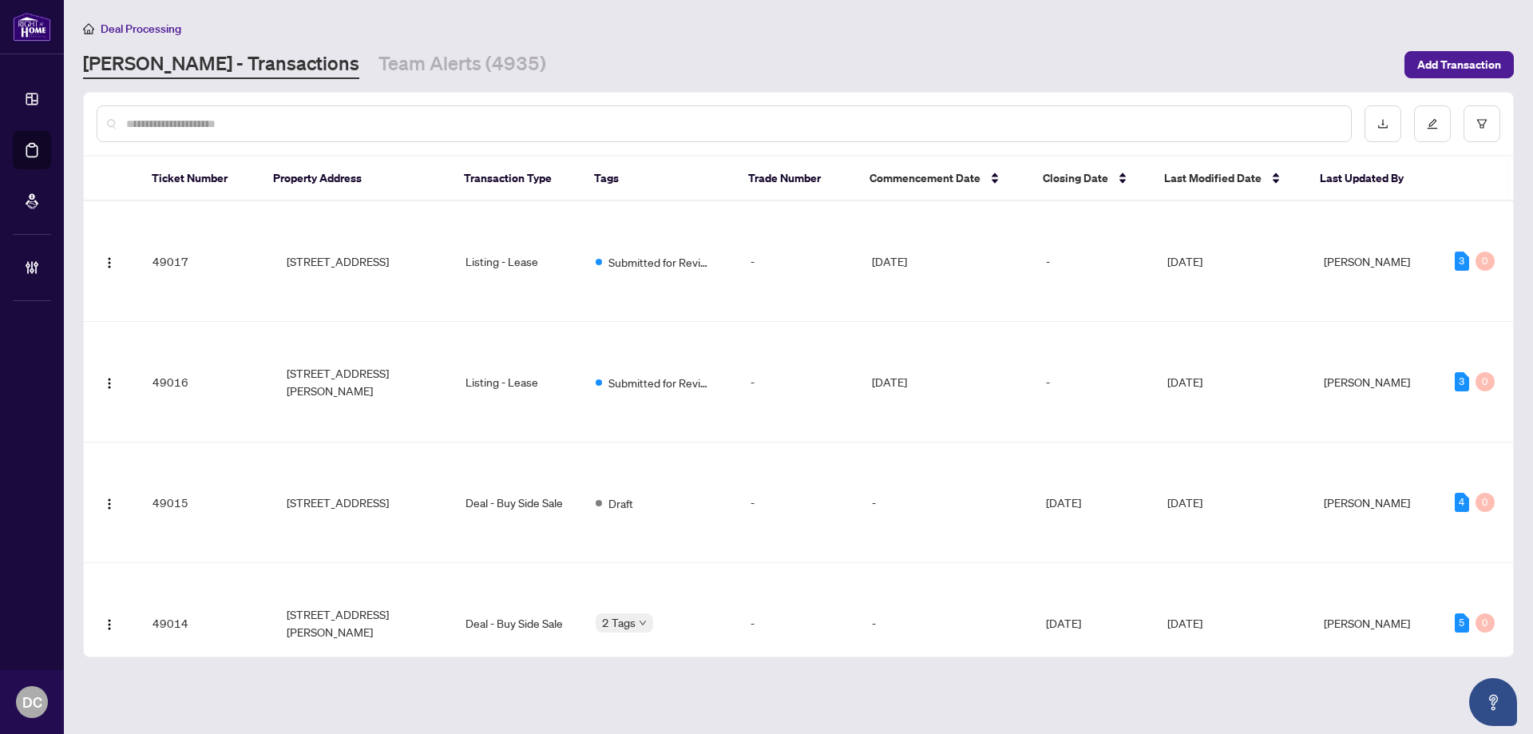
paste input "*******"
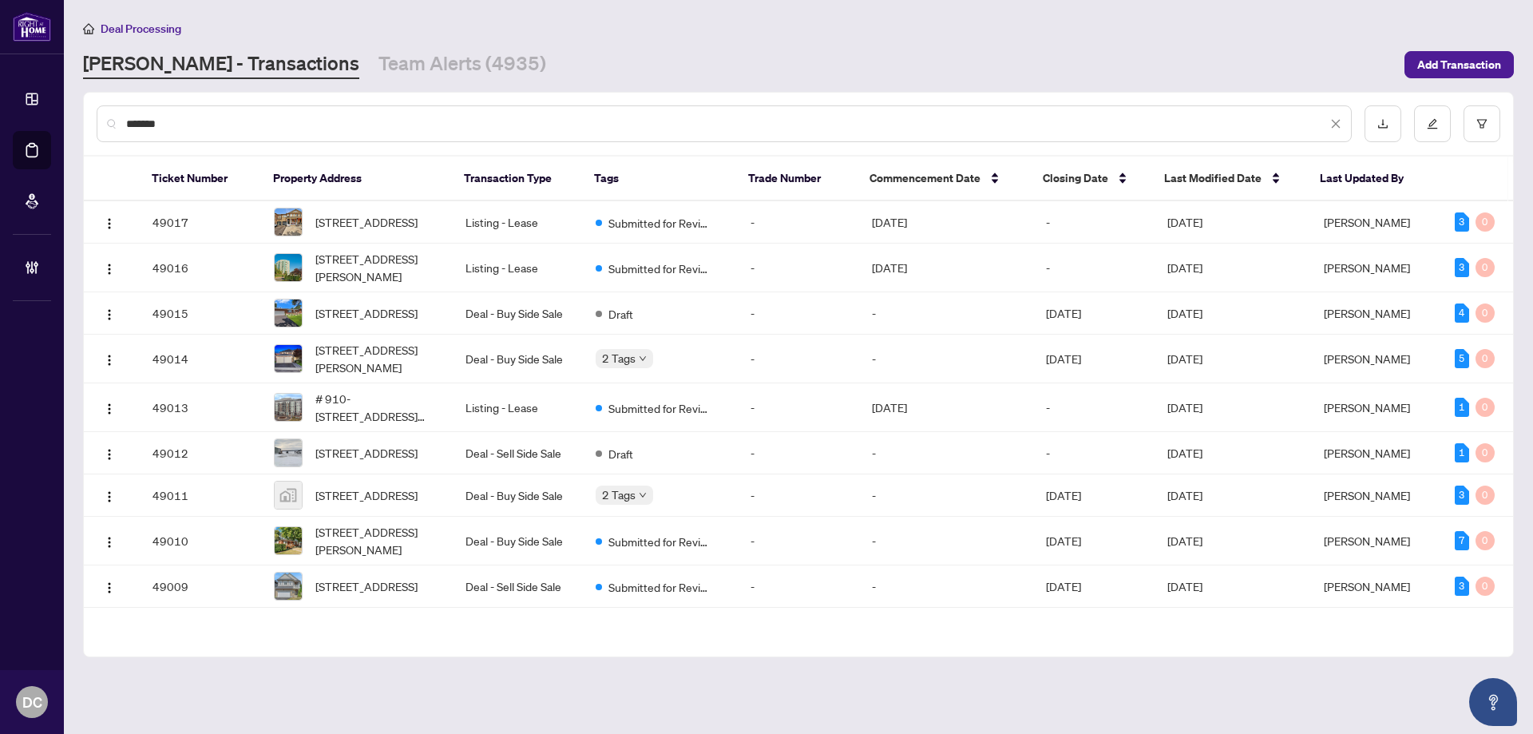
type input "*******"
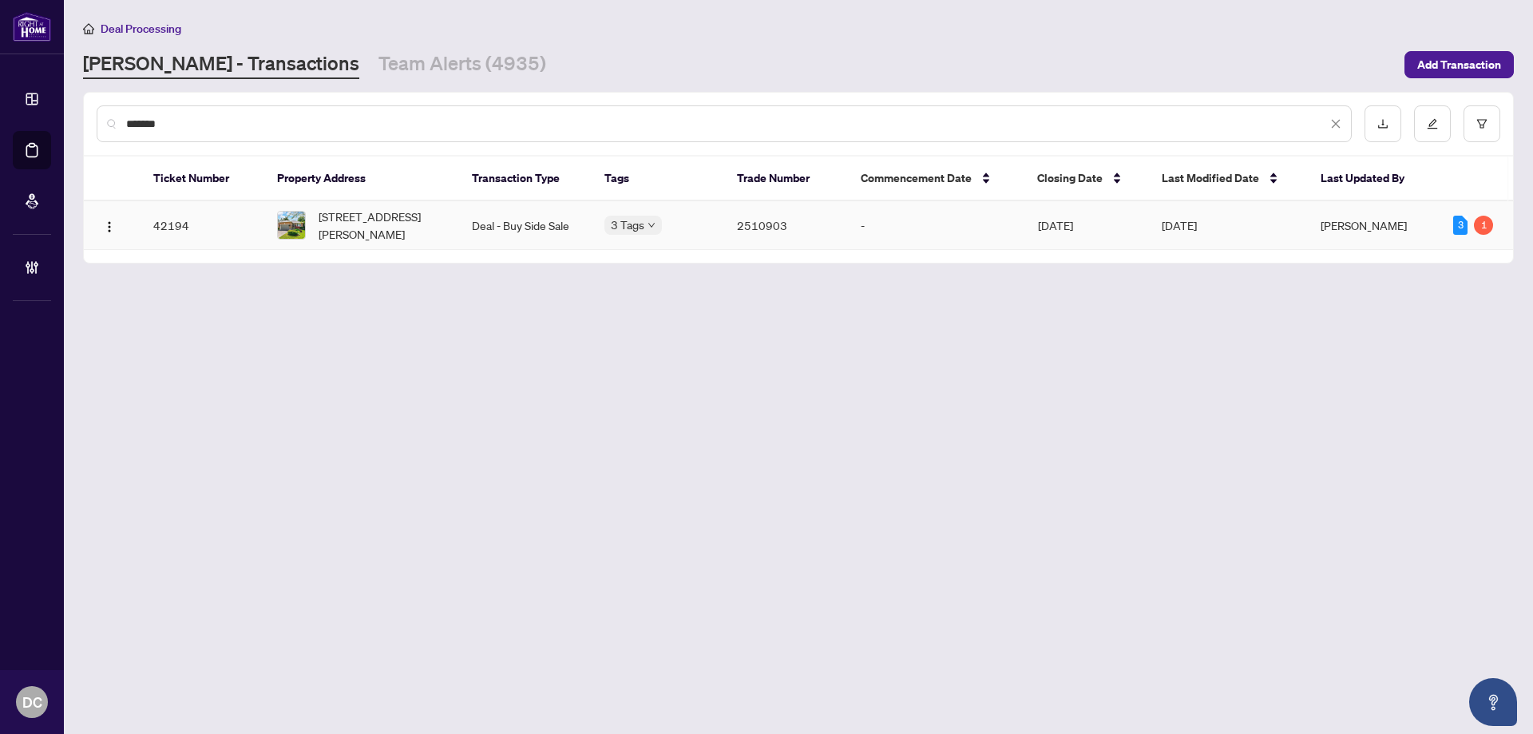
click at [398, 232] on span "[STREET_ADDRESS][PERSON_NAME]" at bounding box center [383, 225] width 128 height 35
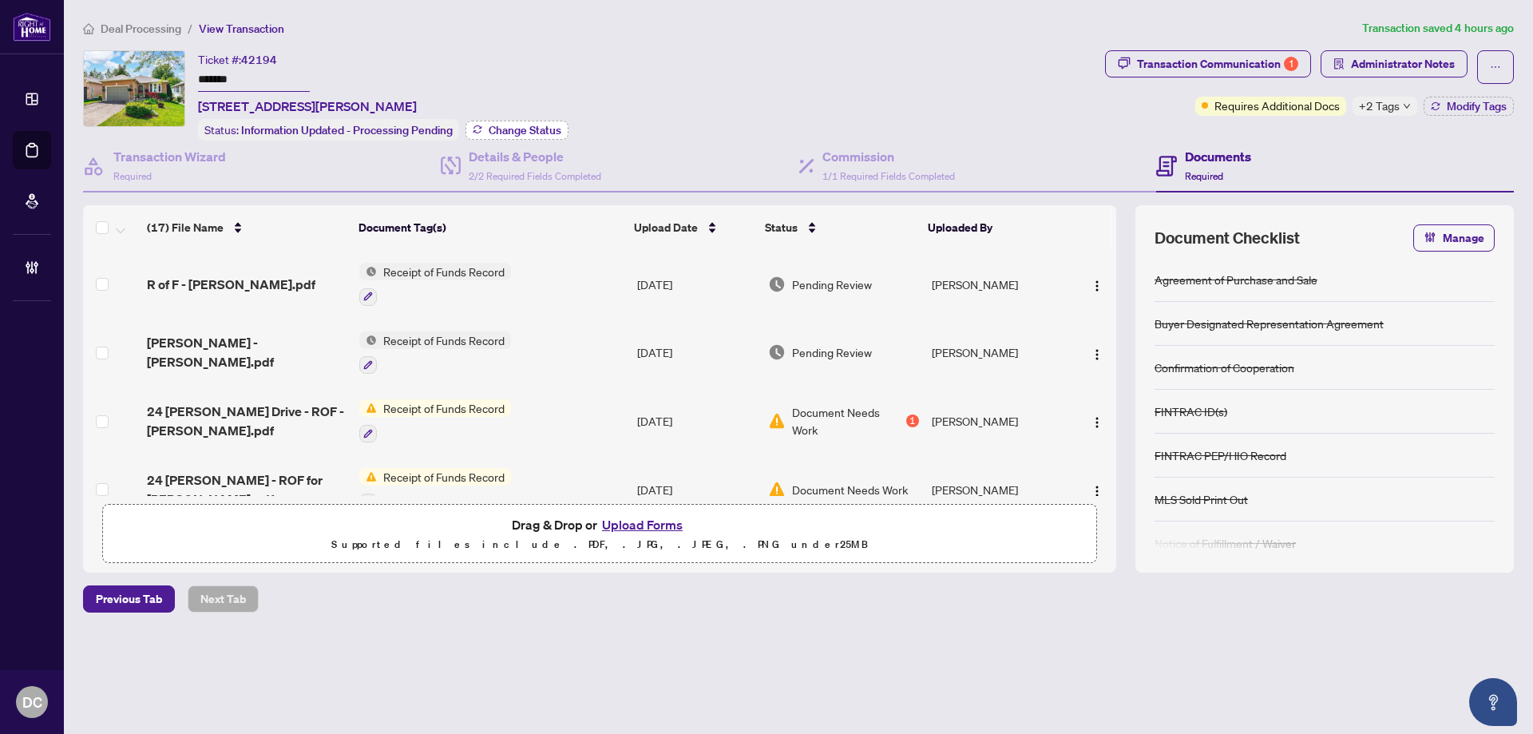
click at [550, 121] on button "Change Status" at bounding box center [516, 130] width 103 height 19
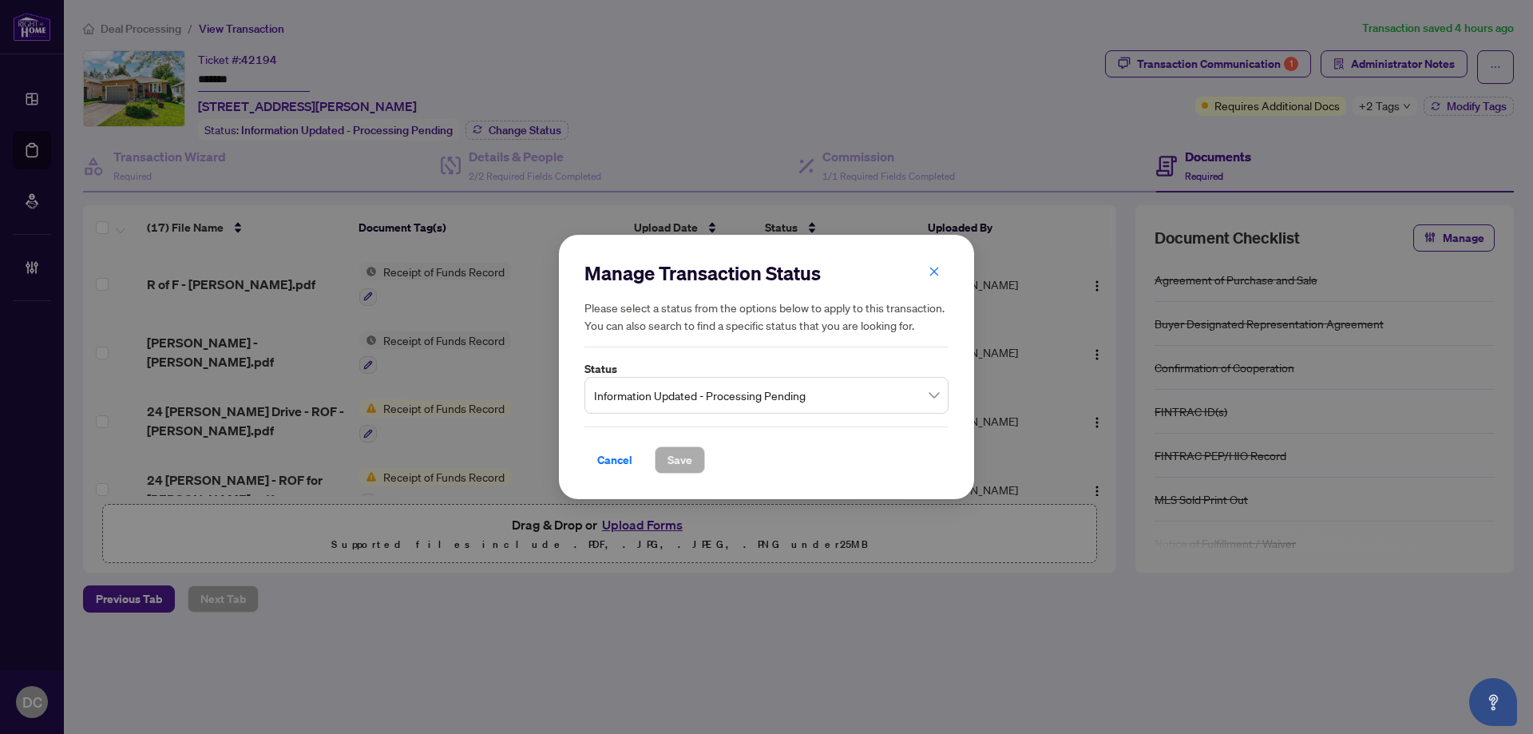
click at [692, 390] on span "Information Updated - Processing Pending" at bounding box center [766, 395] width 345 height 30
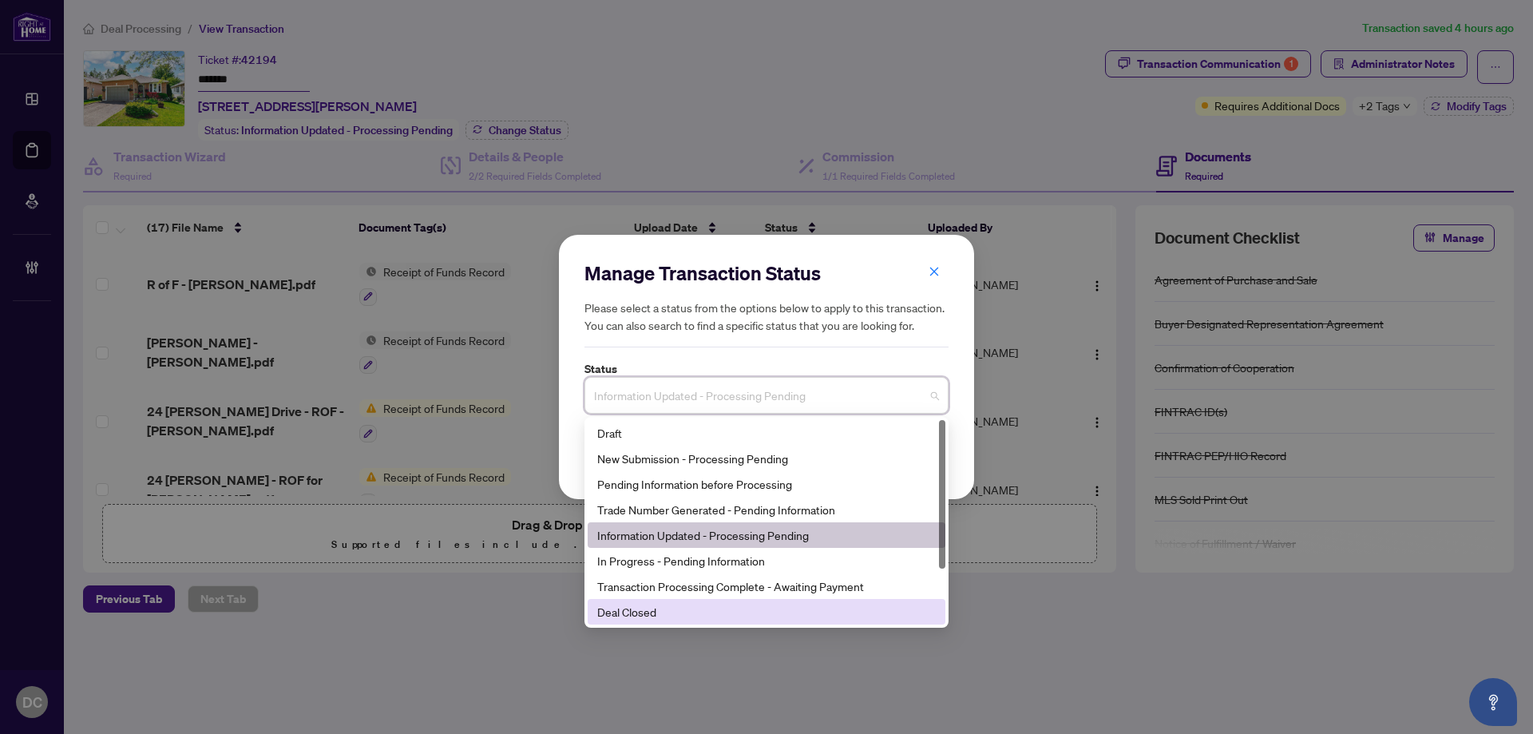
click at [628, 613] on div "Deal Closed" at bounding box center [766, 612] width 339 height 18
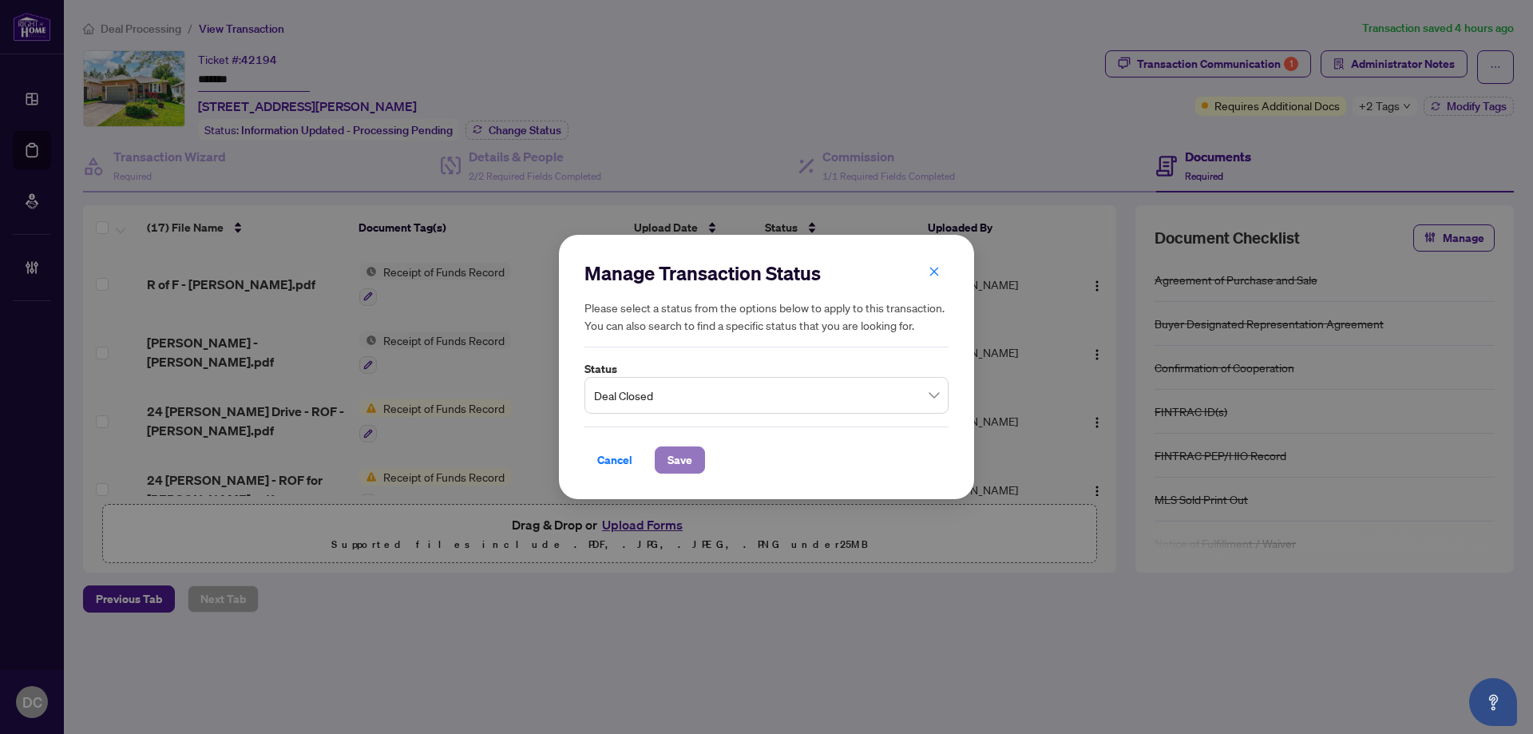
click at [687, 457] on span "Save" at bounding box center [679, 460] width 25 height 26
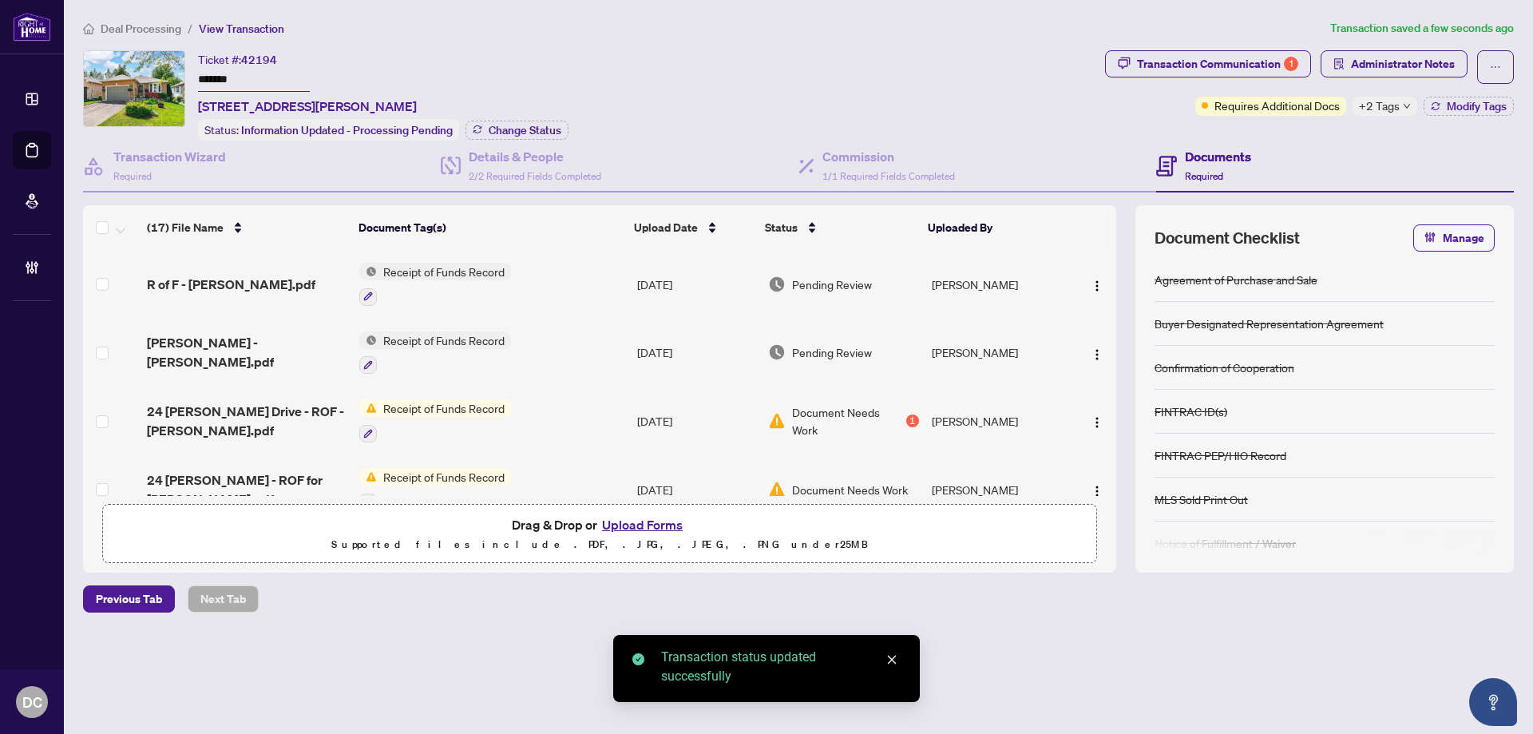
click at [1384, 106] on span "+2 Tags" at bounding box center [1379, 106] width 41 height 18
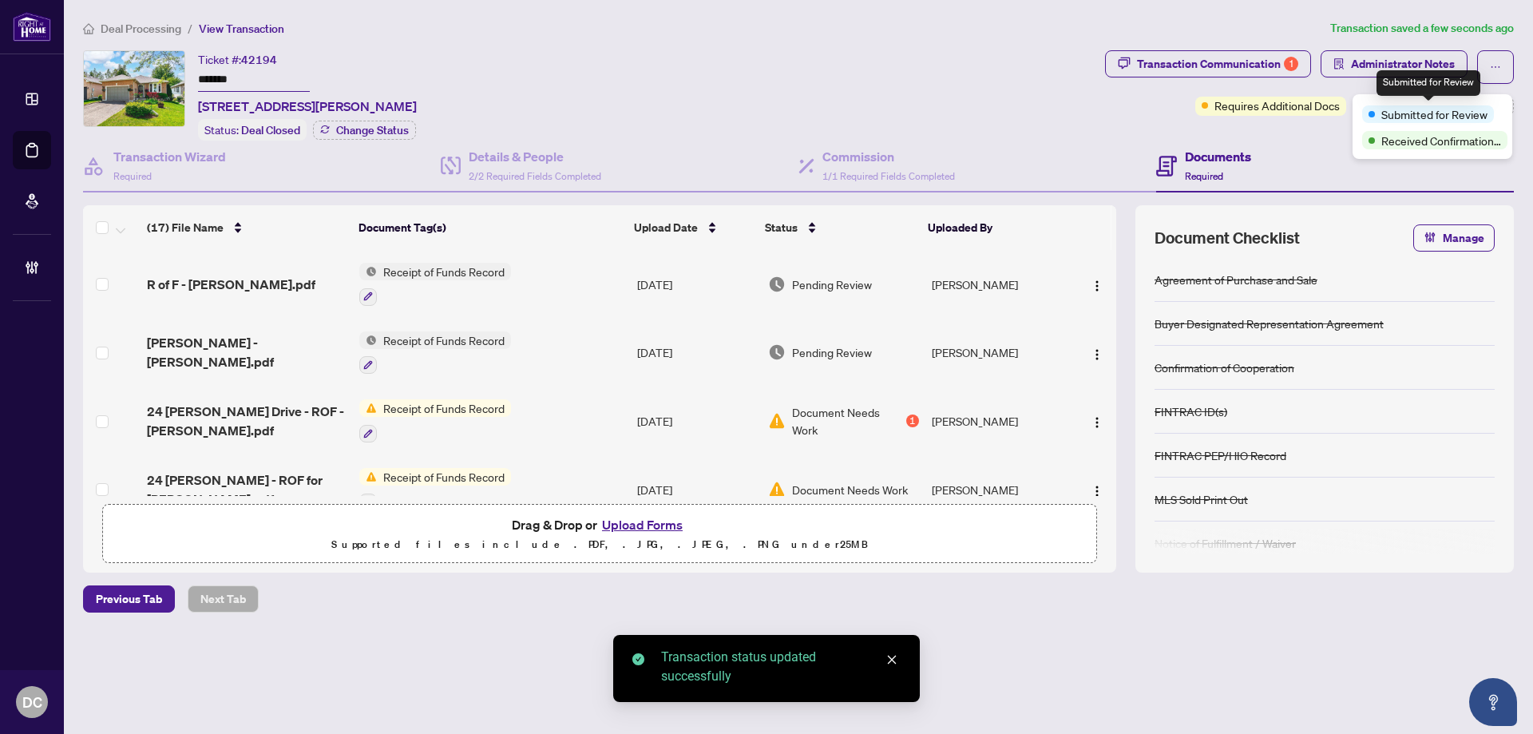
click at [1293, 129] on div "Transaction Communication 1 Administrator Notes Requires Additional Docs +2 Tag…" at bounding box center [1309, 95] width 415 height 90
click at [1459, 101] on span "Modify Tags" at bounding box center [1477, 106] width 60 height 11
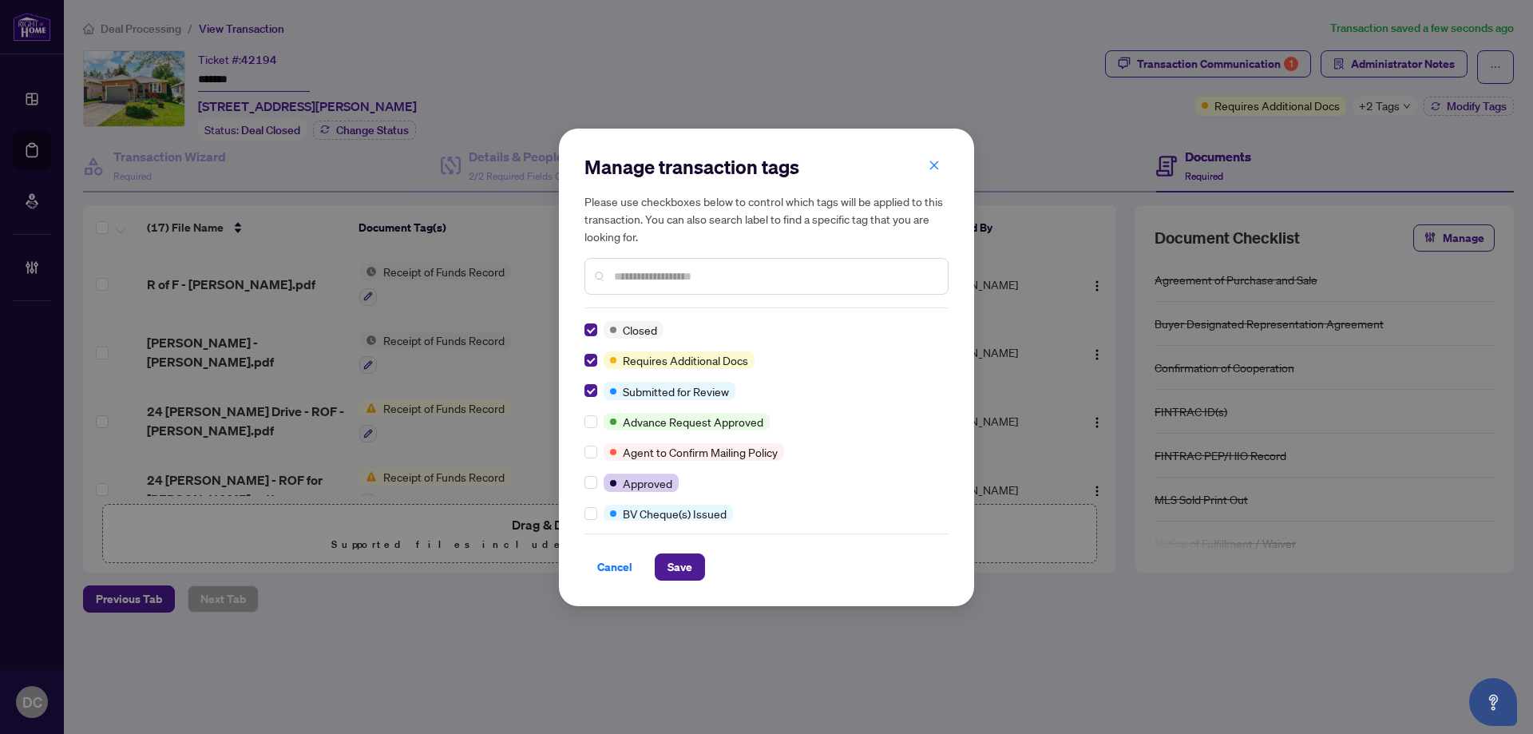
click at [684, 274] on input "text" at bounding box center [774, 276] width 321 height 18
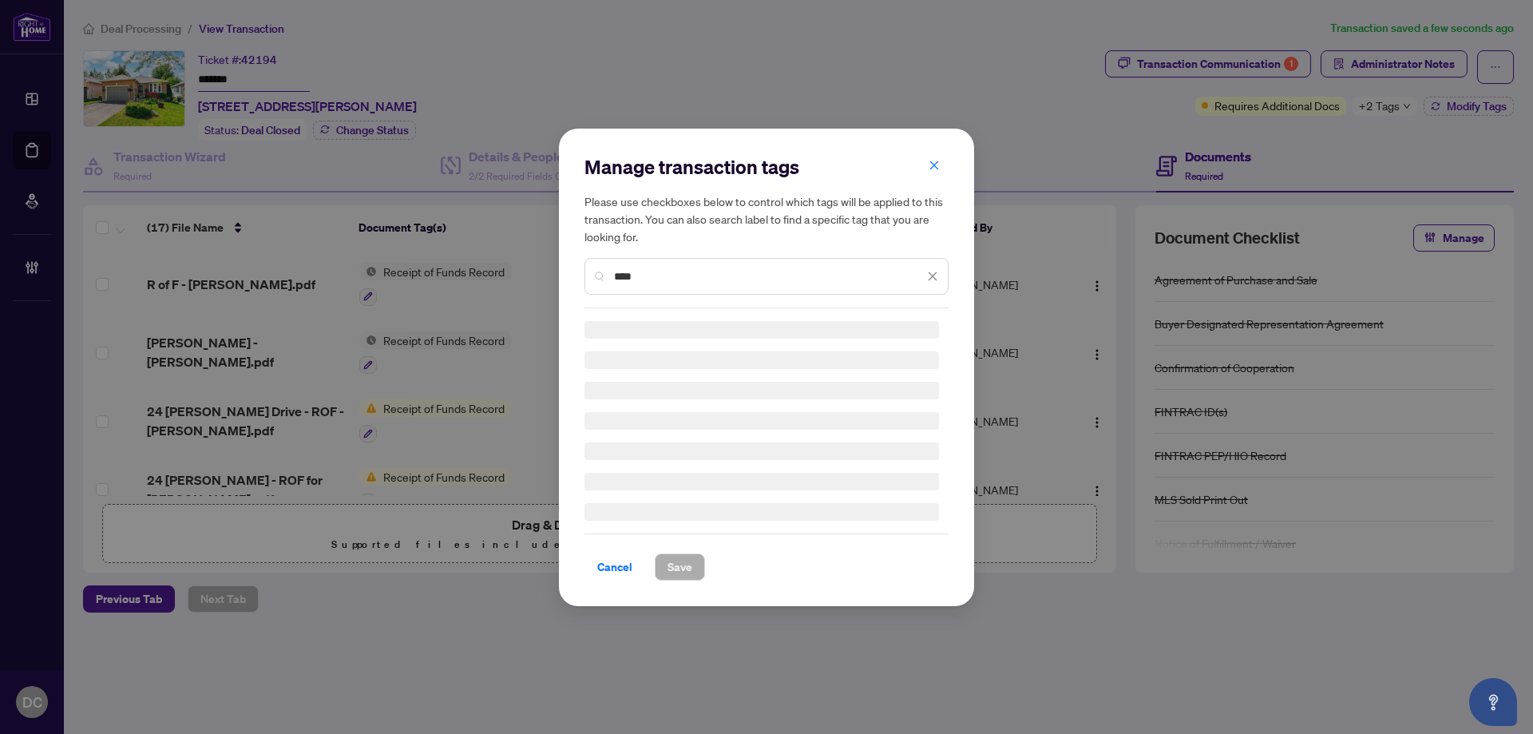
type input "****"
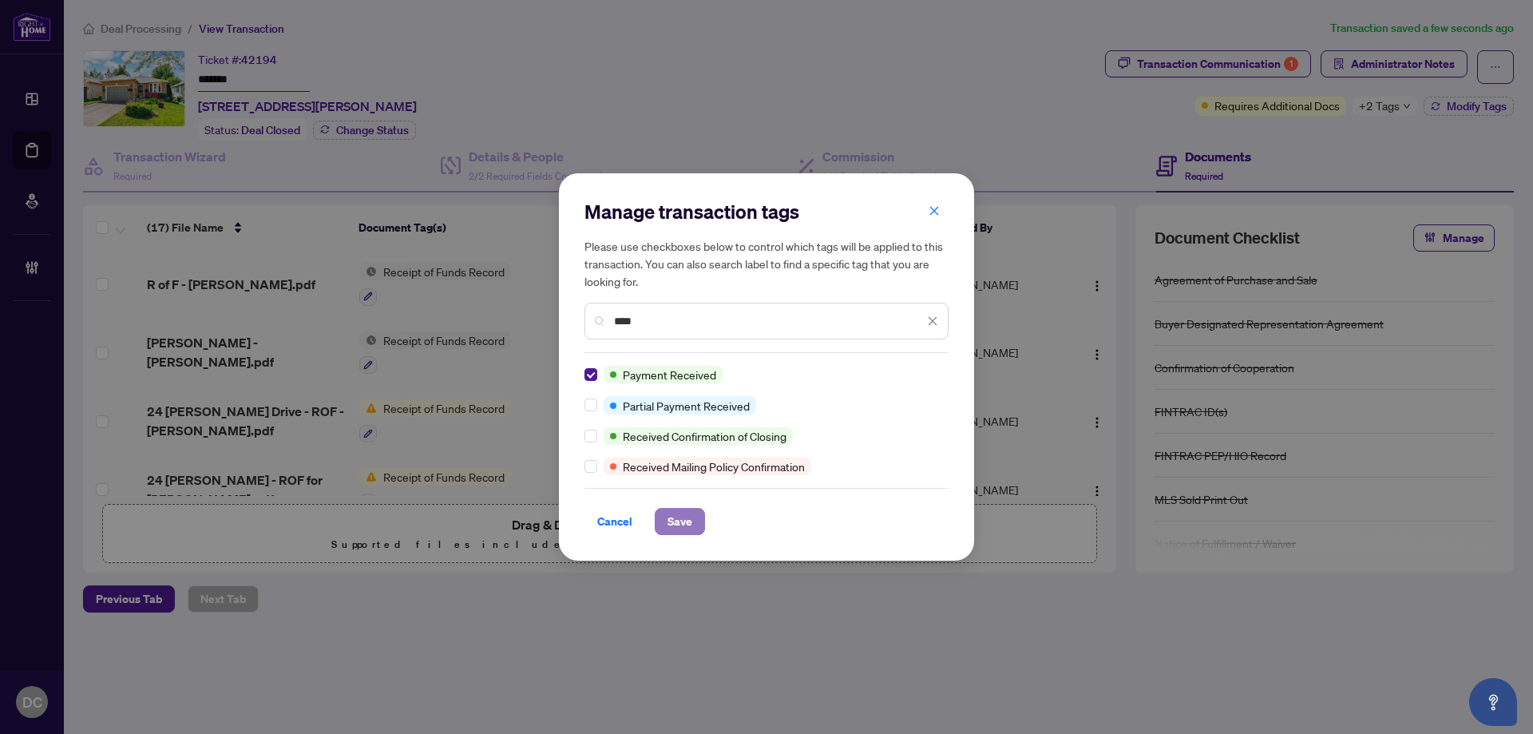
click at [699, 524] on button "Save" at bounding box center [680, 521] width 50 height 27
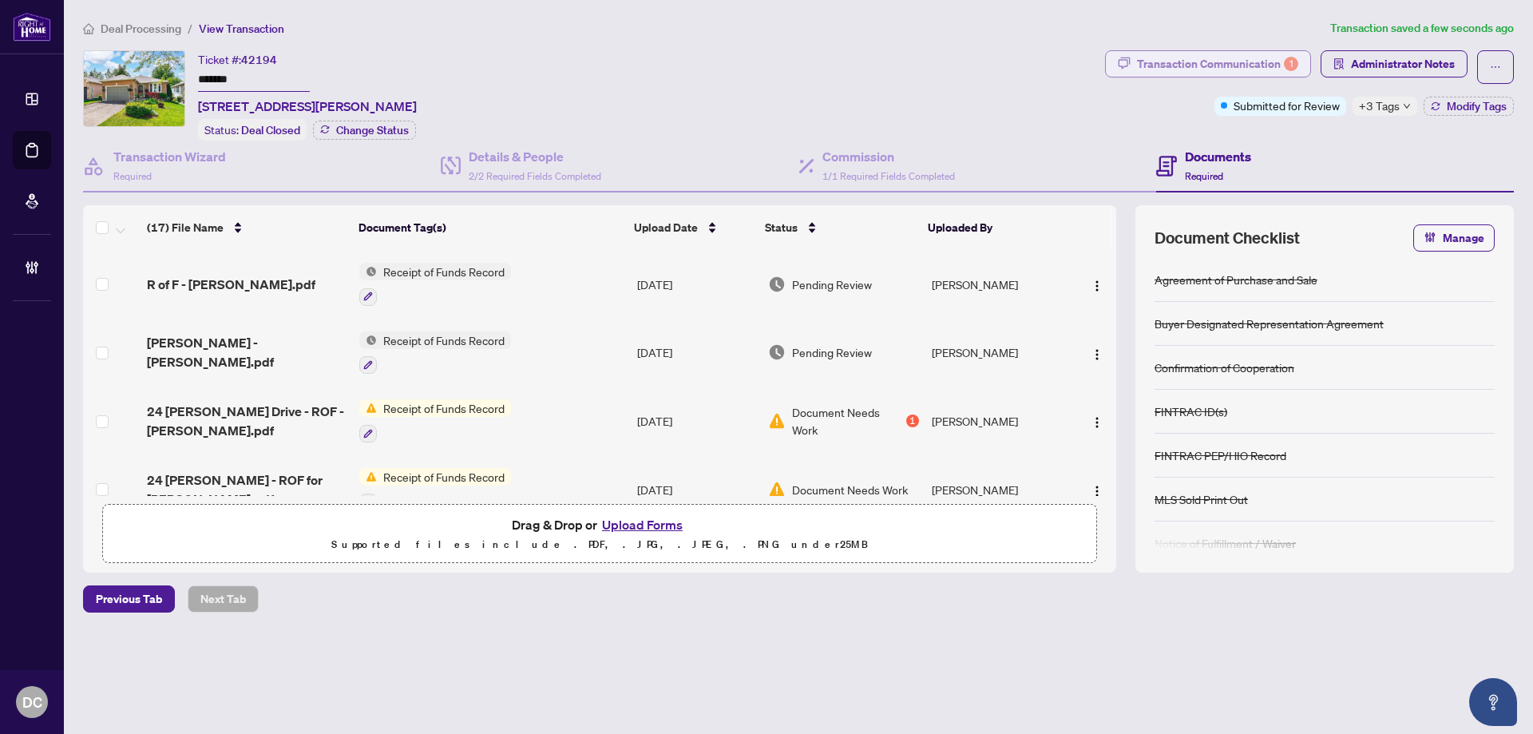
click at [1256, 61] on div "Transaction Communication 1" at bounding box center [1217, 64] width 161 height 26
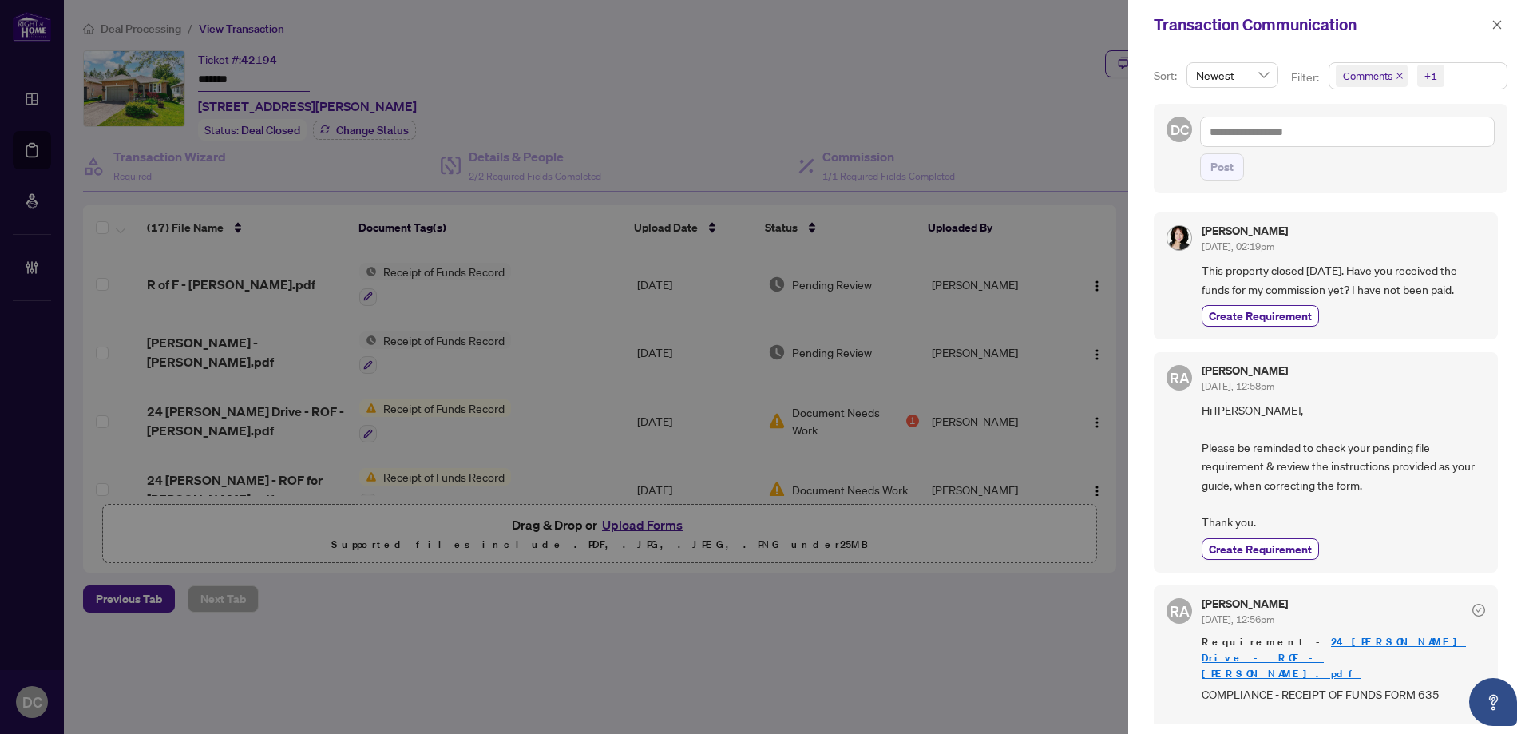
click at [1476, 84] on span "Comments +1" at bounding box center [1417, 76] width 177 height 26
click at [1432, 145] on span "Comments" at bounding box center [1424, 142] width 141 height 19
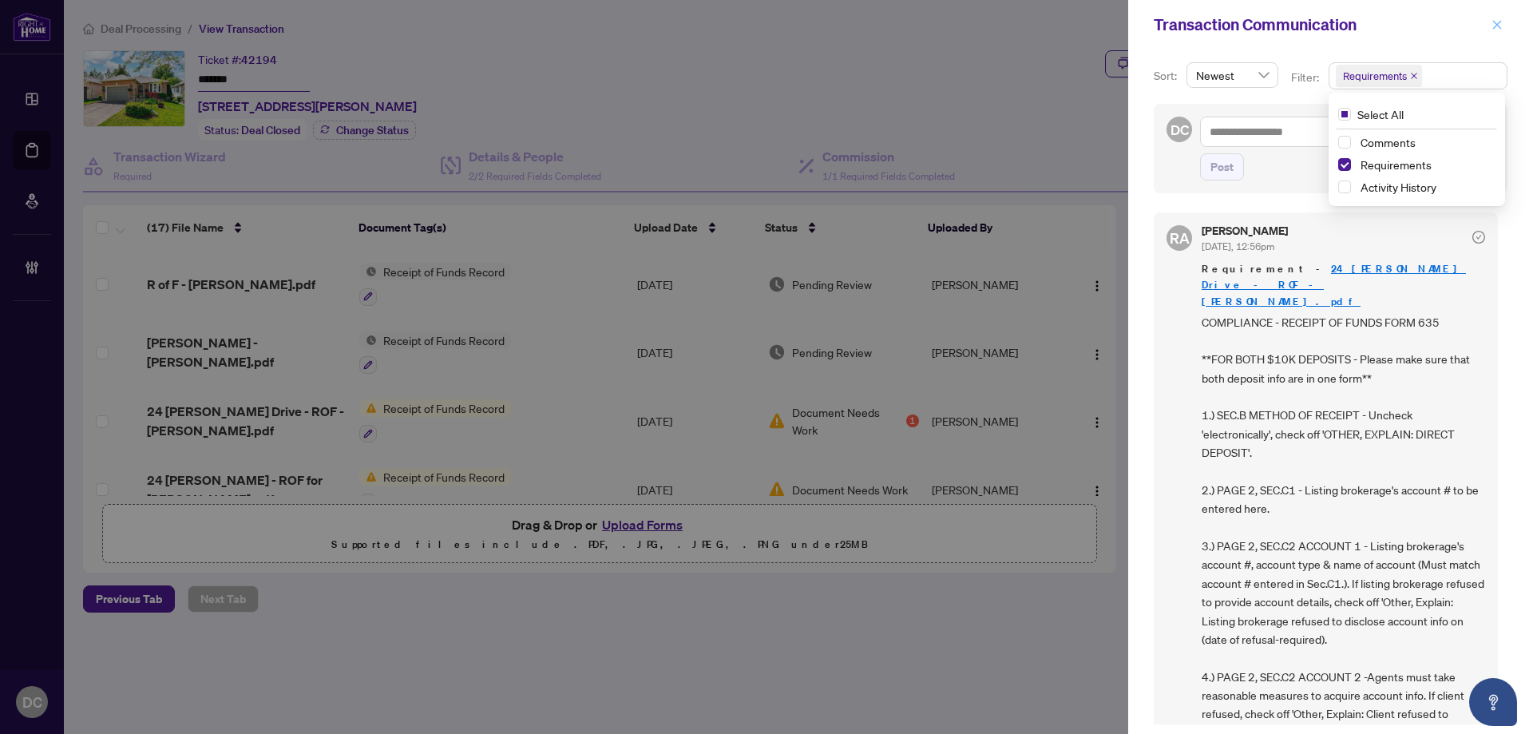
drag, startPoint x: 1491, startPoint y: 26, endPoint x: 303, endPoint y: 14, distance: 1187.3
click at [1490, 26] on button "button" at bounding box center [1497, 24] width 21 height 19
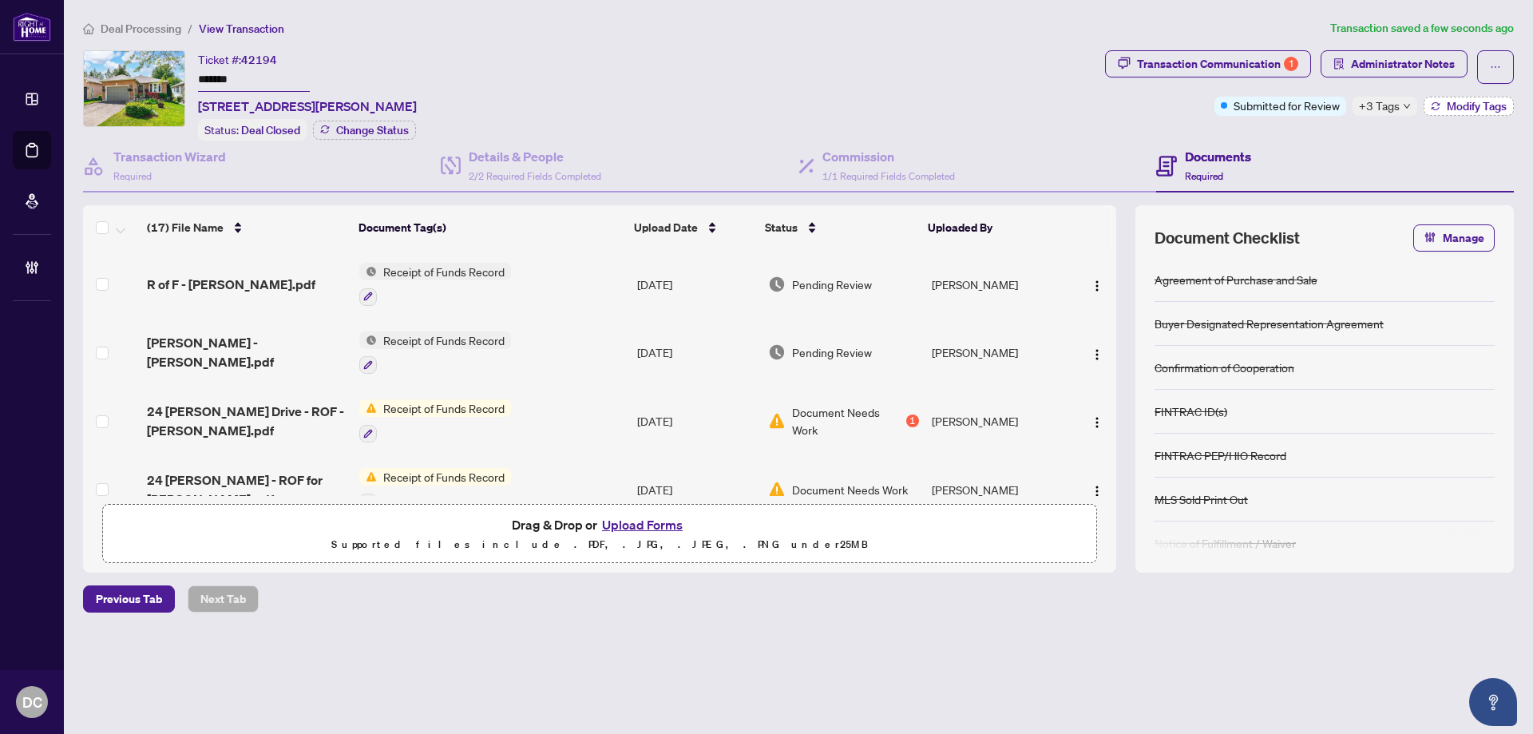
click at [1443, 107] on button "Modify Tags" at bounding box center [1469, 106] width 90 height 19
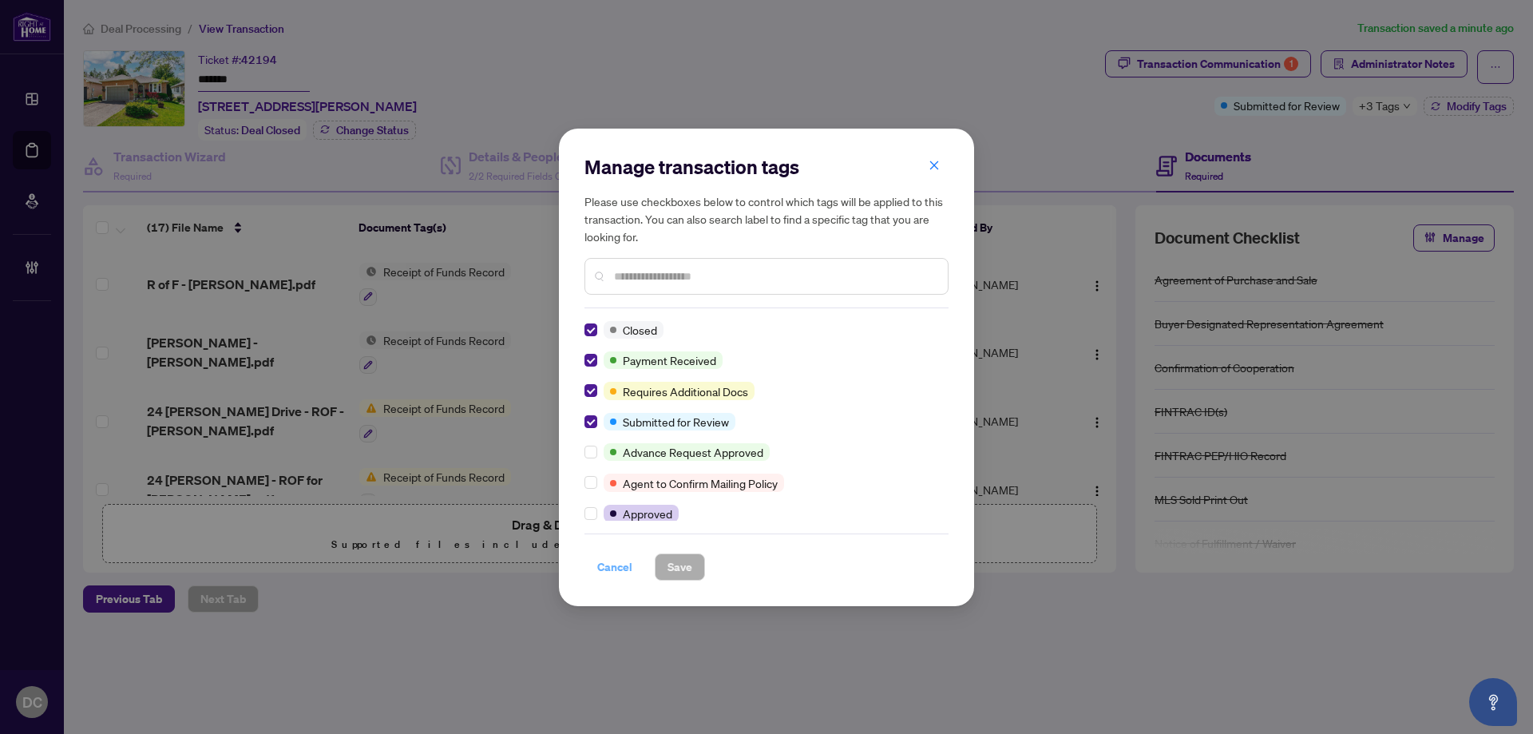
click at [615, 568] on span "Cancel" at bounding box center [614, 567] width 35 height 26
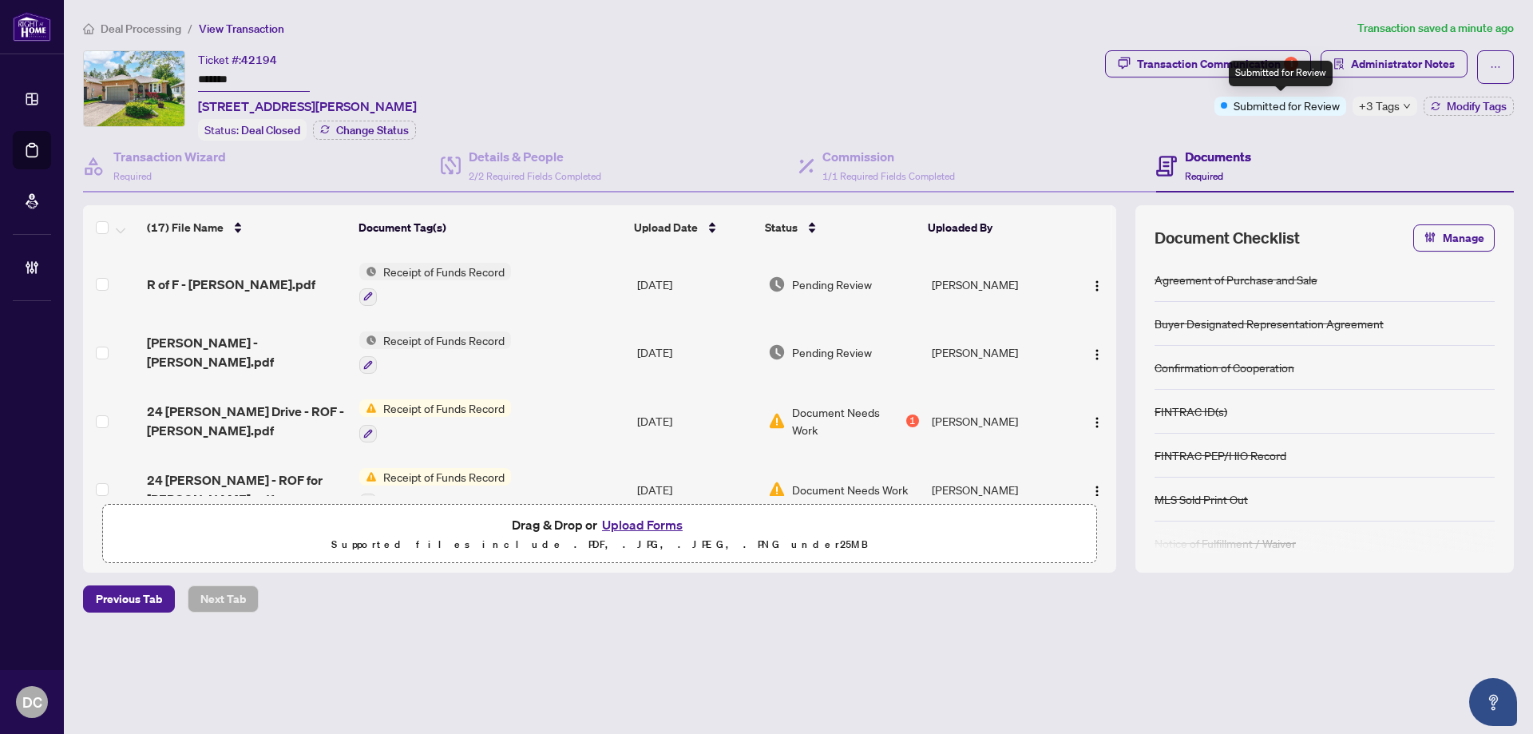
click at [1240, 73] on div "Submitted for Review" at bounding box center [1281, 74] width 104 height 26
click at [1229, 61] on div "Submitted for Review" at bounding box center [1281, 74] width 104 height 26
click at [1189, 66] on div "Transaction Communication 1" at bounding box center [1217, 64] width 161 height 26
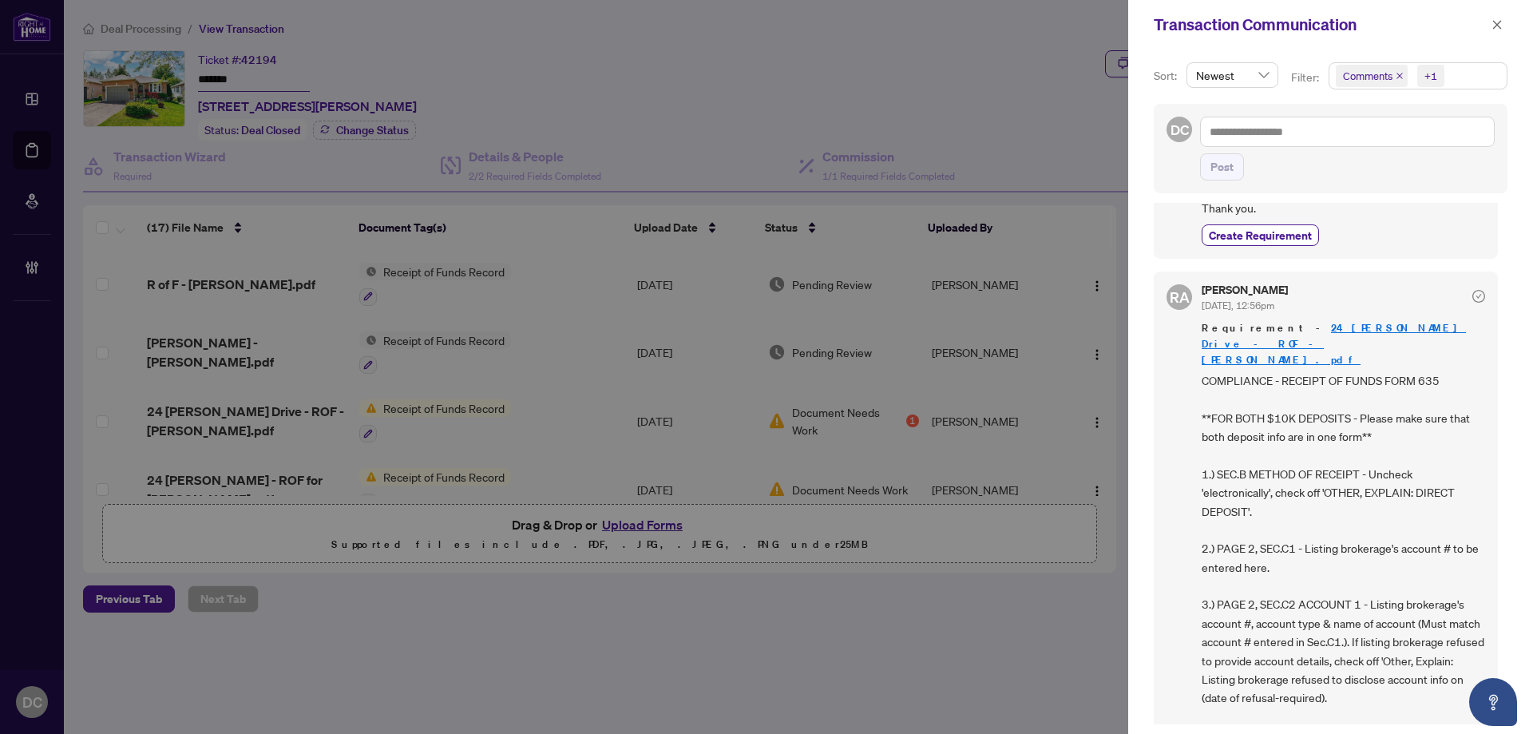
scroll to position [319, 0]
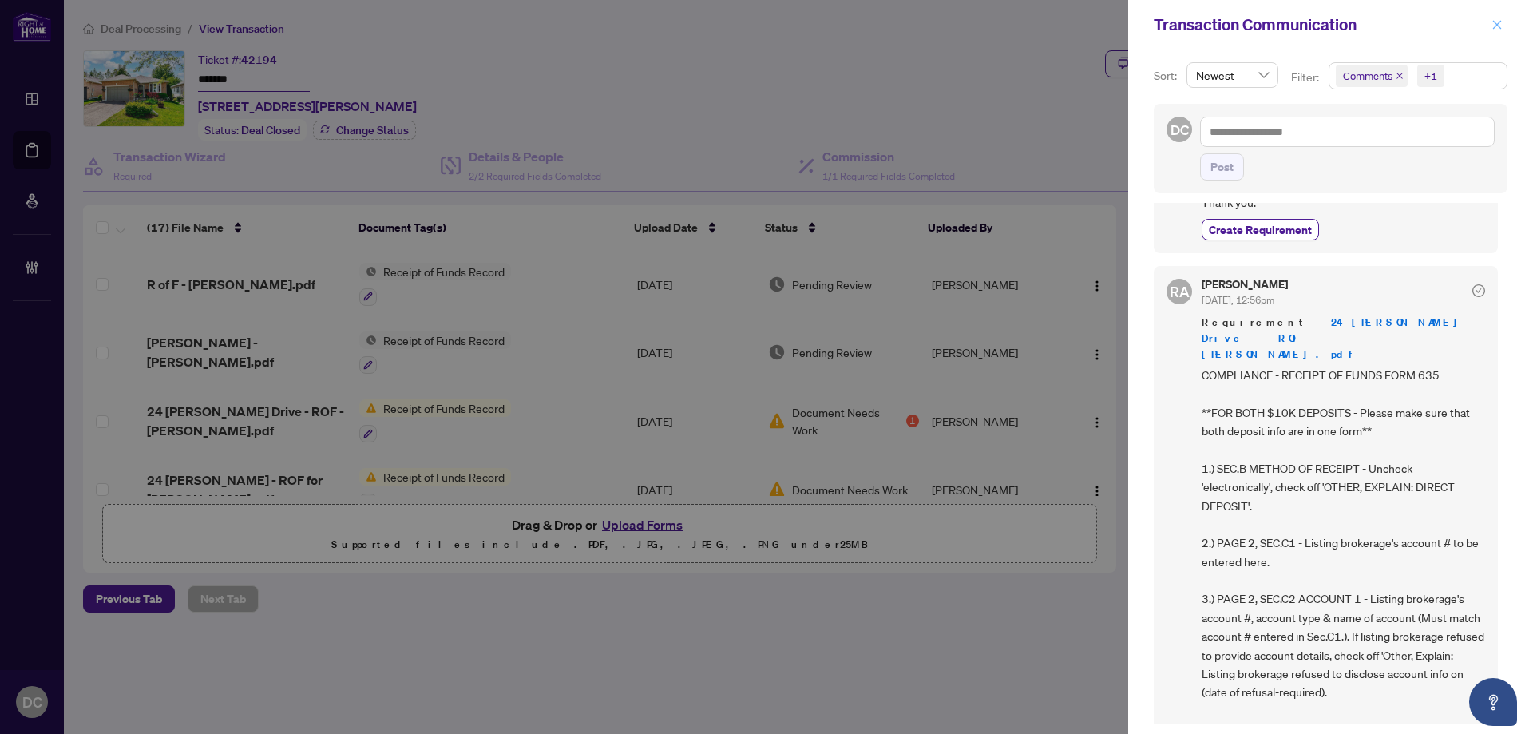
click at [1500, 22] on icon "close" at bounding box center [1497, 24] width 9 height 9
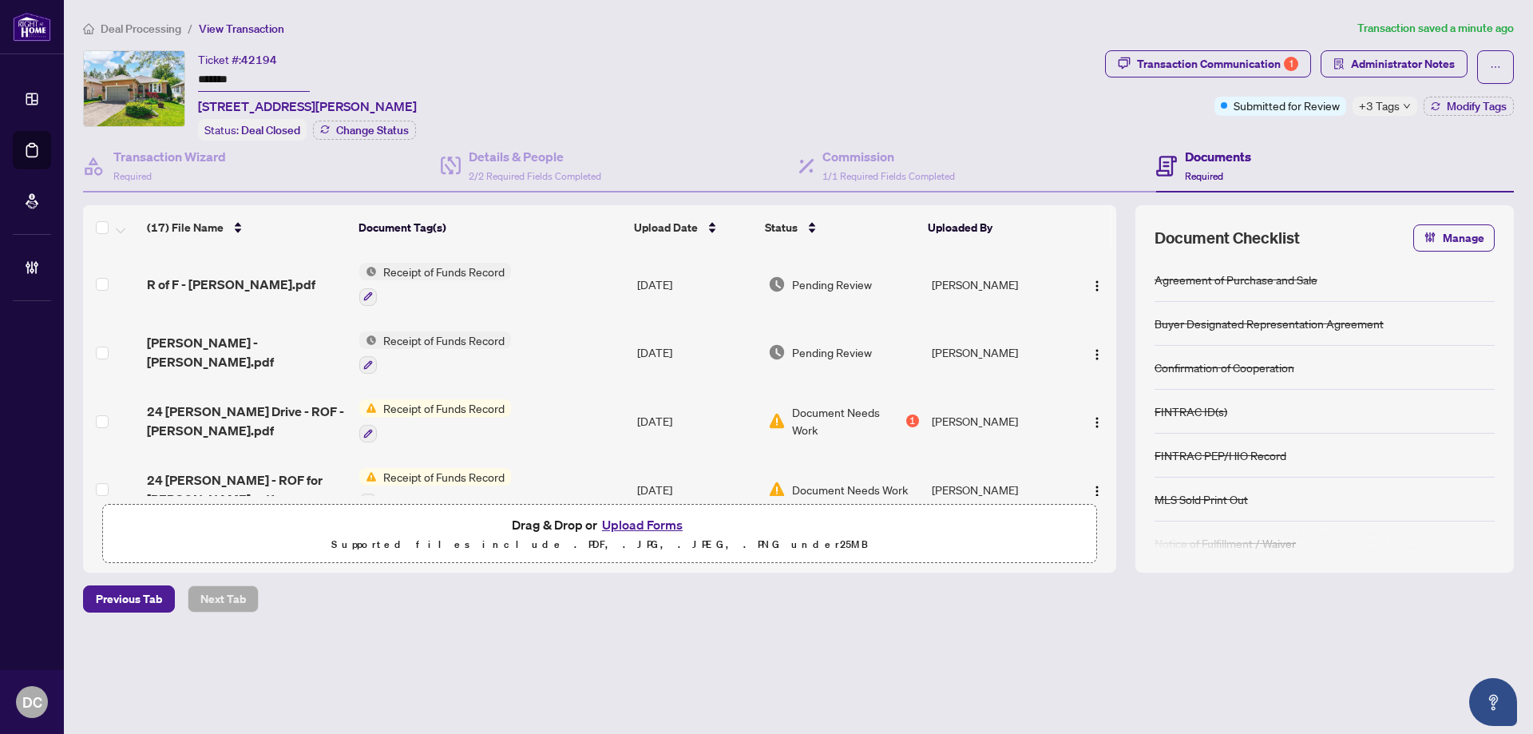
drag, startPoint x: 121, startPoint y: 25, endPoint x: 234, endPoint y: 10, distance: 114.4
click at [121, 25] on span "Deal Processing" at bounding box center [141, 29] width 81 height 14
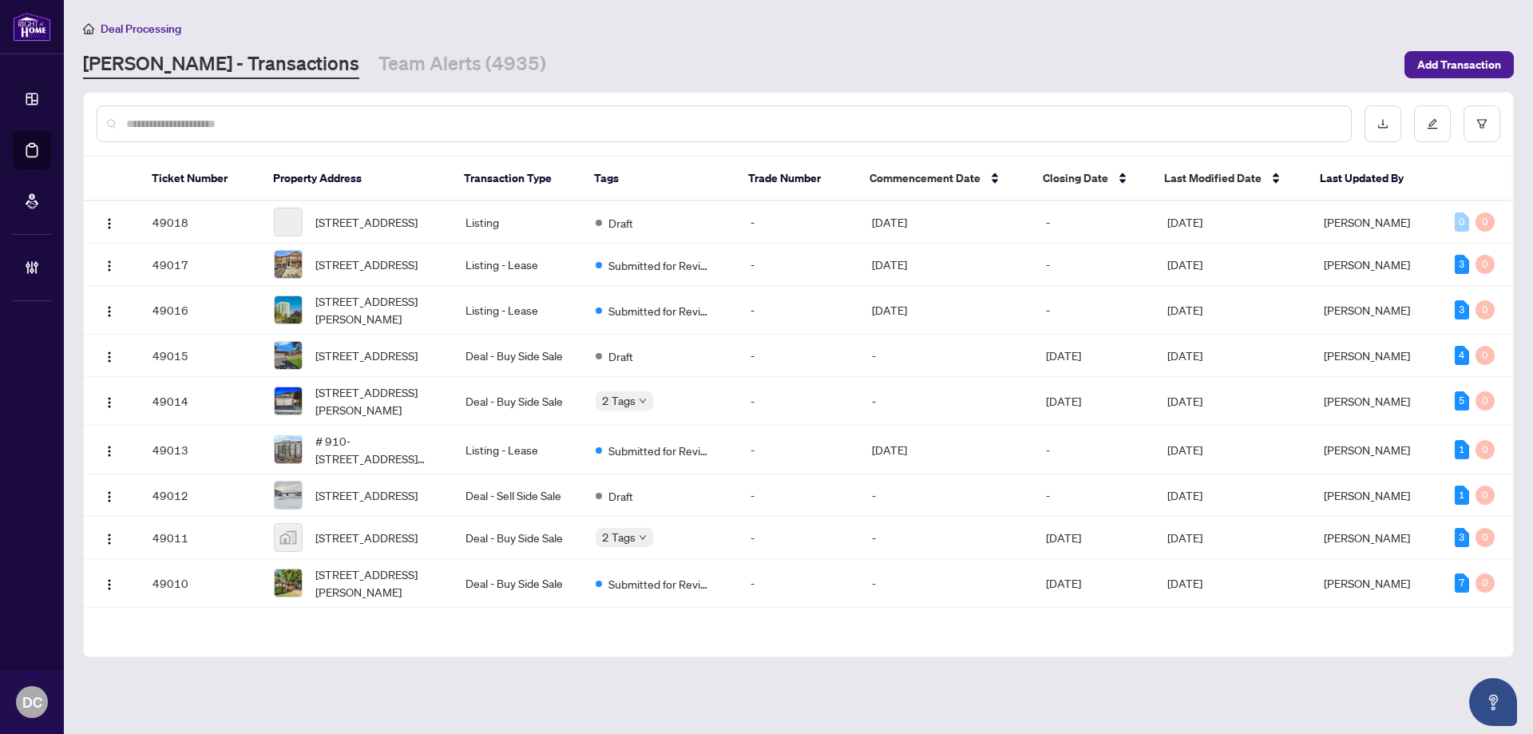
click at [402, 128] on input "text" at bounding box center [732, 124] width 1212 height 18
paste input "*******"
type input "*******"
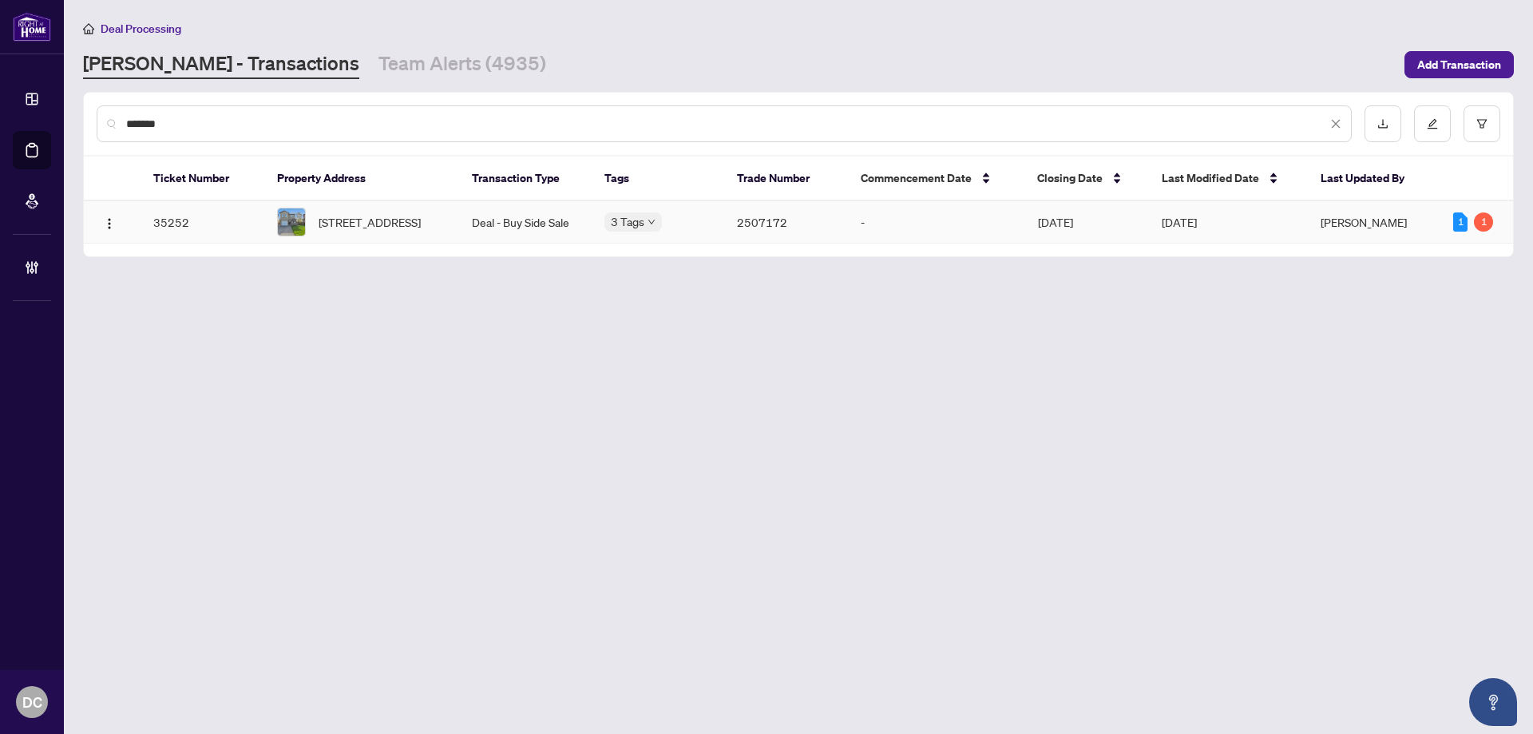
drag, startPoint x: 465, startPoint y: 224, endPoint x: 613, endPoint y: 6, distance: 263.3
click at [465, 224] on td "Deal - Buy Side Sale" at bounding box center [525, 222] width 133 height 42
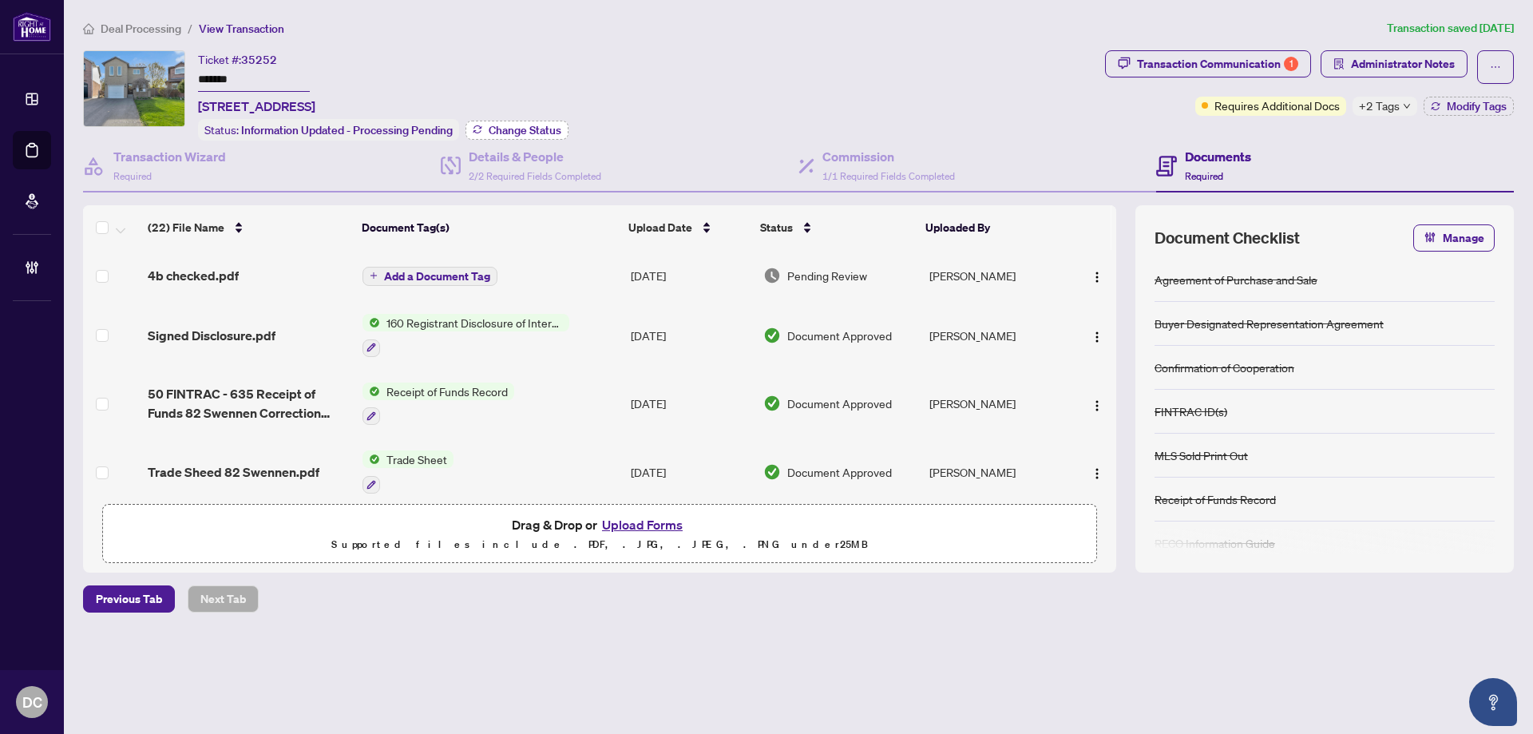
click at [533, 128] on span "Change Status" at bounding box center [525, 130] width 73 height 11
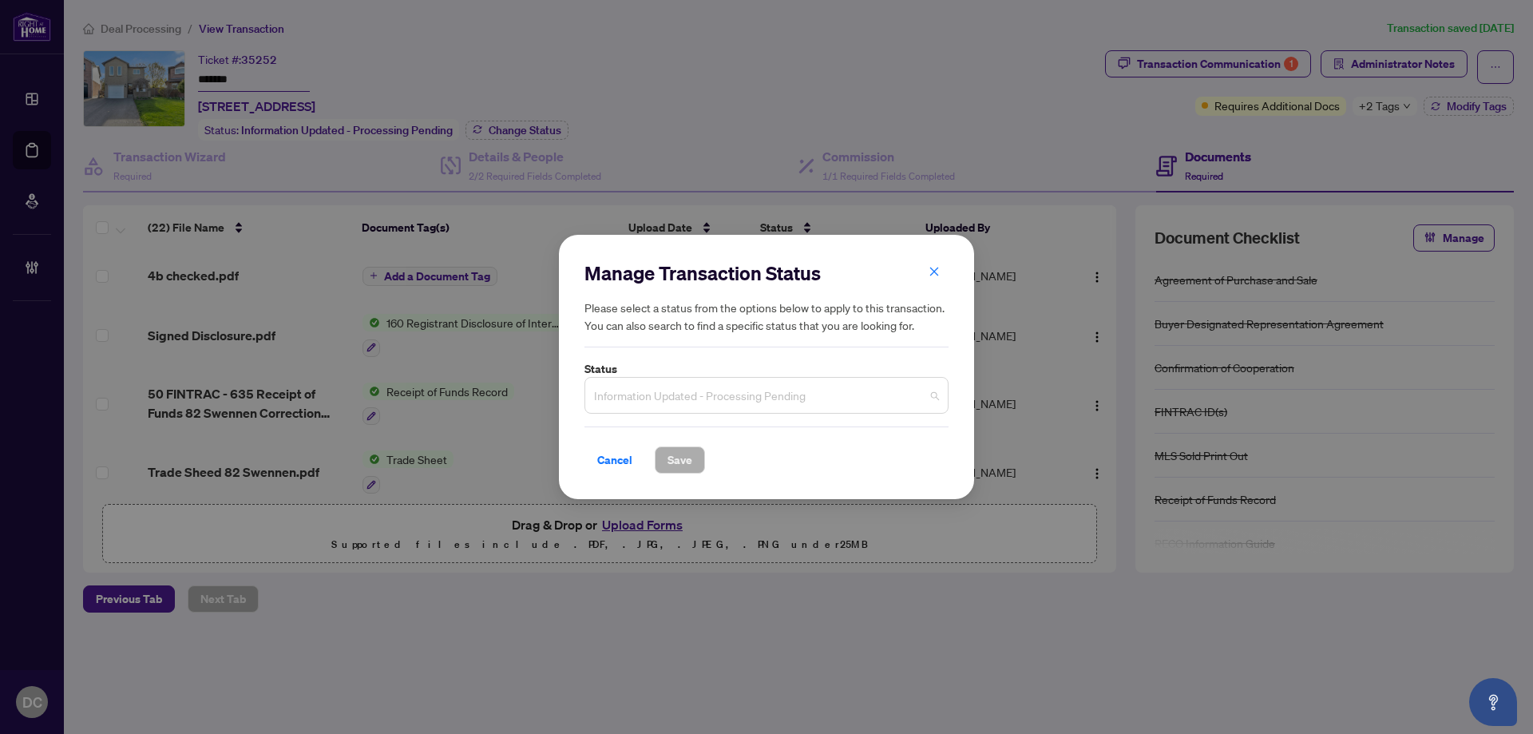
click at [729, 397] on span "Information Updated - Processing Pending" at bounding box center [766, 395] width 345 height 30
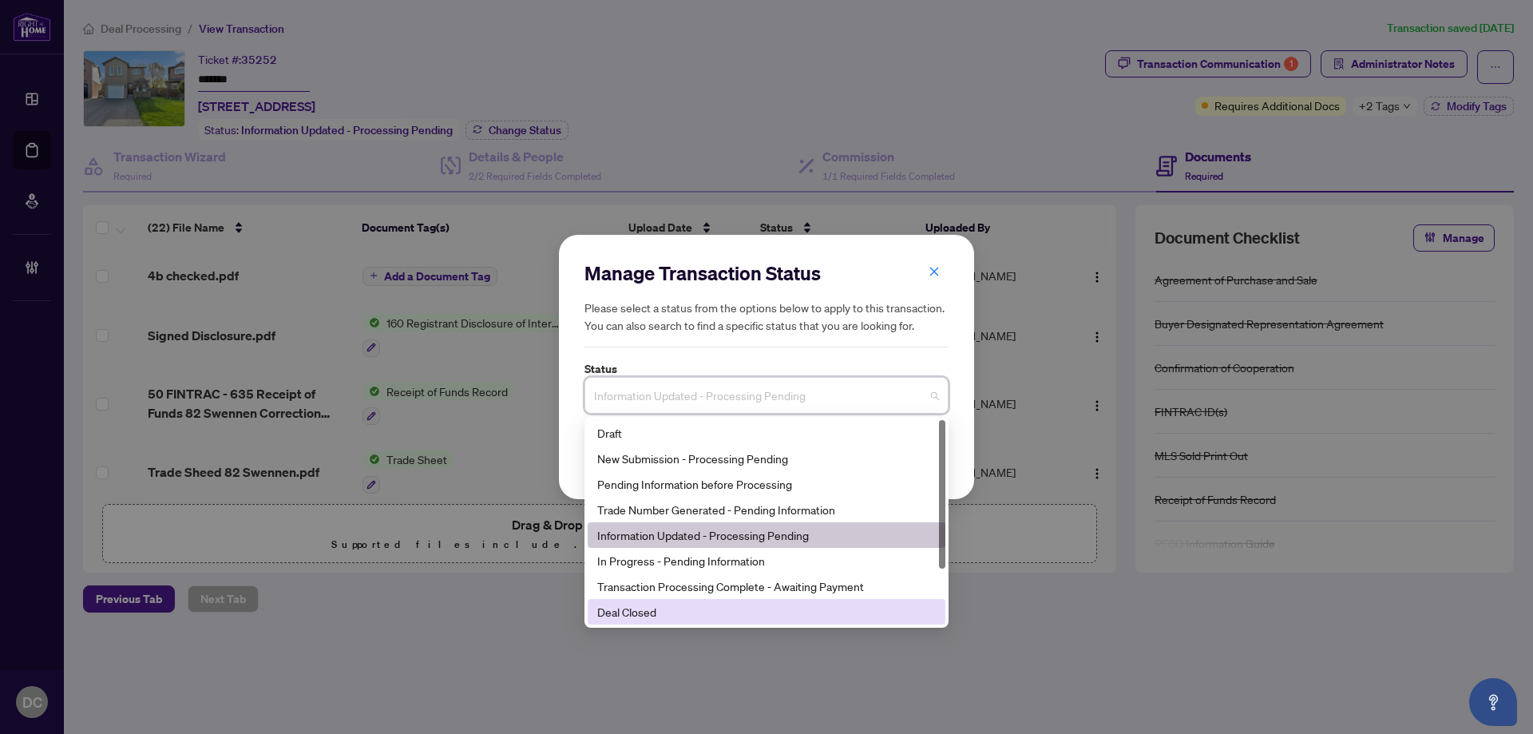
click at [678, 609] on div "Deal Closed" at bounding box center [766, 612] width 339 height 18
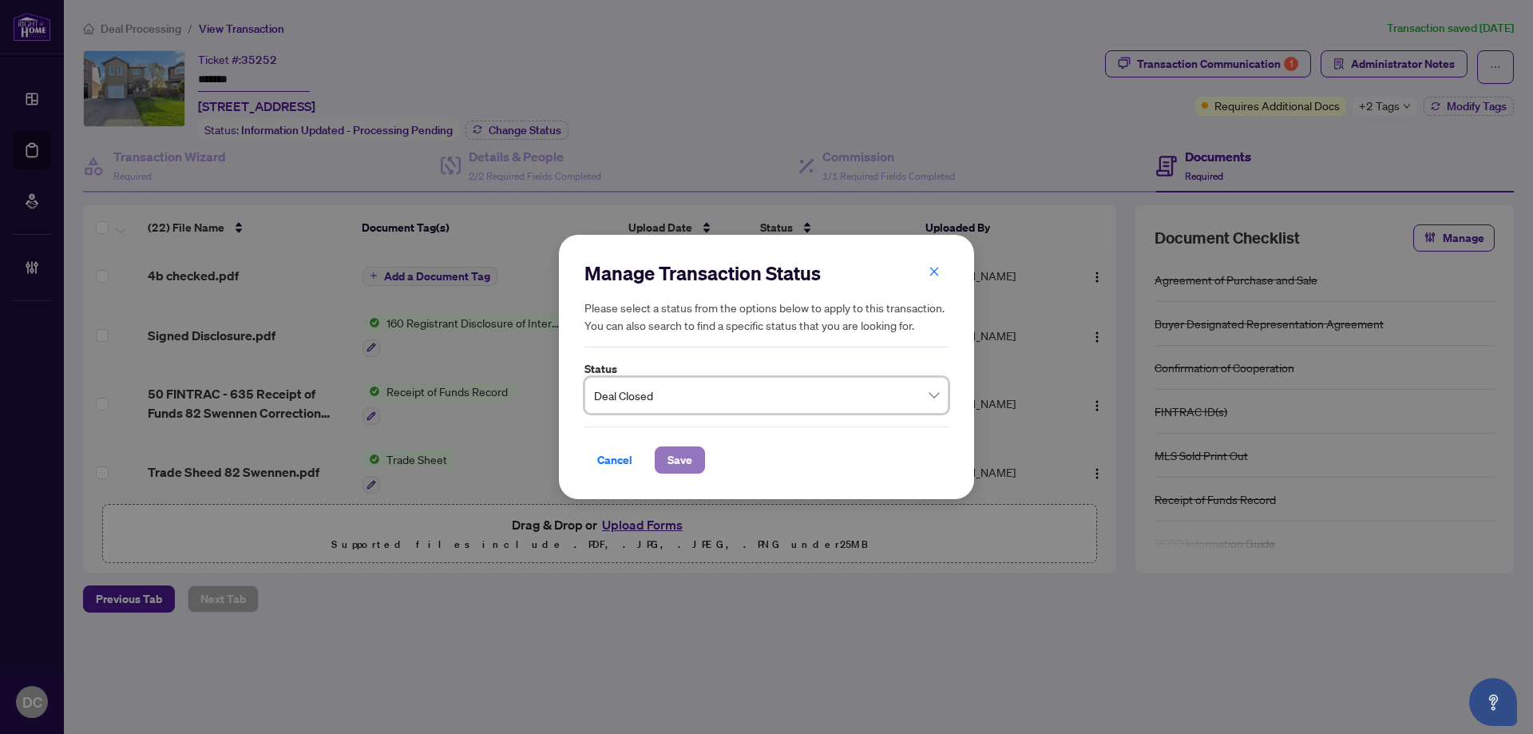
click at [681, 457] on span "Save" at bounding box center [679, 460] width 25 height 26
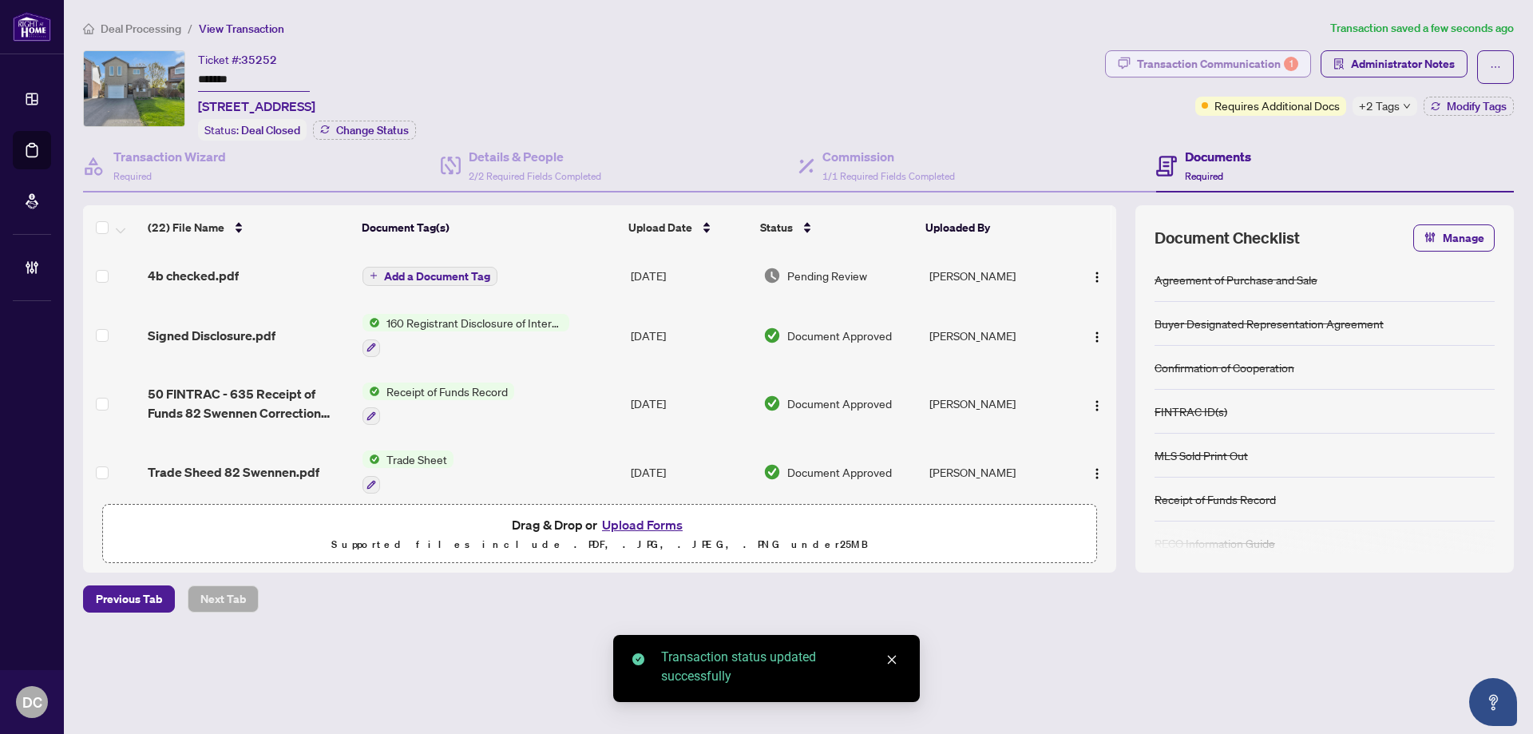
click at [1154, 68] on div "Transaction Communication 1" at bounding box center [1217, 64] width 161 height 26
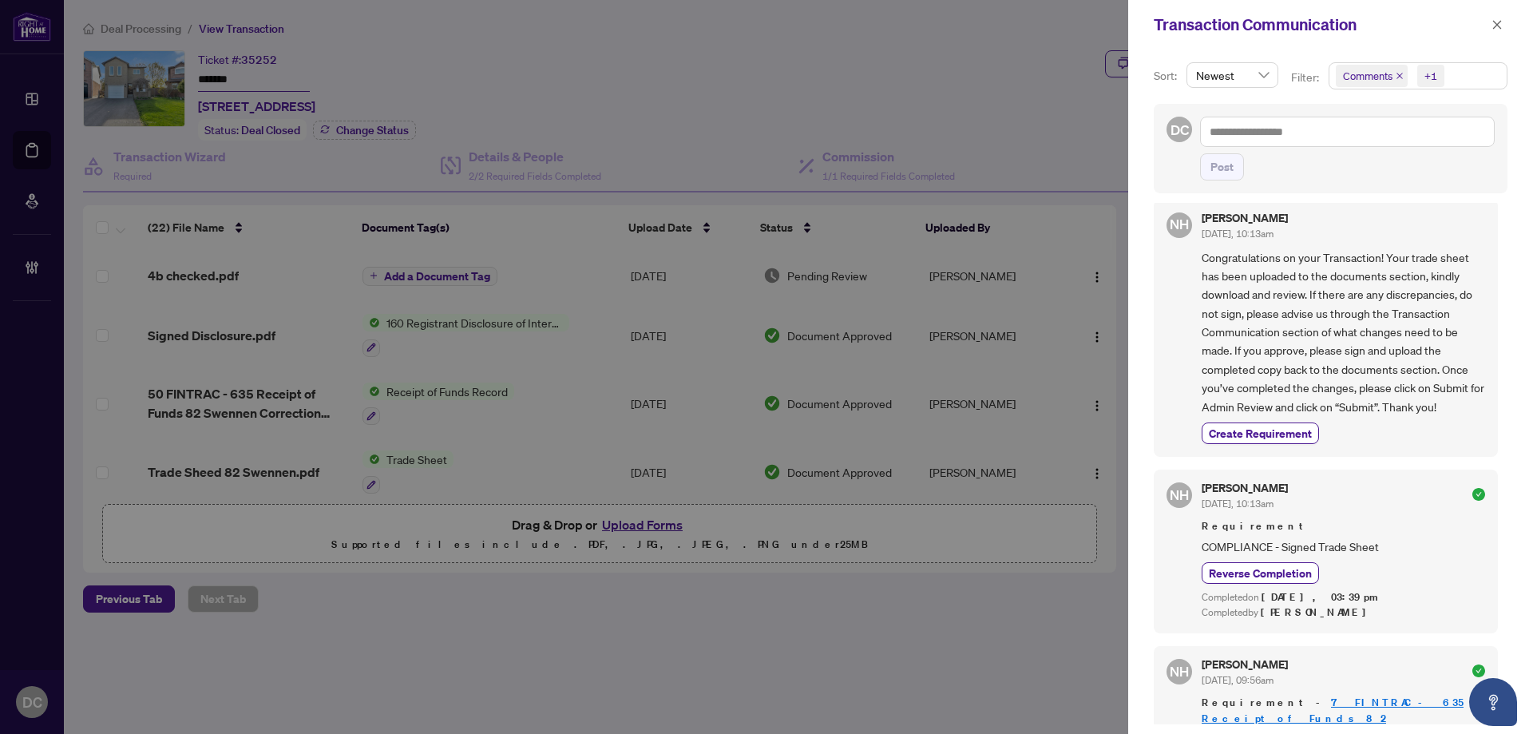
scroll to position [479, 0]
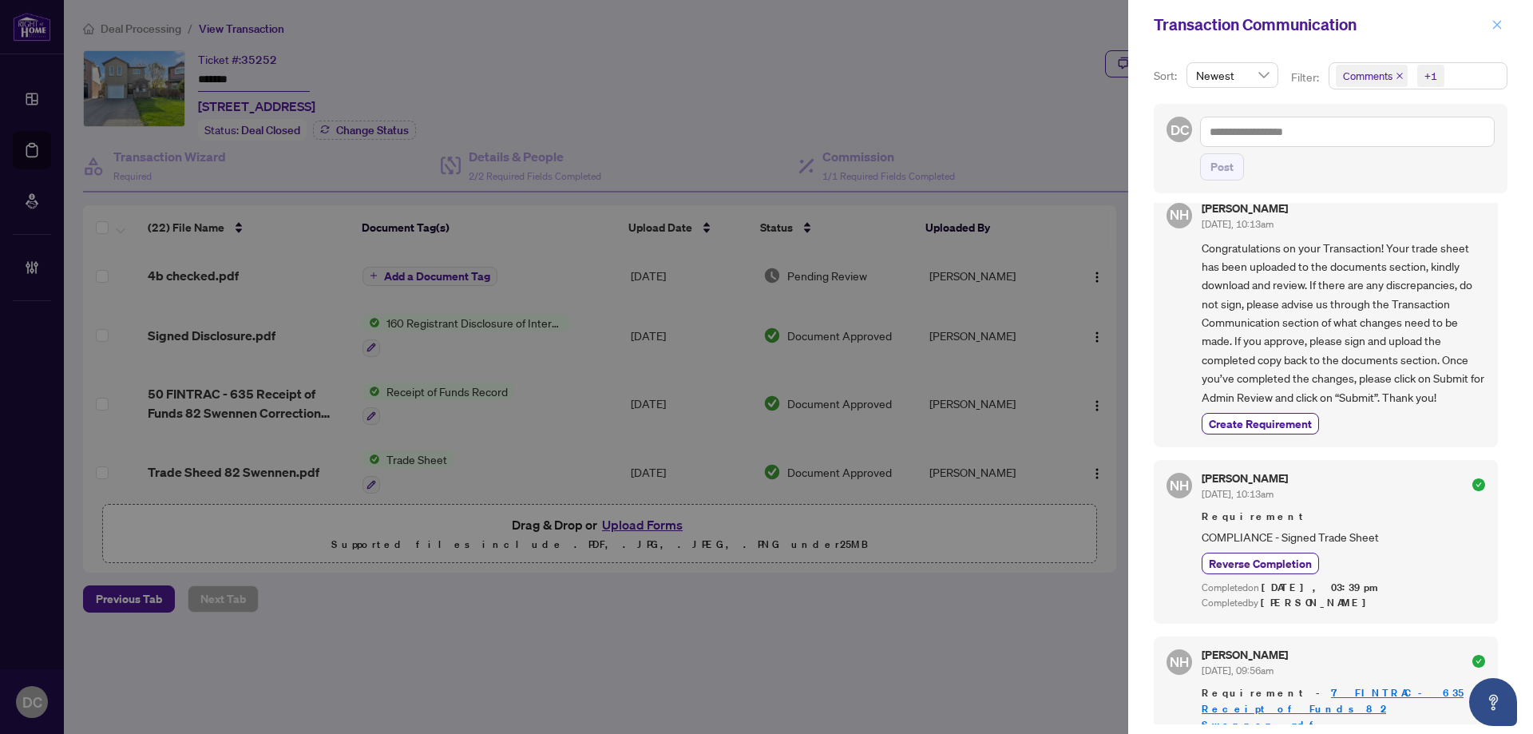
click at [1495, 26] on icon "close" at bounding box center [1496, 24] width 11 height 11
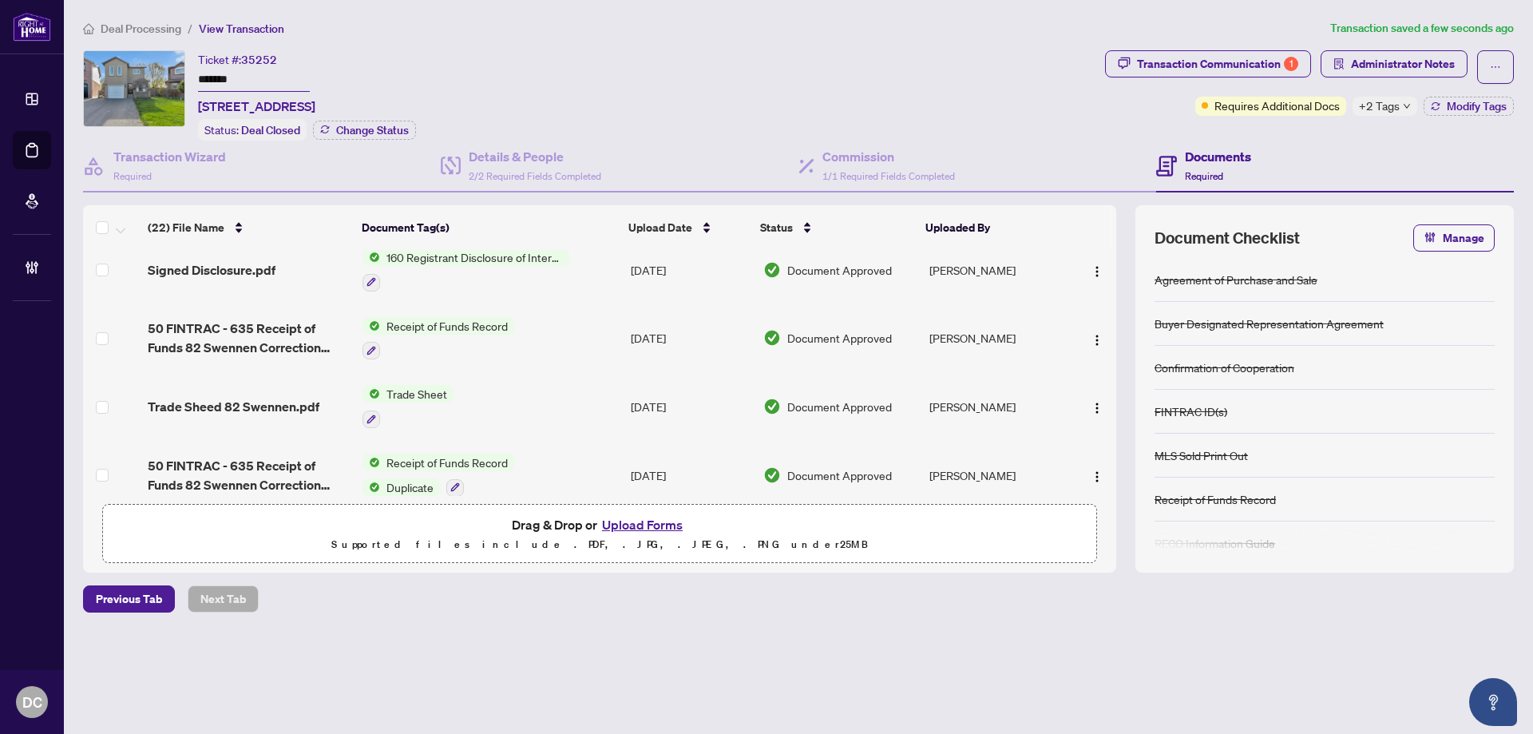
scroll to position [160, 0]
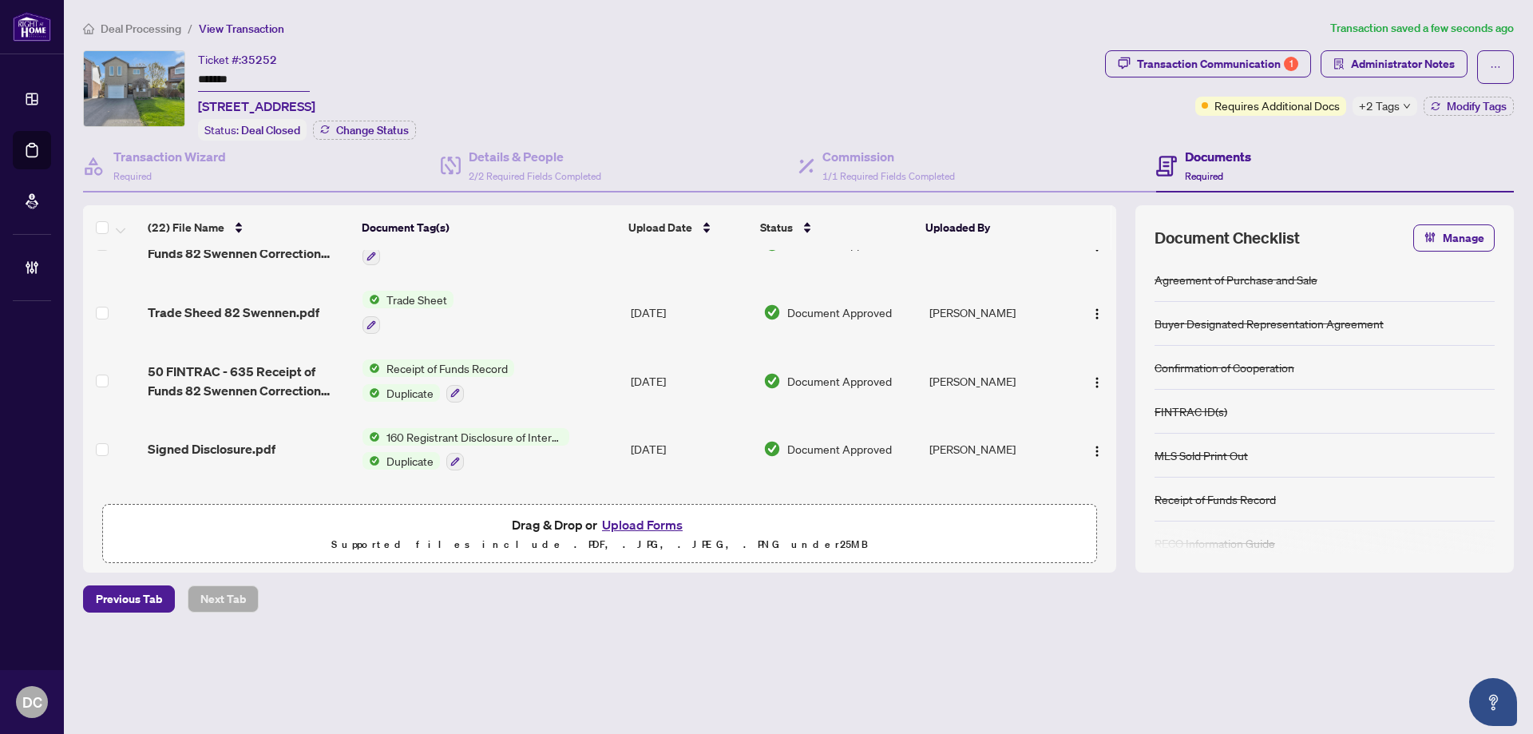
drag, startPoint x: 283, startPoint y: 73, endPoint x: 133, endPoint y: 72, distance: 149.3
click at [133, 72] on div "Ticket #: 35252 ******* [STREET_ADDRESS] Status: Deal Closed Change Status" at bounding box center [591, 95] width 1016 height 90
click at [1380, 105] on span "+2 Tags" at bounding box center [1379, 106] width 41 height 18
click at [1329, 133] on div "Transaction Communication 1 Administrator Notes Requires Additional Docs +2 Tag…" at bounding box center [1309, 95] width 415 height 90
click at [1450, 110] on span "Modify Tags" at bounding box center [1477, 106] width 60 height 11
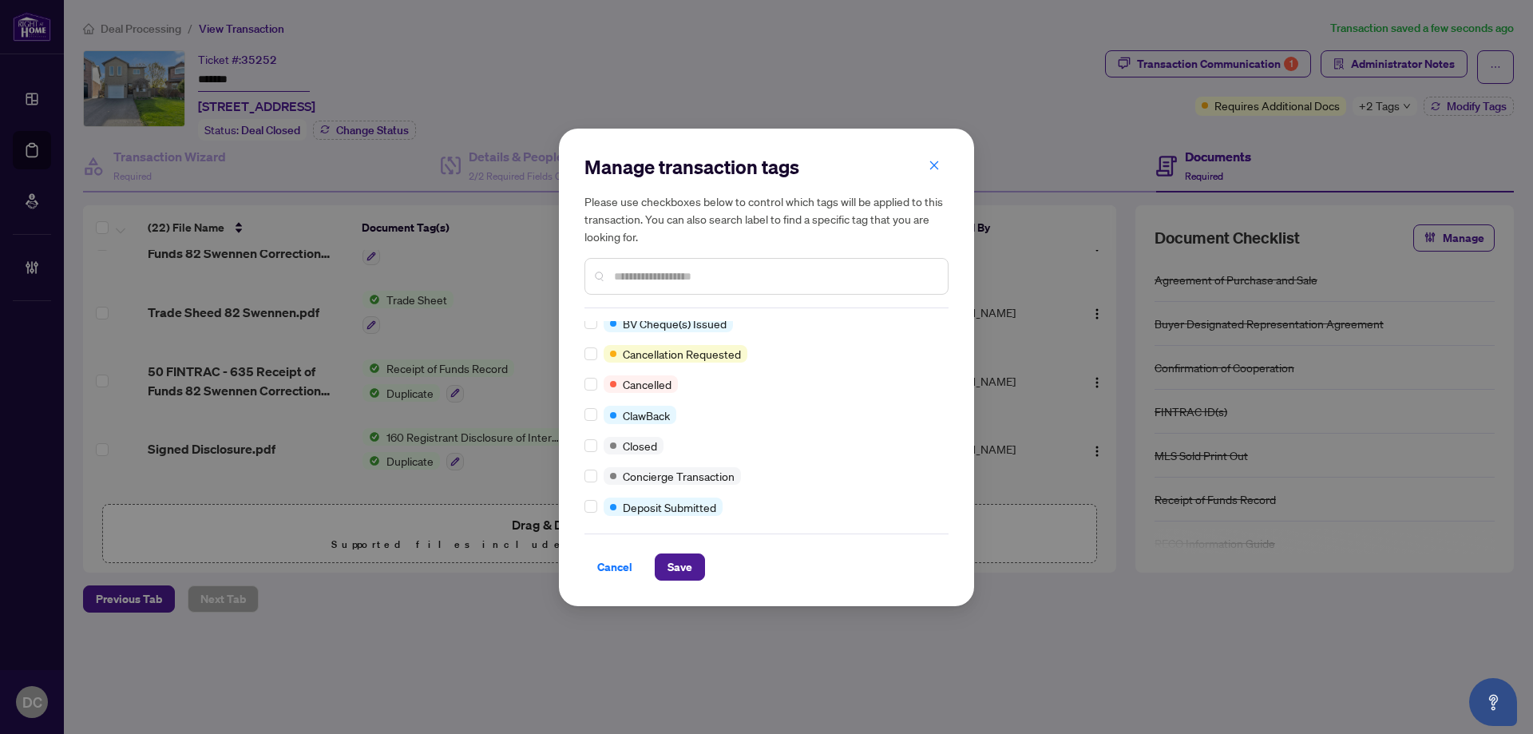
scroll to position [0, 0]
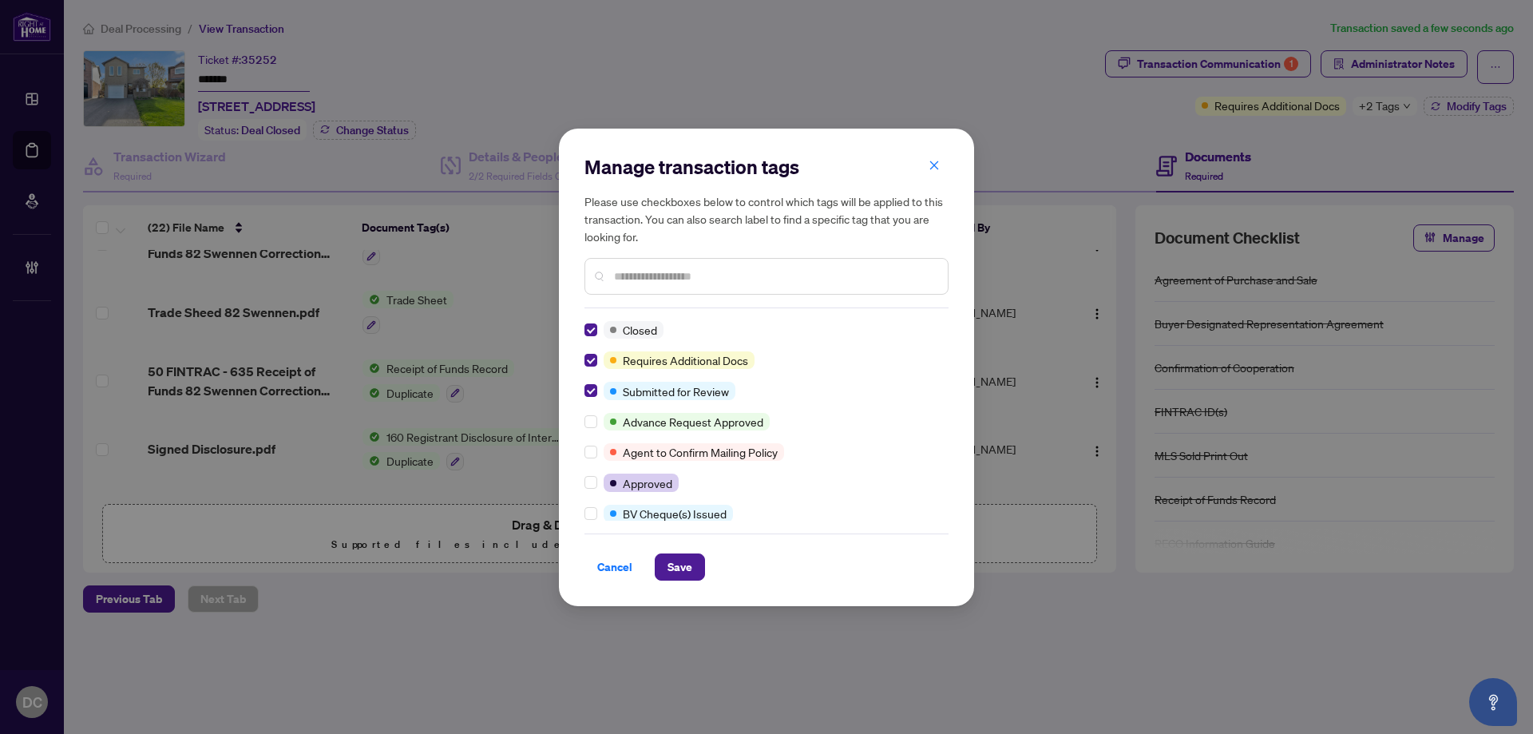
click at [666, 273] on input "text" at bounding box center [774, 276] width 321 height 18
click at [672, 274] on input "text" at bounding box center [774, 276] width 321 height 18
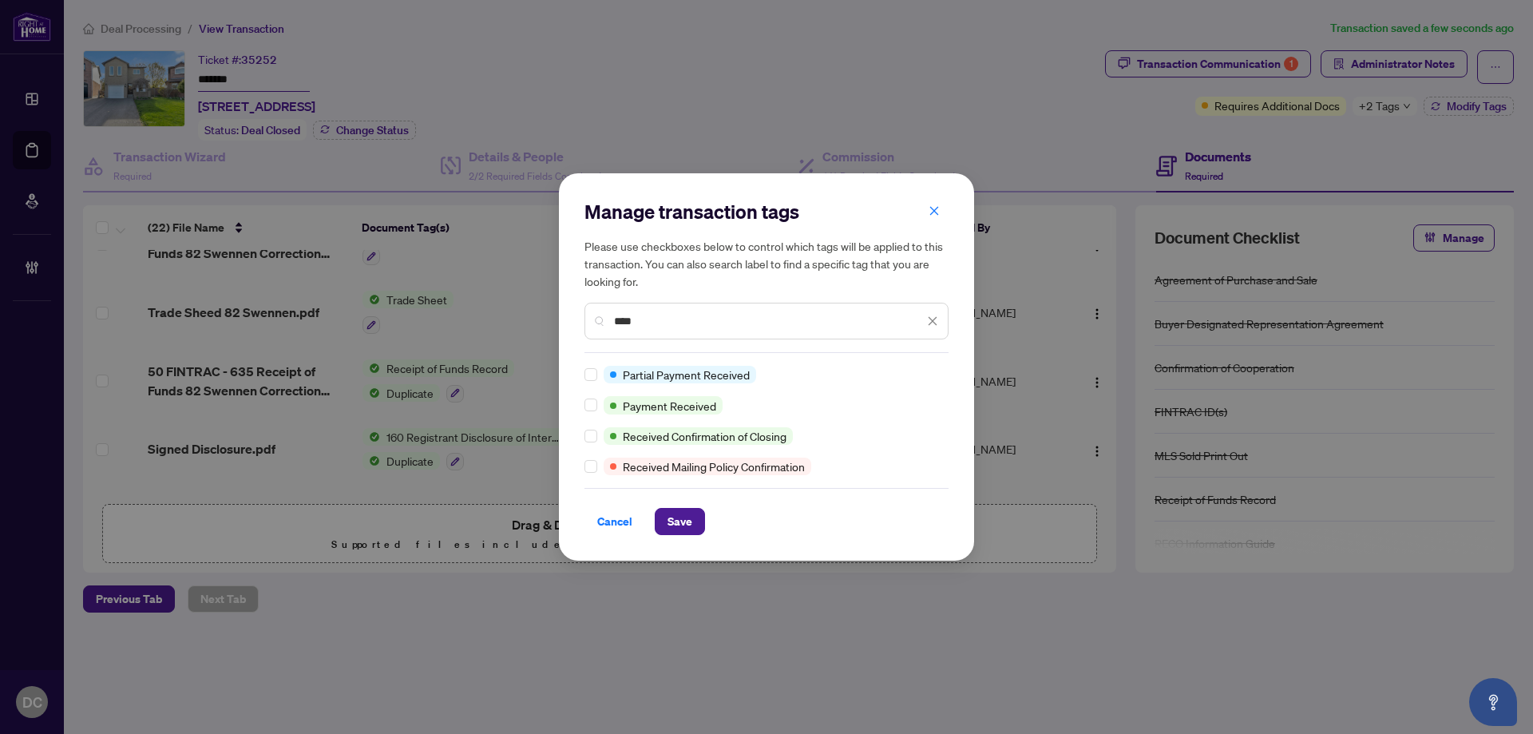
type input "****"
click at [588, 394] on div "Partial Payment Received Payment Received Received Confirmation of Closing Rece…" at bounding box center [766, 420] width 364 height 109
click at [677, 509] on div "Cancel Save" at bounding box center [766, 511] width 364 height 47
click at [669, 528] on span "Save" at bounding box center [679, 522] width 25 height 26
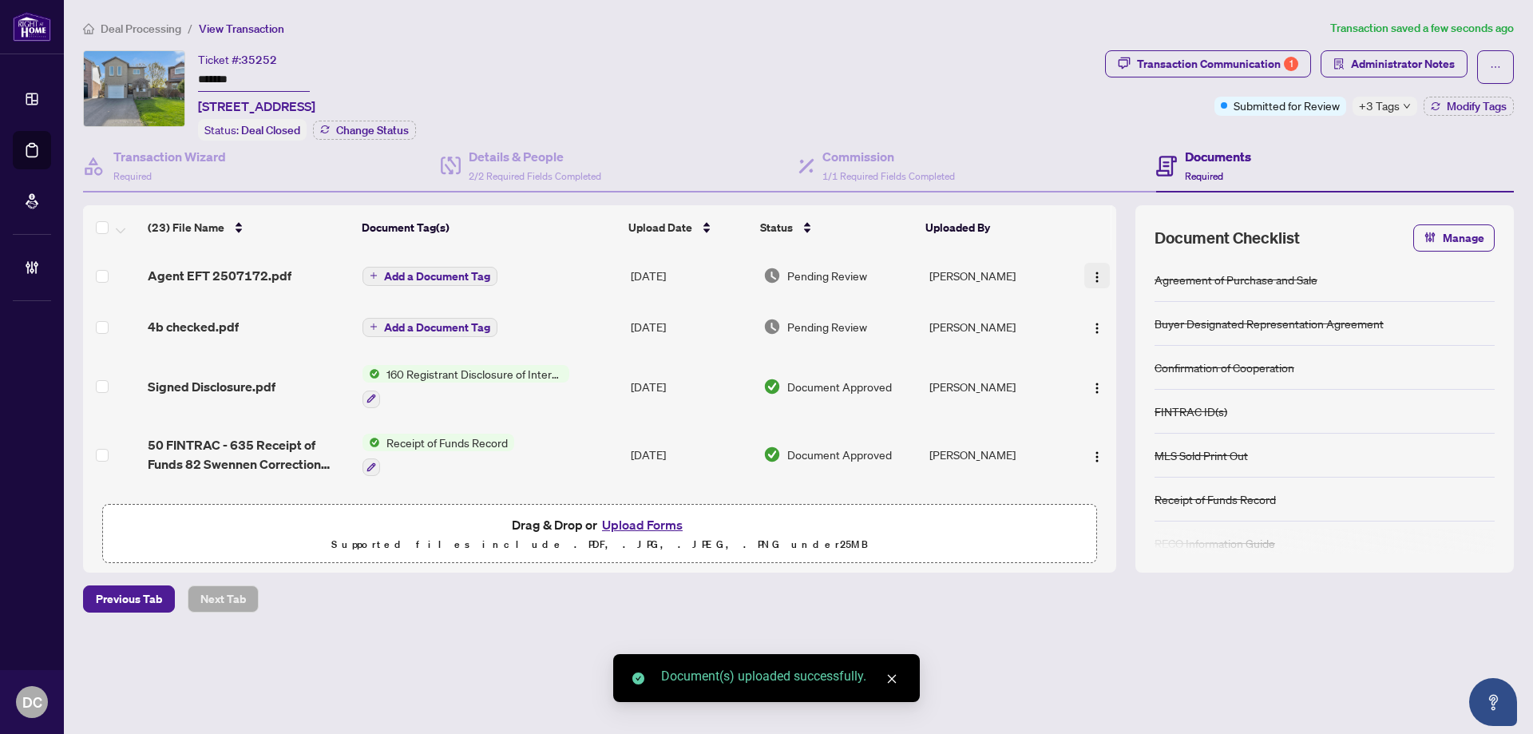
click at [1097, 271] on img "button" at bounding box center [1097, 277] width 13 height 13
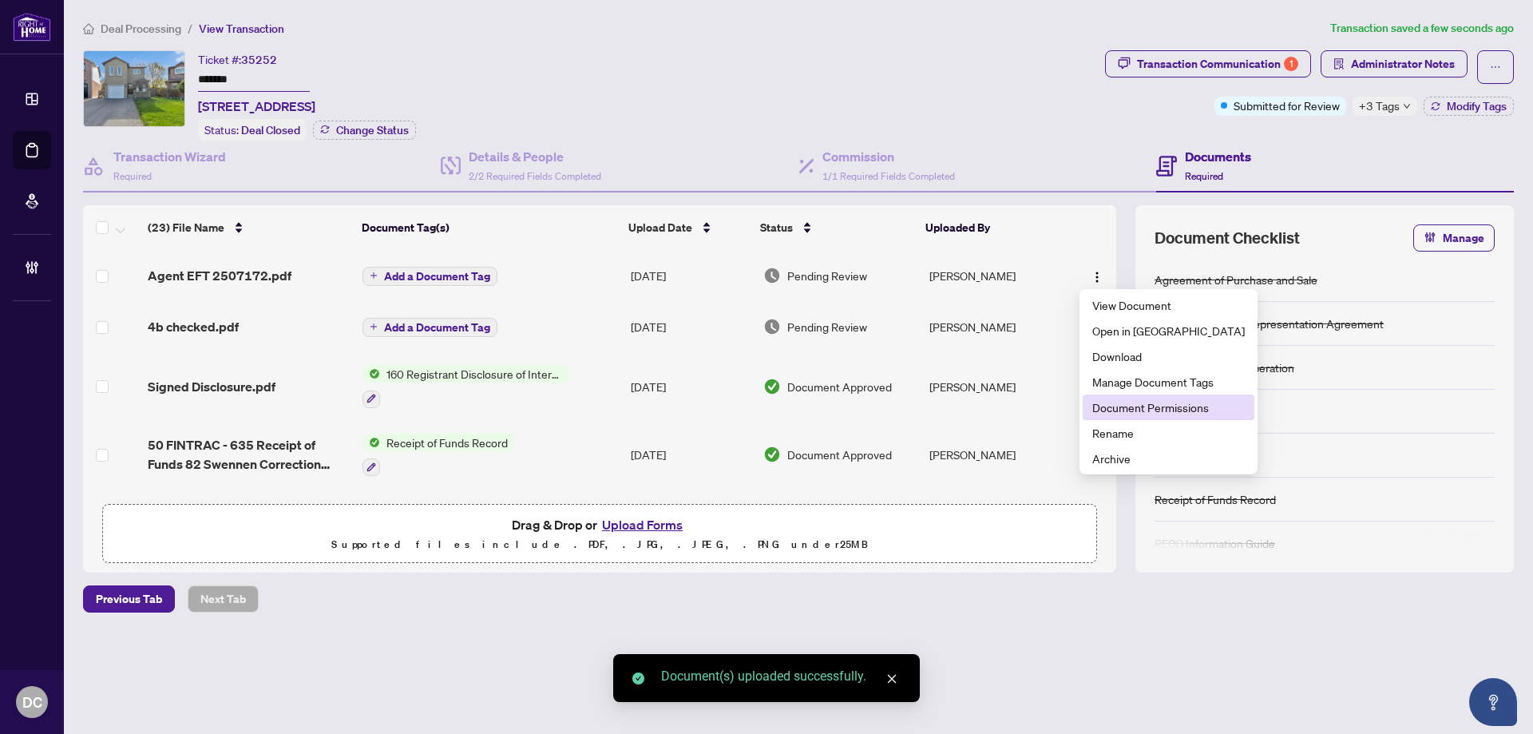
click at [1135, 401] on span "Document Permissions" at bounding box center [1168, 407] width 152 height 18
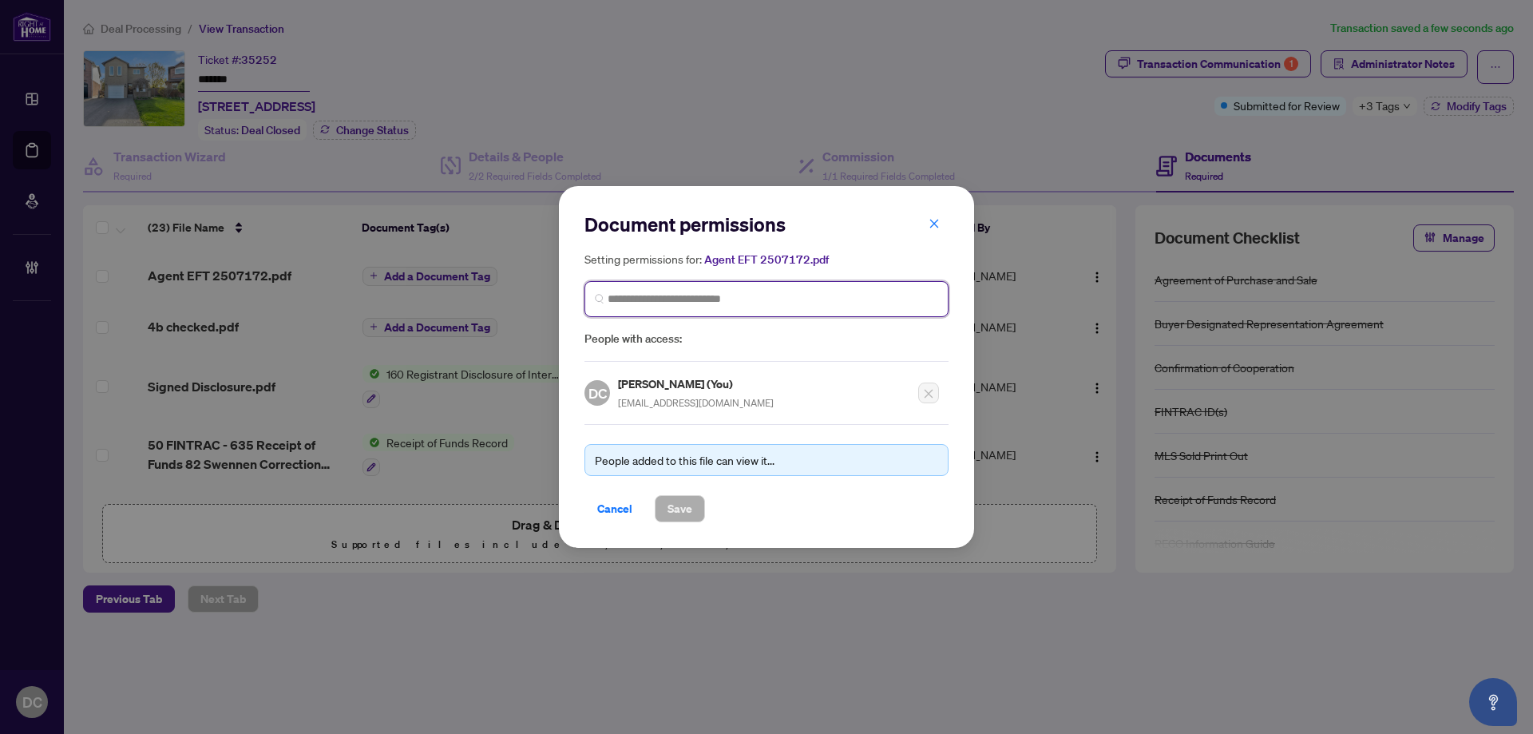
click at [763, 298] on input "search" at bounding box center [773, 299] width 331 height 17
type input "**********"
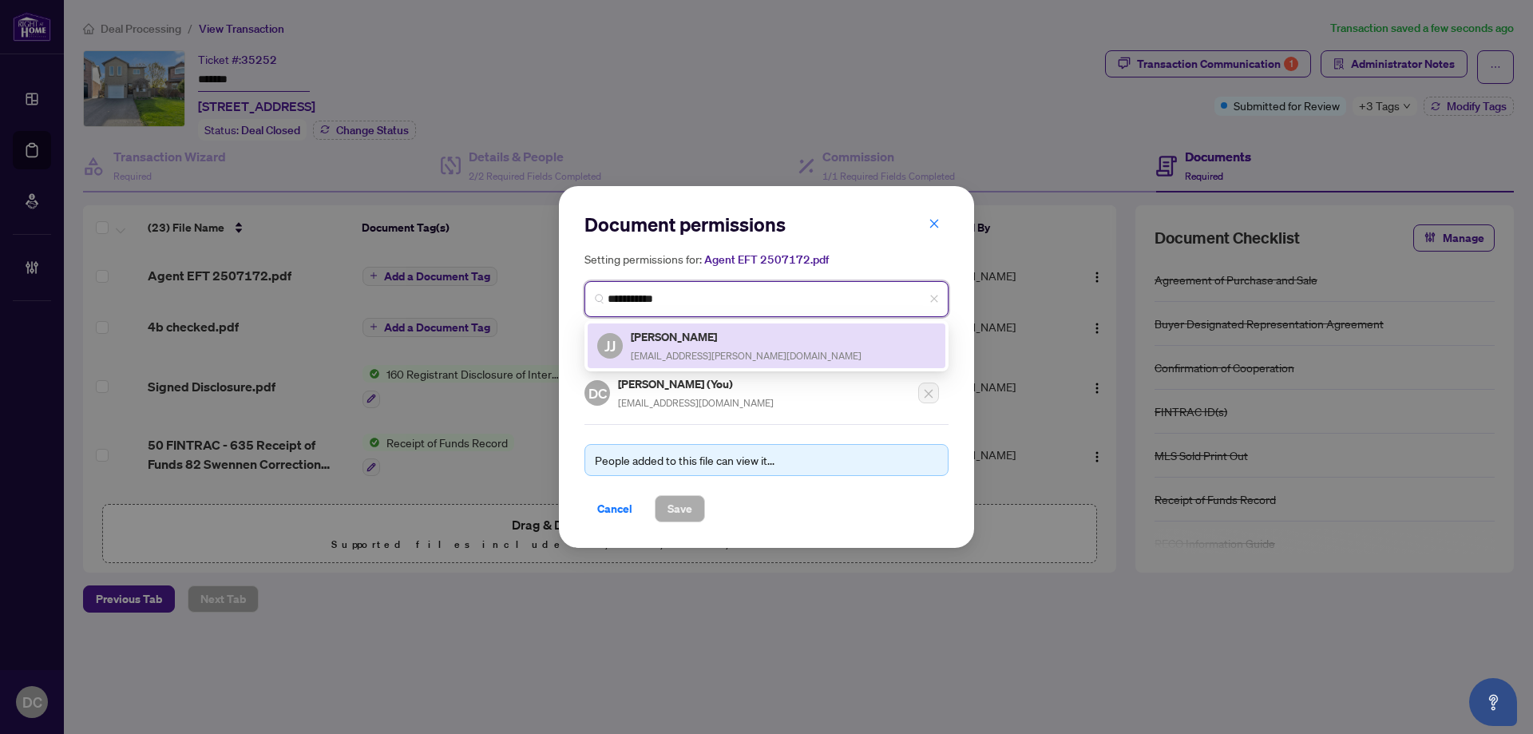
click at [724, 350] on div "[PERSON_NAME] [PERSON_NAME] [EMAIL_ADDRESS][PERSON_NAME][DOMAIN_NAME]" at bounding box center [766, 345] width 339 height 37
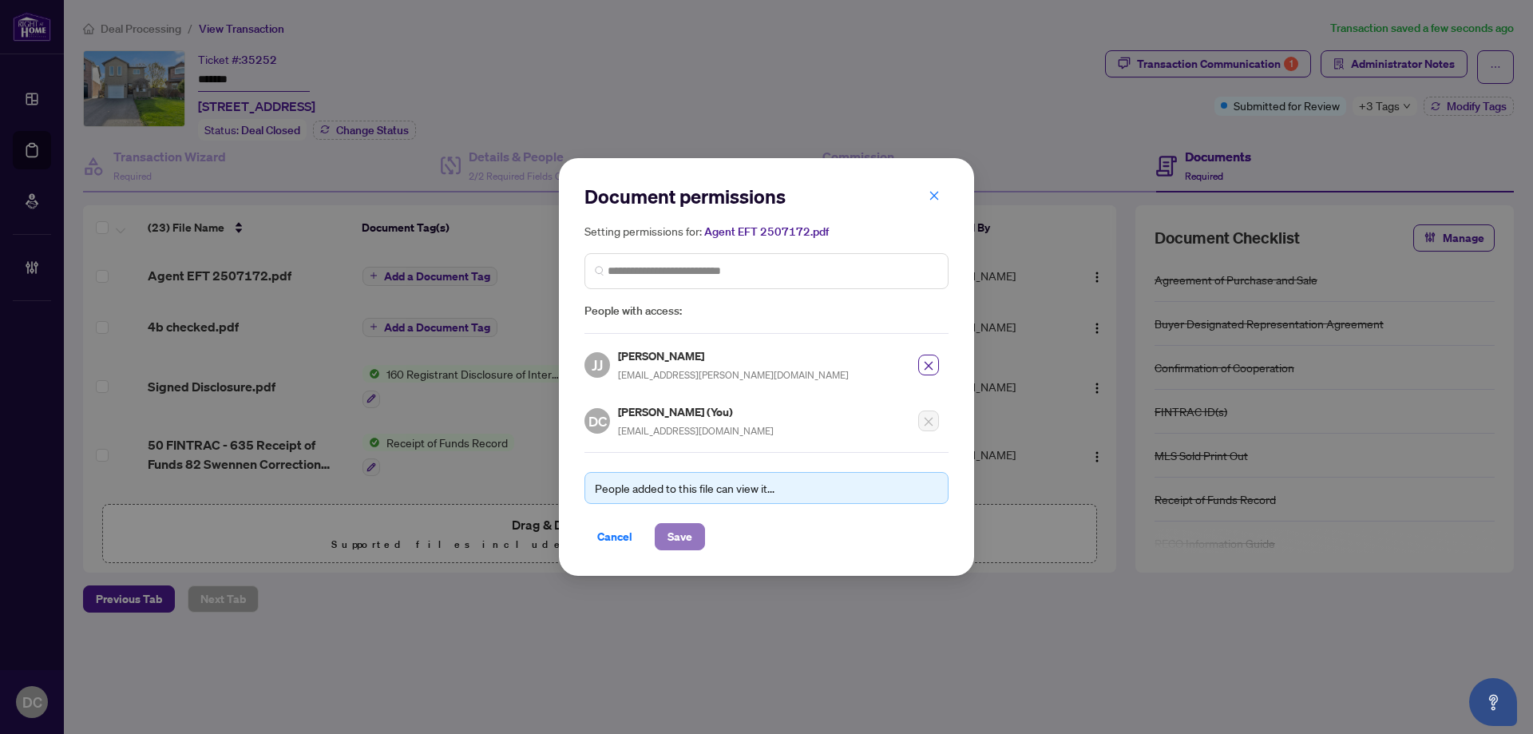
click at [683, 534] on span "Save" at bounding box center [679, 537] width 25 height 26
click at [436, 275] on div "Document permissions Setting permissions for: Agent EFT 2507172.pdf 3217 [PERSO…" at bounding box center [766, 367] width 1533 height 734
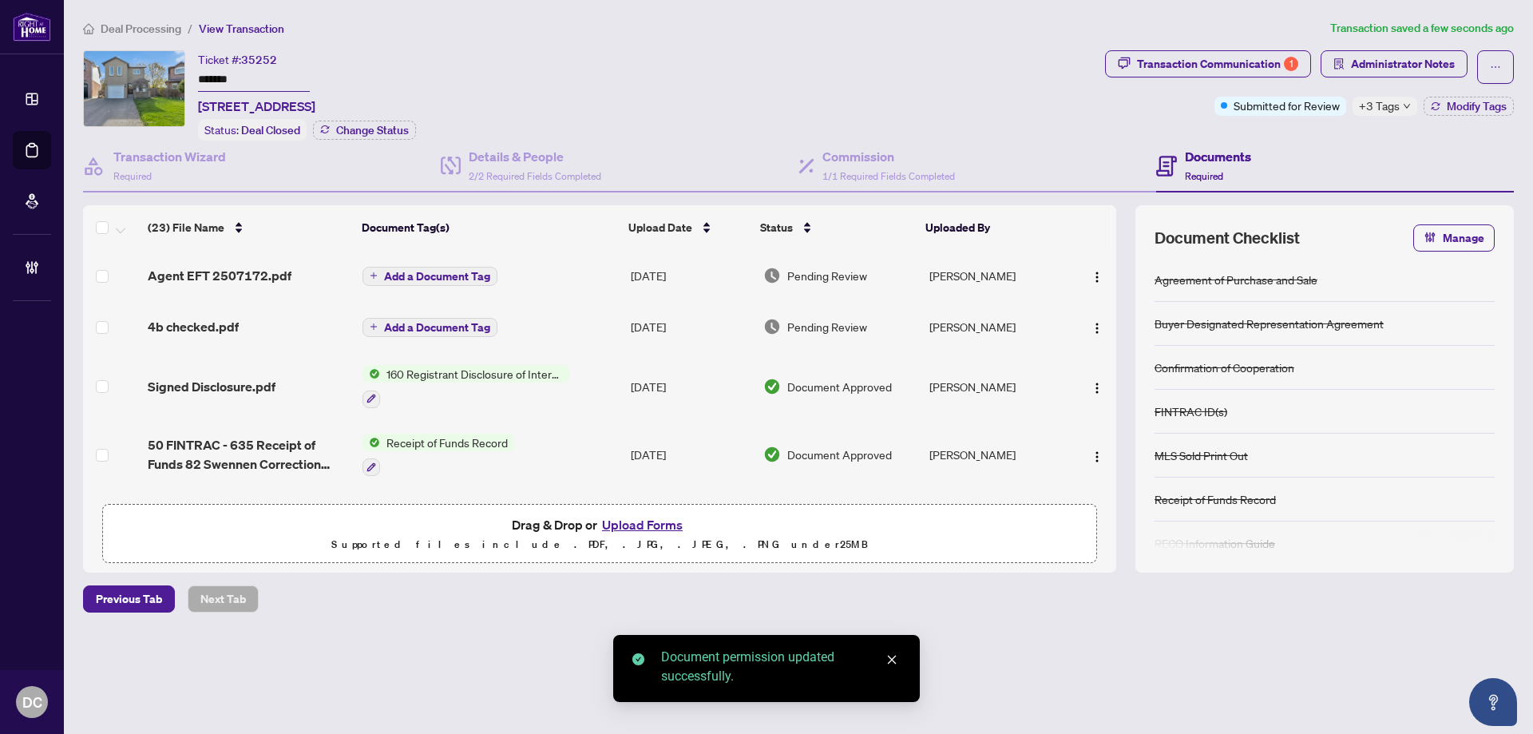
click at [451, 275] on span "Add a Document Tag" at bounding box center [437, 276] width 106 height 11
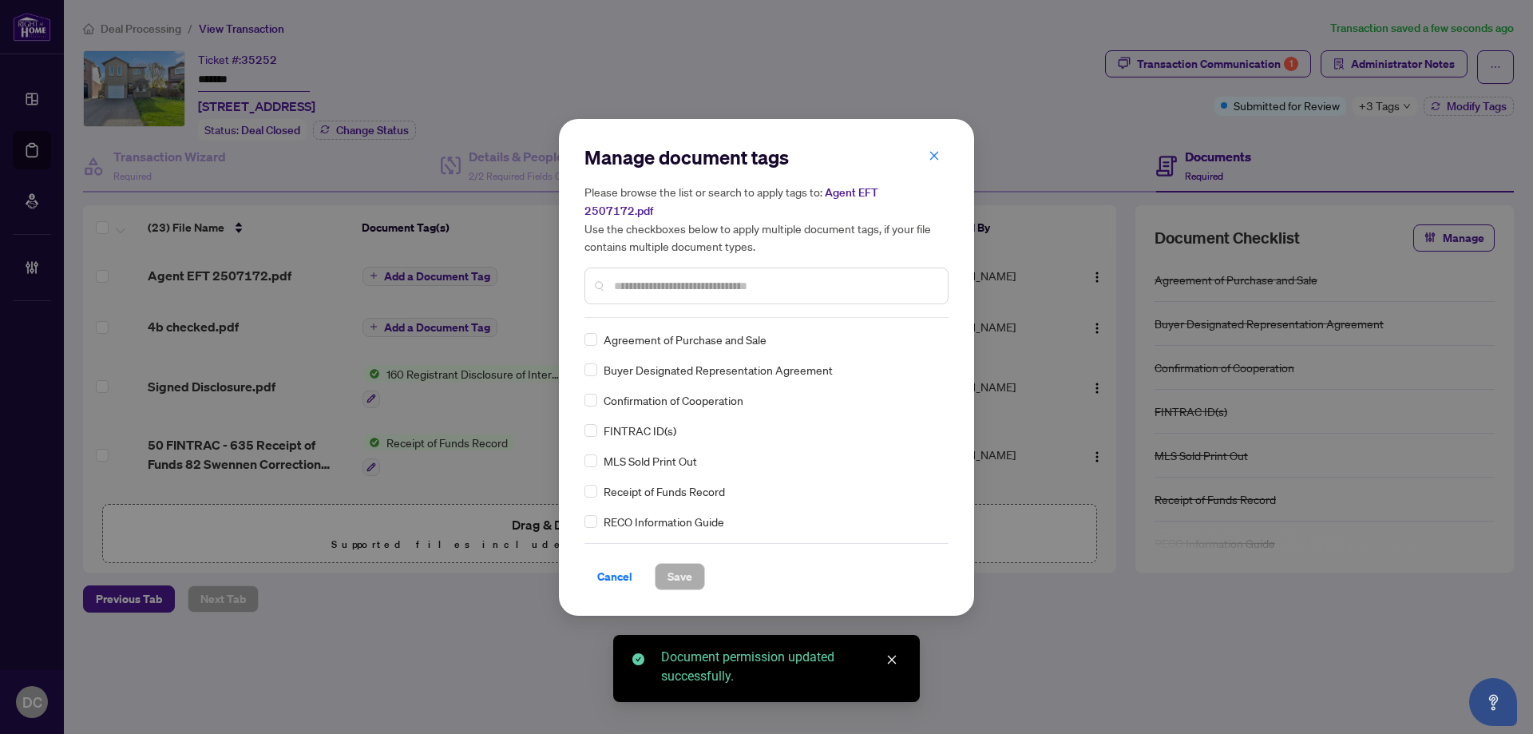
click at [752, 282] on input "text" at bounding box center [774, 286] width 321 height 18
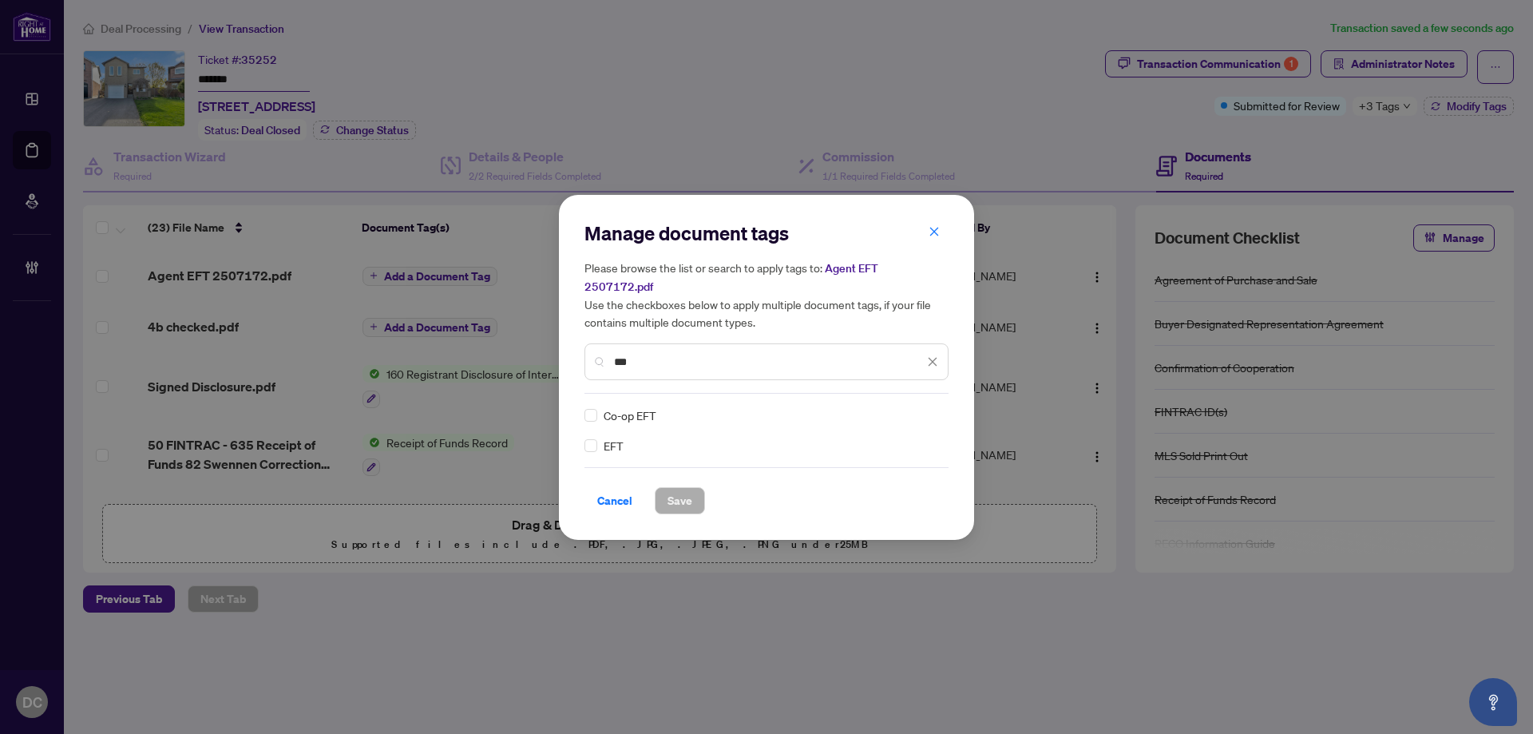
type input "***"
click at [913, 407] on img at bounding box center [916, 415] width 16 height 16
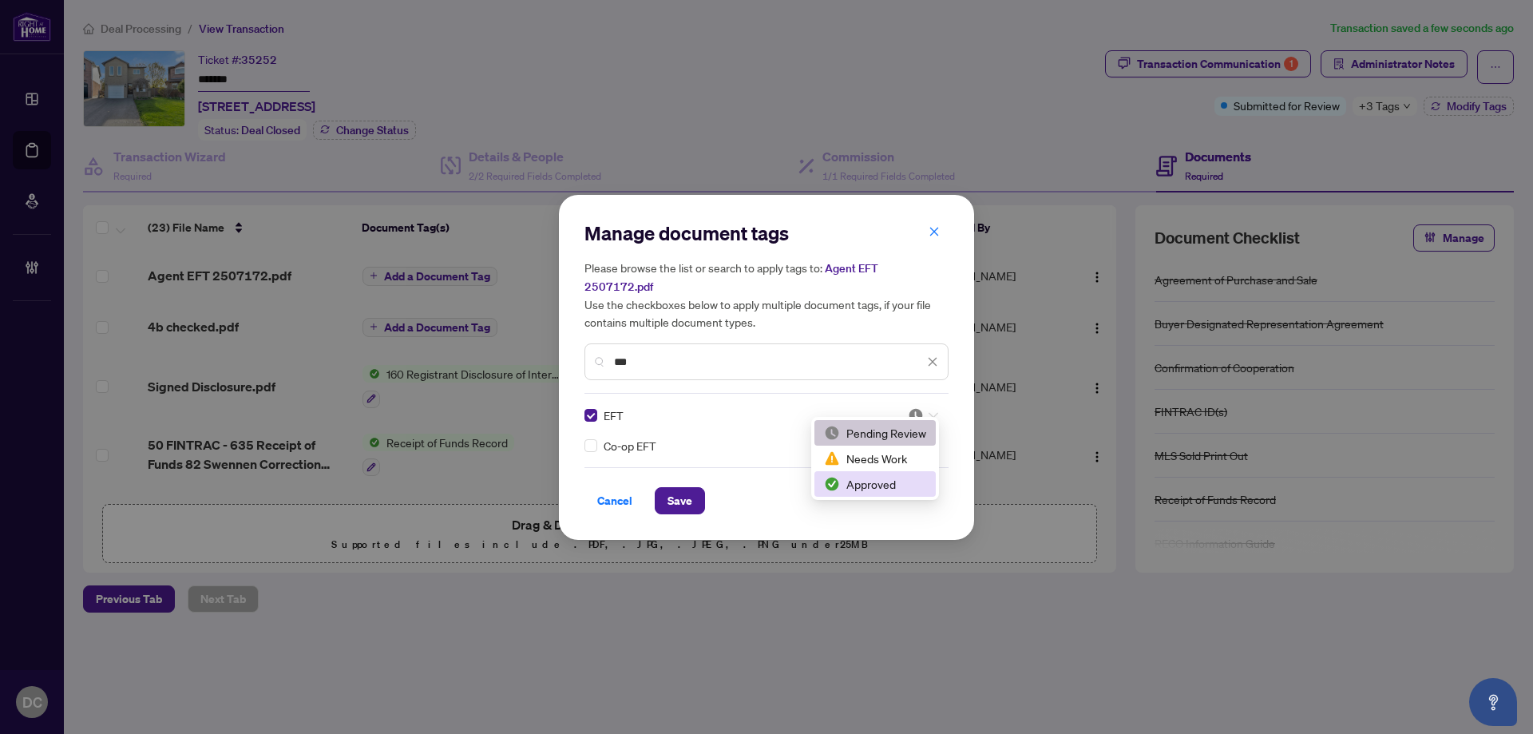
click at [865, 480] on div "Approved" at bounding box center [875, 484] width 102 height 18
click at [692, 487] on button "Save" at bounding box center [680, 500] width 50 height 27
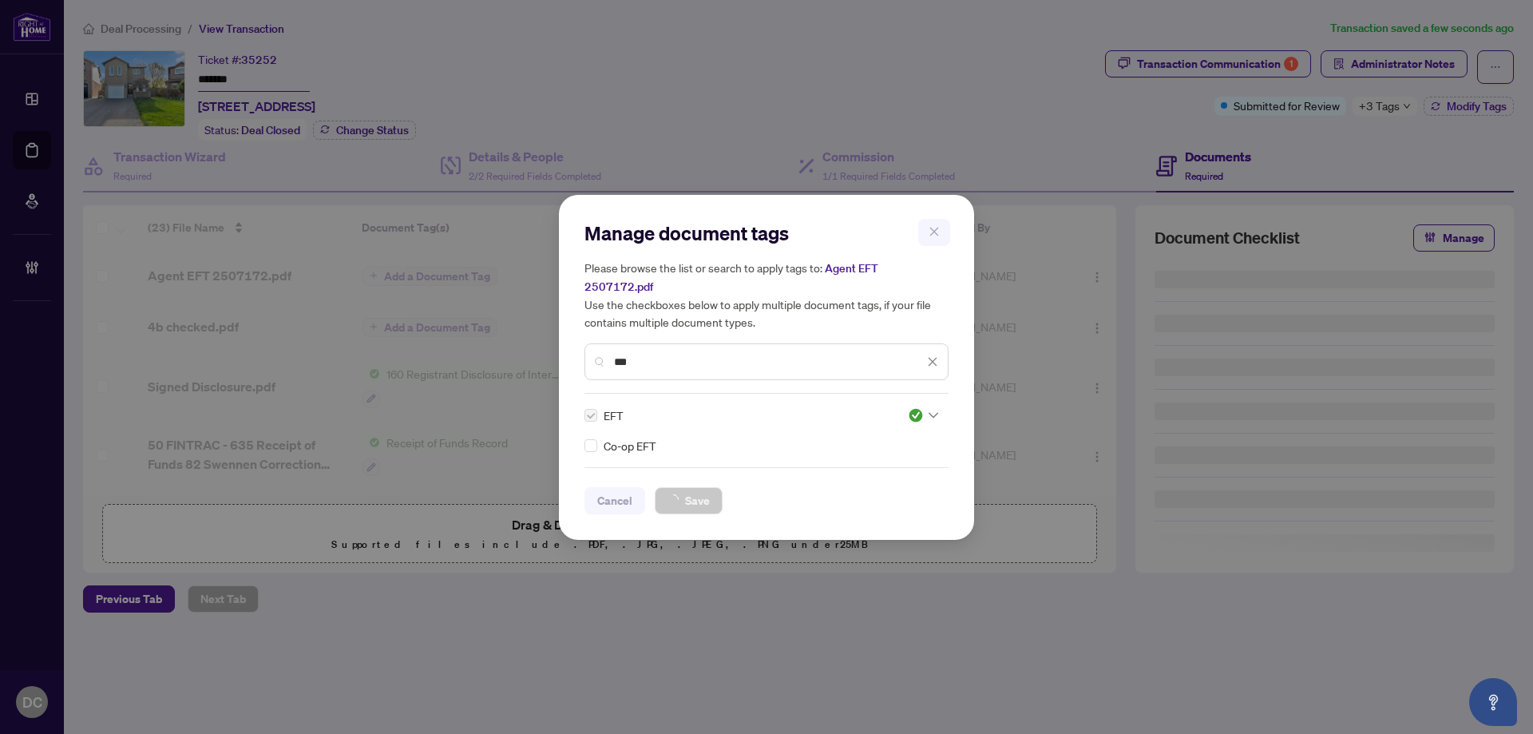
click at [1390, 107] on div "Manage document tags Please browse the list or search to apply tags to: Agent E…" at bounding box center [766, 367] width 1533 height 734
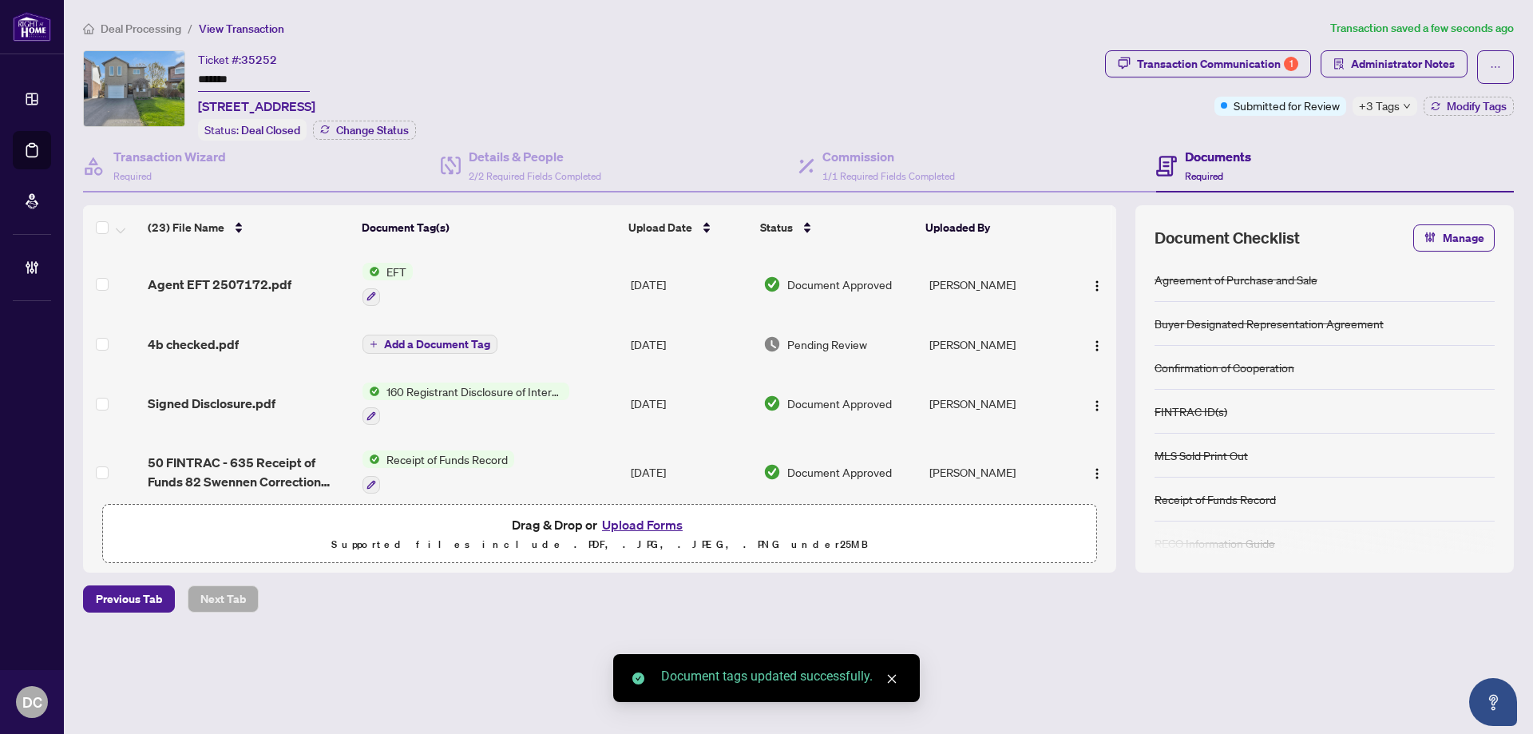
click at [1390, 107] on span "+3 Tags" at bounding box center [1379, 106] width 41 height 18
click at [1337, 130] on div "Transaction Communication 1 Administrator Notes Submitted for Review +3 Tags Mo…" at bounding box center [1309, 95] width 415 height 90
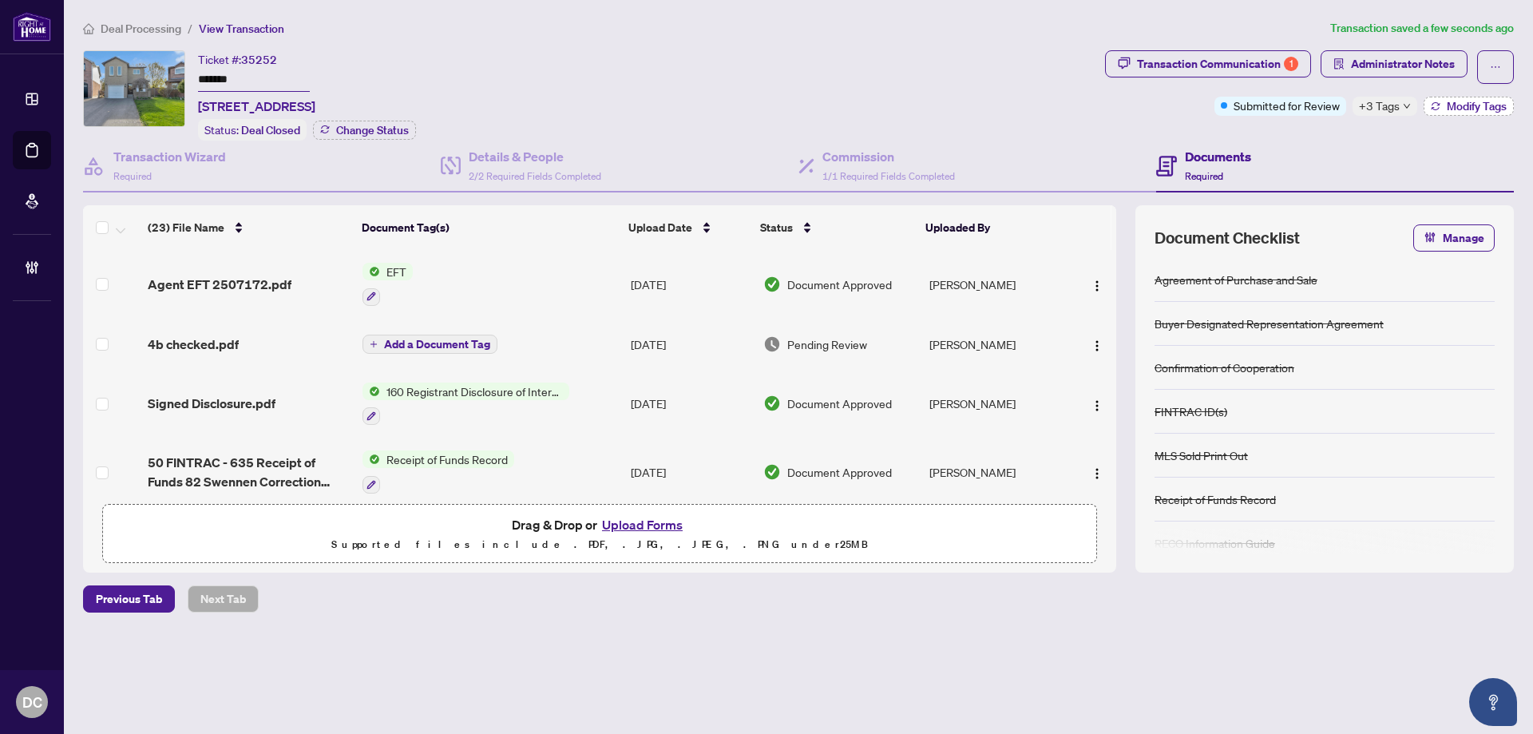
click at [1463, 113] on button "Modify Tags" at bounding box center [1469, 106] width 90 height 19
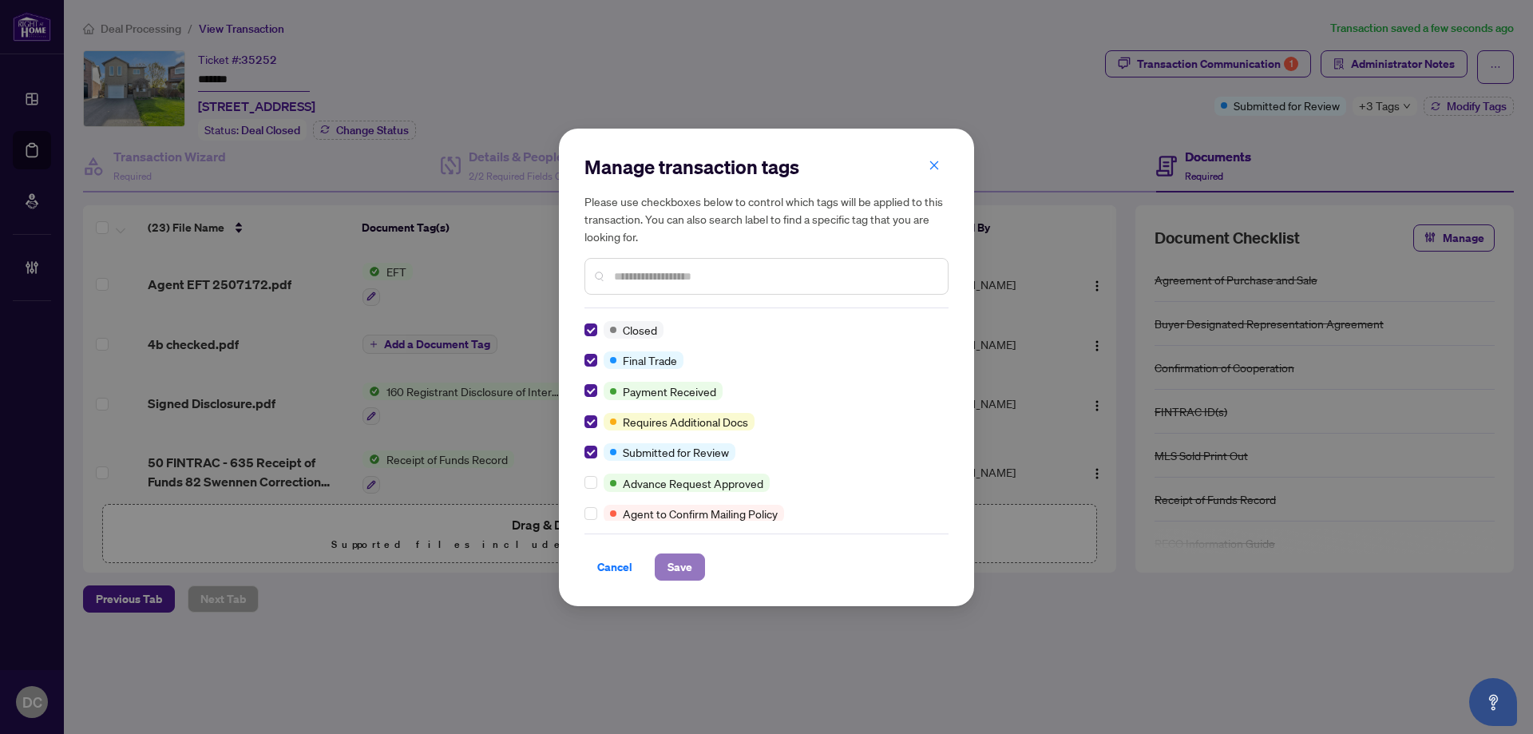
click at [678, 564] on span "Save" at bounding box center [679, 567] width 25 height 26
click at [1354, 60] on div "Manage transaction tags Please use checkboxes below to control which tags will …" at bounding box center [766, 367] width 1533 height 734
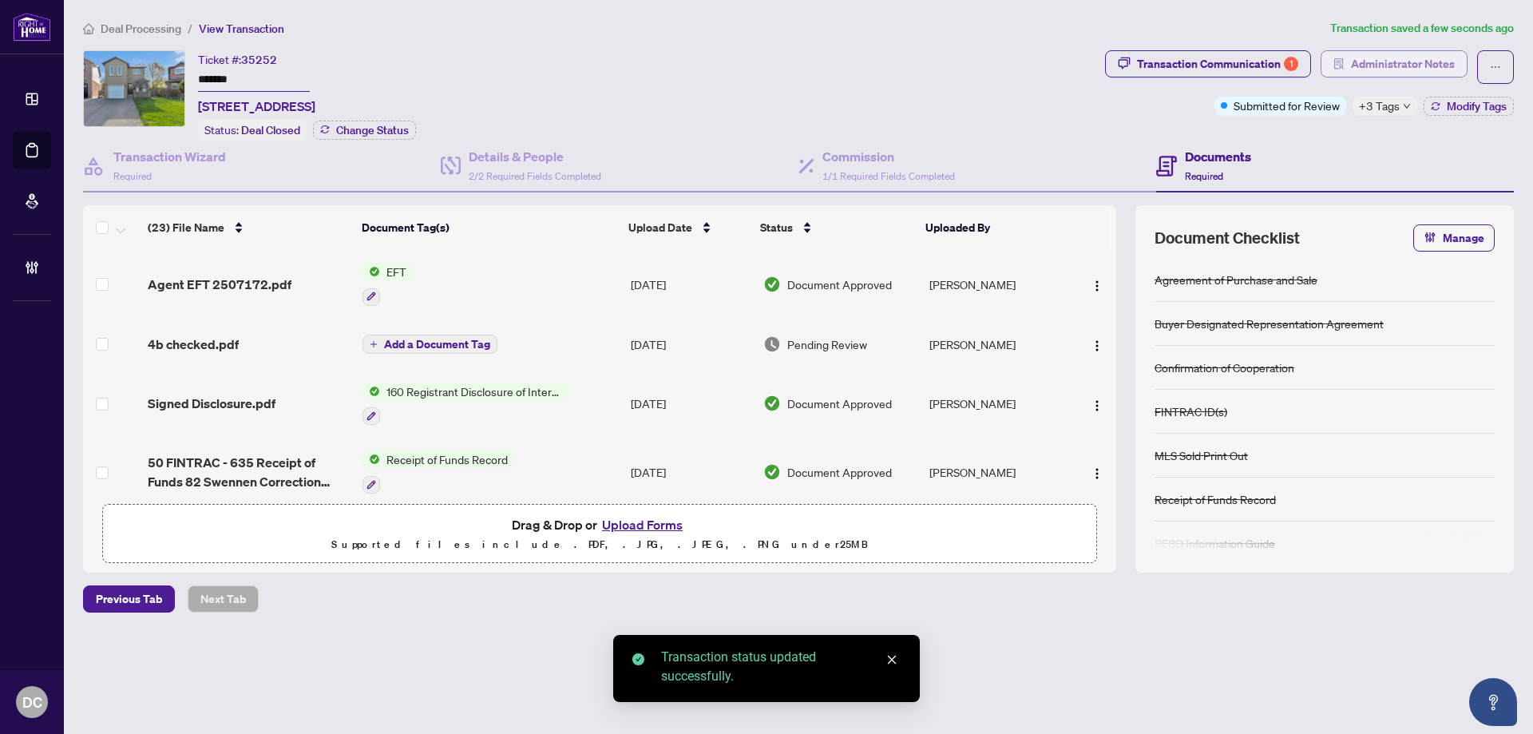
click at [1423, 63] on span "Administrator Notes" at bounding box center [1403, 64] width 104 height 26
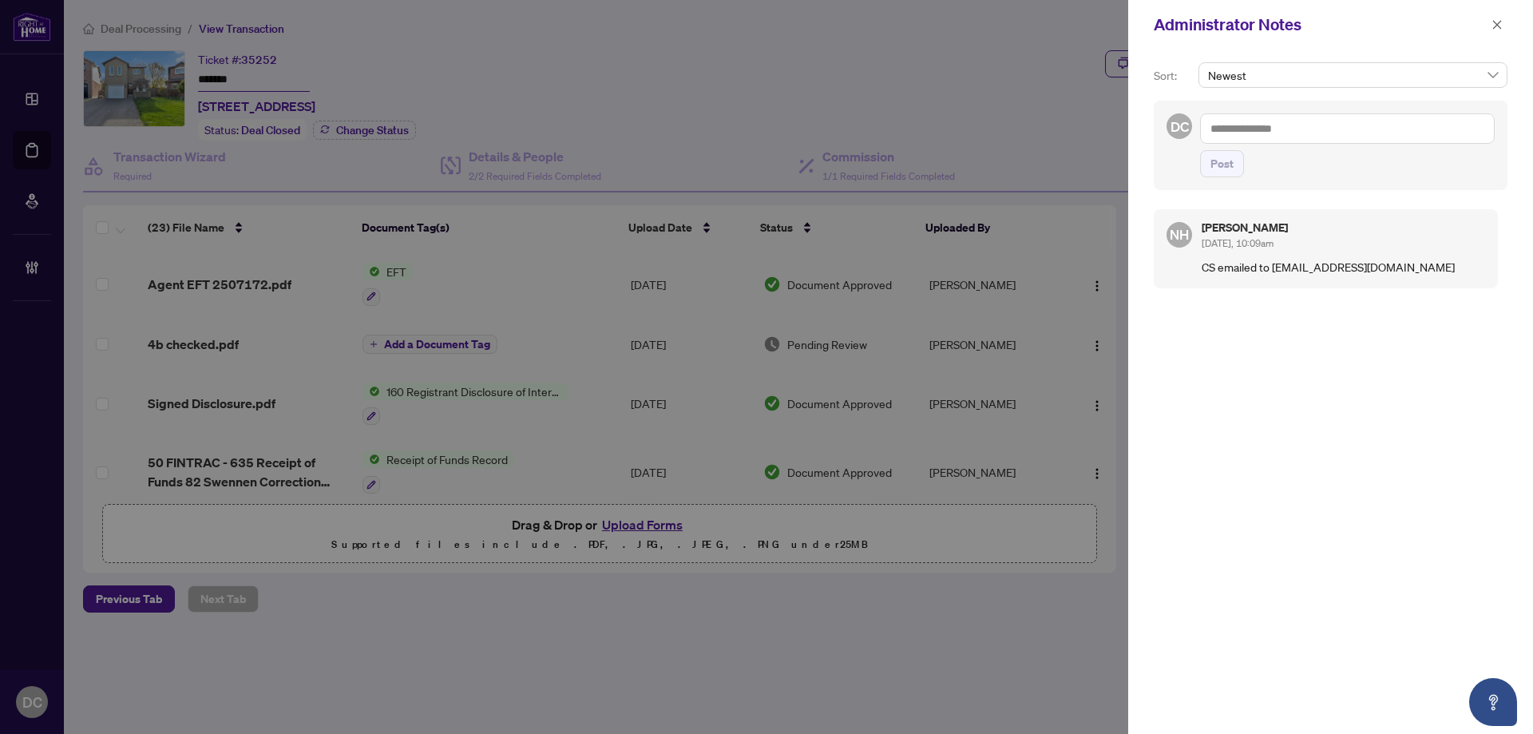
click at [1274, 141] on textarea at bounding box center [1347, 128] width 295 height 30
paste textarea "**********"
type textarea "**********"
click at [1214, 168] on span "Post" at bounding box center [1221, 164] width 23 height 26
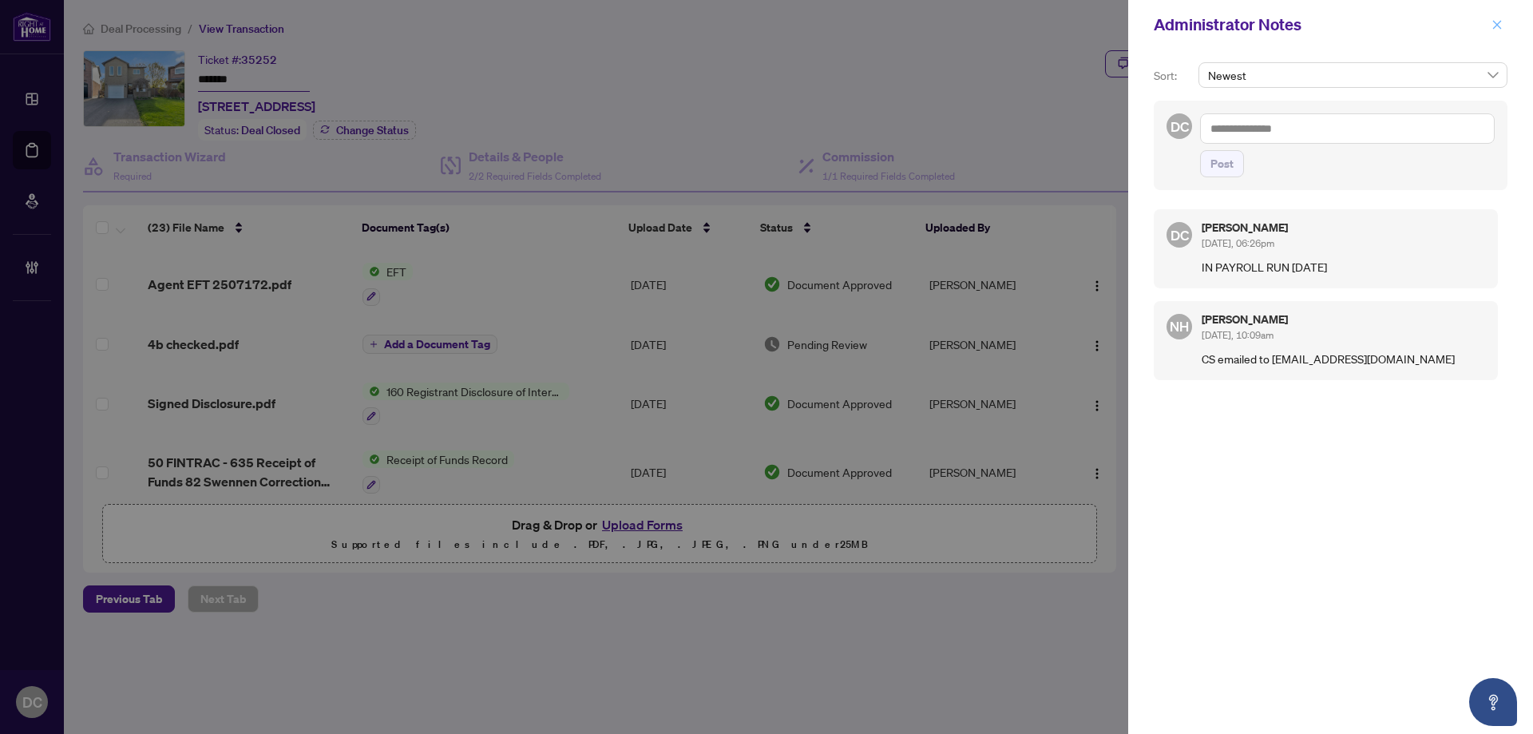
click at [1489, 25] on button "button" at bounding box center [1497, 24] width 21 height 19
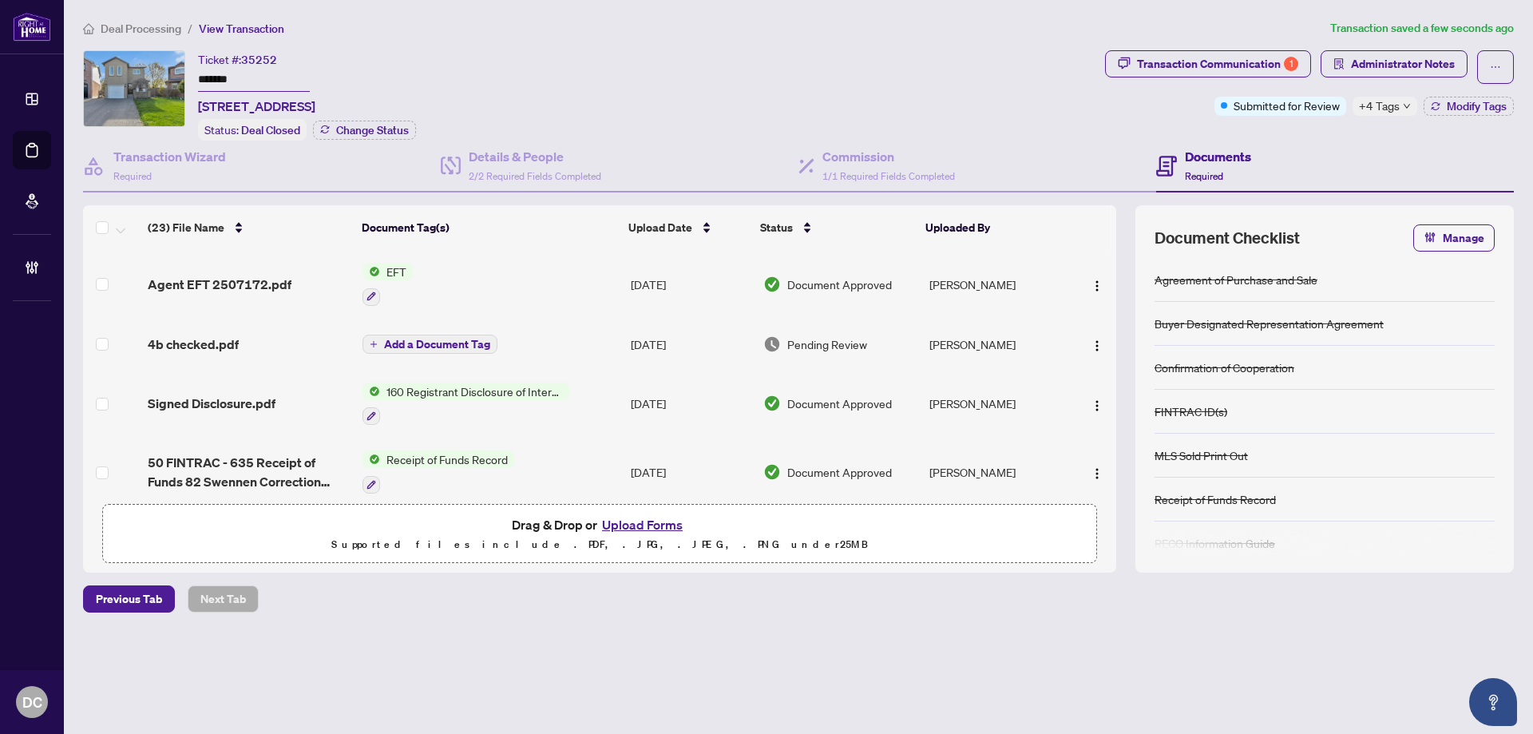
click at [153, 31] on span "Deal Processing" at bounding box center [141, 29] width 81 height 14
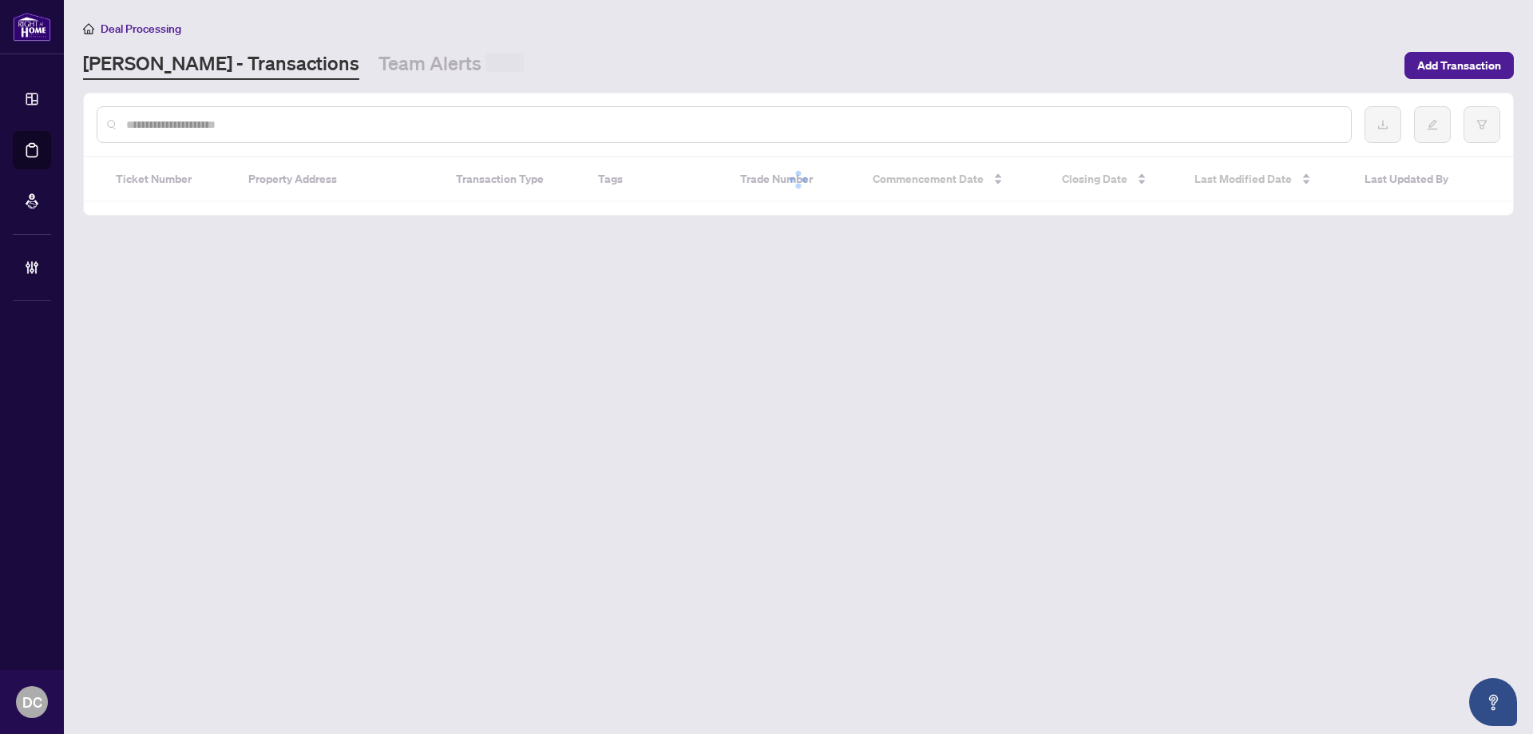
click at [138, 140] on div at bounding box center [724, 124] width 1255 height 37
click at [155, 129] on input "text" at bounding box center [732, 125] width 1212 height 18
paste input "*******"
type input "*******"
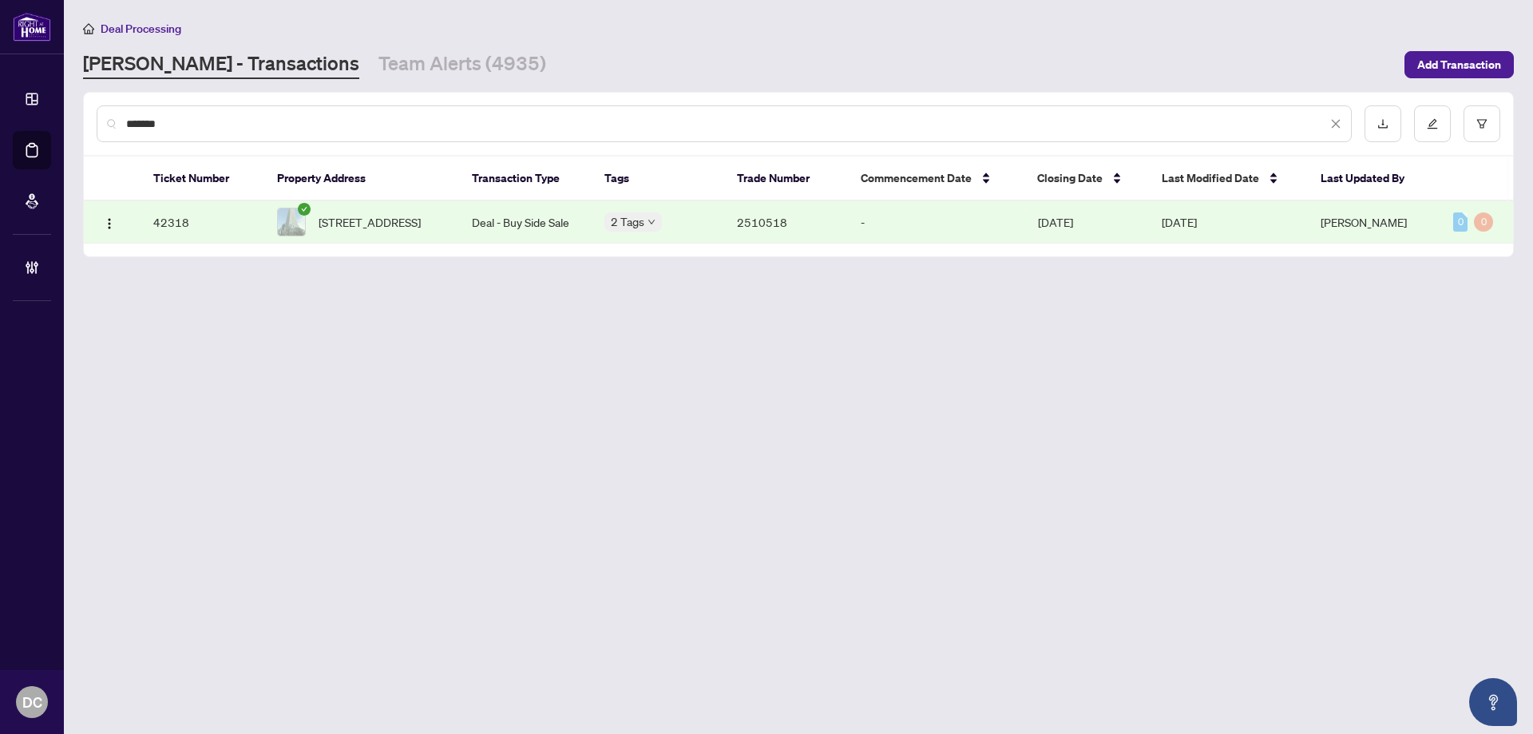
drag, startPoint x: 337, startPoint y: 215, endPoint x: 26, endPoint y: 221, distance: 310.6
click at [337, 215] on span "[STREET_ADDRESS]" at bounding box center [370, 222] width 102 height 18
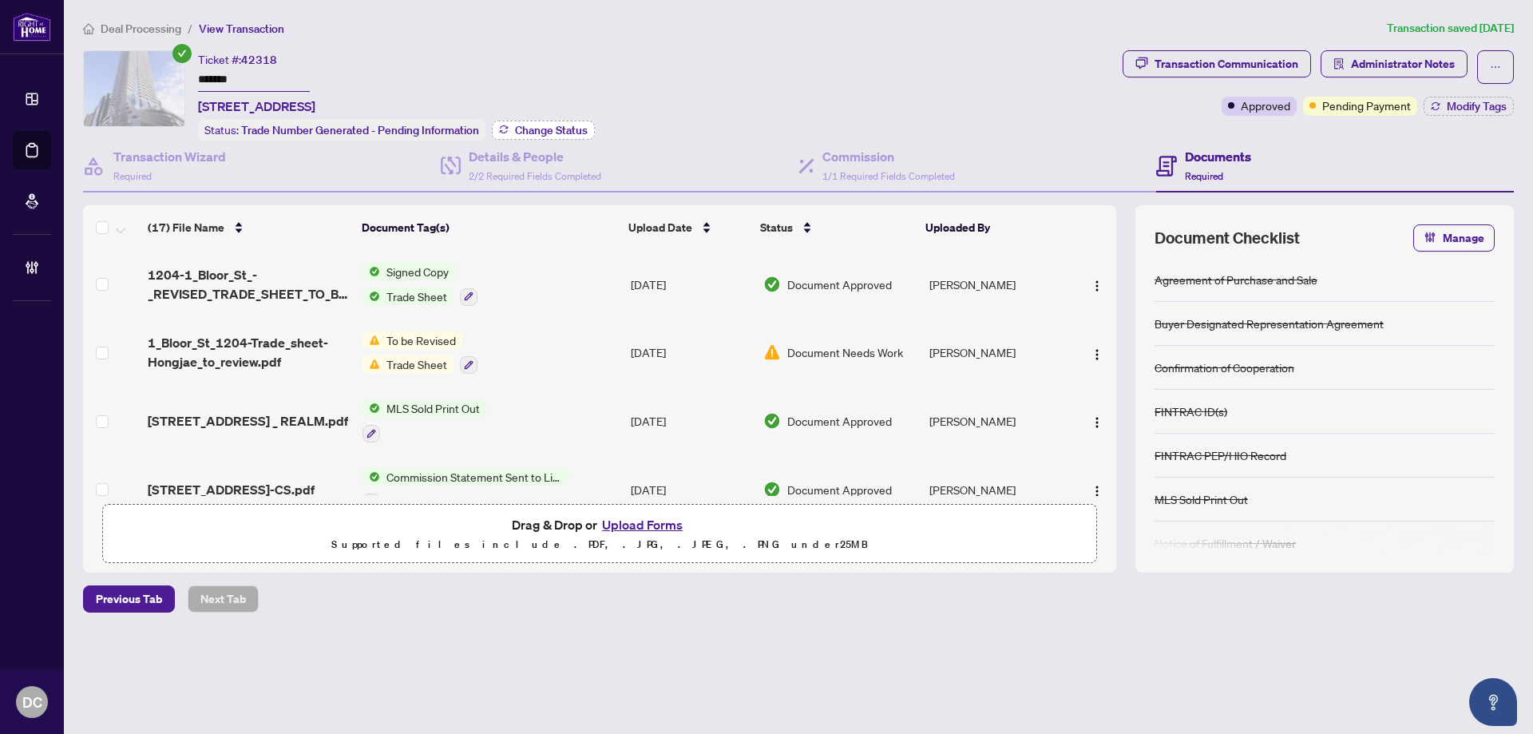
click at [570, 125] on span "Change Status" at bounding box center [551, 130] width 73 height 11
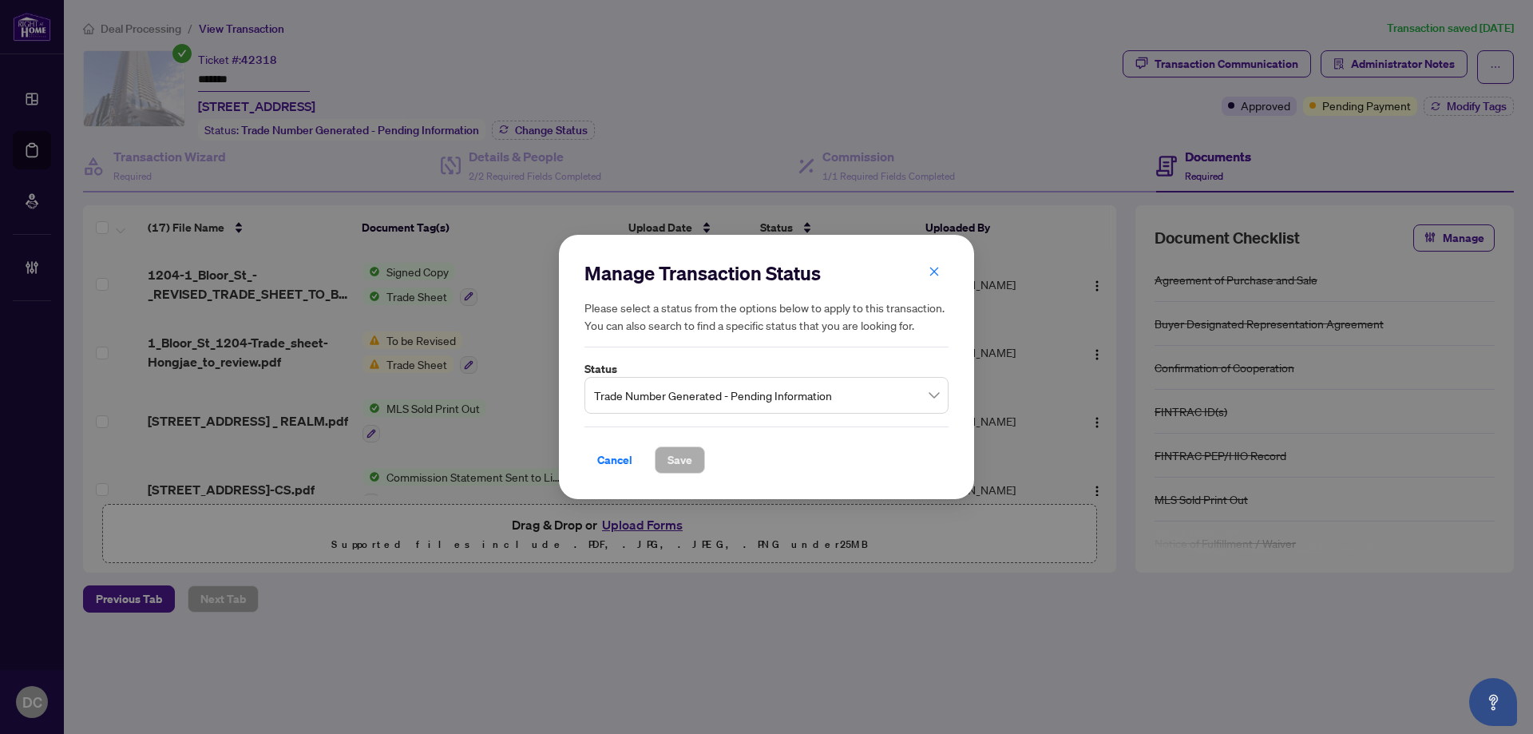
click at [722, 389] on span "Trade Number Generated - Pending Information" at bounding box center [766, 395] width 345 height 30
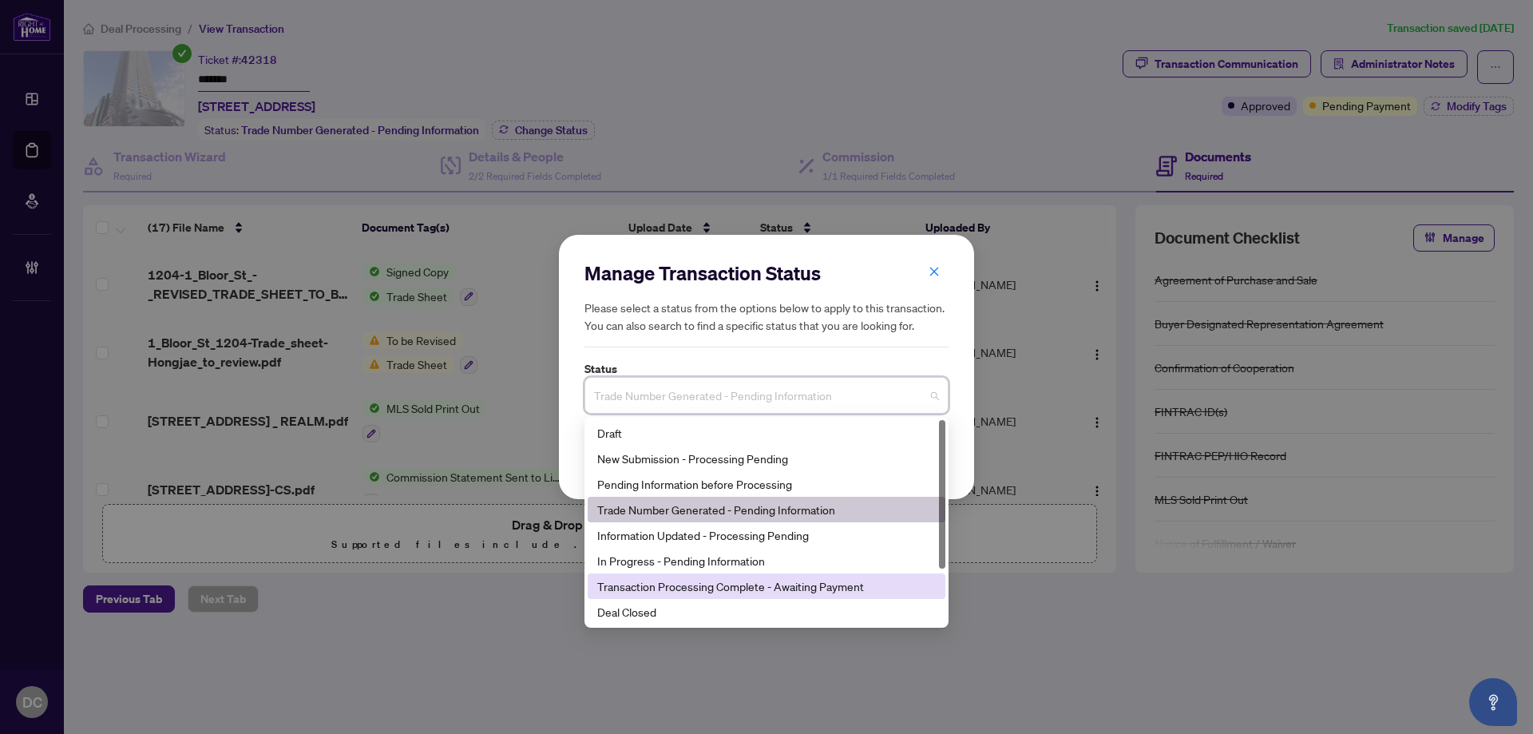
click at [636, 612] on div "Deal Closed" at bounding box center [766, 612] width 339 height 18
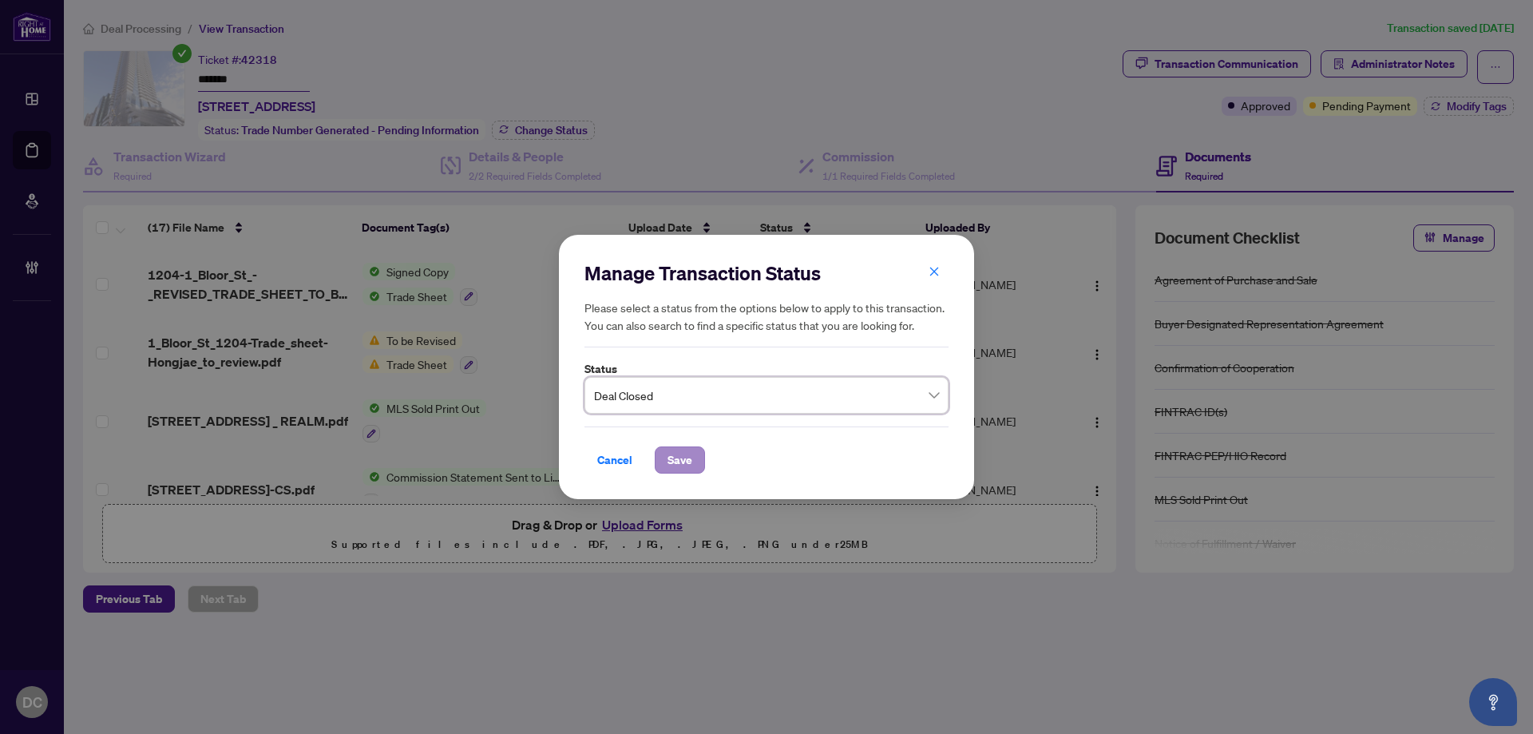
drag, startPoint x: 671, startPoint y: 445, endPoint x: 675, endPoint y: 456, distance: 11.9
click at [672, 449] on div "Cancel Save" at bounding box center [766, 449] width 364 height 47
click at [675, 456] on span "Save" at bounding box center [679, 460] width 25 height 26
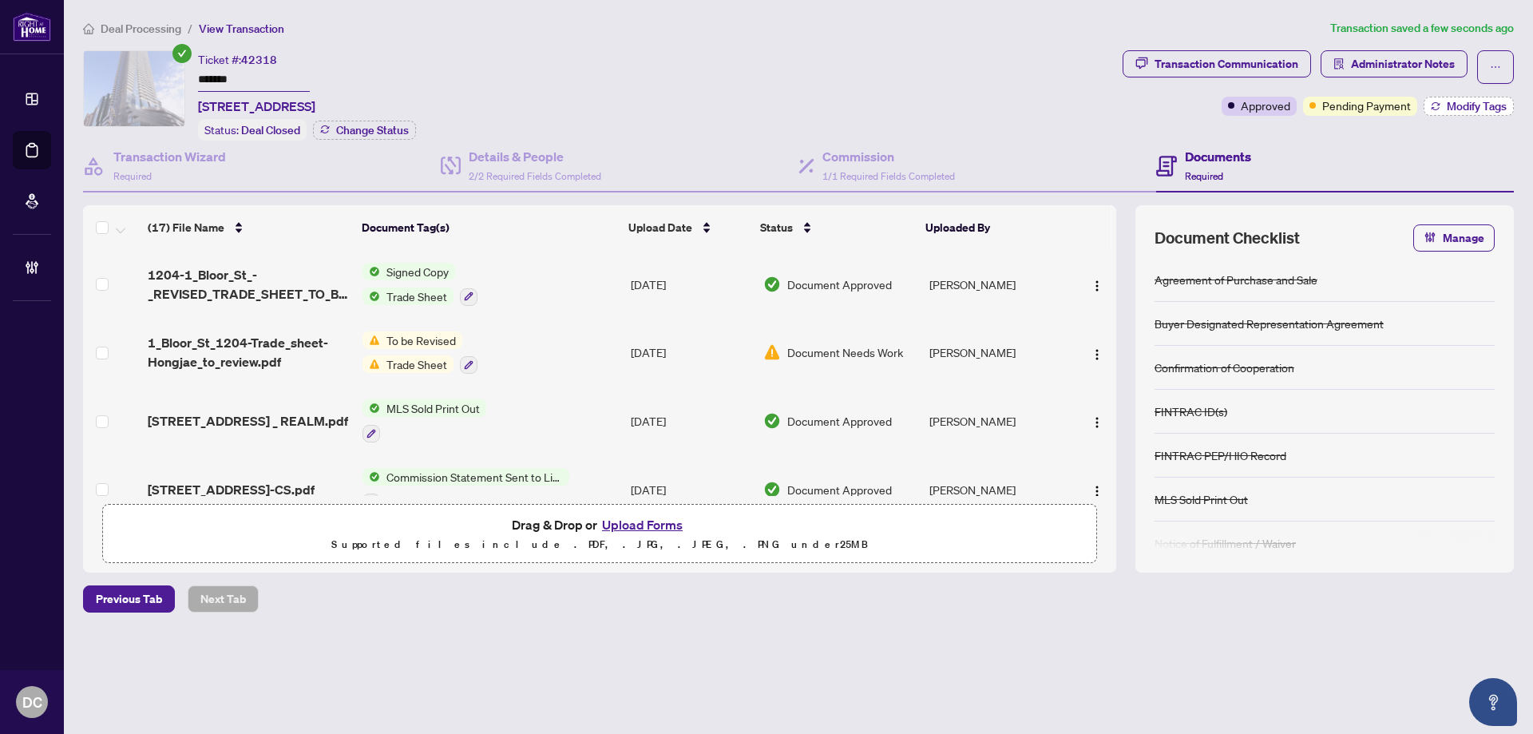
click at [1440, 110] on button "Modify Tags" at bounding box center [1469, 106] width 90 height 19
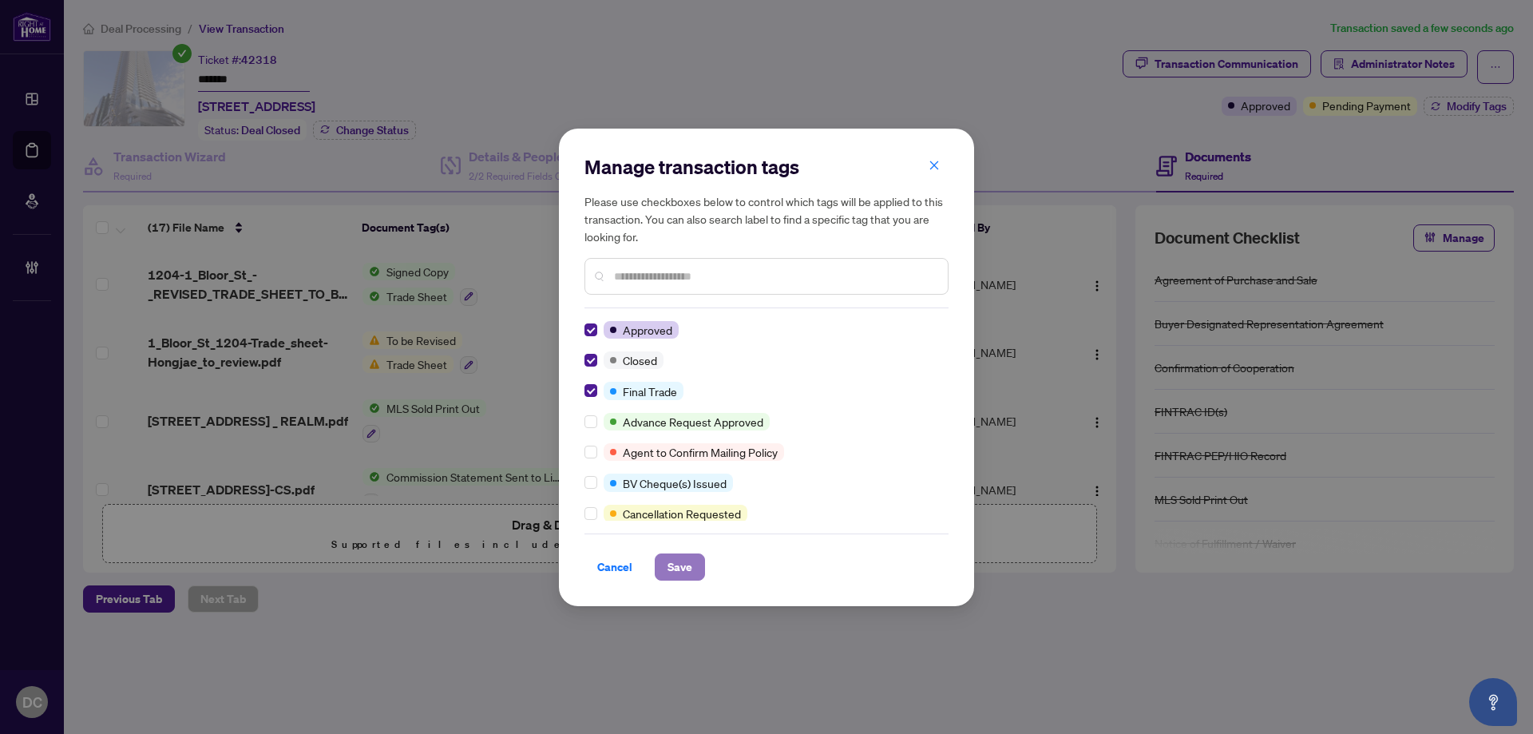
click at [670, 557] on span "Save" at bounding box center [679, 567] width 25 height 26
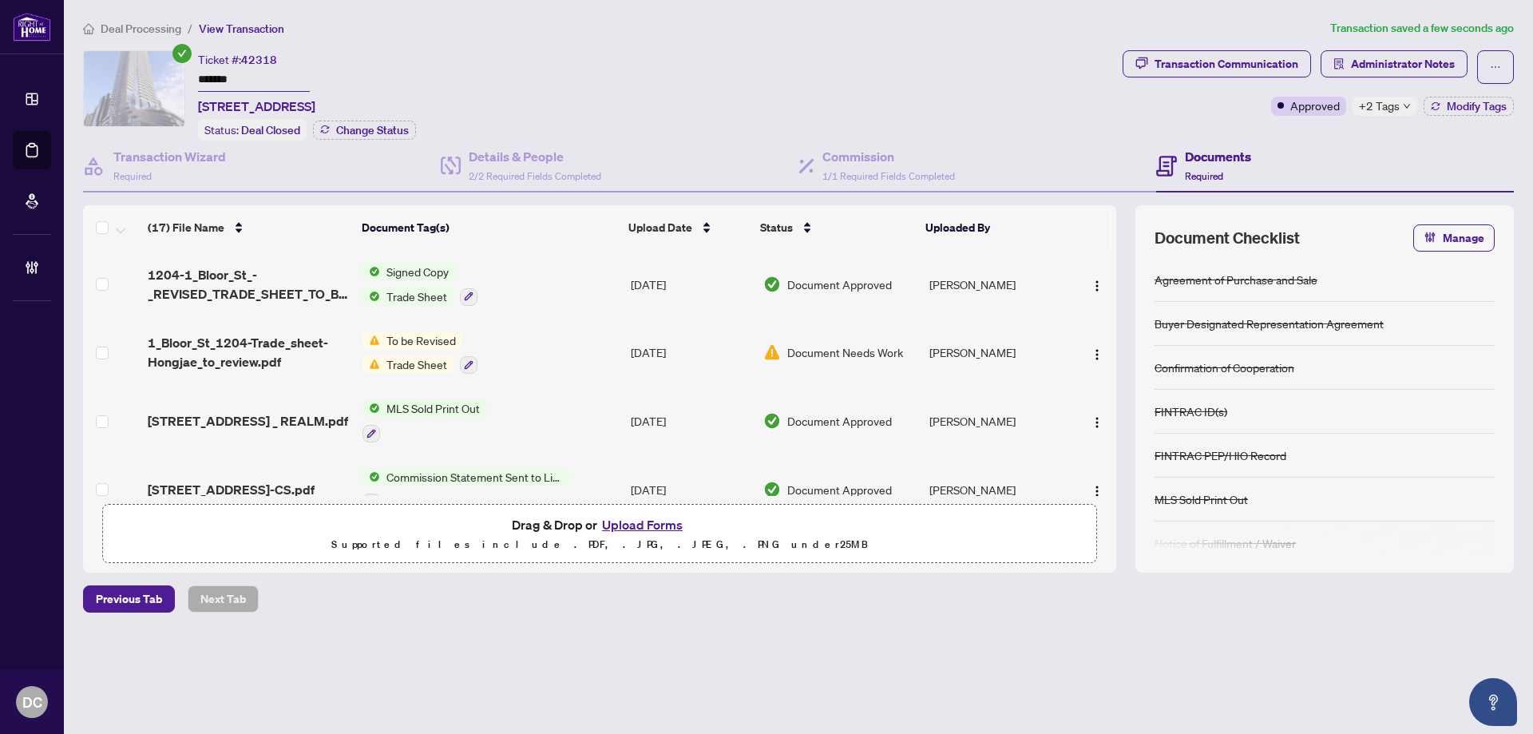
click at [1389, 110] on span "+2 Tags" at bounding box center [1379, 106] width 41 height 18
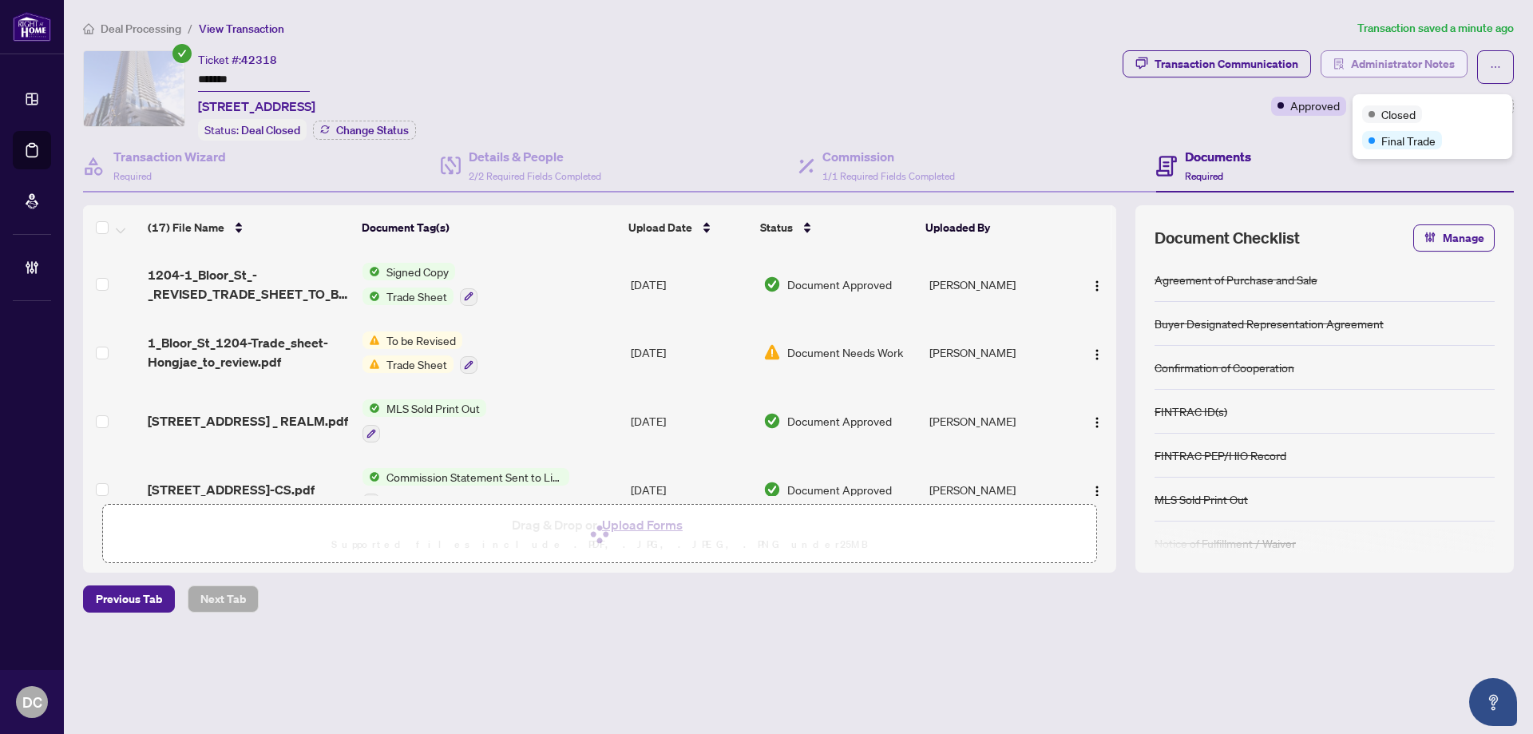
click at [1451, 62] on span "Administrator Notes" at bounding box center [1403, 64] width 104 height 26
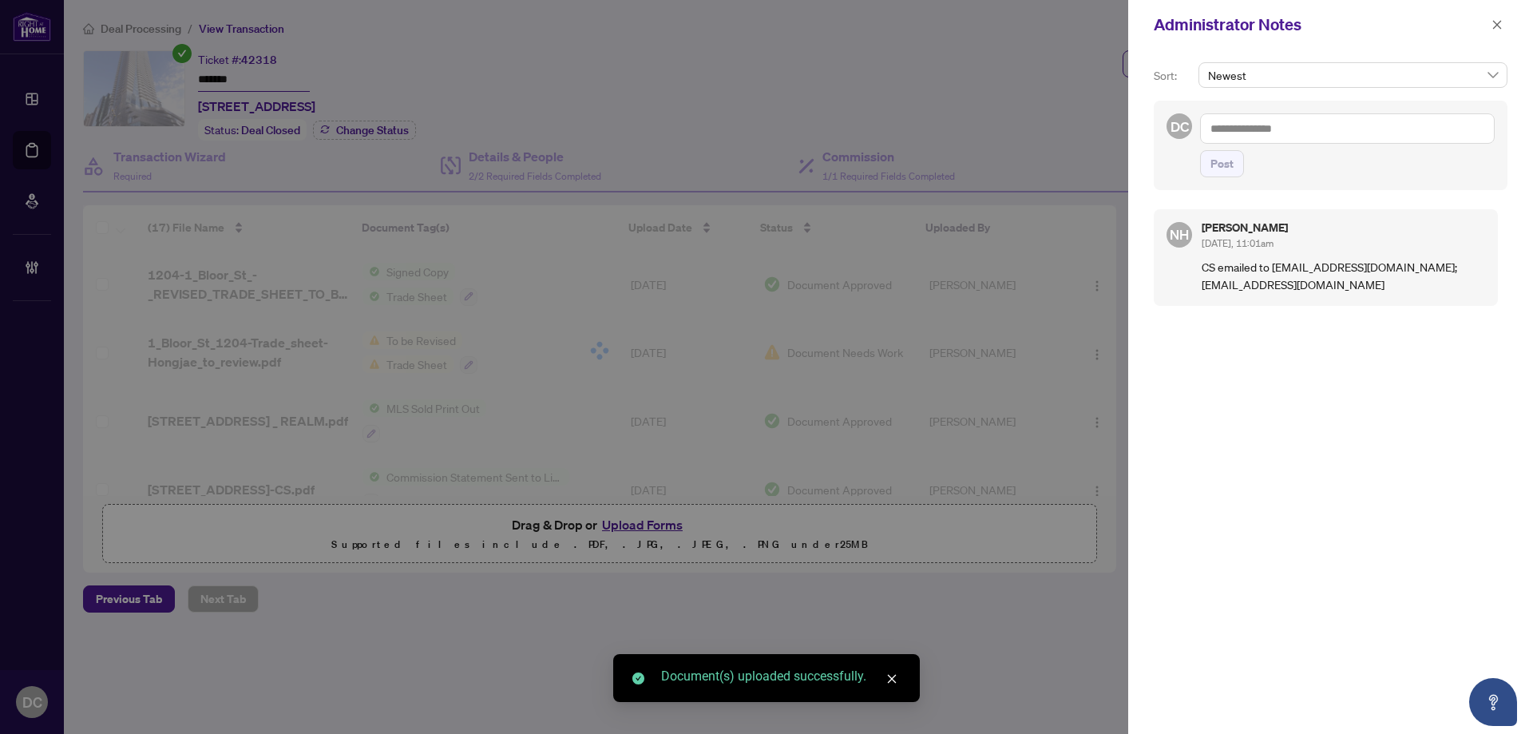
click at [1451, 132] on textarea at bounding box center [1347, 128] width 295 height 30
paste textarea "**********"
type textarea "**********"
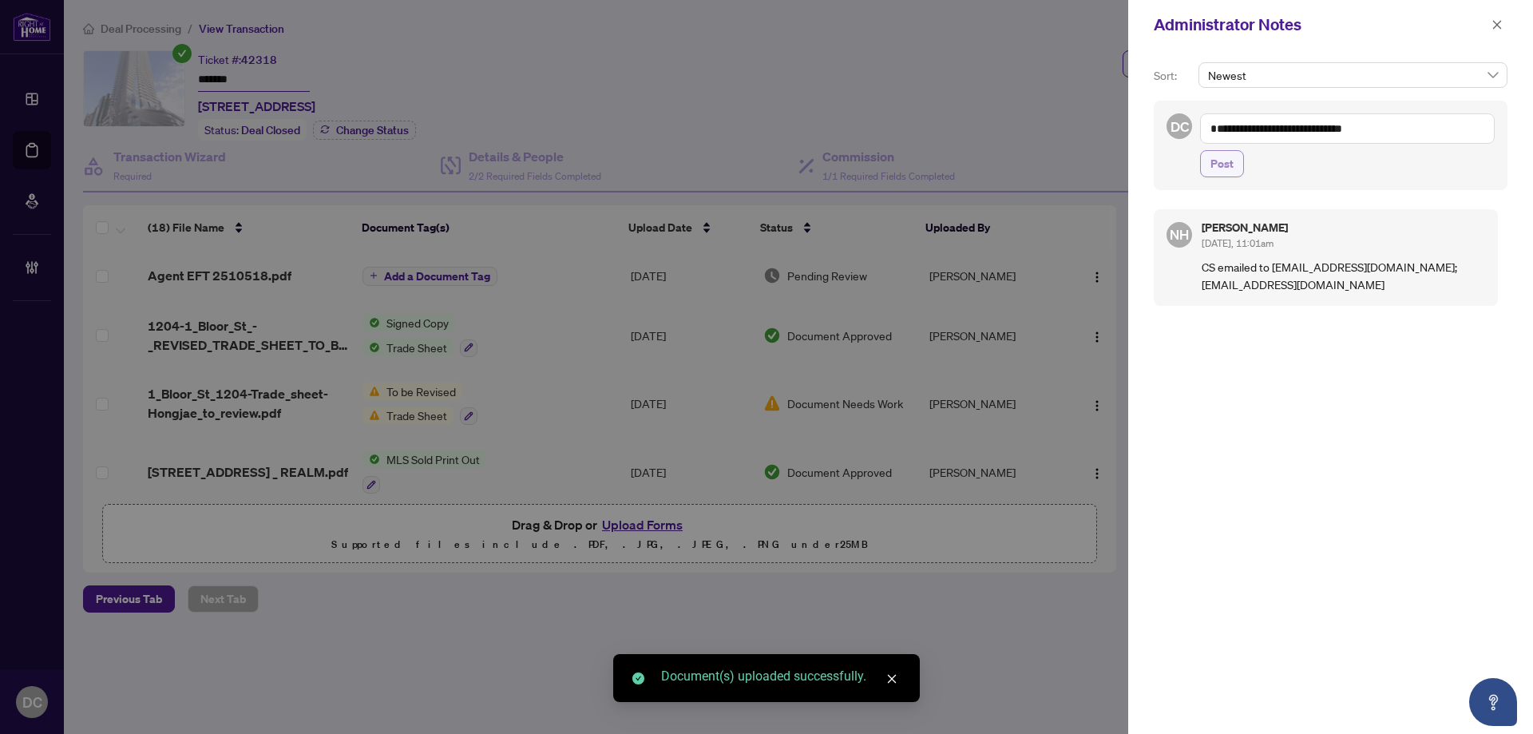
click at [1210, 158] on span "Post" at bounding box center [1221, 164] width 23 height 26
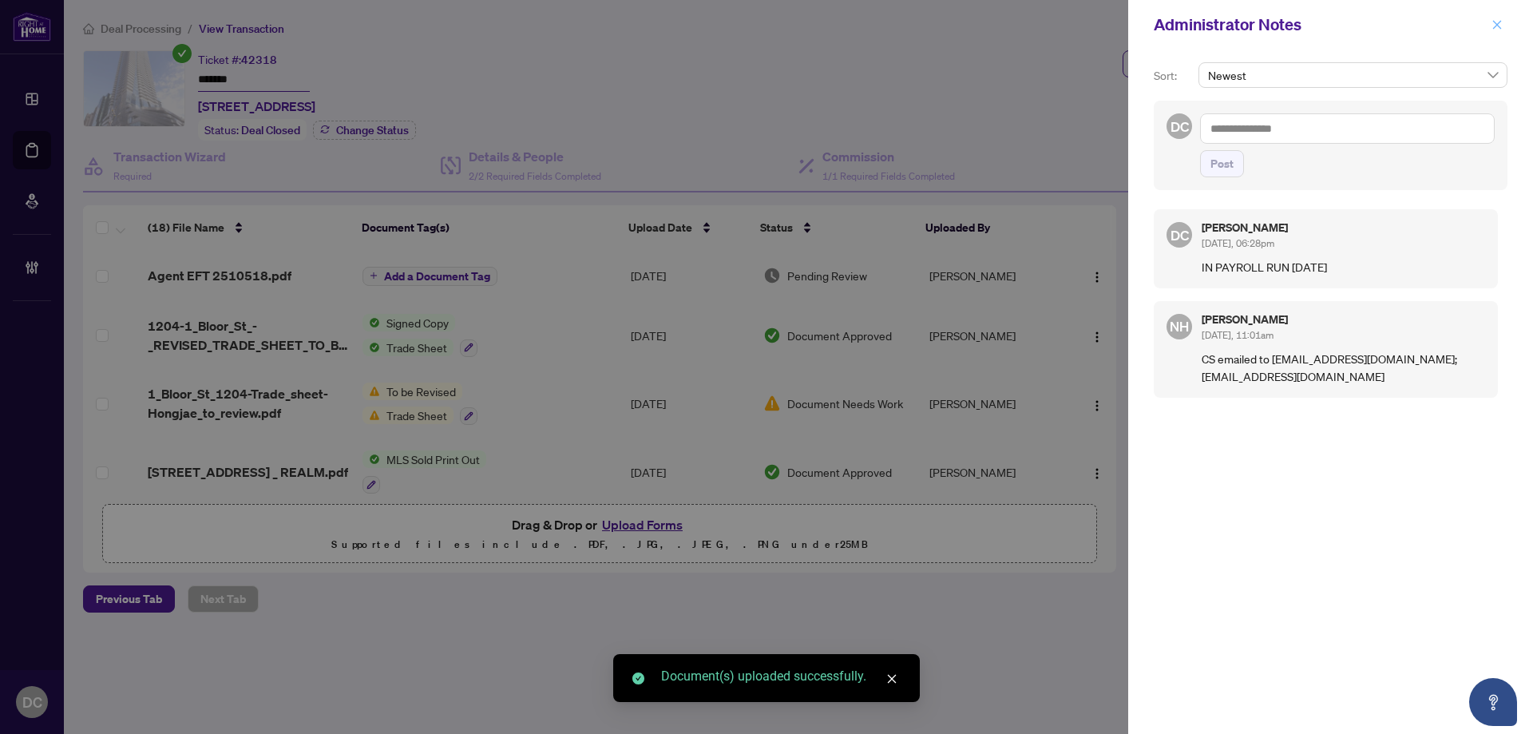
click at [1495, 18] on span "button" at bounding box center [1496, 25] width 11 height 26
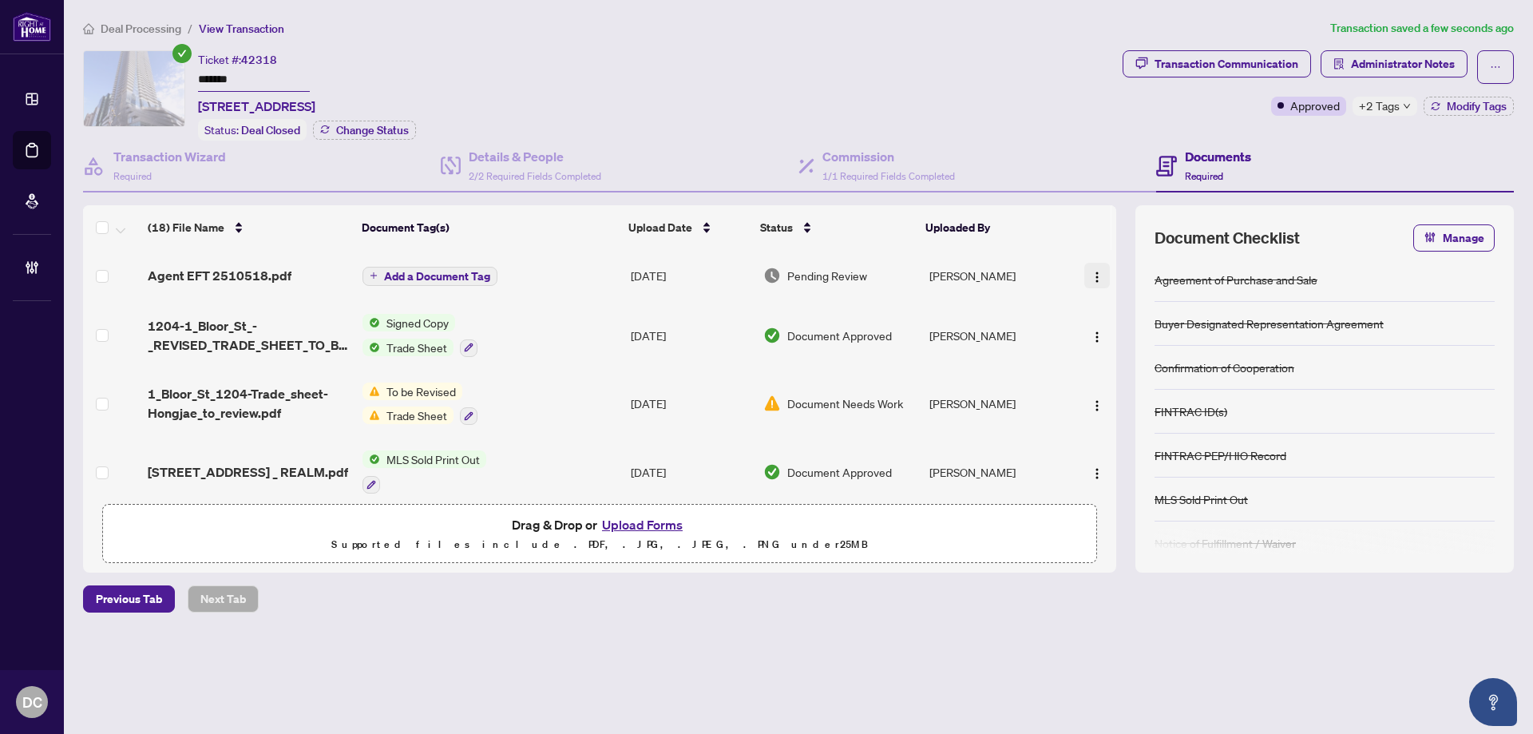
click at [1093, 273] on img "button" at bounding box center [1097, 277] width 13 height 13
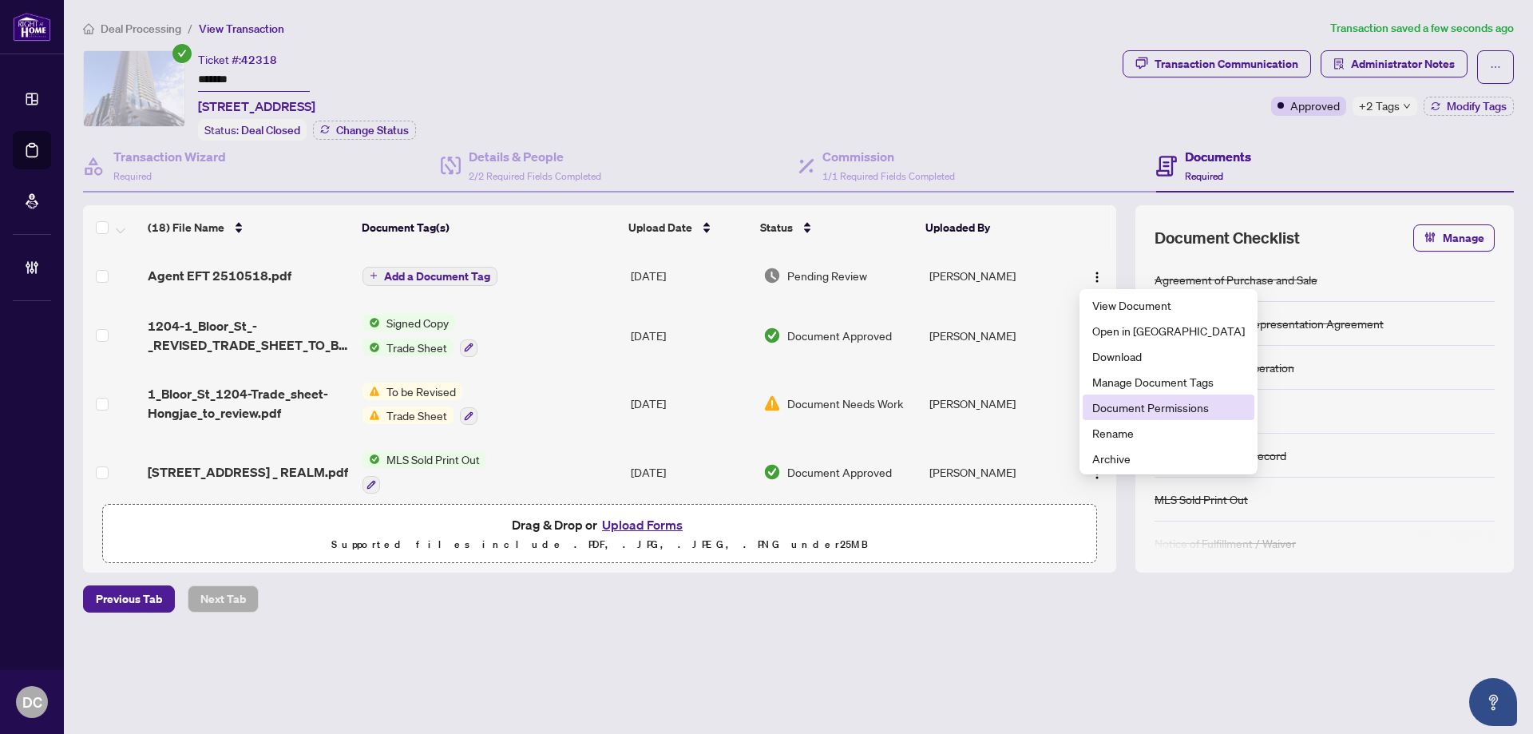
click at [1098, 405] on span "Document Permissions" at bounding box center [1168, 407] width 152 height 18
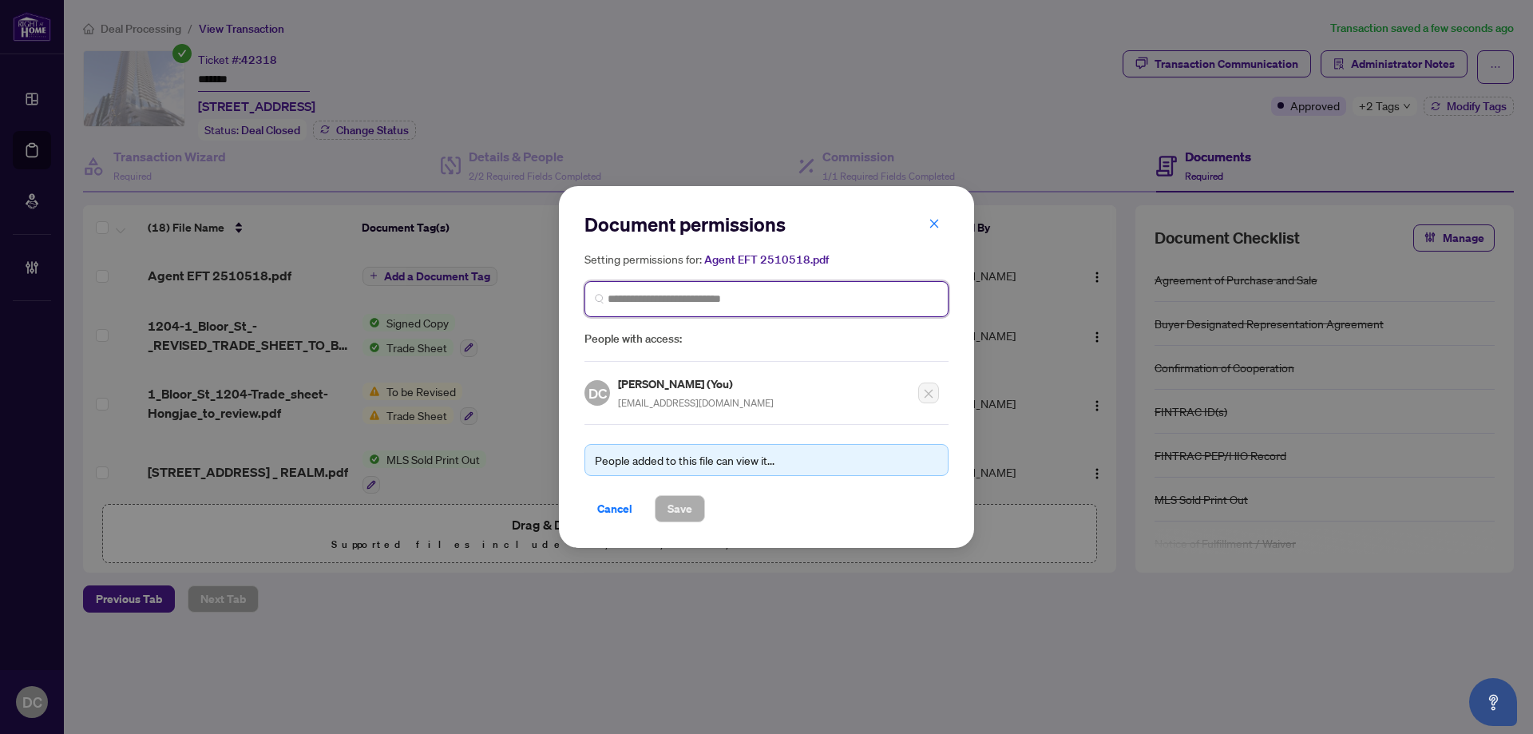
click at [804, 303] on input "search" at bounding box center [773, 299] width 331 height 17
type input "*******"
click at [675, 303] on input "*******" at bounding box center [773, 299] width 331 height 17
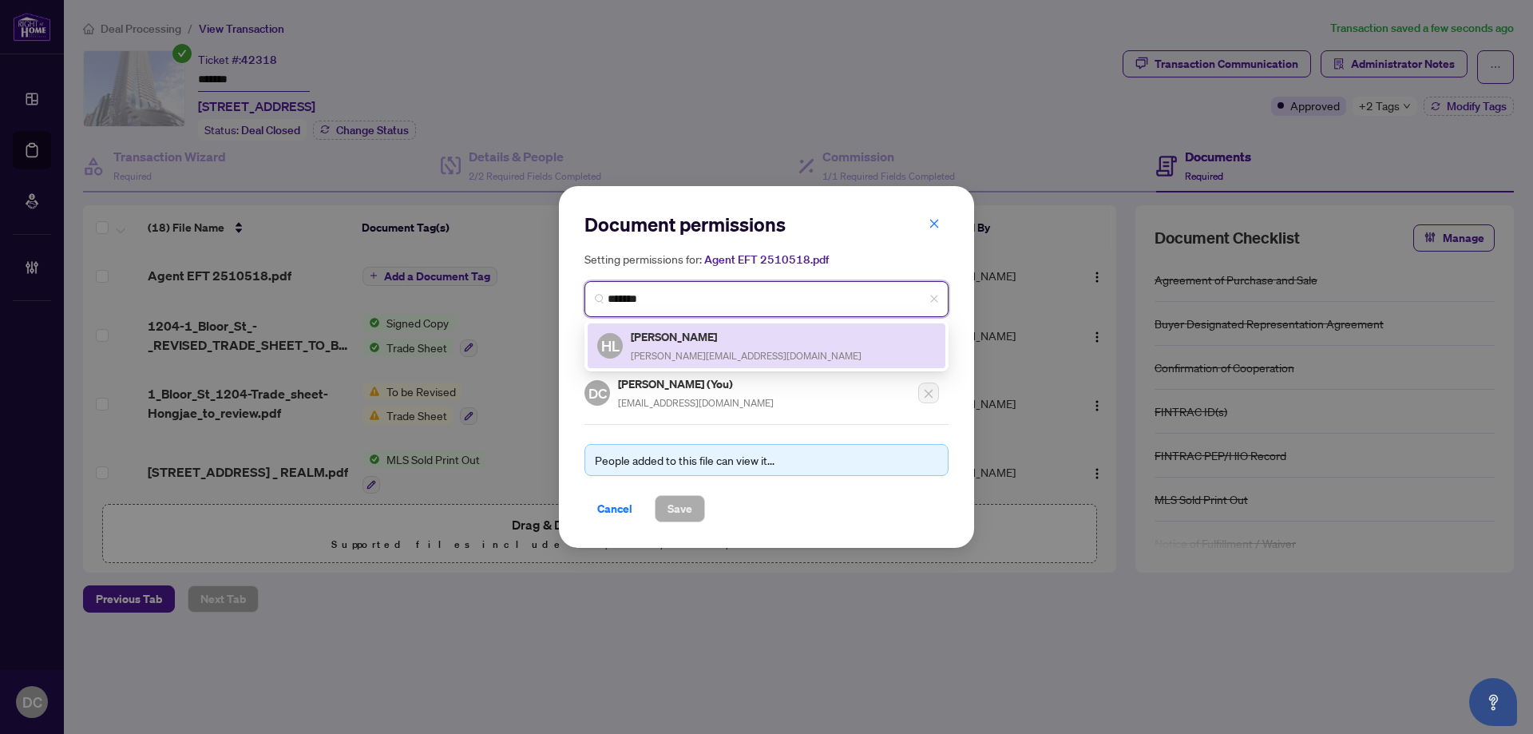
click at [675, 340] on h5 "[PERSON_NAME]" at bounding box center [746, 336] width 231 height 18
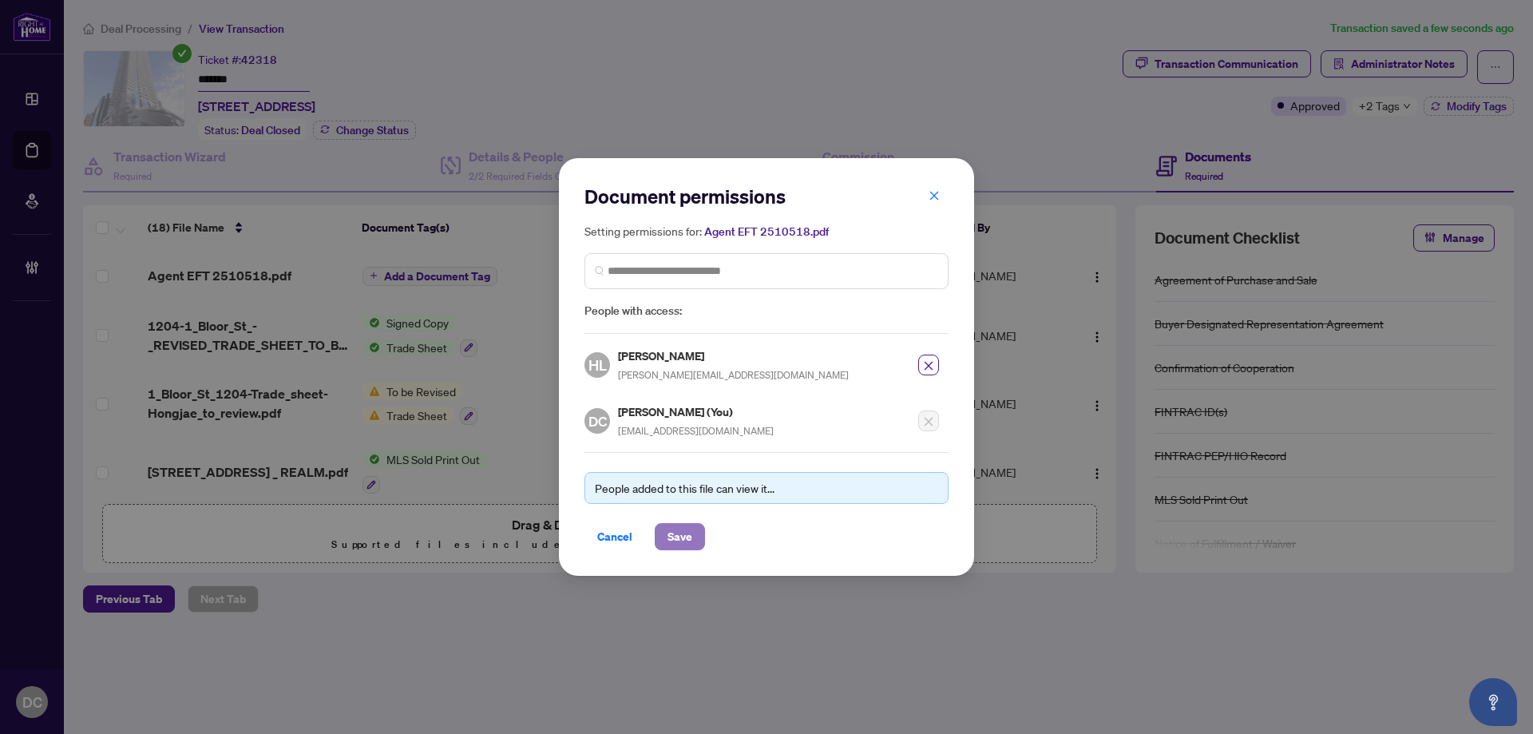
click at [680, 532] on span "Save" at bounding box center [679, 537] width 25 height 26
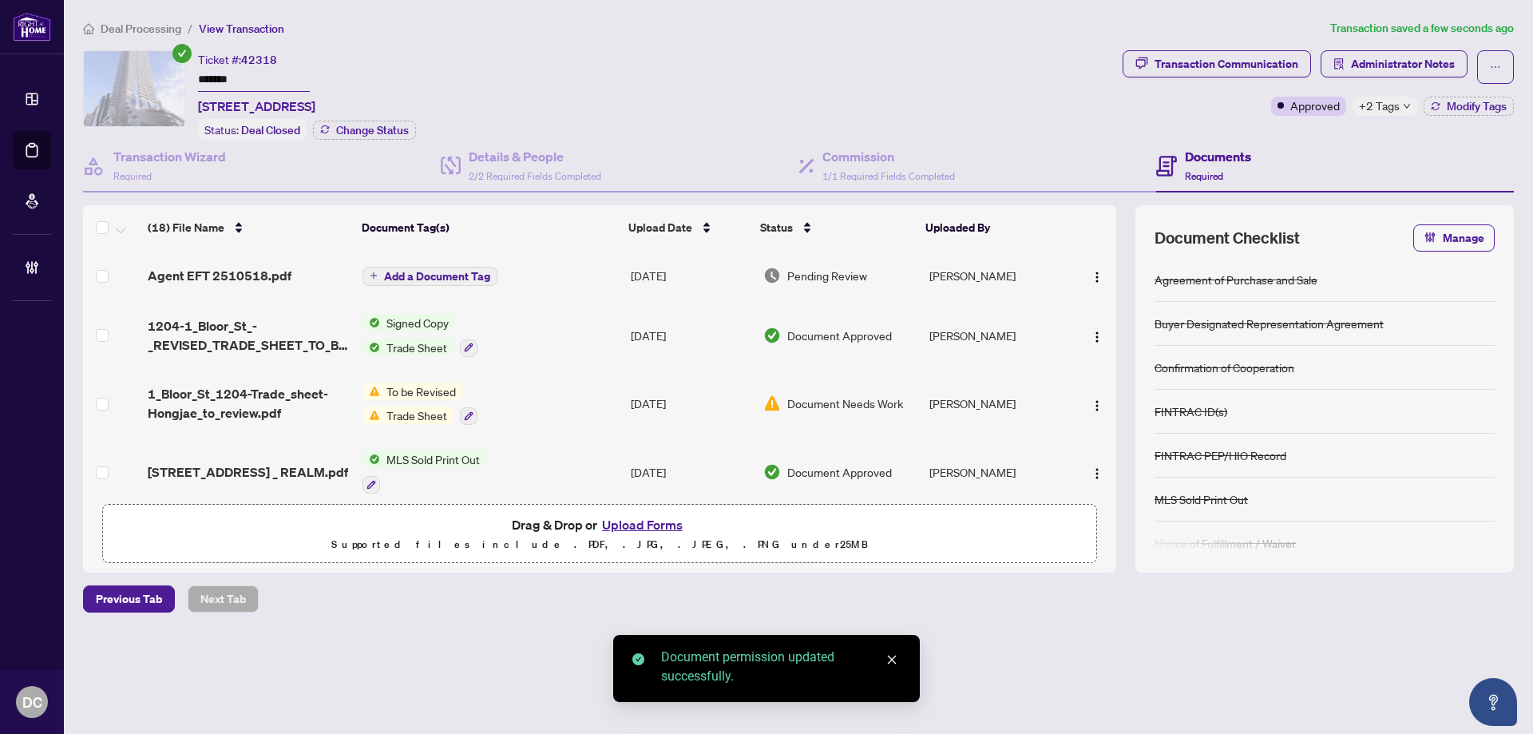
click at [473, 272] on span "Add a Document Tag" at bounding box center [437, 276] width 106 height 11
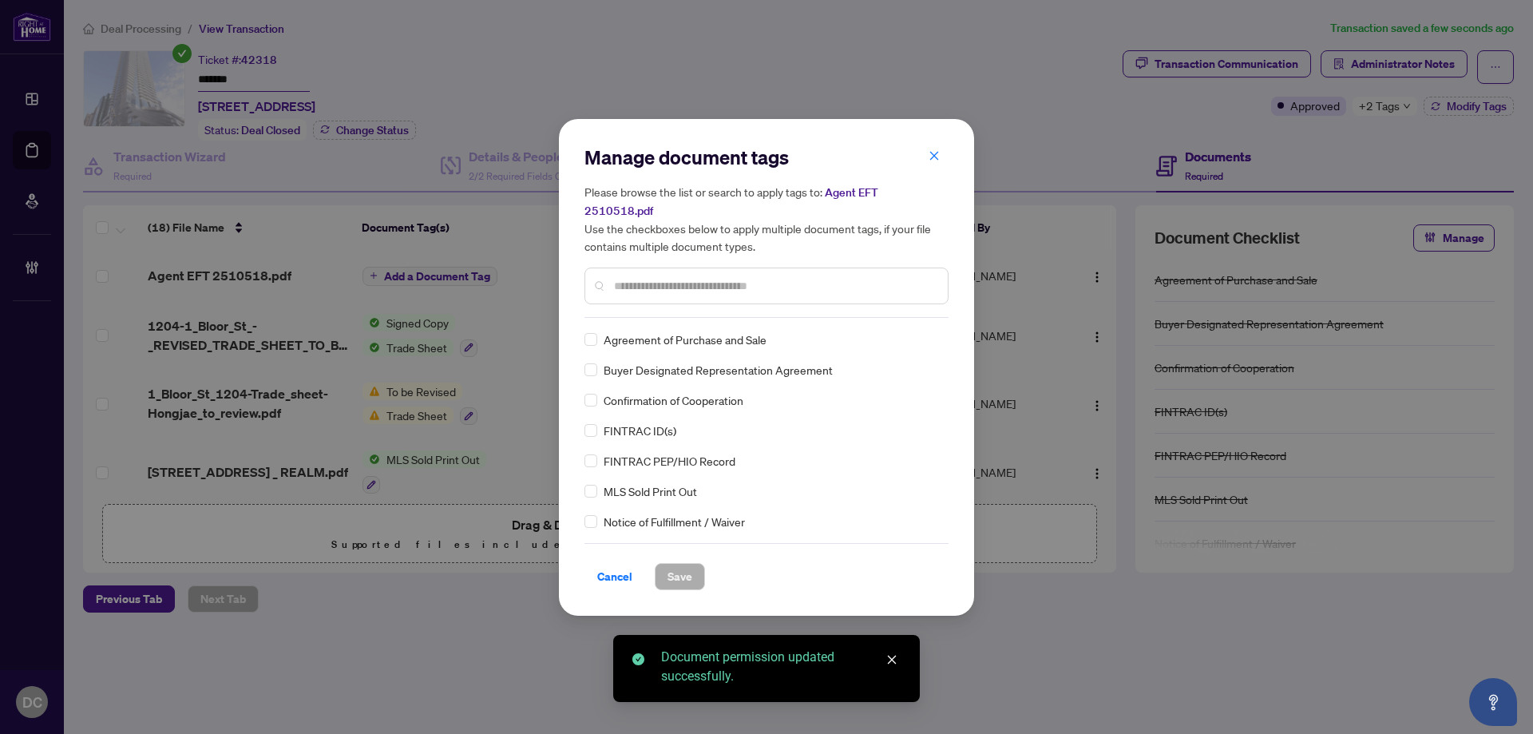
click at [772, 283] on input "text" at bounding box center [774, 286] width 321 height 18
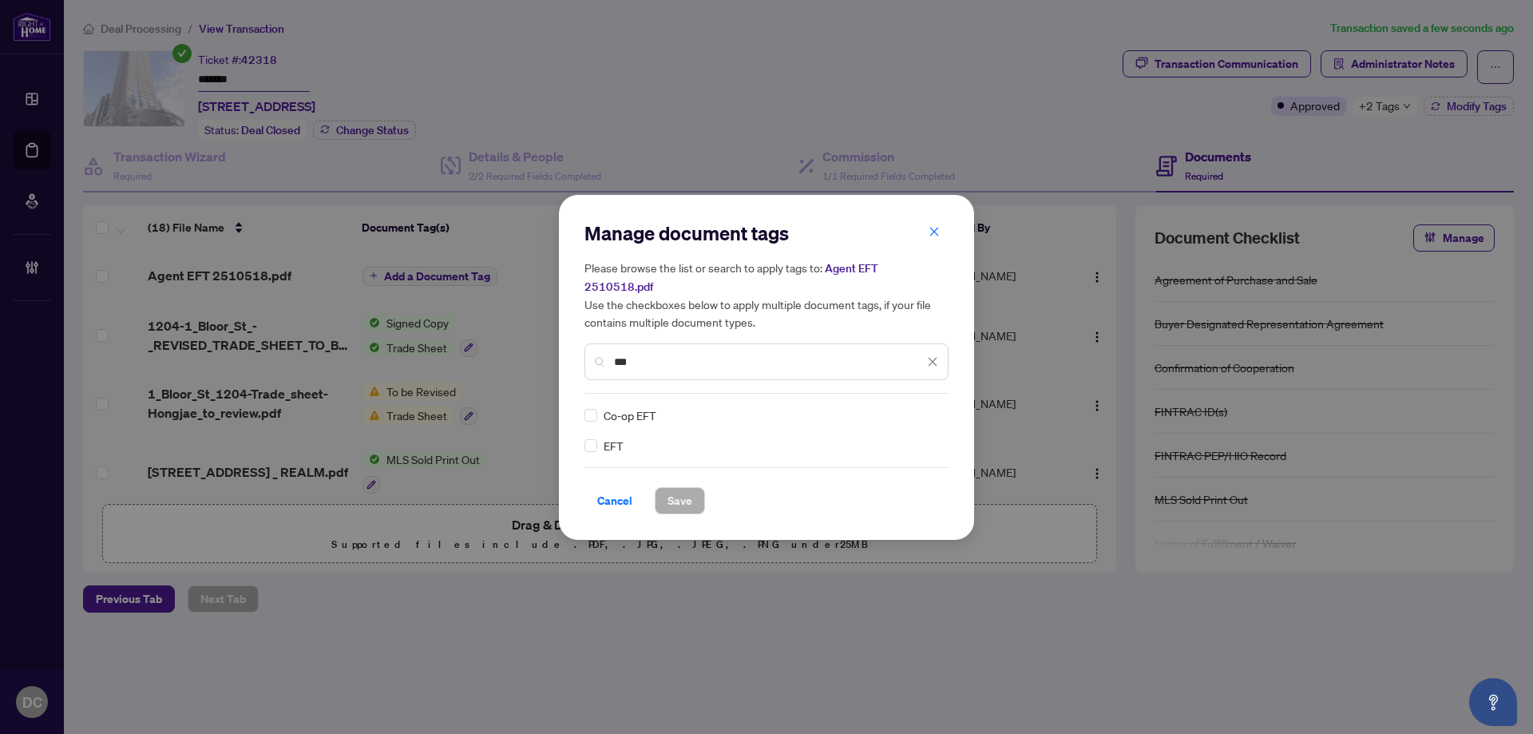
type input "***"
click at [925, 407] on div at bounding box center [923, 415] width 30 height 16
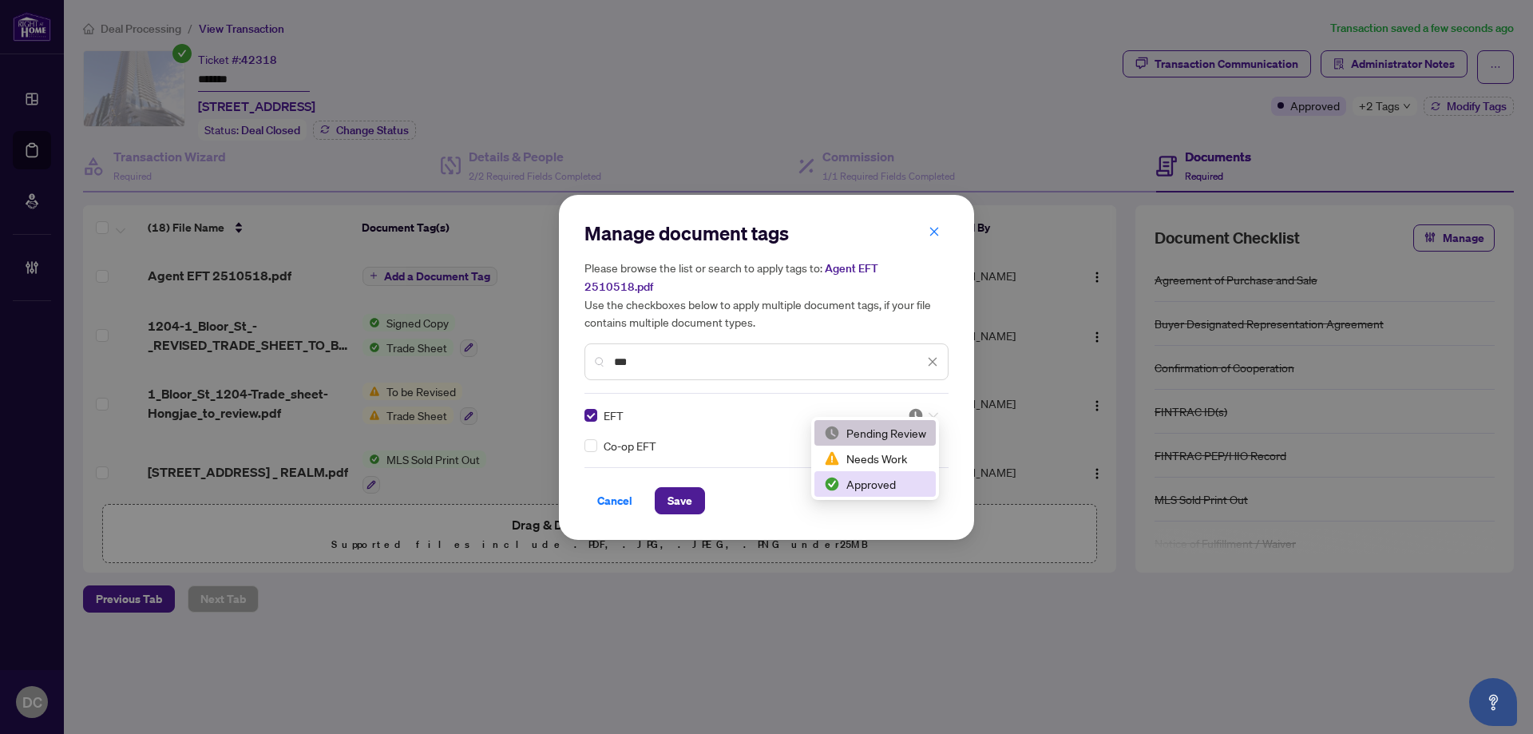
click at [865, 480] on div "Approved" at bounding box center [875, 484] width 102 height 18
click at [665, 489] on button "Save" at bounding box center [680, 500] width 50 height 27
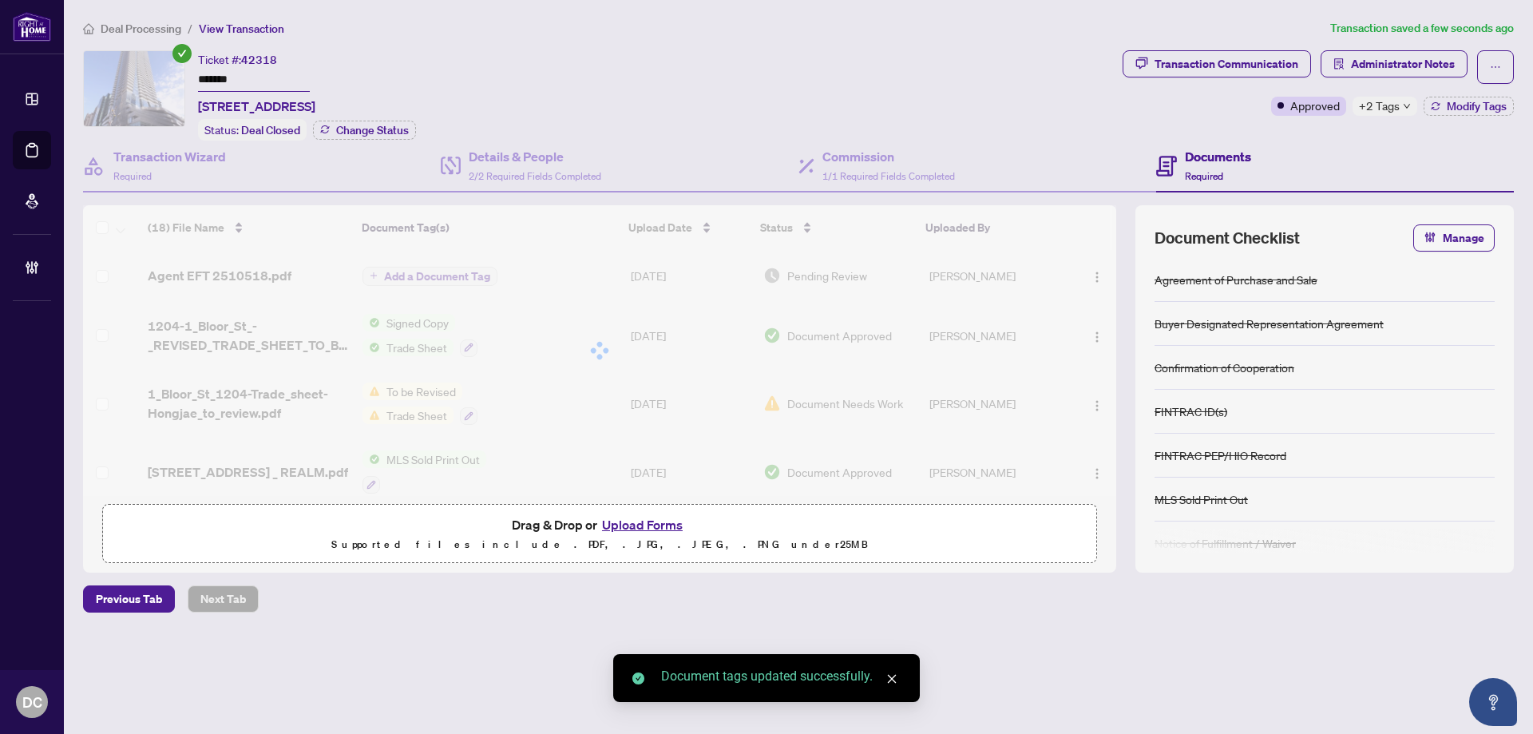
click at [155, 15] on main "Deal Processing / View Transaction Transaction saved a few seconds ago Ticket #…" at bounding box center [798, 367] width 1469 height 734
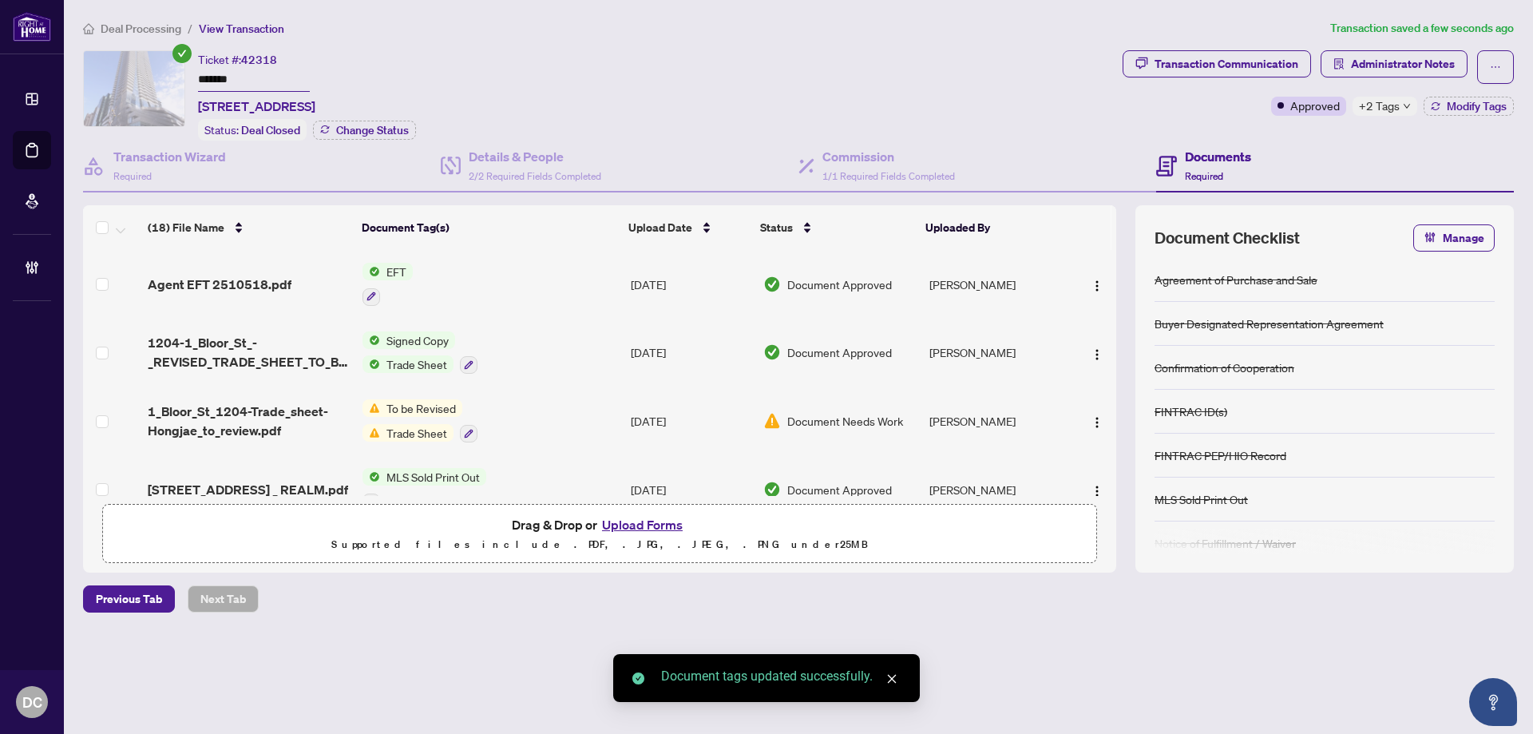
click at [155, 25] on span "Deal Processing" at bounding box center [141, 29] width 81 height 14
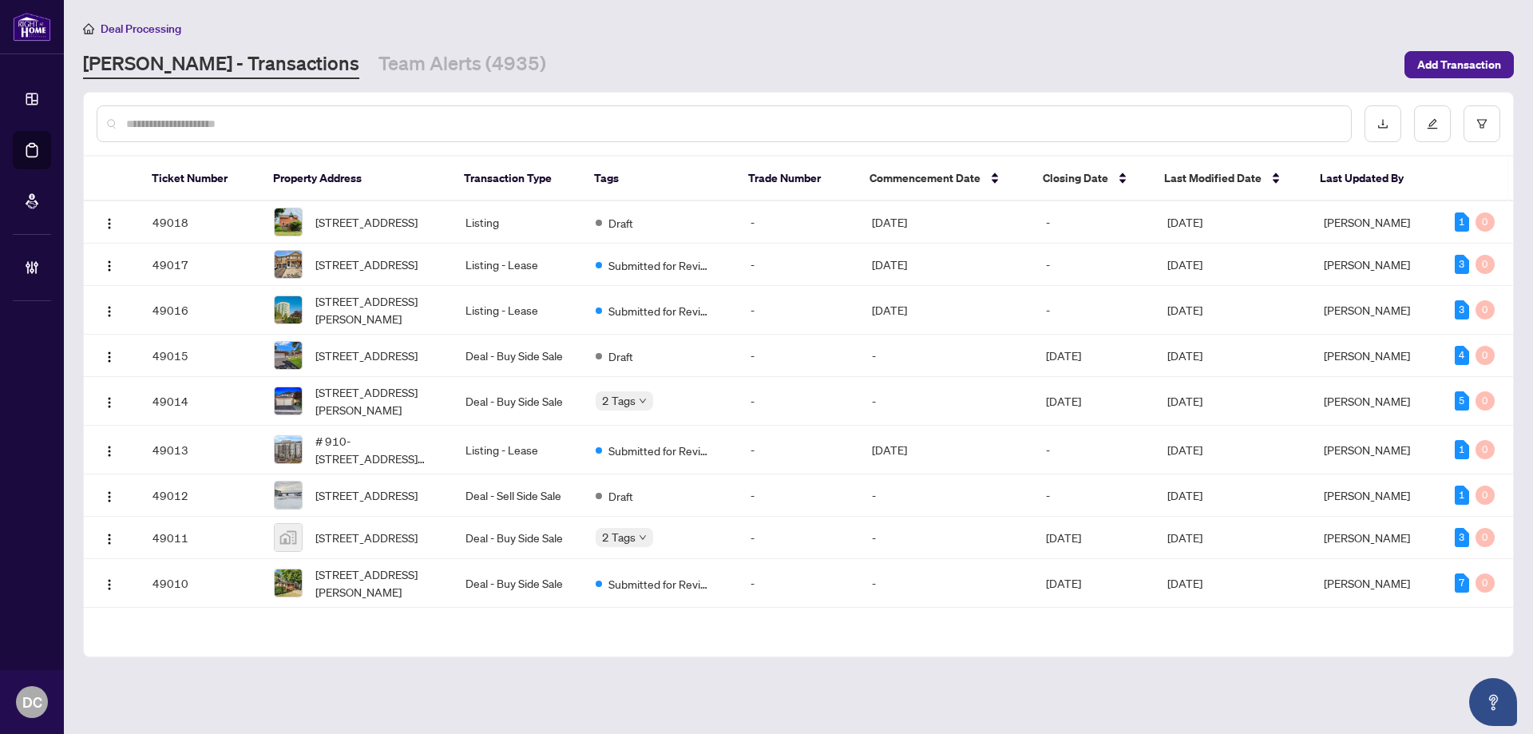
click at [308, 110] on div at bounding box center [724, 123] width 1255 height 37
click at [311, 119] on input "text" at bounding box center [732, 124] width 1212 height 18
paste input "*******"
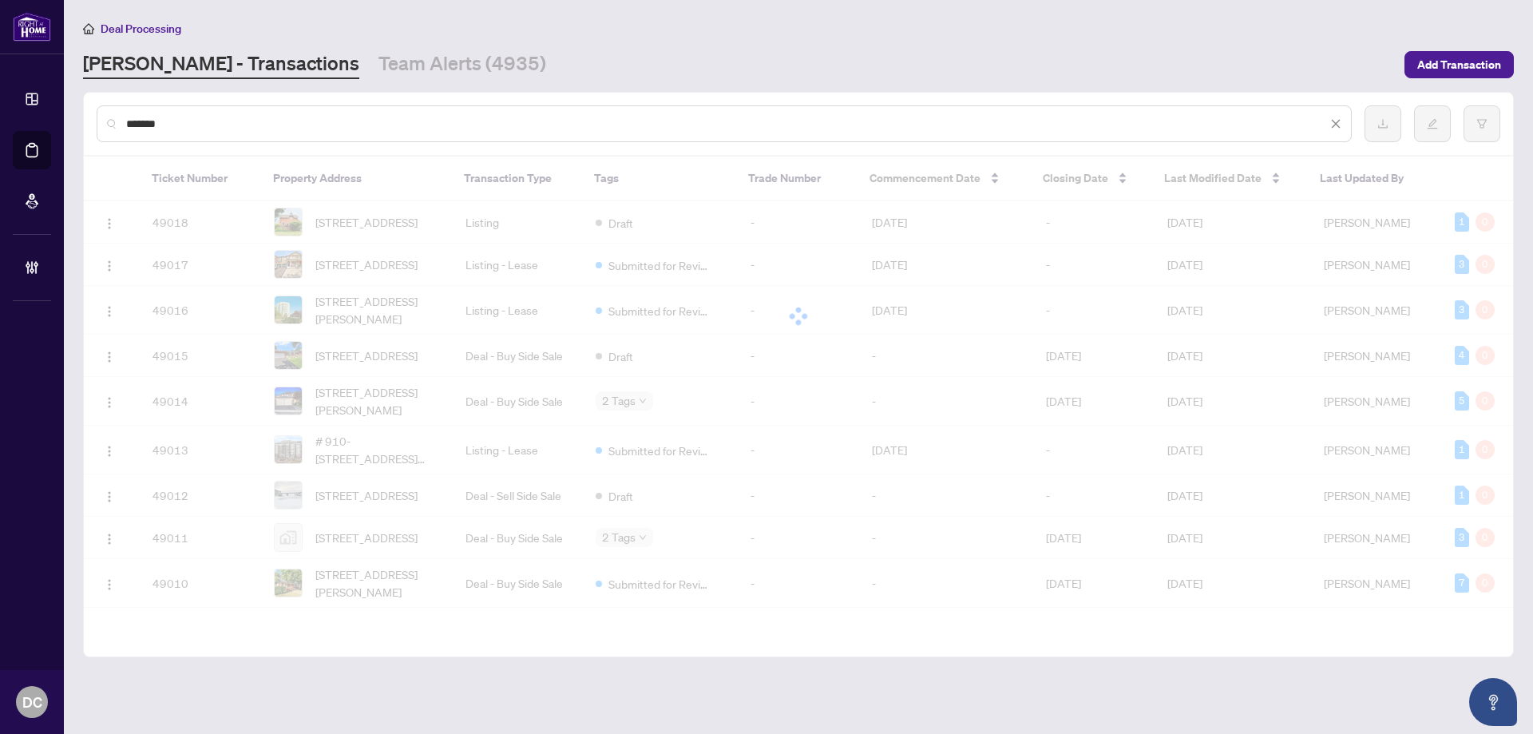
type input "*******"
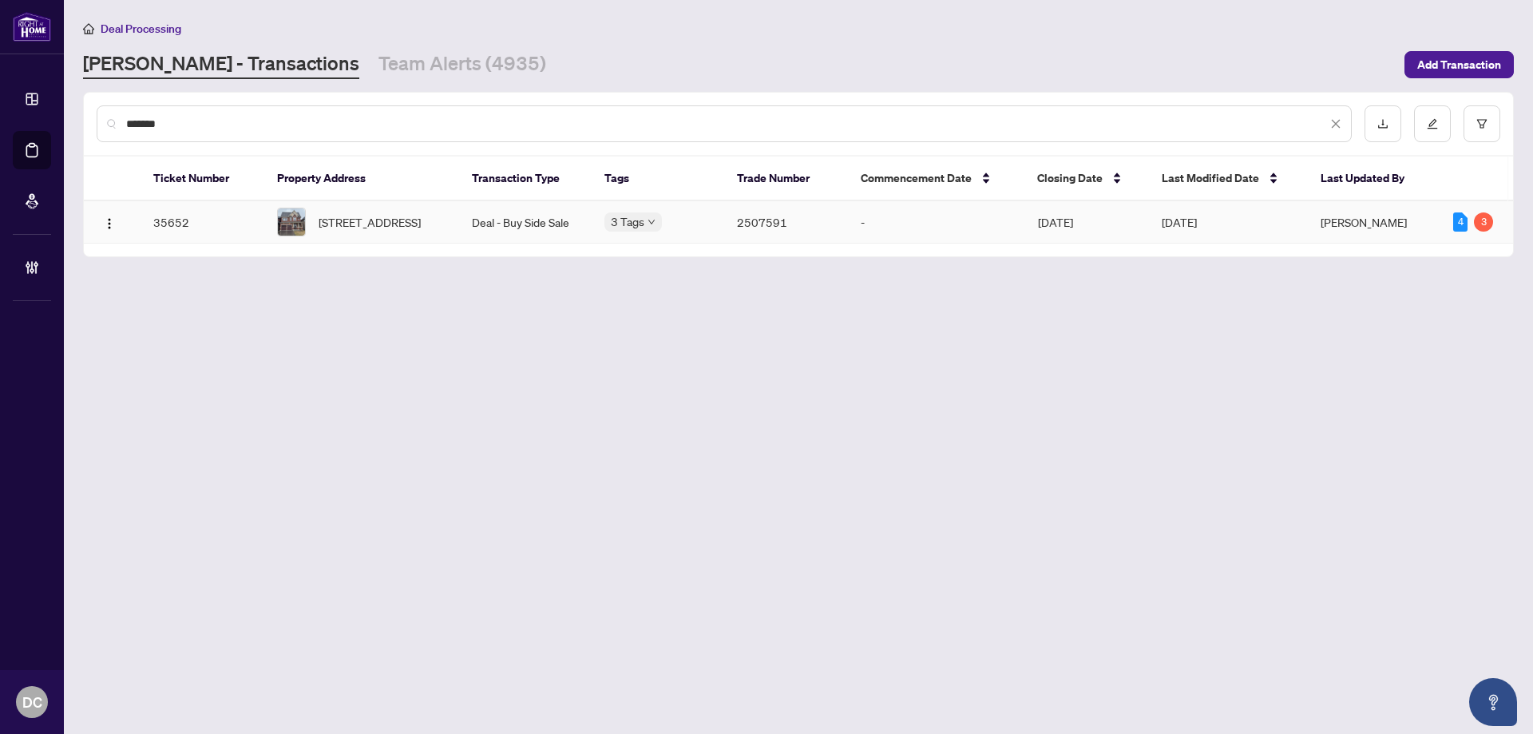
drag, startPoint x: 420, startPoint y: 222, endPoint x: 35, endPoint y: 214, distance: 384.9
click at [419, 222] on span "[STREET_ADDRESS]" at bounding box center [370, 222] width 102 height 18
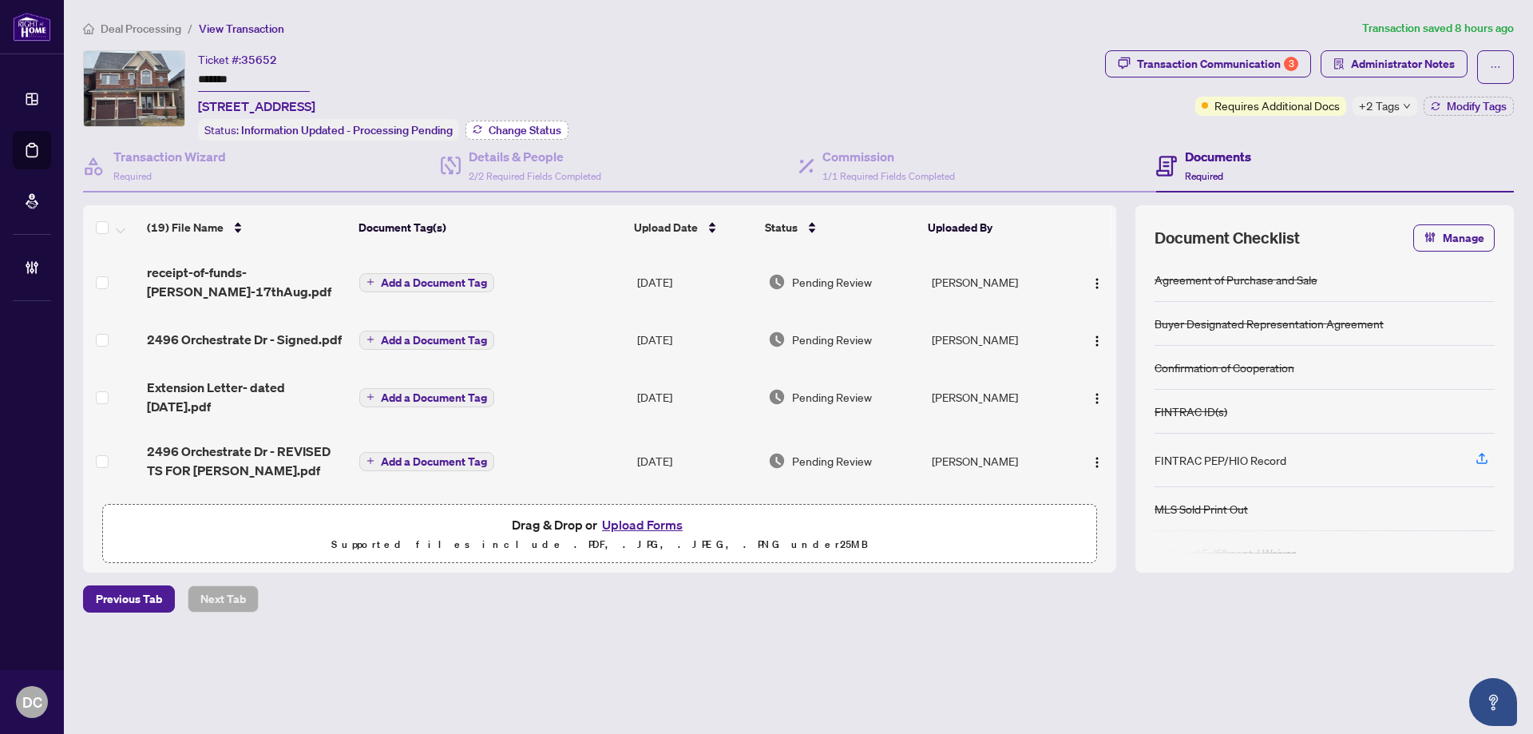
click at [538, 121] on button "Change Status" at bounding box center [516, 130] width 103 height 19
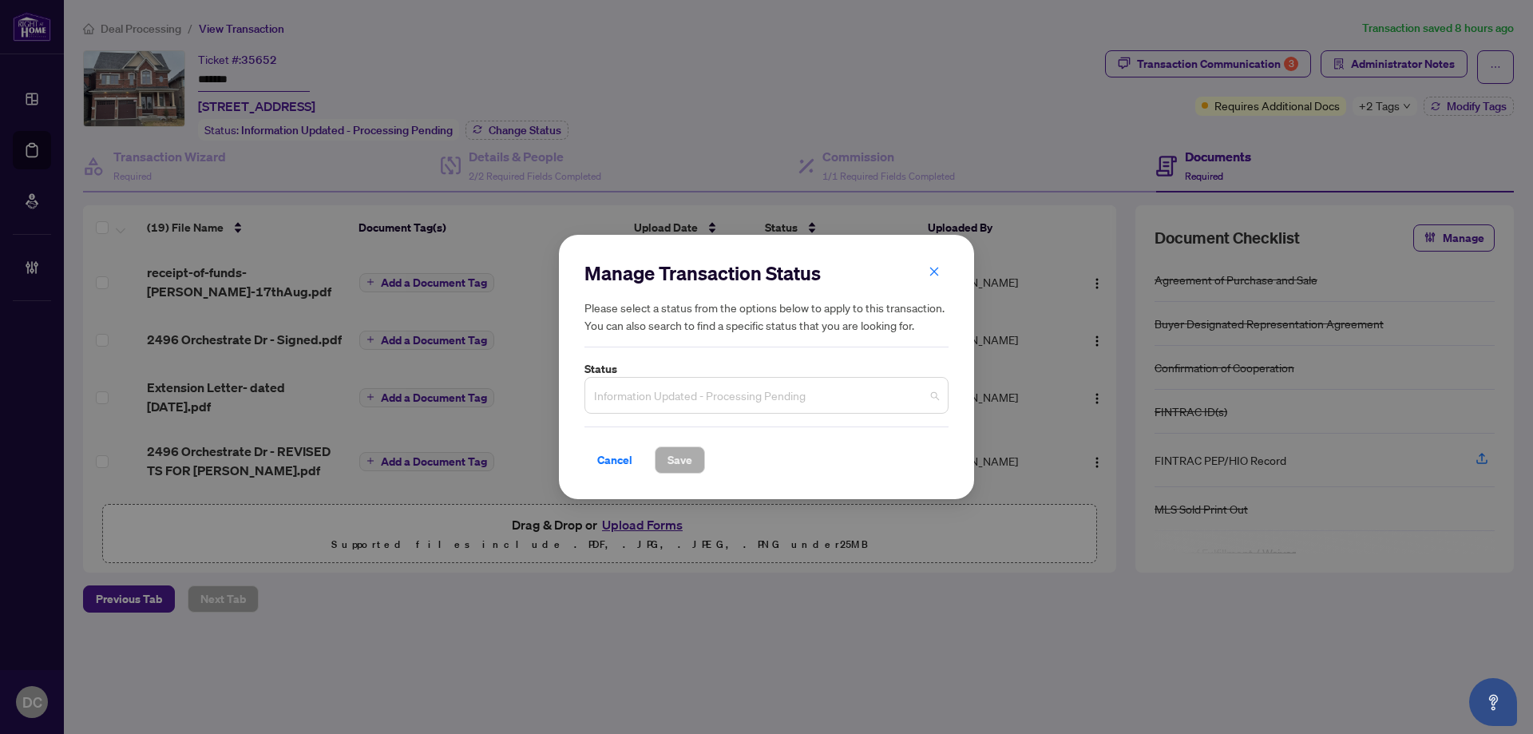
click at [757, 399] on span "Information Updated - Processing Pending" at bounding box center [766, 395] width 345 height 30
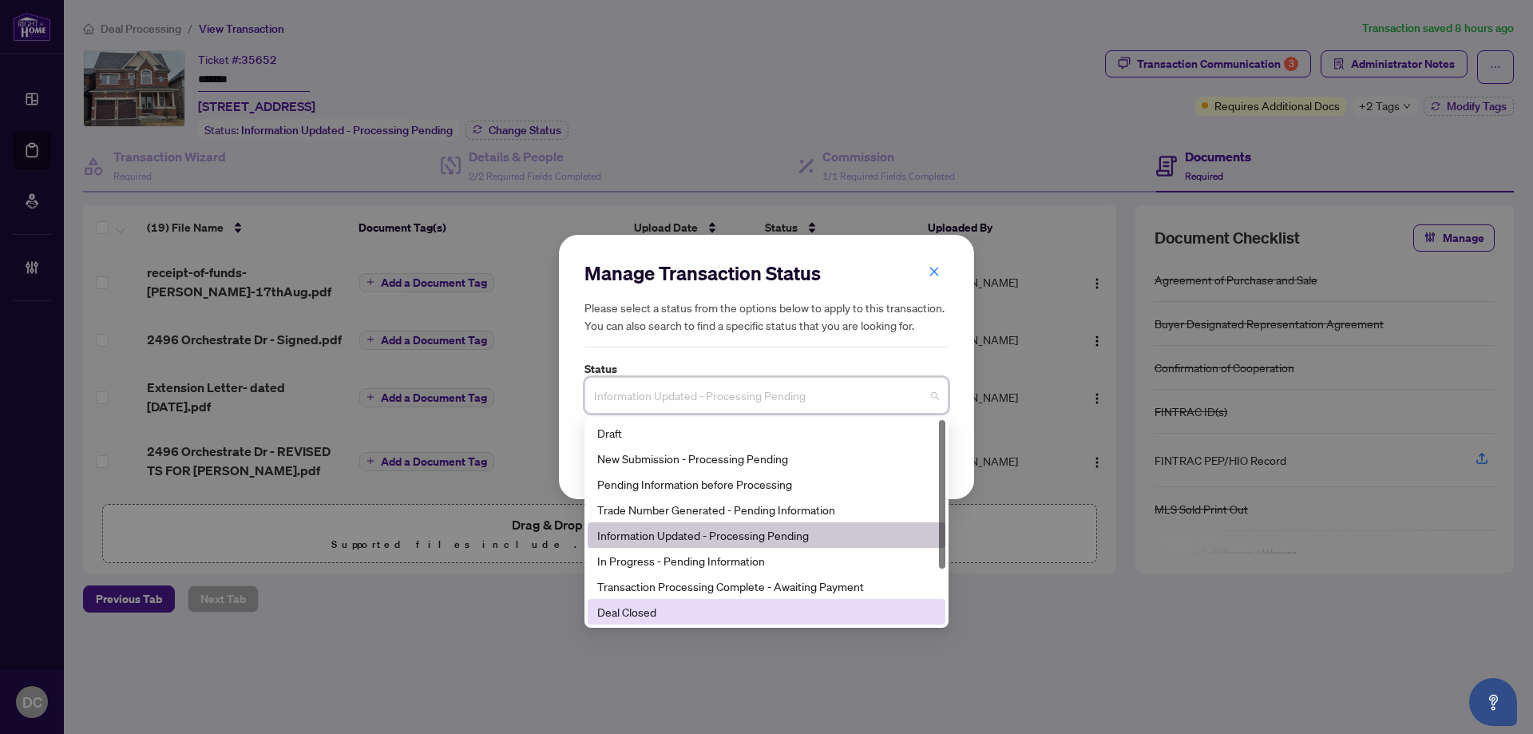
click at [667, 619] on div "Deal Closed" at bounding box center [766, 612] width 339 height 18
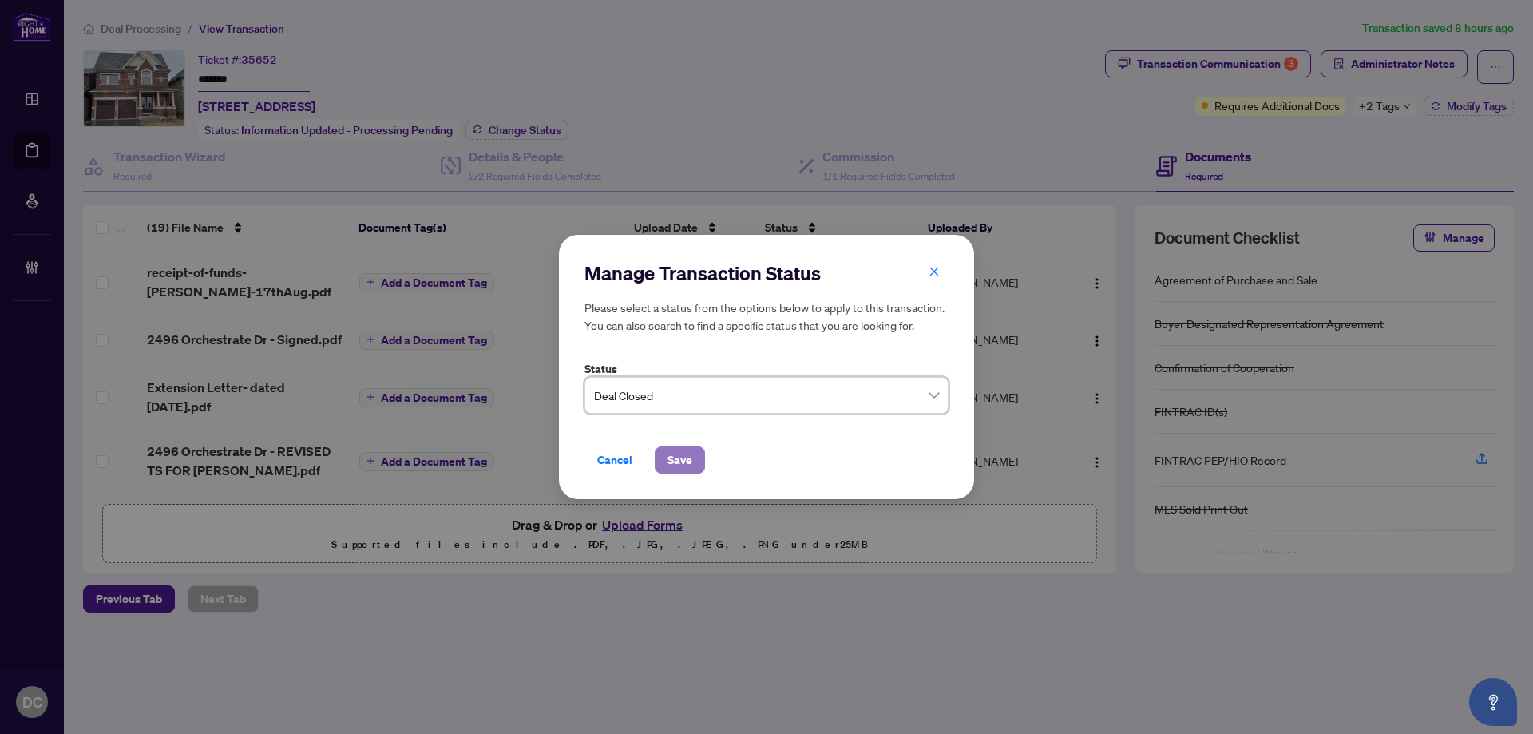
click at [699, 472] on button "Save" at bounding box center [680, 459] width 50 height 27
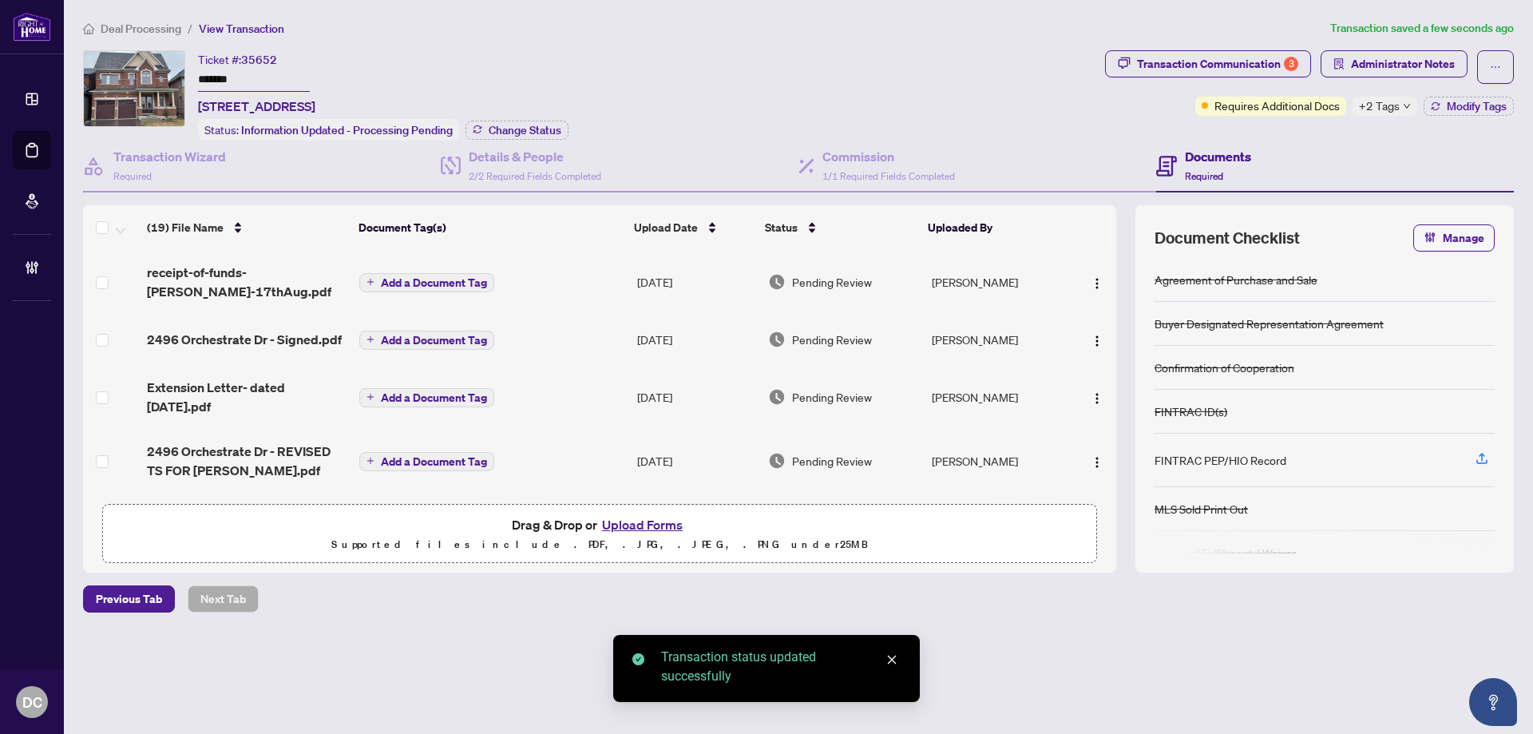
click at [1384, 105] on span "+2 Tags" at bounding box center [1379, 106] width 41 height 18
click at [1343, 134] on div "Transaction Communication 3 Administrator Notes Requires Additional Docs +2 Tag…" at bounding box center [1309, 95] width 415 height 90
click at [1461, 113] on button "Modify Tags" at bounding box center [1469, 106] width 90 height 19
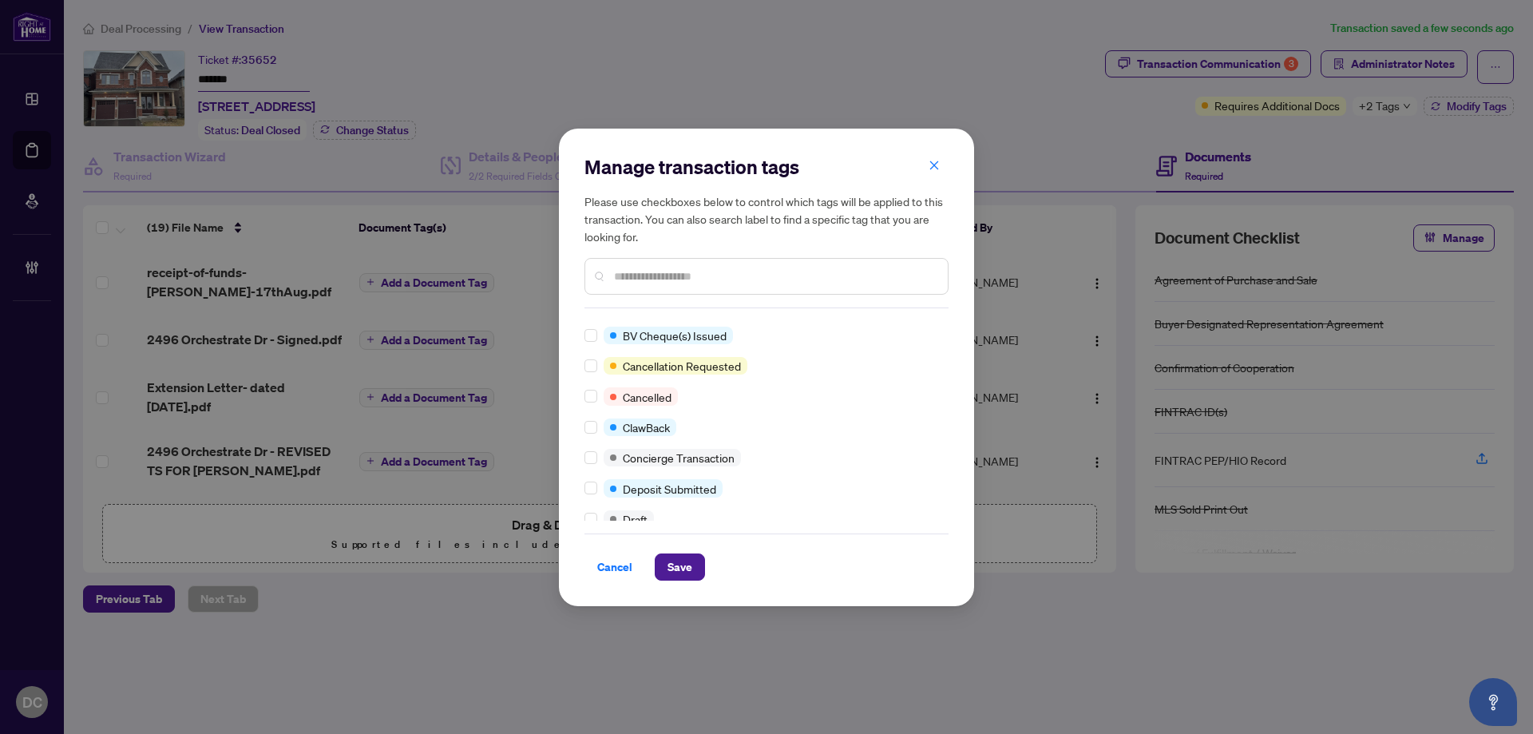
scroll to position [85, 0]
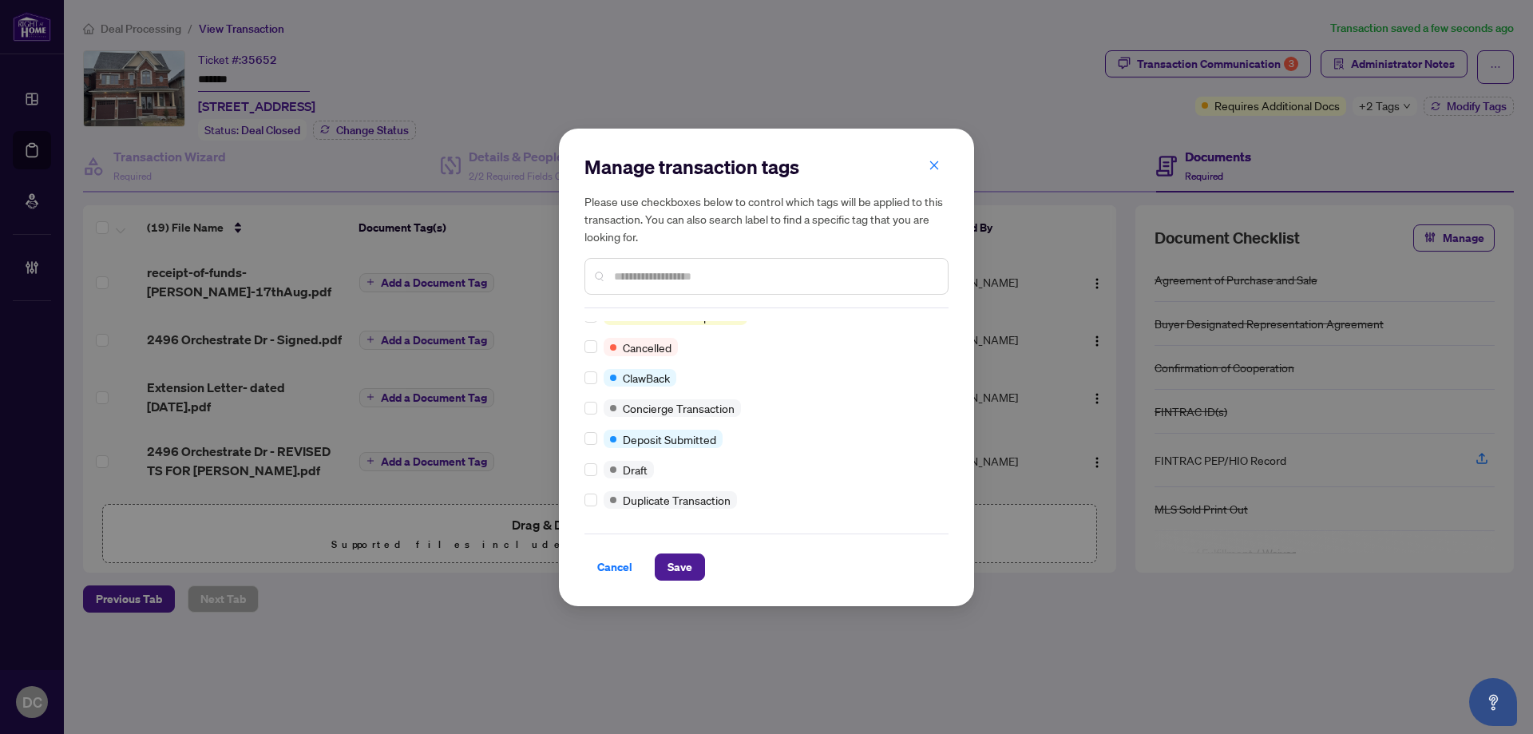
scroll to position [240, 0]
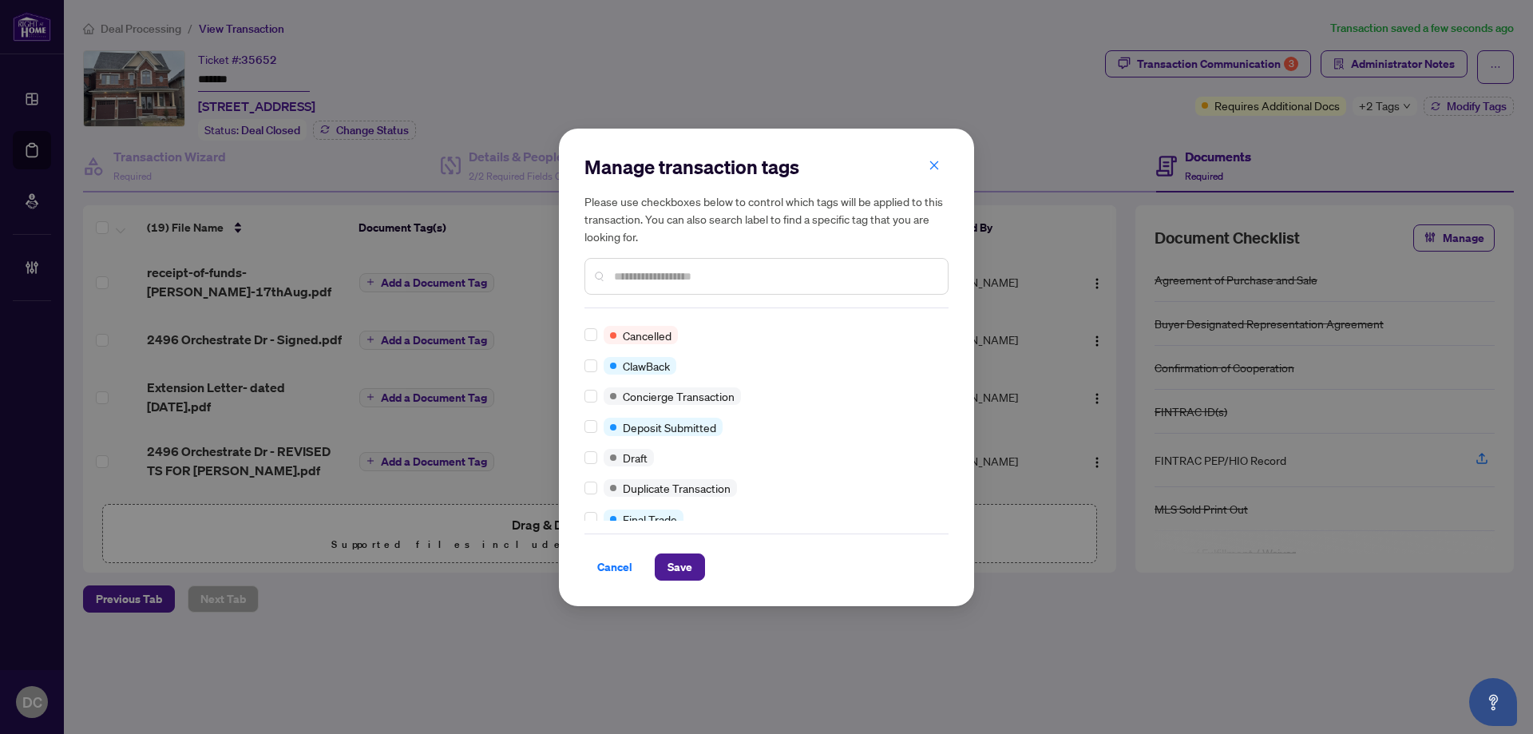
click at [659, 278] on input "text" at bounding box center [774, 276] width 321 height 18
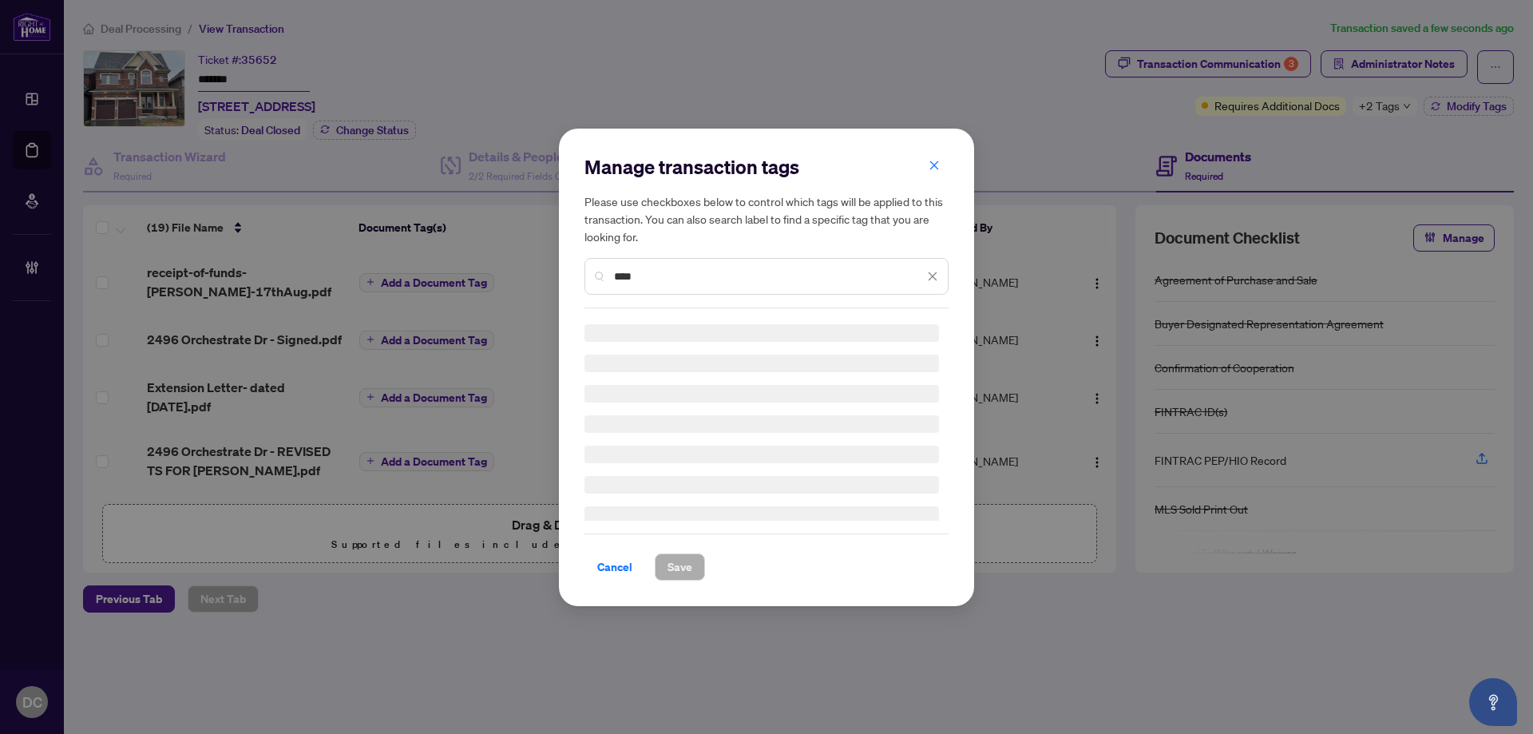
scroll to position [0, 0]
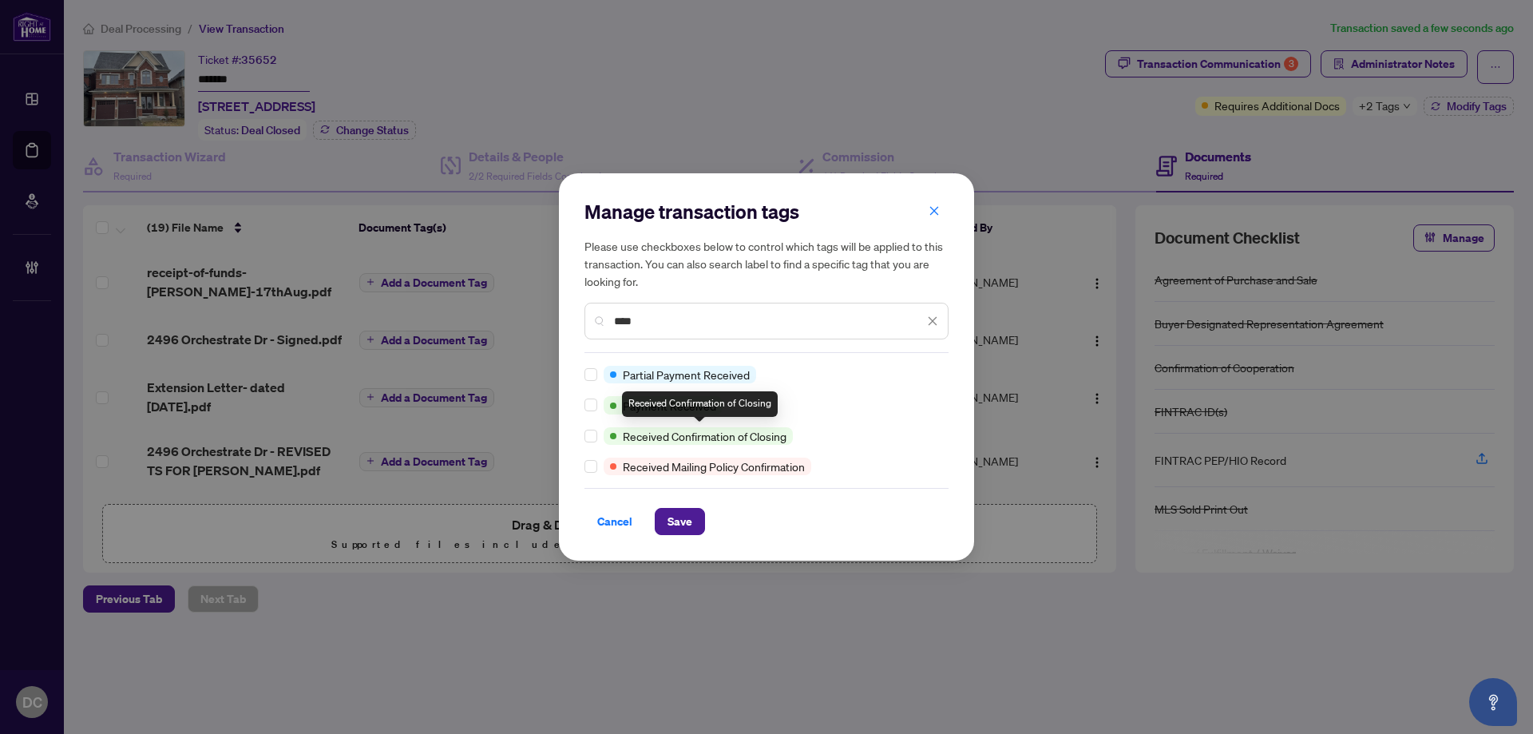
type input "****"
click at [669, 529] on span "Save" at bounding box center [679, 522] width 25 height 26
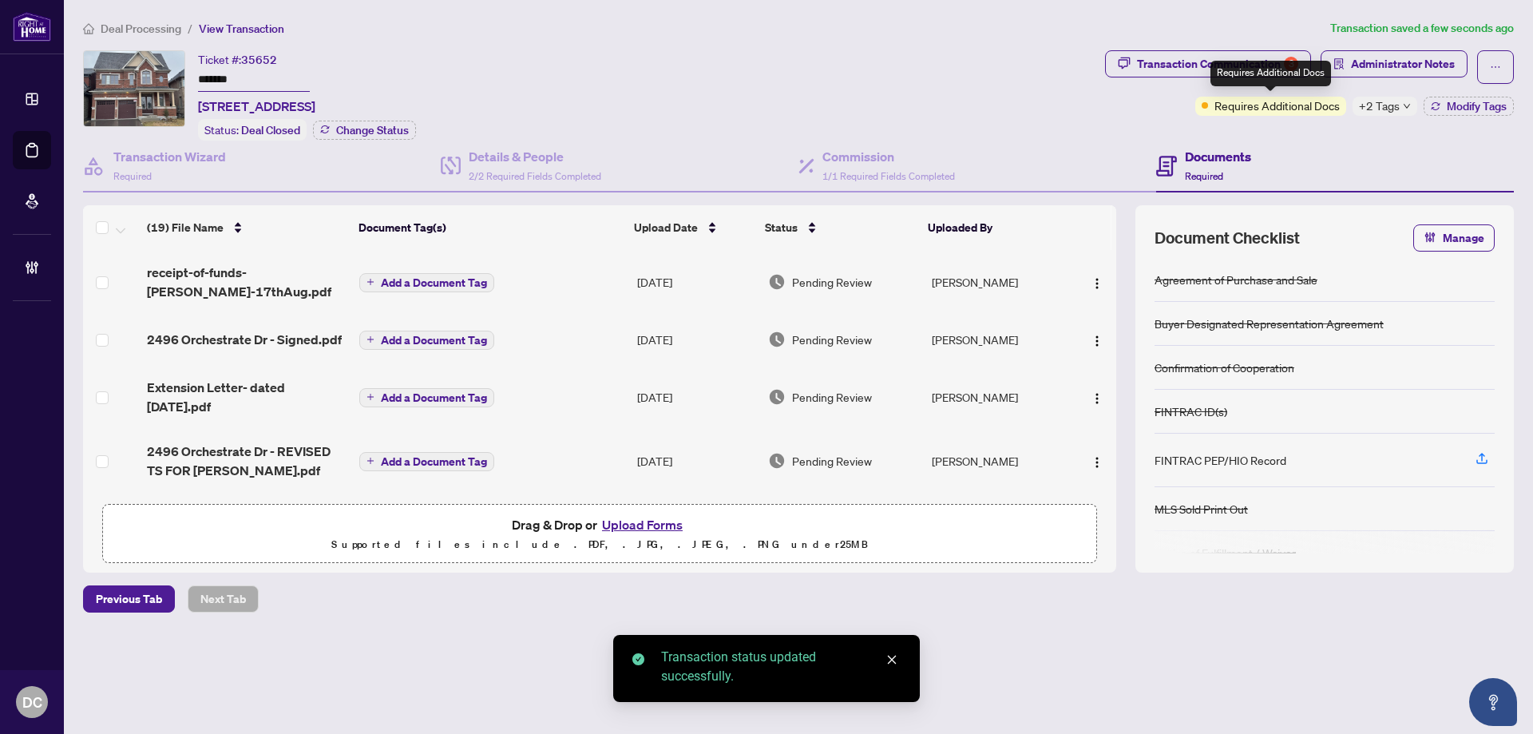
click at [1281, 78] on div "Requires Additional Docs" at bounding box center [1270, 74] width 121 height 26
click at [1188, 69] on div "Transaction Communication 3" at bounding box center [1217, 64] width 161 height 26
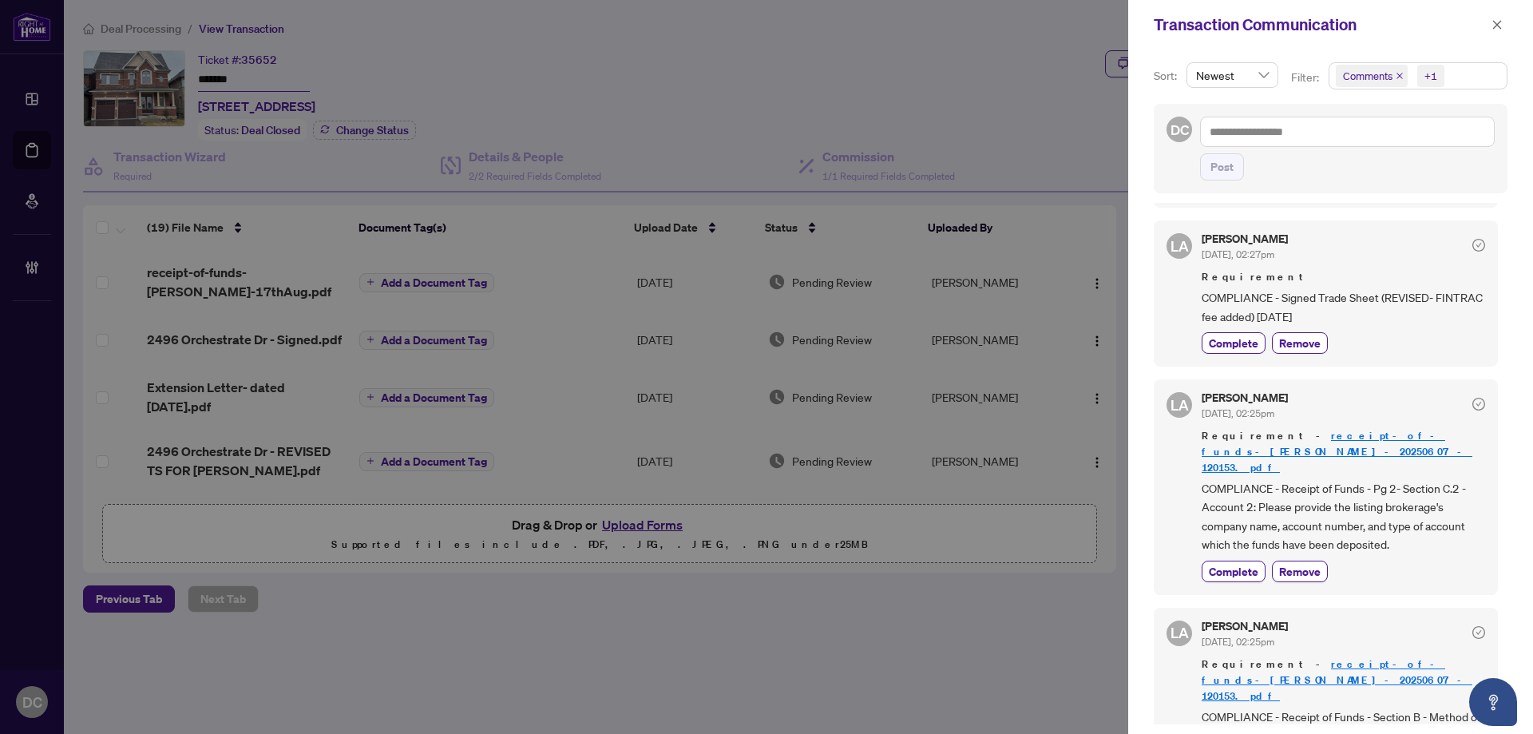
scroll to position [319, 0]
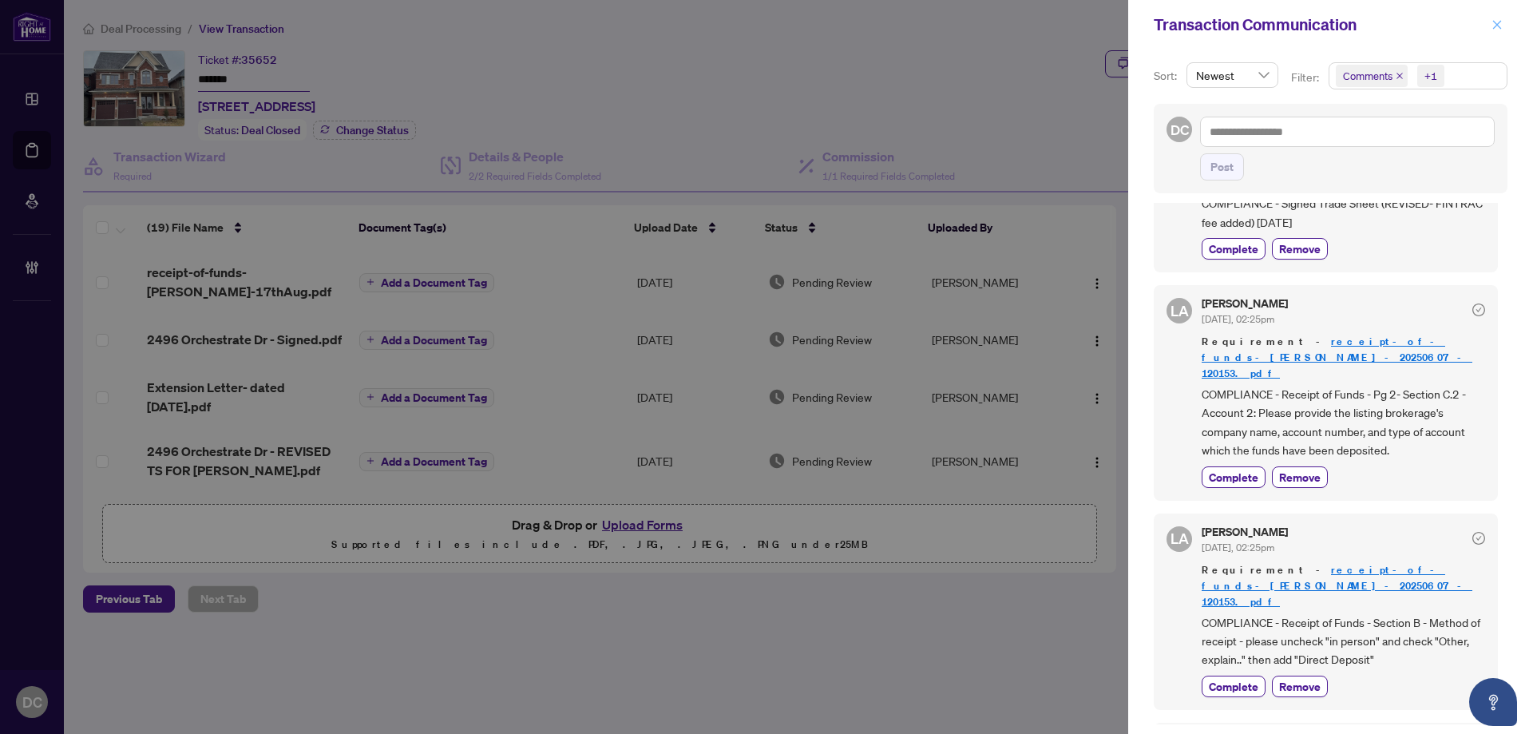
click at [1498, 31] on span "button" at bounding box center [1496, 25] width 11 height 26
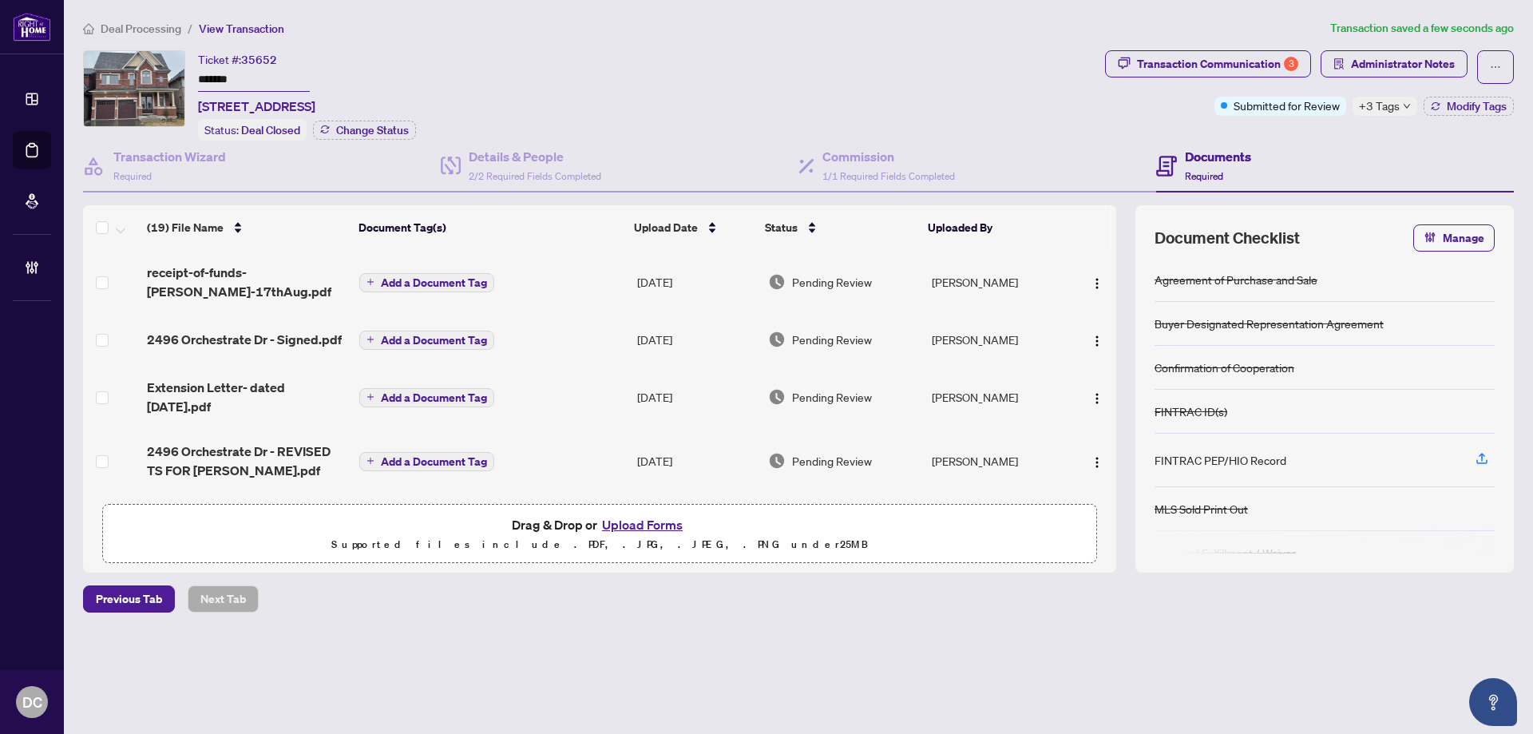
click at [155, 28] on span "Deal Processing" at bounding box center [141, 29] width 81 height 14
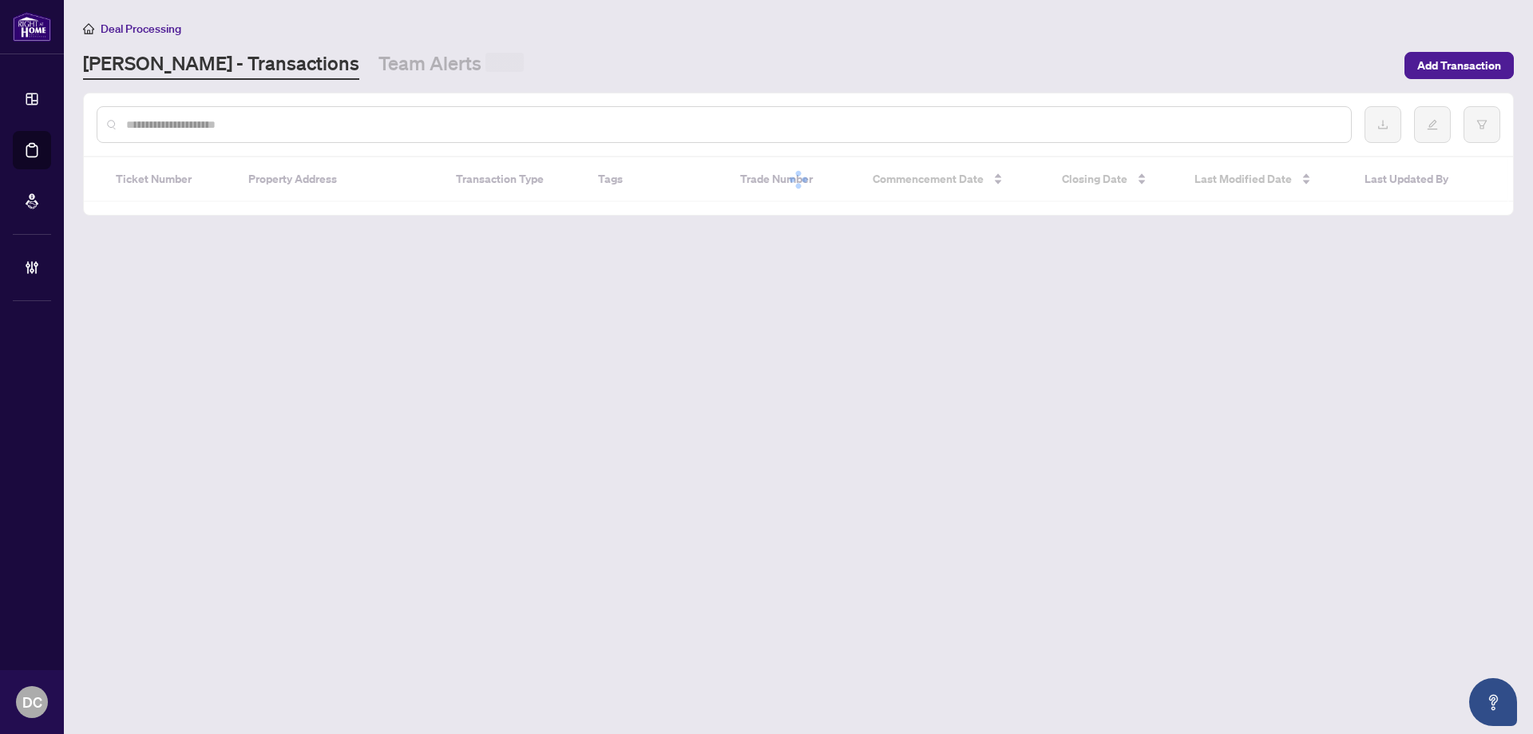
click at [188, 120] on input "text" at bounding box center [732, 125] width 1212 height 18
paste input "*******"
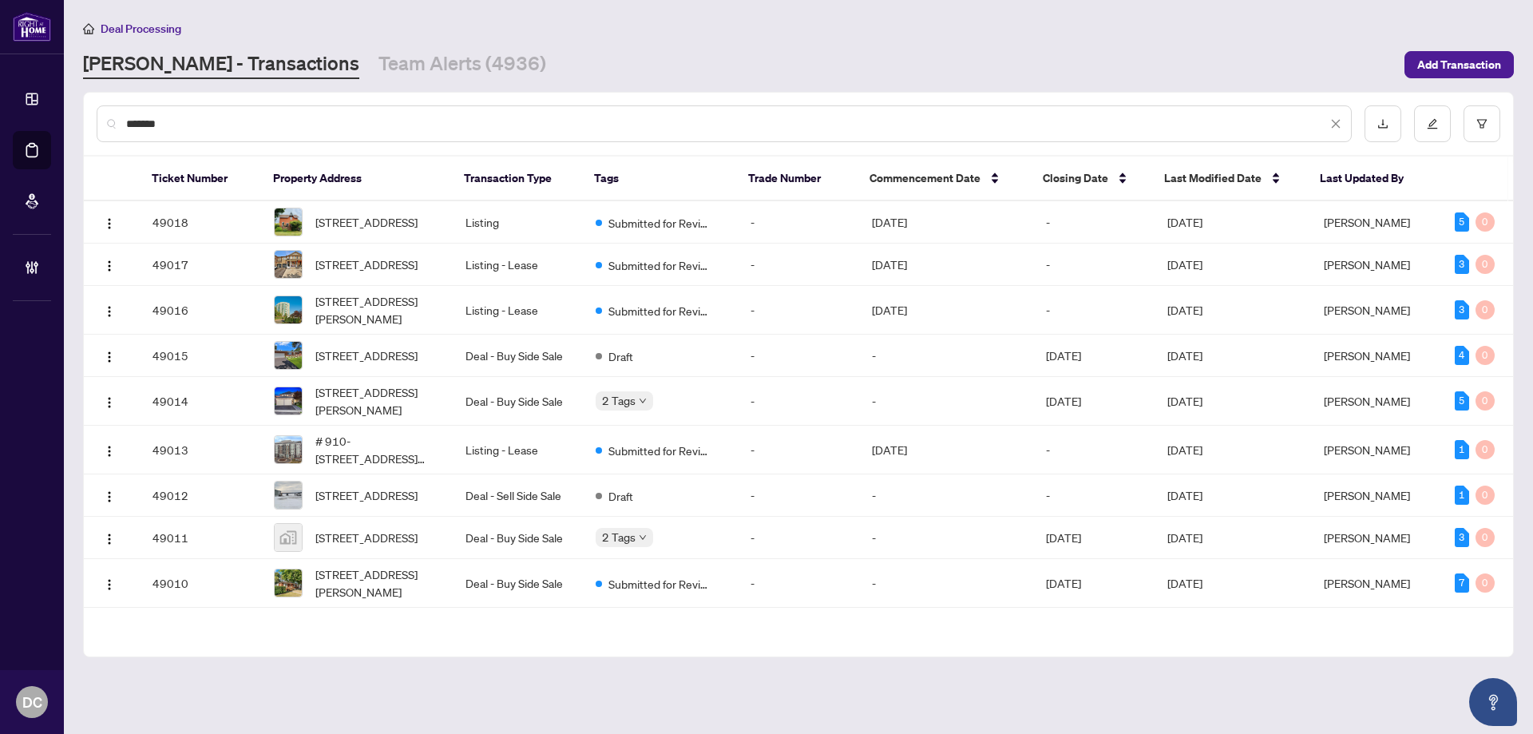
type input "*******"
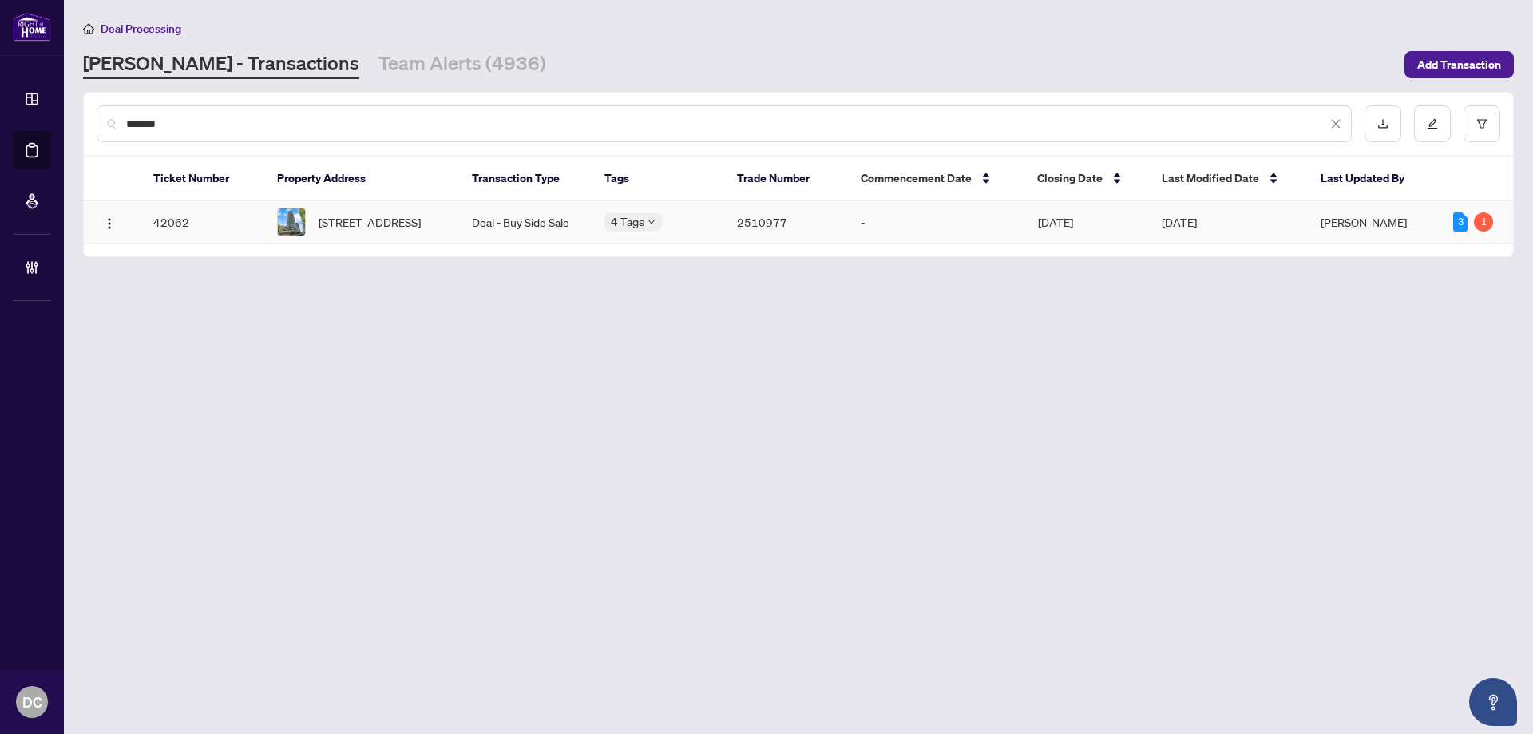
click at [527, 227] on td "Deal - Buy Side Sale" at bounding box center [525, 222] width 133 height 42
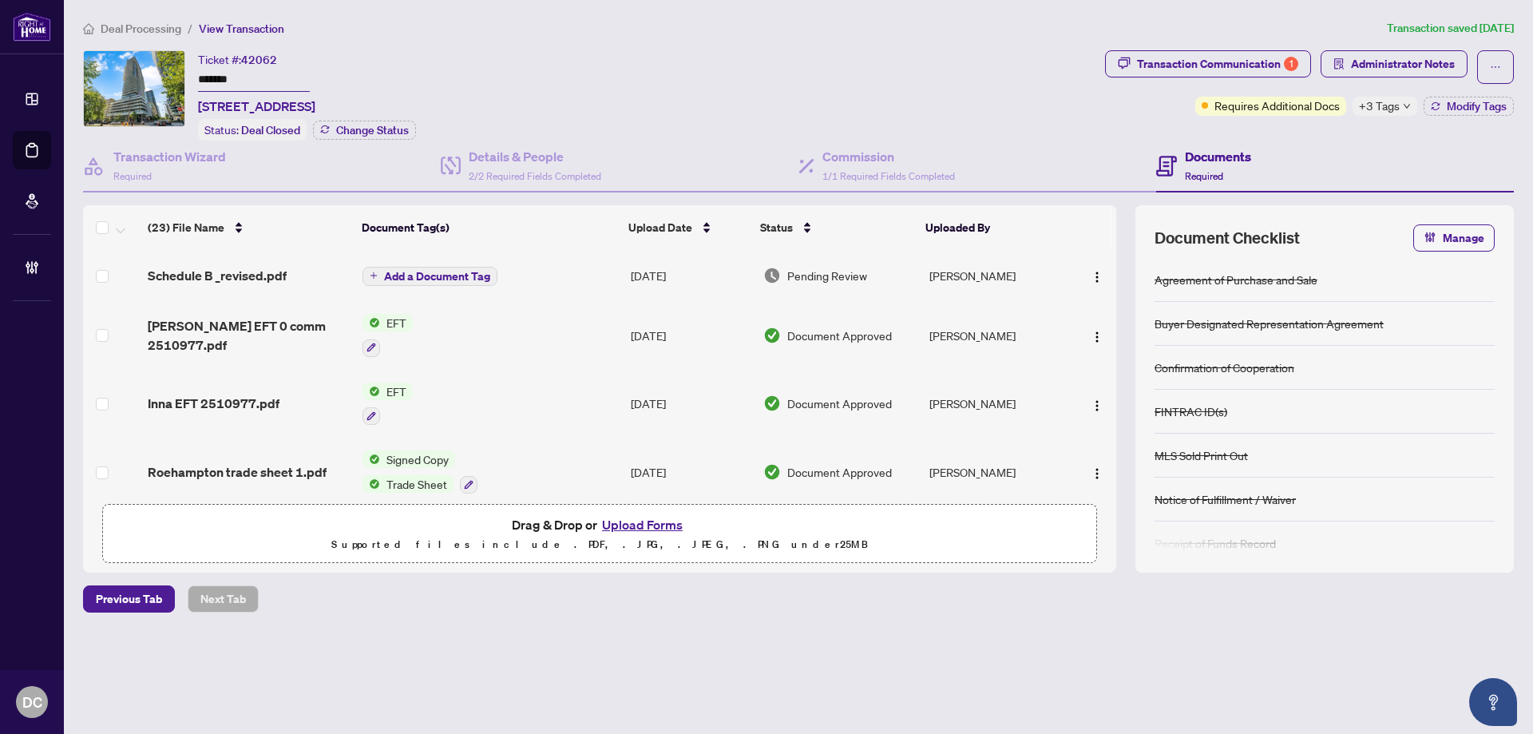
click at [153, 30] on span "Deal Processing" at bounding box center [141, 29] width 81 height 14
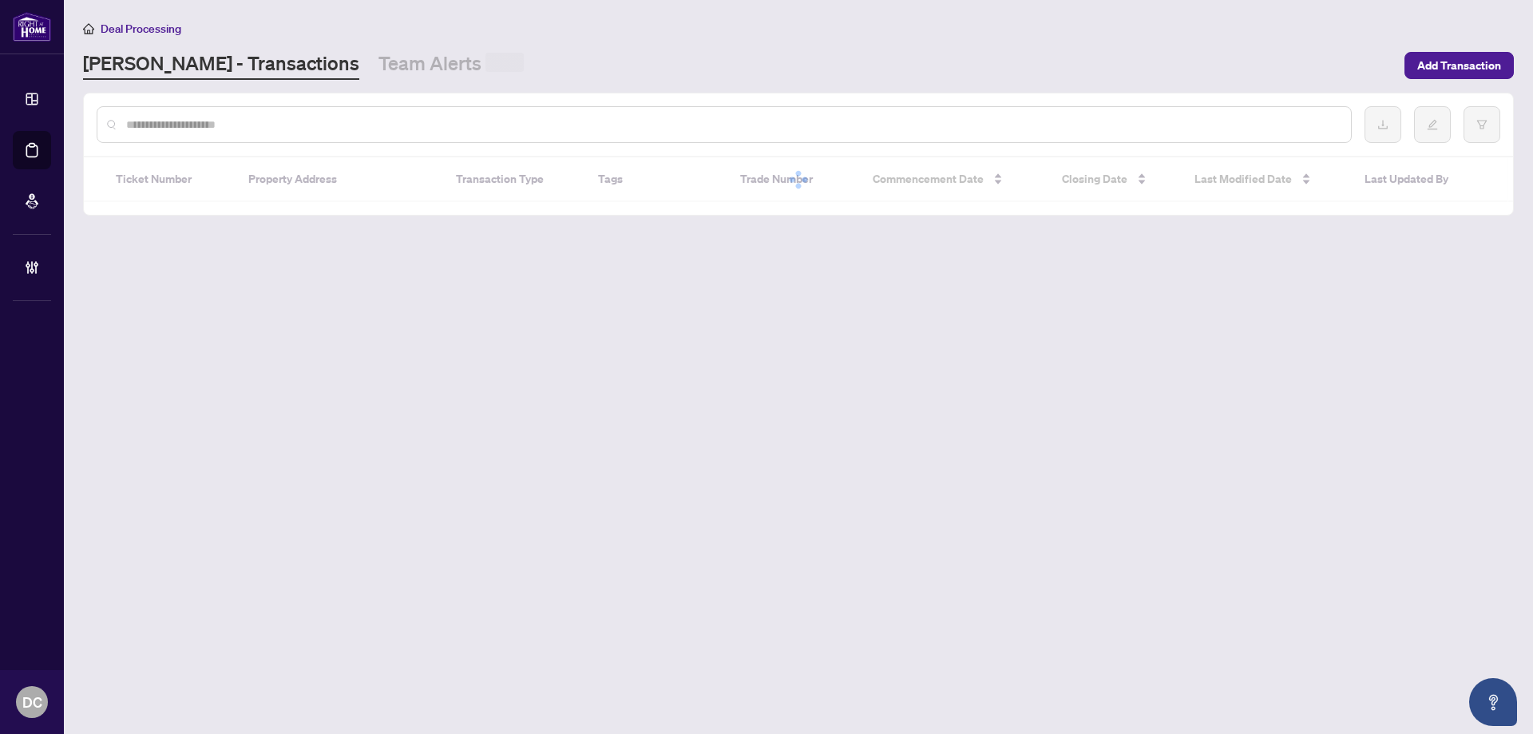
click at [236, 133] on div at bounding box center [724, 124] width 1255 height 37
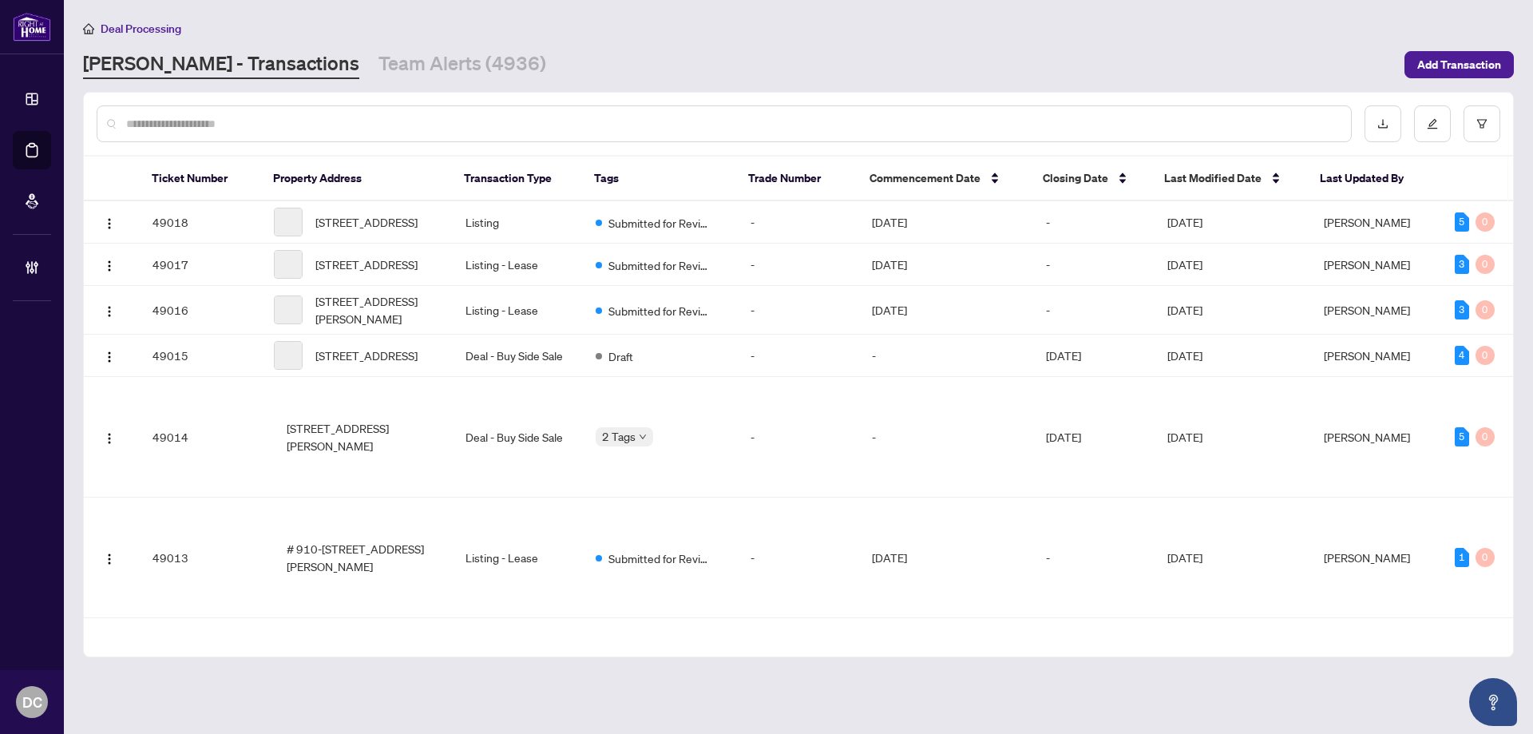
click at [247, 124] on input "text" at bounding box center [732, 124] width 1212 height 18
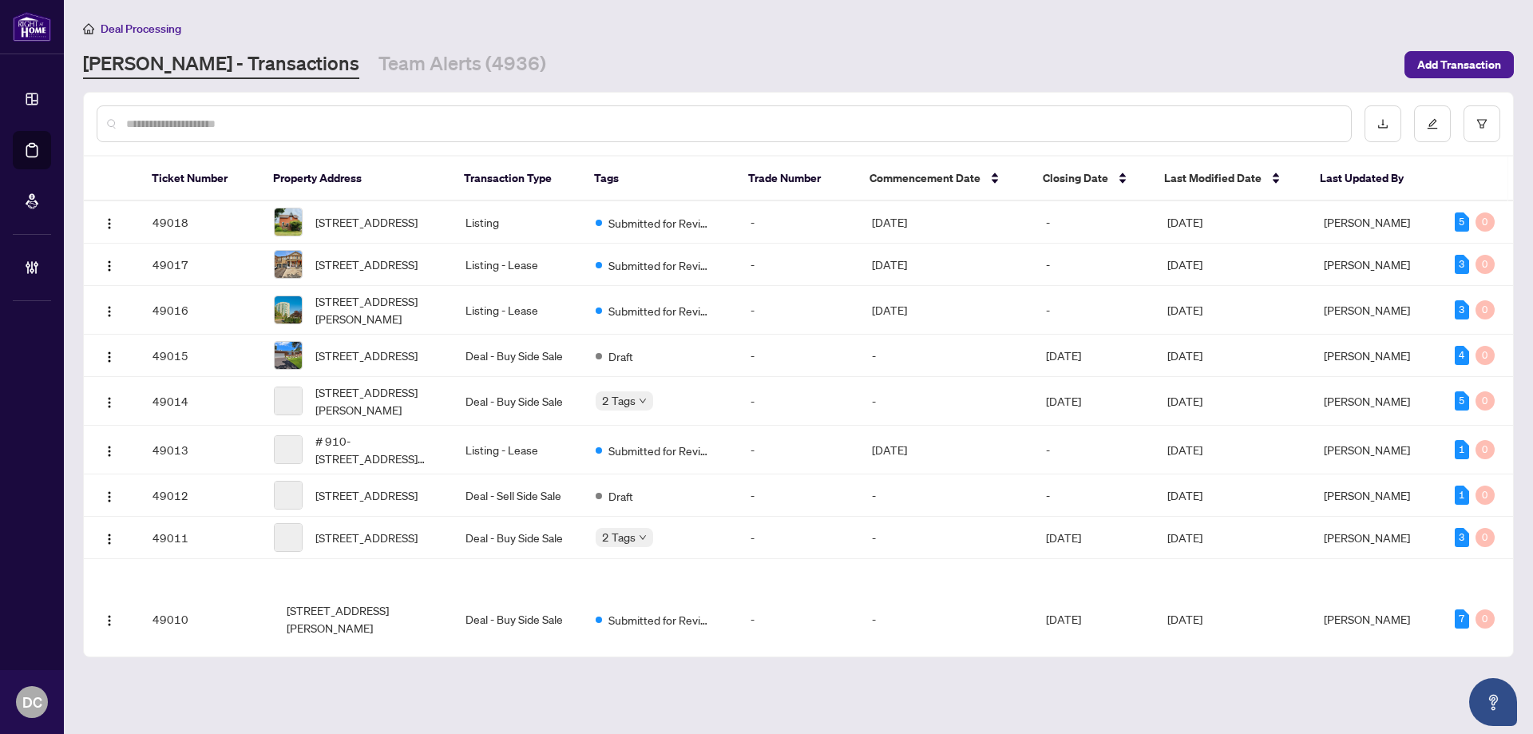
paste input "*******"
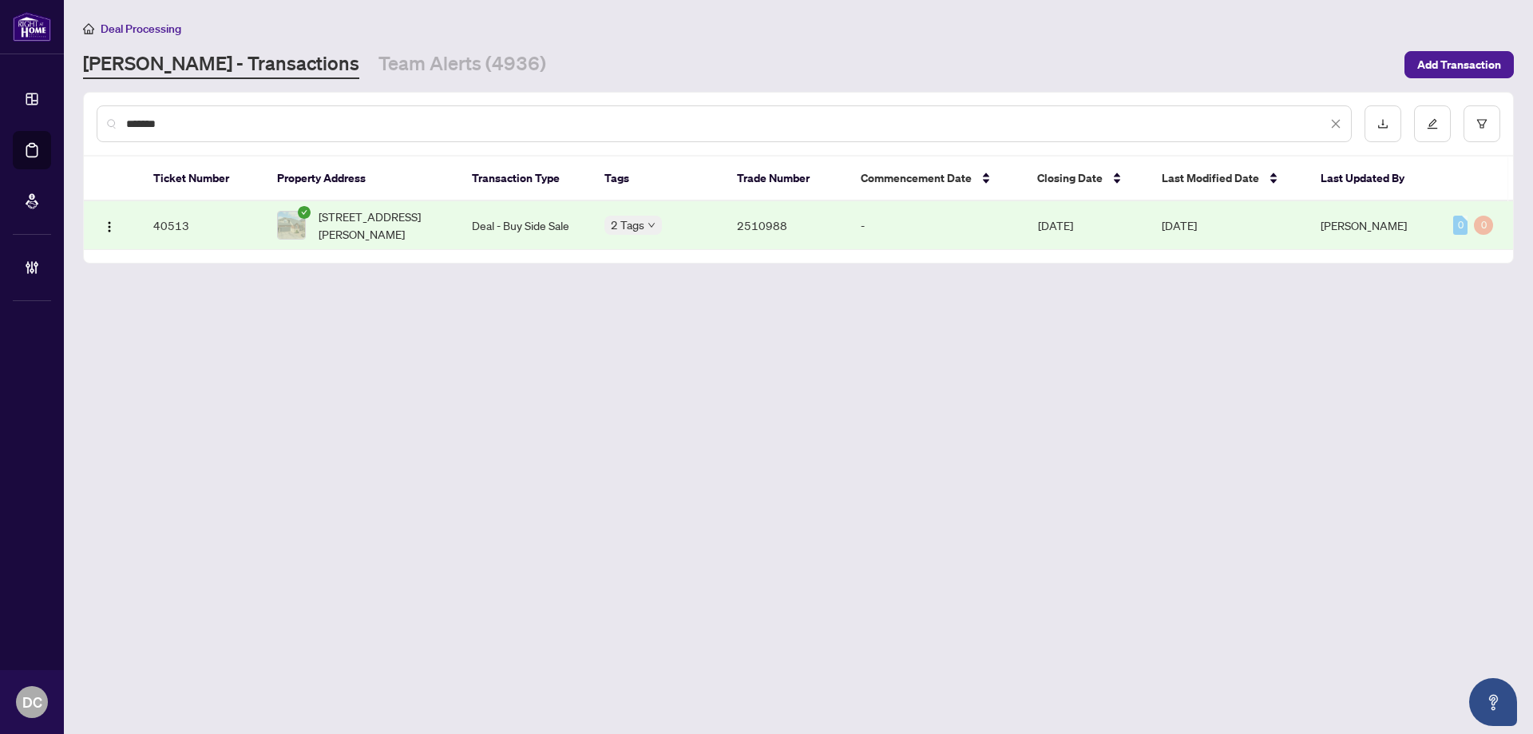
type input "*******"
click at [337, 222] on span "2382 Emerson Dr, Burlington, Ontario L7L 7G6, Canada" at bounding box center [383, 225] width 128 height 35
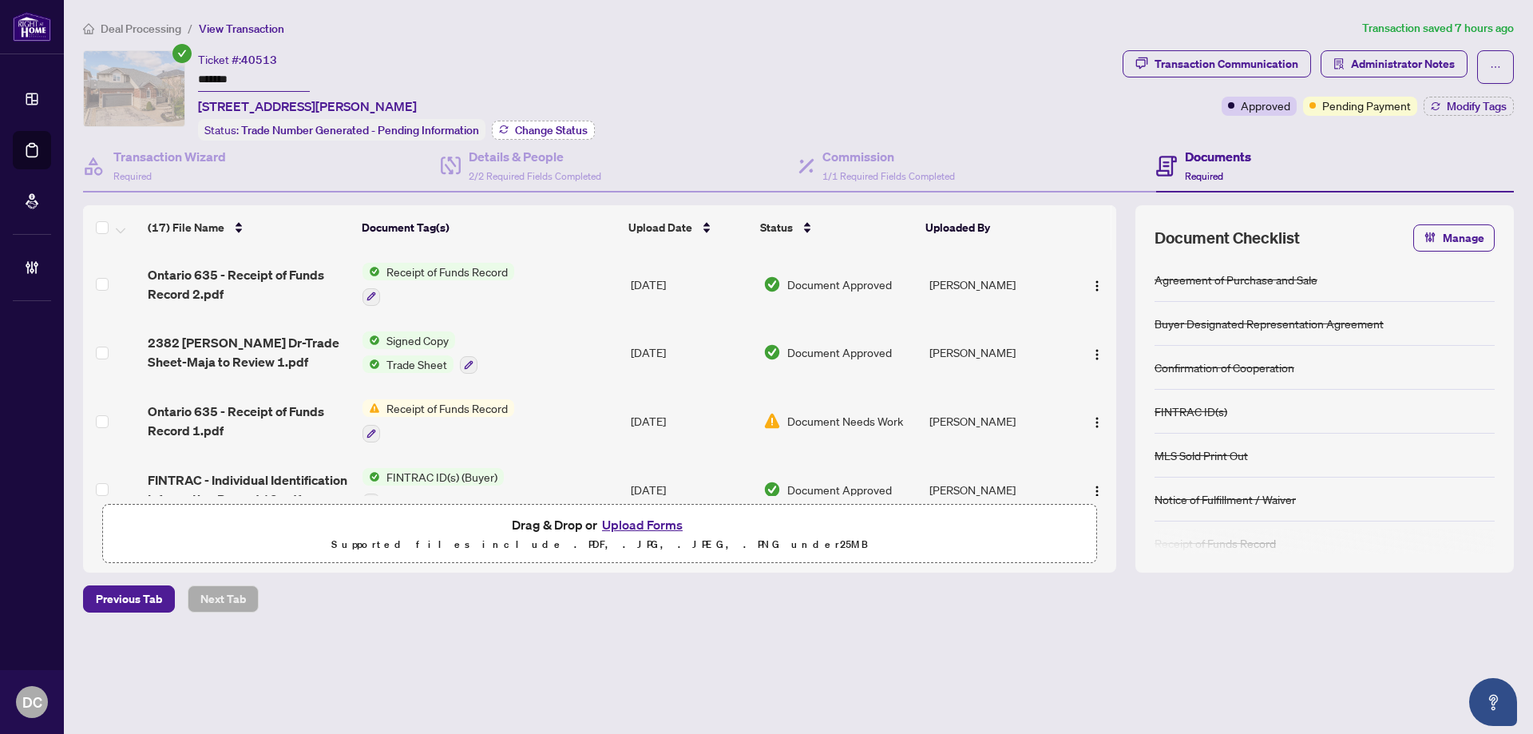
click at [532, 129] on span "Change Status" at bounding box center [551, 130] width 73 height 11
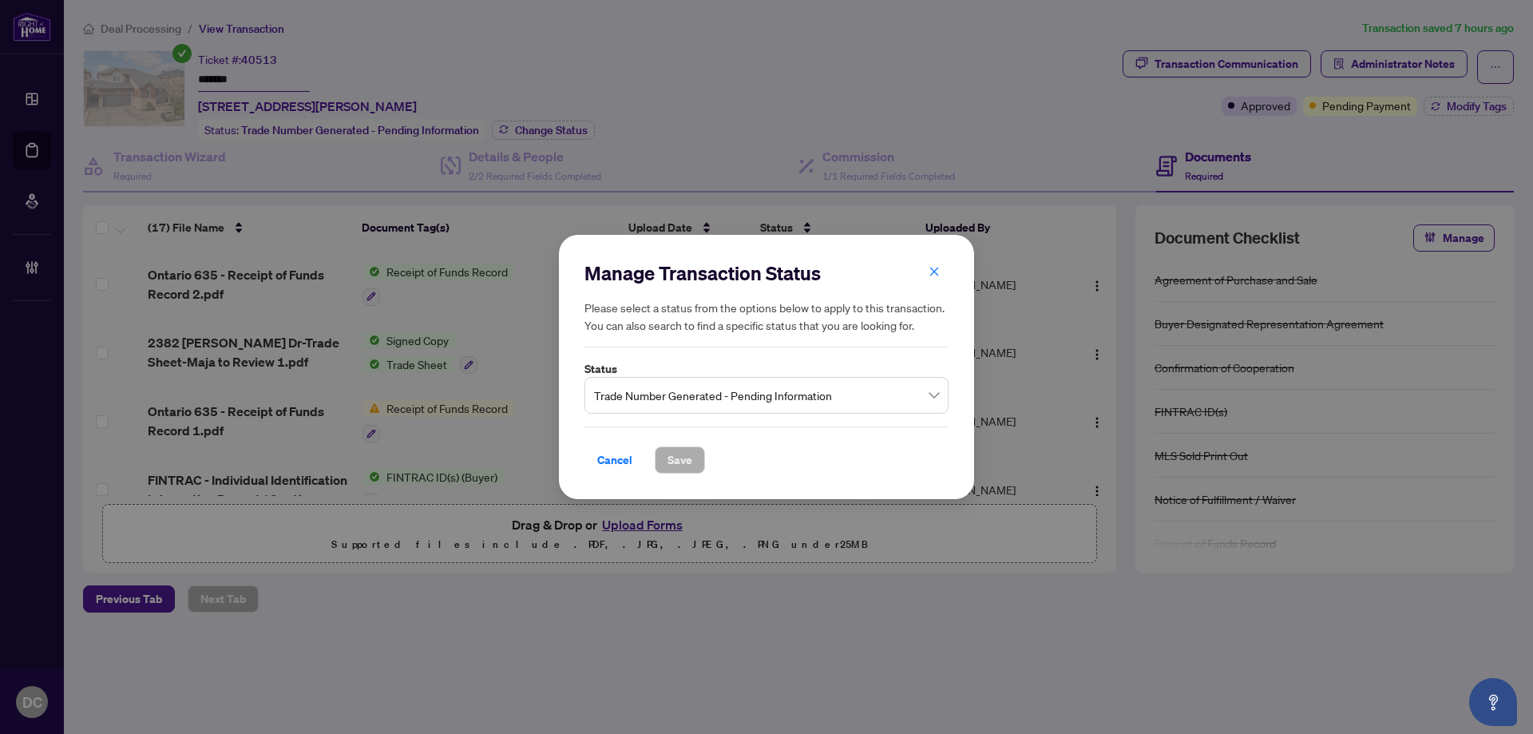
drag, startPoint x: 758, startPoint y: 391, endPoint x: 754, endPoint y: 407, distance: 16.3
click at [758, 392] on span "Trade Number Generated - Pending Information" at bounding box center [766, 395] width 345 height 30
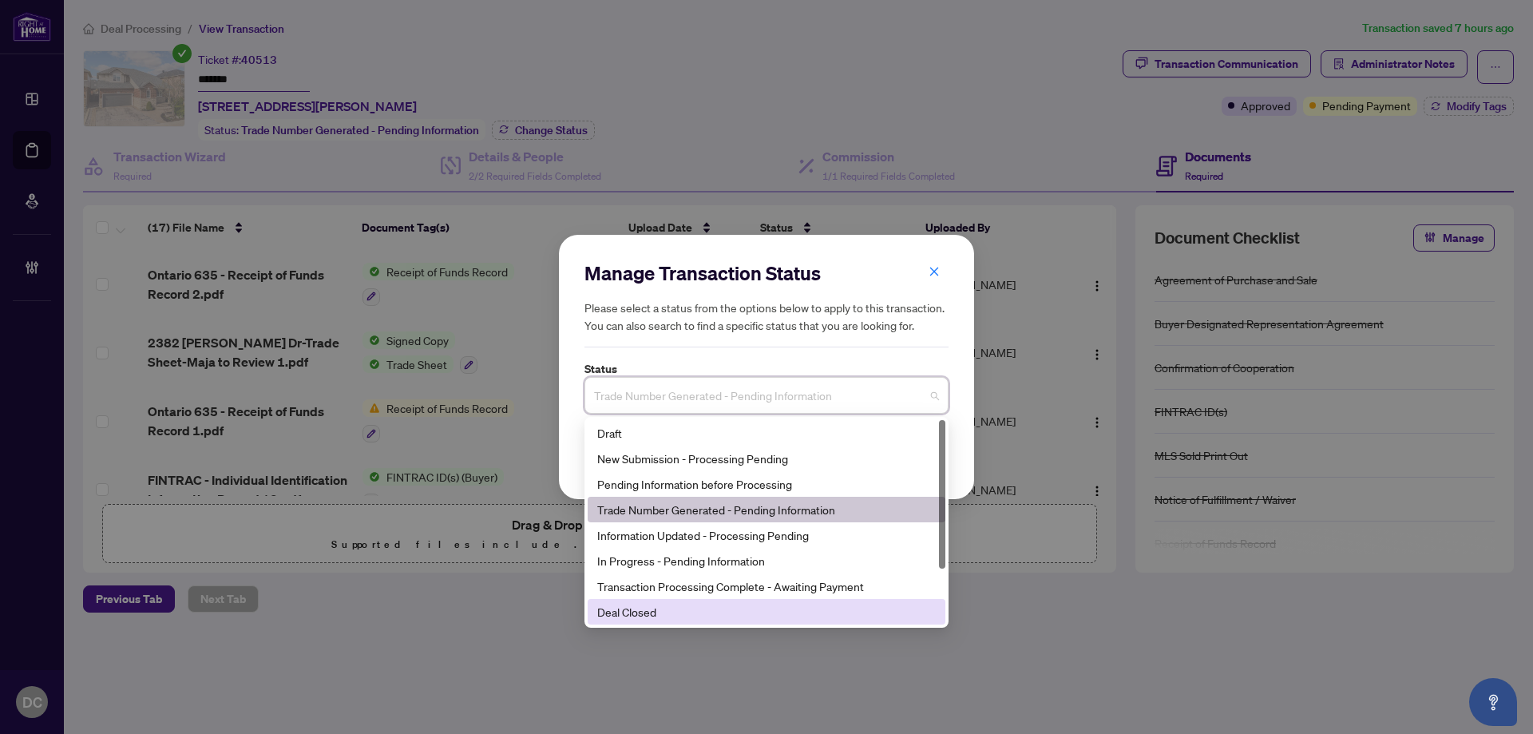
click at [644, 609] on div "Deal Closed" at bounding box center [766, 612] width 339 height 18
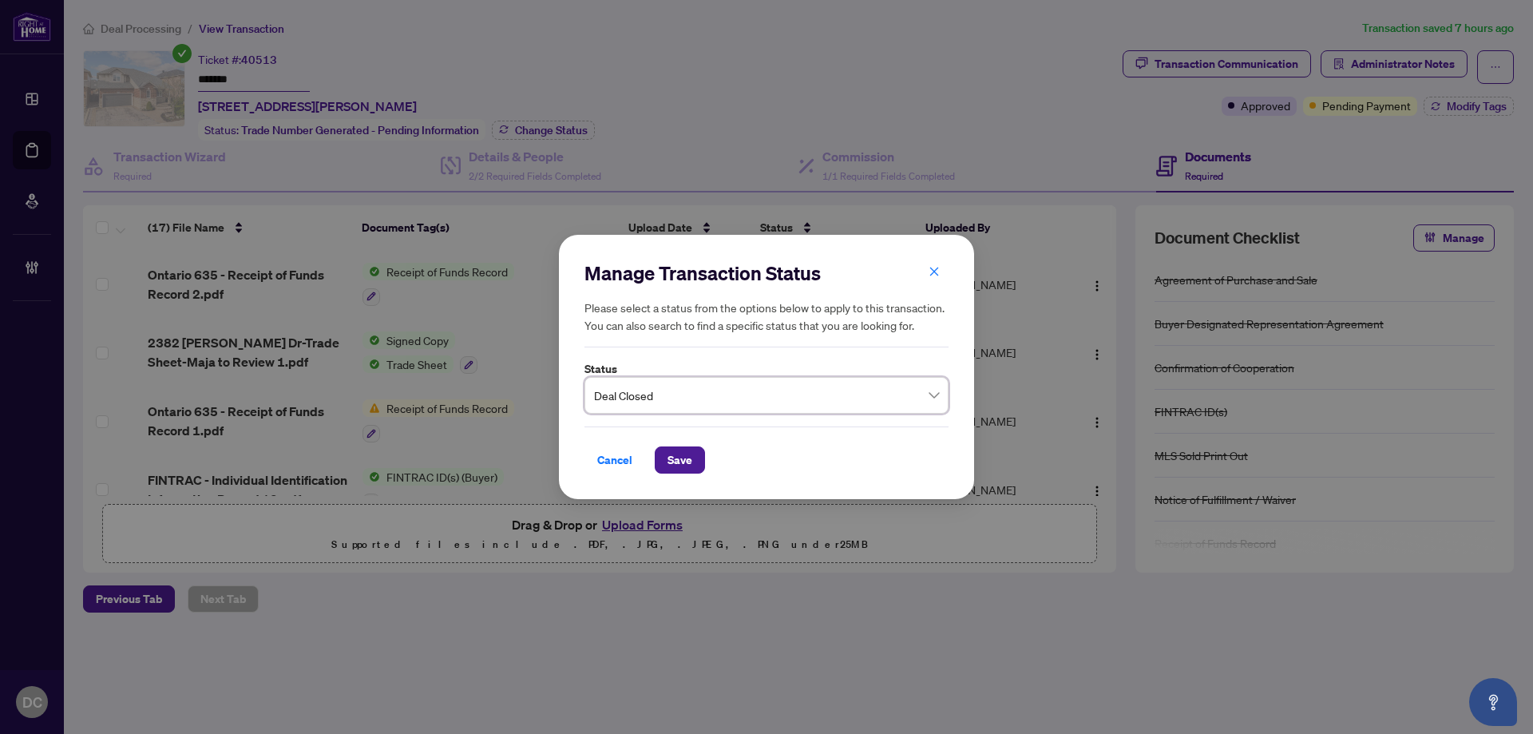
drag, startPoint x: 698, startPoint y: 465, endPoint x: 814, endPoint y: 398, distance: 134.5
click at [698, 461] on button "Save" at bounding box center [680, 459] width 50 height 27
click at [1462, 109] on div "Manage Transaction Status Please select a status from the options below to appl…" at bounding box center [766, 367] width 1533 height 734
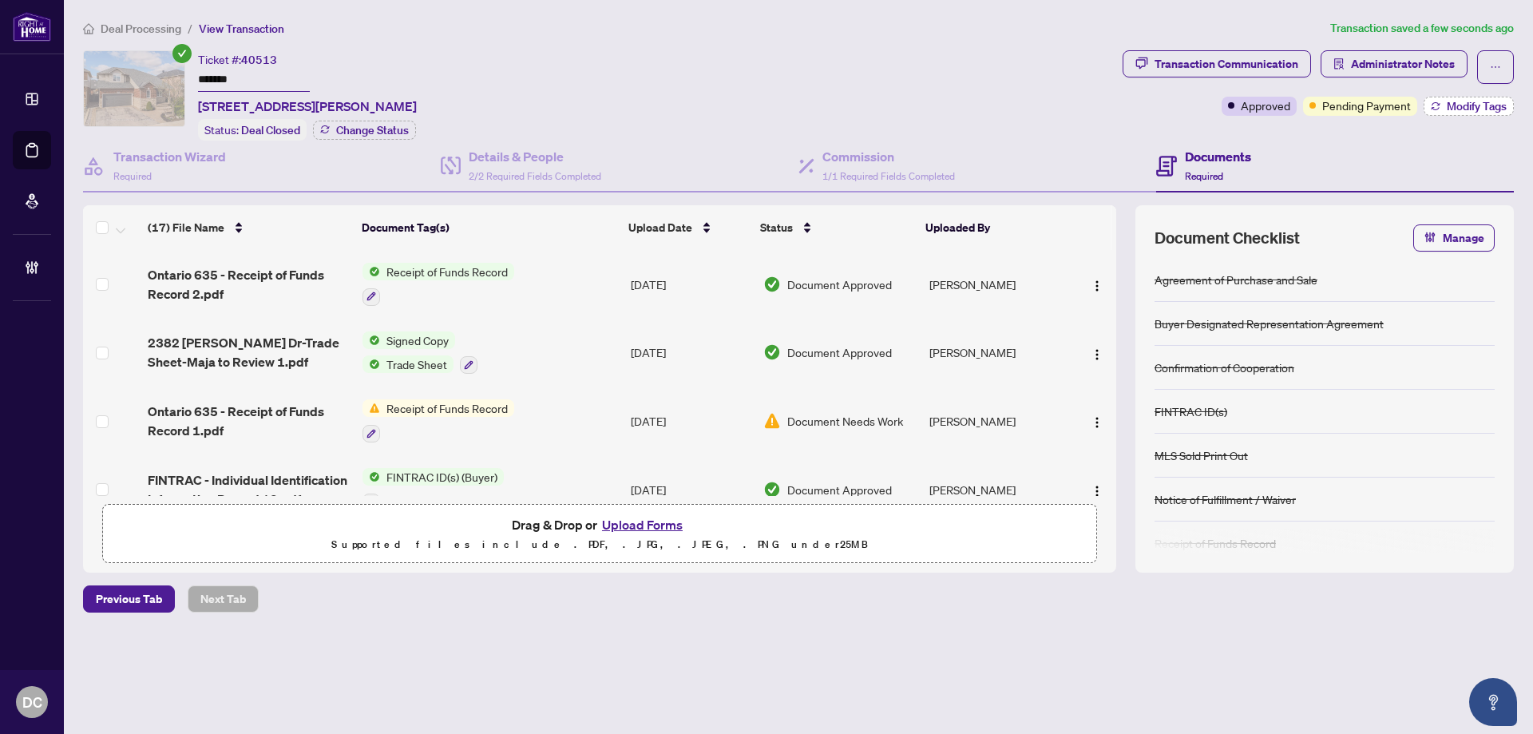
click at [1483, 109] on span "Modify Tags" at bounding box center [1477, 106] width 60 height 11
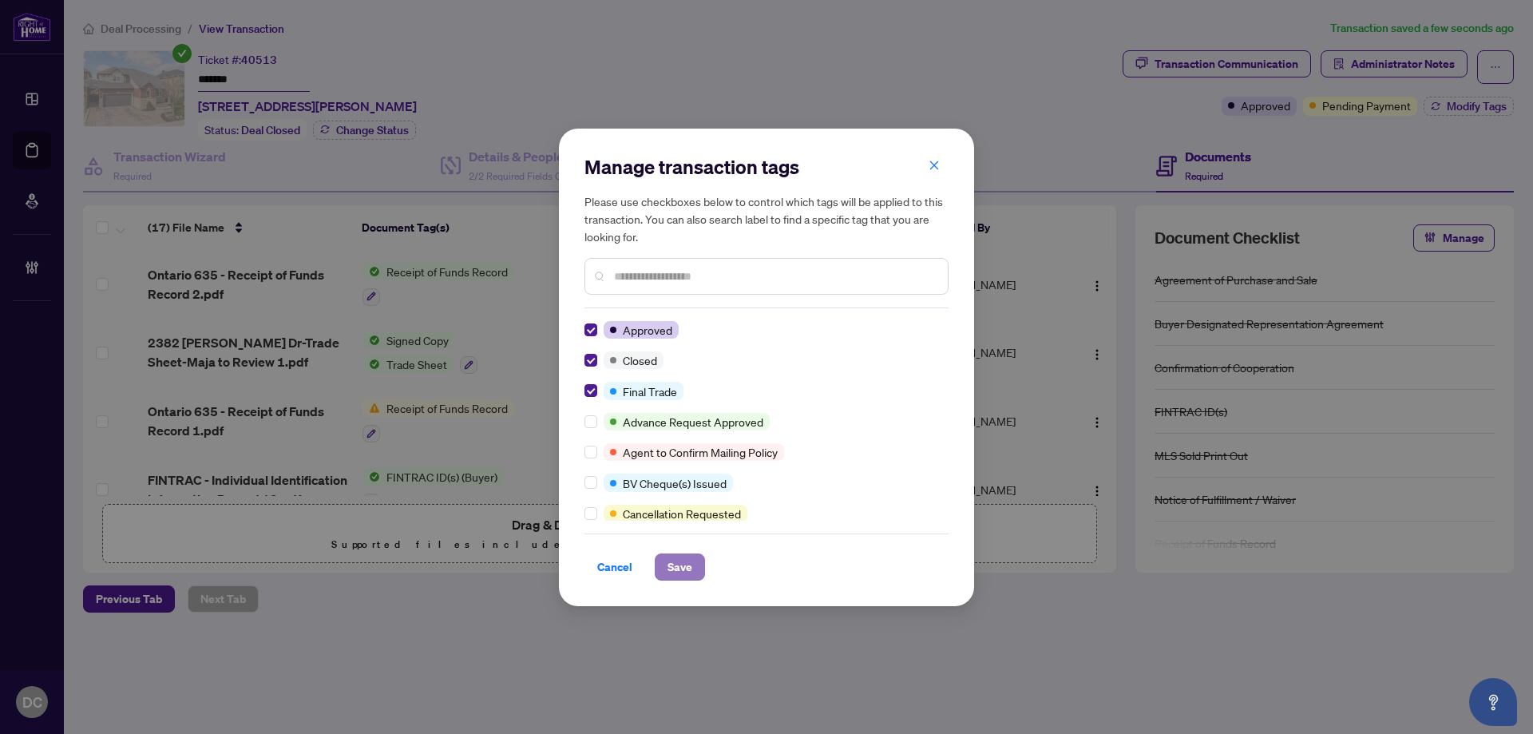
click at [661, 560] on button "Save" at bounding box center [680, 566] width 50 height 27
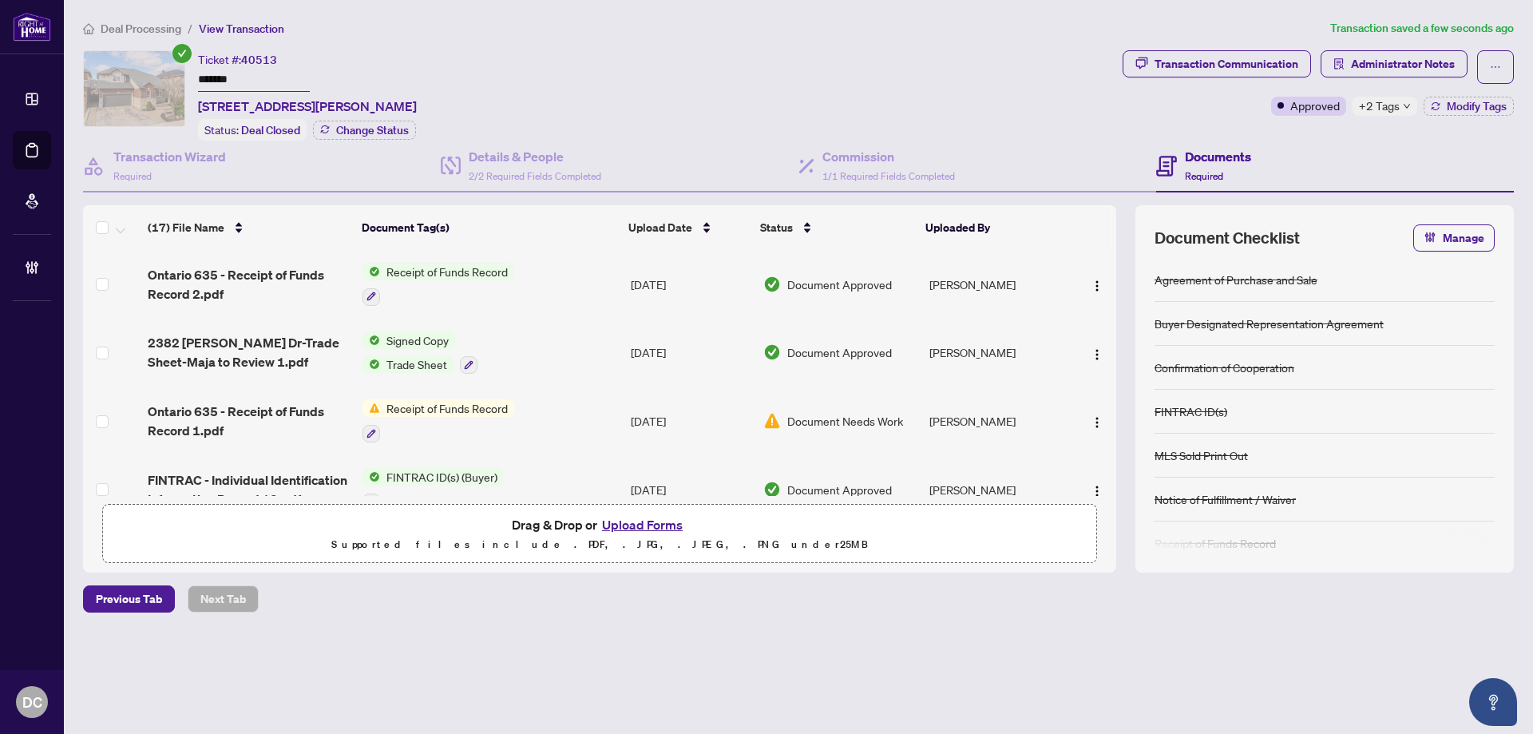
click at [1363, 104] on span "+2 Tags" at bounding box center [1379, 106] width 41 height 18
click at [1298, 144] on div "Documents Required" at bounding box center [1335, 167] width 358 height 52
click at [1385, 70] on span "Administrator Notes" at bounding box center [1403, 64] width 104 height 26
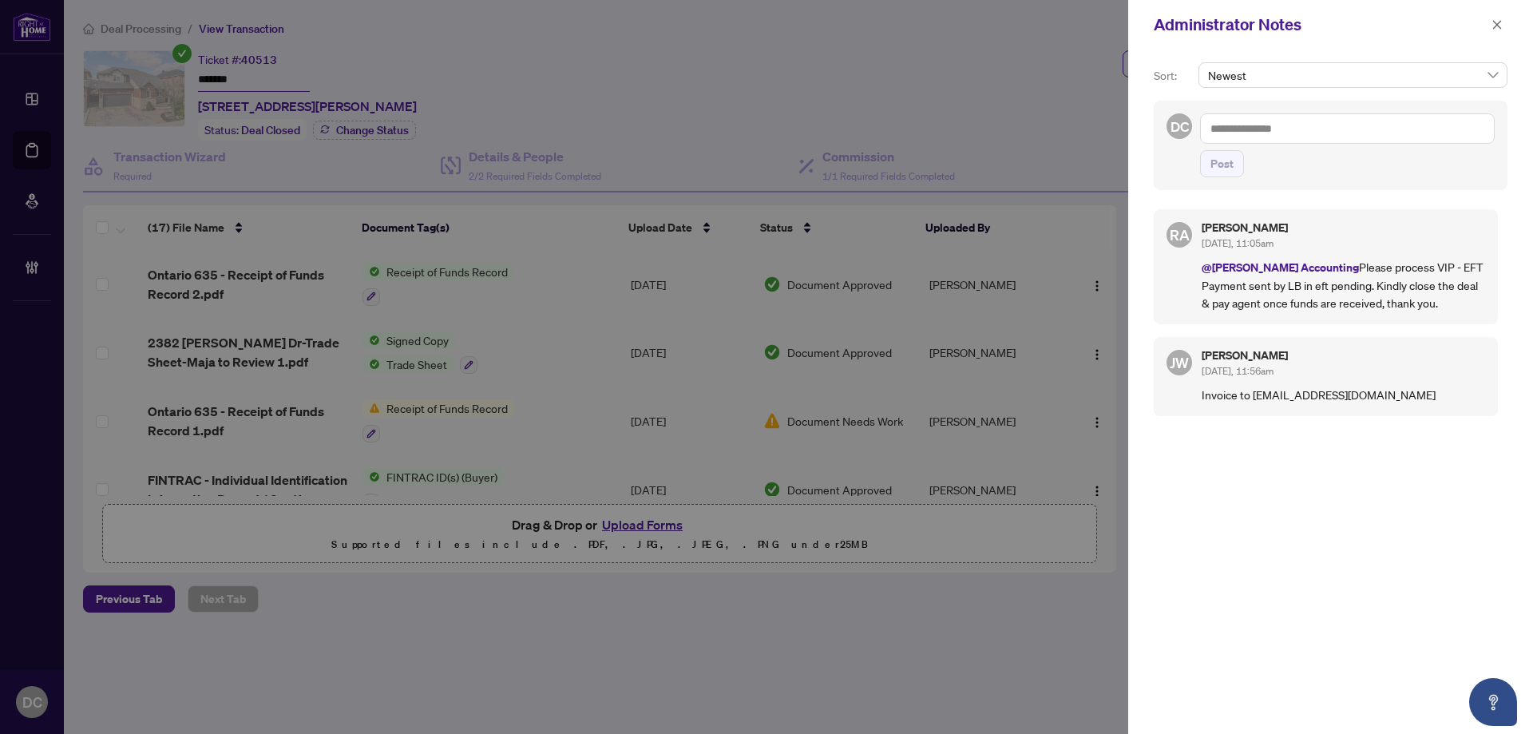
click at [1437, 133] on textarea at bounding box center [1347, 128] width 295 height 30
paste textarea "**********"
type textarea "**********"
click at [1225, 169] on span "Post" at bounding box center [1221, 164] width 23 height 26
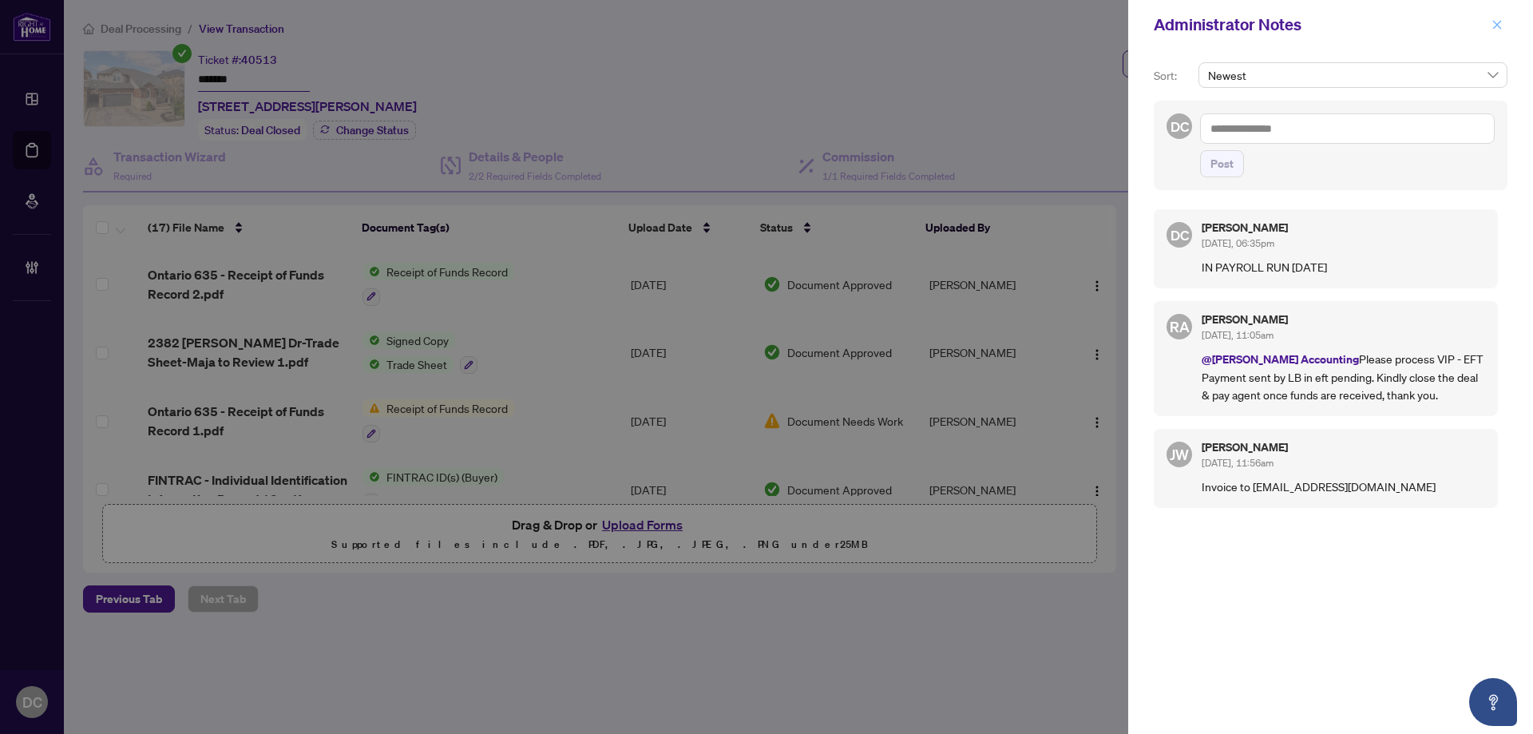
click at [1495, 28] on icon "close" at bounding box center [1496, 24] width 11 height 11
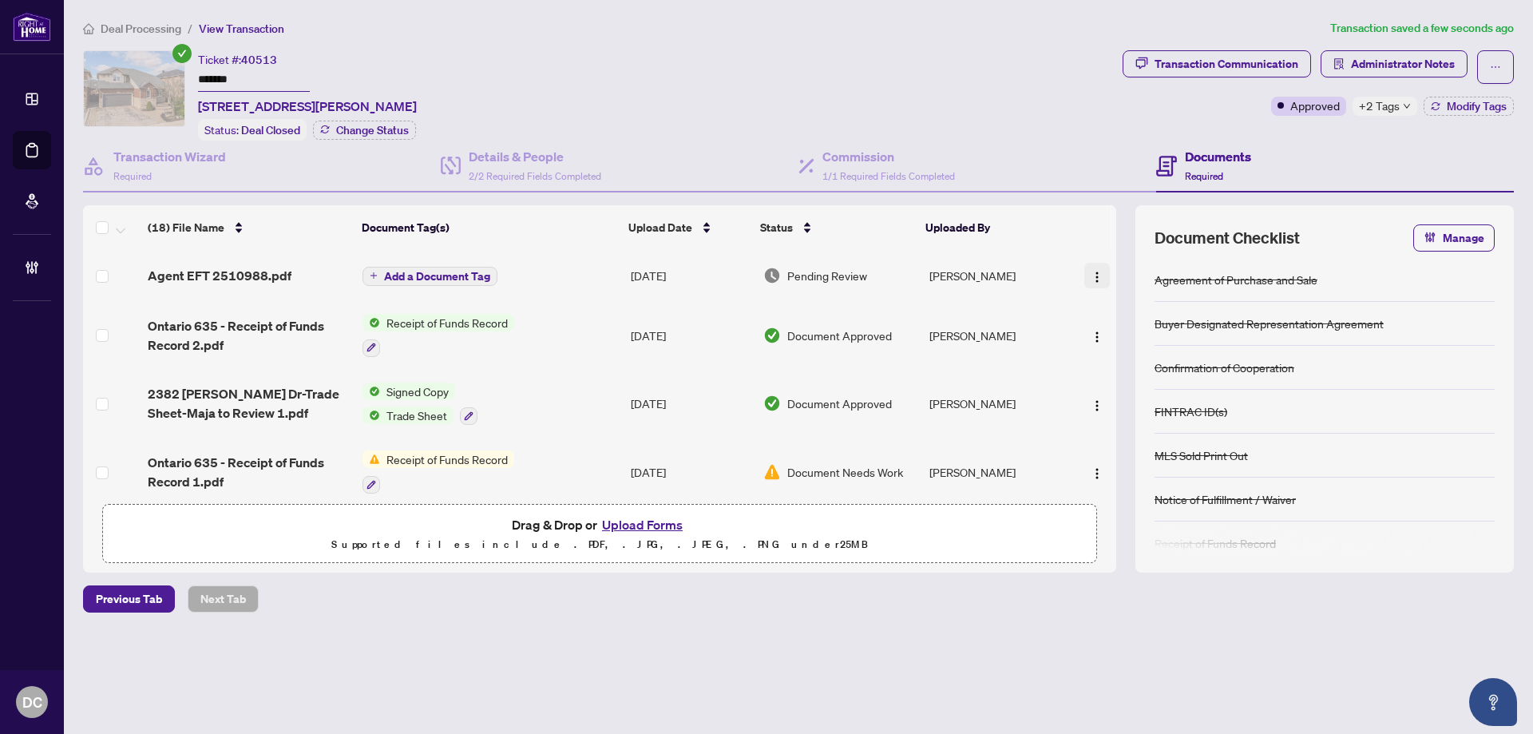
click at [1098, 275] on img "button" at bounding box center [1097, 277] width 13 height 13
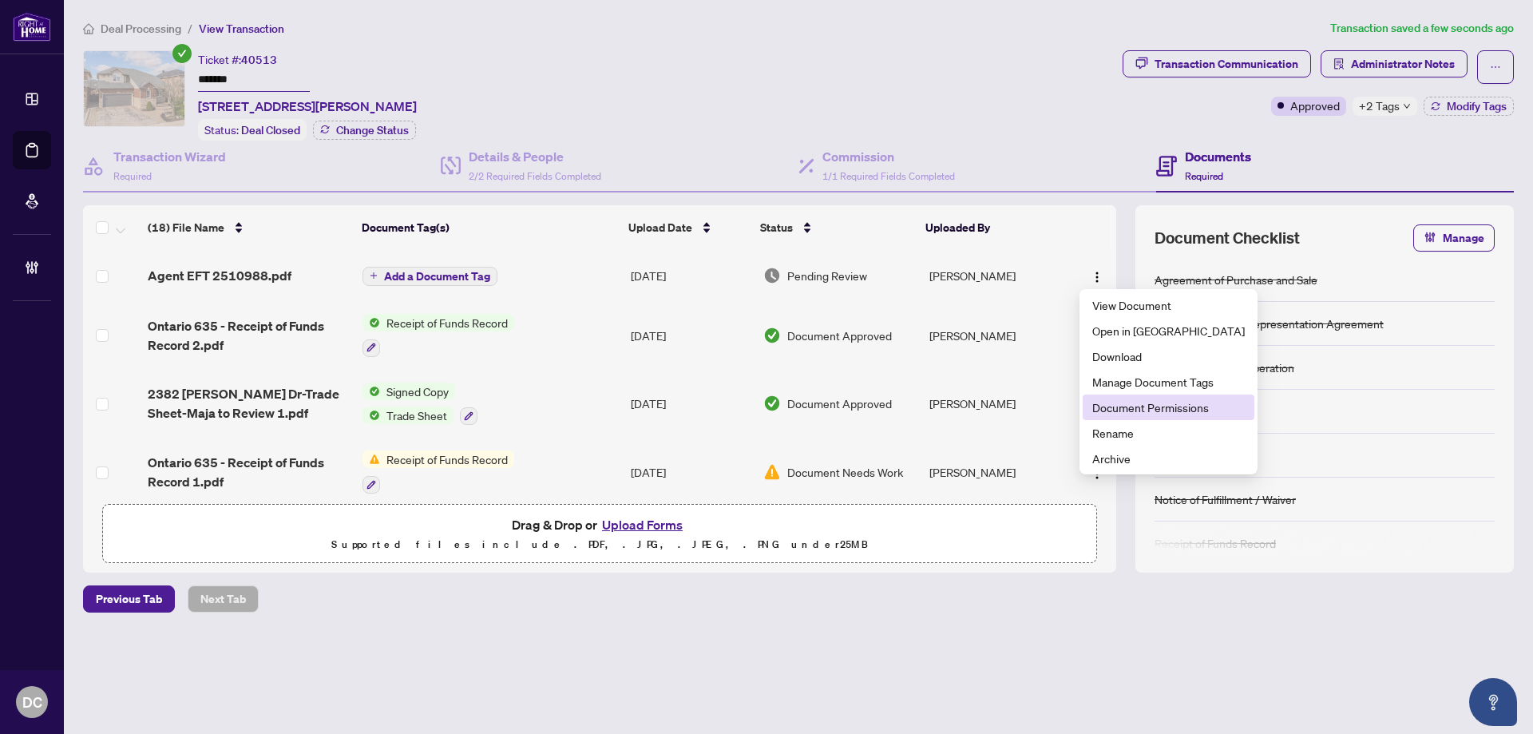
click at [1133, 411] on span "Document Permissions" at bounding box center [1168, 407] width 152 height 18
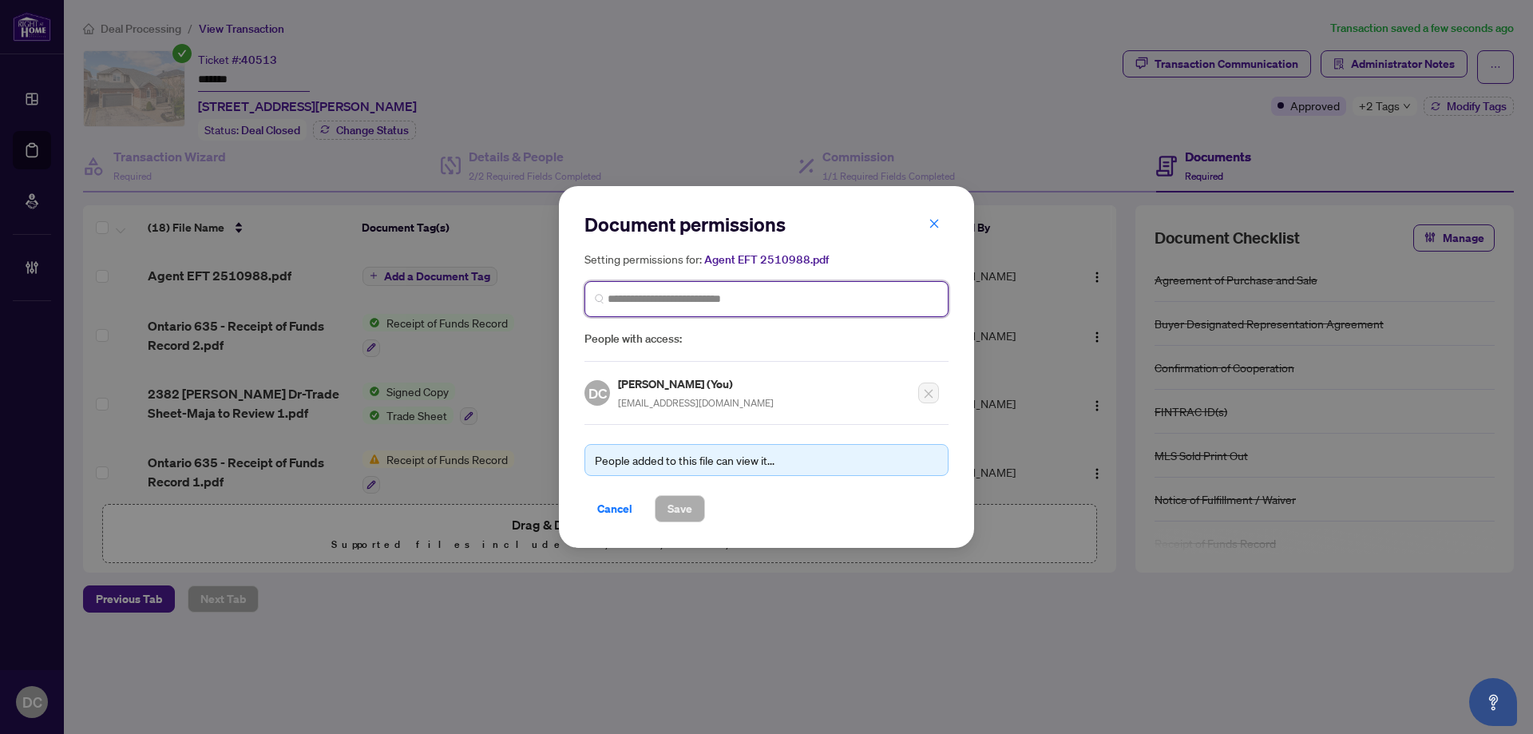
click at [723, 307] on input "search" at bounding box center [773, 299] width 331 height 17
type input "********"
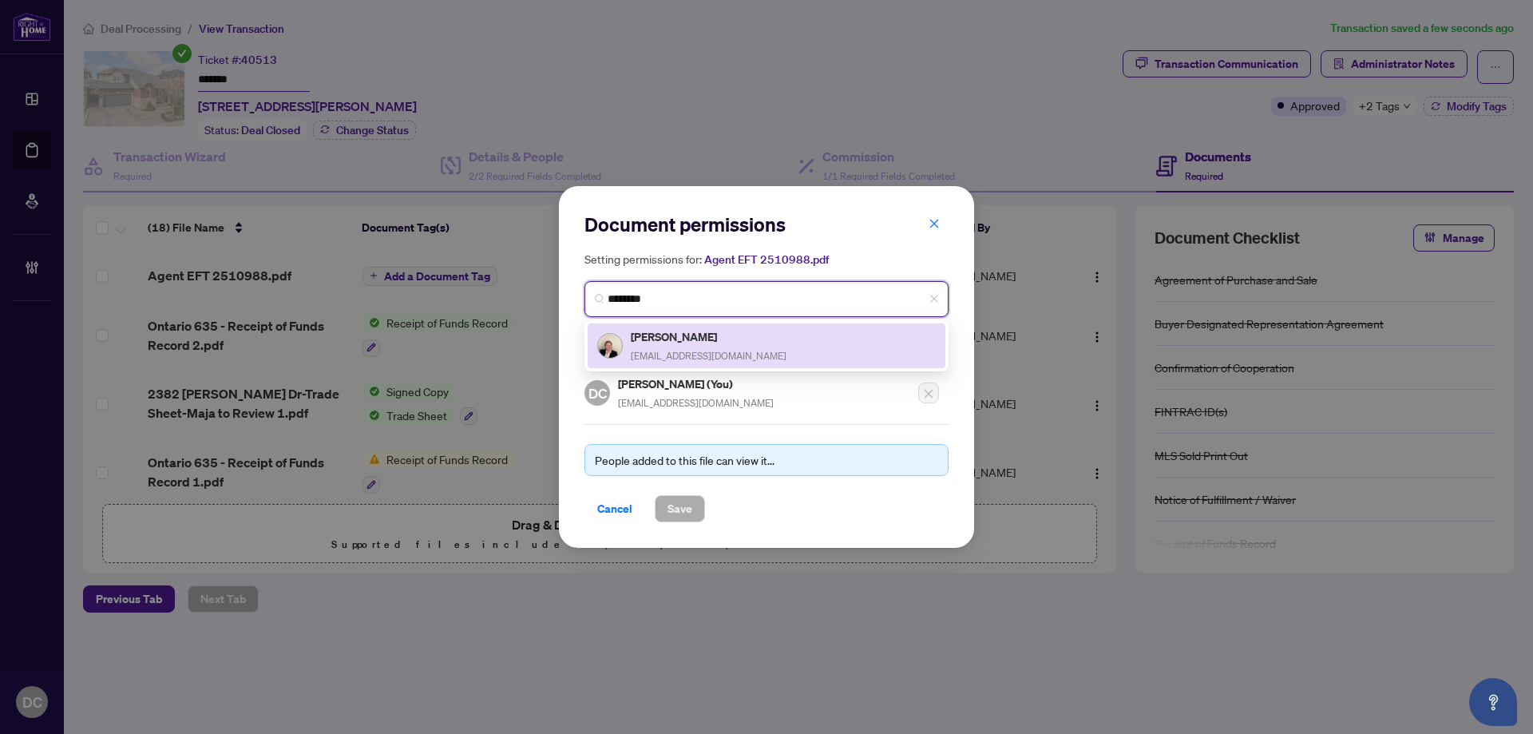
click at [691, 350] on span "majacumurovic@yahoo.ca" at bounding box center [709, 356] width 156 height 12
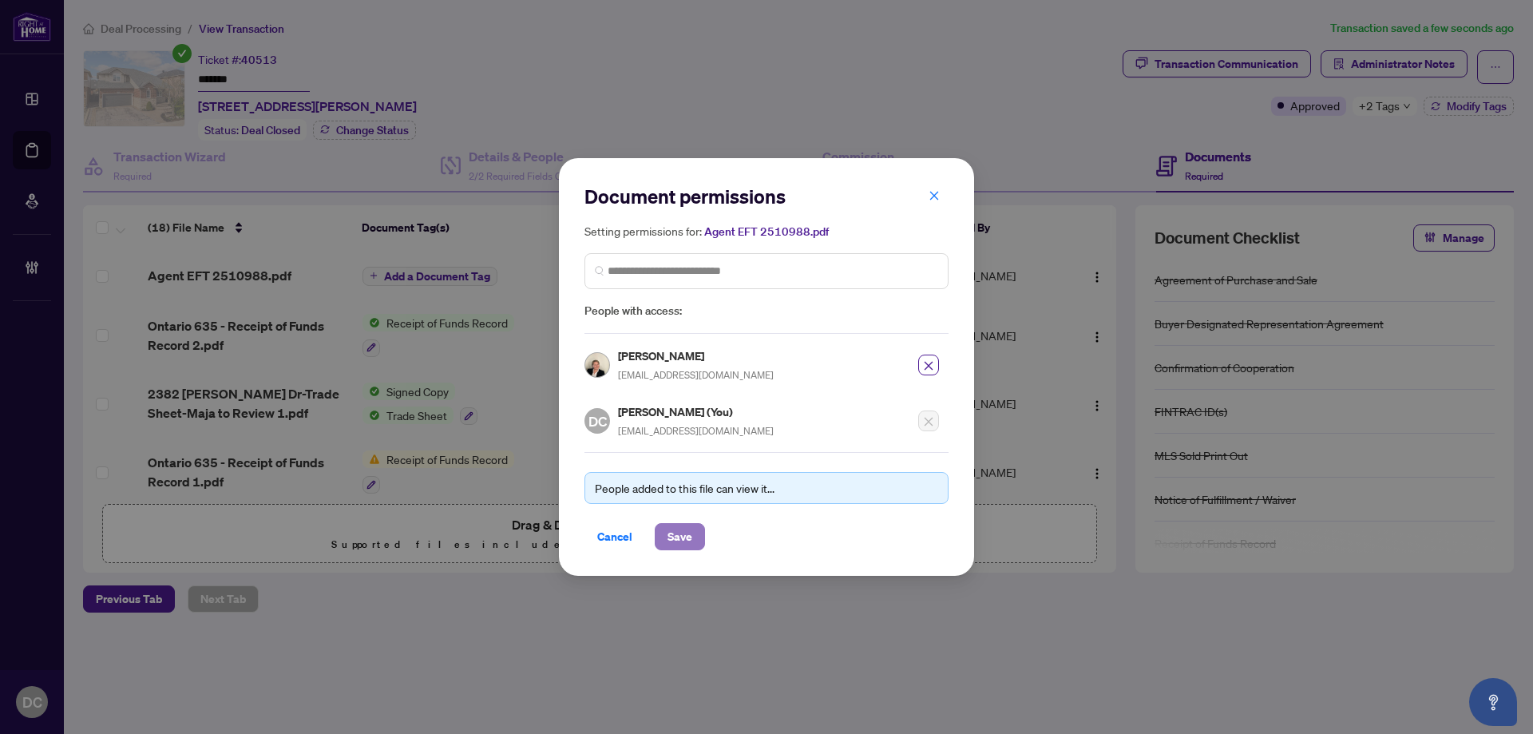
click at [694, 537] on button "Save" at bounding box center [680, 536] width 50 height 27
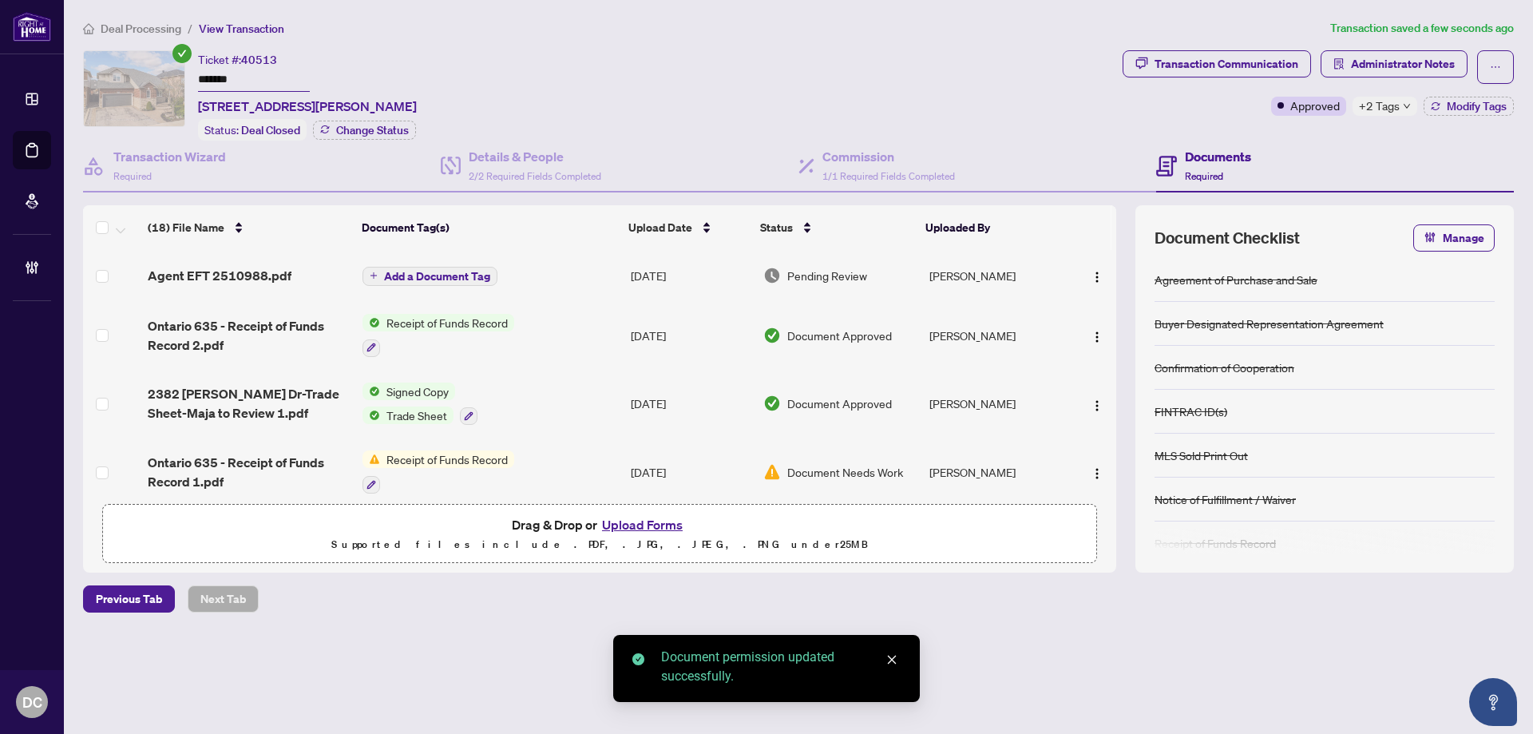
click at [484, 281] on button "Add a Document Tag" at bounding box center [429, 276] width 135 height 19
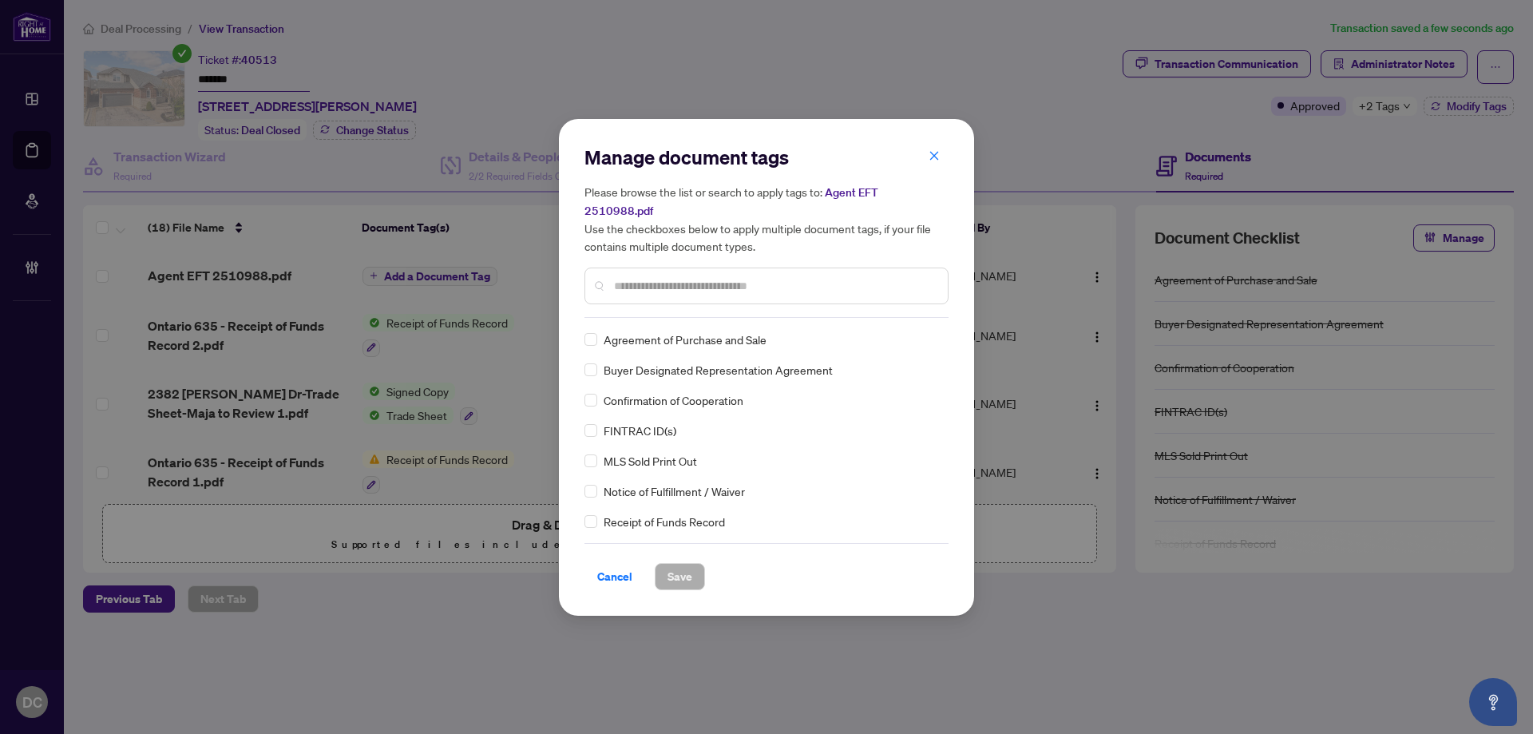
click at [787, 277] on input "text" at bounding box center [774, 286] width 321 height 18
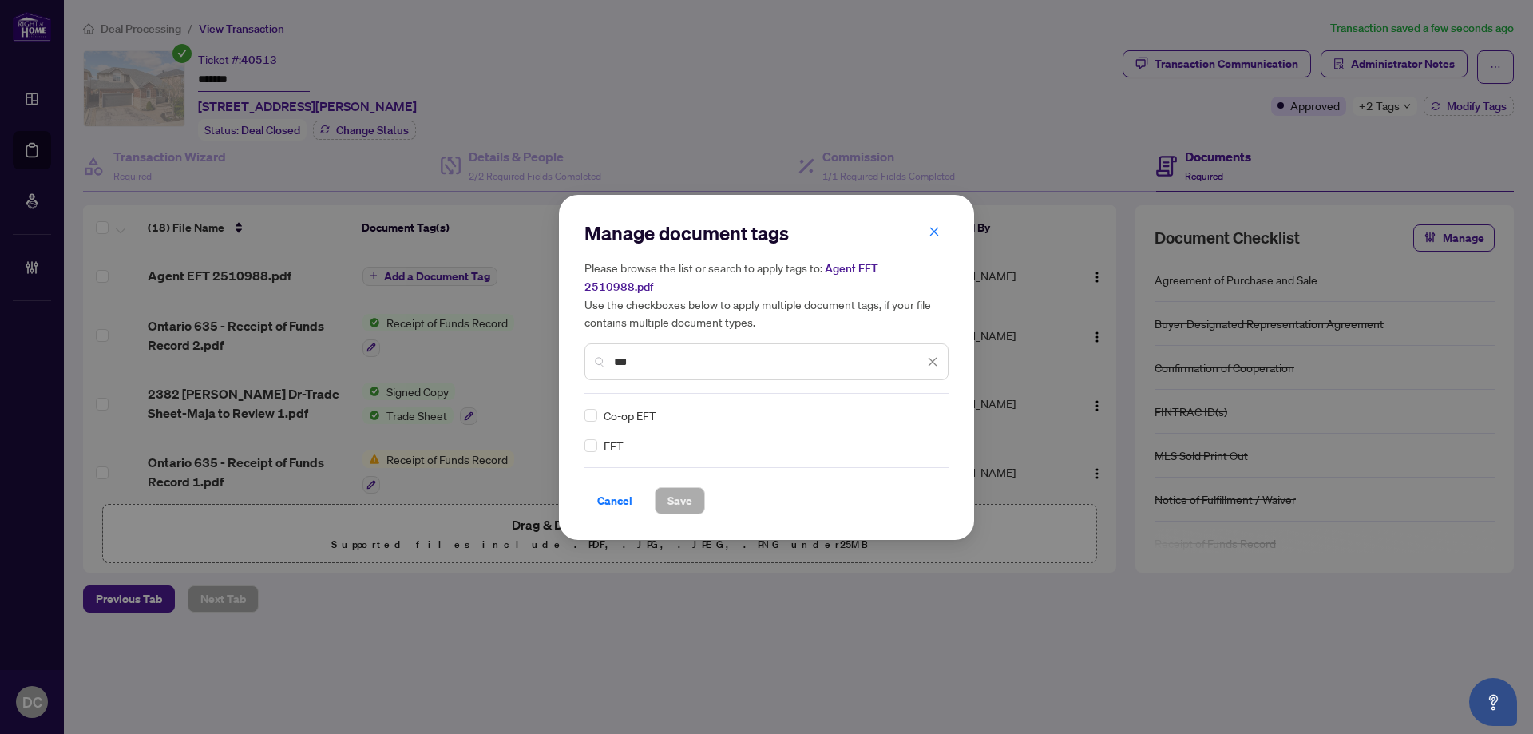
type input "***"
click at [598, 437] on div "EFT" at bounding box center [761, 446] width 354 height 18
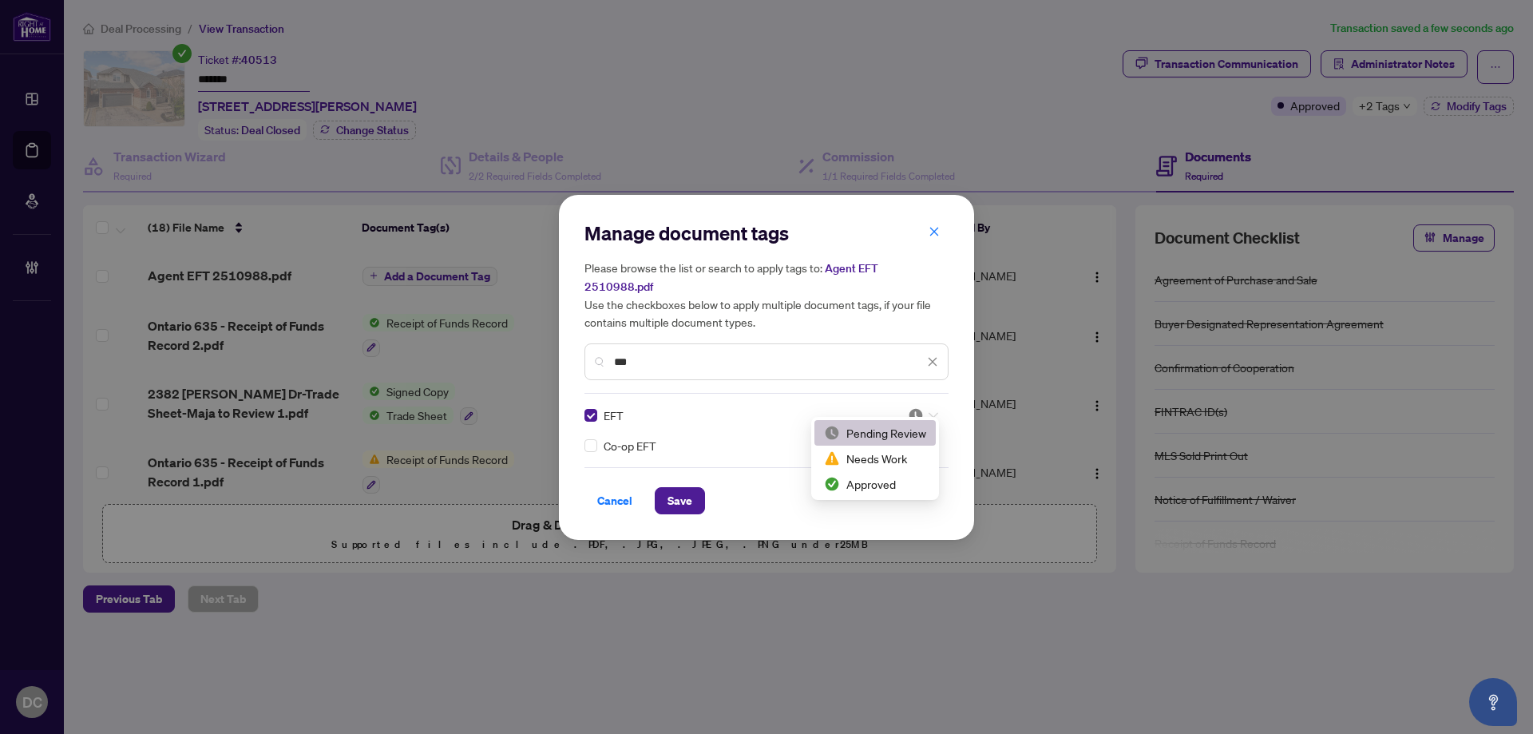
click at [917, 408] on img at bounding box center [916, 415] width 16 height 16
click at [886, 481] on div "Approved" at bounding box center [875, 484] width 102 height 18
click at [683, 489] on span "Save" at bounding box center [679, 501] width 25 height 26
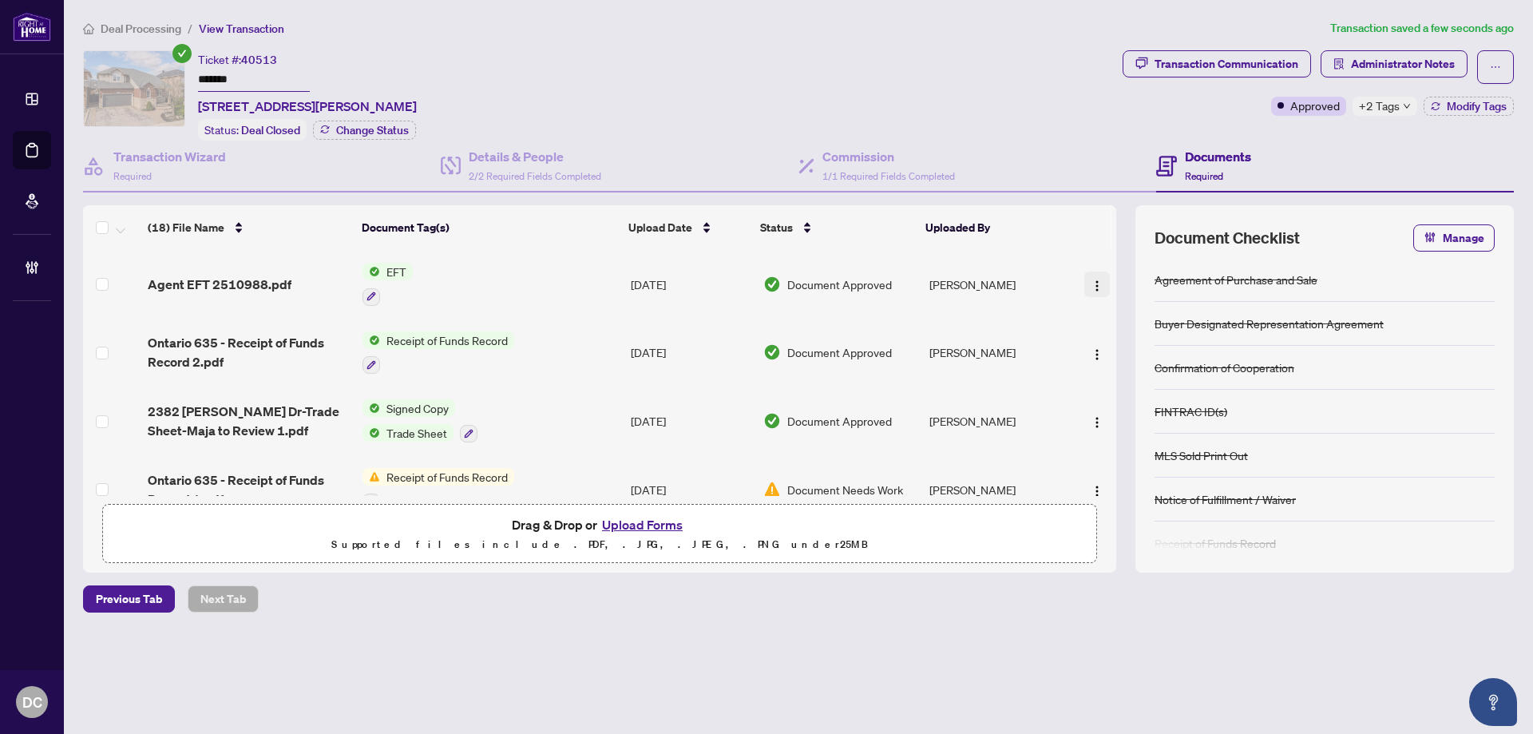
click at [1091, 280] on img "button" at bounding box center [1097, 285] width 13 height 13
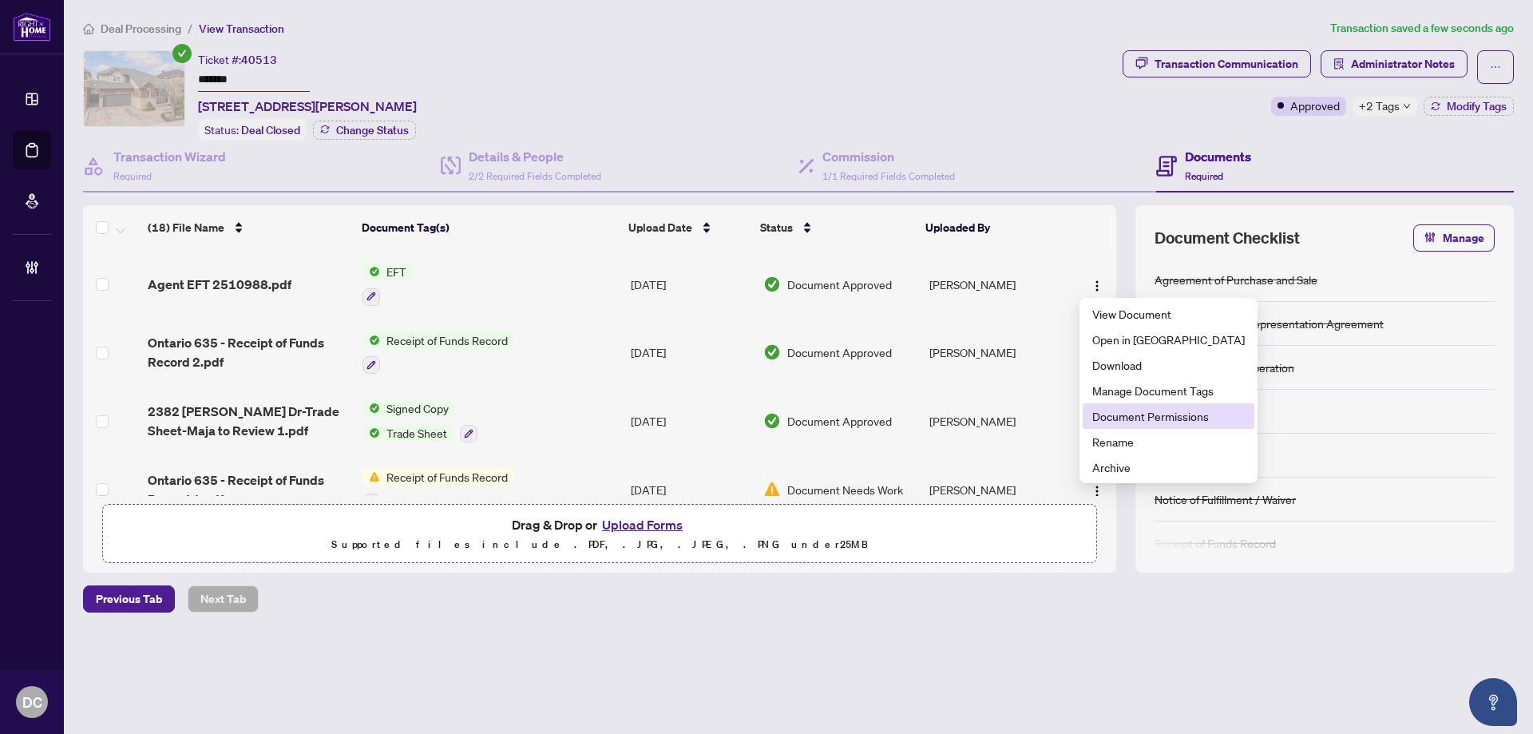
click at [1114, 414] on span "Document Permissions" at bounding box center [1168, 416] width 152 height 18
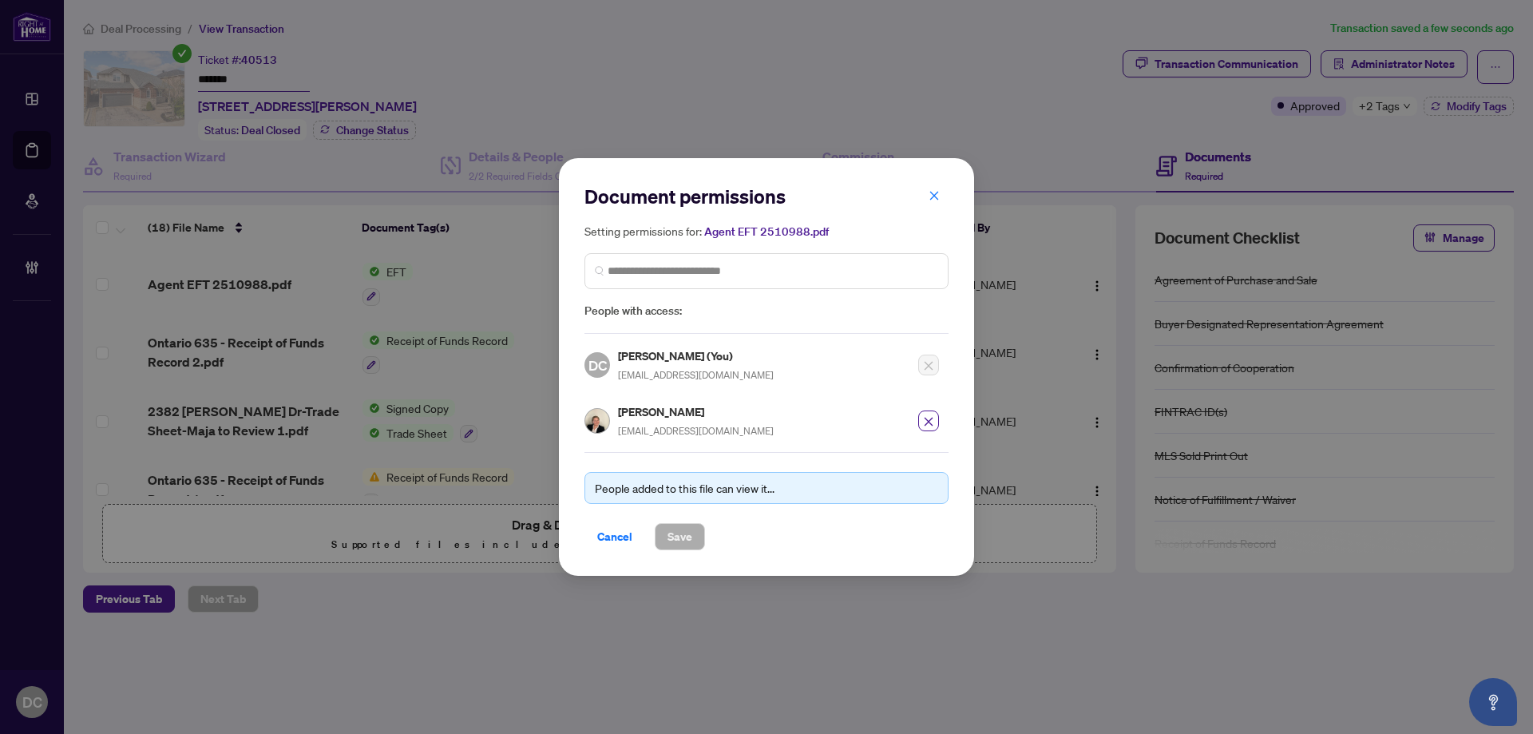
drag, startPoint x: 939, startPoint y: 201, endPoint x: 1103, endPoint y: 165, distance: 168.3
click at [939, 200] on icon "close" at bounding box center [934, 195] width 11 height 11
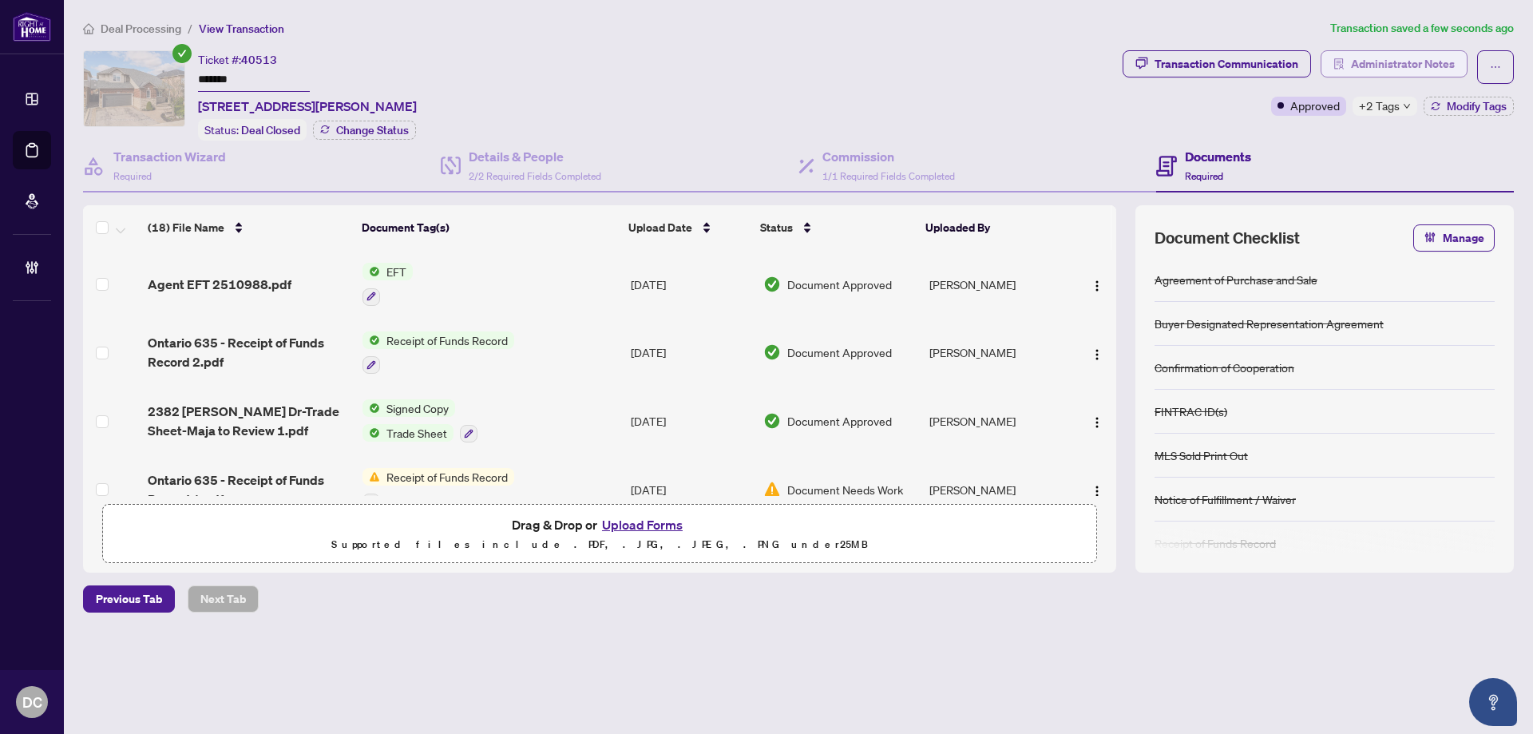
click at [1386, 51] on span "Administrator Notes" at bounding box center [1403, 64] width 104 height 26
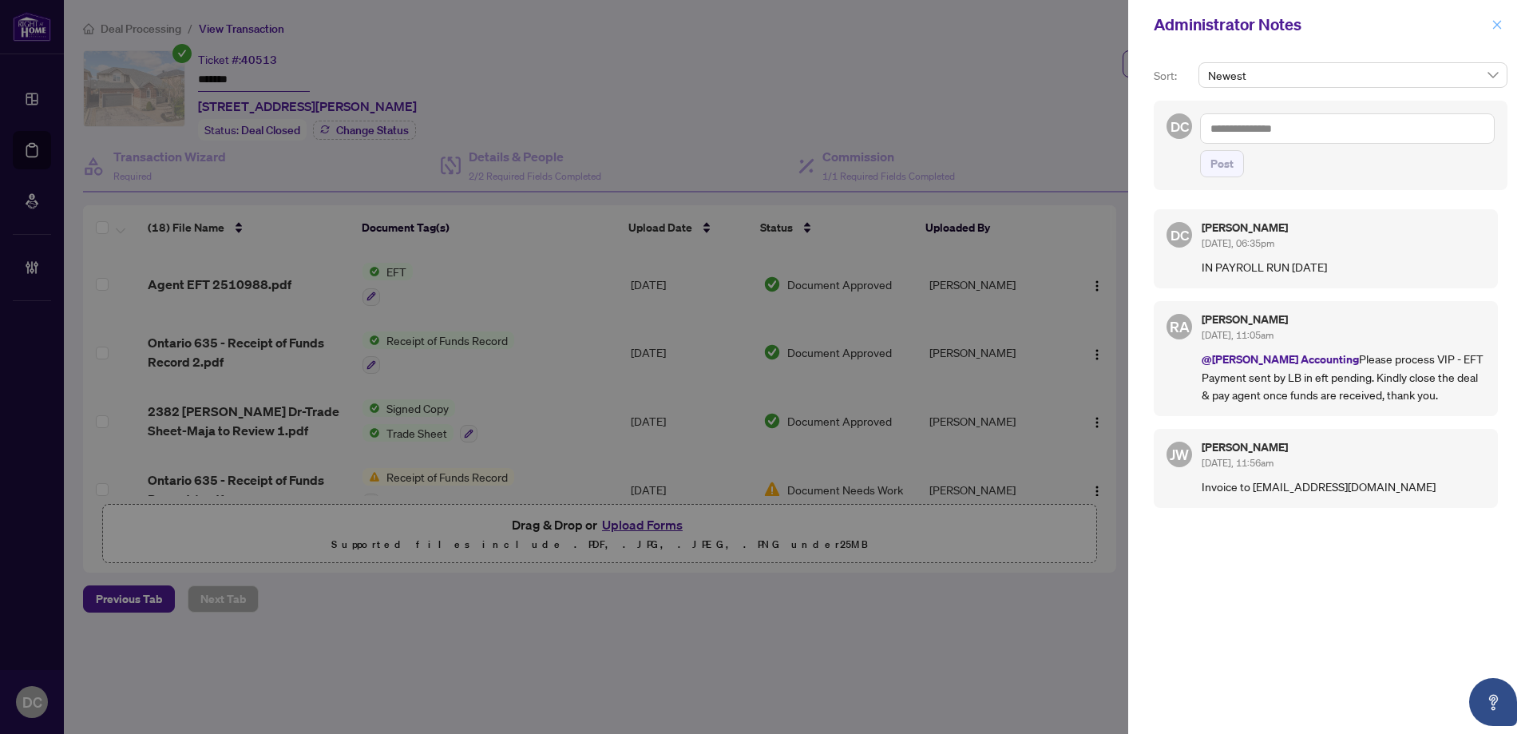
click at [1495, 22] on icon "close" at bounding box center [1496, 24] width 11 height 11
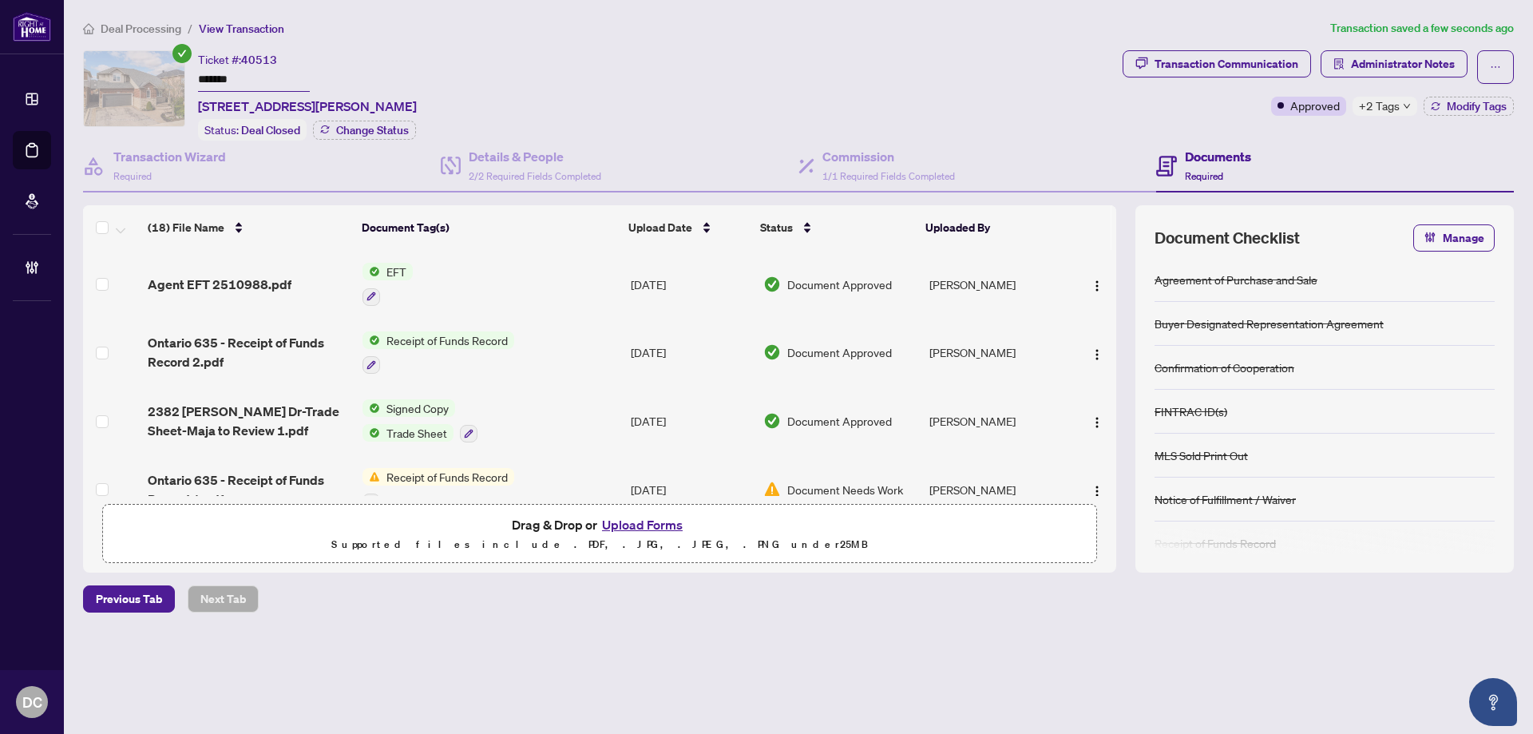
click at [1386, 112] on span "+2 Tags" at bounding box center [1379, 106] width 41 height 18
click at [1249, 142] on div "Documents Required" at bounding box center [1335, 167] width 358 height 52
click at [1416, 52] on span "Administrator Notes" at bounding box center [1403, 64] width 104 height 26
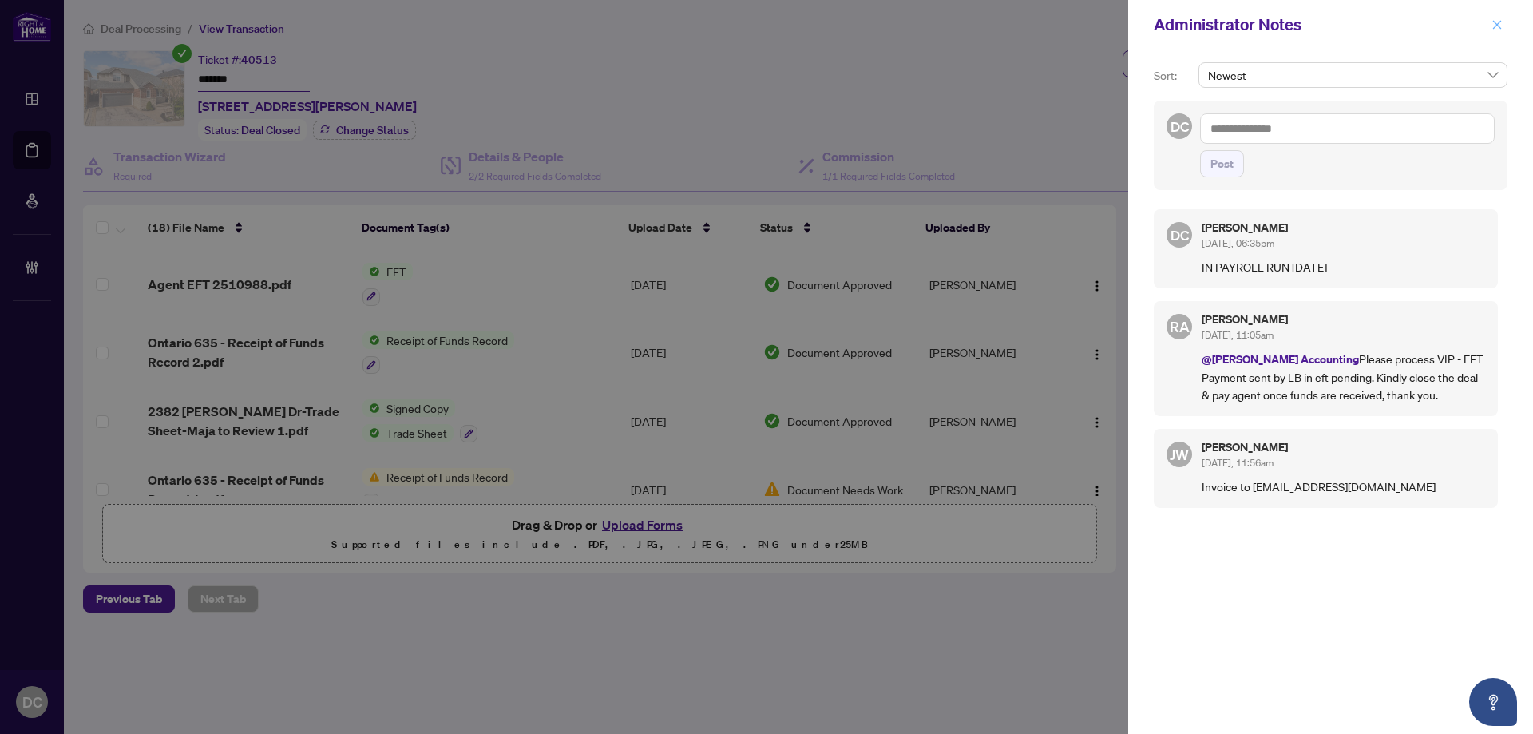
click at [1492, 22] on icon "close" at bounding box center [1496, 24] width 11 height 11
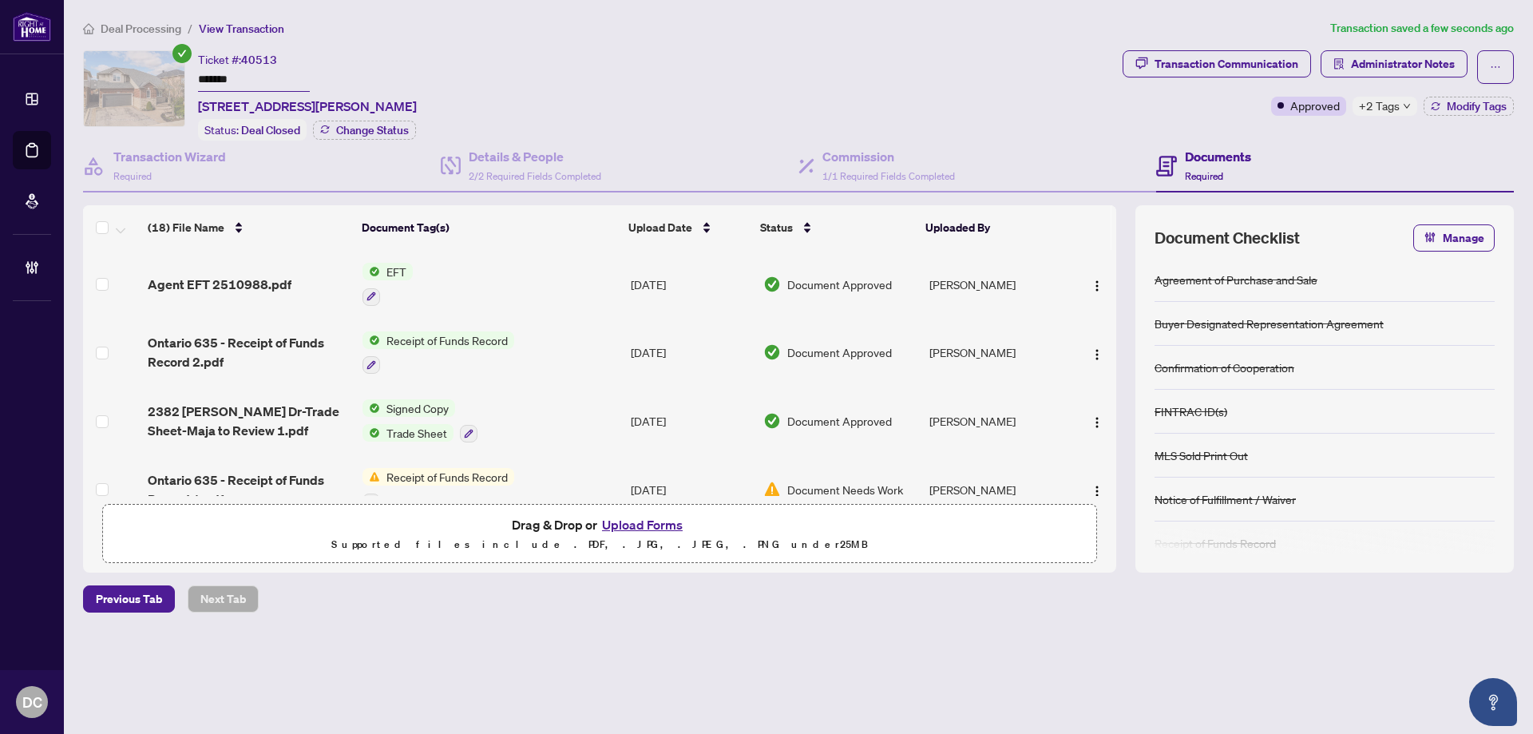
click at [142, 24] on span "Deal Processing" at bounding box center [141, 29] width 81 height 14
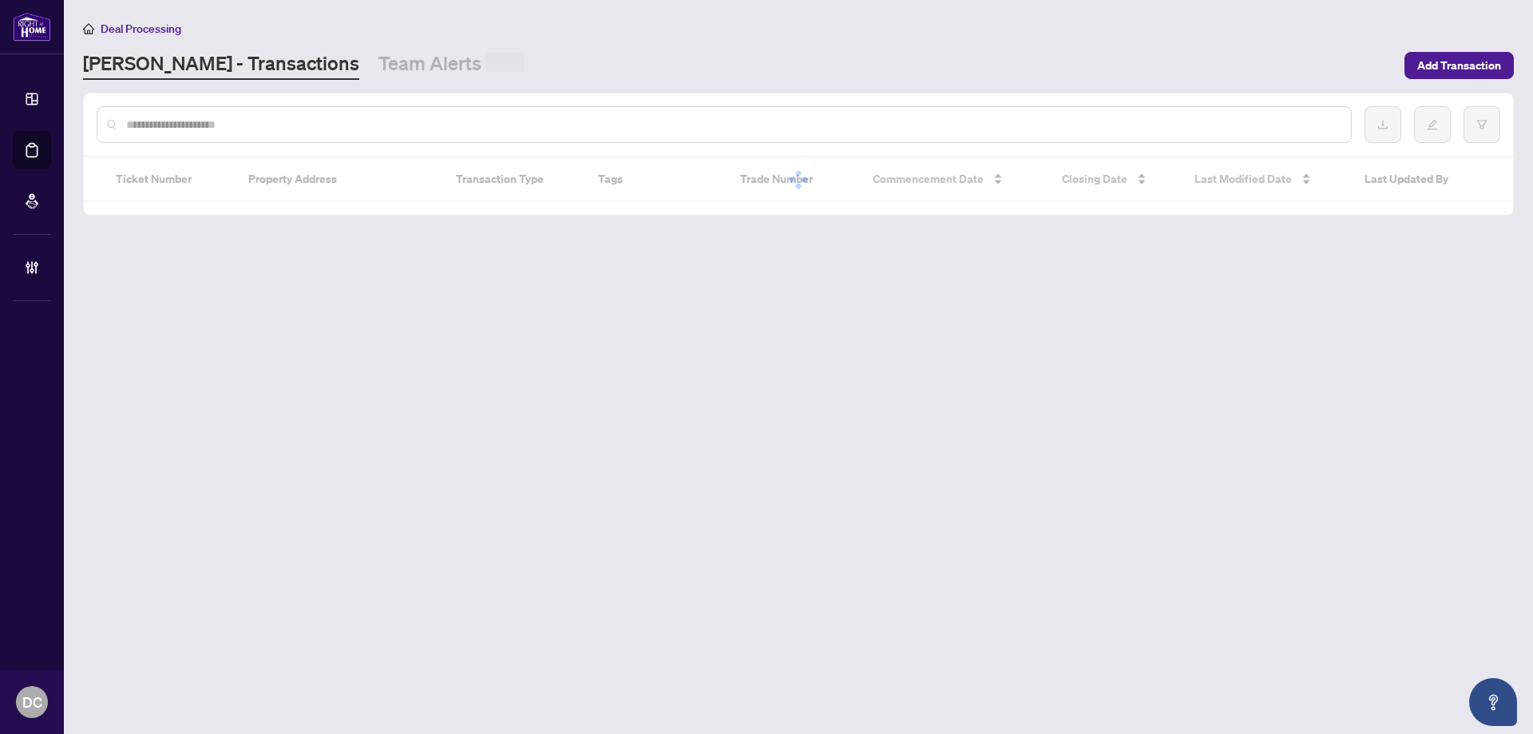
click at [301, 128] on input "text" at bounding box center [732, 125] width 1212 height 18
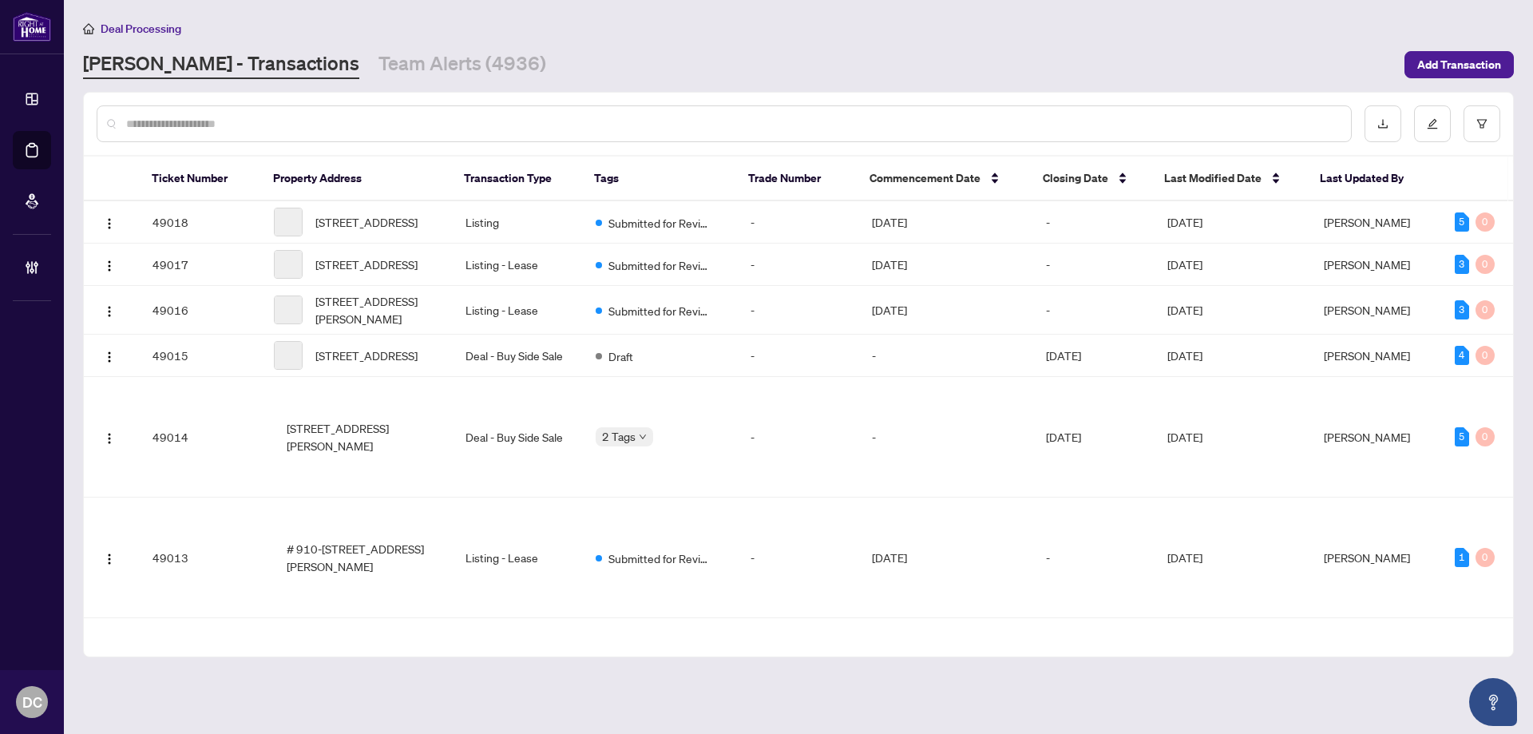
paste input "*******"
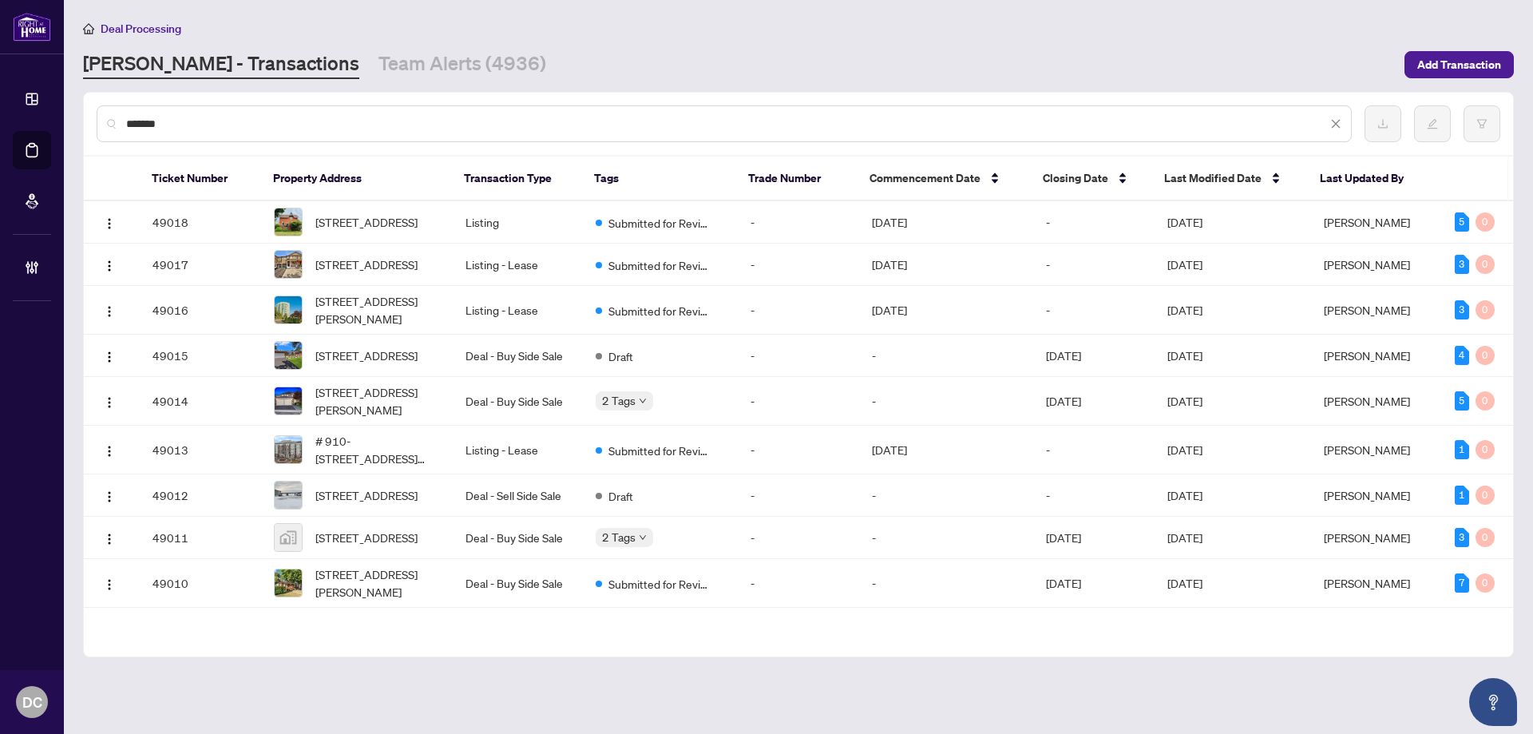
type input "*******"
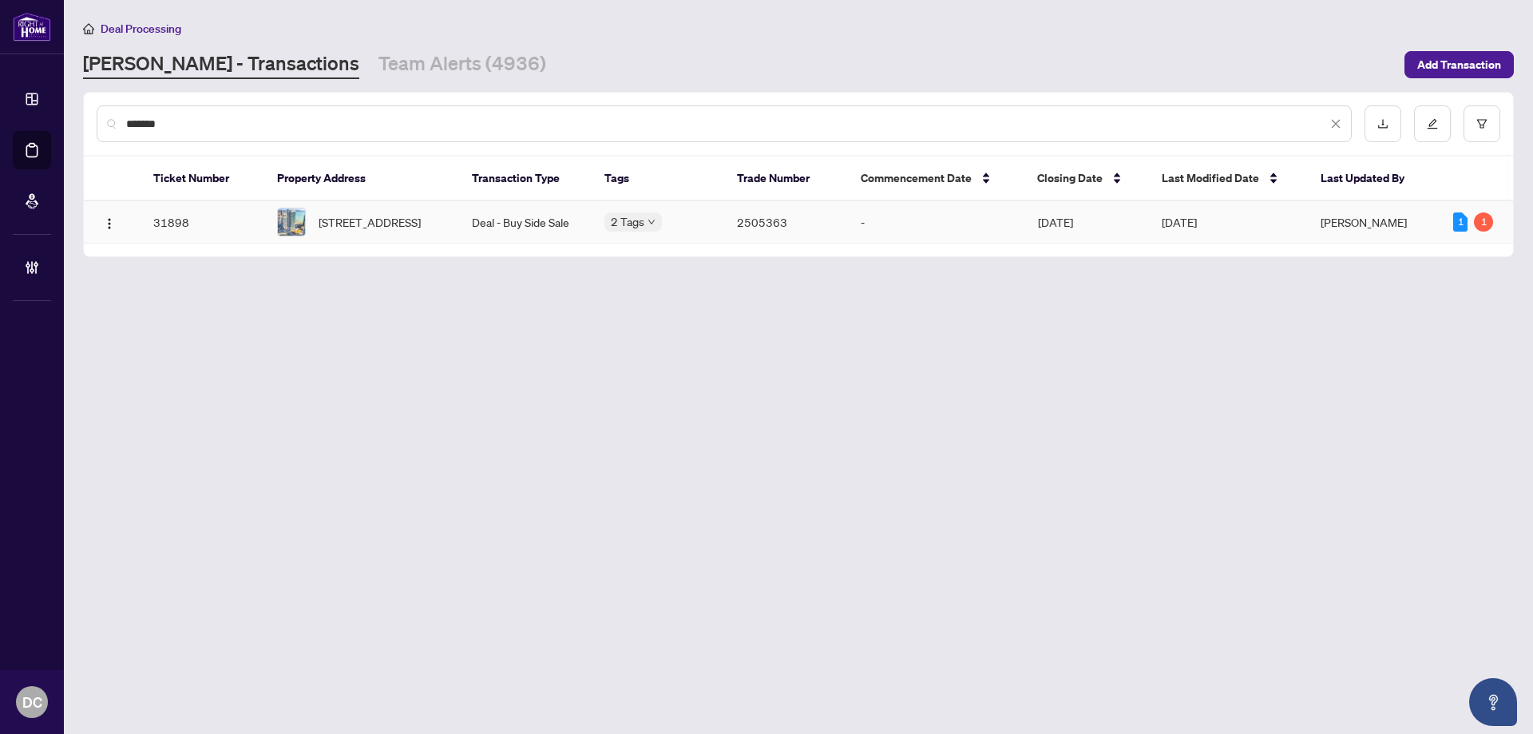
click at [356, 205] on td "3205-16 Brookers Lane, Toronto, Ontario M8V 0A6, Canada" at bounding box center [361, 222] width 195 height 42
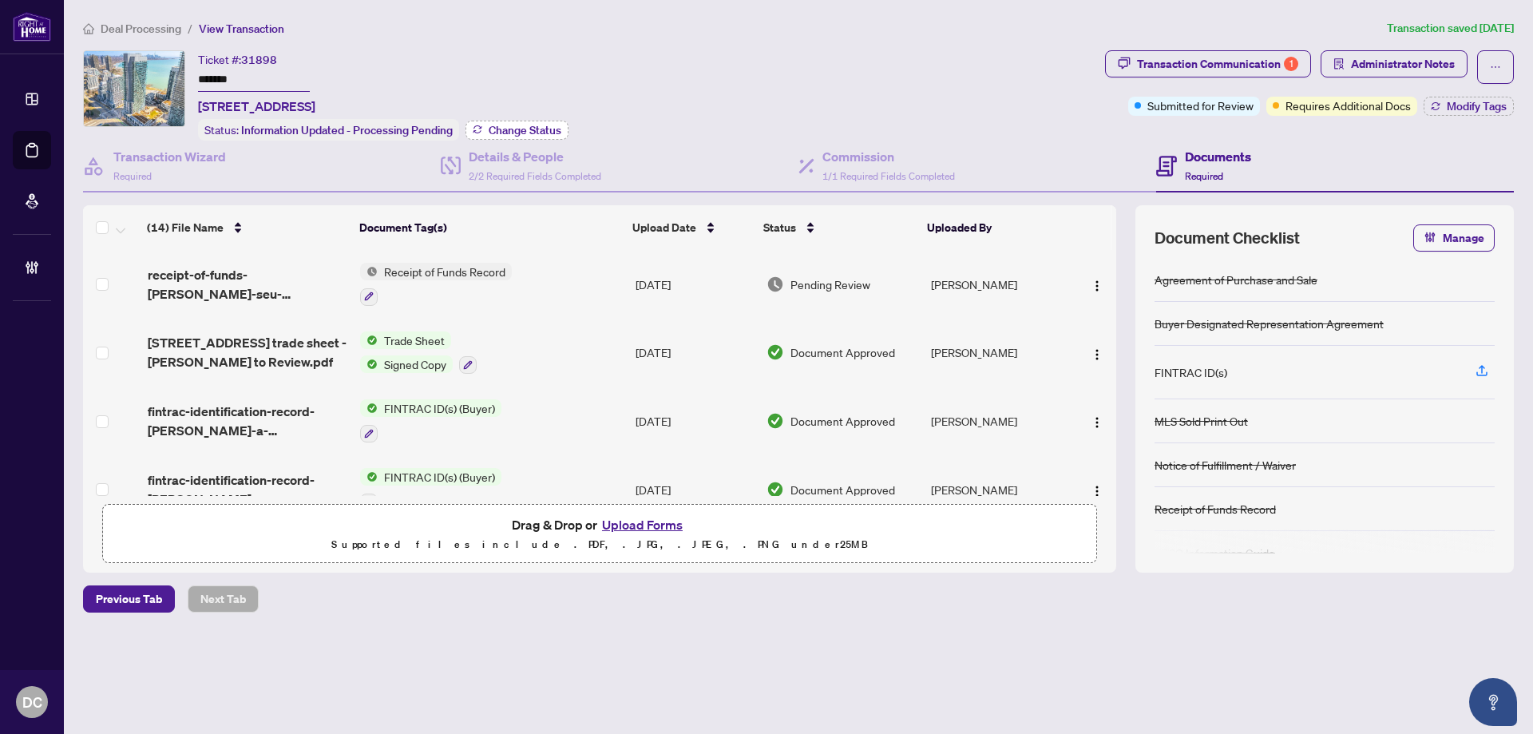
click at [515, 129] on span "Change Status" at bounding box center [525, 130] width 73 height 11
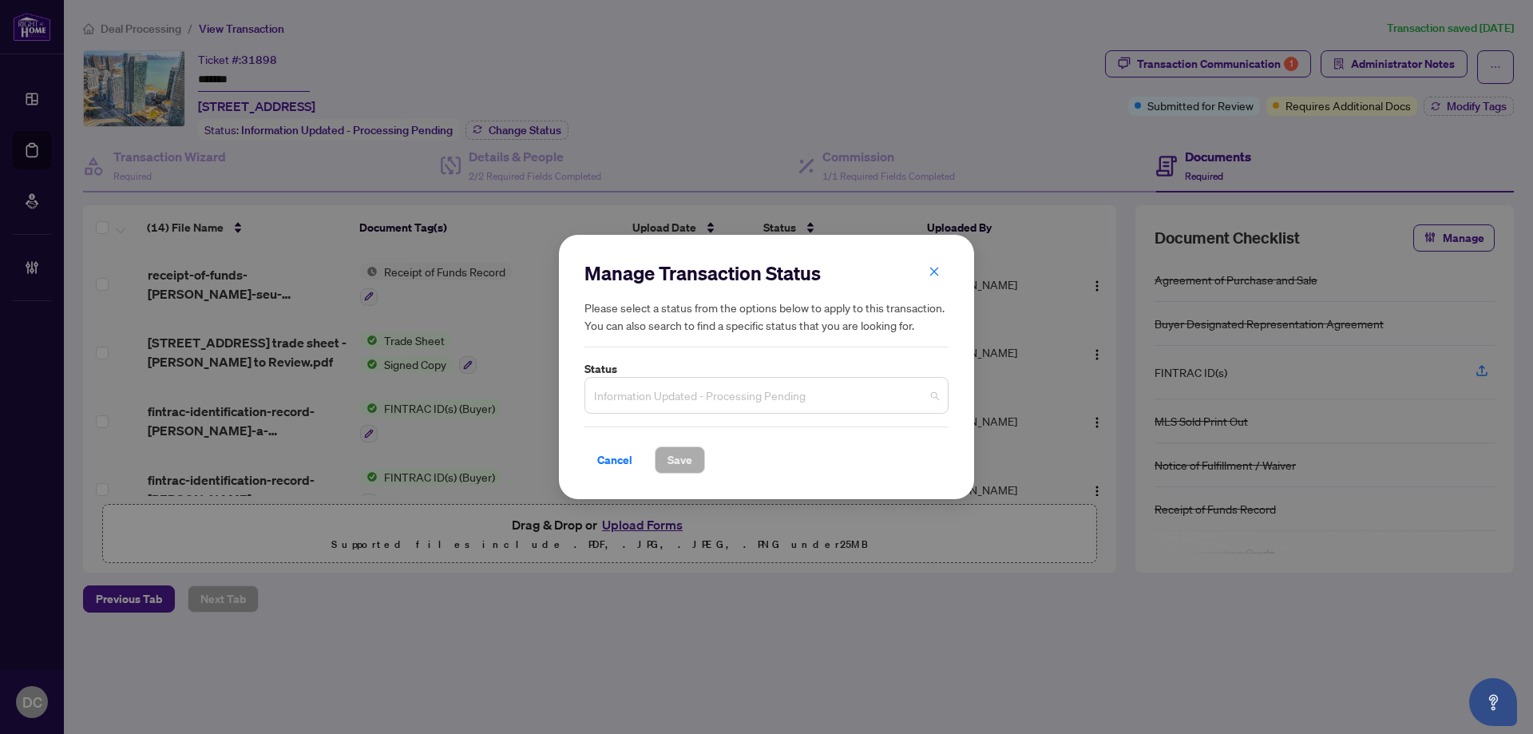
click at [814, 398] on span "Information Updated - Processing Pending" at bounding box center [766, 395] width 345 height 30
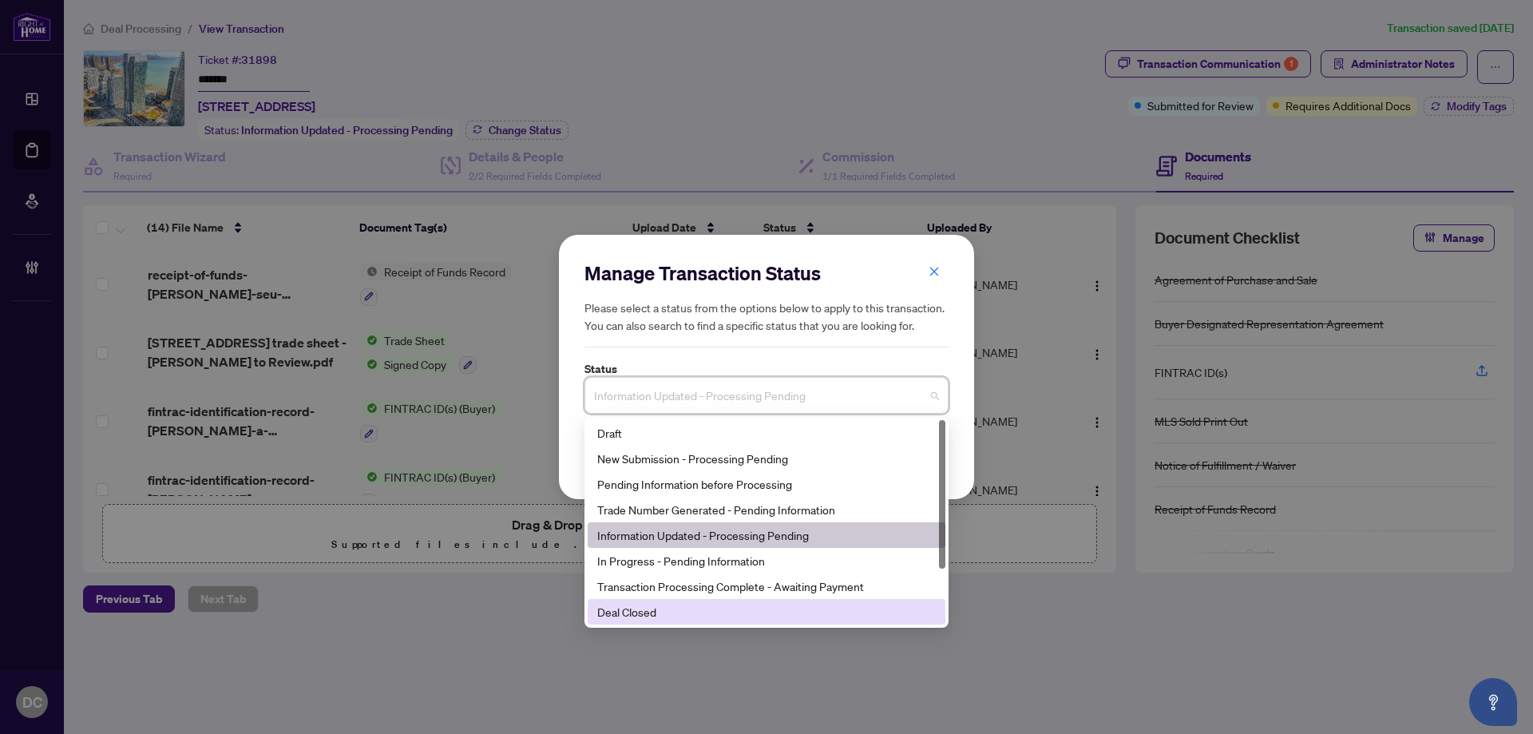
click at [658, 618] on div "Deal Closed" at bounding box center [766, 612] width 339 height 18
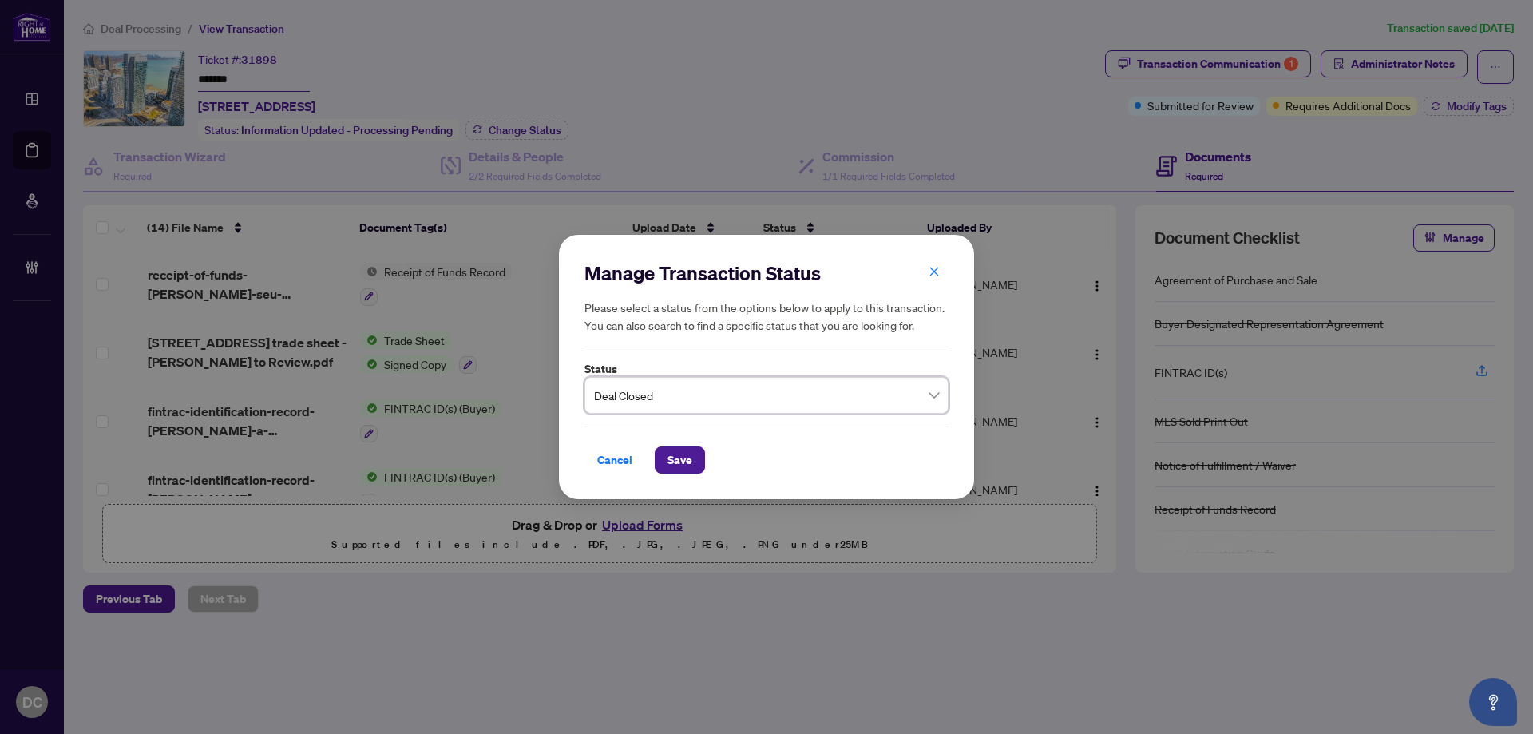
click at [665, 440] on div "Cancel Save" at bounding box center [766, 449] width 364 height 47
click at [683, 461] on span "Save" at bounding box center [679, 460] width 25 height 26
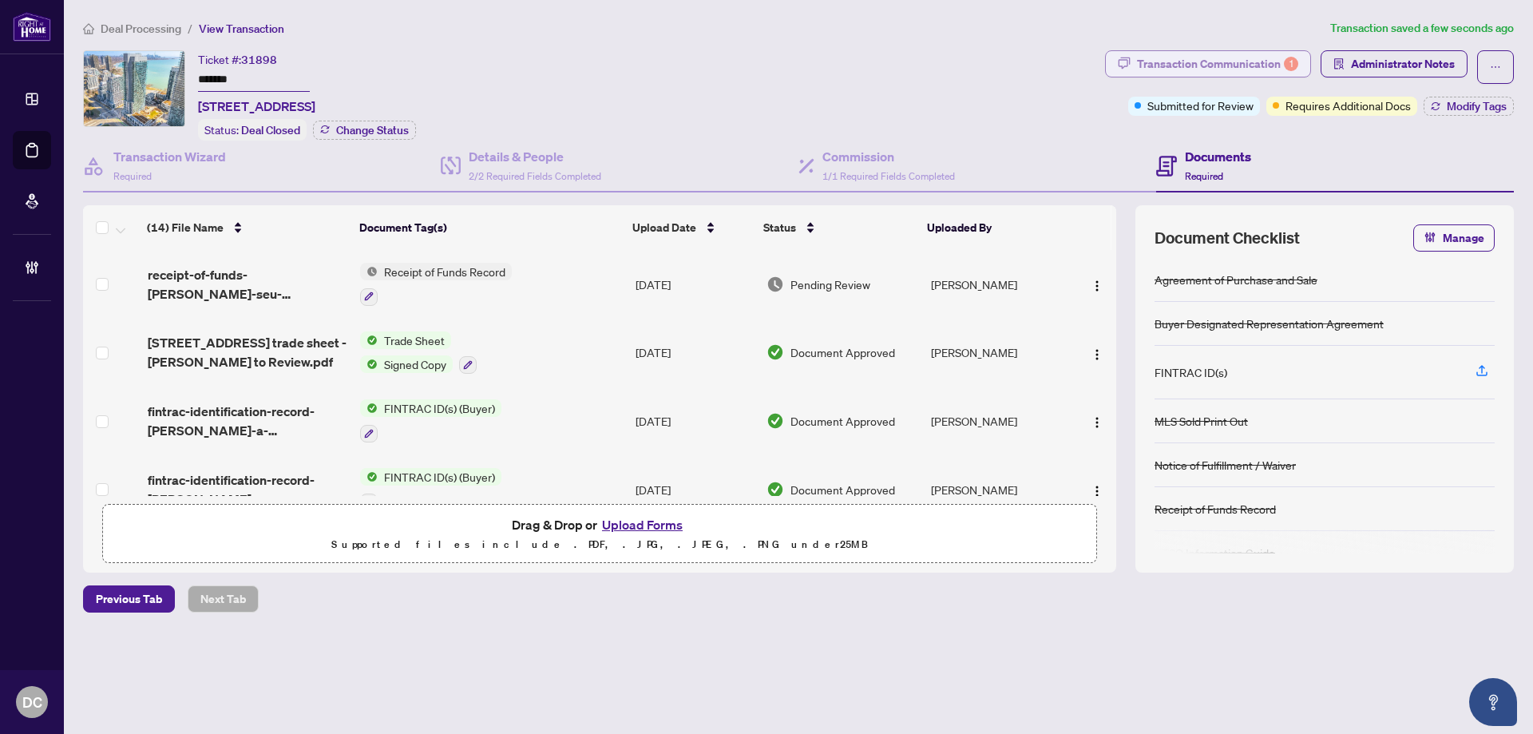
click at [1211, 69] on div "Transaction Communication 1" at bounding box center [1217, 64] width 161 height 26
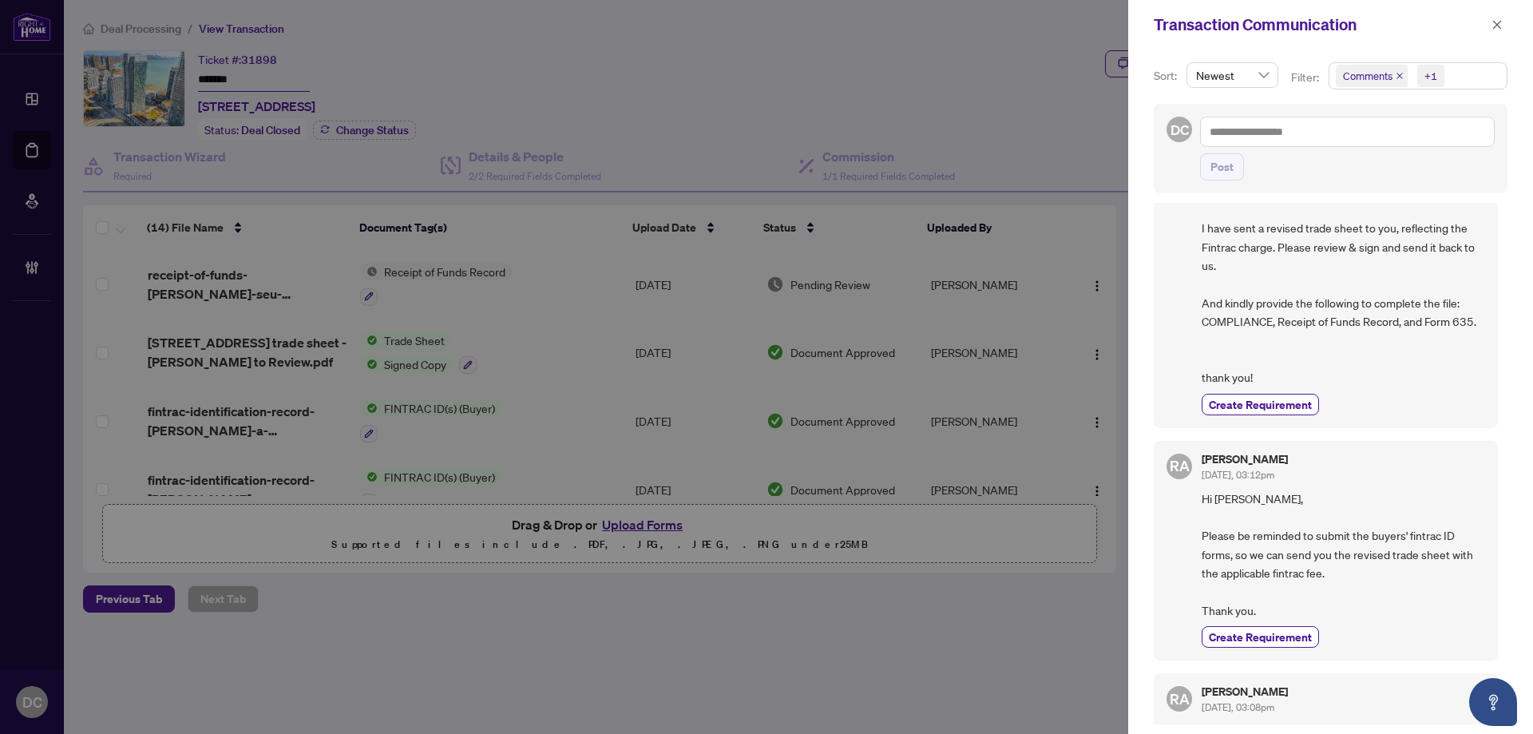
scroll to position [160, 0]
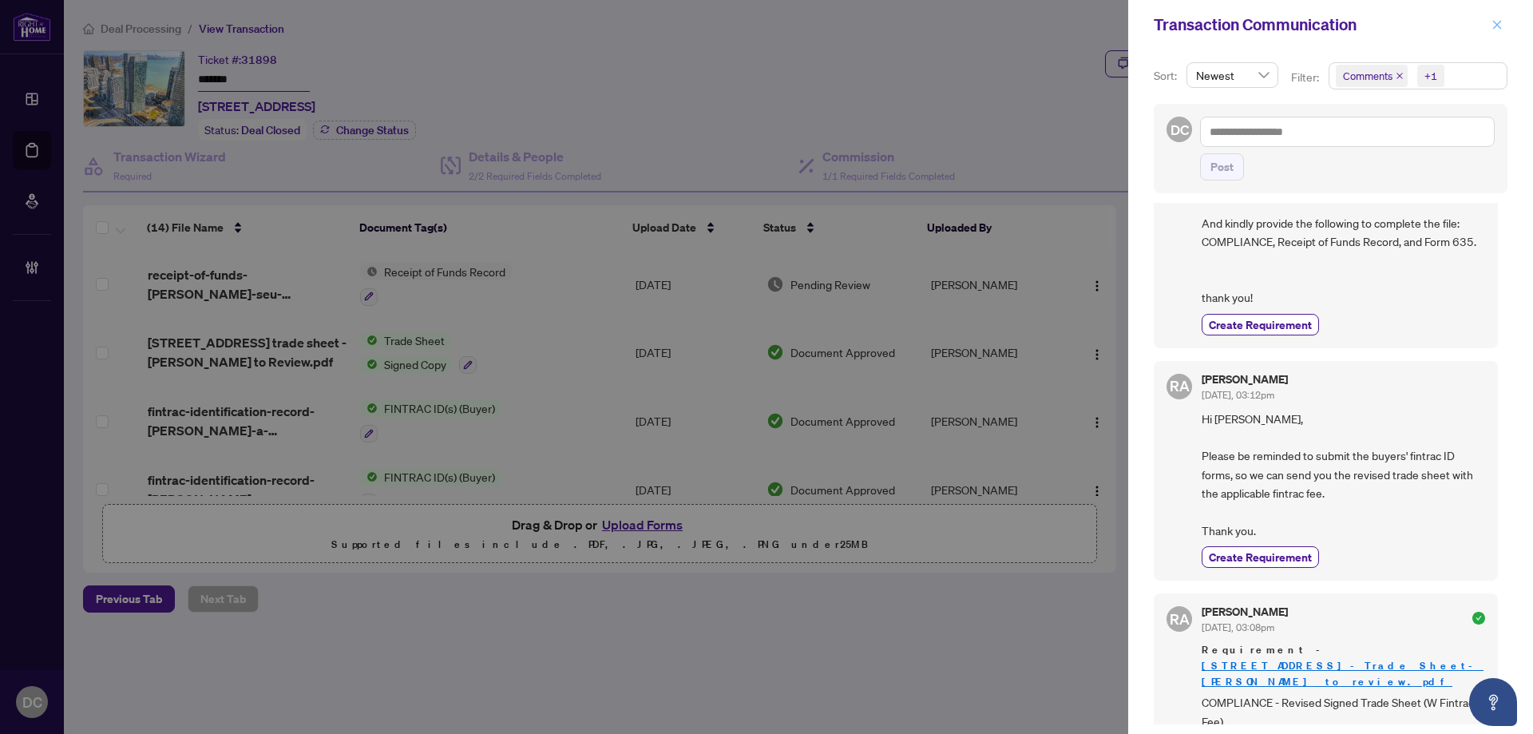
click at [1491, 31] on button "button" at bounding box center [1497, 24] width 21 height 19
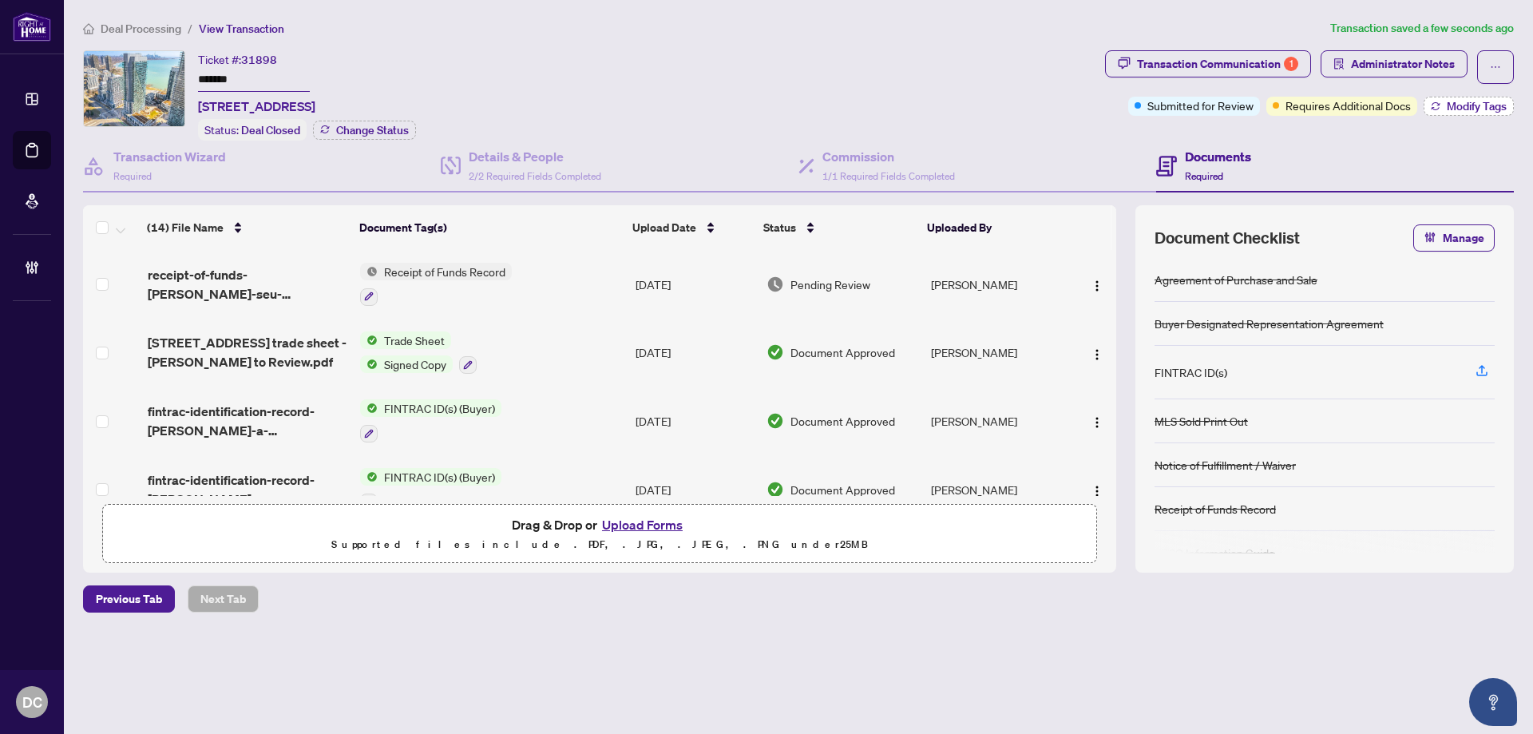
click at [1459, 107] on span "Modify Tags" at bounding box center [1477, 106] width 60 height 11
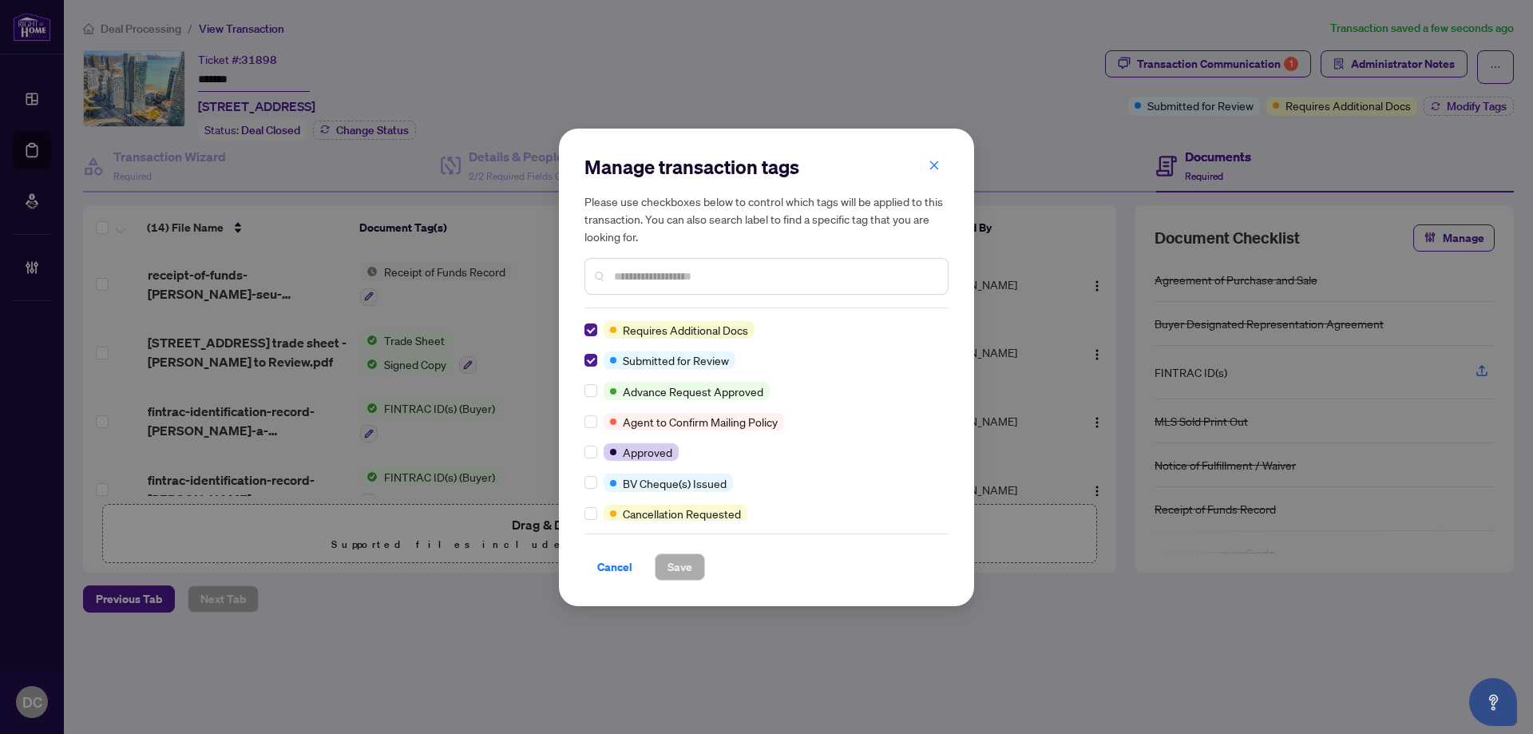
click at [772, 266] on div at bounding box center [766, 276] width 364 height 37
click at [833, 273] on input "text" at bounding box center [774, 276] width 321 height 18
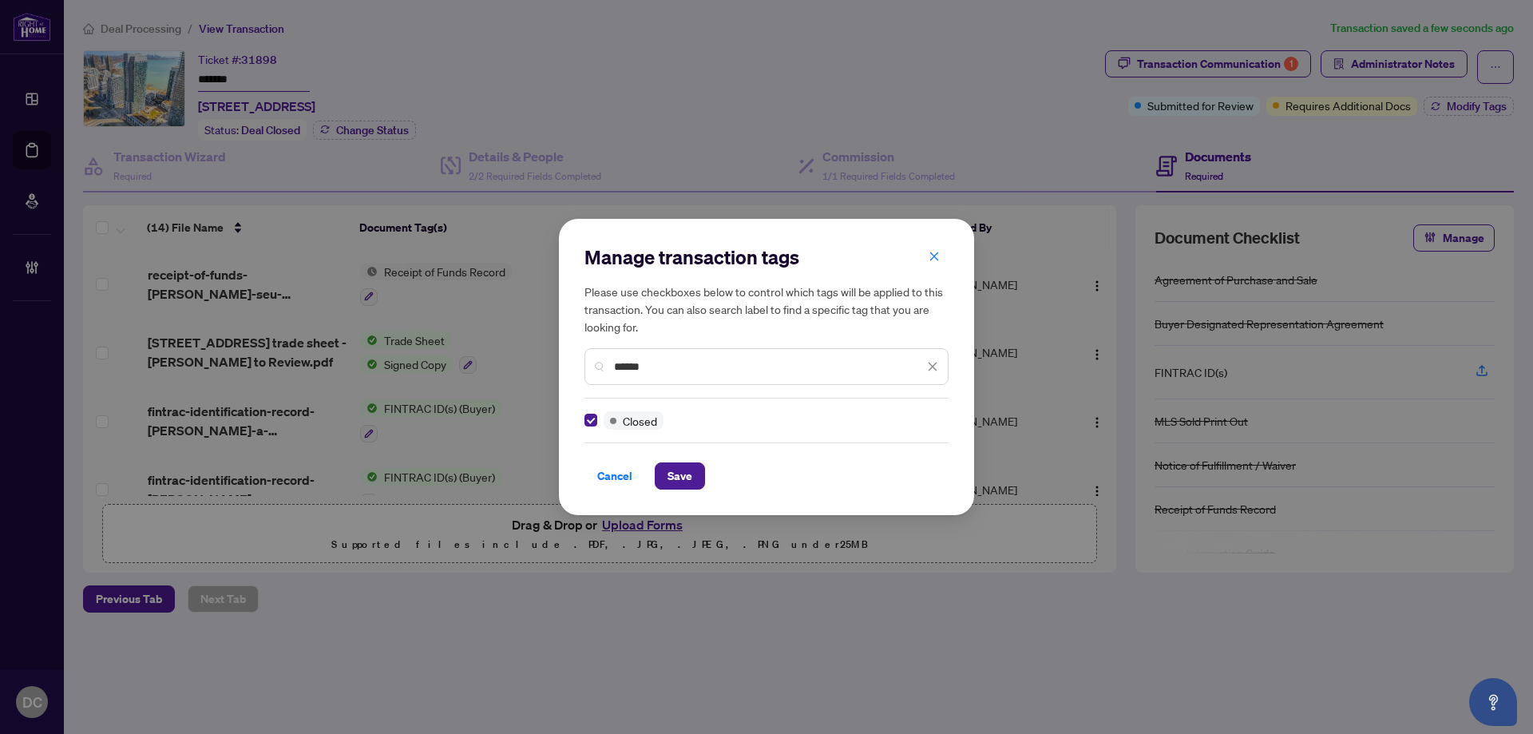
drag, startPoint x: 584, startPoint y: 354, endPoint x: 561, endPoint y: 354, distance: 22.4
click at [561, 354] on div "Manage transaction tags Please use checkboxes below to control which tags will …" at bounding box center [766, 366] width 415 height 295
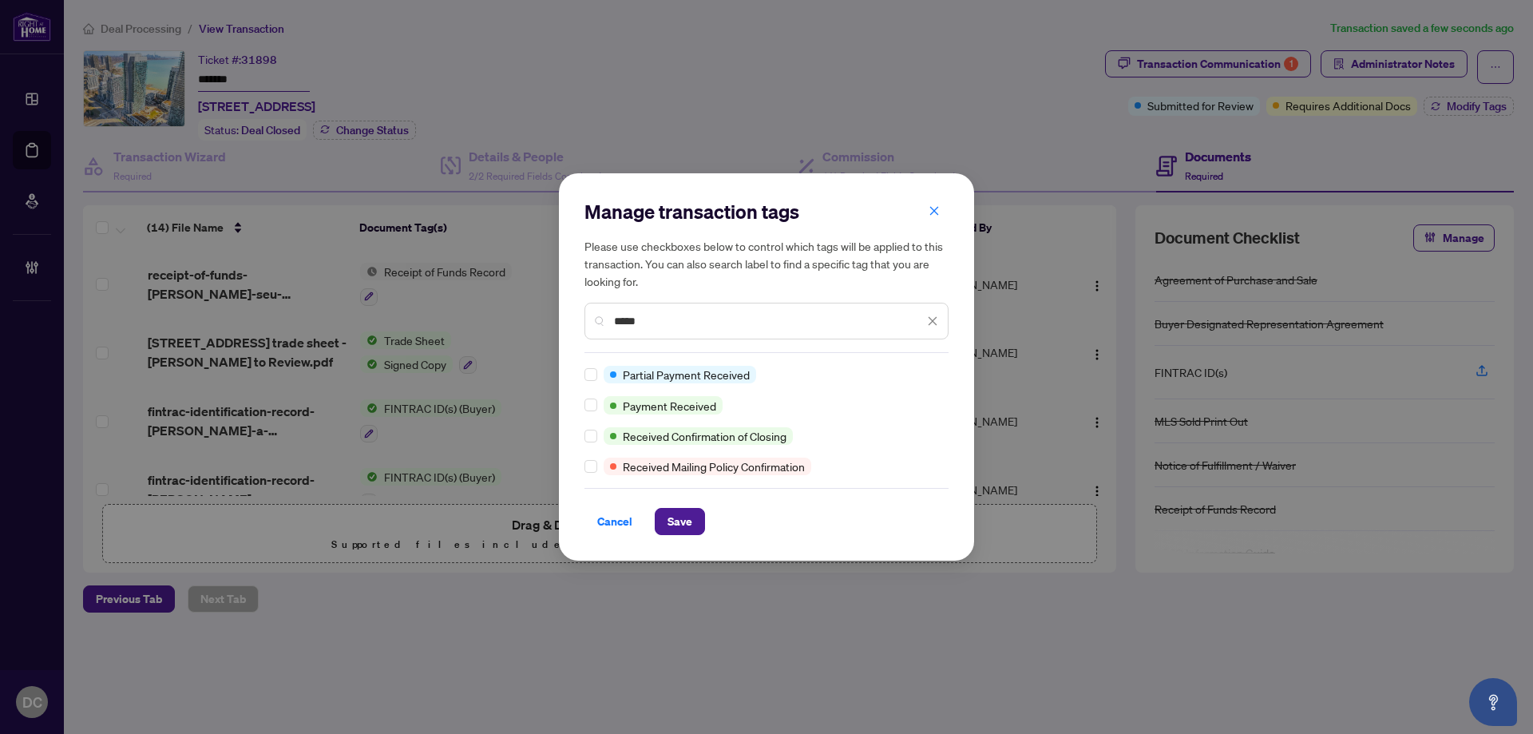
type input "*****"
click at [679, 518] on span "Save" at bounding box center [679, 522] width 25 height 26
click at [1363, 107] on div "Manage transaction tags Please use checkboxes below to control which tags will …" at bounding box center [766, 367] width 1533 height 734
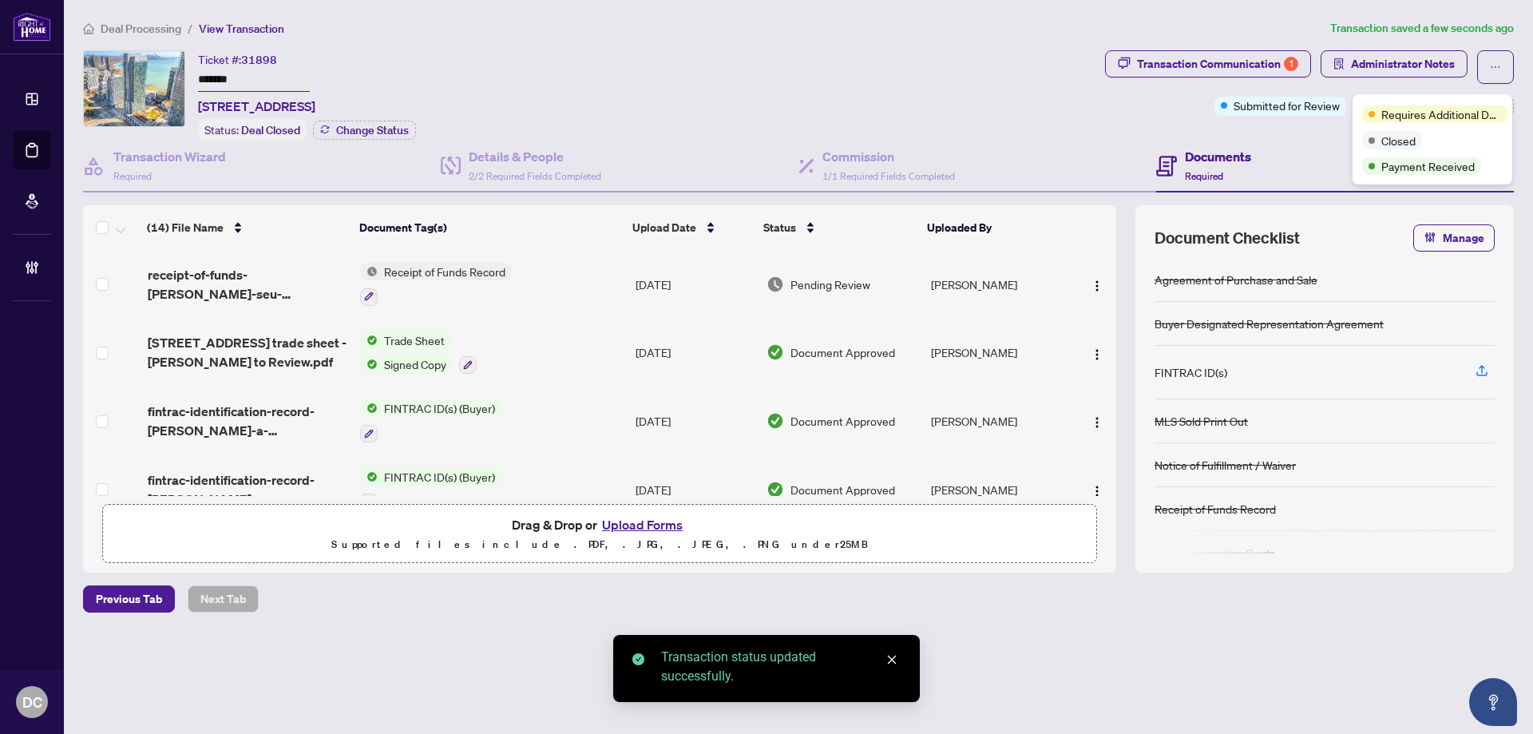
click at [1297, 137] on div "Transaction Communication 1 Administrator Notes Submitted for Review +3 Tags Mo…" at bounding box center [1309, 95] width 415 height 90
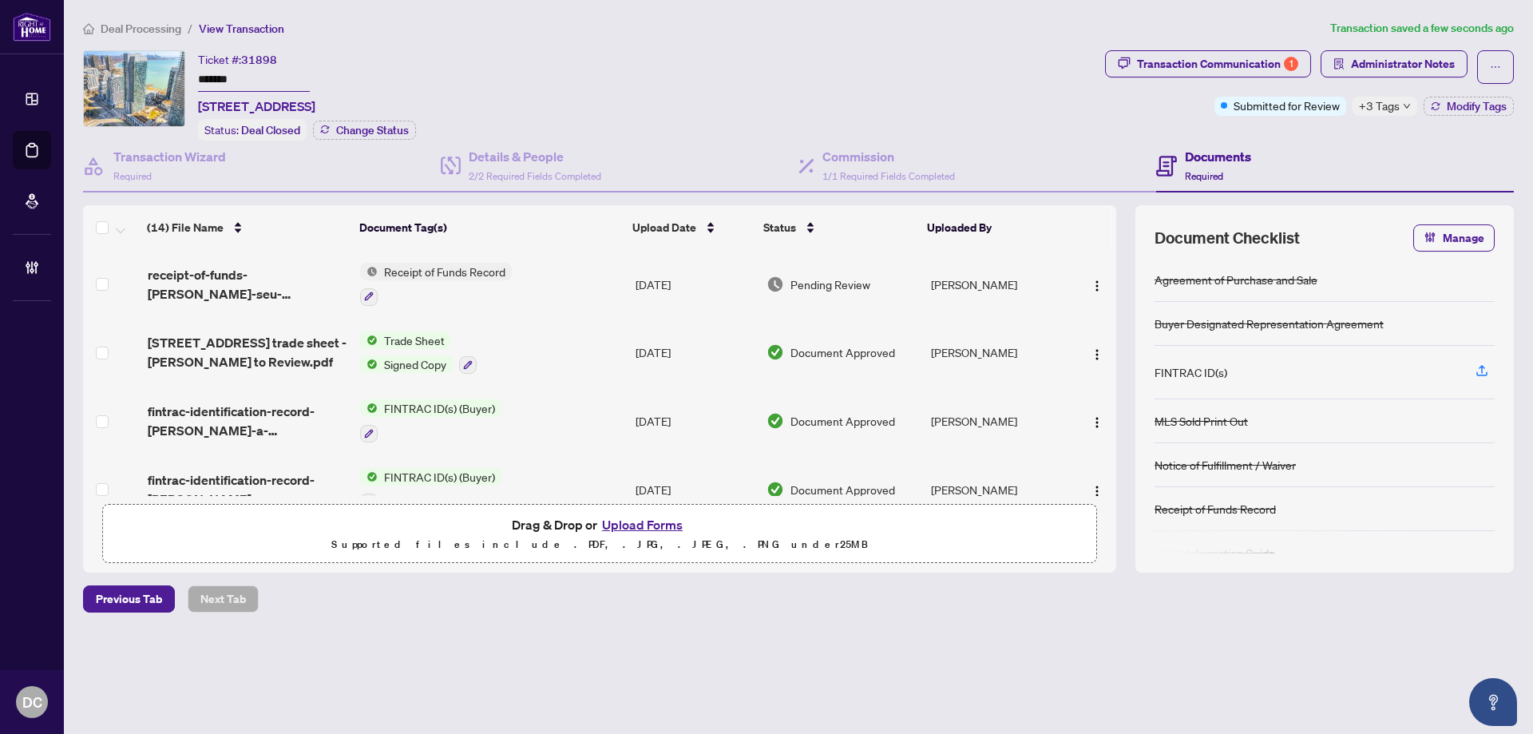
click at [161, 35] on li "Deal Processing" at bounding box center [132, 28] width 98 height 18
click at [163, 30] on span "Deal Processing" at bounding box center [141, 29] width 81 height 14
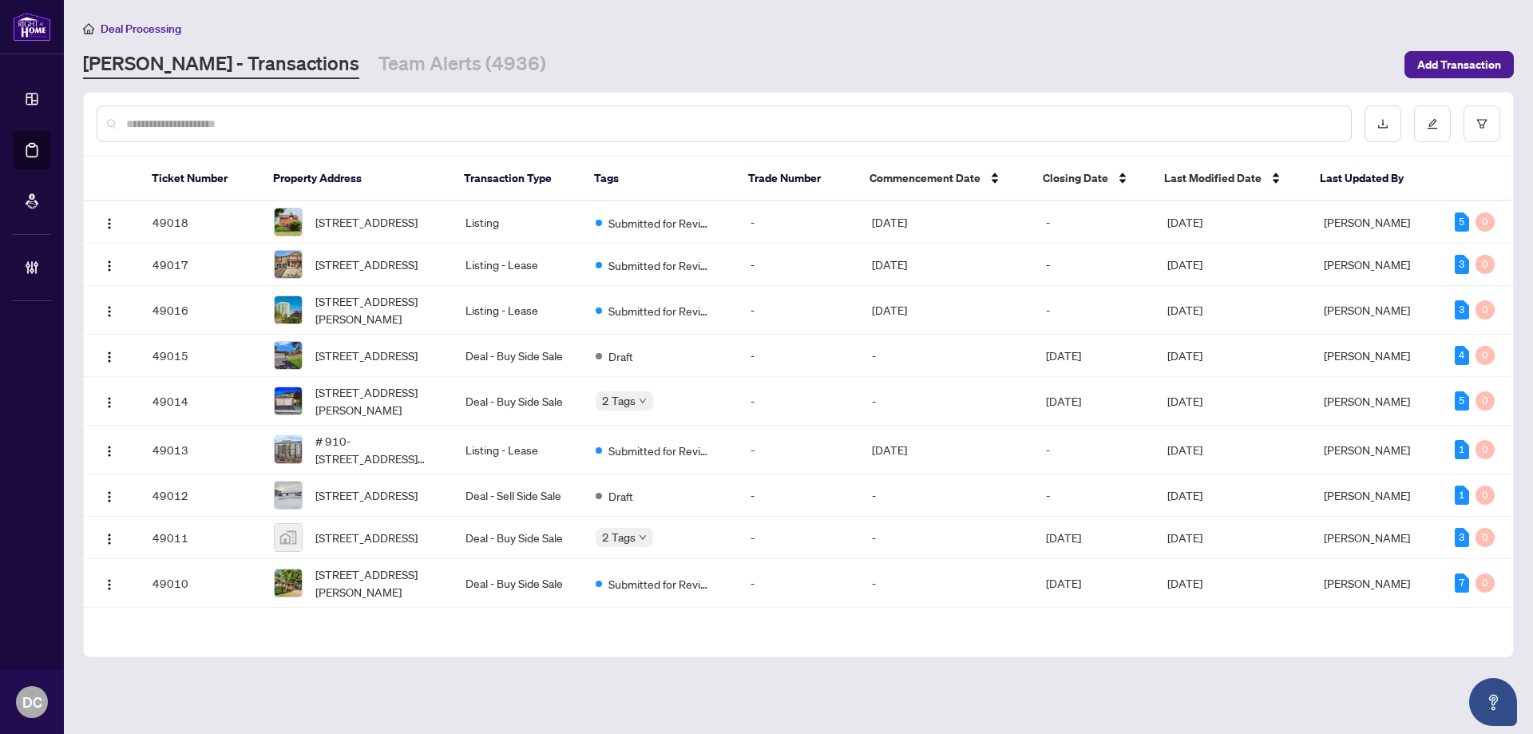
click at [315, 125] on input "text" at bounding box center [732, 124] width 1212 height 18
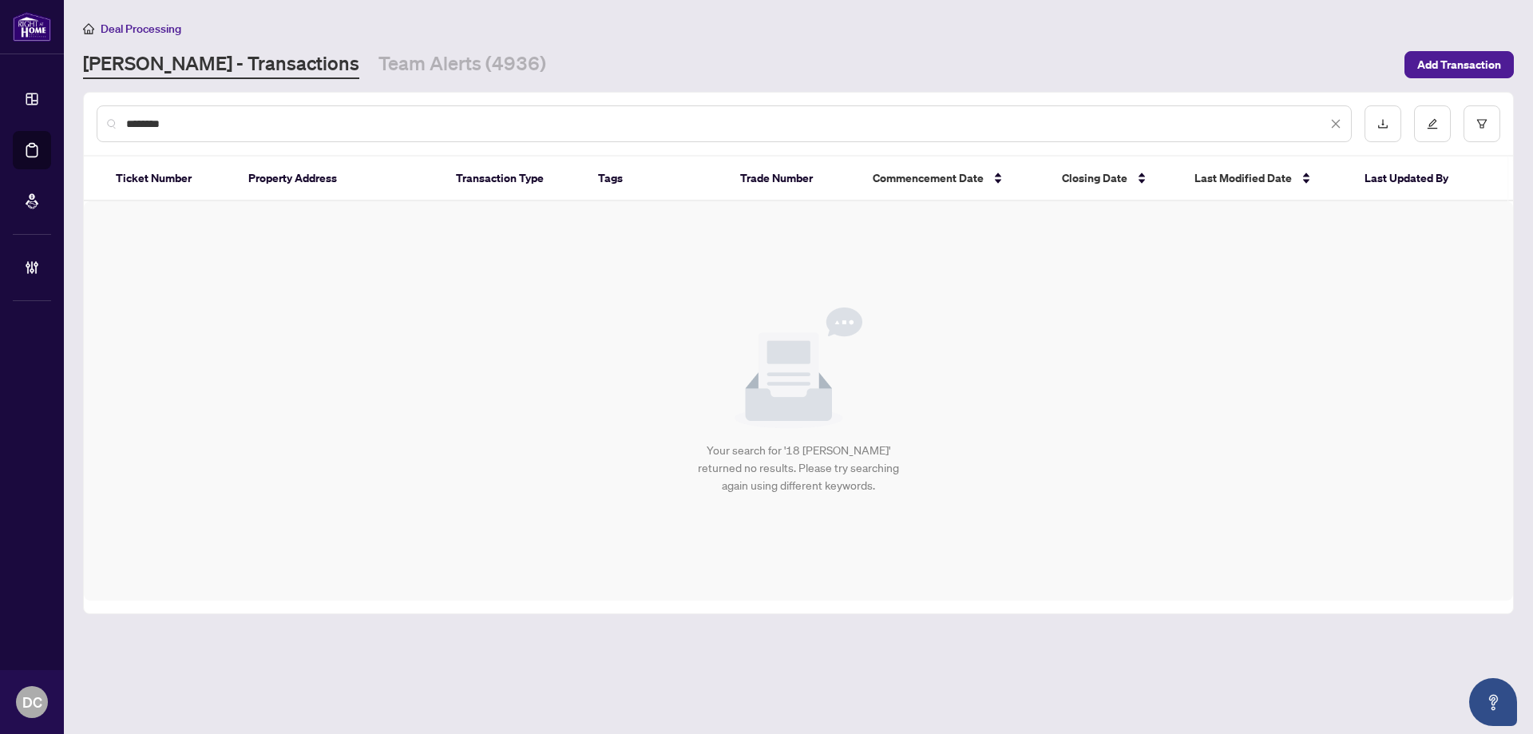
drag, startPoint x: 262, startPoint y: 115, endPoint x: 72, endPoint y: 124, distance: 190.2
click at [72, 124] on main "Deal Processing RAHR - Transactions Team Alerts (4936) Add Transaction ********…" at bounding box center [798, 367] width 1469 height 734
paste input "text"
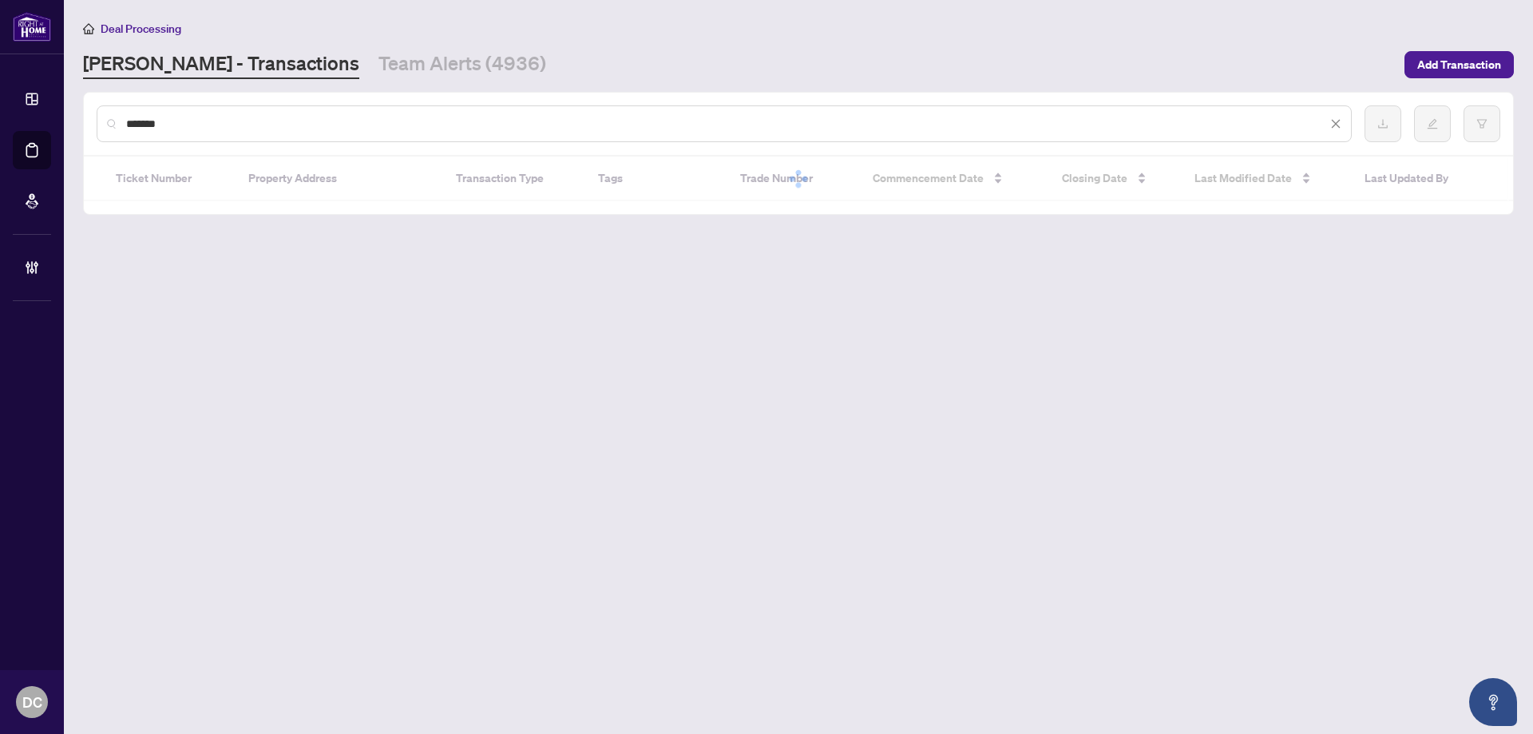
type input "*******"
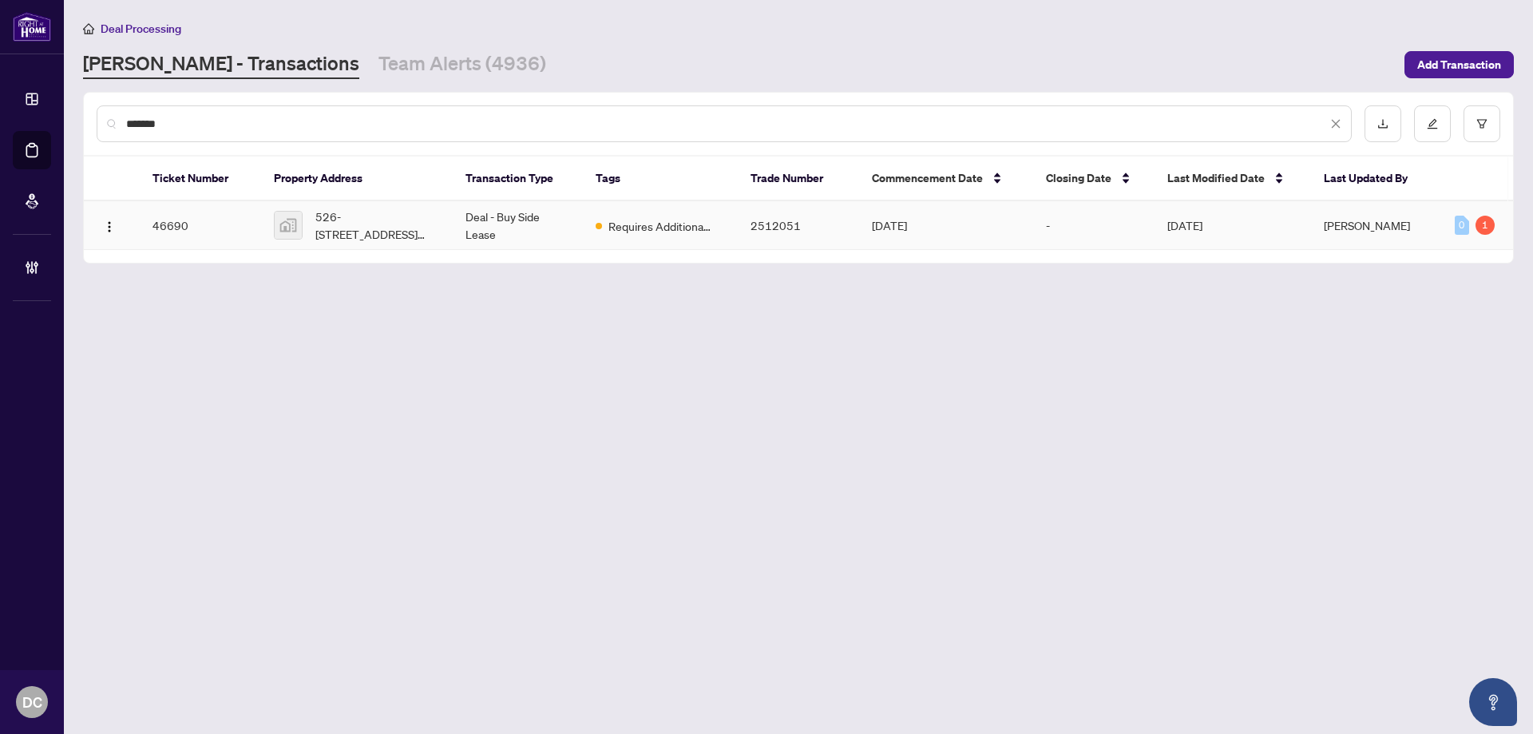
click at [390, 224] on span "526-1100 Sheppard Avenue West, North York, ON, Canada" at bounding box center [377, 225] width 125 height 35
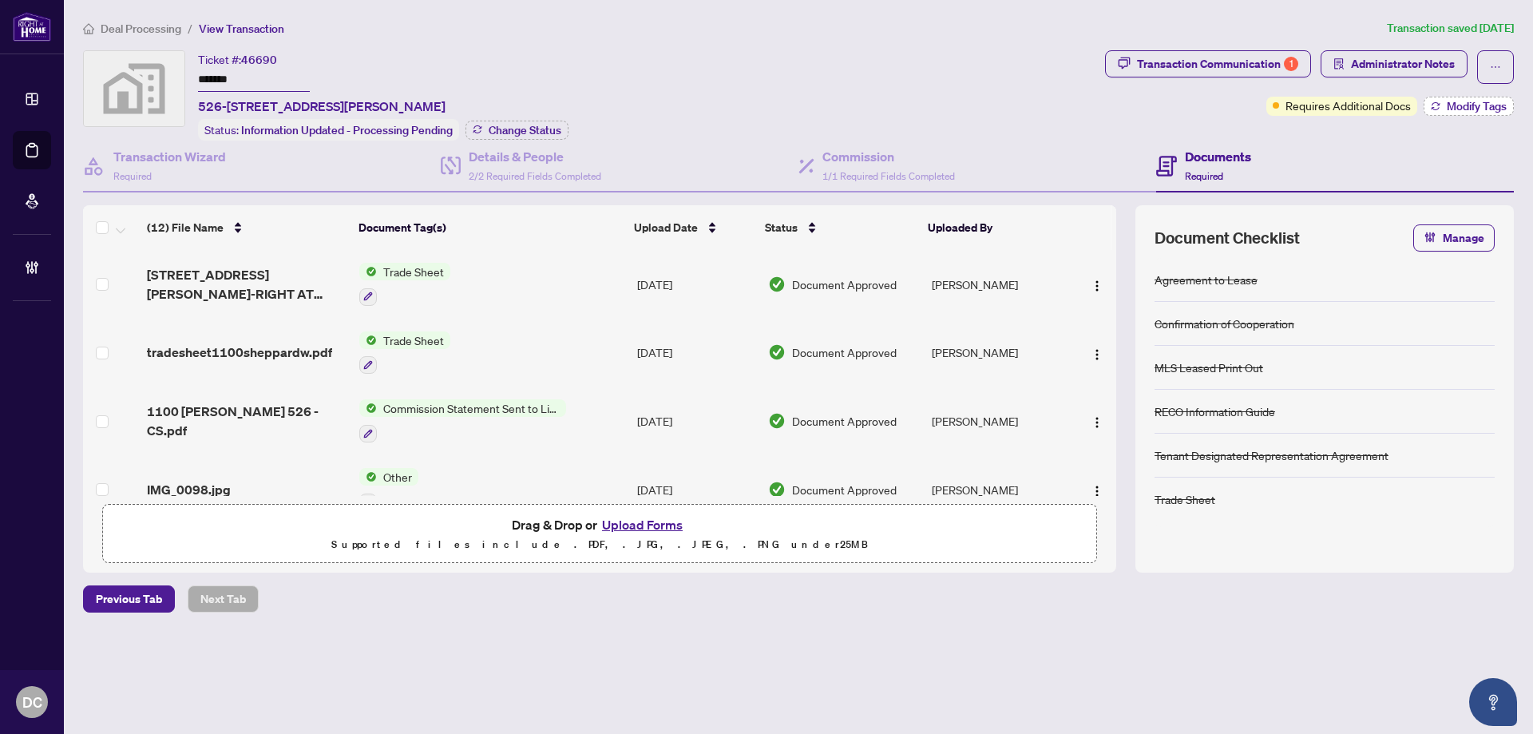
click at [1463, 110] on span "Modify Tags" at bounding box center [1477, 106] width 60 height 11
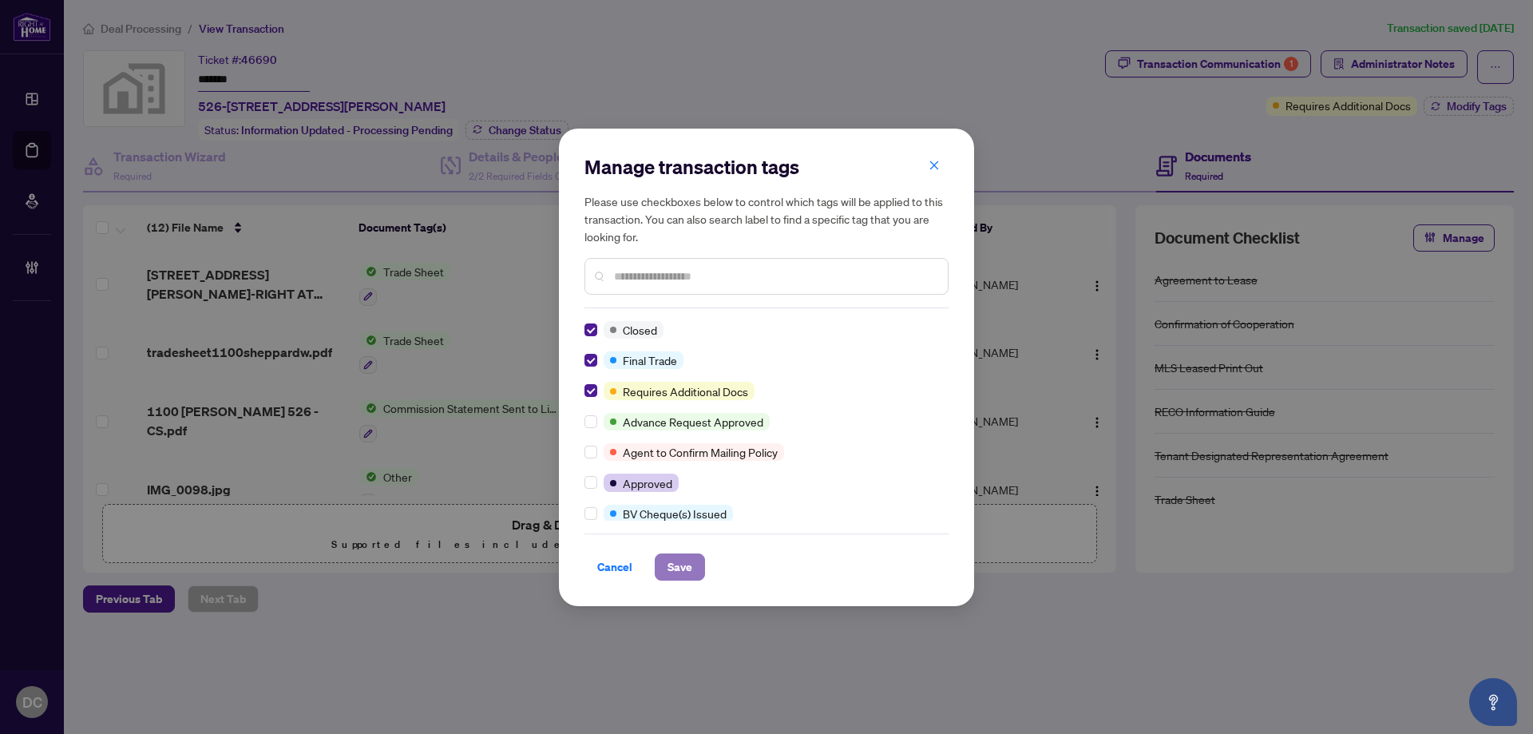
click at [698, 559] on button "Save" at bounding box center [680, 566] width 50 height 27
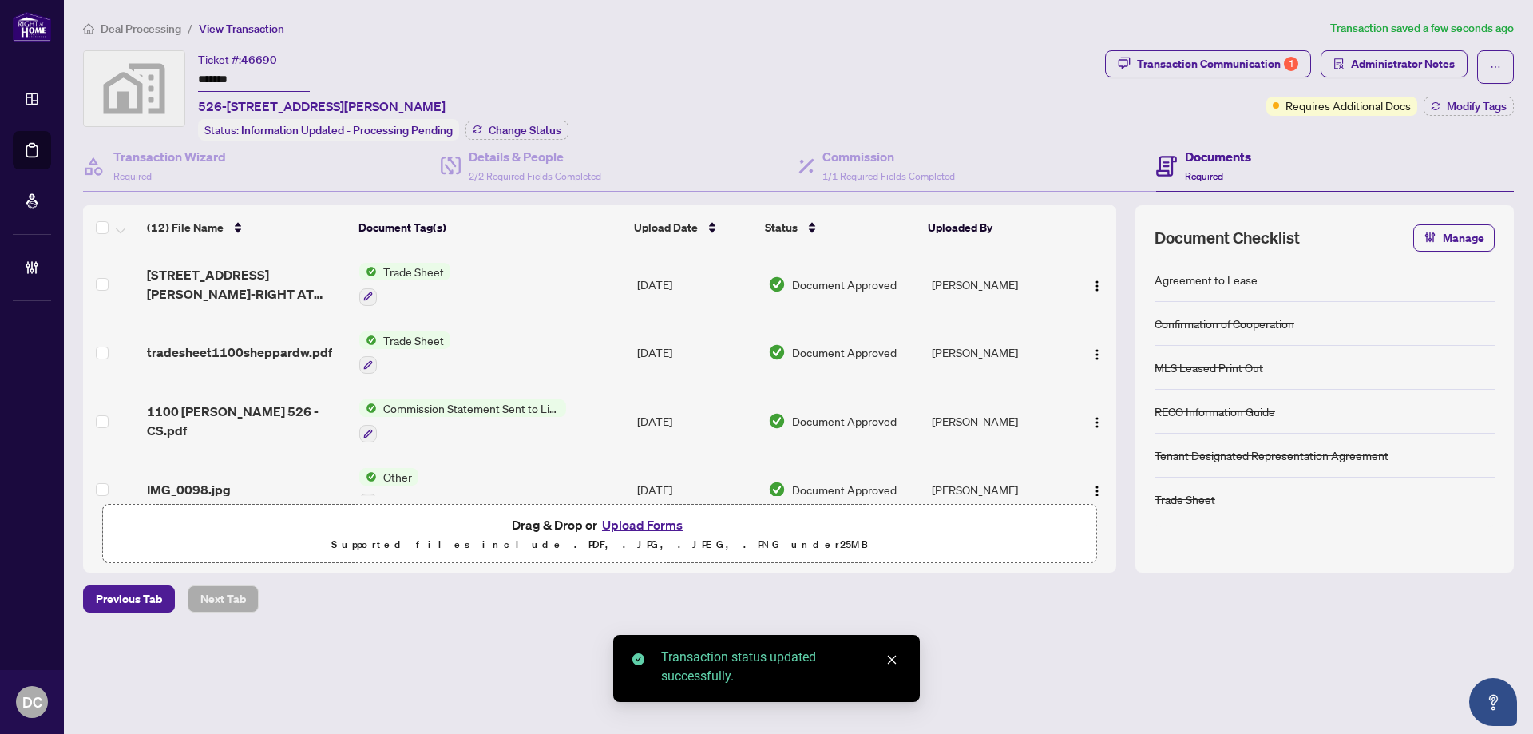
click at [502, 129] on body "Dashboard Deal Processing Mortgage Referrals Brokerage Management DC Dawn Chan …" at bounding box center [766, 367] width 1533 height 734
click at [535, 130] on span "Change Status" at bounding box center [525, 130] width 73 height 11
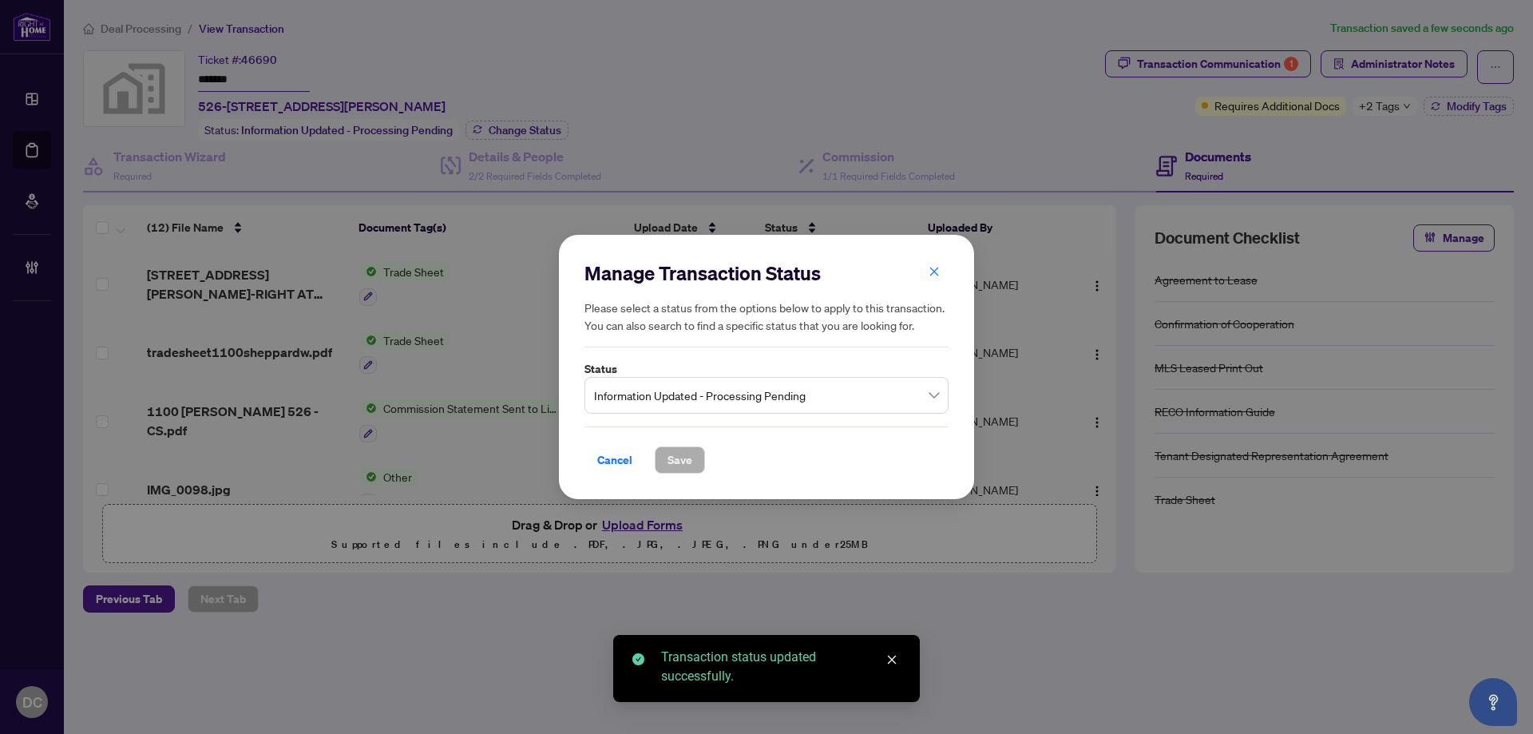
click at [802, 403] on span "Information Updated - Processing Pending" at bounding box center [766, 395] width 345 height 30
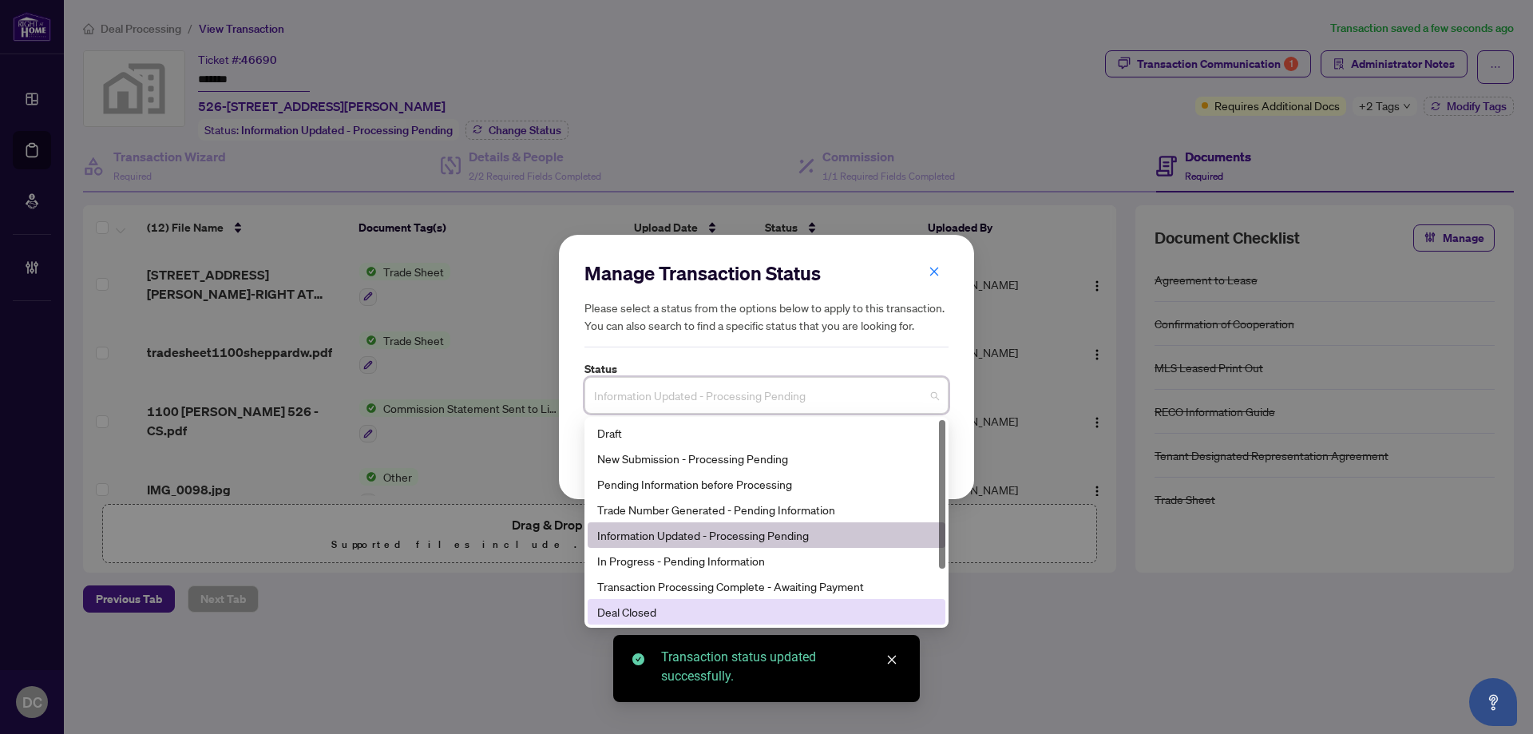
click at [669, 612] on div "Deal Closed" at bounding box center [766, 612] width 339 height 18
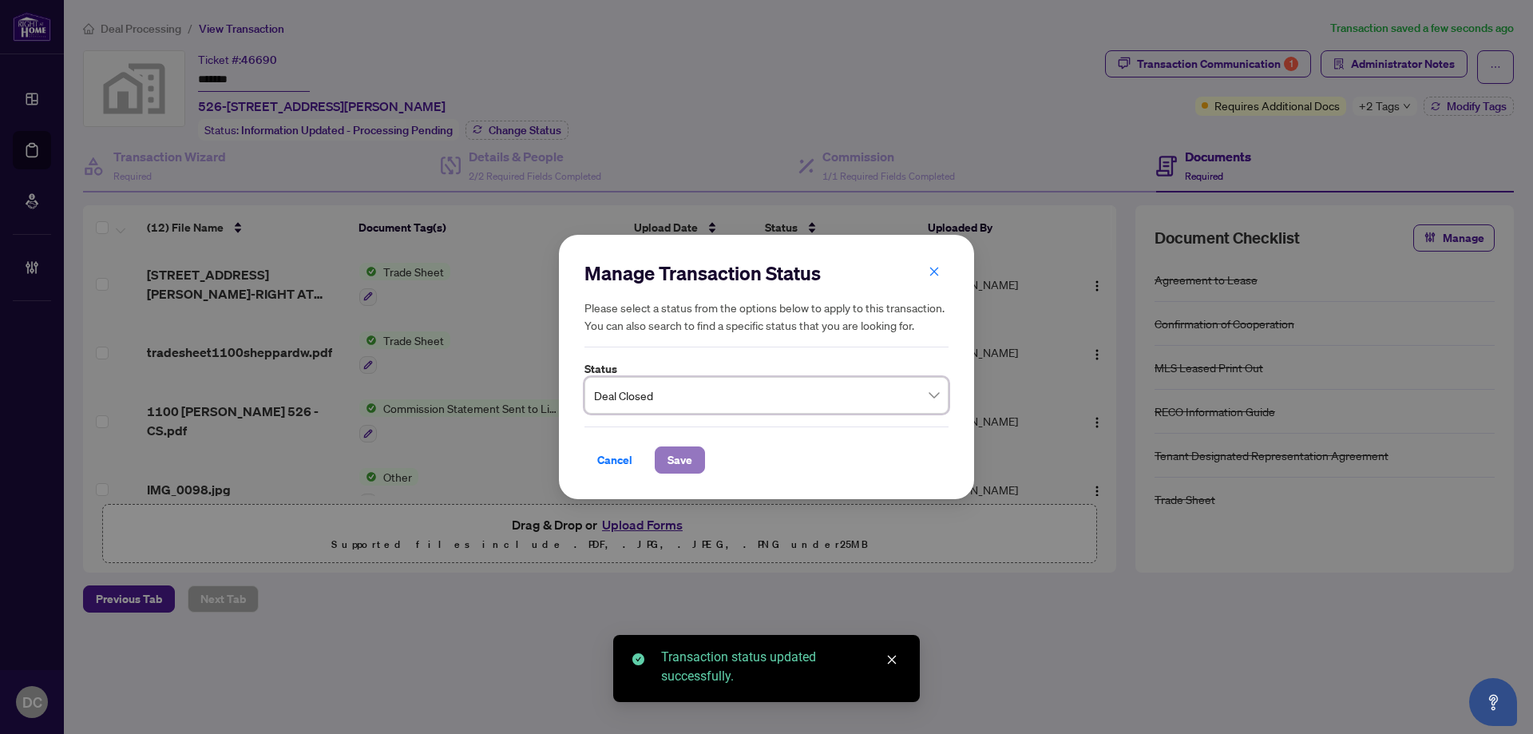
click at [686, 467] on span "Save" at bounding box center [679, 460] width 25 height 26
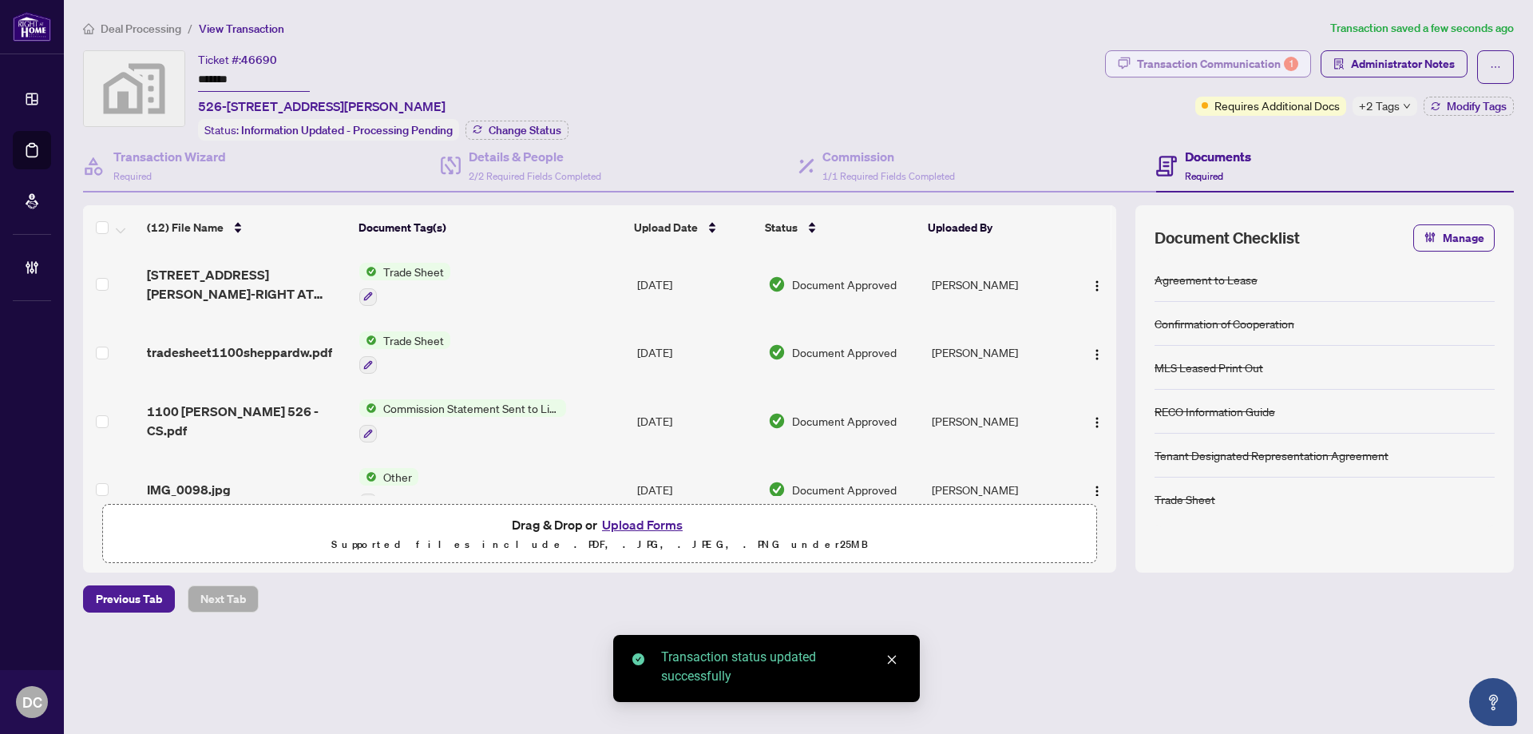
click at [1257, 58] on div "Transaction Communication 1" at bounding box center [1217, 64] width 161 height 26
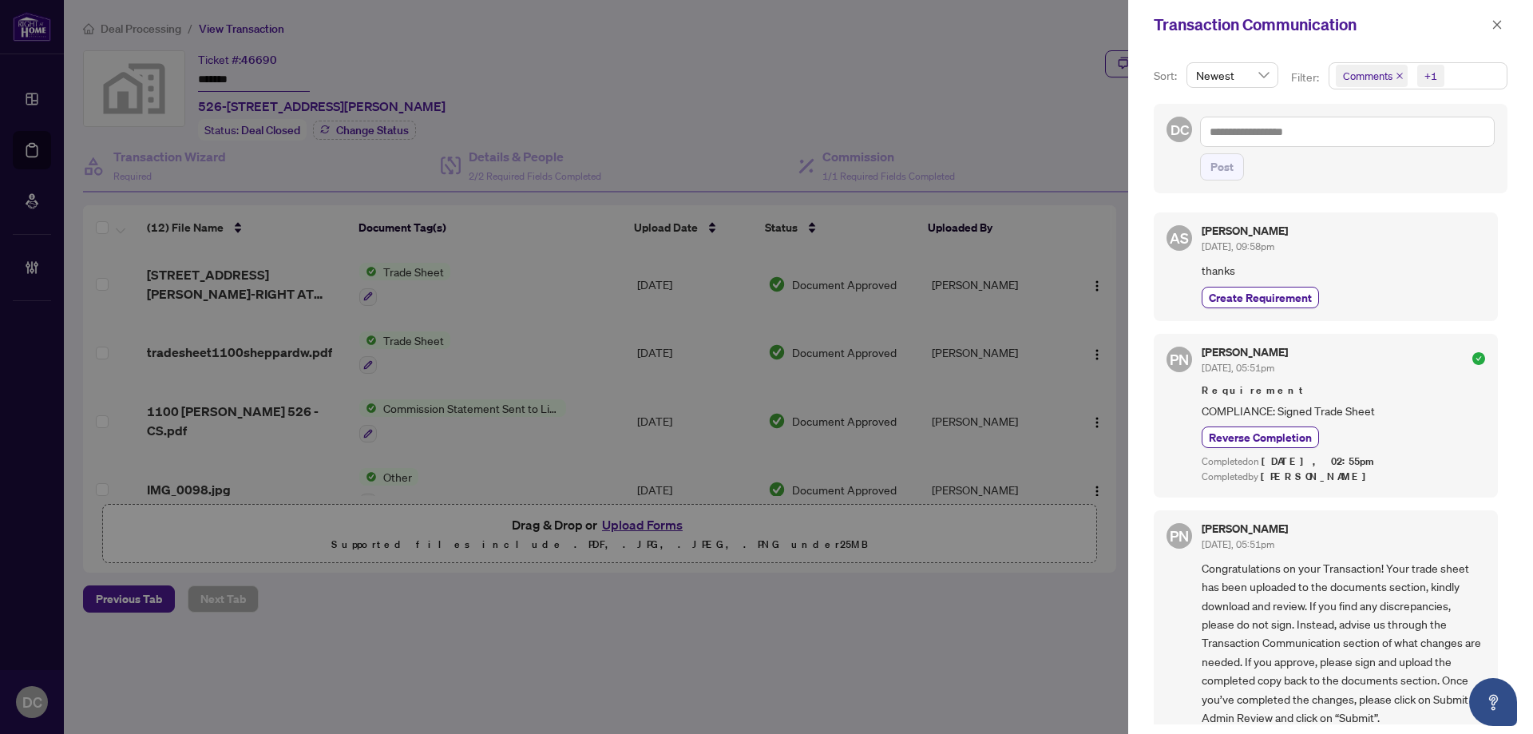
scroll to position [183, 0]
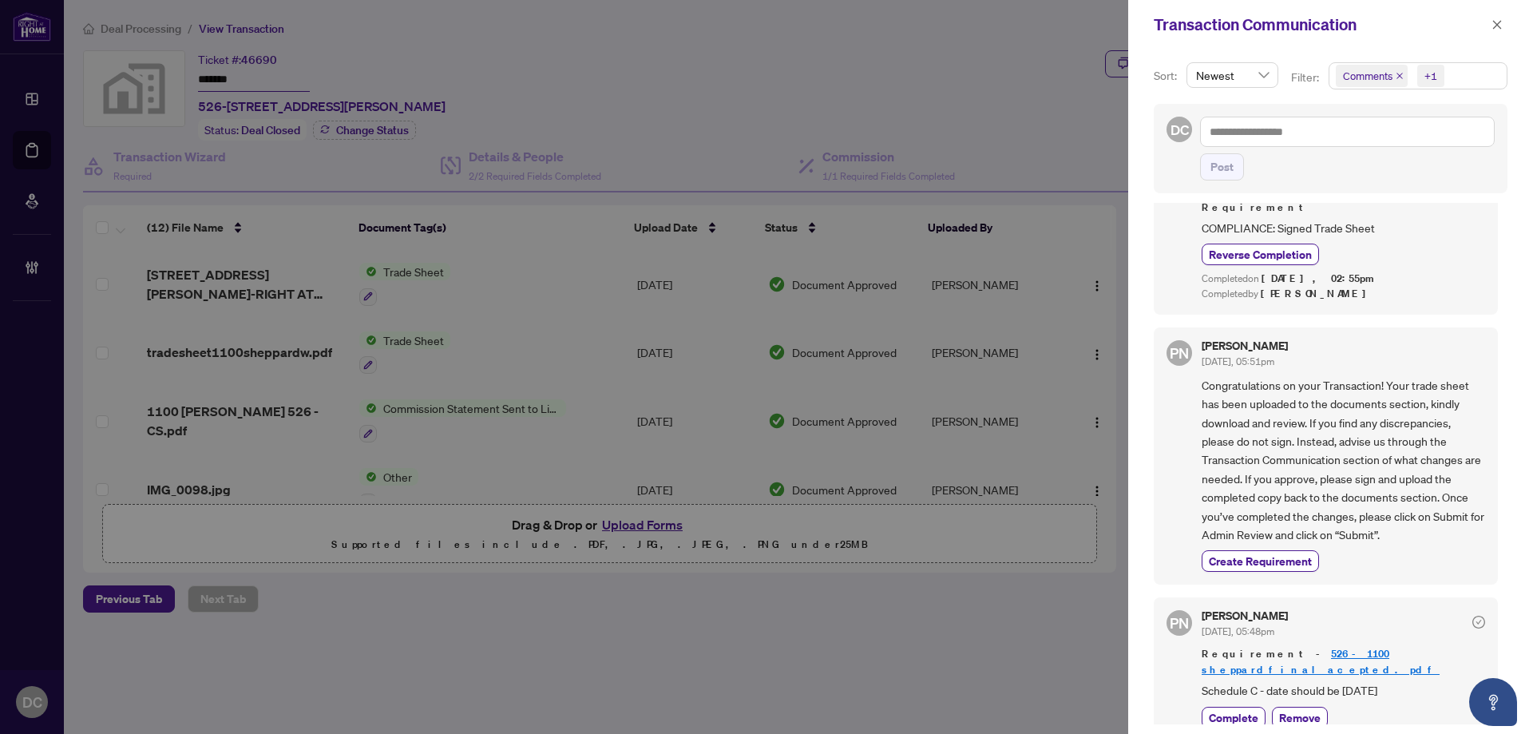
drag, startPoint x: 1502, startPoint y: 0, endPoint x: 1163, endPoint y: 144, distance: 367.8
click at [1163, 144] on div "DC Post" at bounding box center [1331, 148] width 354 height 89
drag, startPoint x: 1487, startPoint y: 22, endPoint x: 1448, endPoint y: 18, distance: 39.3
click at [1487, 22] on button "button" at bounding box center [1497, 24] width 21 height 19
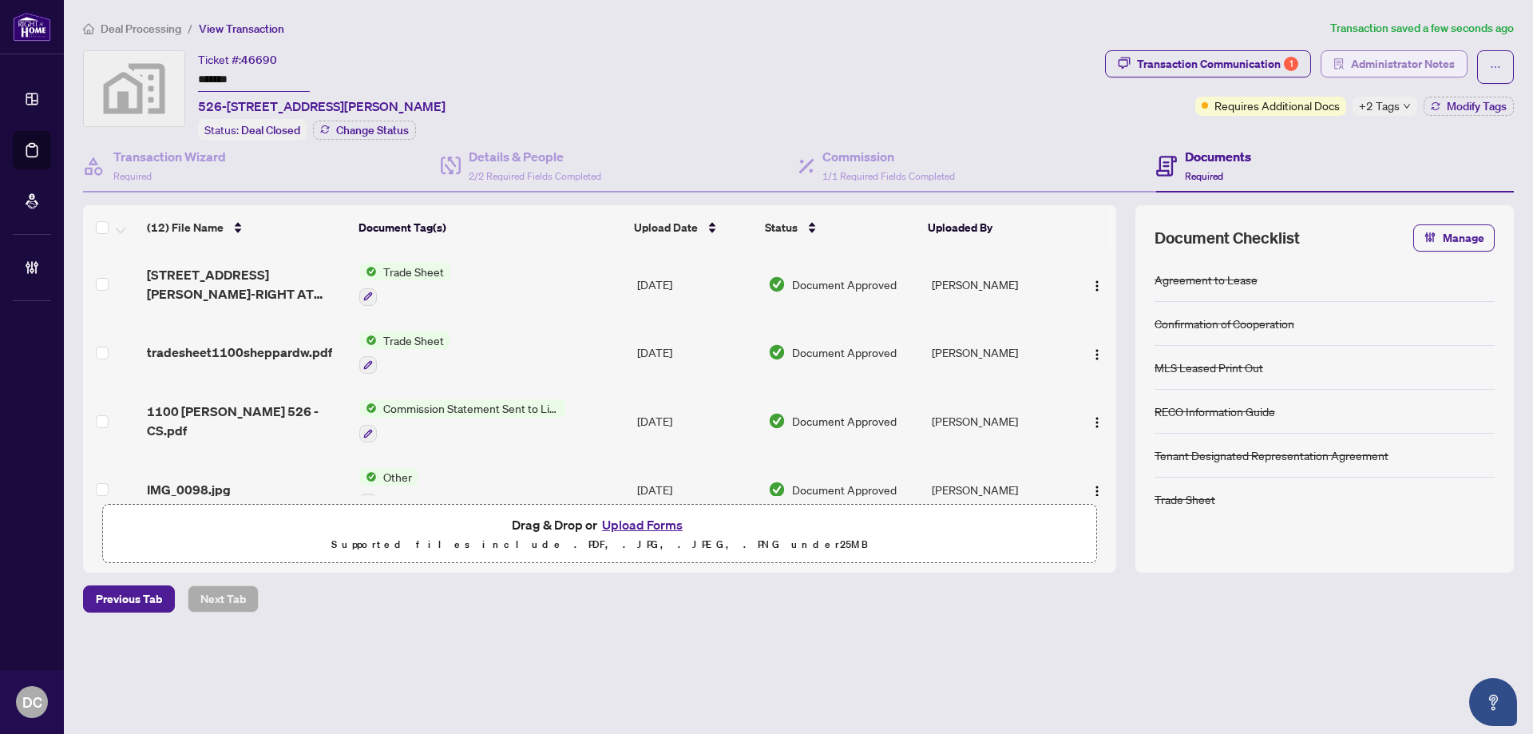
click at [1360, 72] on span "Administrator Notes" at bounding box center [1403, 64] width 104 height 26
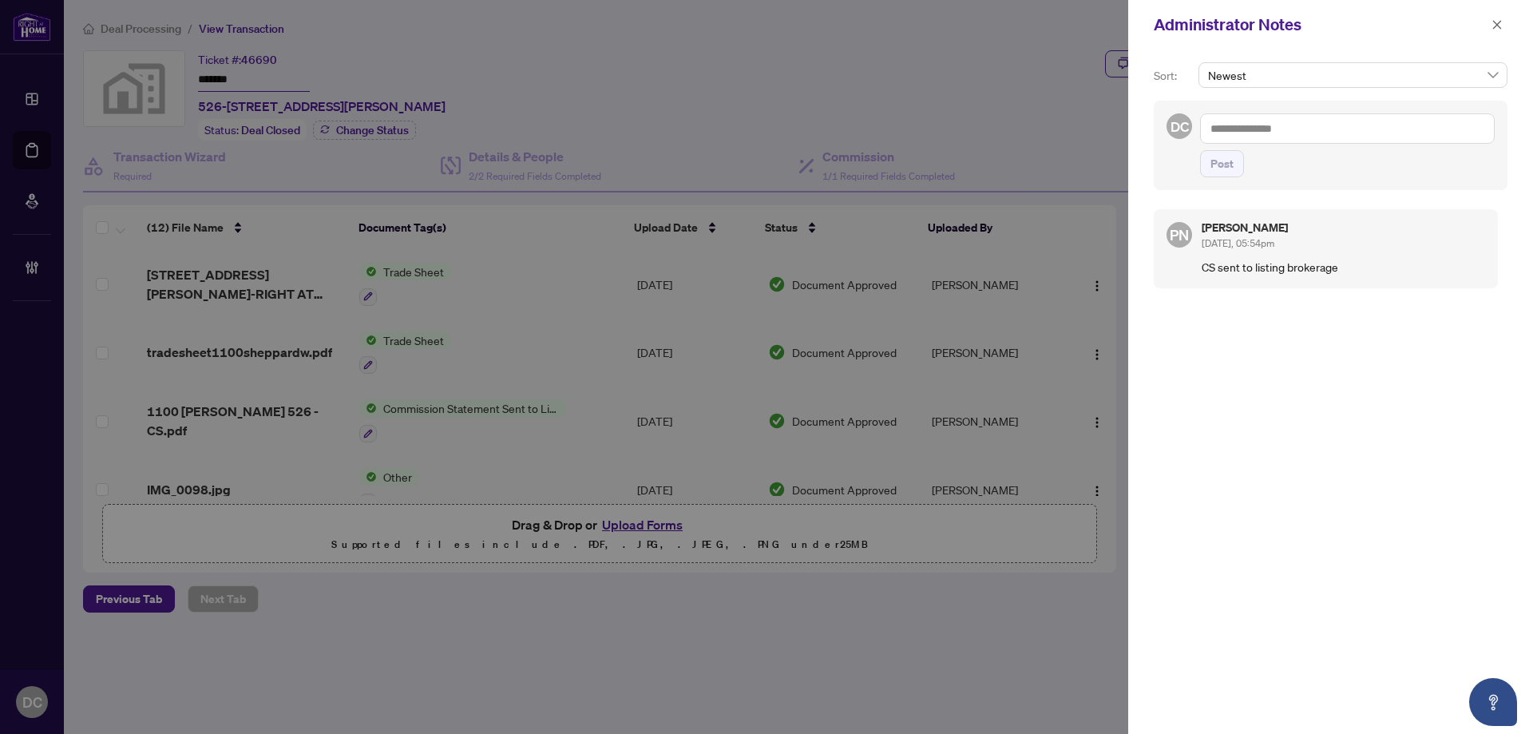
click at [1394, 129] on textarea at bounding box center [1347, 128] width 295 height 30
paste textarea "**********"
type textarea "**********"
click at [1228, 172] on span "Post" at bounding box center [1221, 164] width 23 height 26
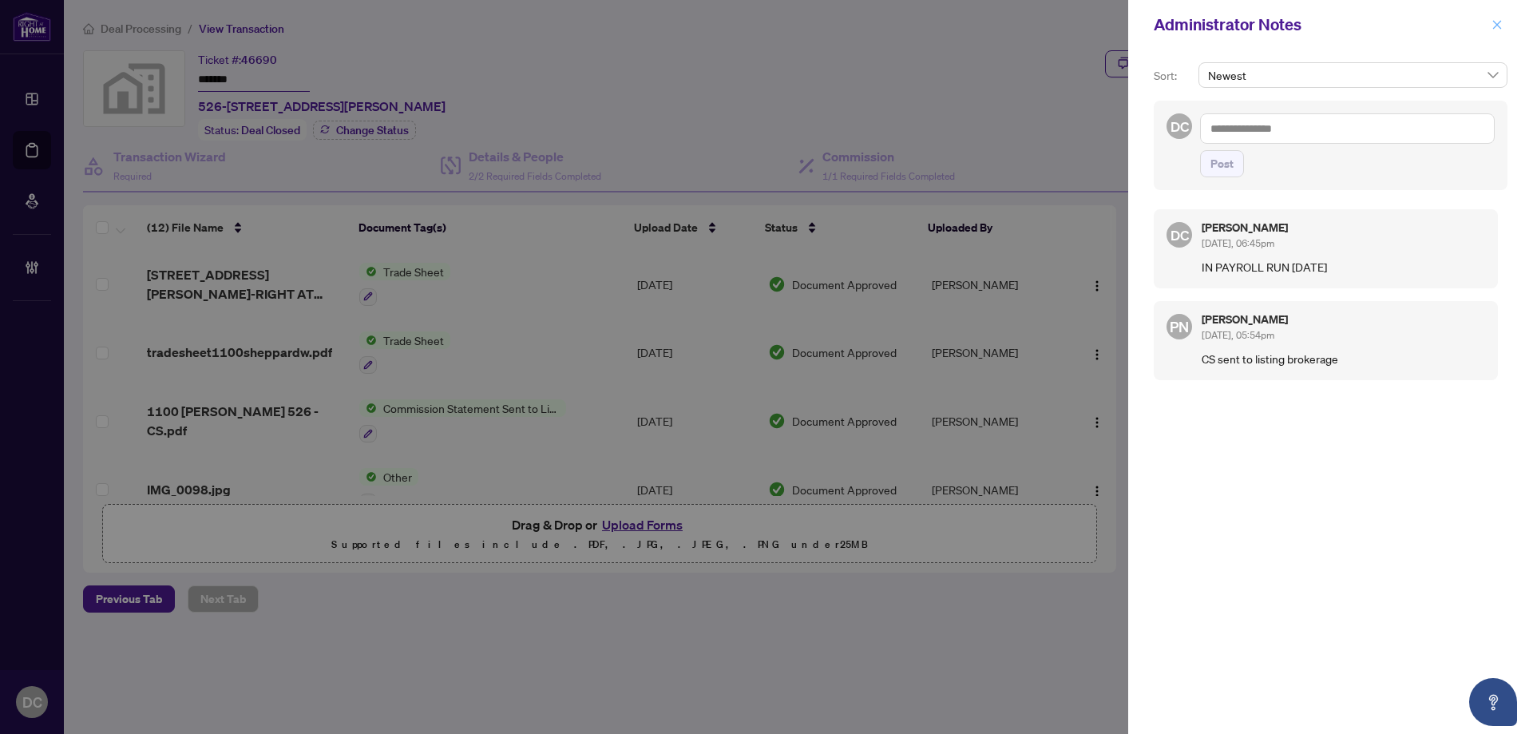
click at [1500, 25] on icon "close" at bounding box center [1496, 24] width 11 height 11
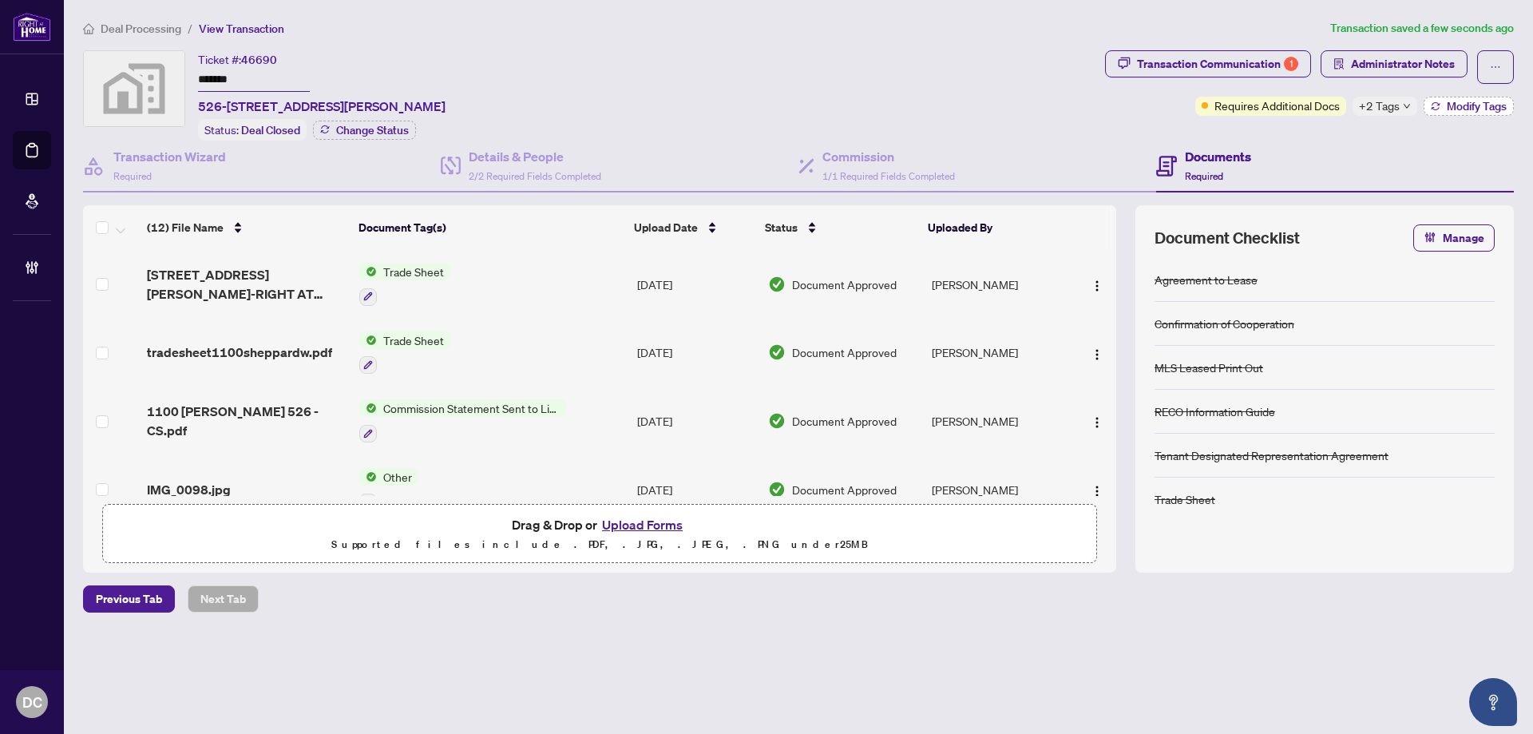
click at [1443, 108] on button "Modify Tags" at bounding box center [1469, 106] width 90 height 19
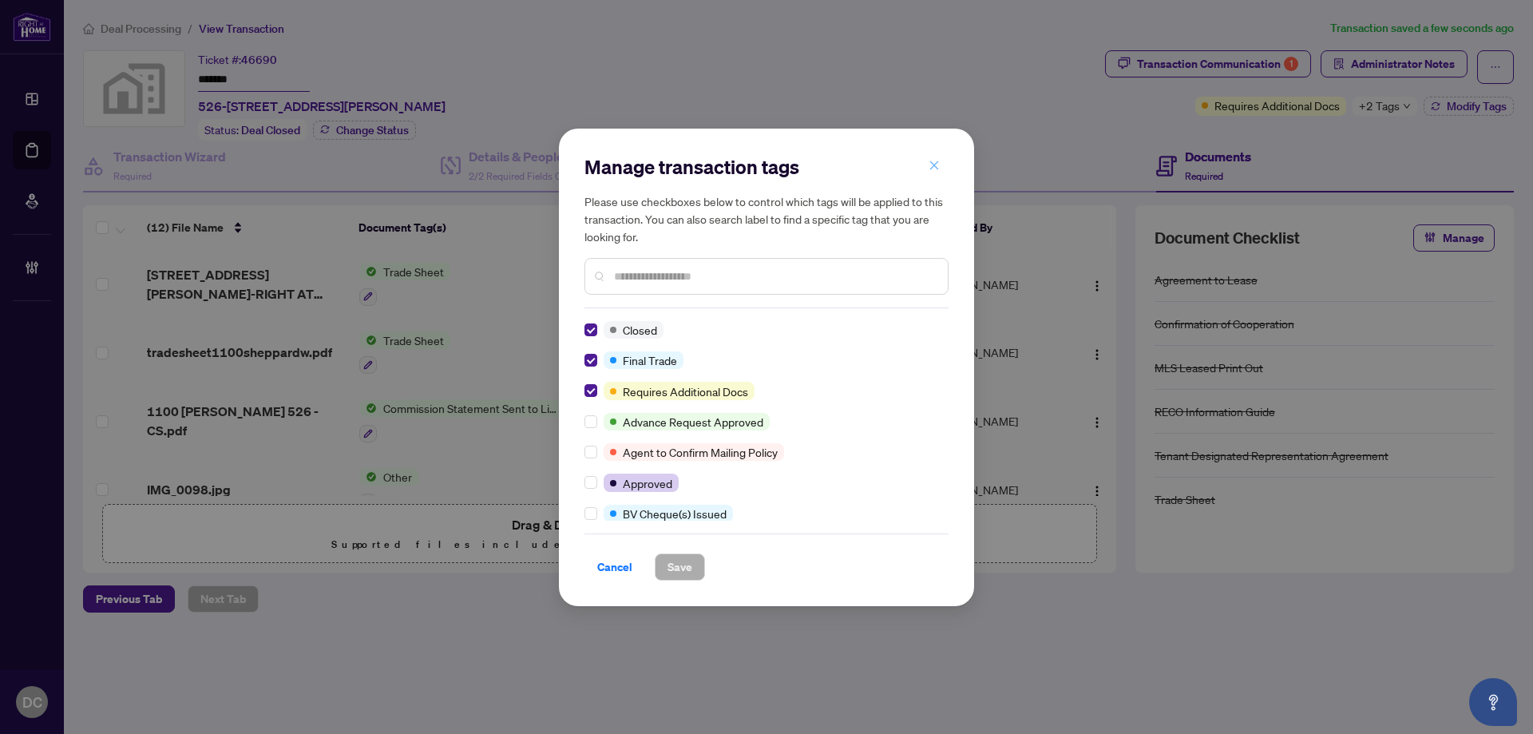
click at [937, 165] on icon "close" at bounding box center [934, 165] width 11 height 11
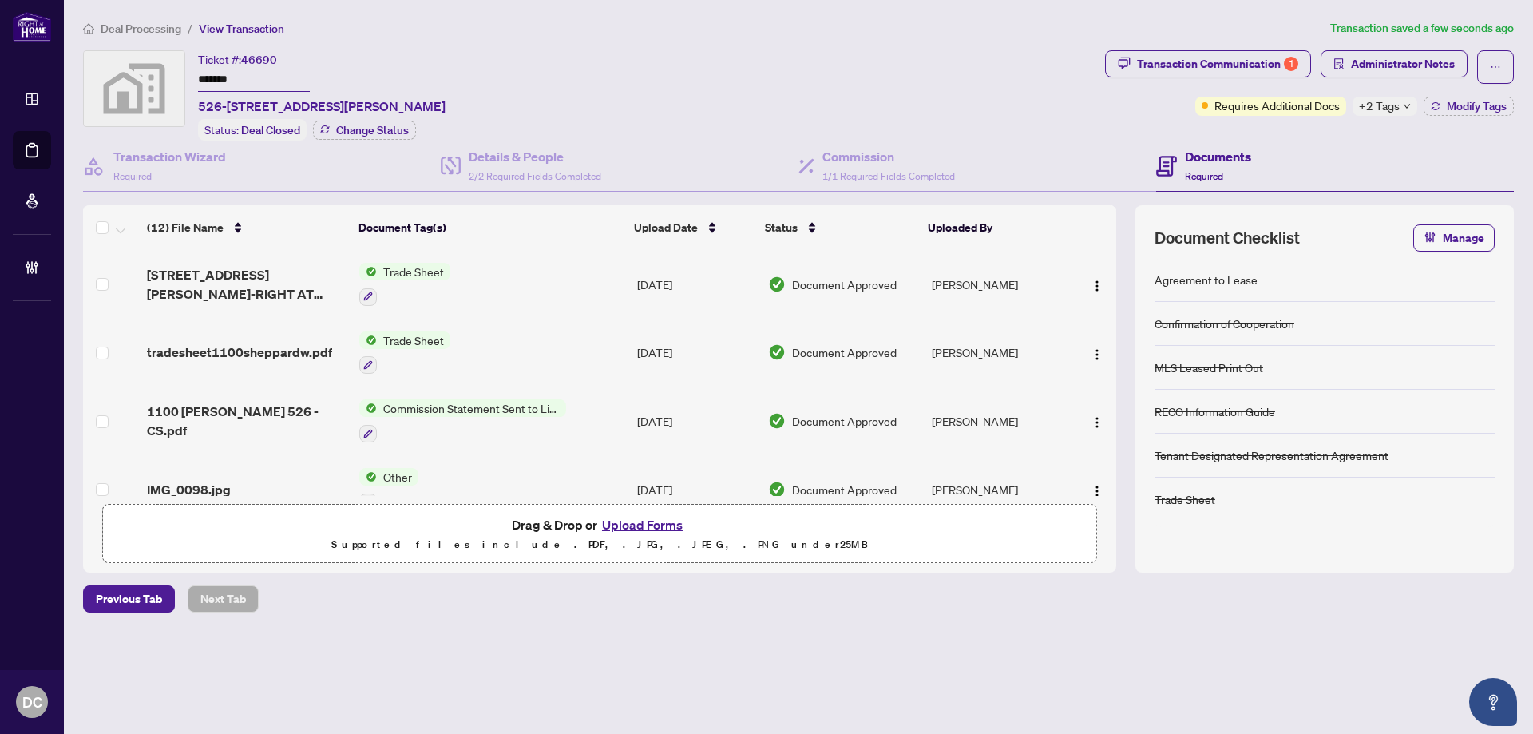
click at [167, 30] on span "Deal Processing" at bounding box center [141, 29] width 81 height 14
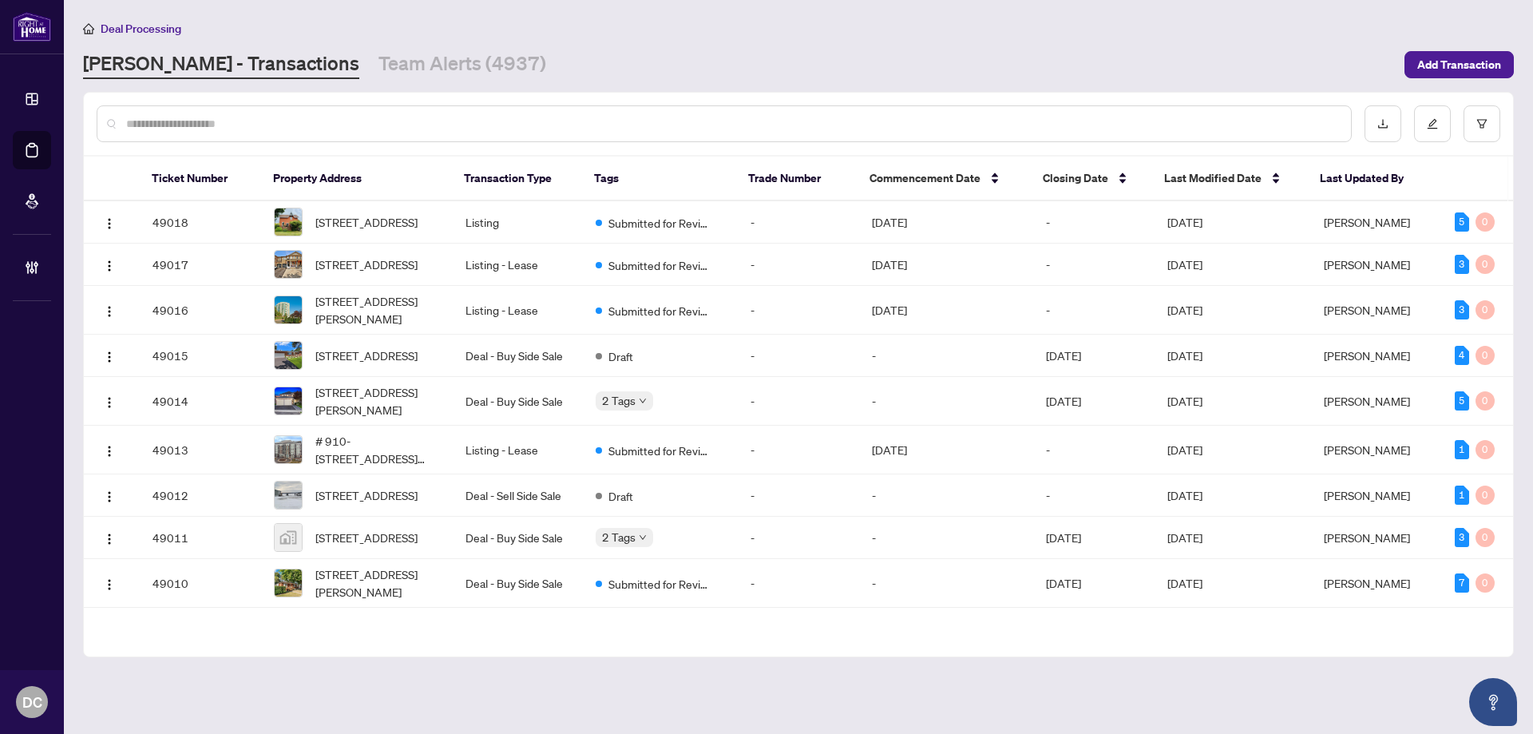
click at [412, 125] on input "text" at bounding box center [732, 124] width 1212 height 18
paste input "*******"
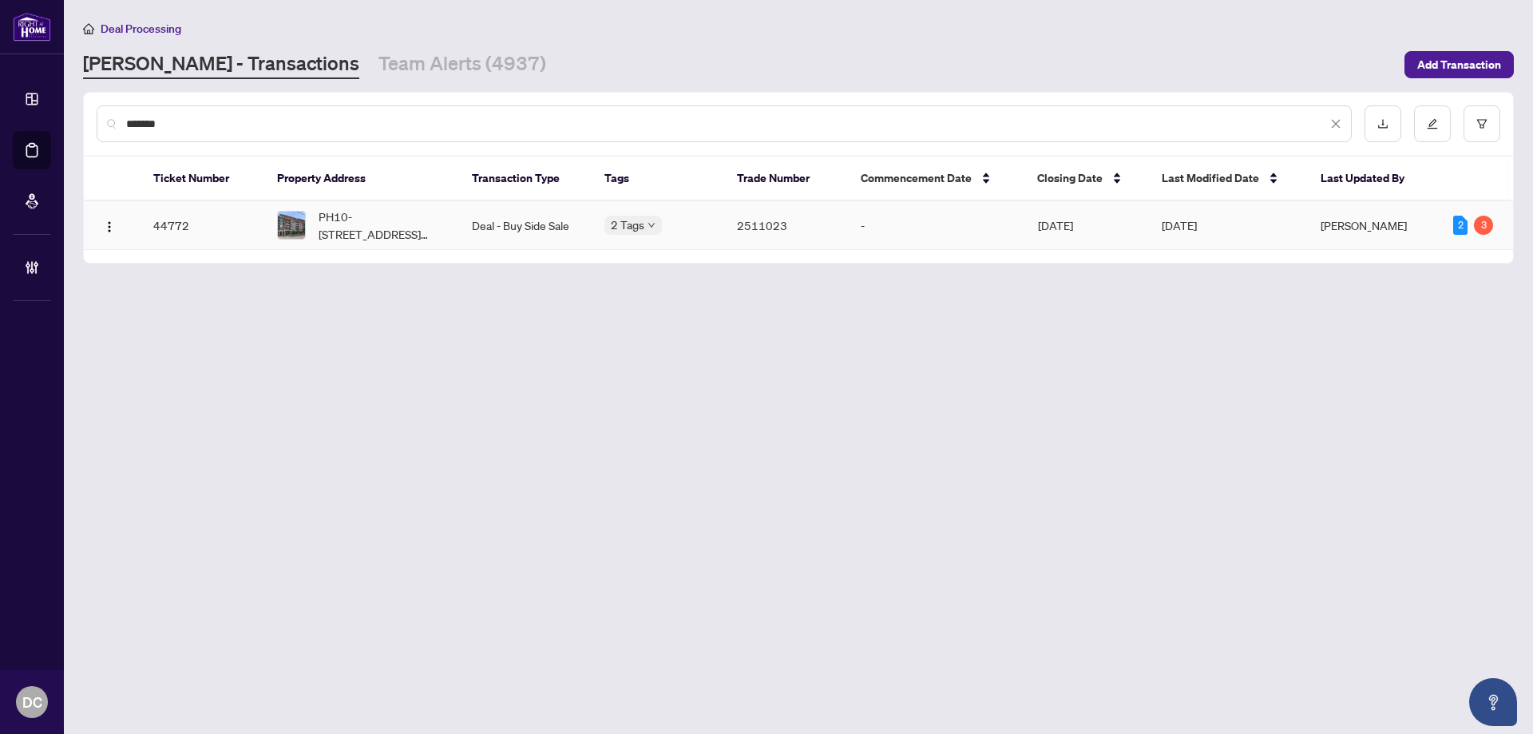
type input "*******"
click at [397, 222] on span "PH10-7608 Yonge St, Vaughan, Ontario L4J 0J5, Canada" at bounding box center [383, 225] width 128 height 35
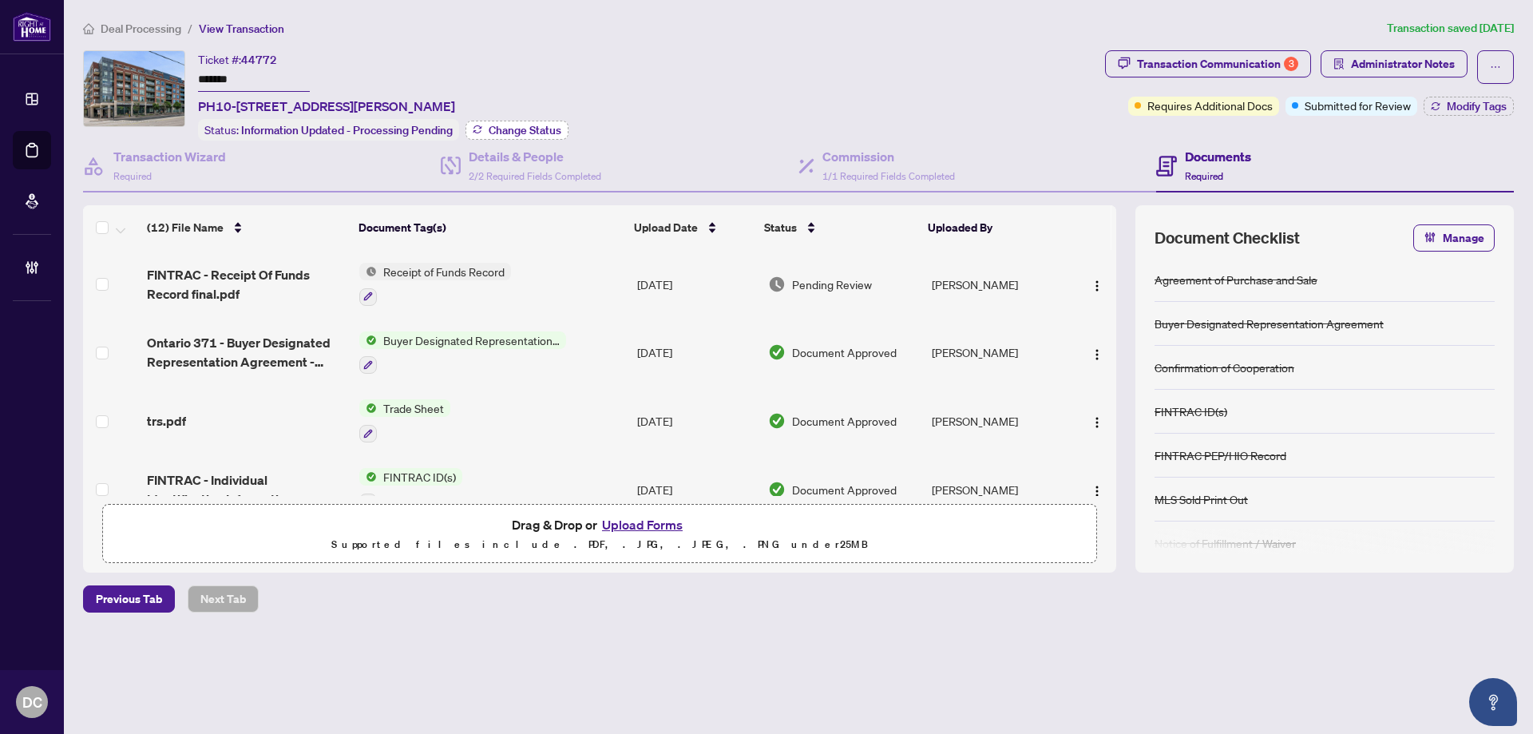
click at [521, 125] on span "Change Status" at bounding box center [525, 130] width 73 height 11
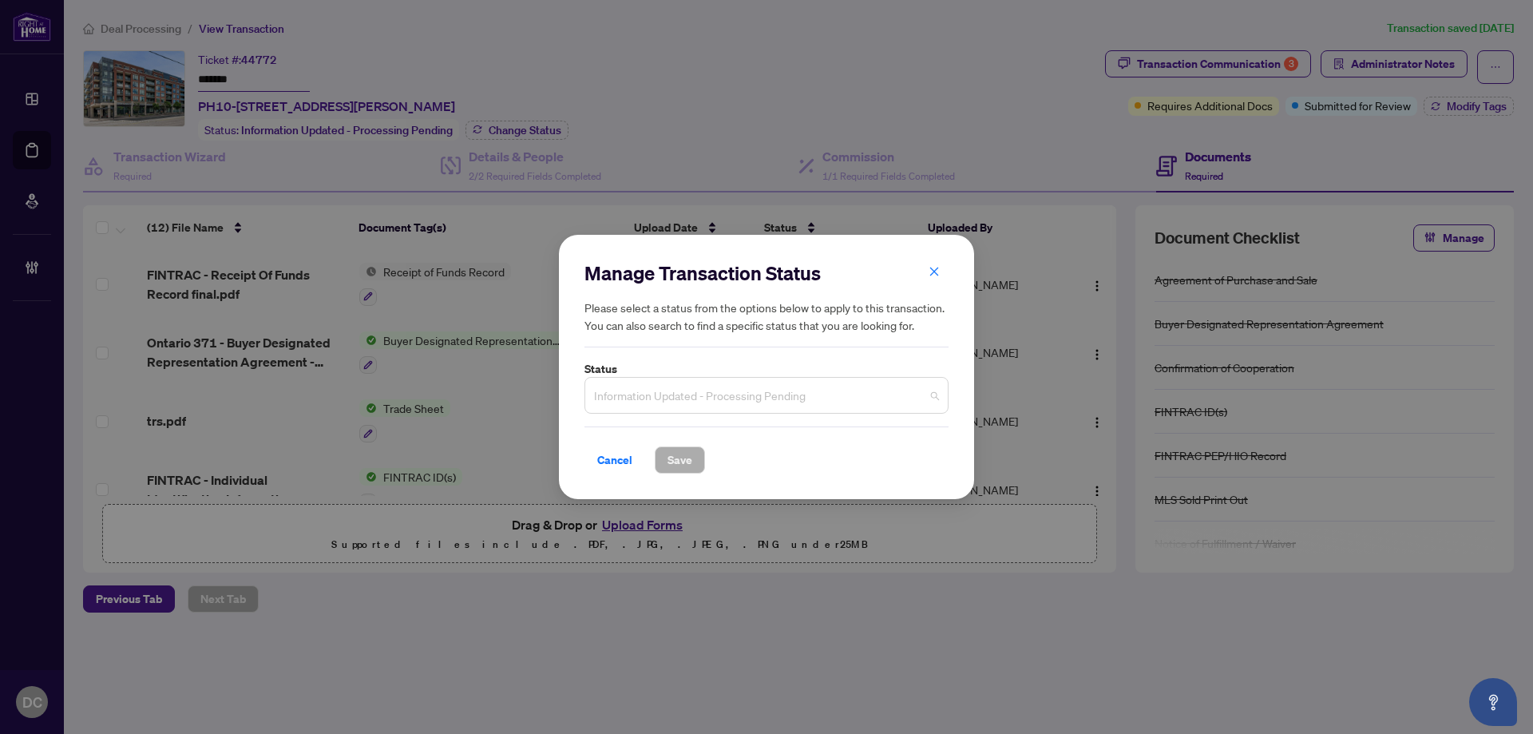
click at [874, 410] on span "Information Updated - Processing Pending" at bounding box center [766, 395] width 345 height 30
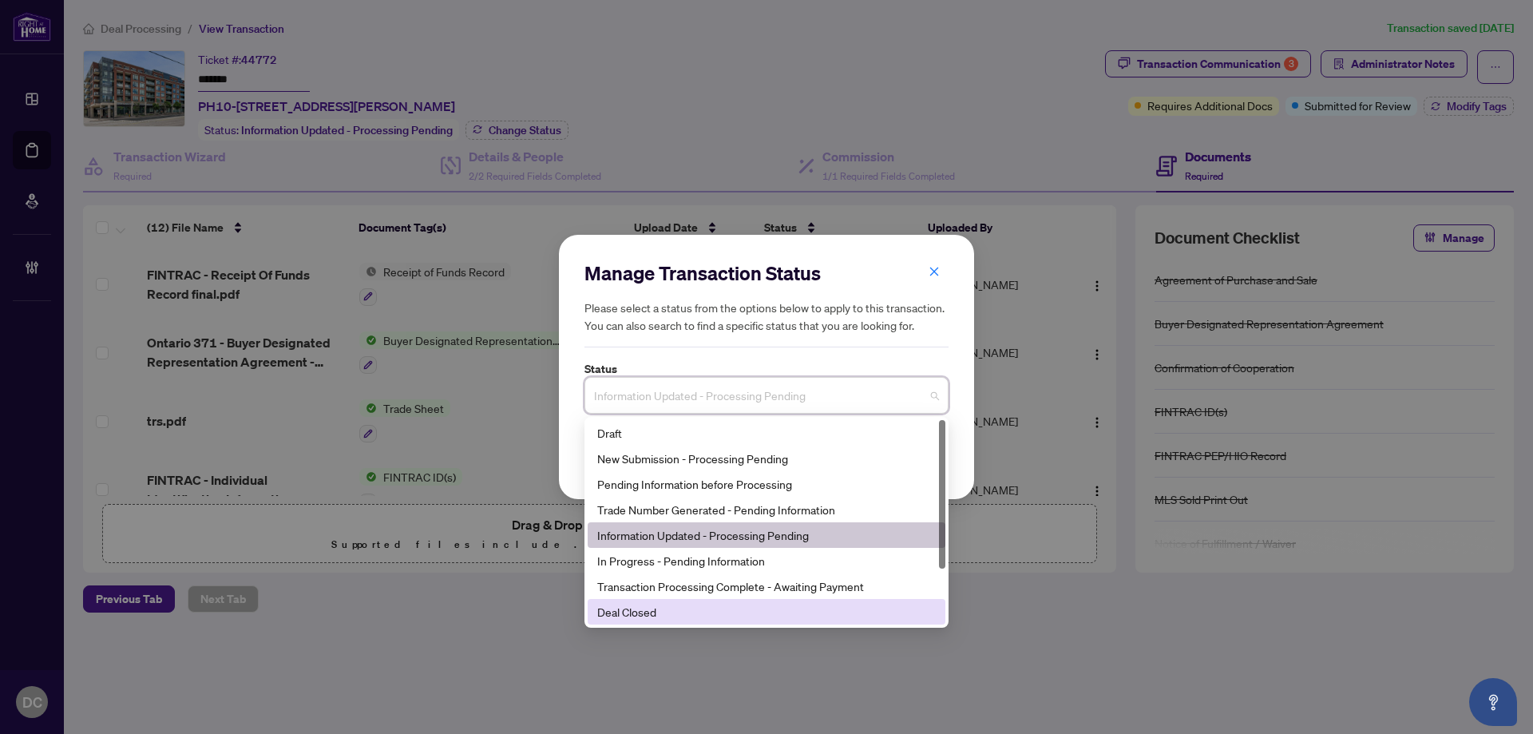
click at [677, 609] on div "Deal Closed" at bounding box center [766, 612] width 339 height 18
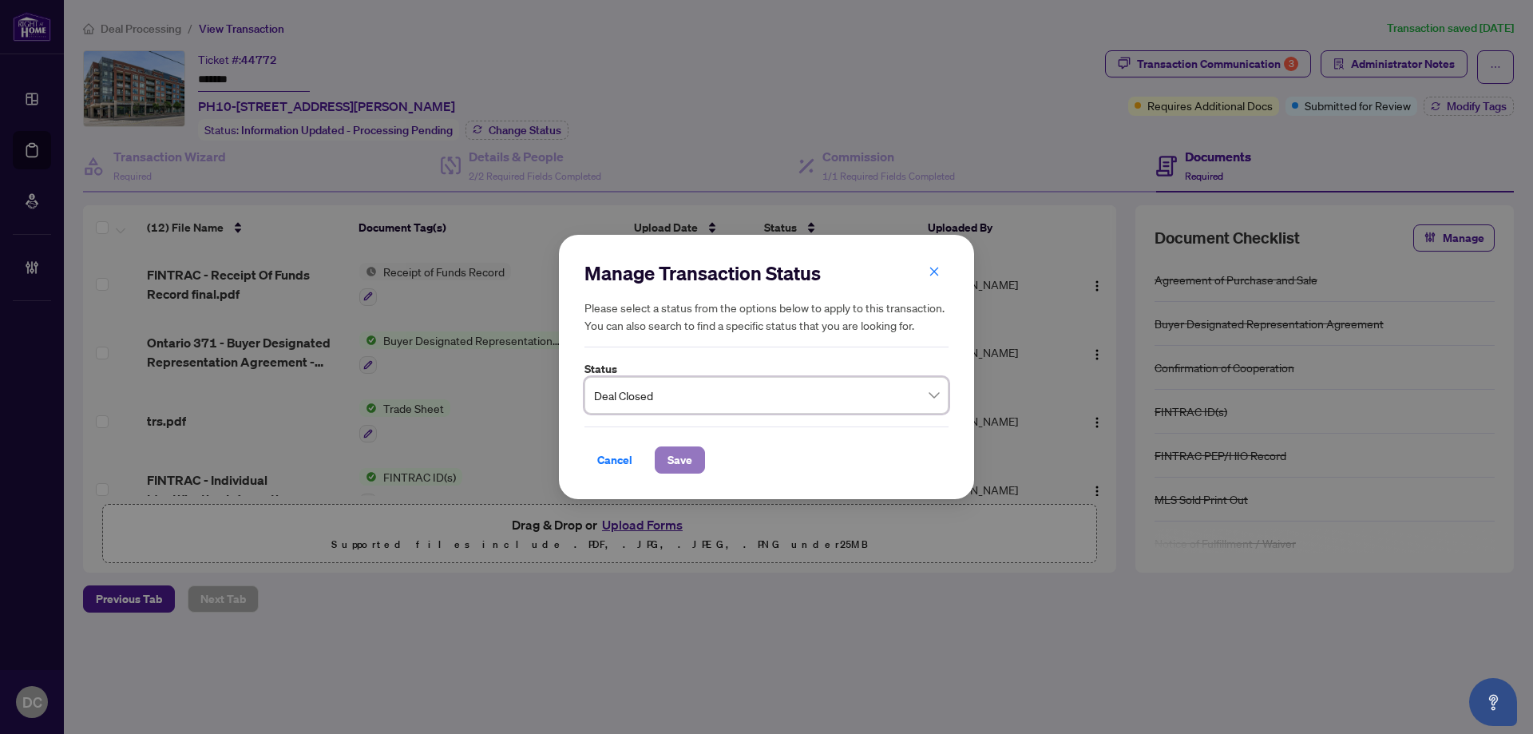
click at [667, 465] on span "Save" at bounding box center [679, 460] width 25 height 26
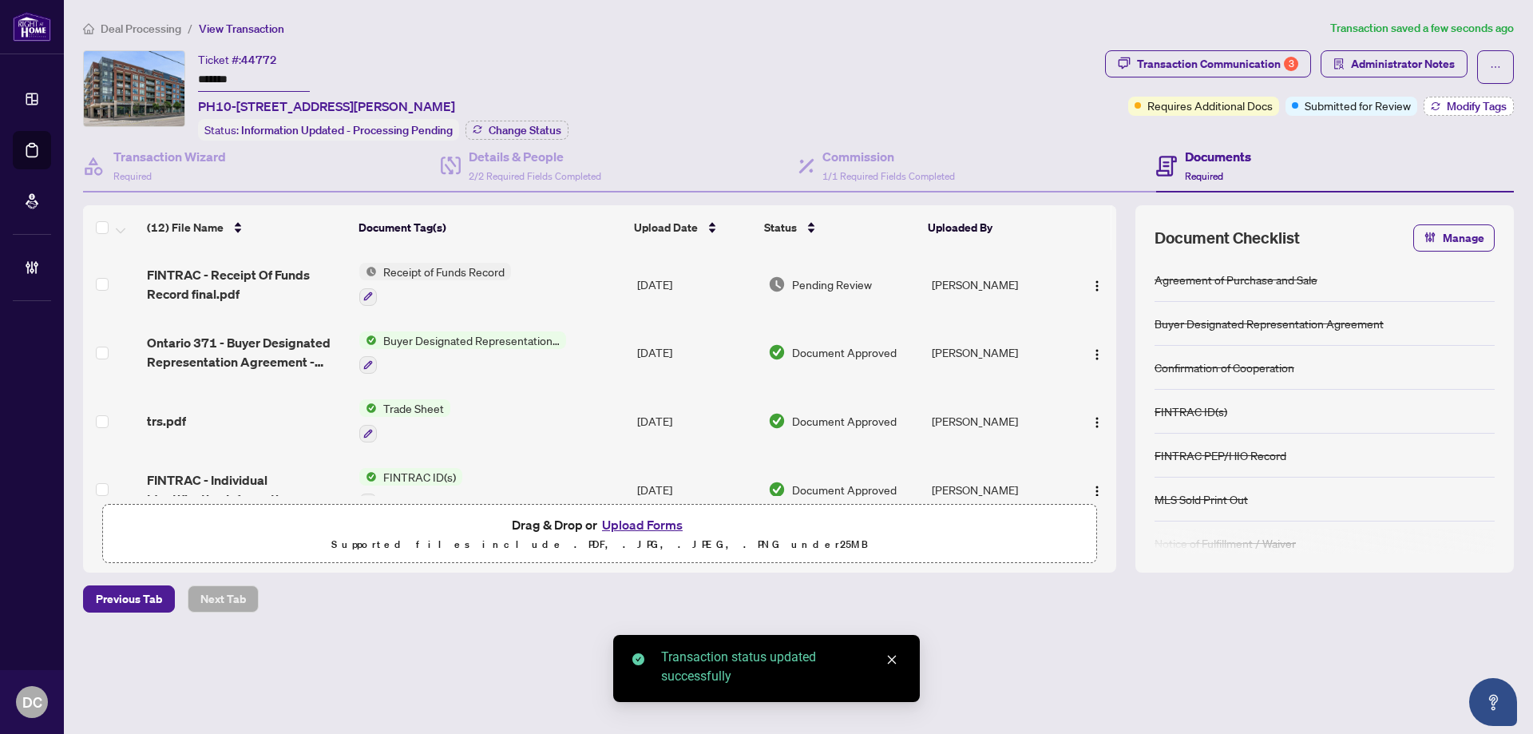
click at [1455, 112] on span "Modify Tags" at bounding box center [1477, 106] width 60 height 11
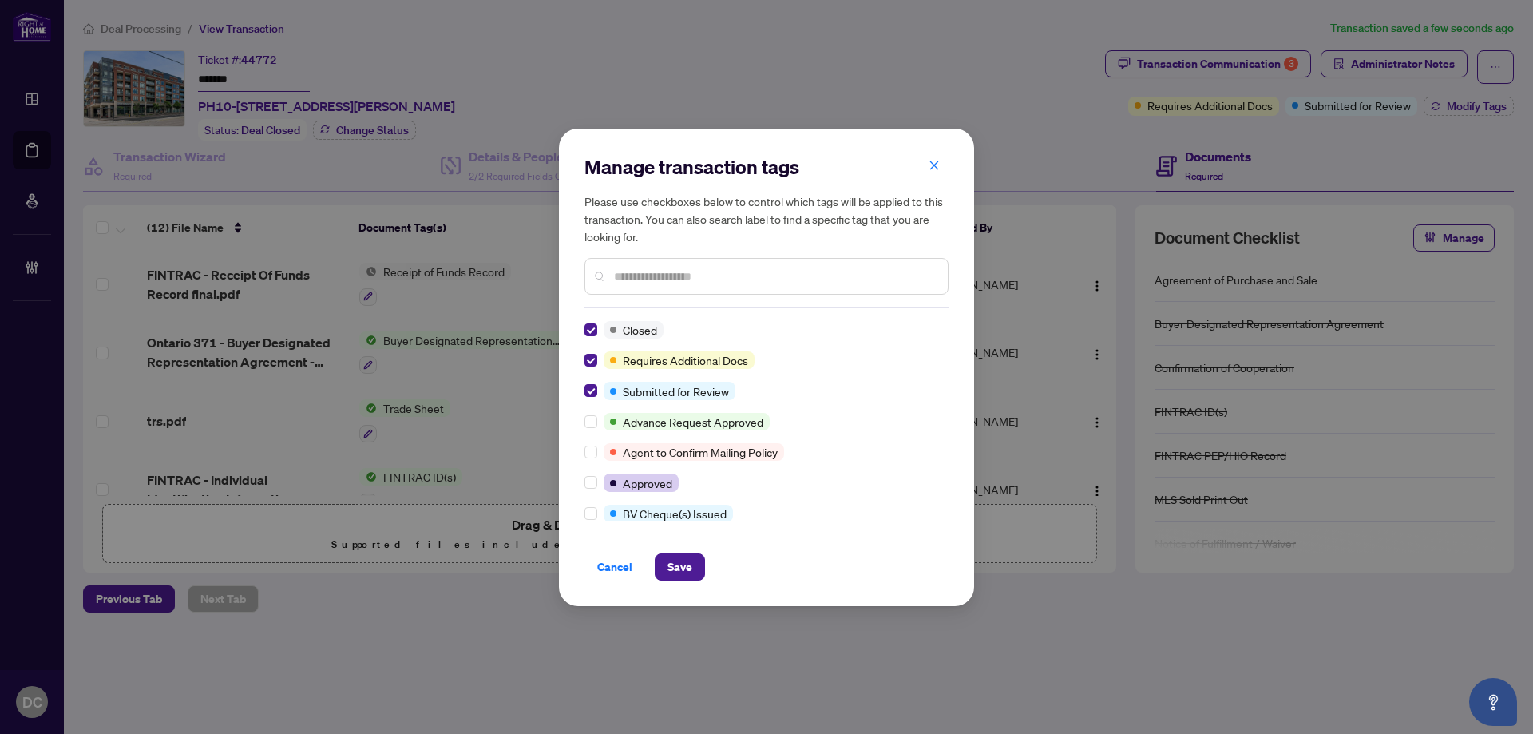
click at [674, 281] on input "text" at bounding box center [774, 276] width 321 height 18
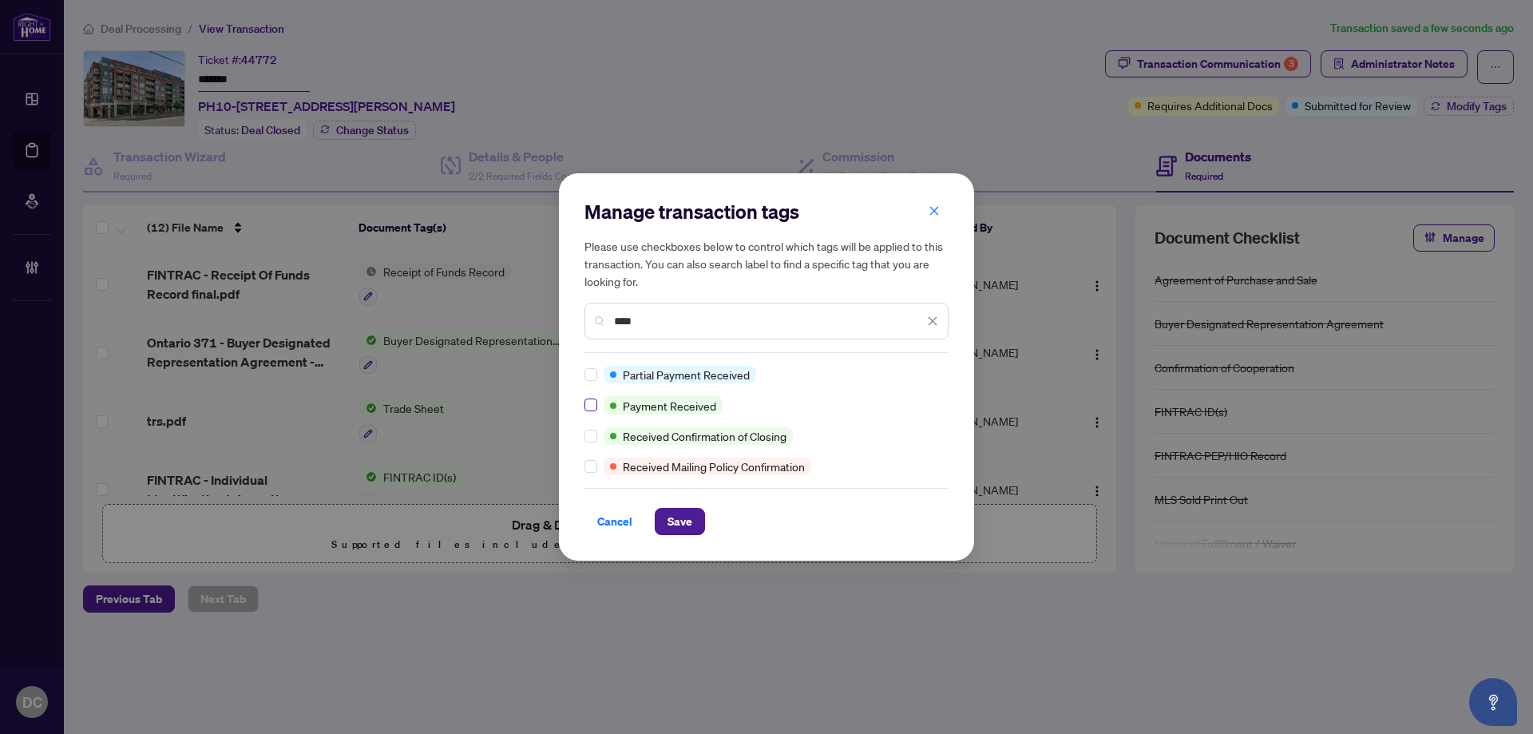
type input "****"
click at [678, 525] on span "Save" at bounding box center [679, 522] width 25 height 26
click at [1227, 70] on div "Manage transaction tags Please use checkboxes below to control which tags will …" at bounding box center [766, 367] width 1533 height 734
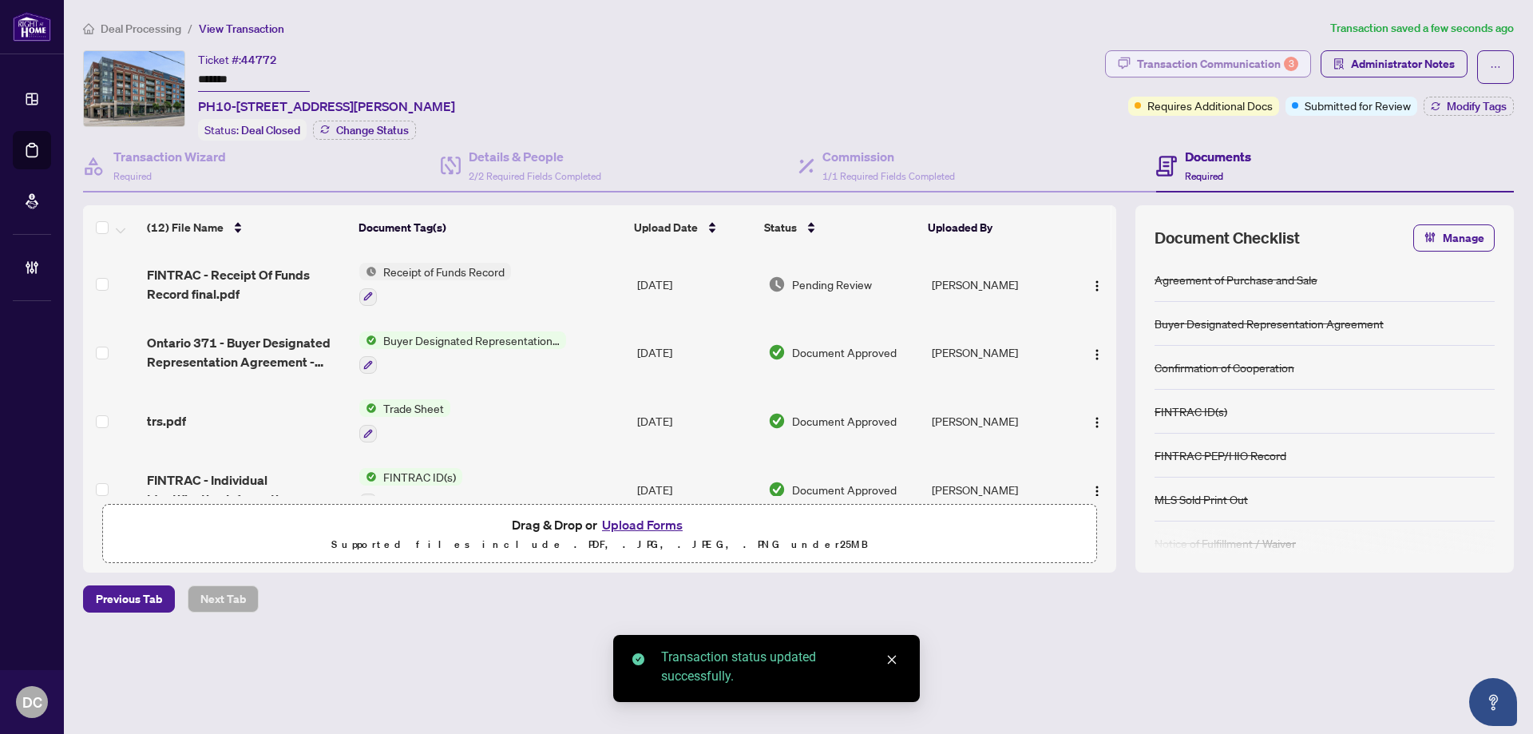
click at [1229, 60] on div "Transaction Communication 3" at bounding box center [1217, 64] width 161 height 26
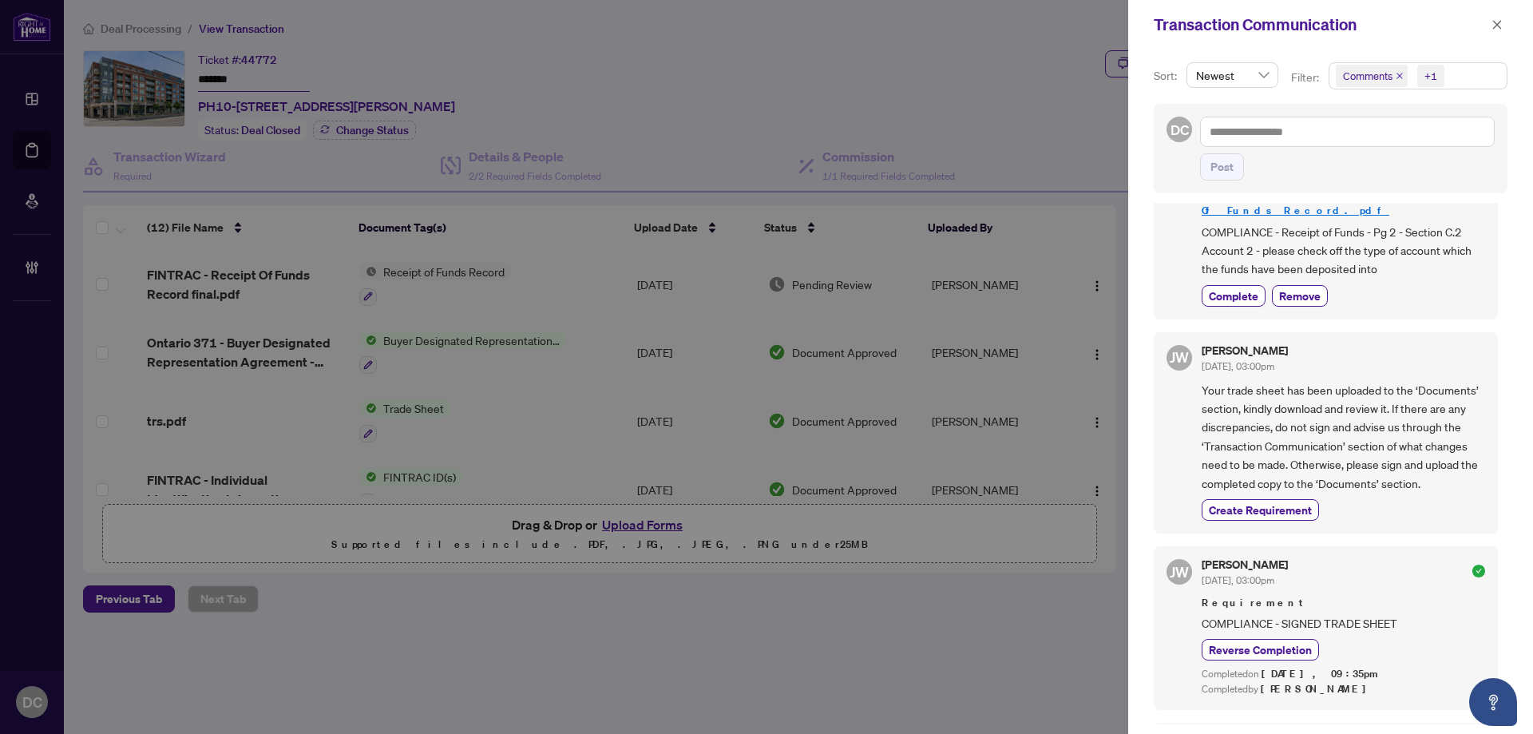
scroll to position [160, 0]
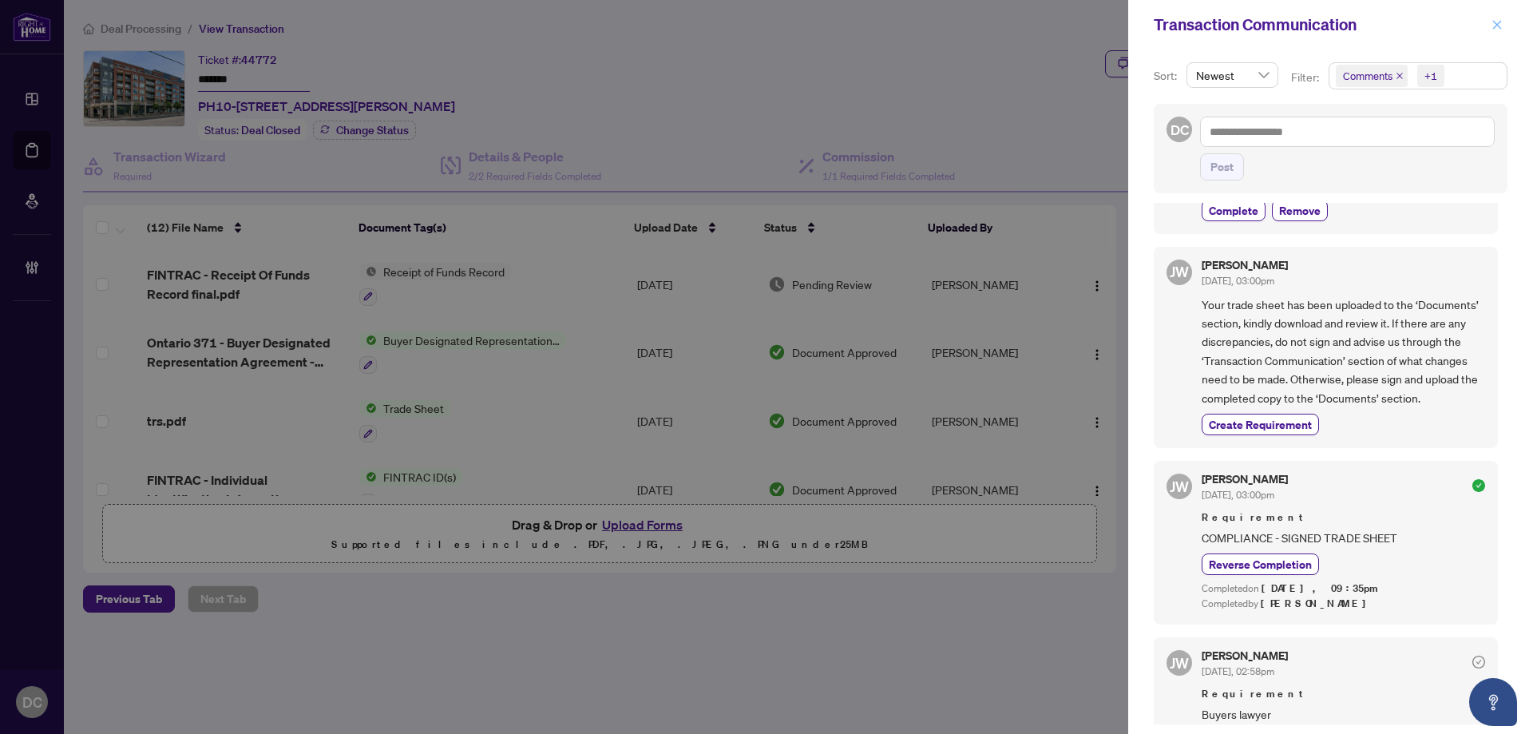
click at [1499, 20] on icon "close" at bounding box center [1496, 24] width 11 height 11
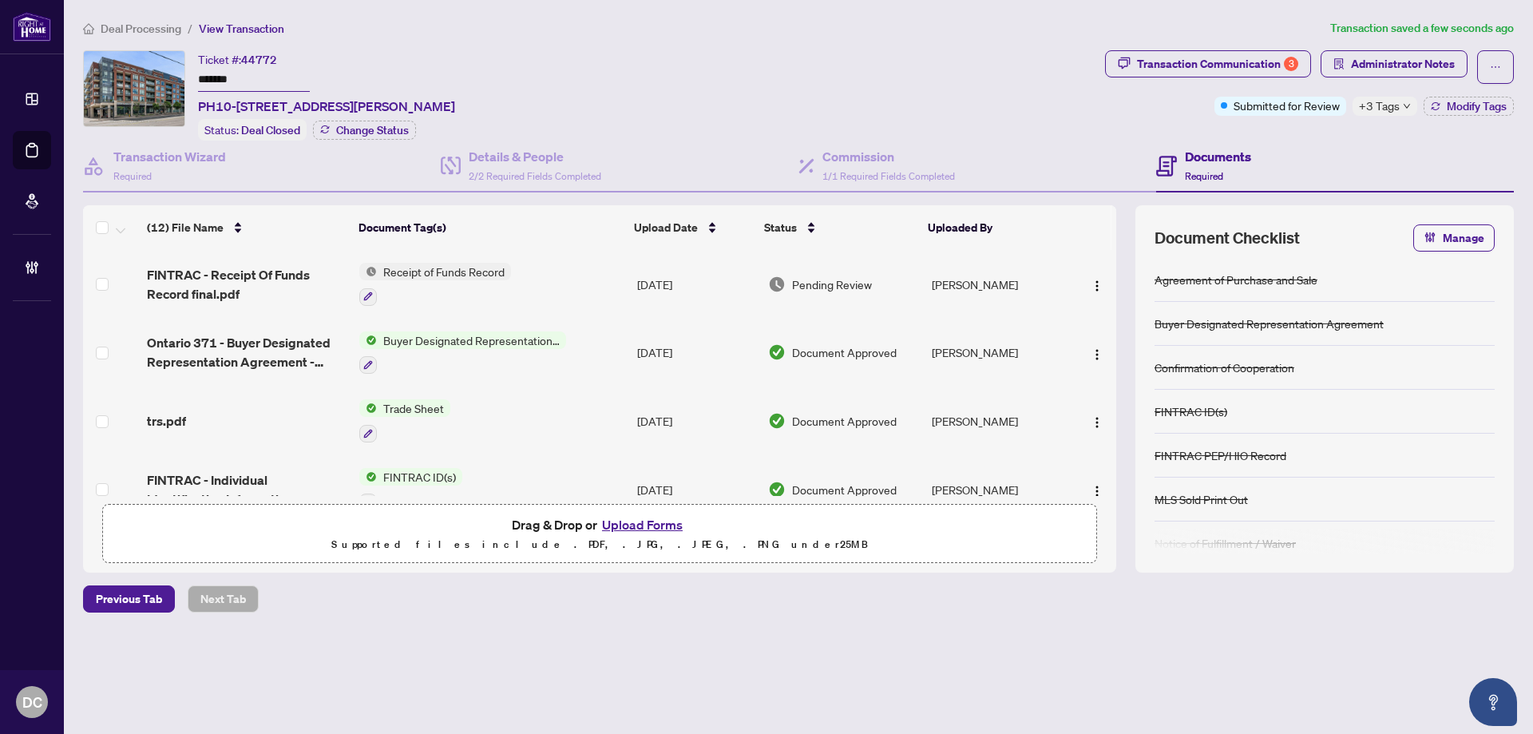
click at [165, 26] on span "Deal Processing" at bounding box center [141, 29] width 81 height 14
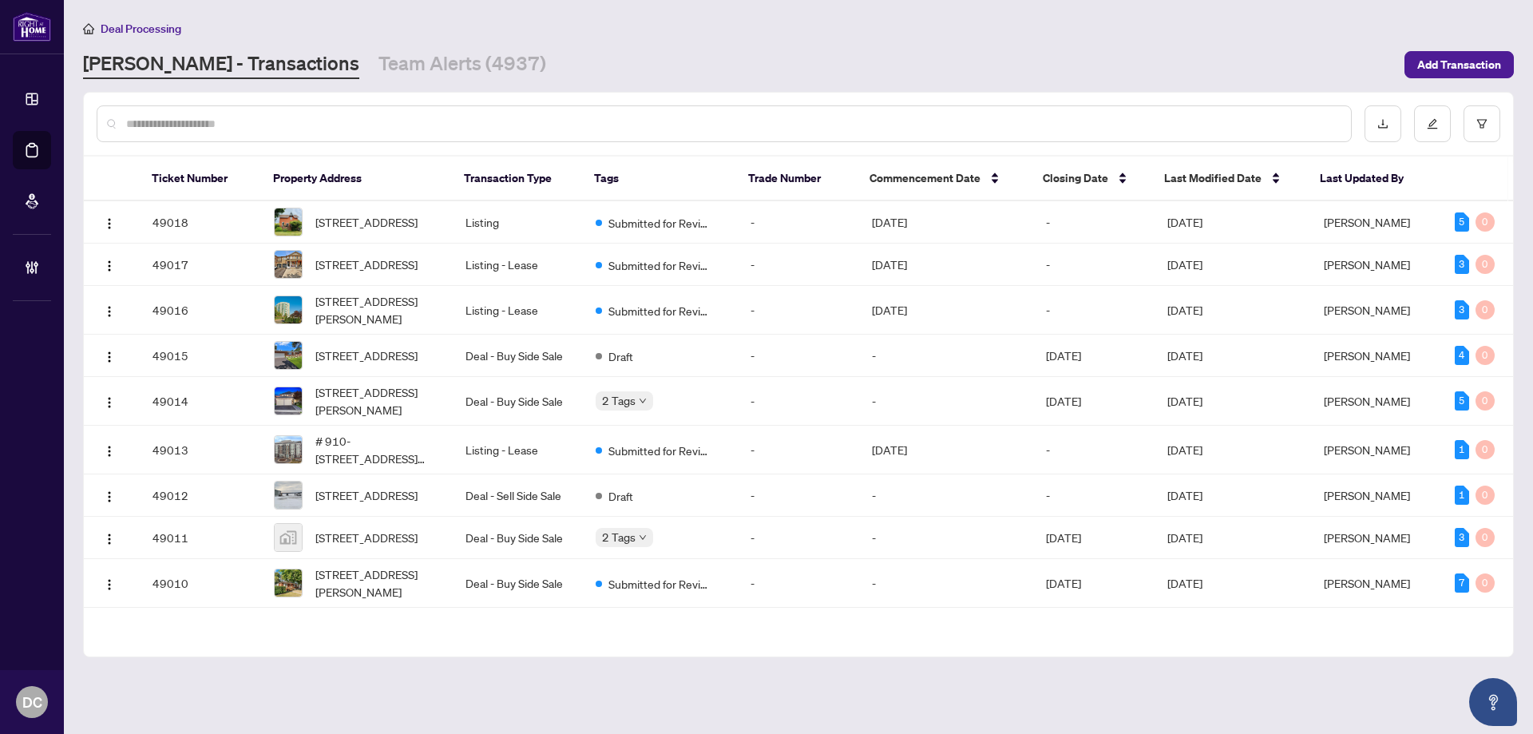
click at [381, 123] on input "text" at bounding box center [732, 124] width 1212 height 18
paste input "*******"
type input "*******"
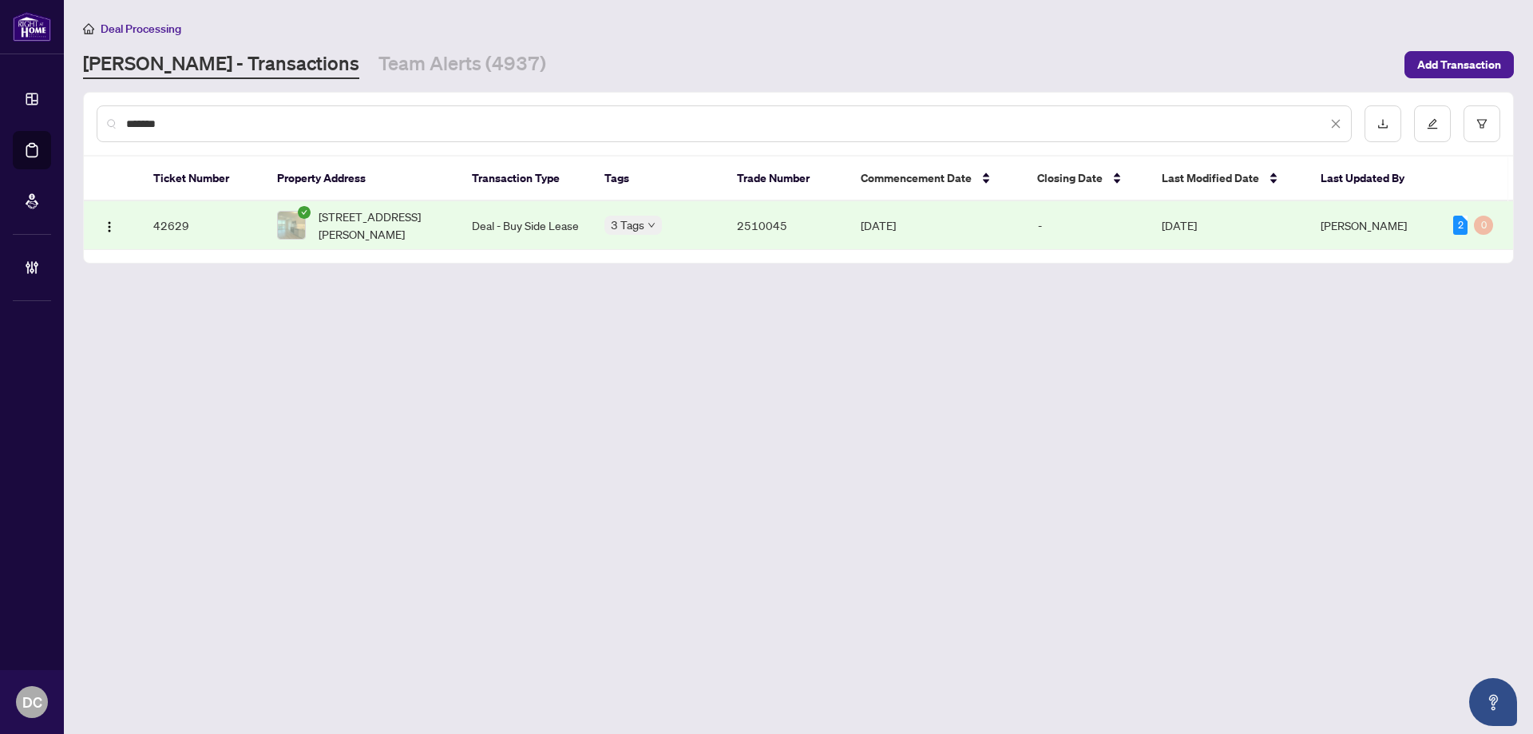
click at [416, 213] on span "2501-60 Frederick St, Kitchener, Ontario N2H 0C7, Canada" at bounding box center [383, 225] width 128 height 35
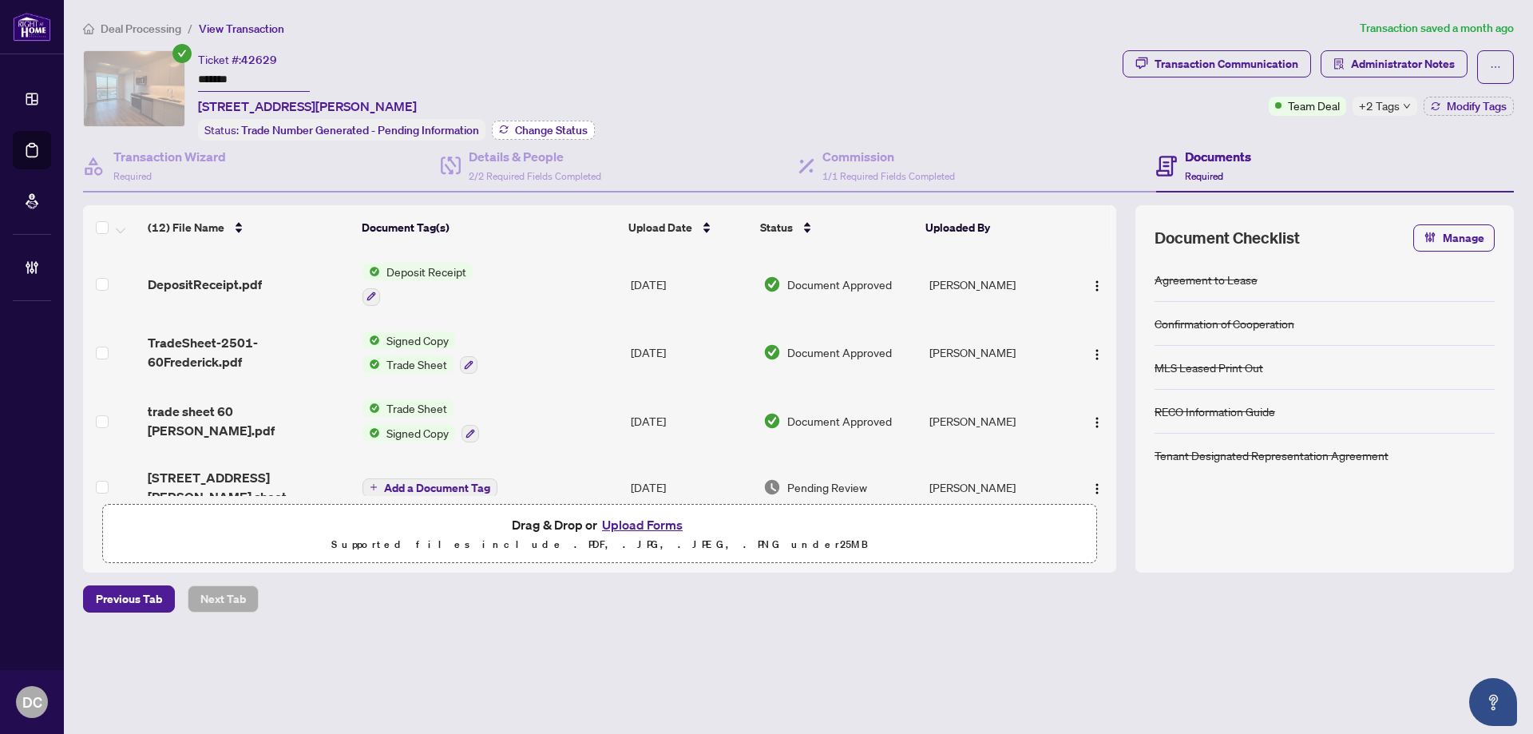
click at [532, 132] on span "Change Status" at bounding box center [551, 130] width 73 height 11
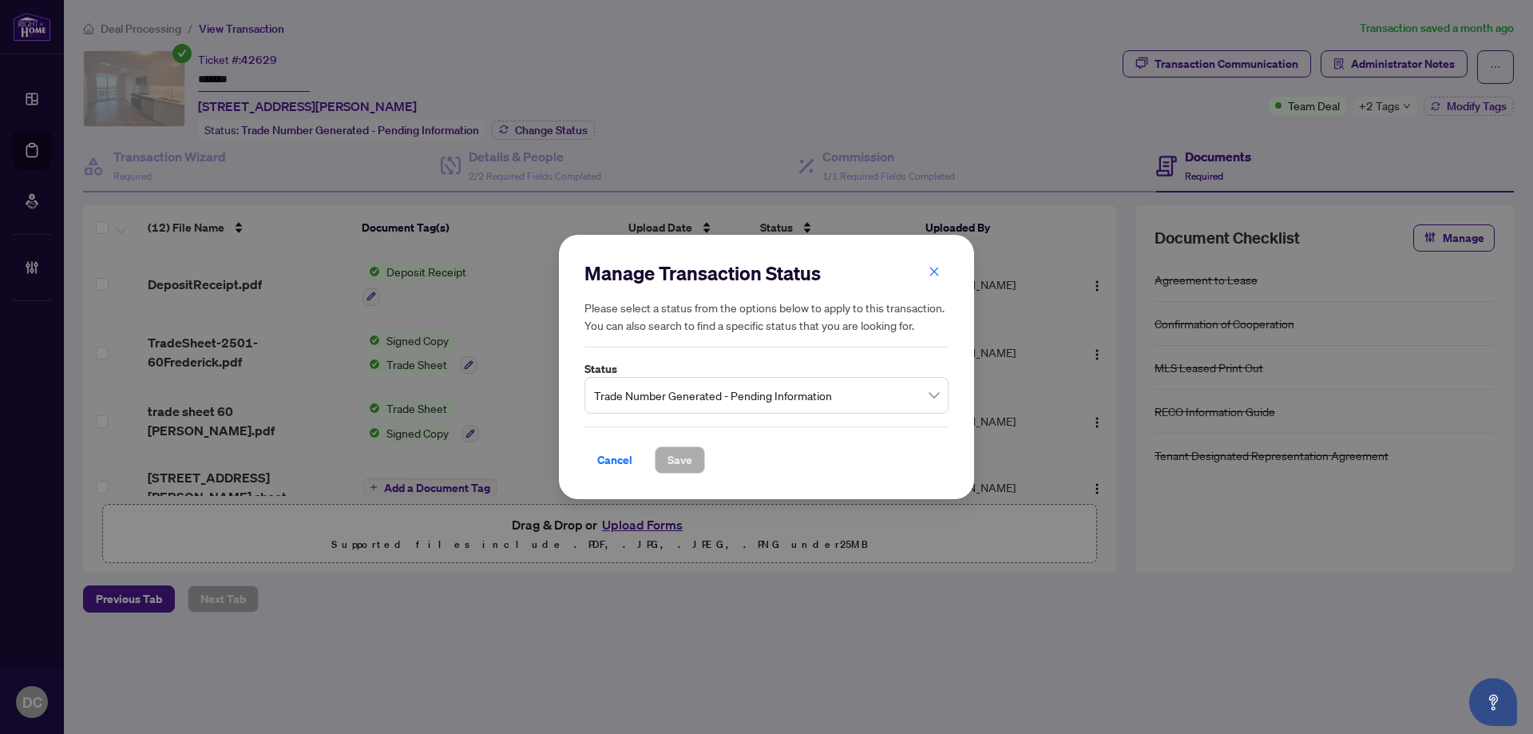
click at [814, 382] on span "Trade Number Generated - Pending Information" at bounding box center [766, 395] width 345 height 30
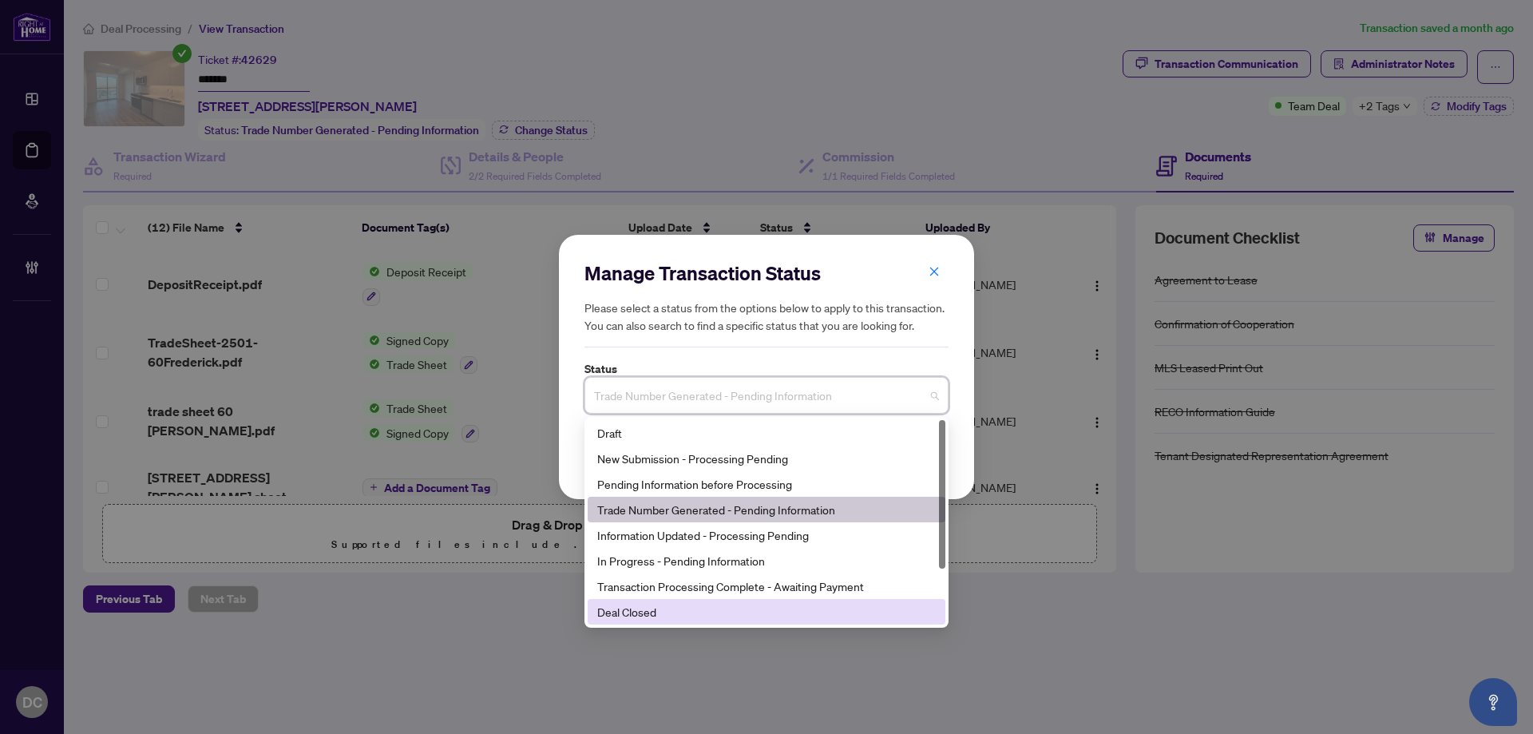
click at [663, 610] on div "Deal Closed" at bounding box center [766, 612] width 339 height 18
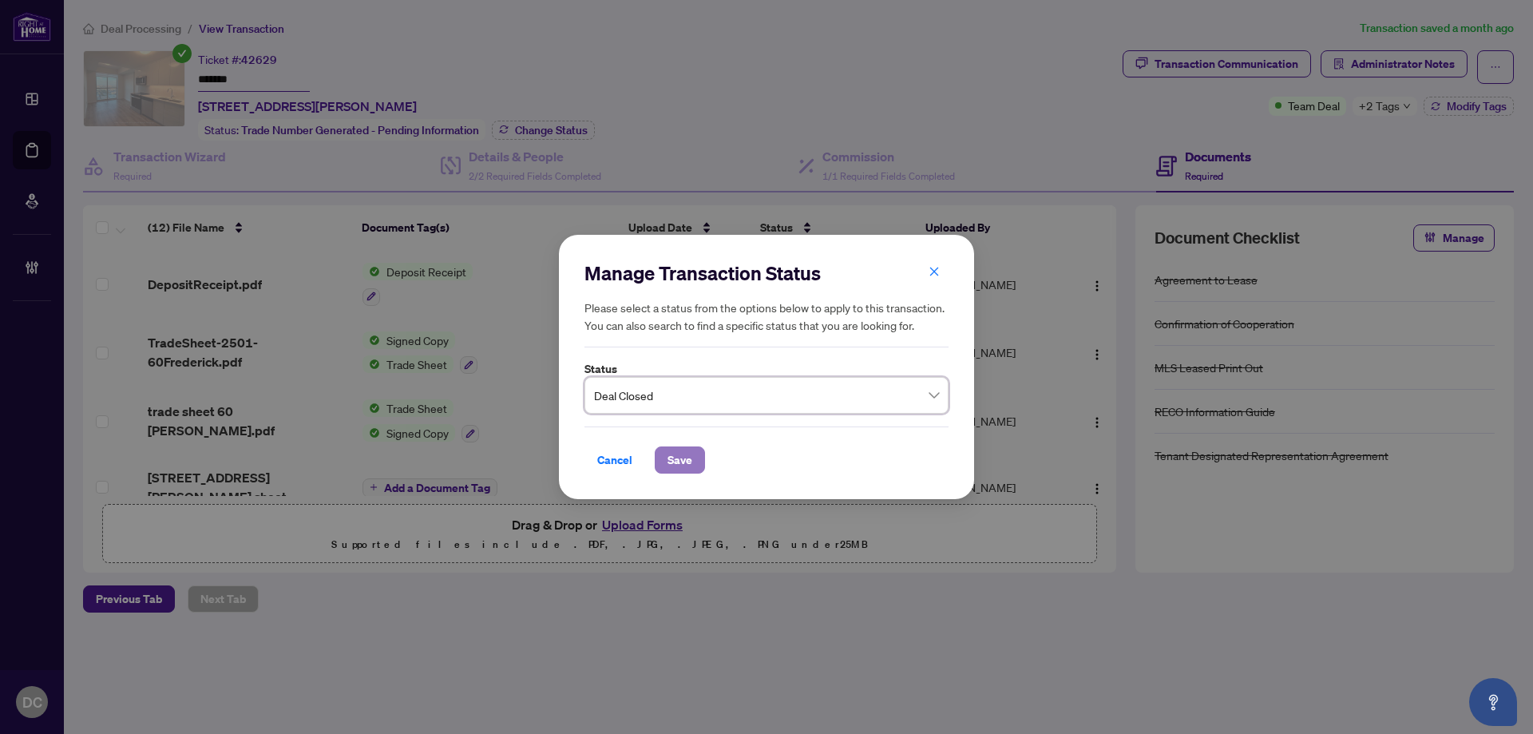
click at [693, 460] on button "Save" at bounding box center [680, 459] width 50 height 27
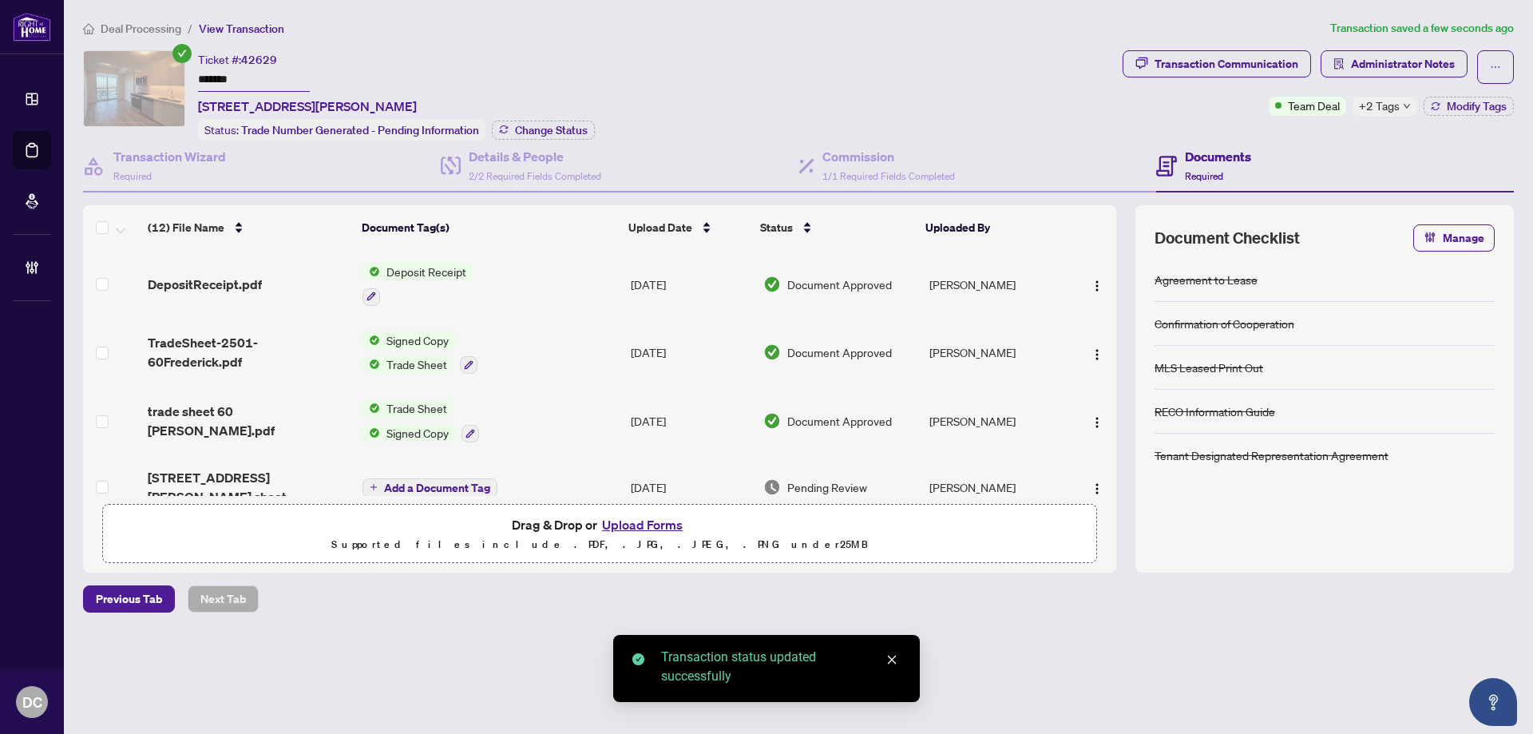
click at [1388, 105] on span "+2 Tags" at bounding box center [1379, 106] width 41 height 18
click at [1259, 141] on div "Documents Required" at bounding box center [1335, 167] width 358 height 52
click at [1465, 115] on div "Transaction Communication Administrator Notes Team Deal +2 Tags Modify Tags" at bounding box center [1318, 95] width 398 height 90
click at [1461, 104] on span "Modify Tags" at bounding box center [1477, 106] width 60 height 11
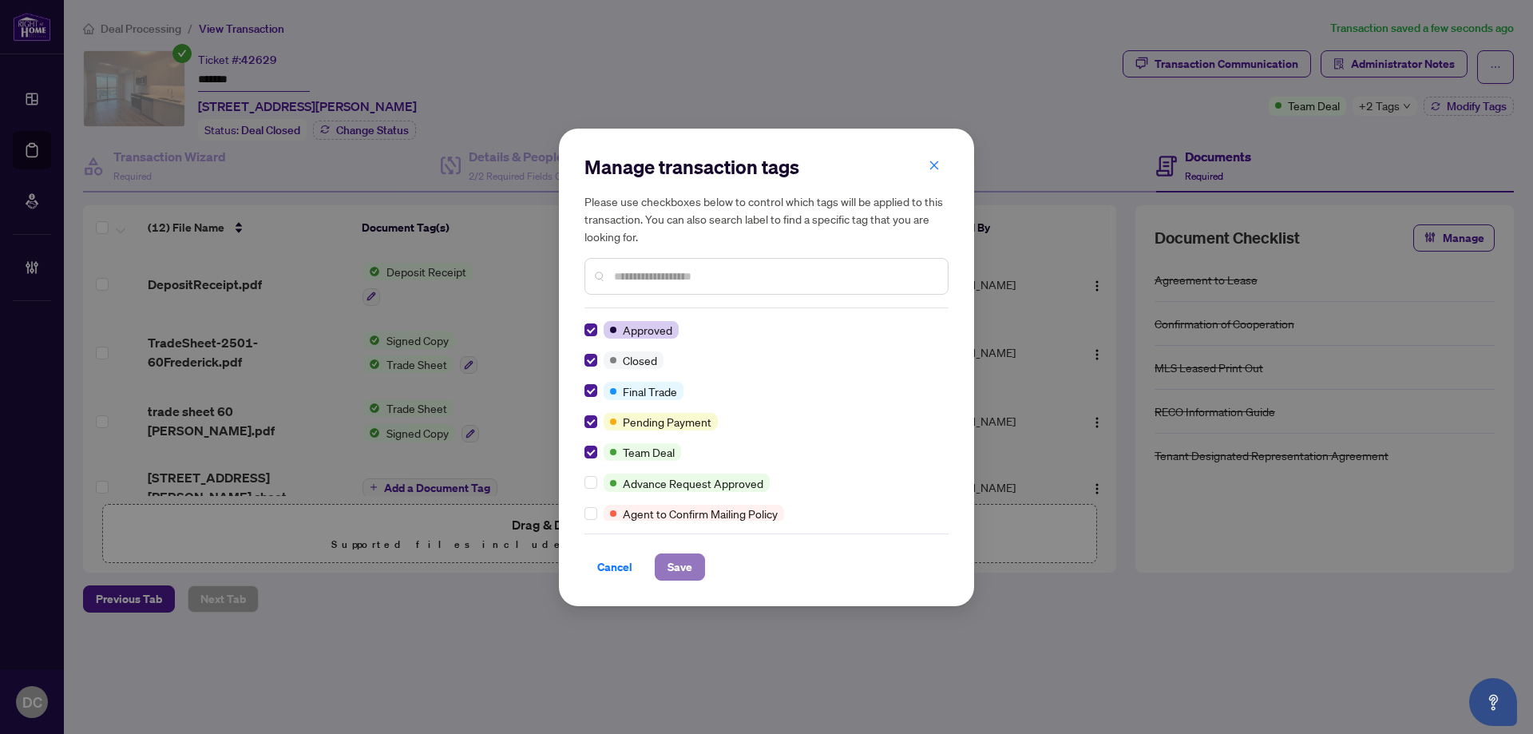
click at [669, 563] on span "Save" at bounding box center [679, 567] width 25 height 26
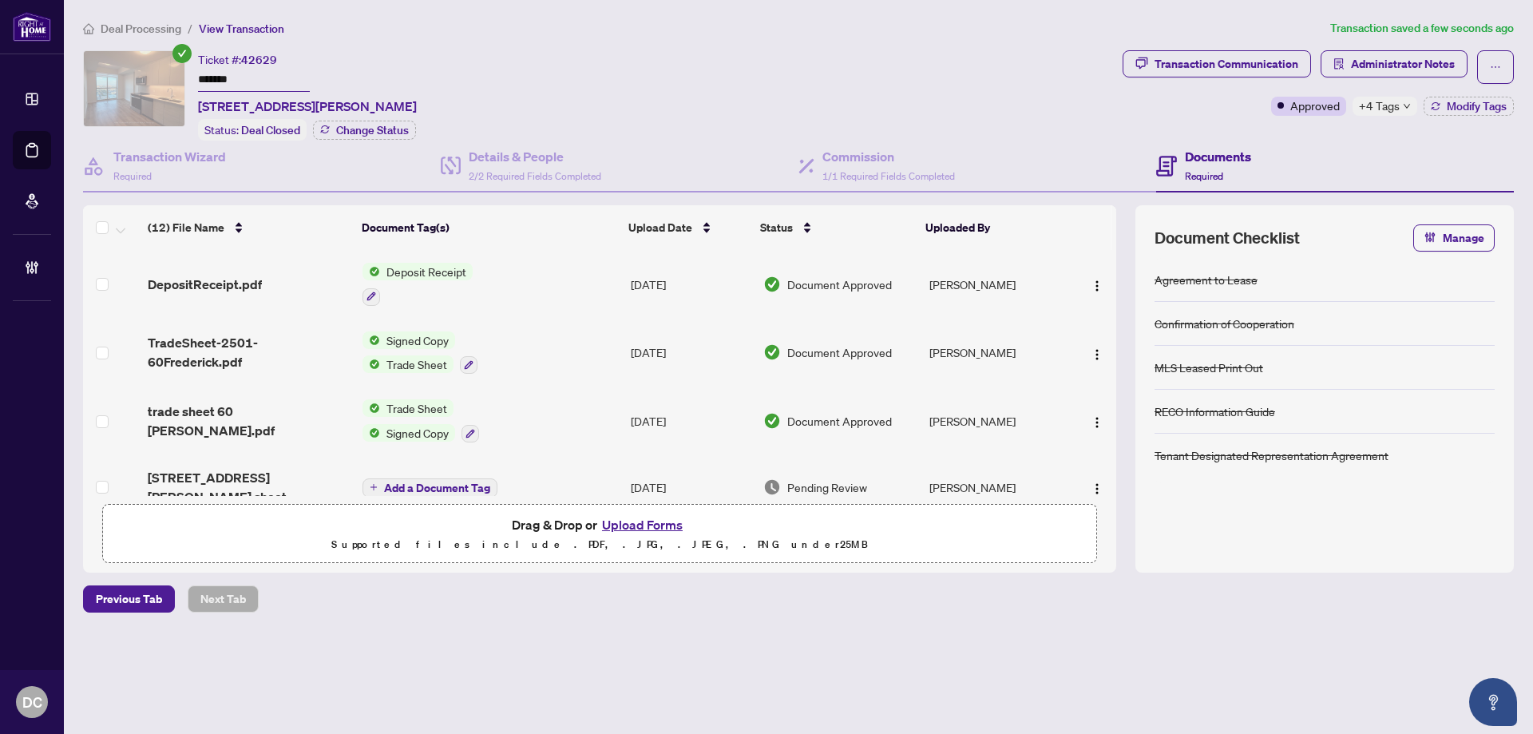
scroll to position [80, 0]
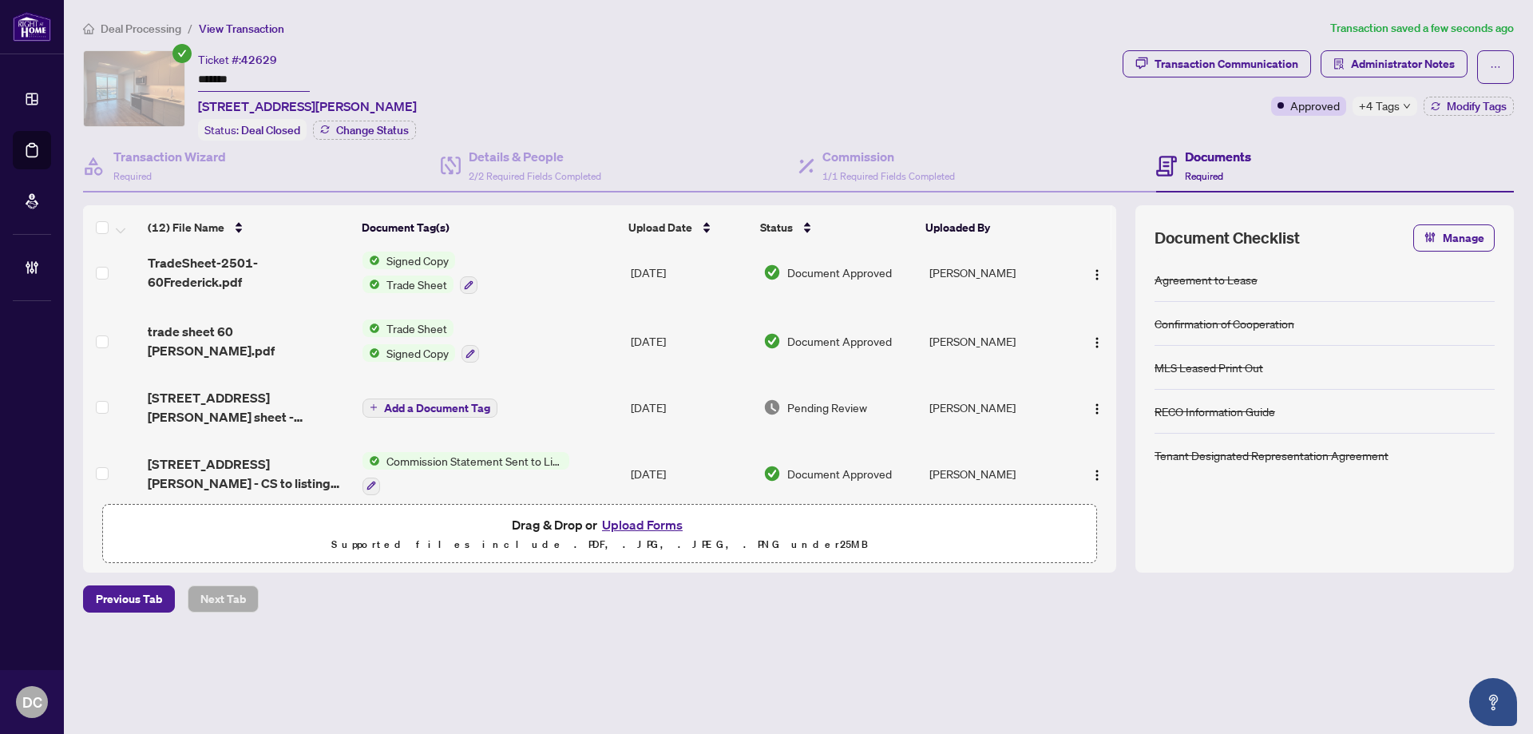
click at [1369, 108] on span "+4 Tags" at bounding box center [1379, 106] width 41 height 18
click at [1266, 125] on div "Transaction Communication Administrator Notes Approved +4 Tags Modify Tags" at bounding box center [1318, 95] width 398 height 90
click at [1436, 107] on icon "button" at bounding box center [1436, 106] width 10 height 10
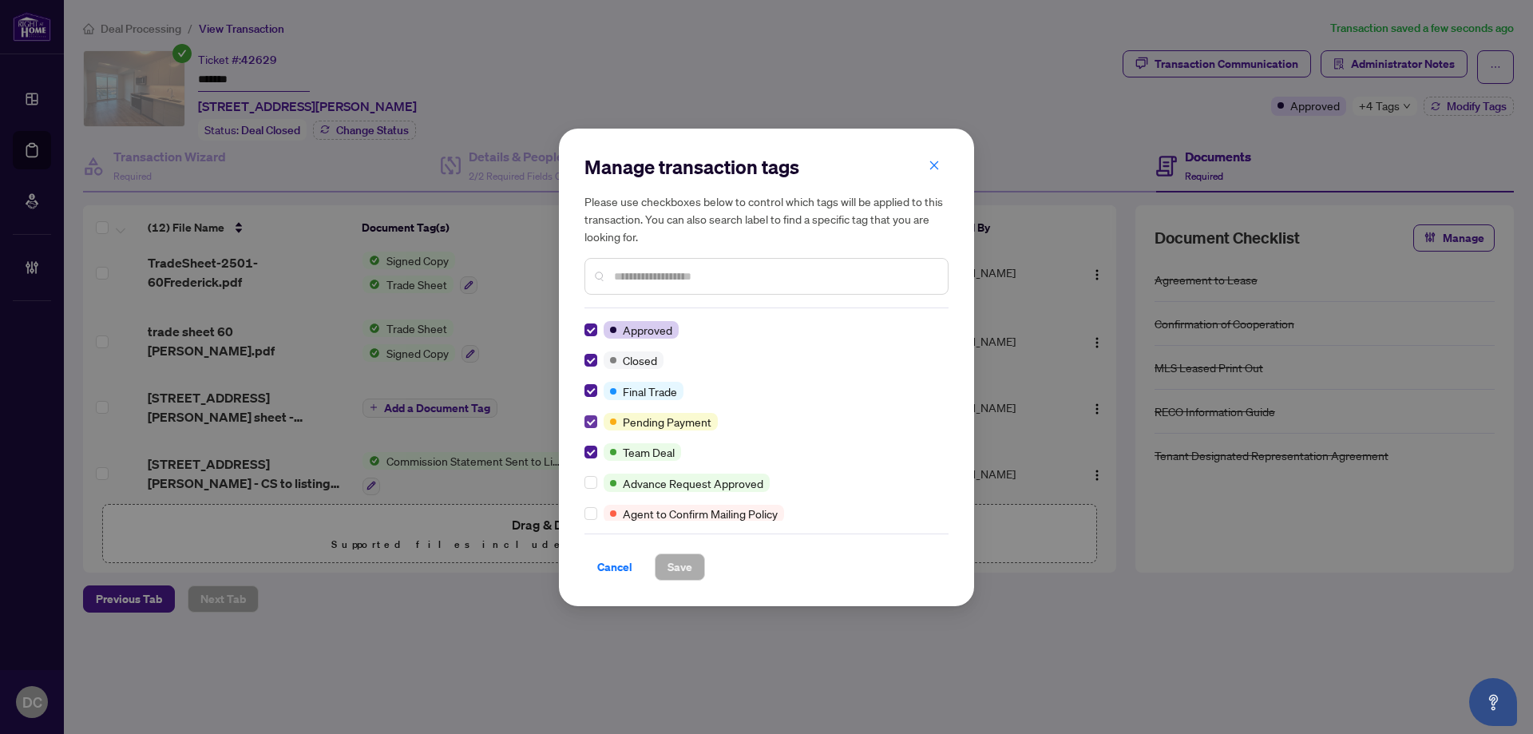
scroll to position [0, 0]
click at [693, 573] on button "Save" at bounding box center [680, 566] width 50 height 27
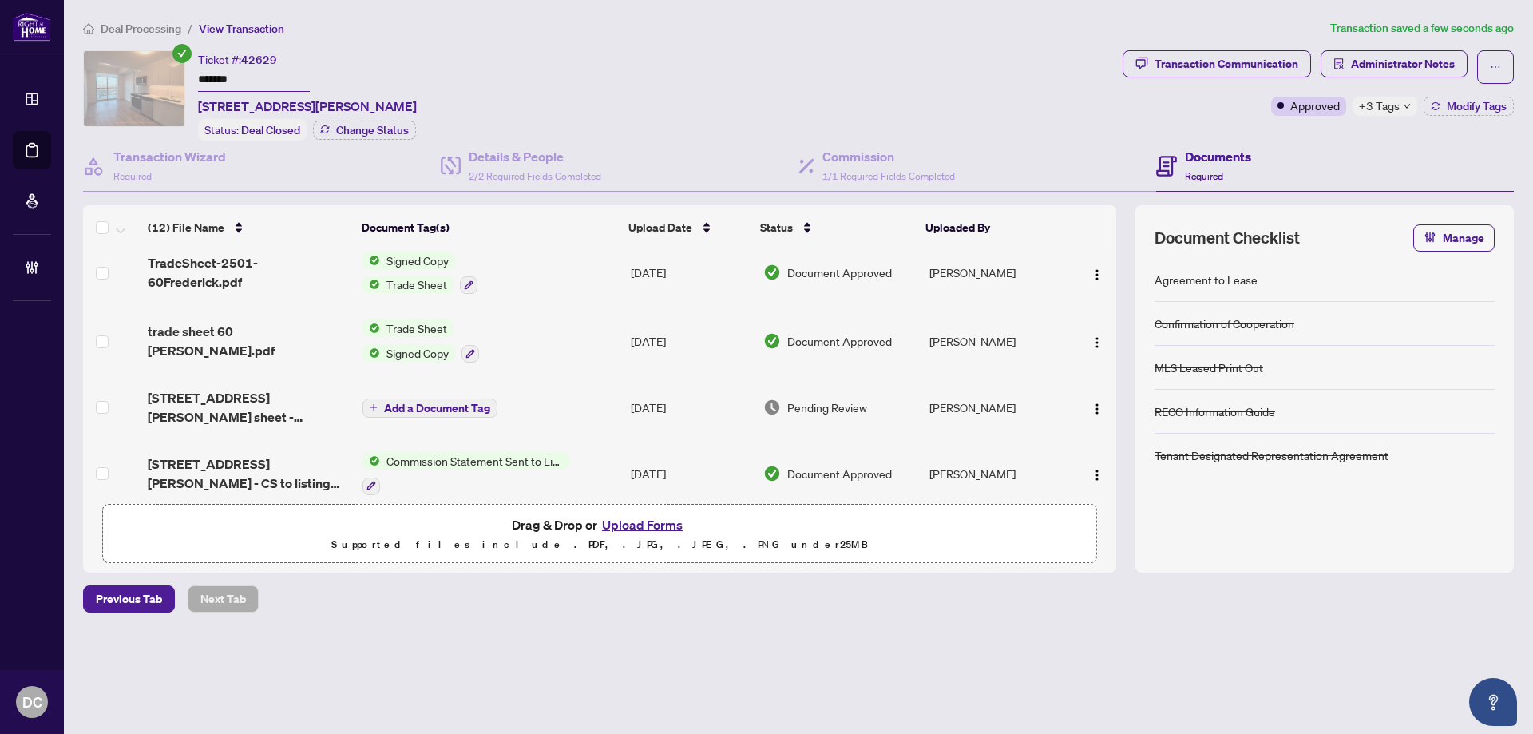
click at [1390, 106] on span "+3 Tags" at bounding box center [1379, 106] width 41 height 18
click at [1245, 124] on div "Transaction Communication Administrator Notes Approved +3 Tags Modify Tags" at bounding box center [1318, 95] width 398 height 90
click at [1362, 44] on div "Deal Processing / View Transaction Transaction saved a few seconds ago Ticket #…" at bounding box center [799, 343] width 1444 height 649
click at [1366, 56] on span "Administrator Notes" at bounding box center [1403, 64] width 104 height 26
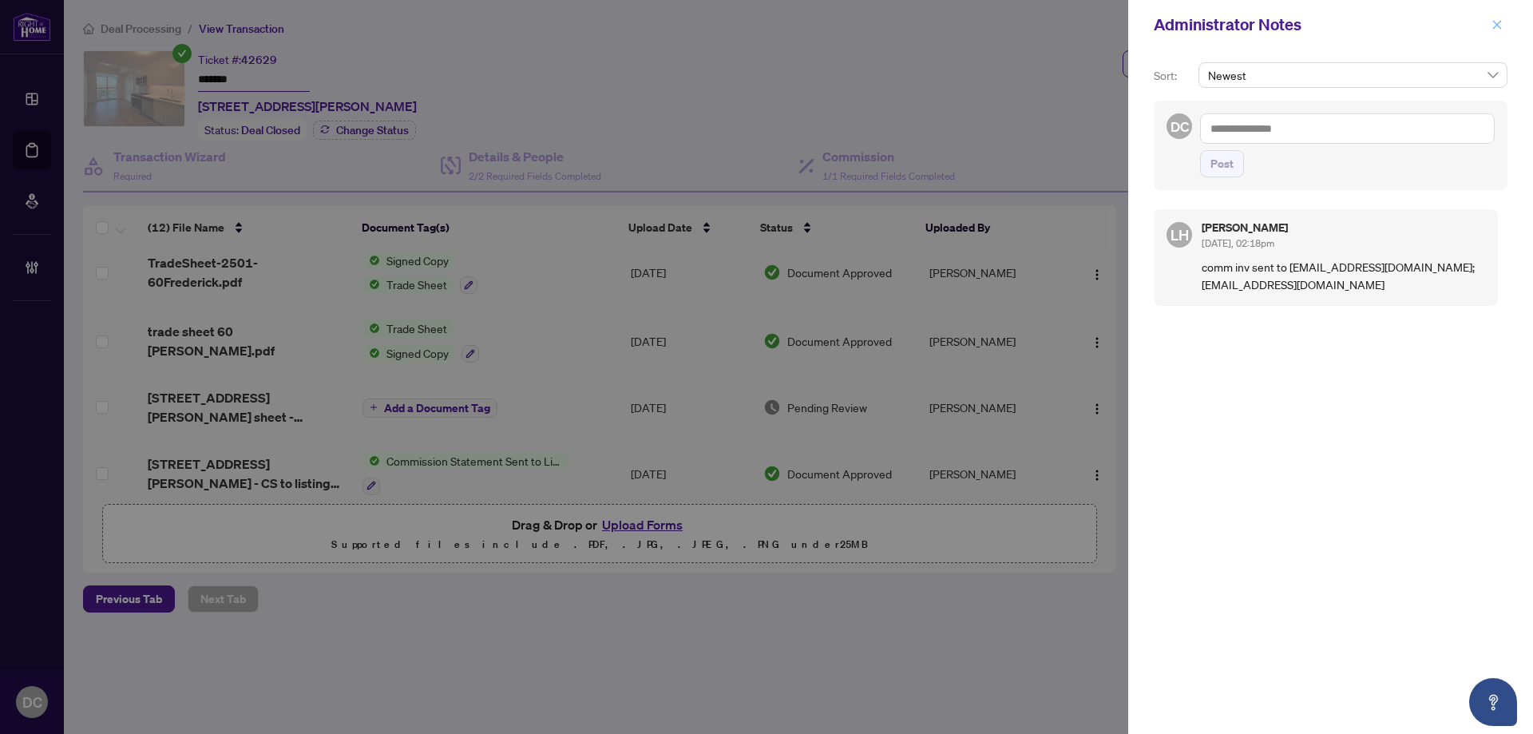
click at [1504, 26] on button "button" at bounding box center [1497, 24] width 21 height 19
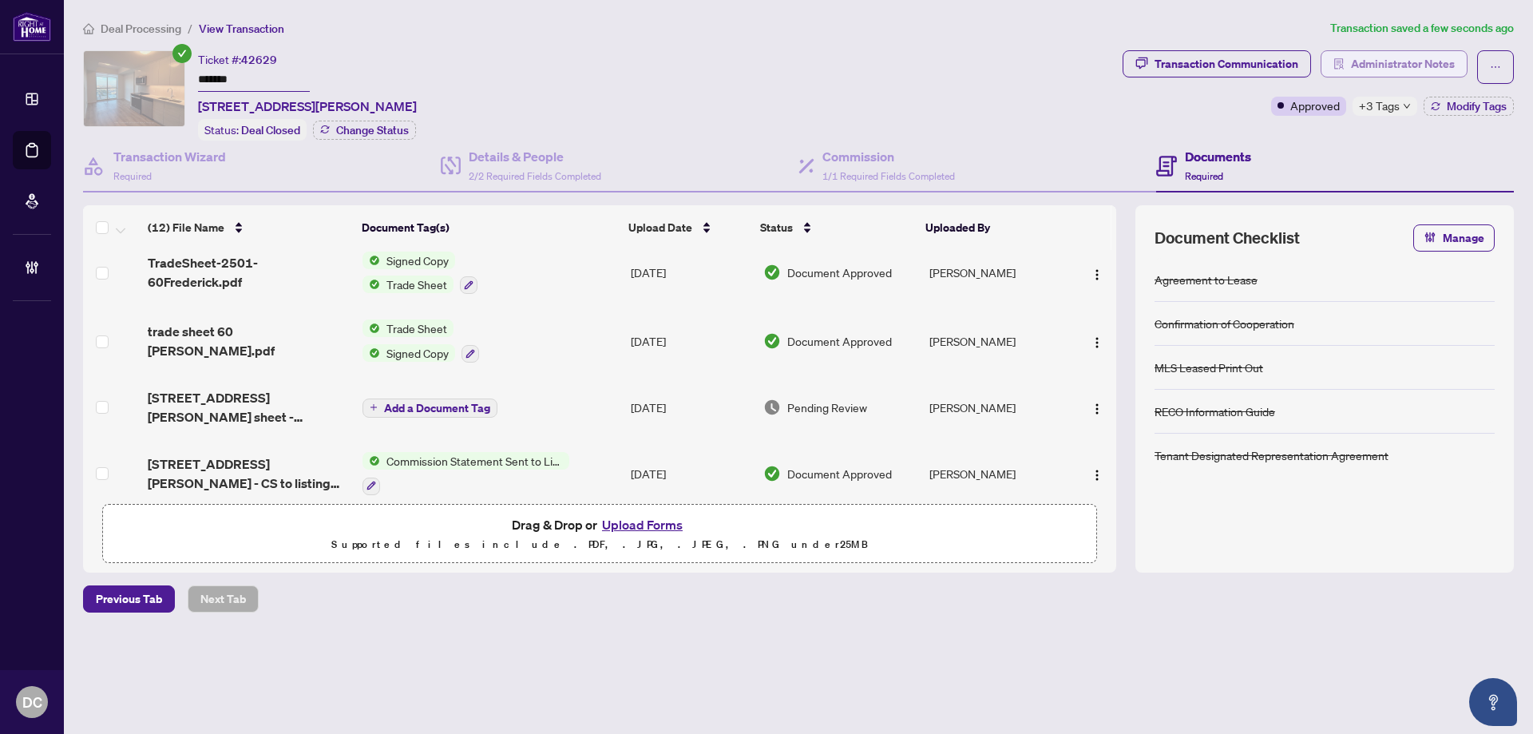
click at [1375, 66] on span "Administrator Notes" at bounding box center [1403, 64] width 104 height 26
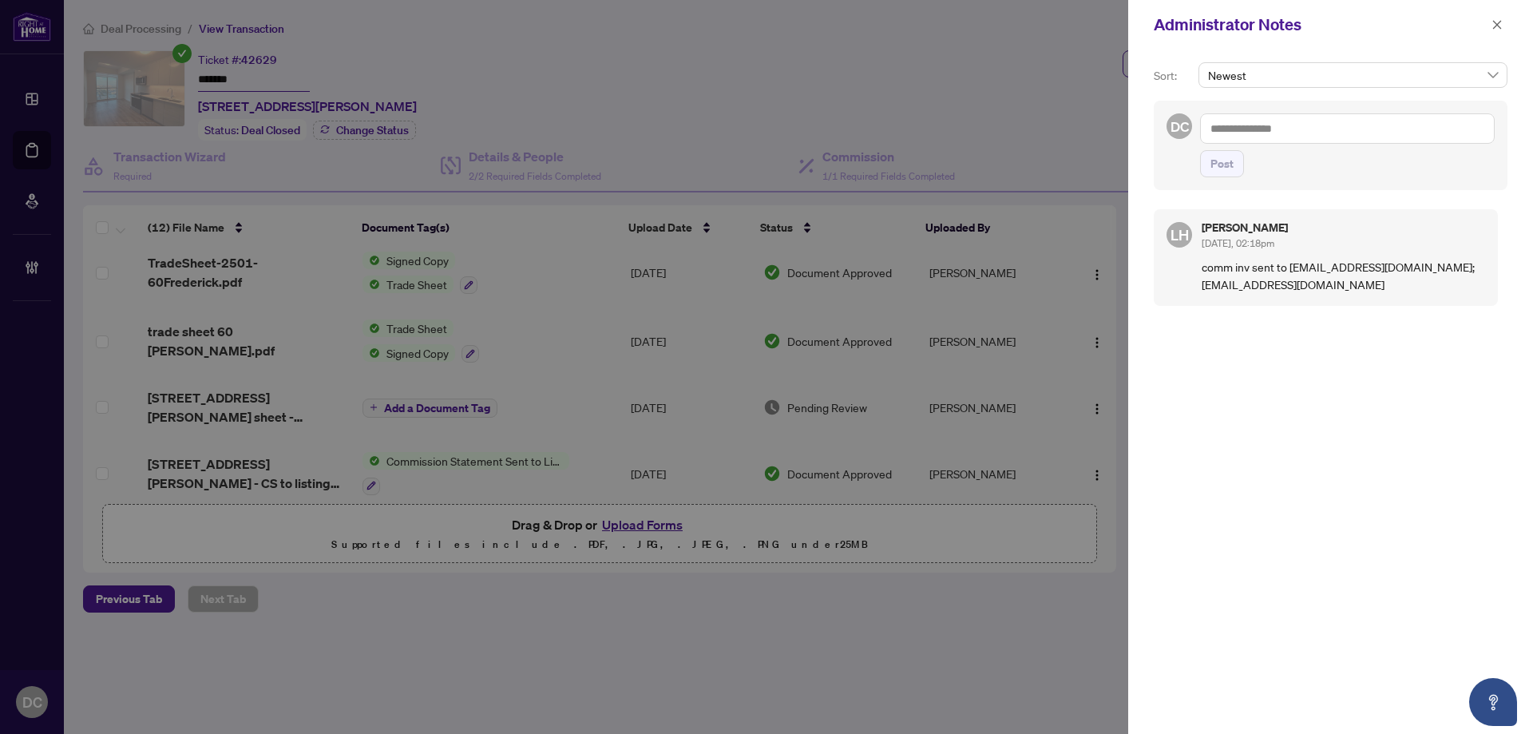
click at [1297, 134] on textarea at bounding box center [1347, 128] width 295 height 30
paste textarea "**********"
type textarea "**********"
click at [1232, 168] on span "Post" at bounding box center [1221, 164] width 23 height 26
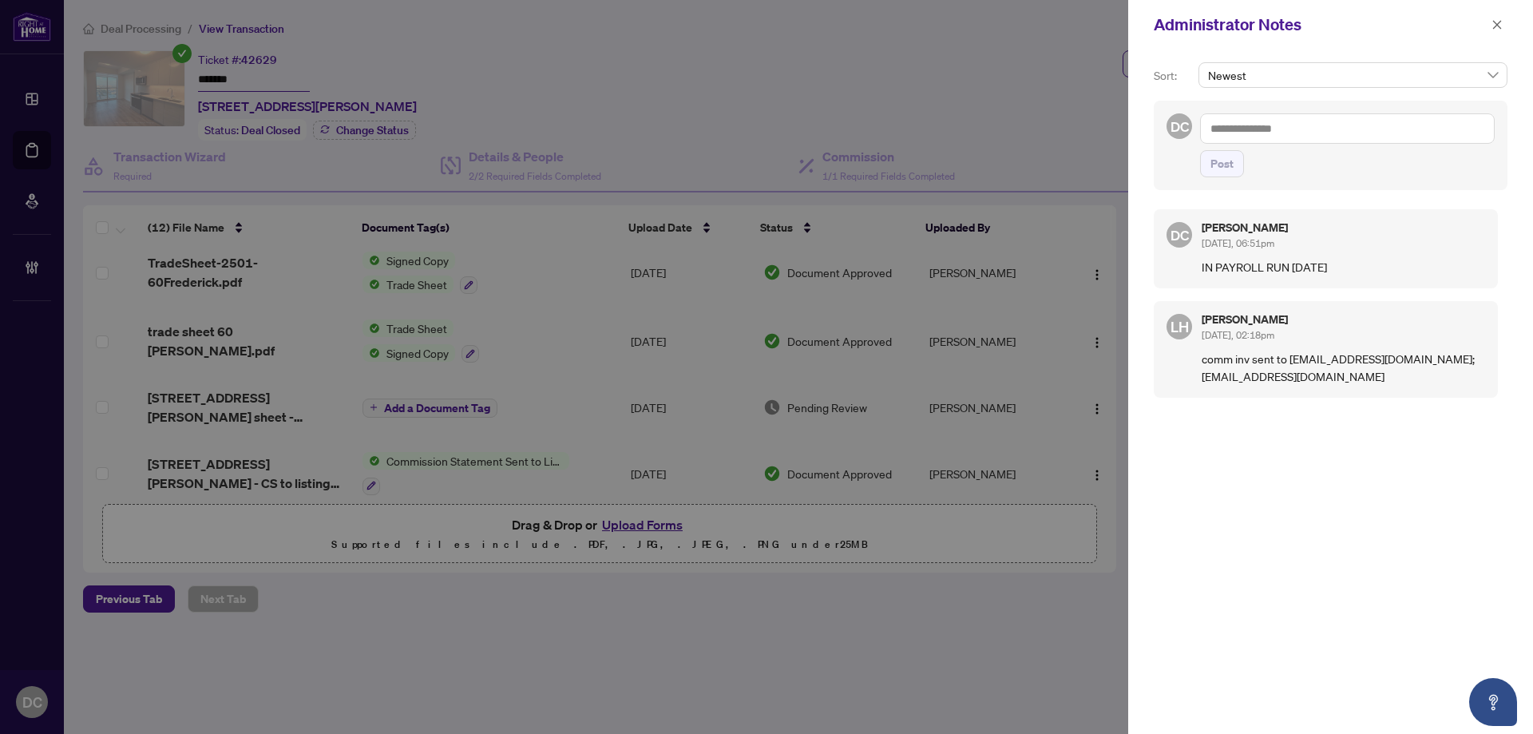
click at [1384, 128] on textarea at bounding box center [1347, 128] width 295 height 30
paste textarea "**********"
type textarea "**********"
click at [1237, 161] on button "Post" at bounding box center [1222, 163] width 44 height 27
click at [1490, 21] on button "button" at bounding box center [1497, 24] width 21 height 19
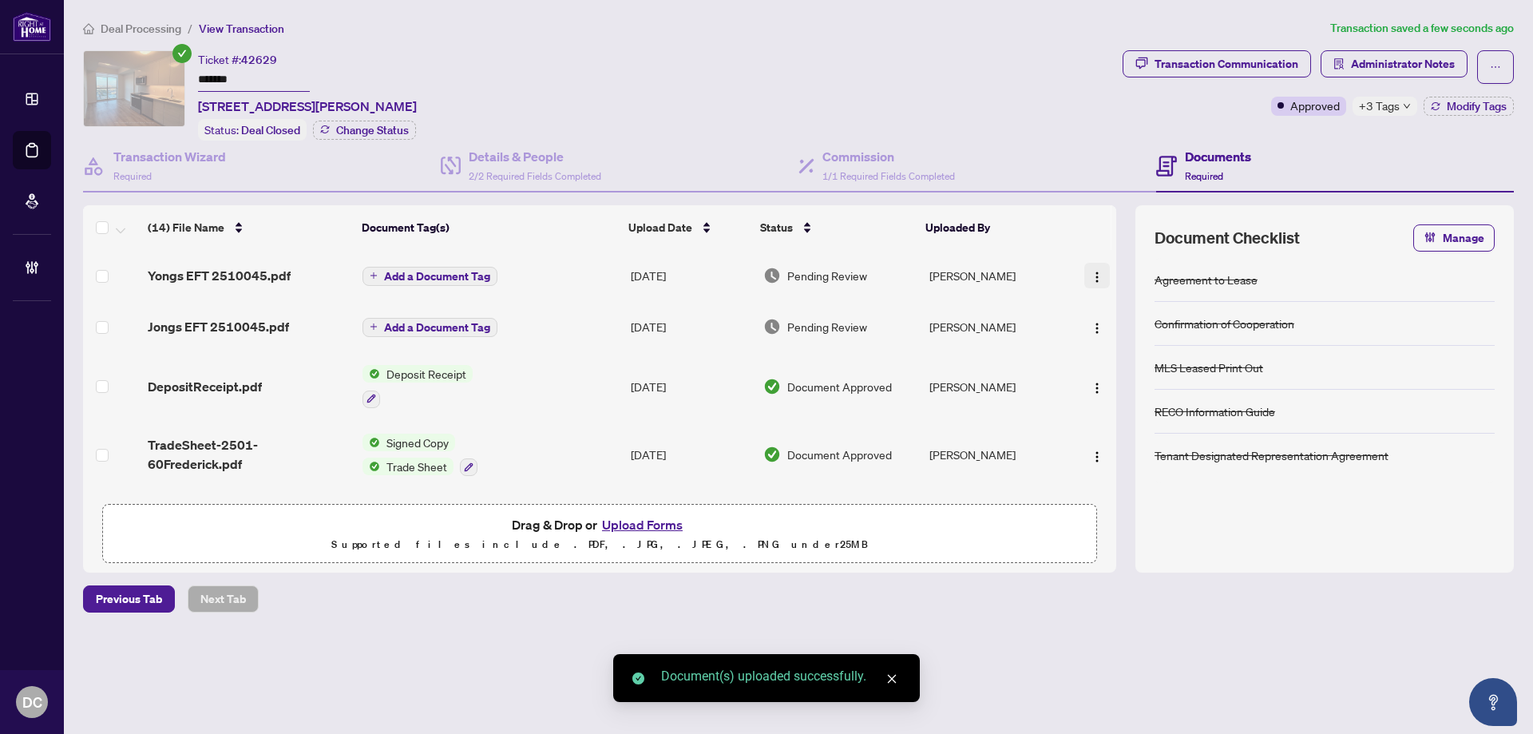
click at [1096, 274] on img "button" at bounding box center [1097, 277] width 13 height 13
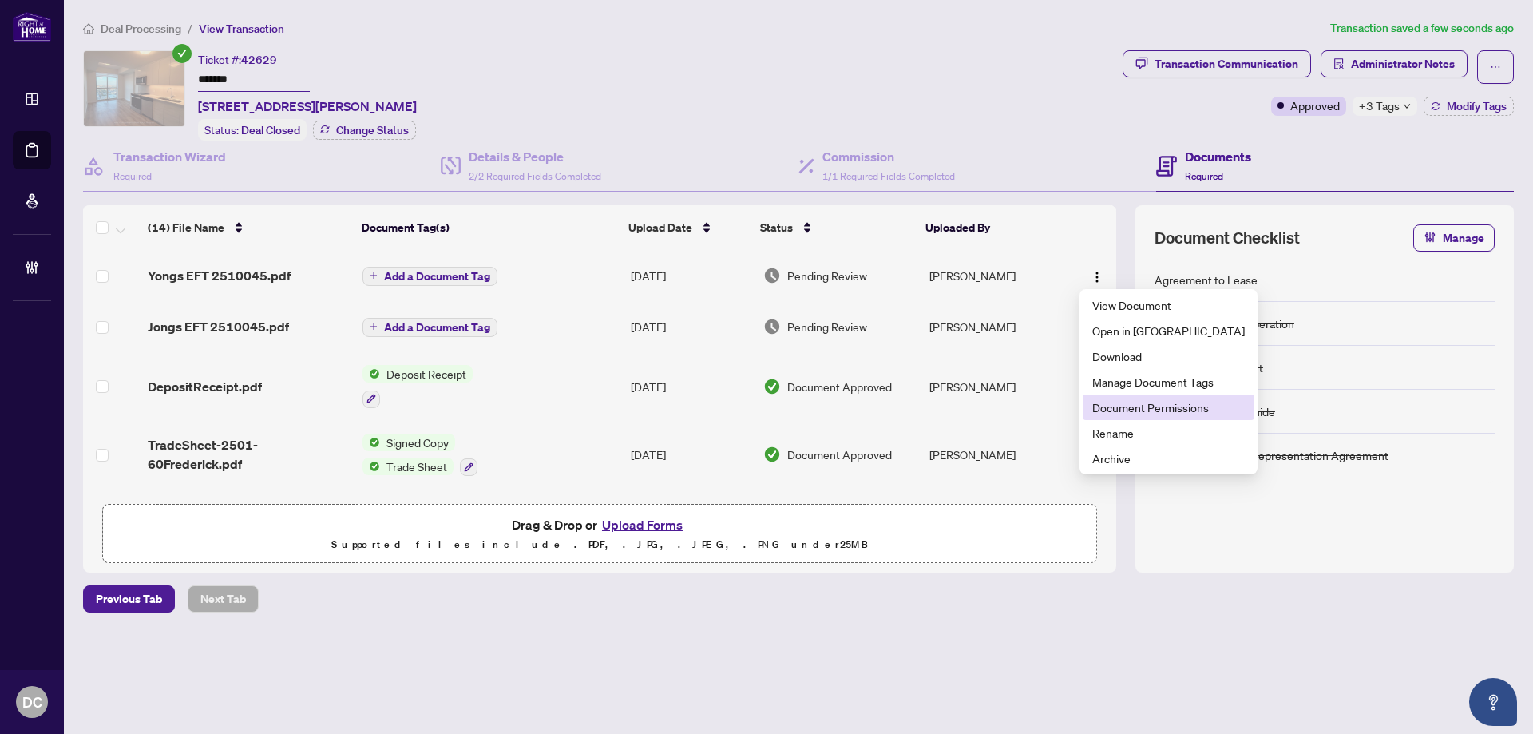
click at [1136, 403] on span "Document Permissions" at bounding box center [1168, 407] width 152 height 18
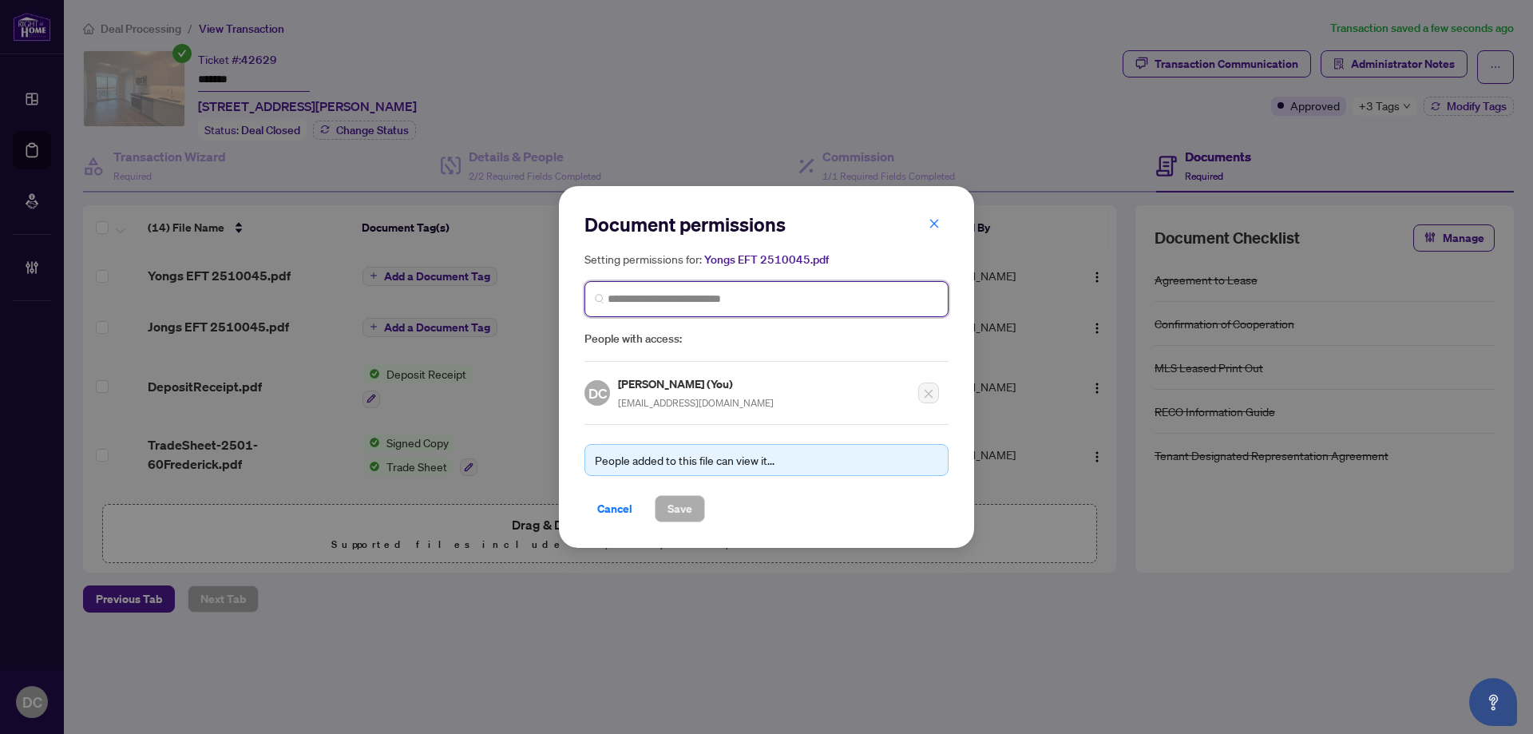
click at [802, 301] on input "search" at bounding box center [773, 299] width 331 height 17
type input "****"
click at [709, 299] on input "****" at bounding box center [773, 299] width 331 height 17
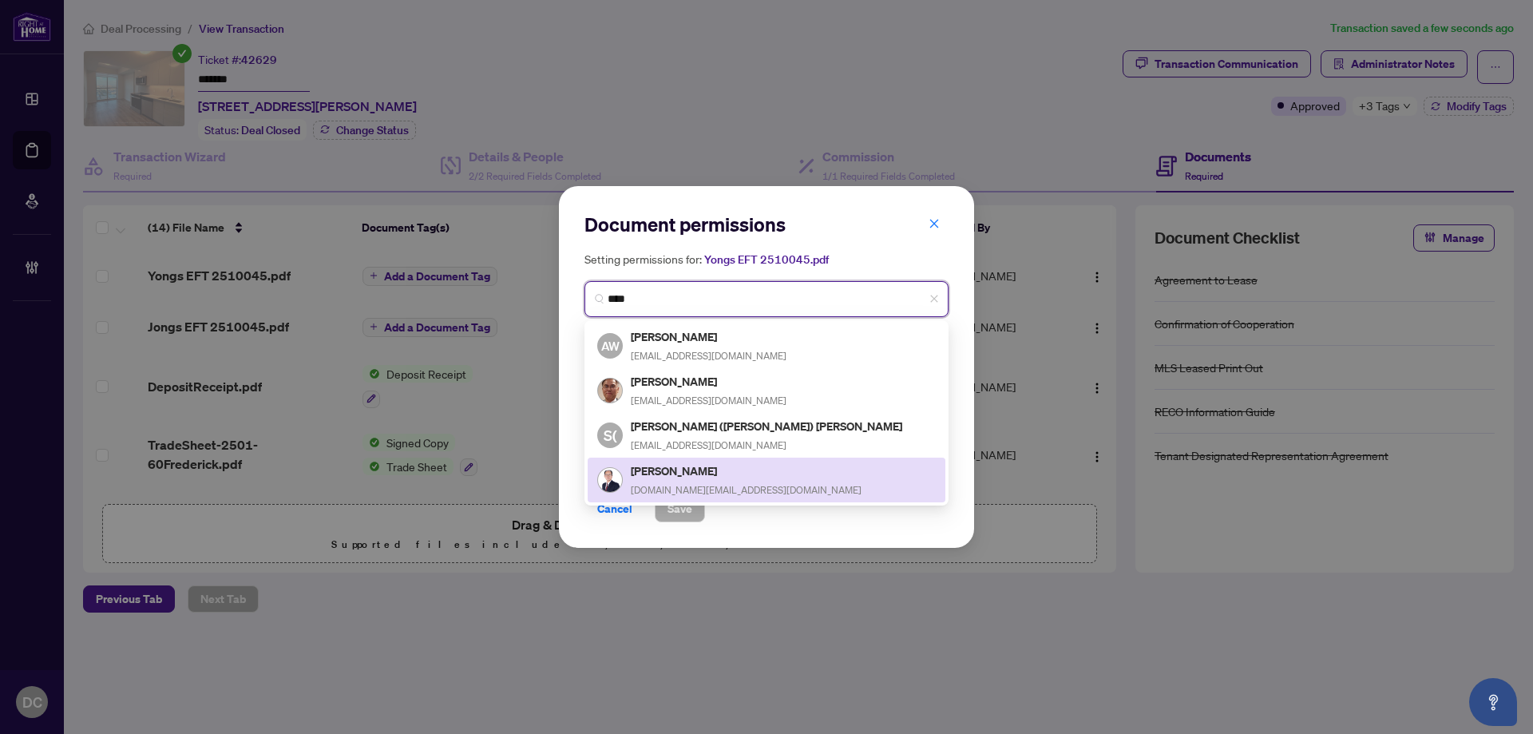
click at [681, 478] on div "Yong Chan Jang ericjang.ca@gmail.com" at bounding box center [746, 479] width 231 height 37
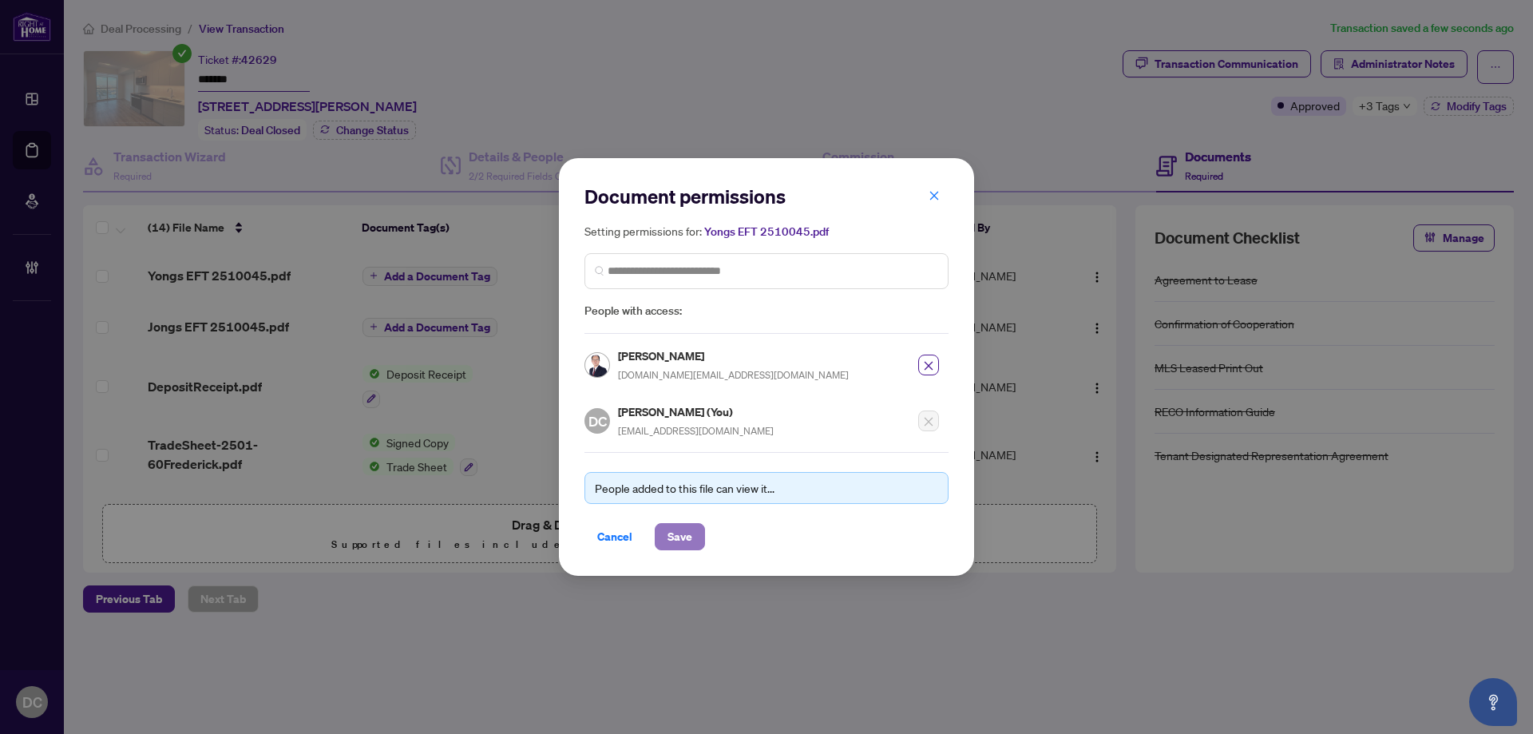
click at [696, 529] on button "Save" at bounding box center [680, 536] width 50 height 27
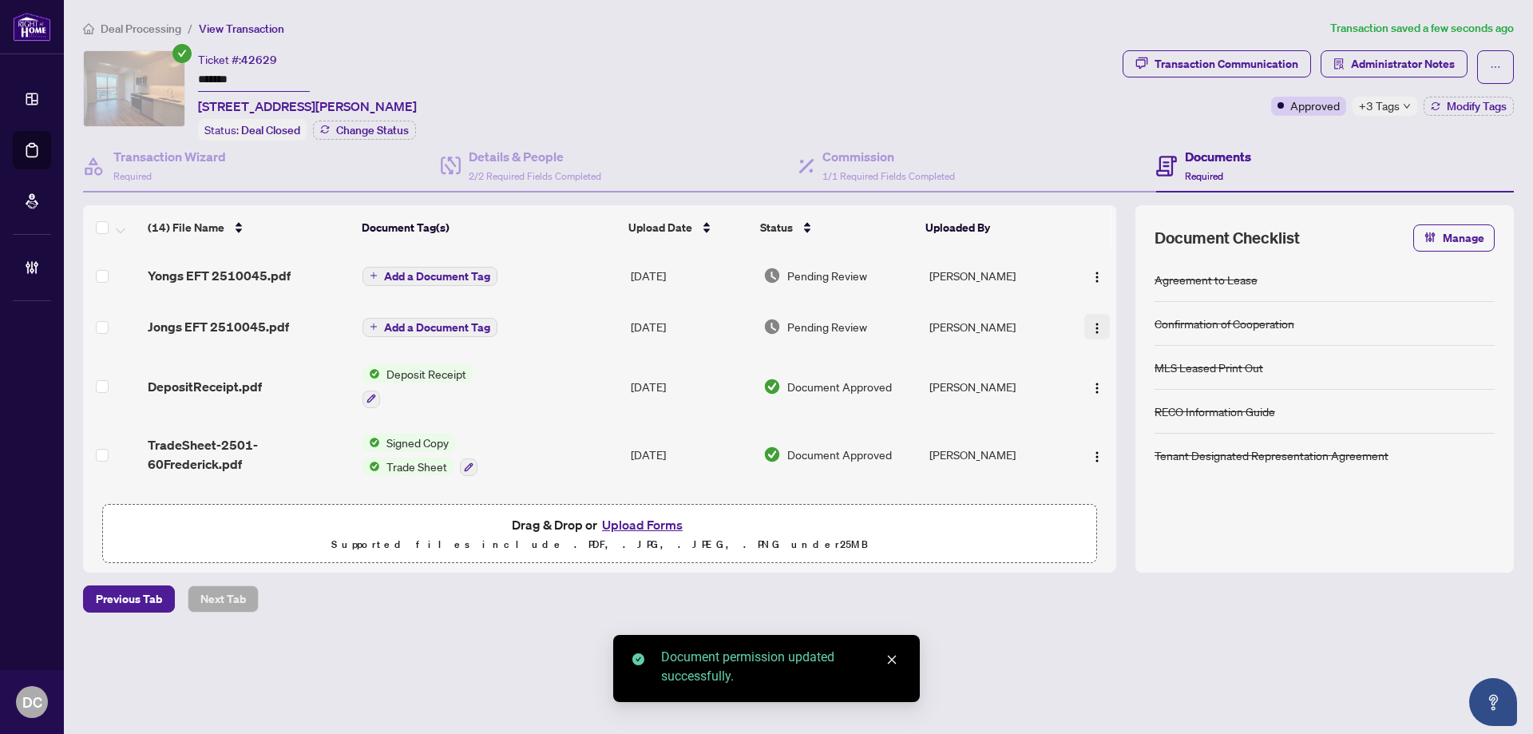
click at [1091, 323] on img "button" at bounding box center [1097, 328] width 13 height 13
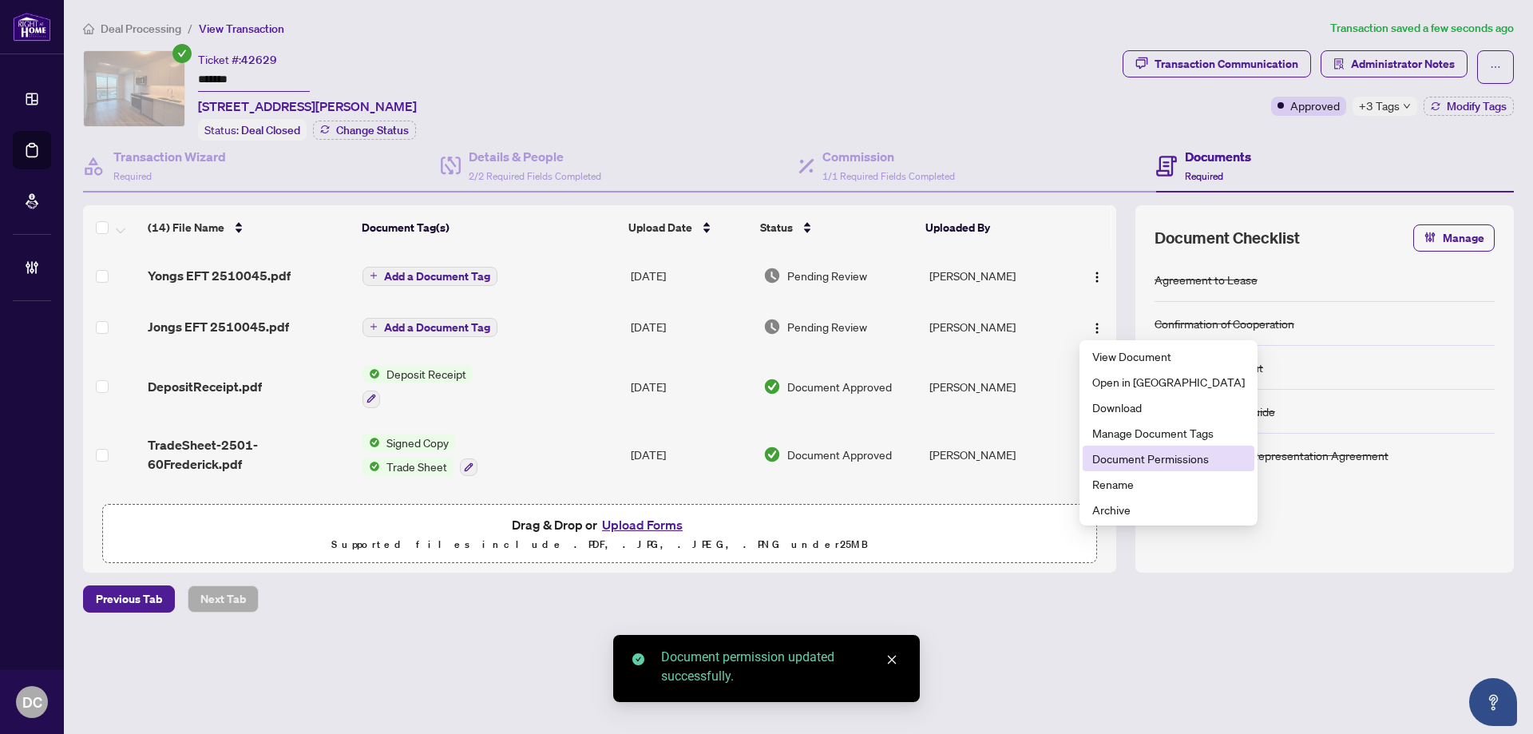
click at [1125, 451] on span "Document Permissions" at bounding box center [1168, 458] width 152 height 18
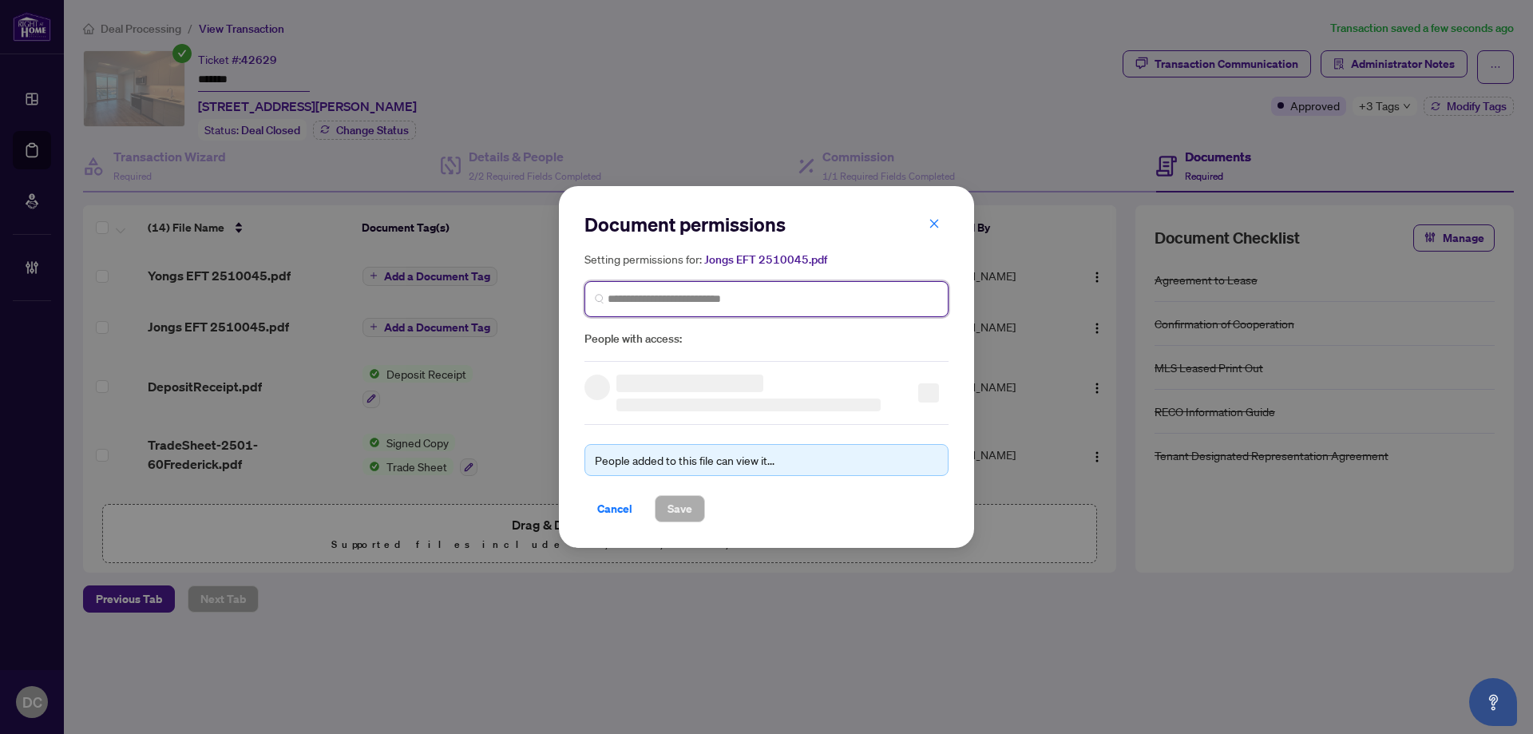
click at [801, 295] on input "search" at bounding box center [773, 299] width 331 height 17
type input "*******"
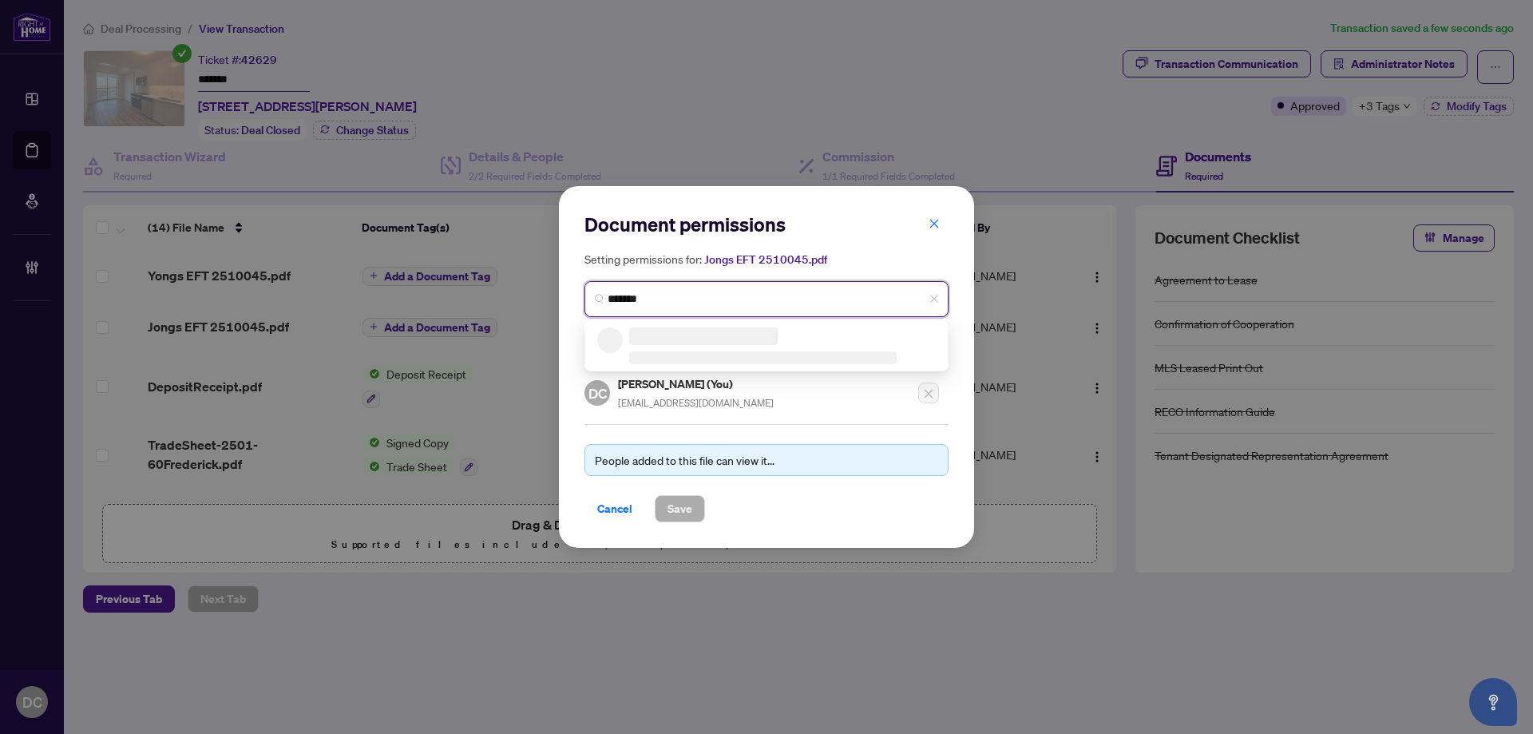
click at [736, 335] on h3 at bounding box center [703, 336] width 149 height 18
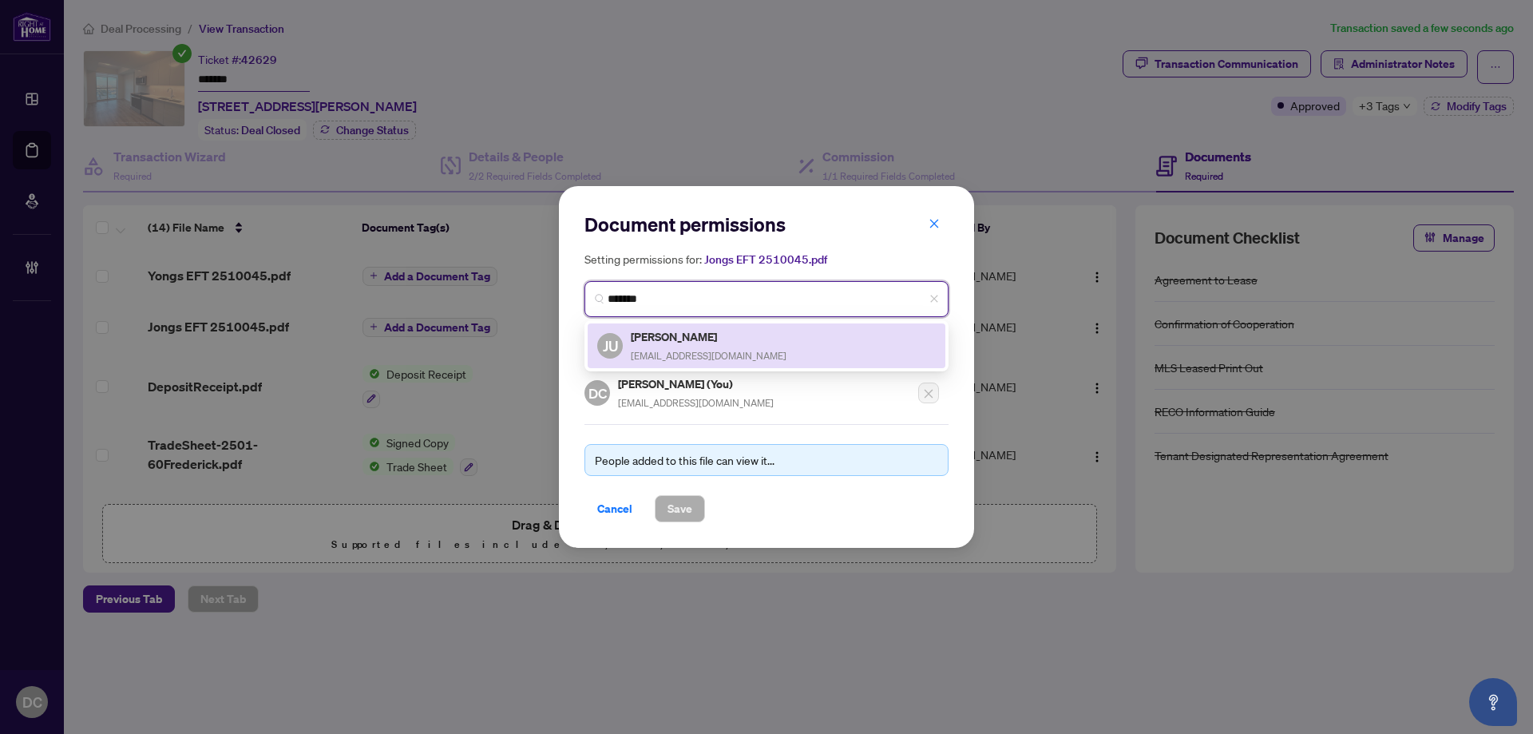
click at [735, 347] on div "JU Jong Uk Kim t.skim@hotmail.com" at bounding box center [766, 345] width 339 height 37
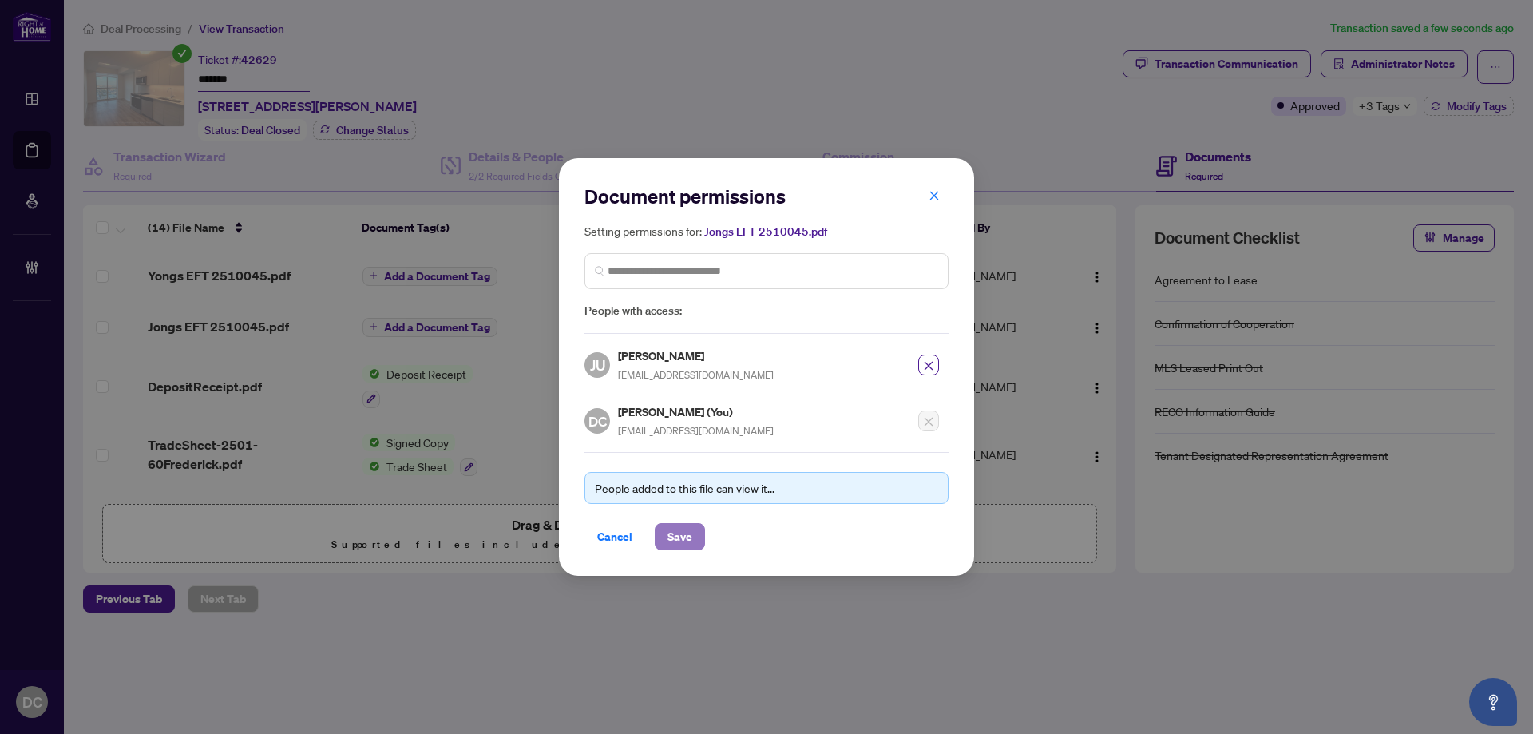
click at [673, 541] on span "Save" at bounding box center [679, 537] width 25 height 26
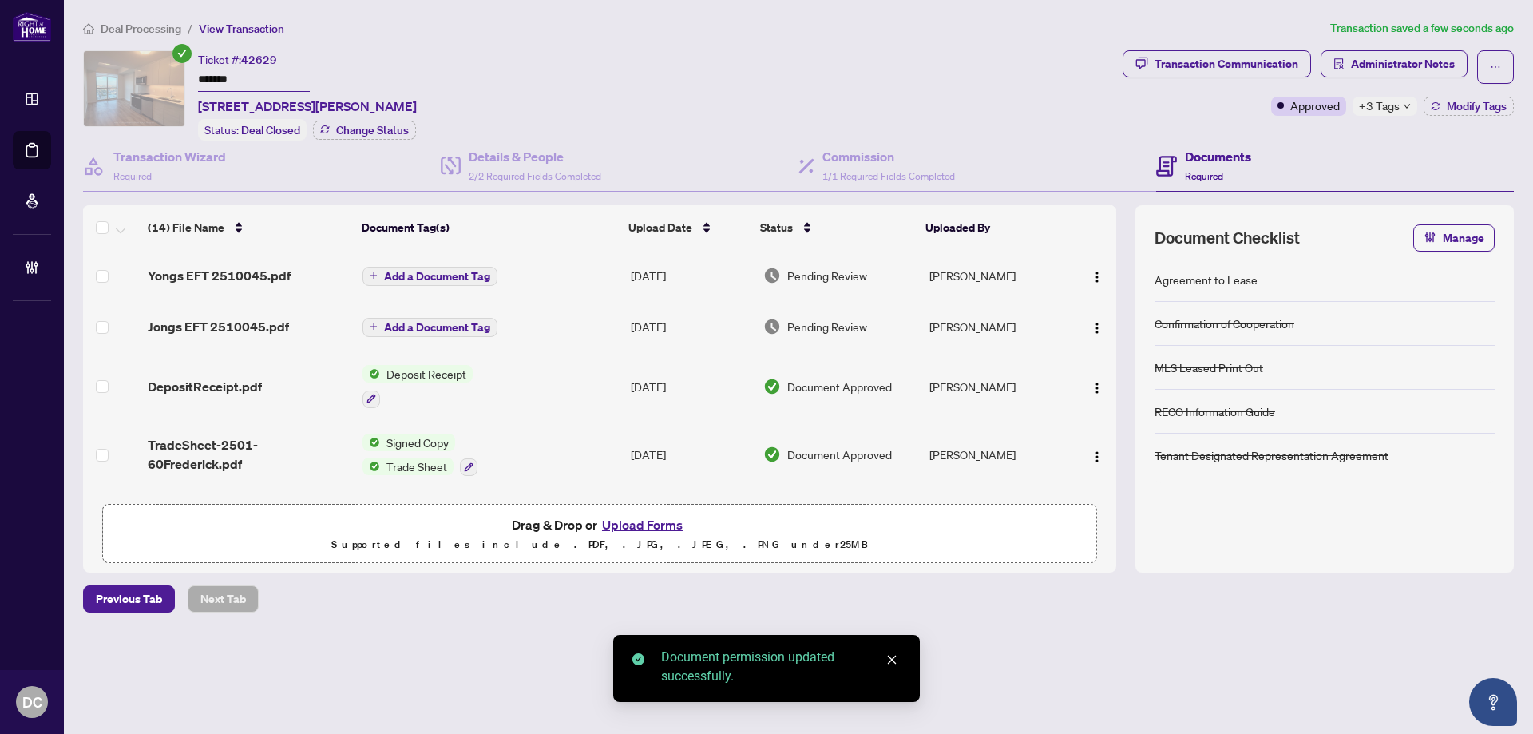
click at [453, 322] on span "Add a Document Tag" at bounding box center [437, 327] width 106 height 11
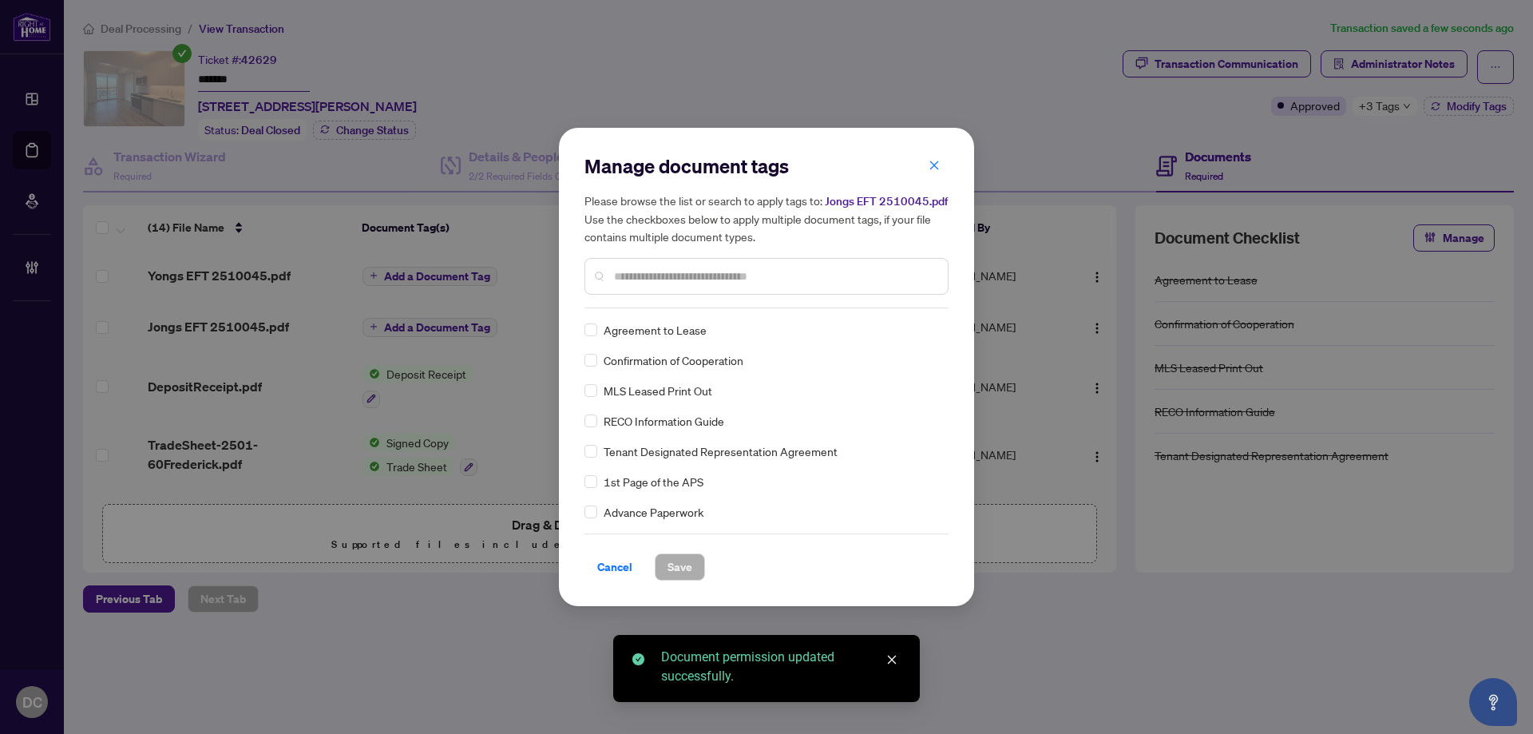
click at [787, 295] on div "Manage document tags Please browse the list or search to apply tags to: Jongs E…" at bounding box center [766, 230] width 364 height 155
click at [793, 282] on input "text" at bounding box center [774, 276] width 321 height 18
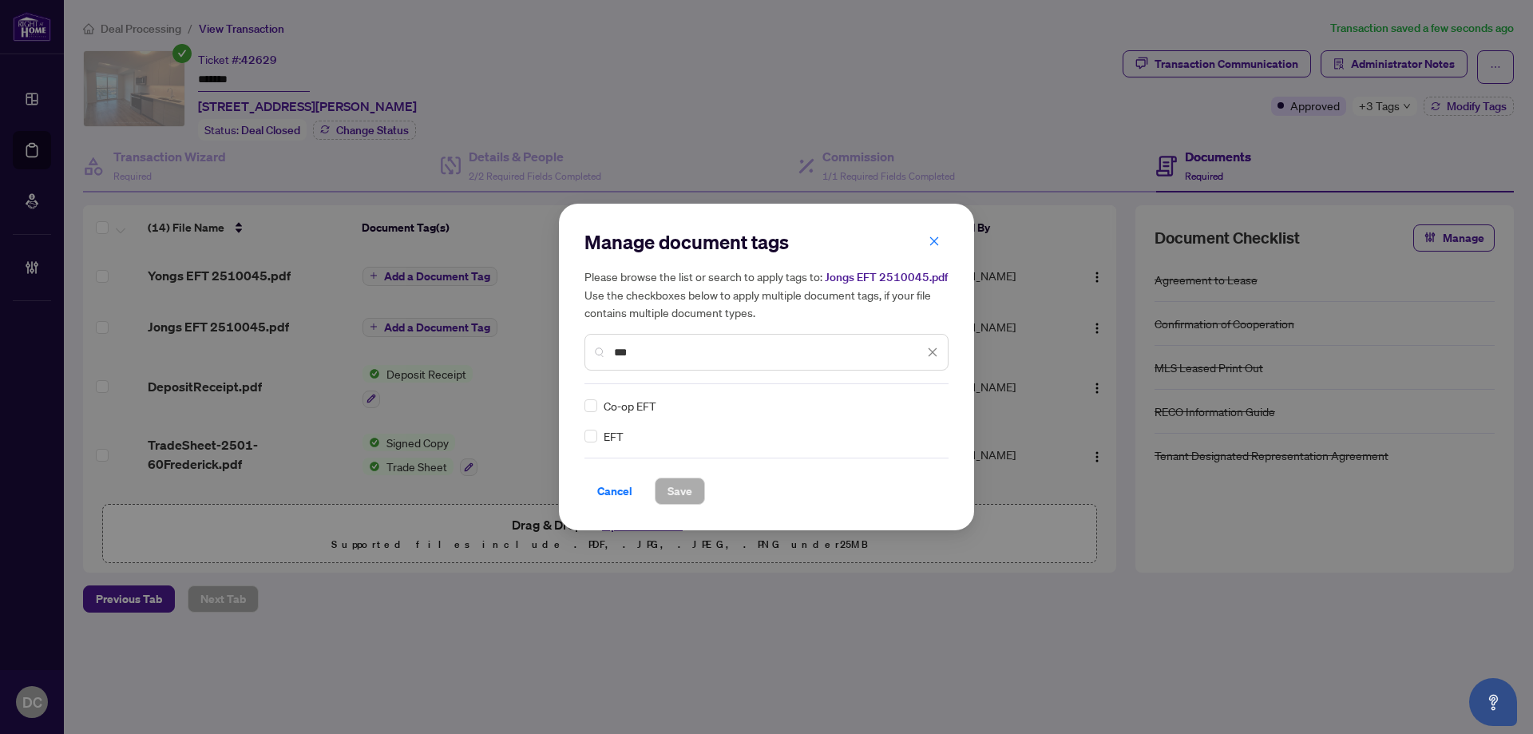
type input "***"
click at [909, 408] on img at bounding box center [916, 406] width 16 height 16
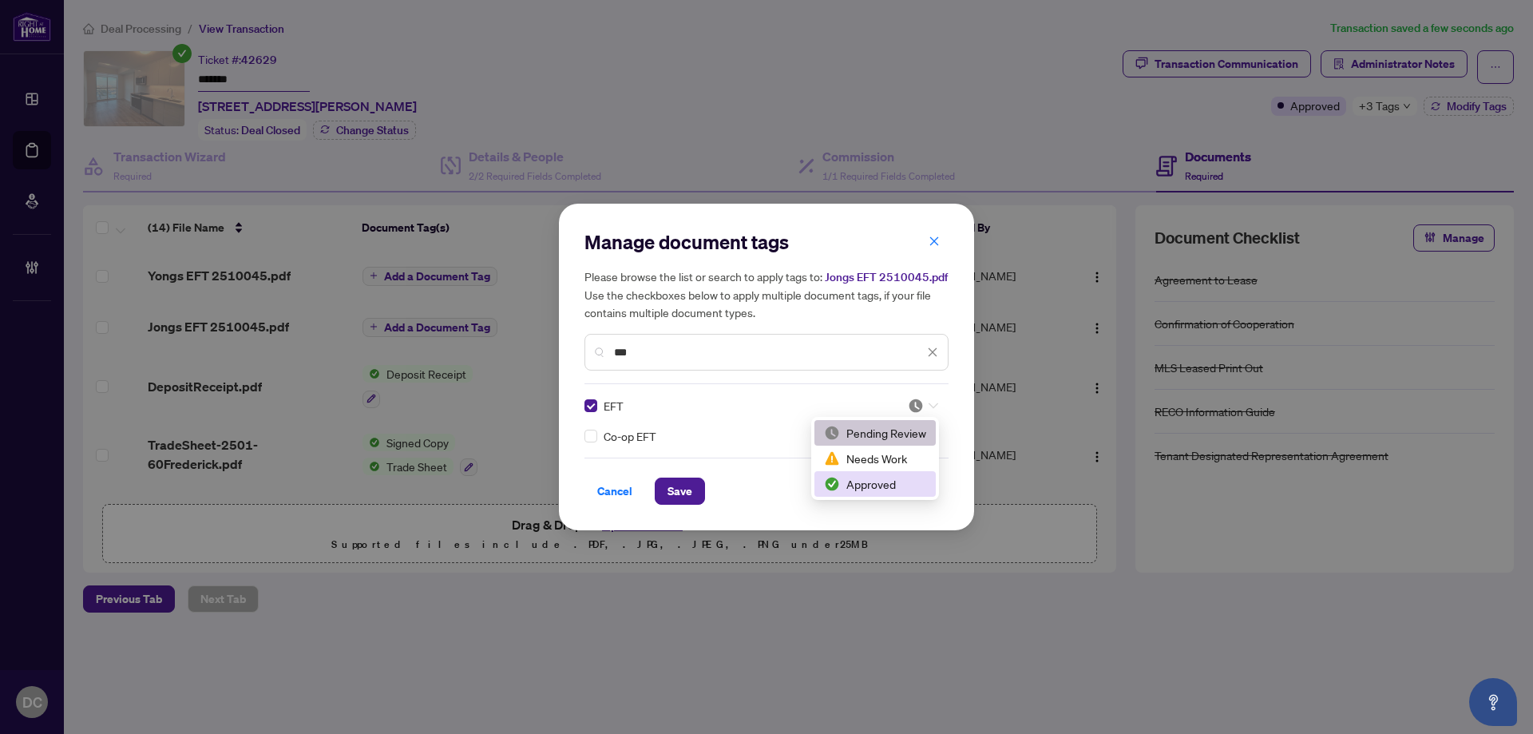
click at [881, 484] on div "Approved" at bounding box center [875, 484] width 102 height 18
click at [705, 493] on div "Cancel Save" at bounding box center [766, 490] width 364 height 27
click at [660, 497] on button "Save" at bounding box center [680, 490] width 50 height 27
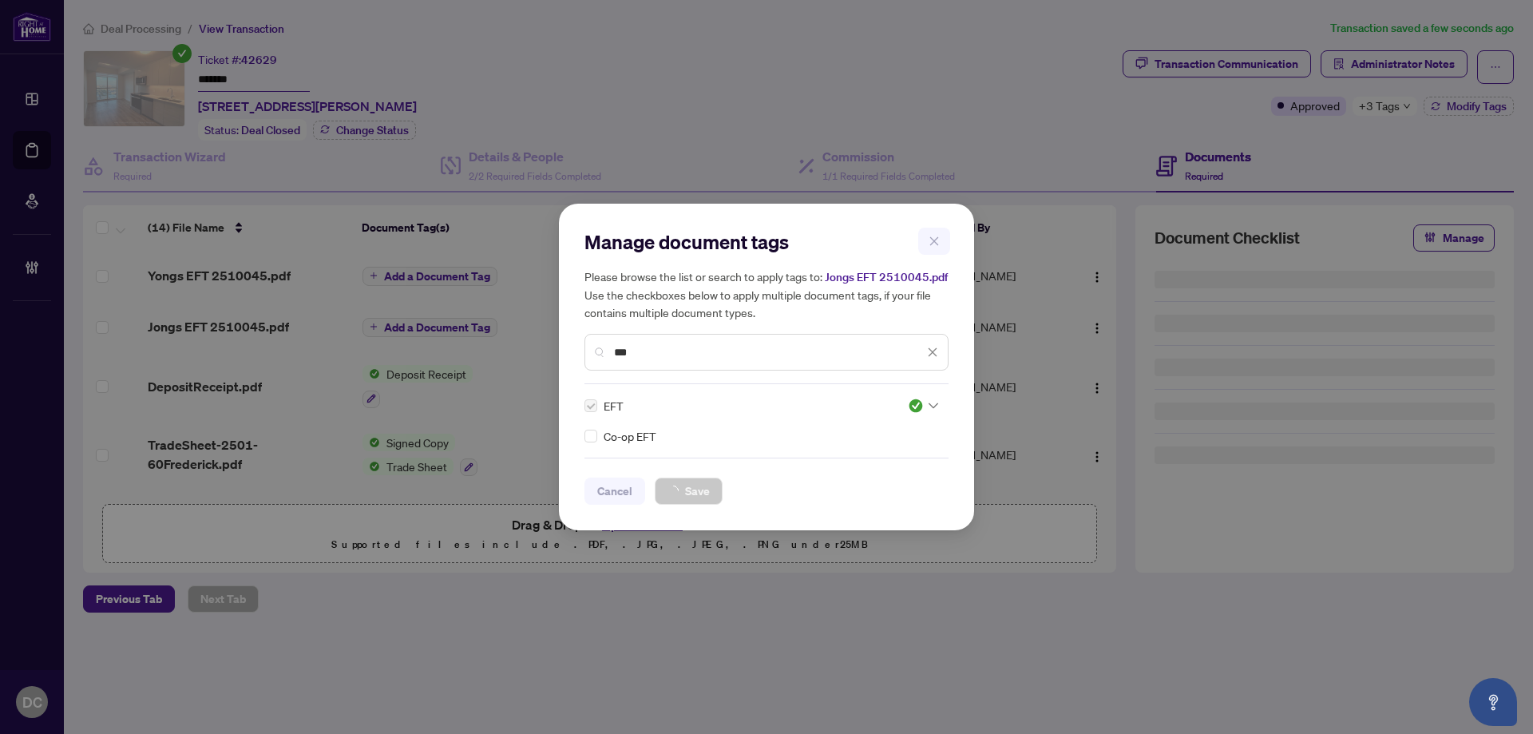
click at [446, 270] on div "Manage document tags Please browse the list or search to apply tags to: Jongs E…" at bounding box center [766, 367] width 1533 height 734
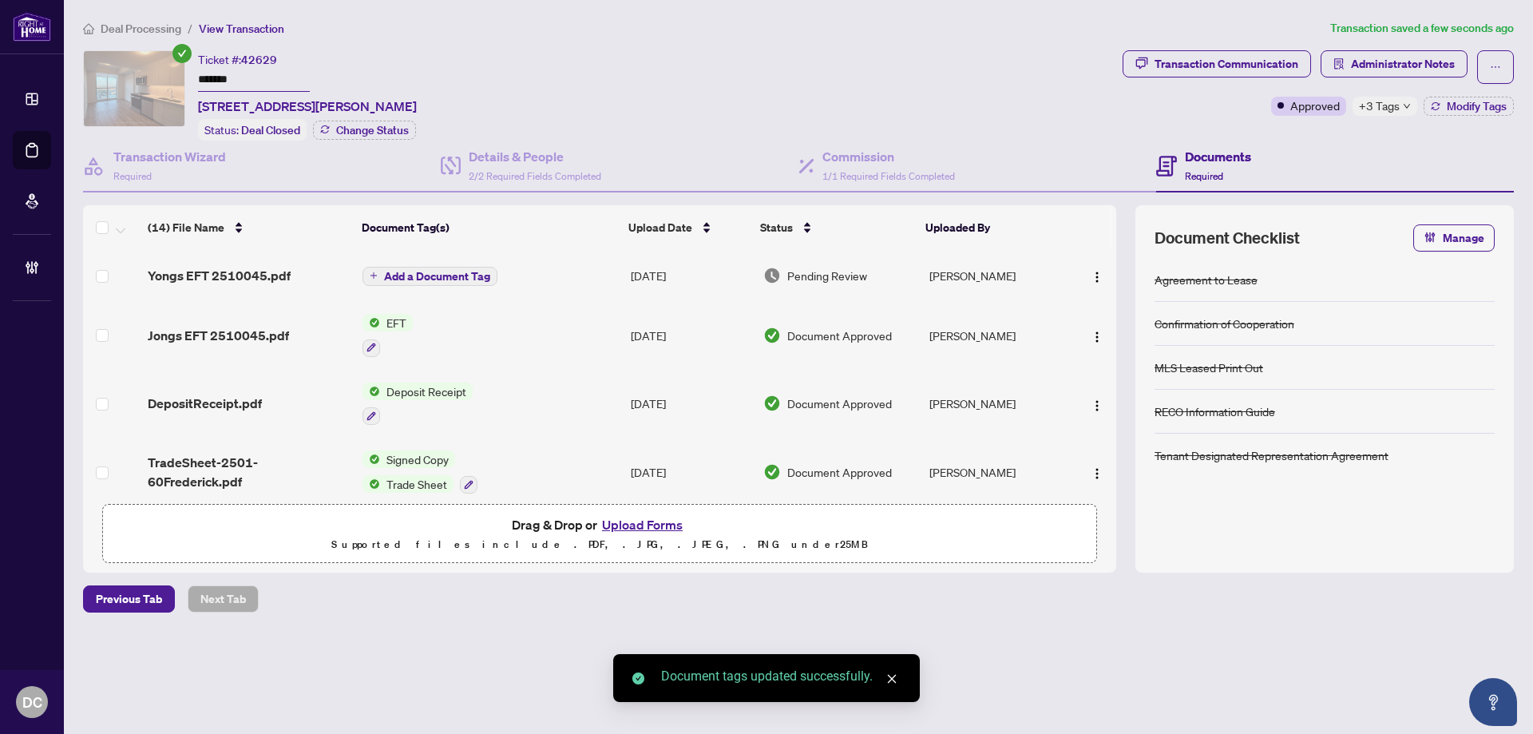
click at [465, 279] on span "Add a Document Tag" at bounding box center [437, 276] width 106 height 11
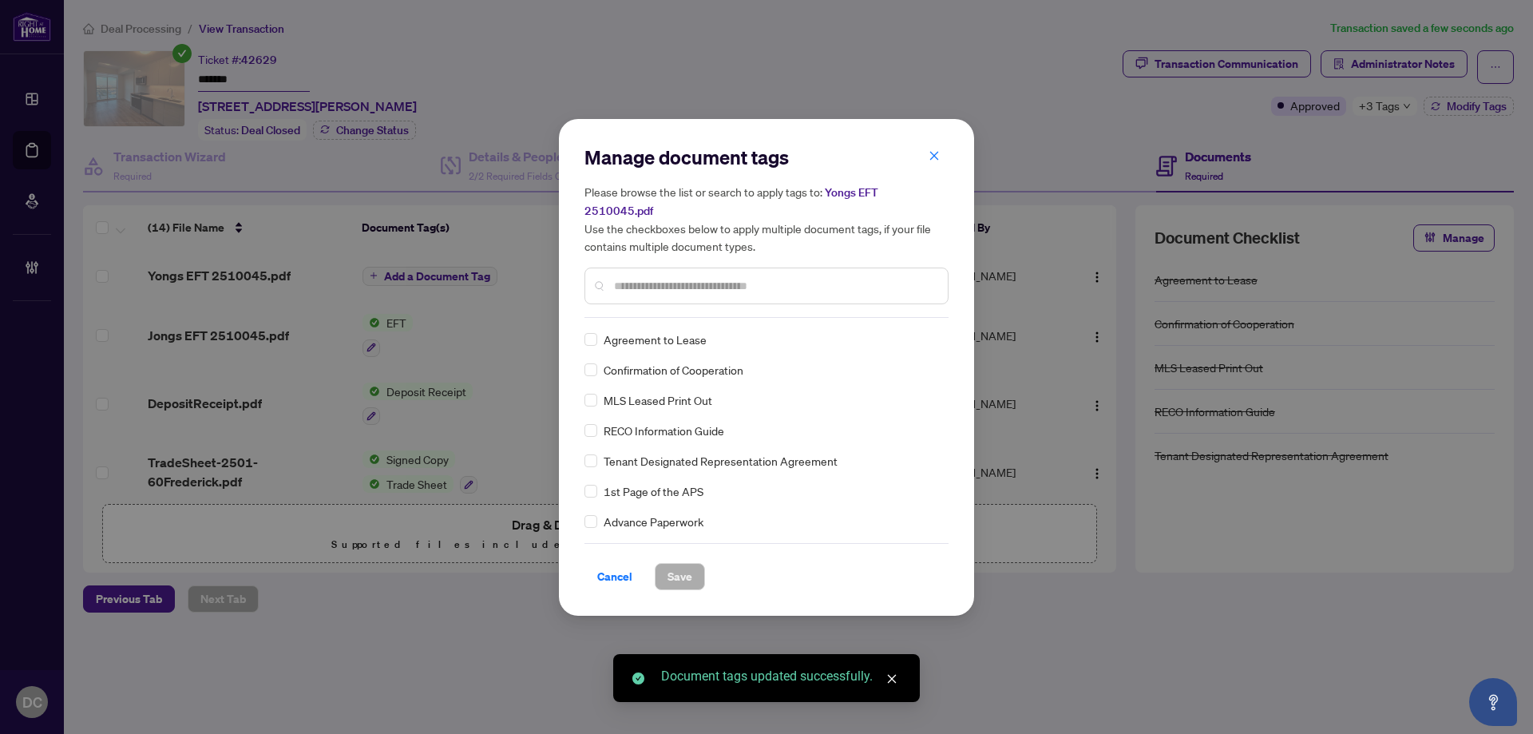
click at [694, 305] on div "Manage document tags Please browse the list or search to apply tags to: Yongs E…" at bounding box center [766, 231] width 364 height 173
click at [742, 279] on input "text" at bounding box center [774, 286] width 321 height 18
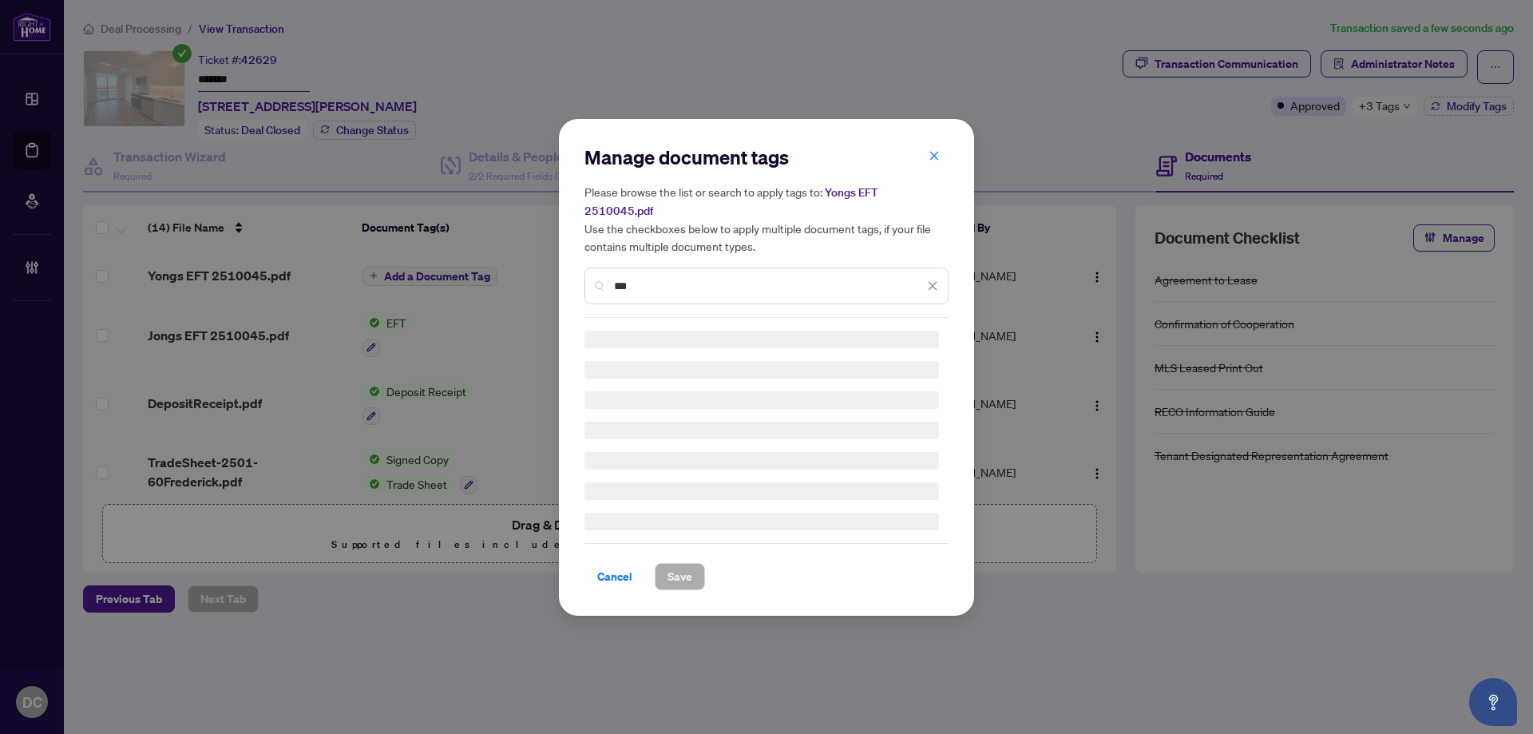
type input "***"
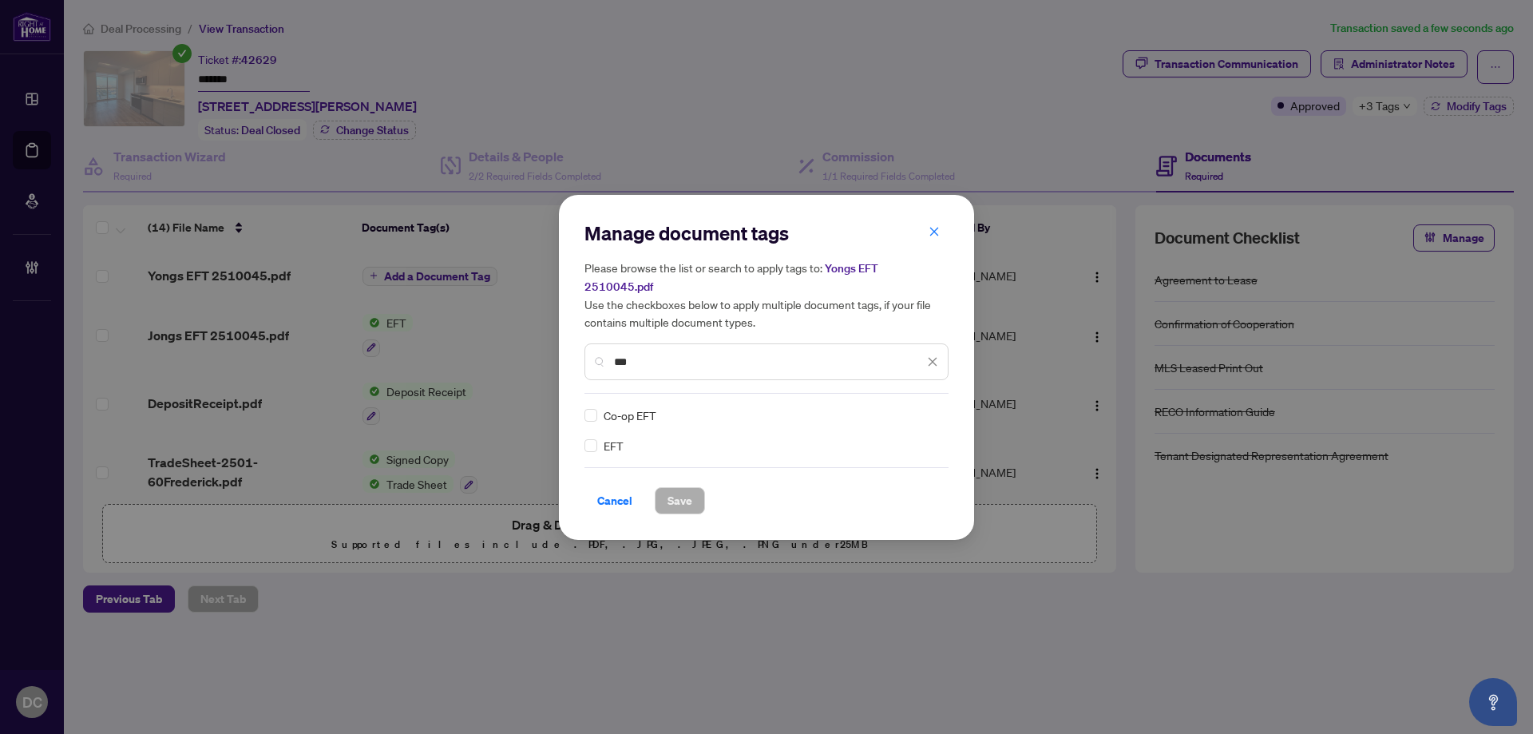
click at [576, 440] on div "Manage document tags Please browse the list or search to apply tags to: Yongs E…" at bounding box center [766, 367] width 415 height 345
click at [599, 439] on div "EFT" at bounding box center [761, 446] width 354 height 18
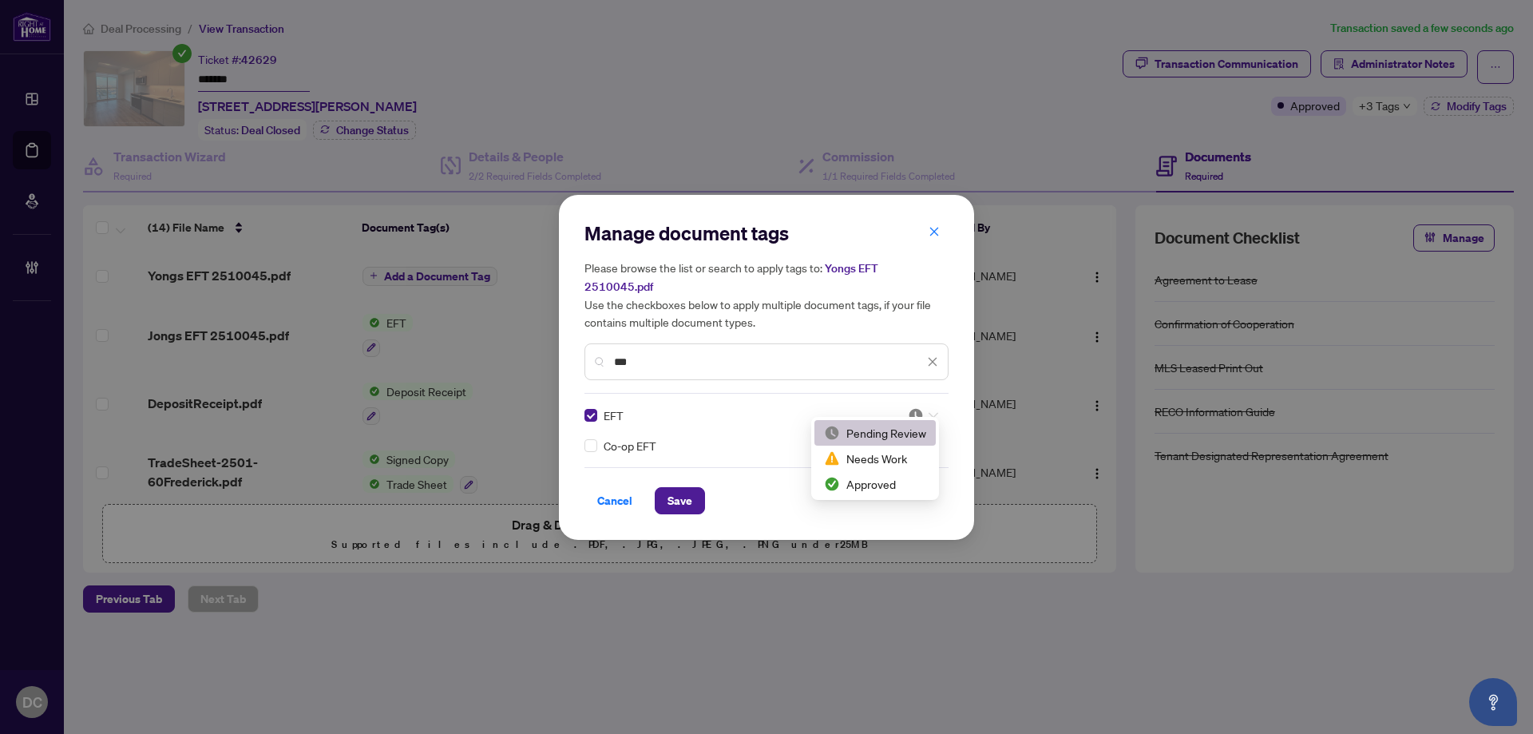
click at [930, 412] on icon at bounding box center [934, 415] width 10 height 6
click at [900, 480] on div "Approved" at bounding box center [875, 484] width 102 height 18
click at [699, 493] on button "Save" at bounding box center [680, 500] width 50 height 27
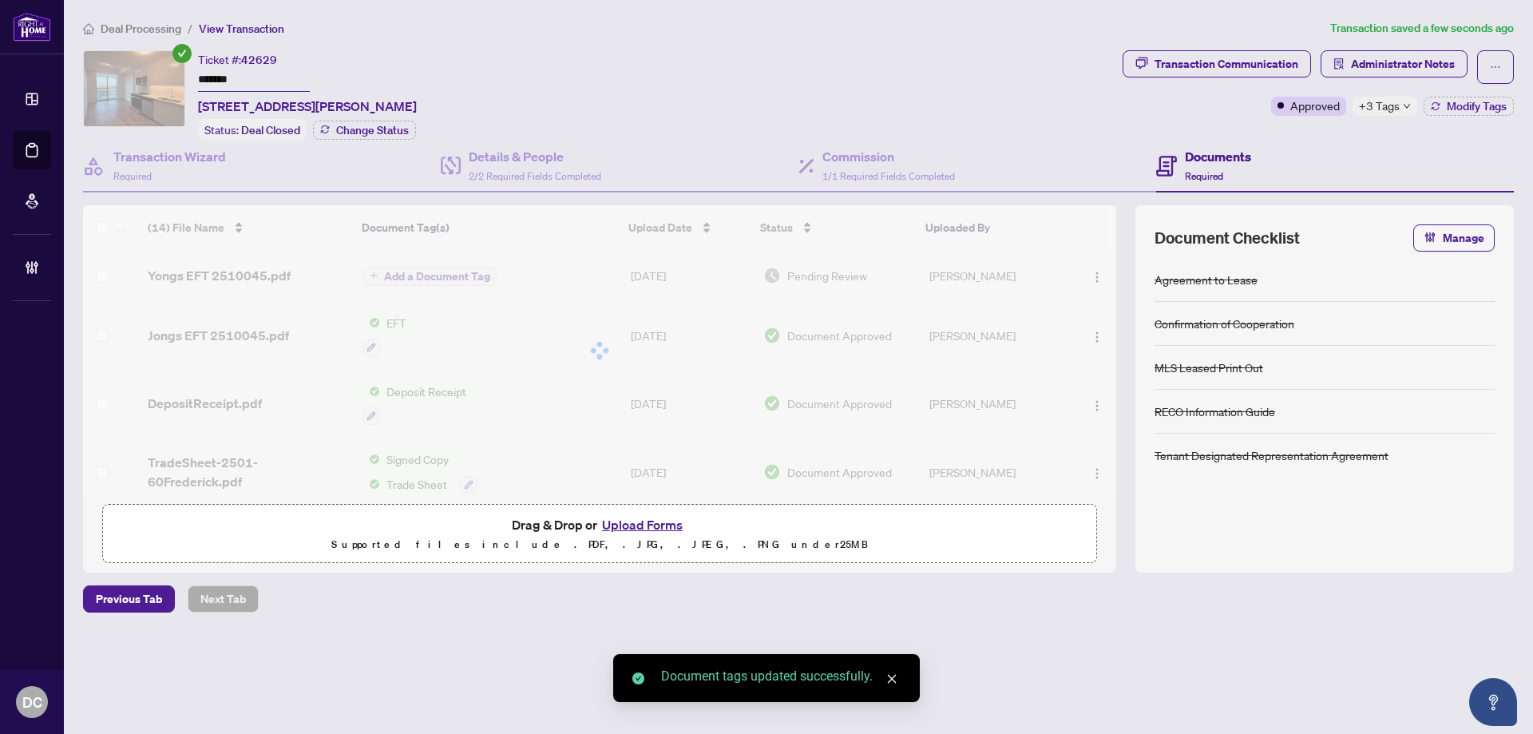
click at [1408, 101] on div "+3 Tags" at bounding box center [1384, 106] width 65 height 19
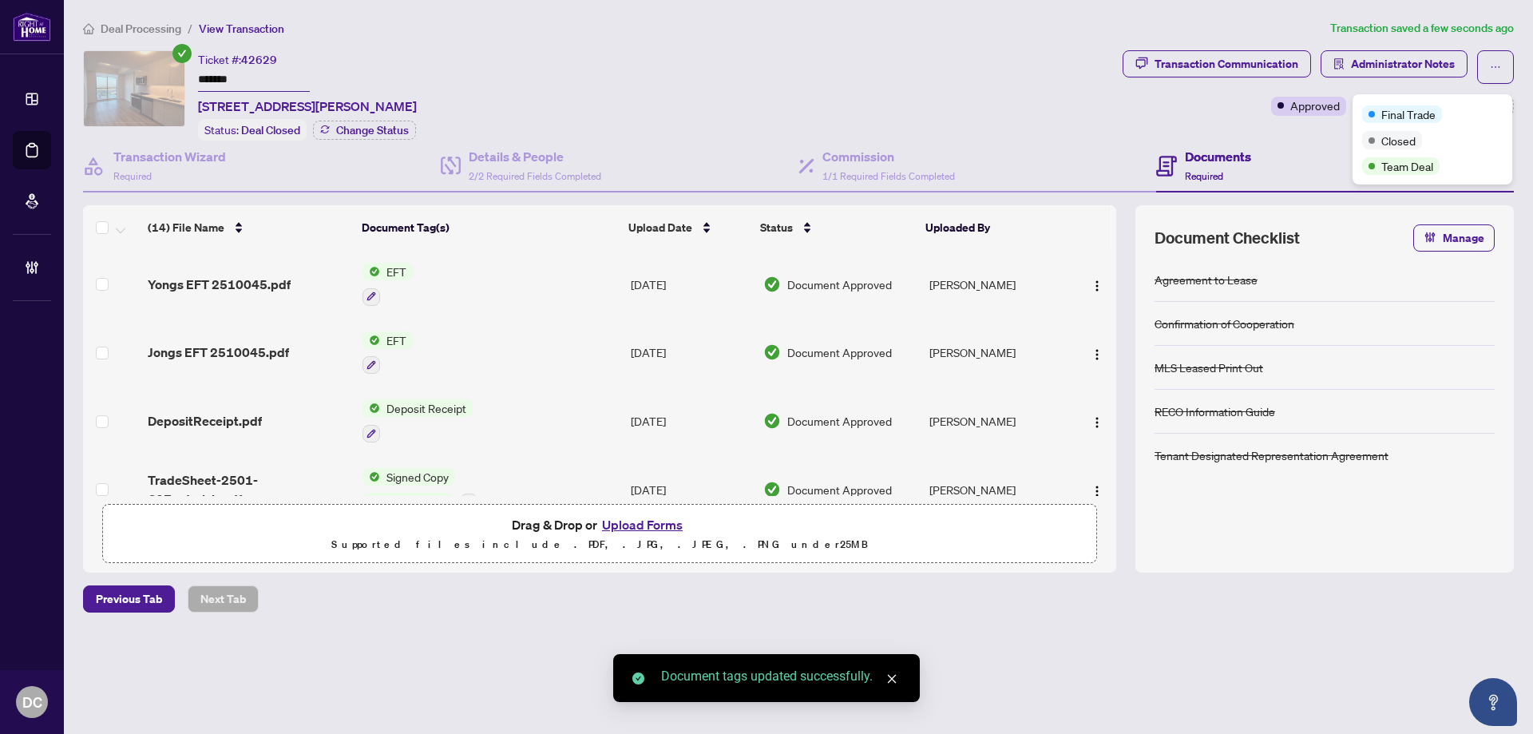
click at [1290, 132] on div "Transaction Communication Administrator Notes Approved +3 Tags Modify Tags" at bounding box center [1318, 95] width 398 height 90
